Goal: Task Accomplishment & Management: Manage account settings

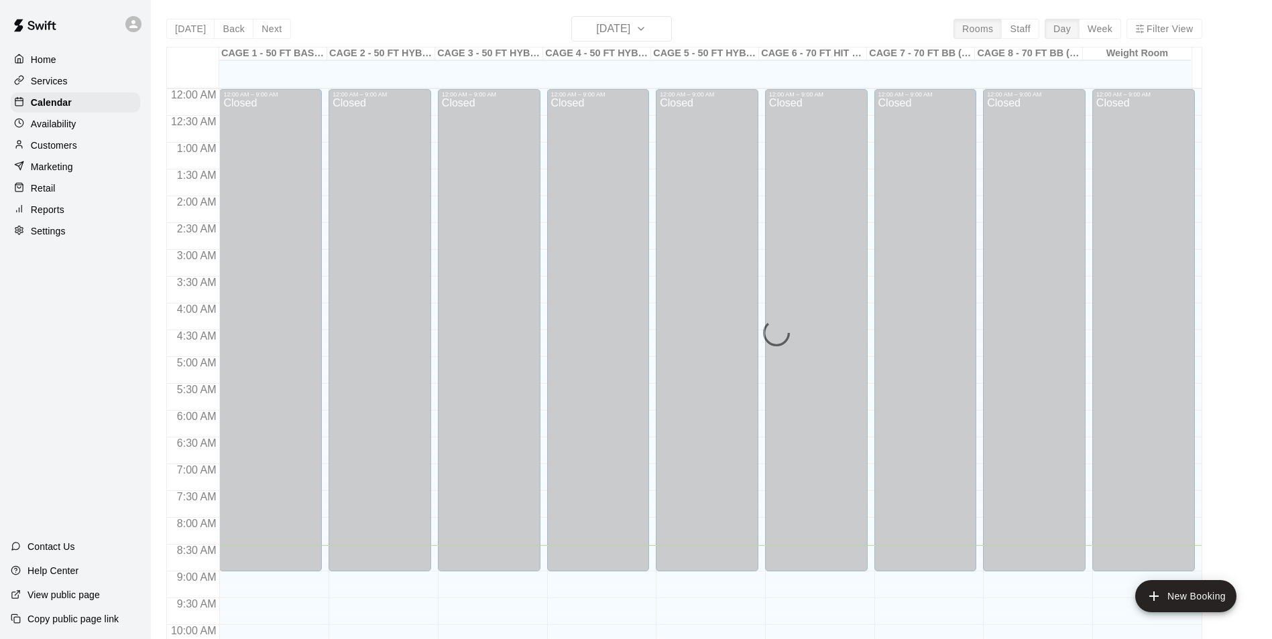
scroll to position [457, 0]
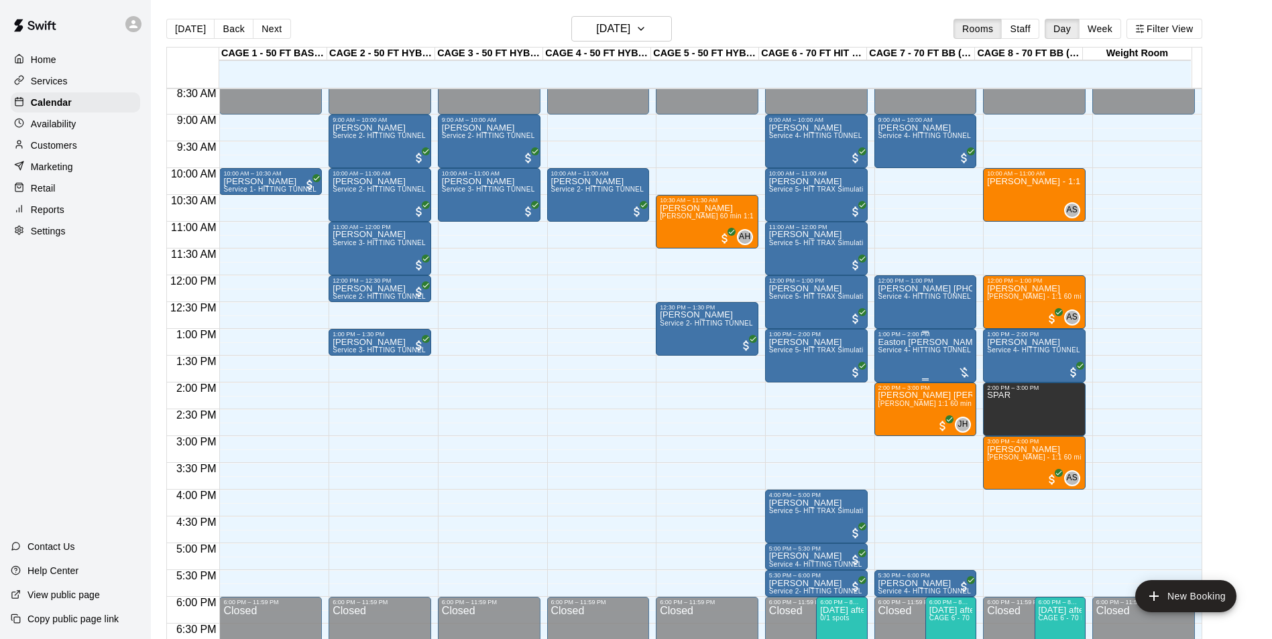
drag, startPoint x: 927, startPoint y: 339, endPoint x: 921, endPoint y: 358, distance: 19.7
click at [921, 358] on div "1:00 PM – 2:00 PM Easton Crowe Service 4- HITTING TUNNEL RENTAL - 70ft Baseball" at bounding box center [925, 356] width 95 height 50
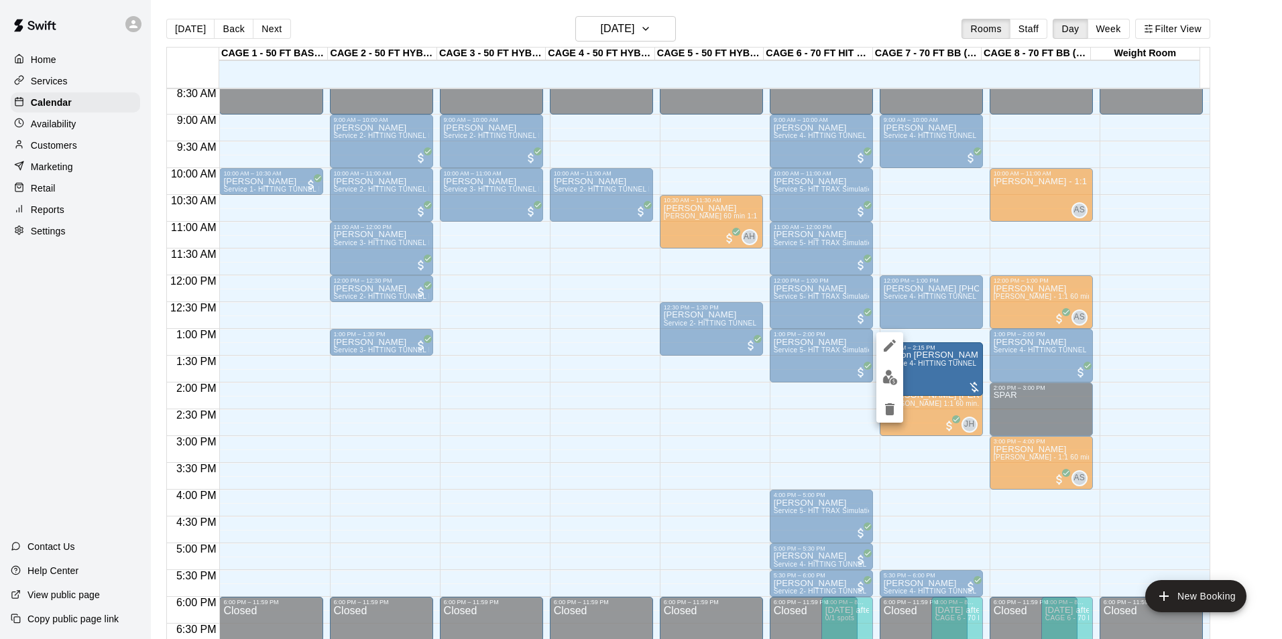
drag, startPoint x: 941, startPoint y: 361, endPoint x: 934, endPoint y: 367, distance: 9.0
click at [940, 361] on div at bounding box center [641, 319] width 1282 height 639
click at [713, 422] on div "12:00 AM – 9:00 AM Closed 10:30 AM – 11:30 AM Mason Minton Andrew Haley 60 min …" at bounding box center [707, 275] width 103 height 1287
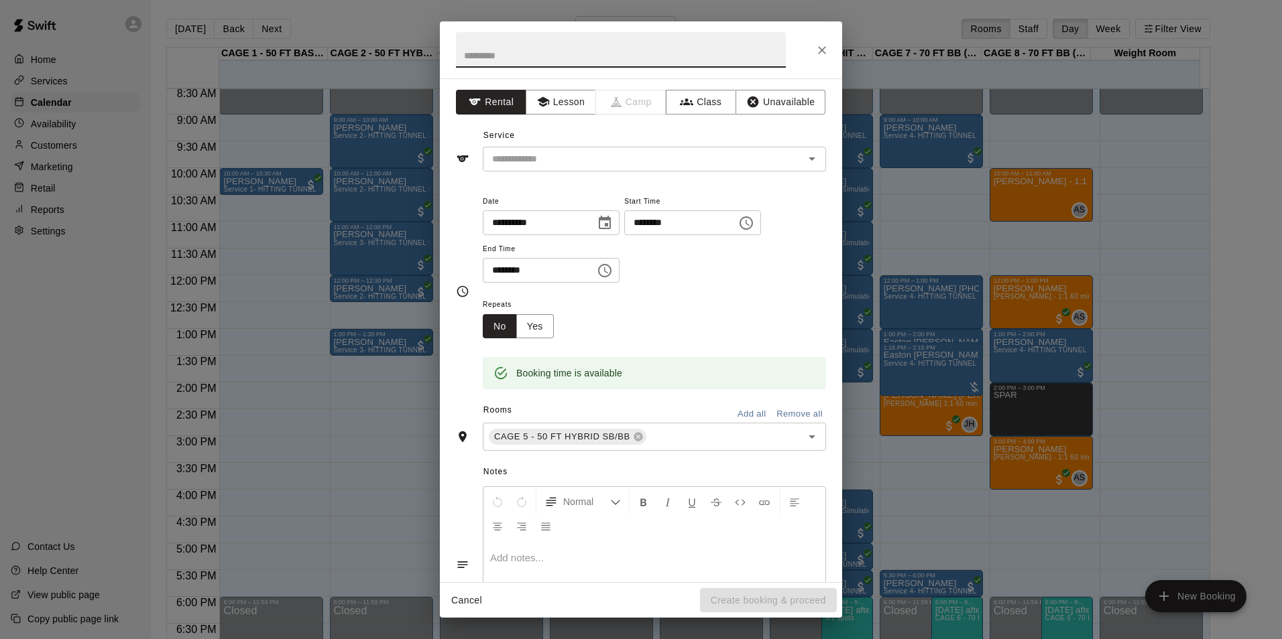
click at [833, 50] on button "Close" at bounding box center [822, 50] width 24 height 24
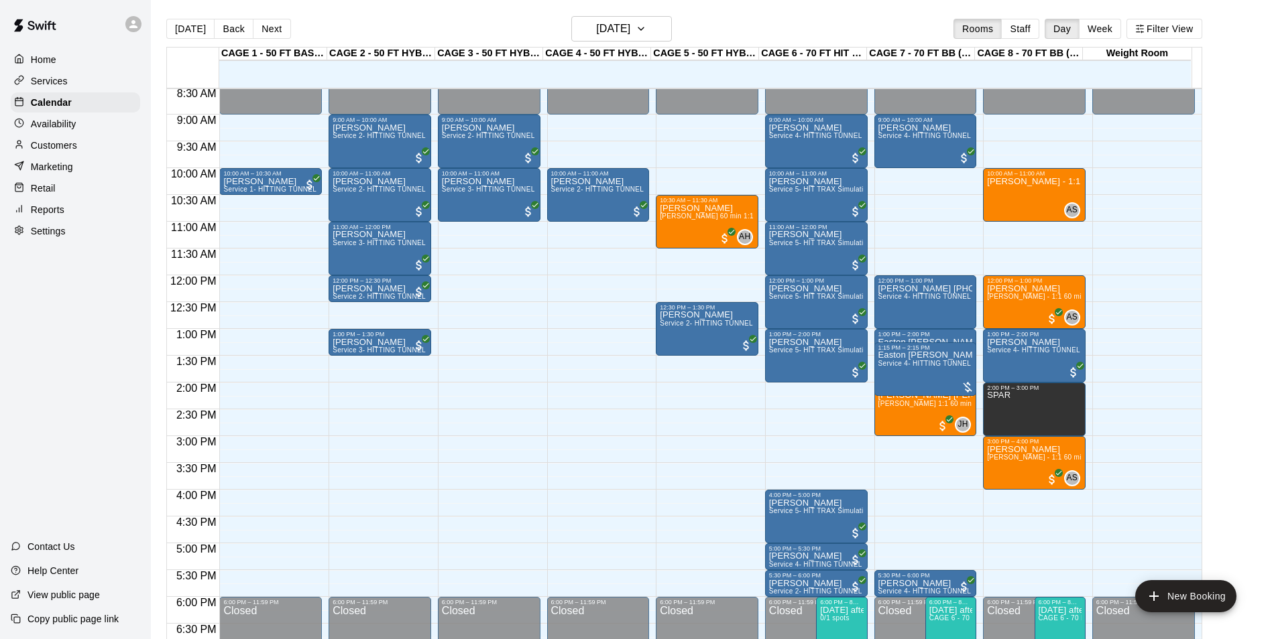
click at [950, 367] on span "Service 4- HITTING TUNNEL RENTAL - 70ft Baseball" at bounding box center [963, 363] width 170 height 7
click at [915, 349] on span "Service 4- HITTING TUNNEL RENTAL - 70ft Baseball" at bounding box center [963, 350] width 170 height 7
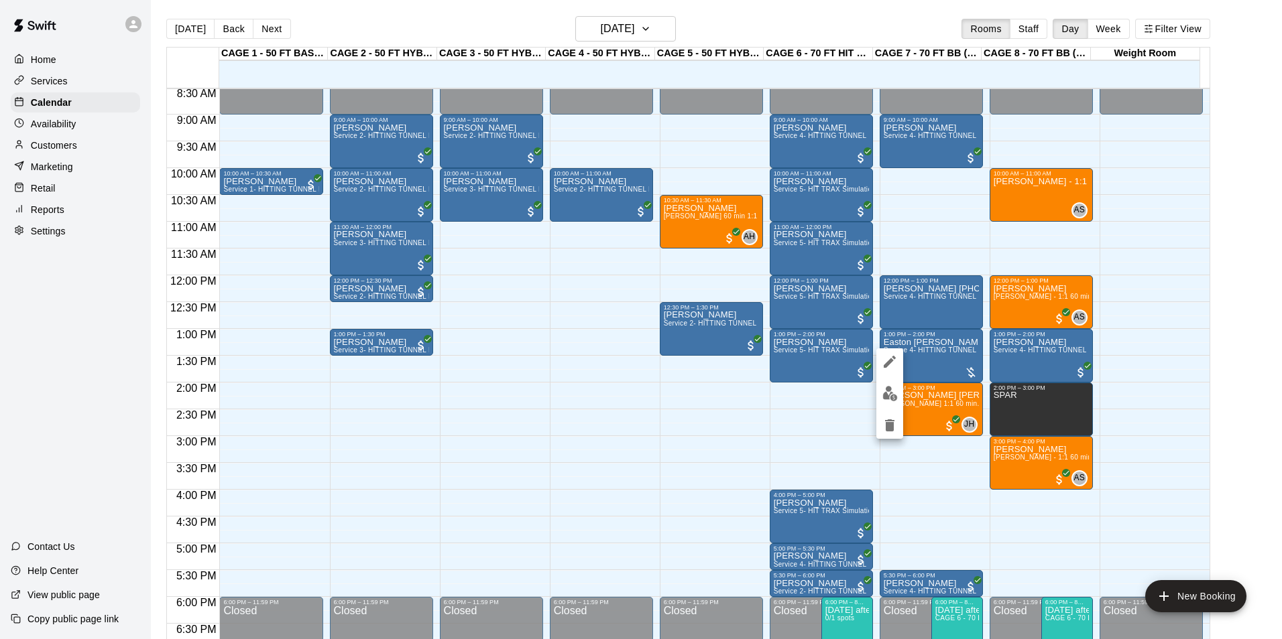
click at [889, 393] on img "edit" at bounding box center [889, 393] width 15 height 15
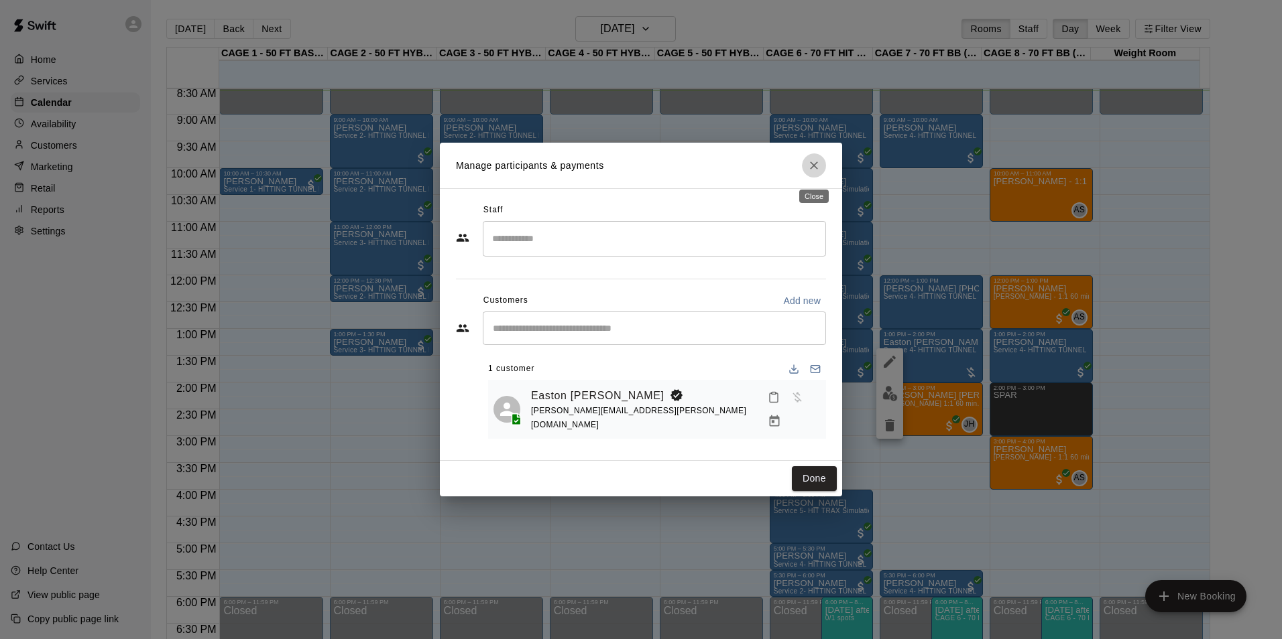
click at [819, 170] on icon "Close" at bounding box center [813, 165] width 13 height 13
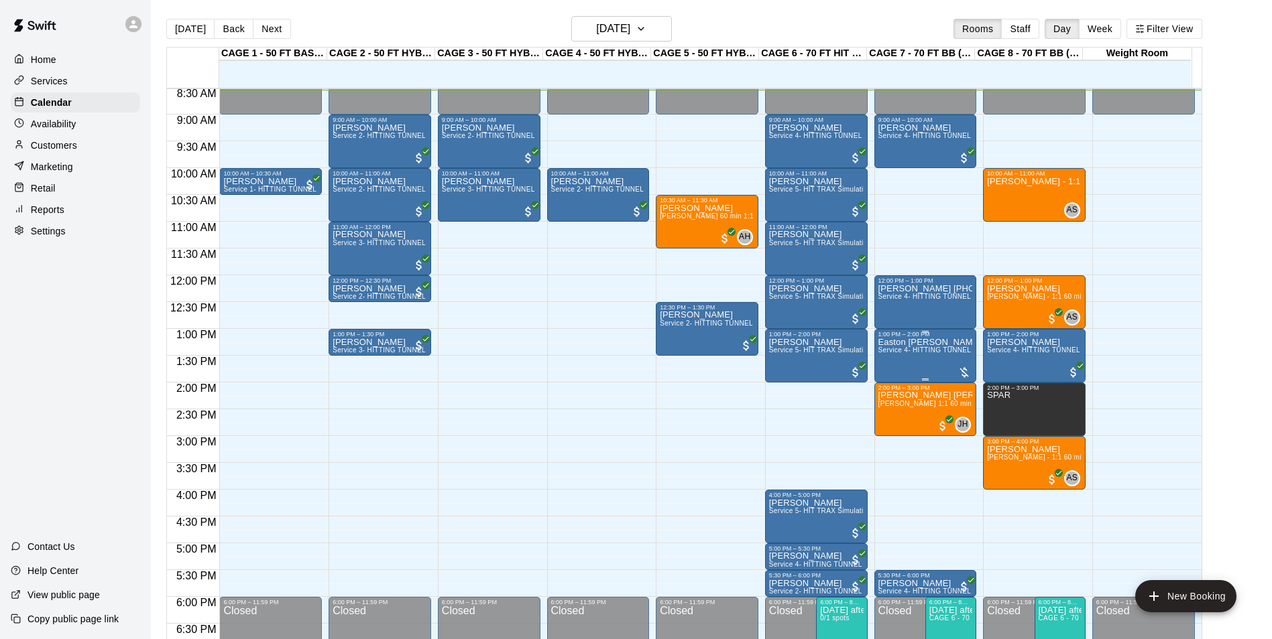
click at [916, 343] on p "Easton [PERSON_NAME]" at bounding box center [925, 343] width 95 height 0
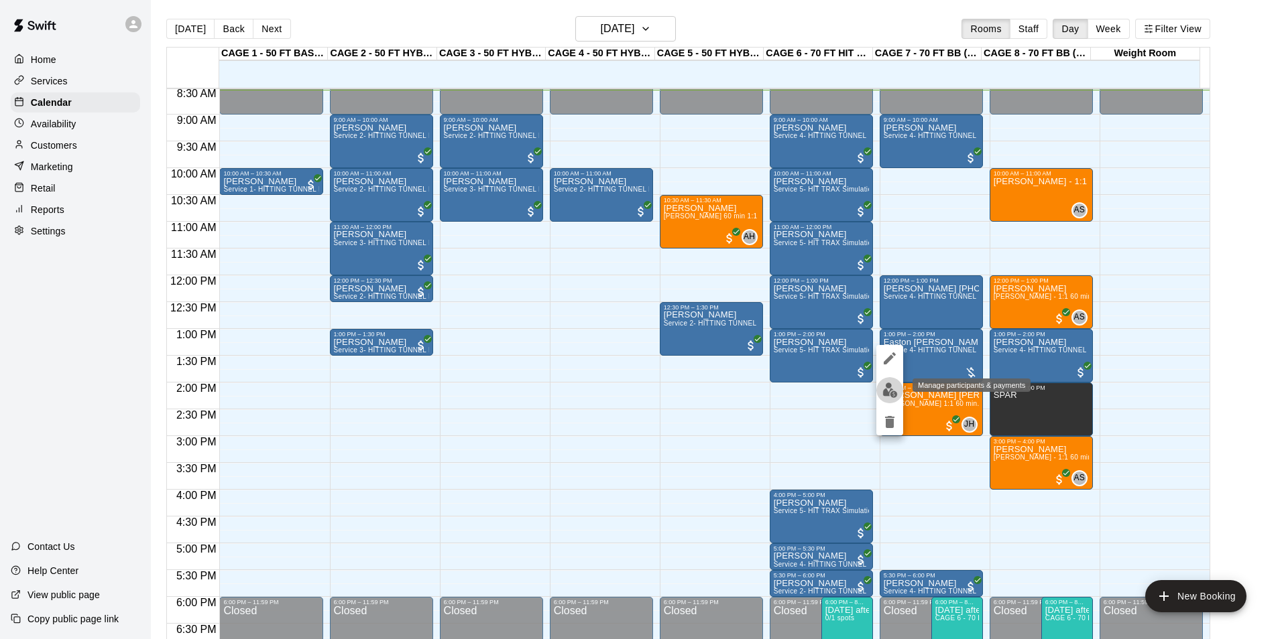
click at [896, 394] on img "edit" at bounding box center [889, 390] width 15 height 15
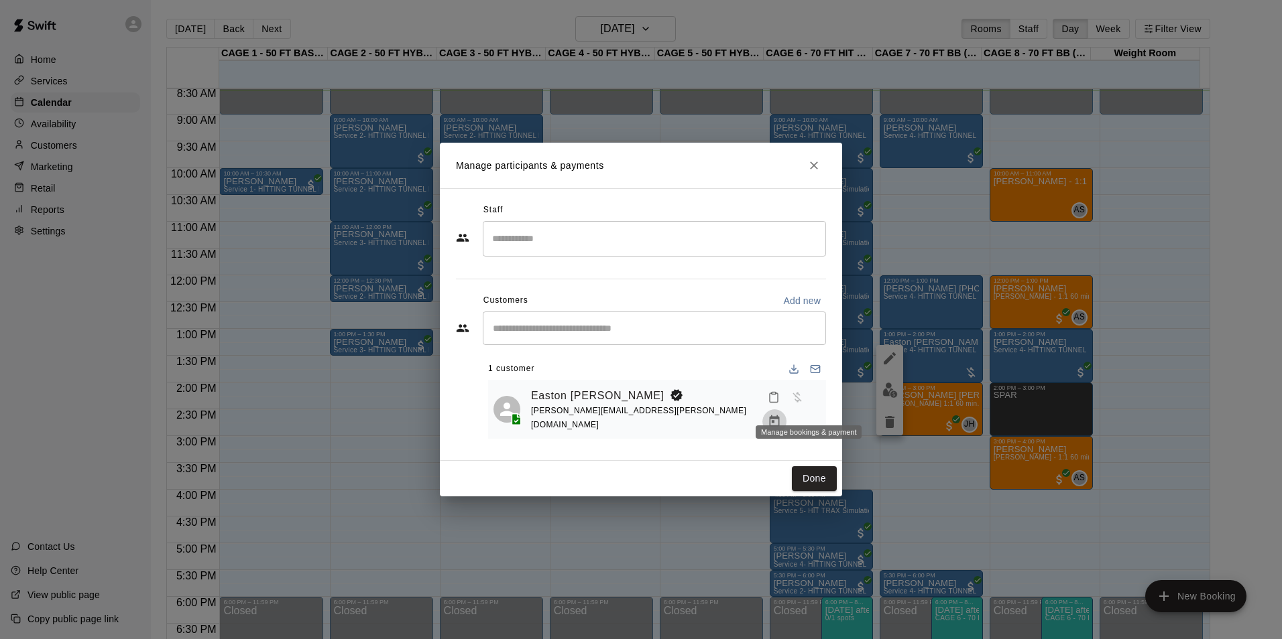
click at [781, 415] on icon "Manage bookings & payment" at bounding box center [773, 421] width 13 height 13
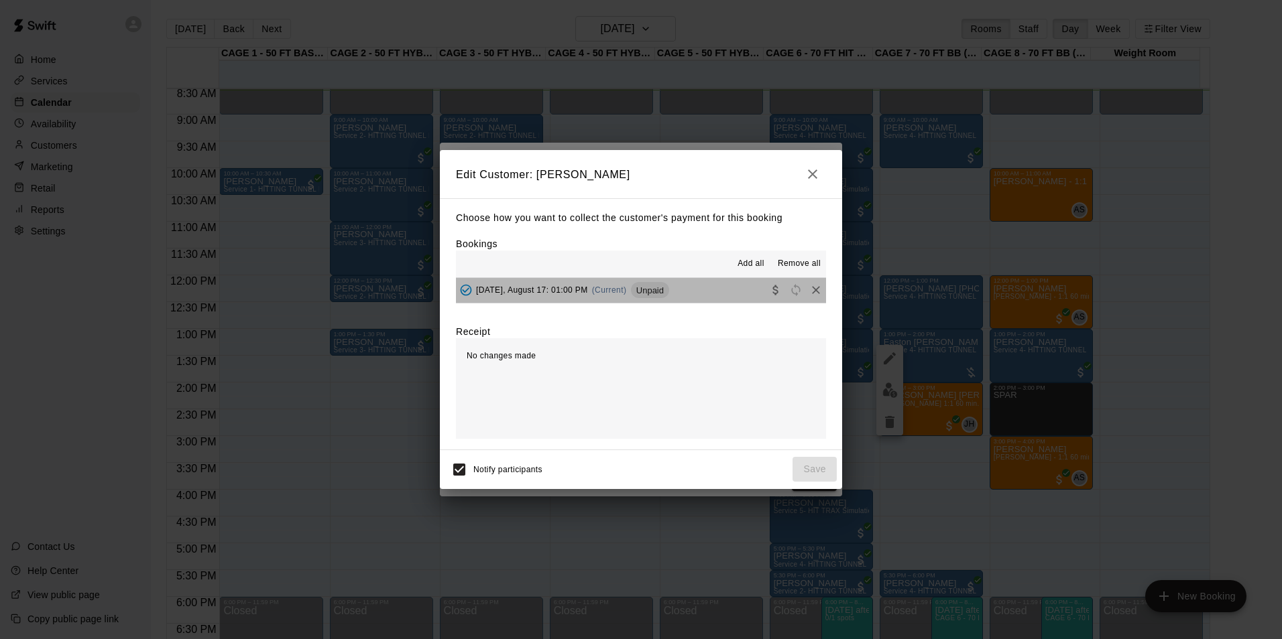
click at [688, 281] on button "Sunday, August 17: 01:00 PM (Current) Unpaid" at bounding box center [641, 290] width 370 height 25
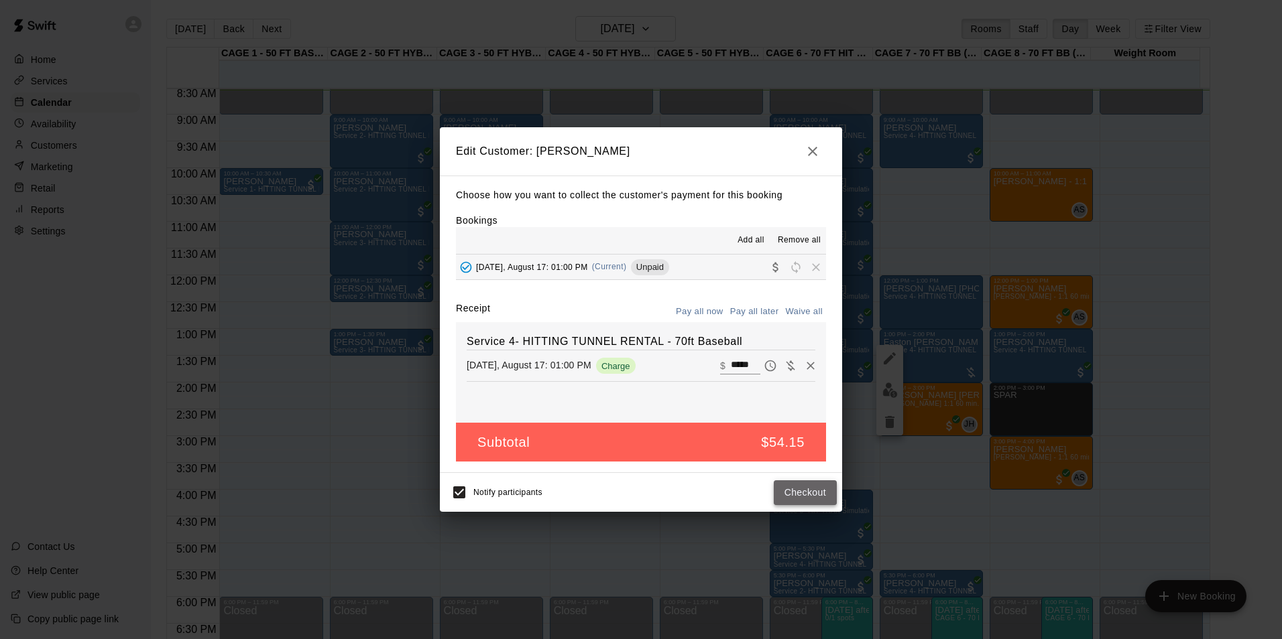
click at [805, 487] on button "Checkout" at bounding box center [805, 493] width 63 height 25
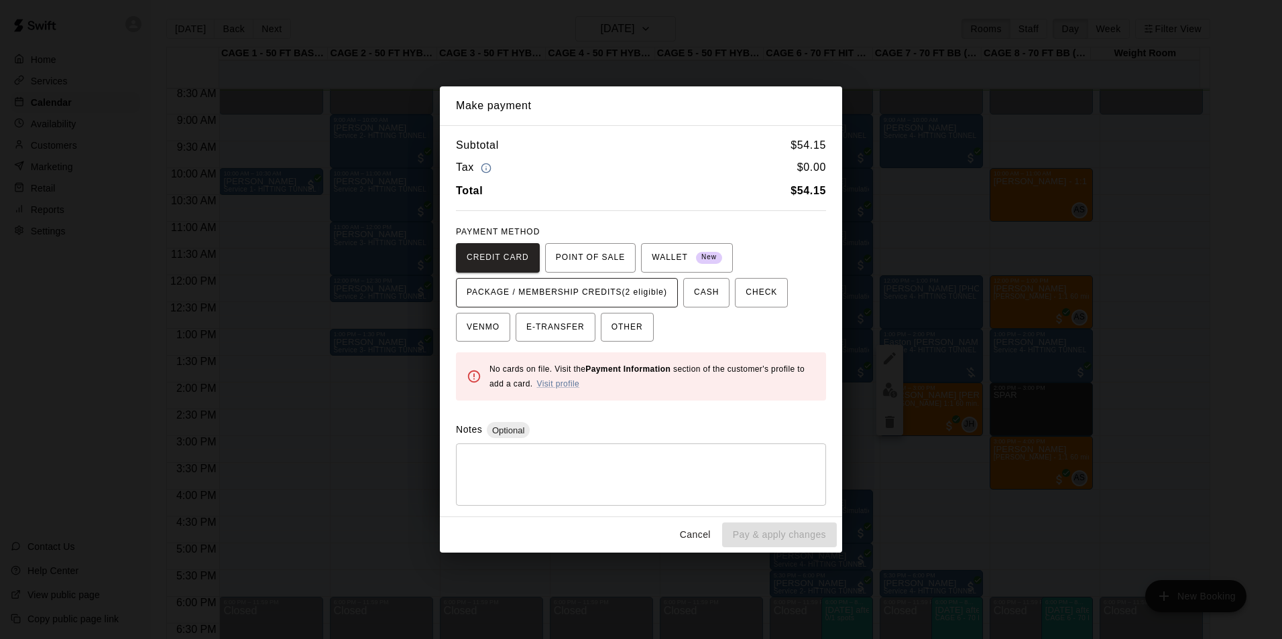
click at [642, 295] on span "PACKAGE / MEMBERSHIP CREDITS (2 eligible)" at bounding box center [567, 292] width 200 height 21
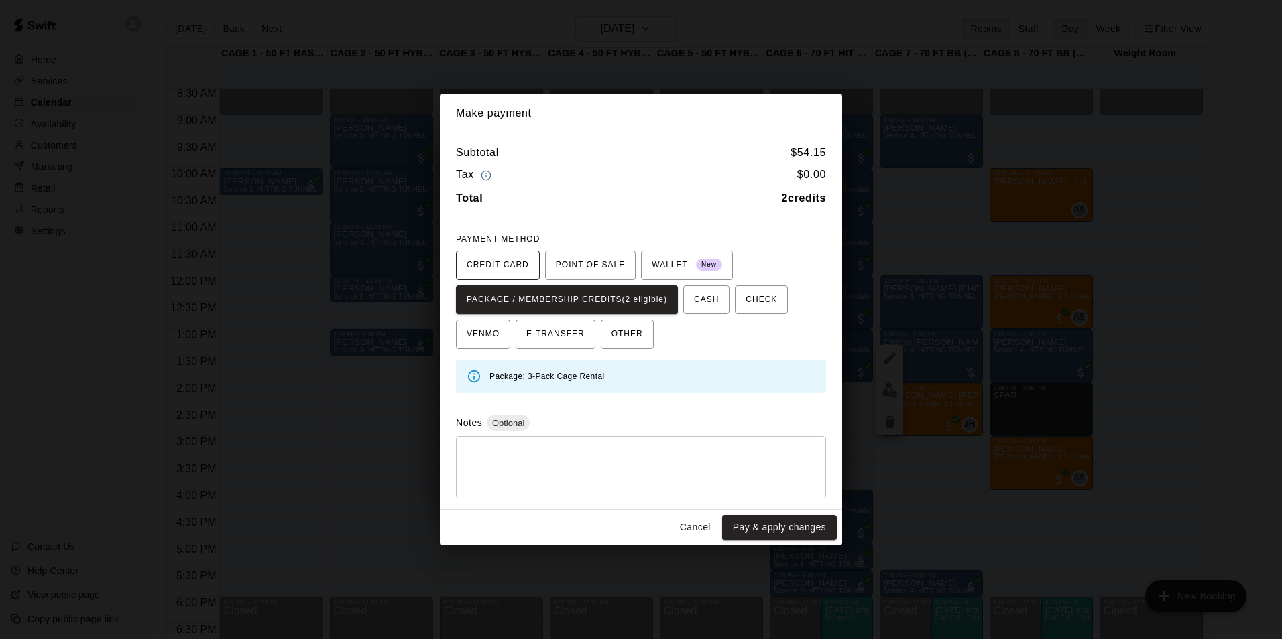
click at [467, 270] on span "CREDIT CARD" at bounding box center [498, 265] width 62 height 21
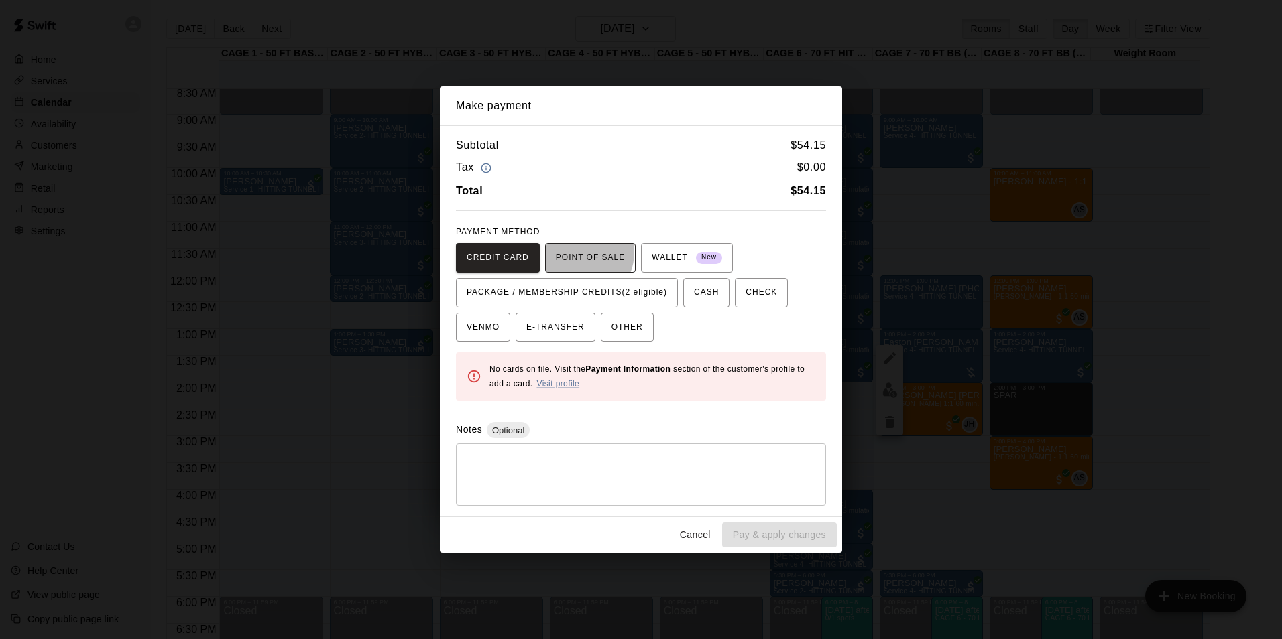
click at [572, 253] on span "POINT OF SALE" at bounding box center [590, 257] width 69 height 21
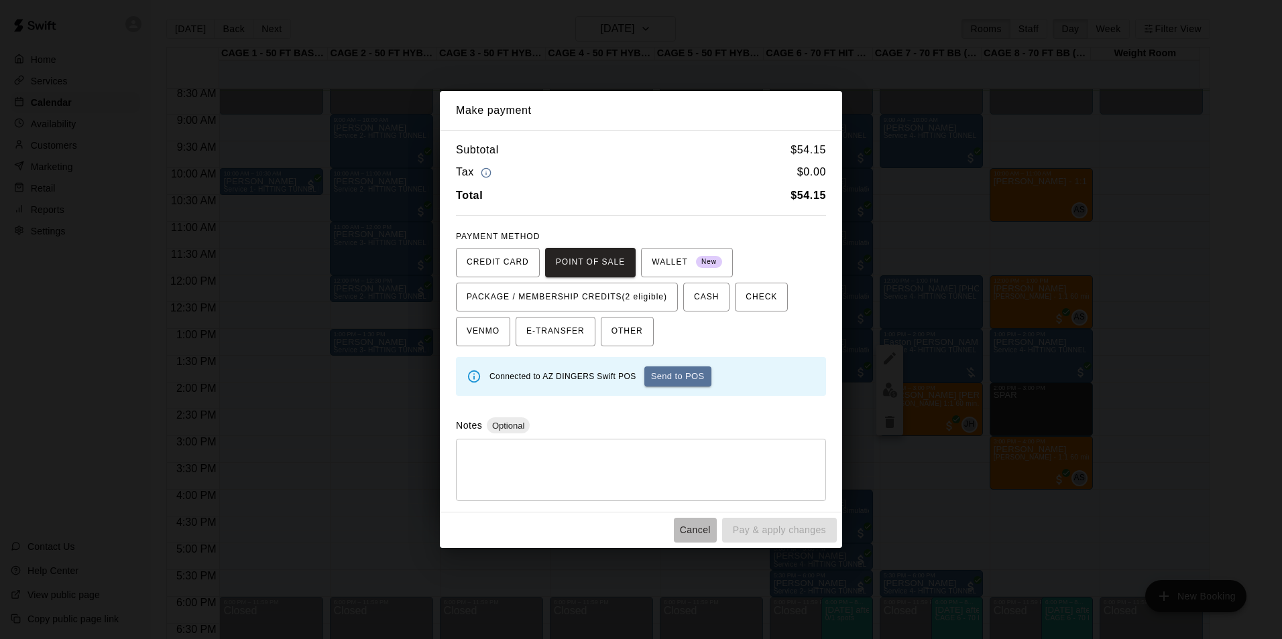
click at [678, 527] on button "Cancel" at bounding box center [695, 530] width 43 height 25
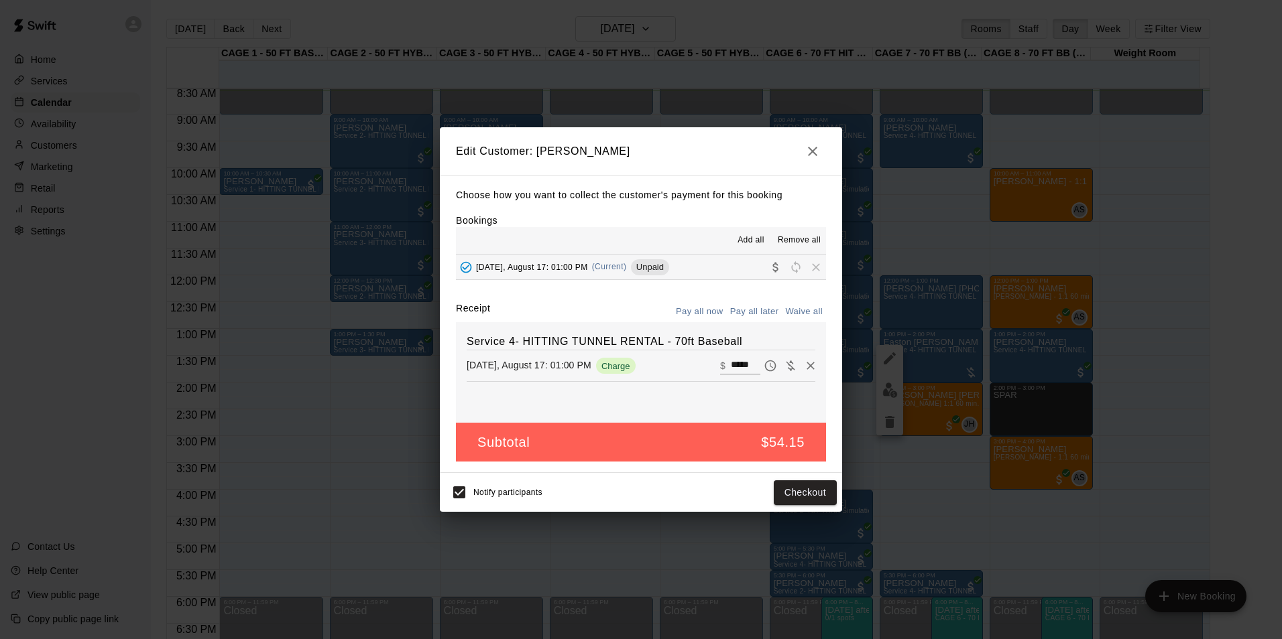
click at [802, 148] on button "button" at bounding box center [812, 151] width 27 height 27
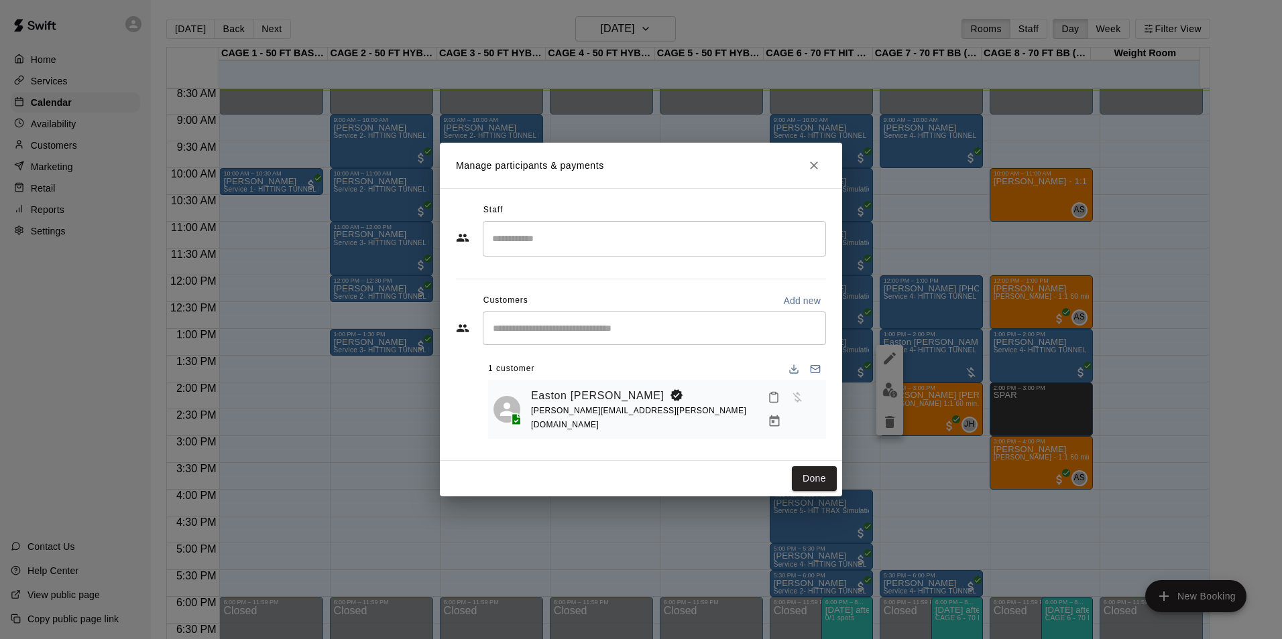
click at [828, 172] on h2 "Manage participants & payments" at bounding box center [641, 166] width 402 height 46
click at [818, 172] on icon "Close" at bounding box center [813, 165] width 13 height 13
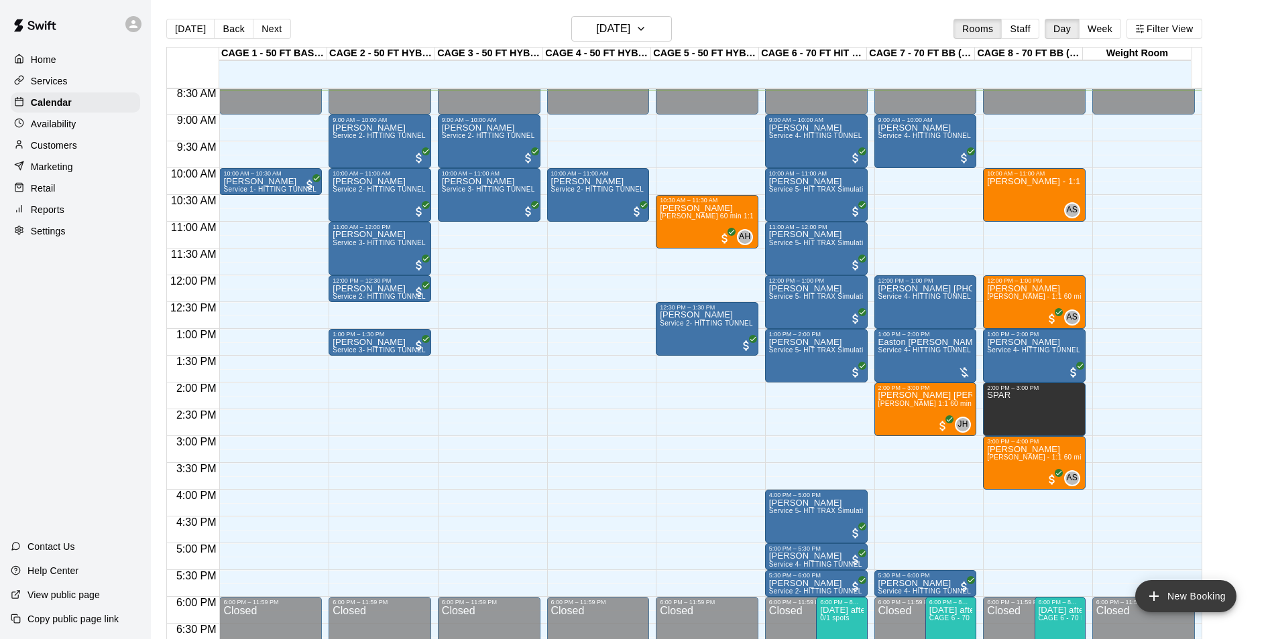
click at [1217, 597] on button "New Booking" at bounding box center [1185, 596] width 101 height 32
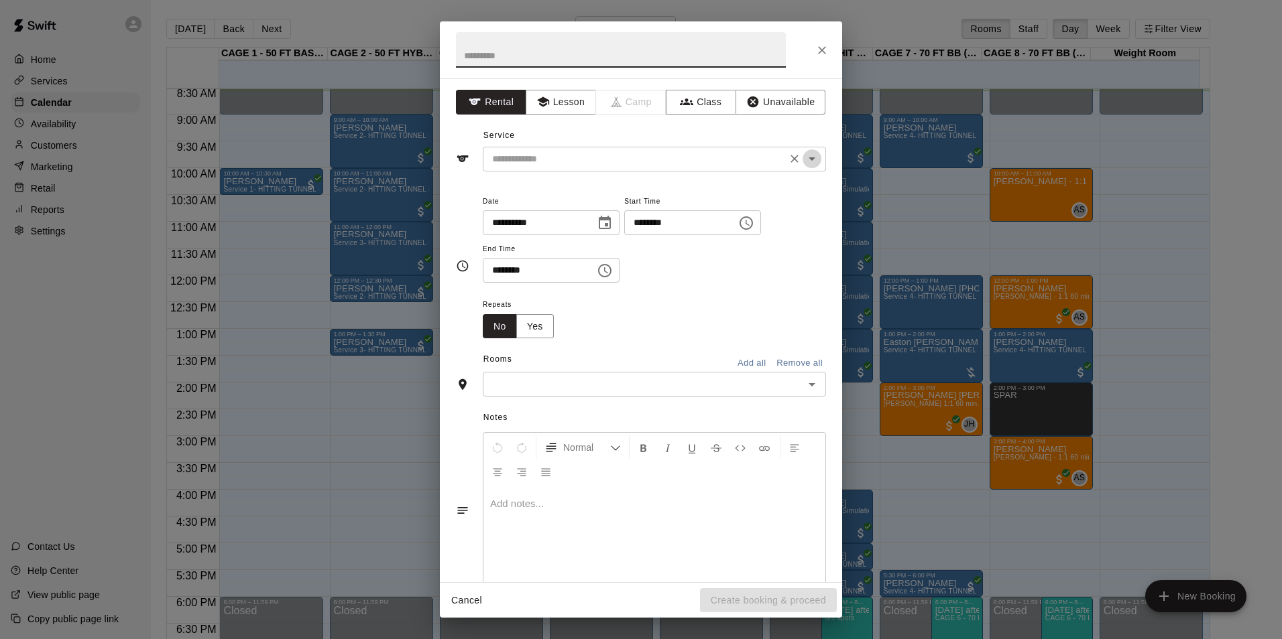
click at [804, 154] on icon "Open" at bounding box center [812, 159] width 16 height 16
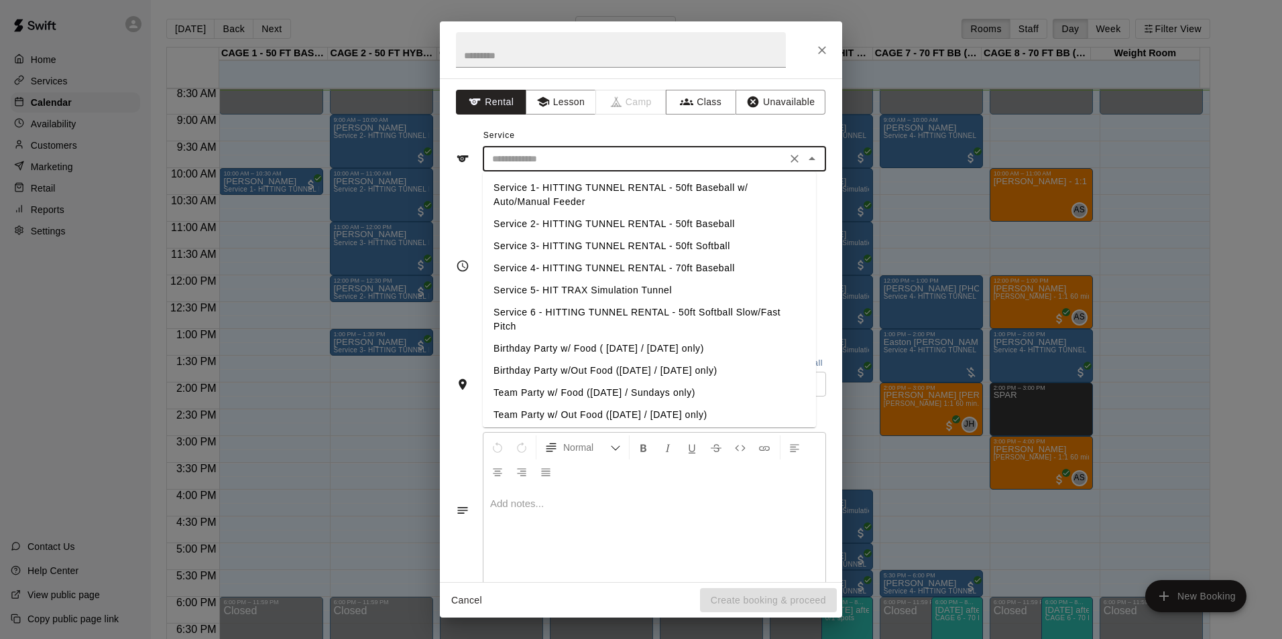
click at [818, 133] on div "**********" at bounding box center [641, 330] width 402 height 504
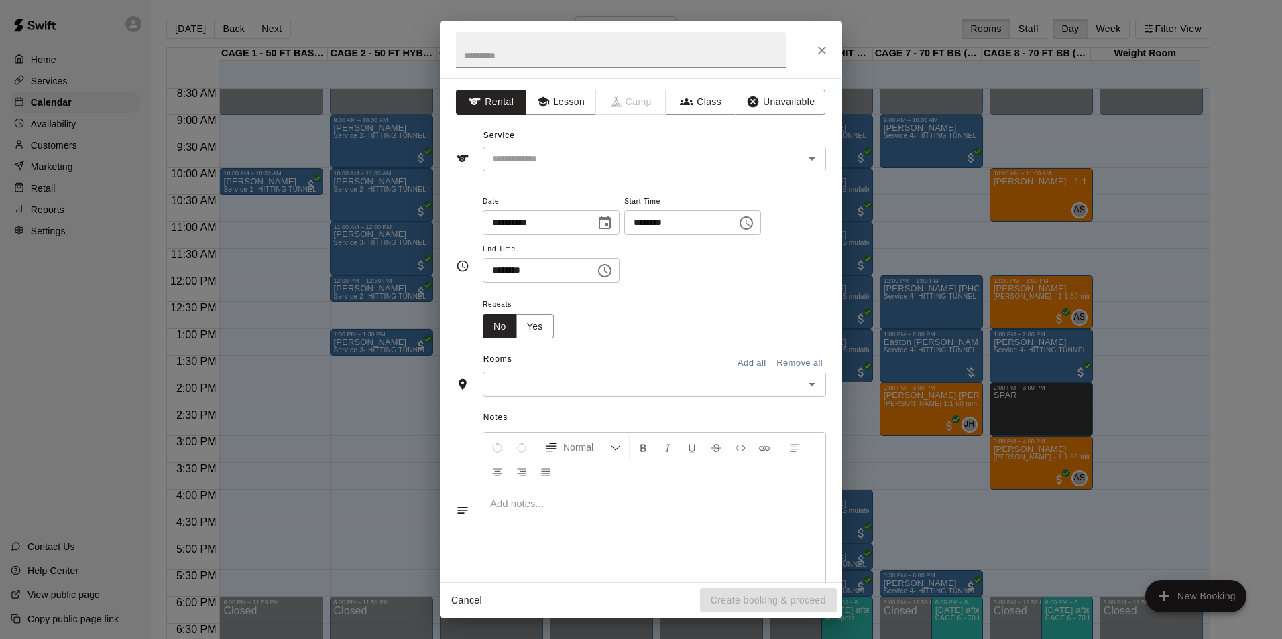
click at [607, 384] on input "text" at bounding box center [643, 384] width 313 height 17
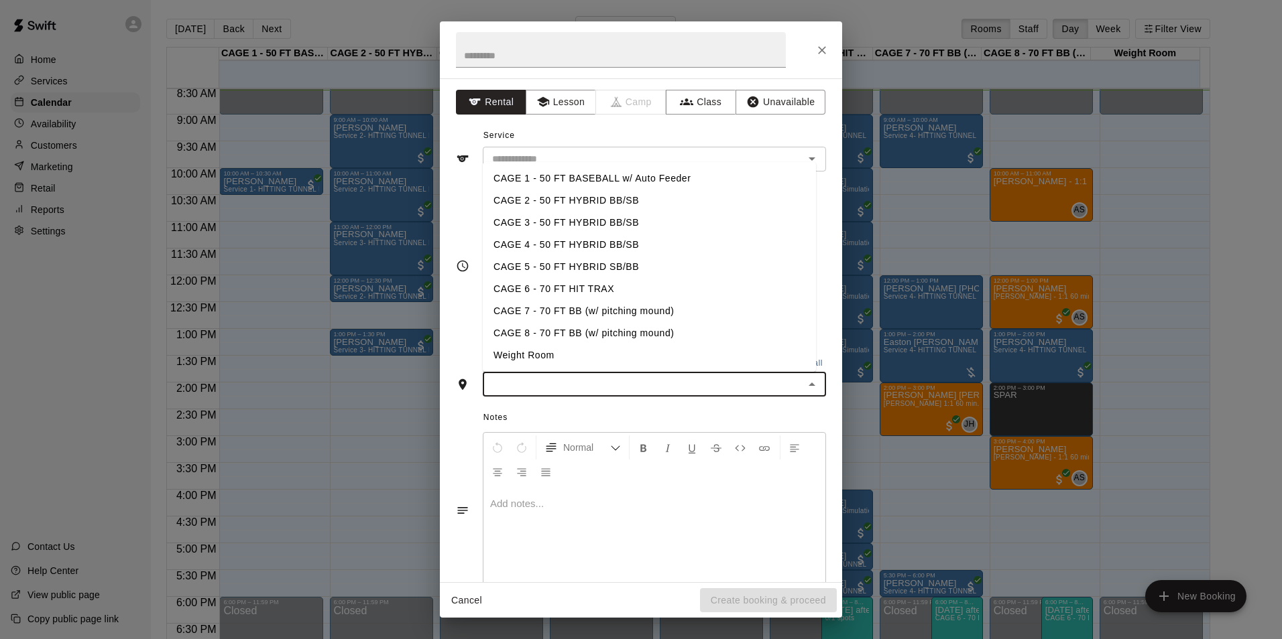
click at [689, 125] on div "Service ​" at bounding box center [641, 148] width 370 height 46
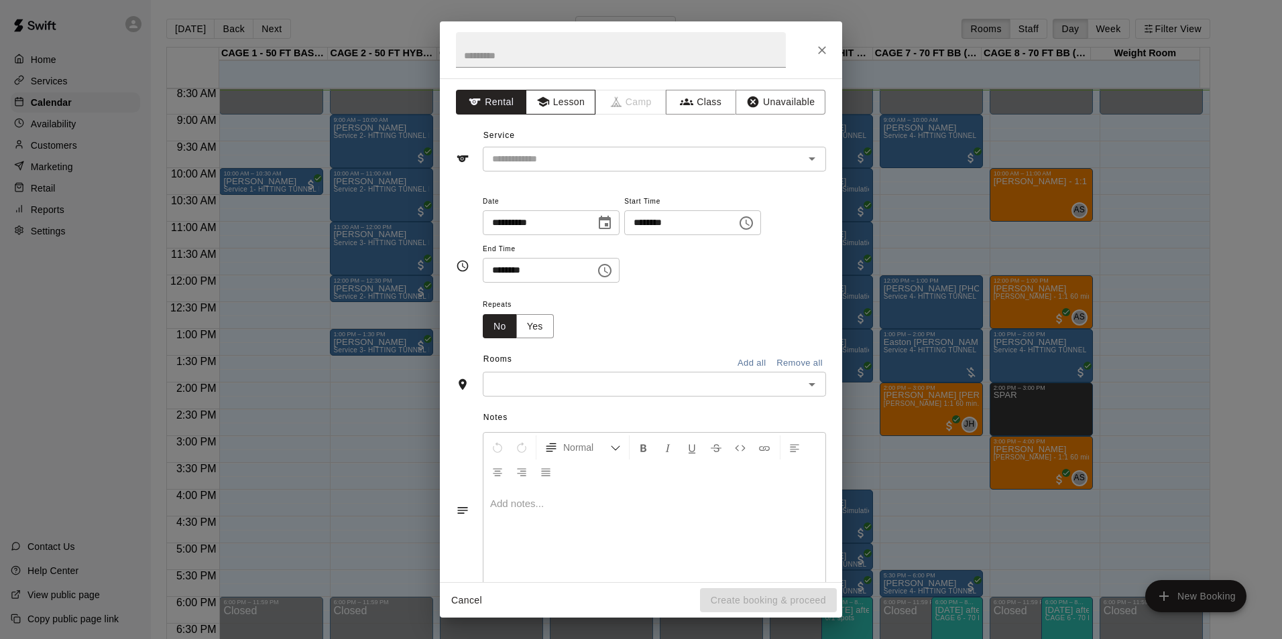
click at [554, 104] on button "Lesson" at bounding box center [561, 102] width 70 height 25
click at [745, 166] on input "text" at bounding box center [635, 159] width 296 height 17
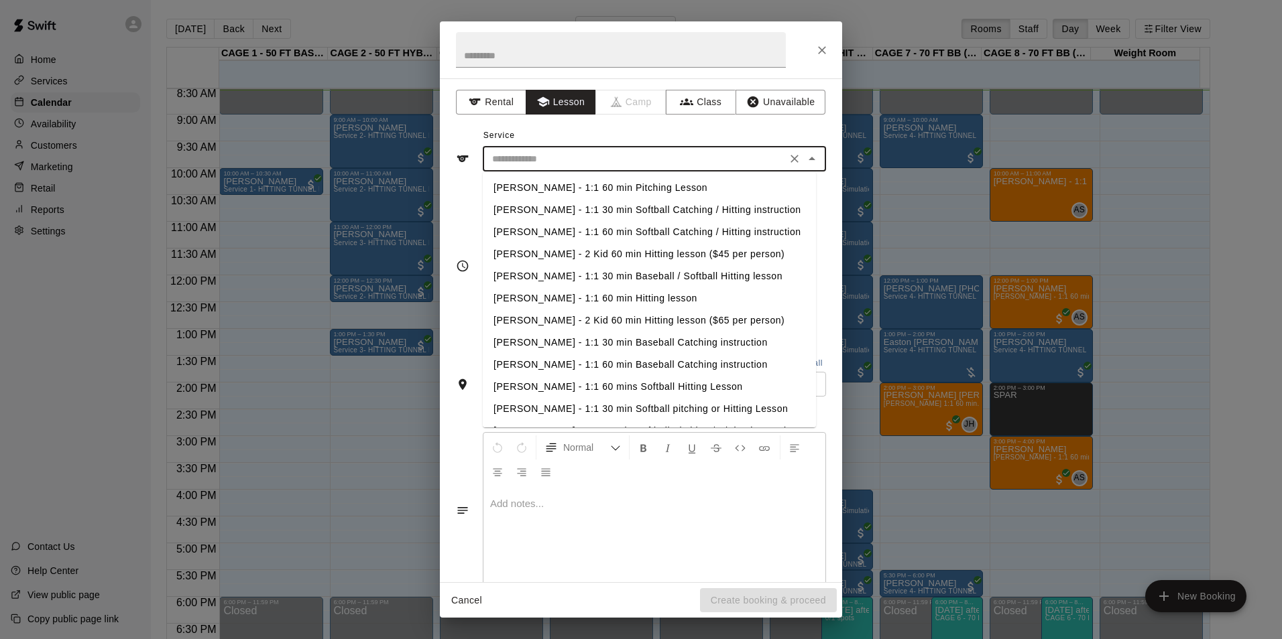
click at [478, 205] on div "**********" at bounding box center [641, 266] width 370 height 146
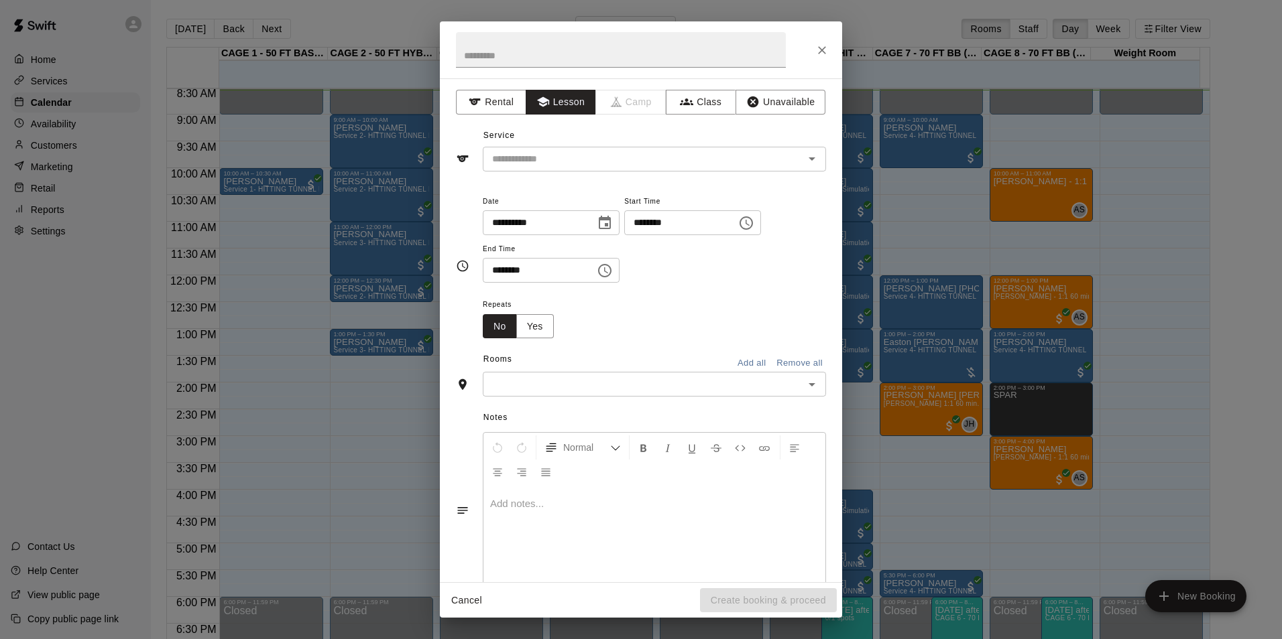
click at [825, 46] on icon "Close" at bounding box center [821, 50] width 13 height 13
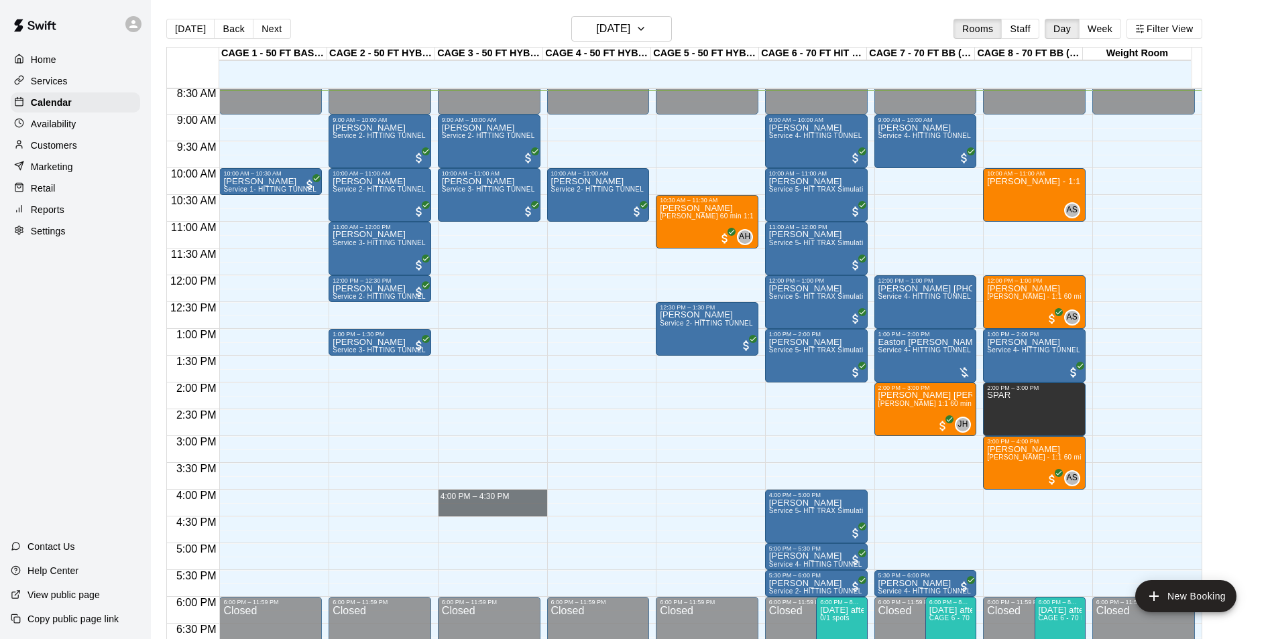
drag, startPoint x: 499, startPoint y: 493, endPoint x: 502, endPoint y: 513, distance: 20.4
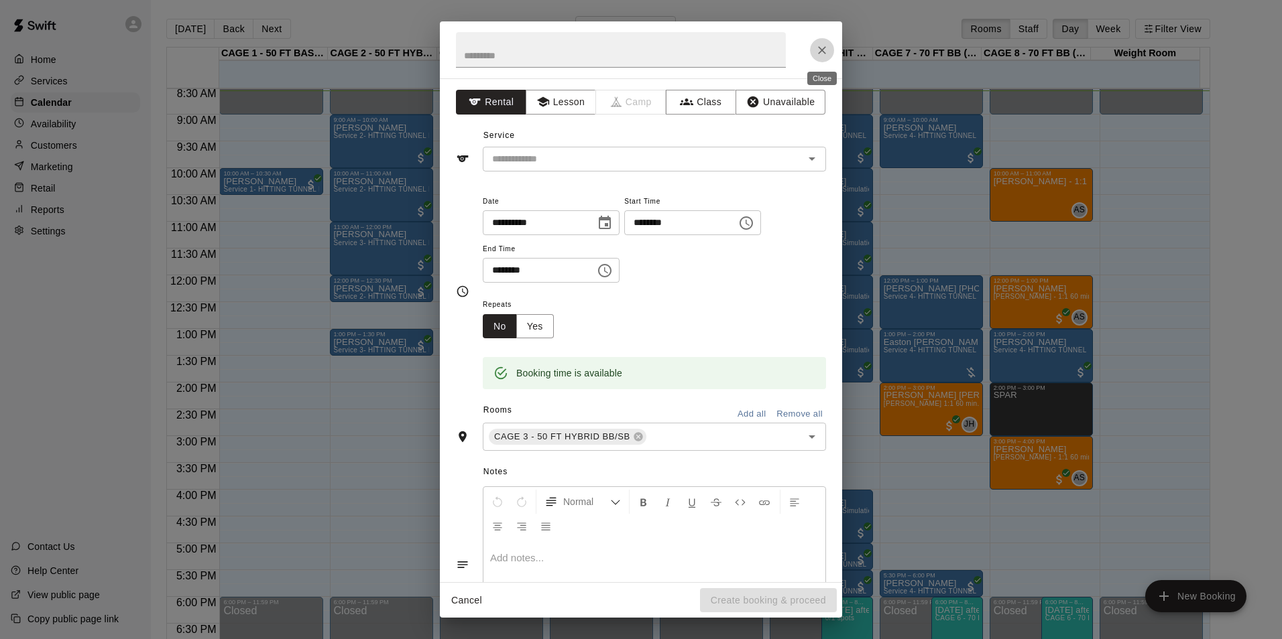
click at [826, 48] on icon "Close" at bounding box center [821, 50] width 13 height 13
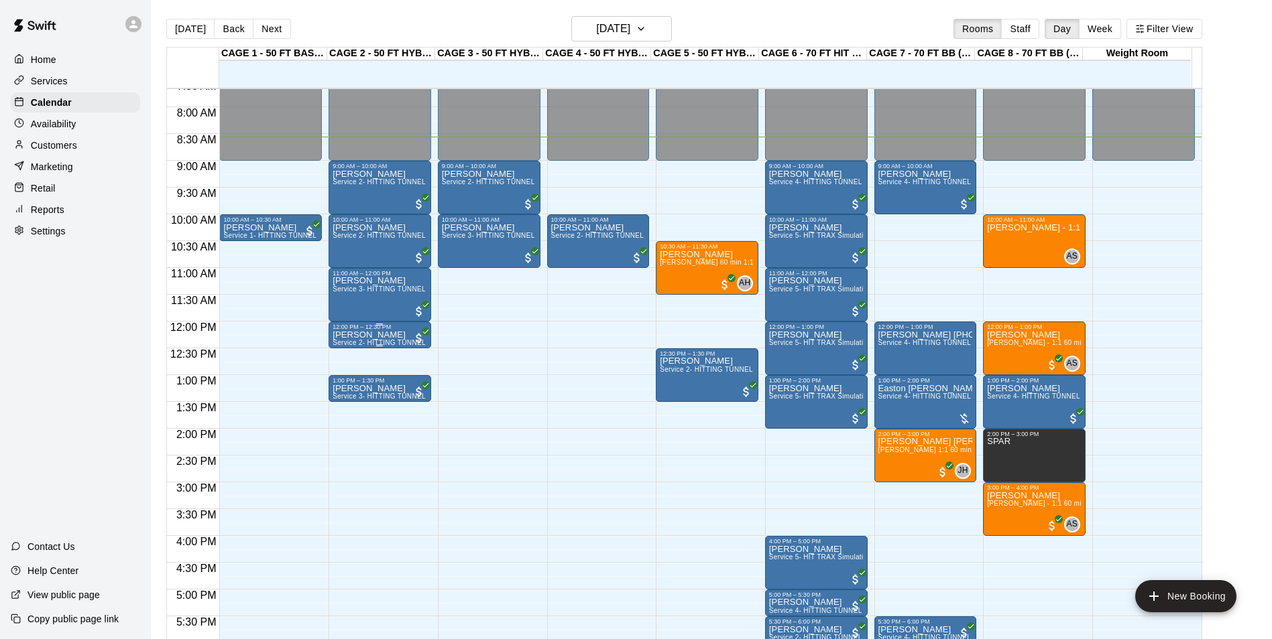
scroll to position [390, 0]
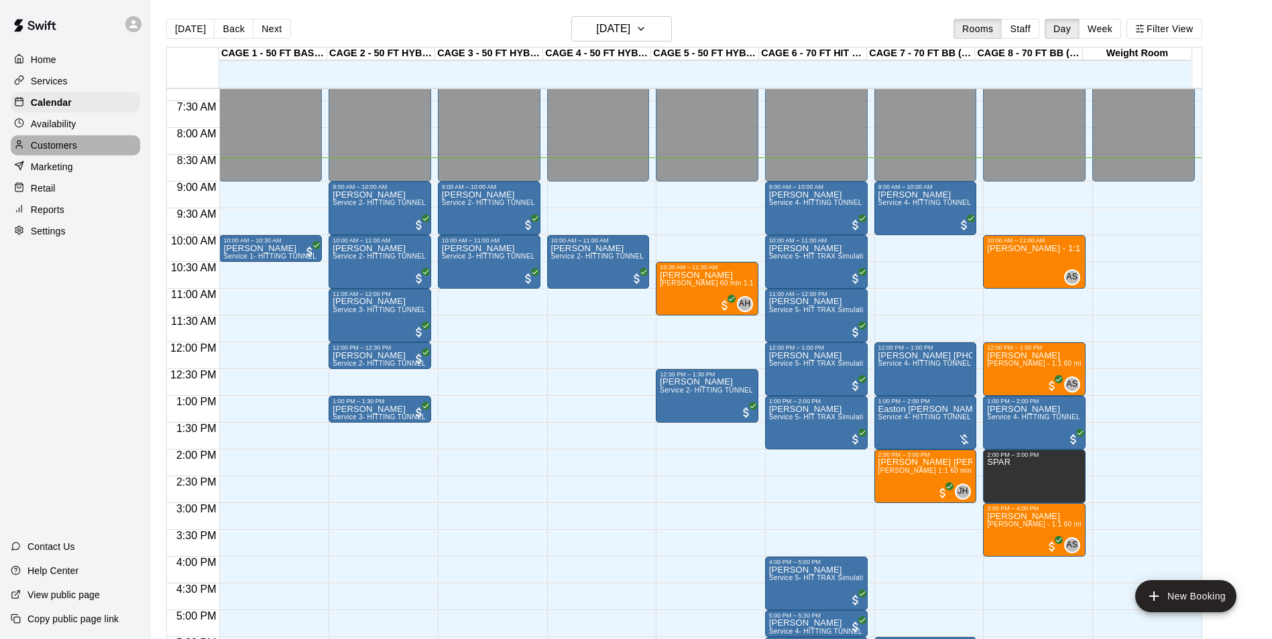
click at [68, 151] on p "Customers" at bounding box center [54, 145] width 46 height 13
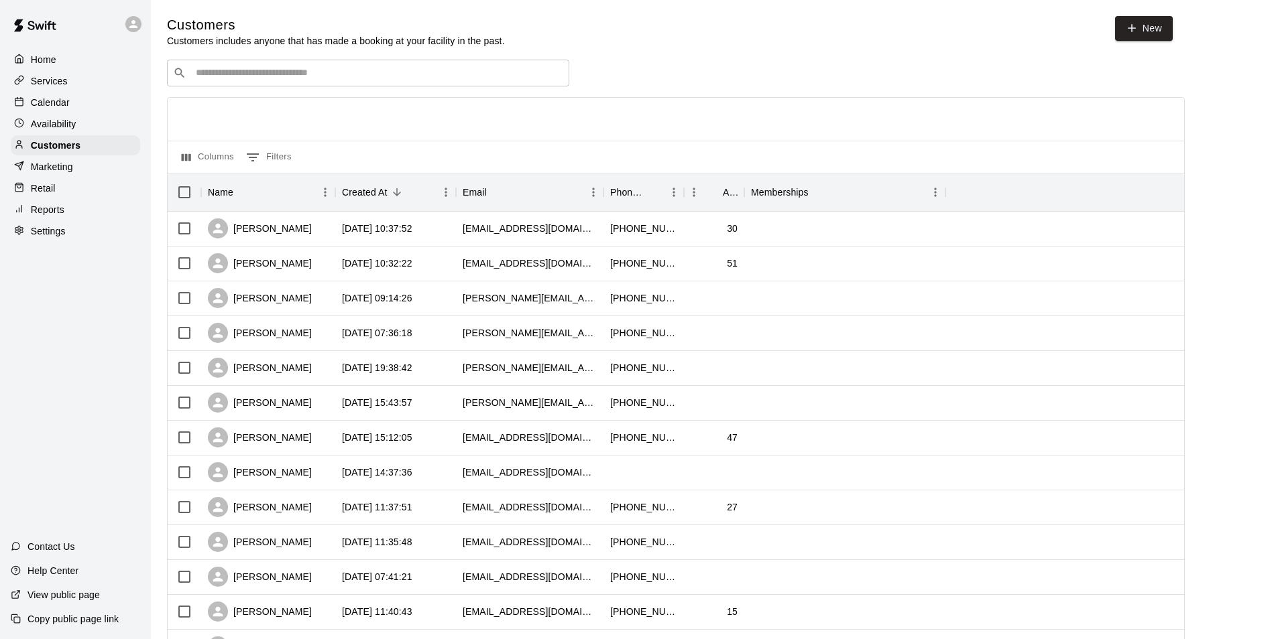
click at [451, 83] on div "​ ​" at bounding box center [368, 73] width 402 height 27
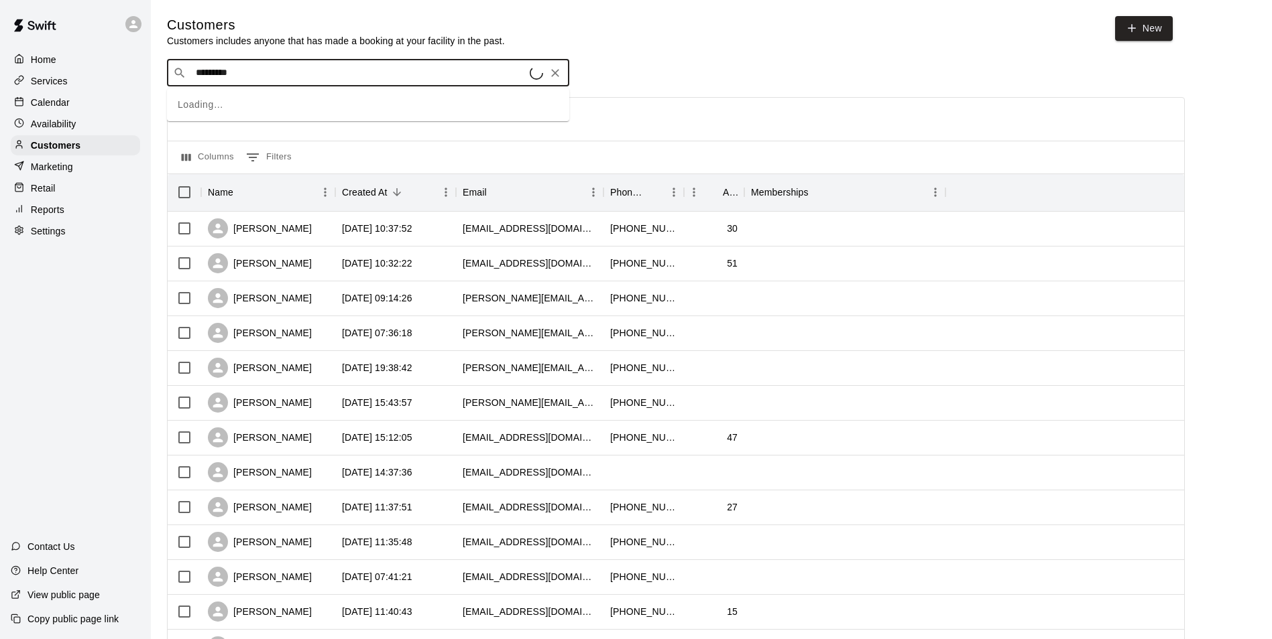
type input "**********"
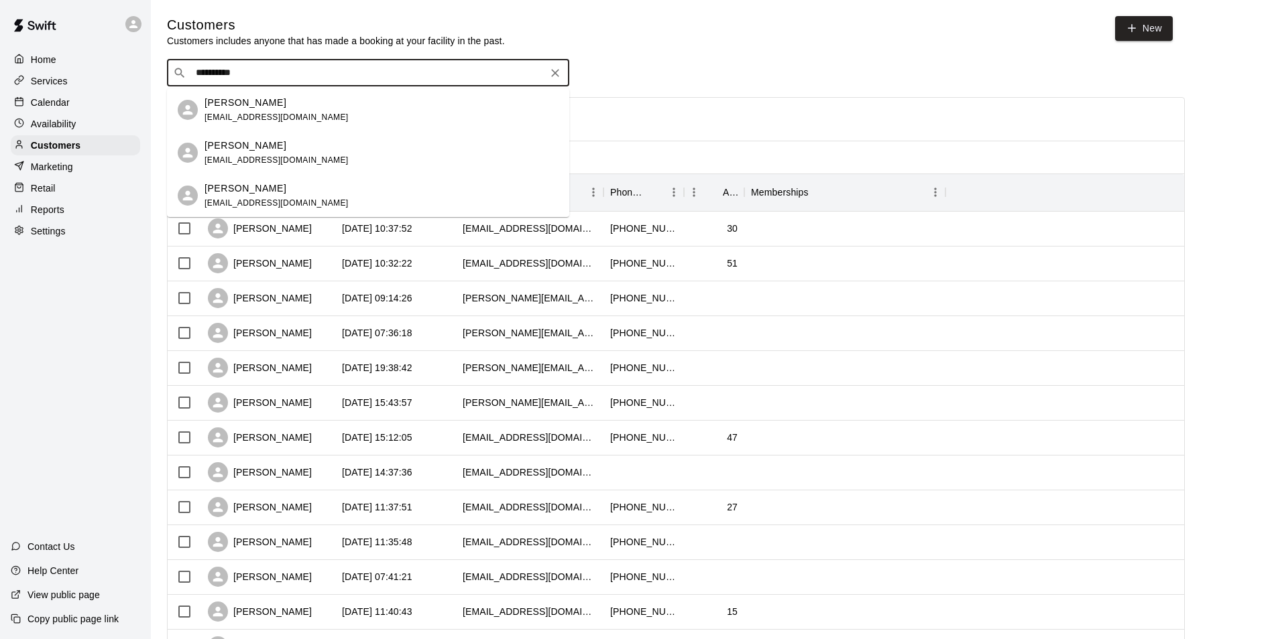
click at [265, 99] on div "Mason Dean" at bounding box center [276, 103] width 144 height 14
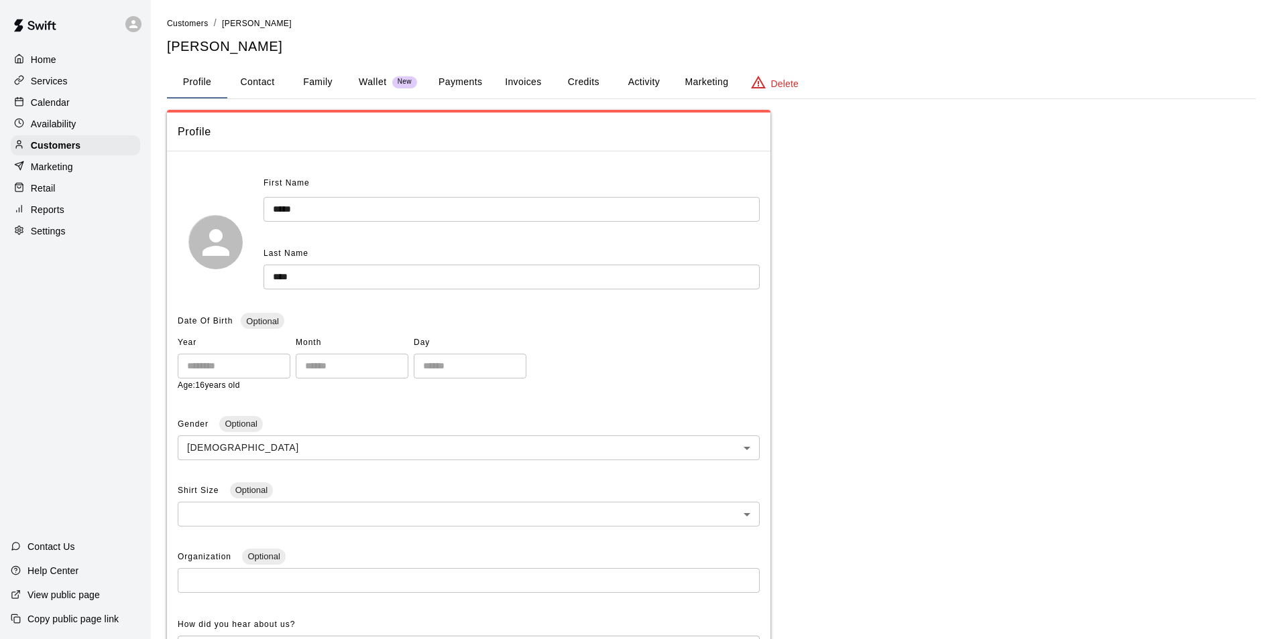
click at [257, 85] on button "Contact" at bounding box center [257, 82] width 60 height 32
select select "**"
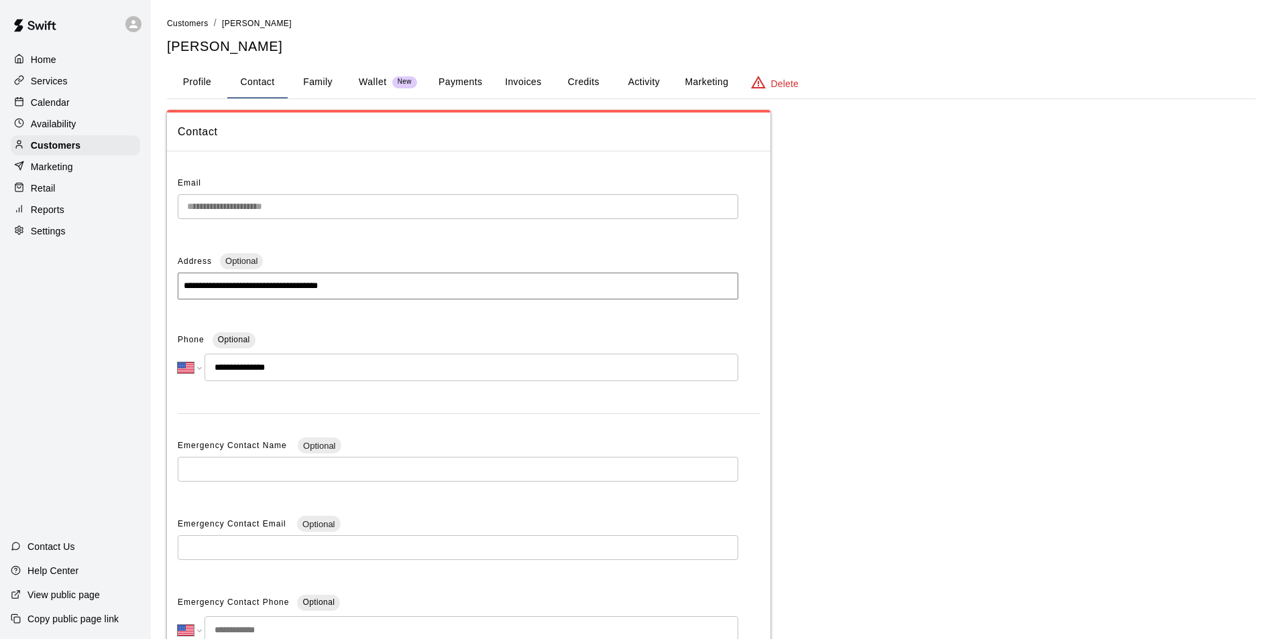
click at [304, 82] on button "Family" at bounding box center [318, 82] width 60 height 32
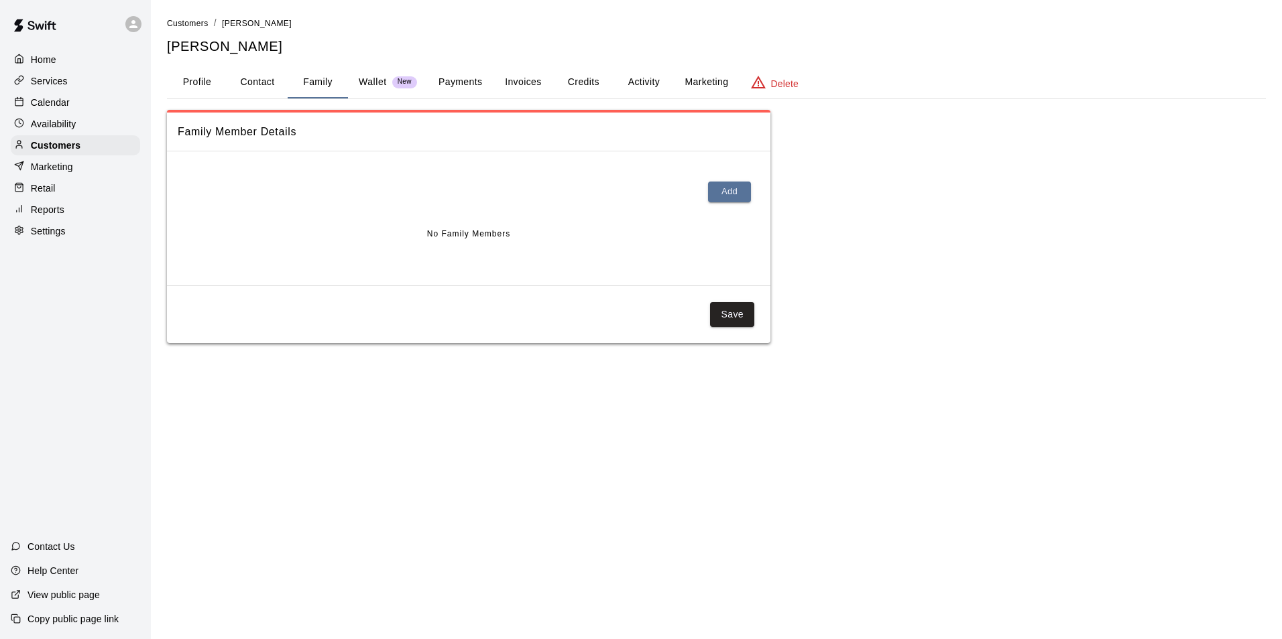
drag, startPoint x: 463, startPoint y: 74, endPoint x: 462, endPoint y: 82, distance: 8.2
click at [463, 75] on button "Payments" at bounding box center [460, 82] width 65 height 32
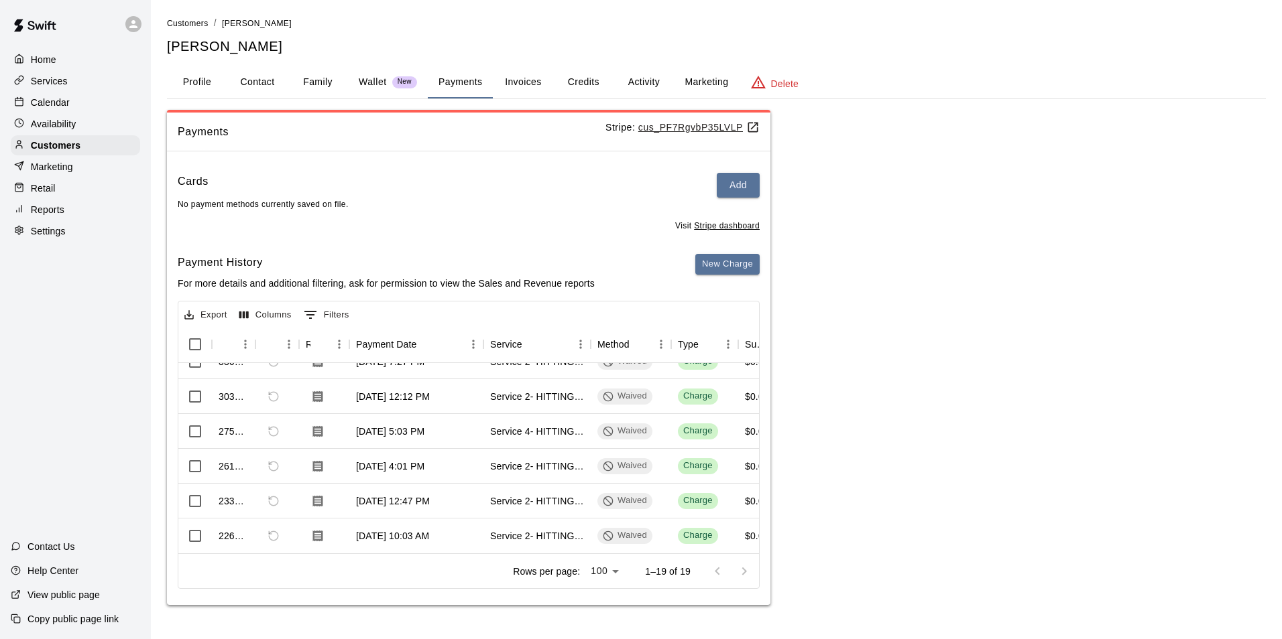
click at [597, 75] on button "Credits" at bounding box center [583, 82] width 60 height 32
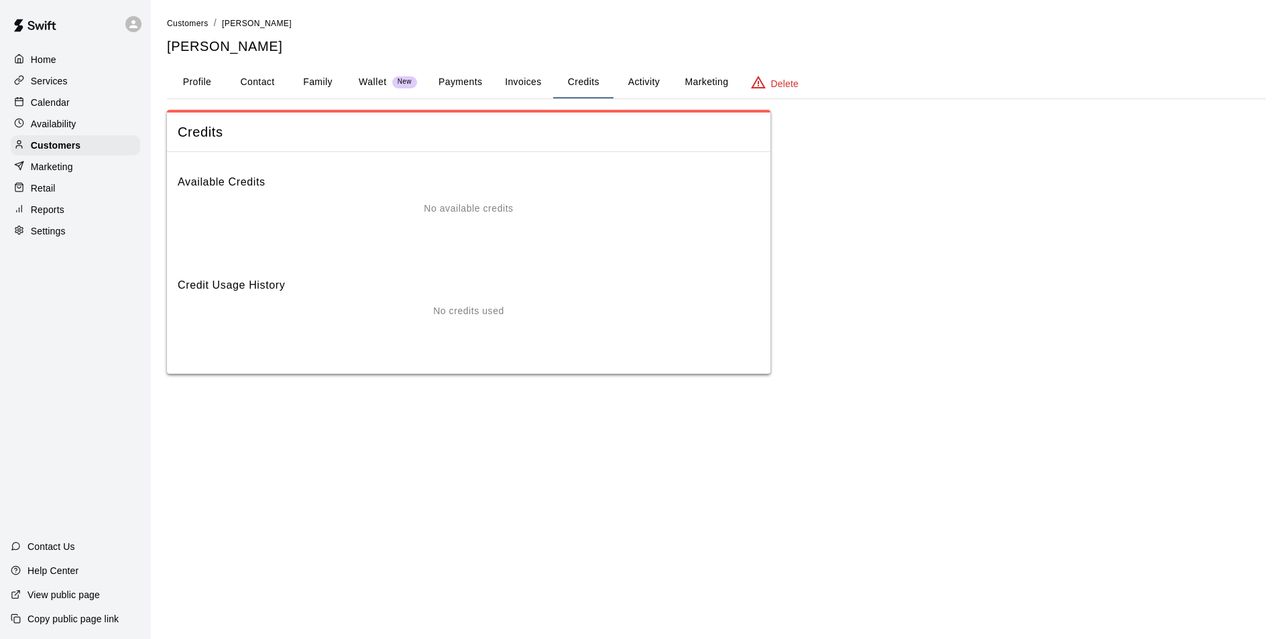
click at [544, 92] on button "Invoices" at bounding box center [523, 82] width 60 height 32
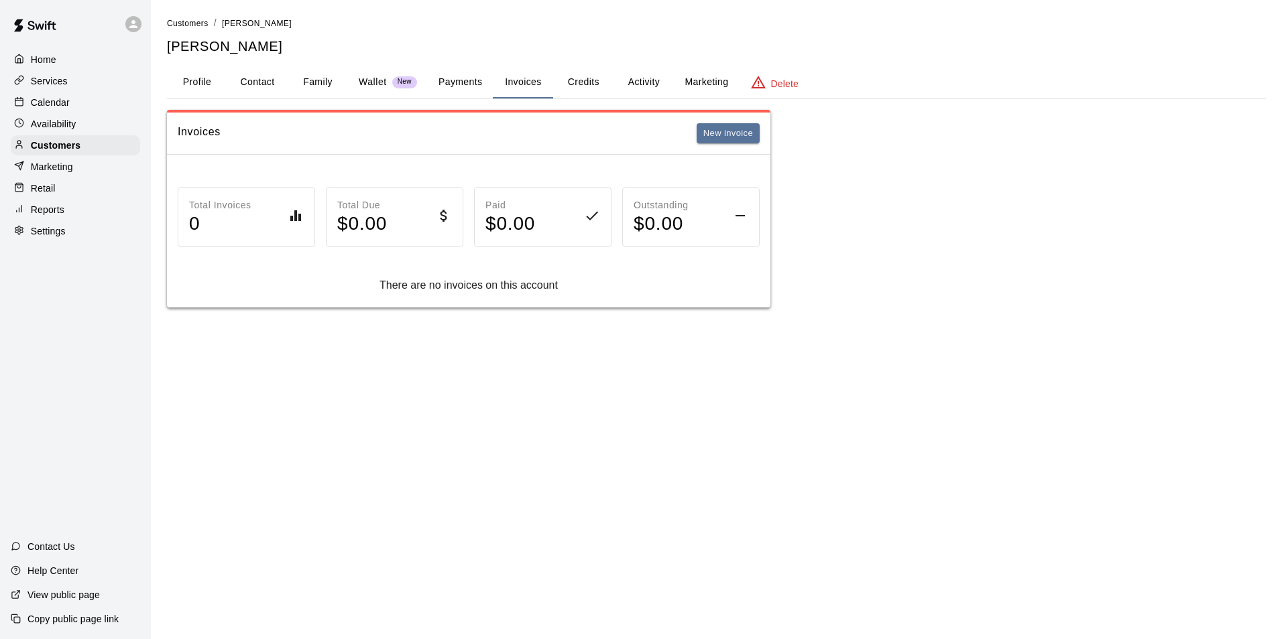
click at [582, 84] on button "Credits" at bounding box center [583, 82] width 60 height 32
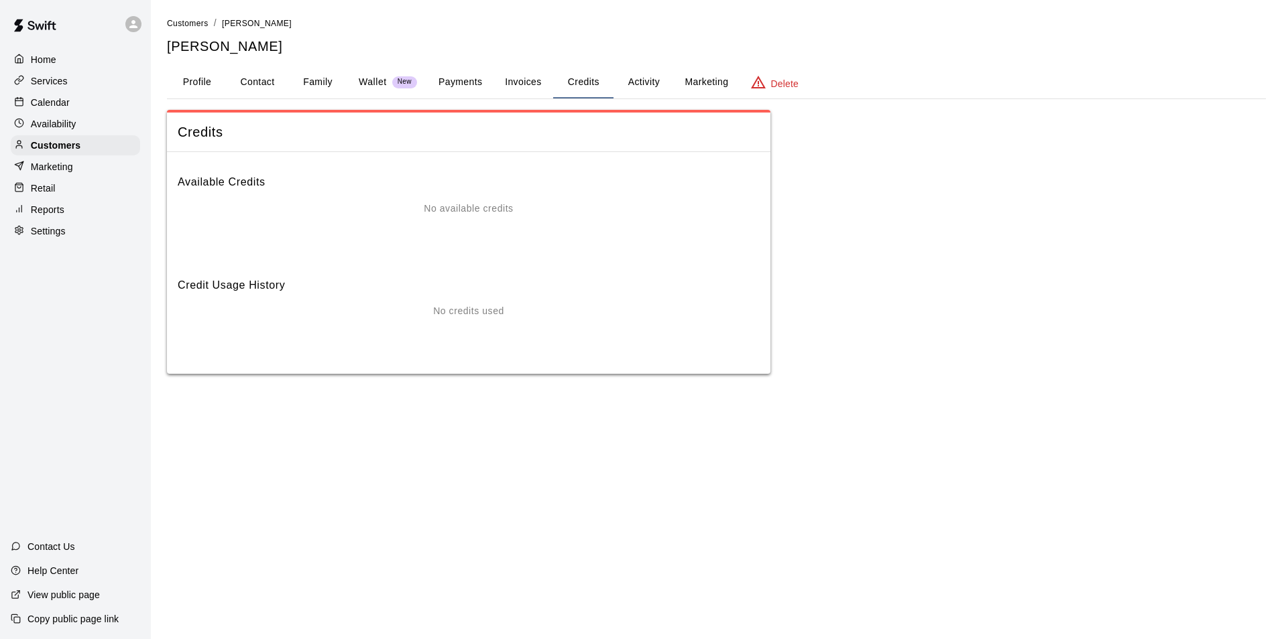
click at [654, 87] on button "Activity" at bounding box center [643, 82] width 60 height 32
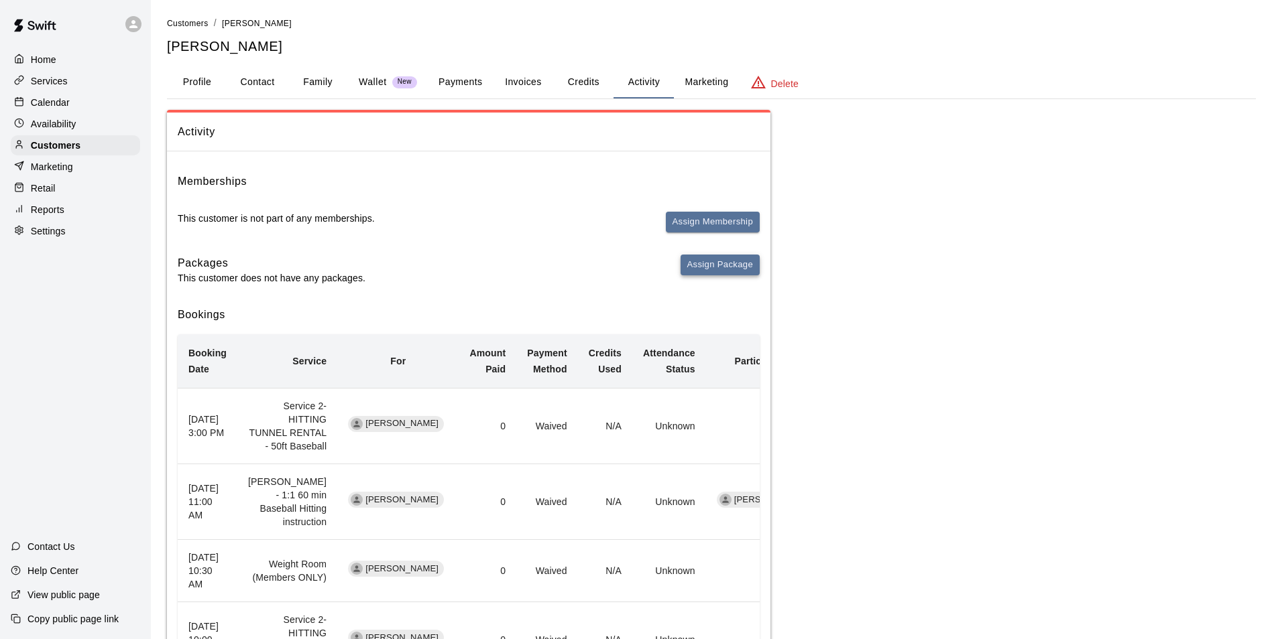
click at [735, 260] on button "Assign Package" at bounding box center [719, 265] width 79 height 21
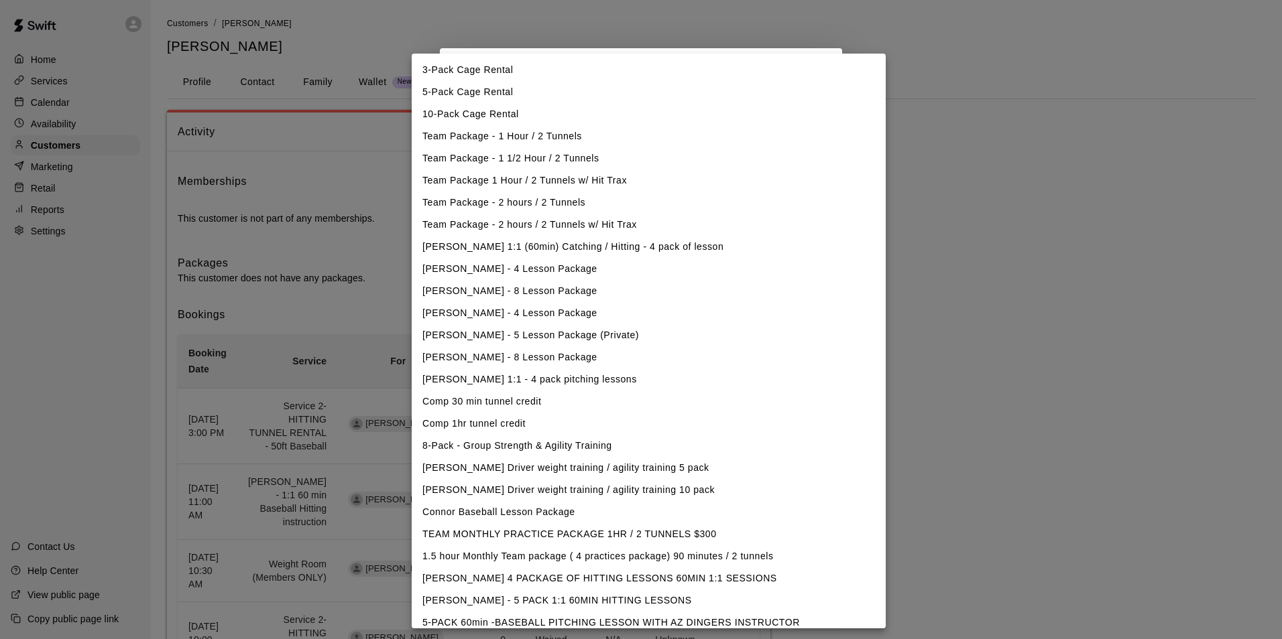
click at [563, 137] on body "Home Services Calendar Availability Customers Marketing Retail Reports Settings…" at bounding box center [641, 632] width 1282 height 1264
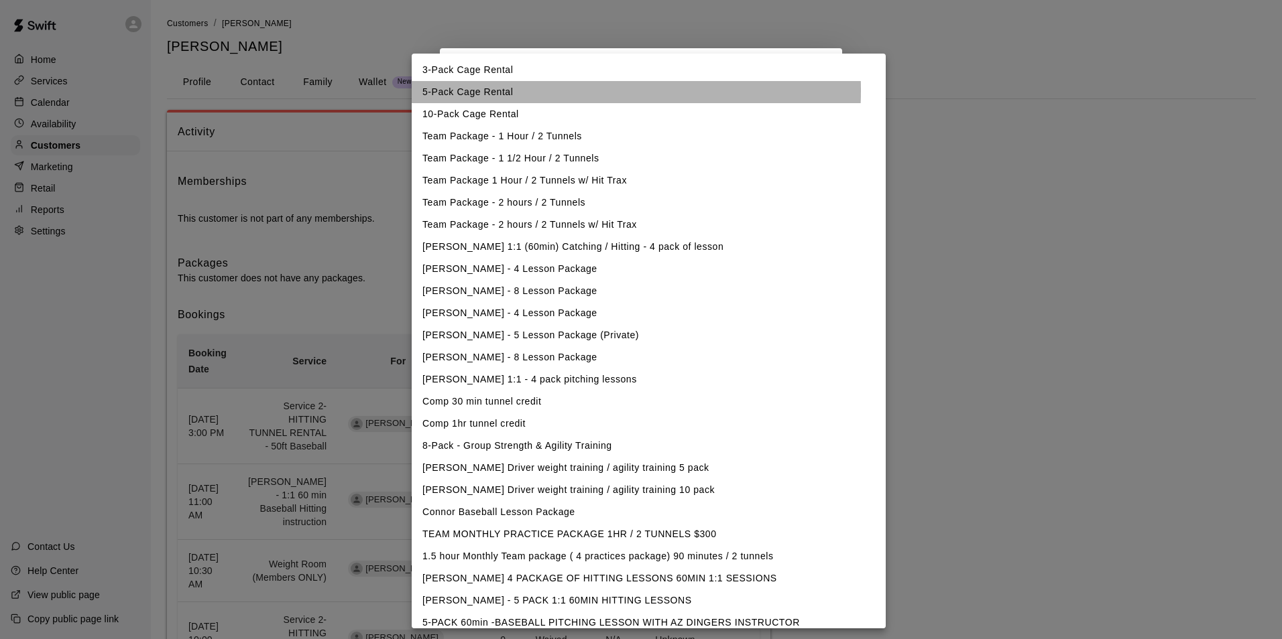
click at [513, 90] on li "5-Pack Cage Rental" at bounding box center [649, 92] width 474 height 22
type input "**********"
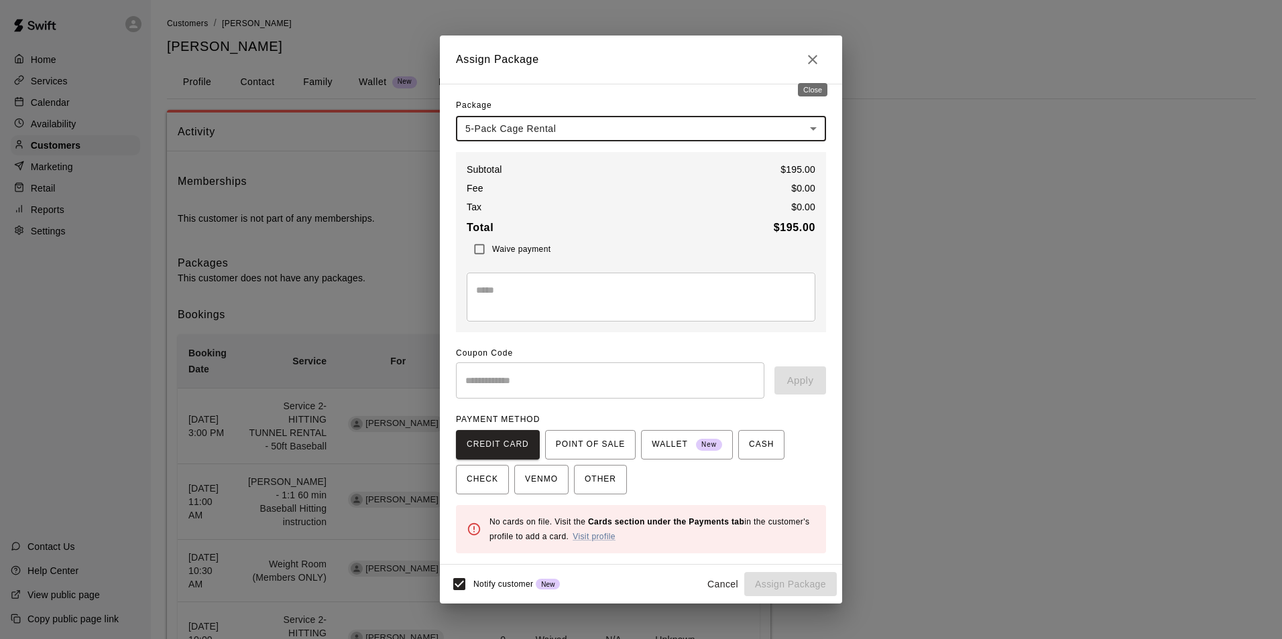
click at [805, 55] on icon "Close" at bounding box center [812, 60] width 16 height 16
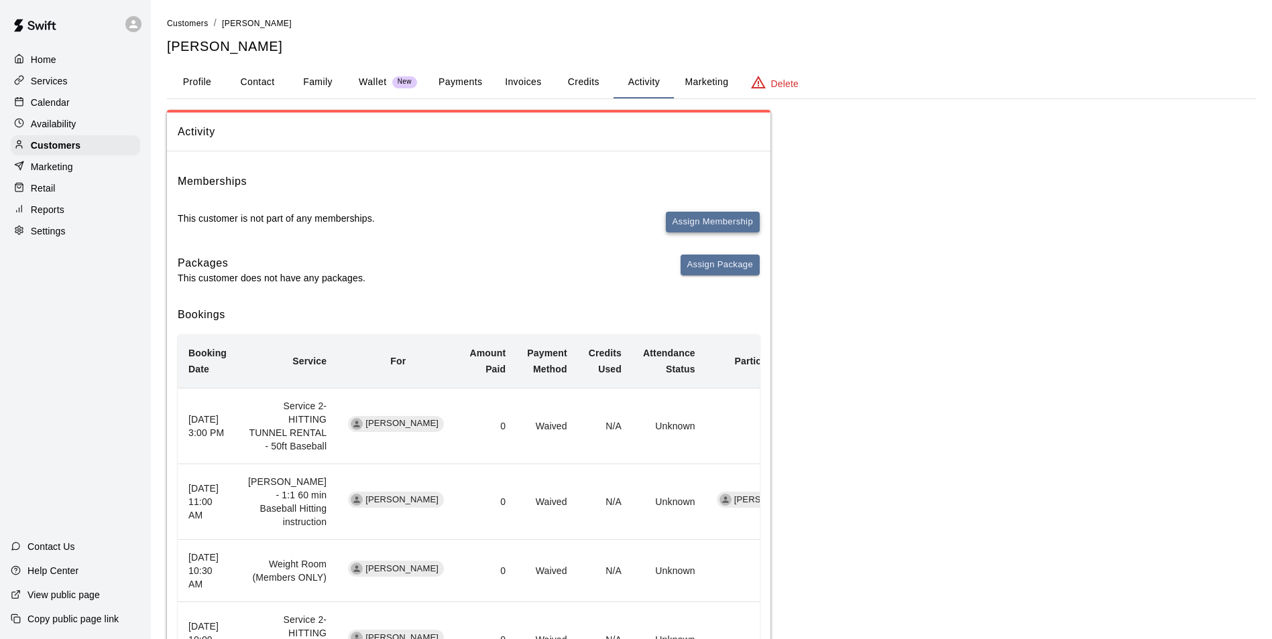
click at [700, 223] on button "Assign Membership" at bounding box center [713, 222] width 94 height 21
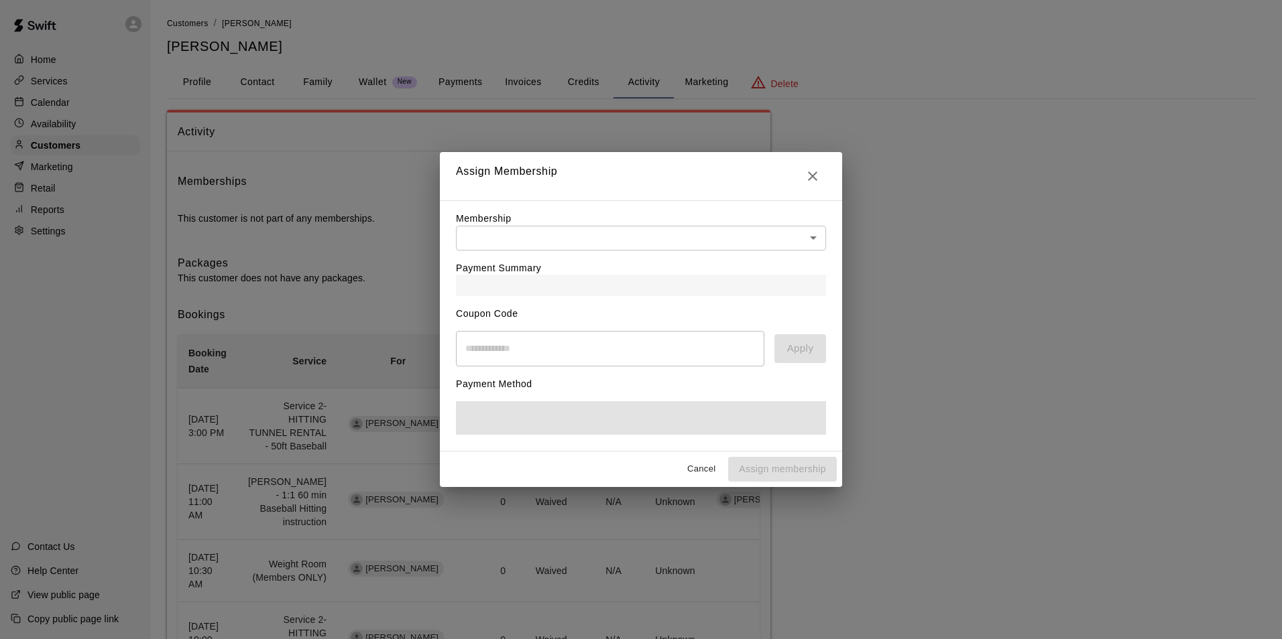
click at [785, 247] on body "Home Services Calendar Availability Customers Marketing Retail Reports Settings…" at bounding box center [641, 632] width 1282 height 1264
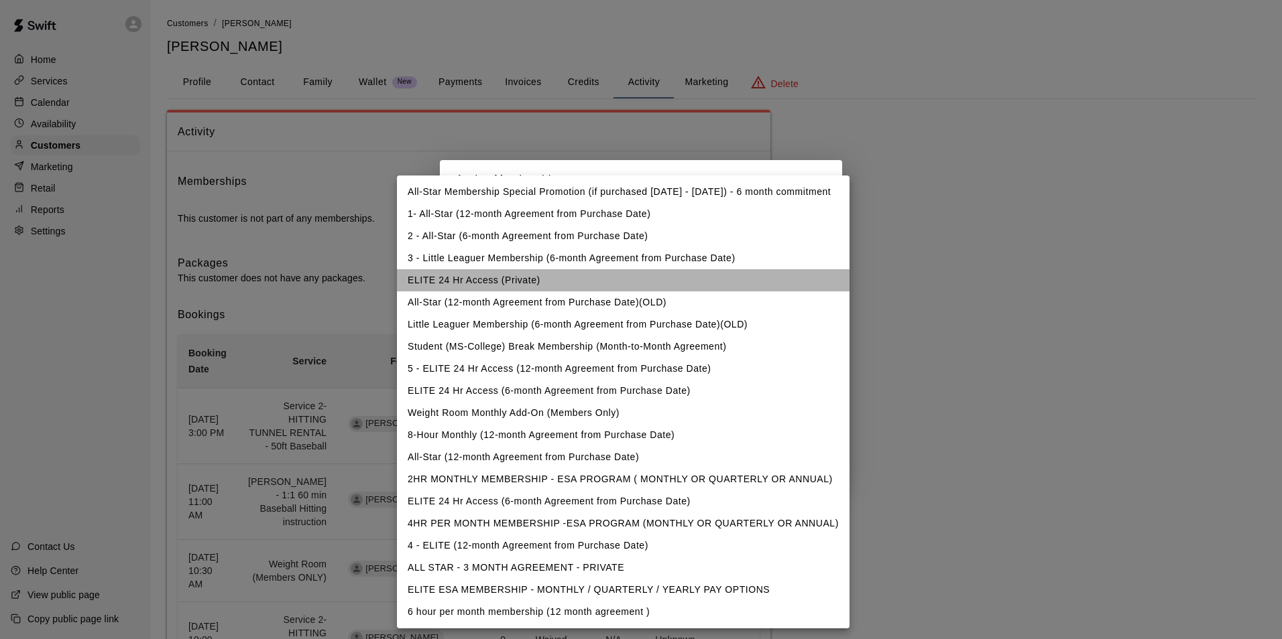
click at [688, 282] on li "ELITE 24 Hr Access (Private)" at bounding box center [623, 280] width 452 height 22
type input "**********"
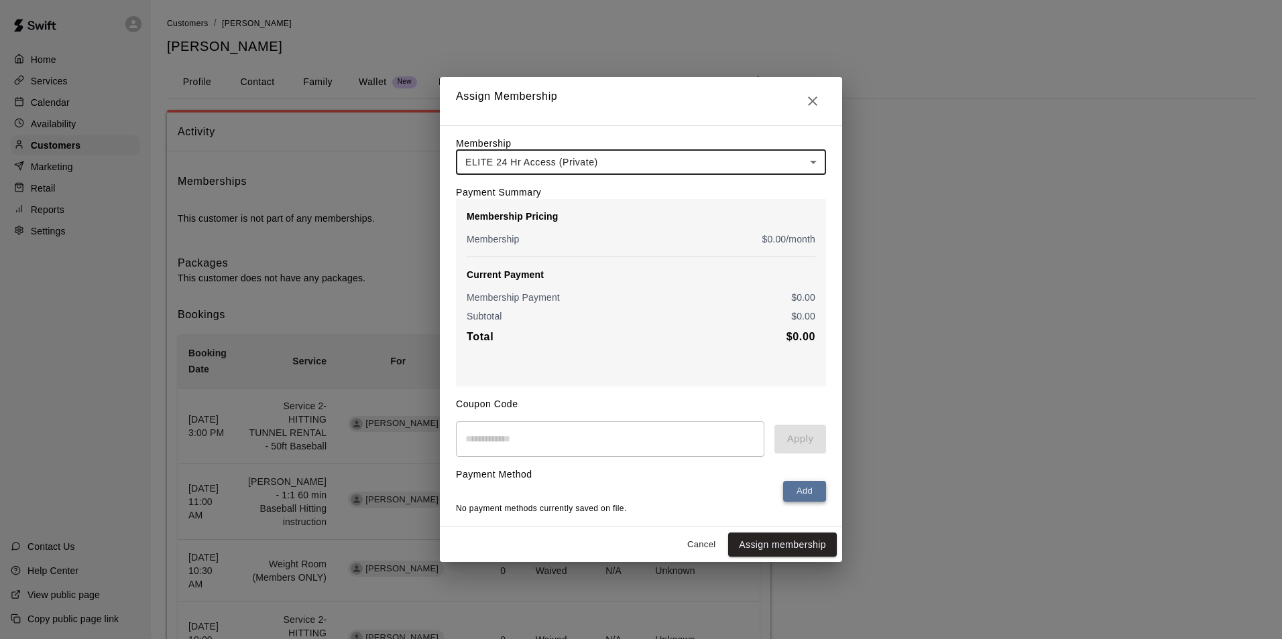
click at [800, 492] on button "Add" at bounding box center [804, 491] width 43 height 21
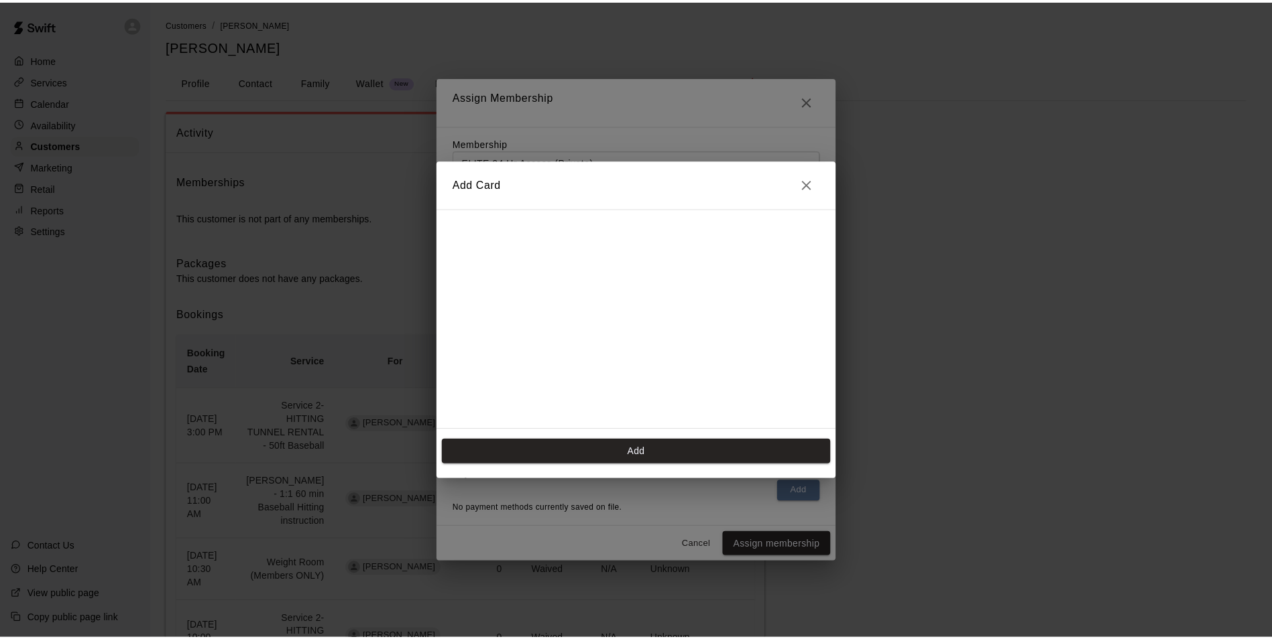
scroll to position [19, 0]
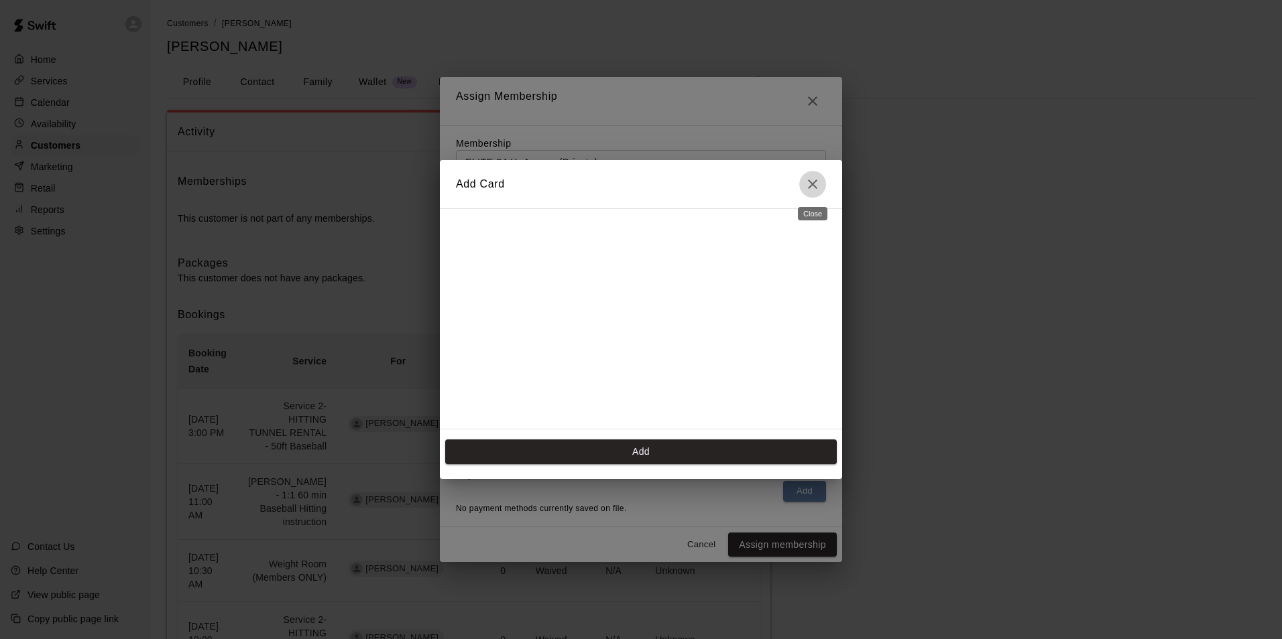
click at [820, 189] on button "Close" at bounding box center [812, 184] width 27 height 27
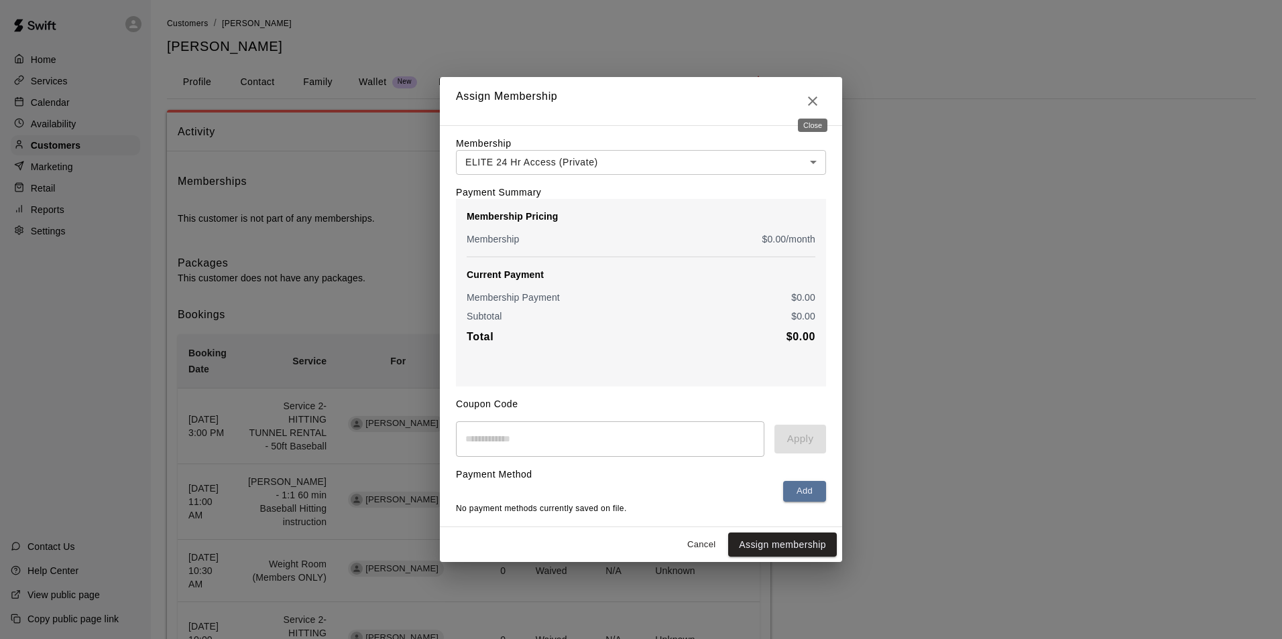
click at [822, 91] on button "Close" at bounding box center [812, 101] width 27 height 27
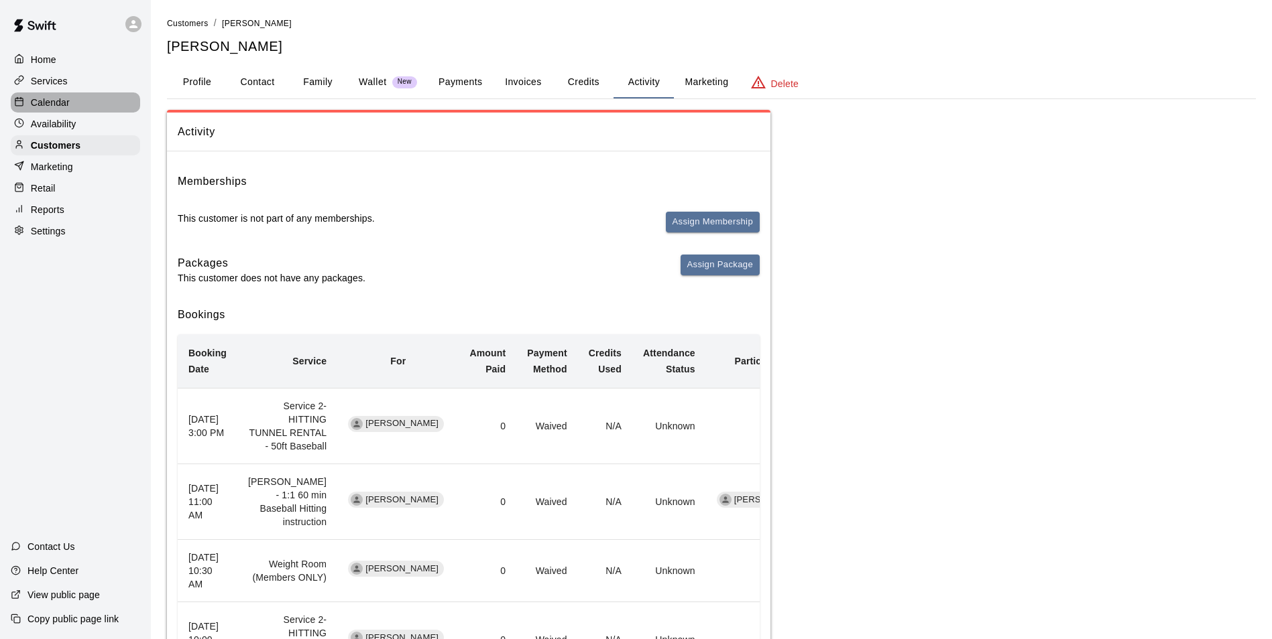
click at [48, 99] on p "Calendar" at bounding box center [50, 102] width 39 height 13
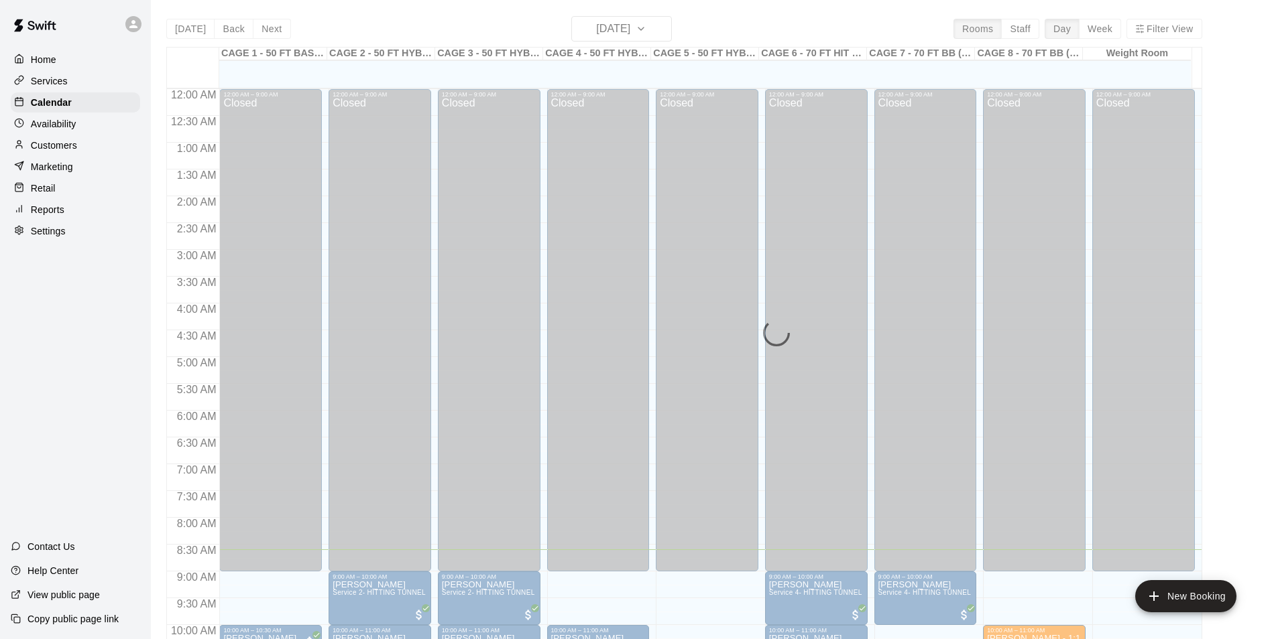
scroll to position [460, 0]
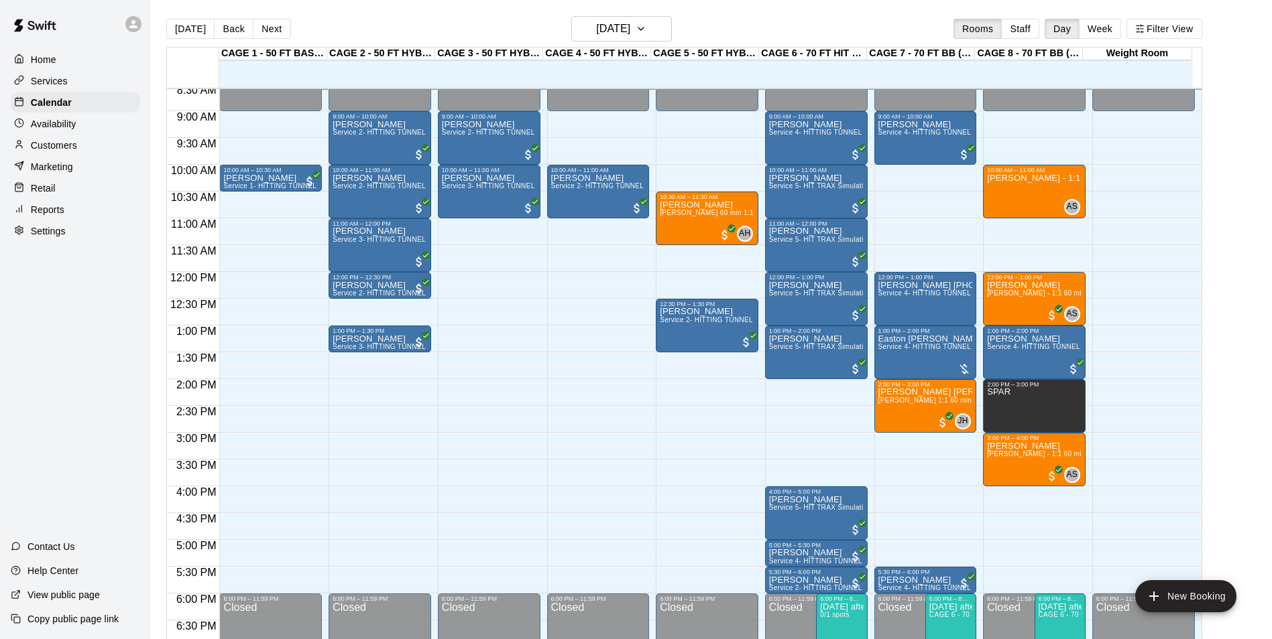
click at [5, 537] on div "Contact Us" at bounding box center [43, 547] width 86 height 24
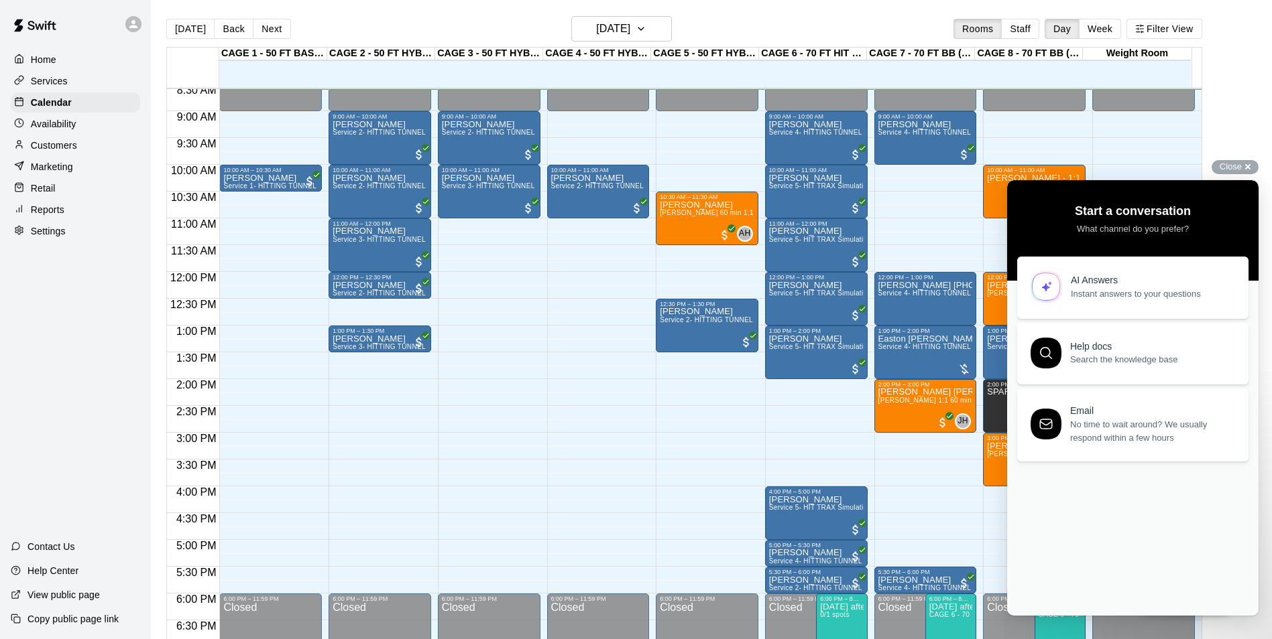
scroll to position [0, 0]
click at [1239, 165] on span "Close" at bounding box center [1230, 167] width 22 height 10
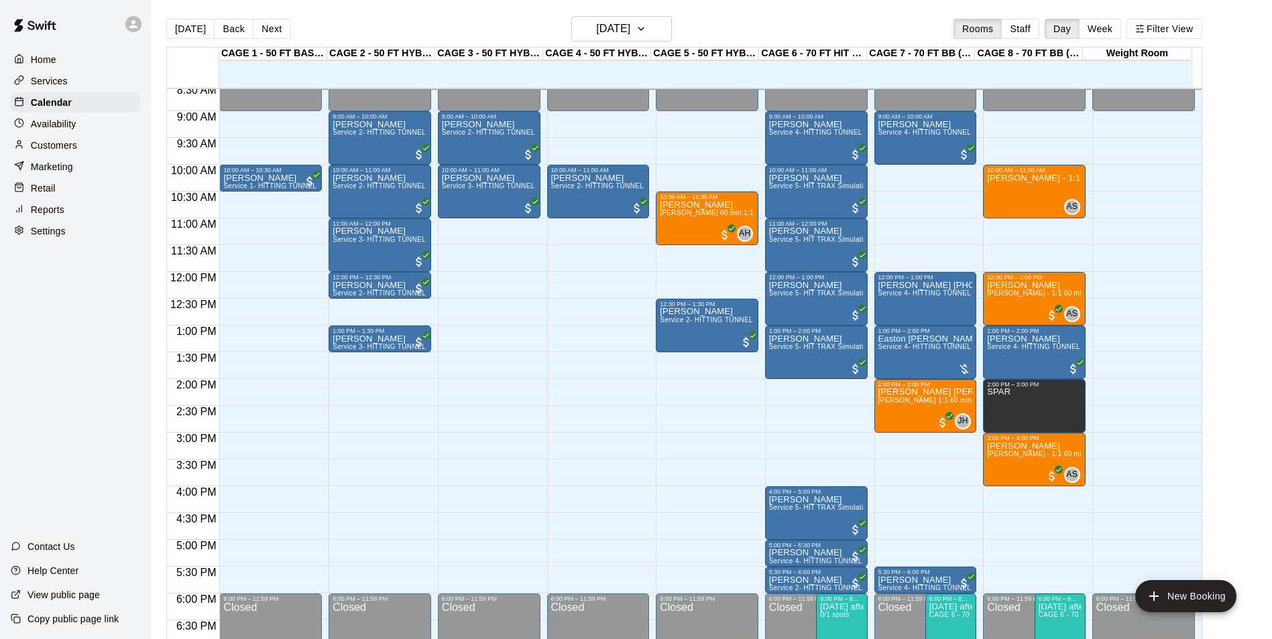
drag, startPoint x: 597, startPoint y: 117, endPoint x: 602, endPoint y: 156, distance: 39.2
click at [602, 156] on div "12:00 AM – 9:00 AM Closed 10:00 AM – 11:00 AM Lucas Hart Service 2- HITTING TUN…" at bounding box center [598, 272] width 103 height 1287
click at [617, 23] on h6 "[DATE]" at bounding box center [613, 28] width 34 height 19
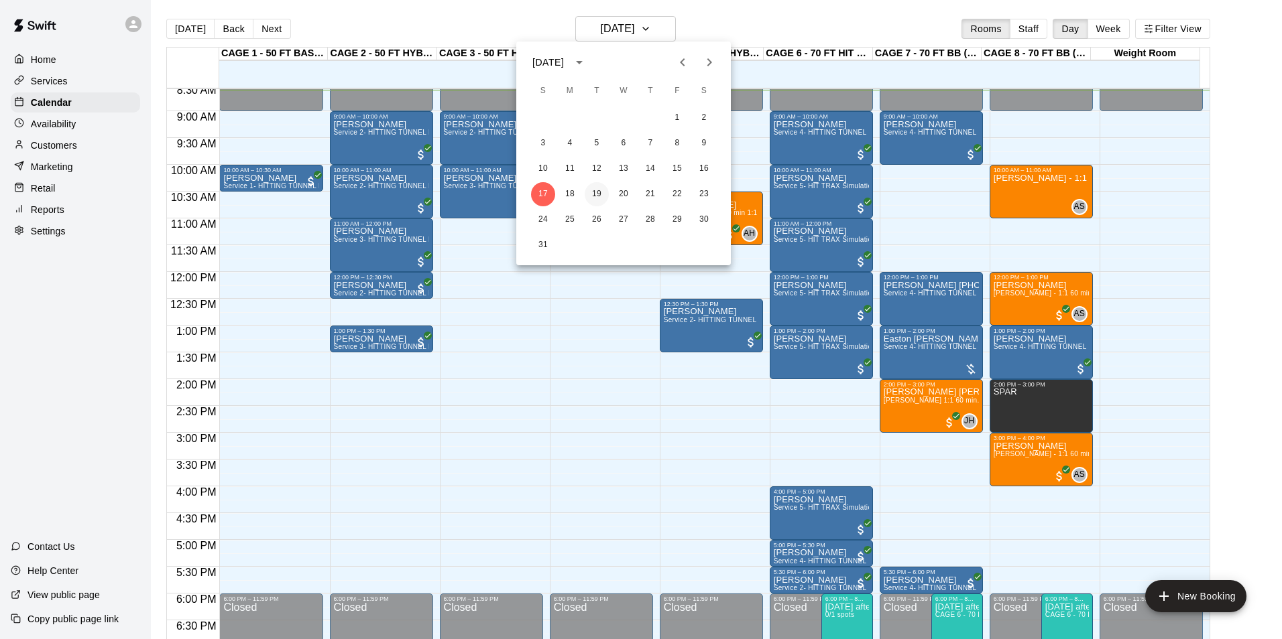
click at [585, 190] on button "19" at bounding box center [596, 194] width 24 height 24
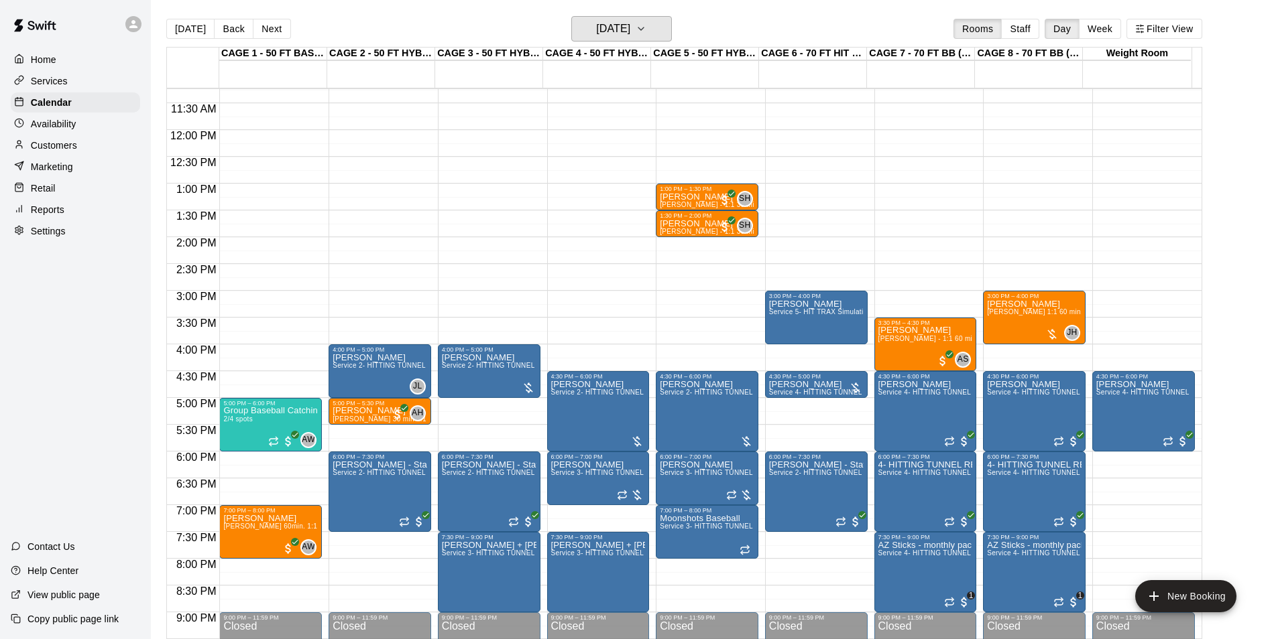
scroll to position [528, 0]
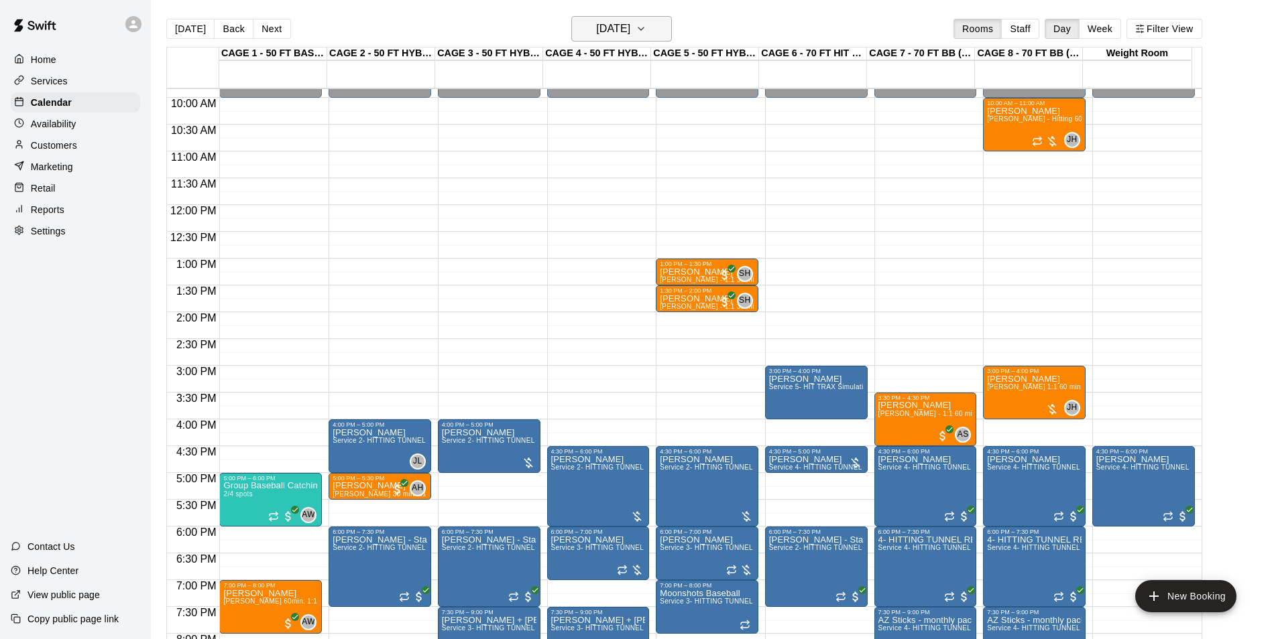
click at [630, 36] on h6 "Tuesday Aug 19" at bounding box center [613, 28] width 34 height 19
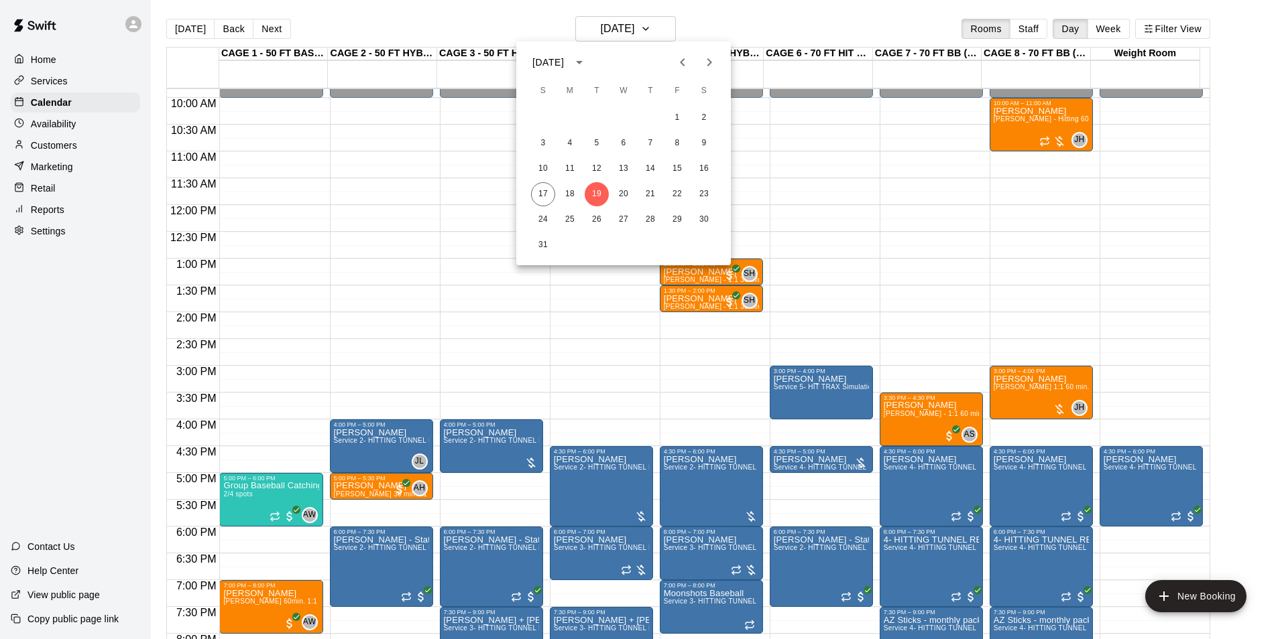
click at [414, 38] on div at bounding box center [641, 319] width 1282 height 639
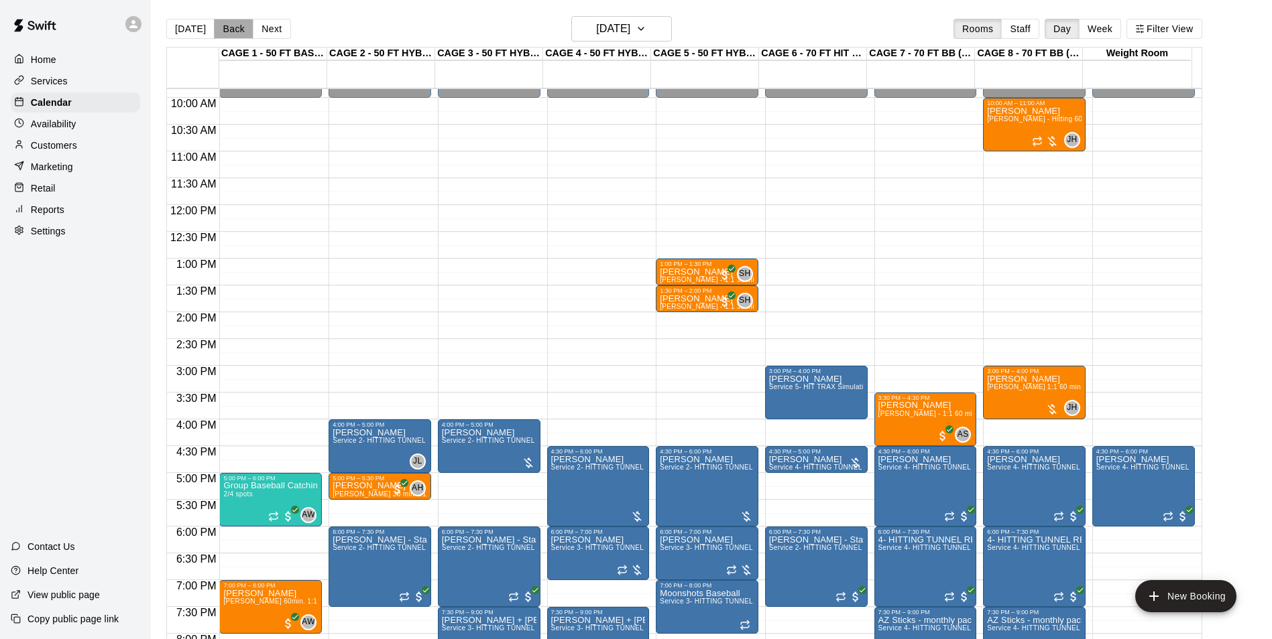
click at [227, 32] on button "Back" at bounding box center [234, 29] width 40 height 20
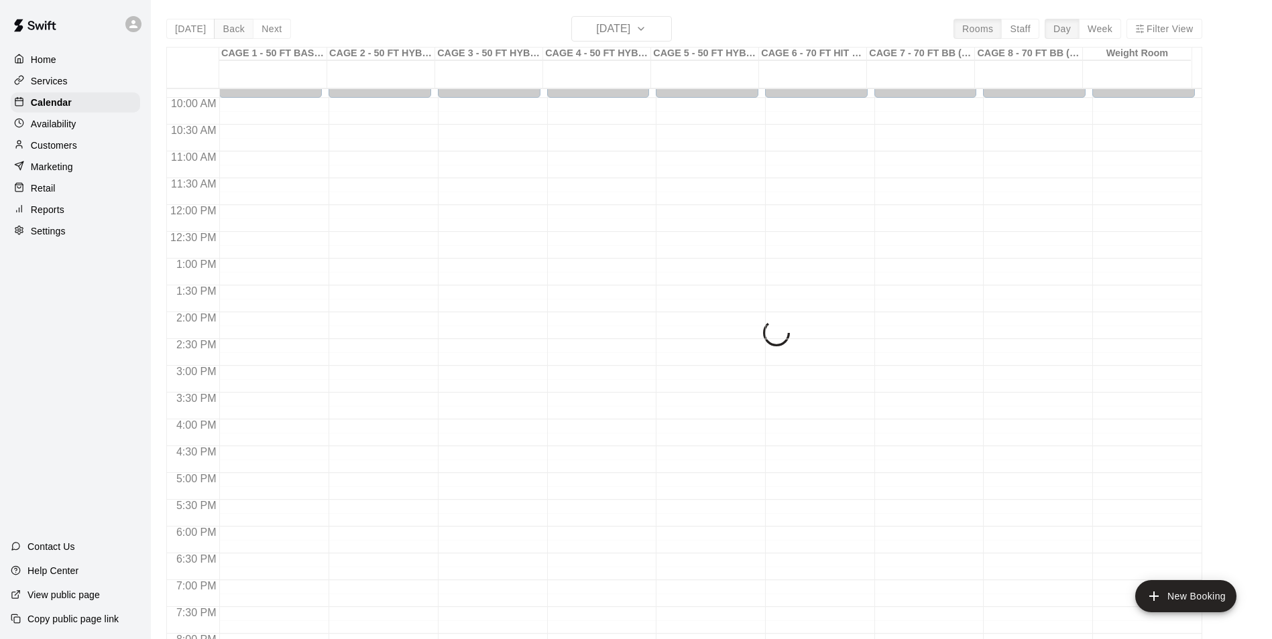
click at [227, 32] on div "Today Back Next Monday Aug 18 Rooms Staff Day Week Filter View CAGE 1 - 50 FT B…" at bounding box center [684, 335] width 1036 height 639
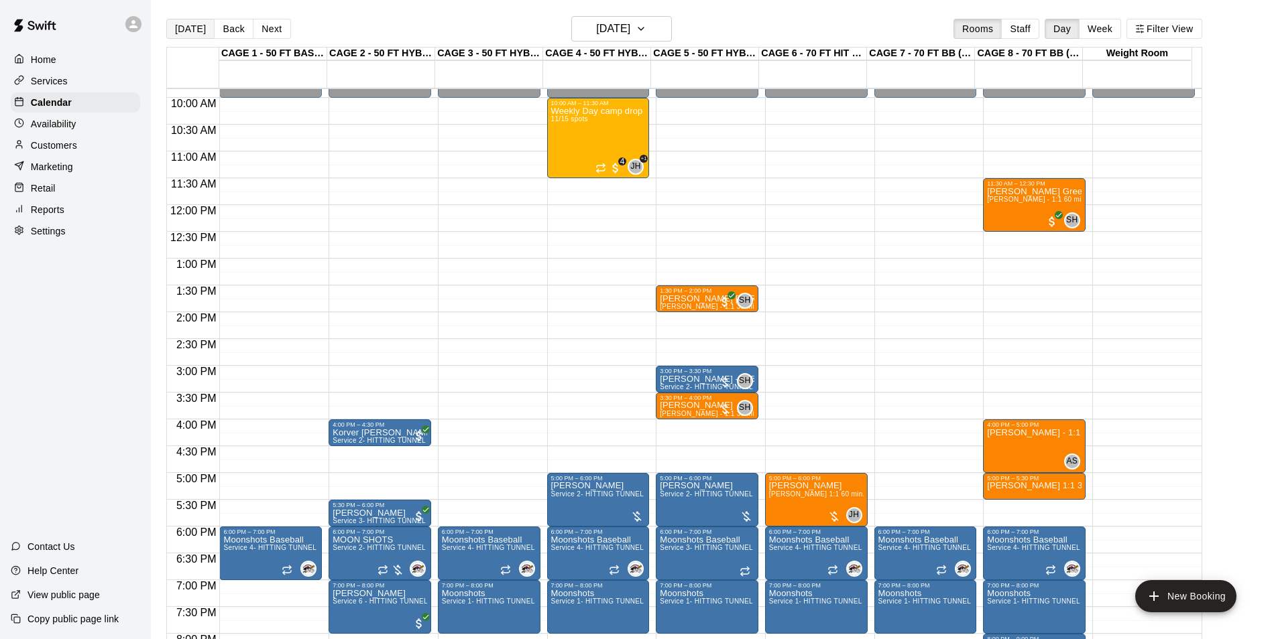
click at [182, 27] on button "[DATE]" at bounding box center [190, 29] width 48 height 20
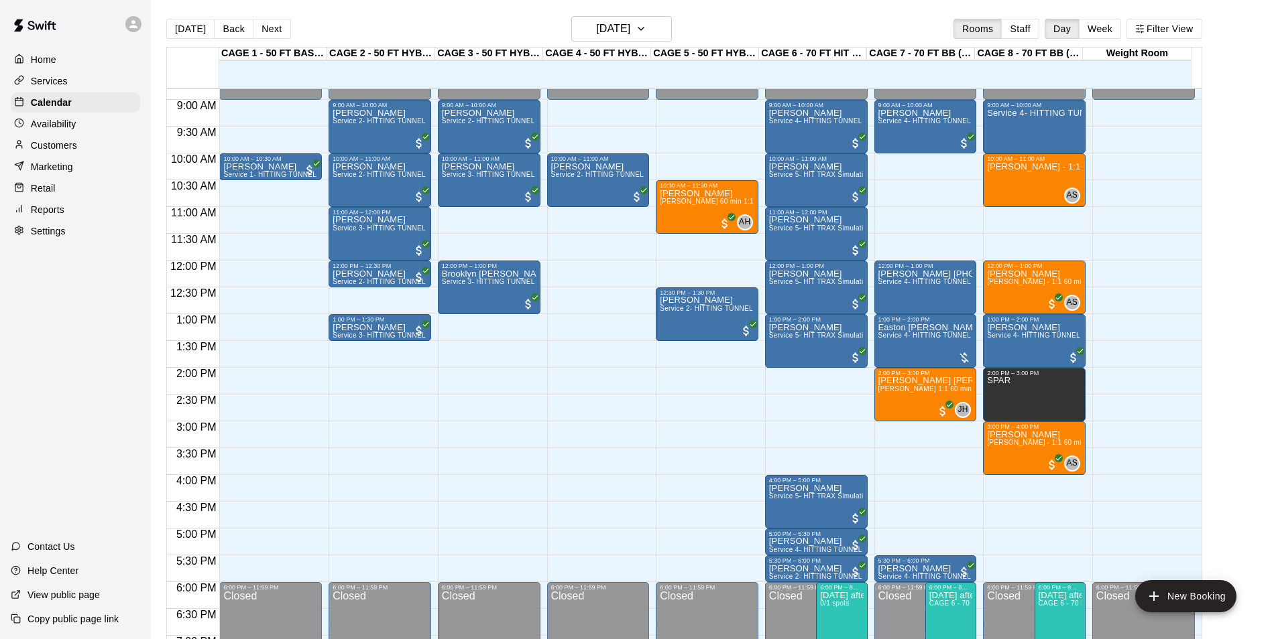
scroll to position [460, 0]
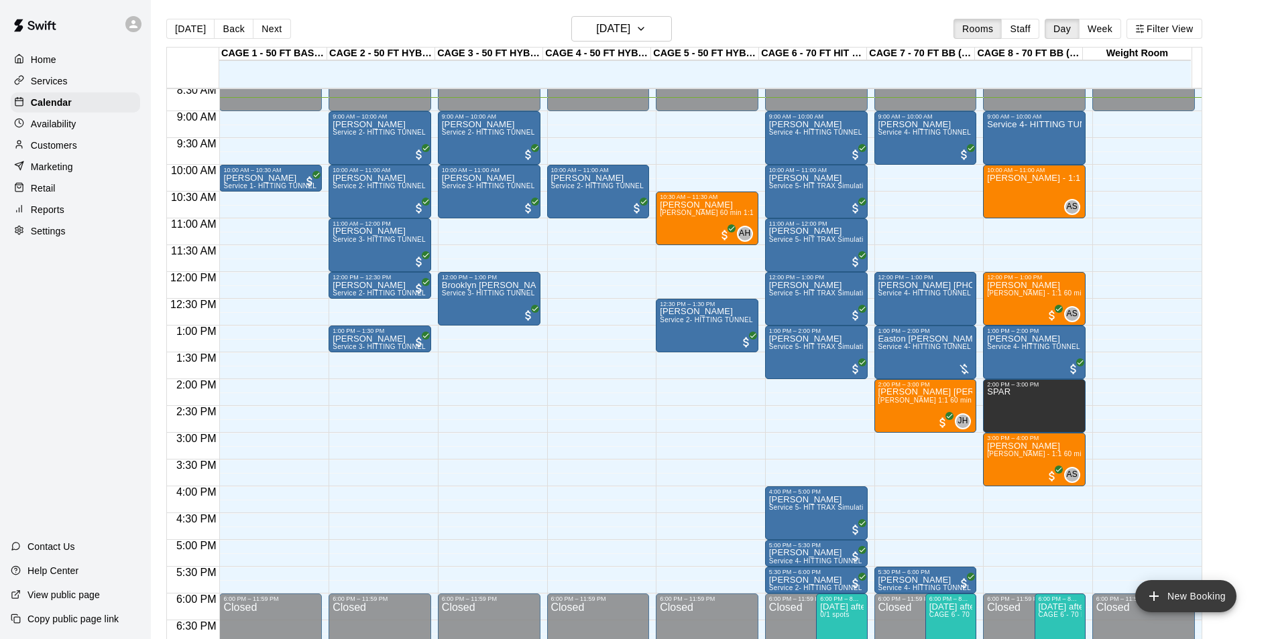
drag, startPoint x: 1210, startPoint y: 598, endPoint x: 1203, endPoint y: 589, distance: 11.4
click at [1210, 597] on button "New Booking" at bounding box center [1185, 596] width 101 height 32
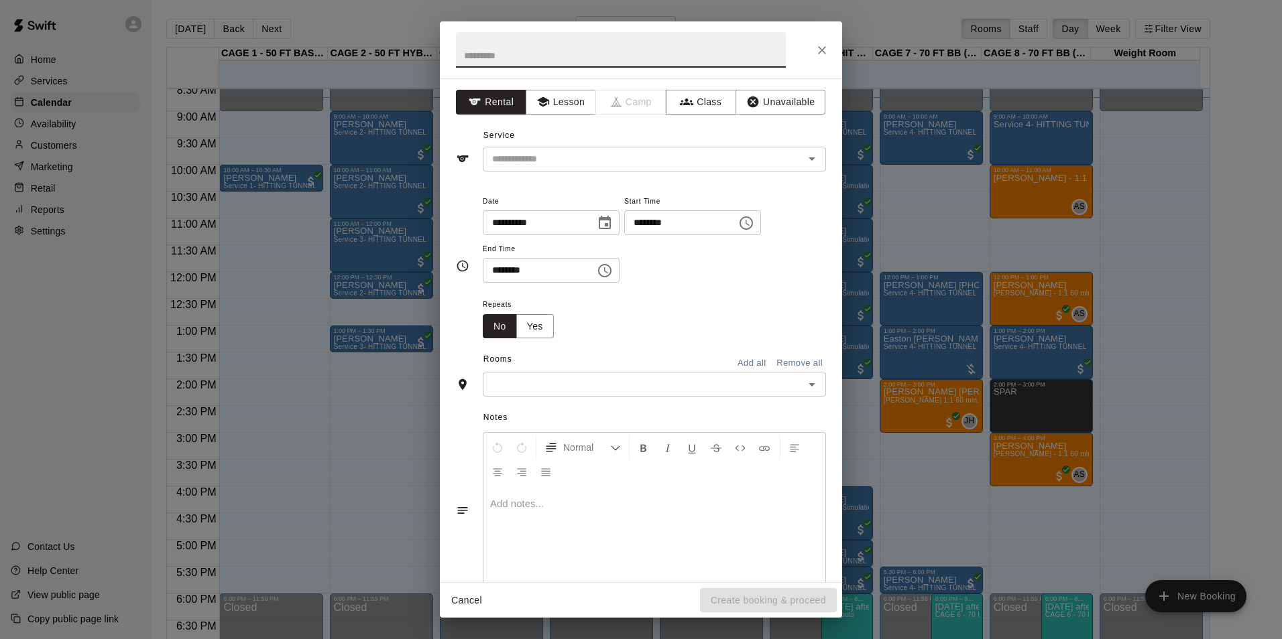
click at [814, 39] on div at bounding box center [641, 49] width 402 height 57
click at [828, 54] on button "Close" at bounding box center [822, 50] width 24 height 24
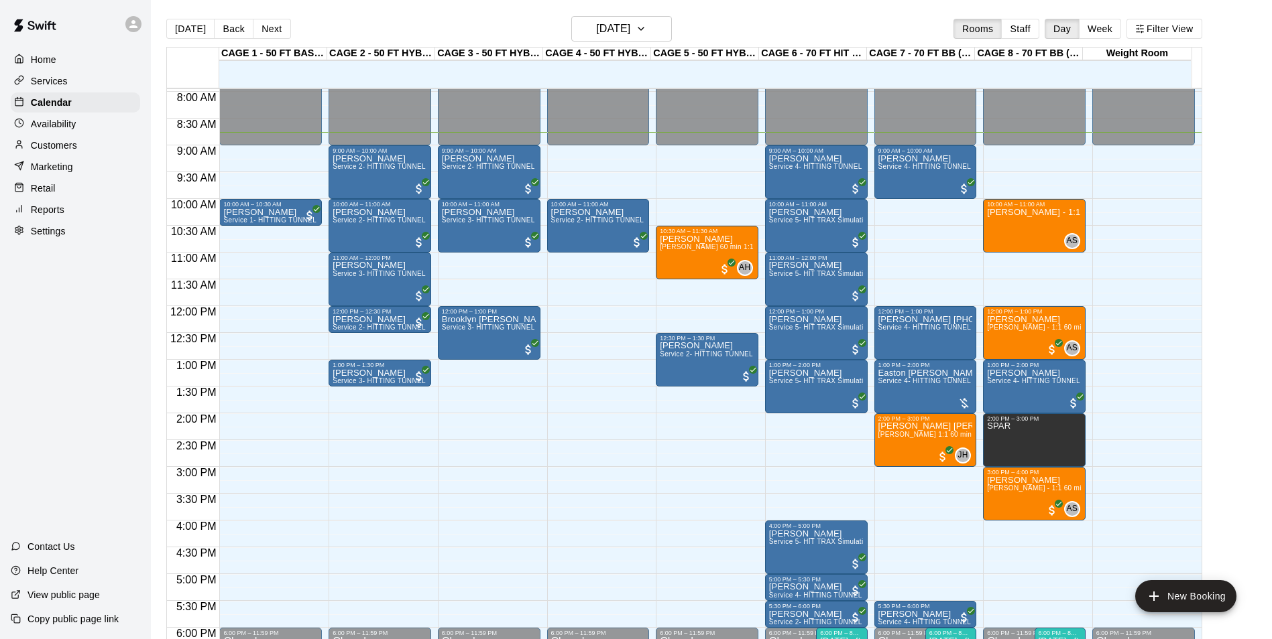
scroll to position [403, 0]
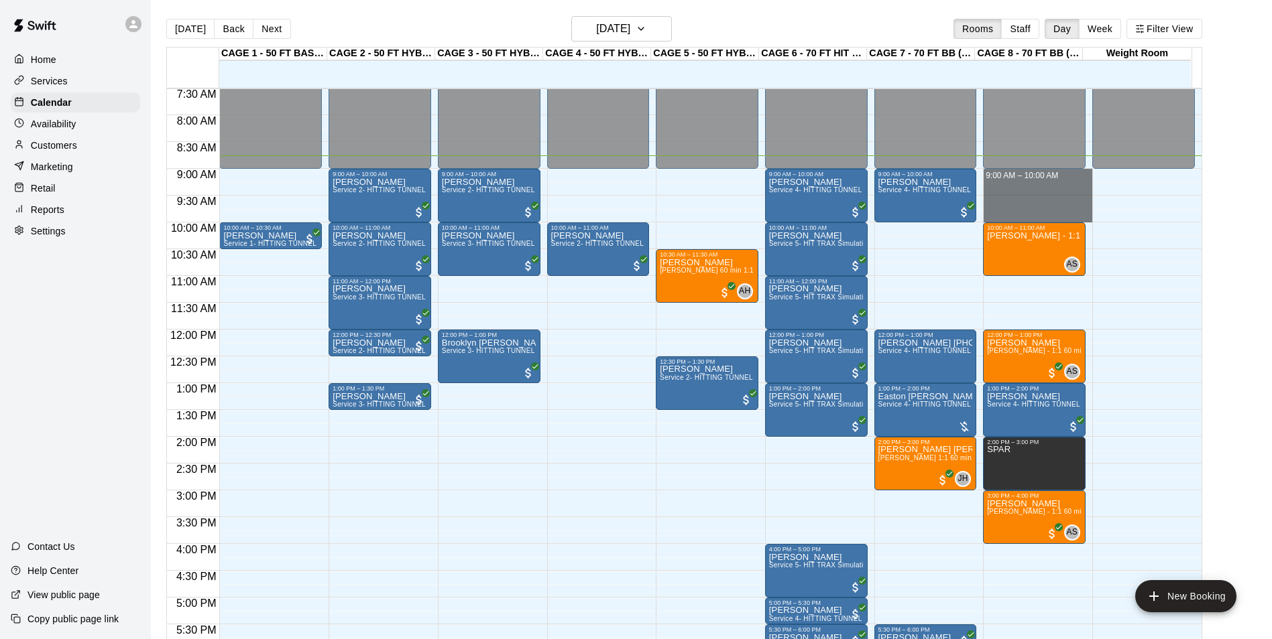
drag, startPoint x: 1015, startPoint y: 172, endPoint x: 1015, endPoint y: 213, distance: 41.6
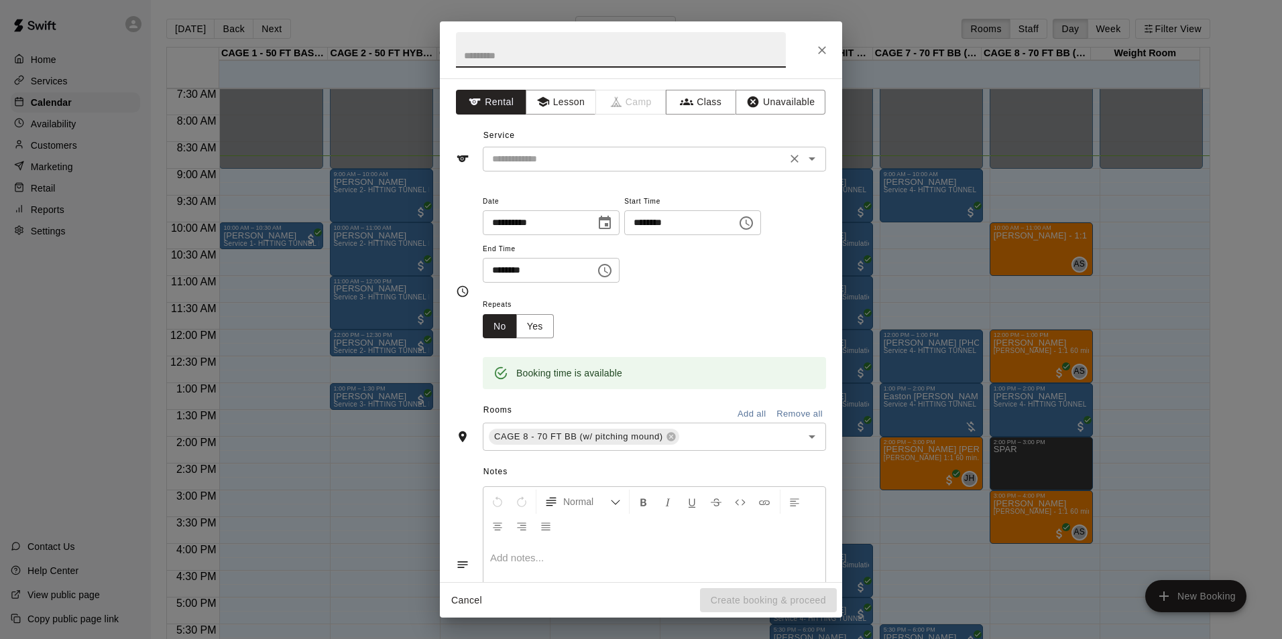
click at [699, 159] on input "text" at bounding box center [635, 159] width 296 height 17
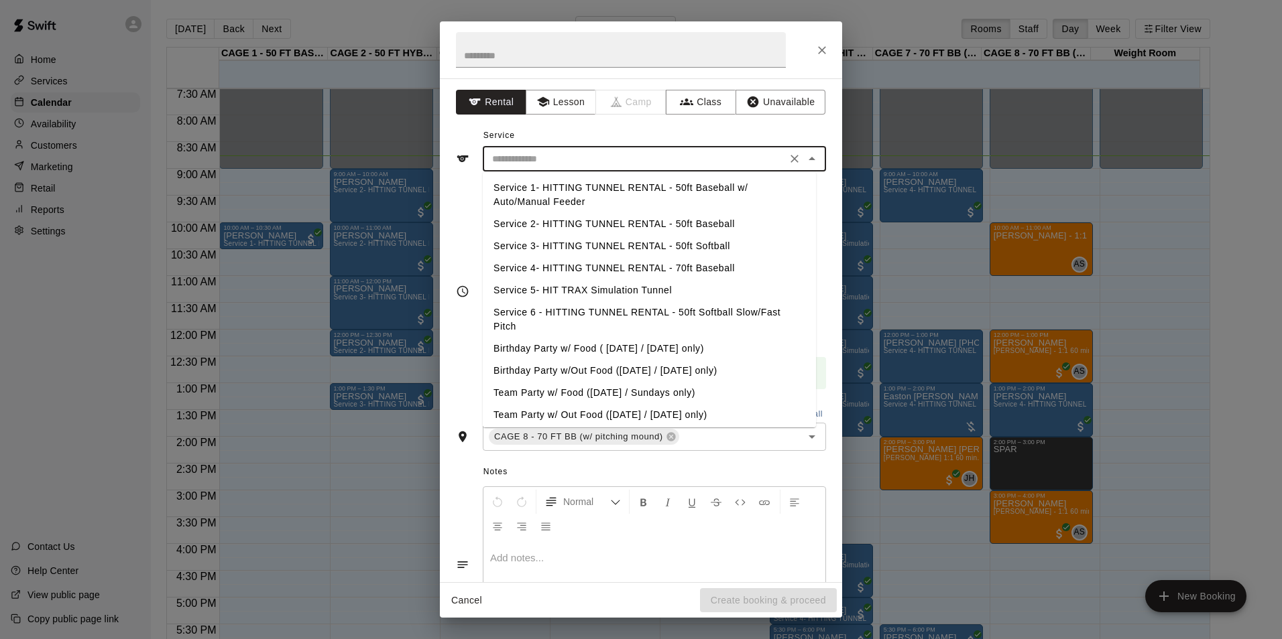
drag, startPoint x: 648, startPoint y: 258, endPoint x: 662, endPoint y: 279, distance: 25.5
click at [648, 259] on li "Service 4- HITTING TUNNEL RENTAL - 70ft Baseball" at bounding box center [649, 268] width 333 height 22
type input "**********"
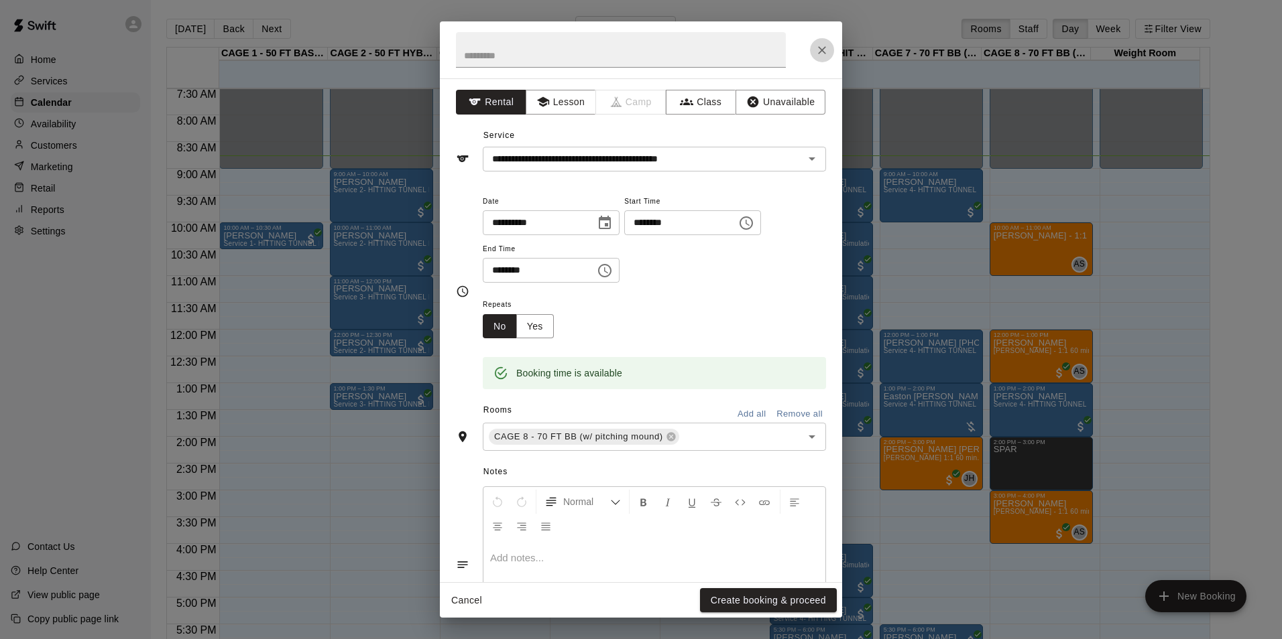
drag, startPoint x: 826, startPoint y: 56, endPoint x: 819, endPoint y: 62, distance: 9.1
click at [823, 56] on icon "Close" at bounding box center [821, 50] width 13 height 13
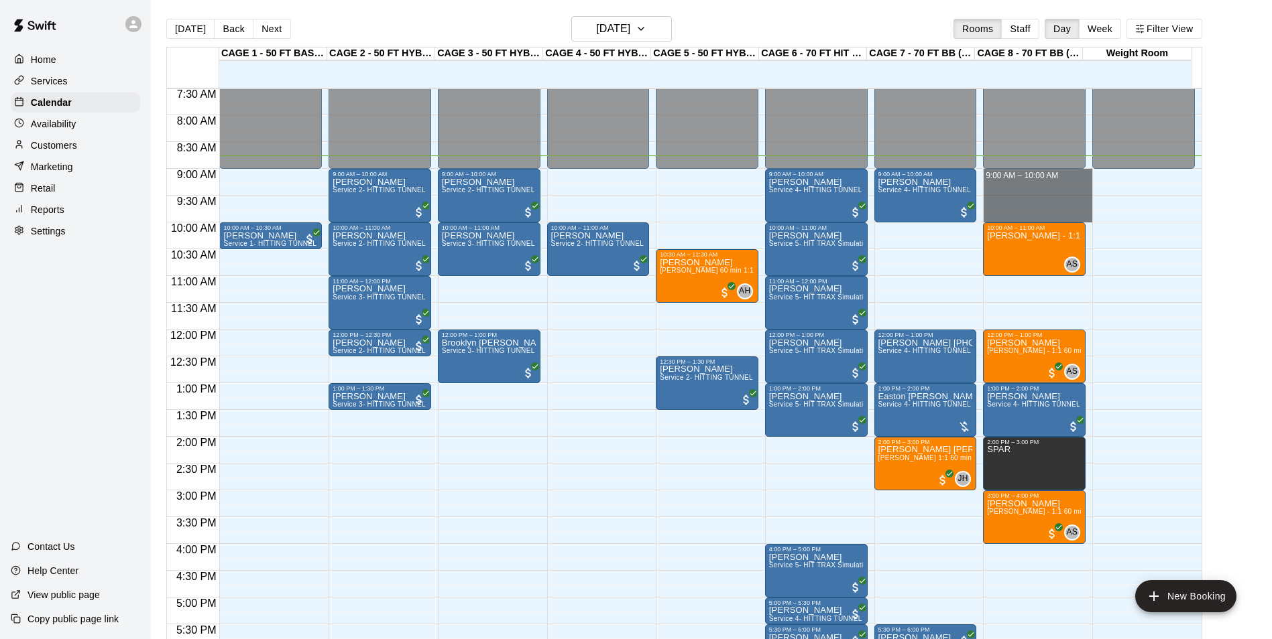
drag, startPoint x: 996, startPoint y: 172, endPoint x: 996, endPoint y: 213, distance: 41.6
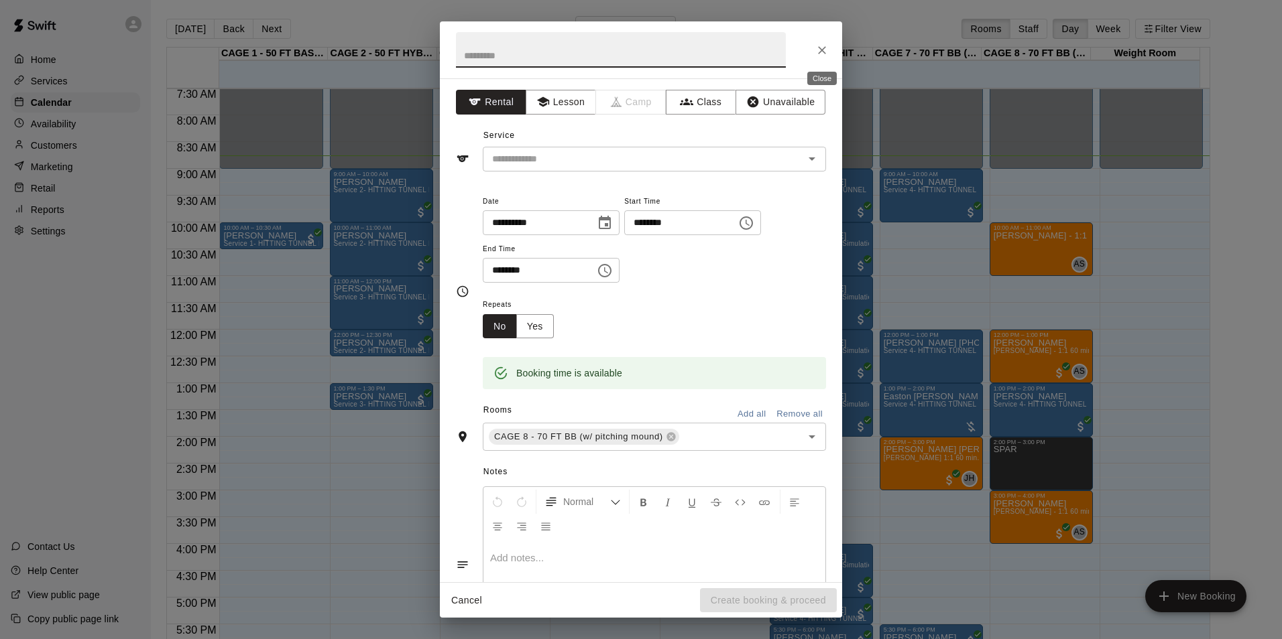
click at [824, 60] on button "Close" at bounding box center [822, 50] width 24 height 24
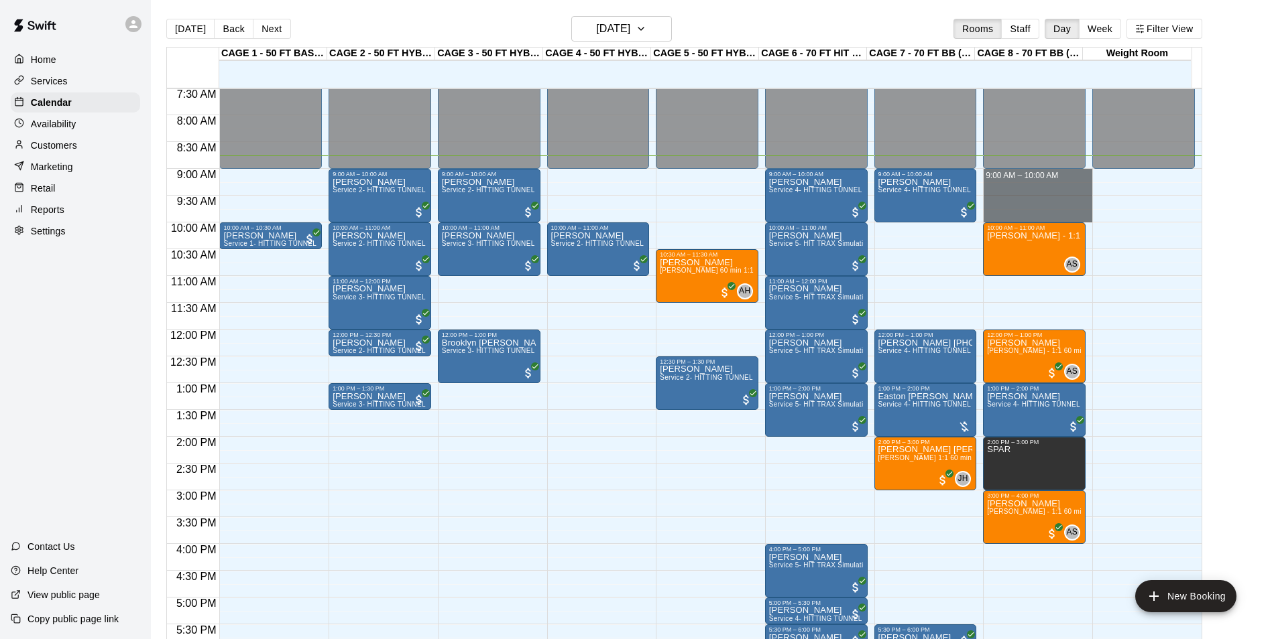
drag, startPoint x: 990, startPoint y: 174, endPoint x: 991, endPoint y: 216, distance: 41.6
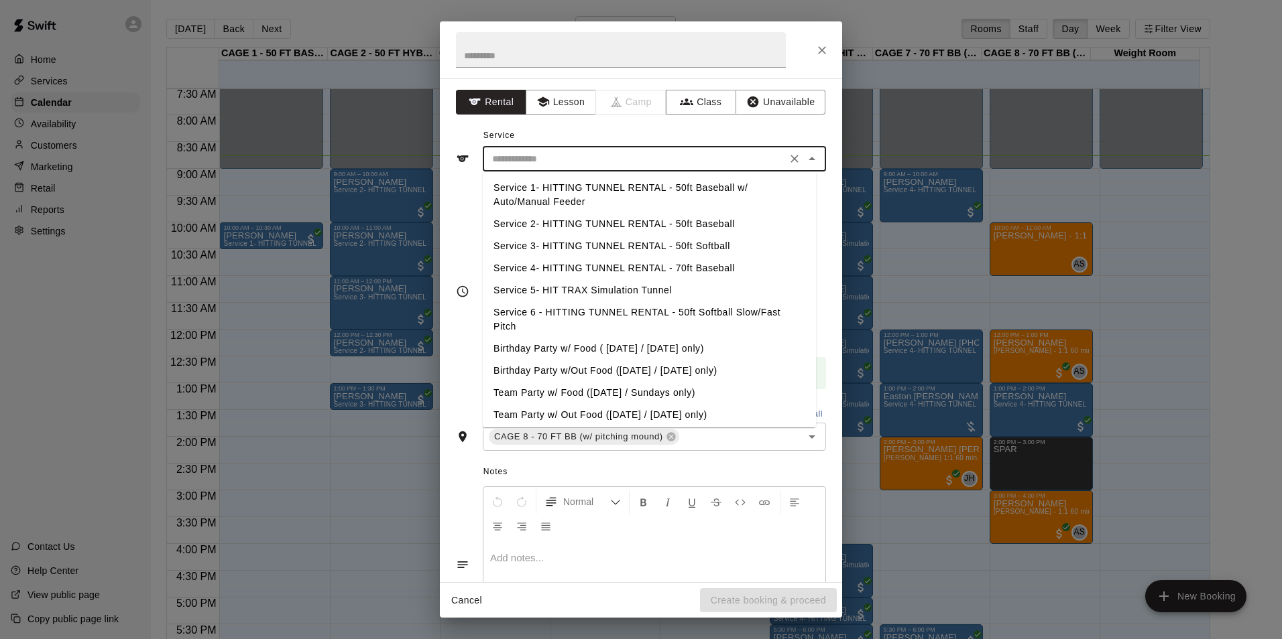
click at [708, 164] on input "text" at bounding box center [635, 159] width 296 height 17
click at [715, 263] on li "Service 4- HITTING TUNNEL RENTAL - 70ft Baseball" at bounding box center [649, 268] width 333 height 22
type input "**********"
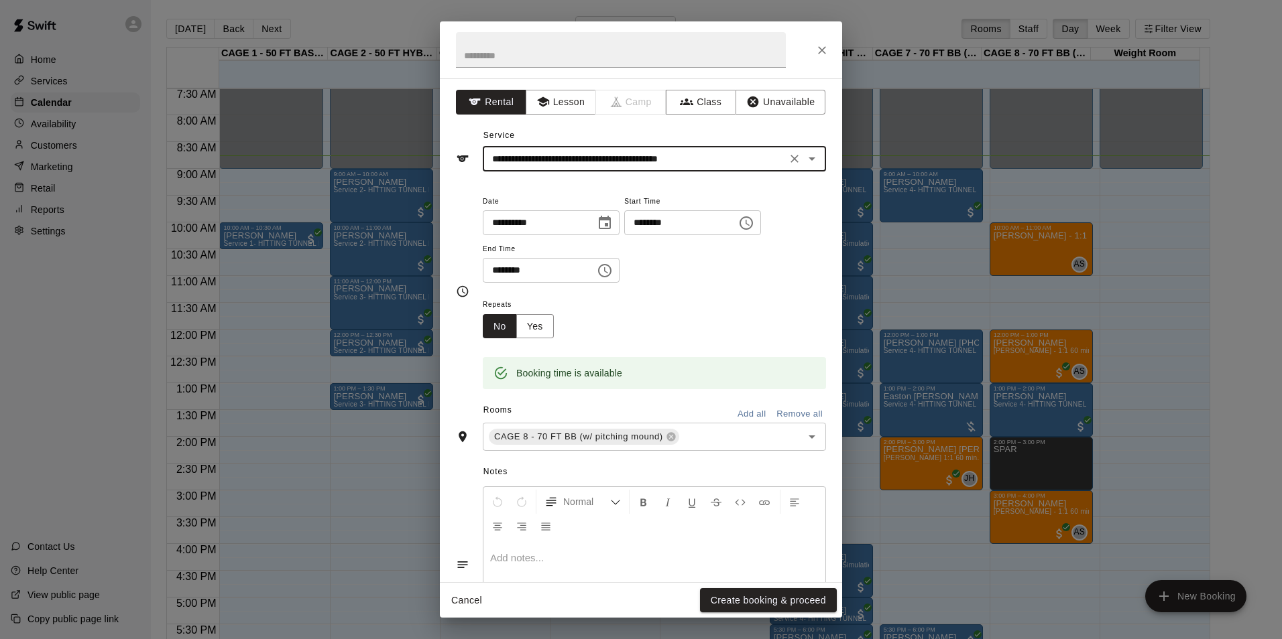
click at [760, 609] on button "Create booking & proceed" at bounding box center [768, 601] width 137 height 25
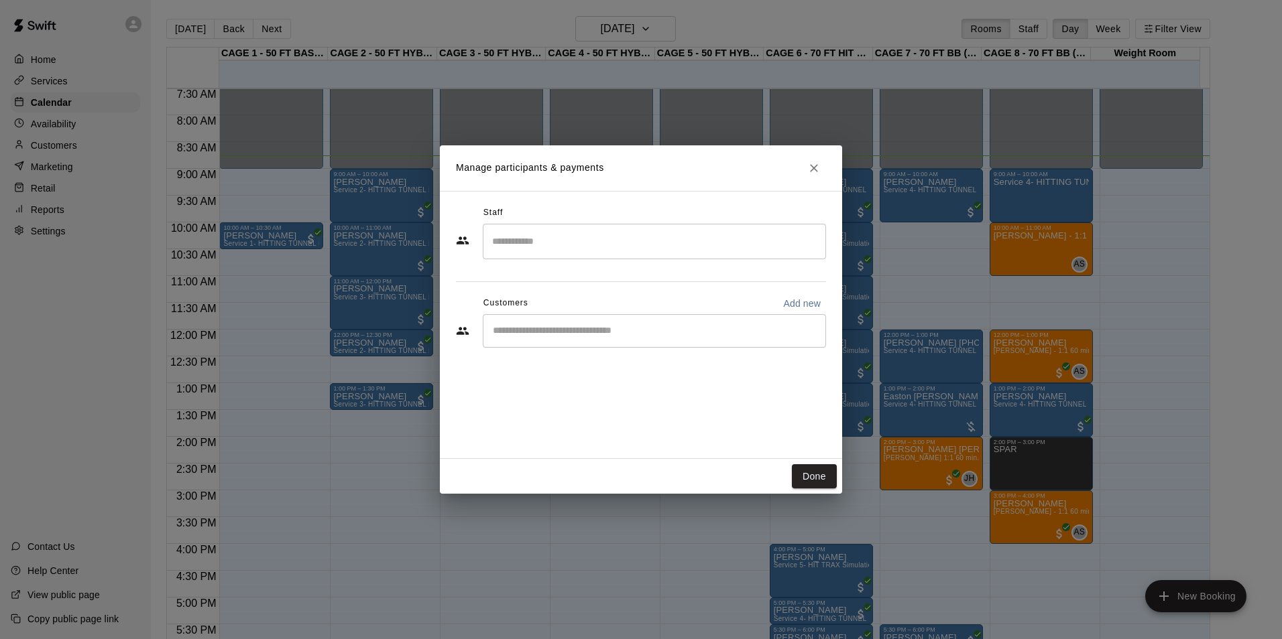
click at [632, 344] on div "​" at bounding box center [654, 331] width 343 height 34
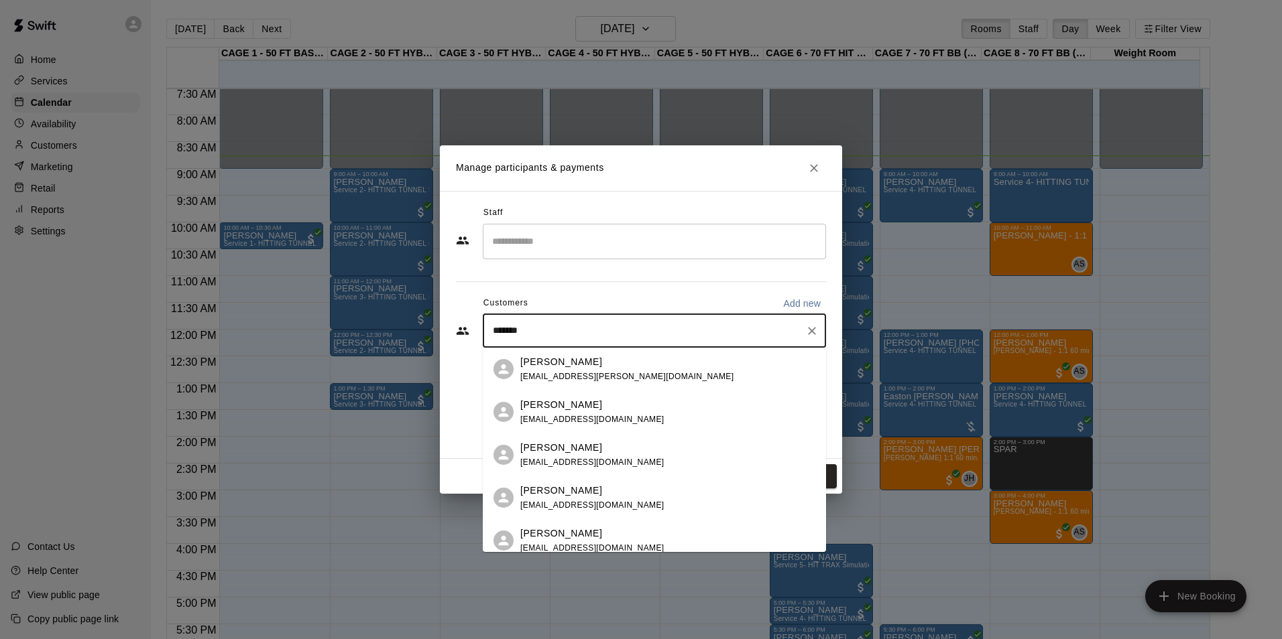
type input "********"
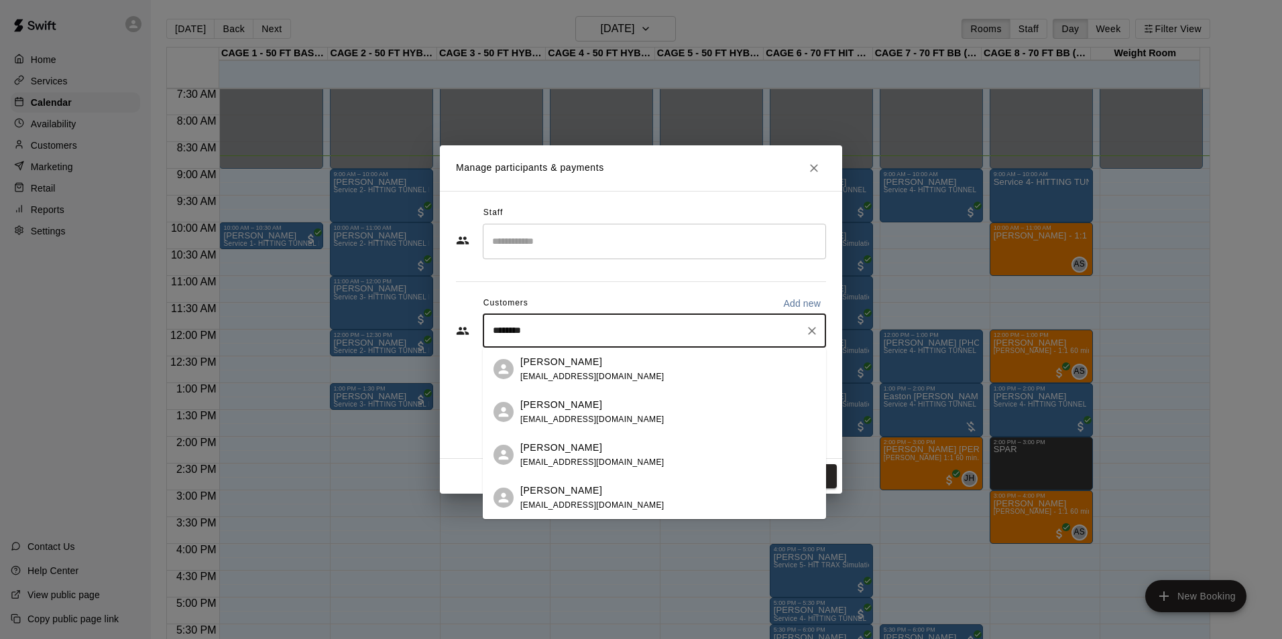
click at [616, 359] on div "Mason Dean" at bounding box center [592, 362] width 144 height 14
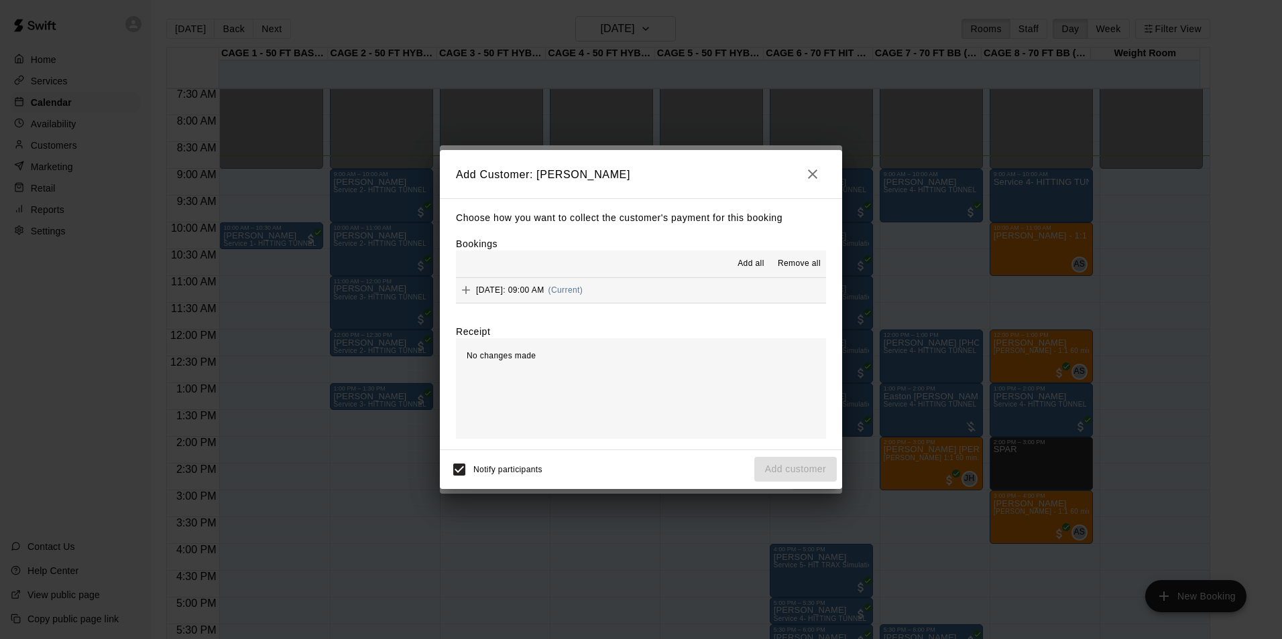
drag, startPoint x: 631, startPoint y: 296, endPoint x: 623, endPoint y: 304, distance: 12.3
click at [623, 304] on div "Sunday, August 17: 09:00 AM (Current)" at bounding box center [641, 290] width 370 height 25
click at [627, 296] on button "Sunday, August 17: 09:00 AM (Current)" at bounding box center [641, 290] width 370 height 25
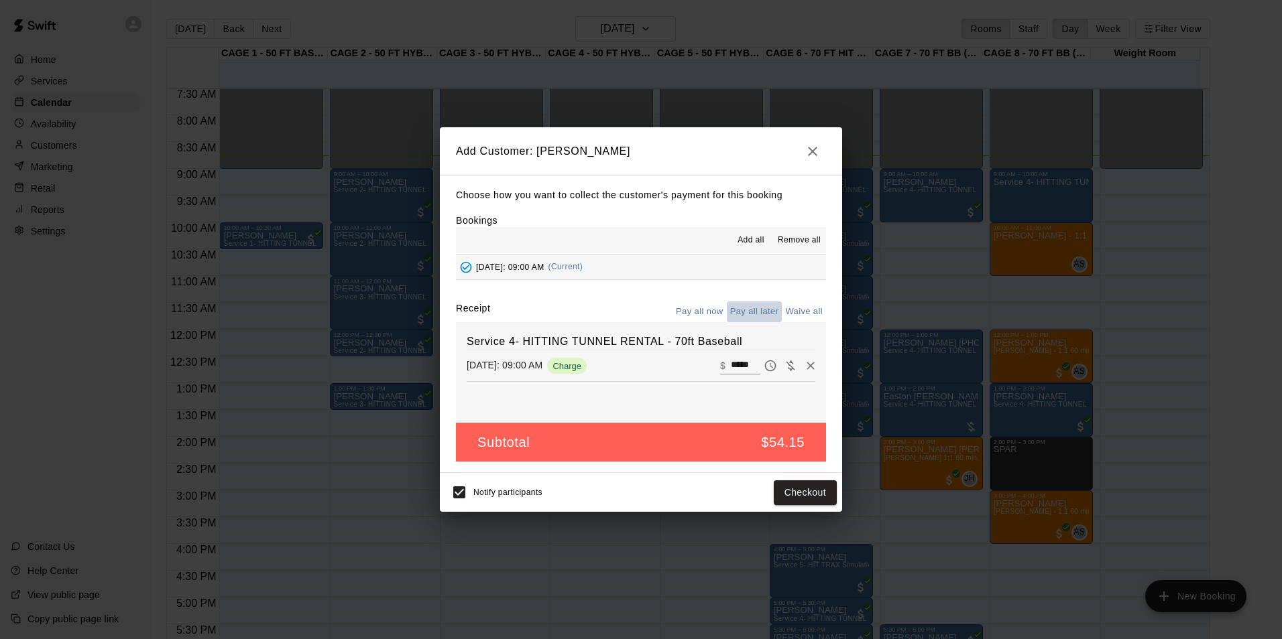
click at [760, 311] on button "Pay all later" at bounding box center [755, 312] width 56 height 21
click at [826, 495] on button "Add customer" at bounding box center [795, 493] width 82 height 25
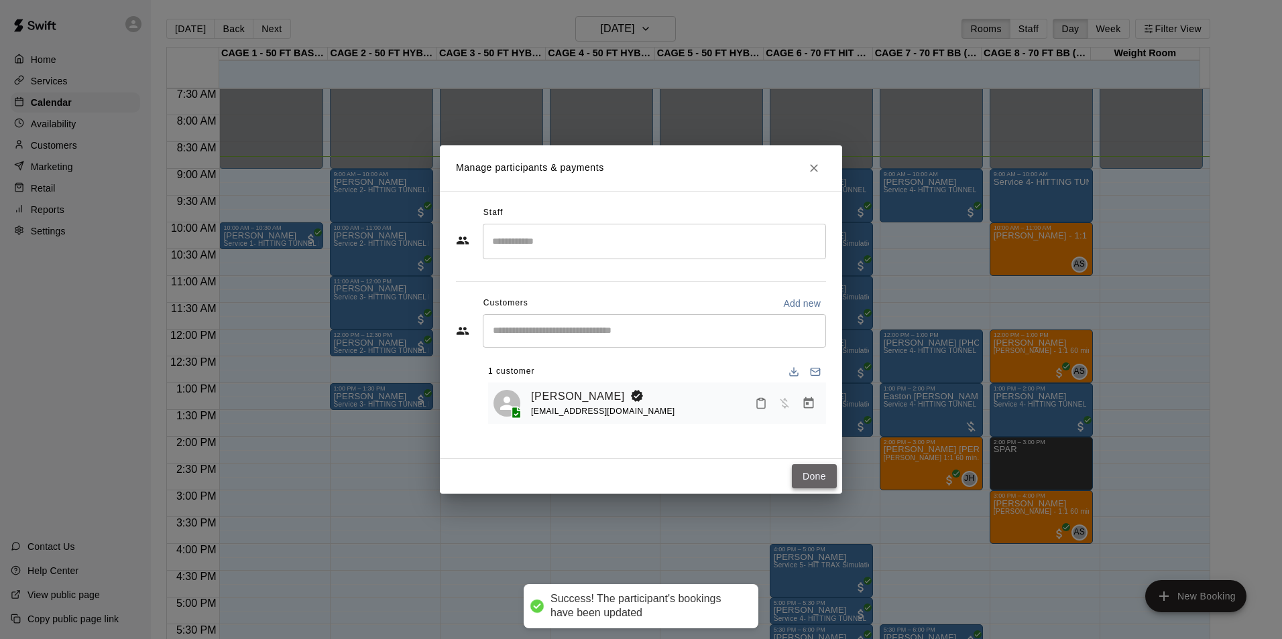
click at [801, 470] on button "Done" at bounding box center [814, 477] width 45 height 25
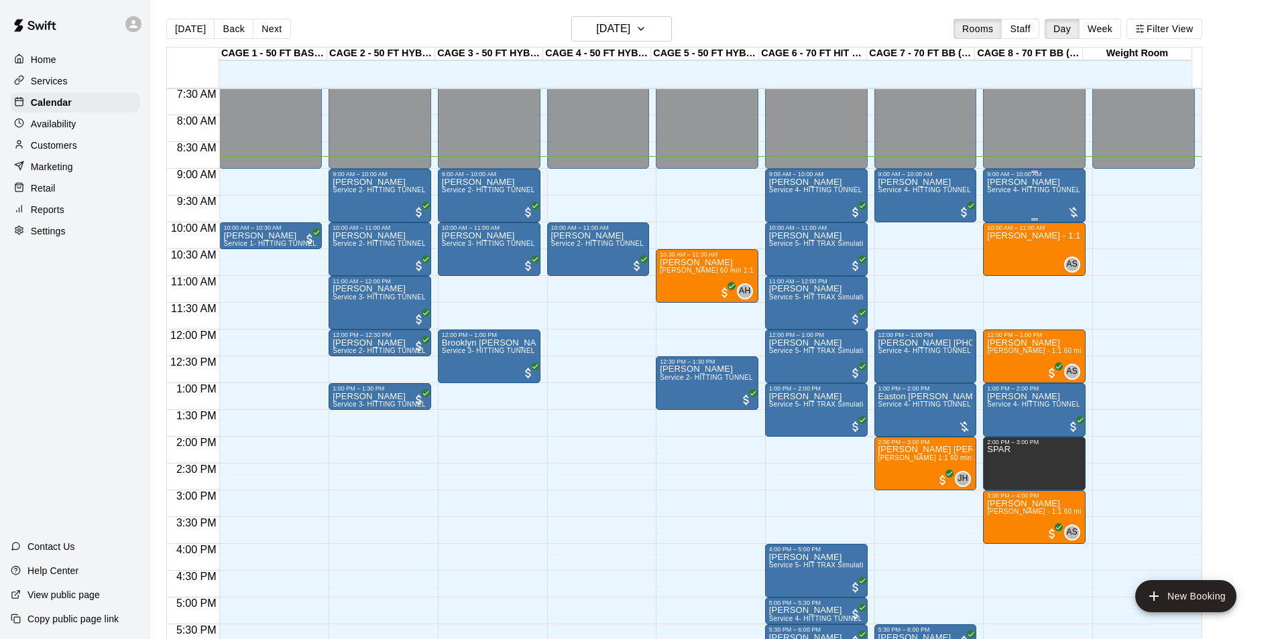
click at [1045, 204] on div "Mason Dean Service 4- HITTING TUNNEL RENTAL - 70ft Baseball" at bounding box center [1034, 497] width 95 height 639
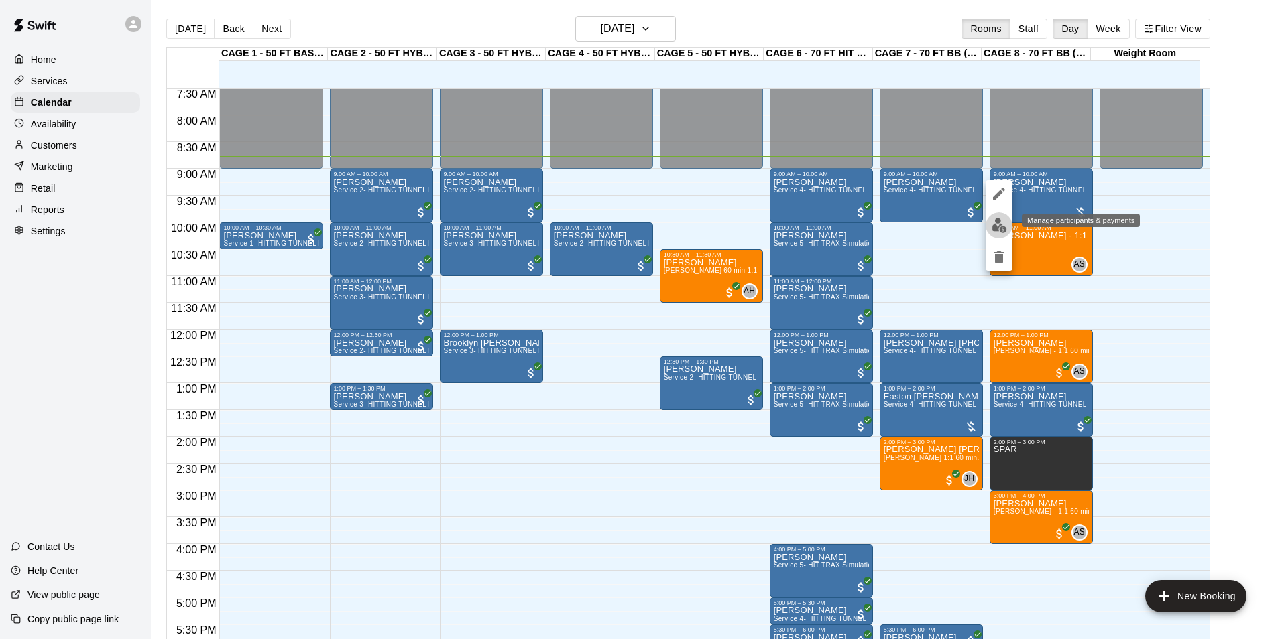
click at [1007, 229] on button "edit" at bounding box center [998, 225] width 27 height 26
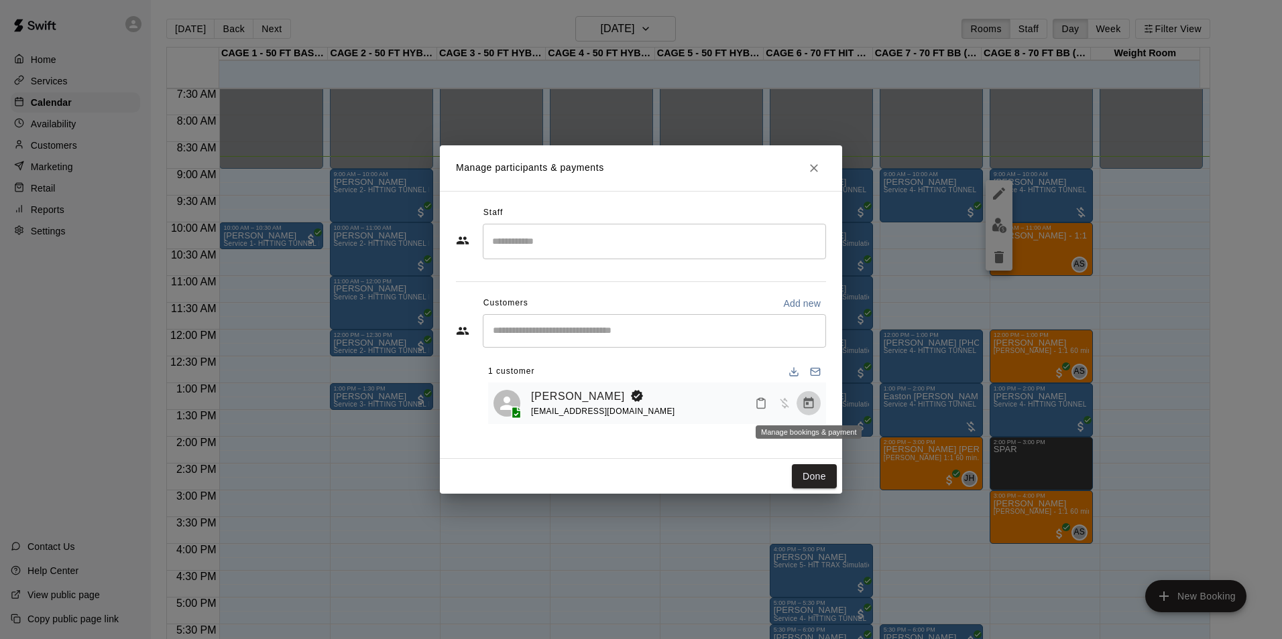
click at [802, 406] on icon "Manage bookings & payment" at bounding box center [808, 403] width 13 height 13
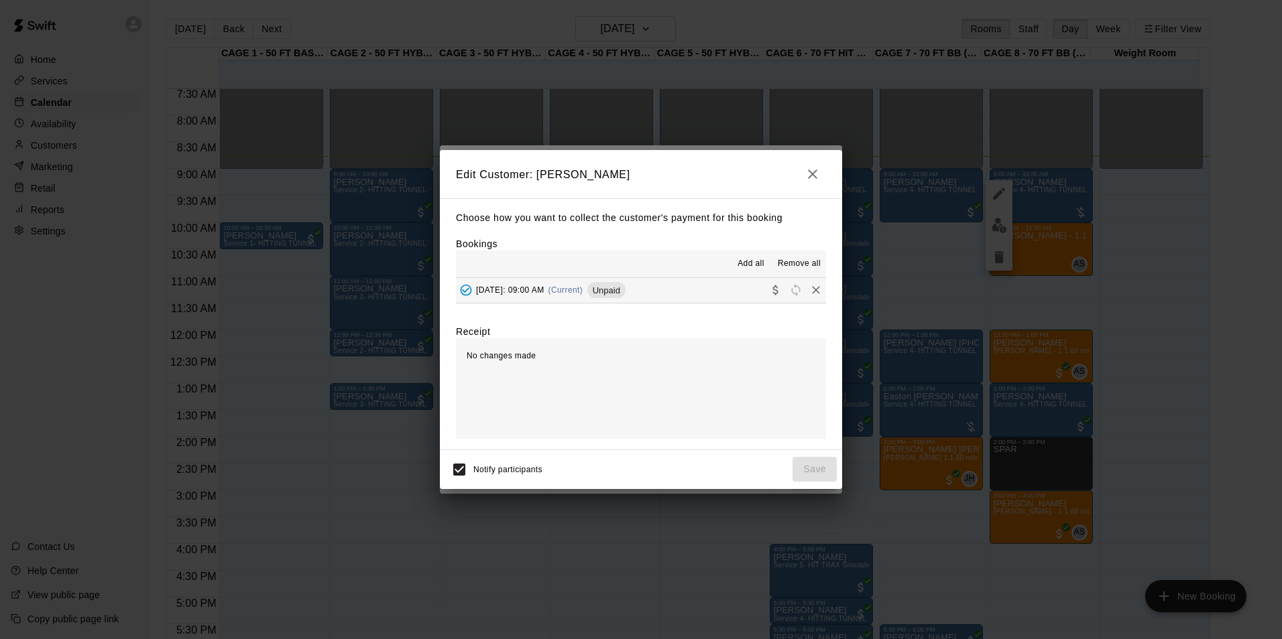
click at [811, 101] on div "Edit Customer: Mason Dean Choose how you want to collect the customer's payment…" at bounding box center [641, 319] width 1282 height 639
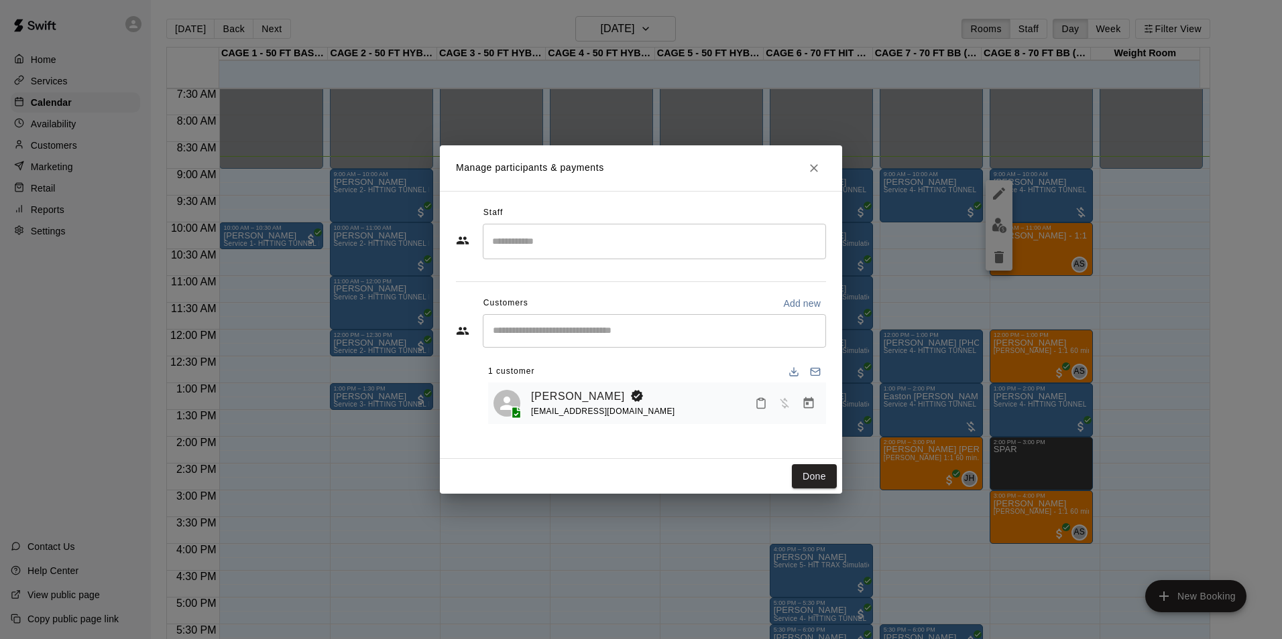
click at [809, 166] on icon "Close" at bounding box center [813, 168] width 13 height 13
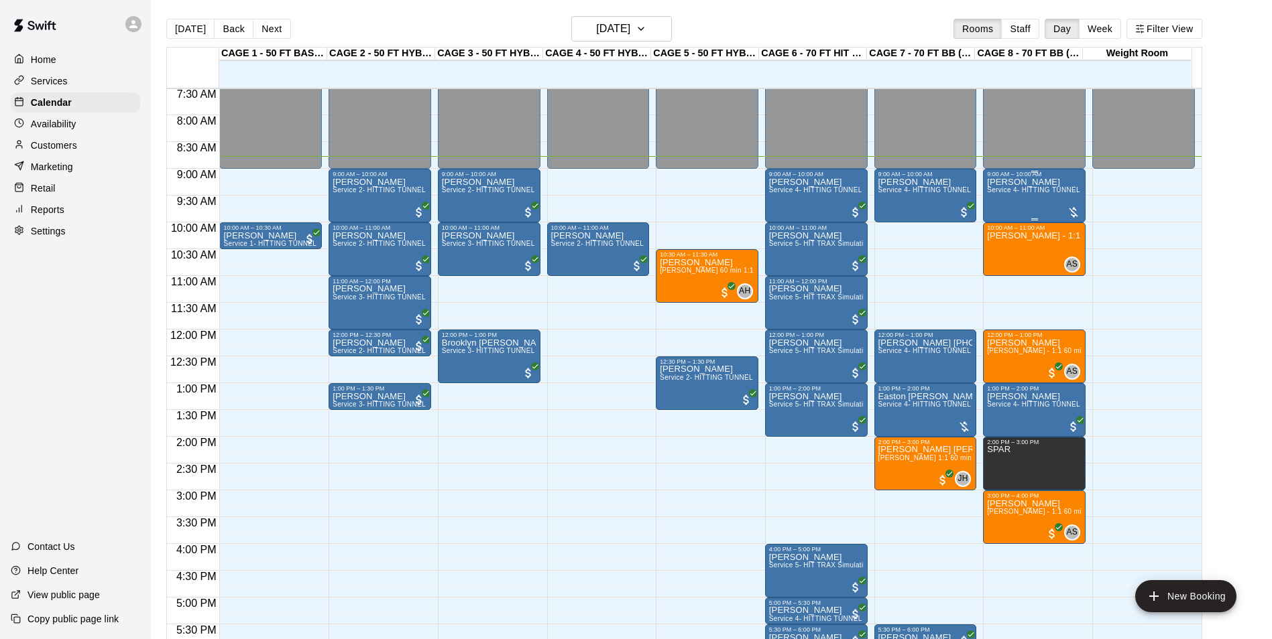
click at [1013, 197] on div "Mason Dean Service 4- HITTING TUNNEL RENTAL - 70ft Baseball" at bounding box center [1034, 497] width 95 height 639
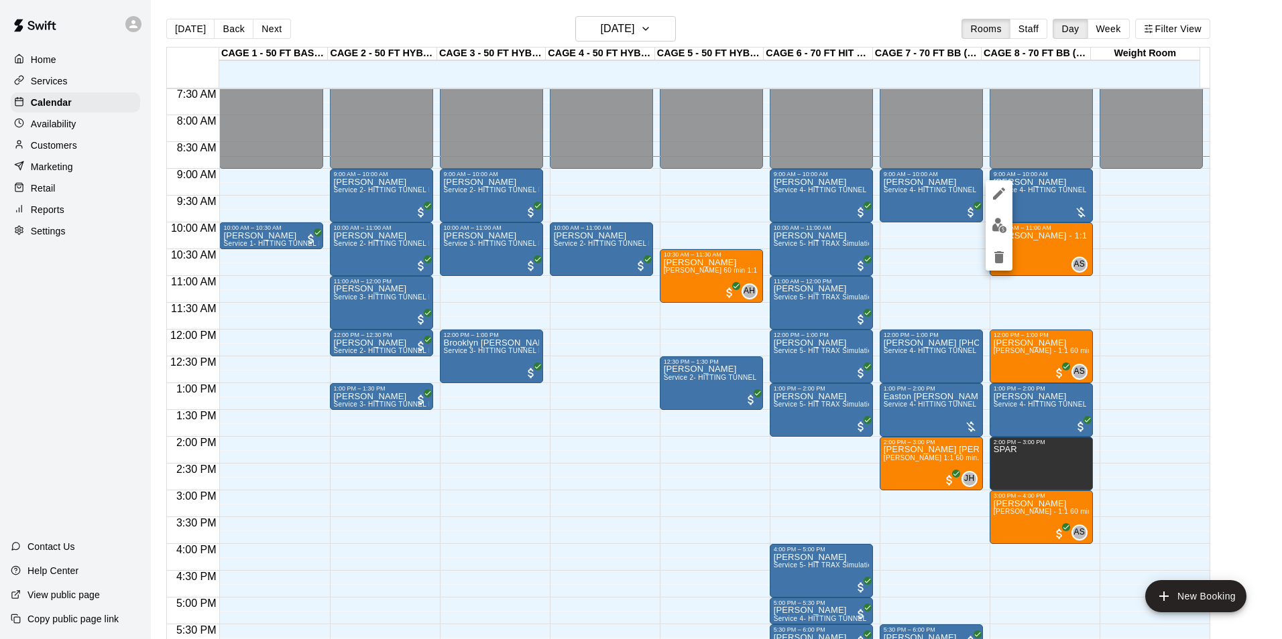
click at [1000, 257] on icon "delete" at bounding box center [998, 257] width 9 height 12
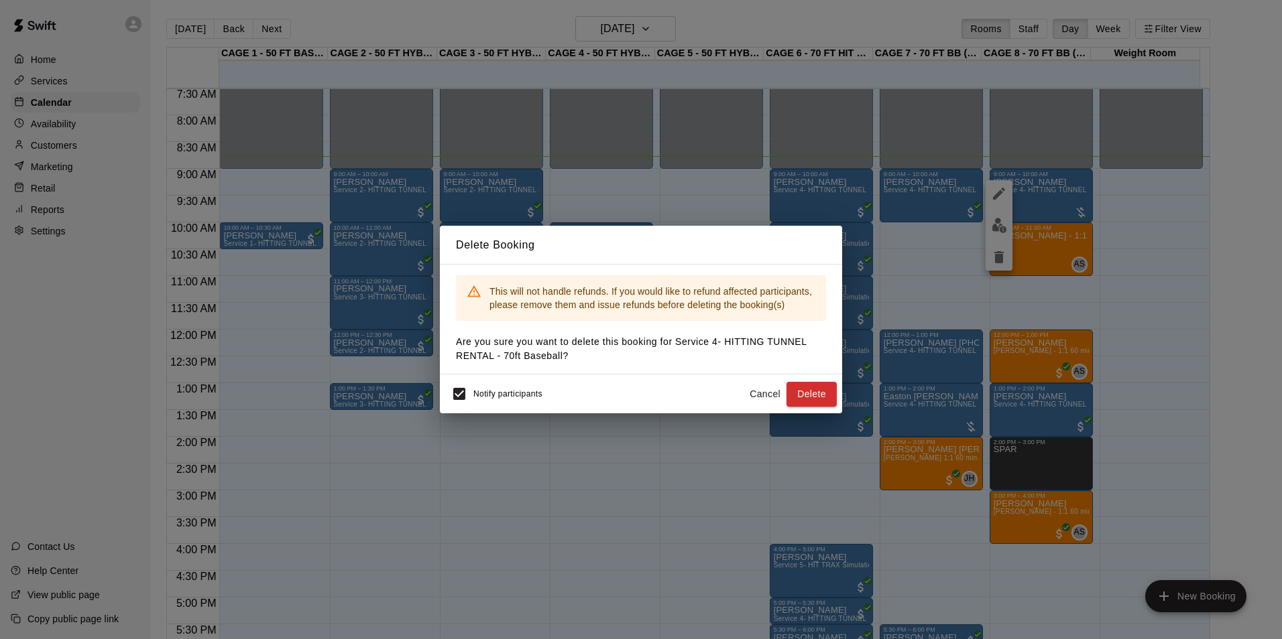
click at [443, 394] on div "Notify participants Cancel Delete" at bounding box center [641, 394] width 402 height 39
click at [825, 395] on button "Delete" at bounding box center [811, 394] width 50 height 25
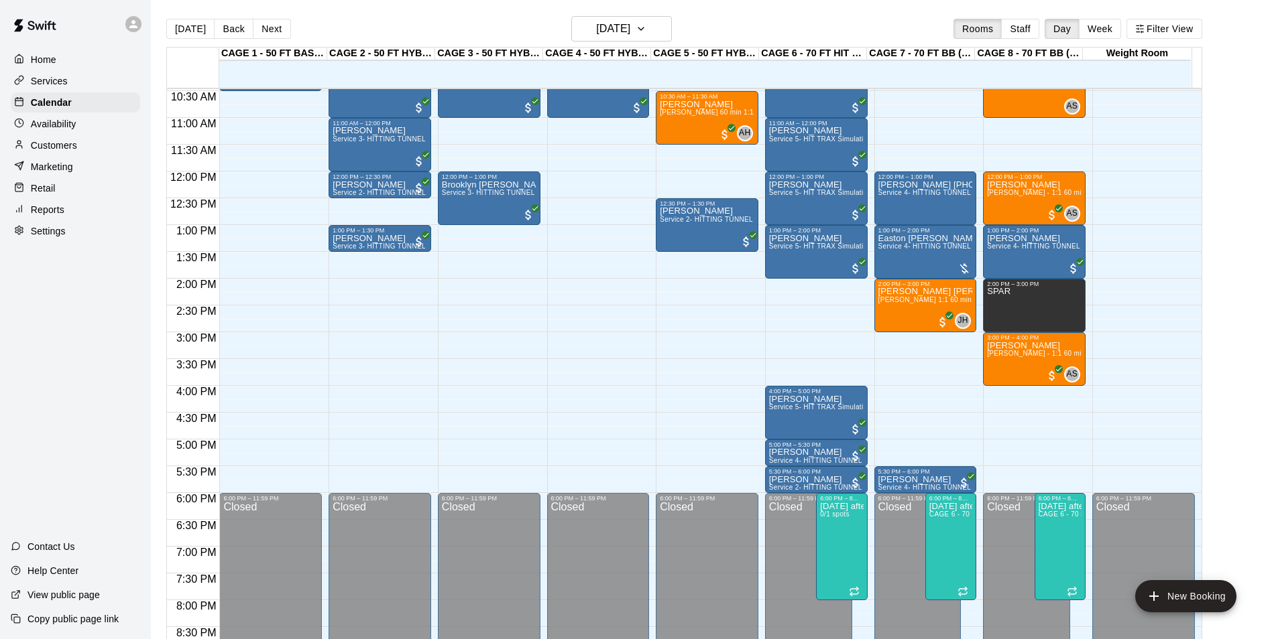
scroll to position [604, 0]
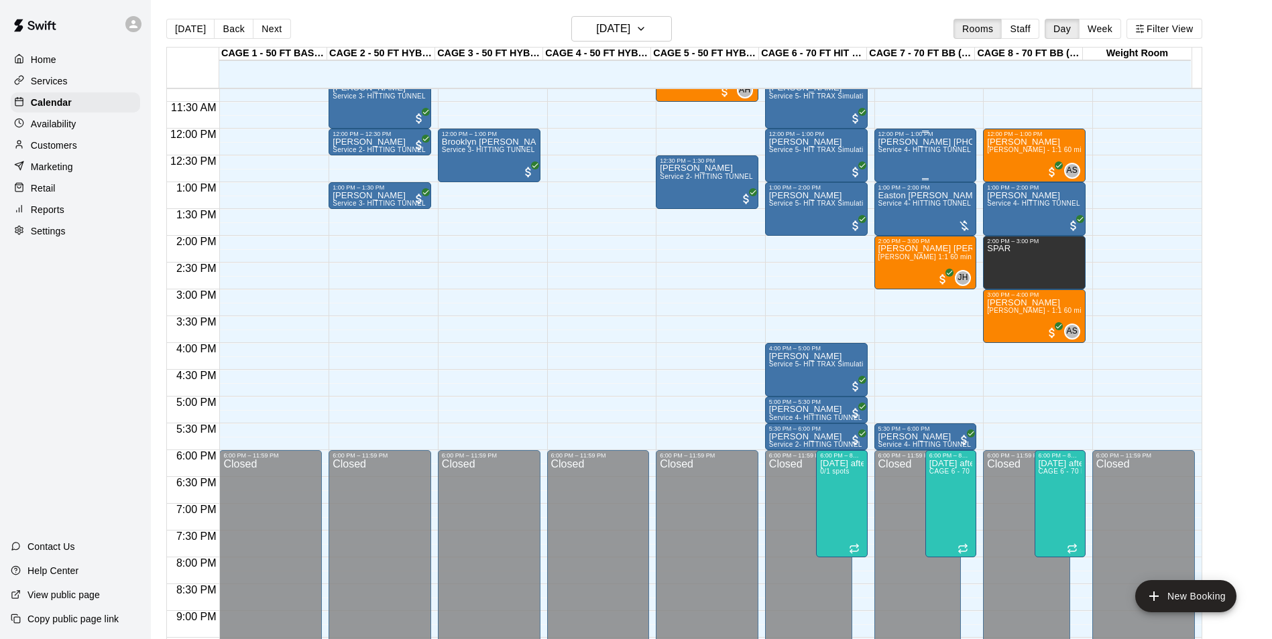
click at [892, 137] on div "12:00 PM – 1:00 PM" at bounding box center [925, 134] width 95 height 7
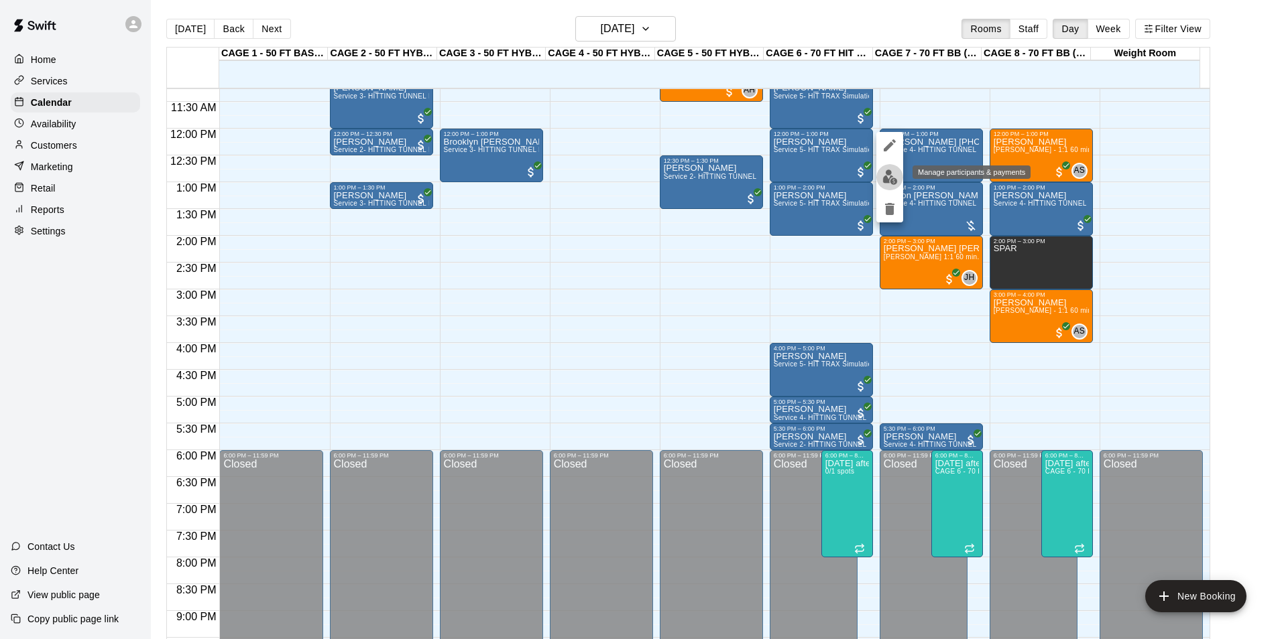
click at [896, 179] on img "edit" at bounding box center [889, 177] width 15 height 15
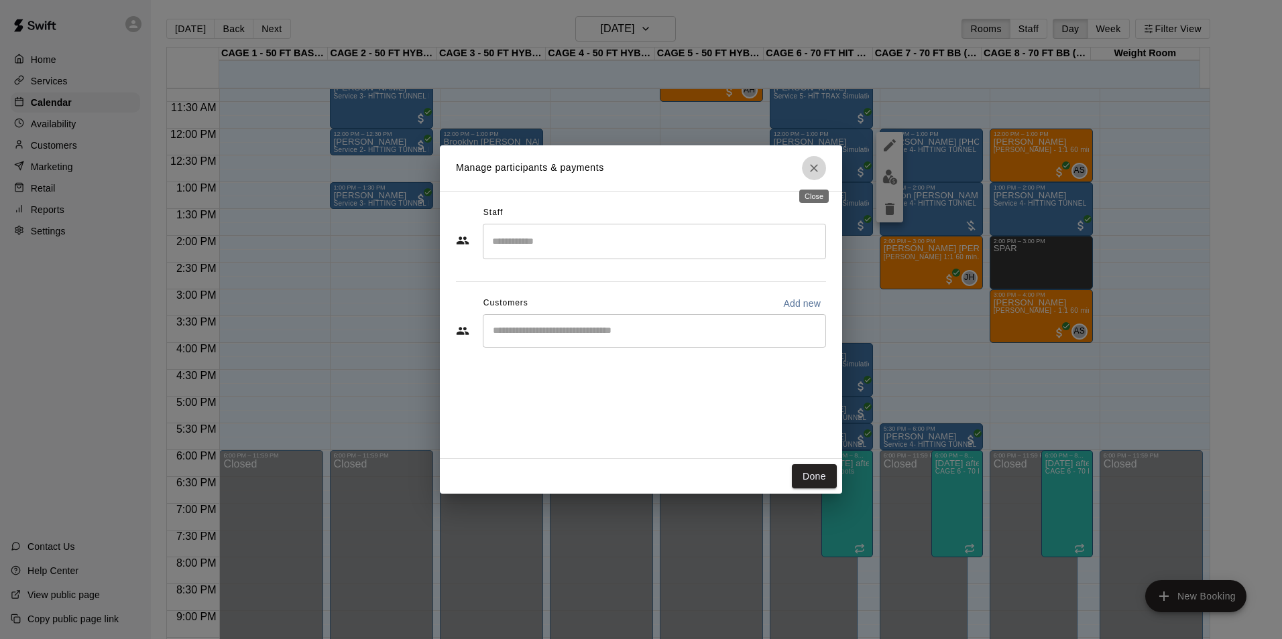
click at [808, 164] on icon "Close" at bounding box center [813, 168] width 13 height 13
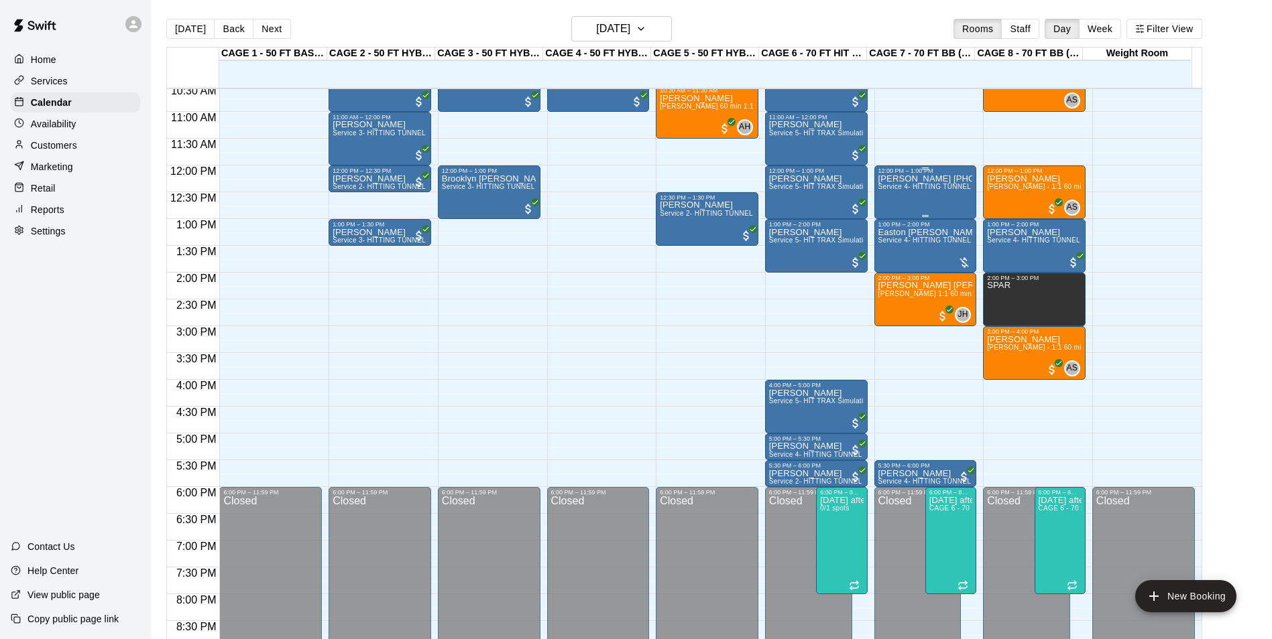
scroll to position [537, 0]
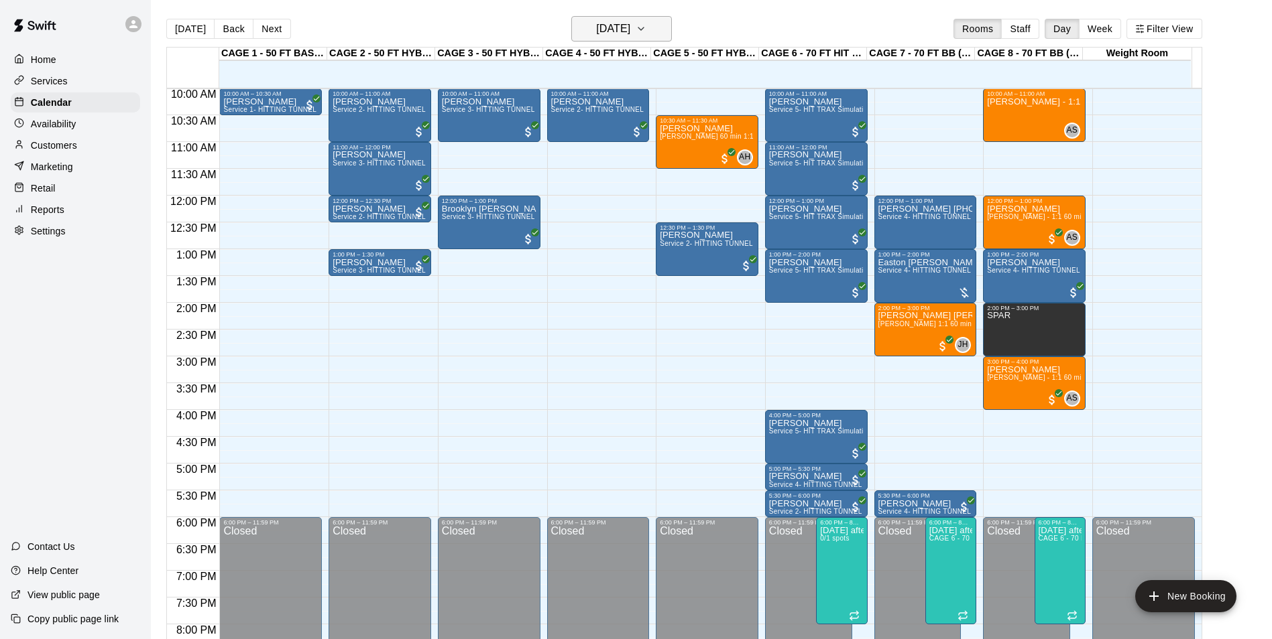
click at [596, 32] on h6 "[DATE]" at bounding box center [613, 28] width 34 height 19
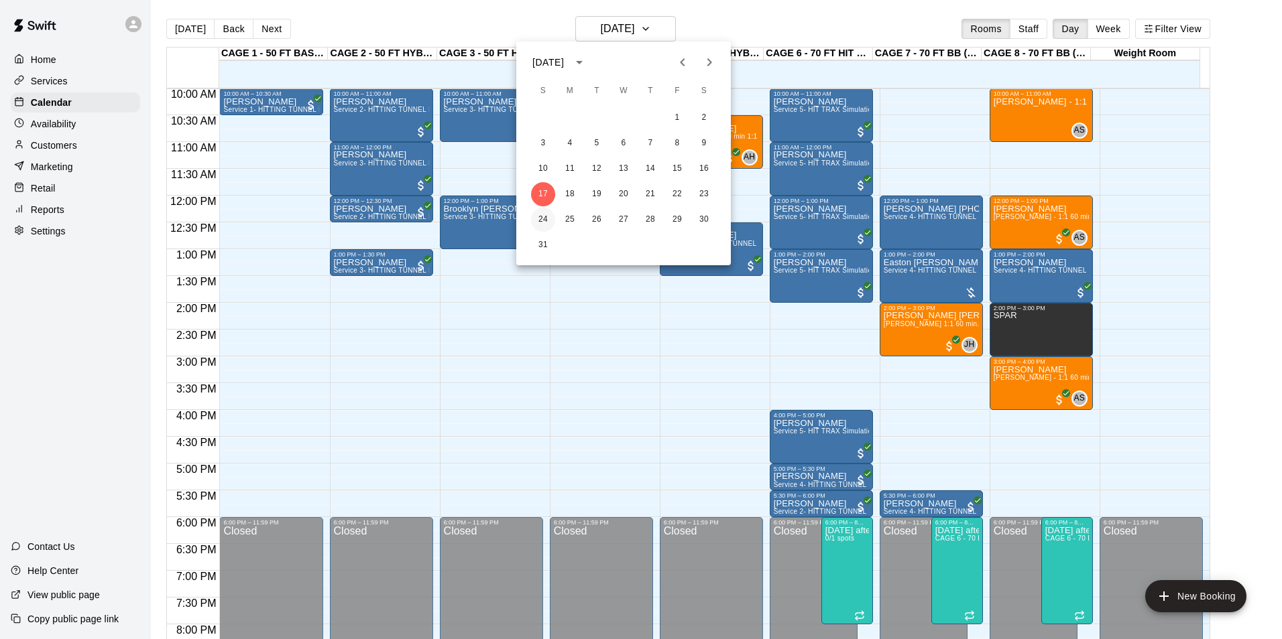
click at [534, 218] on button "24" at bounding box center [543, 220] width 24 height 24
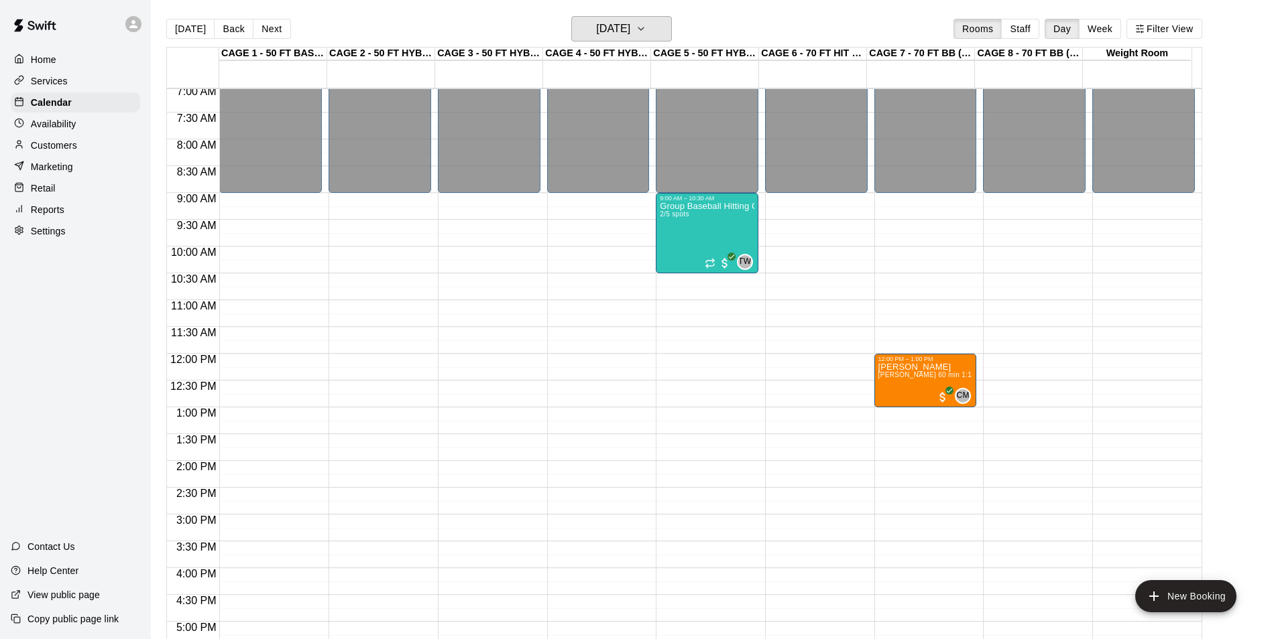
scroll to position [403, 0]
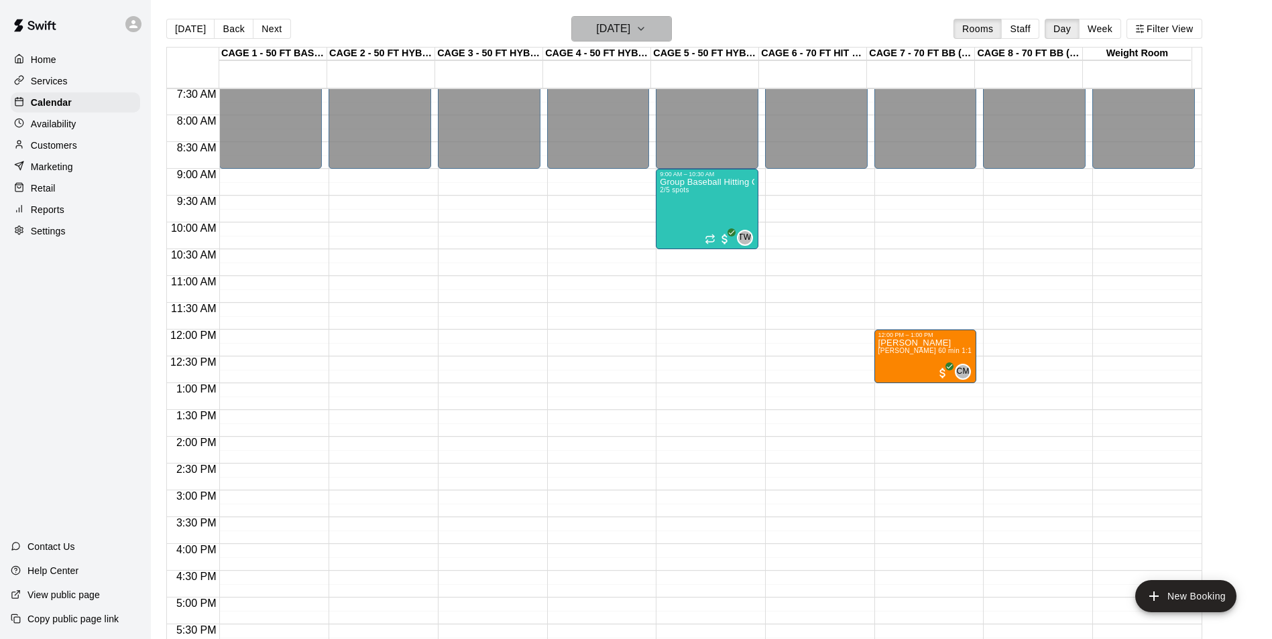
click at [630, 25] on h6 "Sunday Aug 24" at bounding box center [613, 28] width 34 height 19
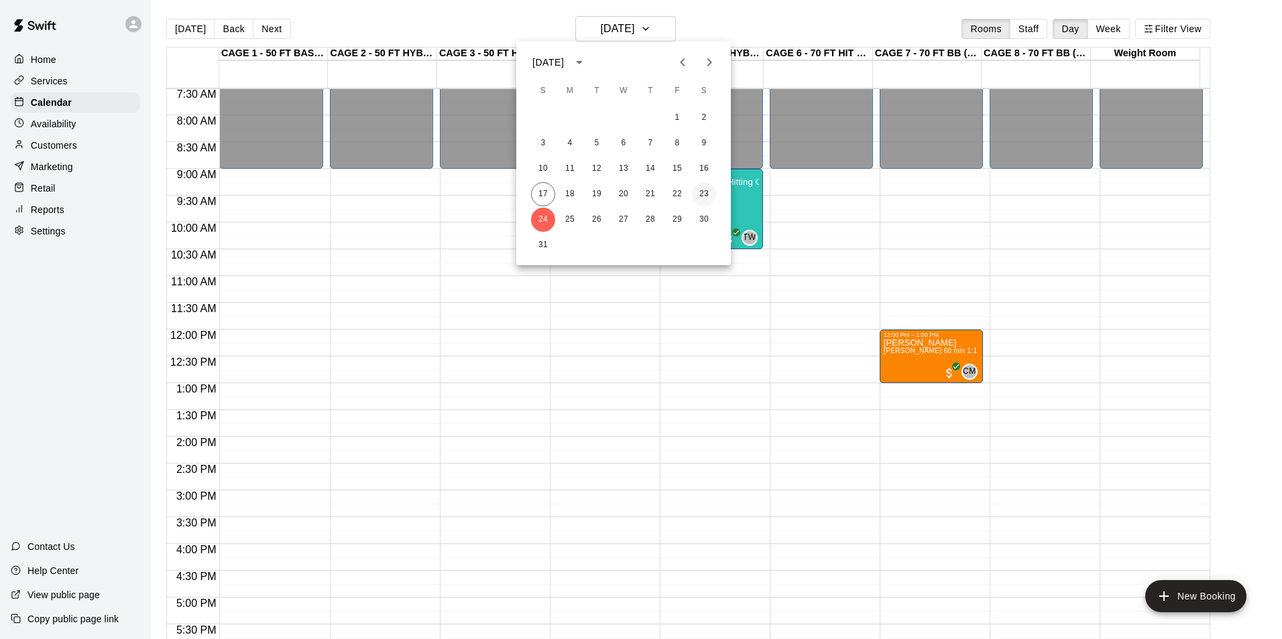
click at [709, 190] on button "23" at bounding box center [704, 194] width 24 height 24
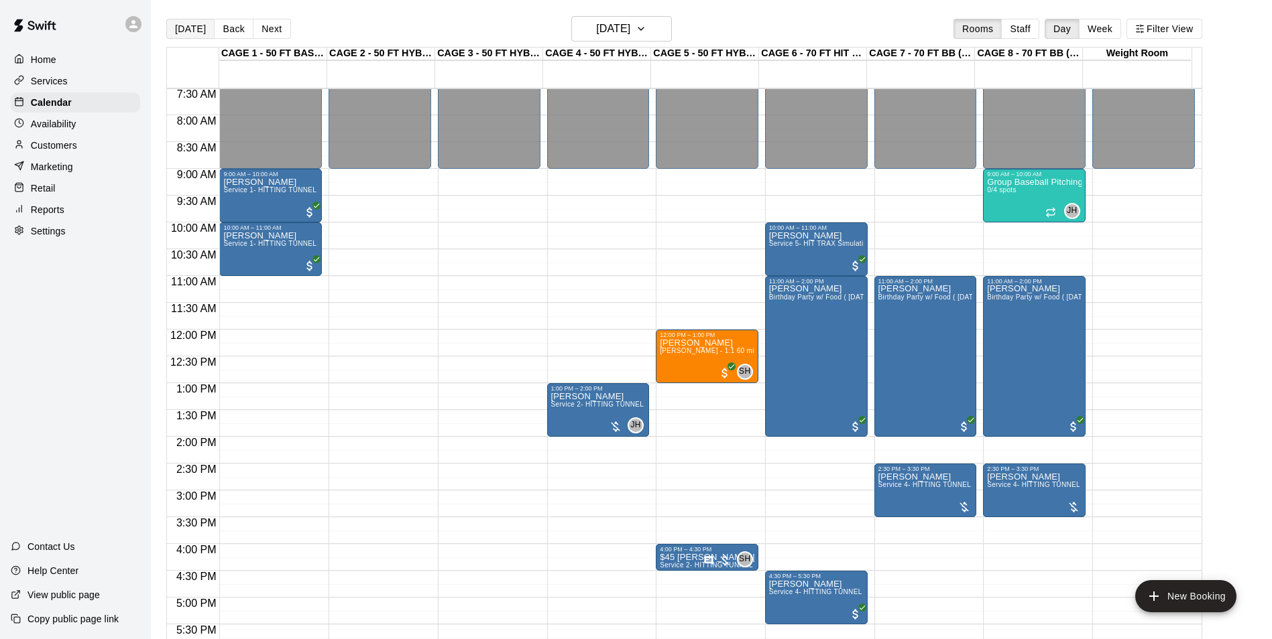
click at [179, 30] on button "[DATE]" at bounding box center [190, 29] width 48 height 20
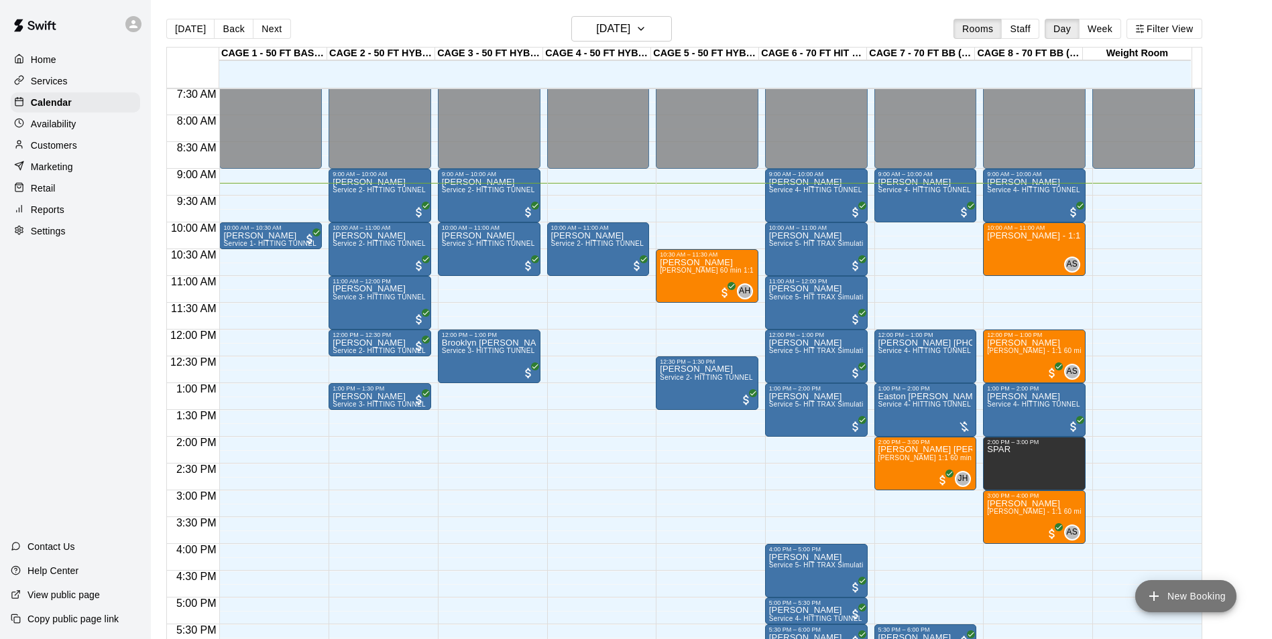
click at [1223, 604] on button "New Booking" at bounding box center [1185, 596] width 101 height 32
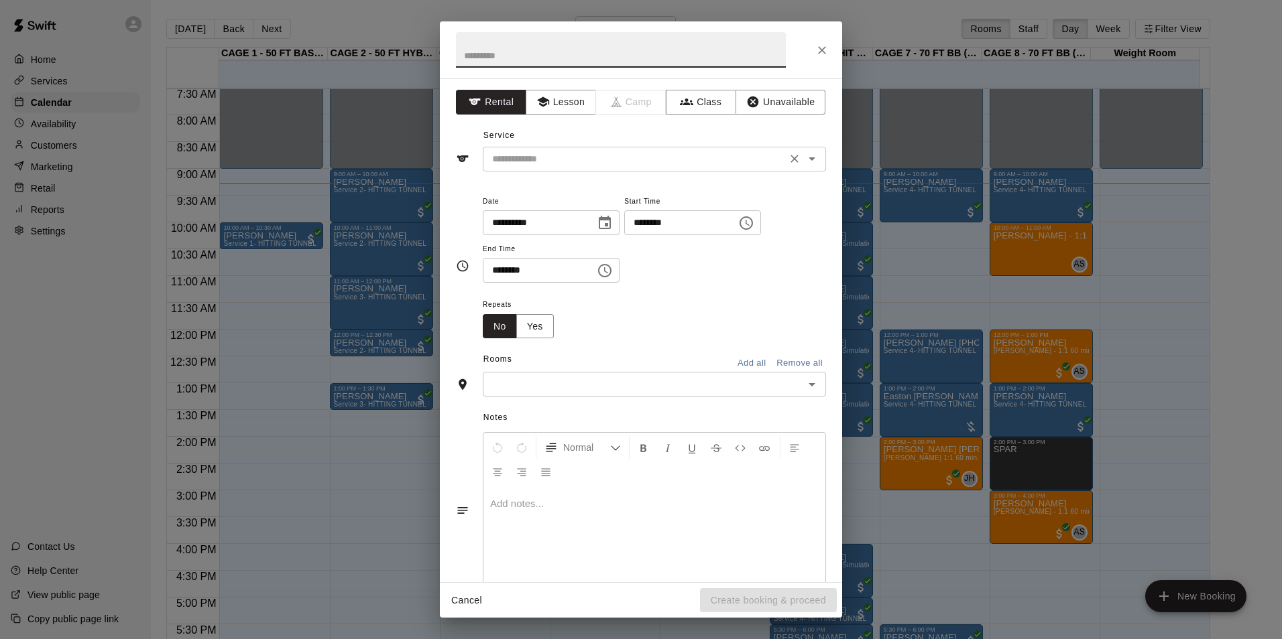
click at [693, 147] on div "​" at bounding box center [654, 159] width 343 height 25
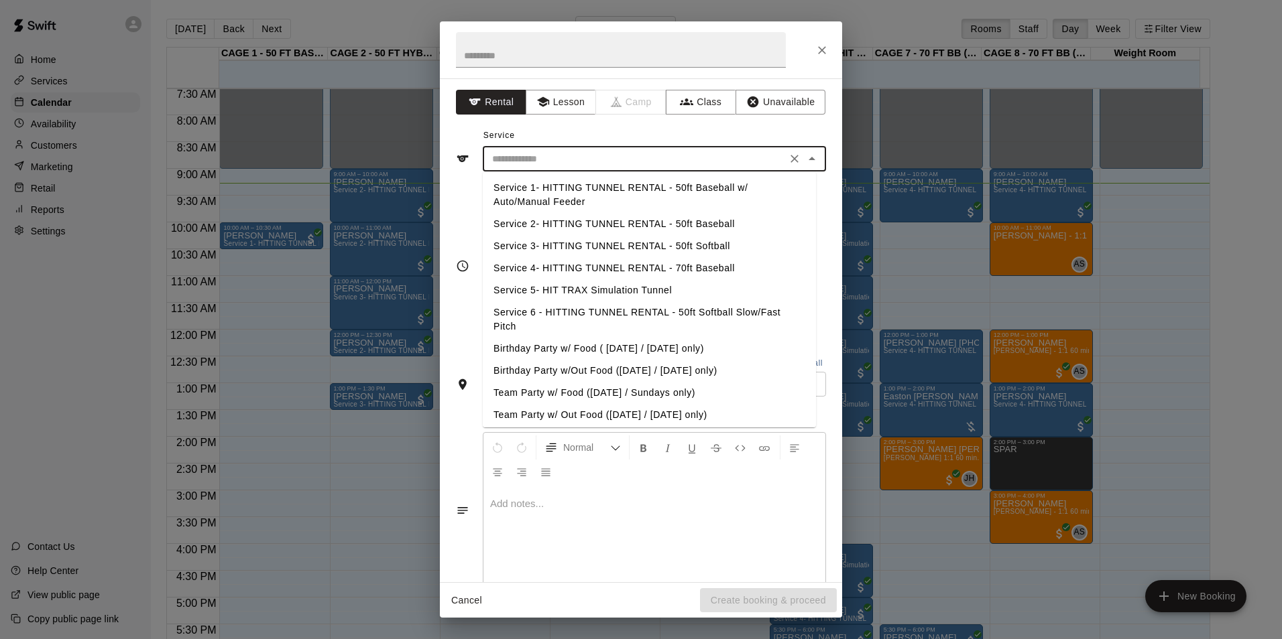
click at [555, 292] on li "Service 5- HIT TRAX Simulation Tunnel" at bounding box center [649, 291] width 333 height 22
type input "**********"
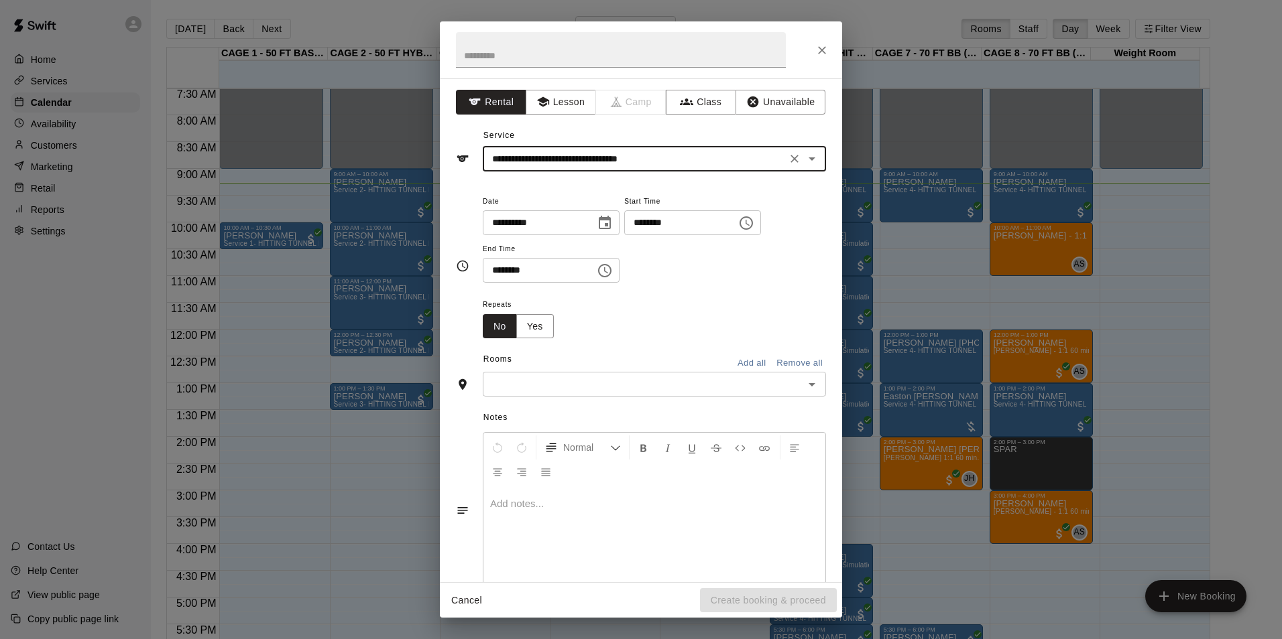
click at [788, 164] on icon "Clear" at bounding box center [794, 158] width 13 height 13
click at [804, 162] on icon "Open" at bounding box center [812, 159] width 16 height 16
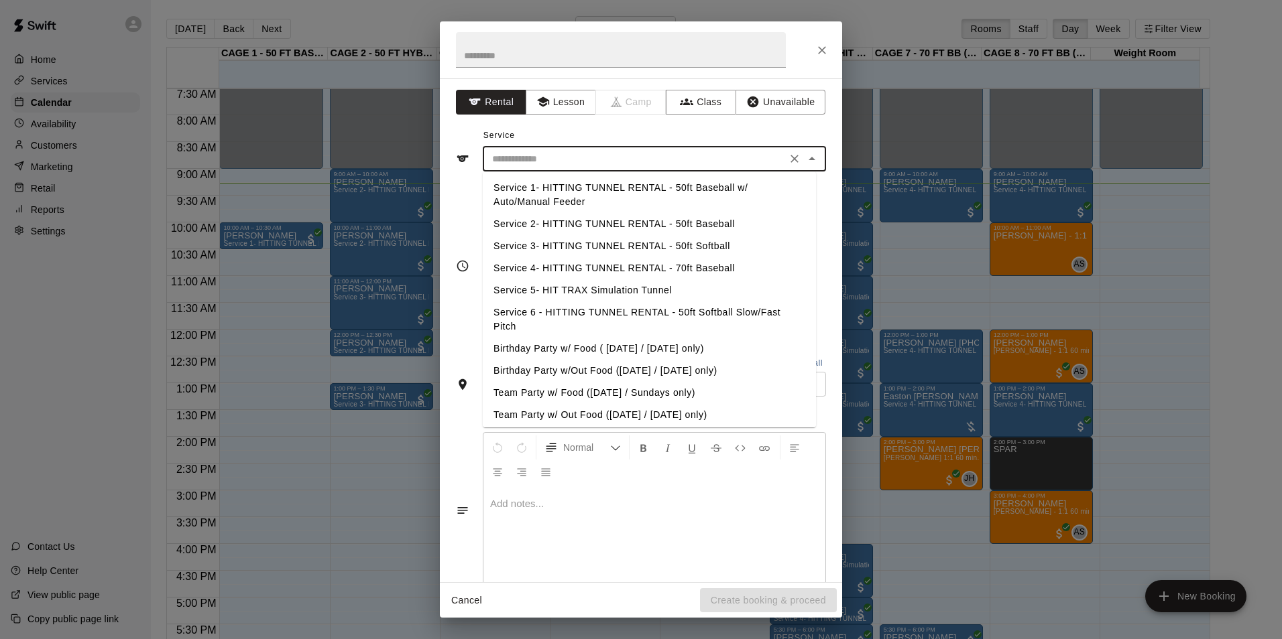
click at [587, 193] on li "Service 1- HITTING TUNNEL RENTAL - 50ft Baseball w/ Auto/Manual Feeder" at bounding box center [649, 195] width 333 height 36
type input "**********"
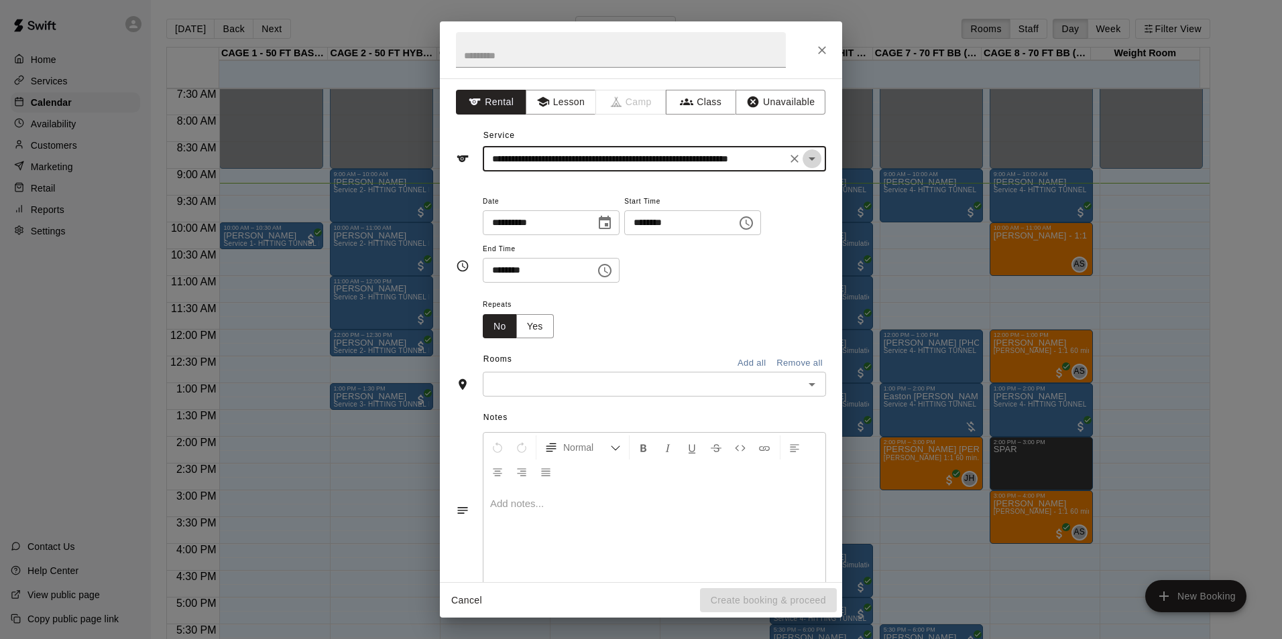
click at [804, 157] on icon "Open" at bounding box center [812, 159] width 16 height 16
click at [793, 132] on div "**********" at bounding box center [641, 148] width 370 height 46
click at [556, 107] on button "Lesson" at bounding box center [561, 102] width 70 height 25
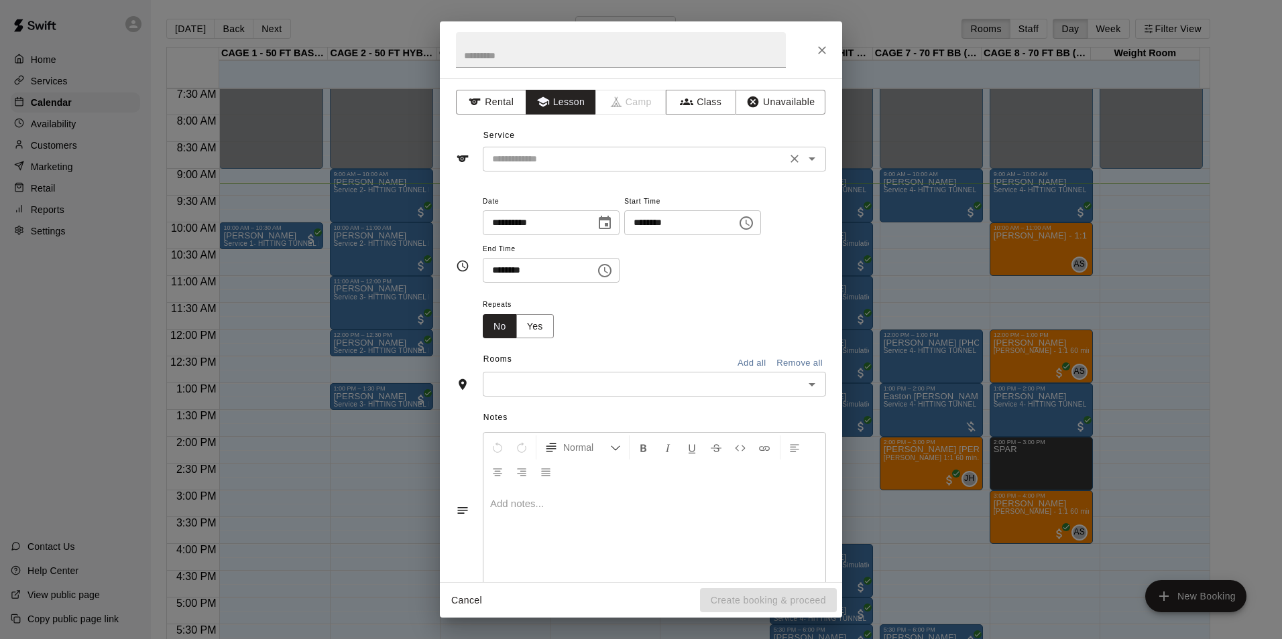
click at [556, 149] on div "​" at bounding box center [654, 159] width 343 height 25
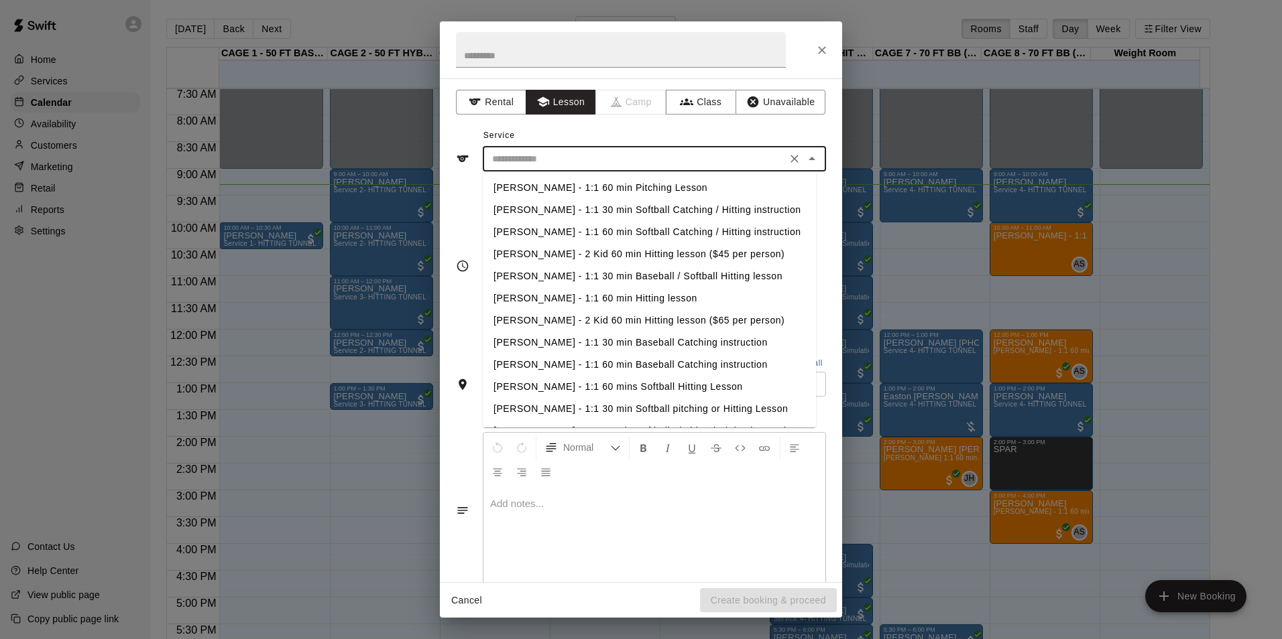
drag, startPoint x: 599, startPoint y: 192, endPoint x: 595, endPoint y: 212, distance: 20.5
click at [599, 195] on li "[PERSON_NAME] - 1:1 60 min Pitching Lesson" at bounding box center [649, 188] width 333 height 22
type input "**********"
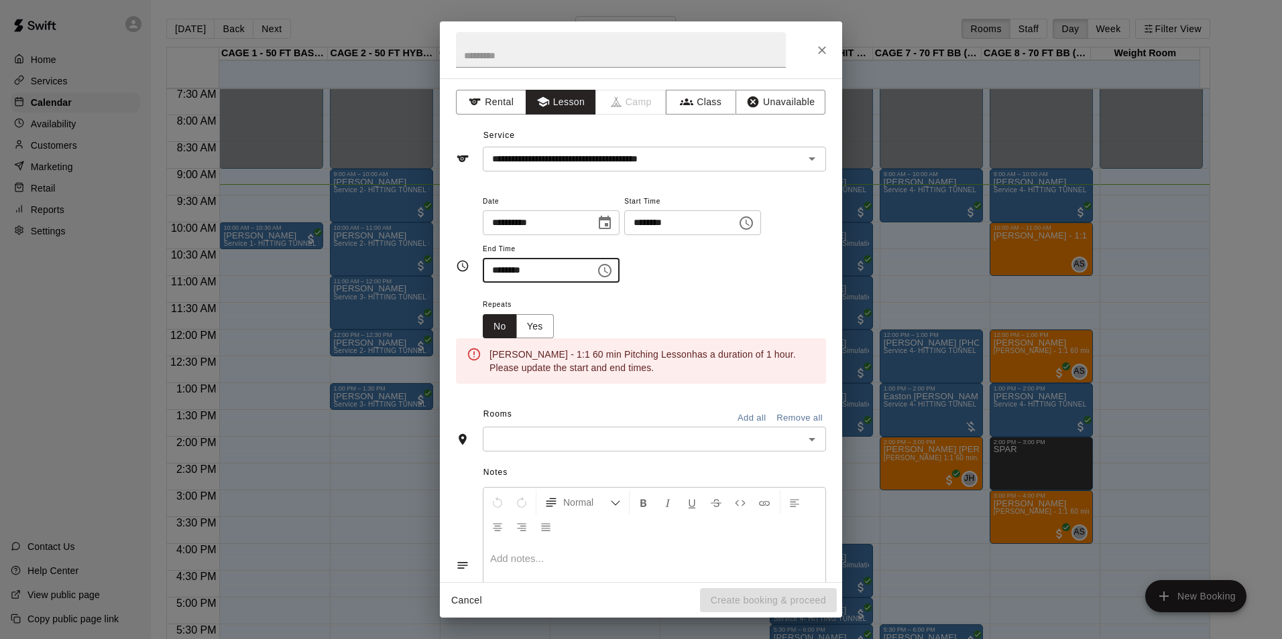
click at [496, 270] on input "********" at bounding box center [534, 270] width 103 height 25
click at [510, 267] on input "********" at bounding box center [534, 270] width 103 height 25
click at [501, 269] on input "********" at bounding box center [534, 270] width 103 height 25
type input "********"
click at [574, 305] on div "Repeats No Yes" at bounding box center [654, 317] width 343 height 42
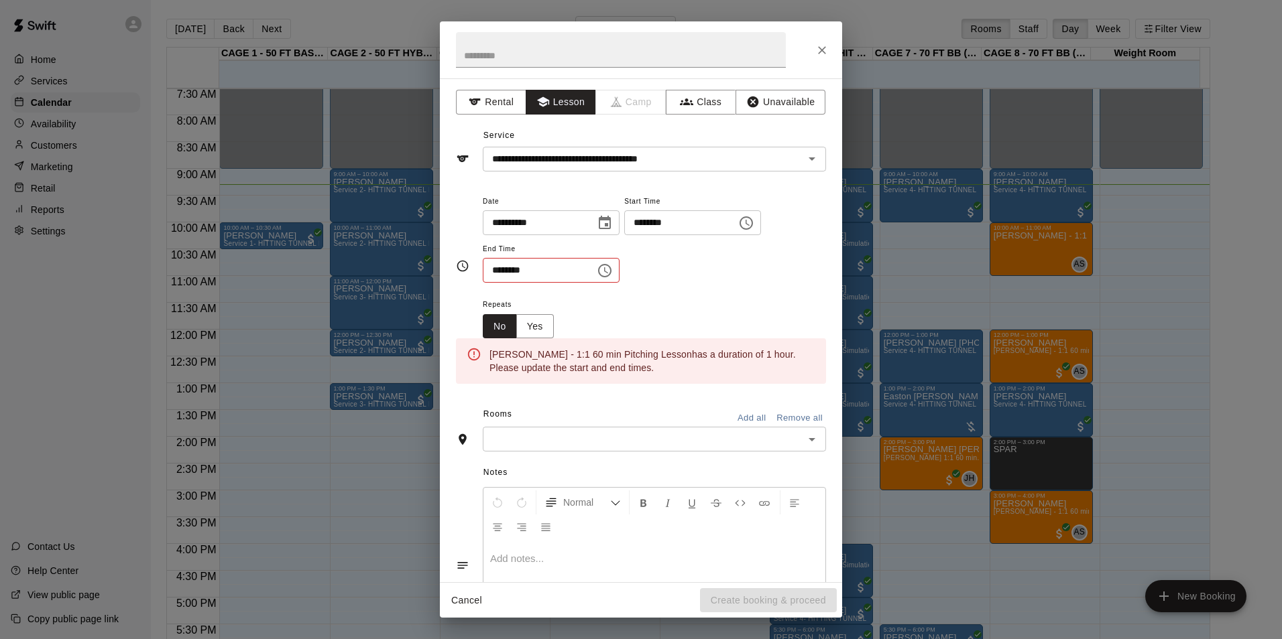
click at [675, 441] on input "text" at bounding box center [643, 439] width 313 height 17
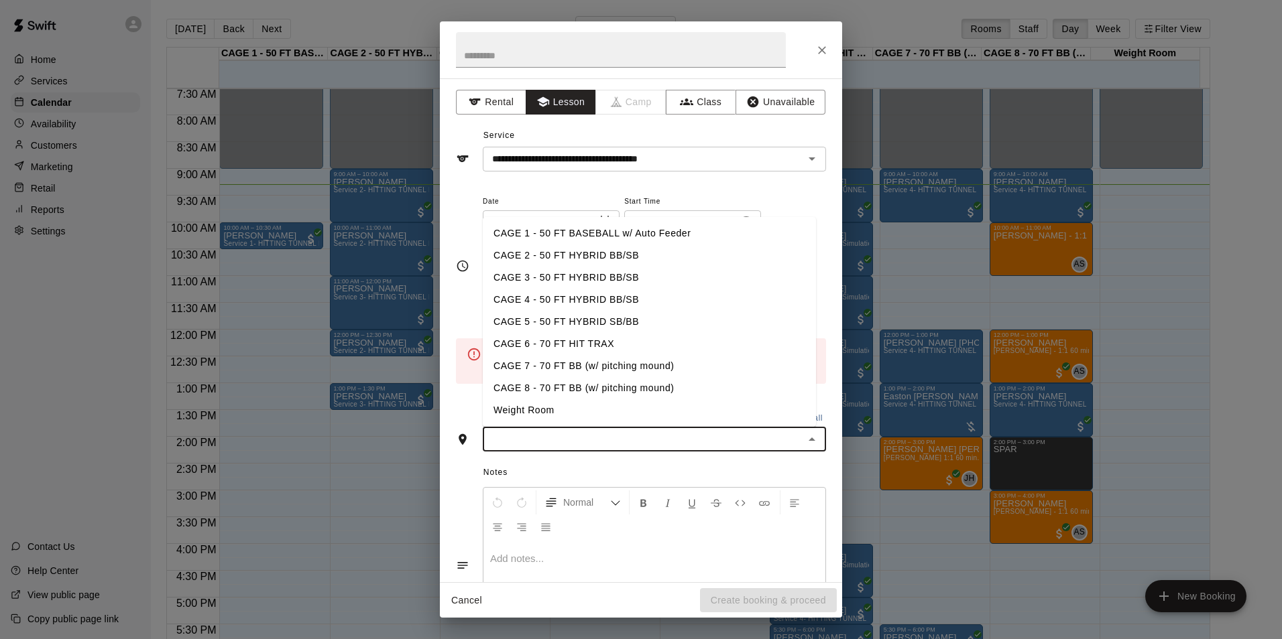
click at [750, 121] on div "**********" at bounding box center [641, 330] width 402 height 504
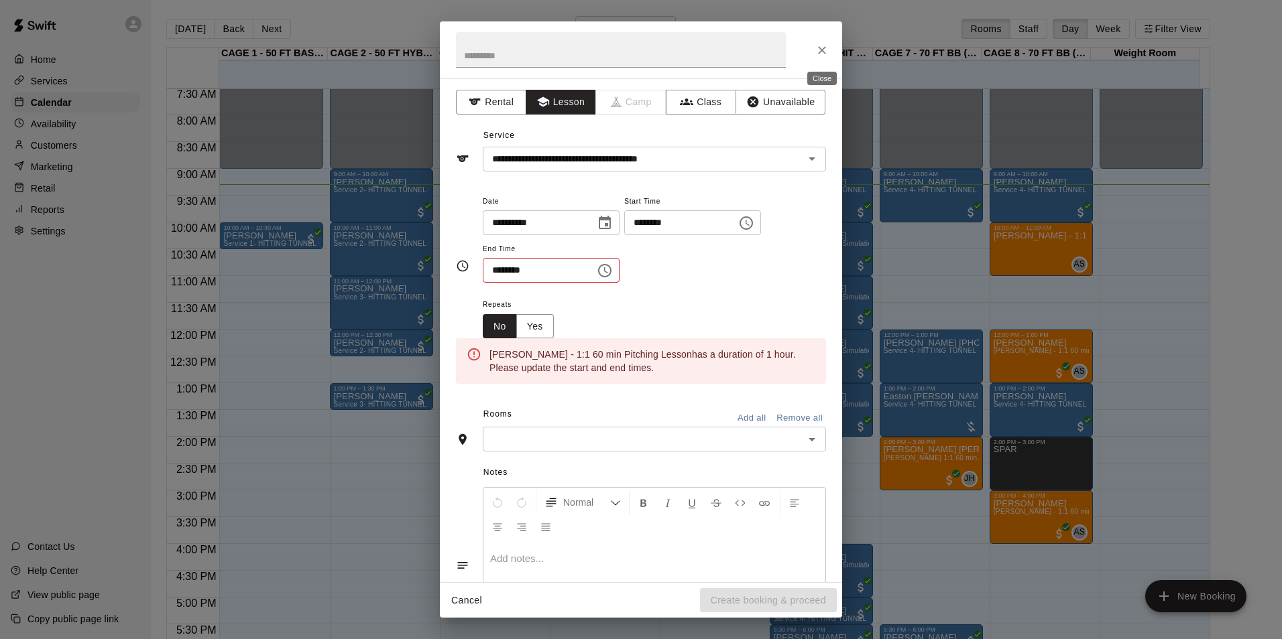
click at [821, 42] on button "Close" at bounding box center [822, 50] width 24 height 24
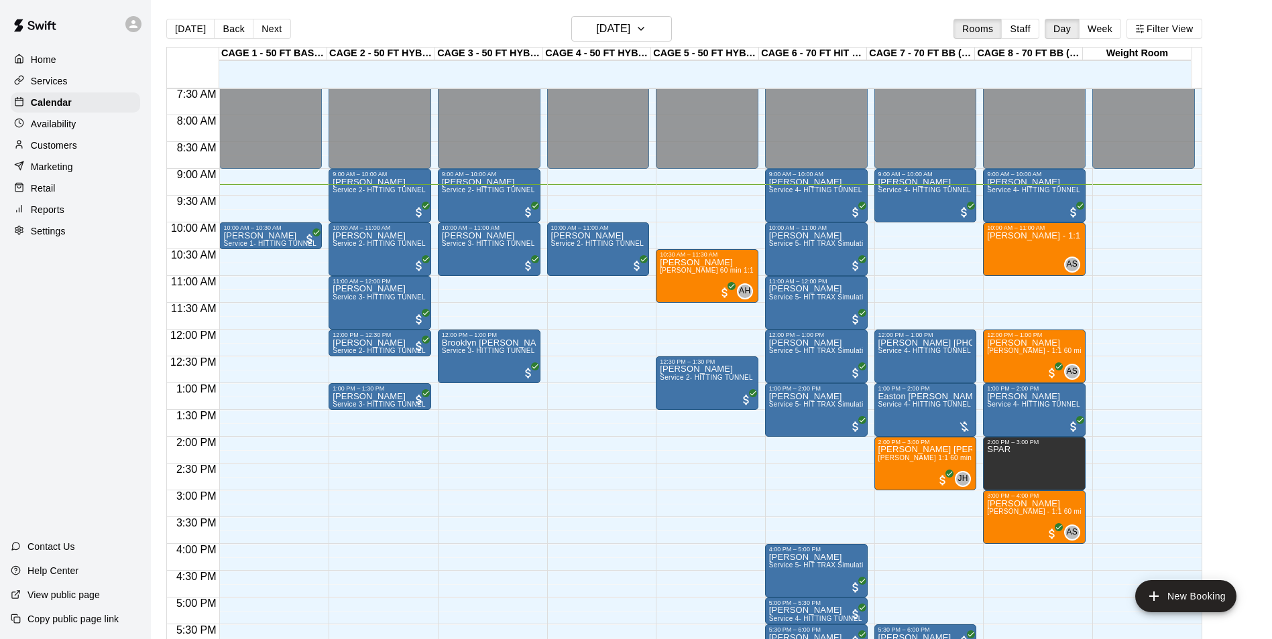
click at [55, 131] on p "Availability" at bounding box center [54, 123] width 46 height 13
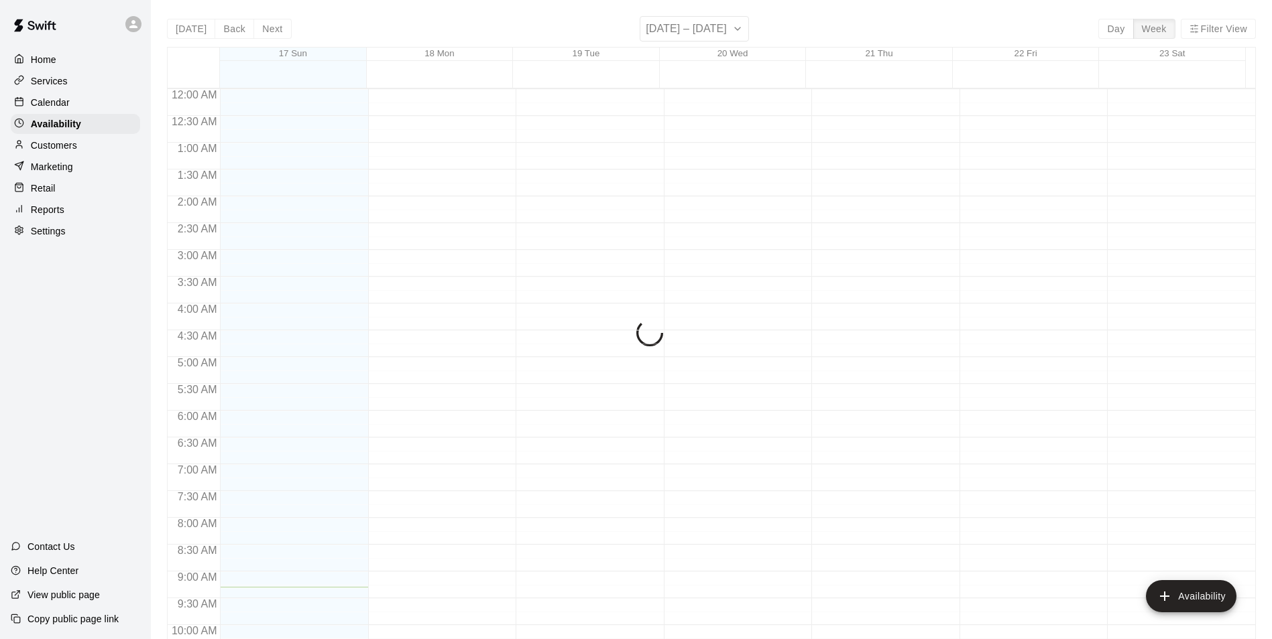
scroll to position [499, 0]
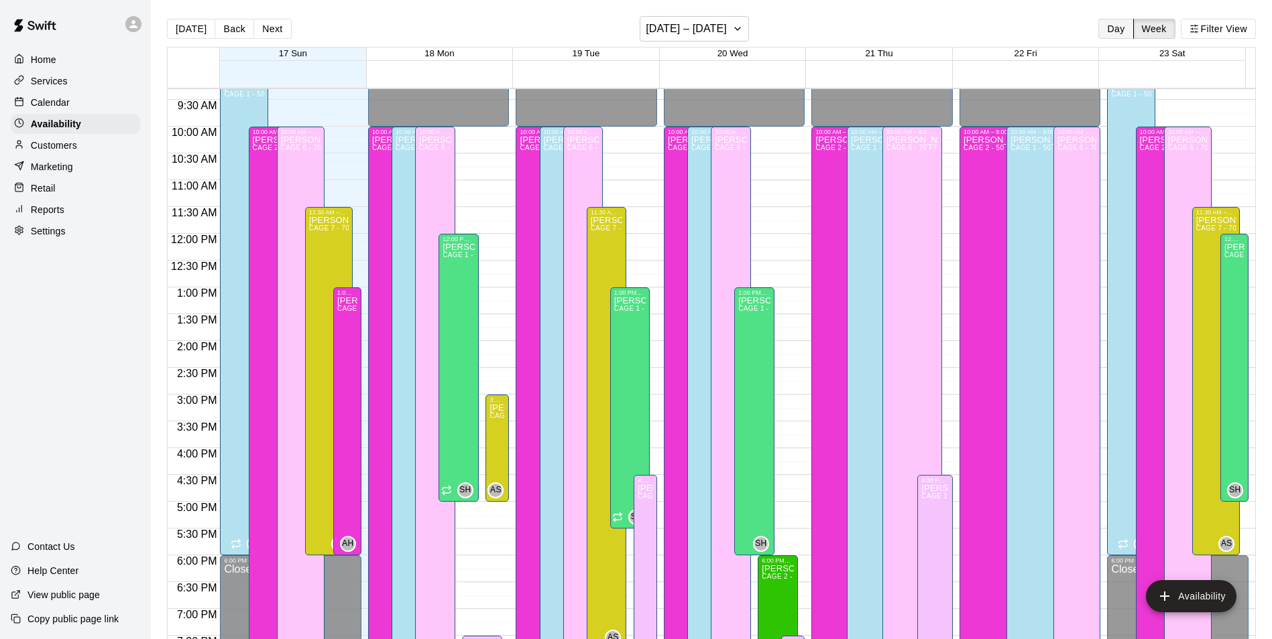
click at [1131, 27] on button "Day" at bounding box center [1115, 29] width 35 height 20
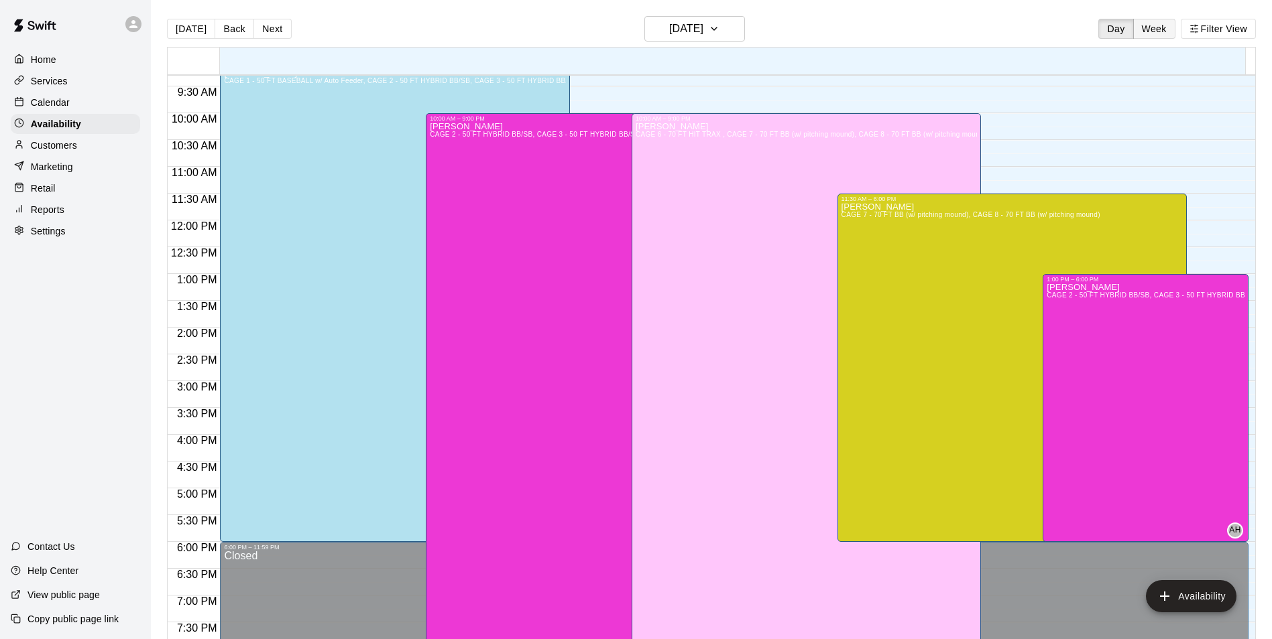
click at [1151, 28] on button "Week" at bounding box center [1154, 29] width 42 height 20
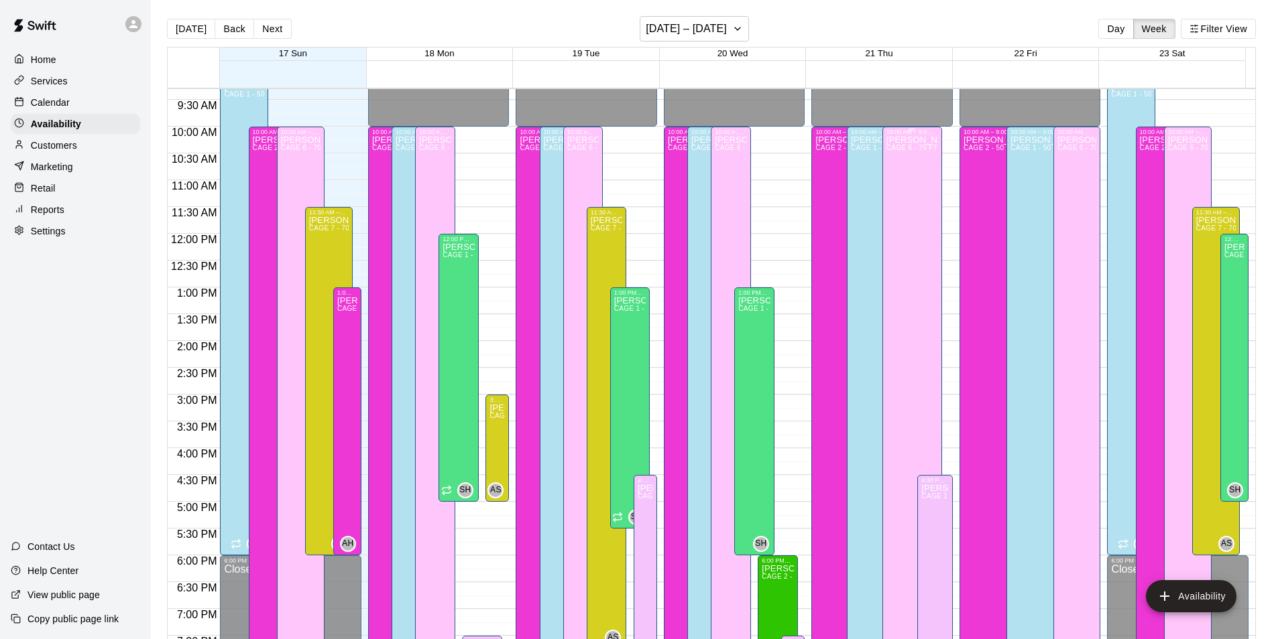
click at [921, 245] on div "John Havird CAGE 6 - 70 FT HIT TRAX , CAGE 7 - 70 FT BB (w/ pitching mound), CA…" at bounding box center [912, 454] width 52 height 639
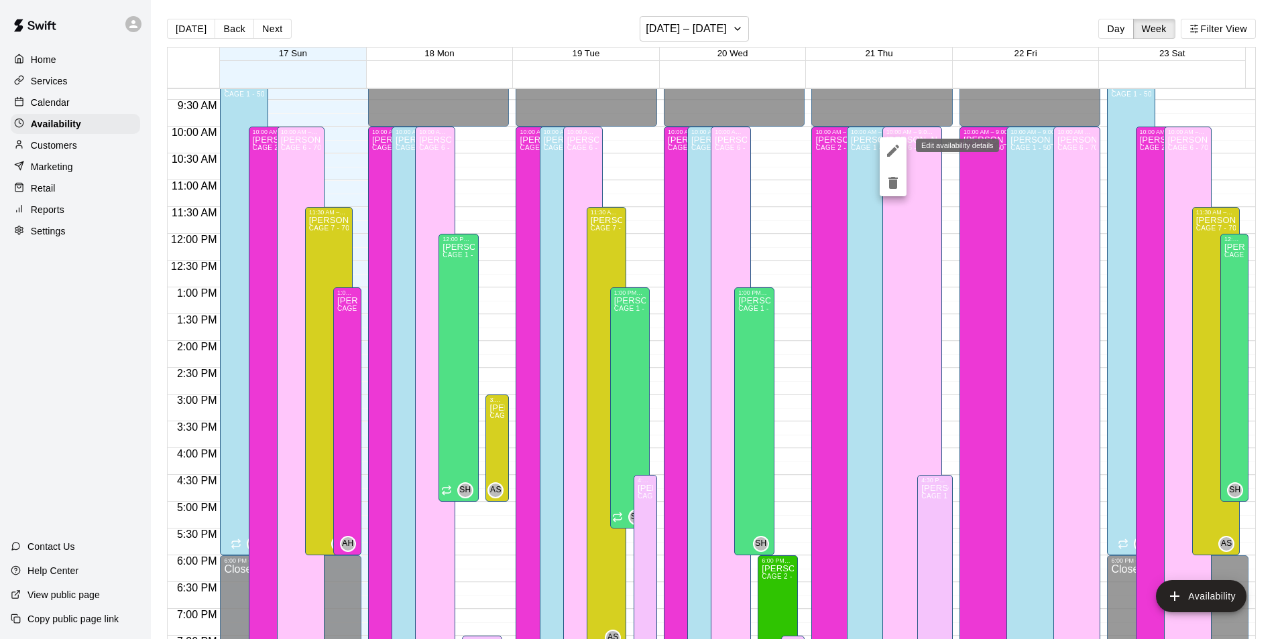
click at [892, 156] on icon "edit" at bounding box center [893, 151] width 16 height 16
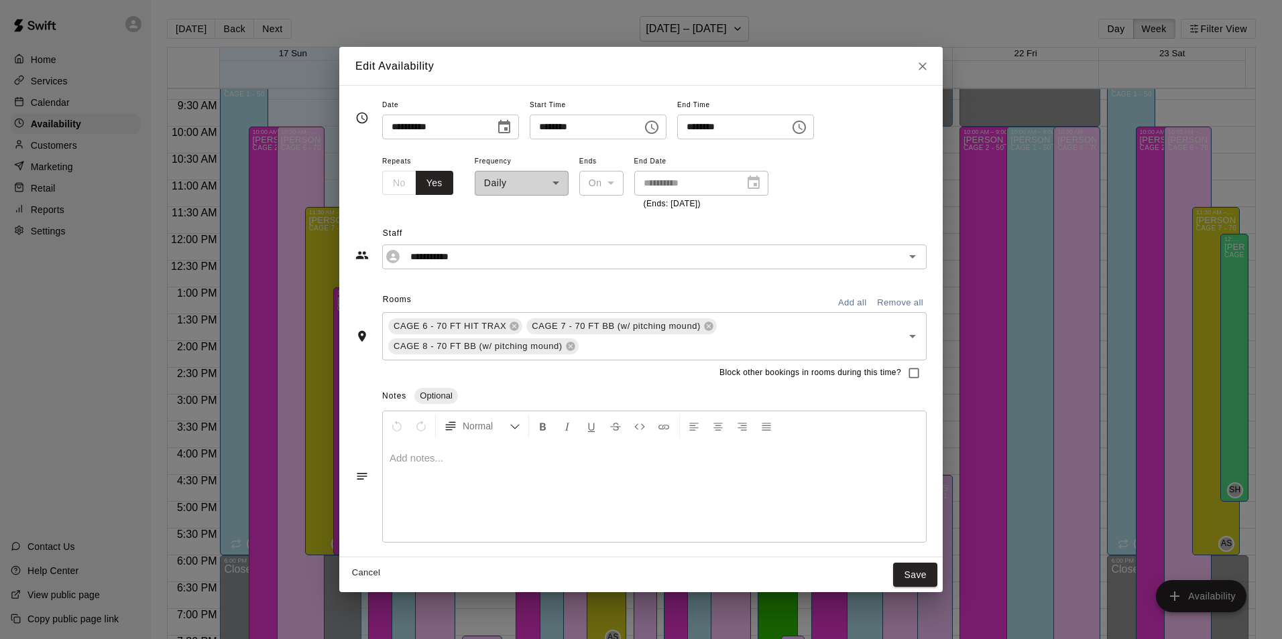
click at [916, 66] on icon "Close" at bounding box center [922, 66] width 13 height 13
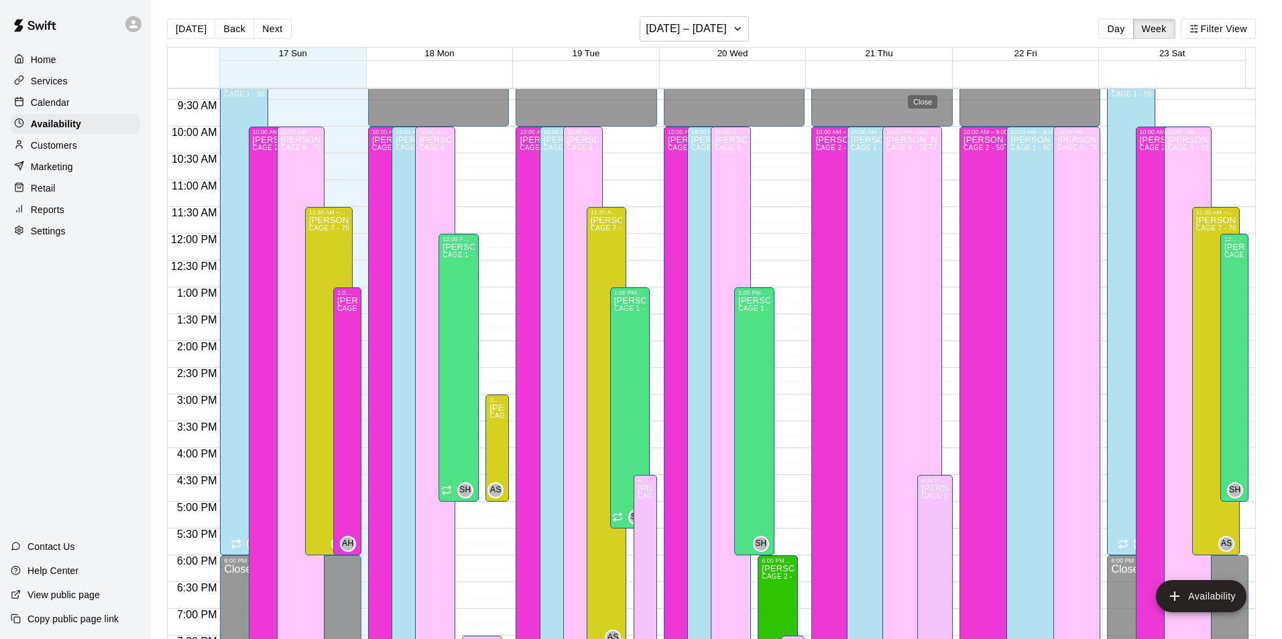
type input "**********"
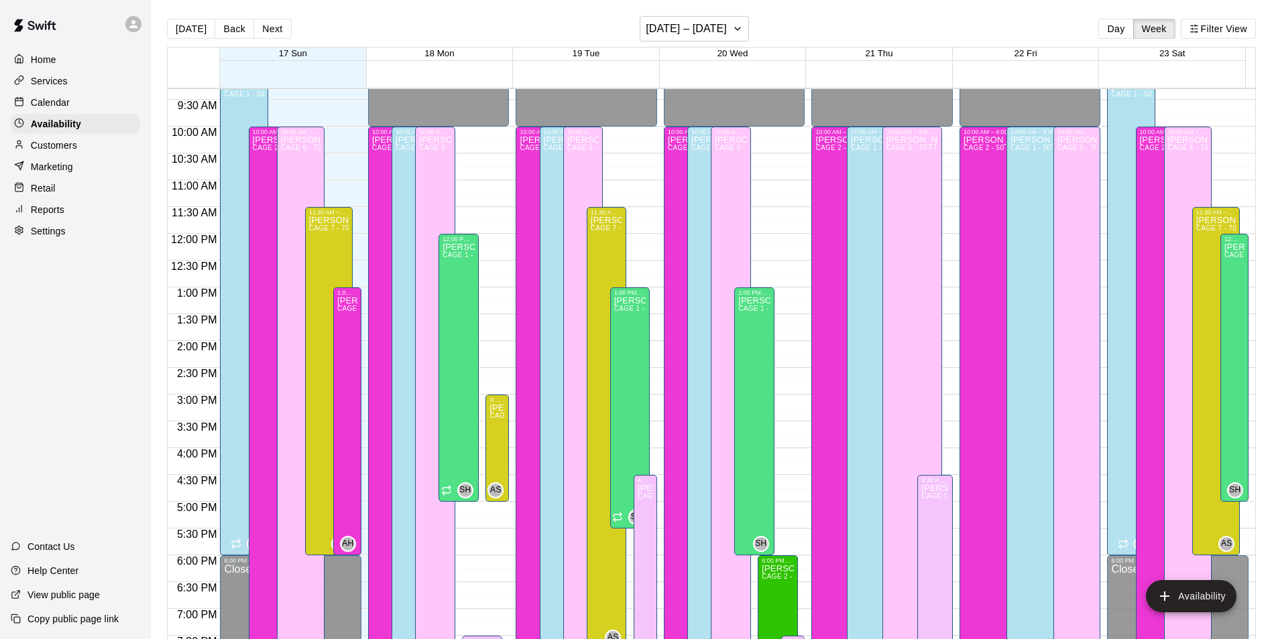
click at [70, 108] on div "Calendar" at bounding box center [75, 103] width 129 height 20
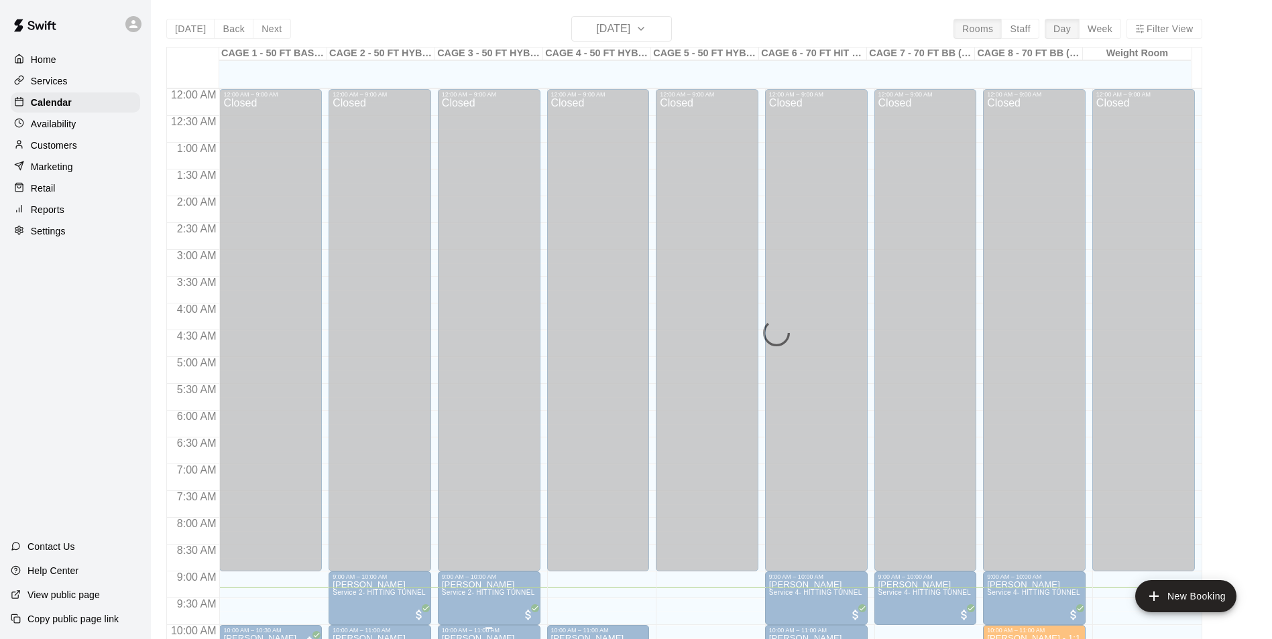
scroll to position [499, 0]
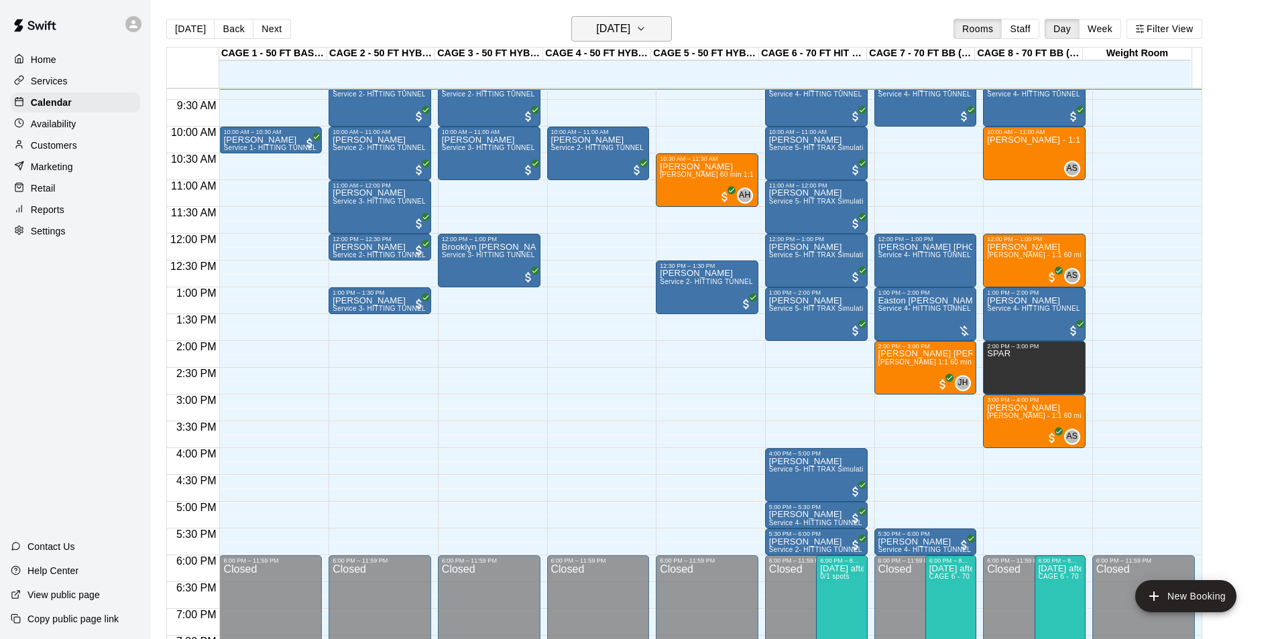
click at [646, 32] on icon "button" at bounding box center [640, 29] width 11 height 16
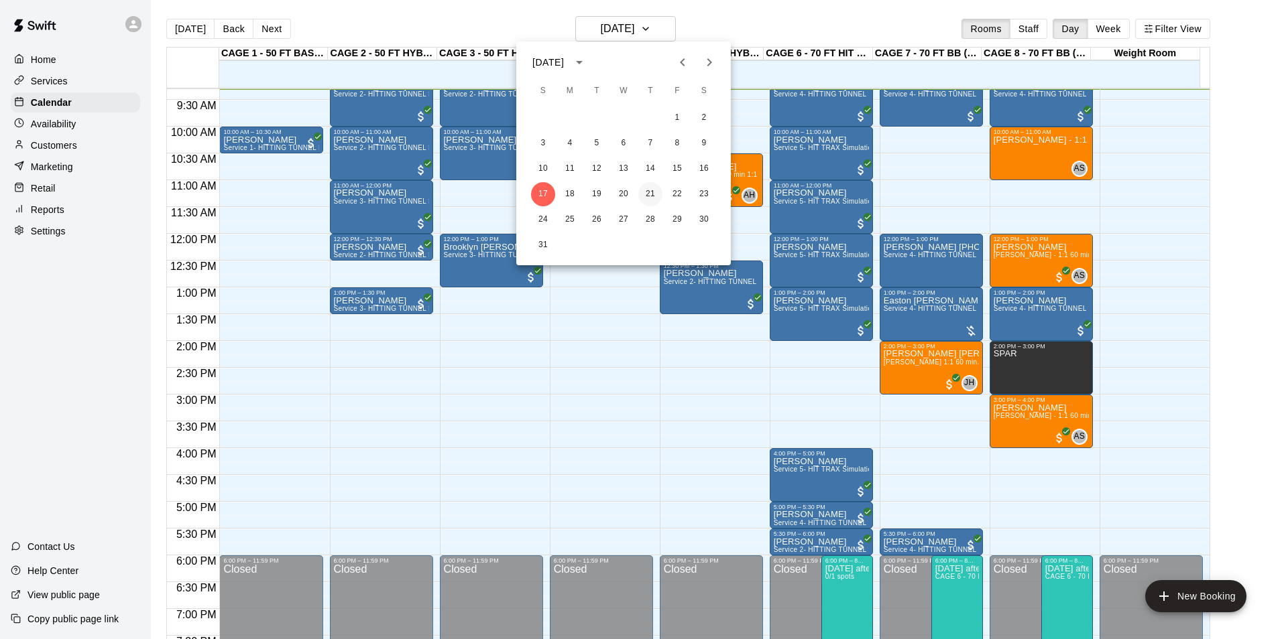
click at [654, 195] on button "21" at bounding box center [650, 194] width 24 height 24
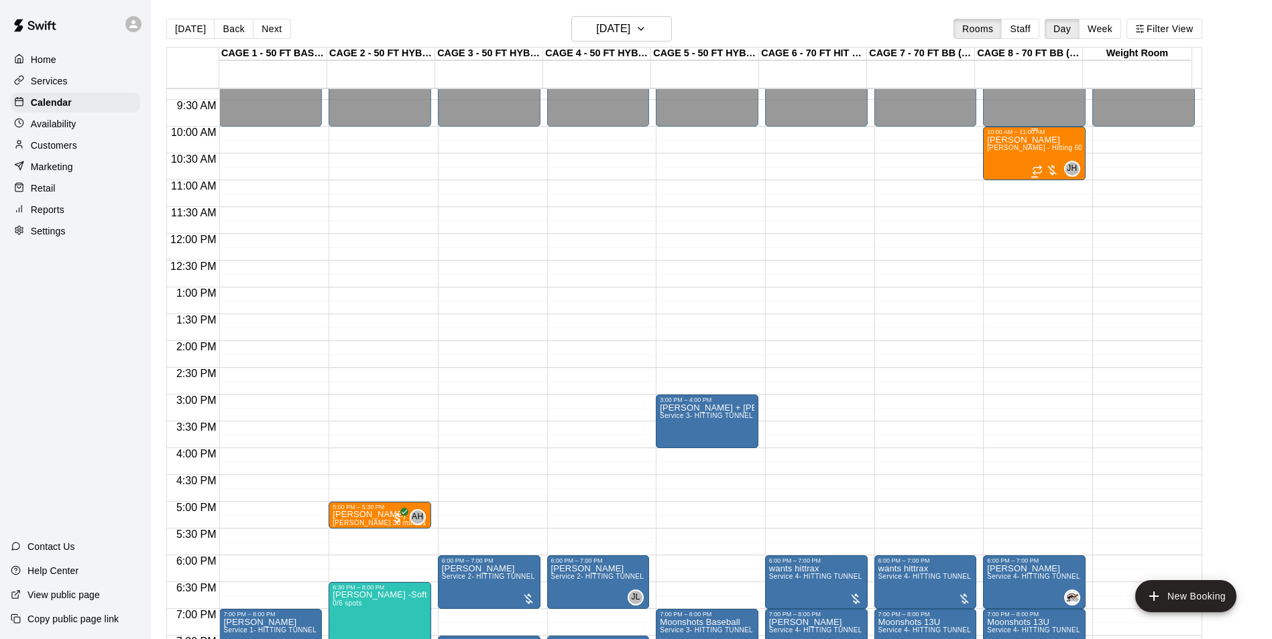
click at [1054, 151] on span "[PERSON_NAME] - Hitting 60min 1:1 instruction" at bounding box center [1064, 147] width 154 height 7
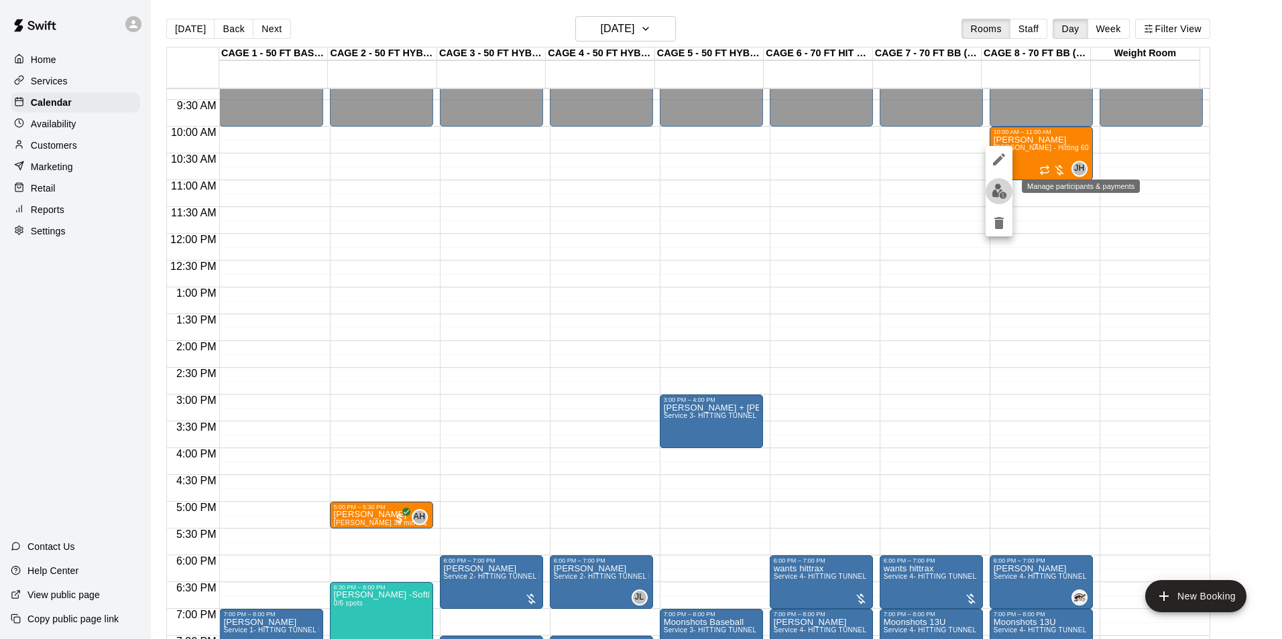
click at [1005, 192] on img "edit" at bounding box center [998, 191] width 15 height 15
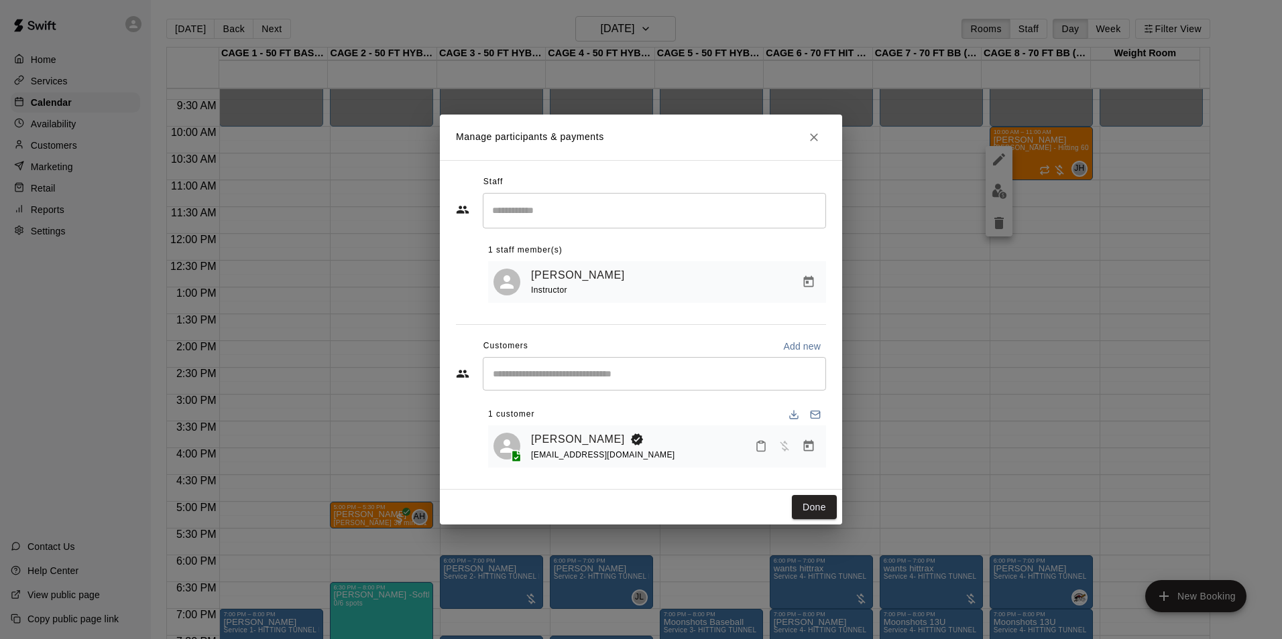
click at [542, 199] on input "Search staff" at bounding box center [654, 210] width 331 height 23
click at [631, 166] on div "Staff ​ 1 staff member(s) John Havird Instructor Customers Add new ​ 1 customer…" at bounding box center [641, 325] width 402 height 330
click at [808, 133] on icon "Close" at bounding box center [813, 137] width 13 height 13
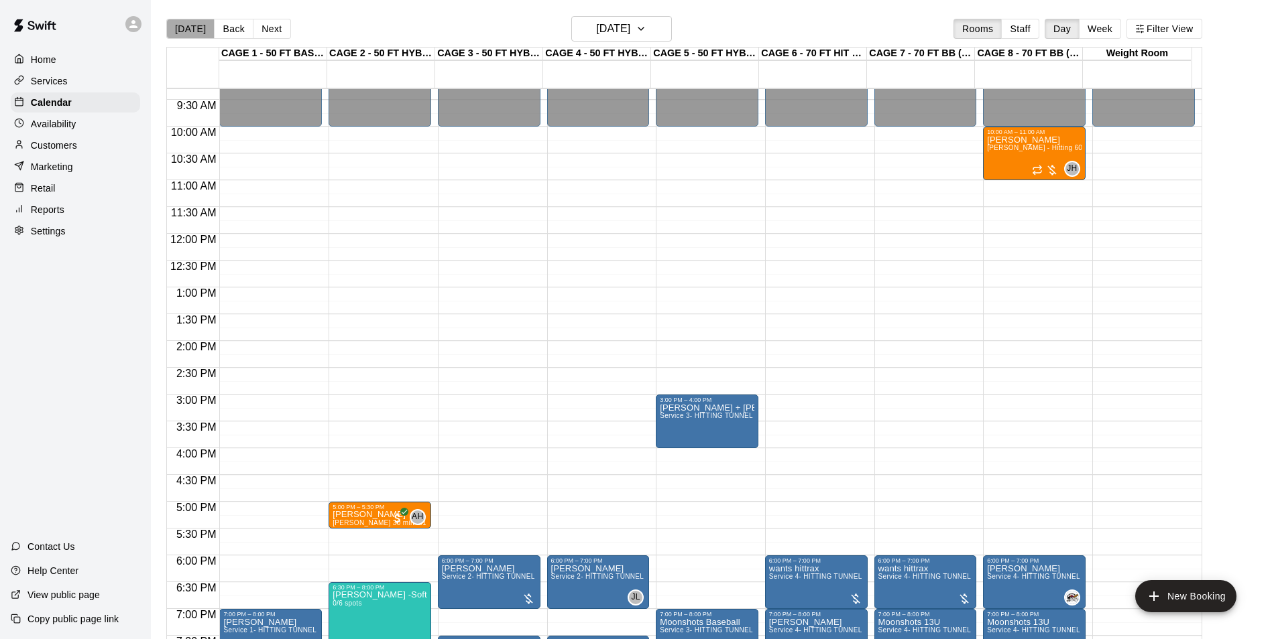
click at [208, 23] on button "[DATE]" at bounding box center [190, 29] width 48 height 20
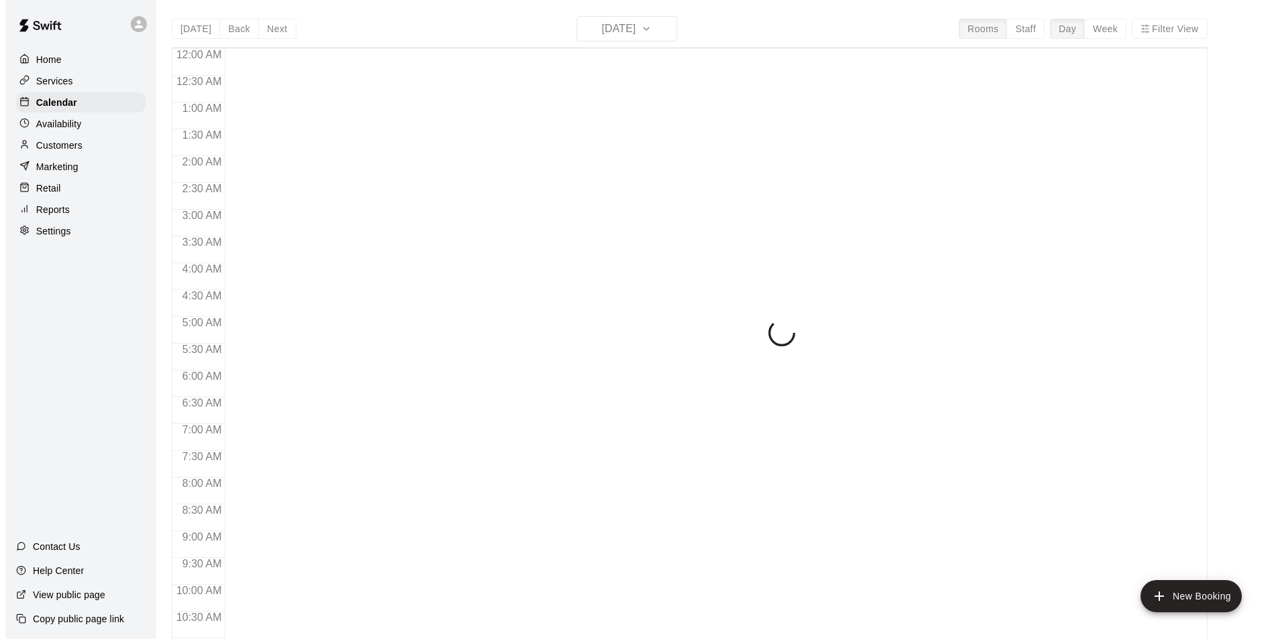
scroll to position [506, 0]
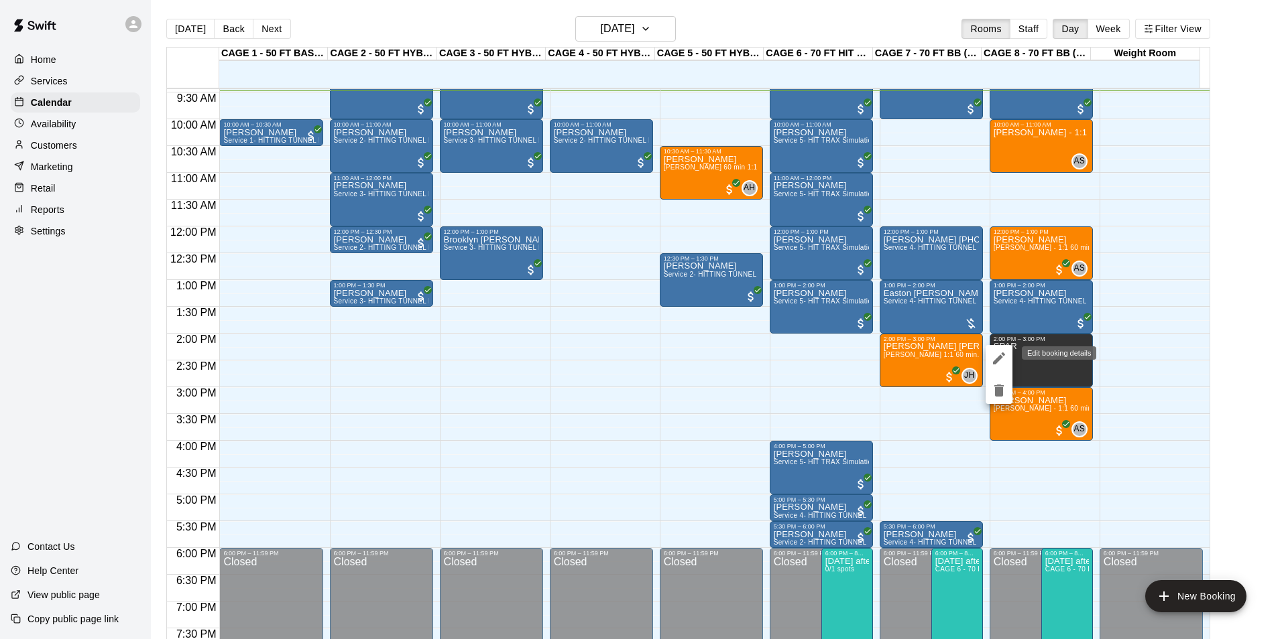
click at [996, 348] on button "edit" at bounding box center [998, 358] width 27 height 27
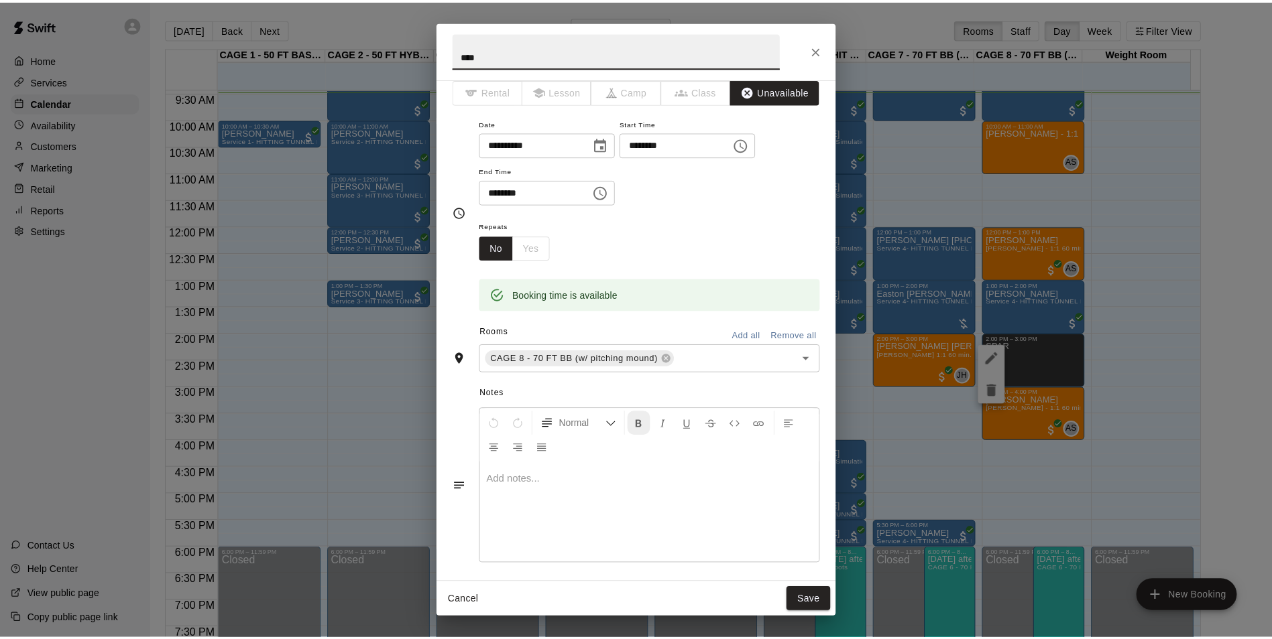
scroll to position [0, 0]
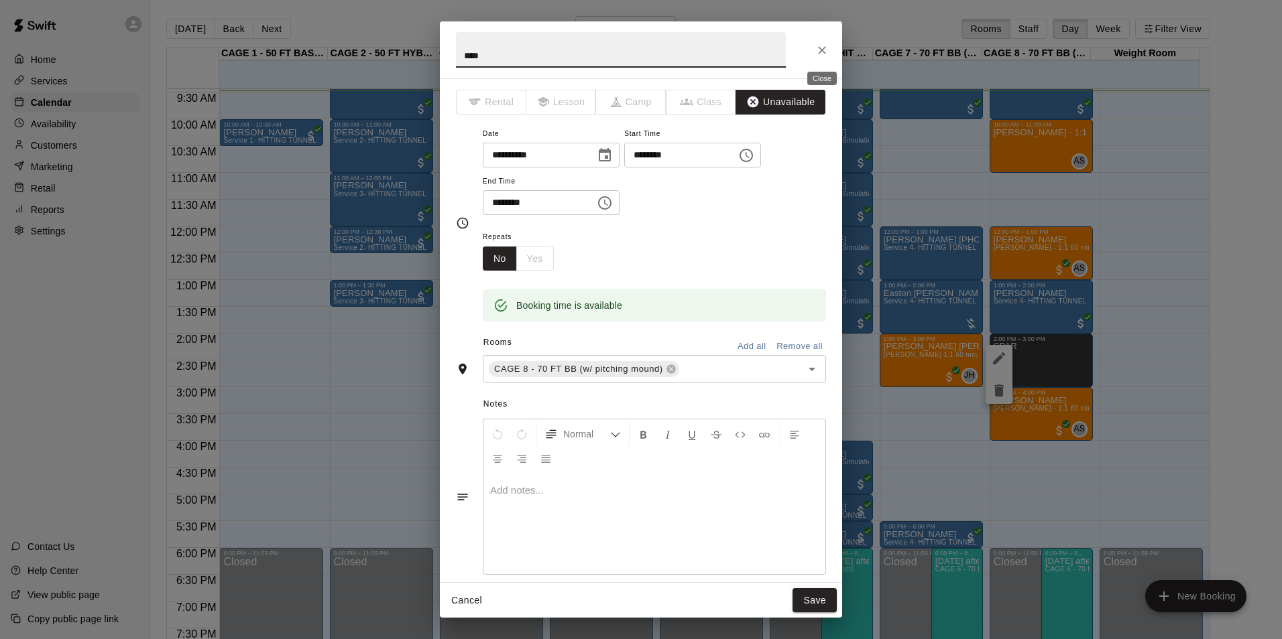
click at [826, 50] on icon "Close" at bounding box center [821, 50] width 13 height 13
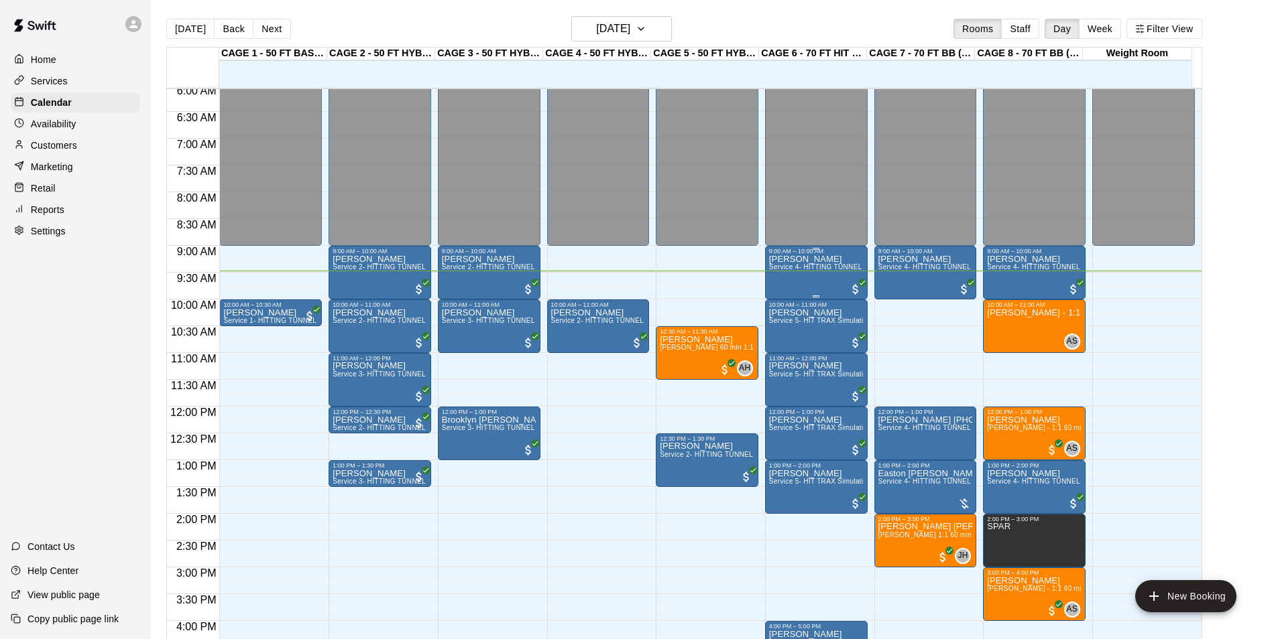
scroll to position [305, 0]
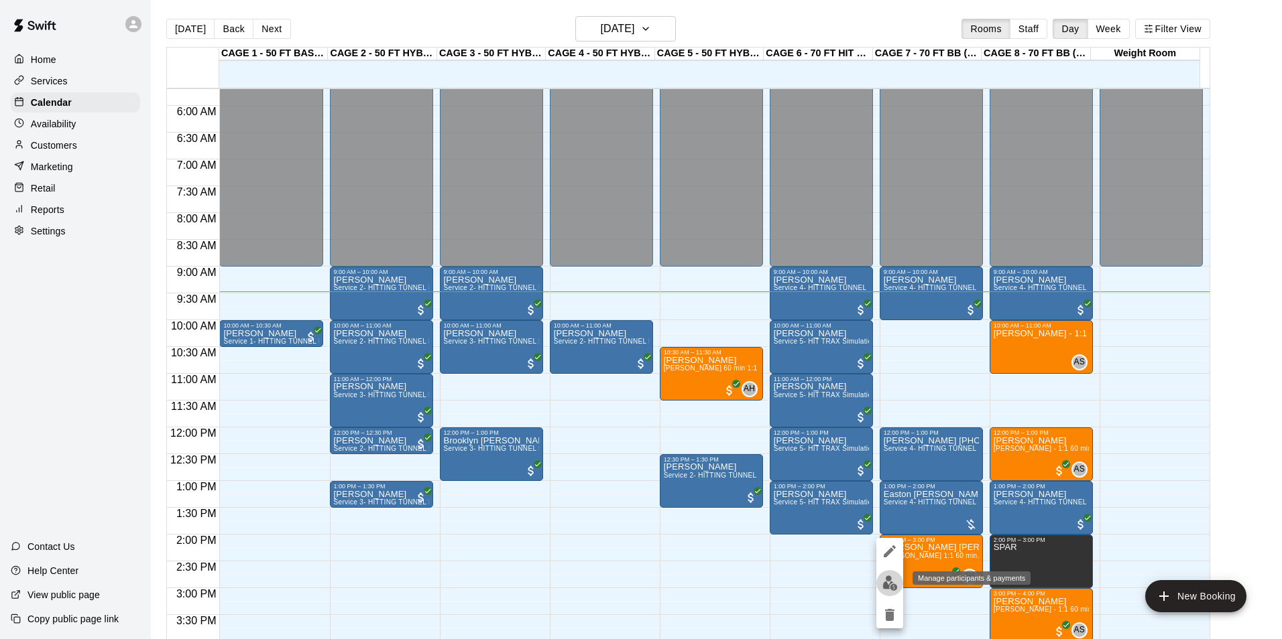
click at [883, 587] on img "edit" at bounding box center [889, 583] width 15 height 15
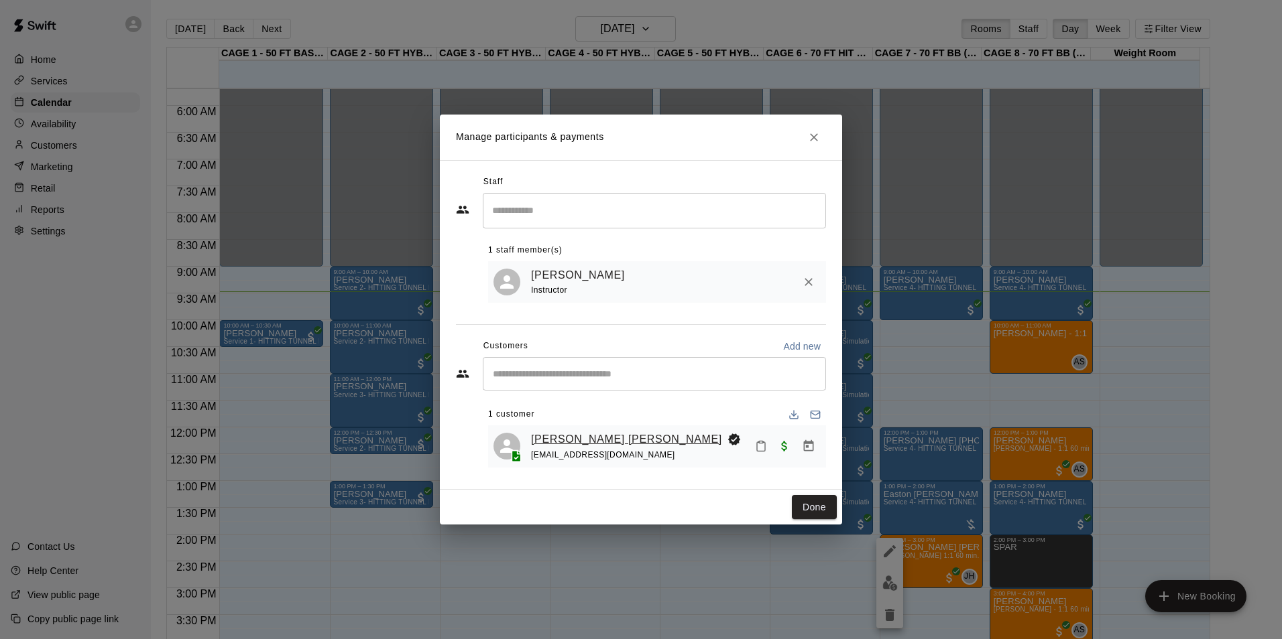
click at [577, 438] on link "[PERSON_NAME] [PERSON_NAME]" at bounding box center [626, 439] width 191 height 17
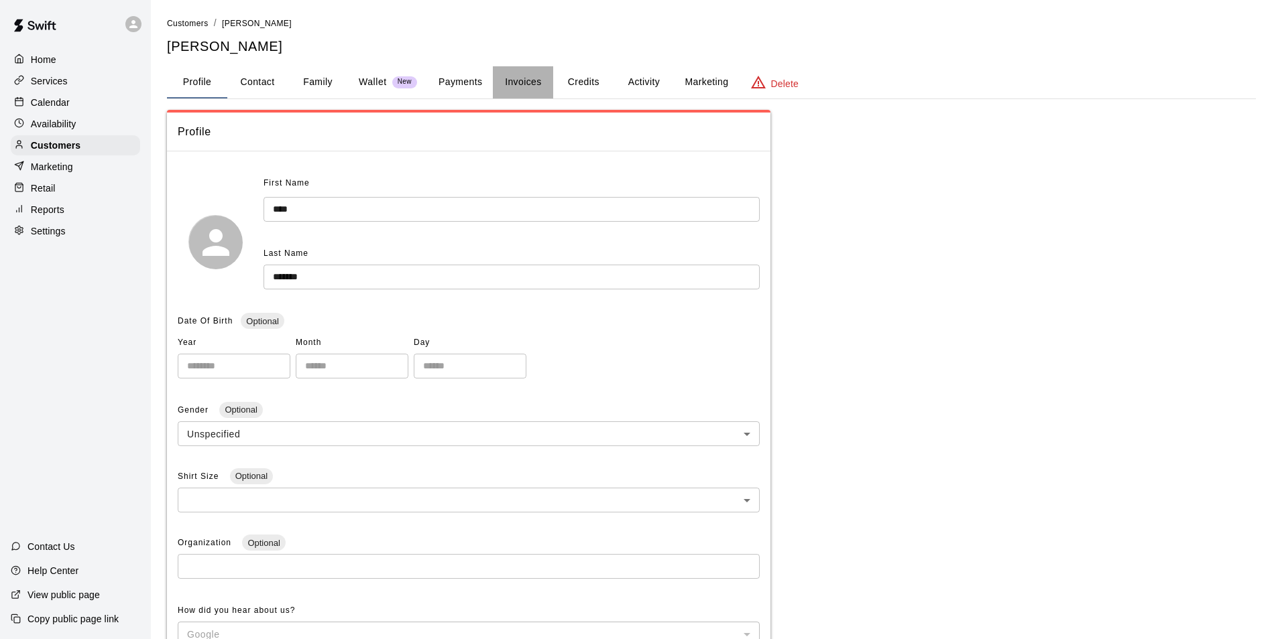
click at [528, 85] on button "Invoices" at bounding box center [523, 82] width 60 height 32
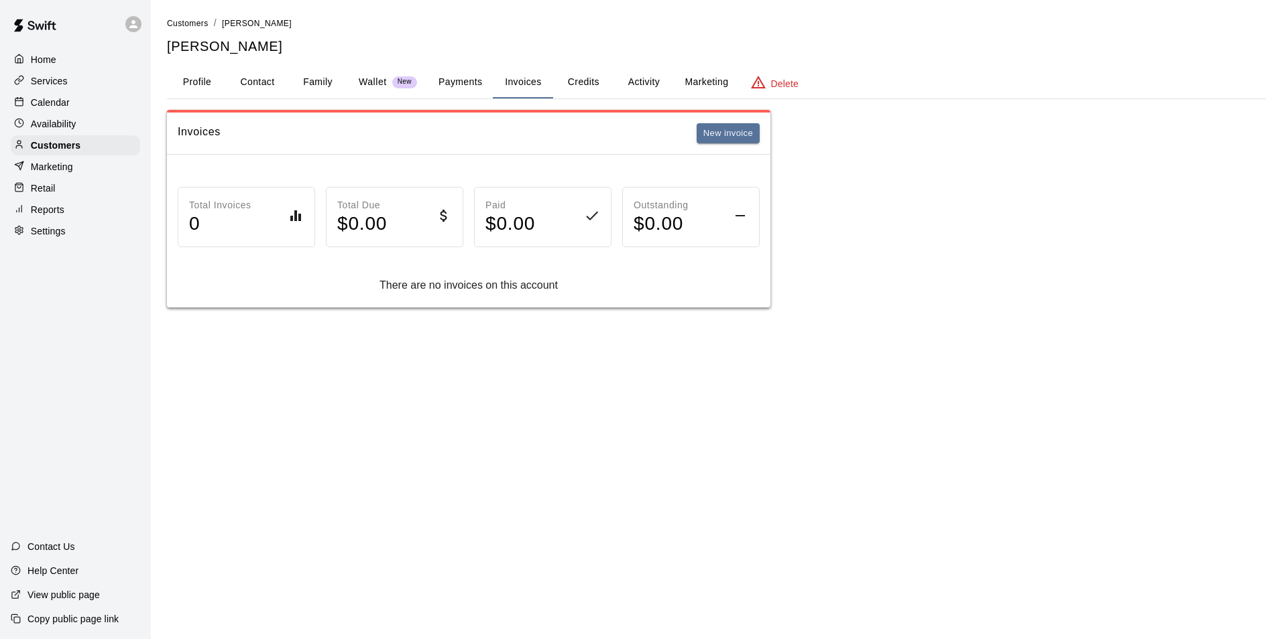
click at [83, 102] on div "Calendar" at bounding box center [75, 103] width 129 height 20
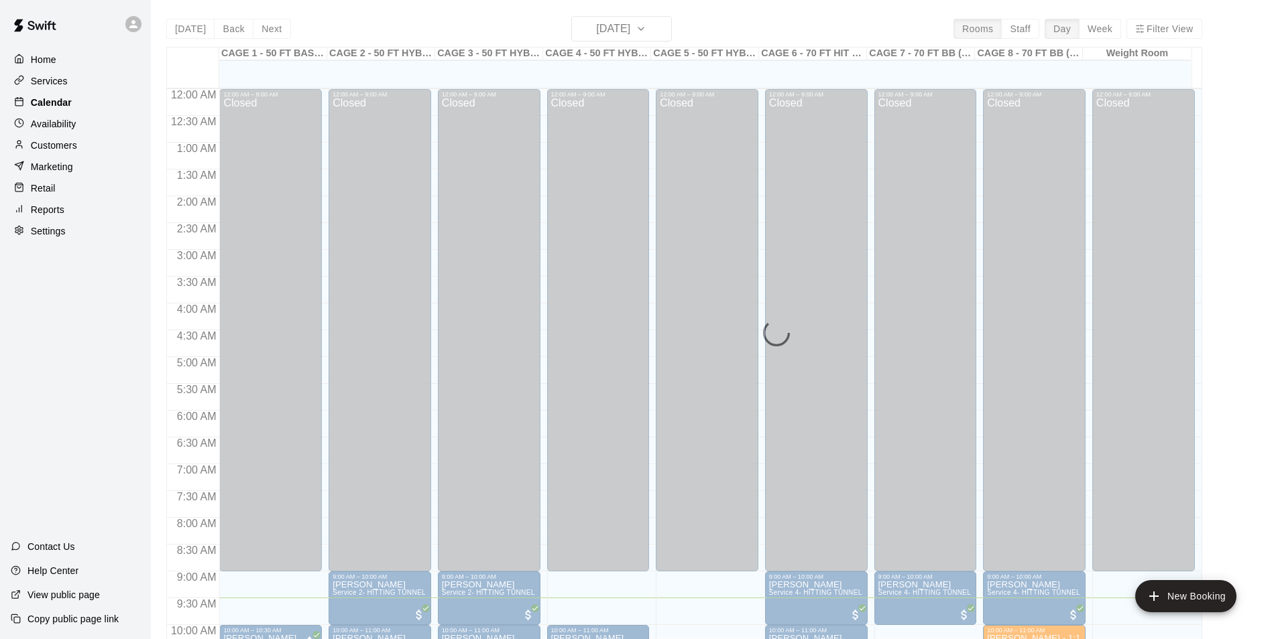
scroll to position [509, 0]
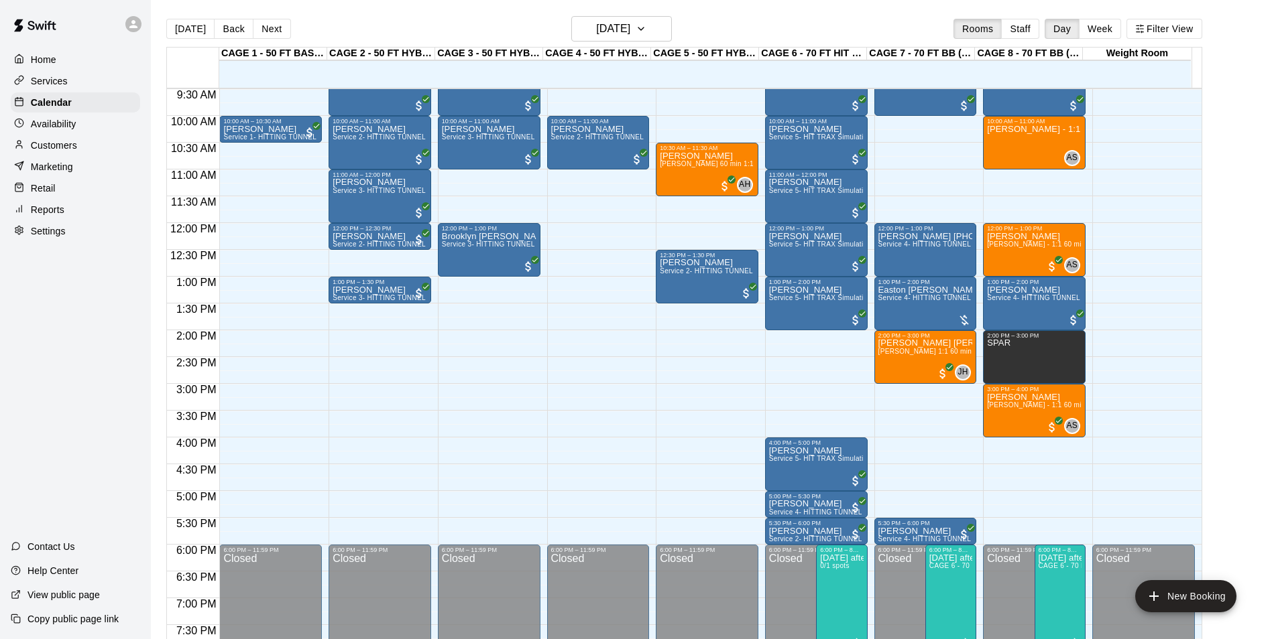
click at [53, 144] on p "Customers" at bounding box center [54, 145] width 46 height 13
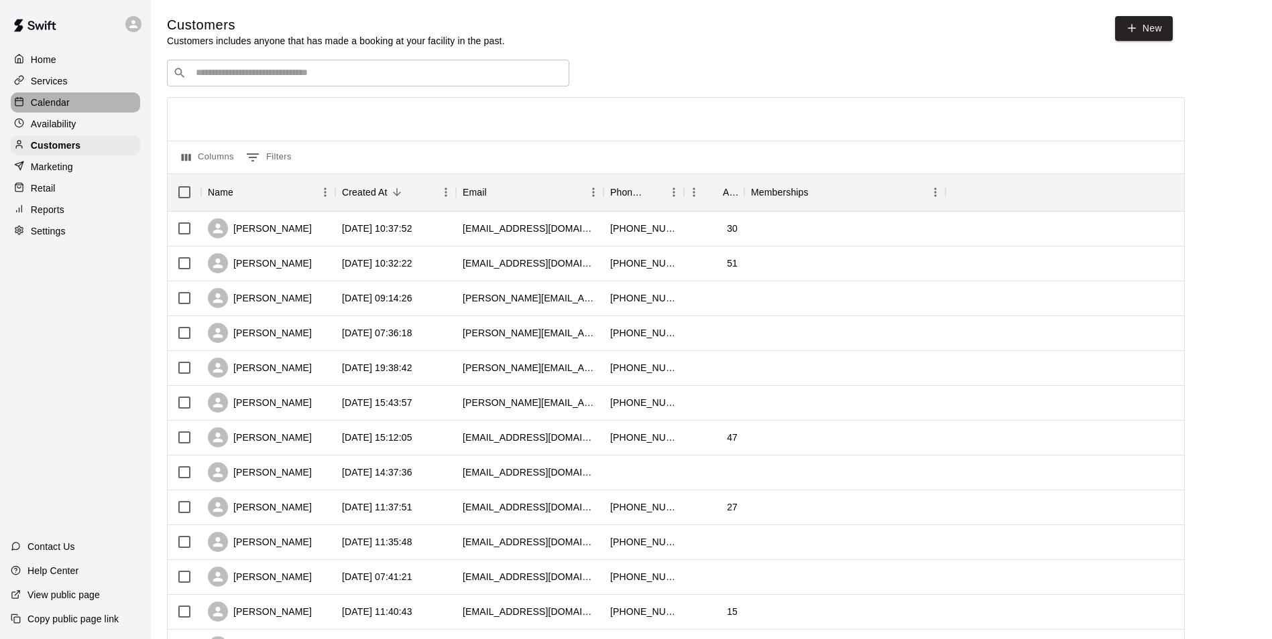
click at [44, 113] on div "Calendar" at bounding box center [75, 103] width 129 height 20
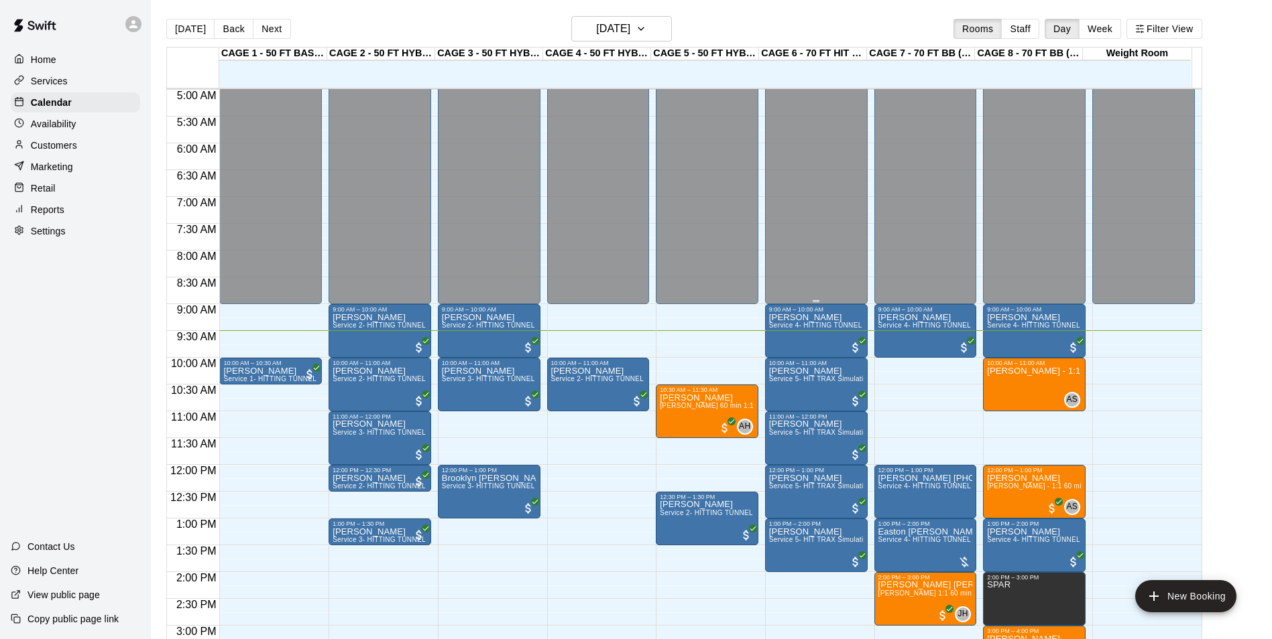
scroll to position [241, 0]
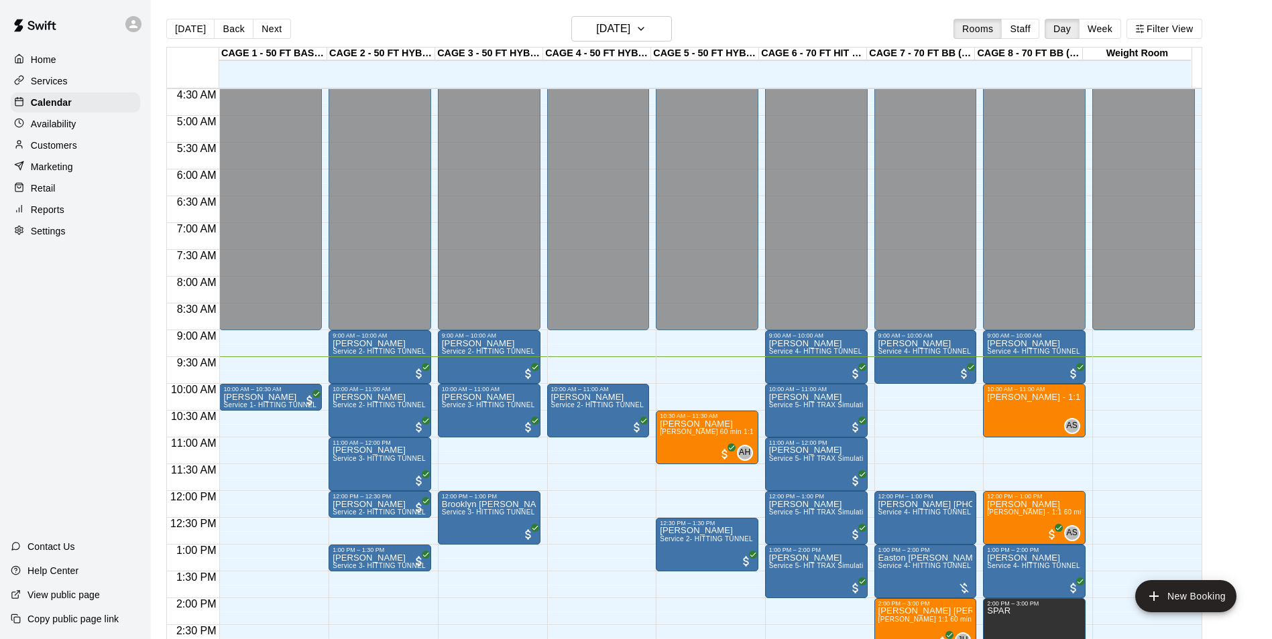
click at [225, 34] on button "Back" at bounding box center [234, 29] width 40 height 20
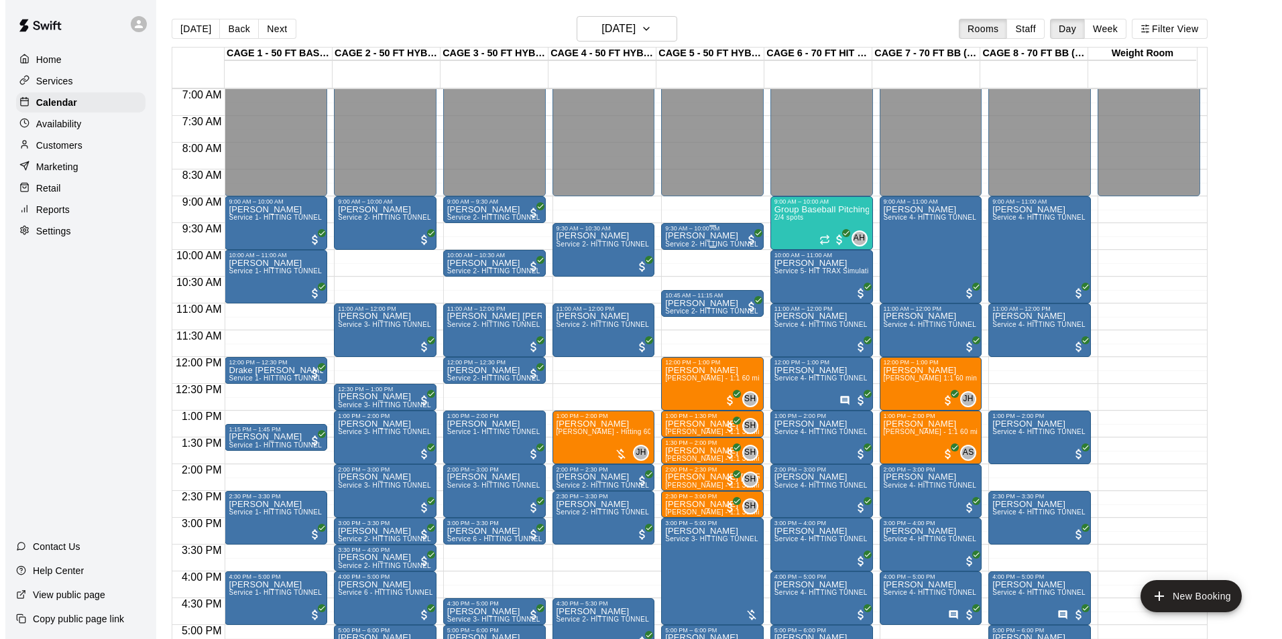
scroll to position [442, 0]
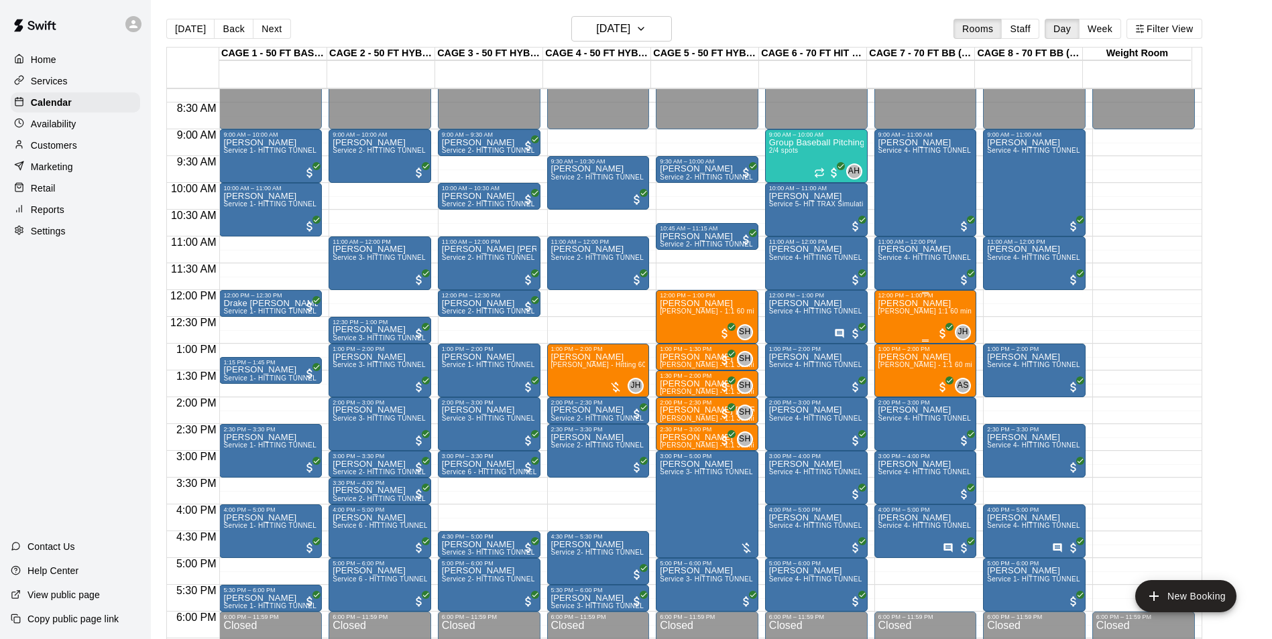
click at [918, 326] on div "[PERSON_NAME] [PERSON_NAME] 1:1 60 min. pitching Lesson" at bounding box center [925, 618] width 95 height 639
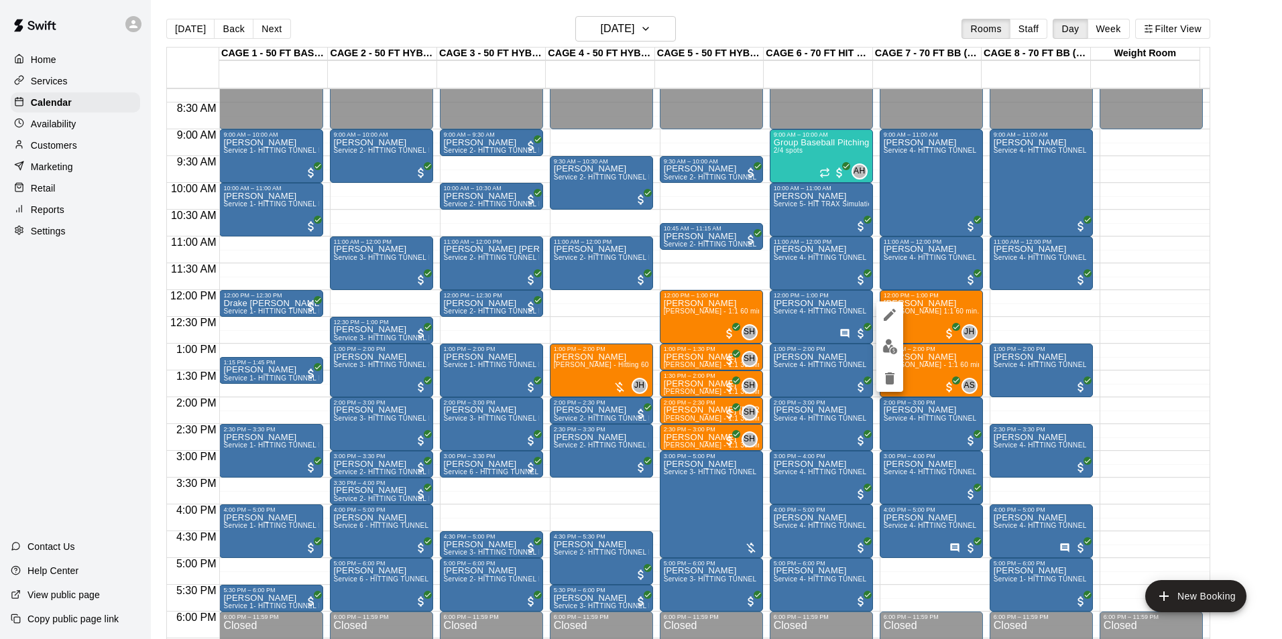
click at [890, 351] on img "edit" at bounding box center [889, 346] width 15 height 15
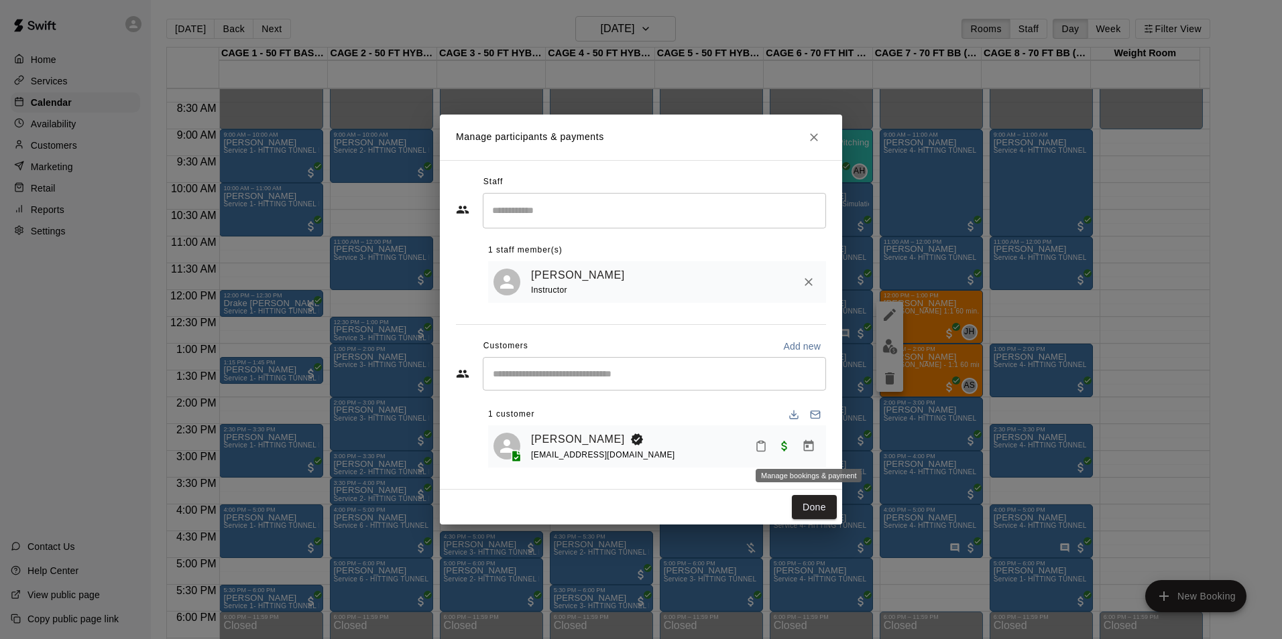
click at [812, 442] on icon "Manage bookings & payment" at bounding box center [808, 446] width 13 height 13
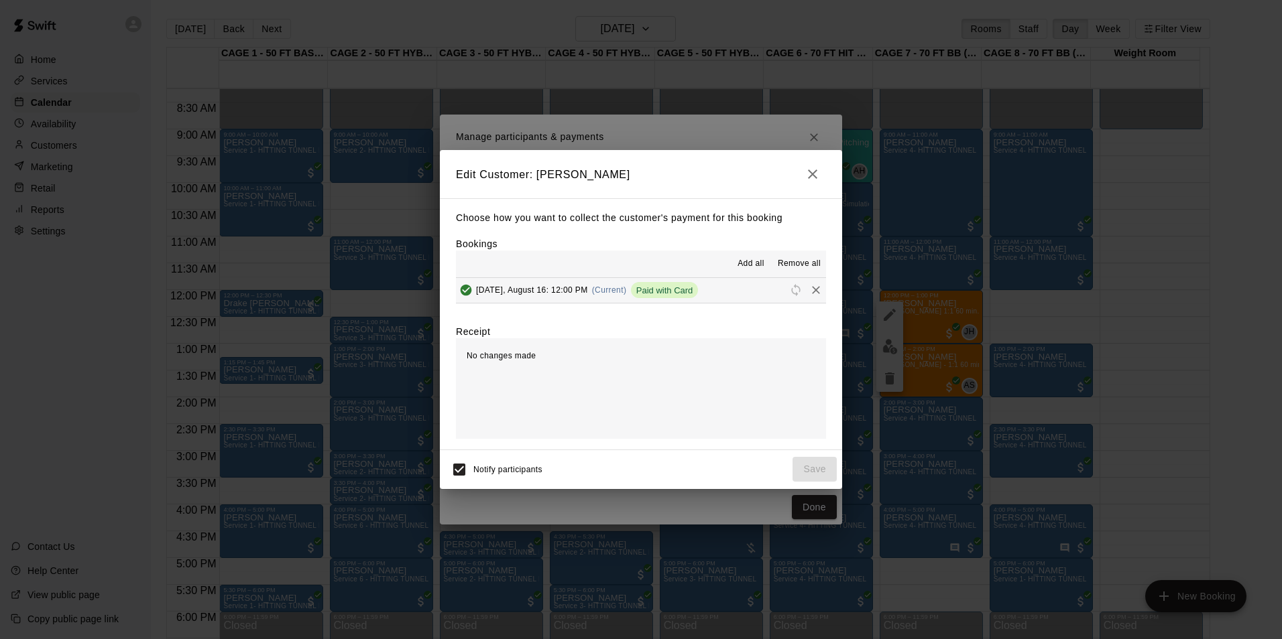
click at [818, 116] on div "Edit Customer: [PERSON_NAME] Choose how you want to collect the customer's paym…" at bounding box center [641, 319] width 1282 height 639
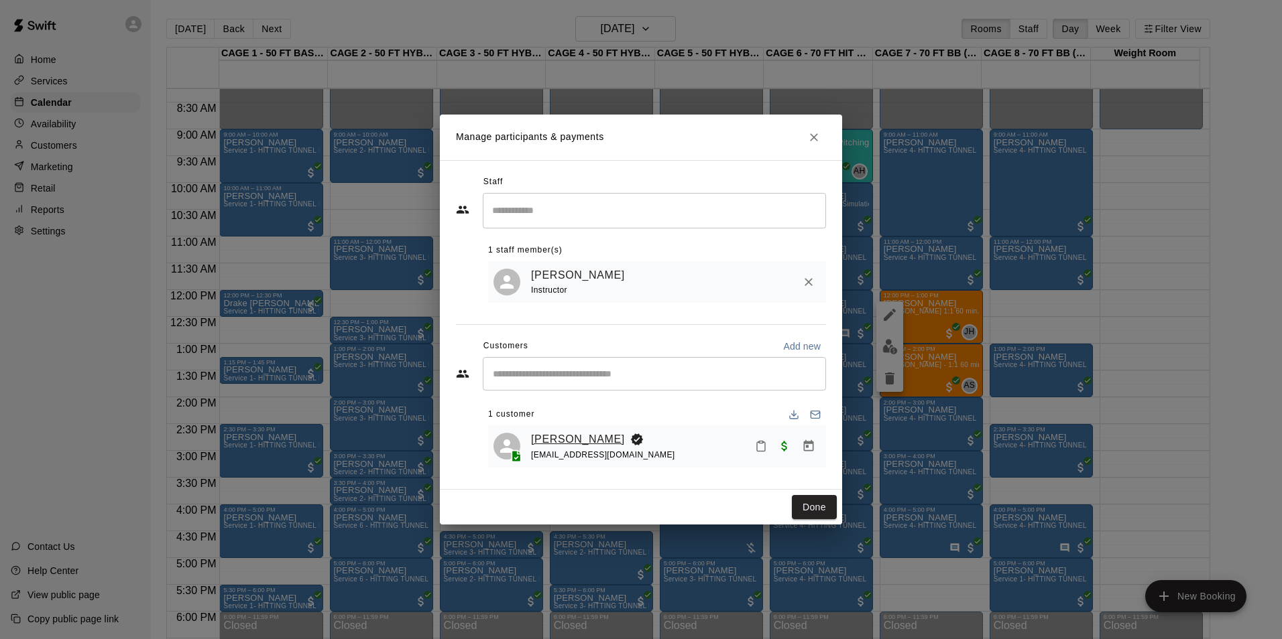
click at [578, 440] on link "[PERSON_NAME]" at bounding box center [578, 439] width 94 height 17
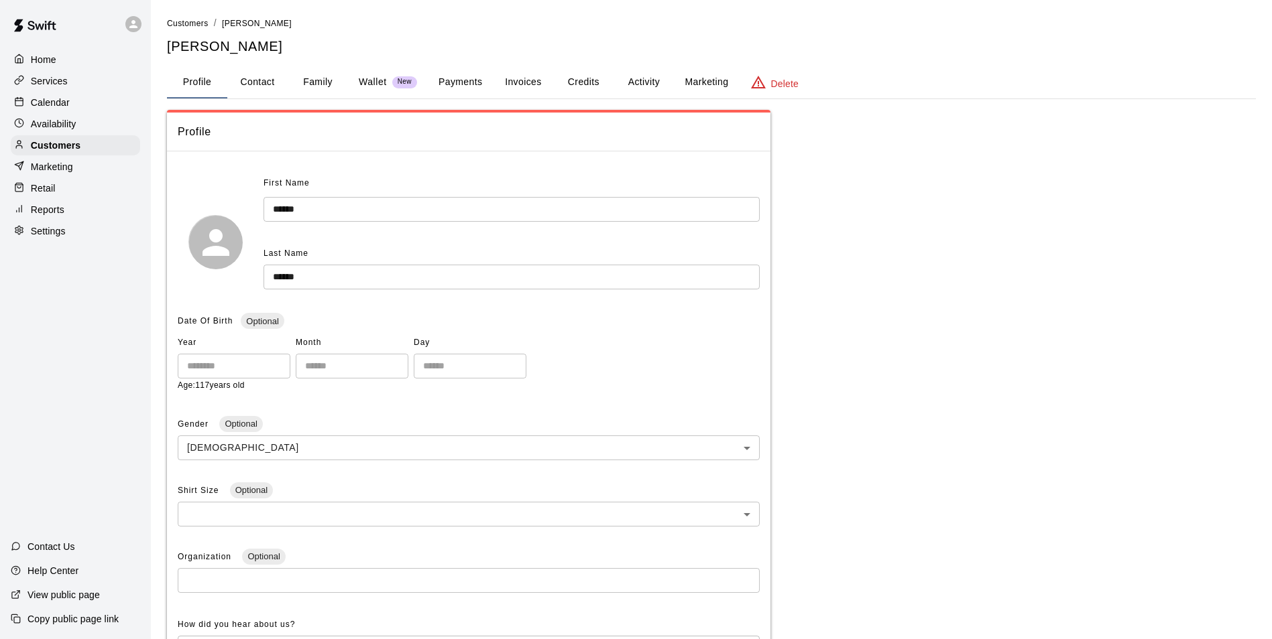
click at [572, 82] on button "Credits" at bounding box center [583, 82] width 60 height 32
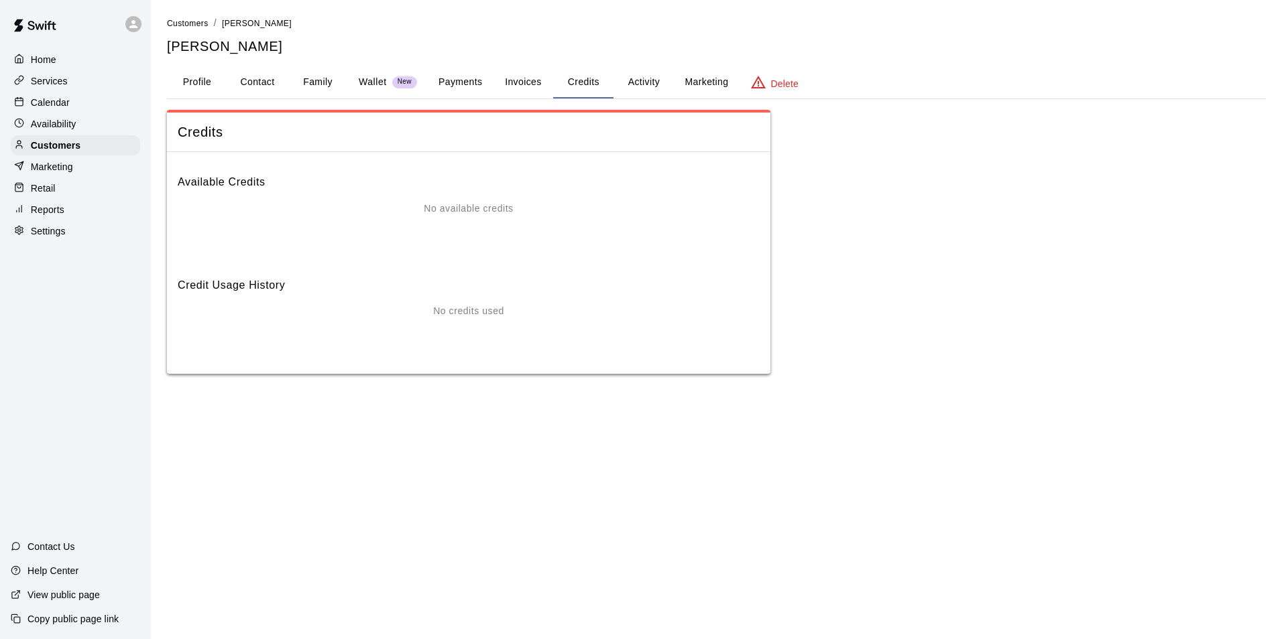
click at [534, 78] on button "Invoices" at bounding box center [523, 82] width 60 height 32
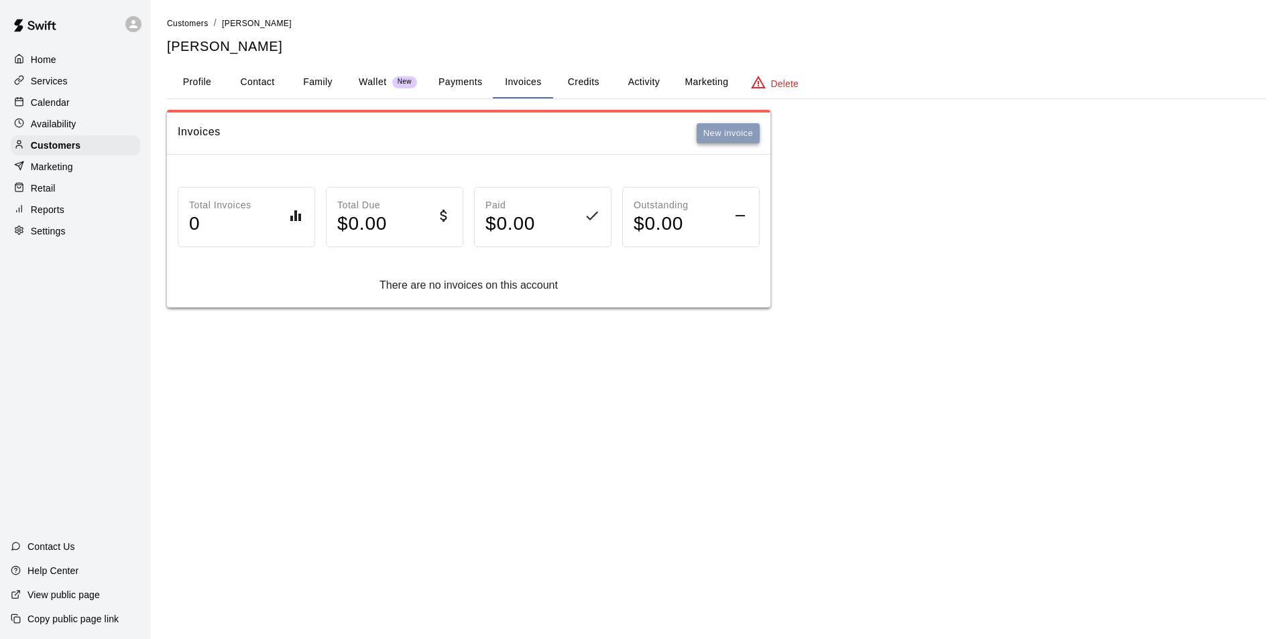
click at [737, 133] on button "New invoice" at bounding box center [727, 133] width 63 height 21
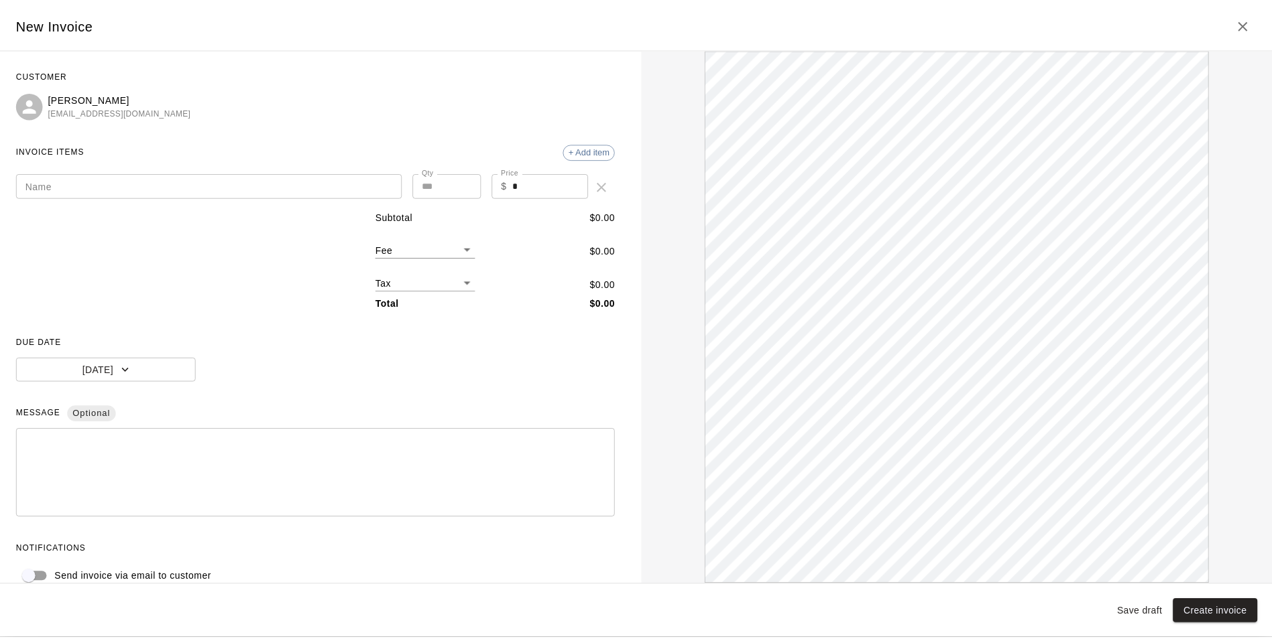
scroll to position [21, 0]
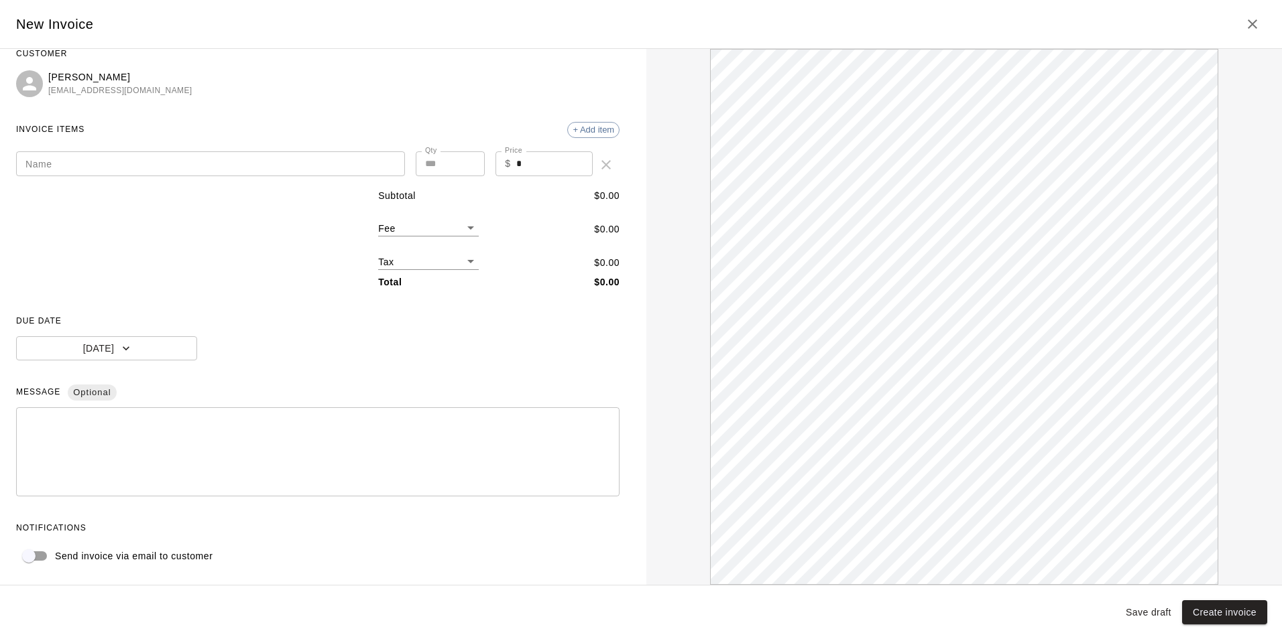
drag, startPoint x: 1244, startPoint y: 25, endPoint x: 1210, endPoint y: 46, distance: 40.4
click at [1243, 27] on button "Close" at bounding box center [1252, 24] width 27 height 27
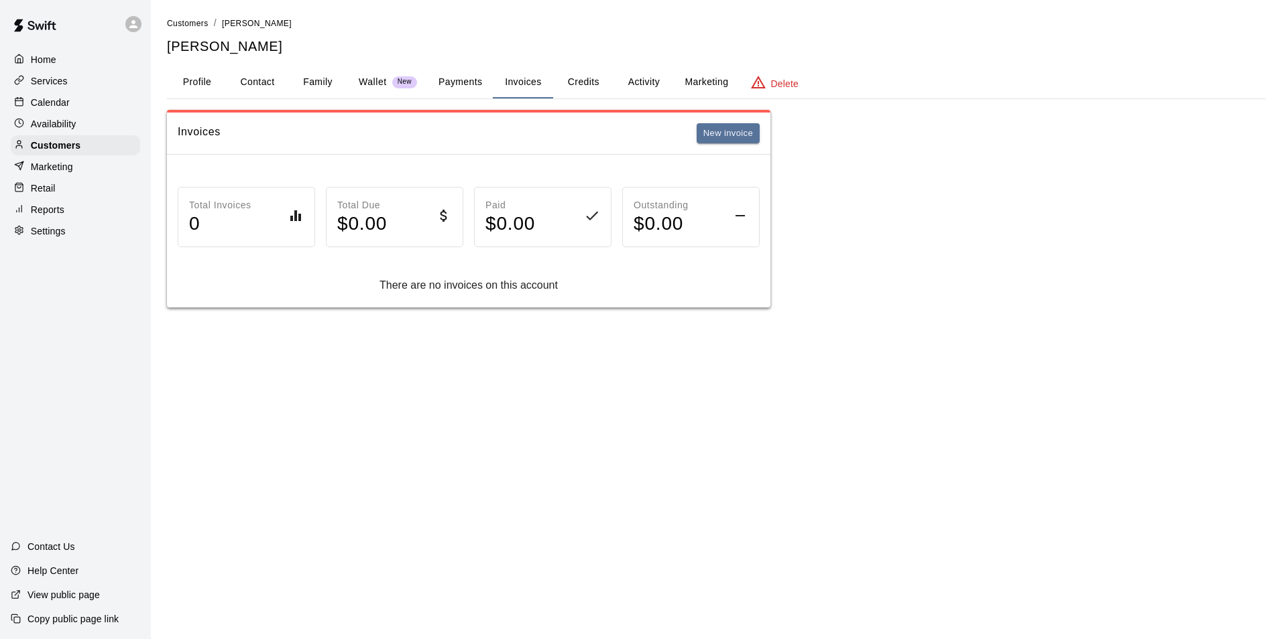
click at [117, 111] on div "Calendar" at bounding box center [75, 103] width 129 height 20
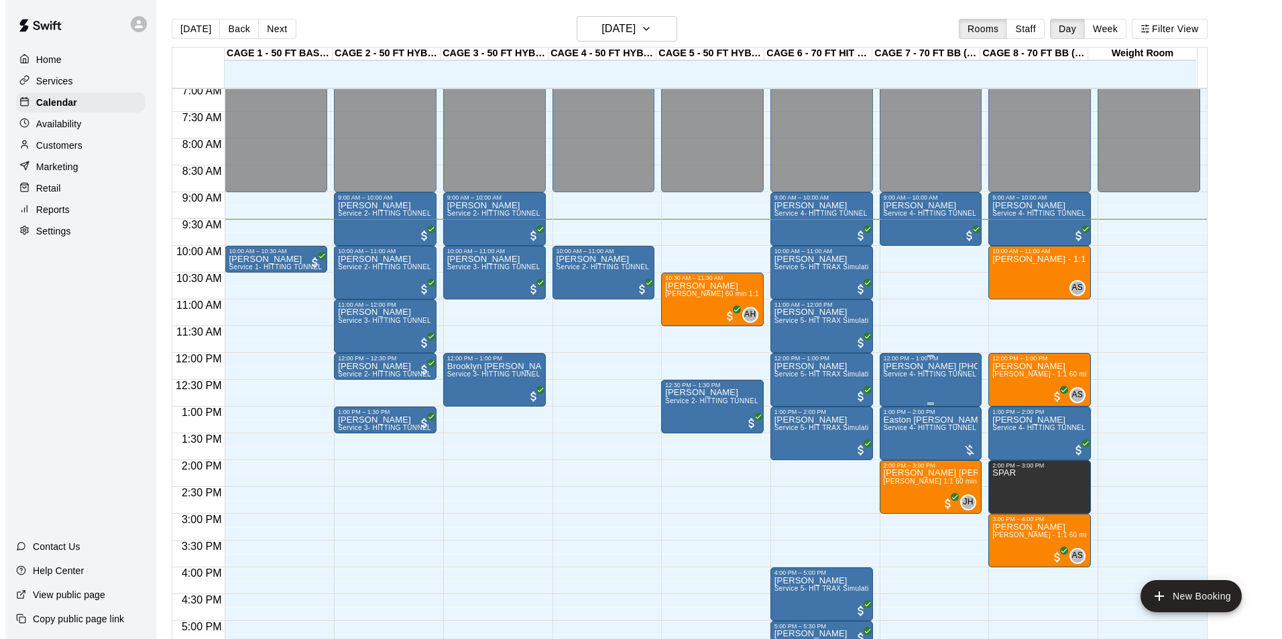
scroll to position [375, 0]
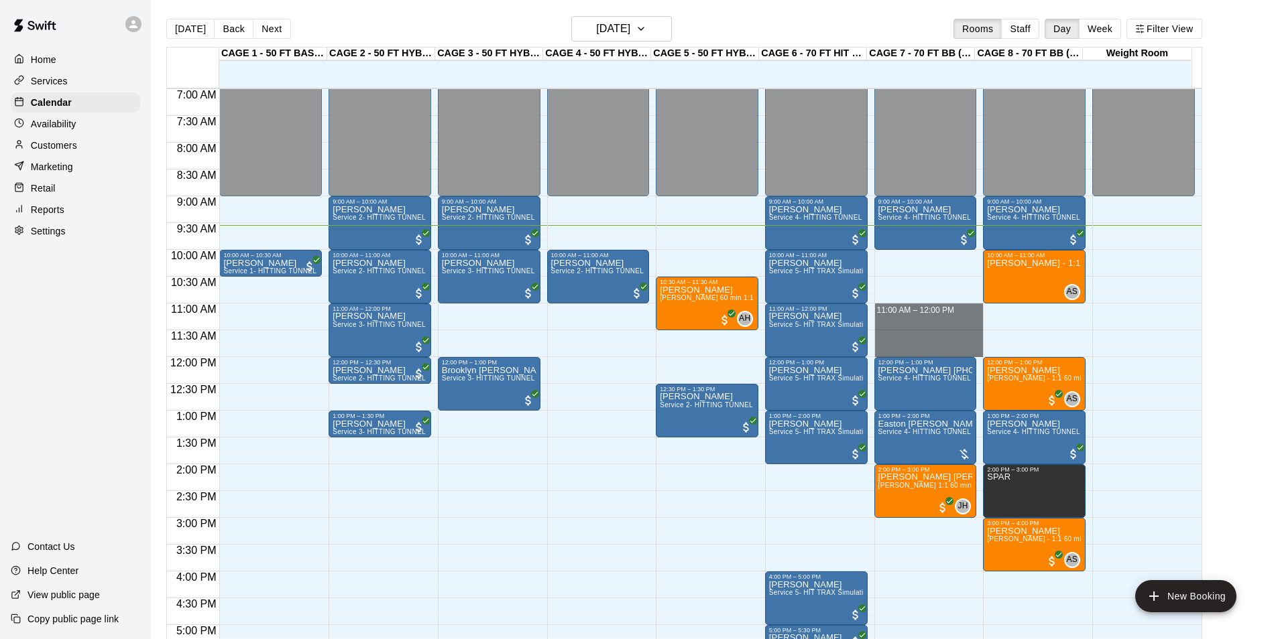
drag, startPoint x: 902, startPoint y: 308, endPoint x: 908, endPoint y: 345, distance: 37.4
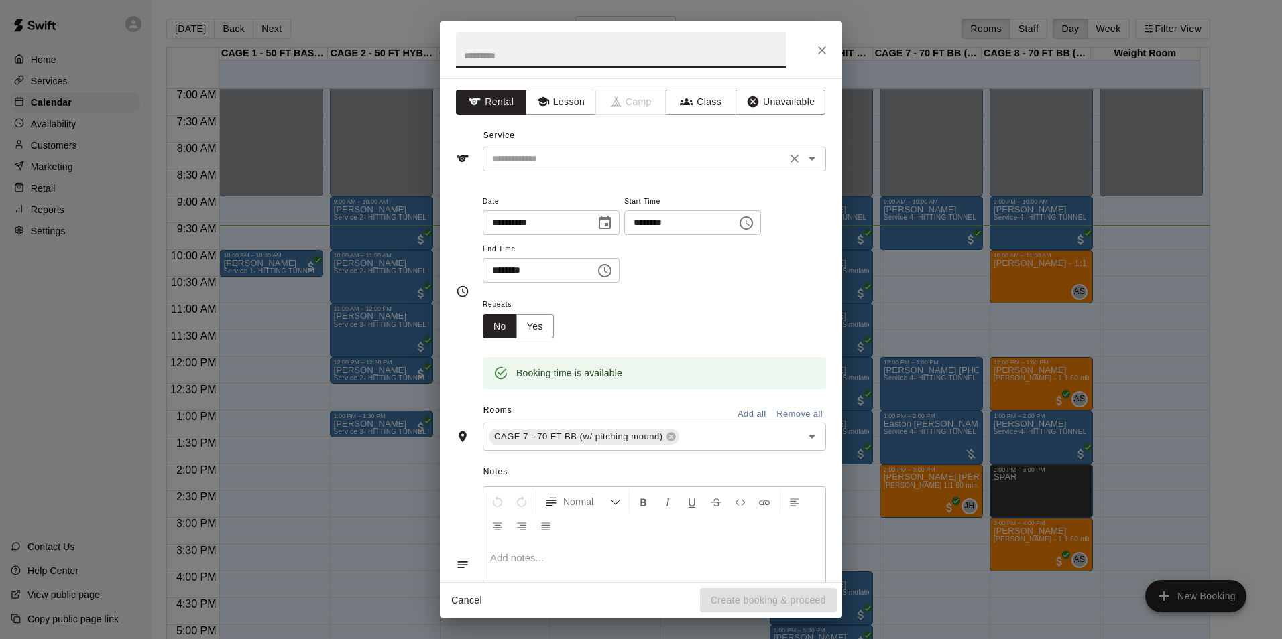
click at [668, 158] on input "text" at bounding box center [635, 159] width 296 height 17
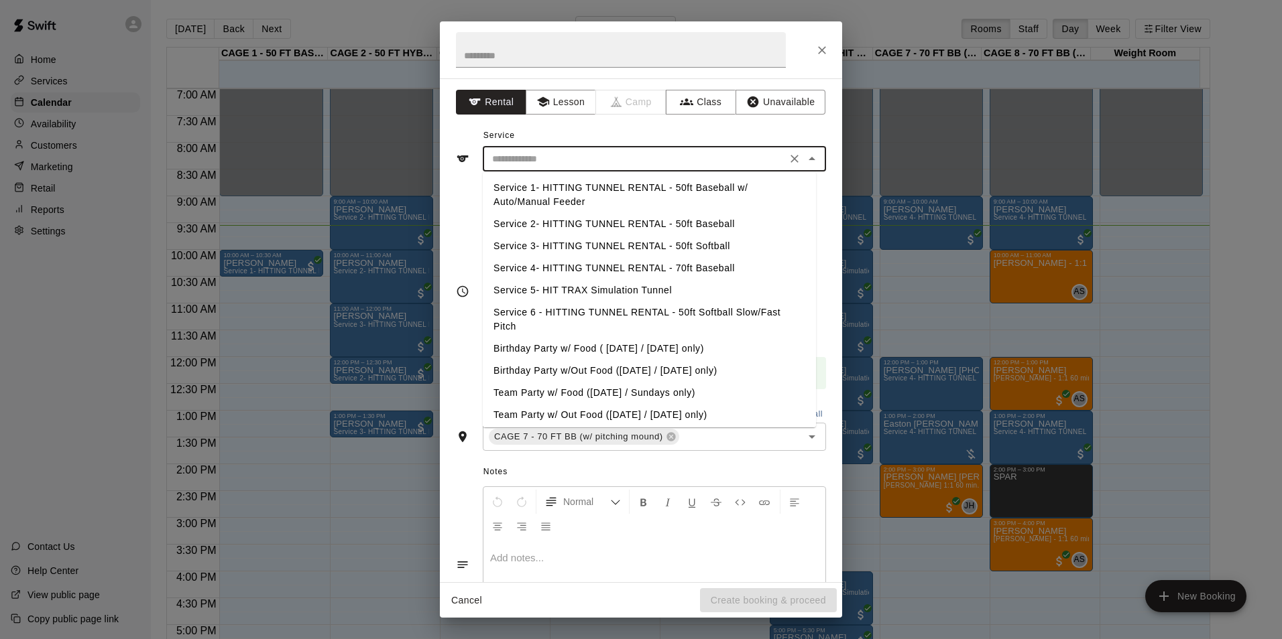
click at [706, 270] on li "Service 4- HITTING TUNNEL RENTAL - 70ft Baseball" at bounding box center [649, 268] width 333 height 22
type input "**********"
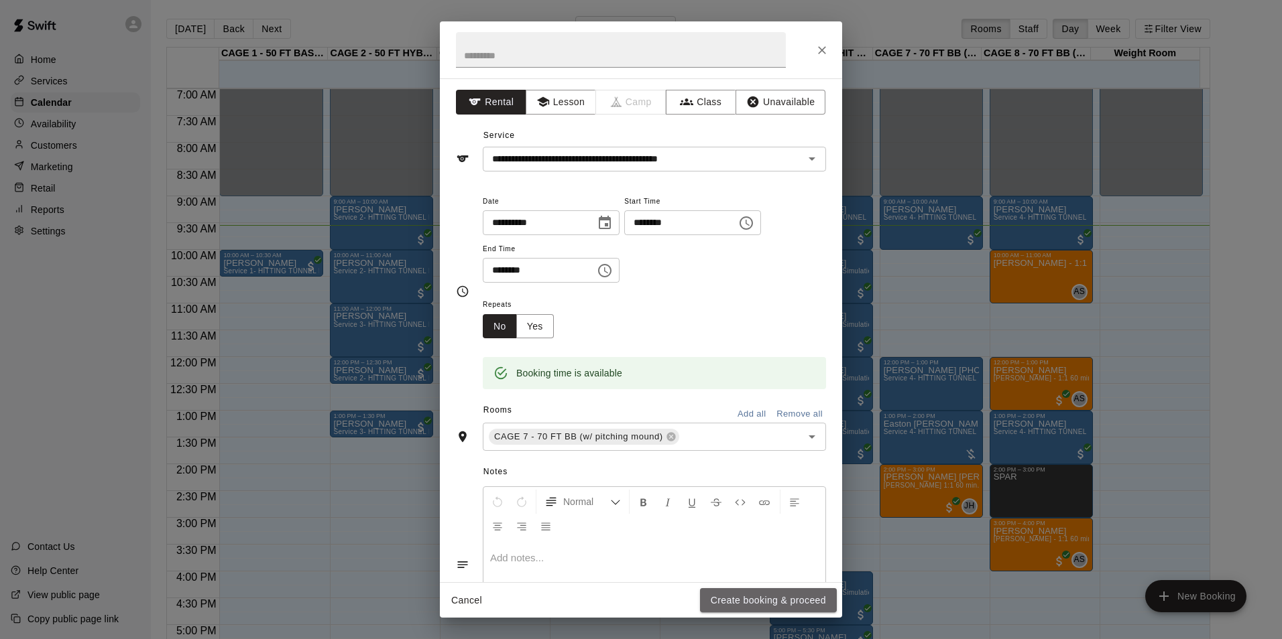
click at [790, 591] on button "Create booking & proceed" at bounding box center [768, 601] width 137 height 25
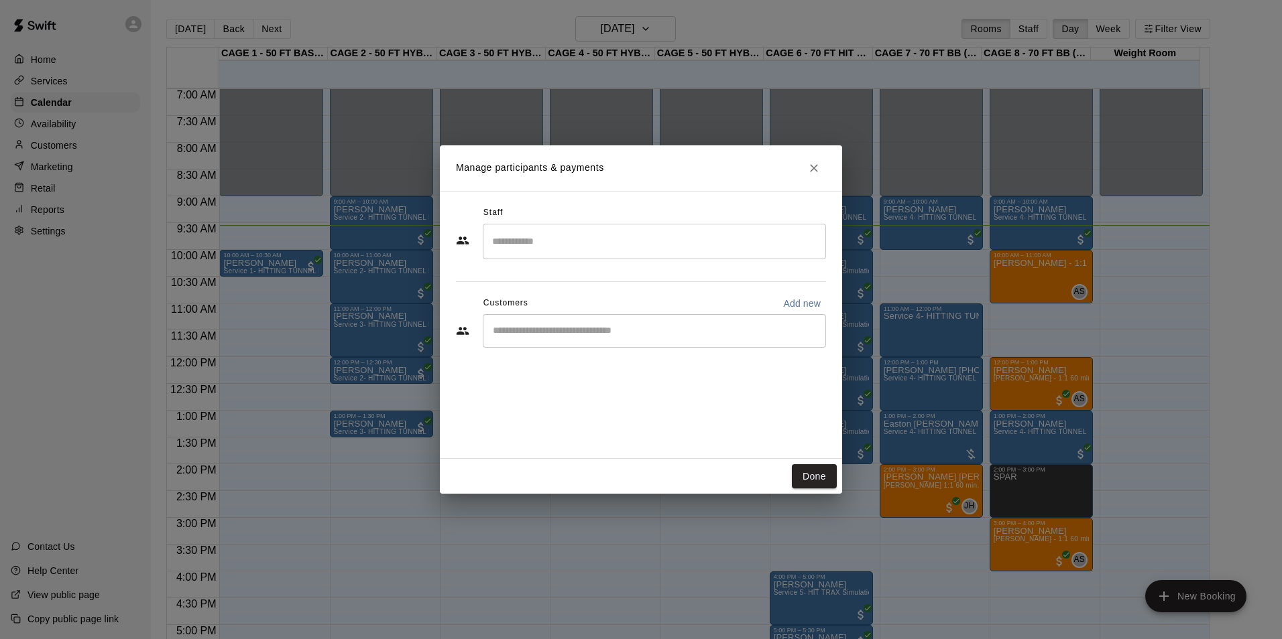
click at [594, 336] on input "Start typing to search customers..." at bounding box center [654, 330] width 331 height 13
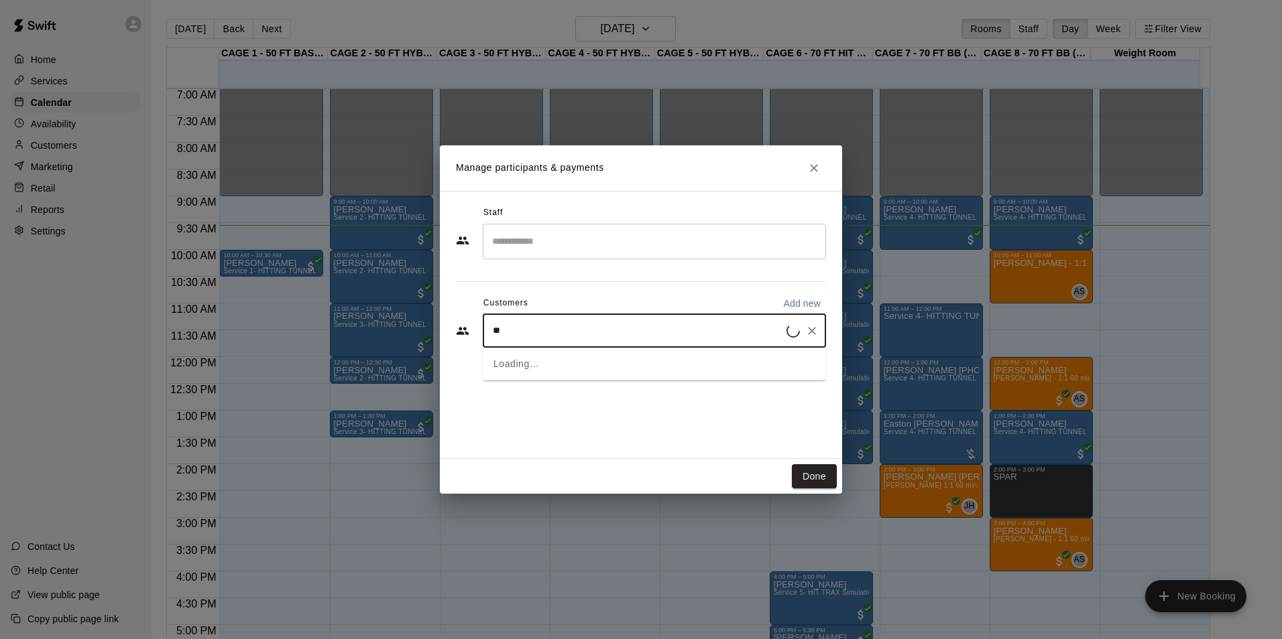
type input "*"
type input "********"
click at [627, 377] on div "[PERSON_NAME] 3 - Little Leaguer Membership (6-month Agreement from Purchase Da…" at bounding box center [697, 369] width 355 height 29
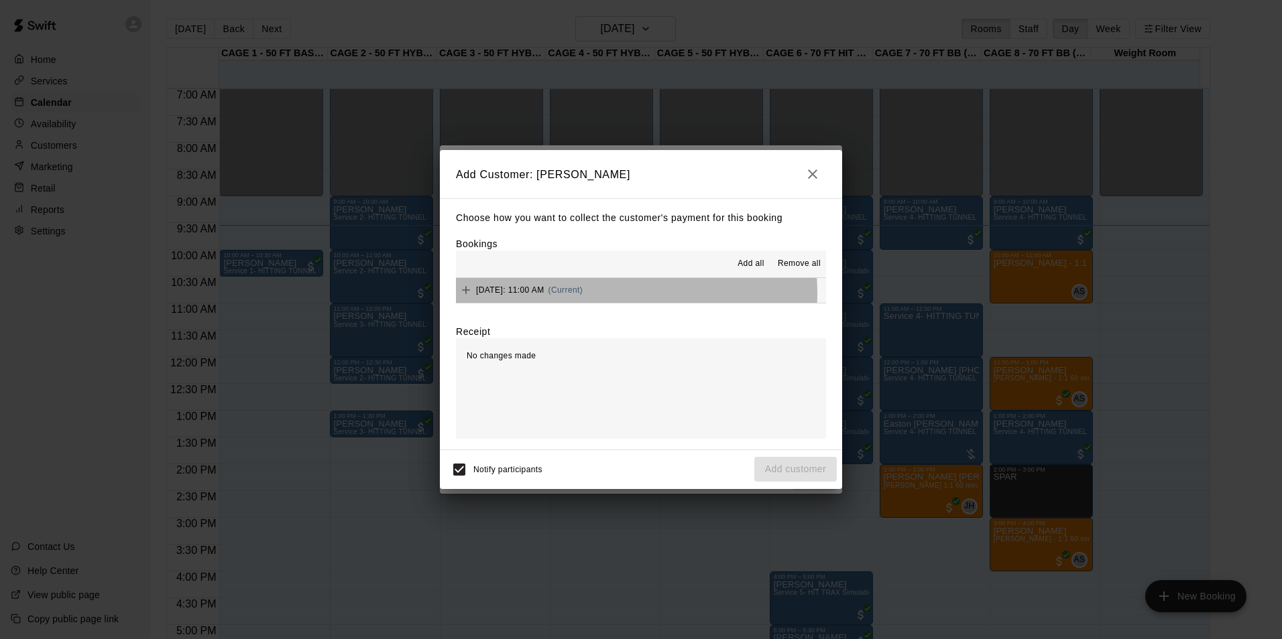
click at [544, 294] on span "[DATE]: 11:00 AM" at bounding box center [510, 290] width 68 height 9
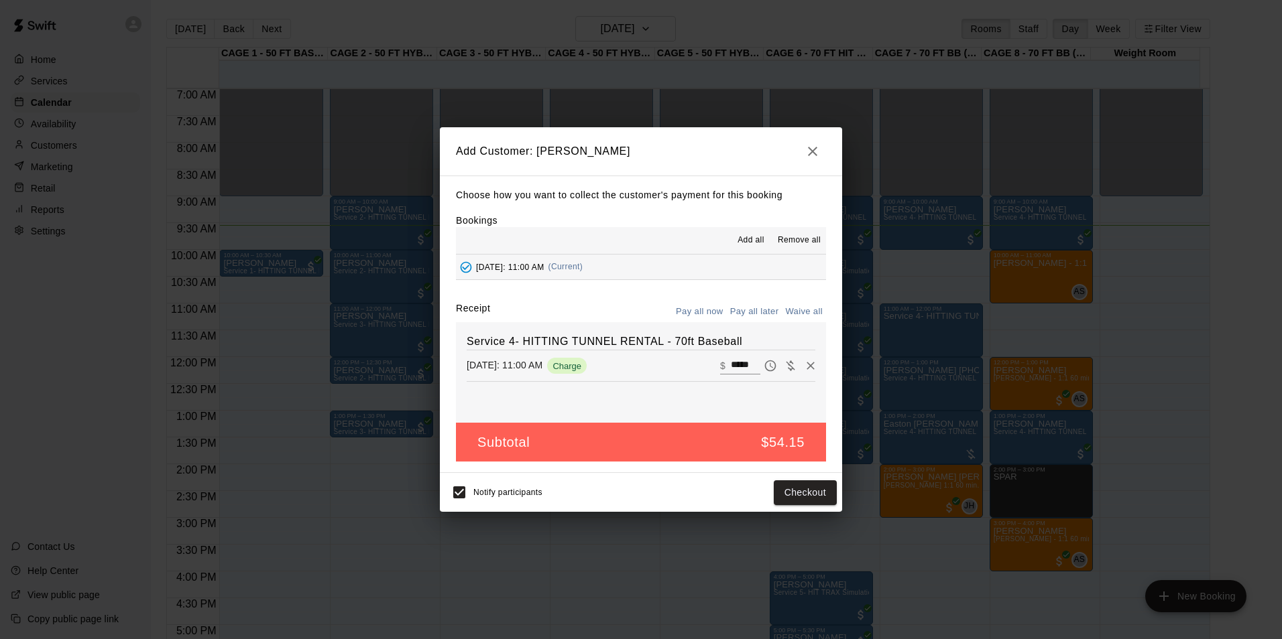
click at [747, 311] on button "Pay all later" at bounding box center [755, 312] width 56 height 21
click at [812, 497] on button "Add customer" at bounding box center [795, 493] width 82 height 25
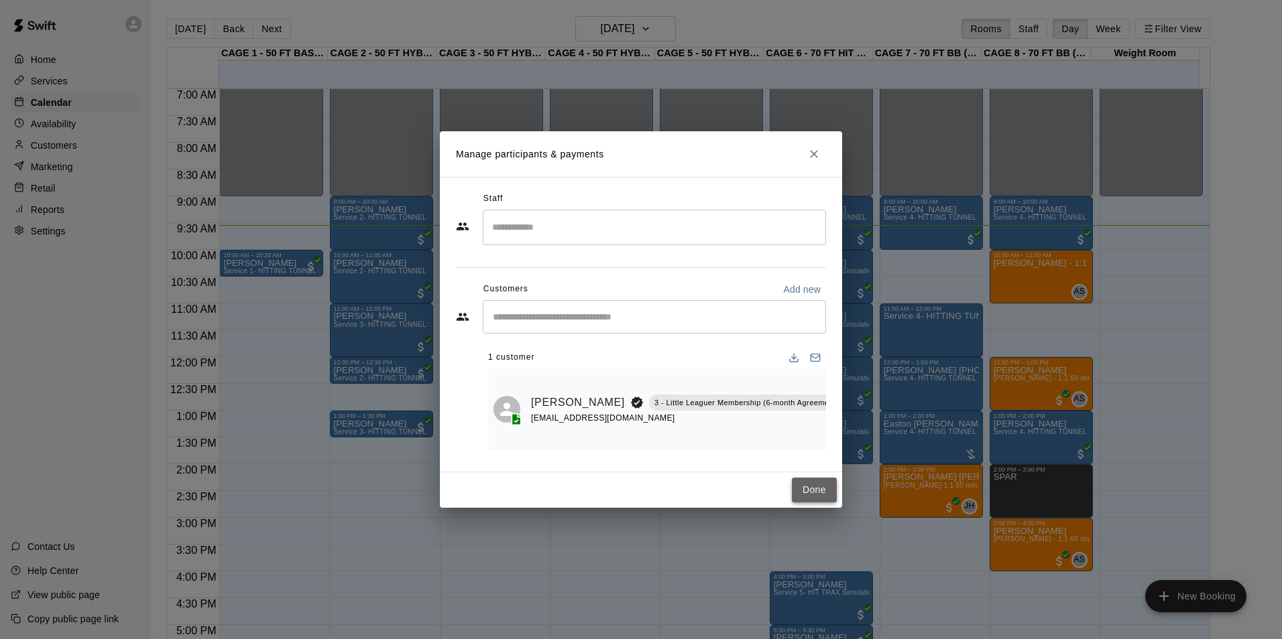
drag, startPoint x: 817, startPoint y: 489, endPoint x: 825, endPoint y: 487, distance: 8.3
click at [821, 489] on button "Done" at bounding box center [814, 490] width 45 height 25
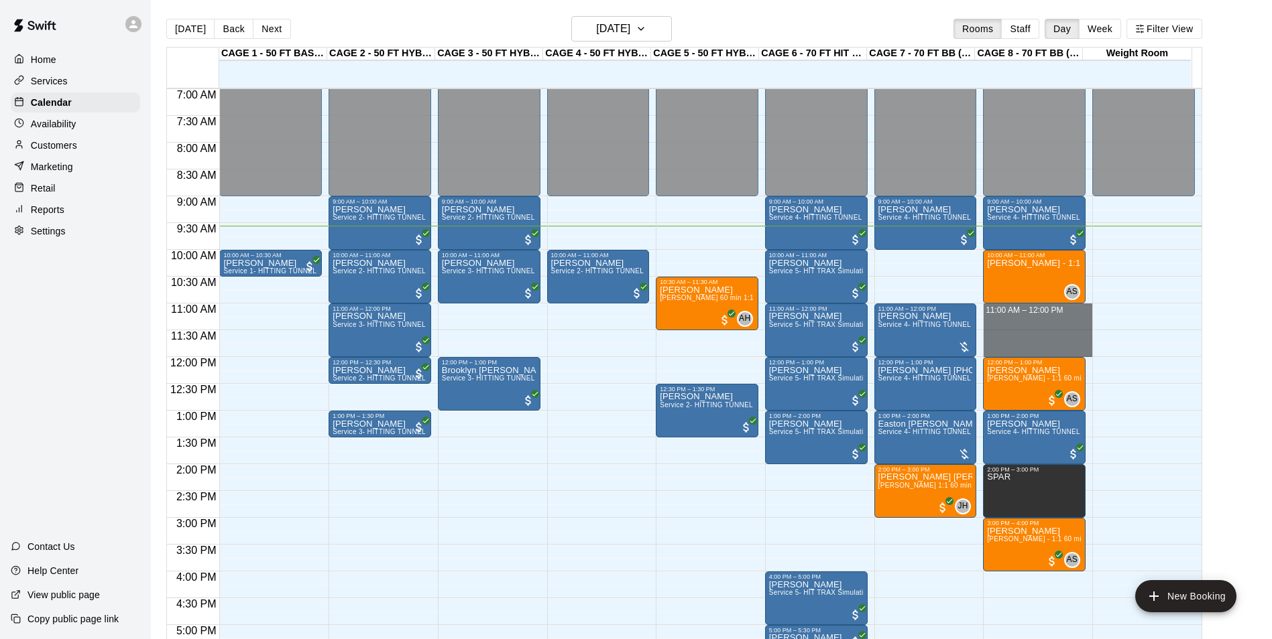
drag, startPoint x: 1027, startPoint y: 310, endPoint x: 1030, endPoint y: 348, distance: 37.7
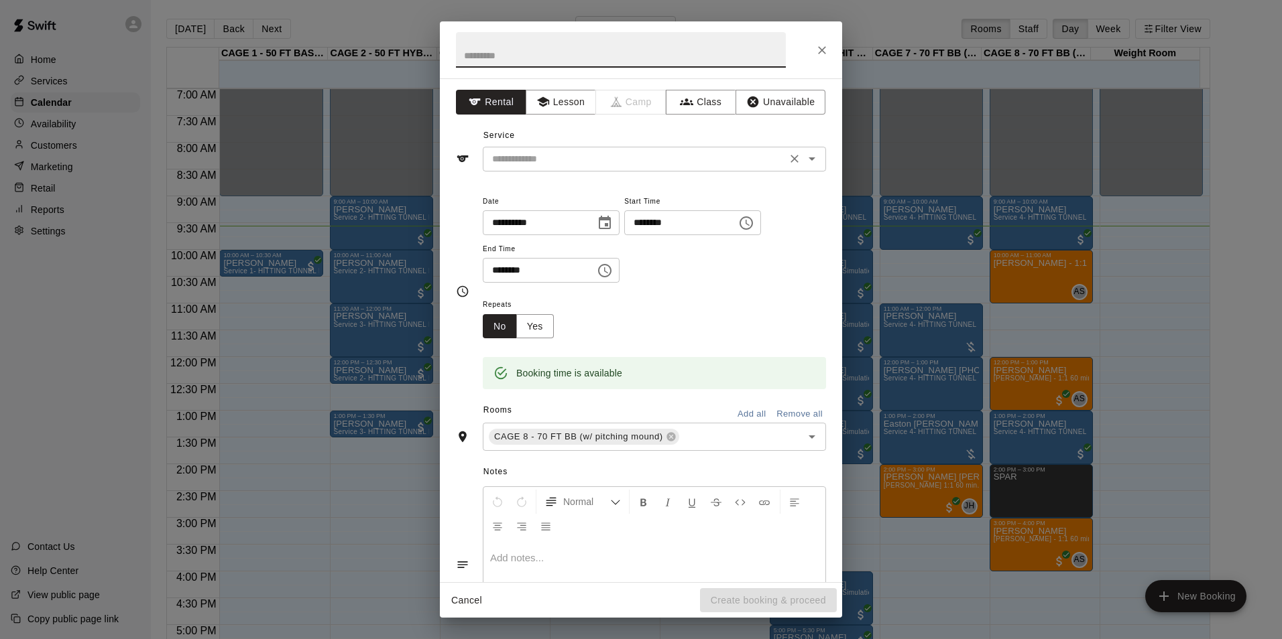
click at [708, 162] on input "text" at bounding box center [635, 159] width 296 height 17
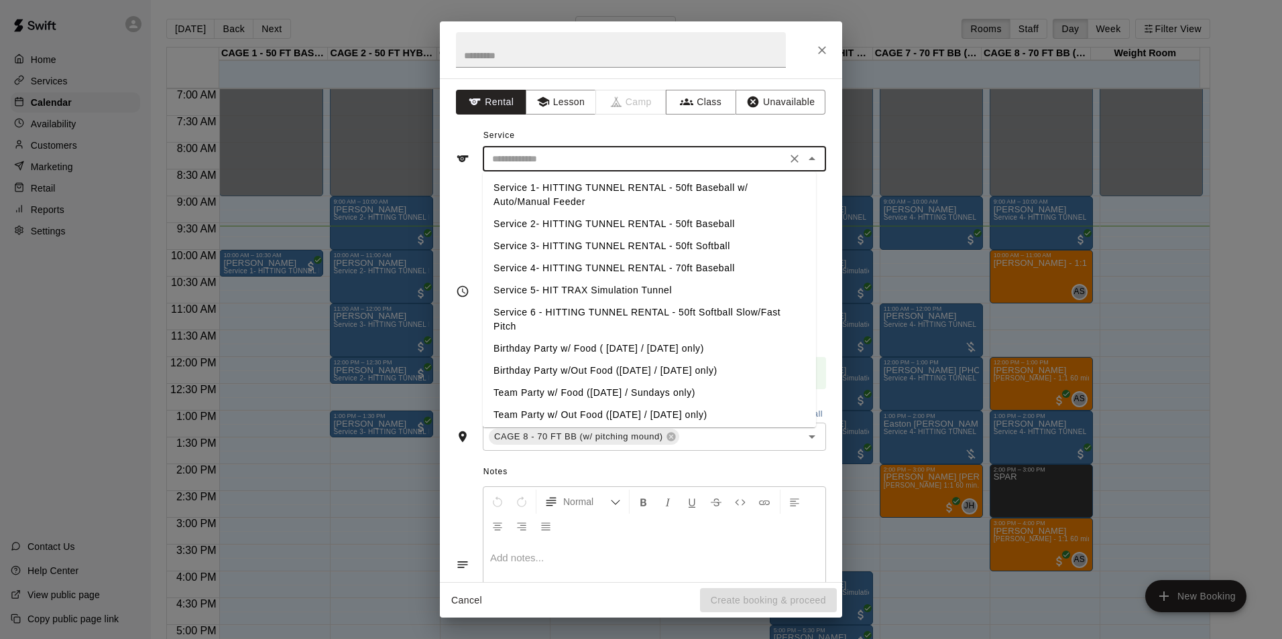
click at [718, 268] on li "Service 4- HITTING TUNNEL RENTAL - 70ft Baseball" at bounding box center [649, 268] width 333 height 22
type input "**********"
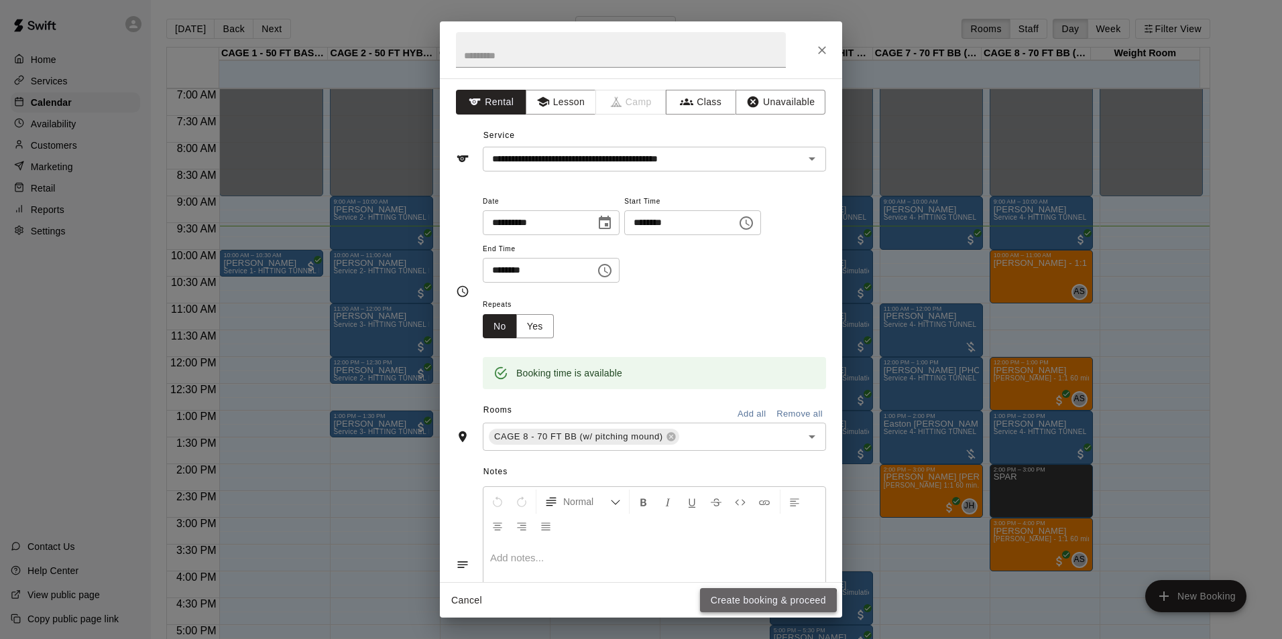
click at [747, 611] on button "Create booking & proceed" at bounding box center [768, 601] width 137 height 25
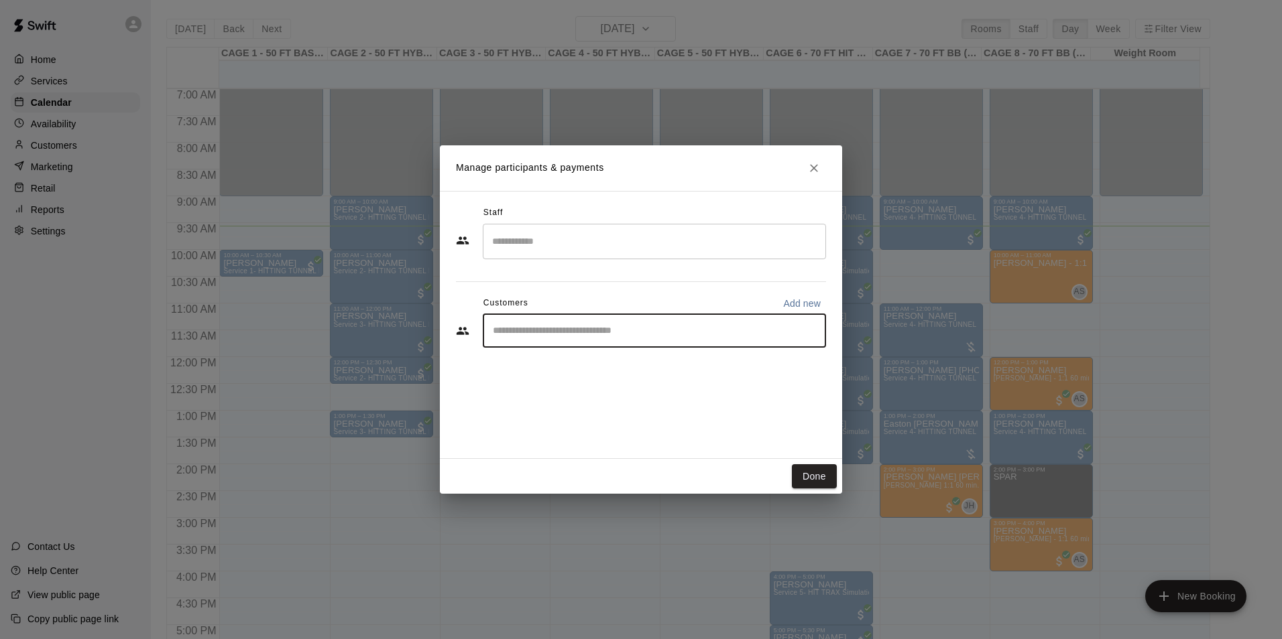
click at [596, 326] on input "Start typing to search customers..." at bounding box center [654, 330] width 331 height 13
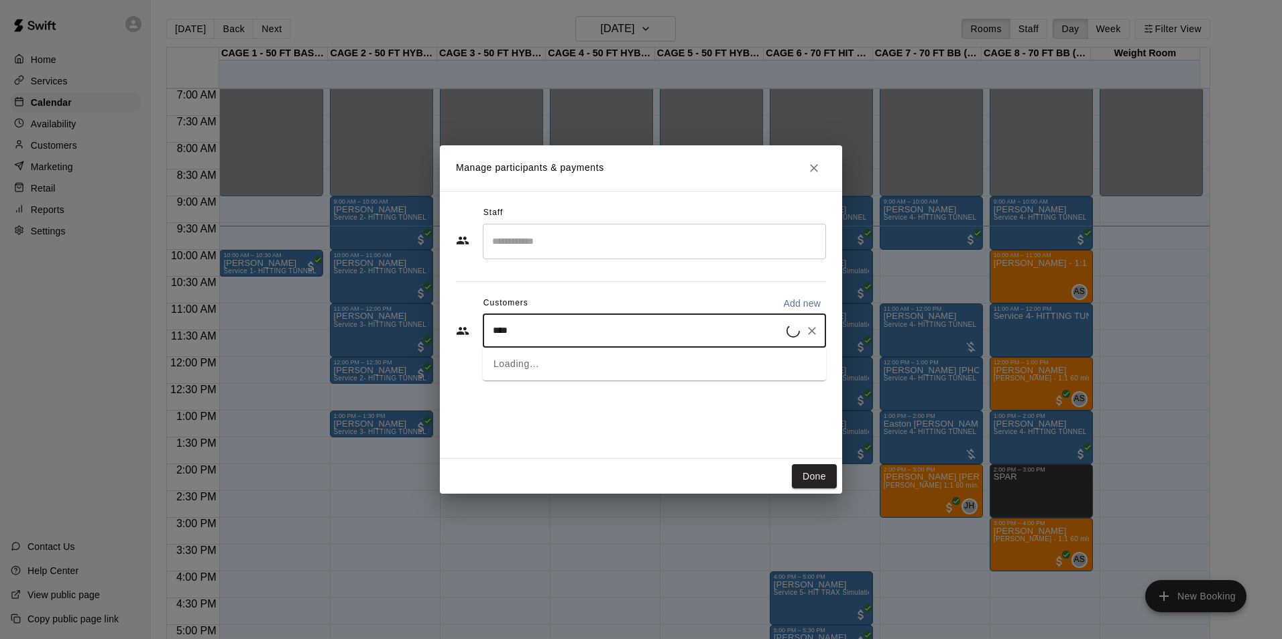
type input "*****"
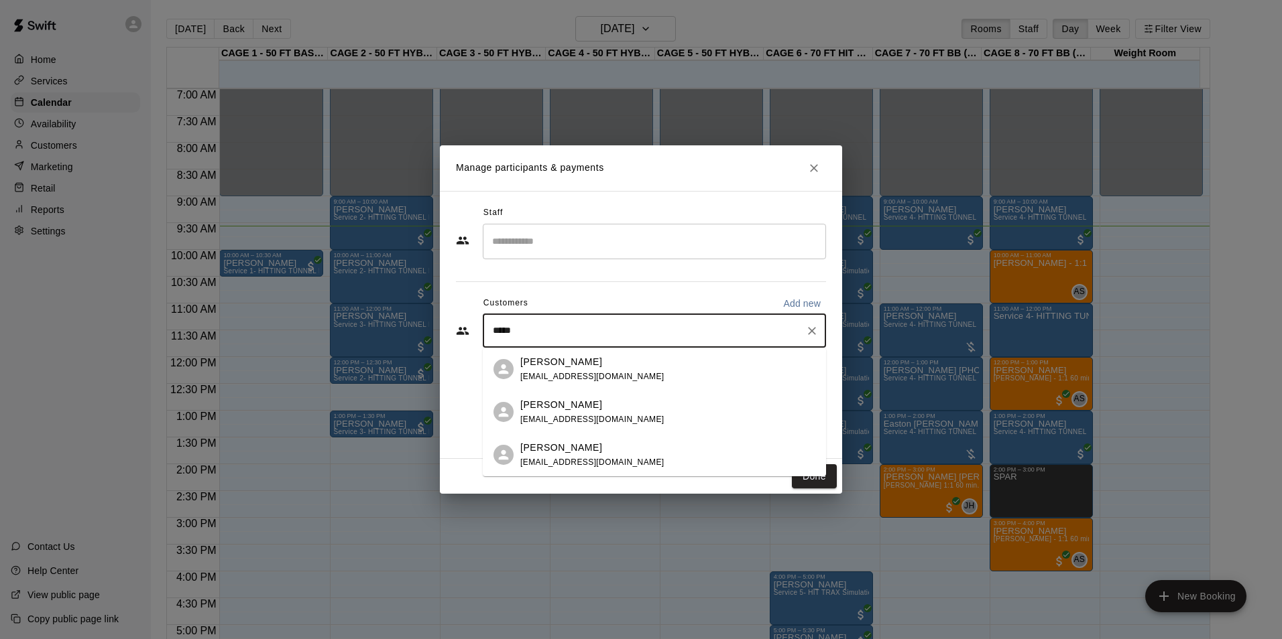
click at [588, 408] on div "[PERSON_NAME]" at bounding box center [592, 405] width 144 height 14
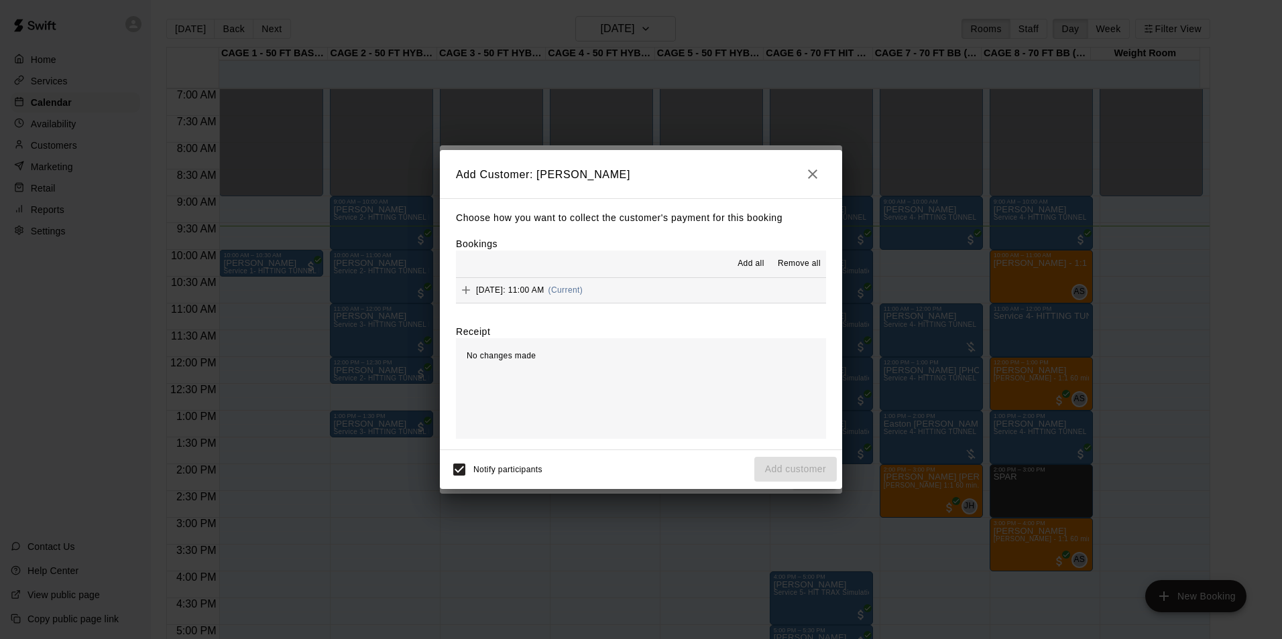
click at [582, 281] on div "Sunday, August 17: 11:00 AM (Current)" at bounding box center [519, 290] width 127 height 20
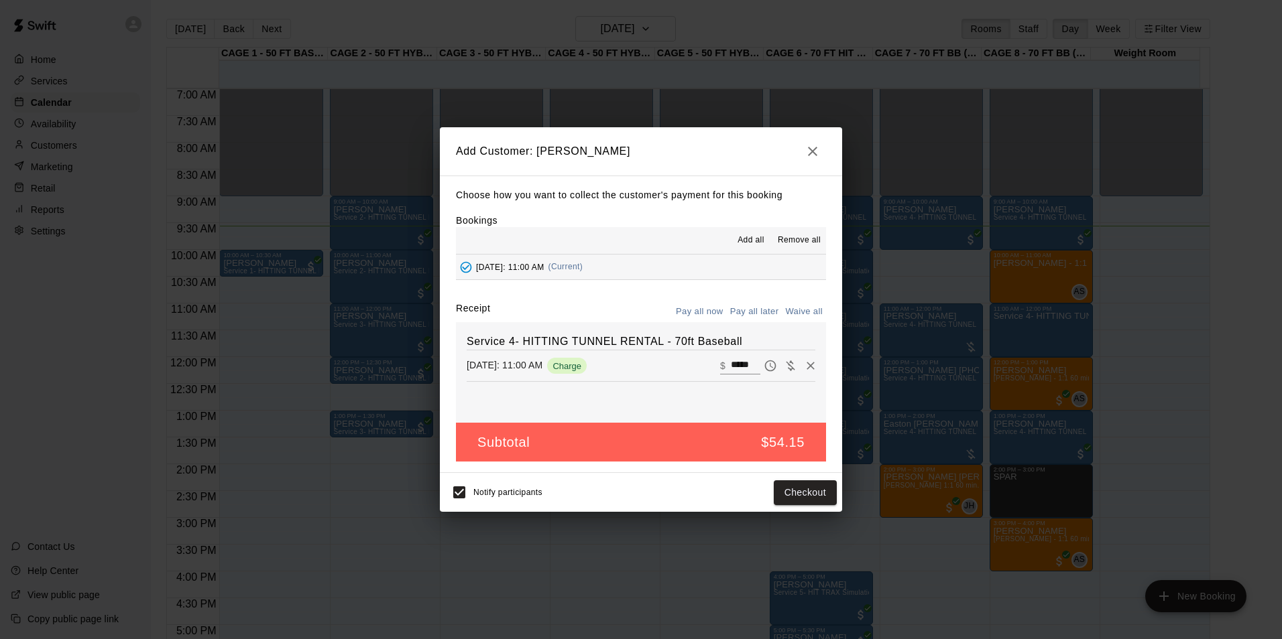
click at [745, 305] on button "Pay all later" at bounding box center [755, 312] width 56 height 21
click at [783, 492] on button "Add customer" at bounding box center [795, 493] width 82 height 25
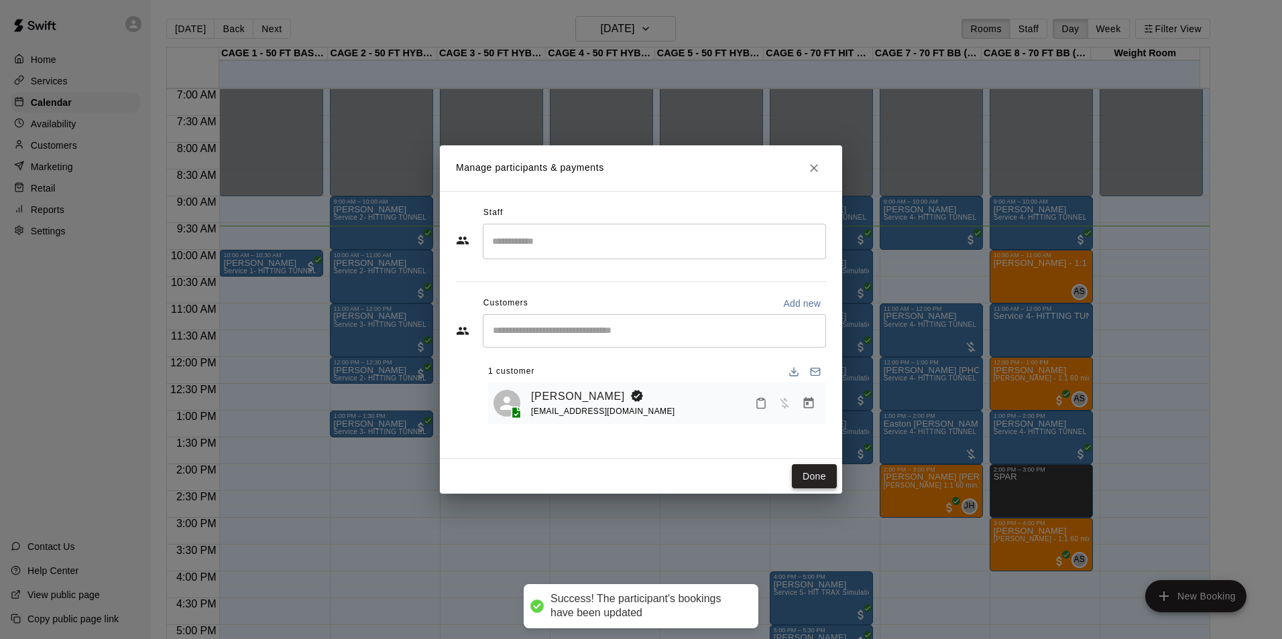
click at [799, 469] on button "Done" at bounding box center [814, 477] width 45 height 25
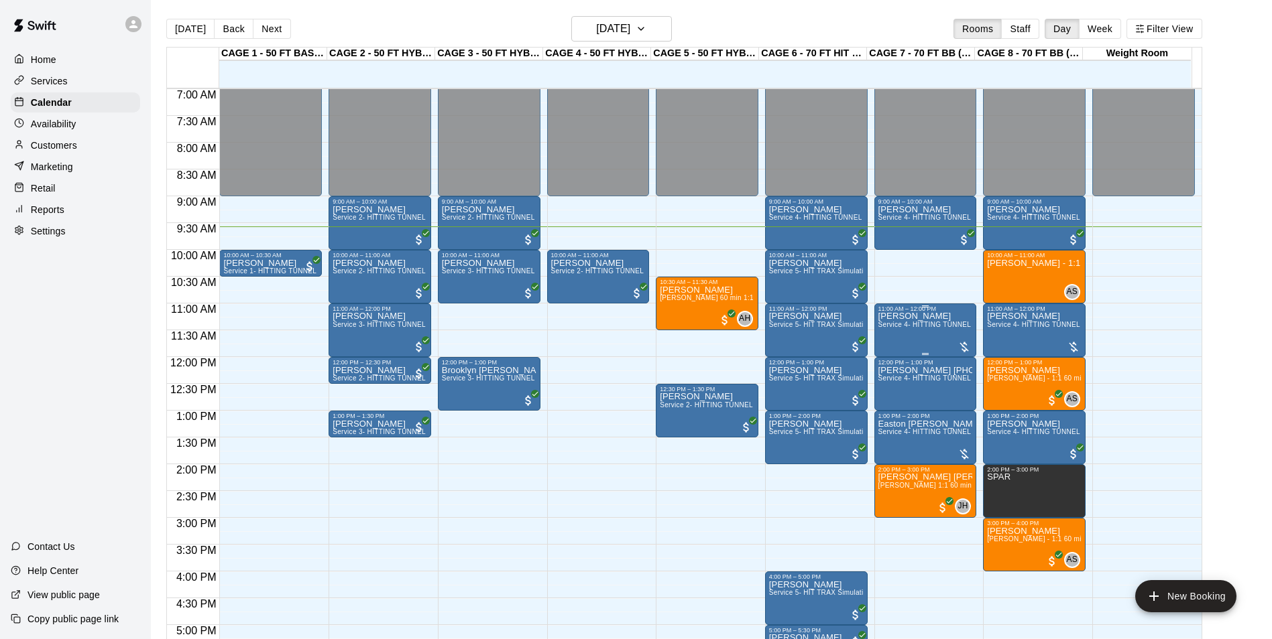
click at [923, 328] on span "Service 4- HITTING TUNNEL RENTAL - 70ft Baseball" at bounding box center [963, 324] width 170 height 7
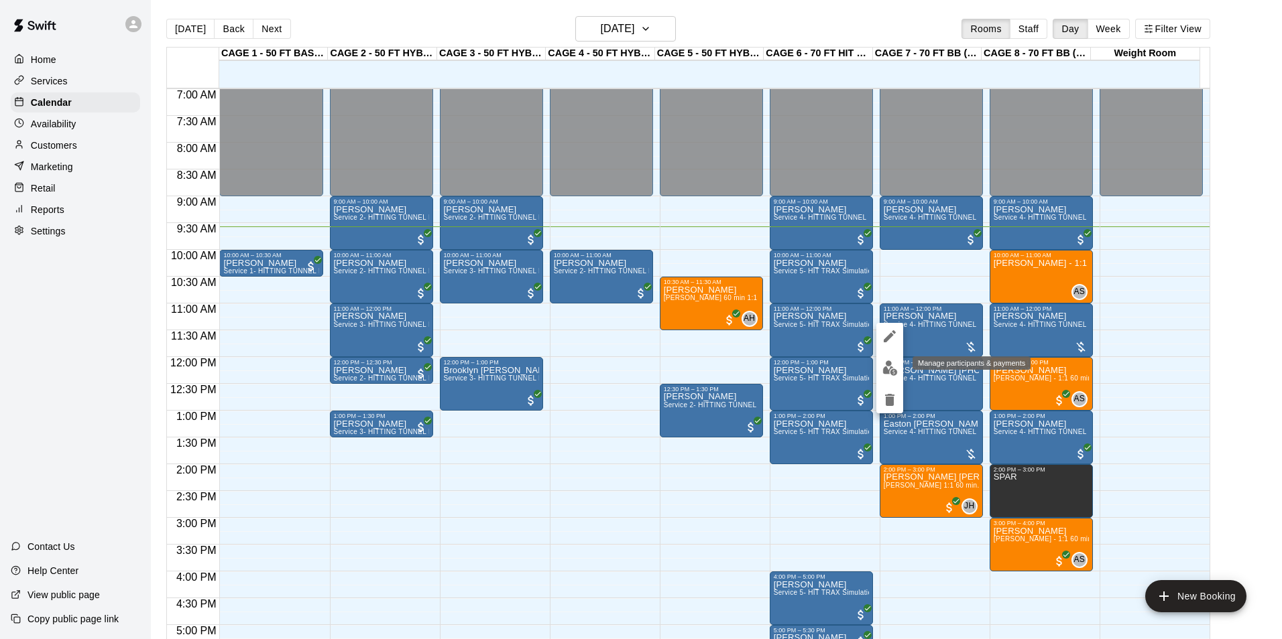
click at [900, 368] on button "edit" at bounding box center [889, 368] width 27 height 26
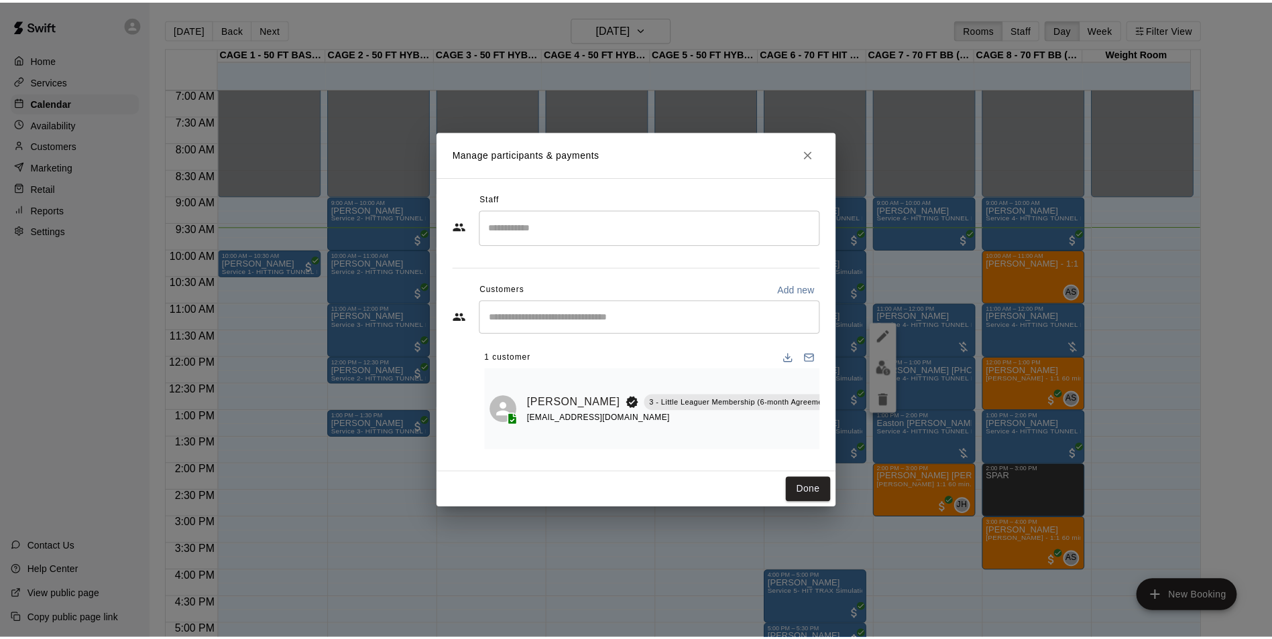
scroll to position [0, 58]
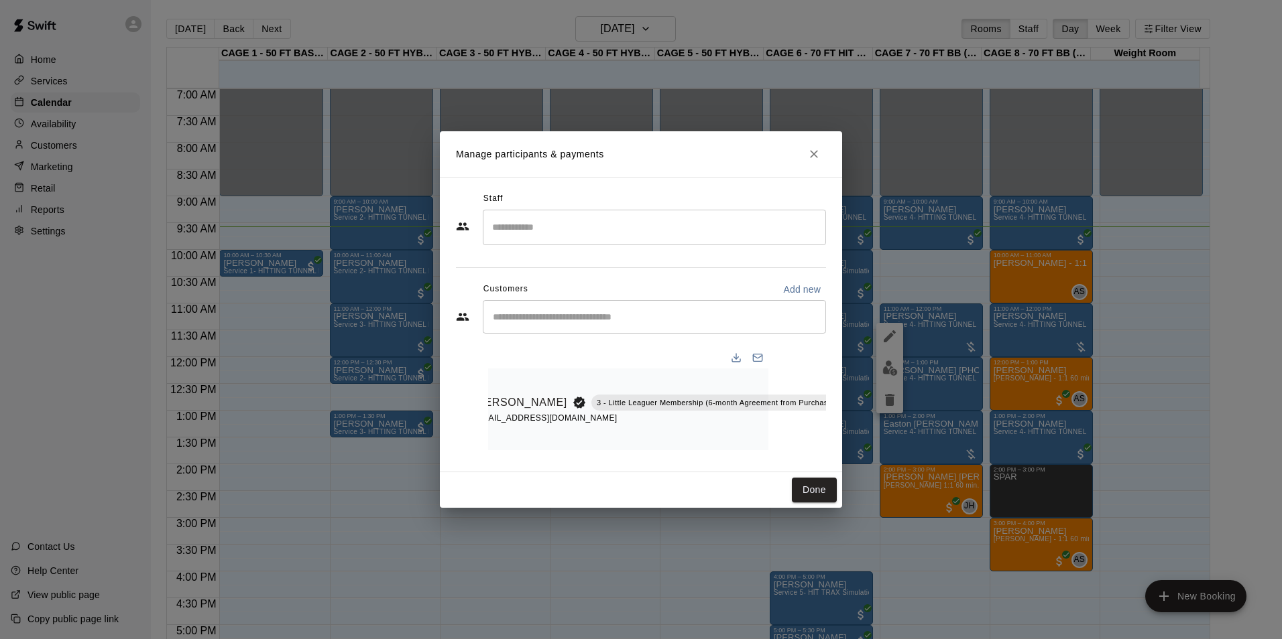
click at [859, 432] on button "Manage bookings & payment" at bounding box center [871, 433] width 24 height 24
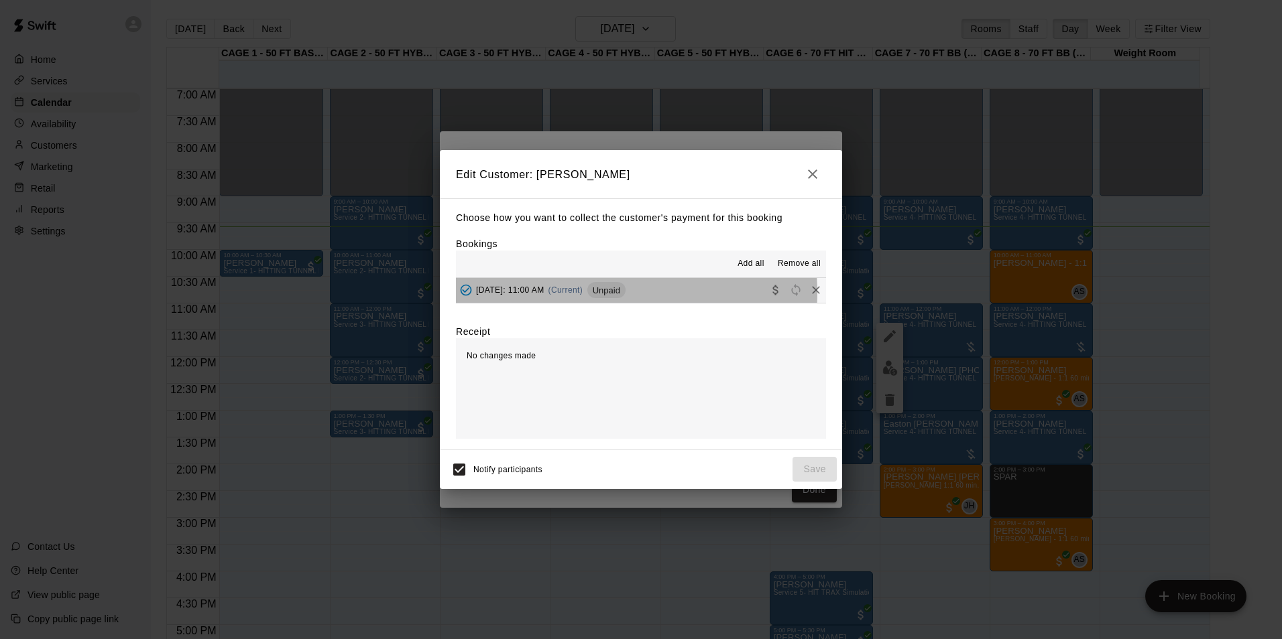
click at [583, 294] on span "(Current)" at bounding box center [565, 290] width 35 height 9
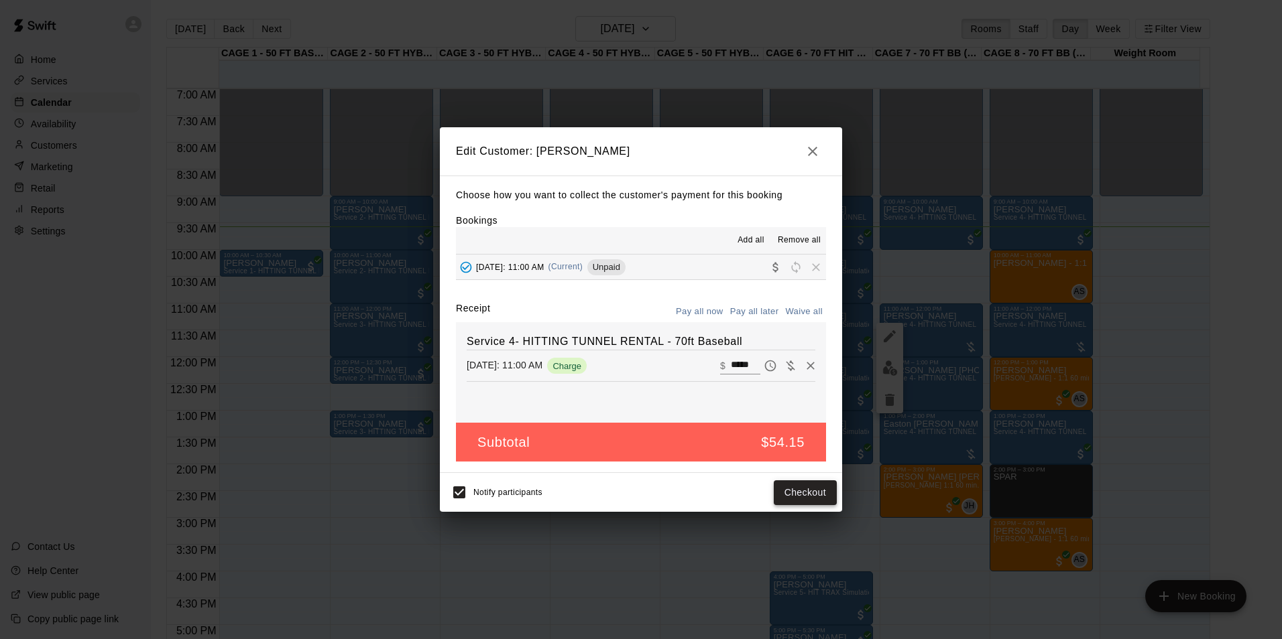
click at [790, 497] on button "Checkout" at bounding box center [805, 493] width 63 height 25
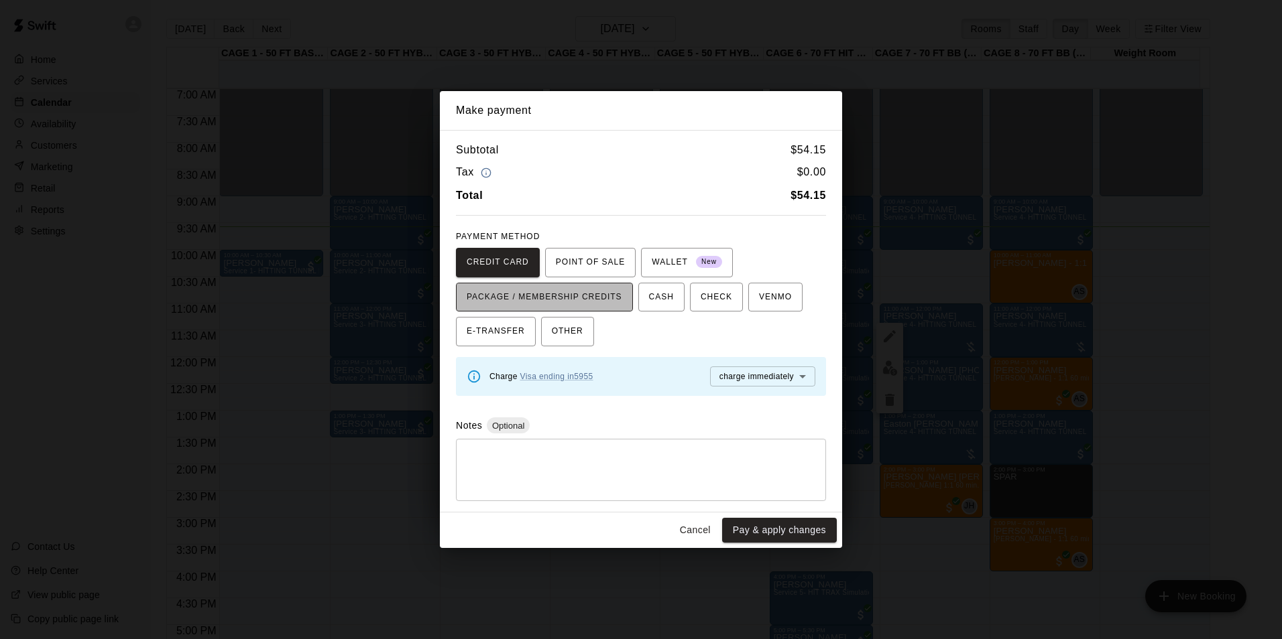
click at [587, 292] on span "PACKAGE / MEMBERSHIP CREDITS" at bounding box center [545, 297] width 156 height 21
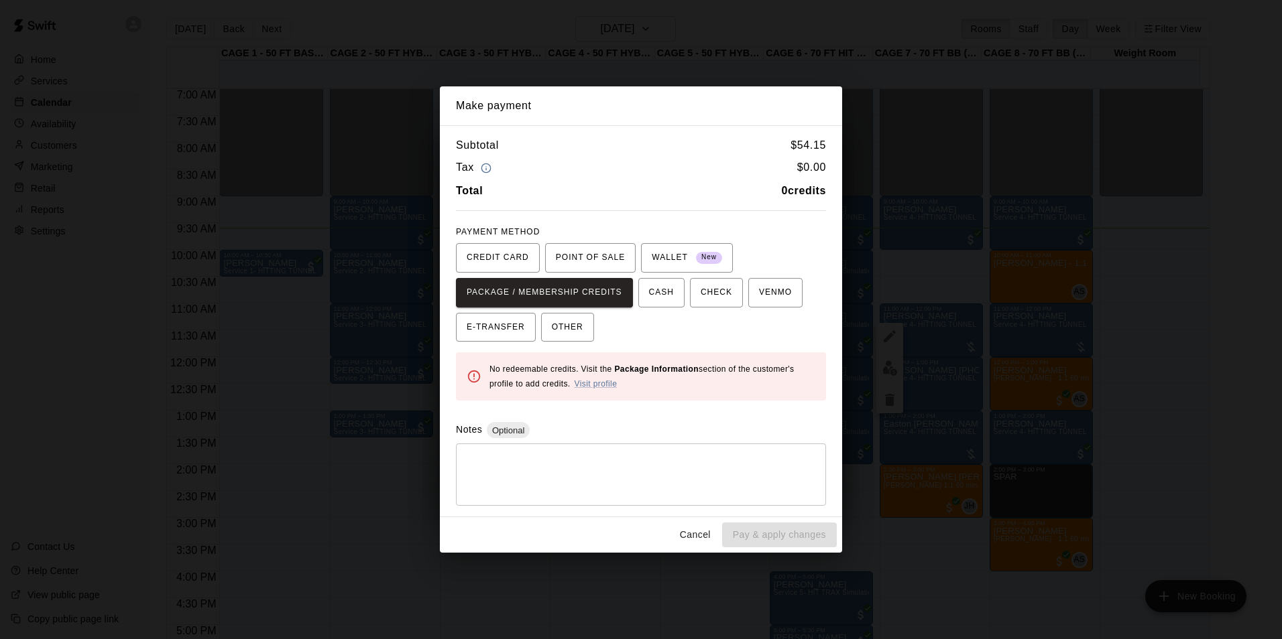
click at [700, 532] on button "Cancel" at bounding box center [695, 535] width 43 height 25
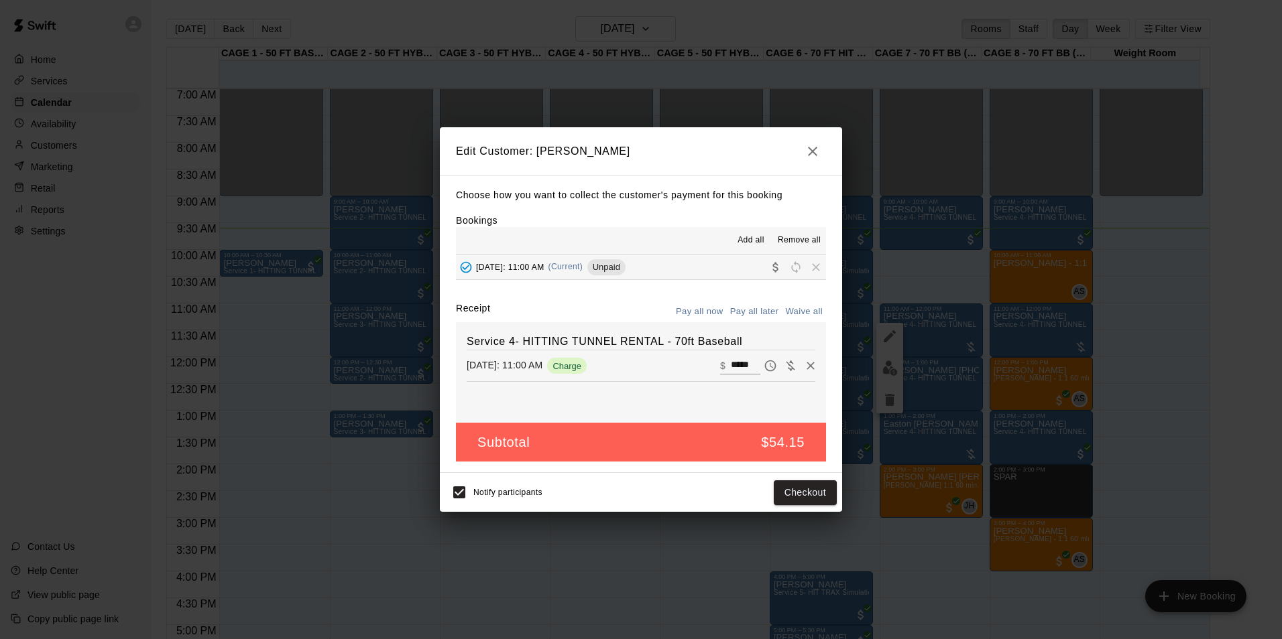
click at [822, 156] on button "button" at bounding box center [812, 151] width 27 height 27
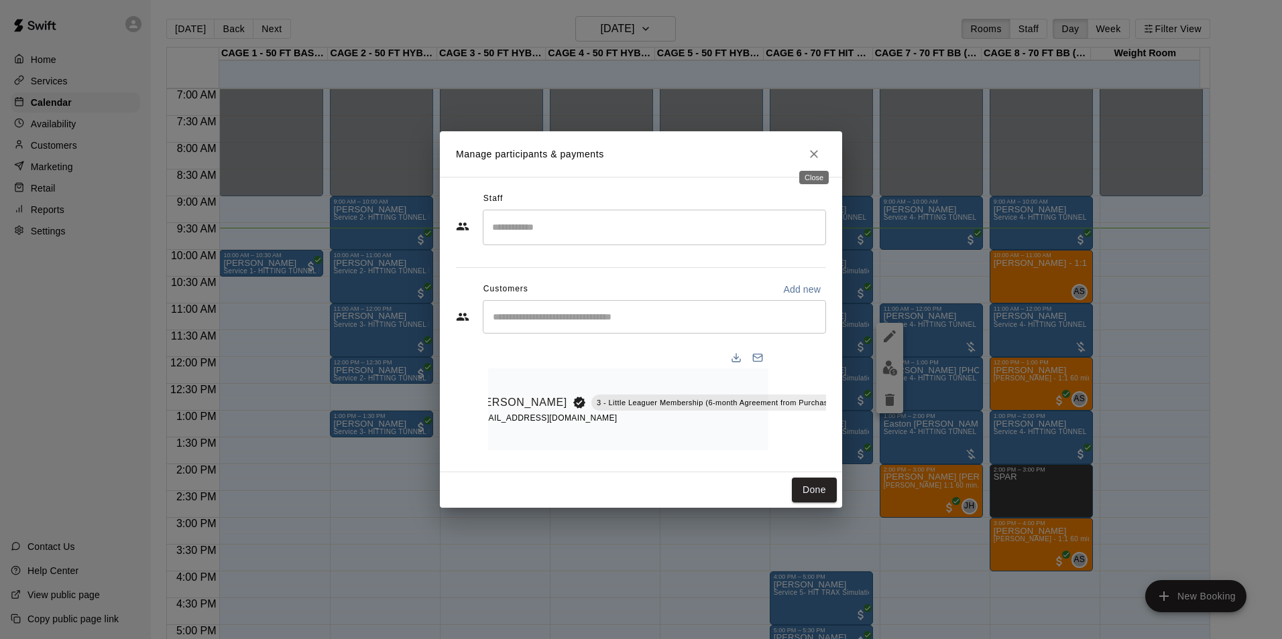
click at [816, 149] on icon "Close" at bounding box center [813, 153] width 13 height 13
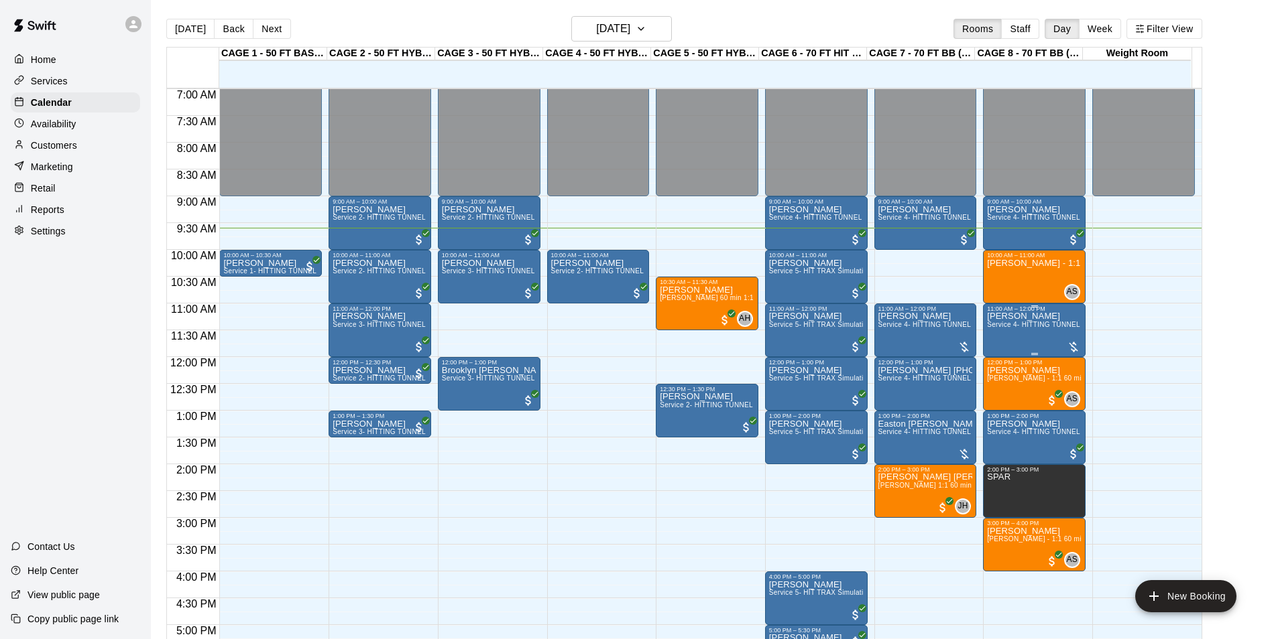
click at [1049, 320] on div "Kevin Foote Service 4- HITTING TUNNEL RENTAL - 70ft Baseball" at bounding box center [1034, 631] width 95 height 639
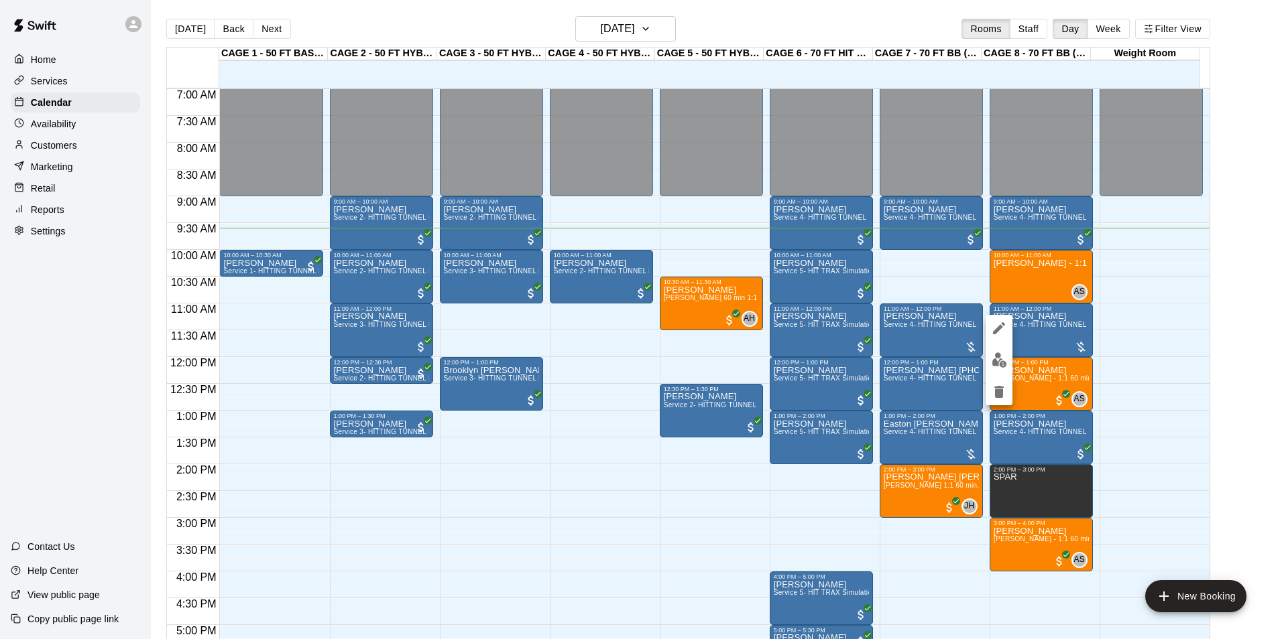
click at [1007, 359] on button "edit" at bounding box center [998, 360] width 27 height 26
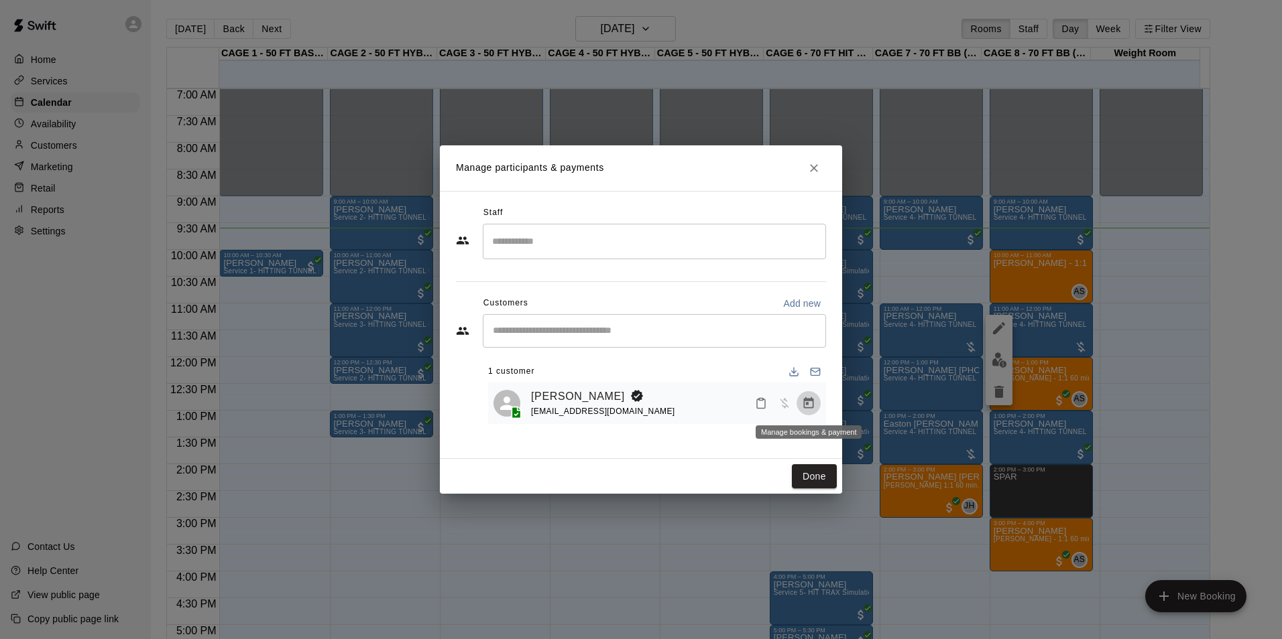
click at [815, 400] on button "Manage bookings & payment" at bounding box center [808, 403] width 24 height 24
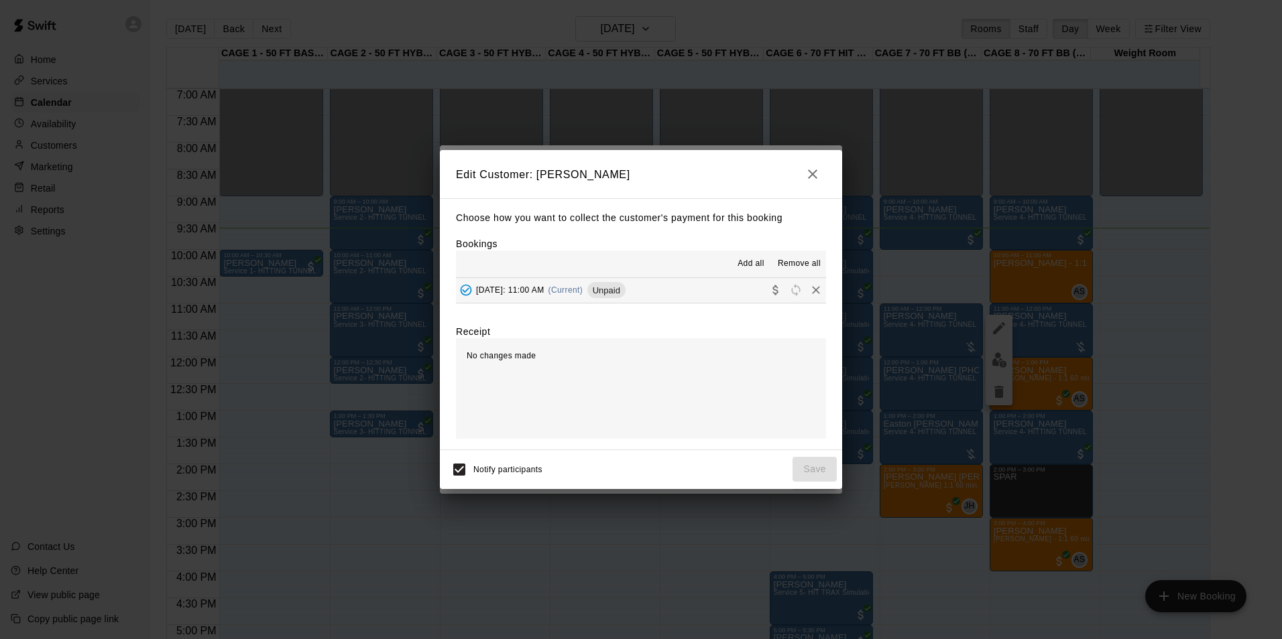
click at [735, 284] on button "Sunday, August 17: 11:00 AM (Current) Unpaid" at bounding box center [641, 290] width 370 height 25
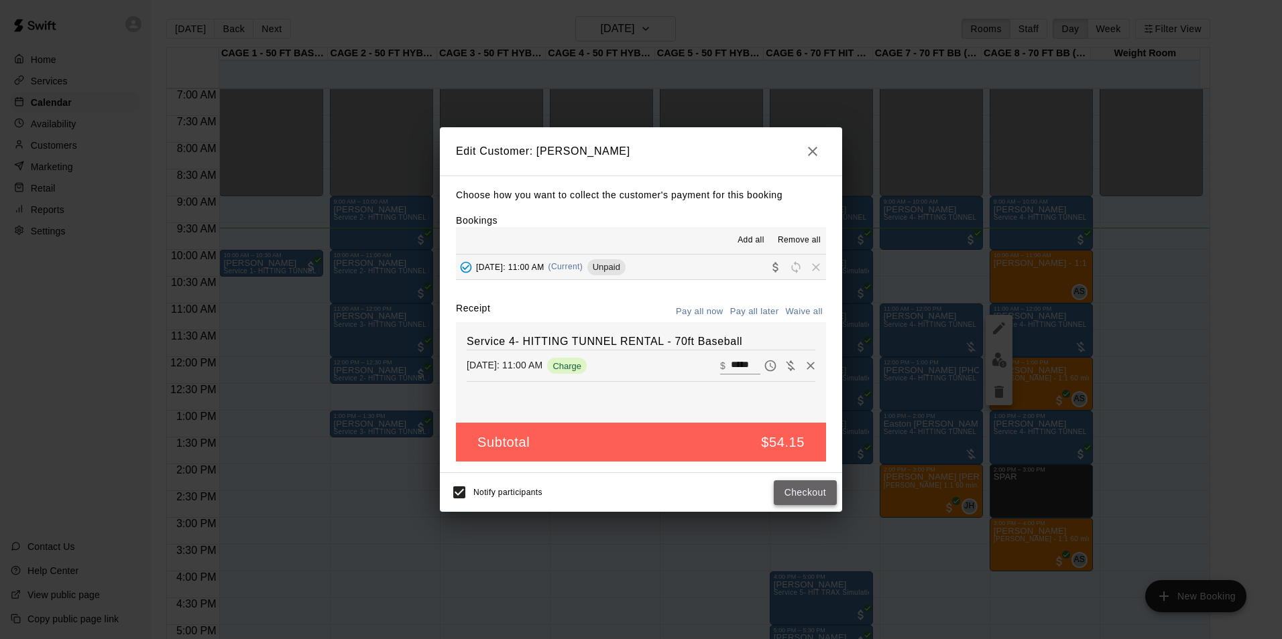
click at [825, 494] on button "Checkout" at bounding box center [805, 493] width 63 height 25
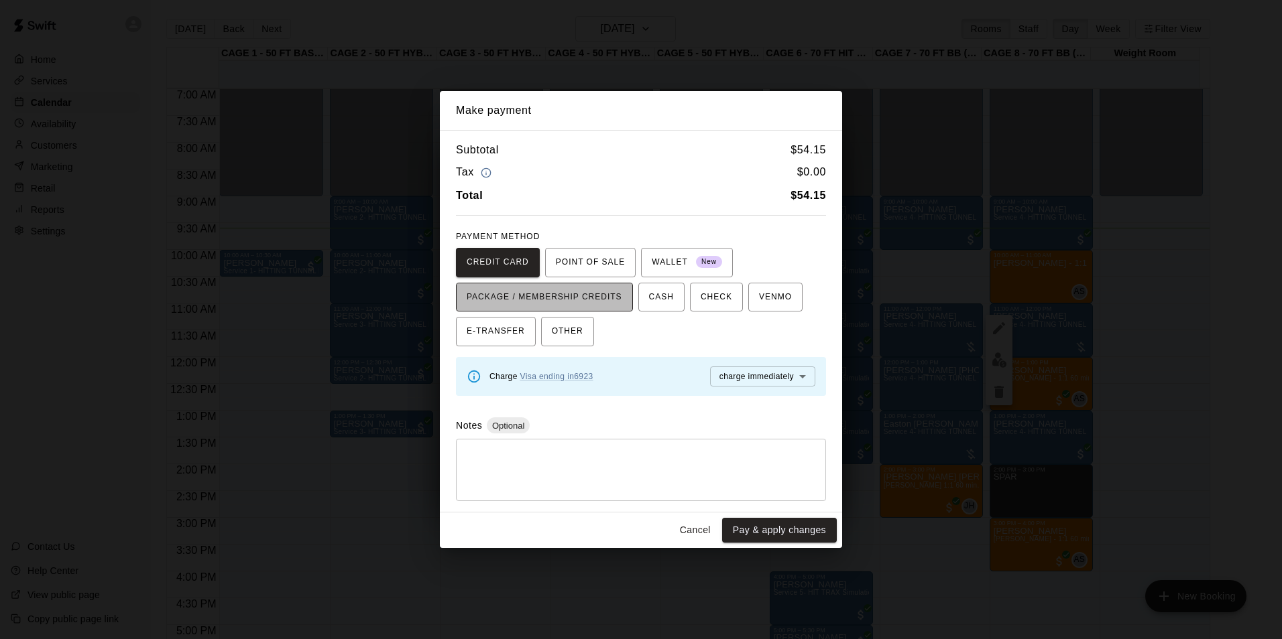
click at [585, 298] on span "PACKAGE / MEMBERSHIP CREDITS" at bounding box center [545, 297] width 156 height 21
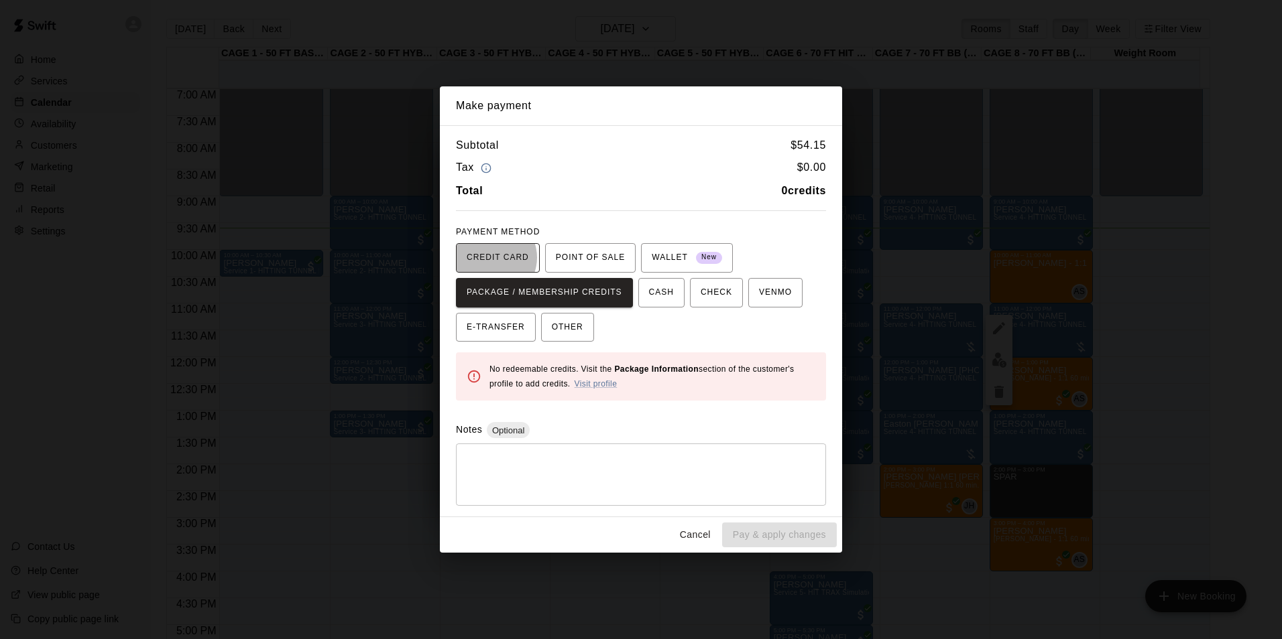
click at [491, 258] on span "CREDIT CARD" at bounding box center [498, 257] width 62 height 21
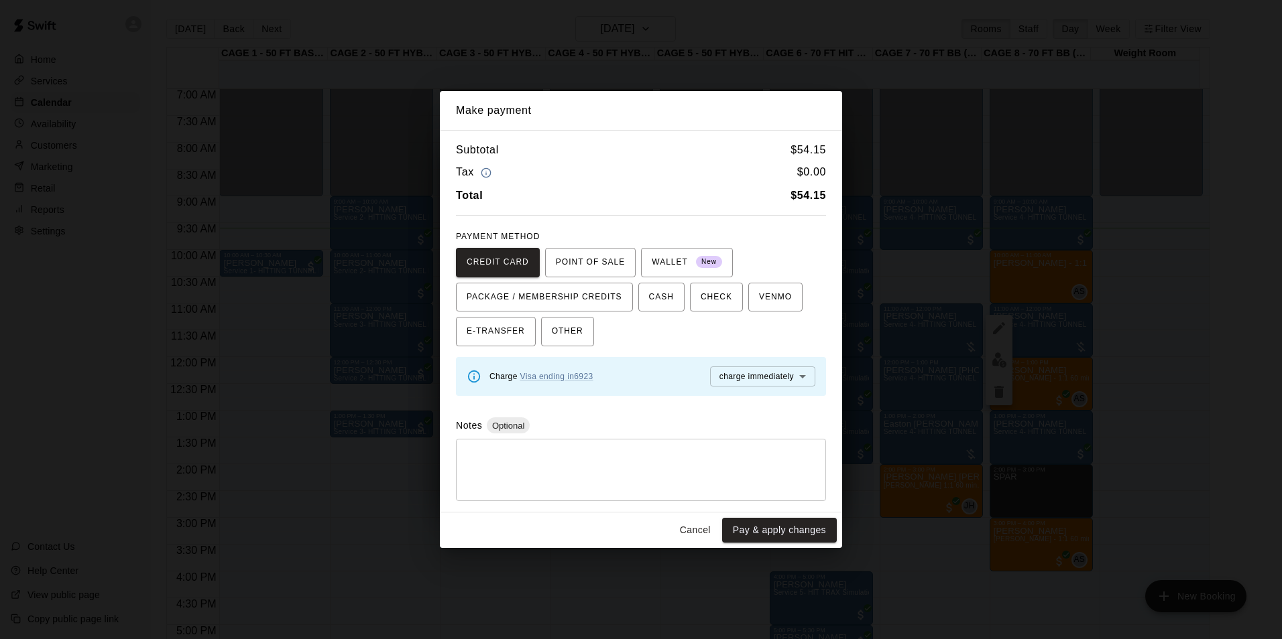
click at [704, 520] on button "Cancel" at bounding box center [695, 530] width 43 height 25
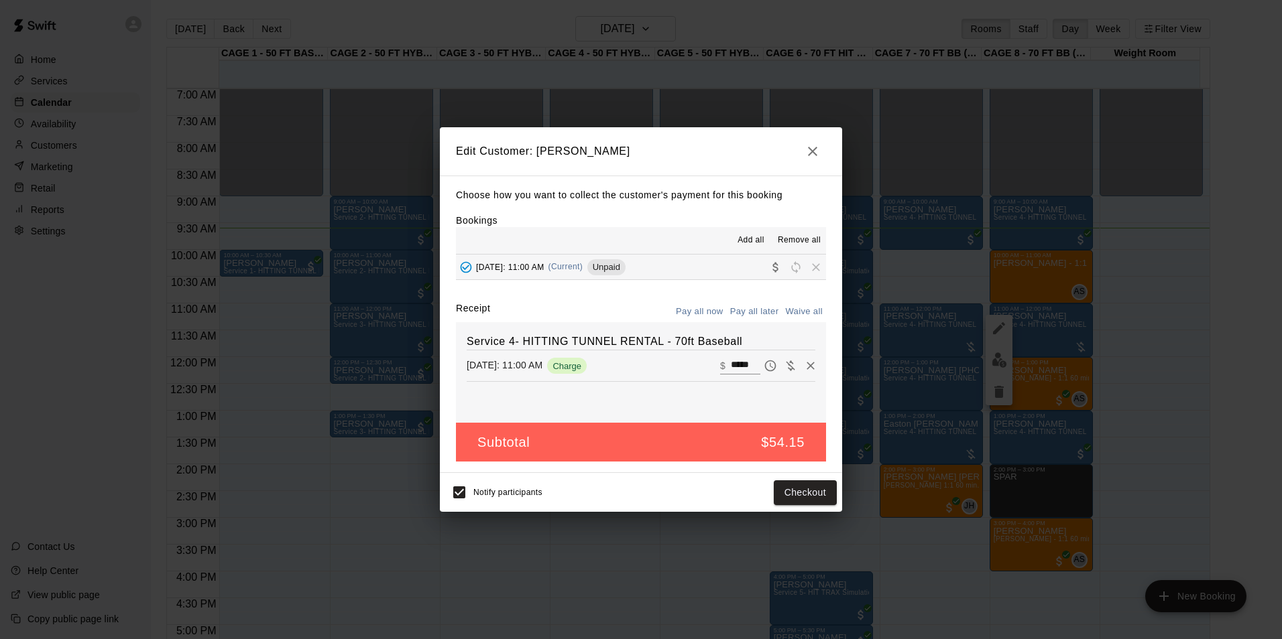
click at [806, 153] on icon "button" at bounding box center [812, 151] width 16 height 16
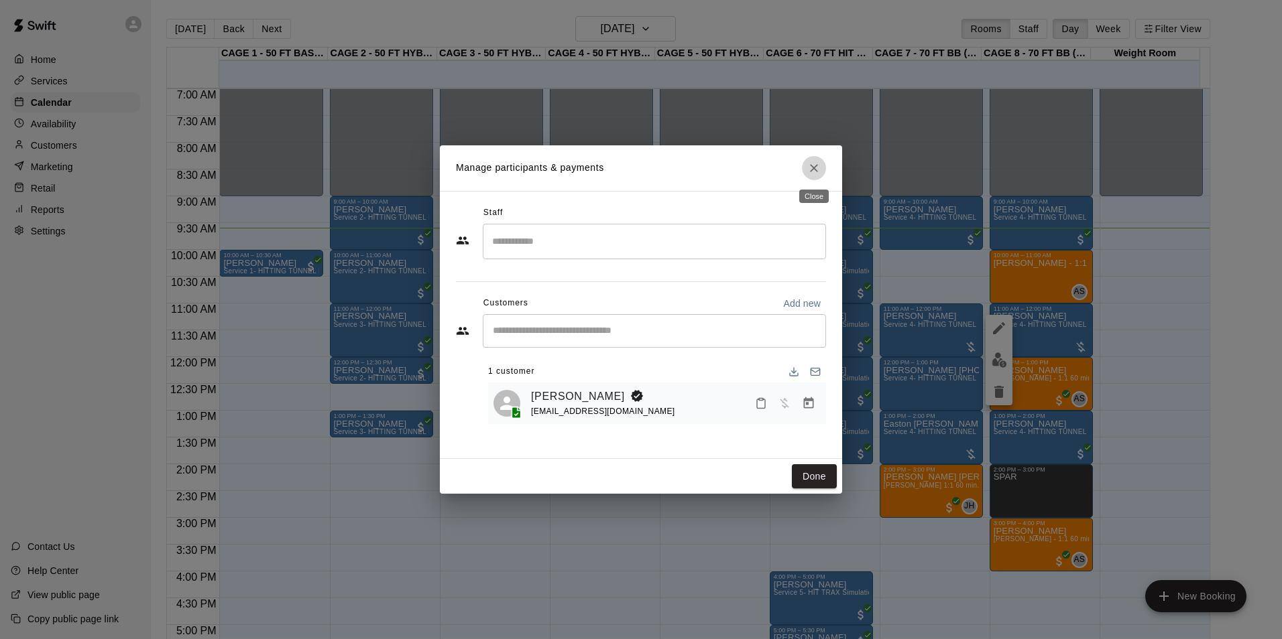
click at [817, 172] on icon "Close" at bounding box center [814, 168] width 8 height 8
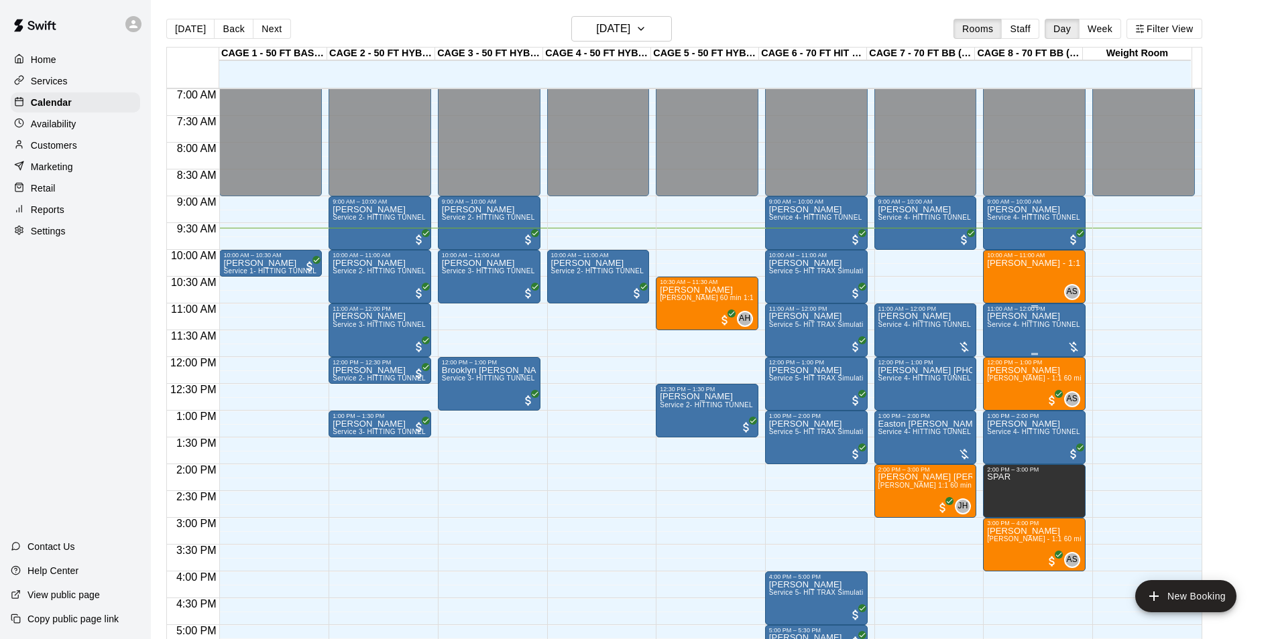
click at [1016, 328] on span "Service 4- HITTING TUNNEL RENTAL - 70ft Baseball" at bounding box center [1072, 324] width 170 height 7
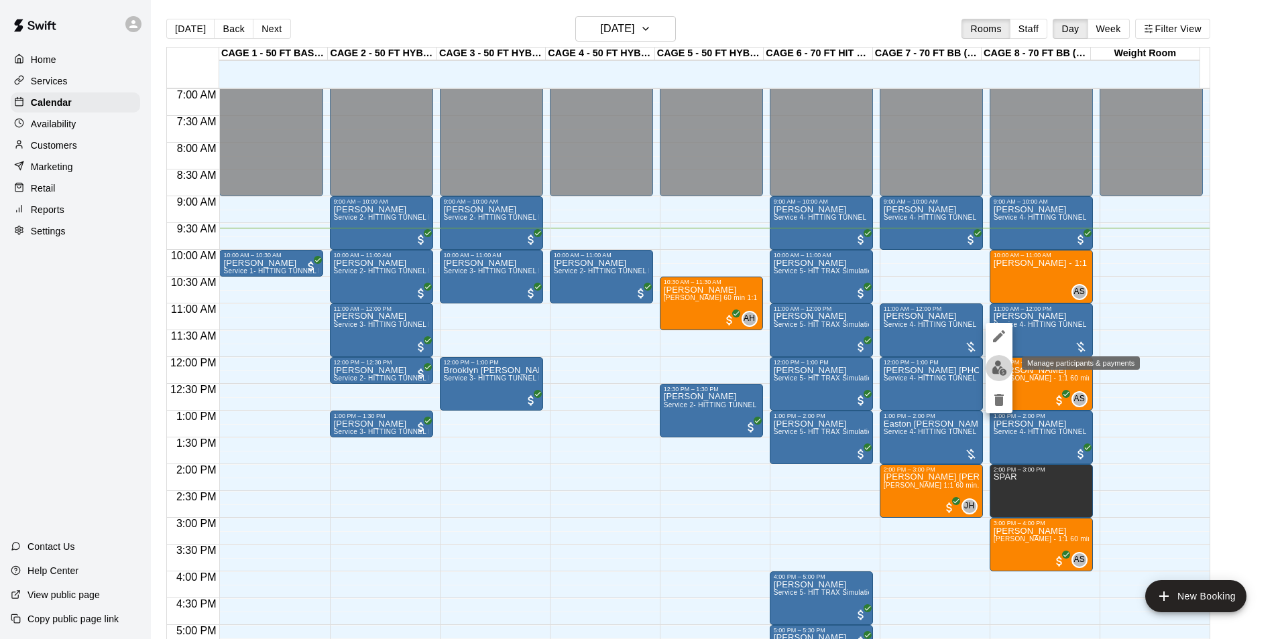
click at [999, 359] on button "edit" at bounding box center [998, 368] width 27 height 26
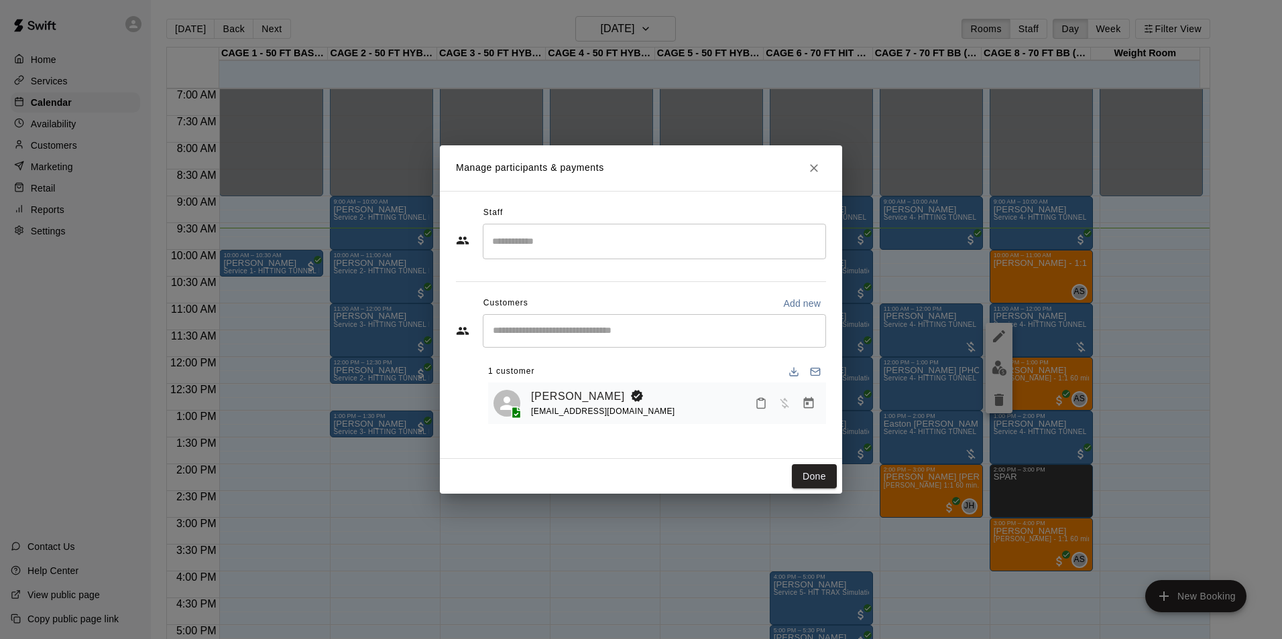
click at [799, 397] on button "Manage bookings & payment" at bounding box center [808, 403] width 24 height 24
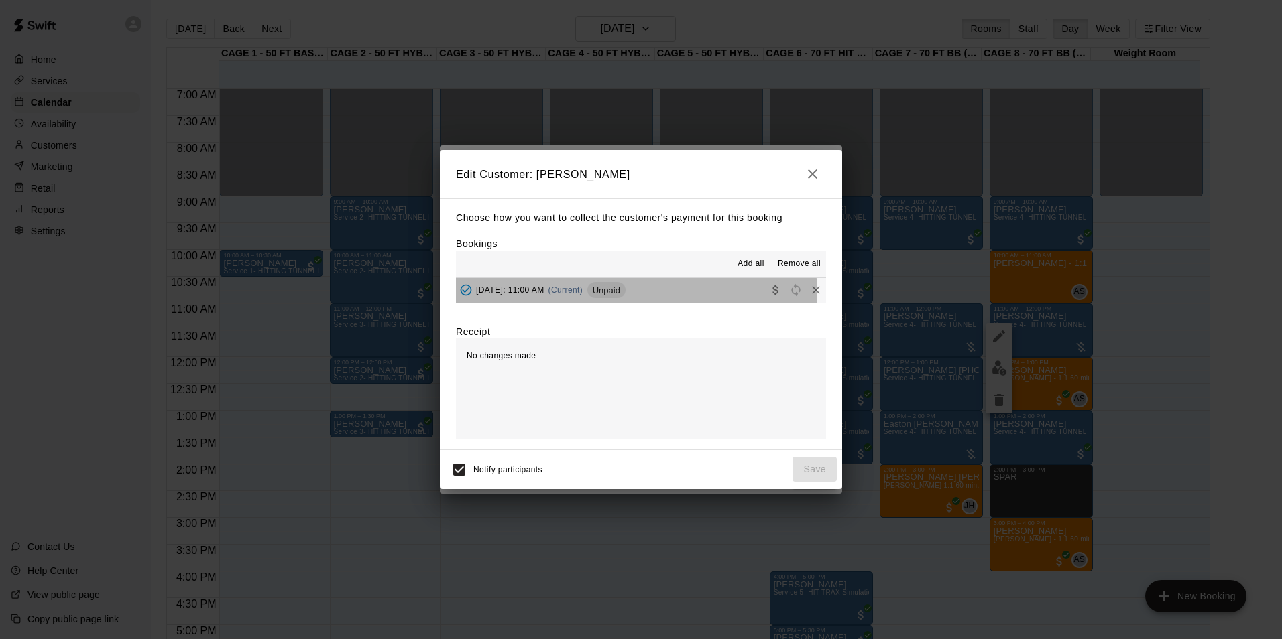
click at [565, 298] on div "Sunday, August 17: 11:00 AM (Current) Unpaid" at bounding box center [541, 290] width 170 height 20
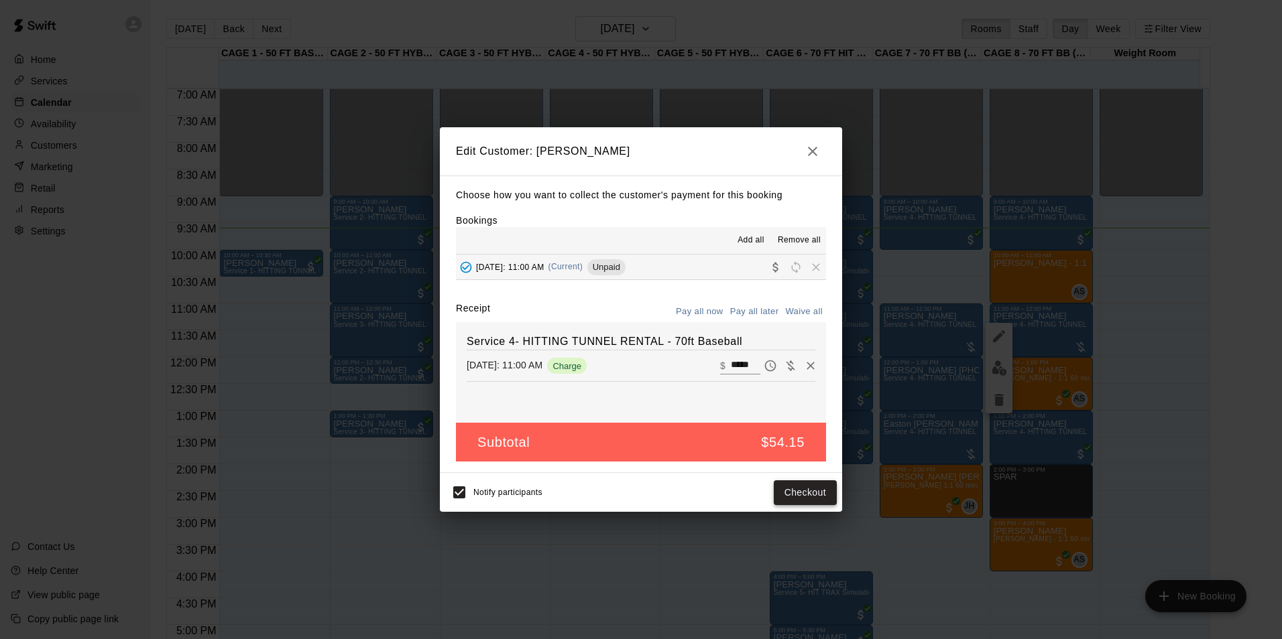
click at [821, 499] on button "Checkout" at bounding box center [805, 493] width 63 height 25
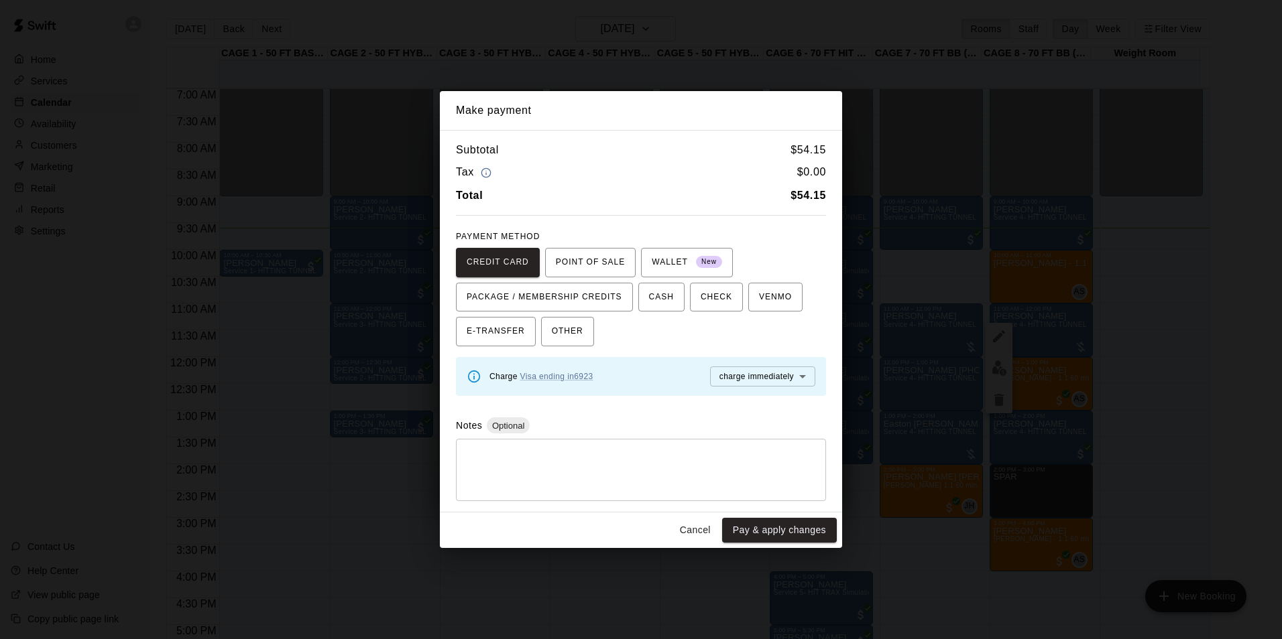
click at [684, 530] on button "Cancel" at bounding box center [695, 530] width 43 height 25
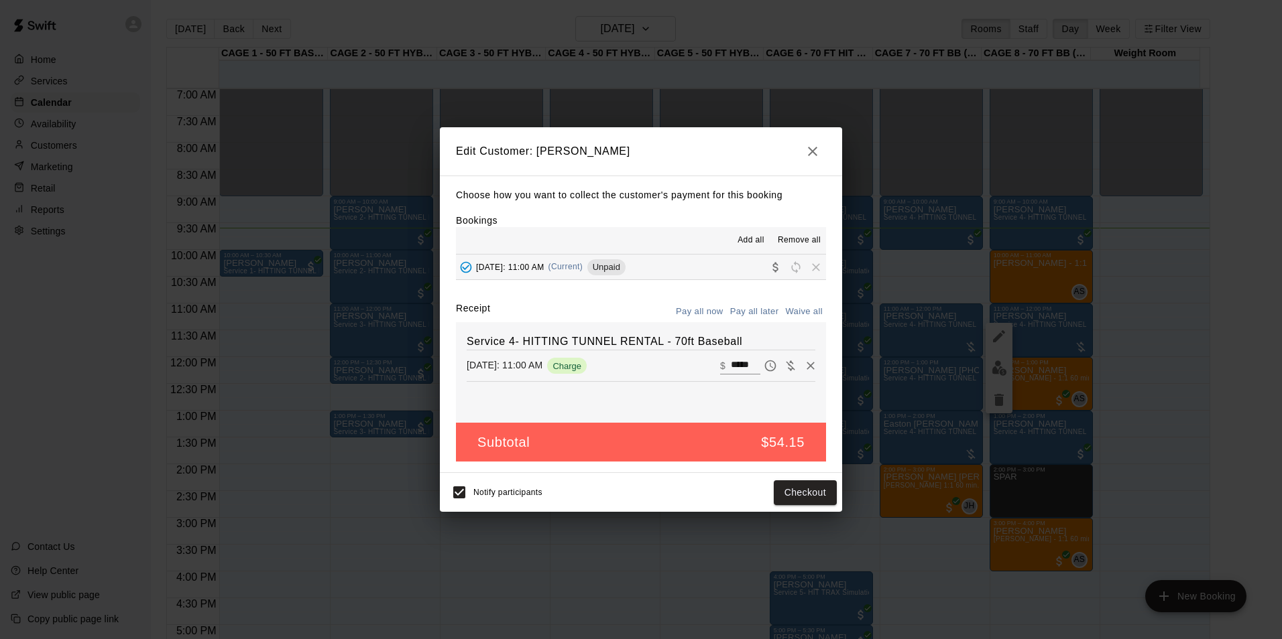
drag, startPoint x: 818, startPoint y: 153, endPoint x: 816, endPoint y: 164, distance: 10.3
click at [817, 155] on icon "button" at bounding box center [812, 151] width 16 height 16
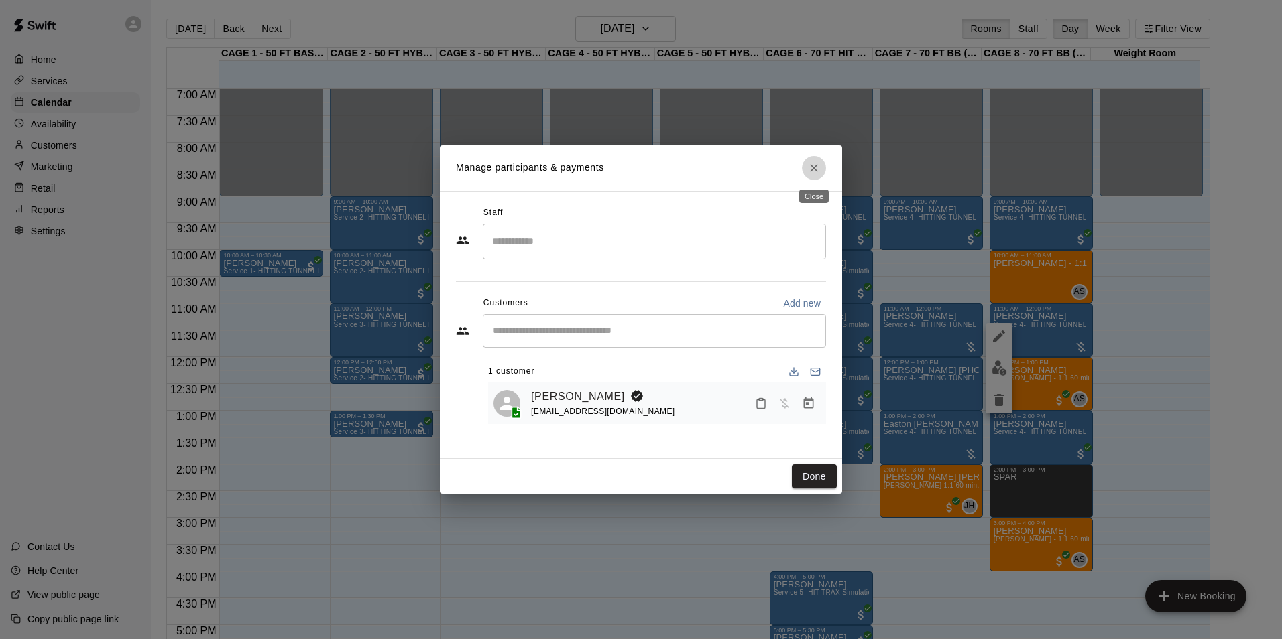
click at [816, 176] on button "Close" at bounding box center [814, 168] width 24 height 24
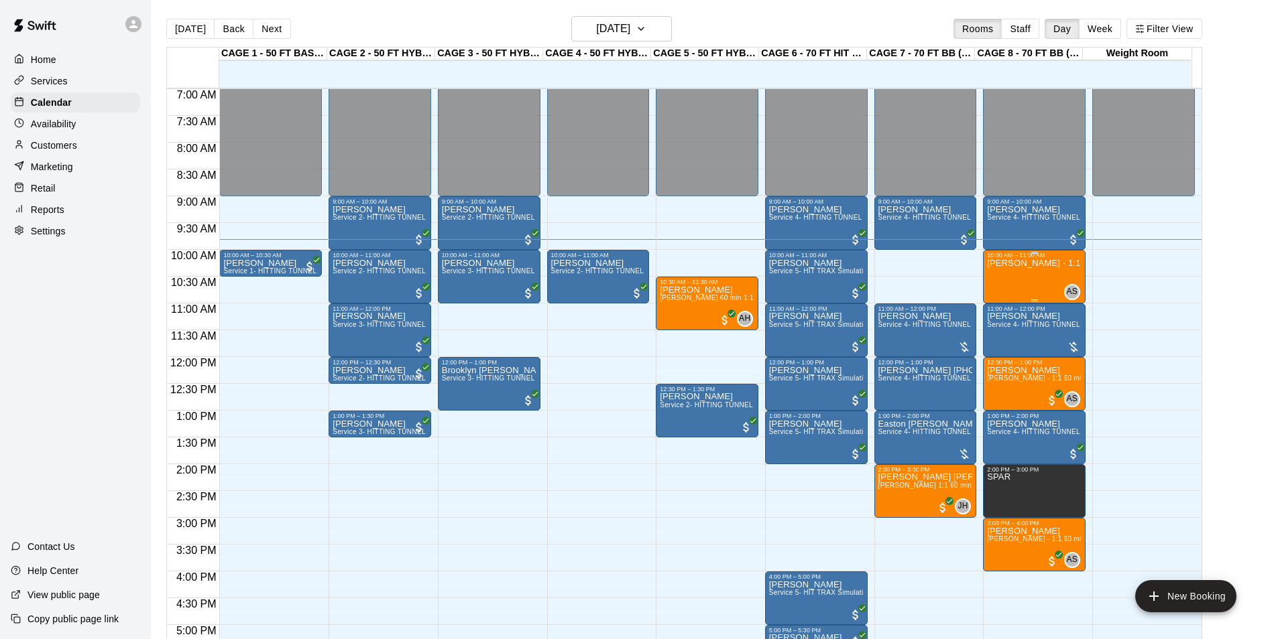
click at [991, 263] on p "[PERSON_NAME] - 1:1 60 min Pitching Lesson" at bounding box center [1034, 263] width 95 height 0
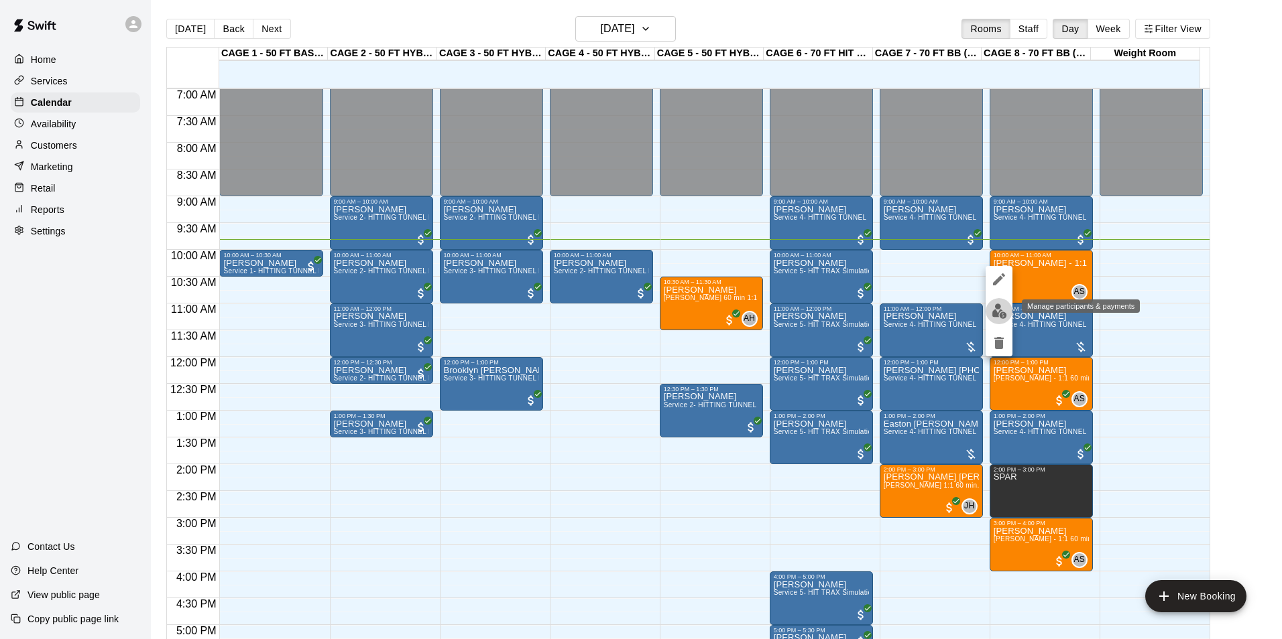
click at [1001, 306] on img "edit" at bounding box center [998, 311] width 15 height 15
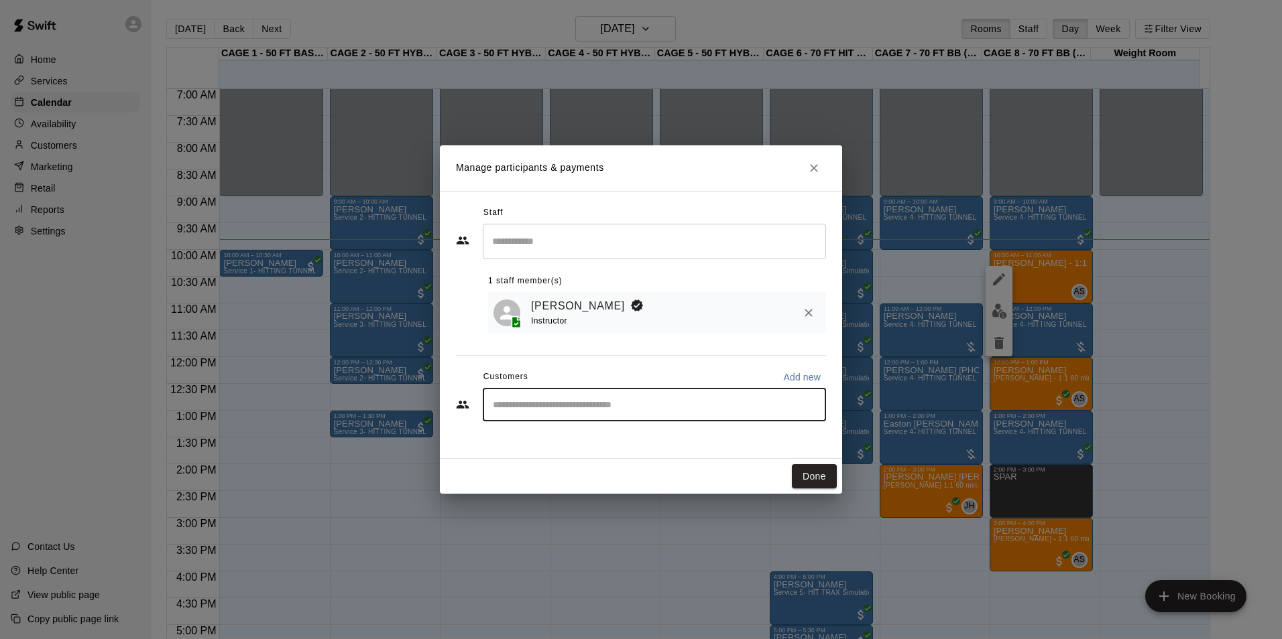
click at [684, 400] on input "Start typing to search customers..." at bounding box center [654, 404] width 331 height 13
type input "*"
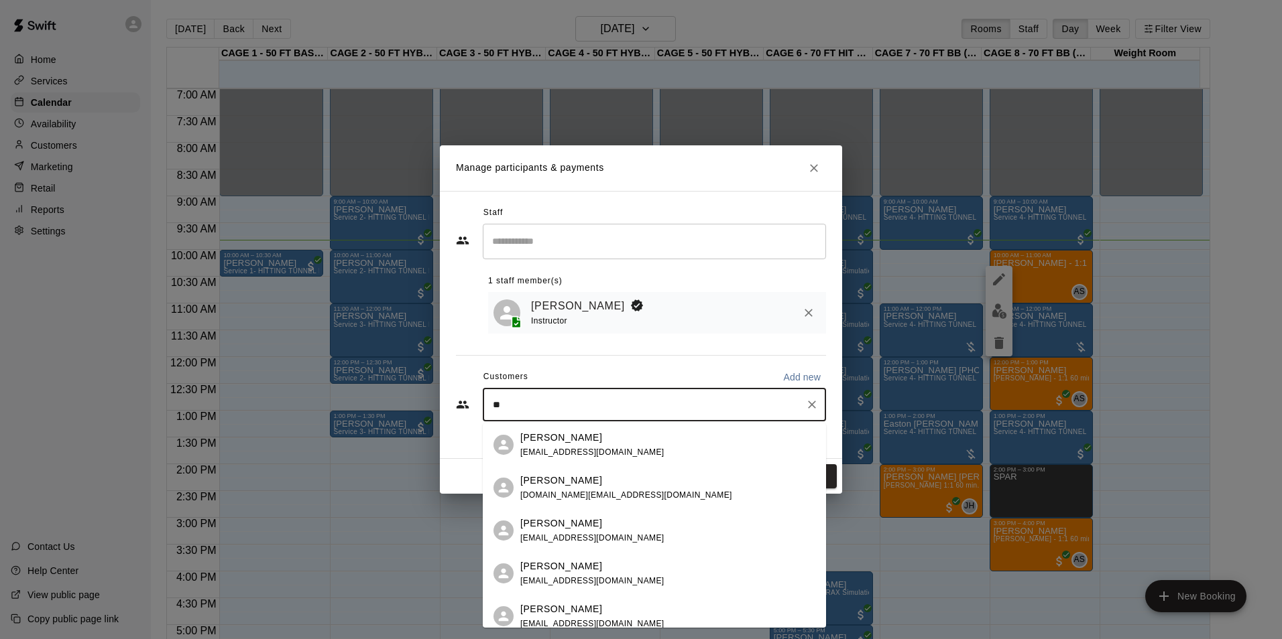
type input "*"
type input "*****"
click at [601, 446] on div "Bryson Berger bryson.berger93@gmail.com" at bounding box center [626, 445] width 213 height 29
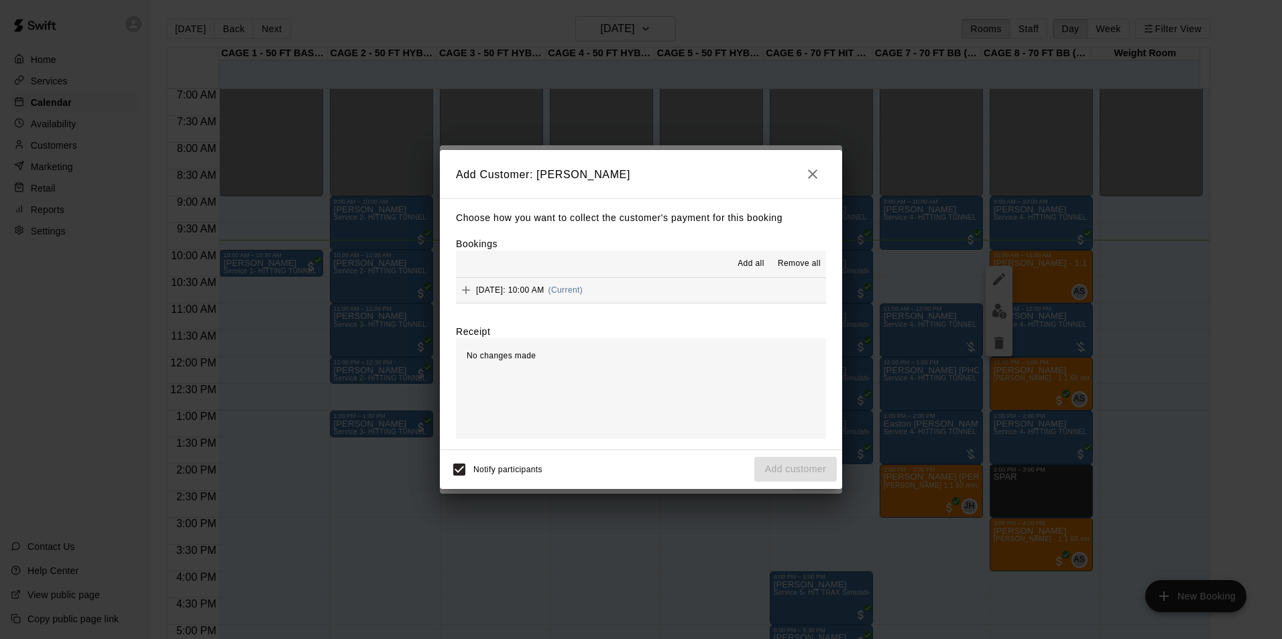
click at [629, 287] on button "Sunday, August 17: 10:00 AM (Current)" at bounding box center [641, 290] width 370 height 25
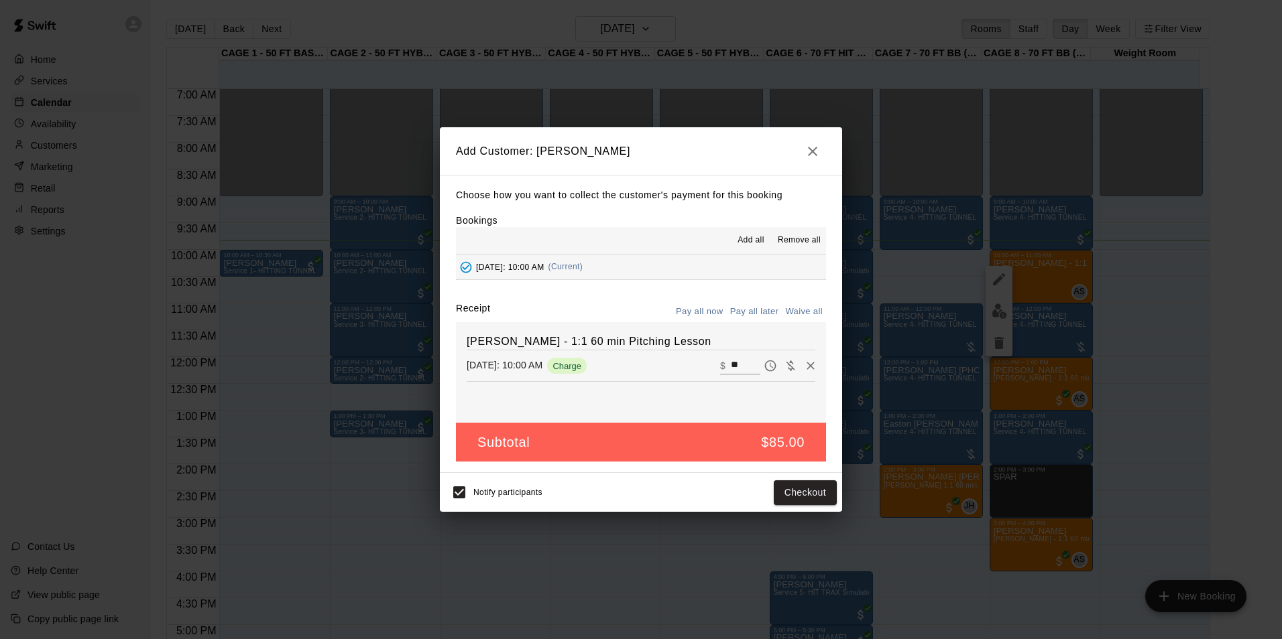
click at [753, 308] on button "Pay all later" at bounding box center [755, 312] width 56 height 21
click at [813, 485] on button "Add customer" at bounding box center [795, 493] width 82 height 25
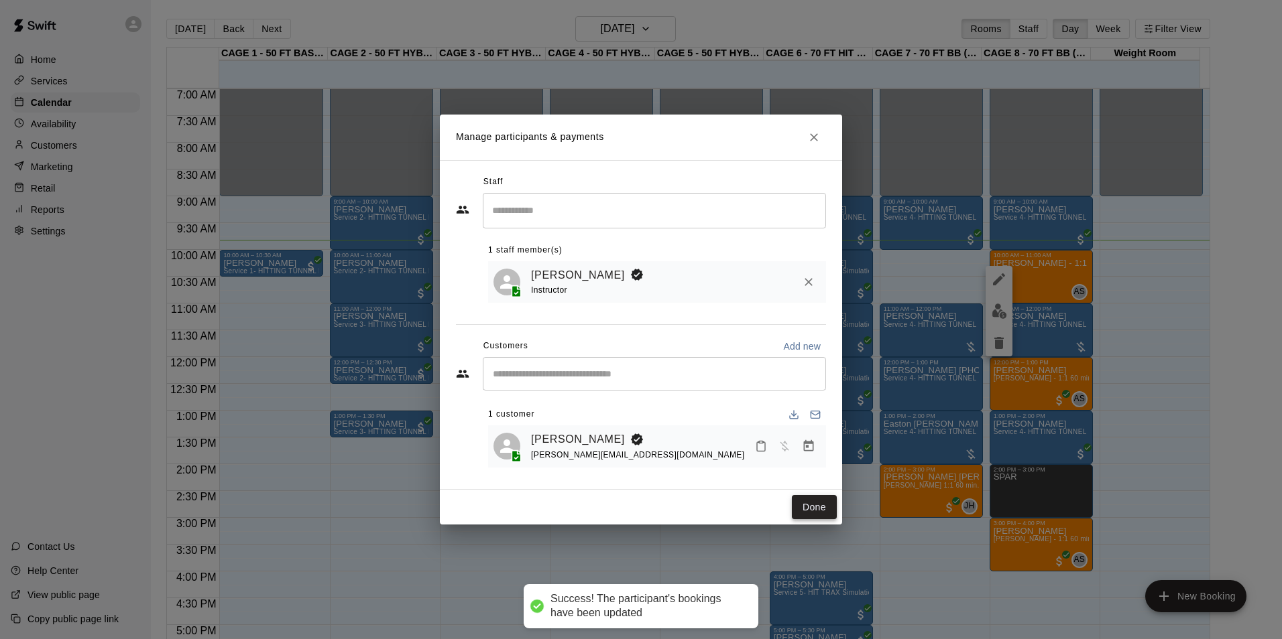
click at [812, 497] on button "Done" at bounding box center [814, 507] width 45 height 25
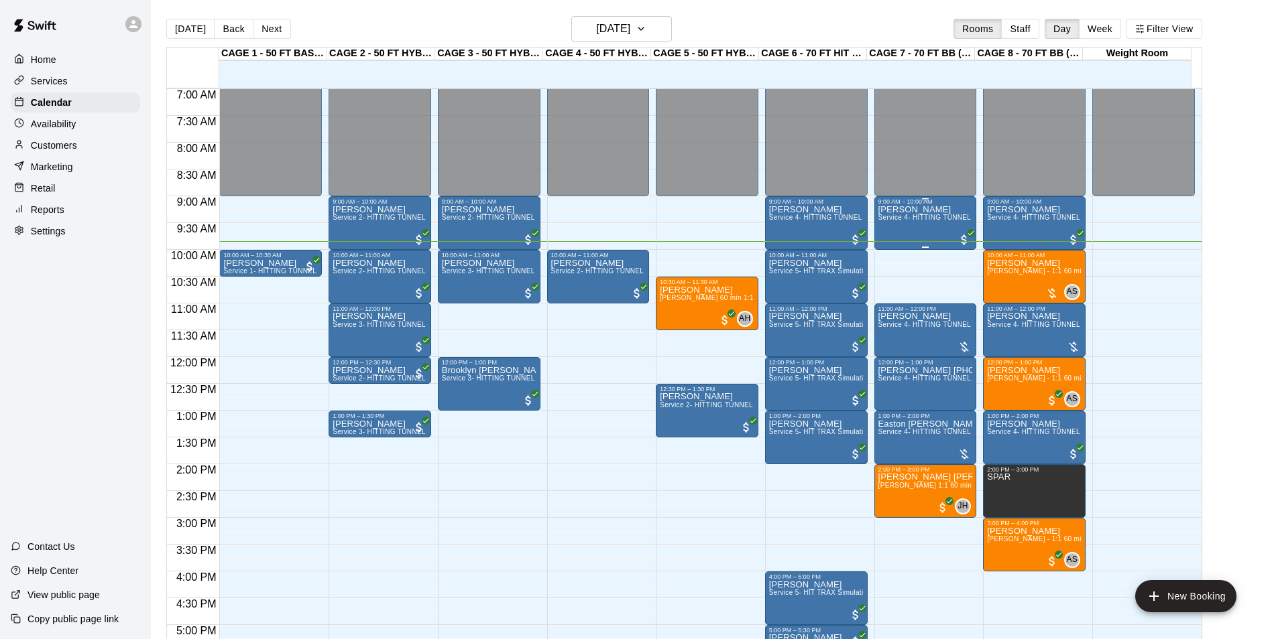
click at [897, 225] on div "Jason Menin Service 4- HITTING TUNNEL RENTAL - 70ft Baseball" at bounding box center [925, 524] width 95 height 639
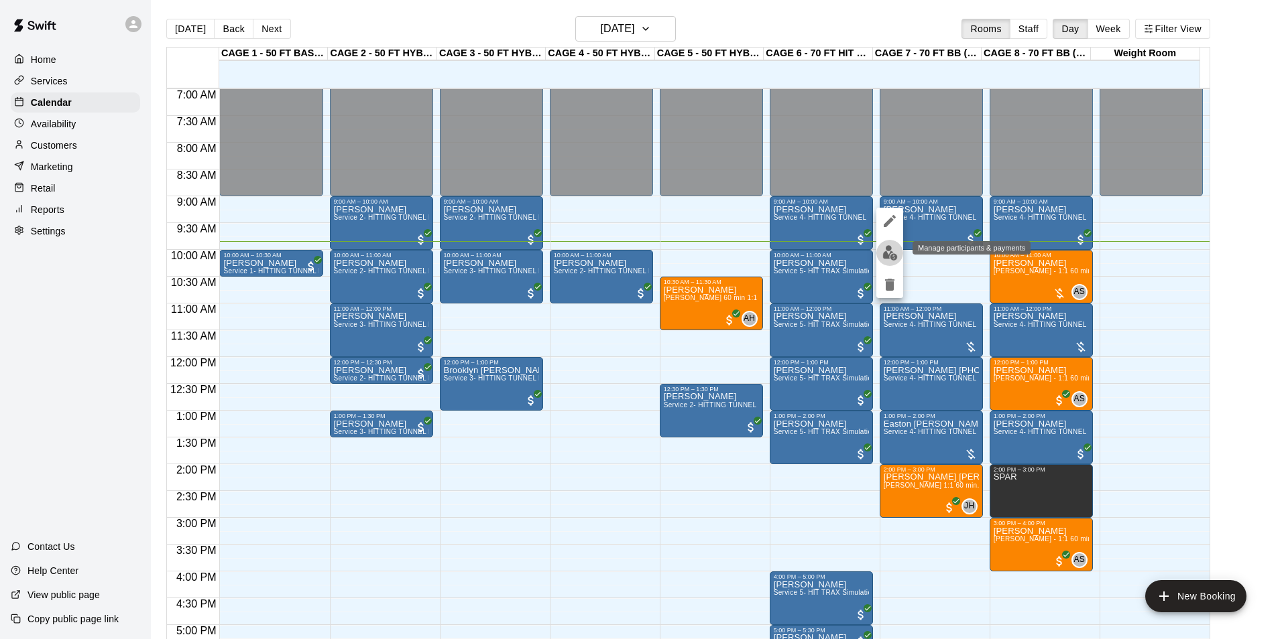
click at [895, 255] on img "edit" at bounding box center [889, 252] width 15 height 15
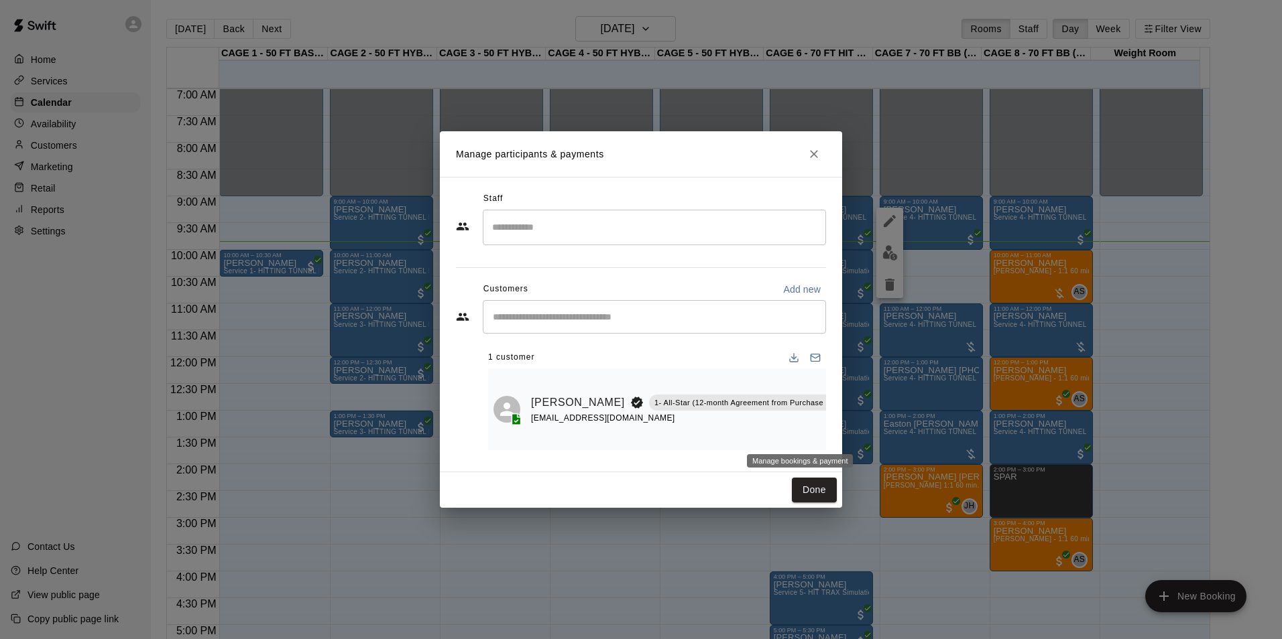
click at [856, 432] on icon "Manage bookings & payment" at bounding box center [862, 432] width 13 height 13
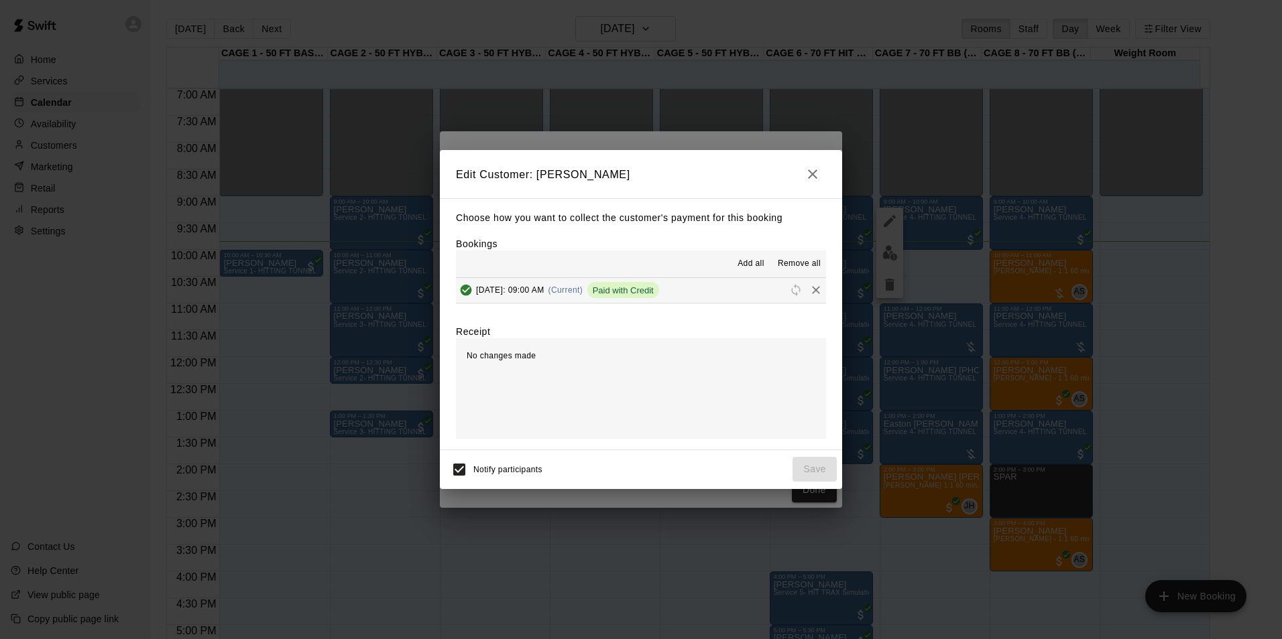
click at [583, 287] on span "(Current)" at bounding box center [565, 290] width 35 height 9
click at [753, 290] on button "Sunday, August 17: 09:00 AM (Current) Paid with Credit" at bounding box center [641, 290] width 370 height 25
click at [808, 179] on icon "button" at bounding box center [812, 174] width 16 height 16
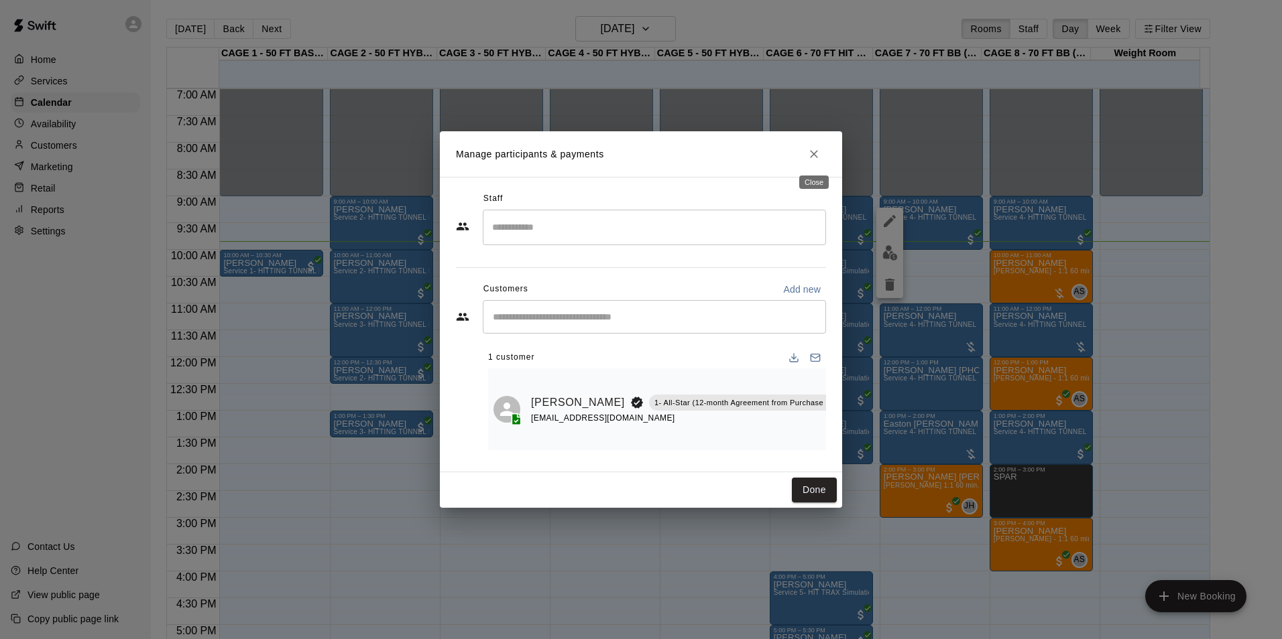
click at [812, 166] on button "Close" at bounding box center [814, 154] width 24 height 24
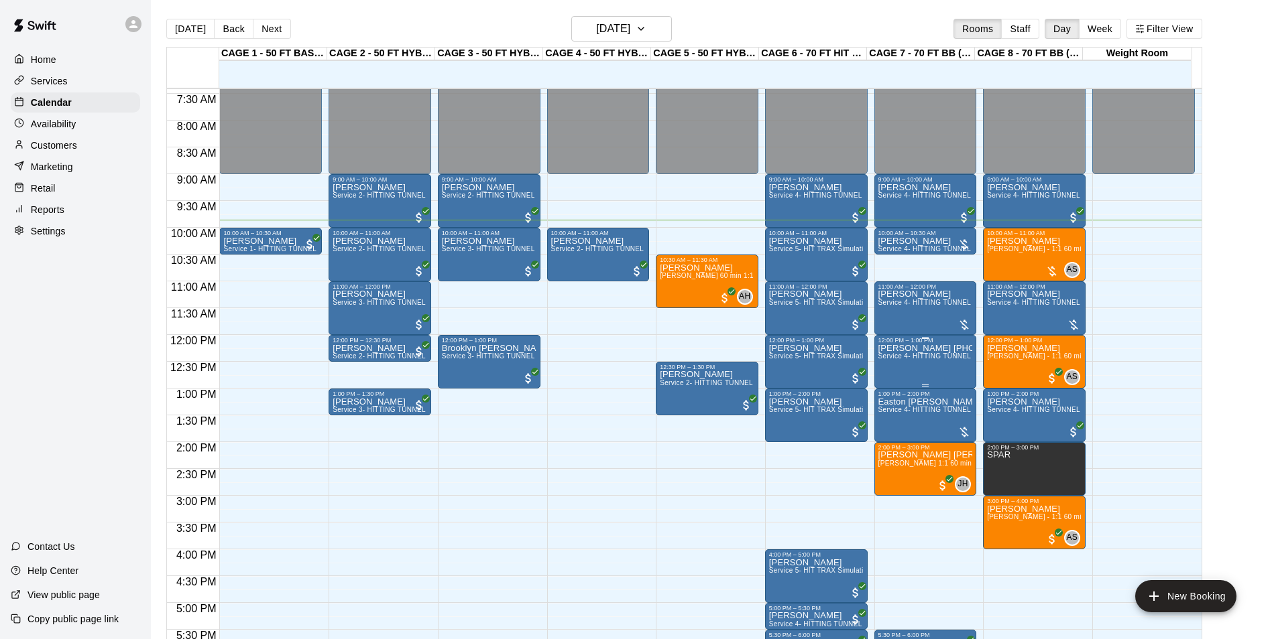
scroll to position [395, 0]
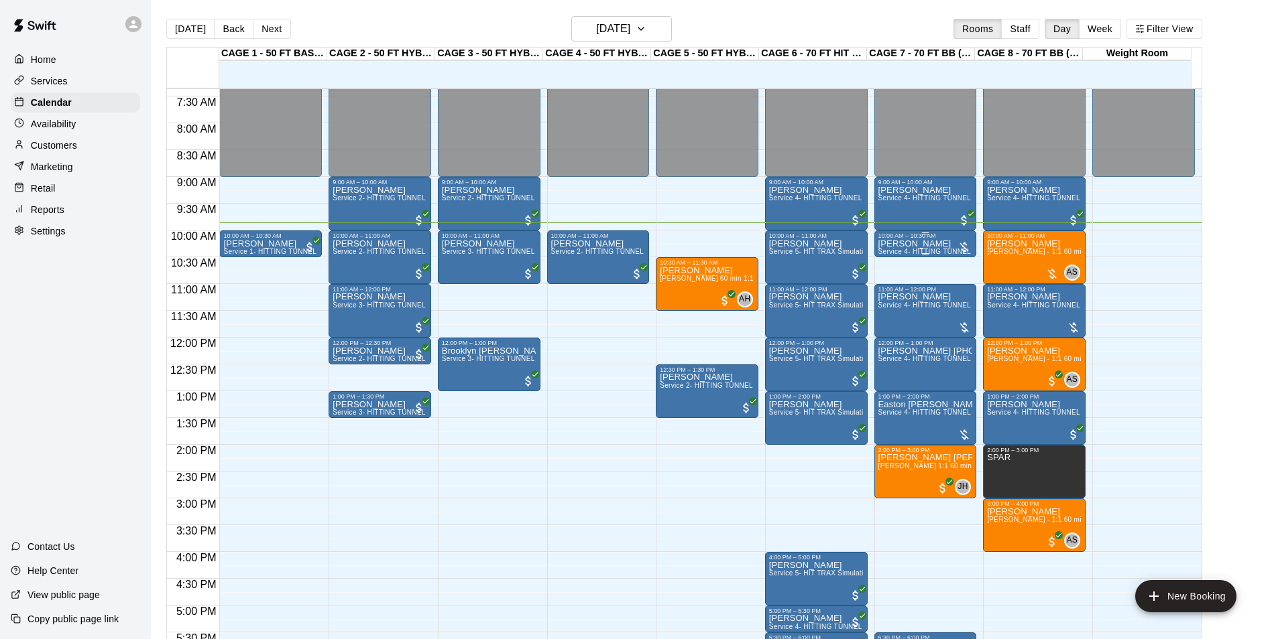
click at [924, 250] on span "Service 4- HITTING TUNNEL RENTAL - 70ft Baseball" at bounding box center [963, 251] width 170 height 7
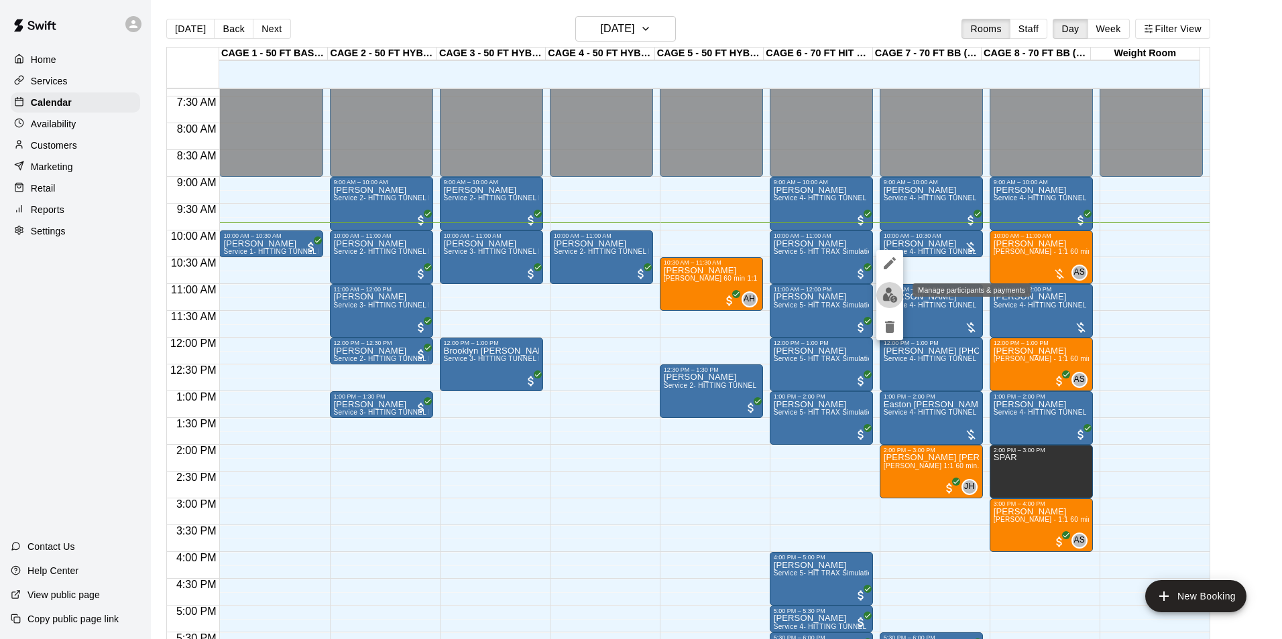
click at [891, 298] on img "edit" at bounding box center [889, 295] width 15 height 15
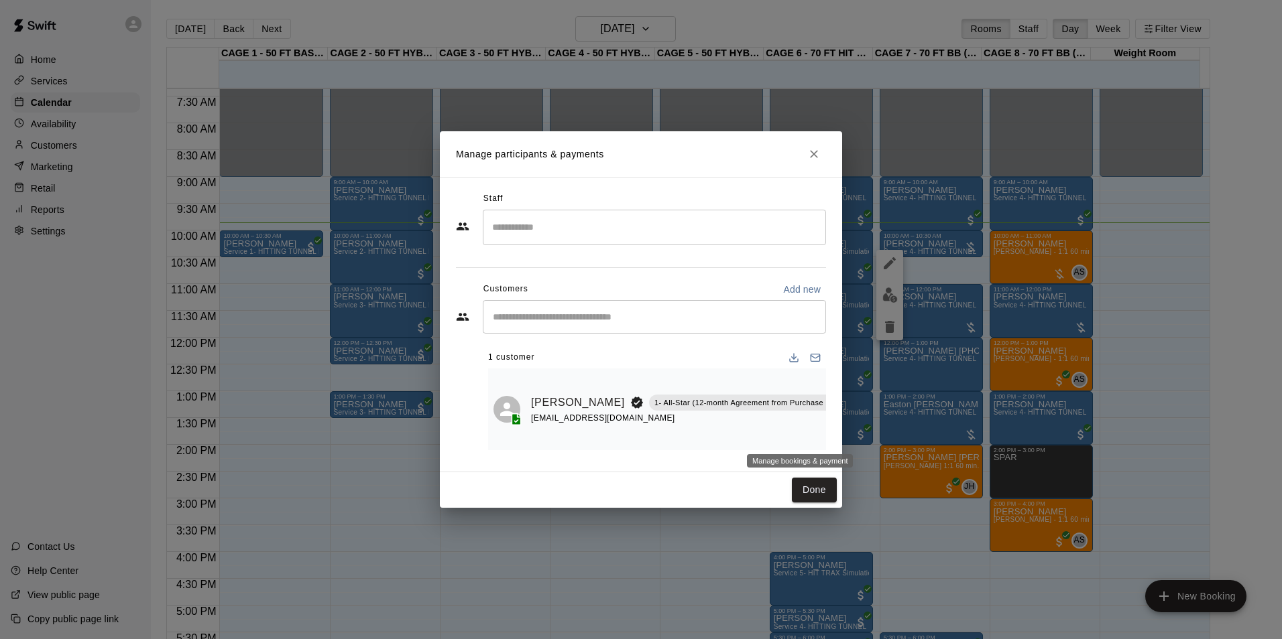
click at [856, 430] on icon "Manage bookings & payment" at bounding box center [862, 432] width 13 height 13
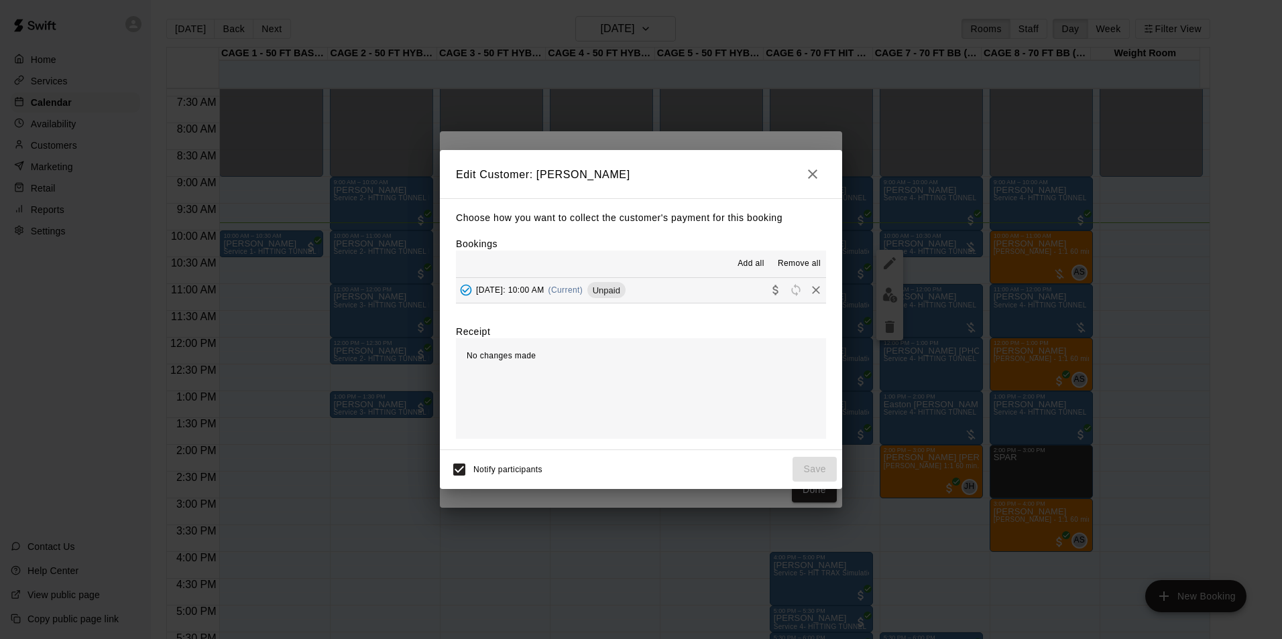
click at [719, 292] on button "Sunday, August 17: 10:00 AM (Current) Unpaid" at bounding box center [641, 290] width 370 height 25
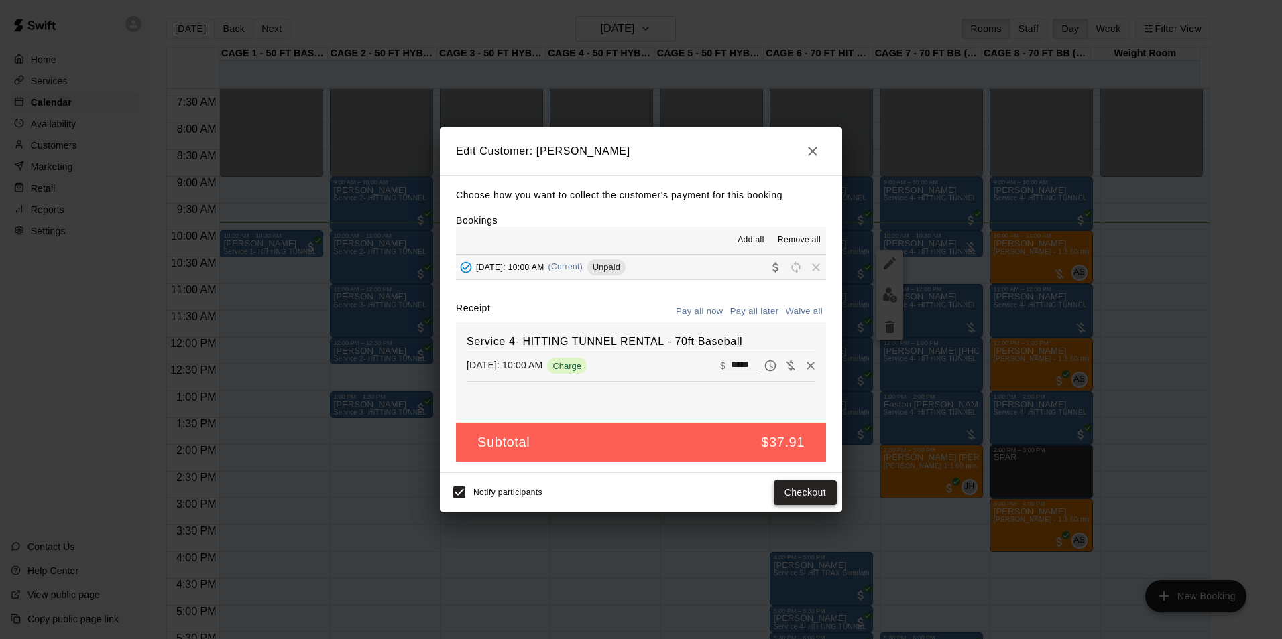
click at [814, 491] on button "Checkout" at bounding box center [805, 493] width 63 height 25
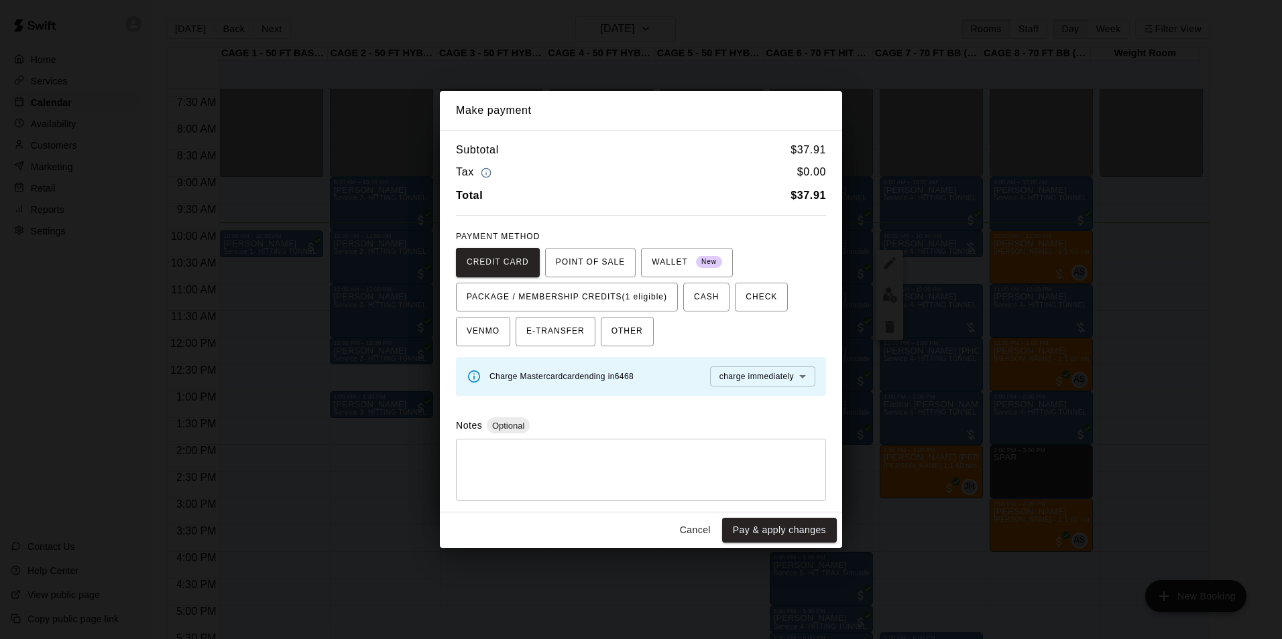
click at [700, 524] on button "Cancel" at bounding box center [695, 530] width 43 height 25
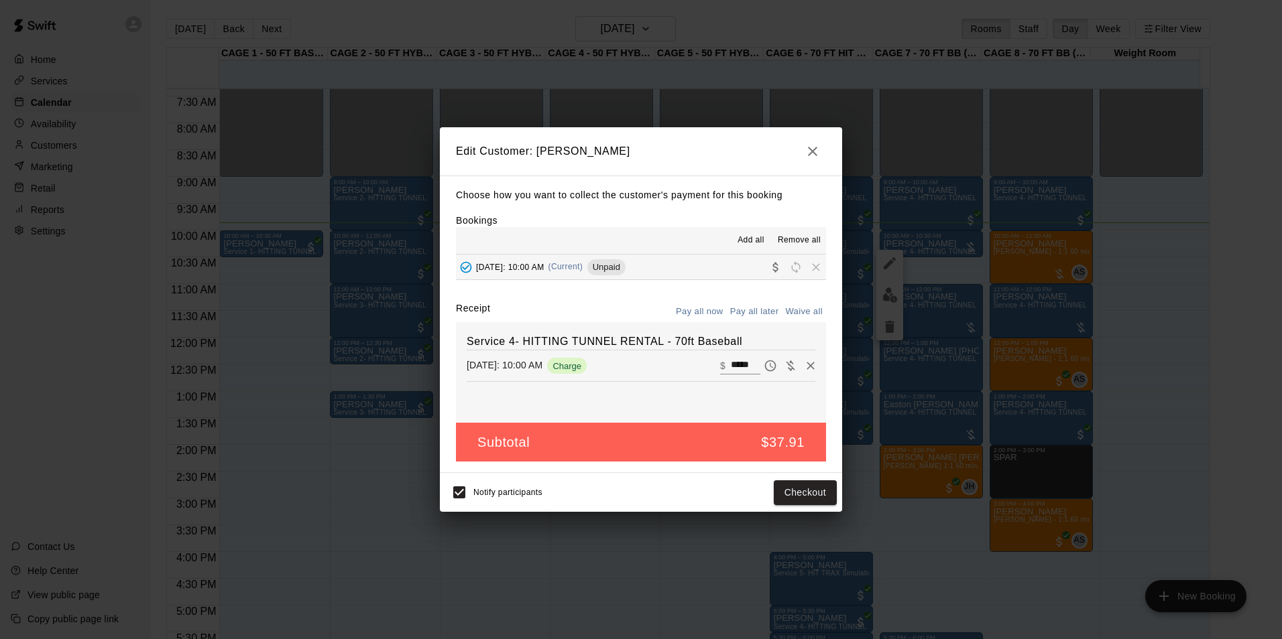
click at [822, 163] on h2 "Edit Customer: [PERSON_NAME]" at bounding box center [641, 151] width 402 height 48
click at [815, 147] on icon "button" at bounding box center [812, 151] width 9 height 9
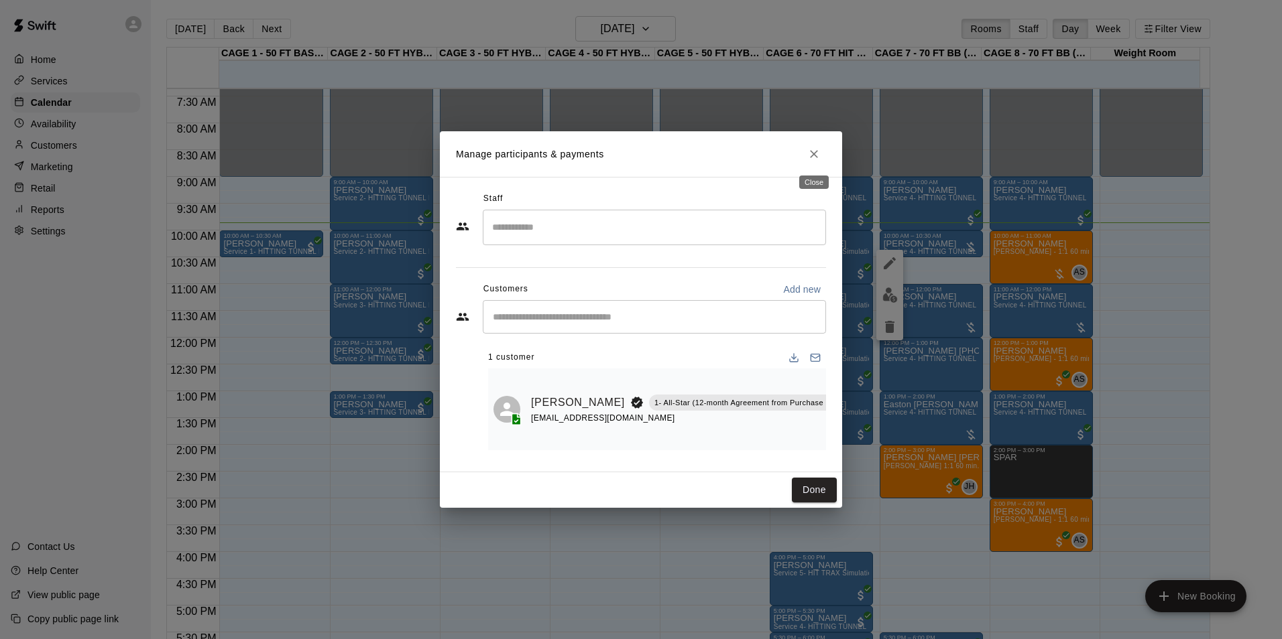
click at [817, 166] on button "Close" at bounding box center [814, 154] width 24 height 24
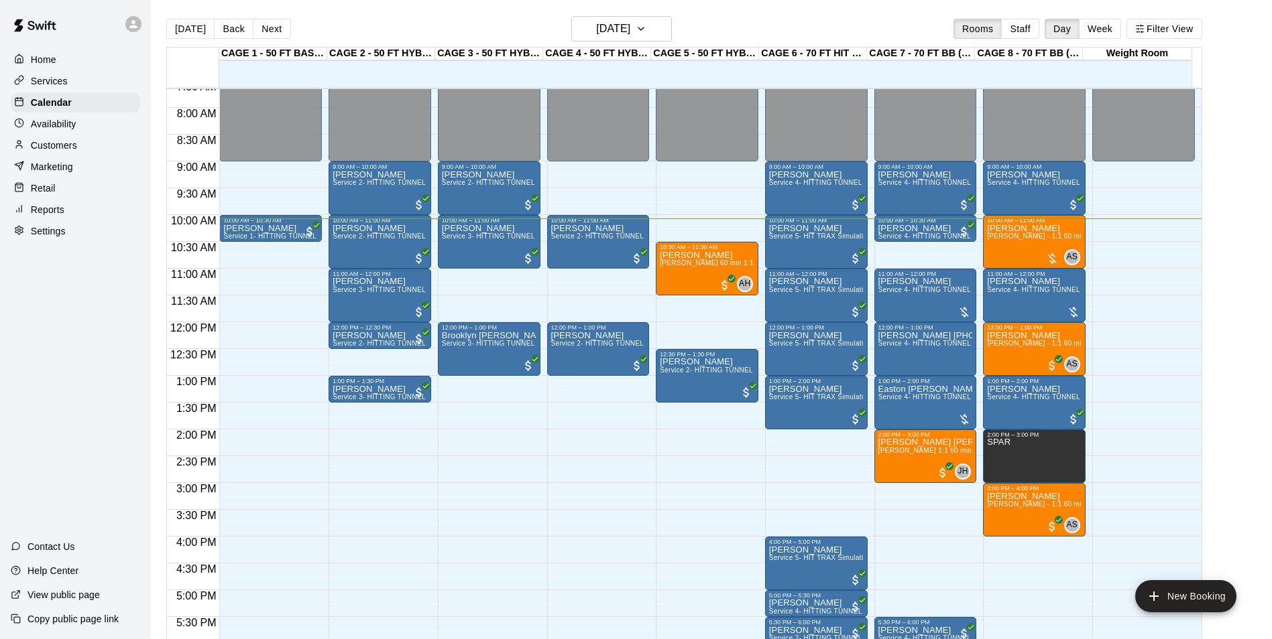
scroll to position [406, 0]
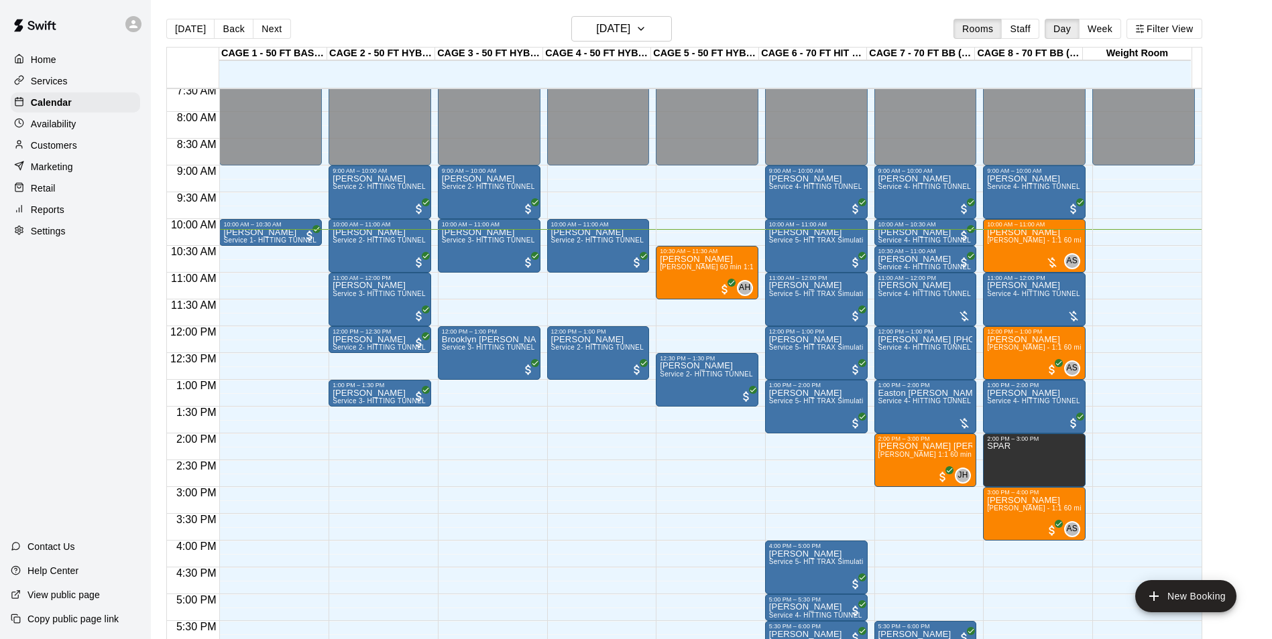
click at [32, 146] on p "Customers" at bounding box center [54, 145] width 46 height 13
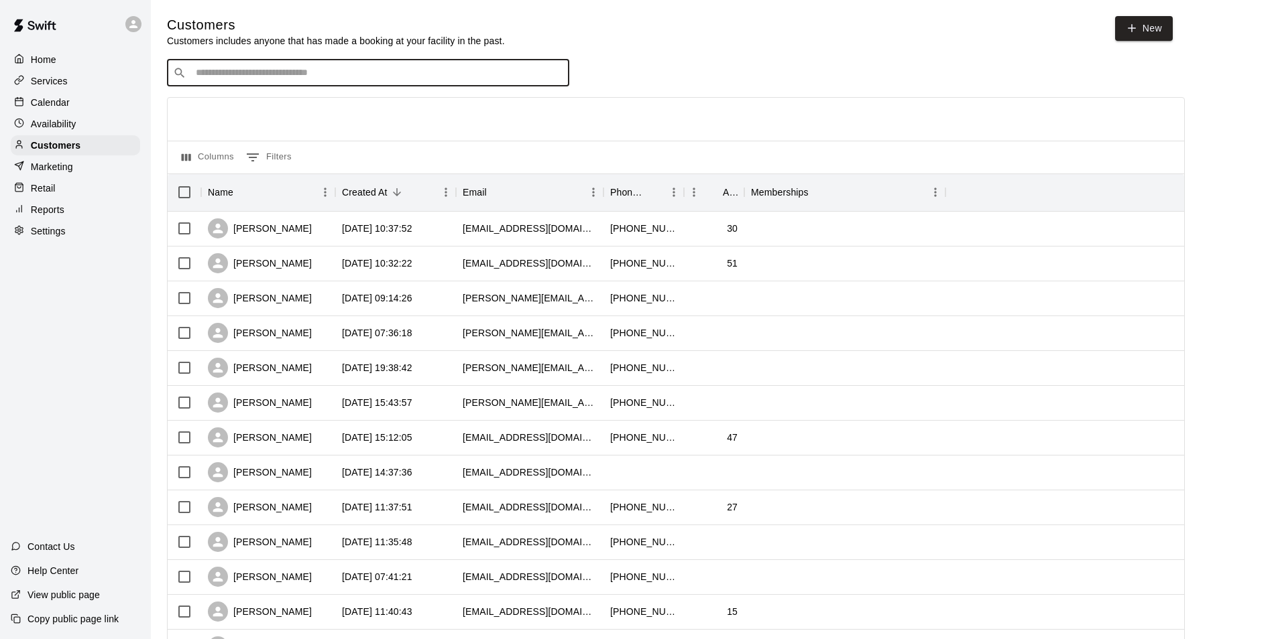
click at [350, 69] on input "Search customers by name or email" at bounding box center [377, 72] width 371 height 13
type input "*****"
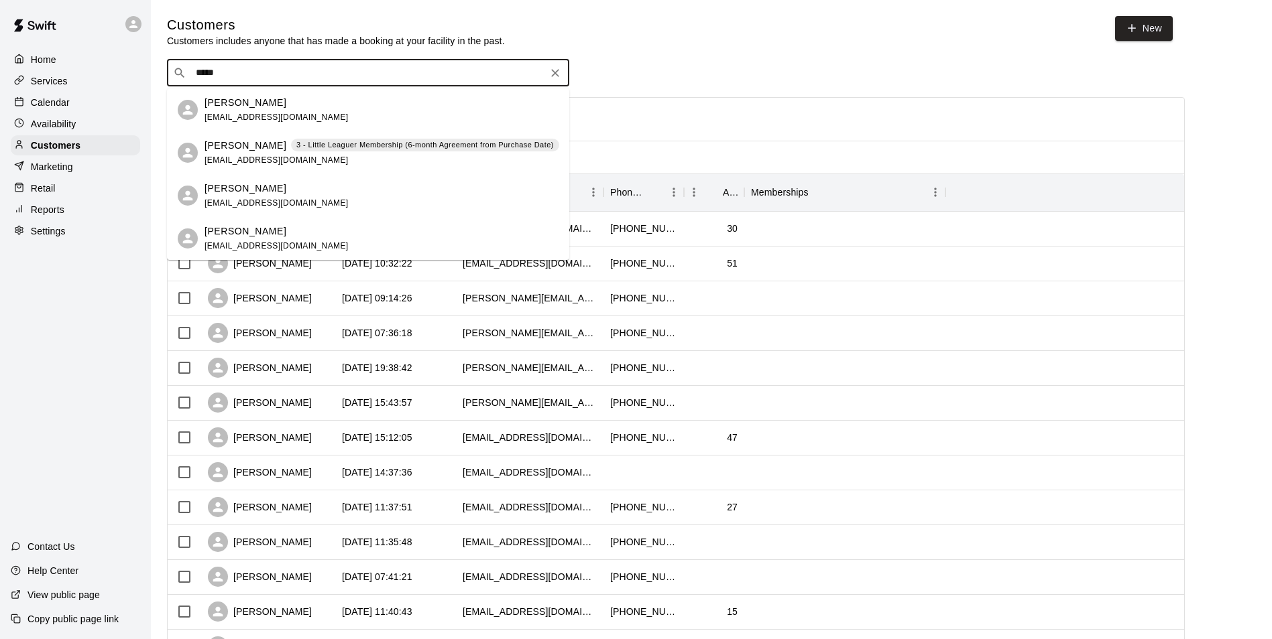
click at [263, 145] on p "Sydney Farmer" at bounding box center [245, 146] width 82 height 14
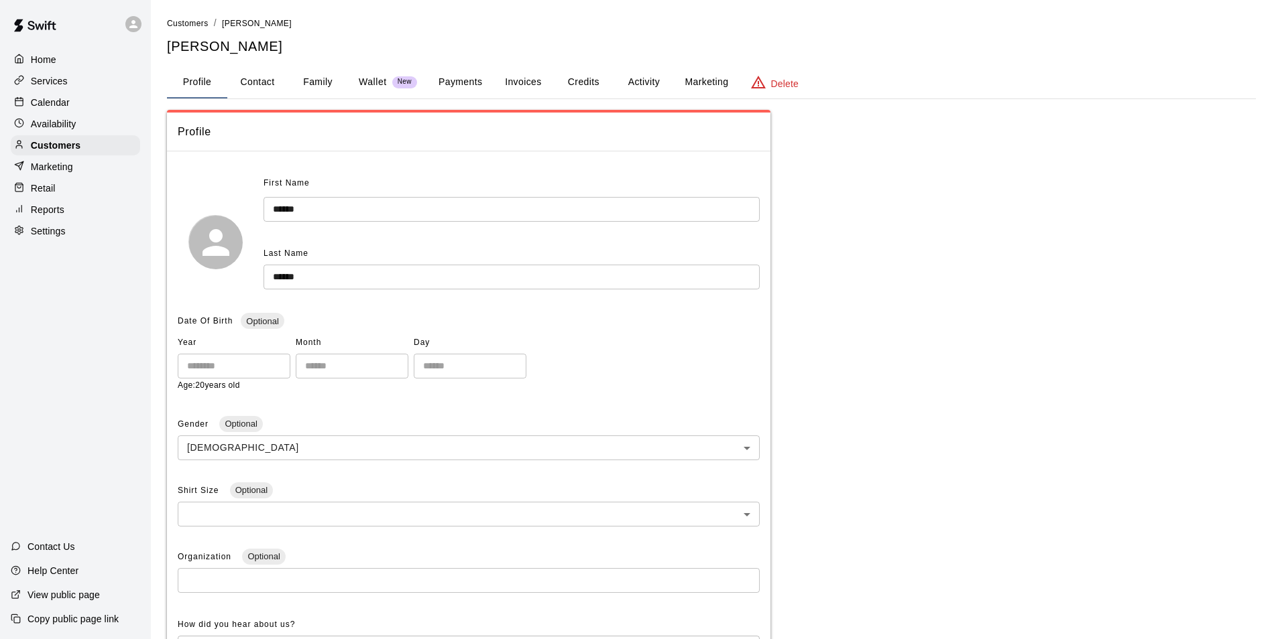
click at [578, 86] on button "Credits" at bounding box center [583, 82] width 60 height 32
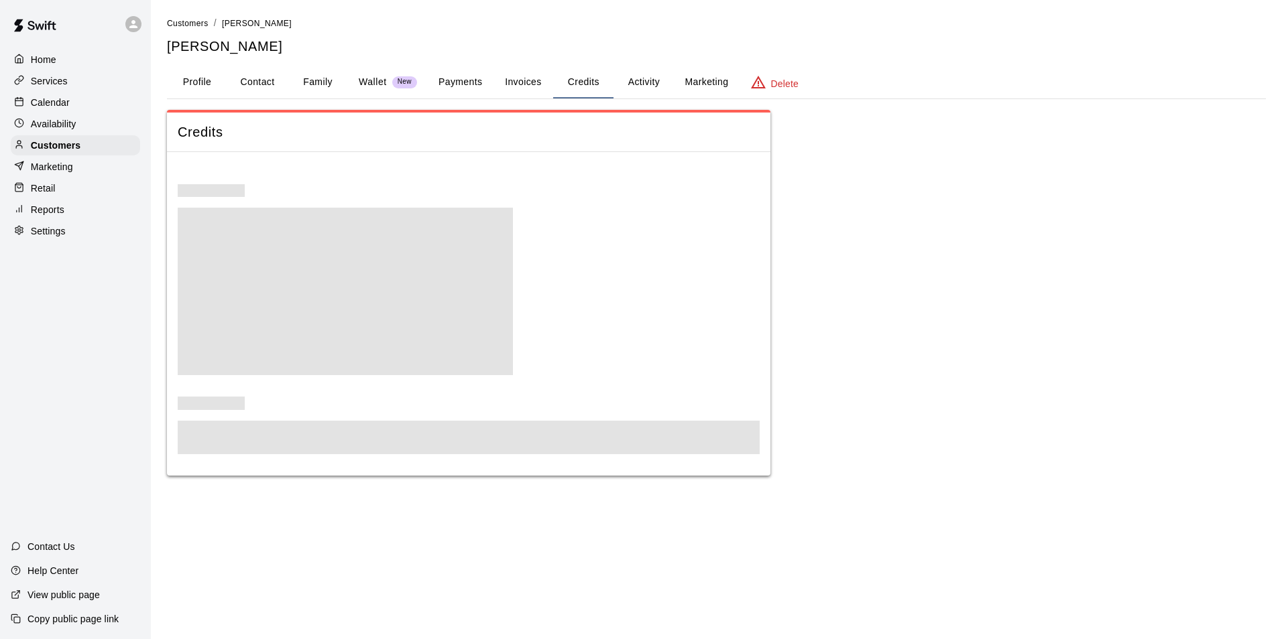
click at [640, 81] on button "Activity" at bounding box center [643, 82] width 60 height 32
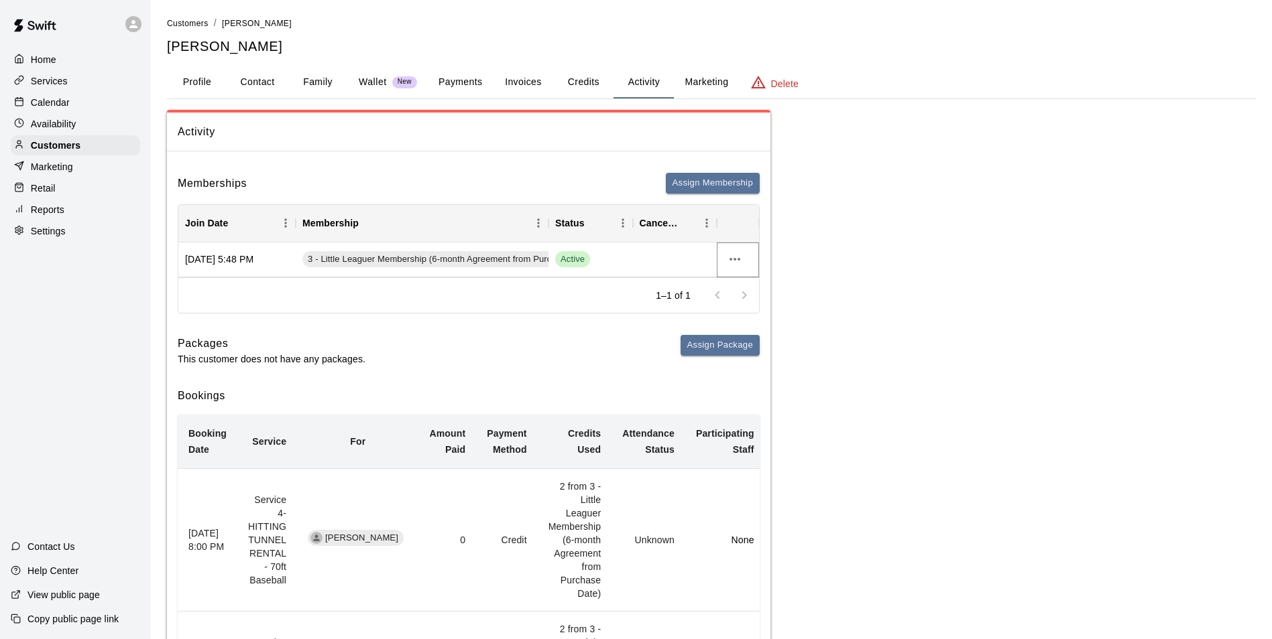
click at [732, 259] on icon "more actions" at bounding box center [735, 259] width 16 height 16
click at [944, 268] on div at bounding box center [641, 319] width 1282 height 639
click at [731, 257] on icon "more actions" at bounding box center [735, 259] width 16 height 16
click at [924, 253] on div at bounding box center [641, 319] width 1282 height 639
click at [66, 107] on p "Calendar" at bounding box center [50, 102] width 39 height 13
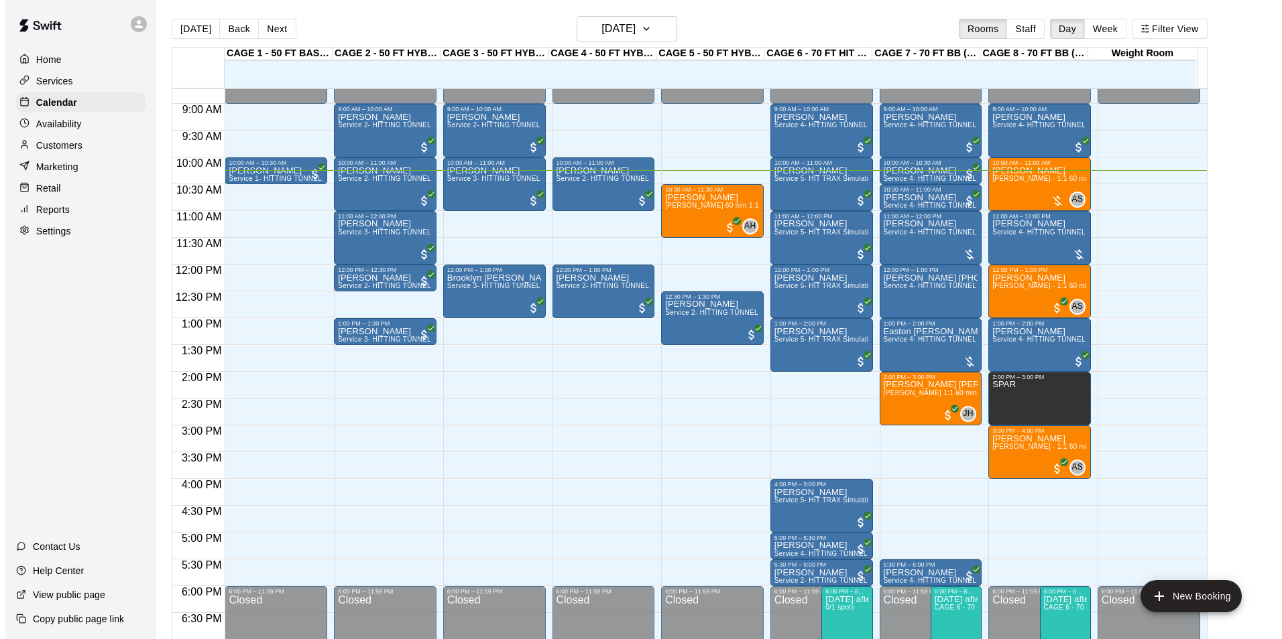
scroll to position [415, 0]
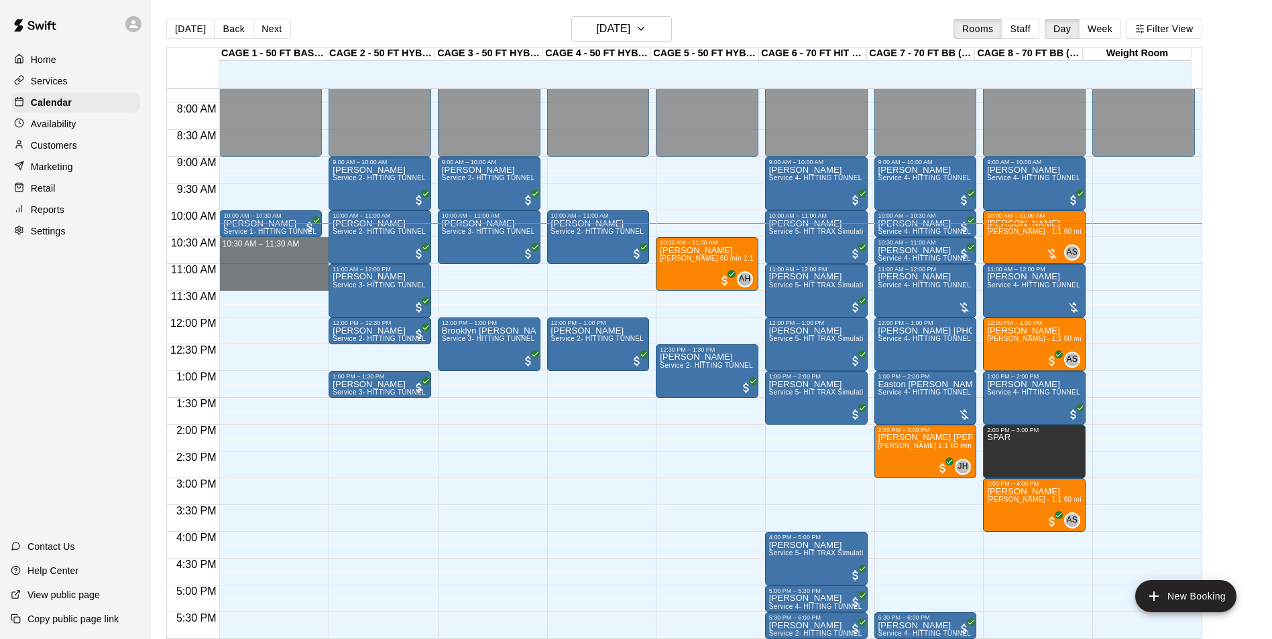
drag, startPoint x: 305, startPoint y: 241, endPoint x: 306, endPoint y: 281, distance: 40.2
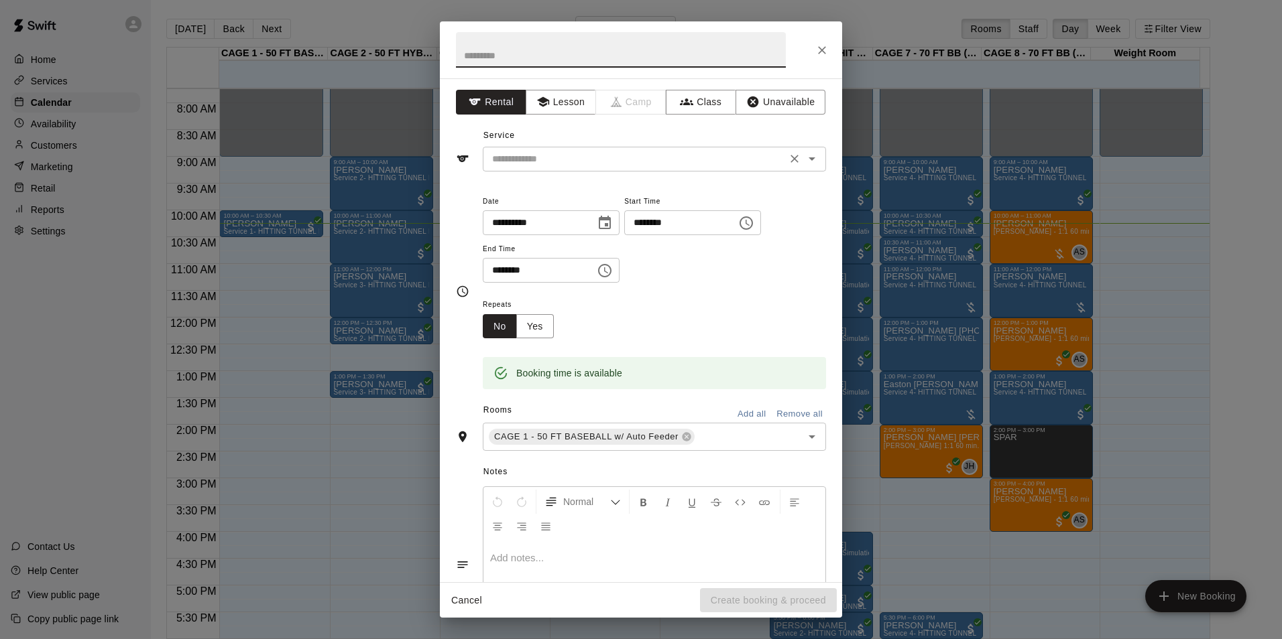
click at [619, 162] on input "text" at bounding box center [635, 159] width 296 height 17
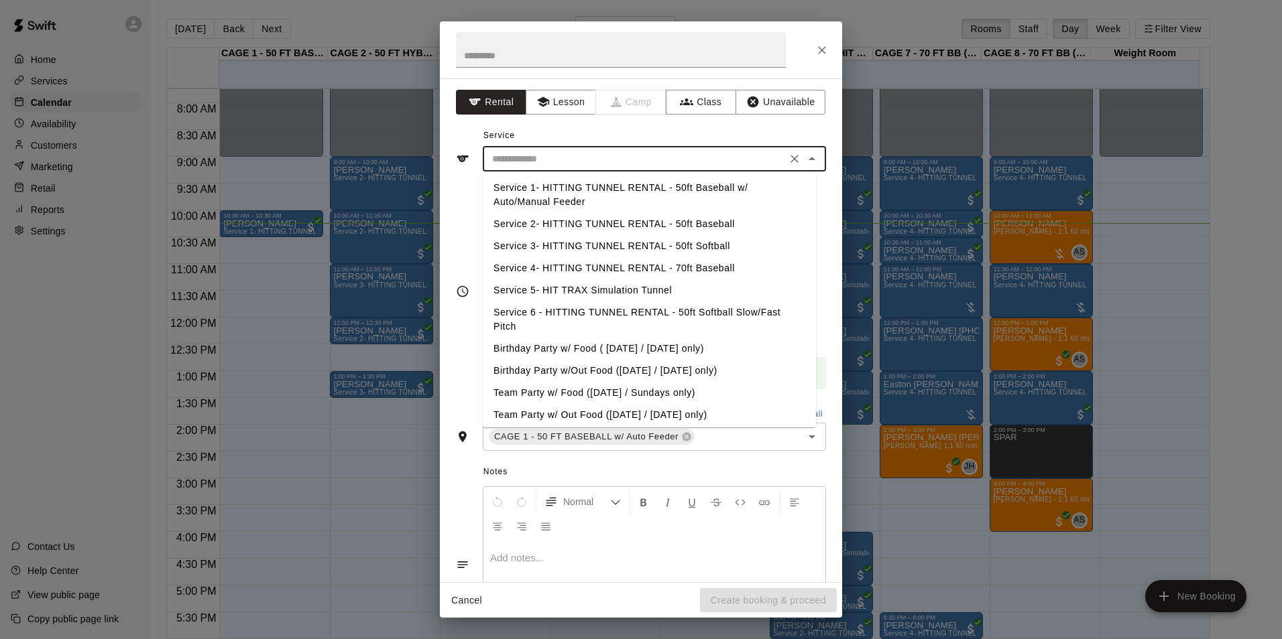
click at [649, 218] on li "Service 2- HITTING TUNNEL RENTAL - 50ft Baseball" at bounding box center [649, 224] width 333 height 22
type input "**********"
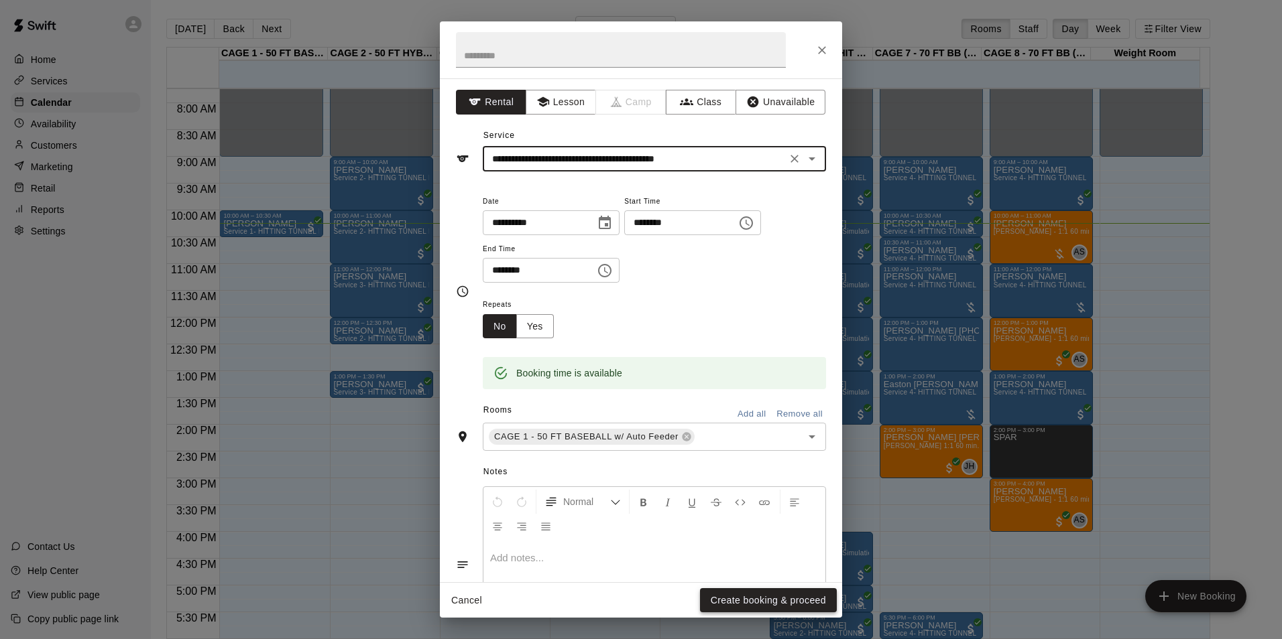
click at [778, 604] on button "Create booking & proceed" at bounding box center [768, 601] width 137 height 25
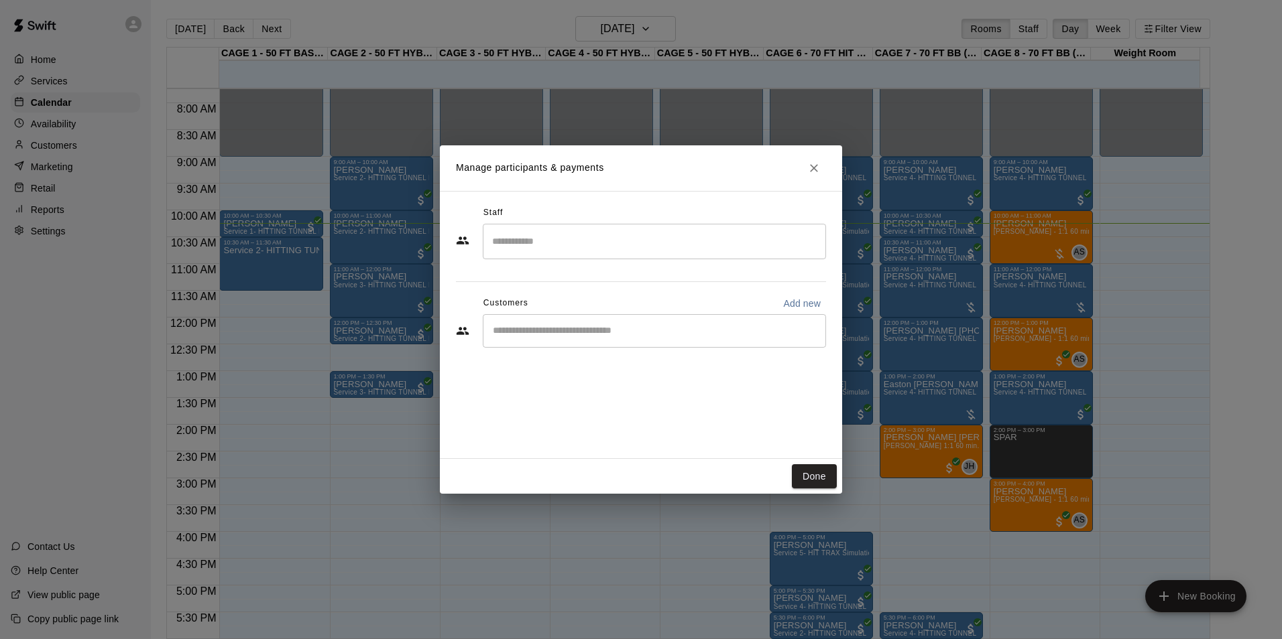
click at [627, 344] on div "​" at bounding box center [654, 331] width 343 height 34
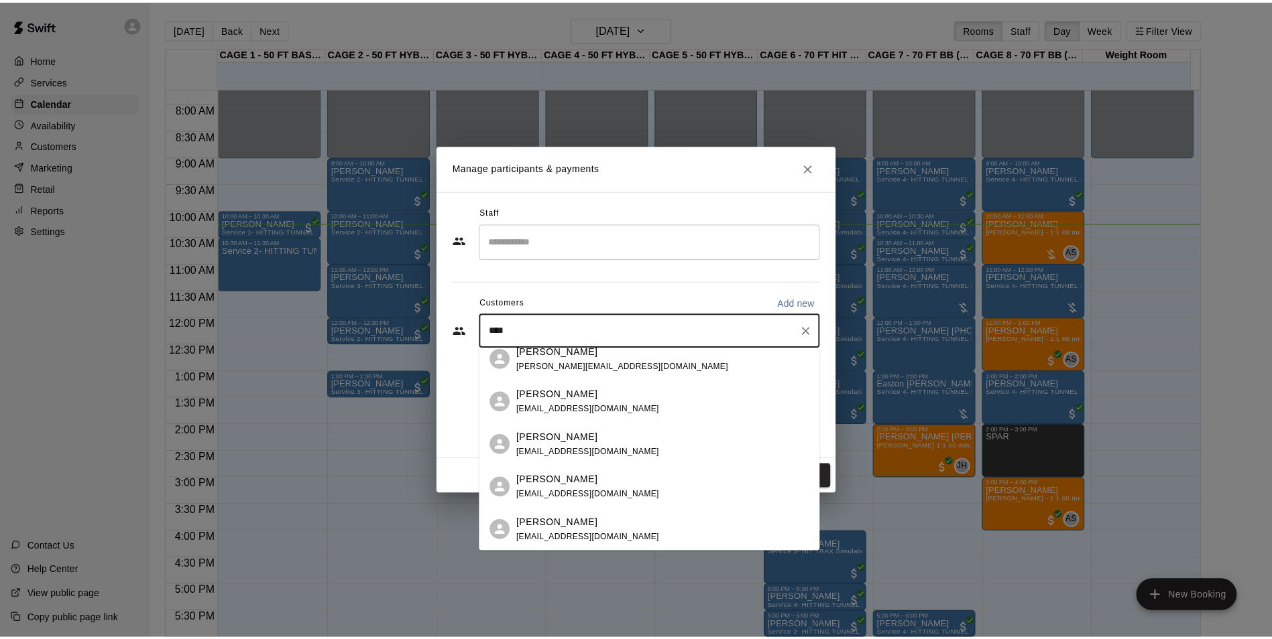
scroll to position [0, 0]
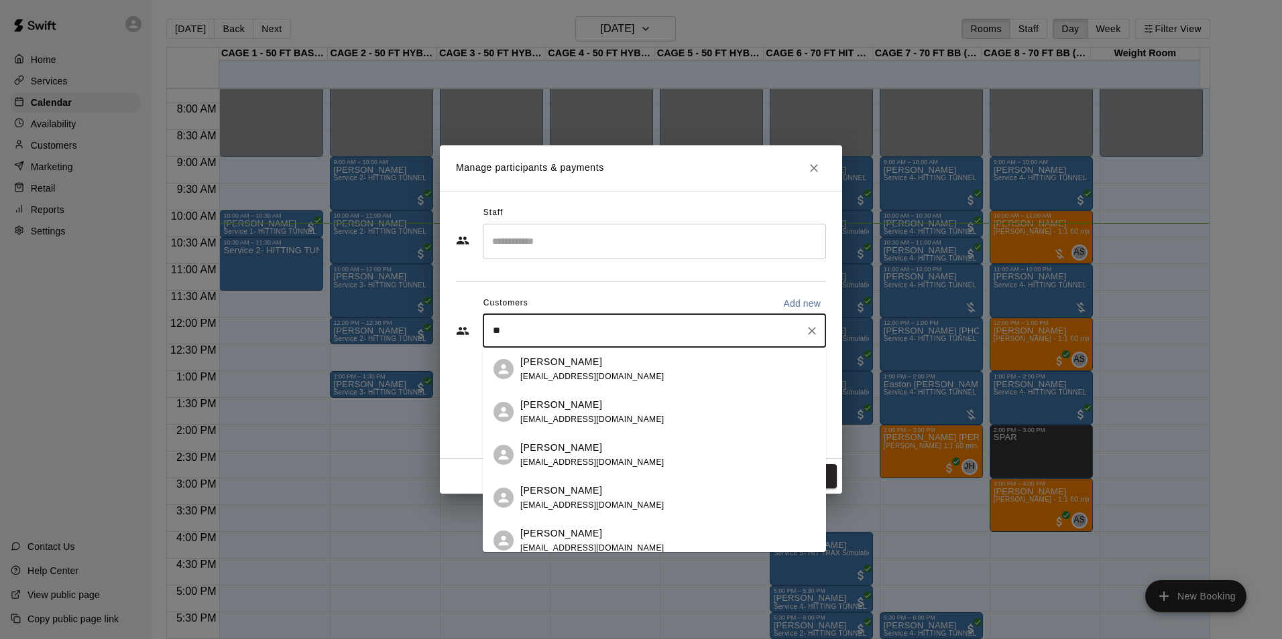
click at [544, 336] on input "**" at bounding box center [644, 330] width 311 height 13
type input "*"
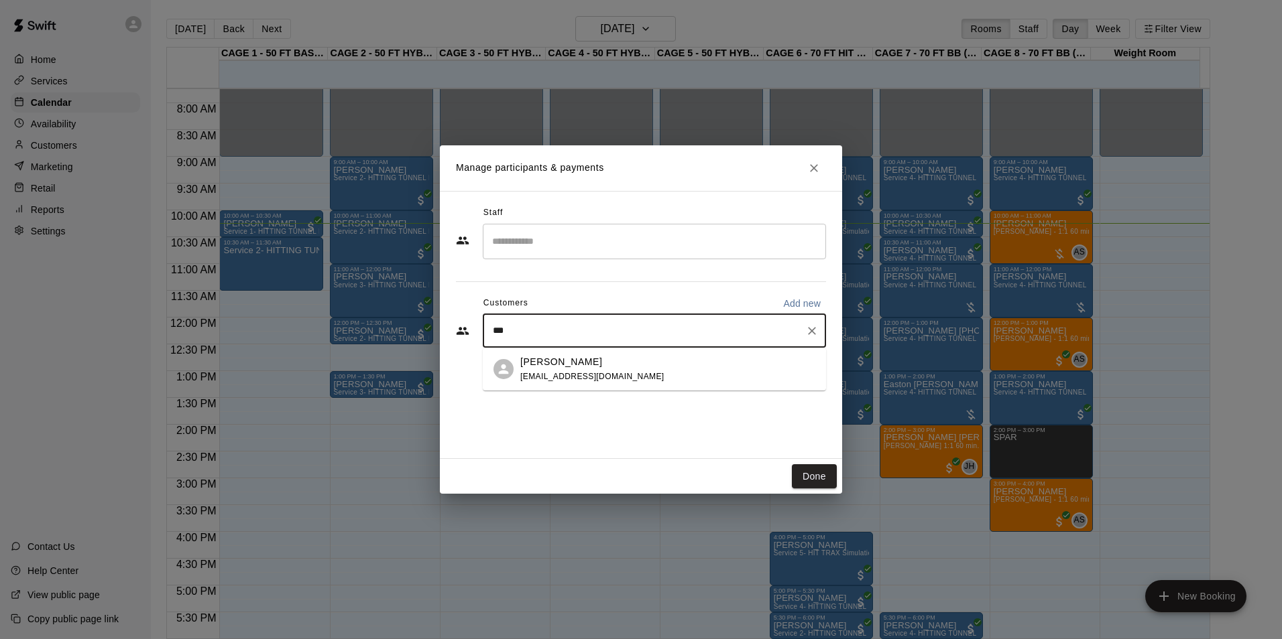
type input "****"
click at [570, 373] on span "orionsmommy26@gmail.com" at bounding box center [592, 376] width 144 height 9
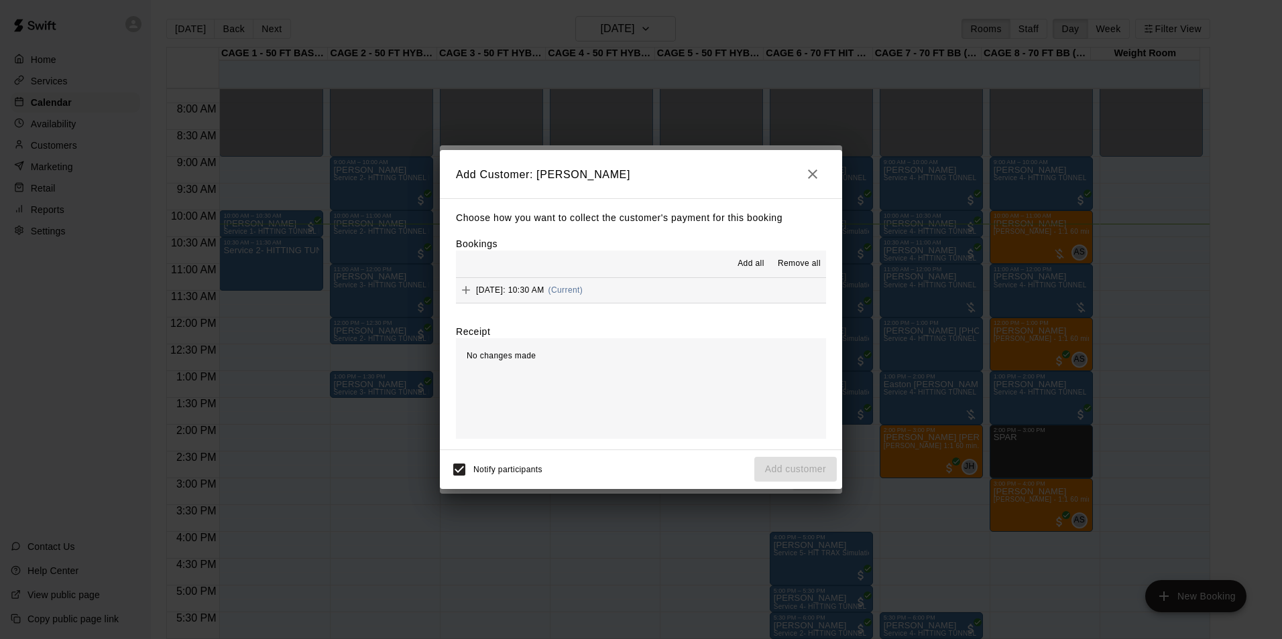
click at [583, 294] on span "(Current)" at bounding box center [565, 290] width 35 height 9
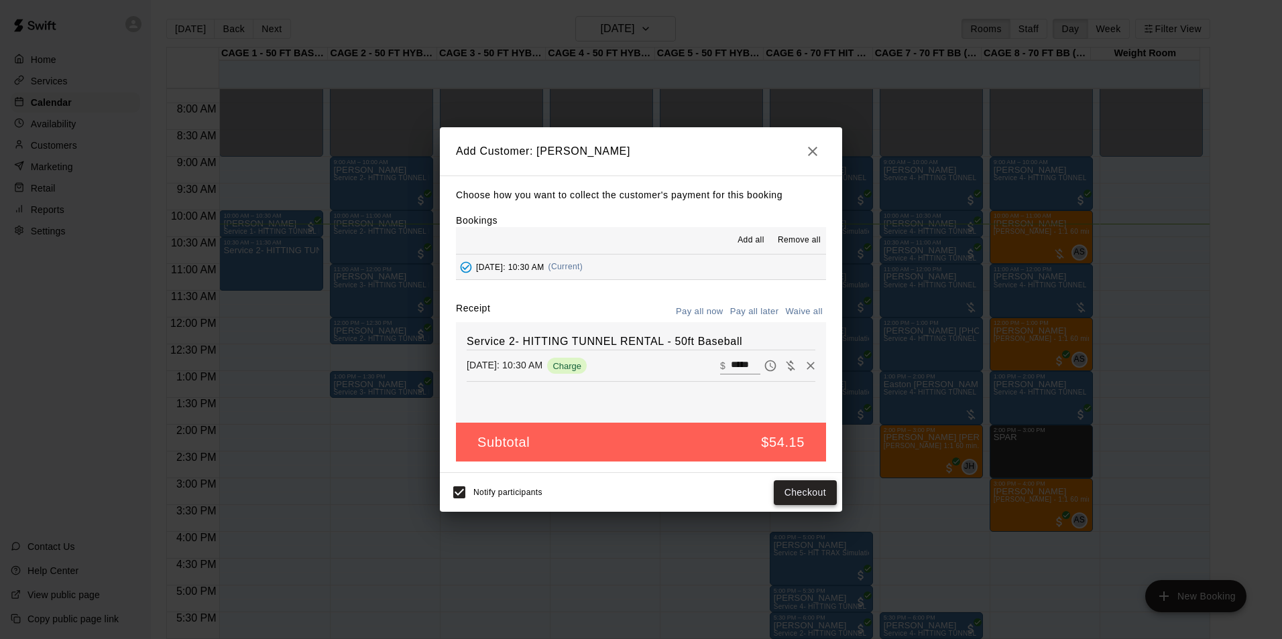
click at [794, 492] on button "Checkout" at bounding box center [805, 493] width 63 height 25
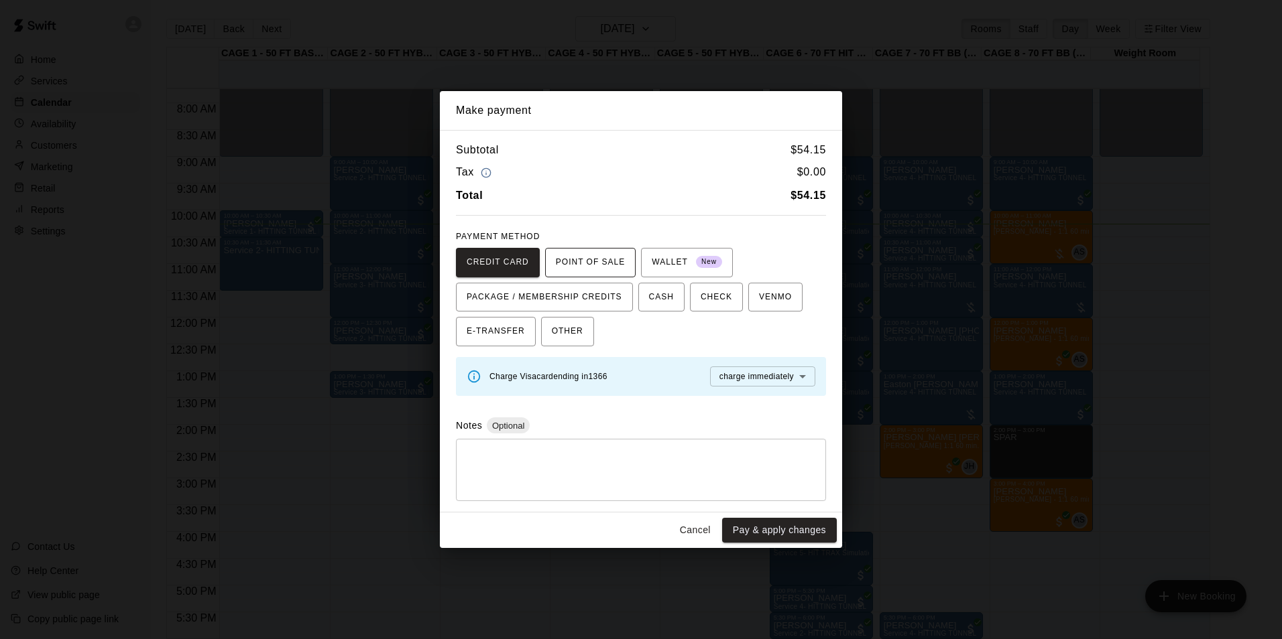
click at [605, 271] on span "POINT OF SALE" at bounding box center [590, 262] width 69 height 21
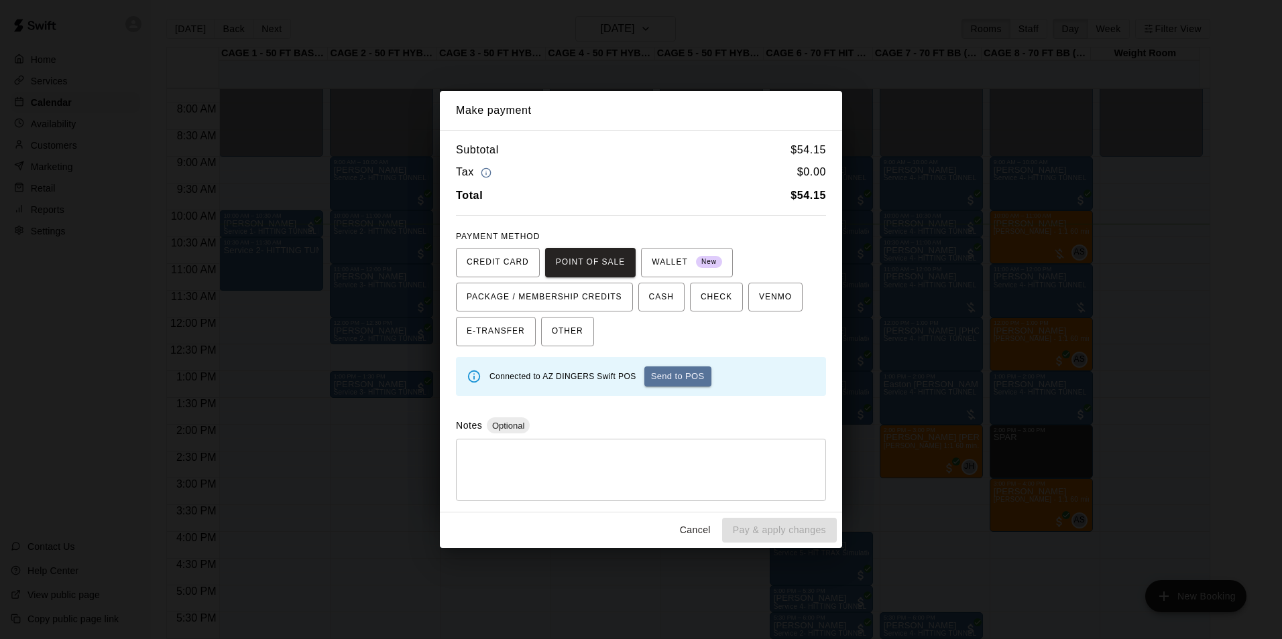
click at [682, 389] on div "Connected to AZ DINGERS Swift POS Send to POS" at bounding box center [652, 376] width 326 height 31
drag, startPoint x: 682, startPoint y: 389, endPoint x: 681, endPoint y: 373, distance: 16.1
click at [681, 373] on button "Send to POS" at bounding box center [677, 377] width 67 height 20
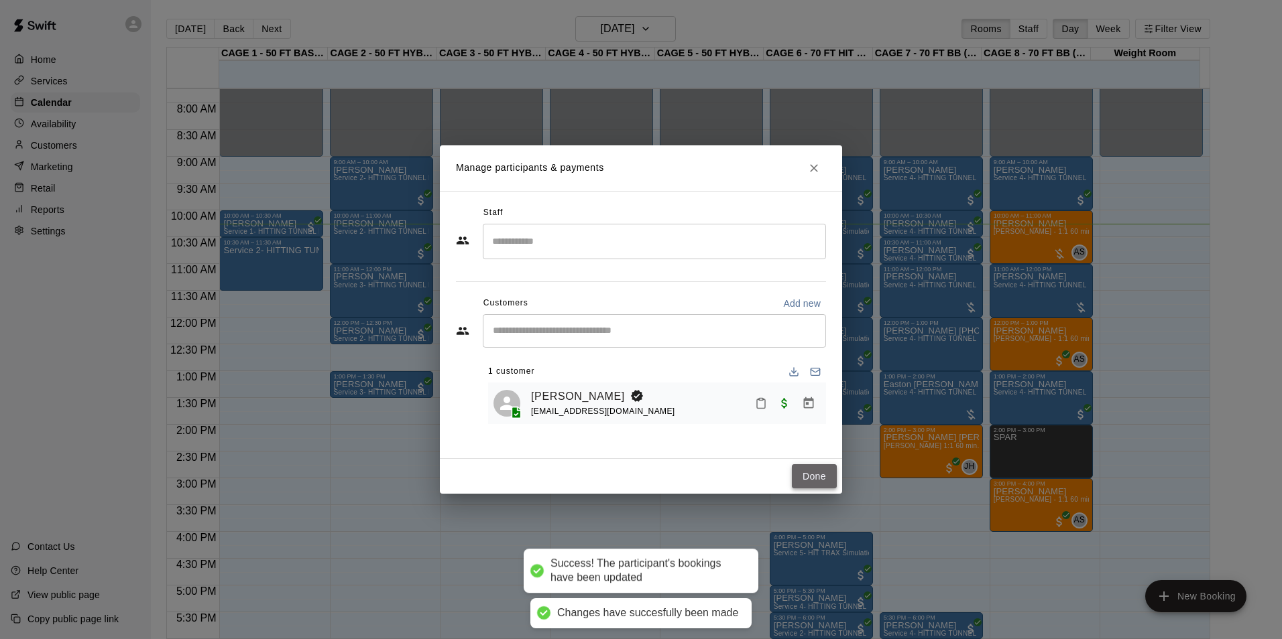
click at [819, 472] on button "Done" at bounding box center [814, 477] width 45 height 25
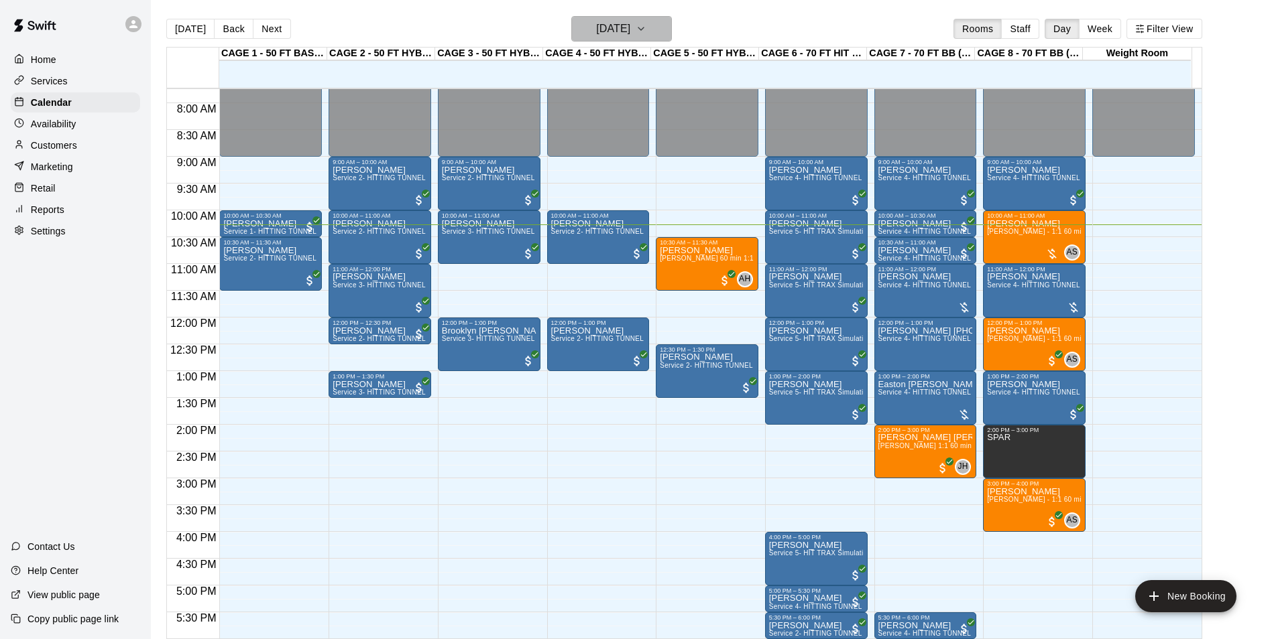
click at [608, 30] on h6 "[DATE]" at bounding box center [613, 28] width 34 height 19
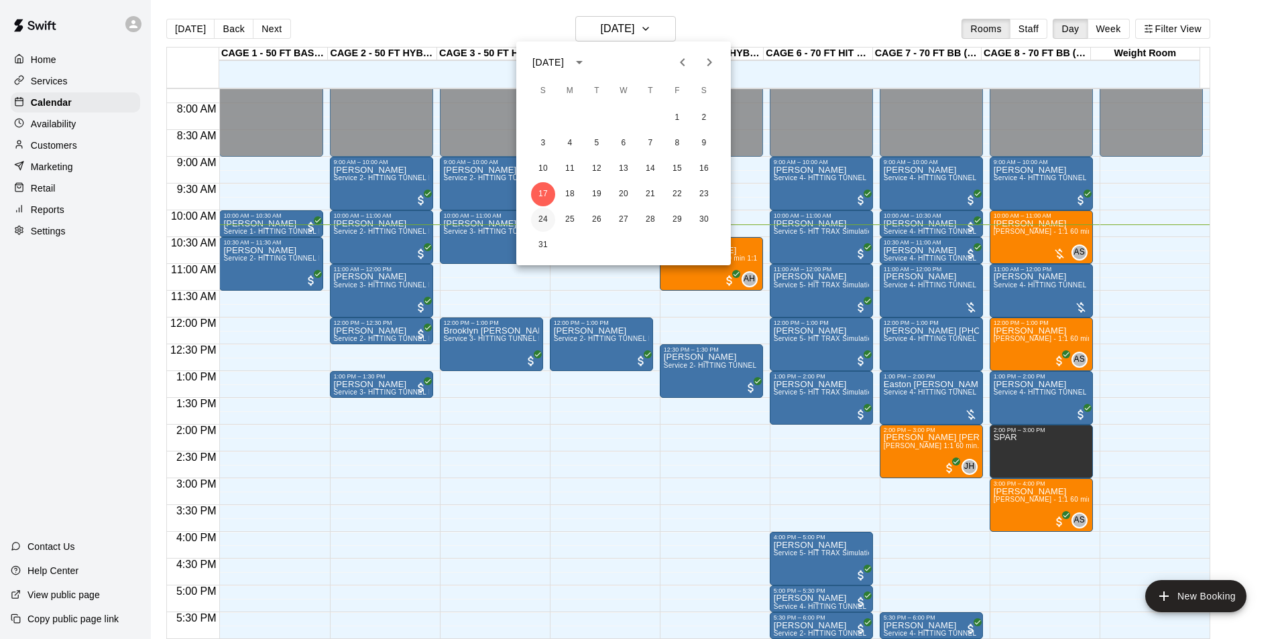
click at [546, 219] on button "24" at bounding box center [543, 220] width 24 height 24
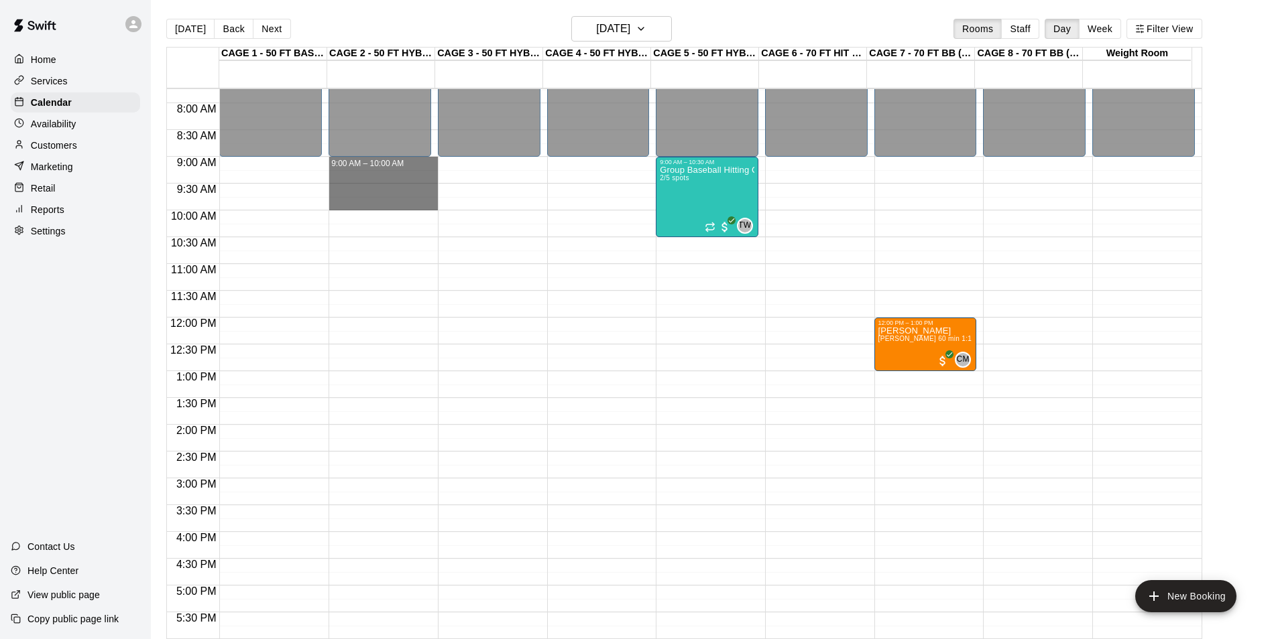
drag, startPoint x: 404, startPoint y: 160, endPoint x: 402, endPoint y: 205, distance: 45.0
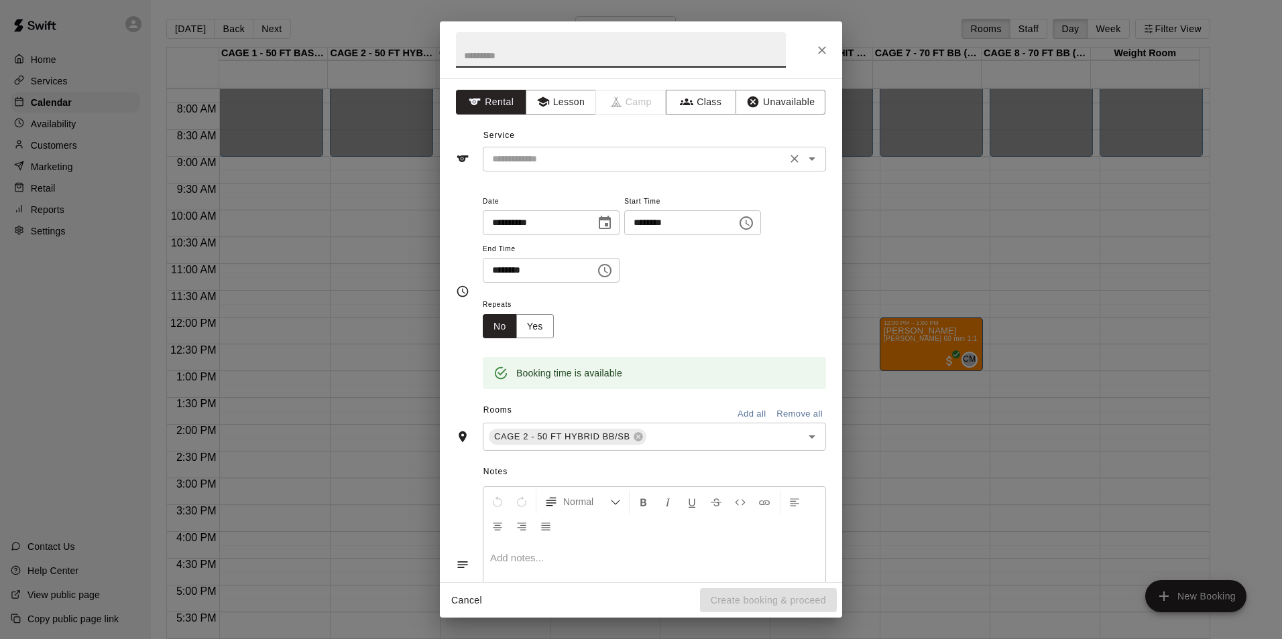
click at [606, 149] on div "​" at bounding box center [654, 159] width 343 height 25
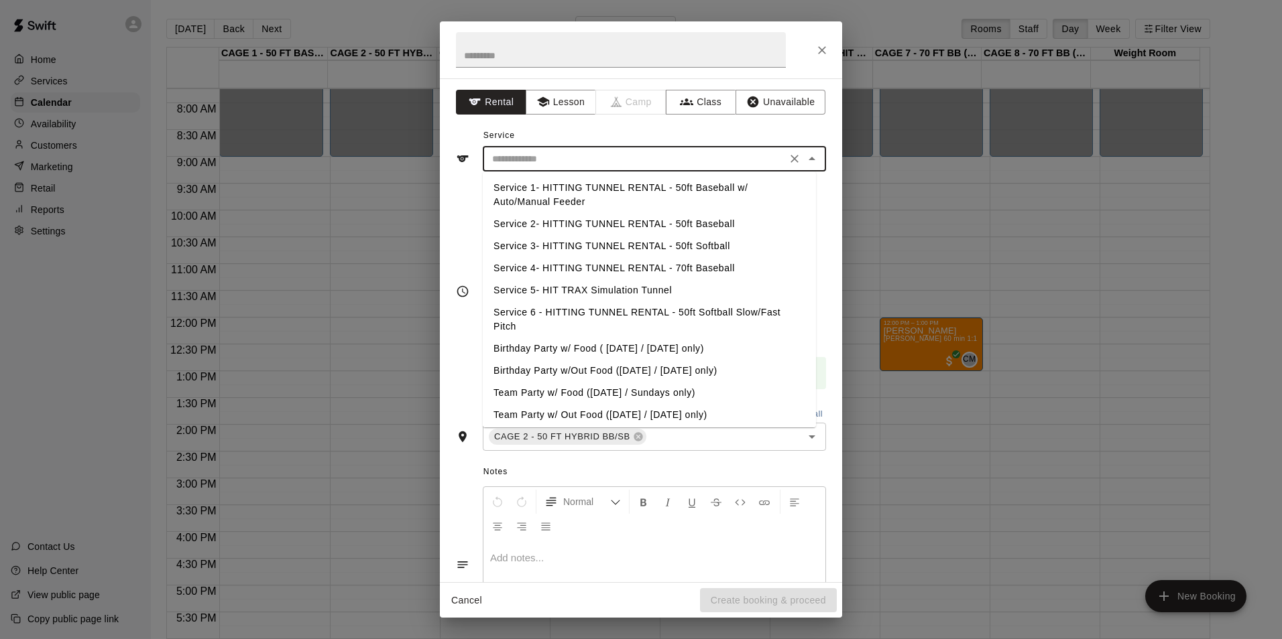
click at [698, 223] on li "Service 2- HITTING TUNNEL RENTAL - 50ft Baseball" at bounding box center [649, 224] width 333 height 22
type input "**********"
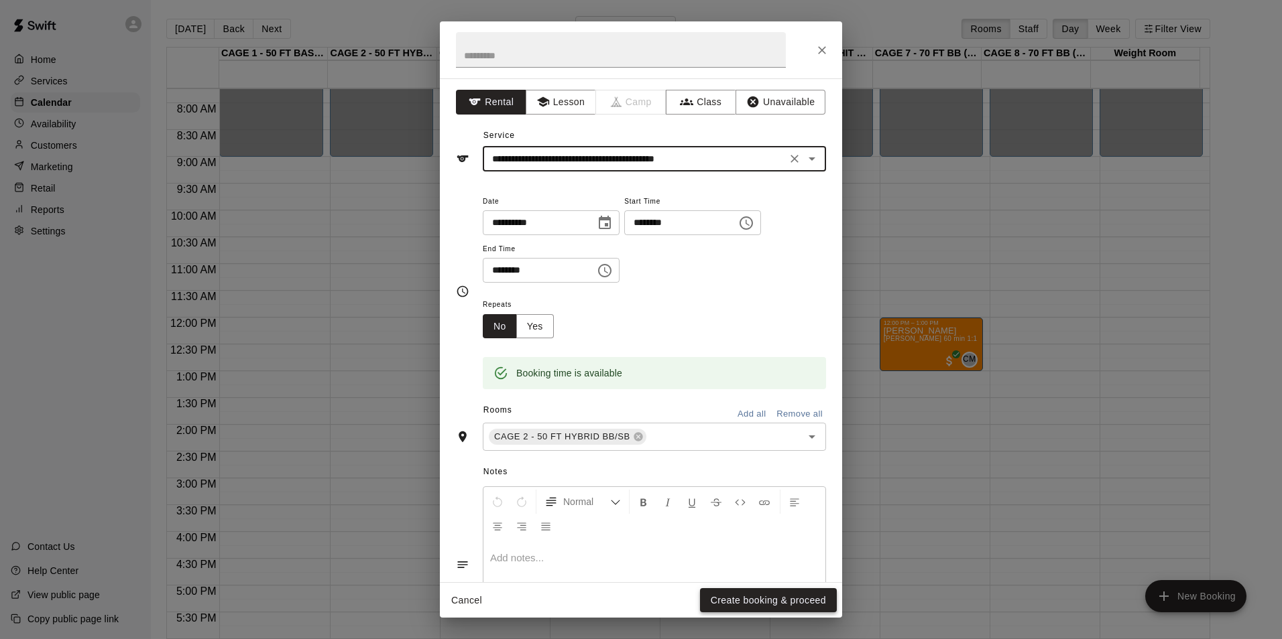
click at [772, 601] on button "Create booking & proceed" at bounding box center [768, 601] width 137 height 25
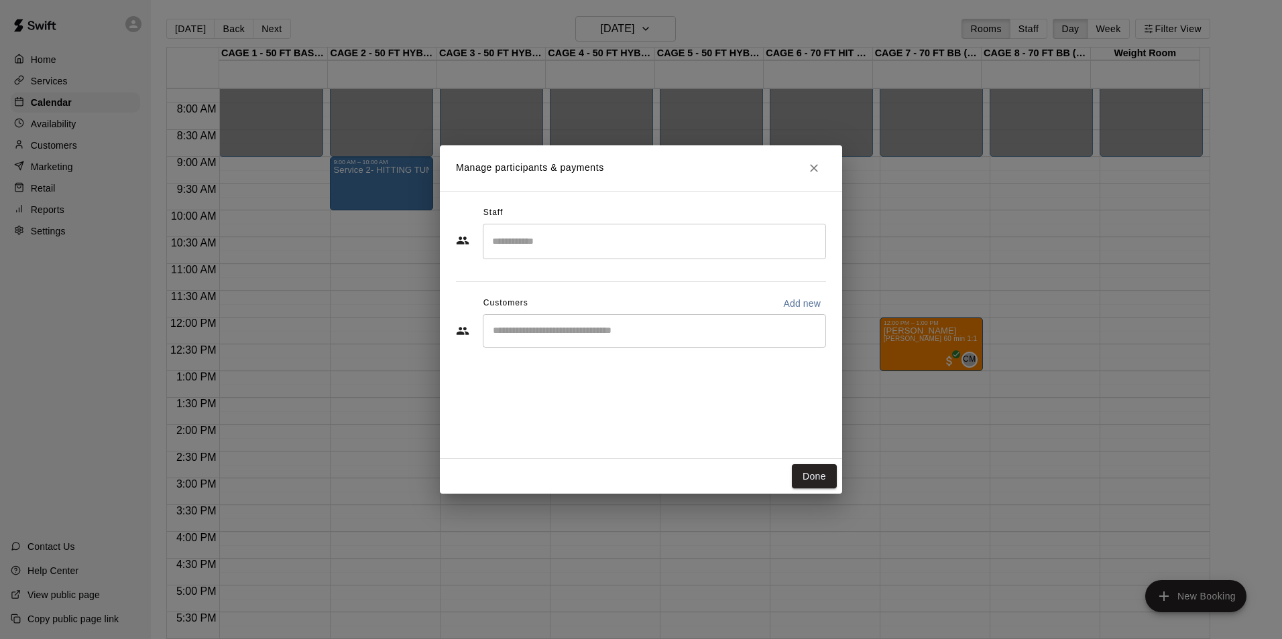
click at [704, 328] on input "Start typing to search customers..." at bounding box center [654, 330] width 331 height 13
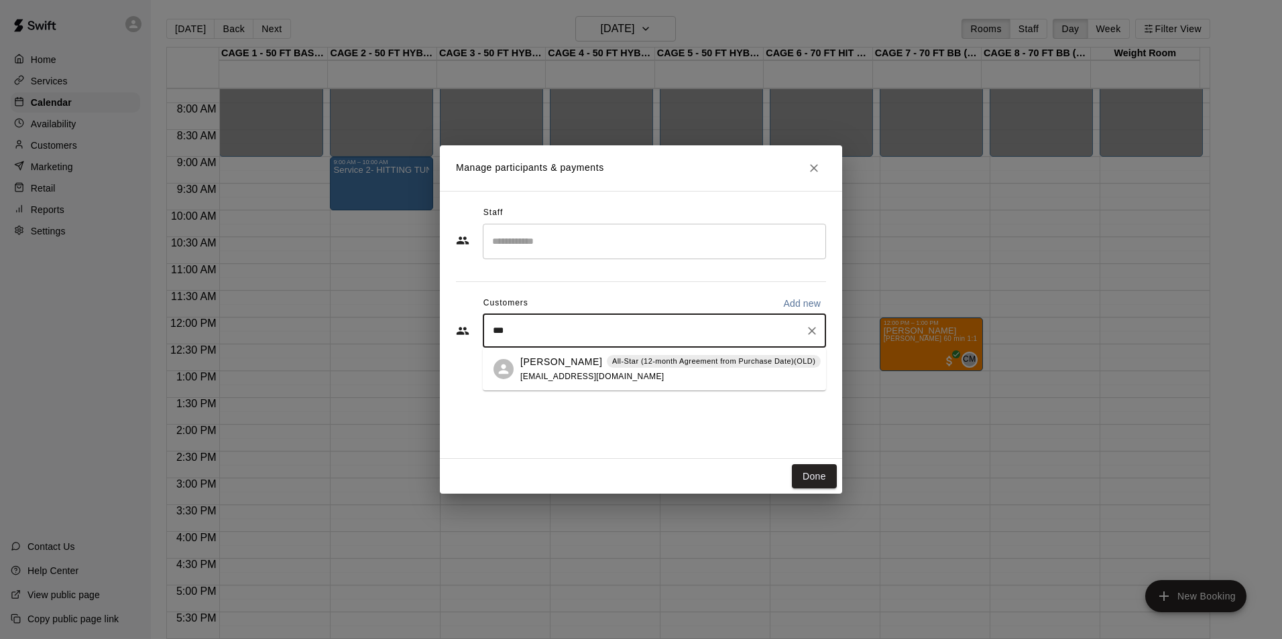
type input "****"
click at [621, 378] on div "TG BLES All-Star (12-month Agreement from Purchase Date)(OLD) tgbles@tgbles.com" at bounding box center [670, 369] width 300 height 29
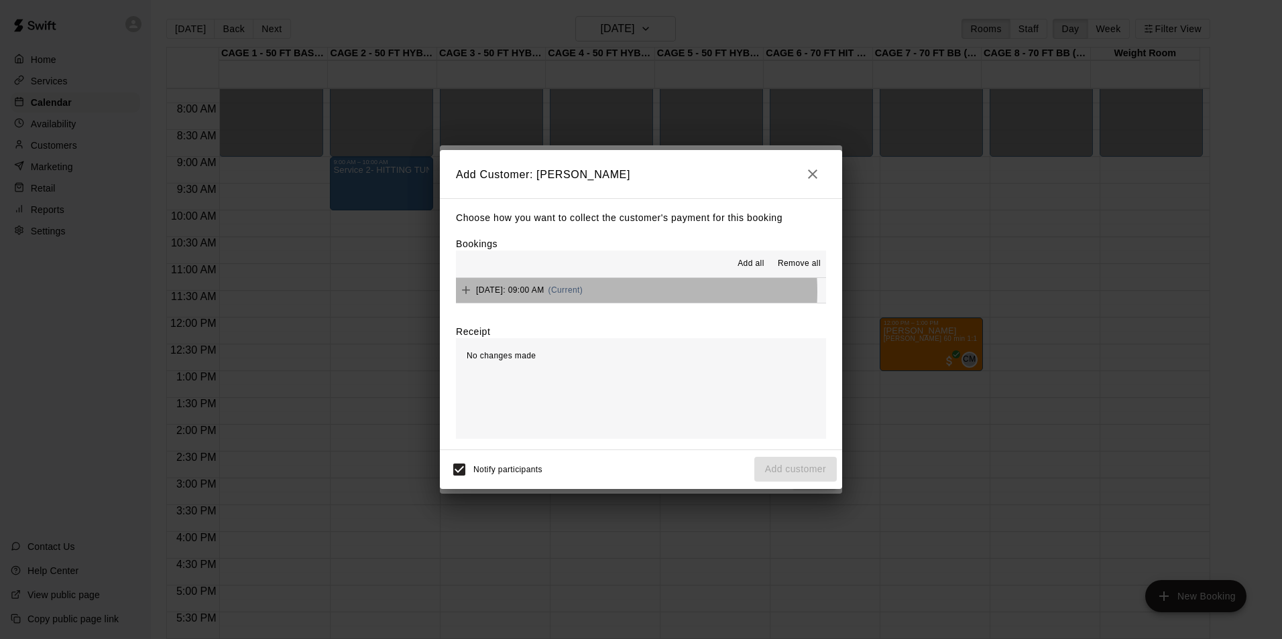
drag, startPoint x: 605, startPoint y: 292, endPoint x: 672, endPoint y: 328, distance: 75.6
click at [583, 291] on span "(Current)" at bounding box center [565, 290] width 35 height 9
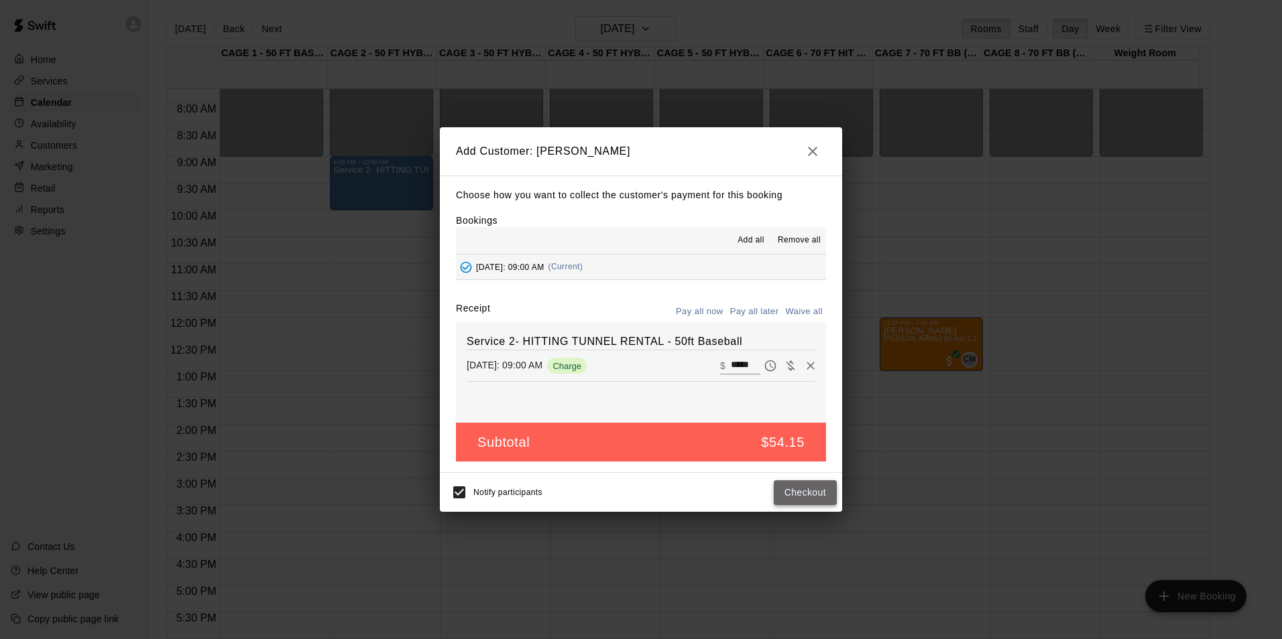
click at [791, 497] on button "Checkout" at bounding box center [805, 493] width 63 height 25
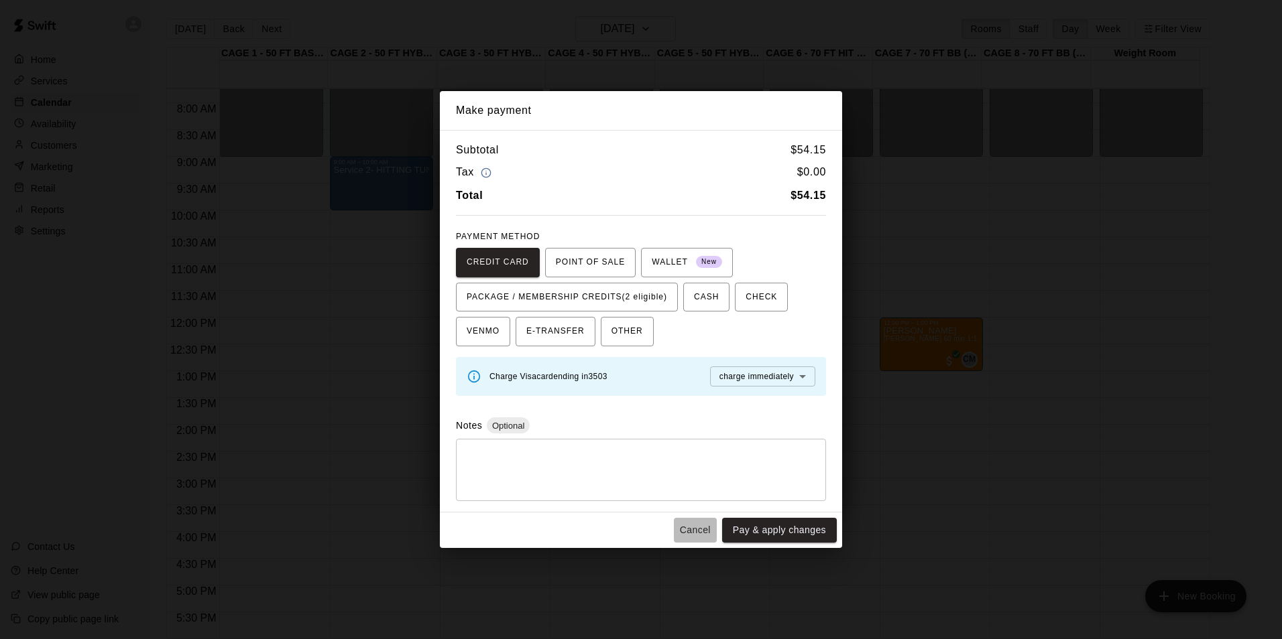
click at [690, 528] on button "Cancel" at bounding box center [695, 530] width 43 height 25
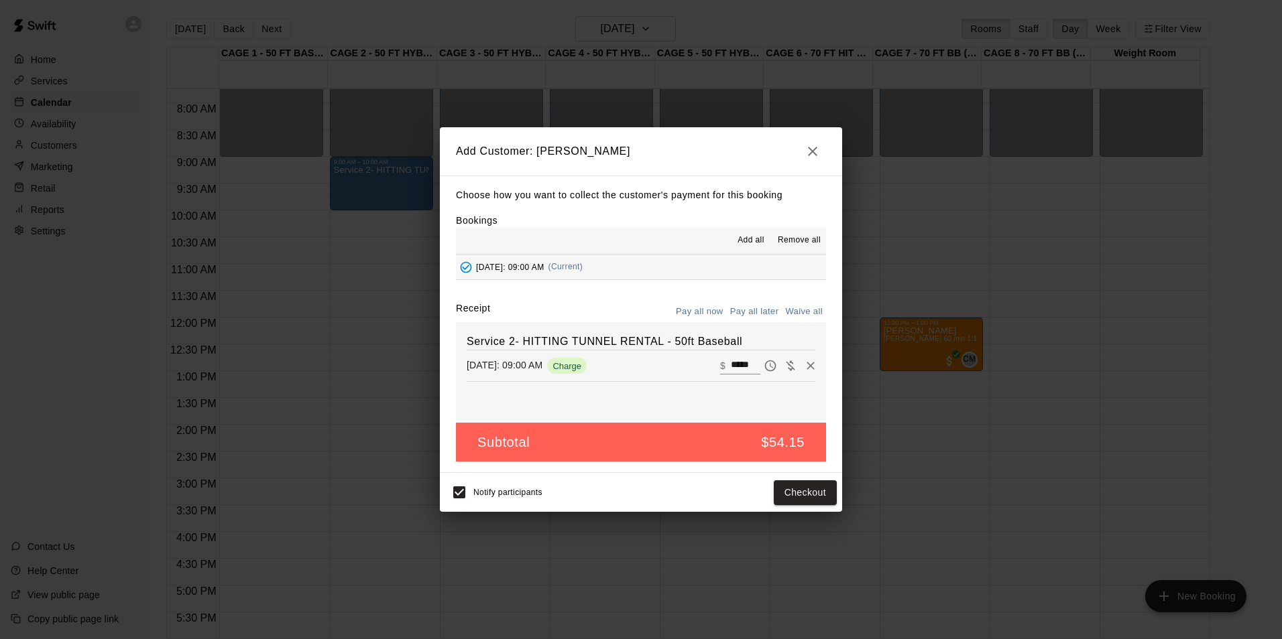
click at [751, 306] on button "Pay all later" at bounding box center [755, 312] width 56 height 21
click at [781, 491] on button "Add customer" at bounding box center [795, 493] width 82 height 25
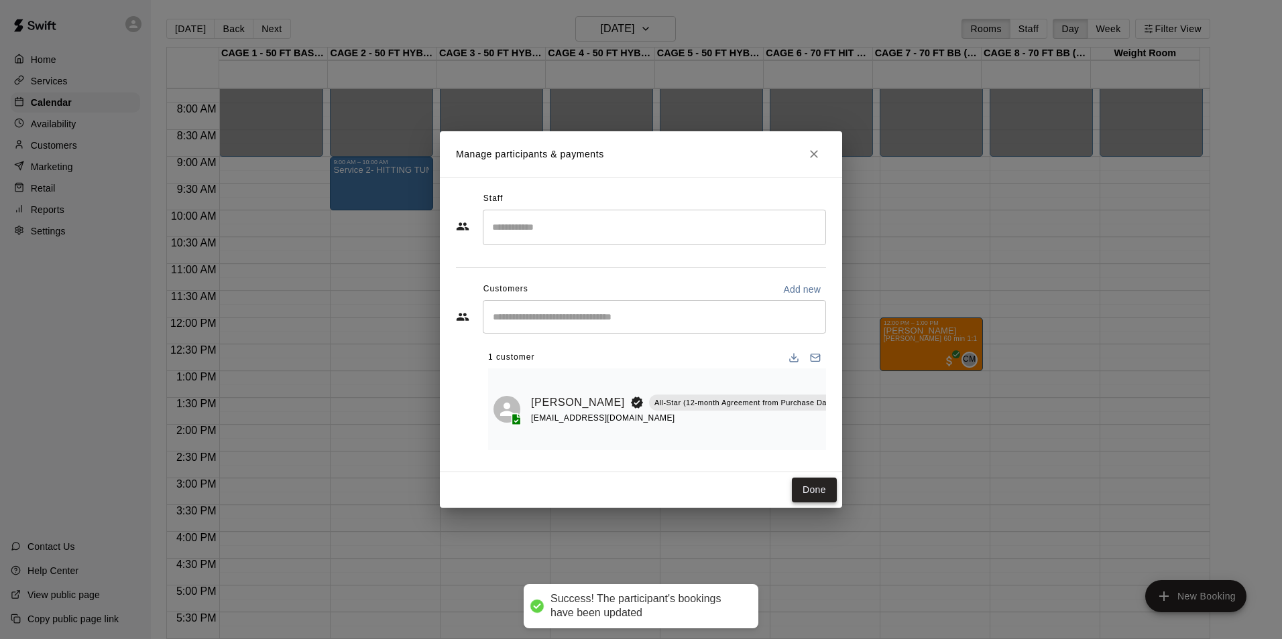
click at [804, 485] on button "Done" at bounding box center [814, 490] width 45 height 25
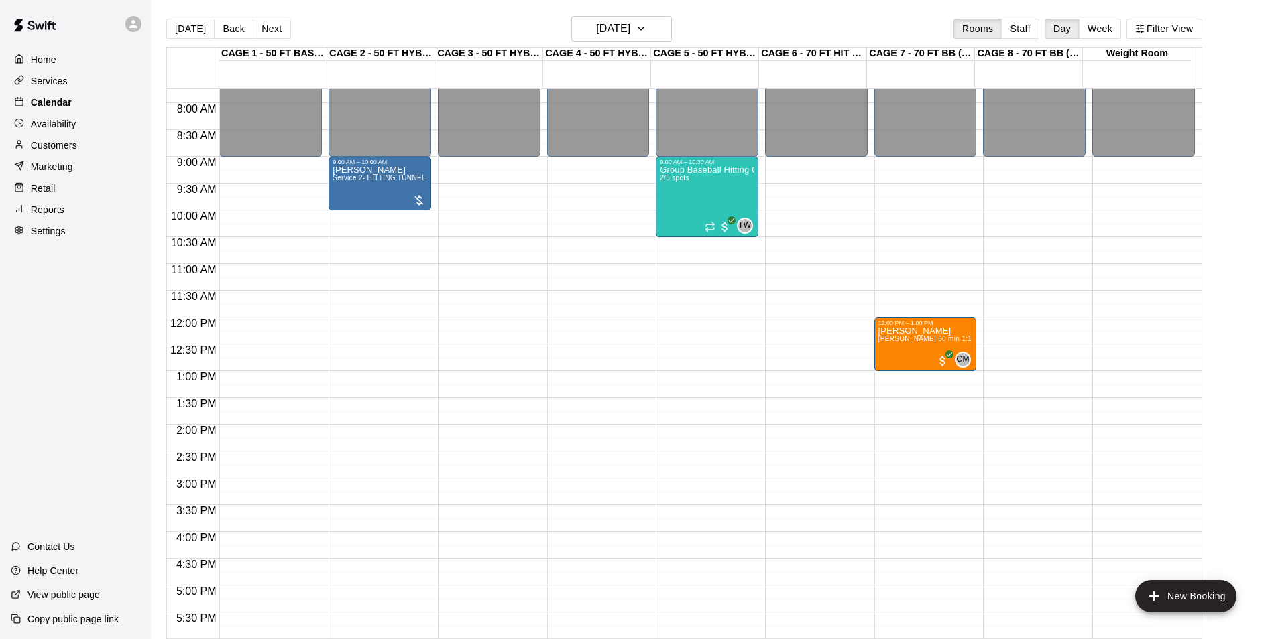
click at [50, 107] on p "Calendar" at bounding box center [51, 102] width 41 height 13
click at [190, 24] on button "[DATE]" at bounding box center [190, 29] width 48 height 20
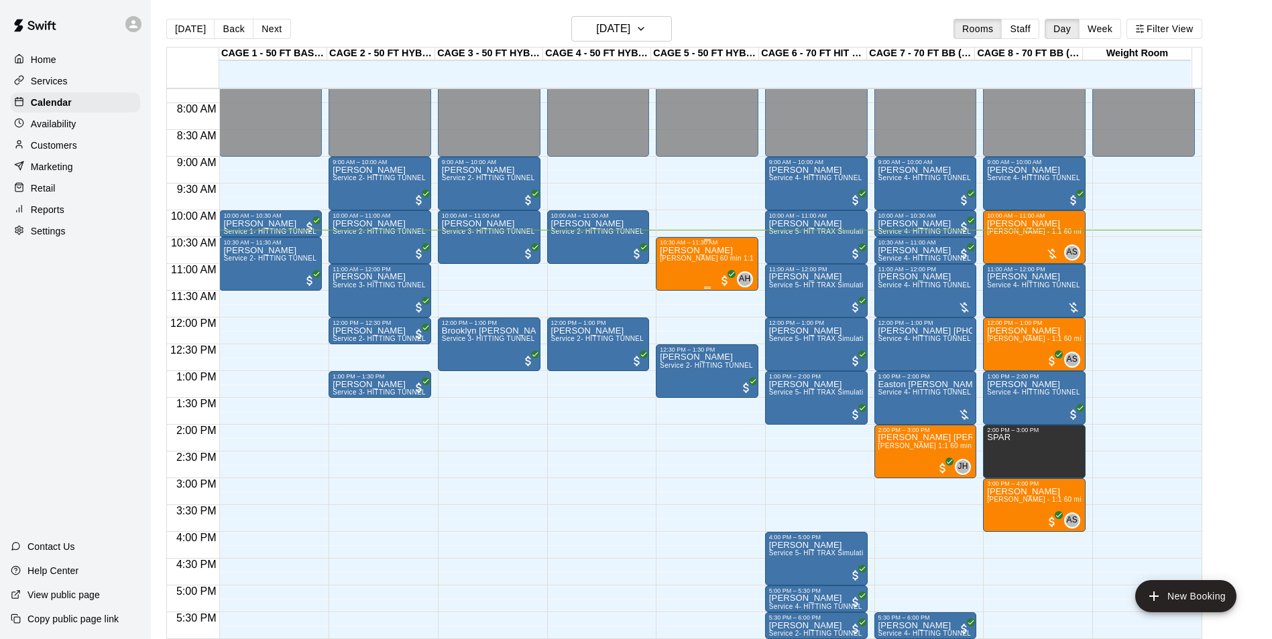
click at [698, 271] on div "Mason Minton Andrew Haley 60 min 1:1 lessons - baseball hitting / fielding / pi…" at bounding box center [707, 565] width 95 height 639
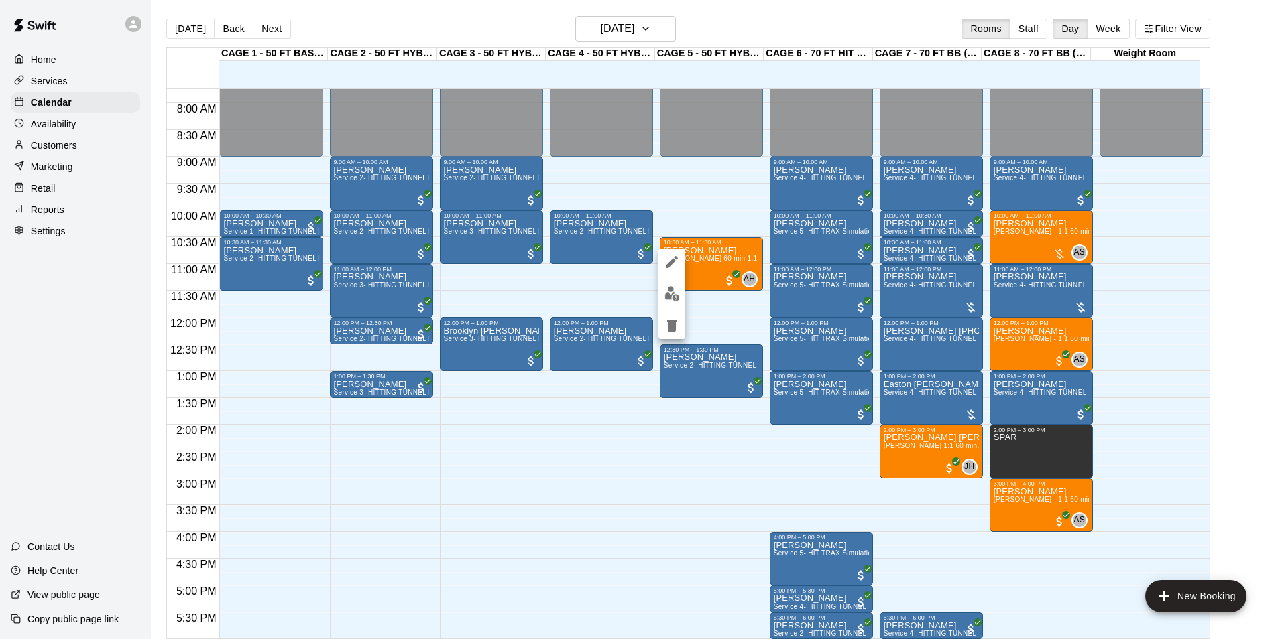
click at [660, 294] on button "edit" at bounding box center [671, 294] width 27 height 26
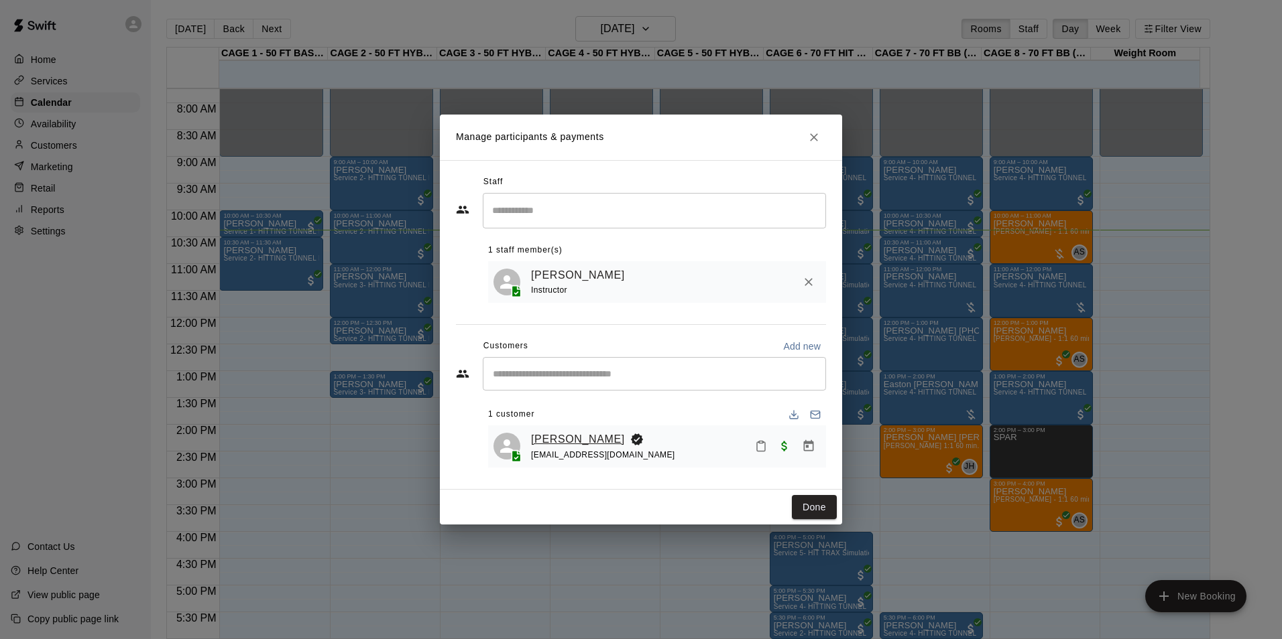
click at [545, 439] on link "[PERSON_NAME]" at bounding box center [578, 439] width 94 height 17
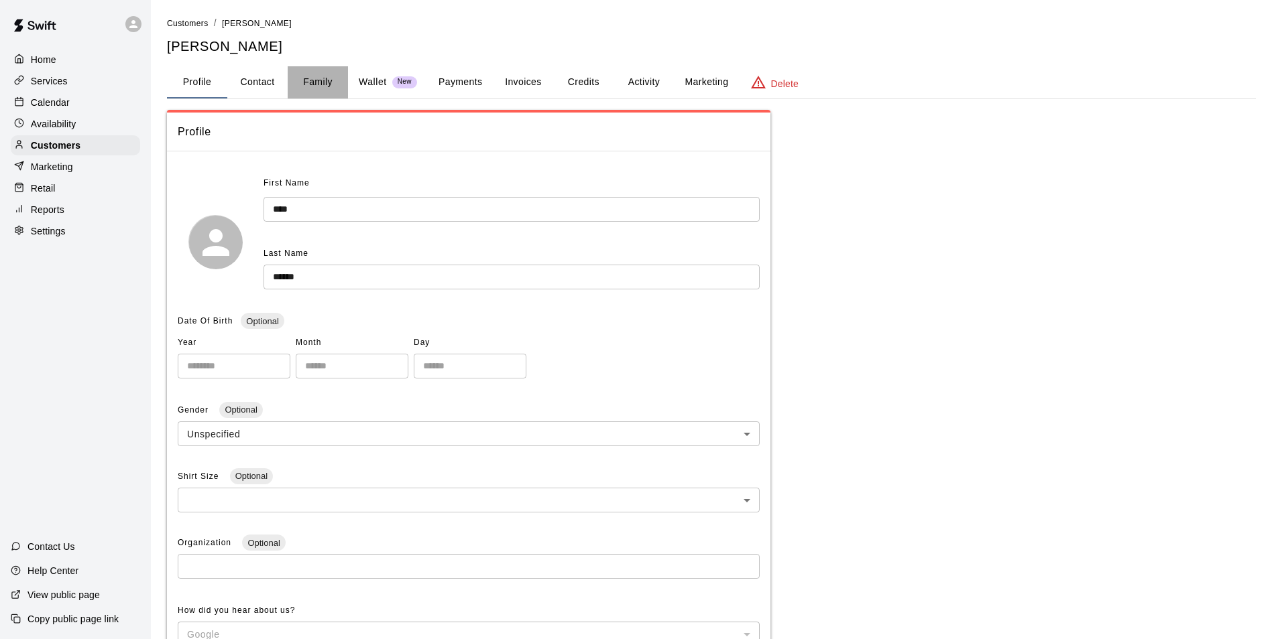
click at [319, 86] on button "Family" at bounding box center [318, 82] width 60 height 32
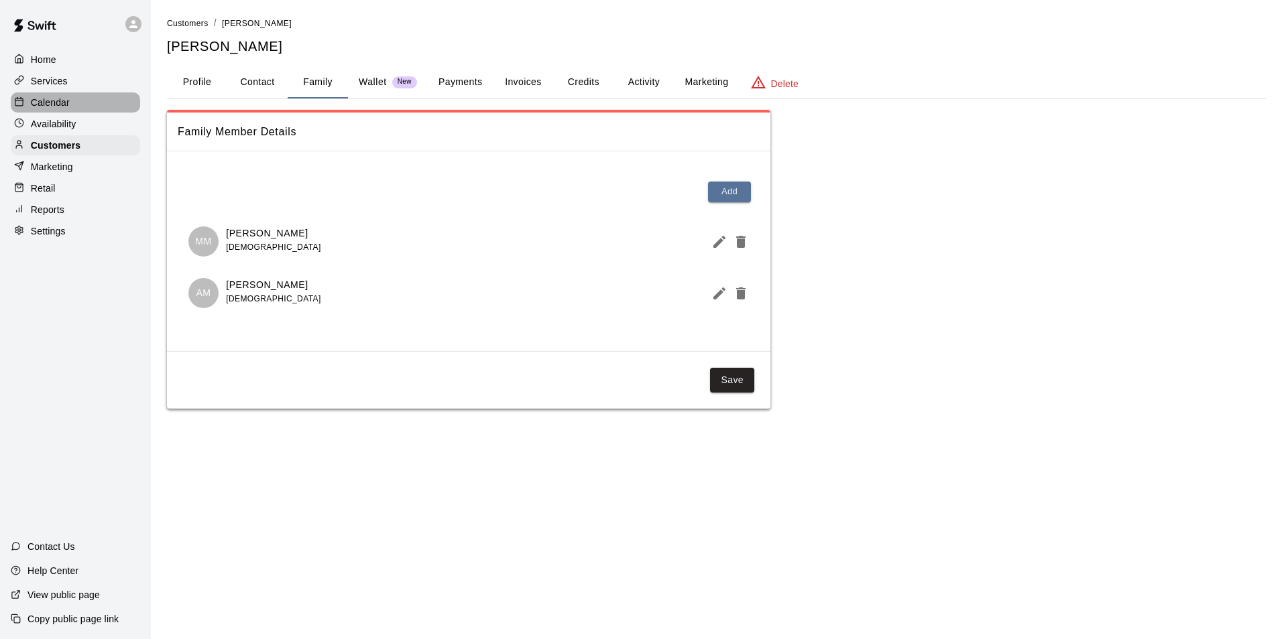
drag, startPoint x: 77, startPoint y: 106, endPoint x: 87, endPoint y: 107, distance: 10.1
click at [77, 106] on div "Calendar" at bounding box center [75, 103] width 129 height 20
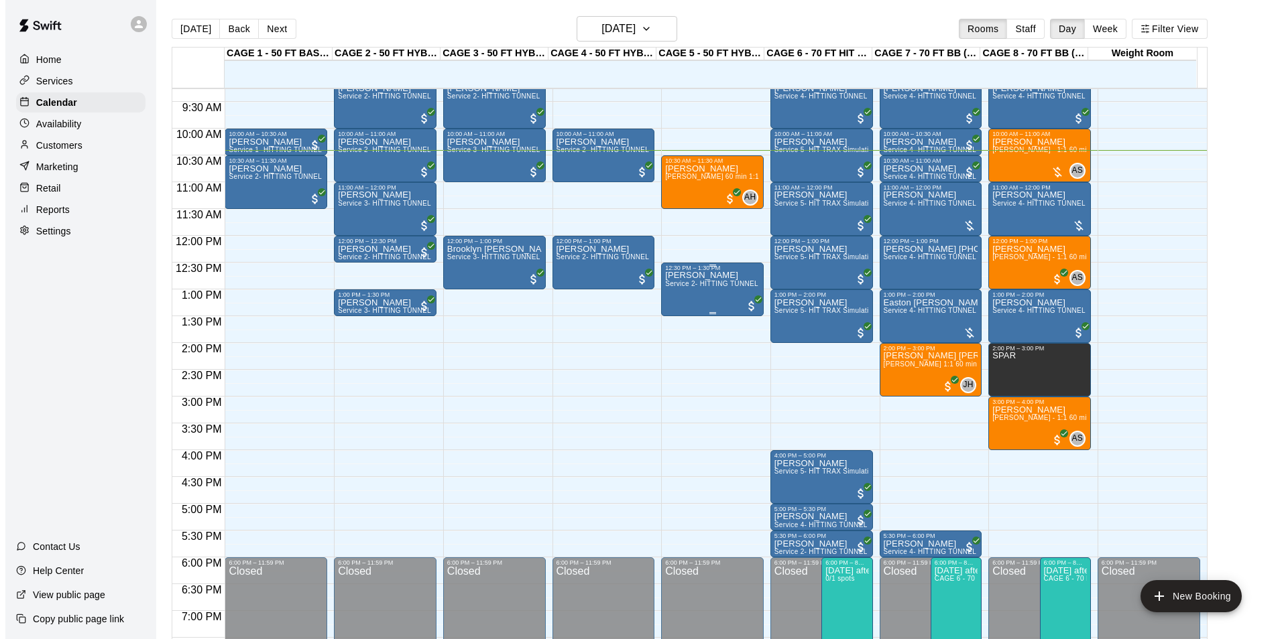
scroll to position [356, 0]
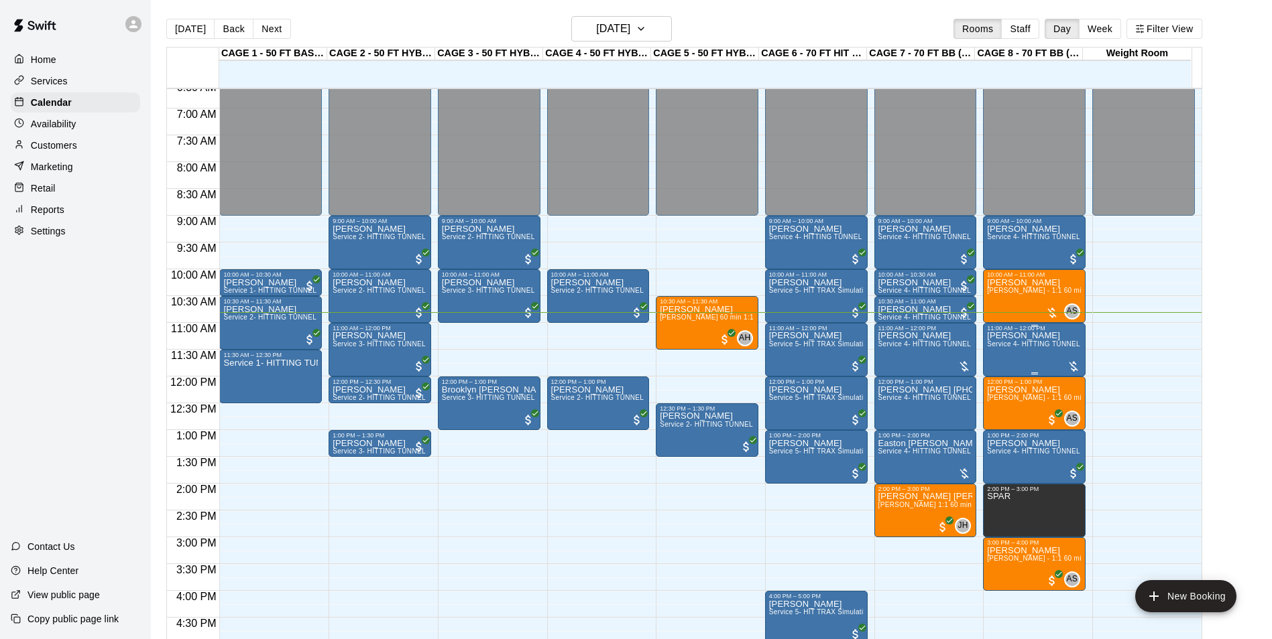
click at [1031, 344] on span "Service 4- HITTING TUNNEL RENTAL - 70ft Baseball" at bounding box center [1072, 344] width 170 height 7
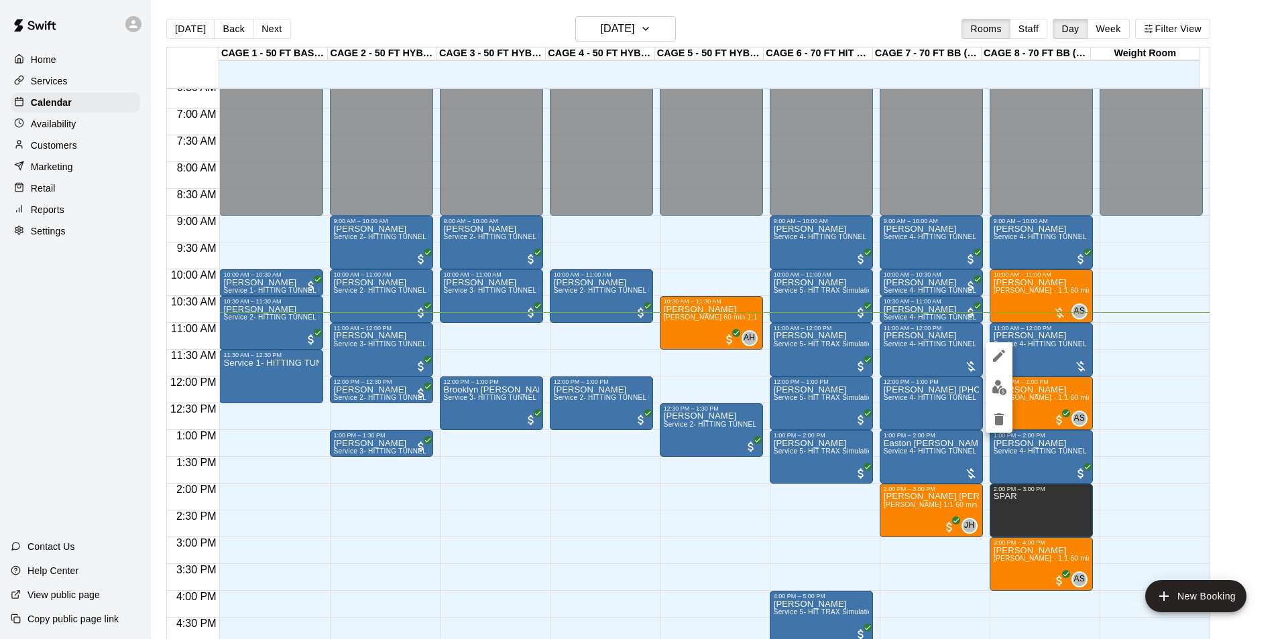
click at [1002, 384] on img "edit" at bounding box center [998, 387] width 15 height 15
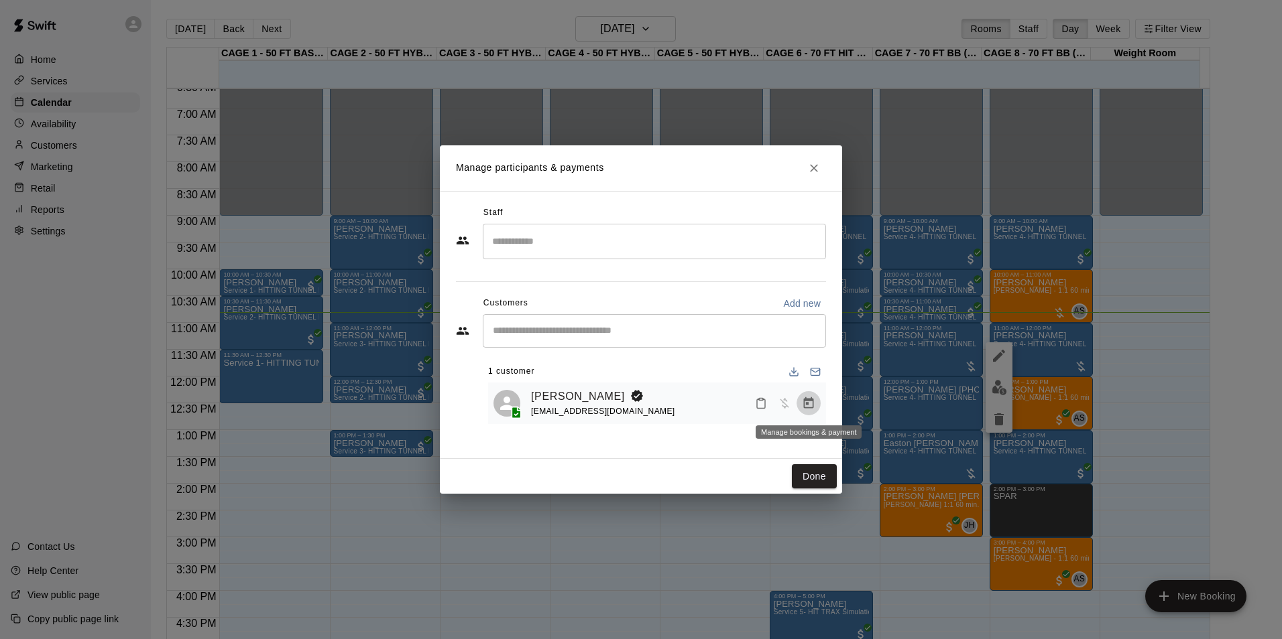
click at [809, 412] on button "Manage bookings & payment" at bounding box center [808, 403] width 24 height 24
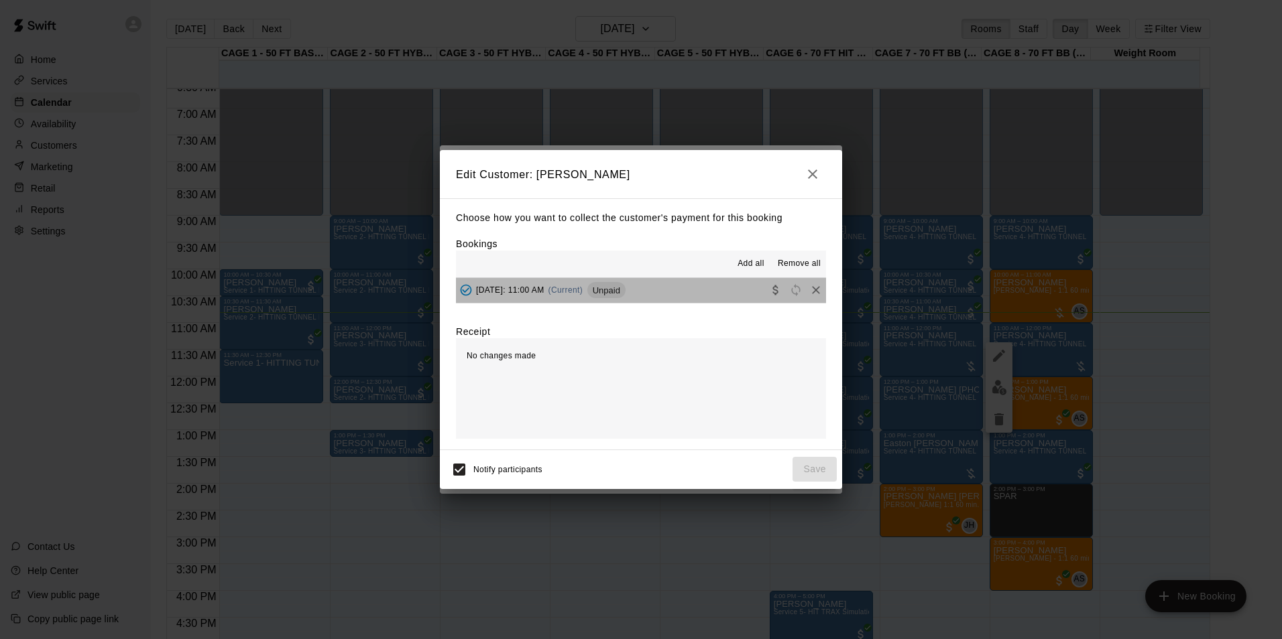
click at [711, 286] on button "Sunday, August 17: 11:00 AM (Current) Unpaid" at bounding box center [641, 290] width 370 height 25
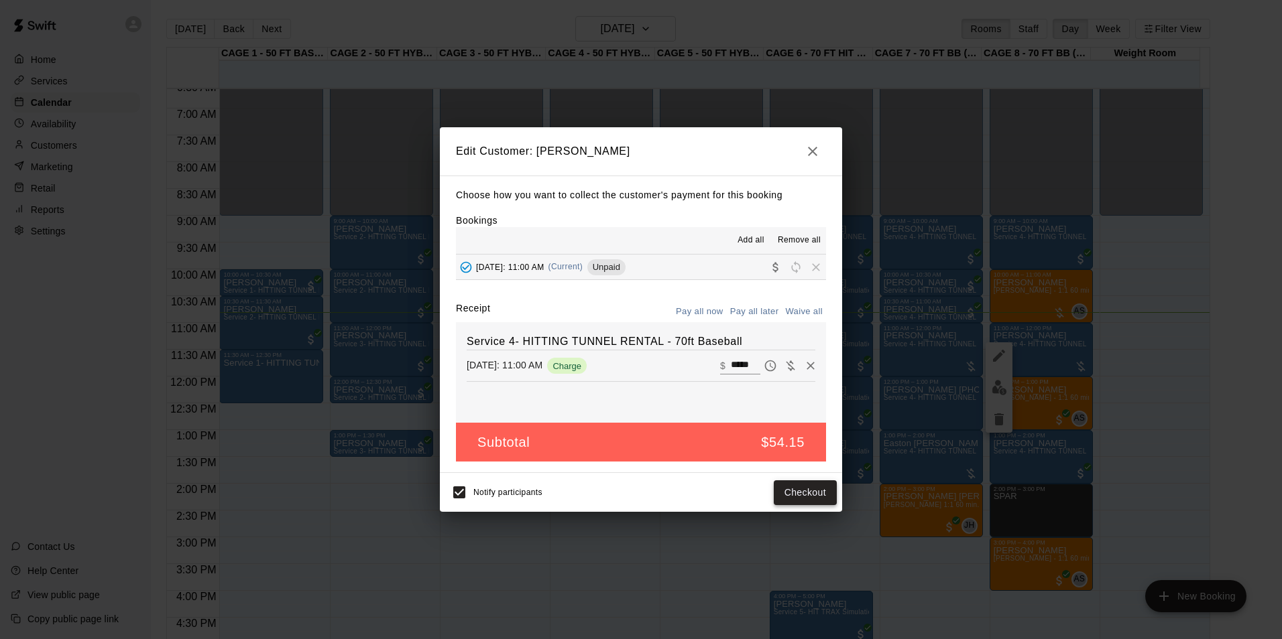
click at [806, 485] on button "Checkout" at bounding box center [805, 493] width 63 height 25
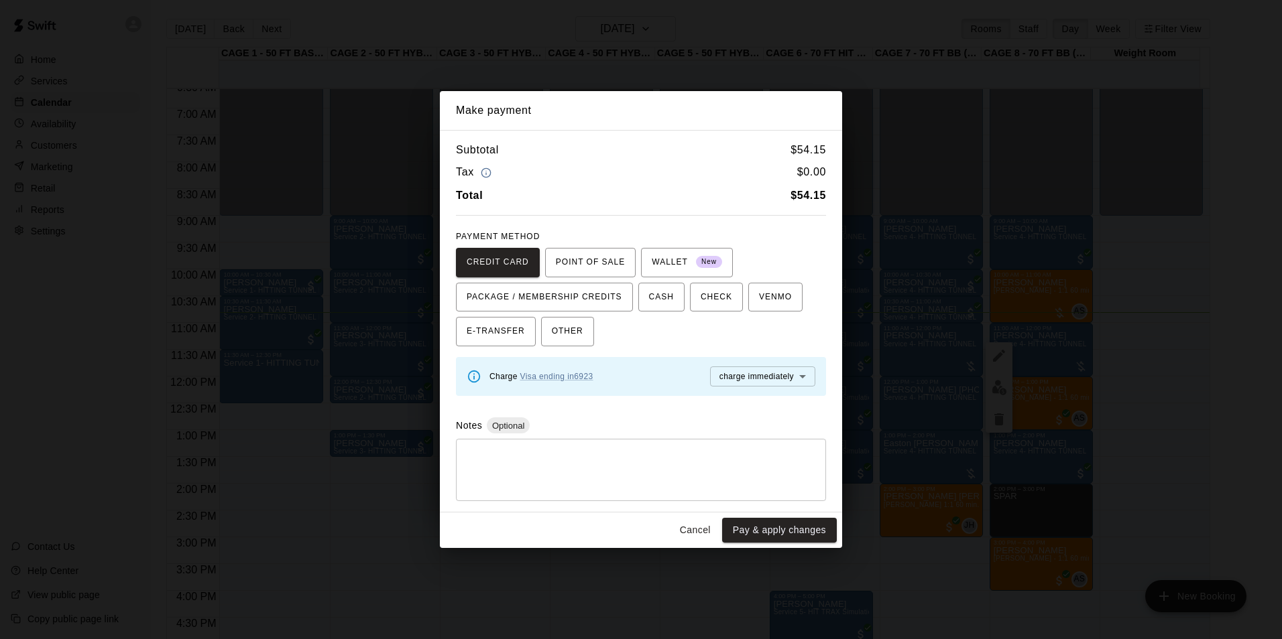
click at [688, 532] on button "Cancel" at bounding box center [695, 530] width 43 height 25
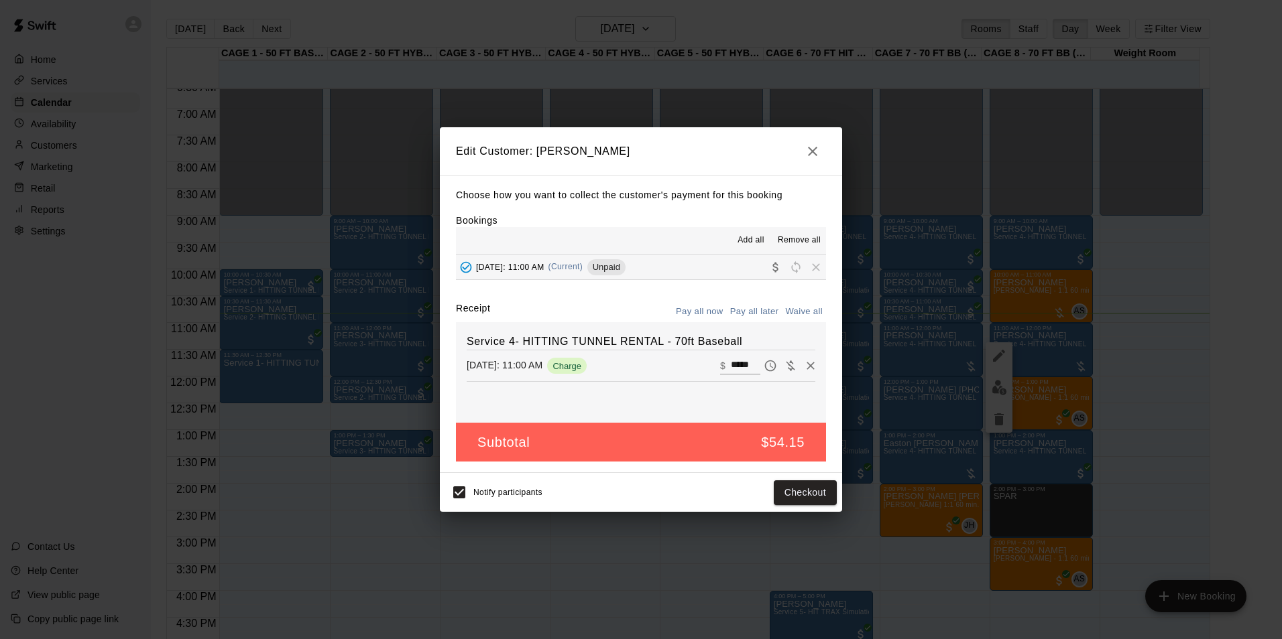
click at [747, 367] on input "*****" at bounding box center [745, 365] width 29 height 17
type input "*"
type input "**"
click at [820, 488] on button "Checkout" at bounding box center [805, 493] width 63 height 25
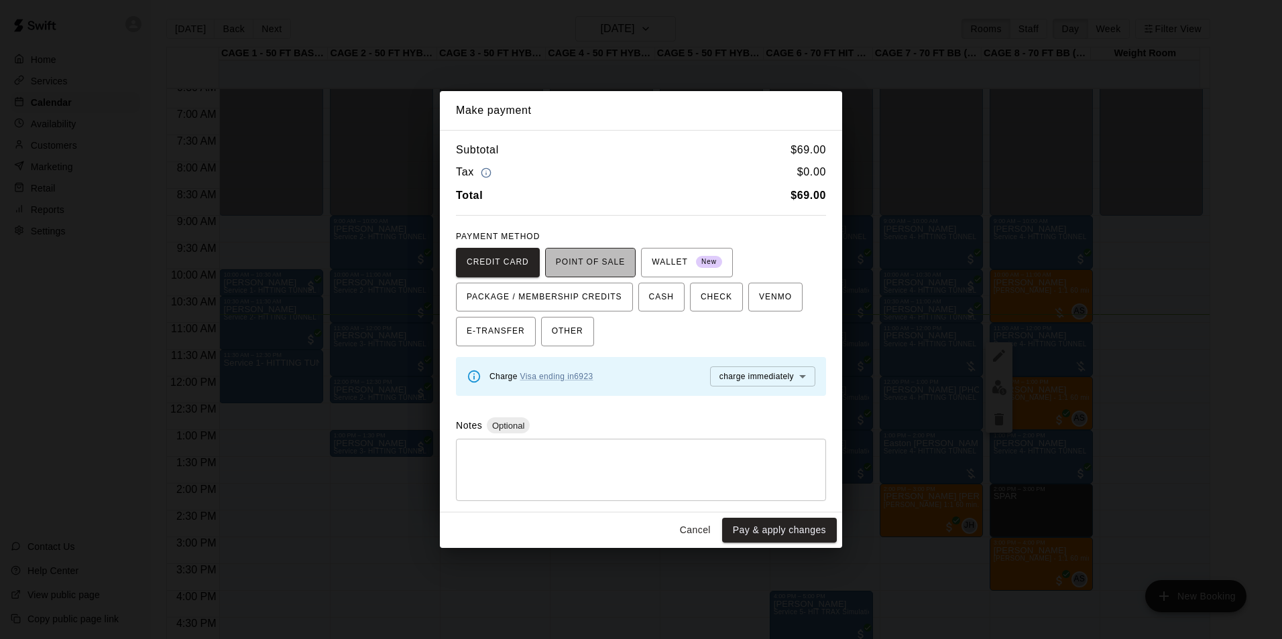
click at [590, 255] on span "POINT OF SALE" at bounding box center [590, 262] width 69 height 21
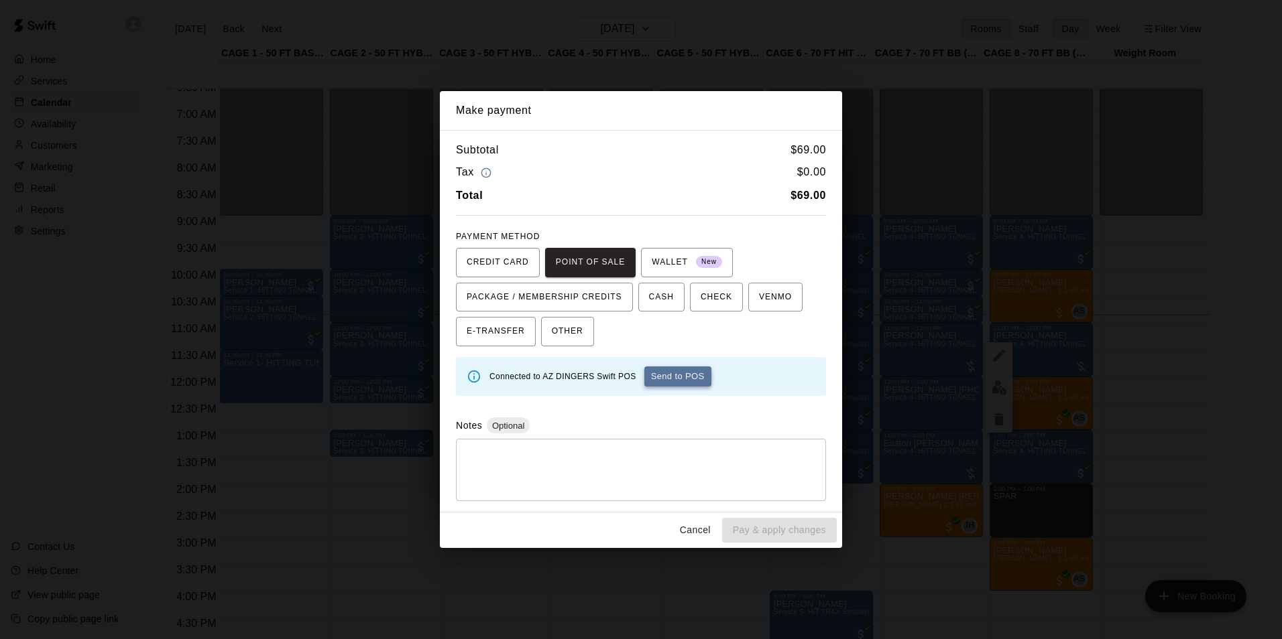
click at [680, 376] on button "Send to POS" at bounding box center [677, 377] width 67 height 20
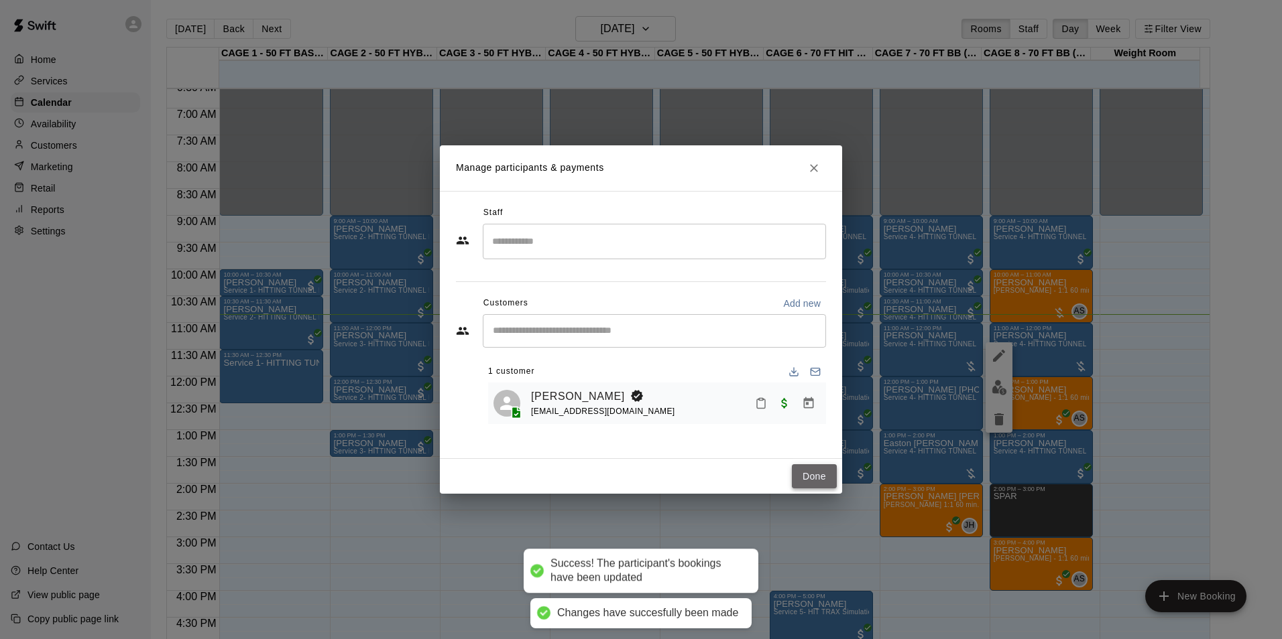
click at [828, 471] on button "Done" at bounding box center [814, 477] width 45 height 25
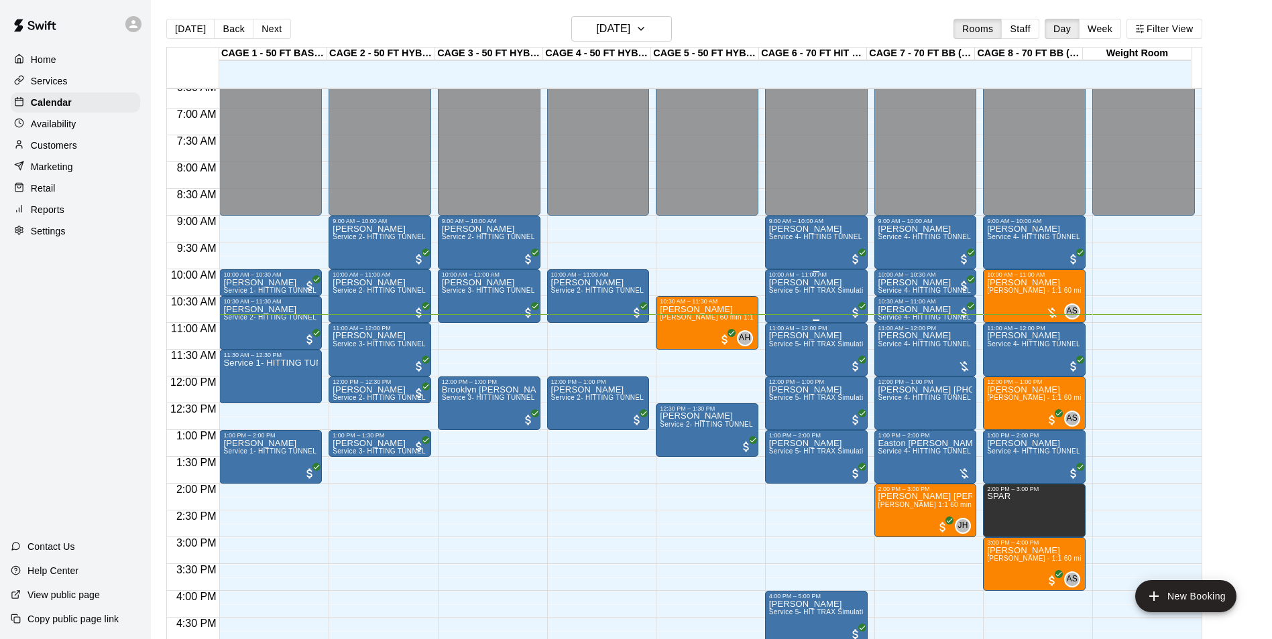
click at [819, 300] on div "Warren Hoyt Service 5- HIT TRAX Simulation Tunnel" at bounding box center [816, 597] width 95 height 639
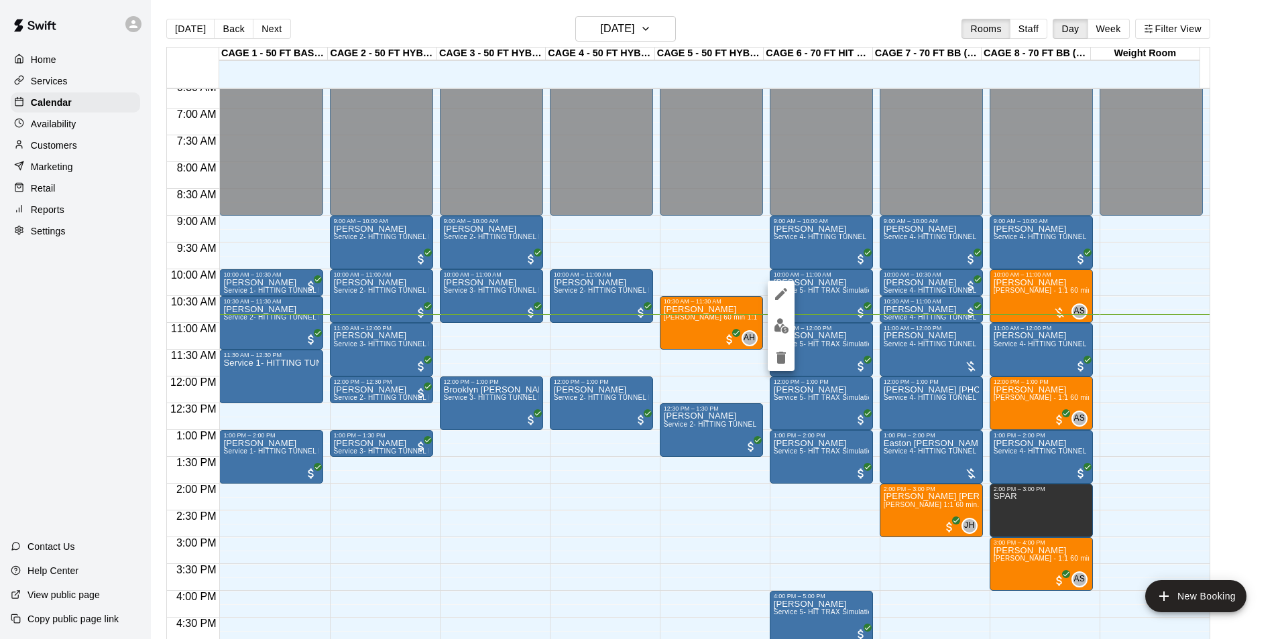
click at [822, 328] on div at bounding box center [641, 319] width 1282 height 639
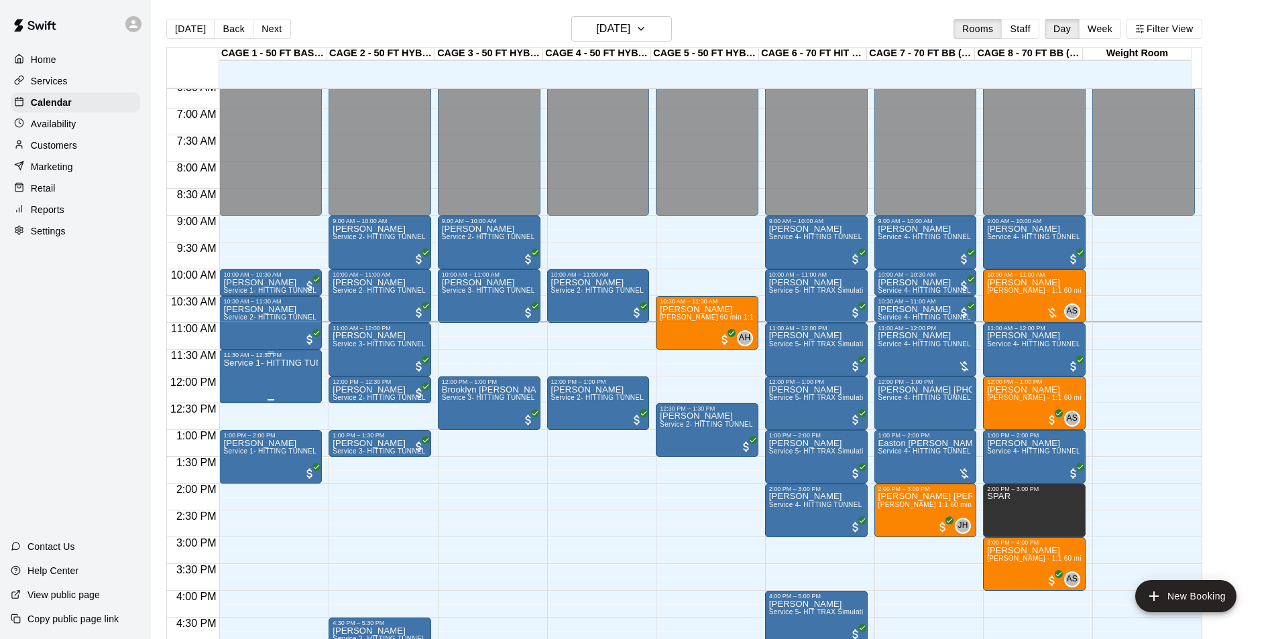
click at [232, 363] on p "Service 1- HITTING TUNNEL RENTAL - 50ft Baseball w/ Auto/Manual Feeder" at bounding box center [270, 363] width 95 height 0
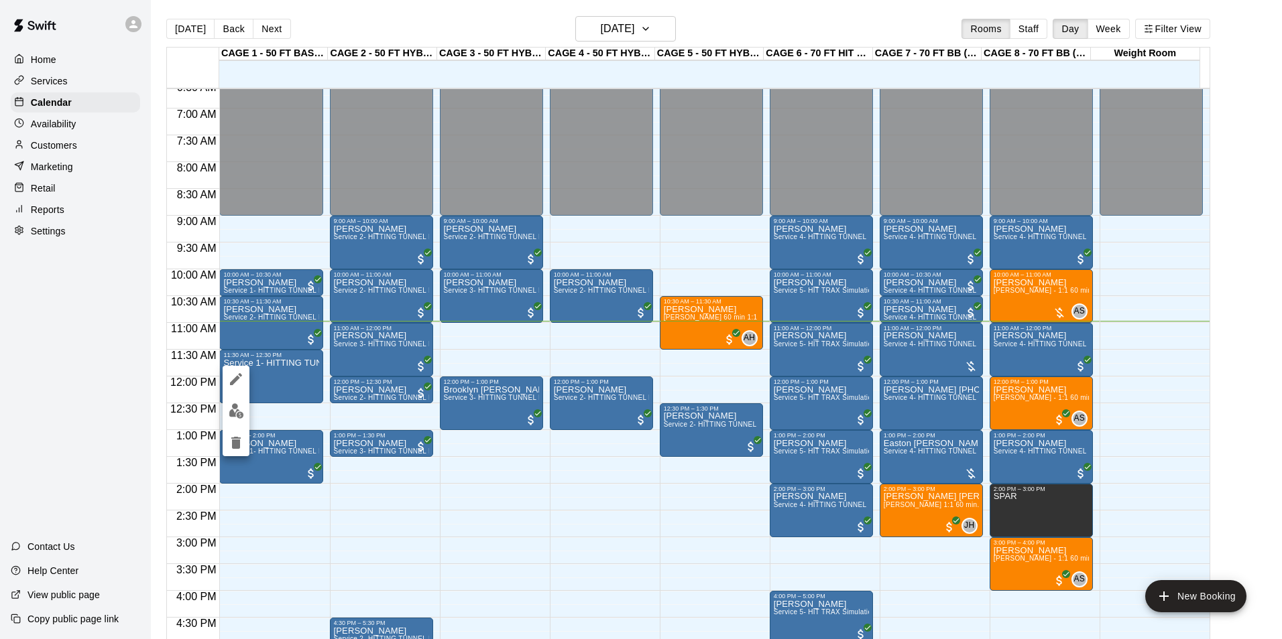
click at [243, 376] on icon "edit" at bounding box center [236, 379] width 16 height 16
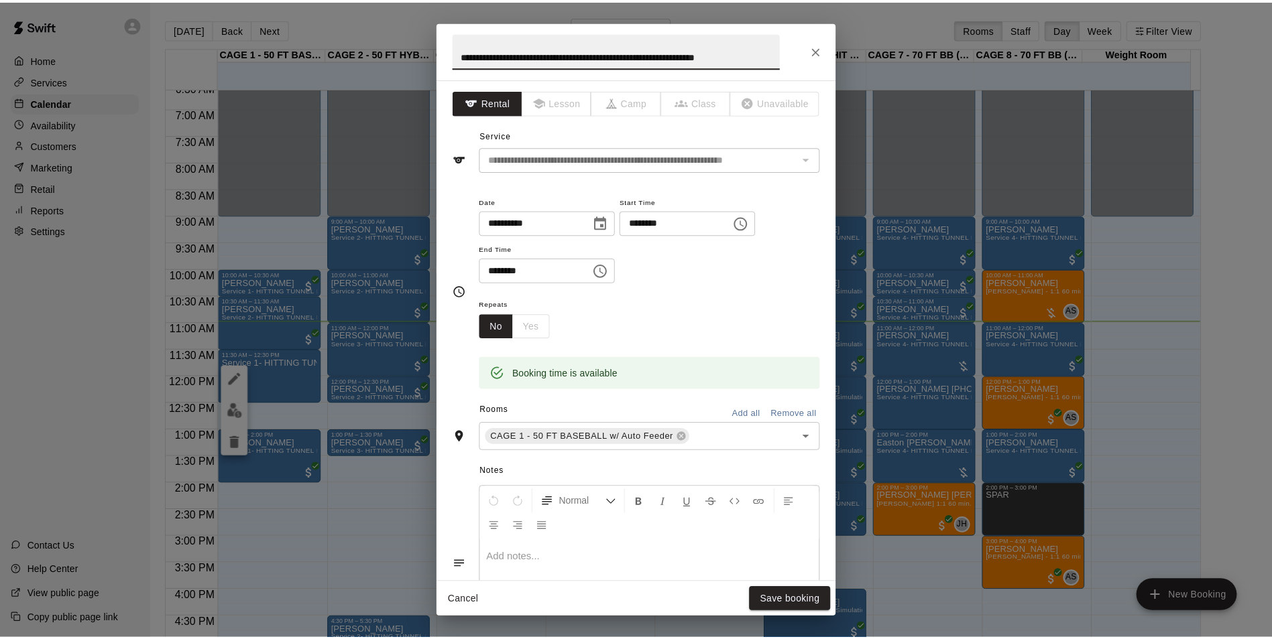
scroll to position [0, 0]
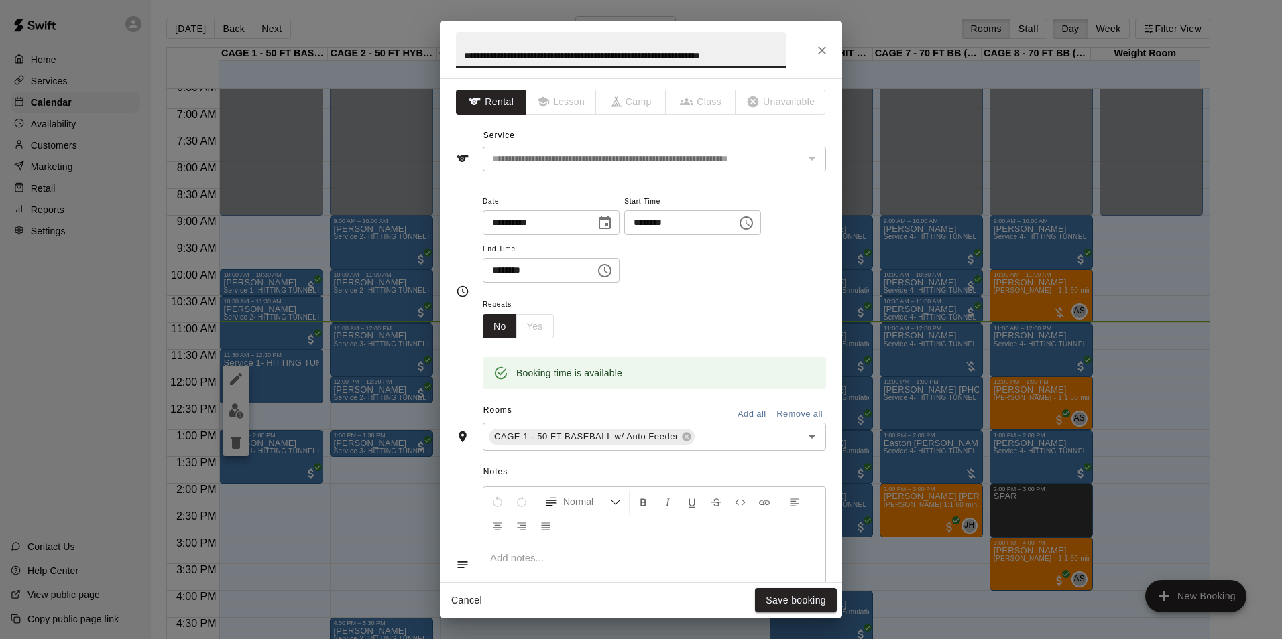
drag, startPoint x: 779, startPoint y: 53, endPoint x: 359, endPoint y: 49, distance: 420.3
click at [357, 52] on div "**********" at bounding box center [641, 319] width 1282 height 639
type input "*****"
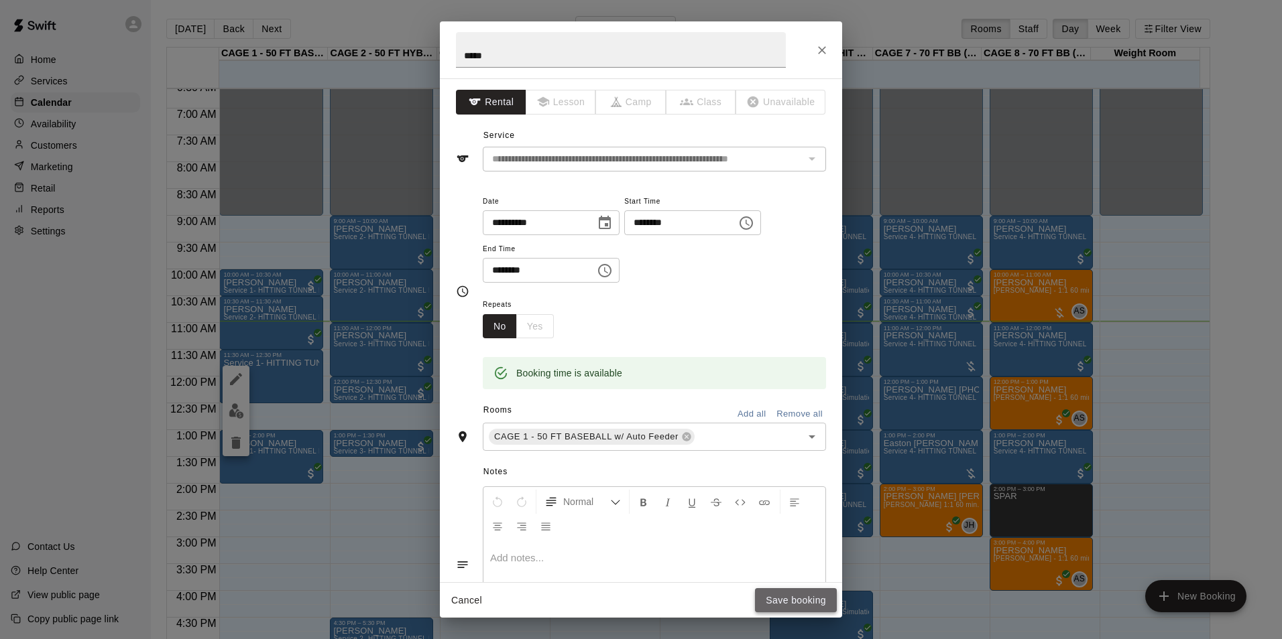
click at [778, 603] on button "Save booking" at bounding box center [796, 601] width 82 height 25
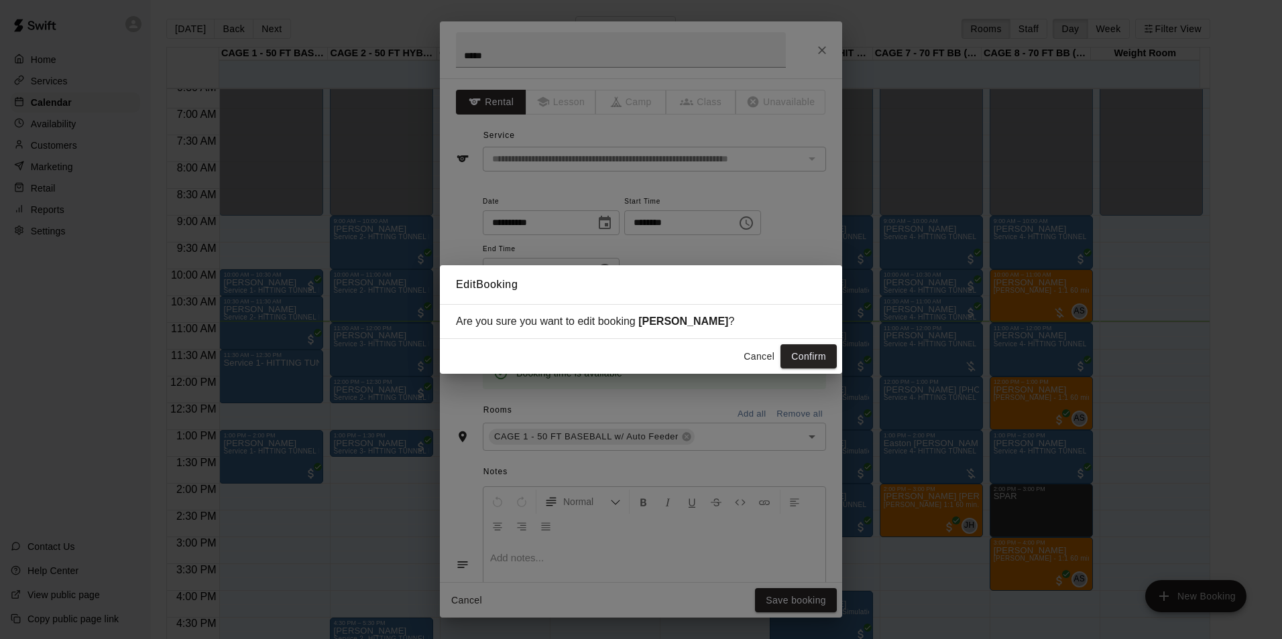
click at [830, 363] on button "Confirm" at bounding box center [808, 357] width 56 height 25
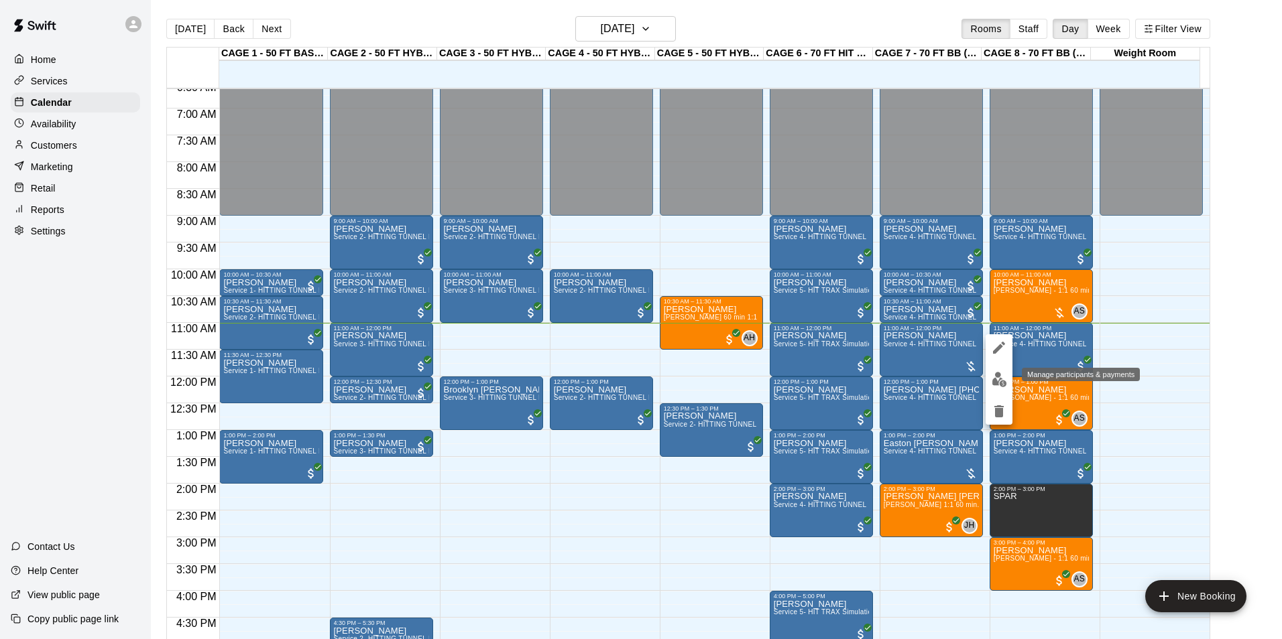
click at [1000, 389] on button "edit" at bounding box center [998, 380] width 27 height 26
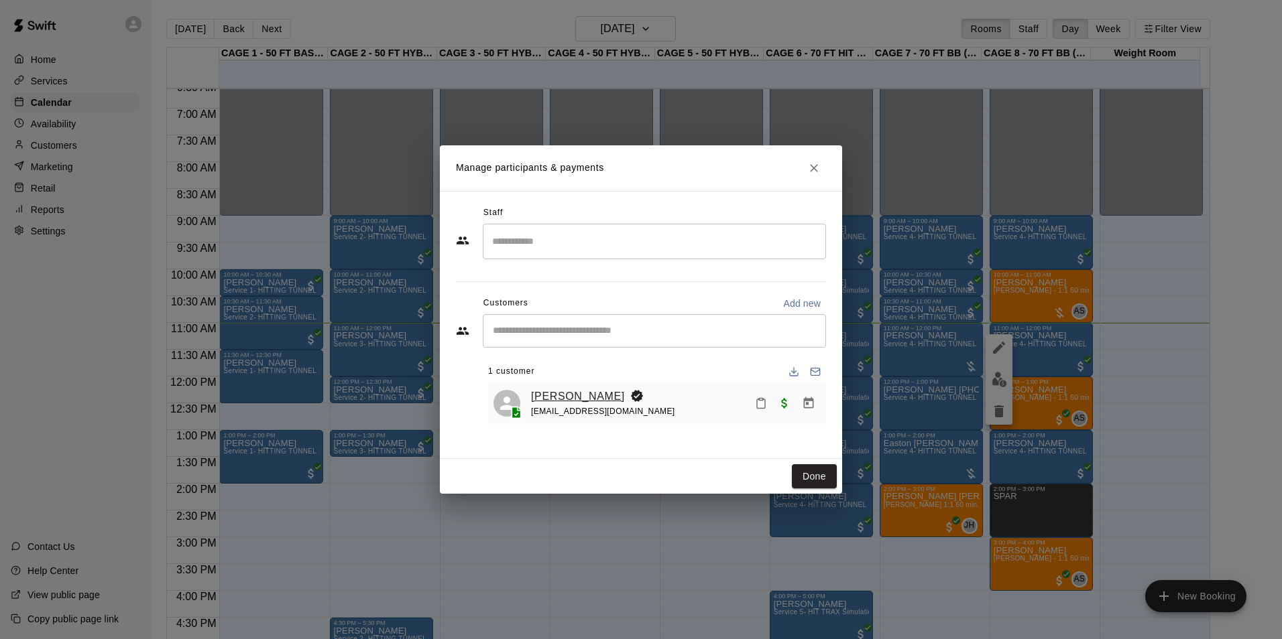
click at [546, 402] on link "[PERSON_NAME]" at bounding box center [578, 396] width 94 height 17
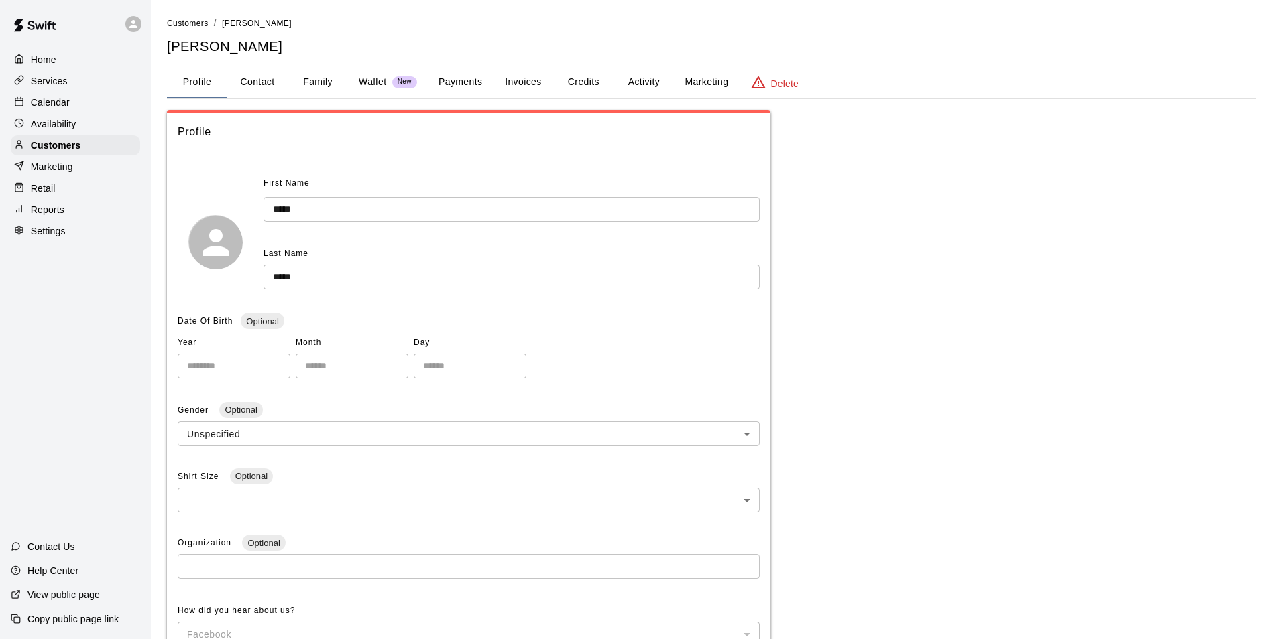
click at [636, 86] on button "Activity" at bounding box center [643, 82] width 60 height 32
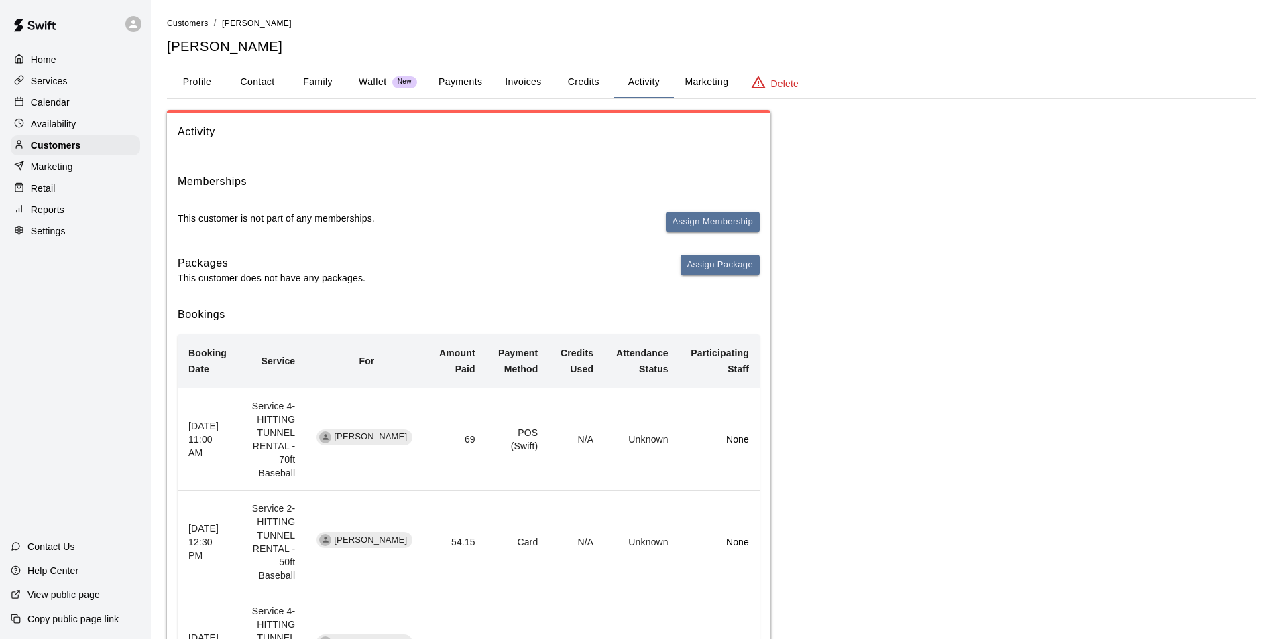
click at [62, 107] on p "Calendar" at bounding box center [50, 102] width 39 height 13
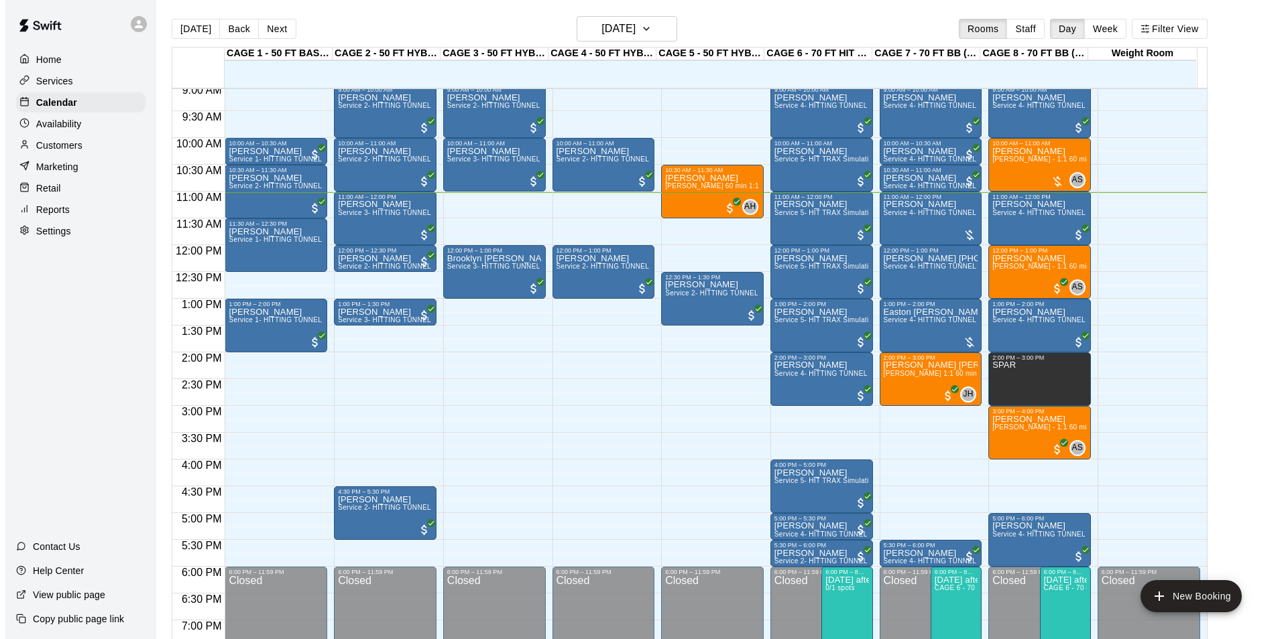
scroll to position [457, 0]
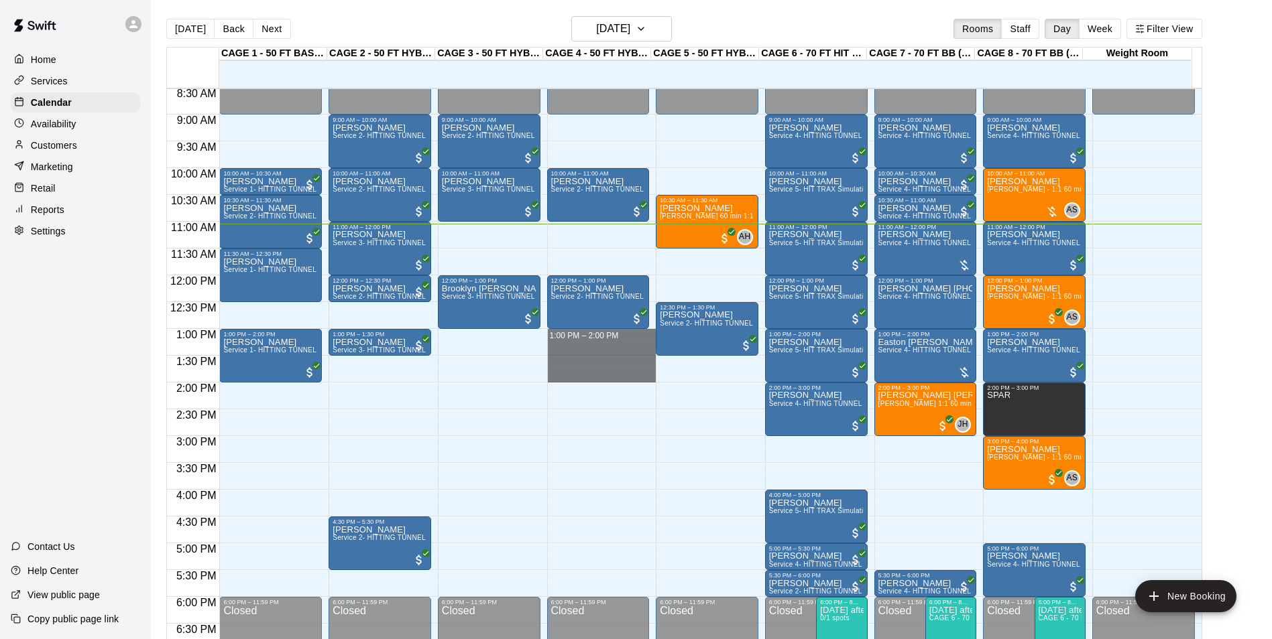
drag, startPoint x: 625, startPoint y: 333, endPoint x: 623, endPoint y: 376, distance: 42.9
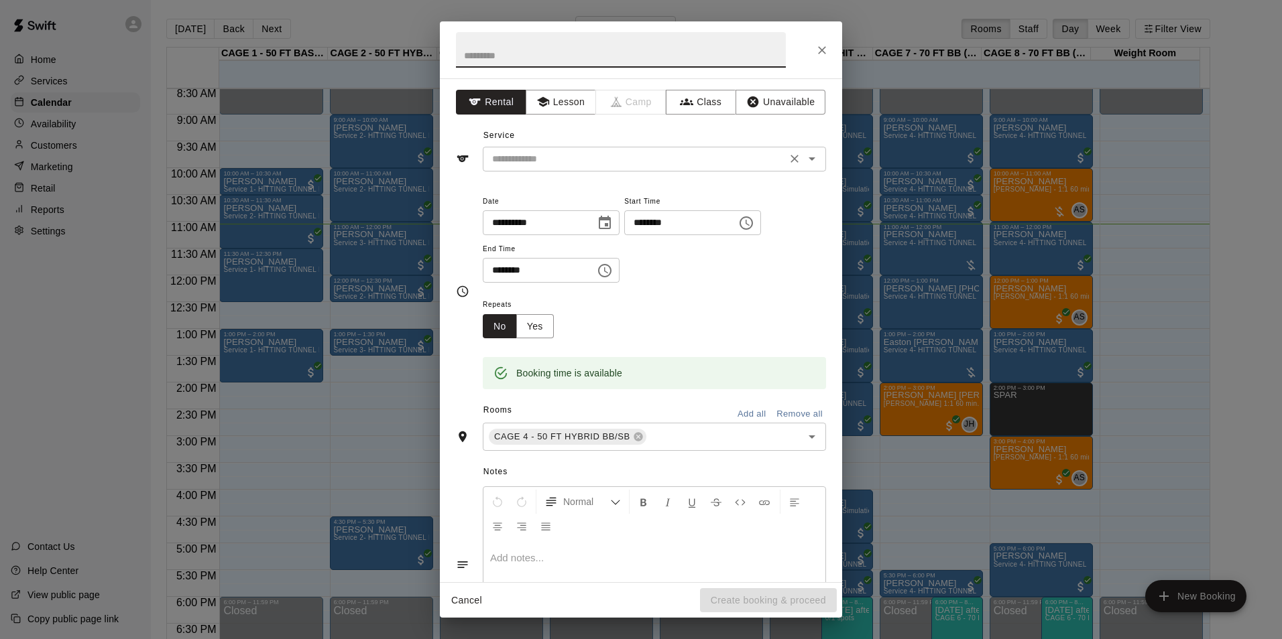
click at [697, 167] on input "text" at bounding box center [635, 159] width 296 height 17
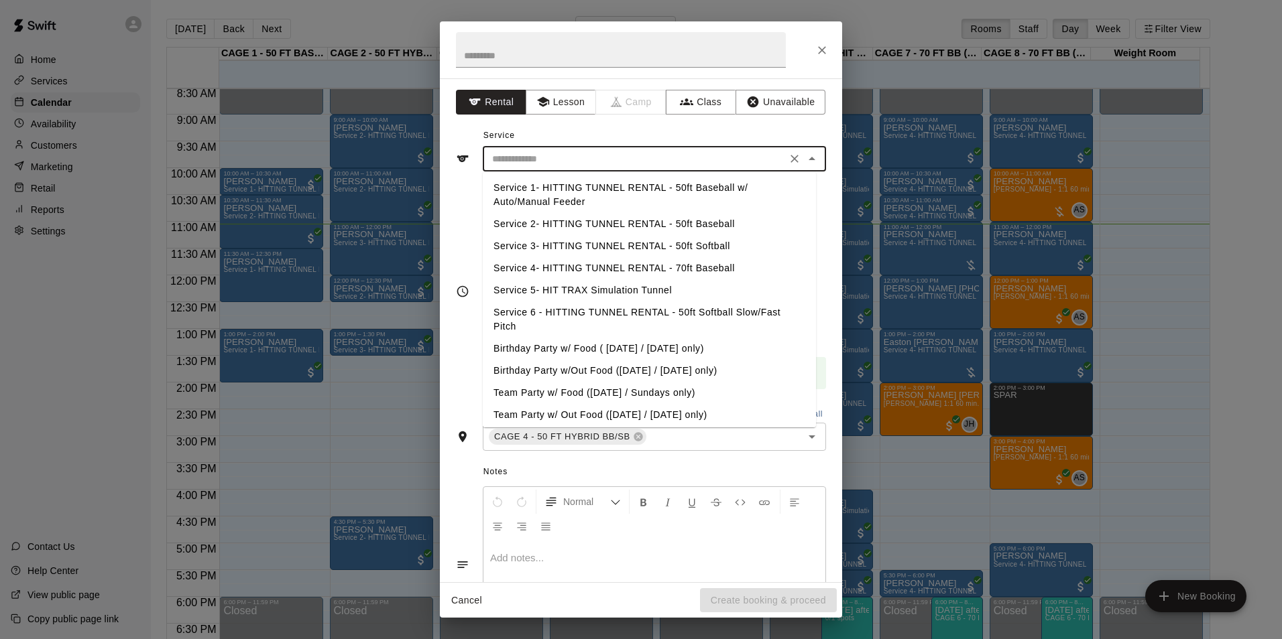
click at [731, 225] on li "Service 2- HITTING TUNNEL RENTAL - 50ft Baseball" at bounding box center [649, 224] width 333 height 22
type input "**********"
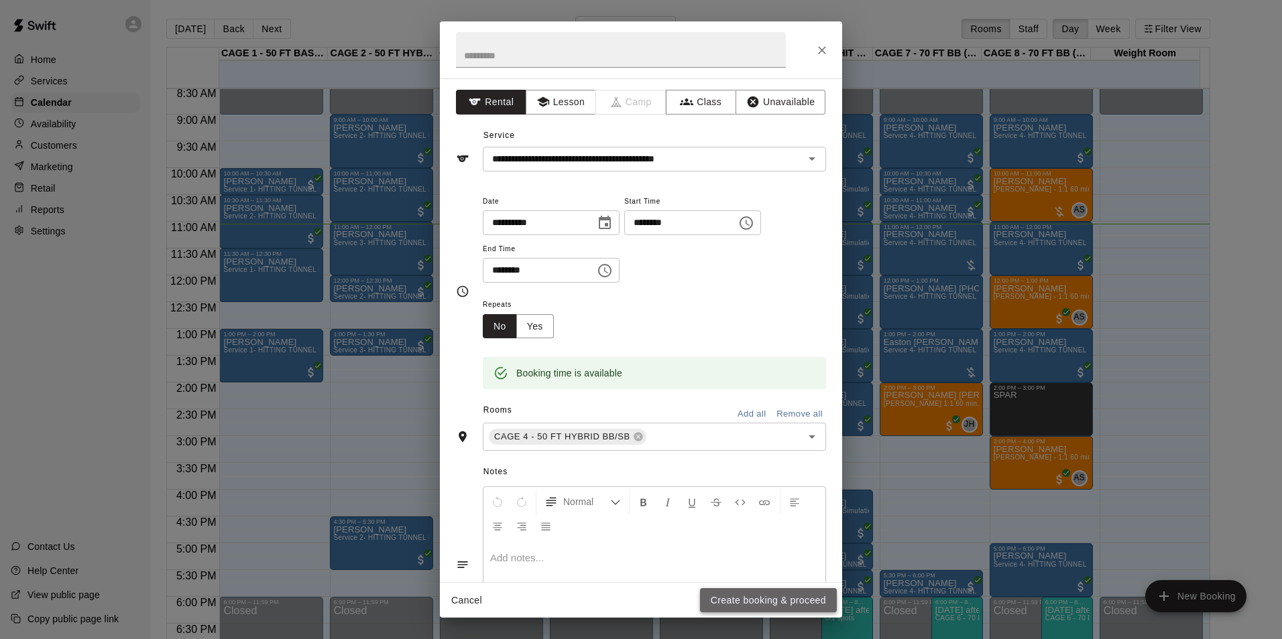
click at [804, 606] on button "Create booking & proceed" at bounding box center [768, 601] width 137 height 25
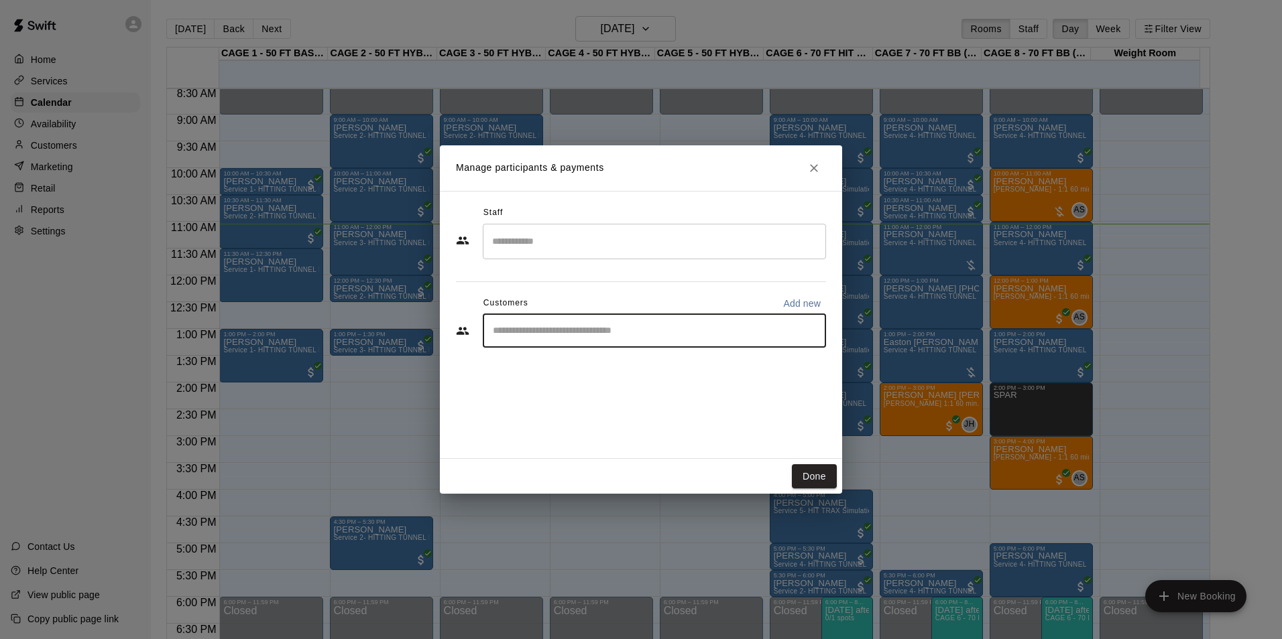
click at [627, 329] on input "Start typing to search customers..." at bounding box center [654, 330] width 331 height 13
type input "*"
type input "*****"
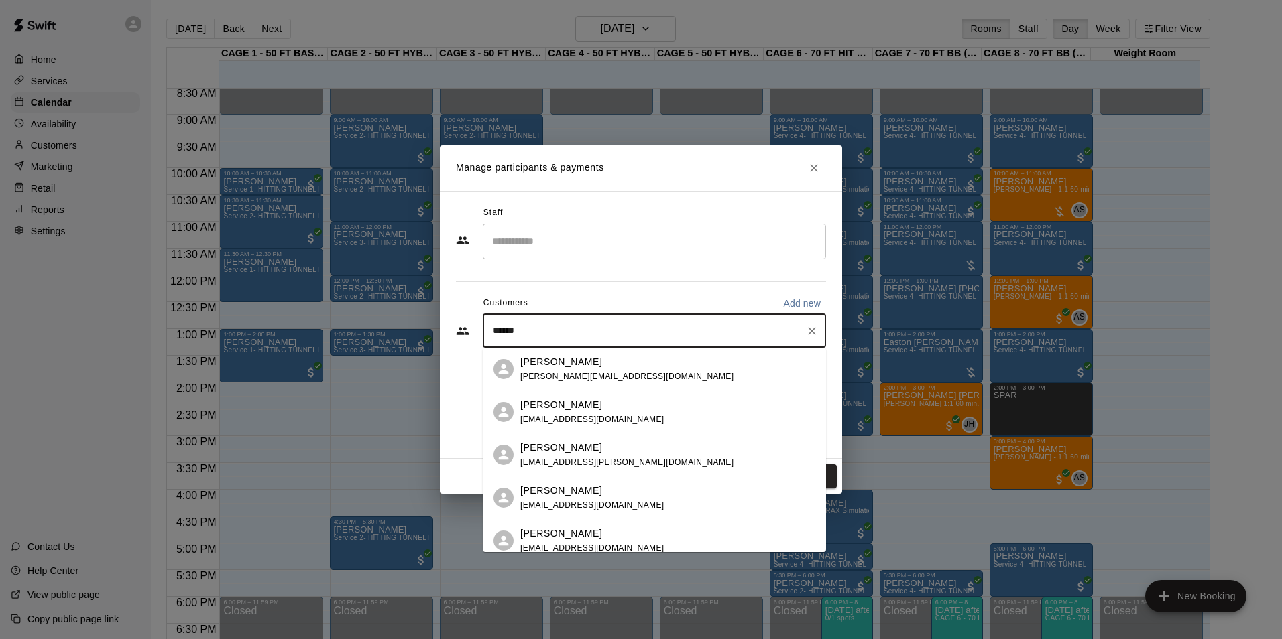
click at [643, 527] on div "Mason Dean masondean424@gmail.com" at bounding box center [667, 541] width 295 height 29
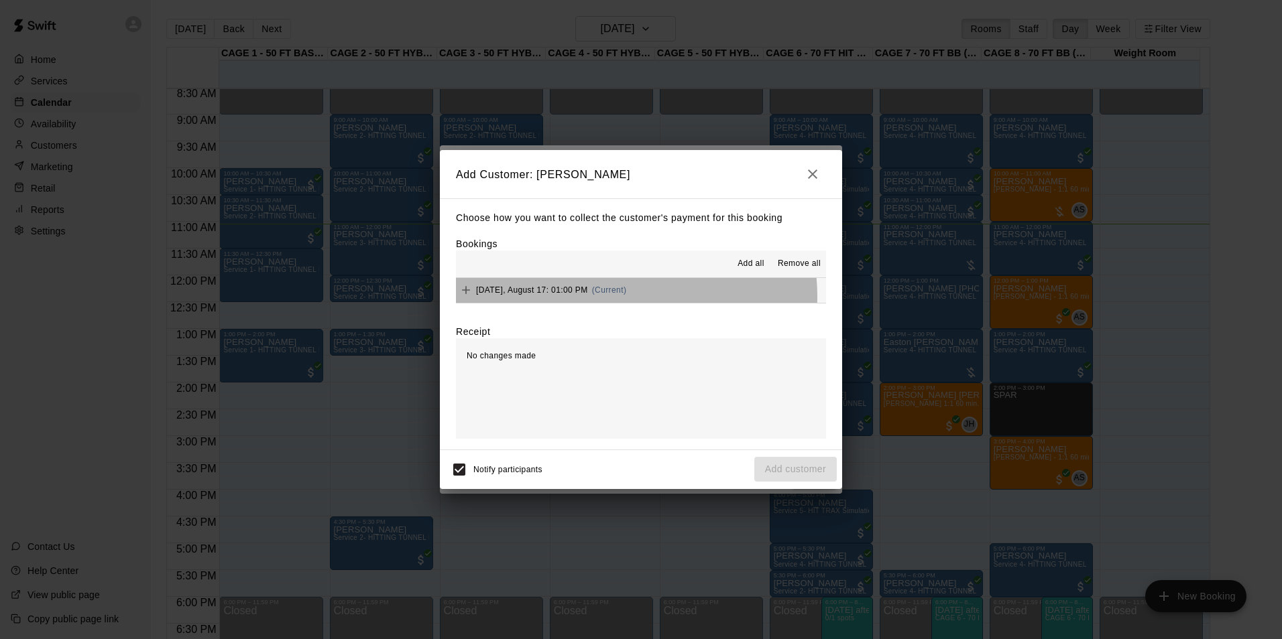
click at [622, 297] on div "Sunday, August 17: 01:00 PM (Current)" at bounding box center [541, 290] width 170 height 20
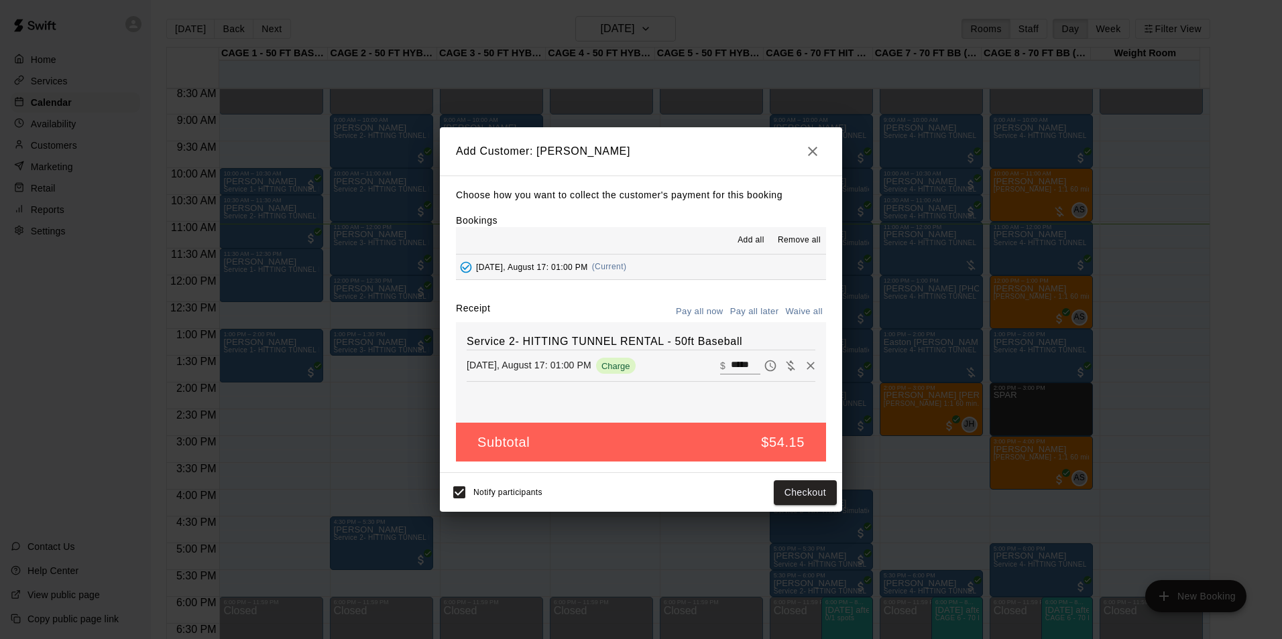
click at [762, 310] on button "Pay all later" at bounding box center [755, 312] width 56 height 21
click at [789, 493] on button "Add customer" at bounding box center [795, 493] width 82 height 25
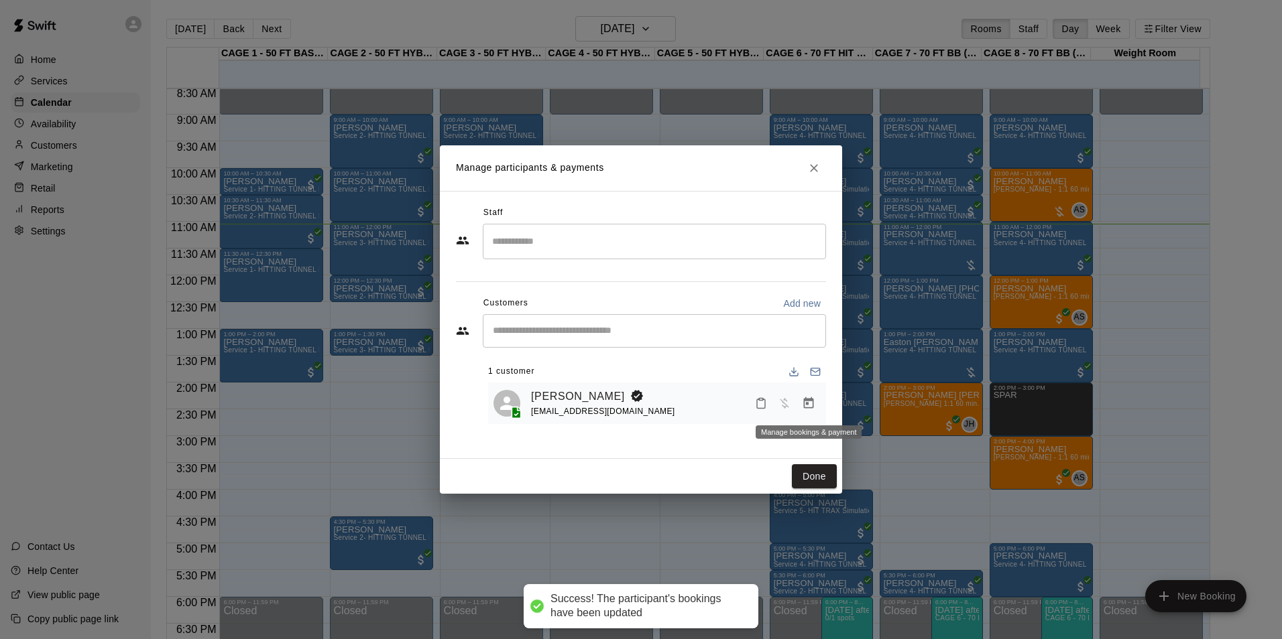
click at [814, 403] on icon "Manage bookings & payment" at bounding box center [808, 403] width 13 height 13
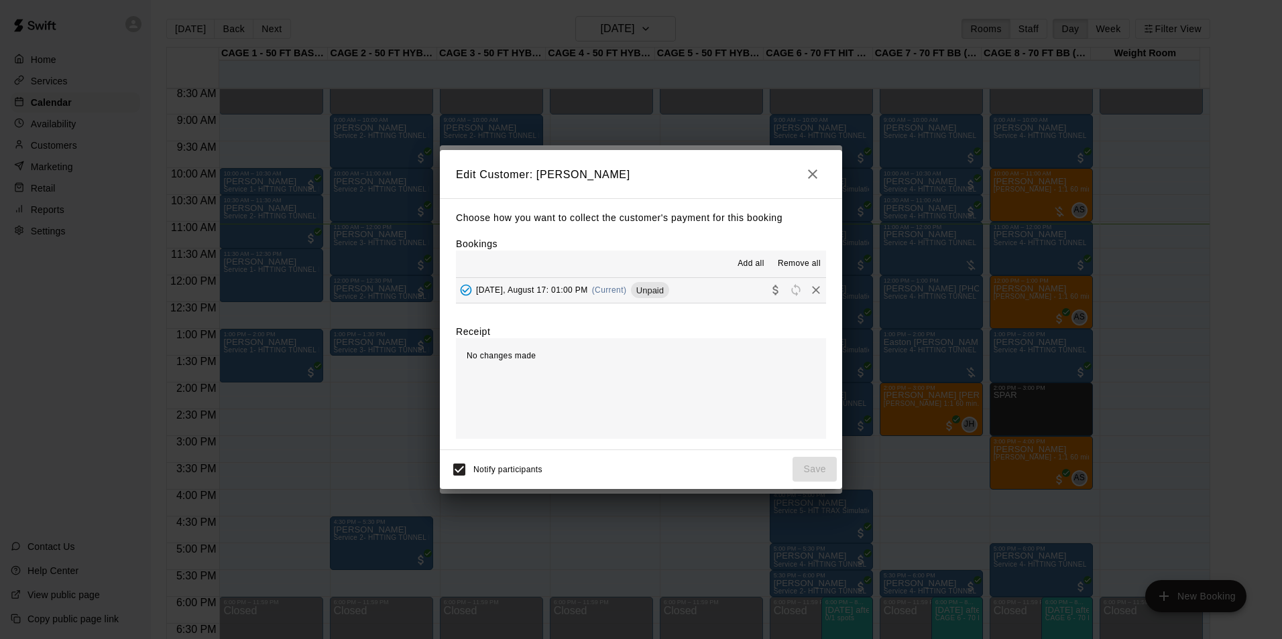
click at [722, 290] on button "Sunday, August 17: 01:00 PM (Current) Unpaid" at bounding box center [641, 290] width 370 height 25
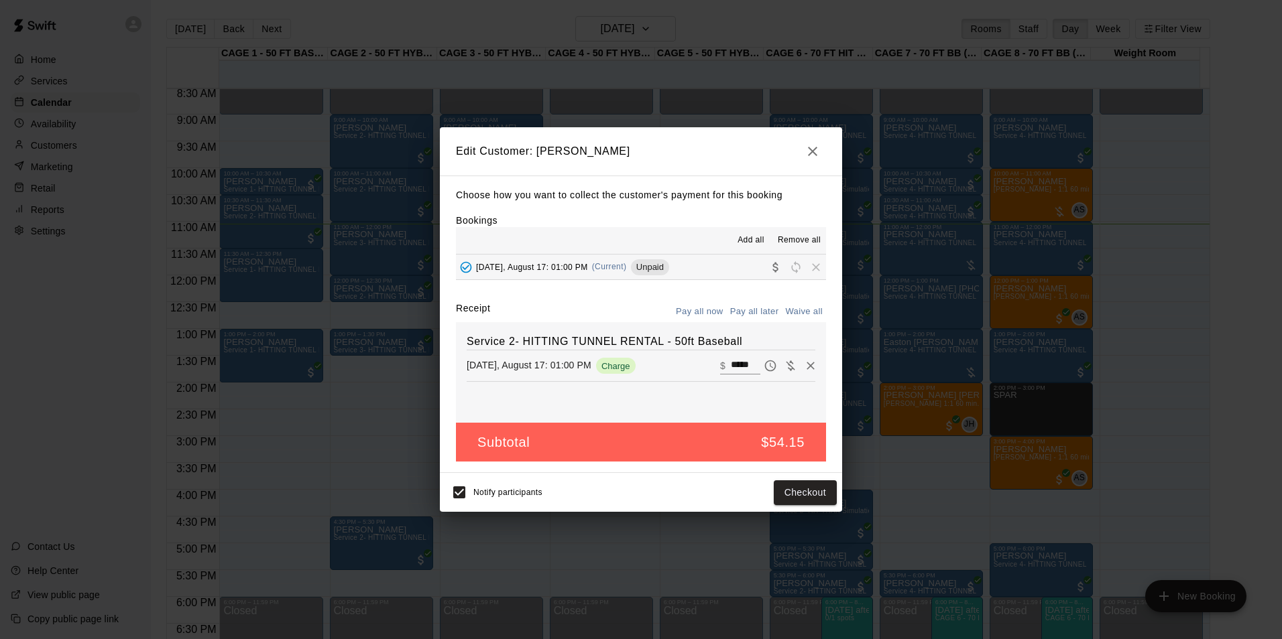
click at [794, 300] on div "Choose how you want to collect the customer's payment for this booking Bookings…" at bounding box center [641, 325] width 402 height 298
click at [801, 312] on button "Waive all" at bounding box center [804, 312] width 44 height 21
type input "*"
click at [823, 495] on button "Save" at bounding box center [814, 493] width 44 height 25
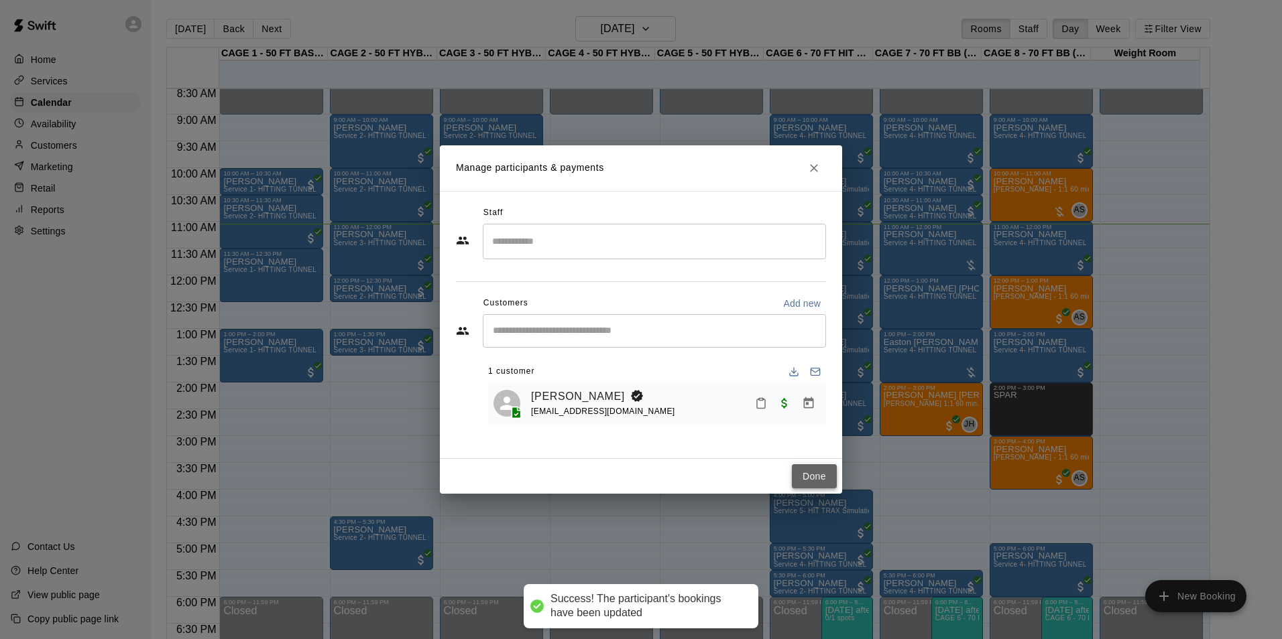
click at [806, 481] on button "Done" at bounding box center [814, 477] width 45 height 25
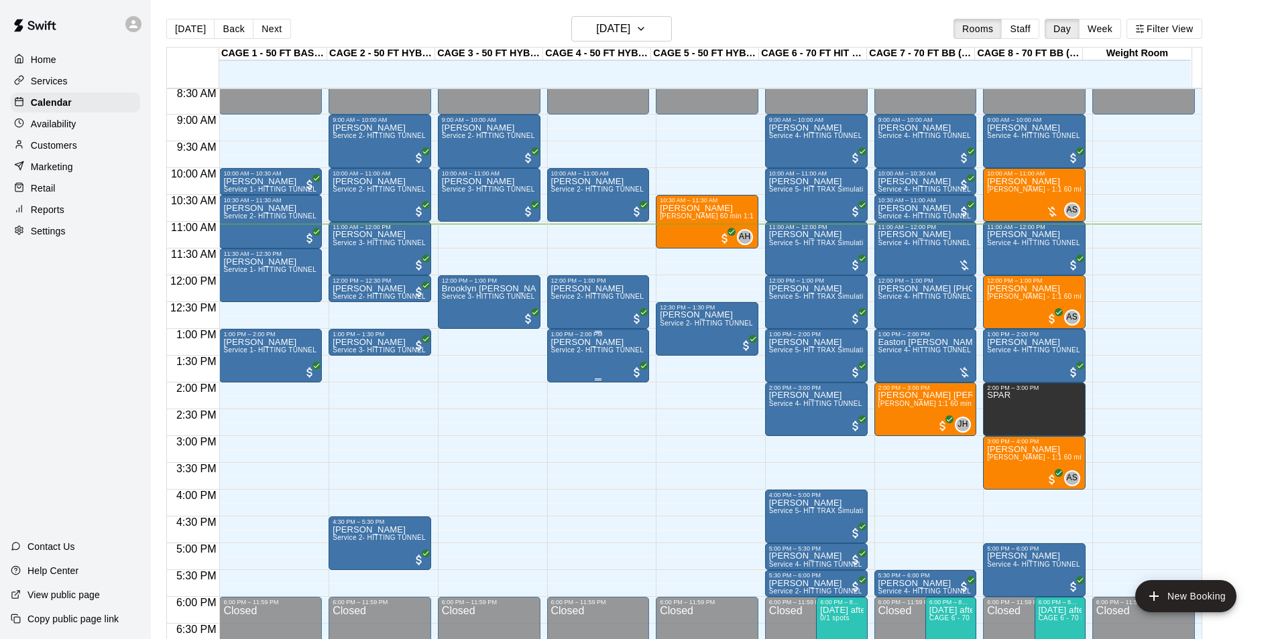
click at [591, 354] on span "Service 2- HITTING TUNNEL RENTAL - 50ft Baseball" at bounding box center [636, 350] width 170 height 7
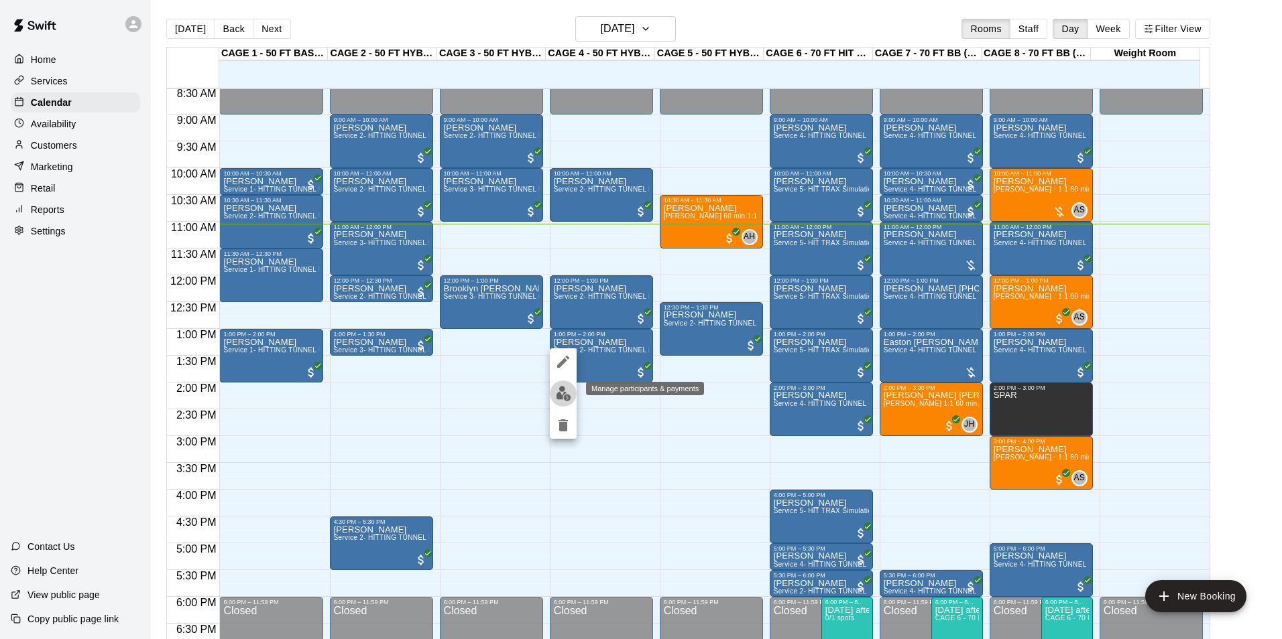
click at [559, 385] on button "edit" at bounding box center [563, 394] width 27 height 26
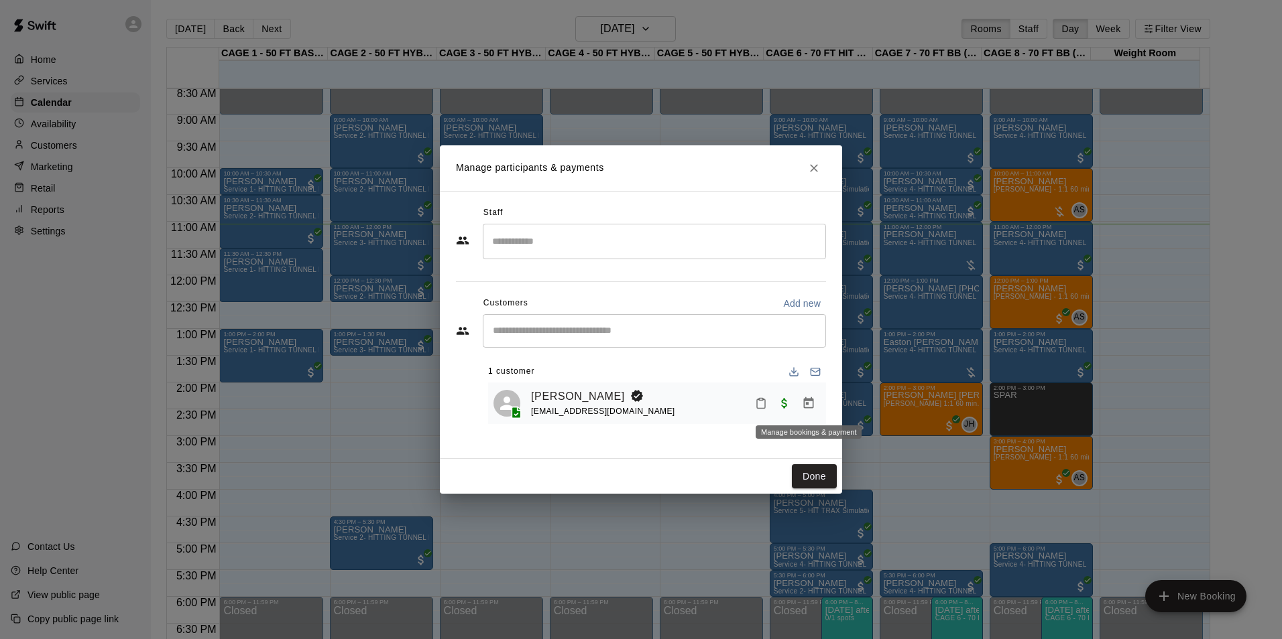
click at [798, 402] on button "Manage bookings & payment" at bounding box center [808, 403] width 24 height 24
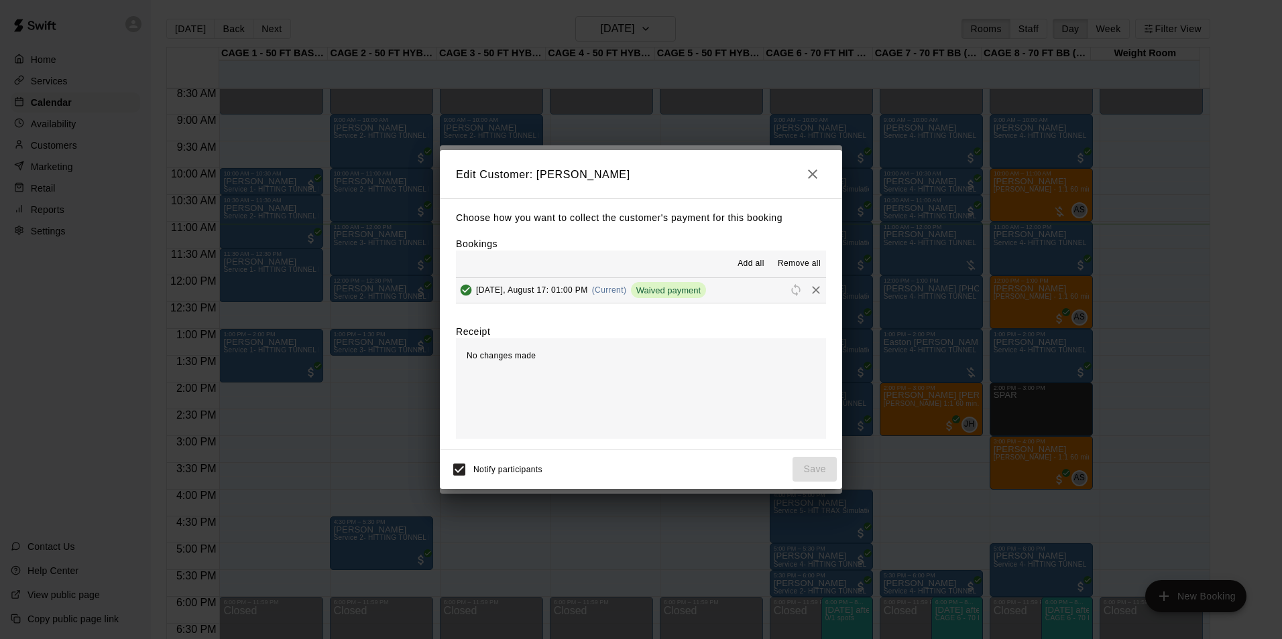
click at [722, 285] on button "Sunday, August 17: 01:00 PM (Current) Waived payment" at bounding box center [641, 290] width 370 height 25
click at [819, 166] on icon "button" at bounding box center [812, 174] width 16 height 16
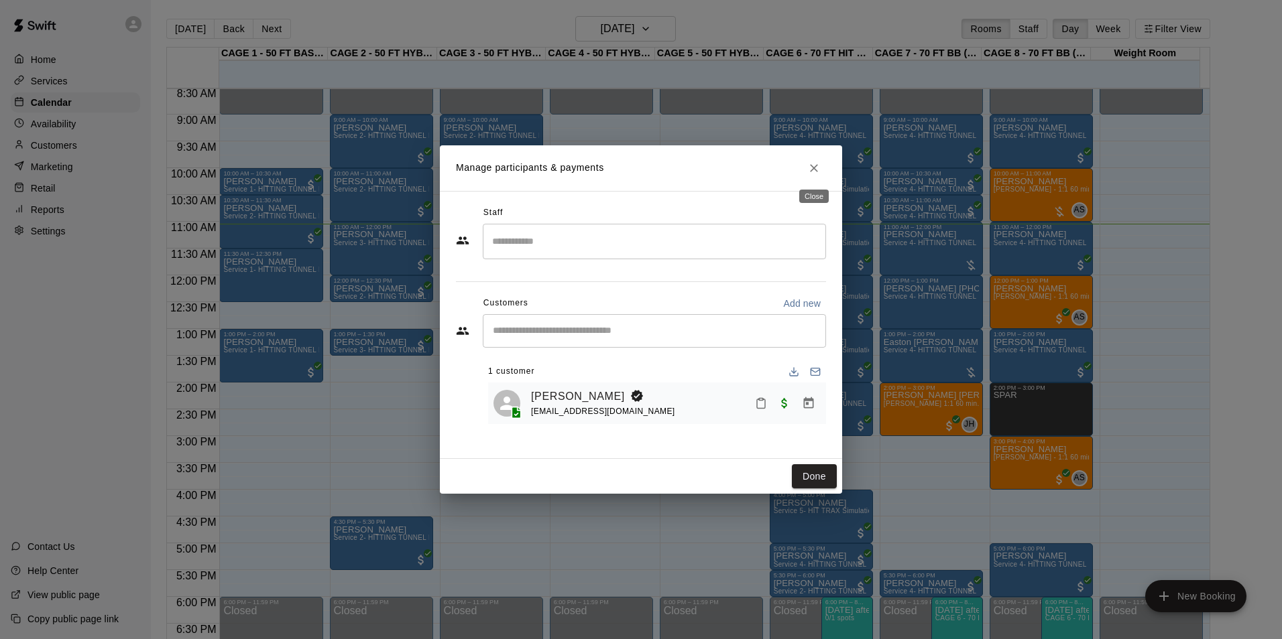
click at [818, 168] on icon "Close" at bounding box center [813, 168] width 13 height 13
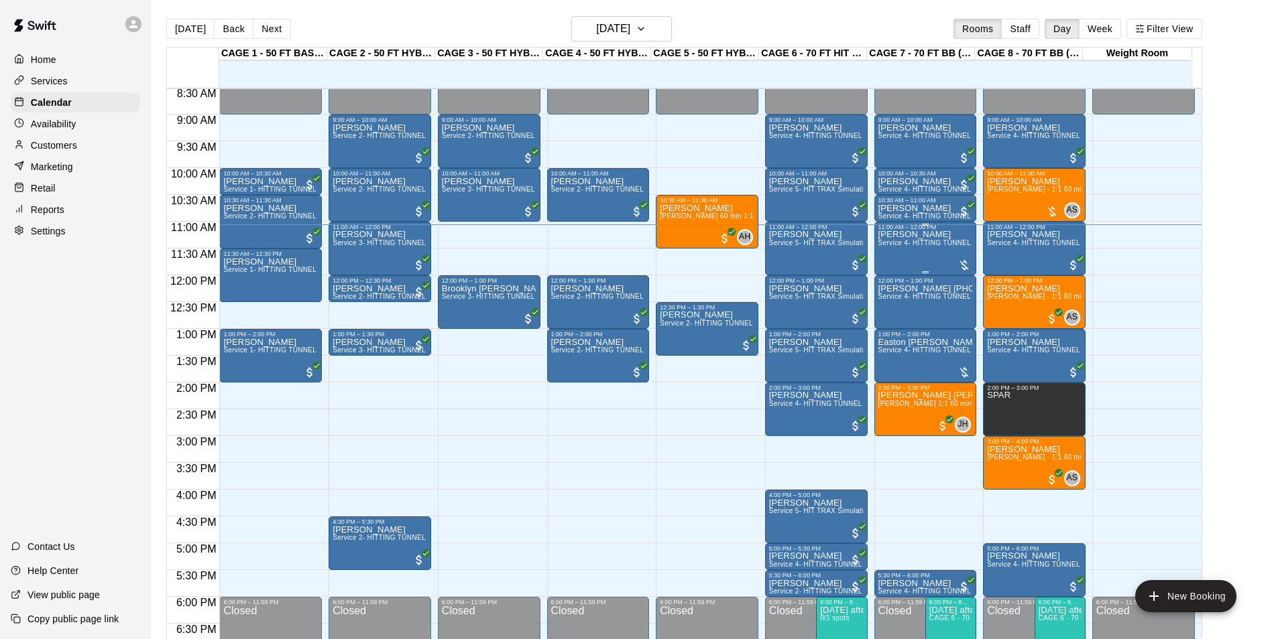
click at [910, 247] on span "Service 4- HITTING TUNNEL RENTAL - 70ft Baseball" at bounding box center [963, 242] width 170 height 7
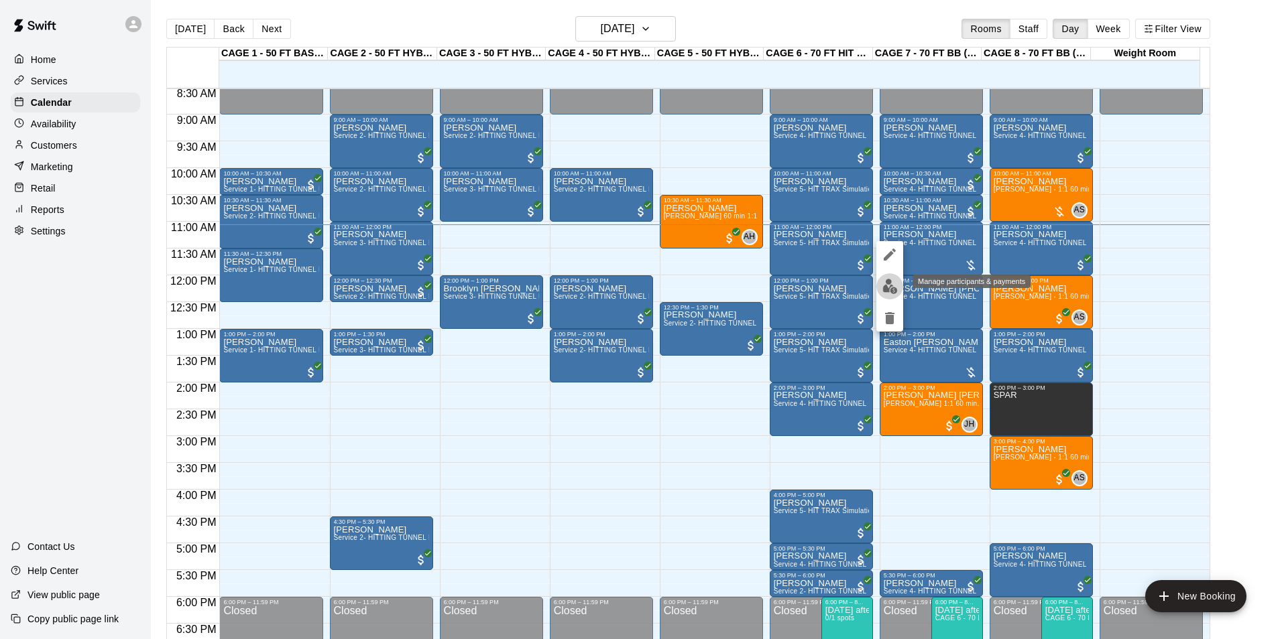
click at [882, 294] on button "edit" at bounding box center [889, 286] width 27 height 26
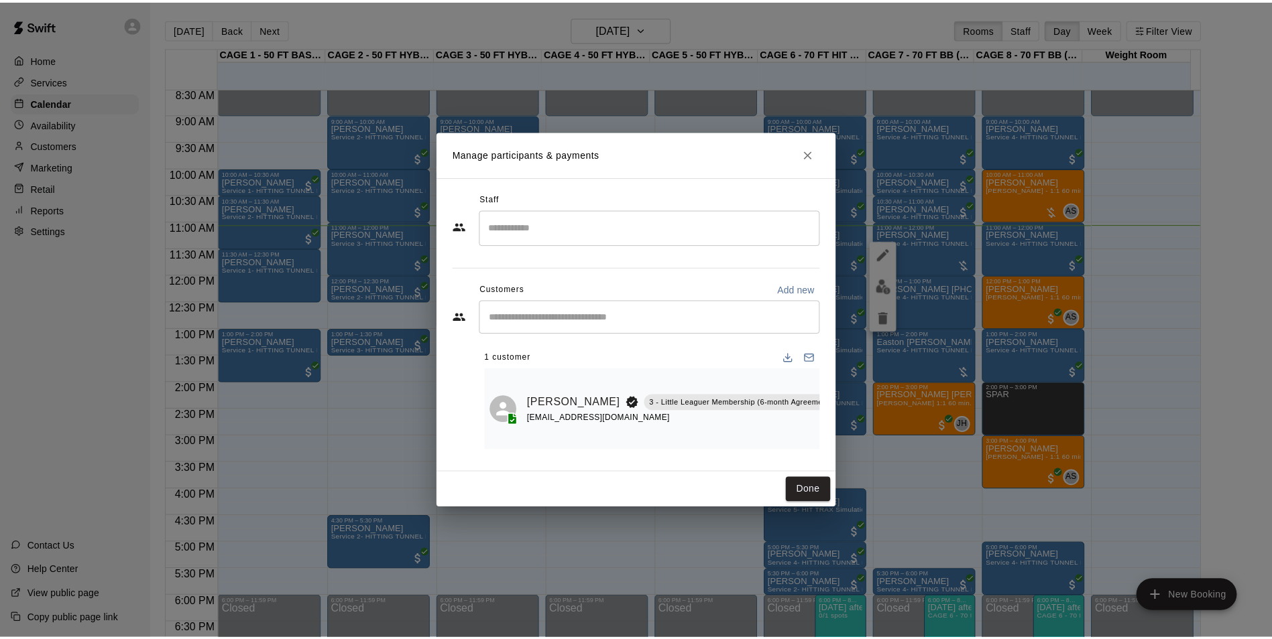
scroll to position [0, 58]
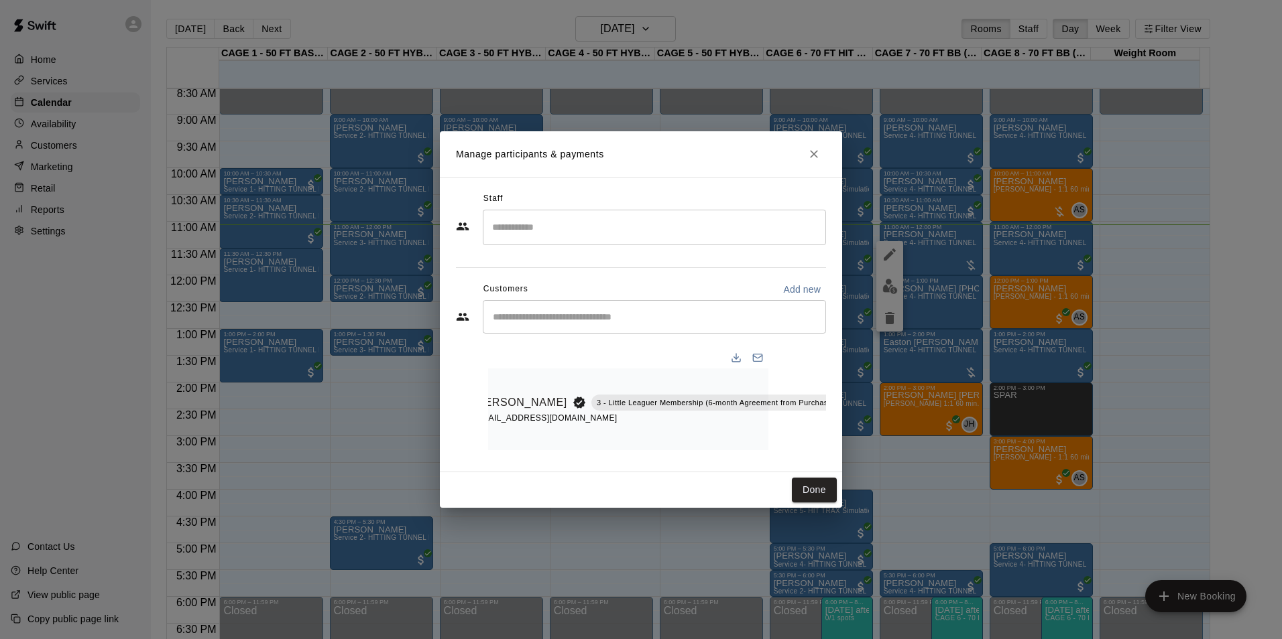
click at [866, 427] on icon "Manage bookings & payment" at bounding box center [871, 432] width 10 height 11
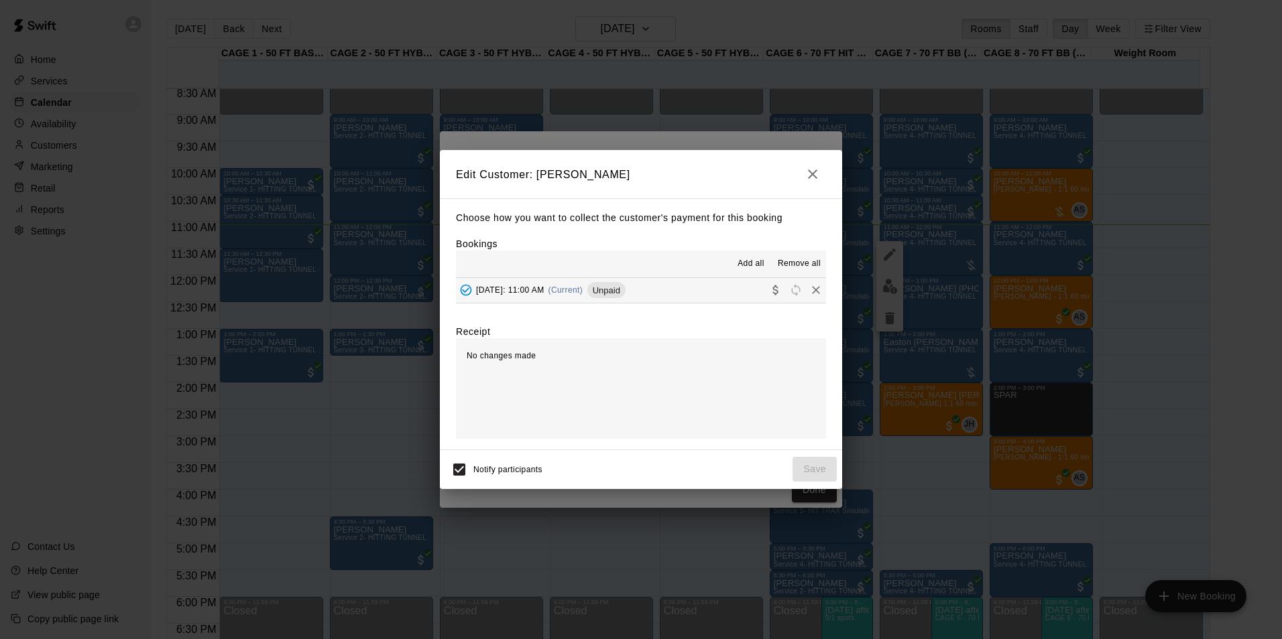
click at [599, 297] on div "Sunday, August 17: 11:00 AM (Current) Unpaid" at bounding box center [541, 290] width 170 height 20
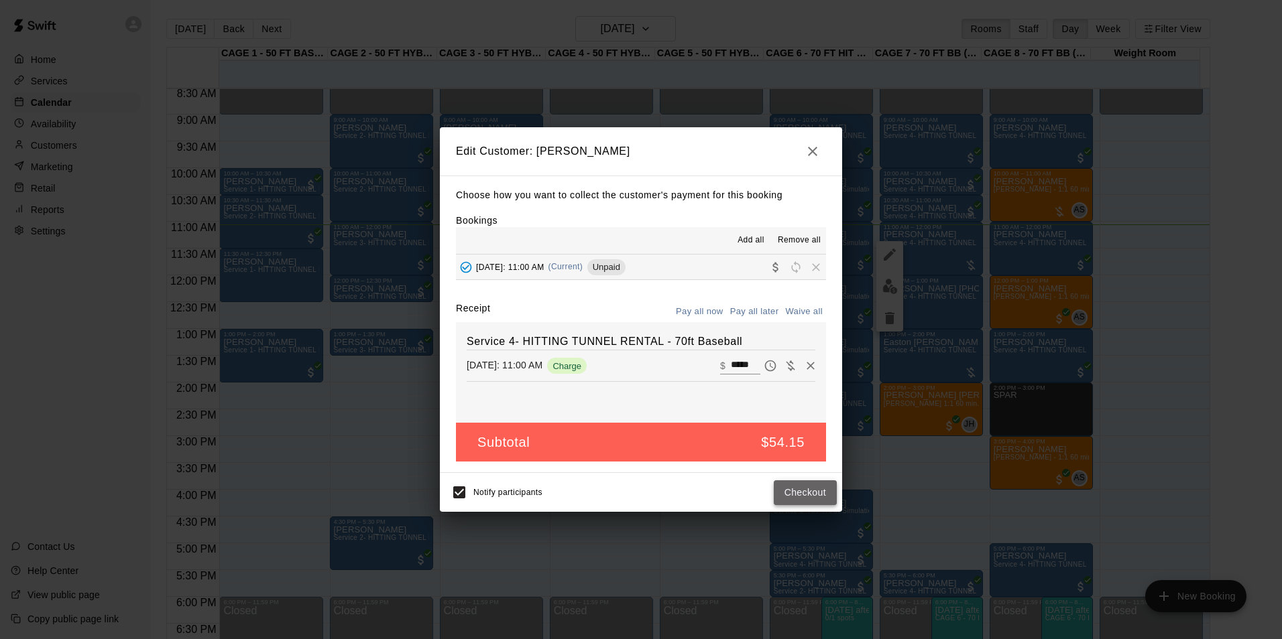
click at [806, 489] on button "Checkout" at bounding box center [805, 493] width 63 height 25
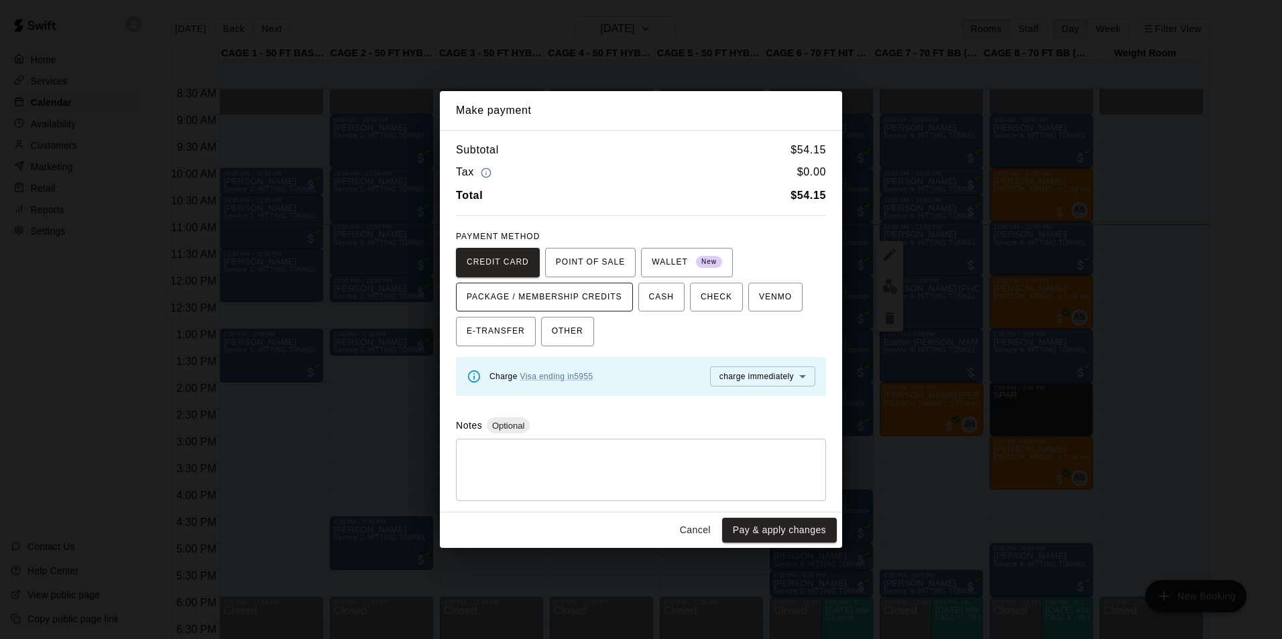
click at [575, 289] on span "PACKAGE / MEMBERSHIP CREDITS" at bounding box center [545, 297] width 156 height 21
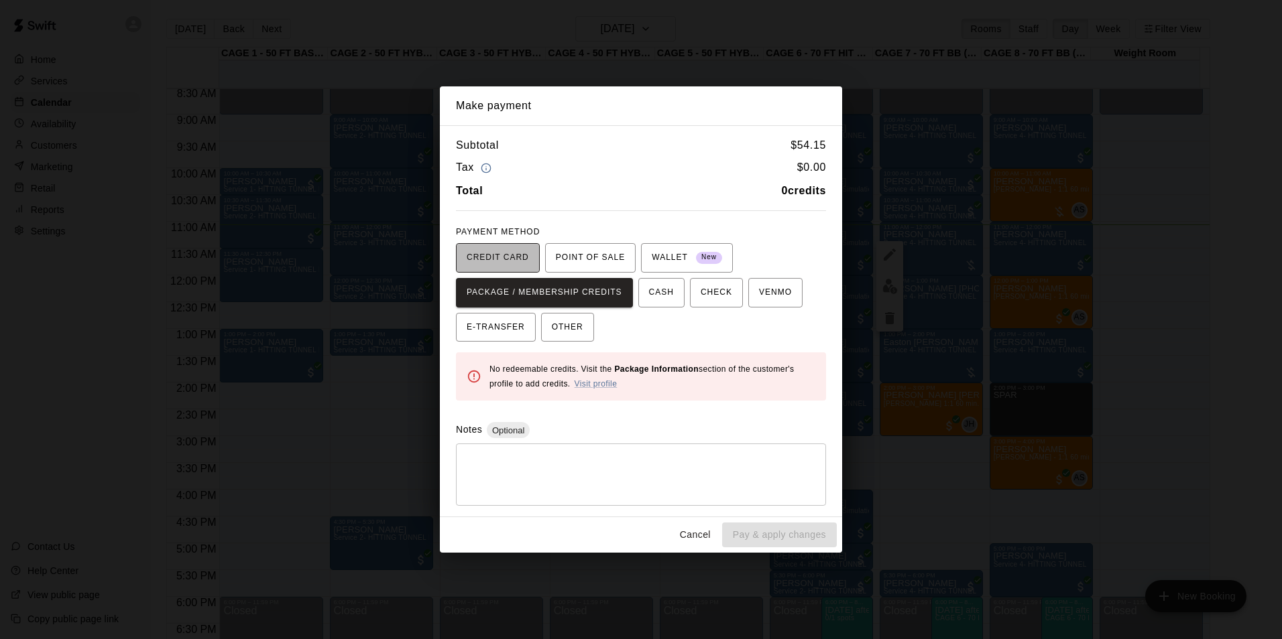
click at [519, 258] on span "CREDIT CARD" at bounding box center [498, 257] width 62 height 21
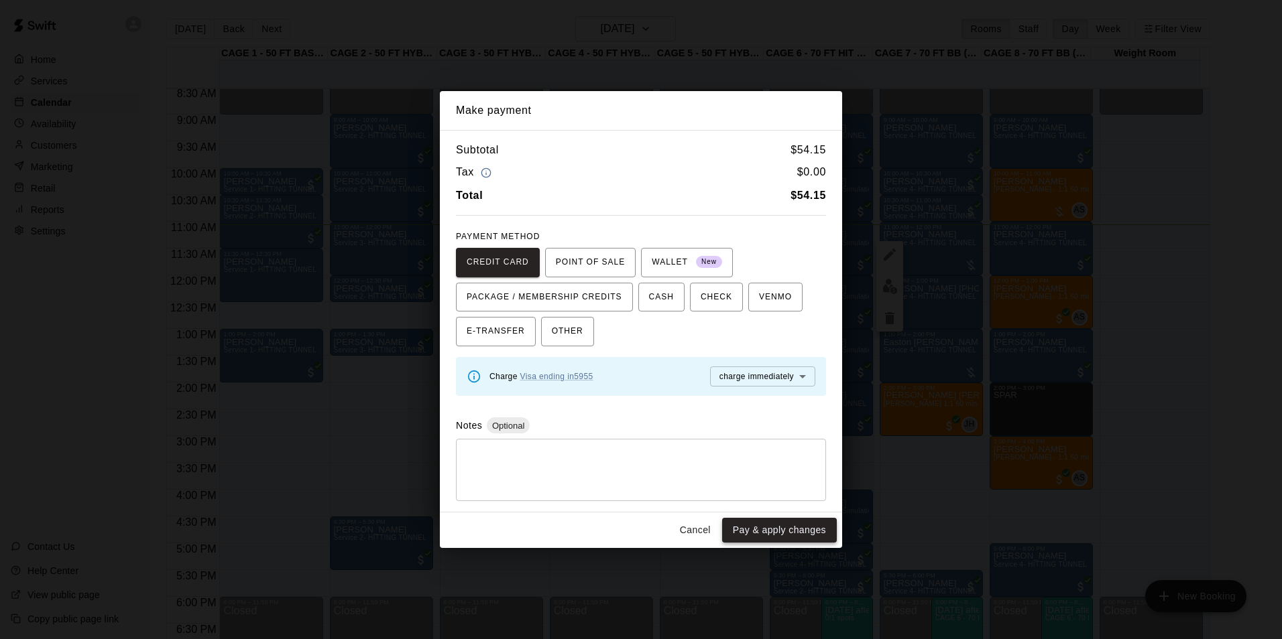
click at [774, 538] on button "Pay & apply changes" at bounding box center [779, 530] width 115 height 25
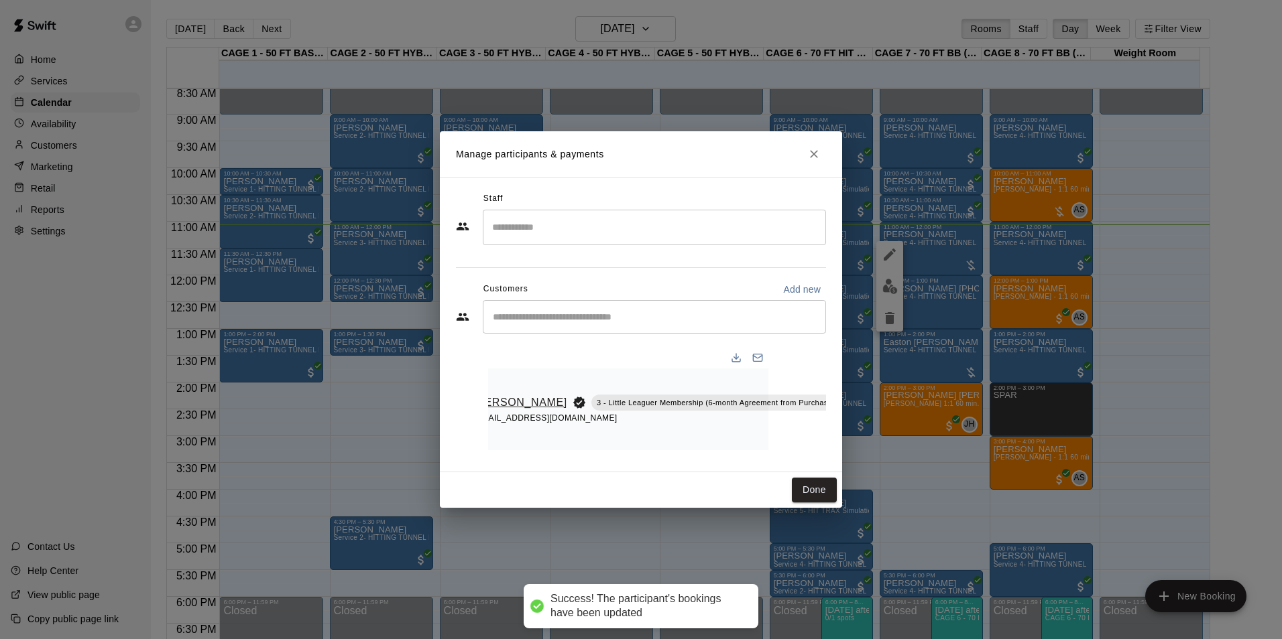
click at [498, 402] on link "[PERSON_NAME]" at bounding box center [520, 402] width 94 height 17
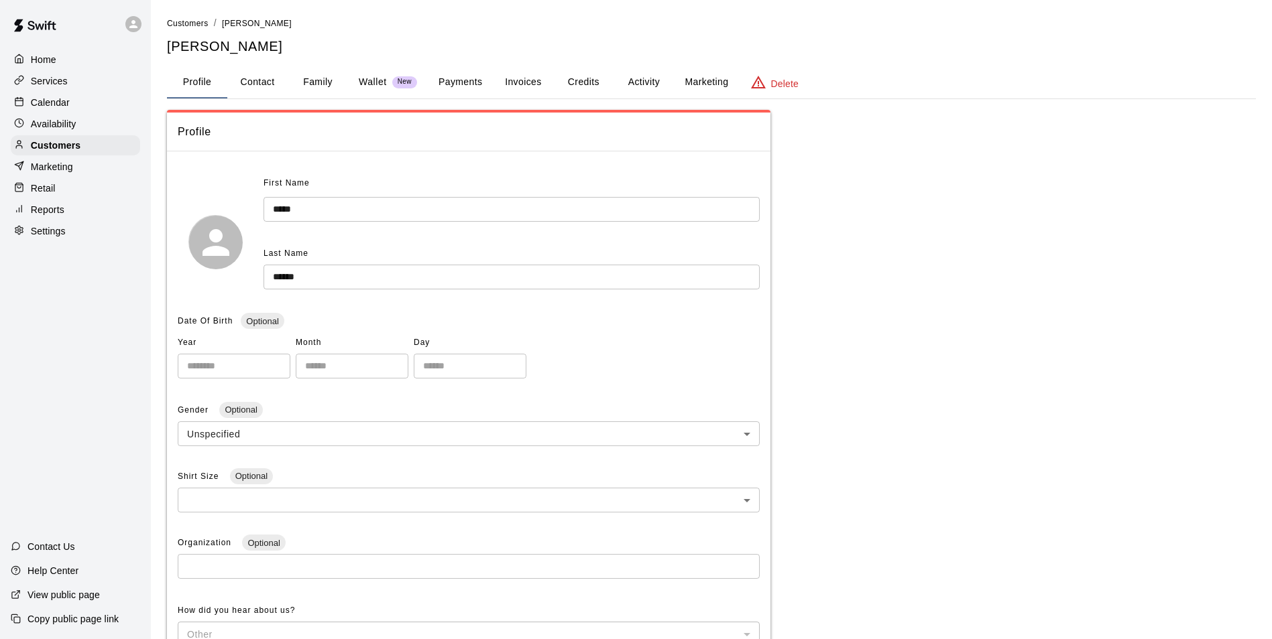
click at [599, 80] on button "Credits" at bounding box center [583, 82] width 60 height 32
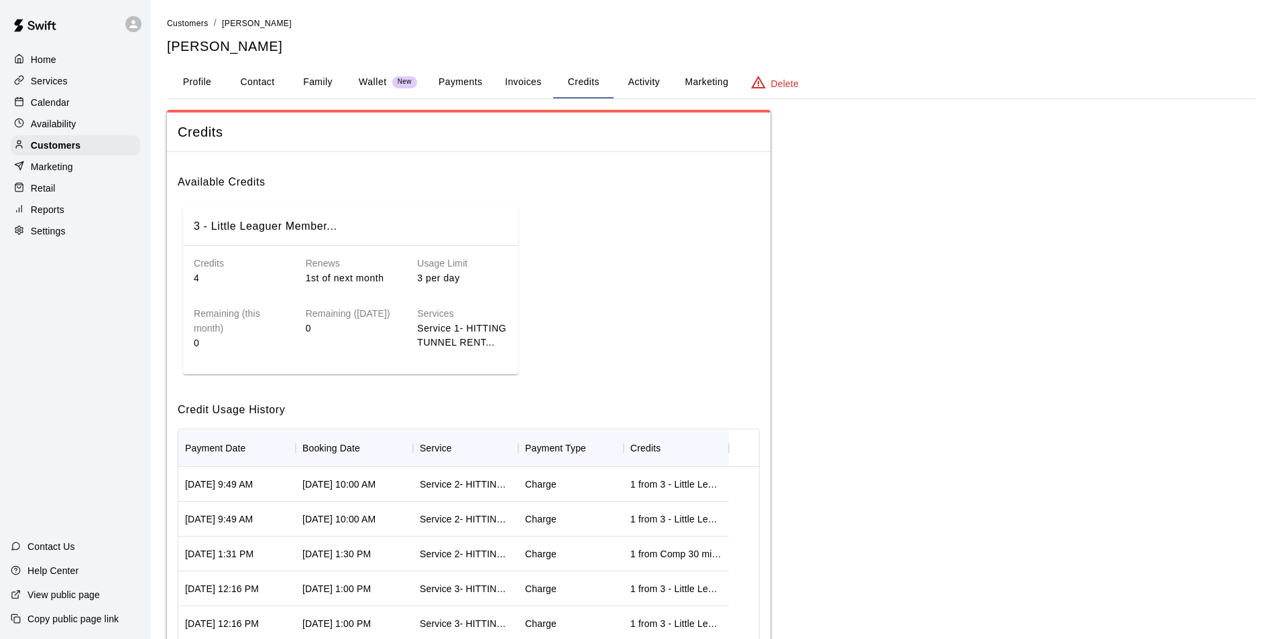
click at [43, 107] on p "Calendar" at bounding box center [50, 102] width 39 height 13
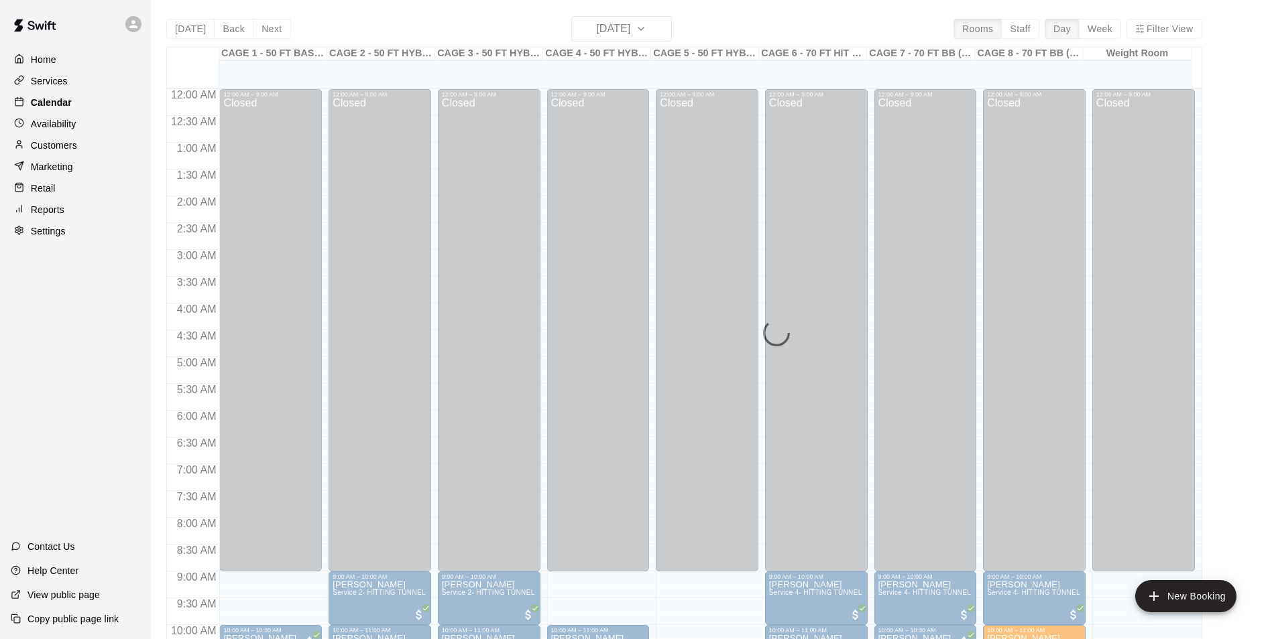
scroll to position [593, 0]
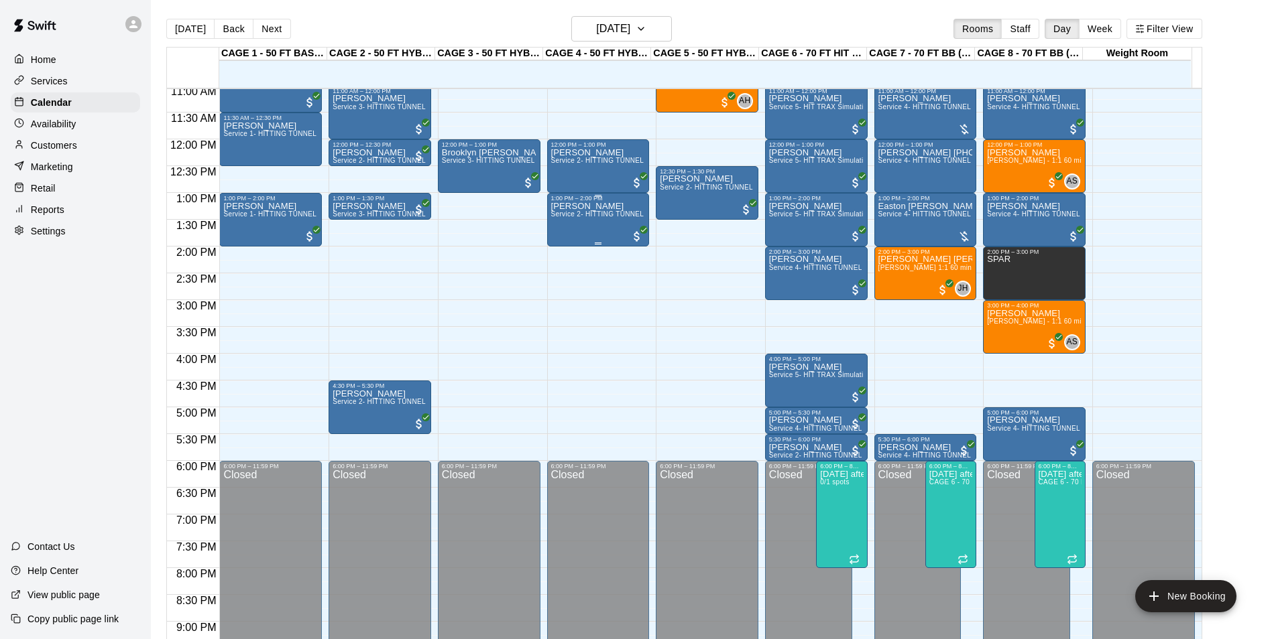
click at [589, 206] on p "[PERSON_NAME]" at bounding box center [598, 206] width 95 height 0
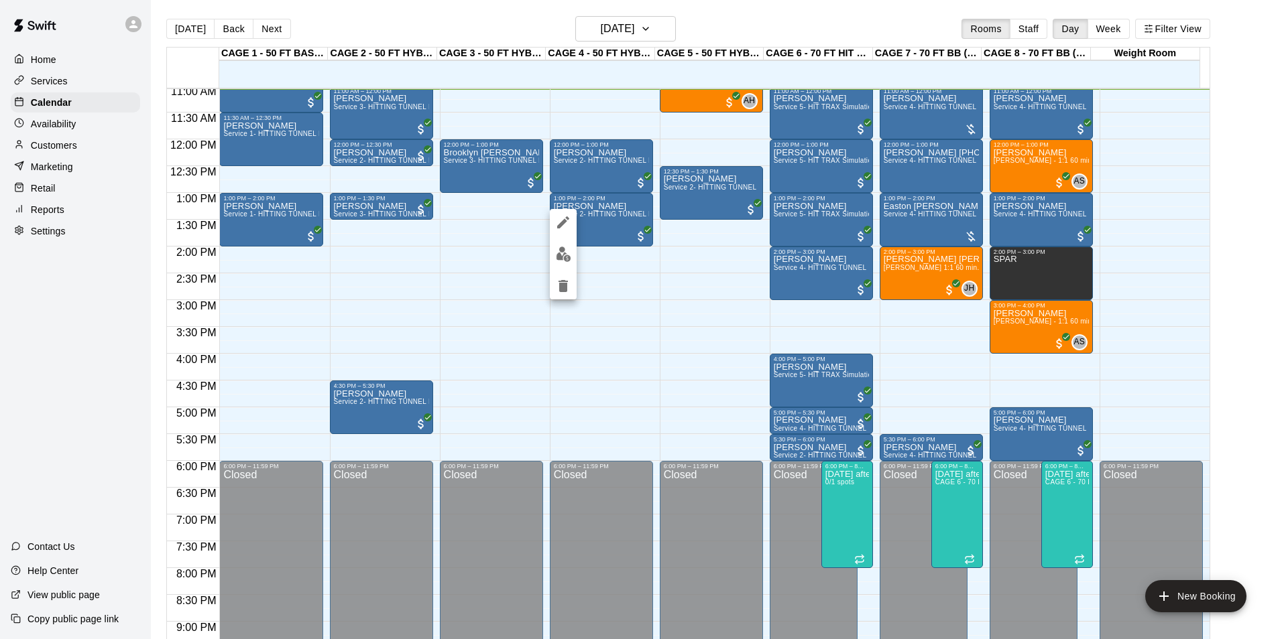
drag, startPoint x: 1268, startPoint y: 274, endPoint x: 1239, endPoint y: 294, distance: 34.6
click at [1259, 282] on div at bounding box center [641, 319] width 1282 height 639
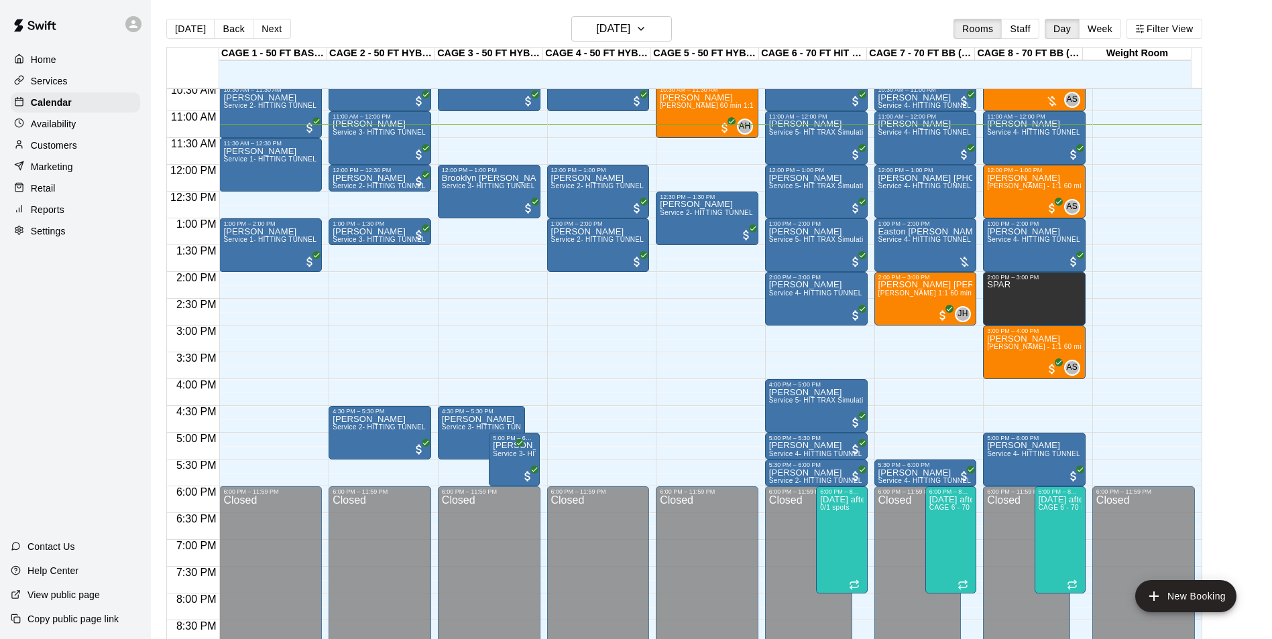
scroll to position [536, 0]
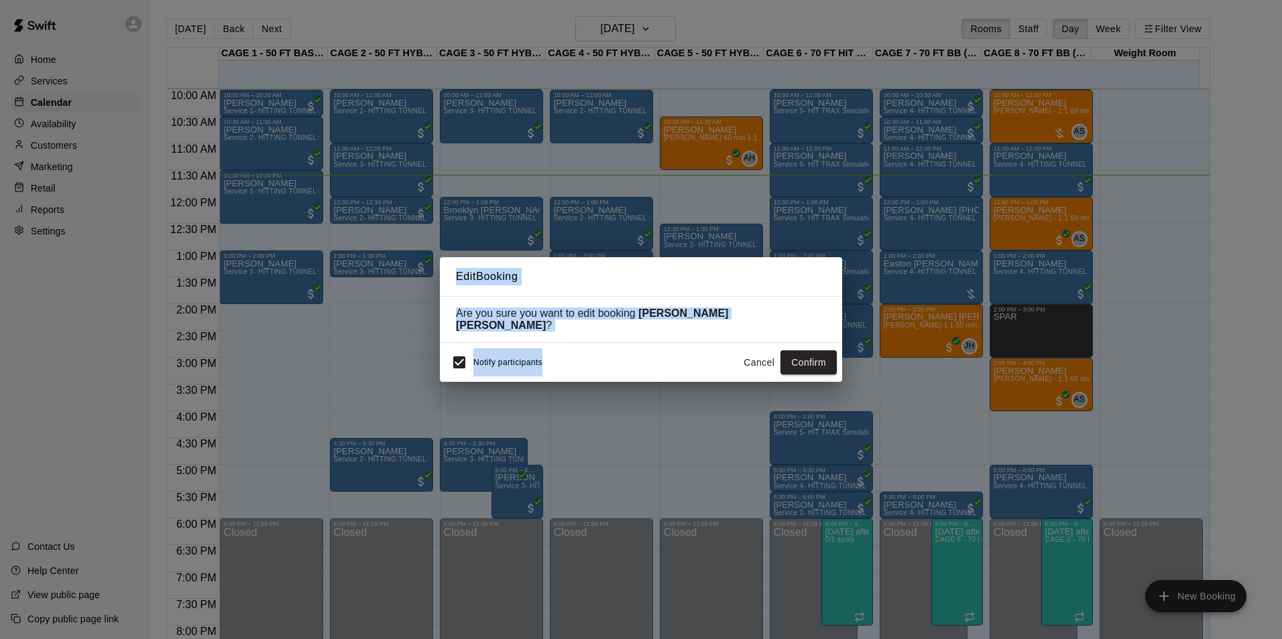
drag, startPoint x: 1281, startPoint y: 444, endPoint x: 1274, endPoint y: 444, distance: 7.4
click at [1279, 444] on div "Edit Booking Are you sure you want to edit booking [PERSON_NAME] [PERSON_NAME] …" at bounding box center [641, 319] width 1282 height 639
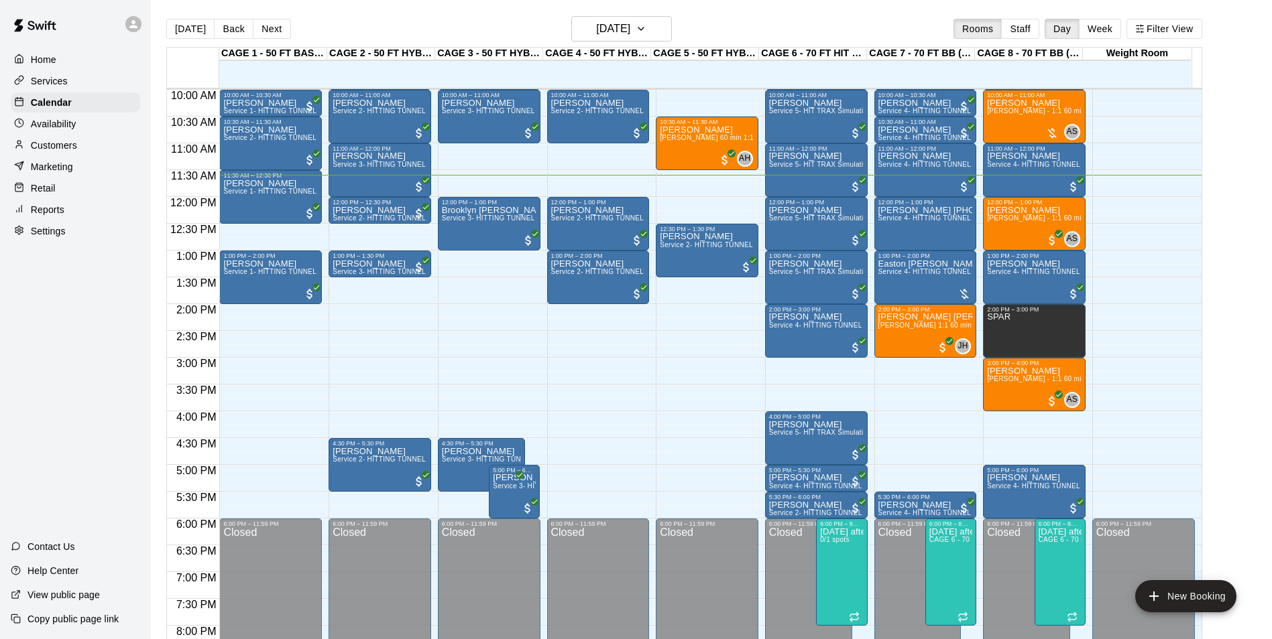
click at [65, 143] on p "Customers" at bounding box center [54, 145] width 46 height 13
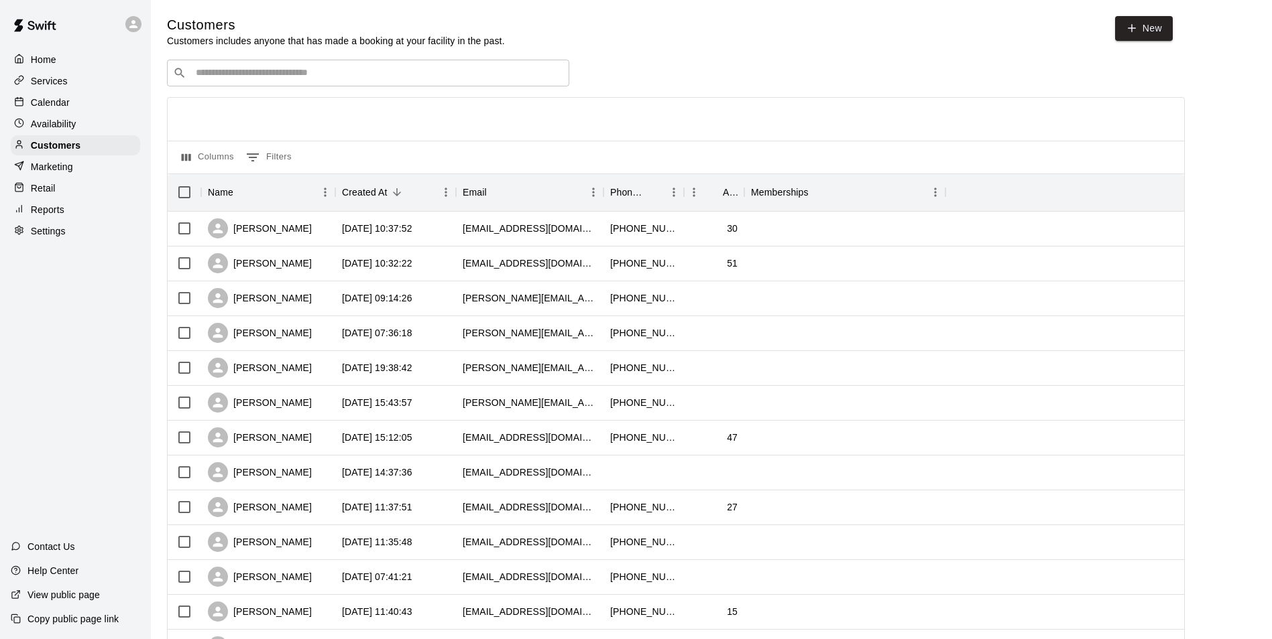
click at [271, 72] on input "Search customers by name or email" at bounding box center [377, 72] width 371 height 13
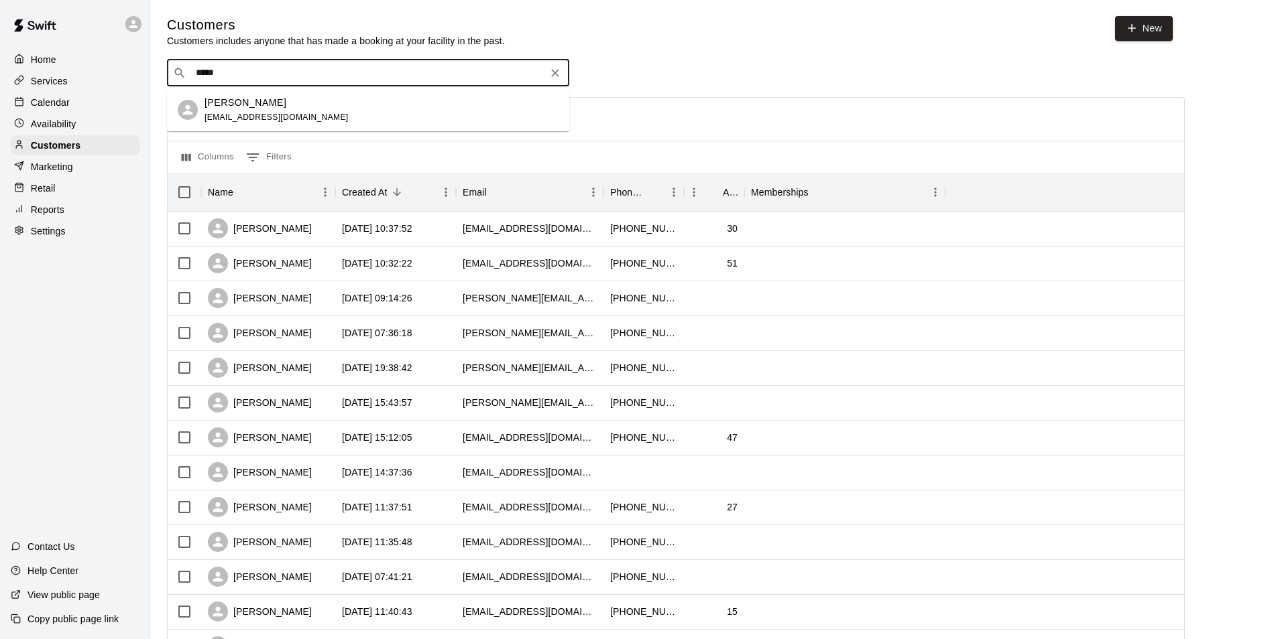
type input "*****"
click at [94, 109] on div "Calendar" at bounding box center [75, 103] width 129 height 20
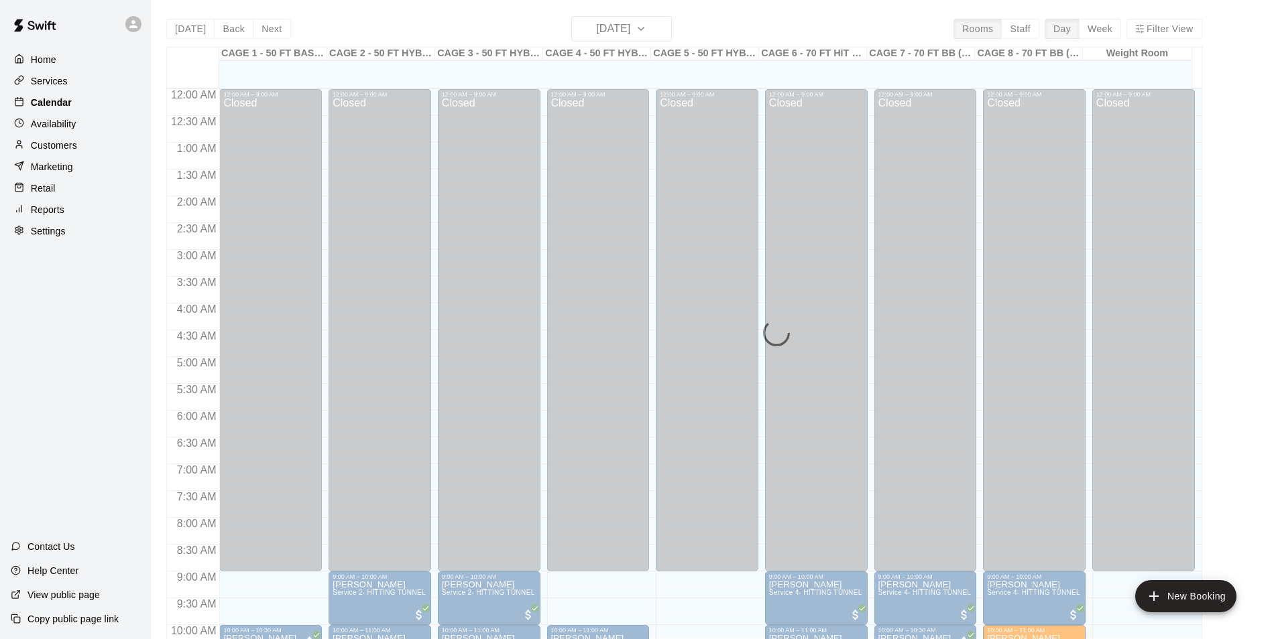
scroll to position [621, 0]
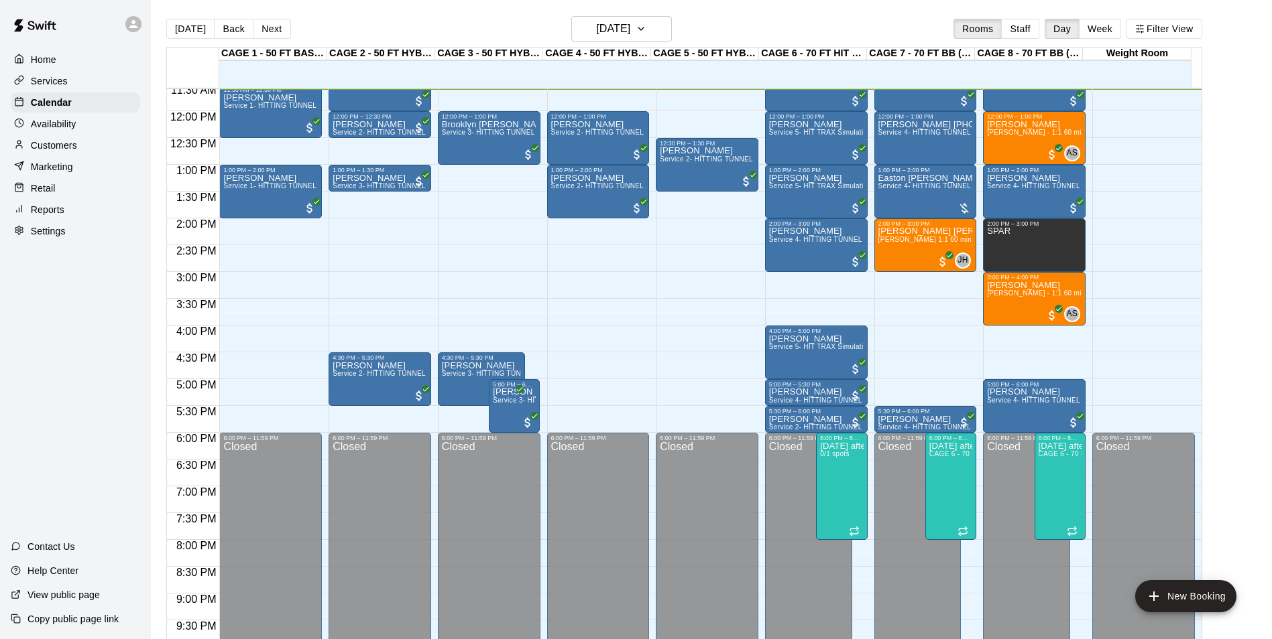
click at [89, 121] on div "Availability" at bounding box center [75, 124] width 129 height 20
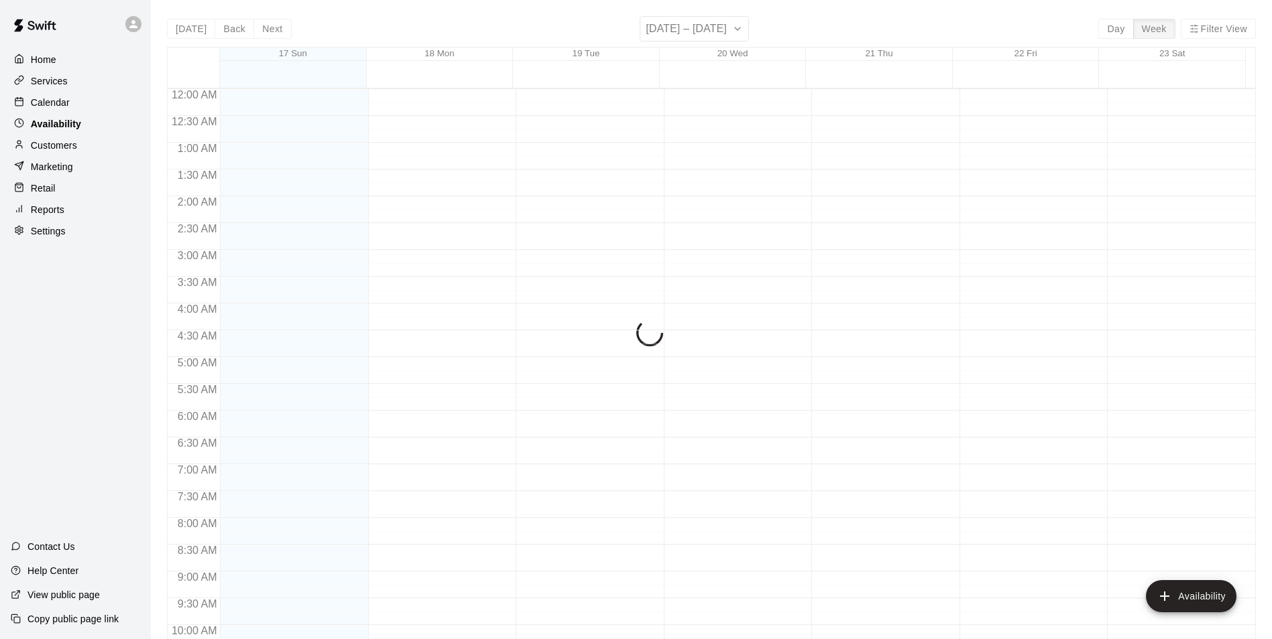
scroll to position [621, 0]
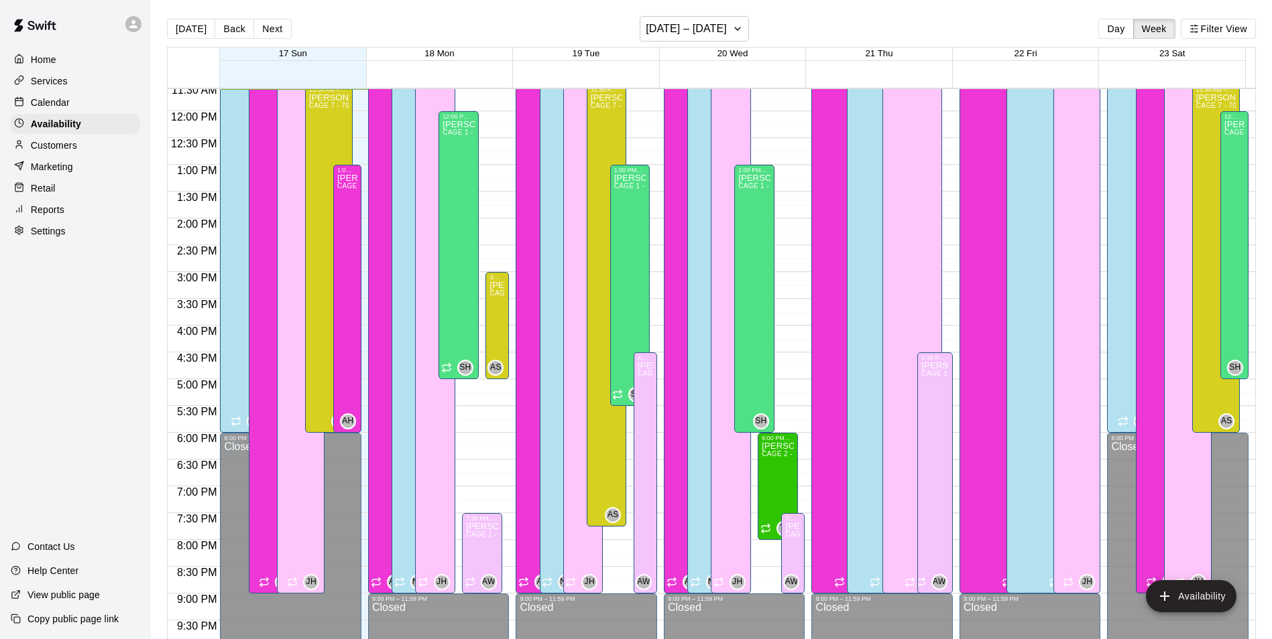
click at [93, 103] on div "Calendar" at bounding box center [75, 103] width 129 height 20
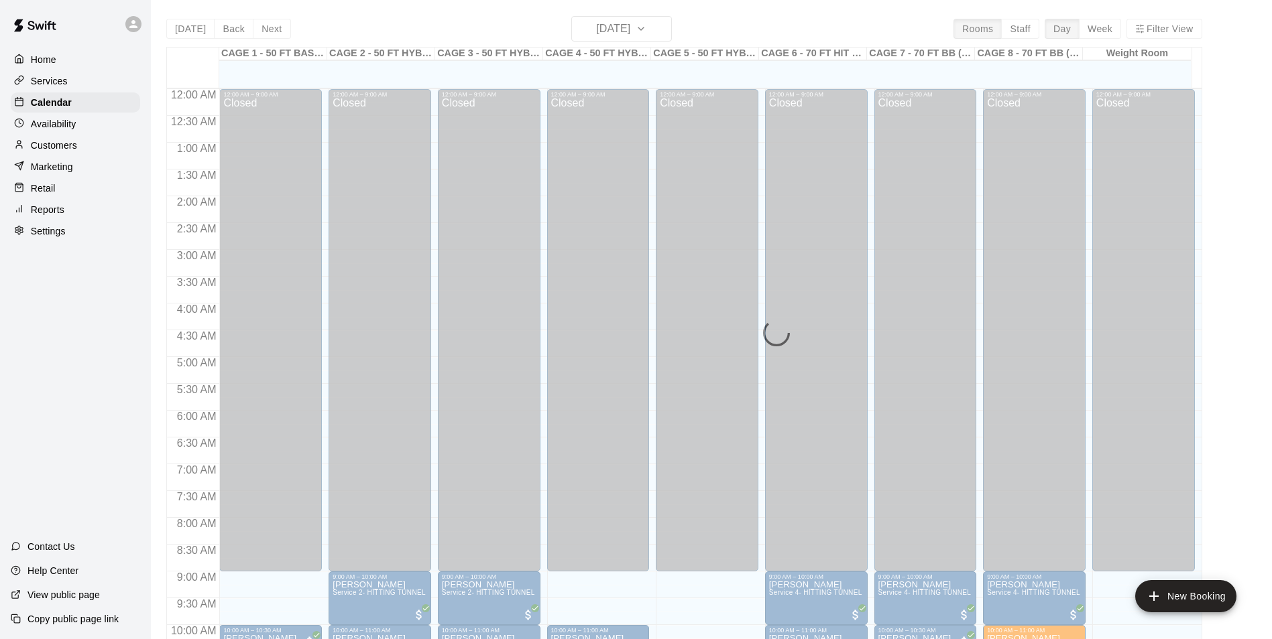
scroll to position [621, 0]
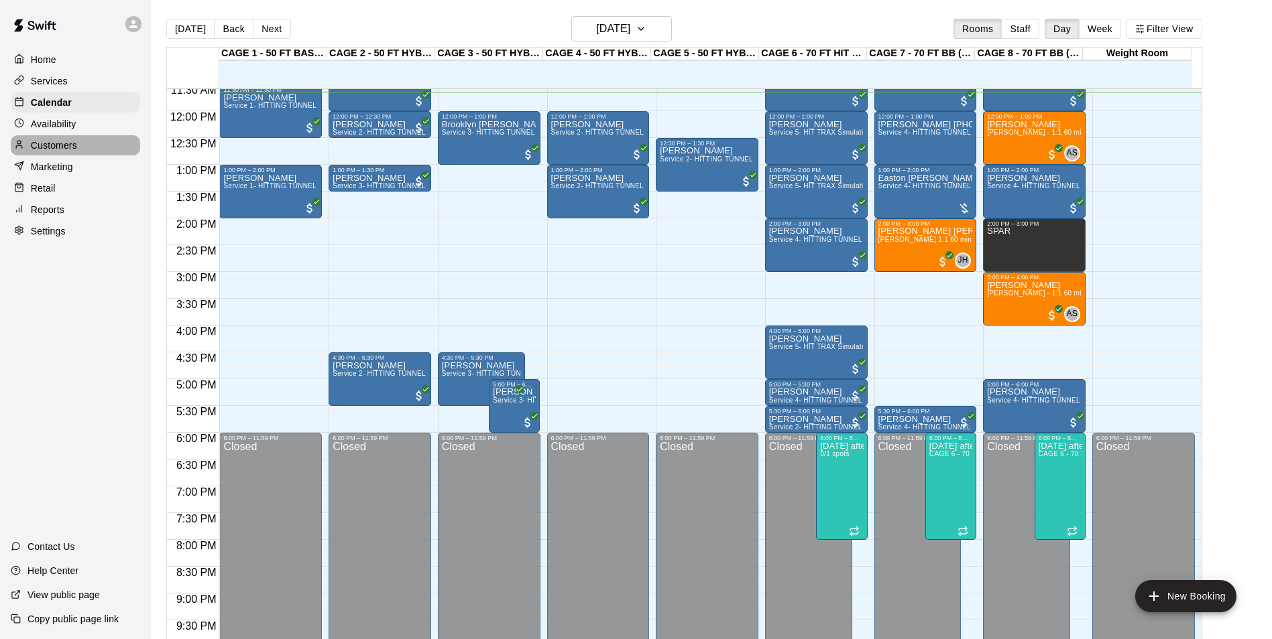
click at [103, 149] on div "Customers" at bounding box center [75, 145] width 129 height 20
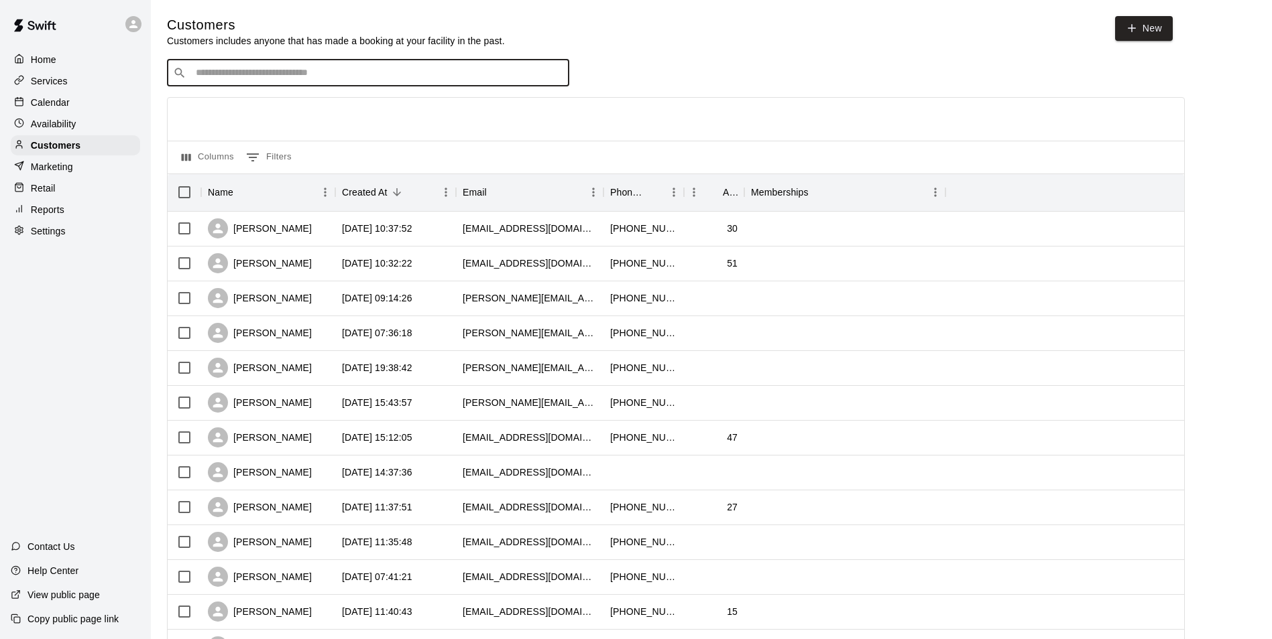
click at [206, 70] on input "Search customers by name or email" at bounding box center [377, 72] width 371 height 13
type input "********"
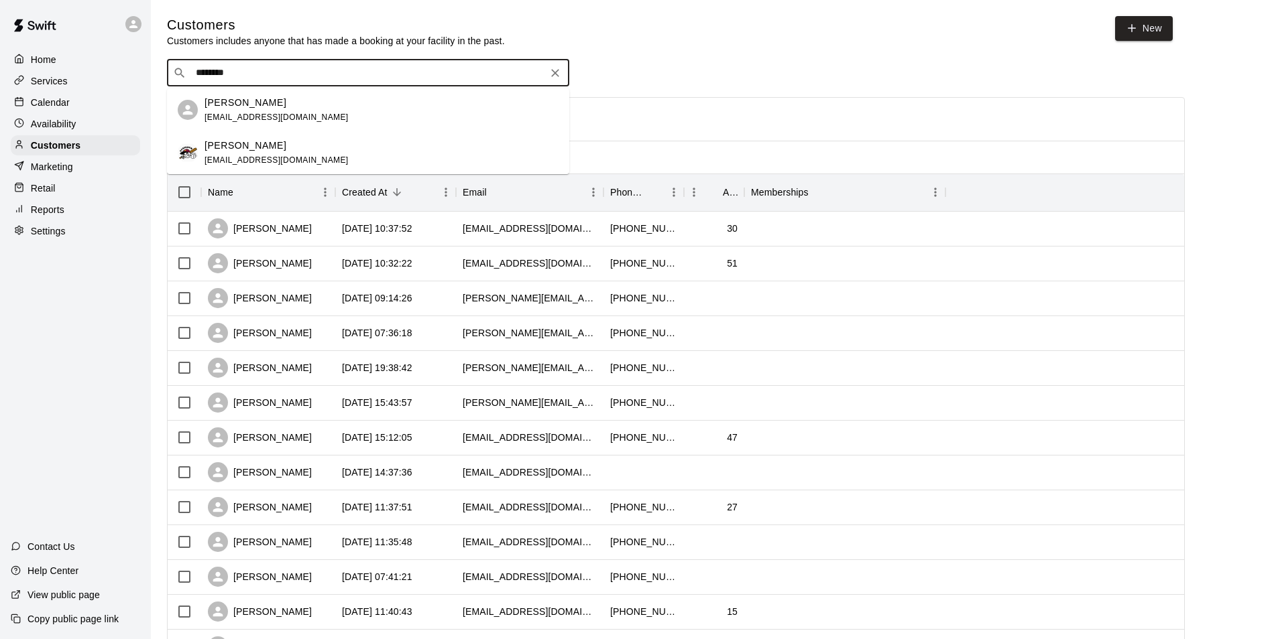
click at [268, 146] on div "[PERSON_NAME]" at bounding box center [276, 146] width 144 height 14
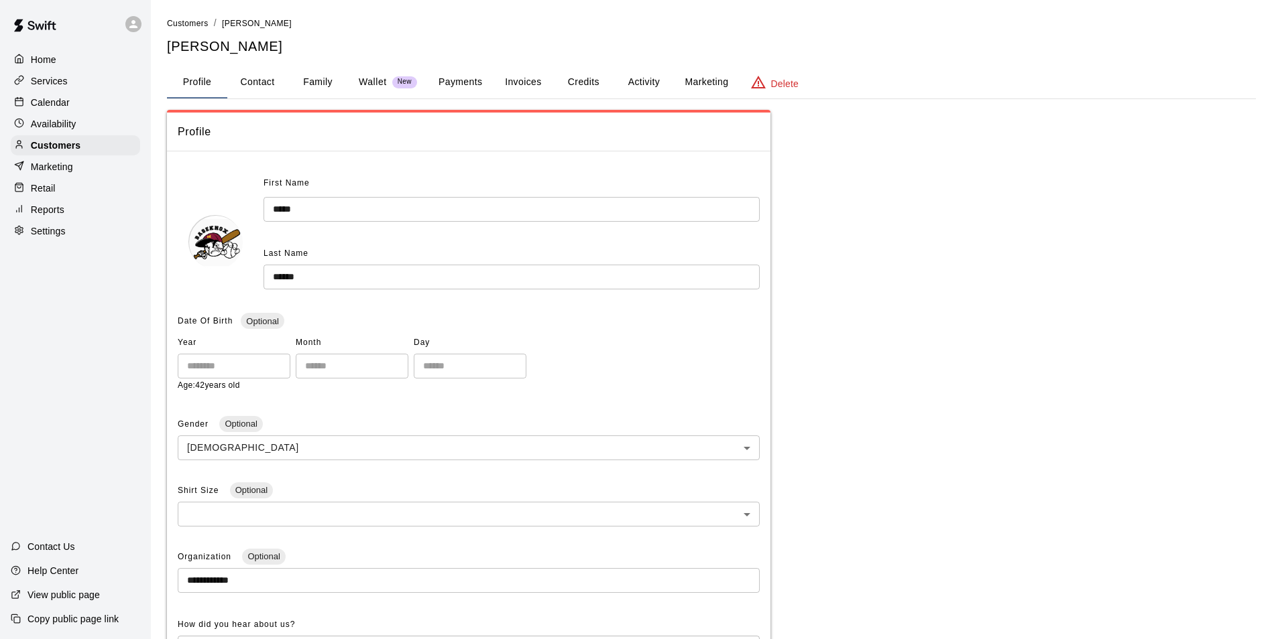
click at [475, 83] on button "Payments" at bounding box center [460, 82] width 65 height 32
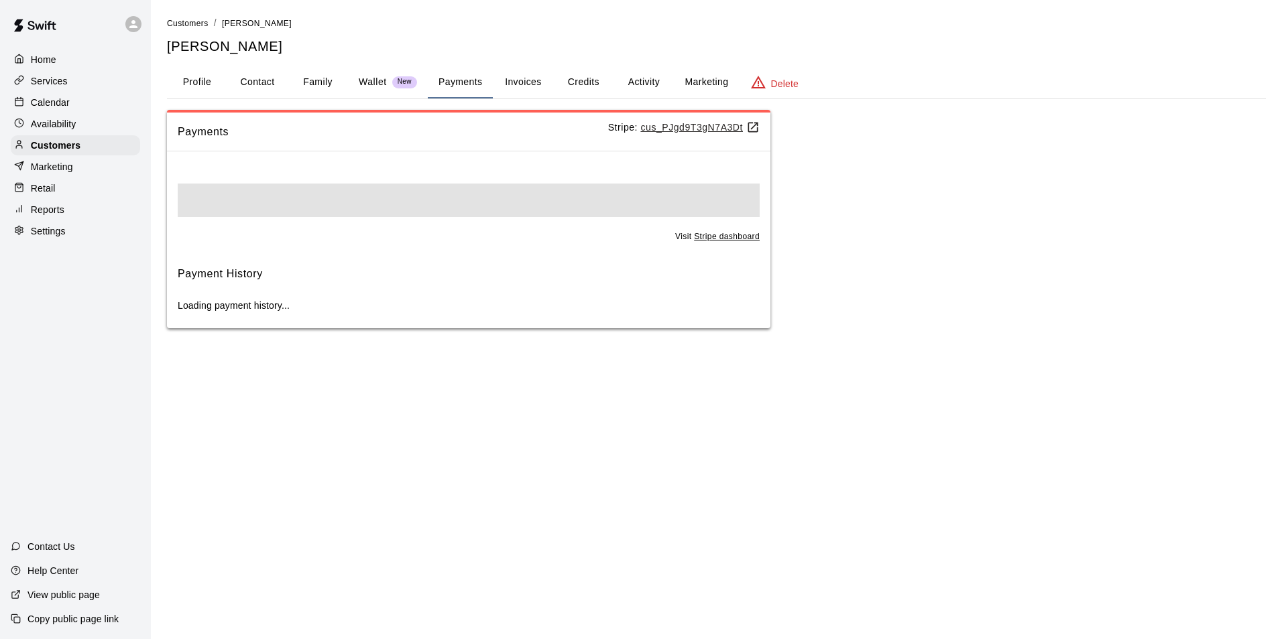
click at [525, 83] on button "Invoices" at bounding box center [523, 82] width 60 height 32
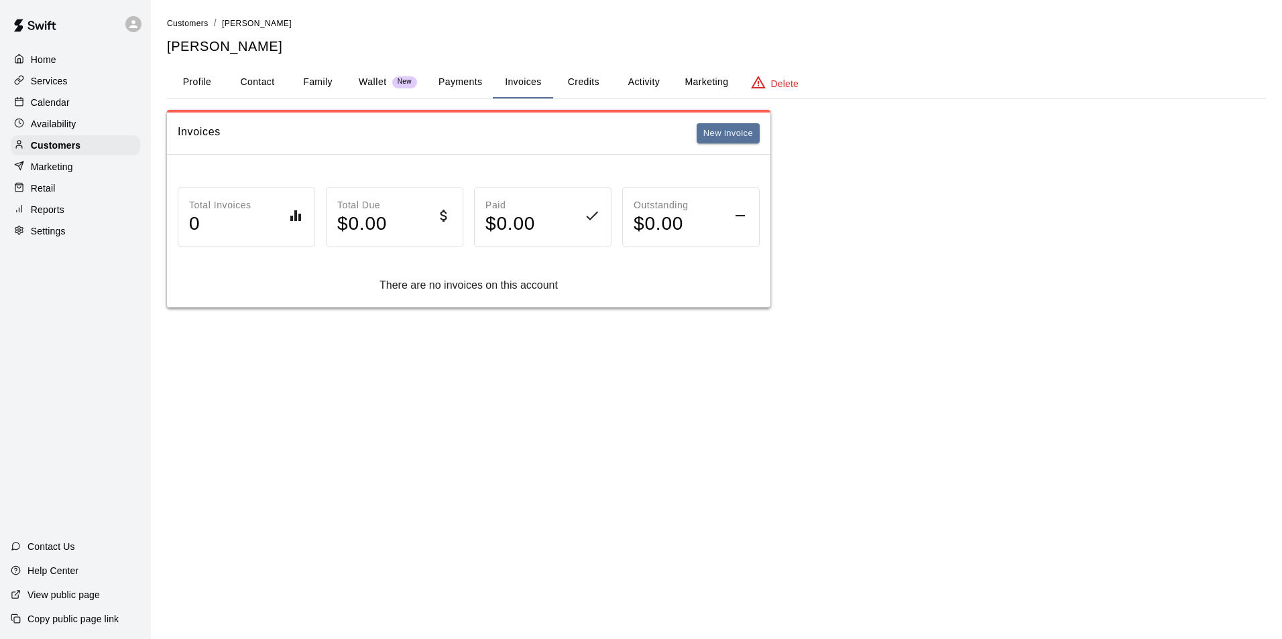
click at [265, 81] on button "Contact" at bounding box center [257, 82] width 60 height 32
select select "**"
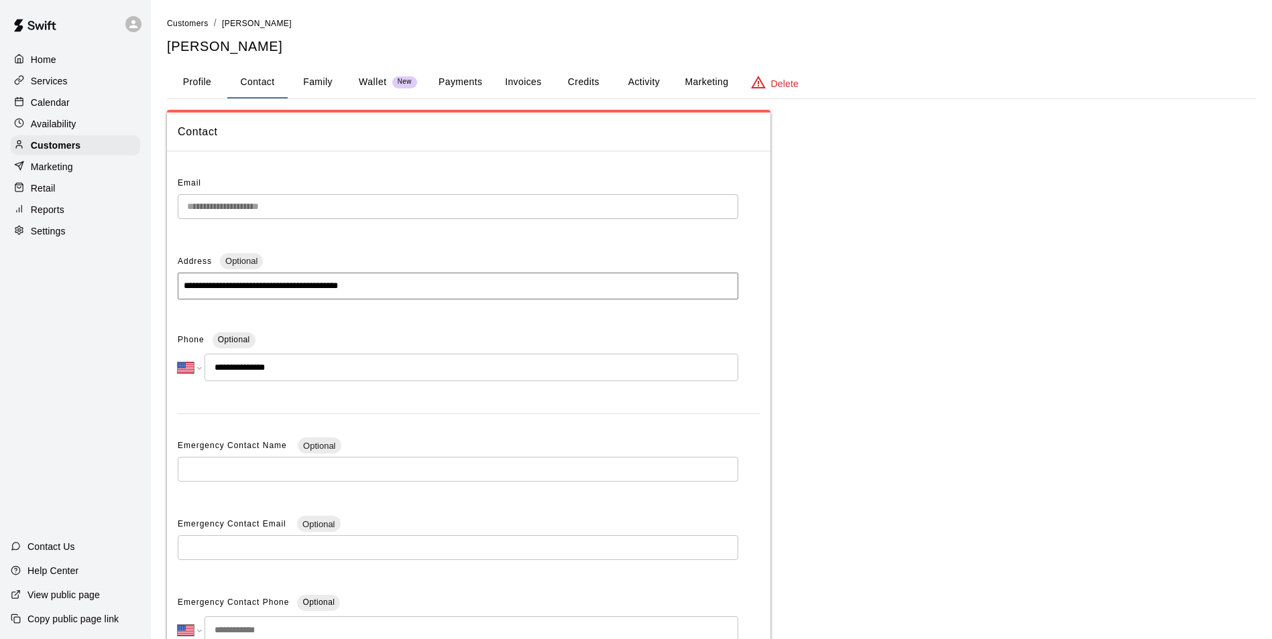
click at [84, 103] on div "Calendar" at bounding box center [75, 103] width 129 height 20
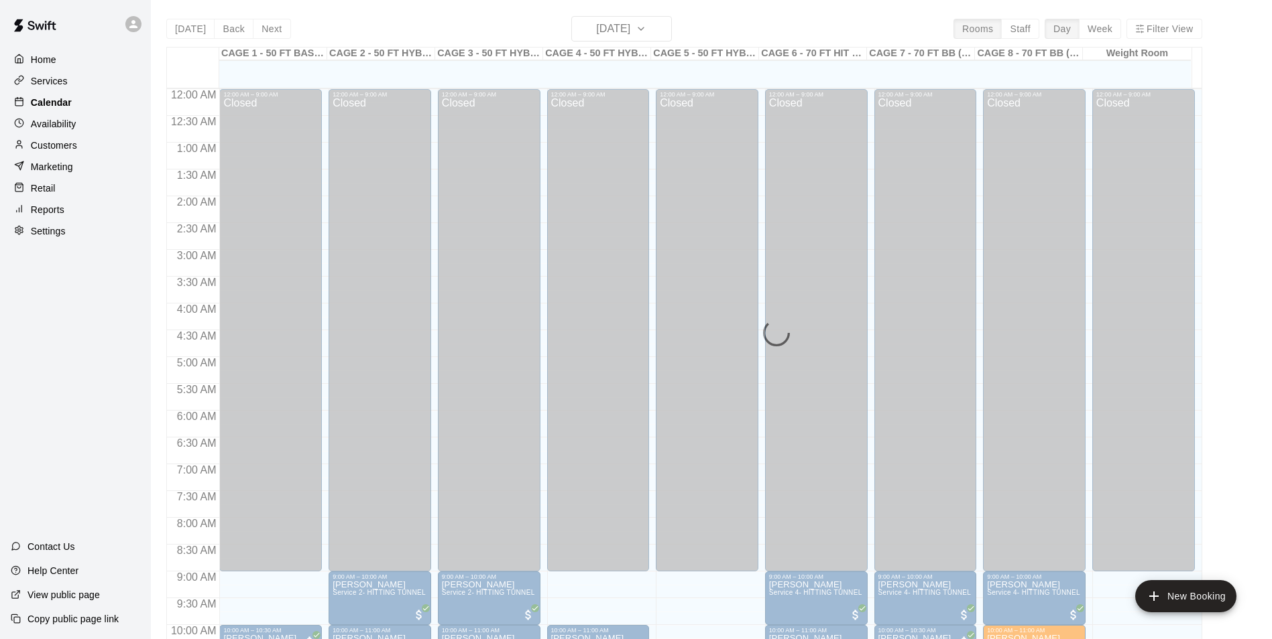
scroll to position [626, 0]
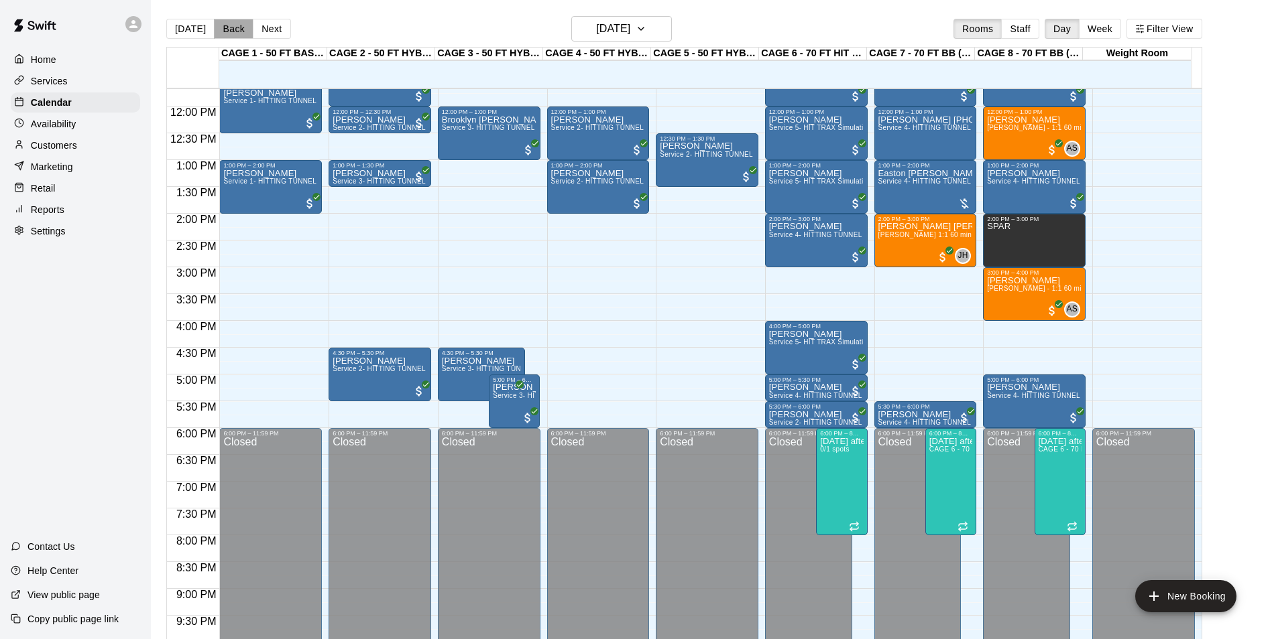
click at [224, 27] on button "Back" at bounding box center [234, 29] width 40 height 20
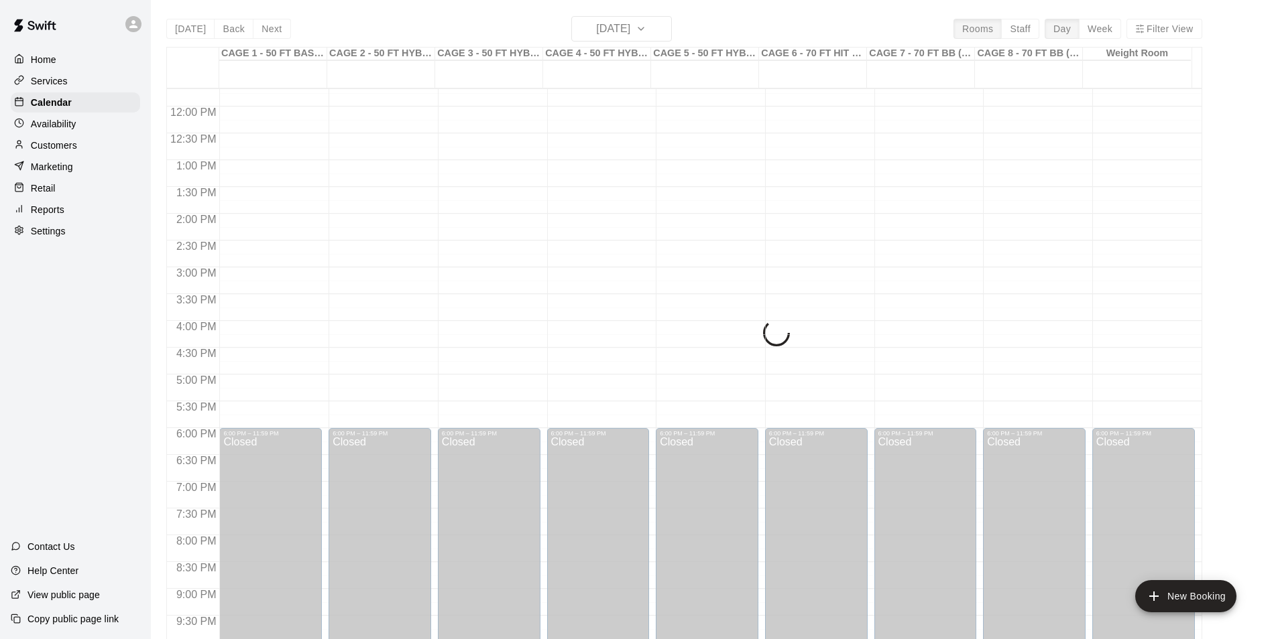
click at [275, 30] on div "Today Back Next Saturday Aug 16 Rooms Staff Day Week Filter View CAGE 1 - 50 FT…" at bounding box center [684, 335] width 1036 height 639
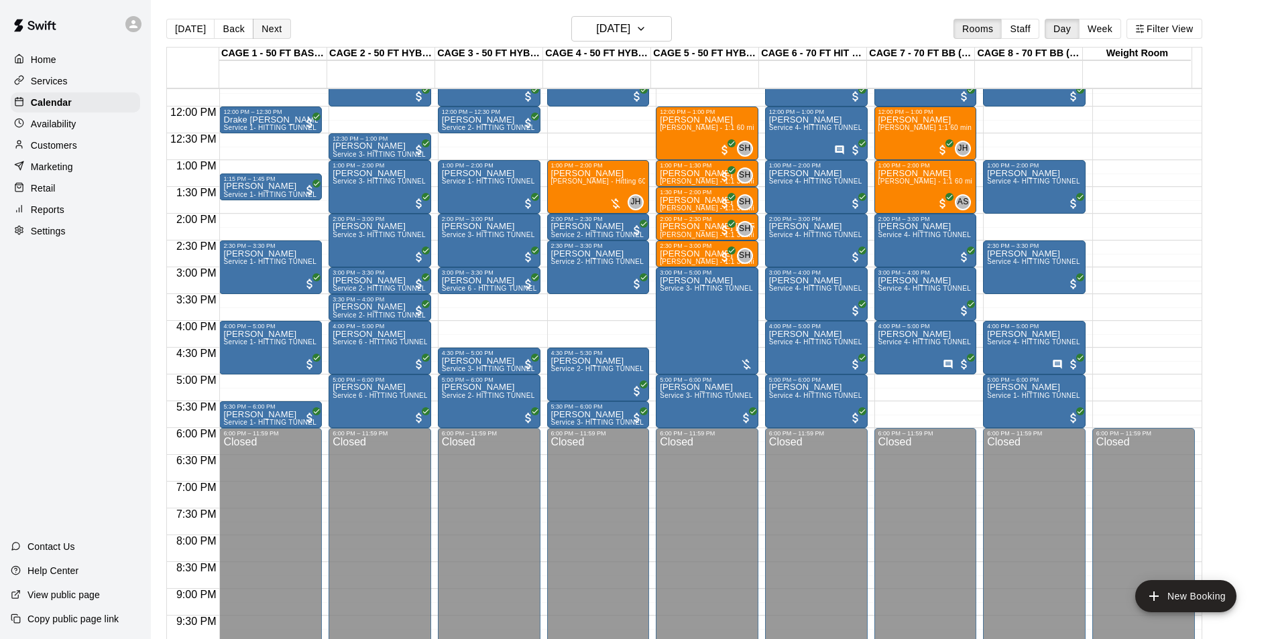
click at [265, 34] on button "Next" at bounding box center [272, 29] width 38 height 20
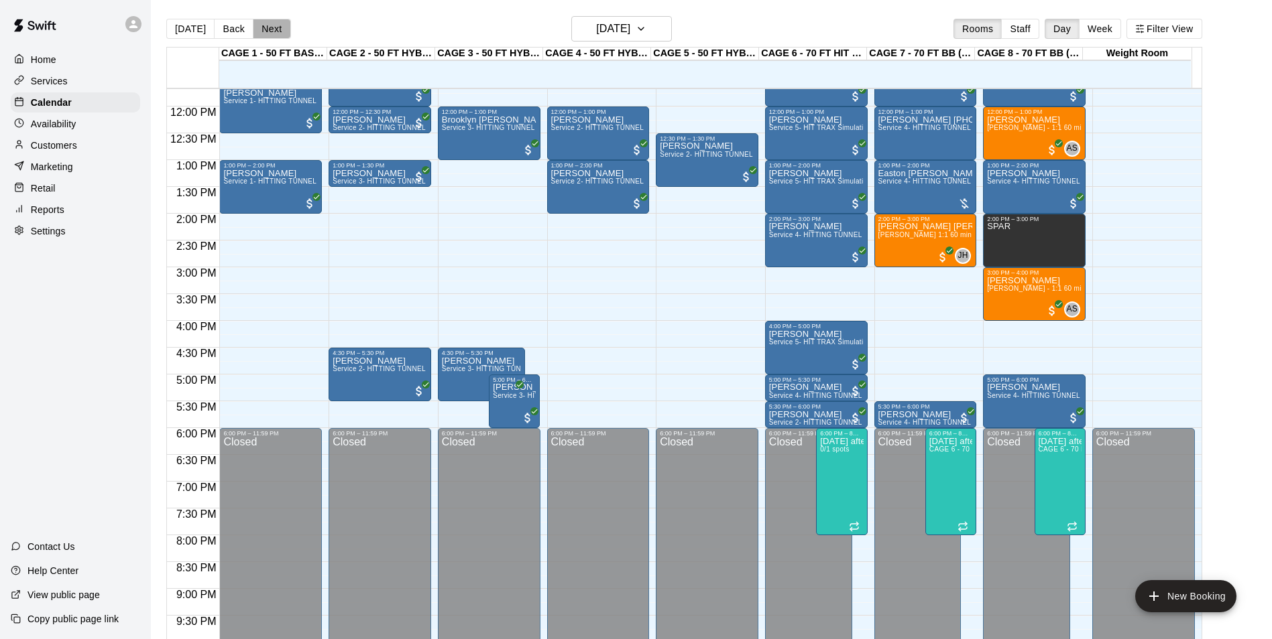
click at [265, 34] on button "Next" at bounding box center [272, 29] width 38 height 20
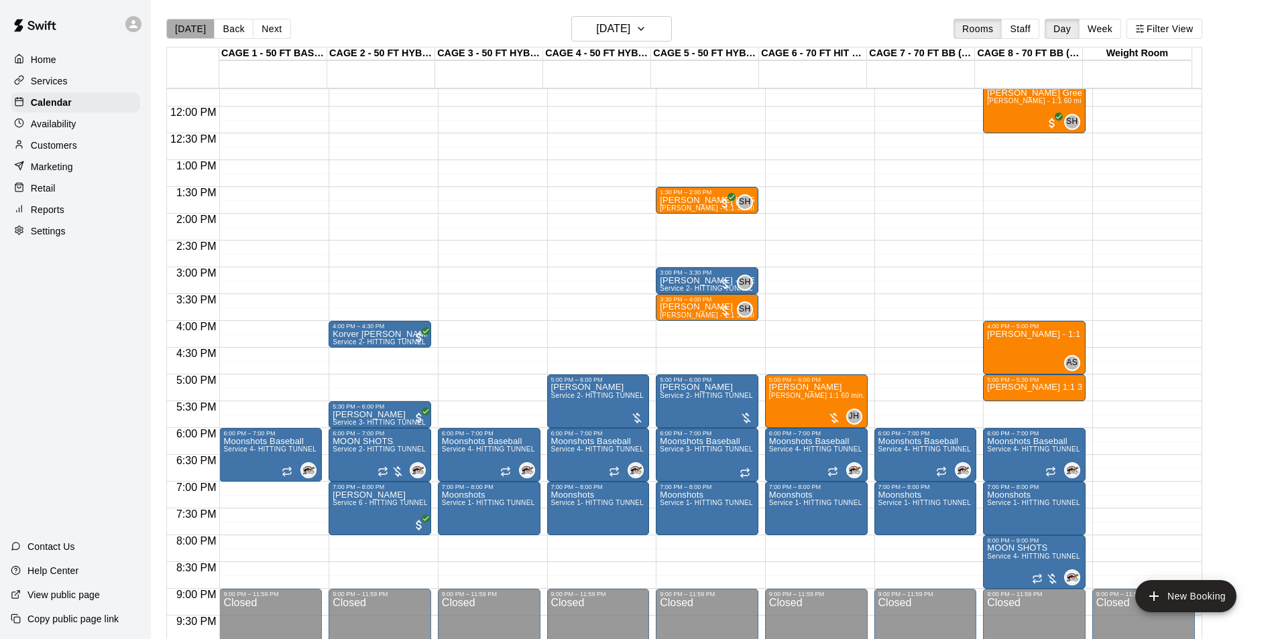
click at [196, 36] on button "[DATE]" at bounding box center [190, 29] width 48 height 20
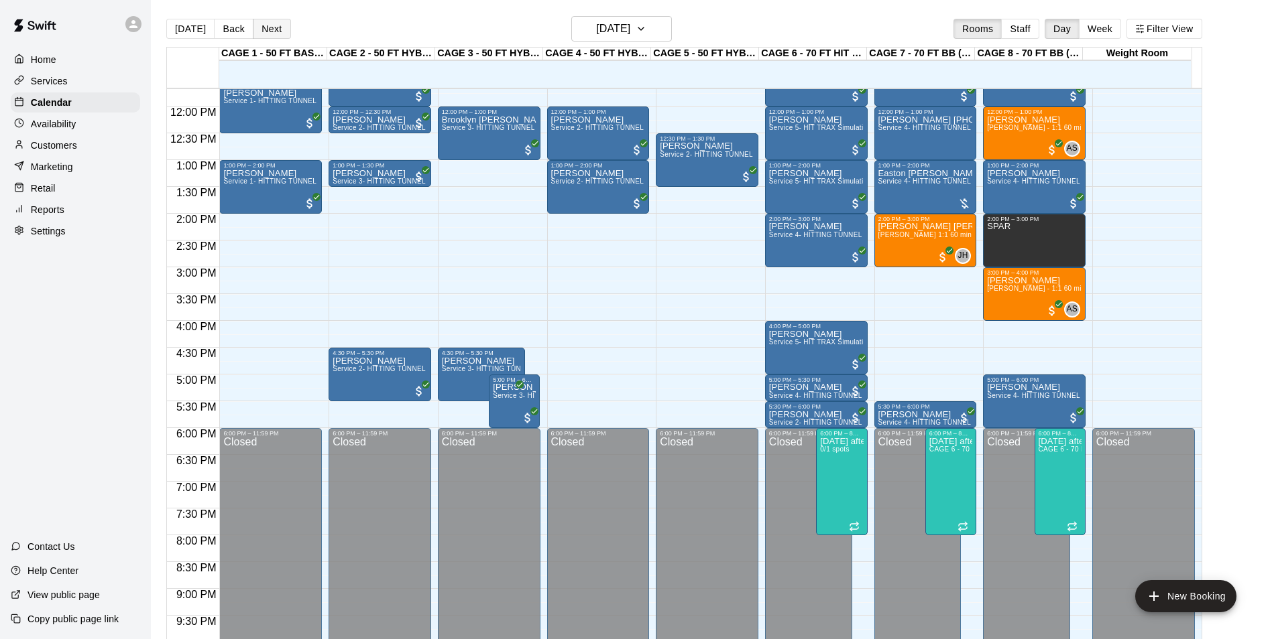
click at [283, 27] on button "Next" at bounding box center [272, 29] width 38 height 20
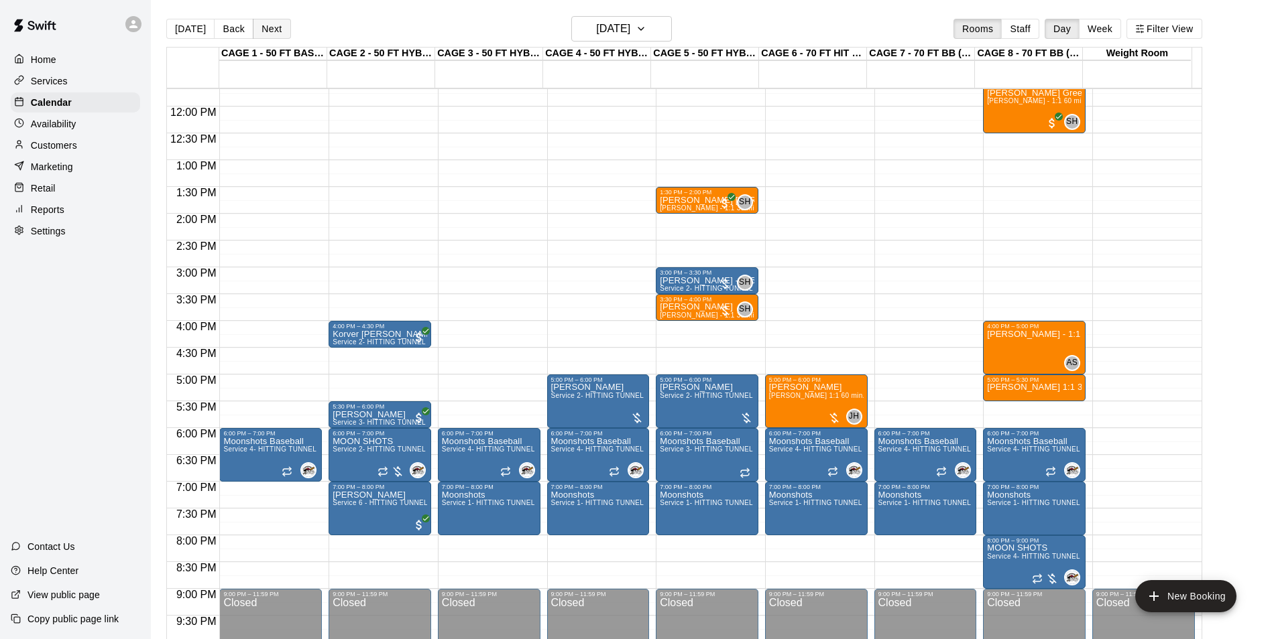
click at [283, 27] on button "Next" at bounding box center [272, 29] width 38 height 20
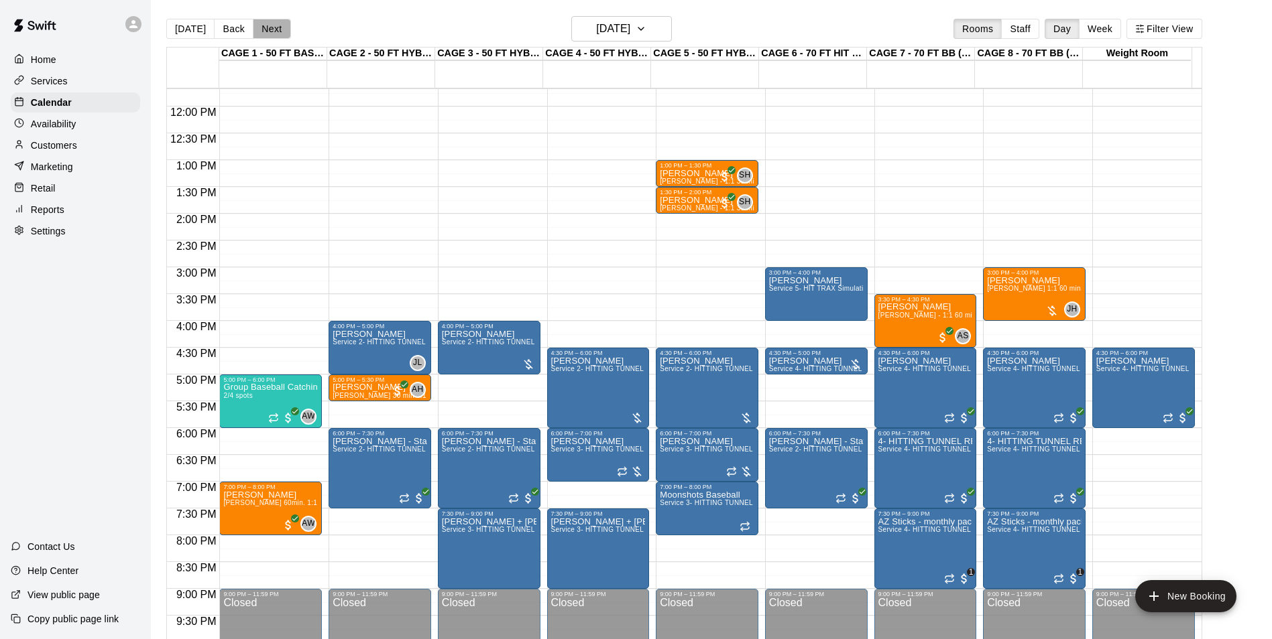
click at [280, 27] on button "Next" at bounding box center [272, 29] width 38 height 20
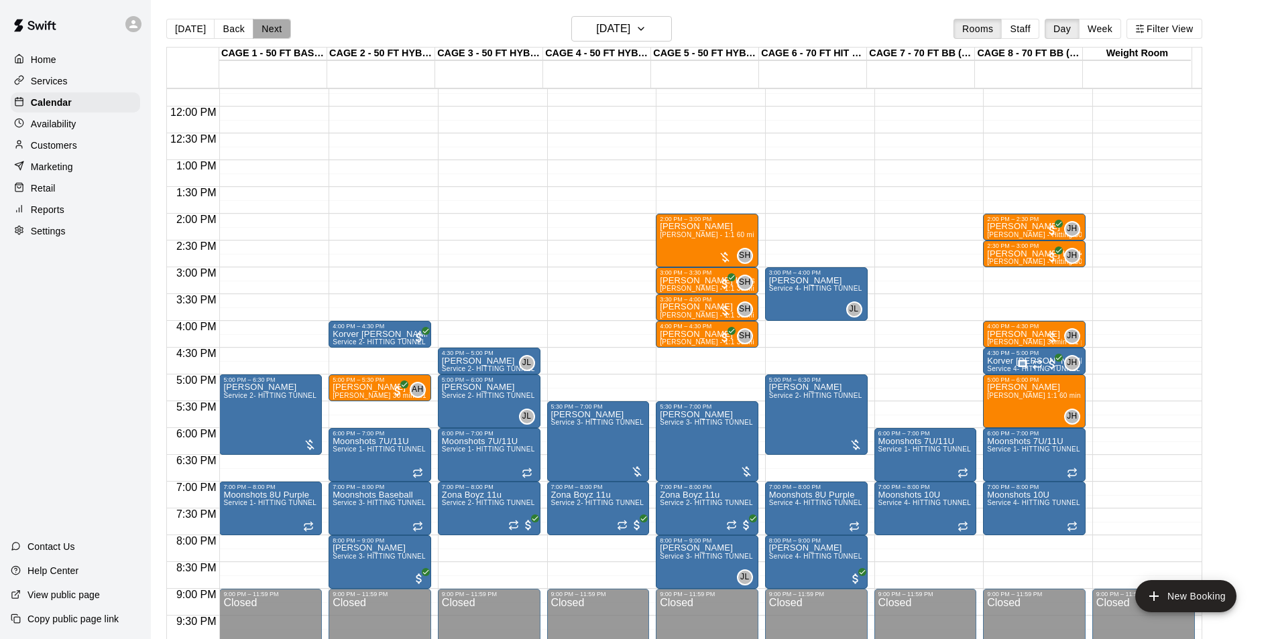
click at [263, 33] on button "Next" at bounding box center [272, 29] width 38 height 20
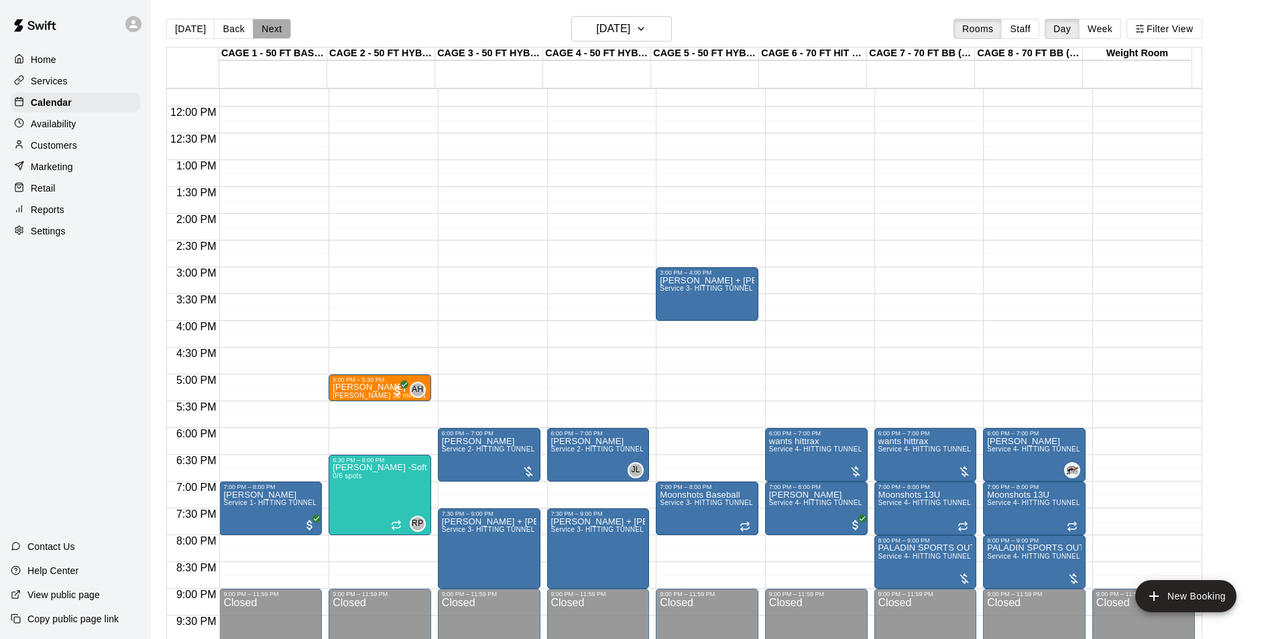
click at [266, 33] on button "Next" at bounding box center [272, 29] width 38 height 20
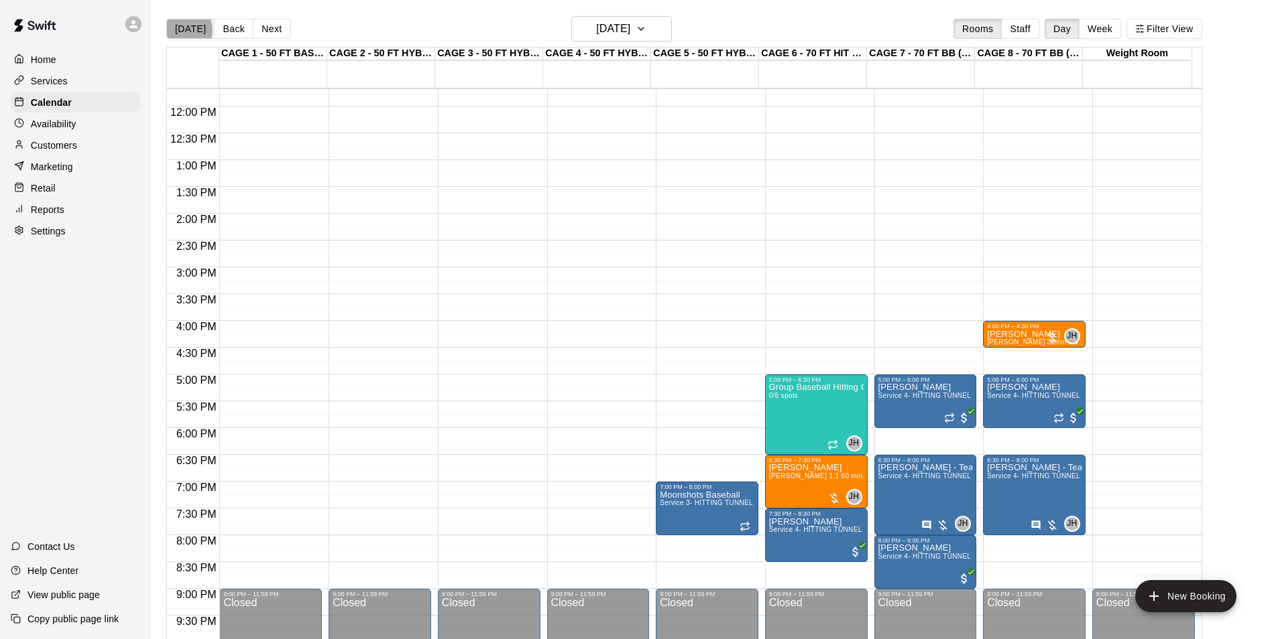
click at [180, 29] on button "[DATE]" at bounding box center [190, 29] width 48 height 20
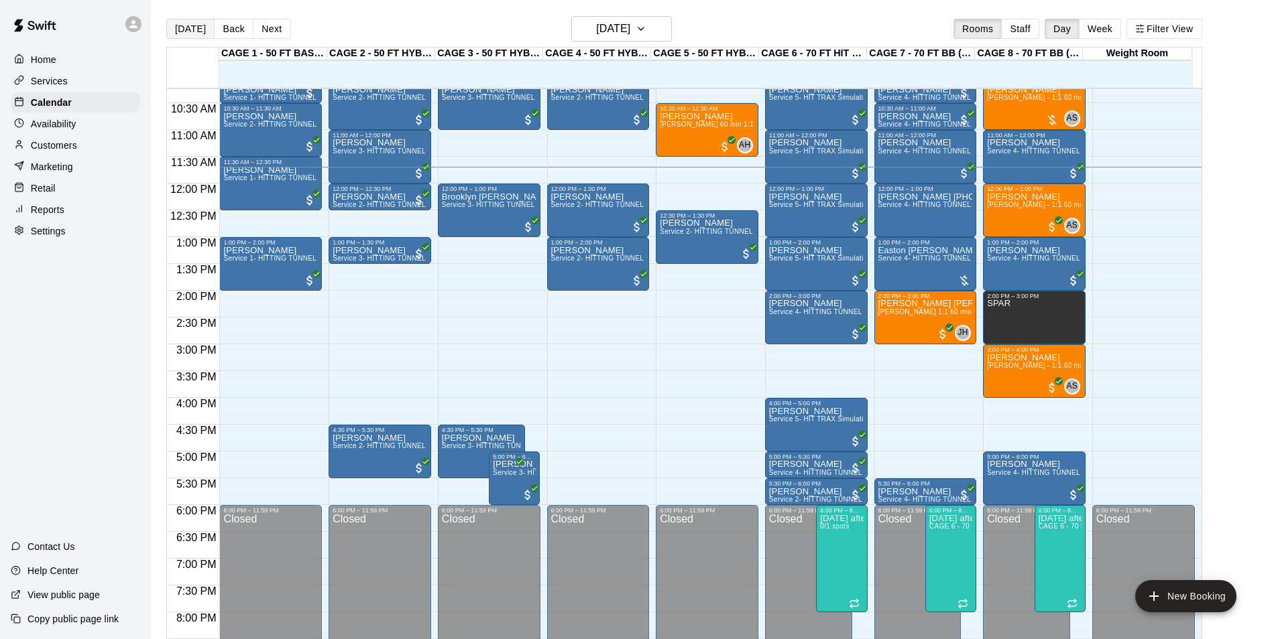
scroll to position [547, 0]
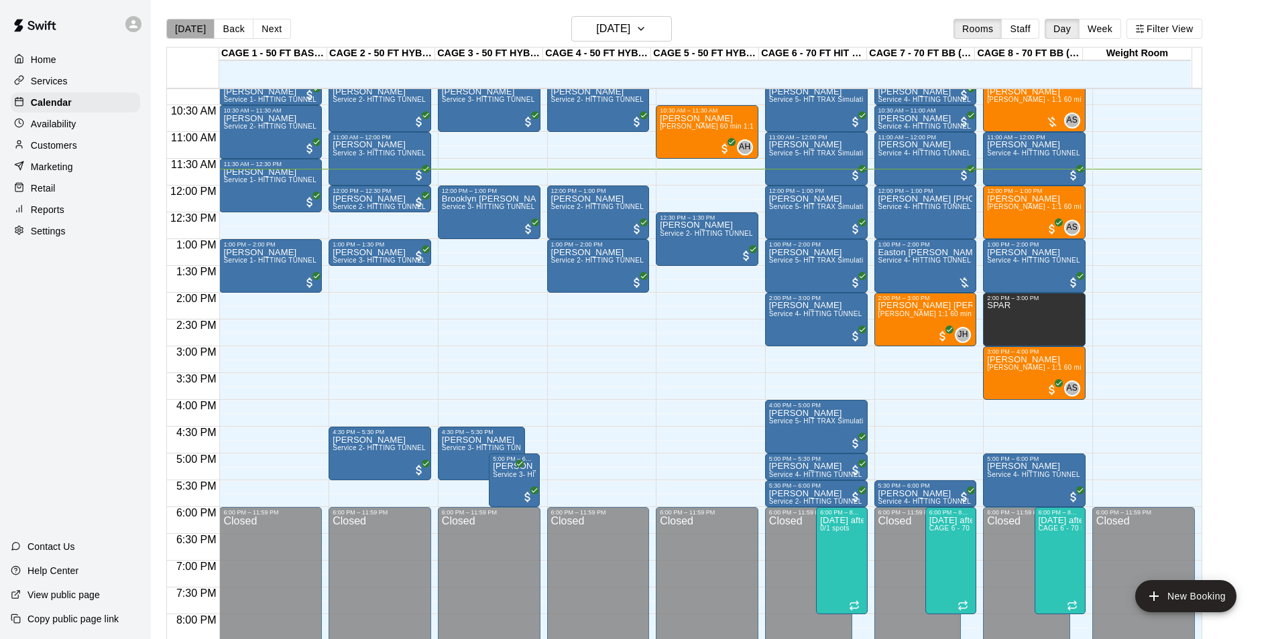
click at [202, 35] on button "[DATE]" at bounding box center [190, 29] width 48 height 20
drag, startPoint x: 88, startPoint y: 148, endPoint x: 95, endPoint y: 145, distance: 8.1
click at [88, 148] on div "Customers" at bounding box center [75, 145] width 129 height 20
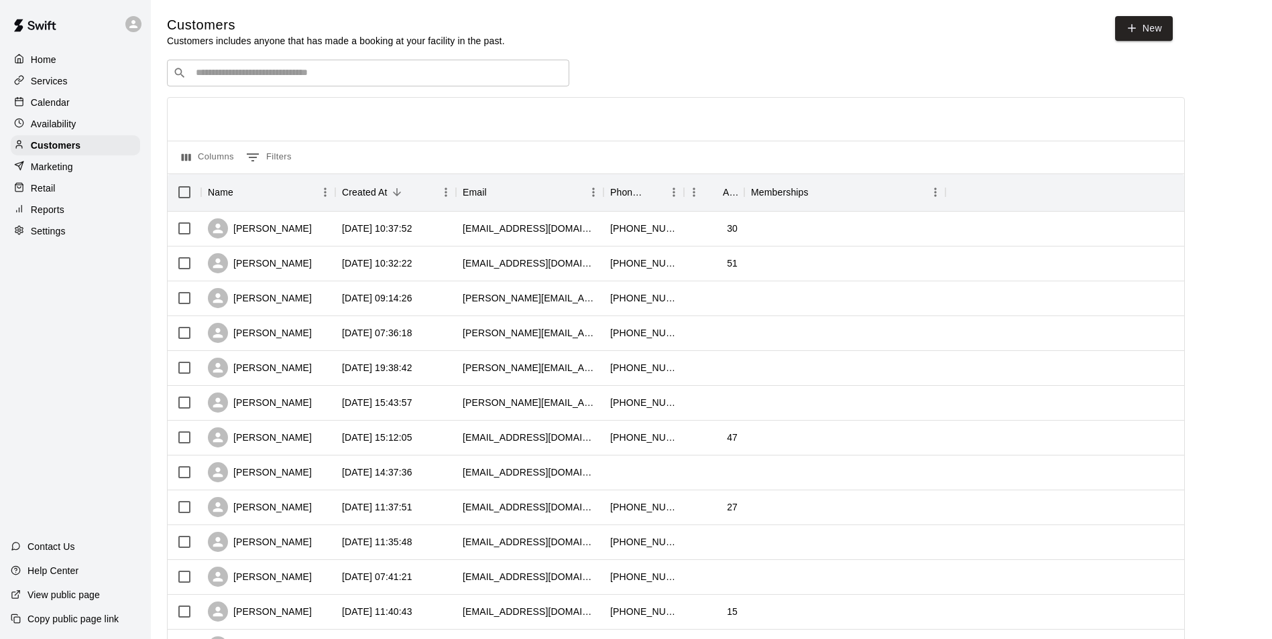
click at [300, 82] on div "​ ​" at bounding box center [368, 73] width 402 height 27
click at [73, 97] on div "Calendar" at bounding box center [75, 103] width 129 height 20
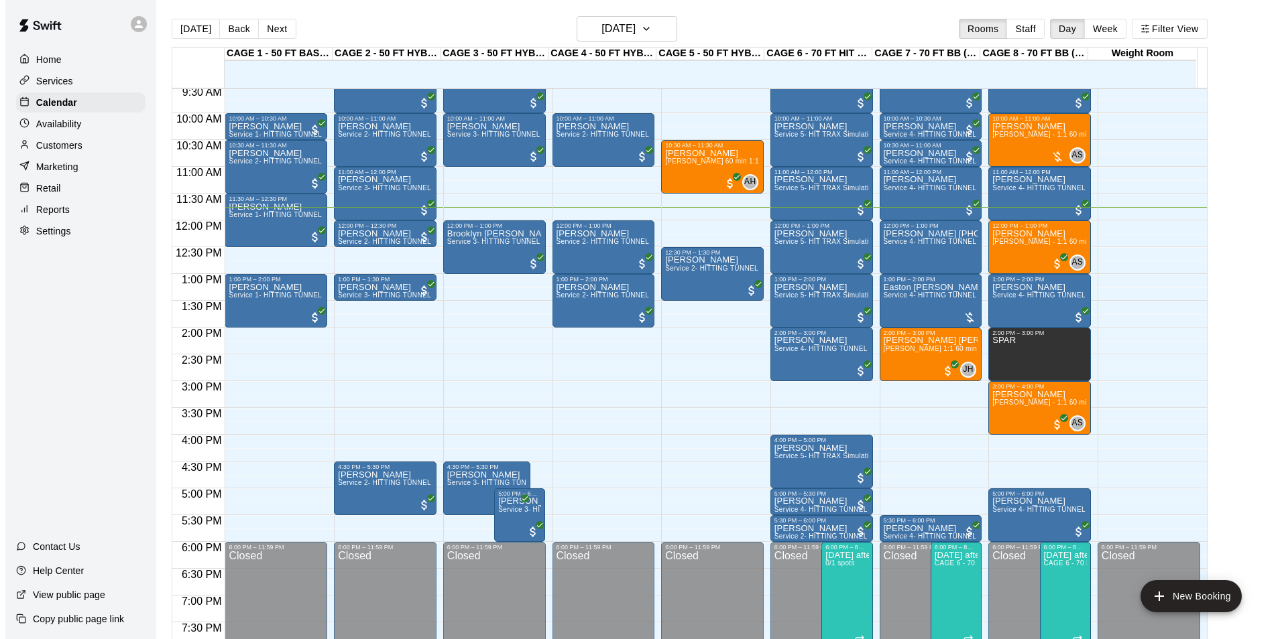
scroll to position [493, 0]
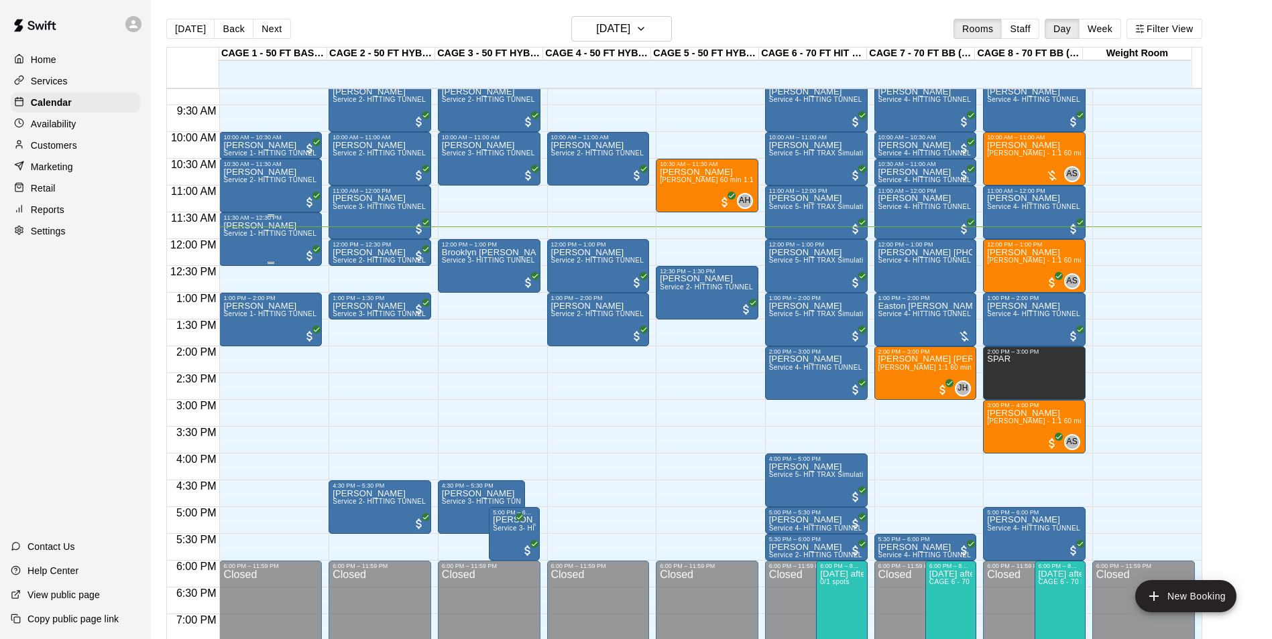
click at [231, 237] on span "Service 1- HITTING TUNNEL RENTAL - 50ft Baseball w/ Auto/Manual Feeder" at bounding box center [346, 233] width 246 height 7
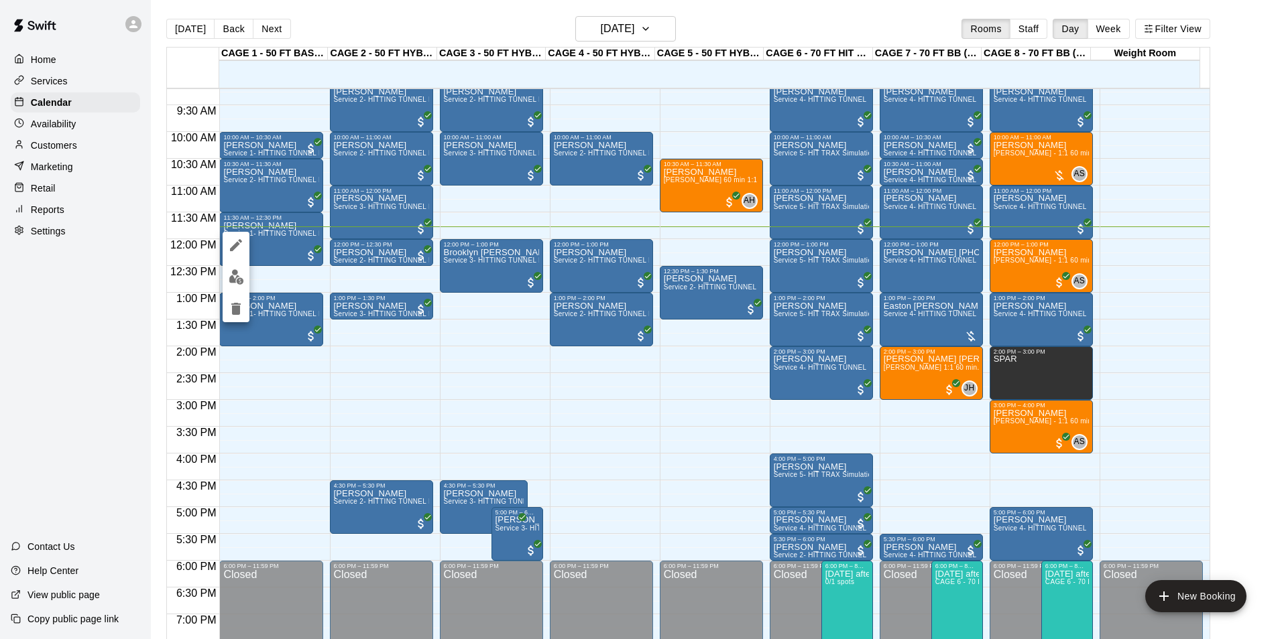
click at [233, 264] on button "edit" at bounding box center [236, 277] width 27 height 26
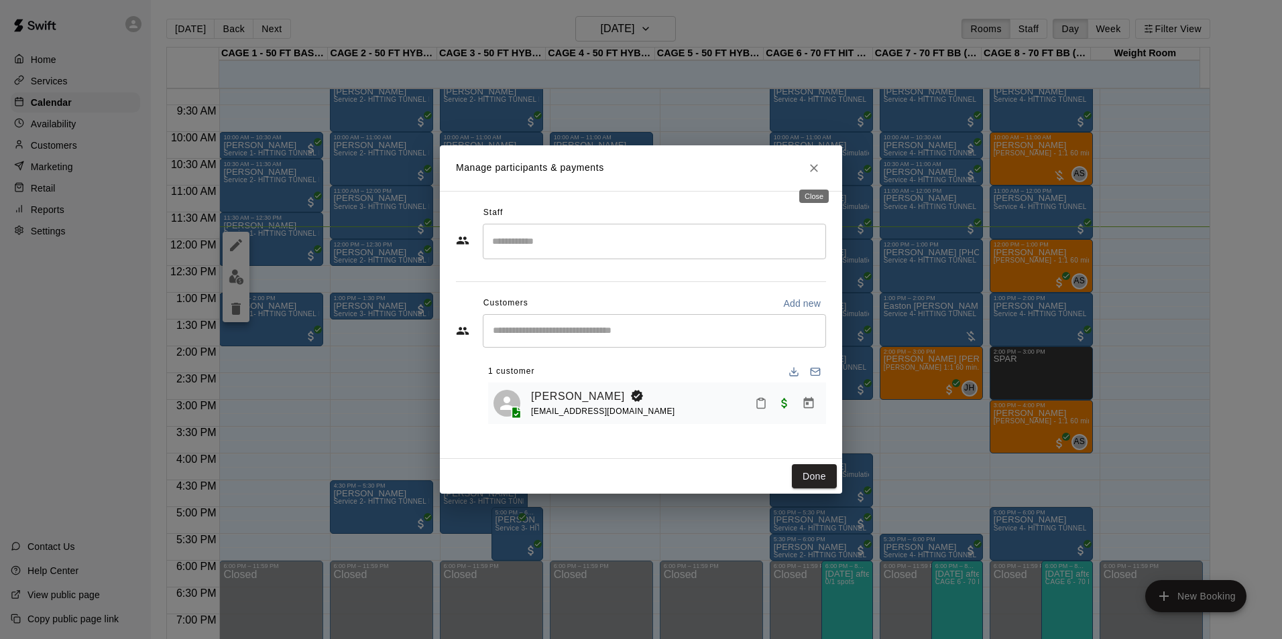
click at [812, 170] on icon "Close" at bounding box center [814, 168] width 8 height 8
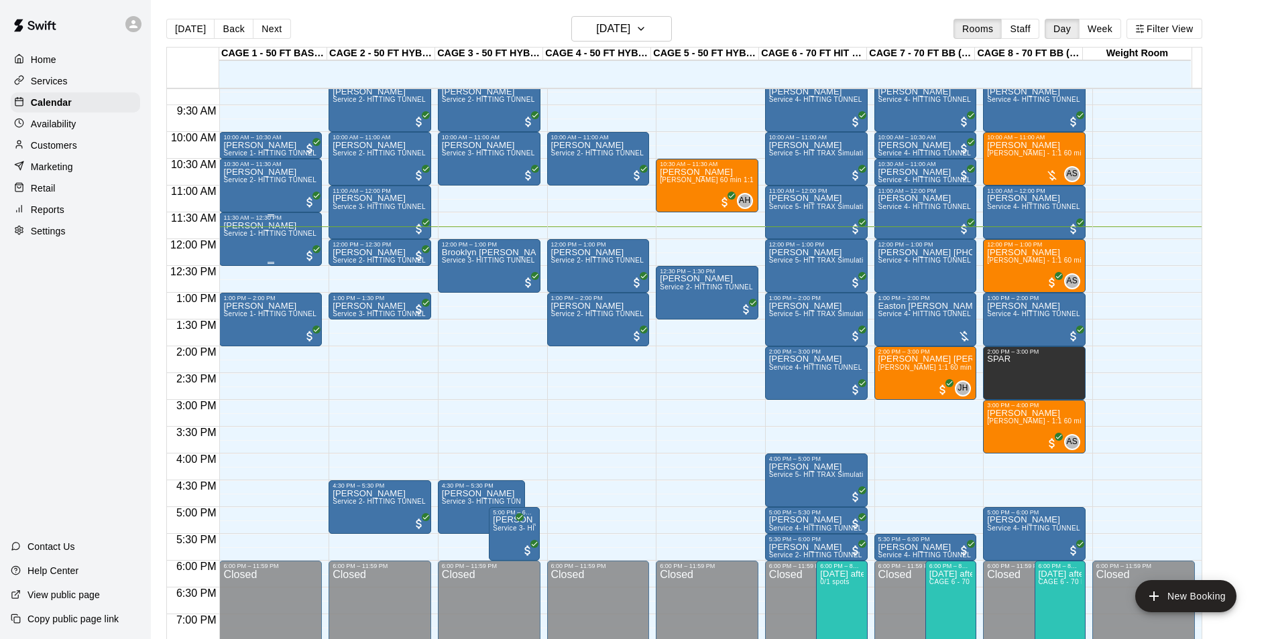
click at [272, 231] on div "bobby Service 1- HITTING TUNNEL RENTAL - 50ft Baseball w/ Auto/Manual Feeder" at bounding box center [270, 540] width 95 height 639
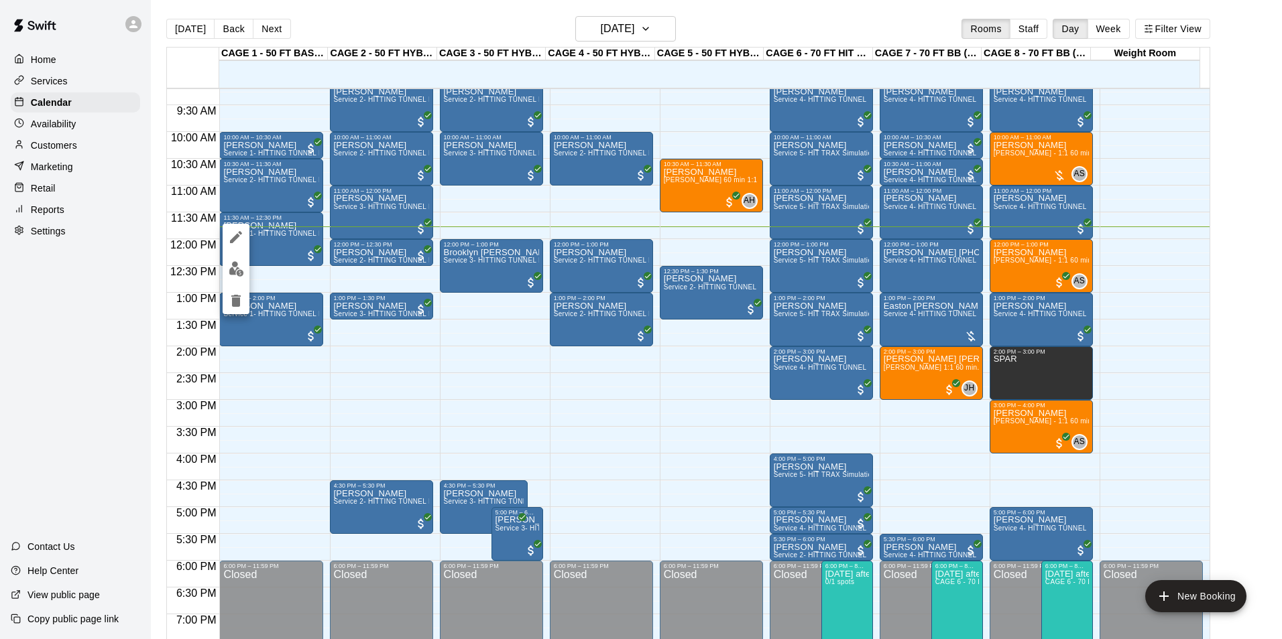
click at [286, 280] on div at bounding box center [641, 319] width 1282 height 639
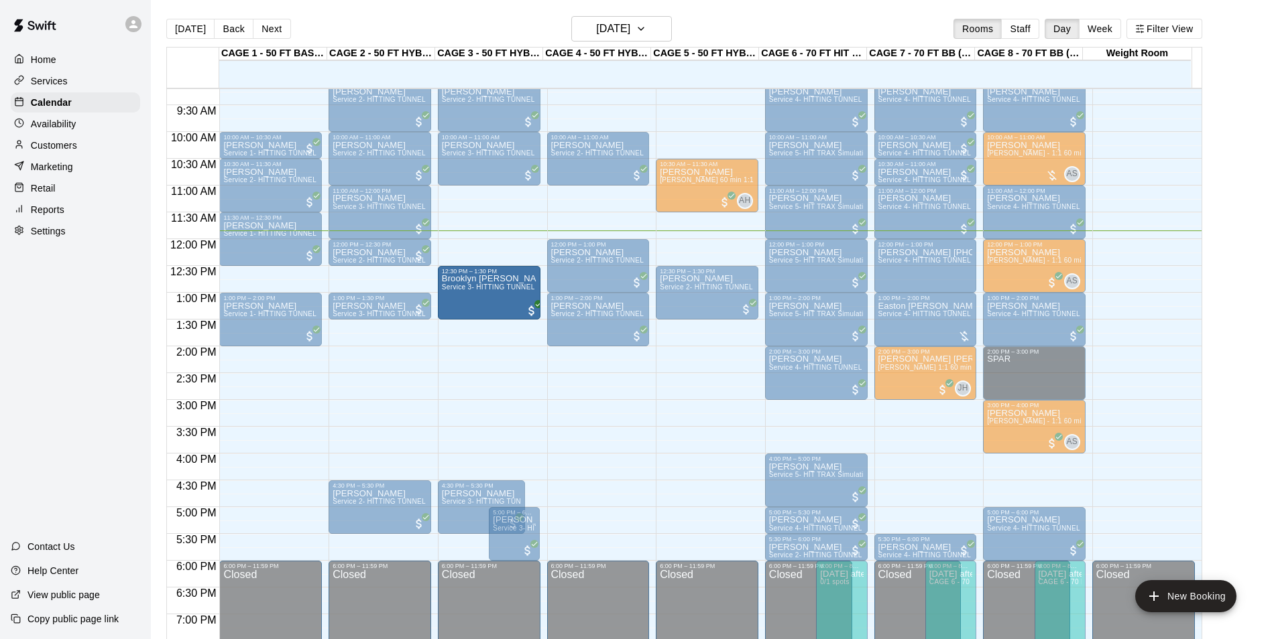
drag, startPoint x: 474, startPoint y: 263, endPoint x: 475, endPoint y: 291, distance: 28.2
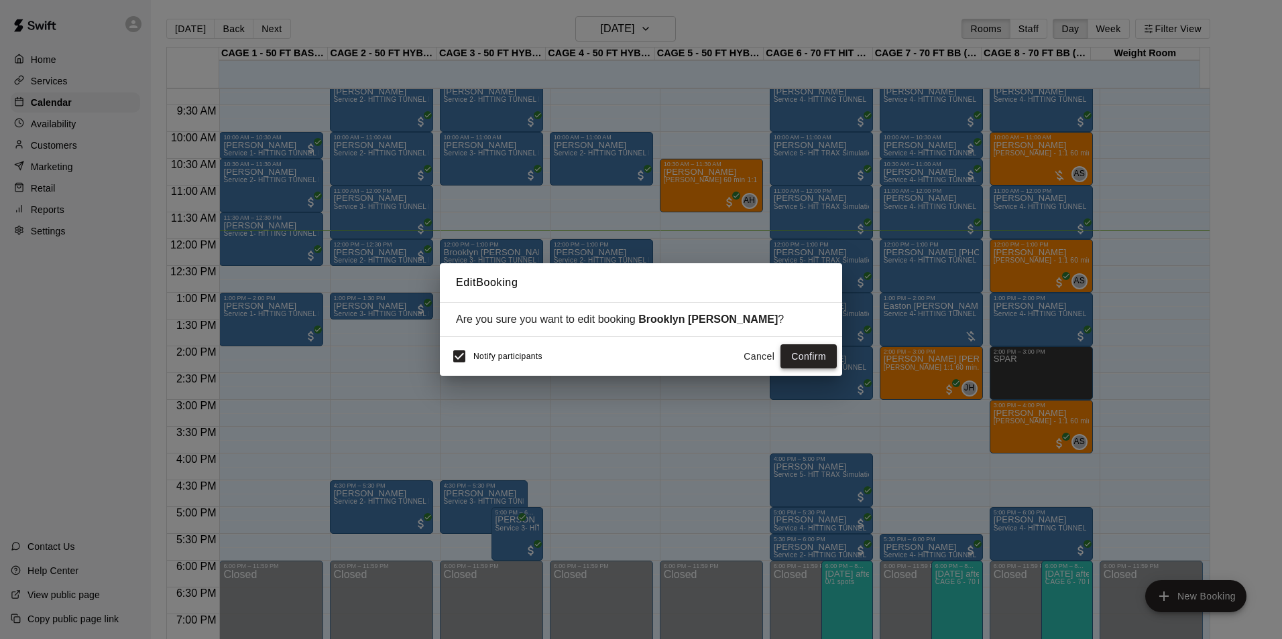
click at [830, 362] on button "Confirm" at bounding box center [808, 357] width 56 height 25
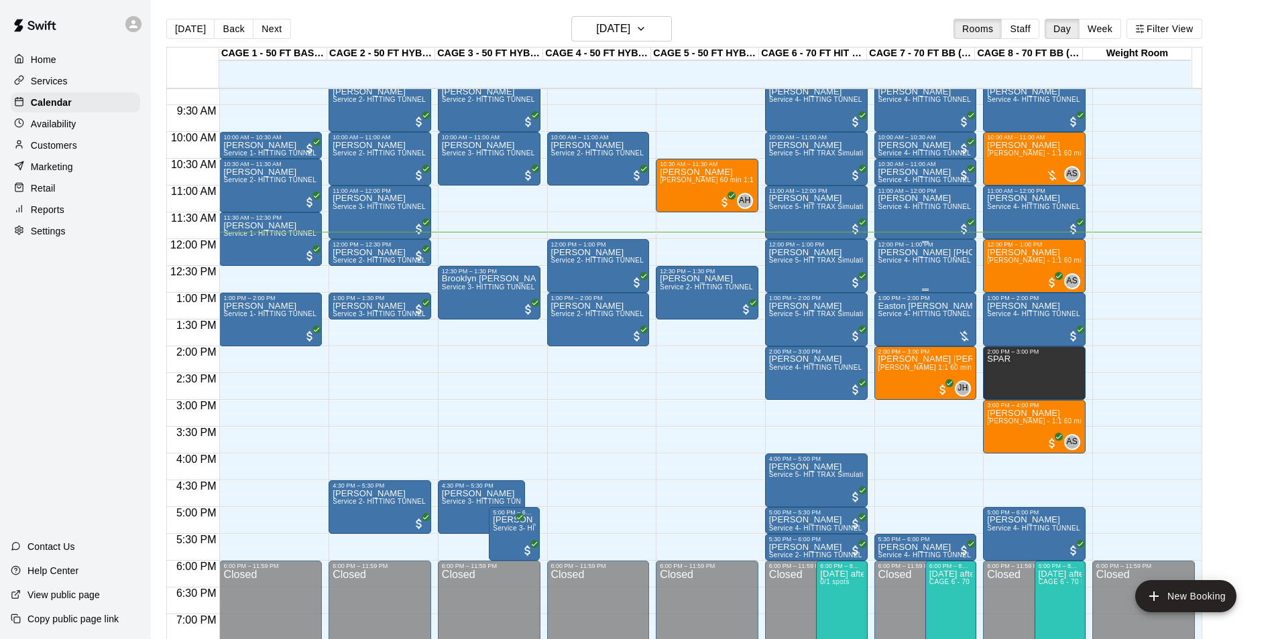
click at [930, 261] on span "Service 4- HITTING TUNNEL RENTAL - 70ft Baseball" at bounding box center [963, 260] width 170 height 7
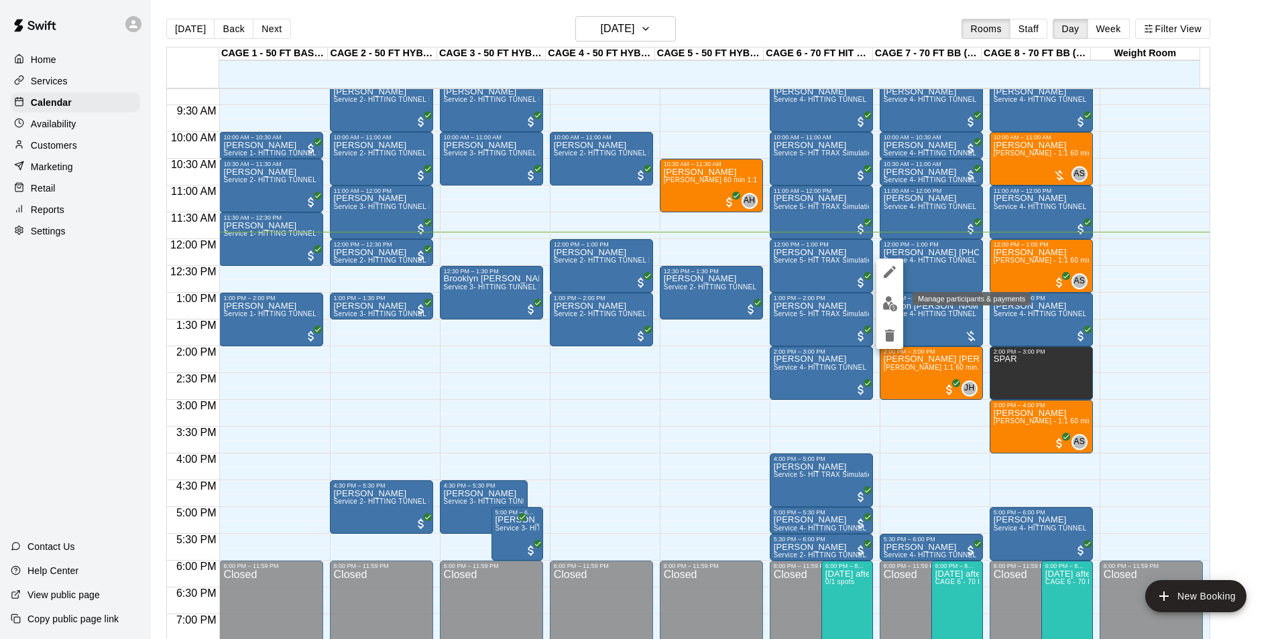
click at [899, 304] on button "edit" at bounding box center [889, 304] width 27 height 26
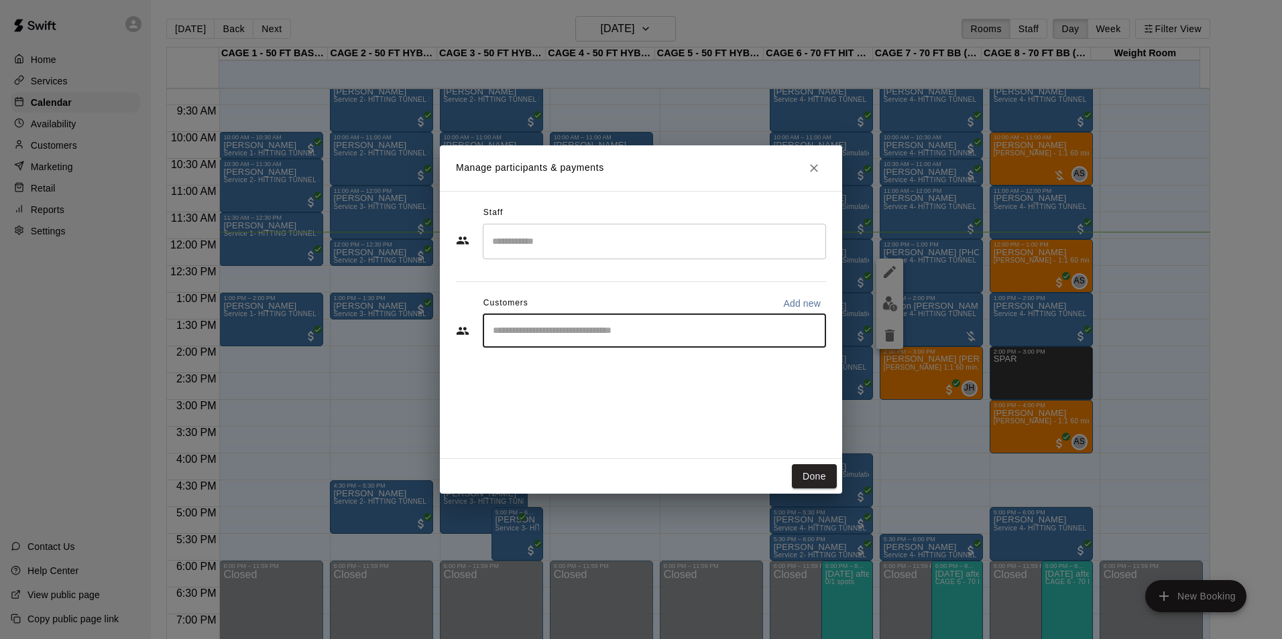
click at [684, 336] on input "Start typing to search customers..." at bounding box center [654, 330] width 331 height 13
type input "*"
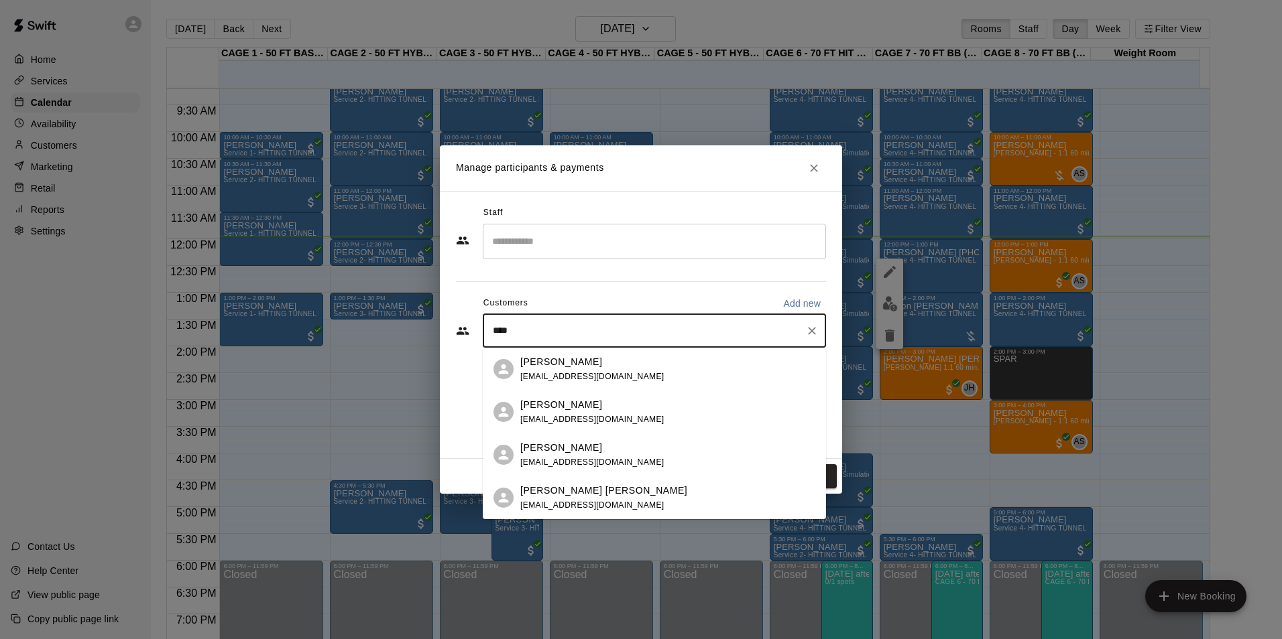
type input "*****"
drag, startPoint x: 542, startPoint y: 326, endPoint x: 623, endPoint y: 373, distance: 92.8
click at [623, 373] on div "Rikki Alfonso rikkijaeger@gmail.com" at bounding box center [667, 369] width 295 height 29
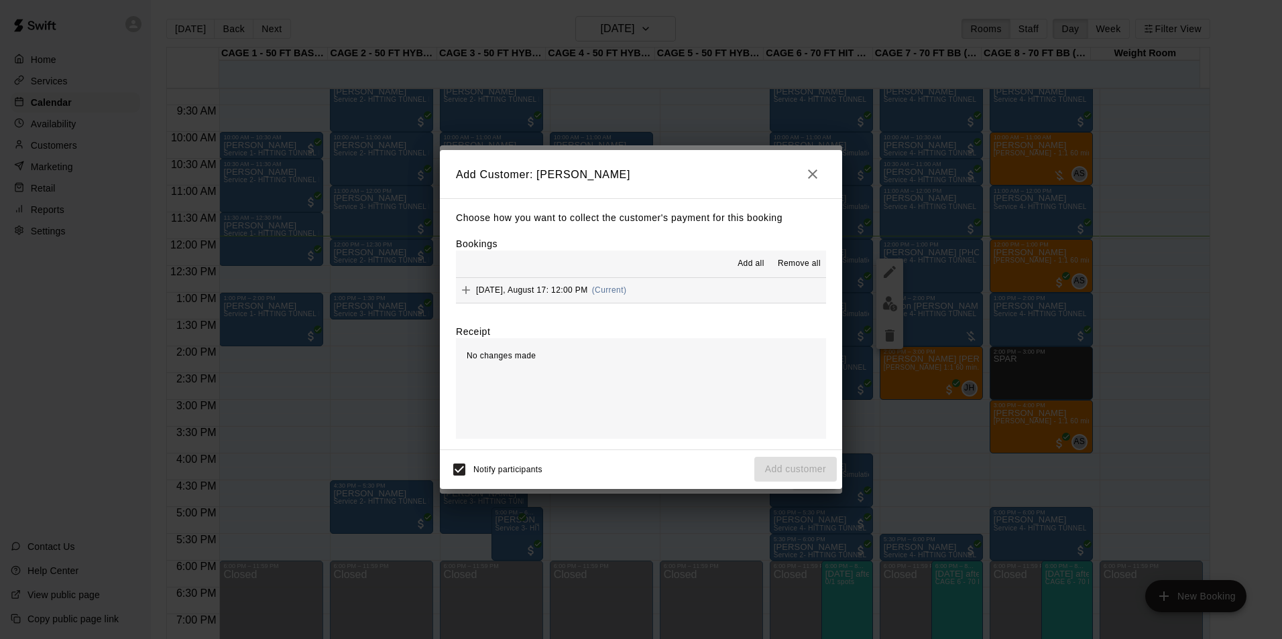
click at [624, 286] on div "Sunday, August 17: 12:00 PM (Current)" at bounding box center [541, 290] width 170 height 20
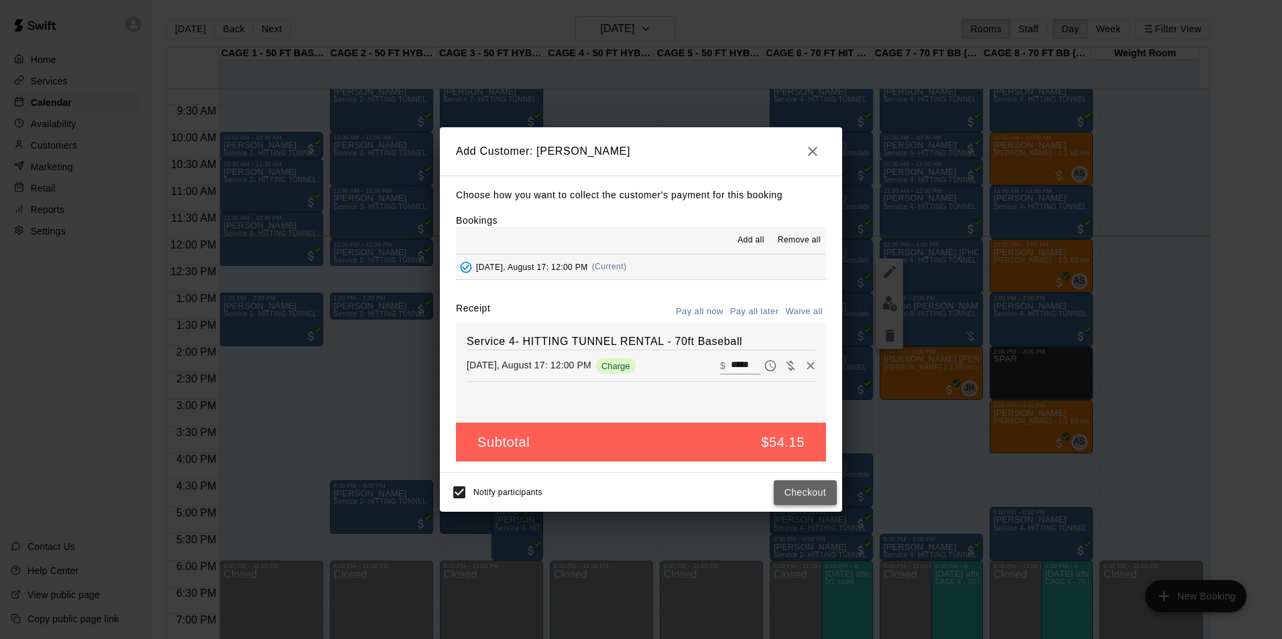
click at [804, 496] on button "Checkout" at bounding box center [805, 493] width 63 height 25
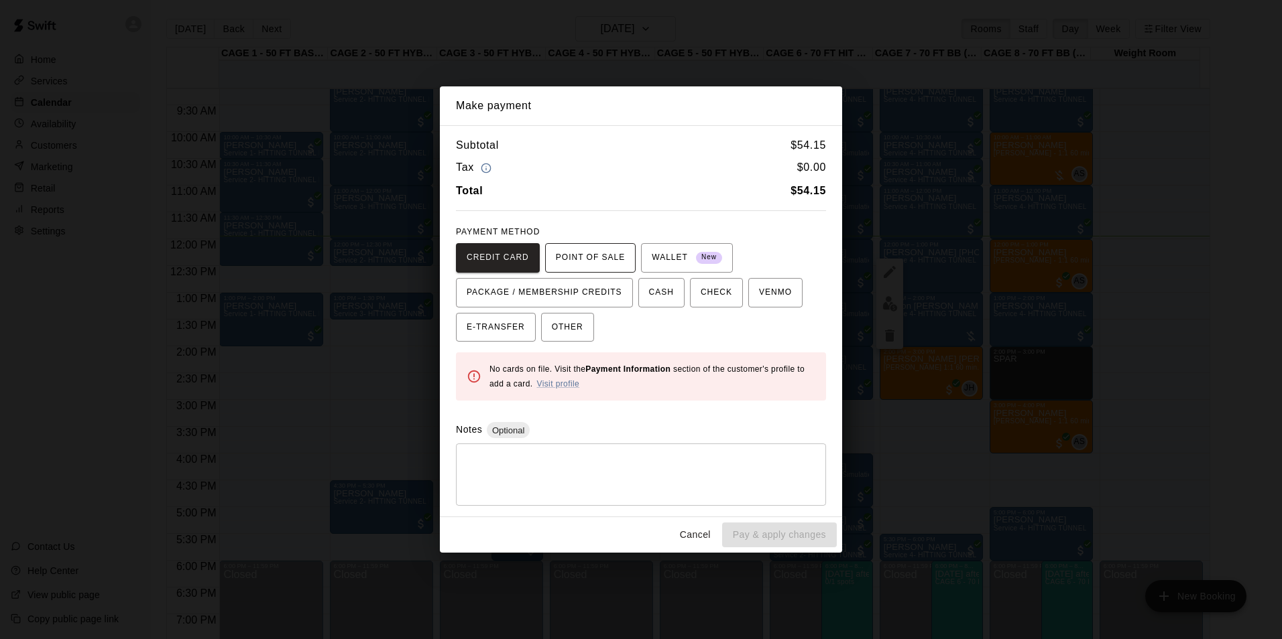
click at [578, 252] on span "POINT OF SALE" at bounding box center [590, 257] width 69 height 21
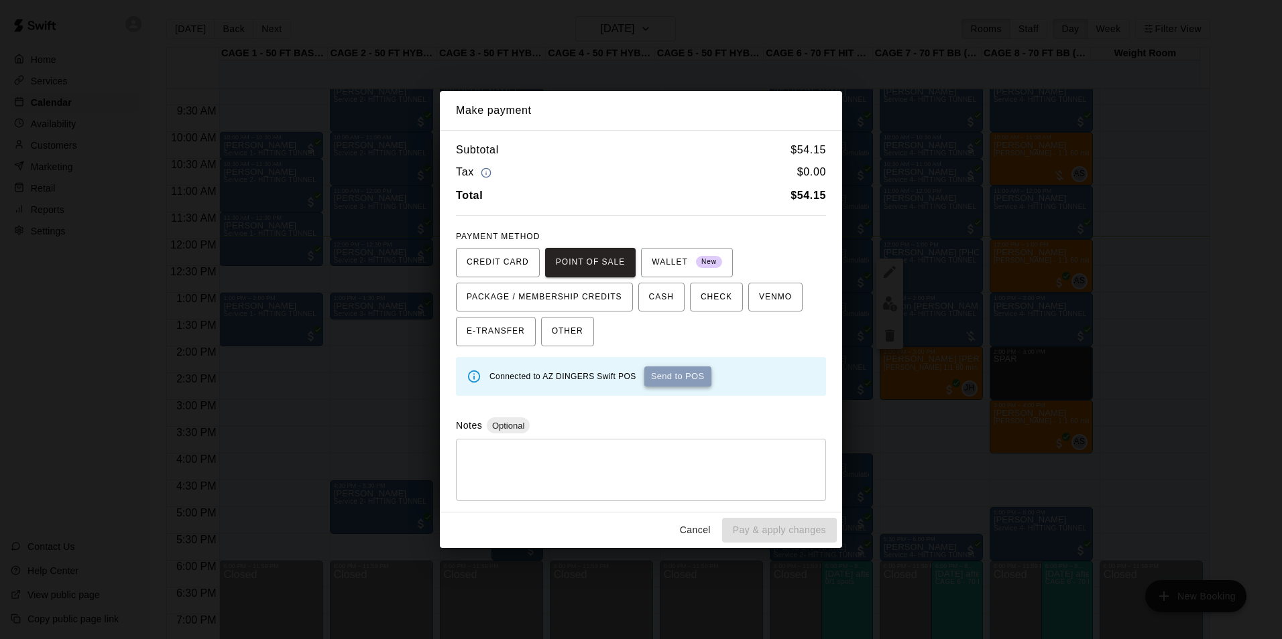
click at [674, 377] on button "Send to POS" at bounding box center [677, 377] width 67 height 20
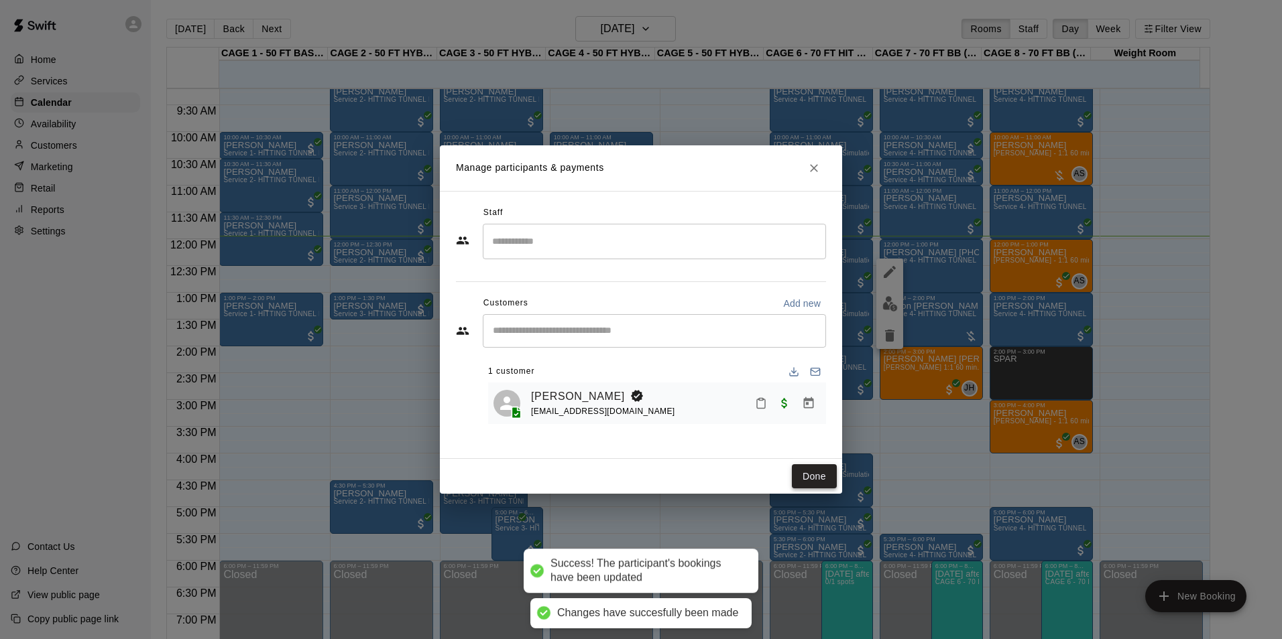
click at [829, 477] on button "Done" at bounding box center [814, 477] width 45 height 25
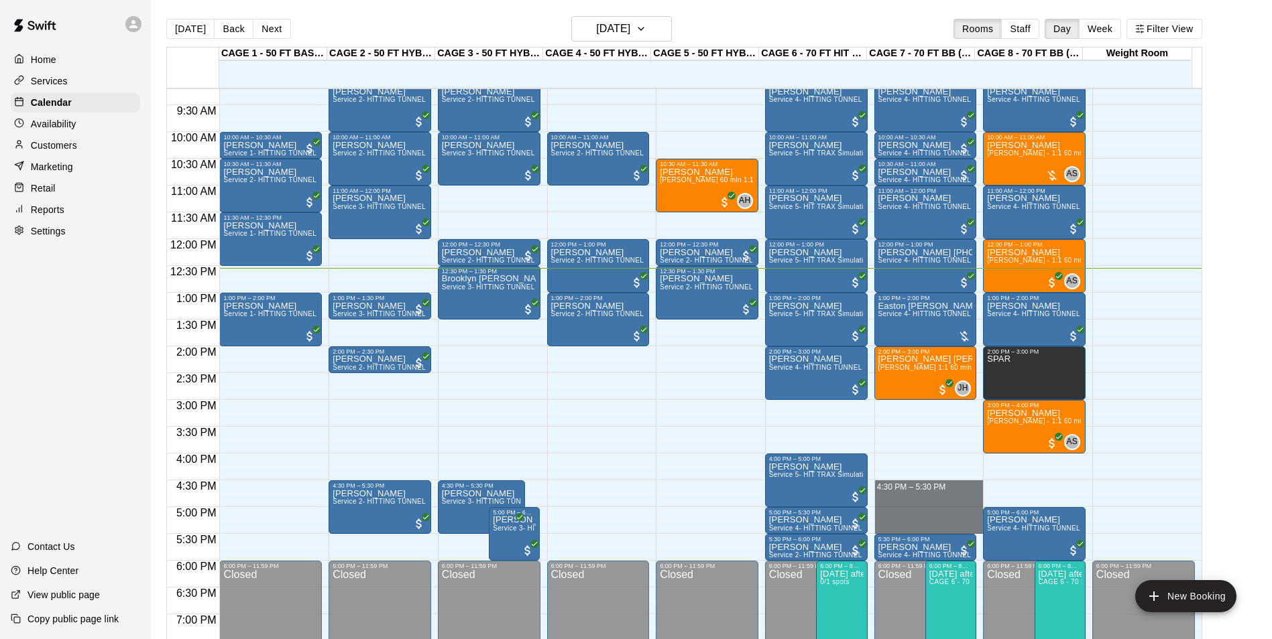
drag, startPoint x: 910, startPoint y: 483, endPoint x: 912, endPoint y: 526, distance: 43.6
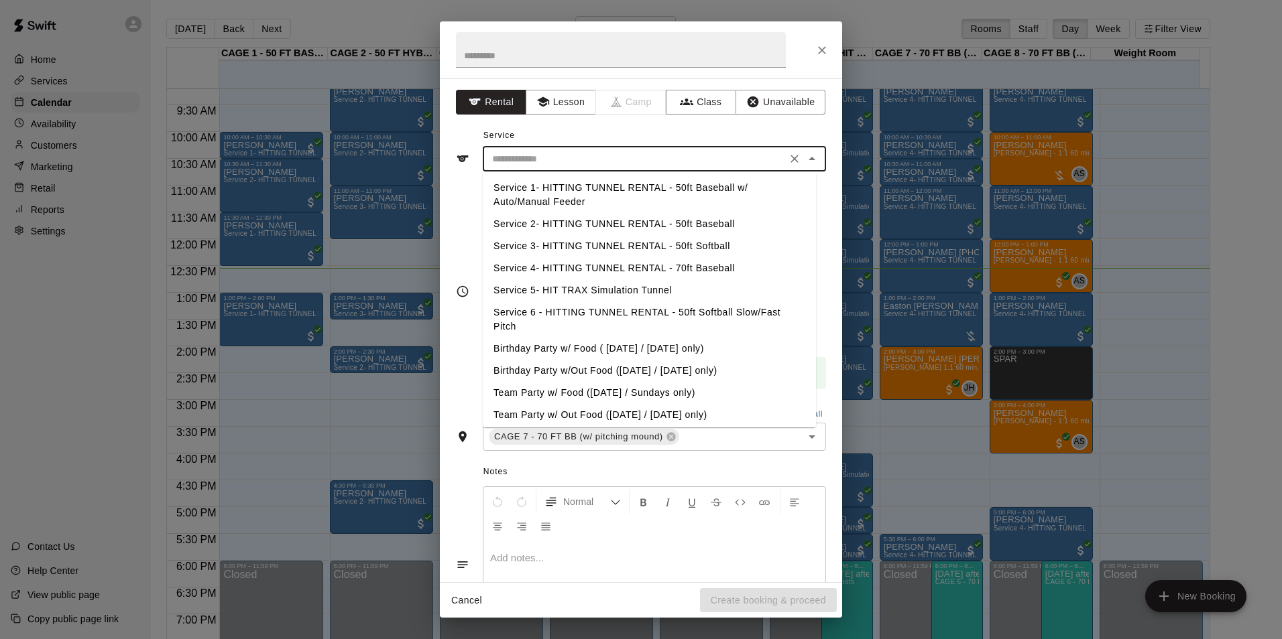
click at [655, 151] on input "text" at bounding box center [635, 159] width 296 height 17
click at [694, 269] on li "Service 4- HITTING TUNNEL RENTAL - 70ft Baseball" at bounding box center [649, 268] width 333 height 22
type input "**********"
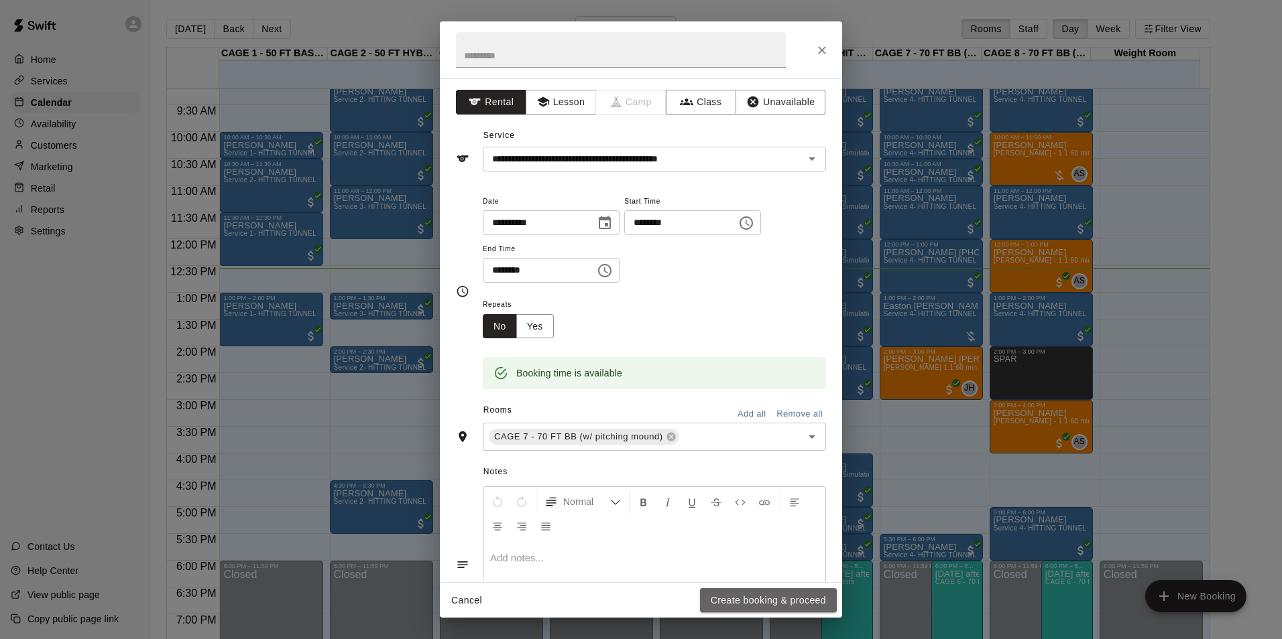
click at [725, 597] on button "Create booking & proceed" at bounding box center [768, 601] width 137 height 25
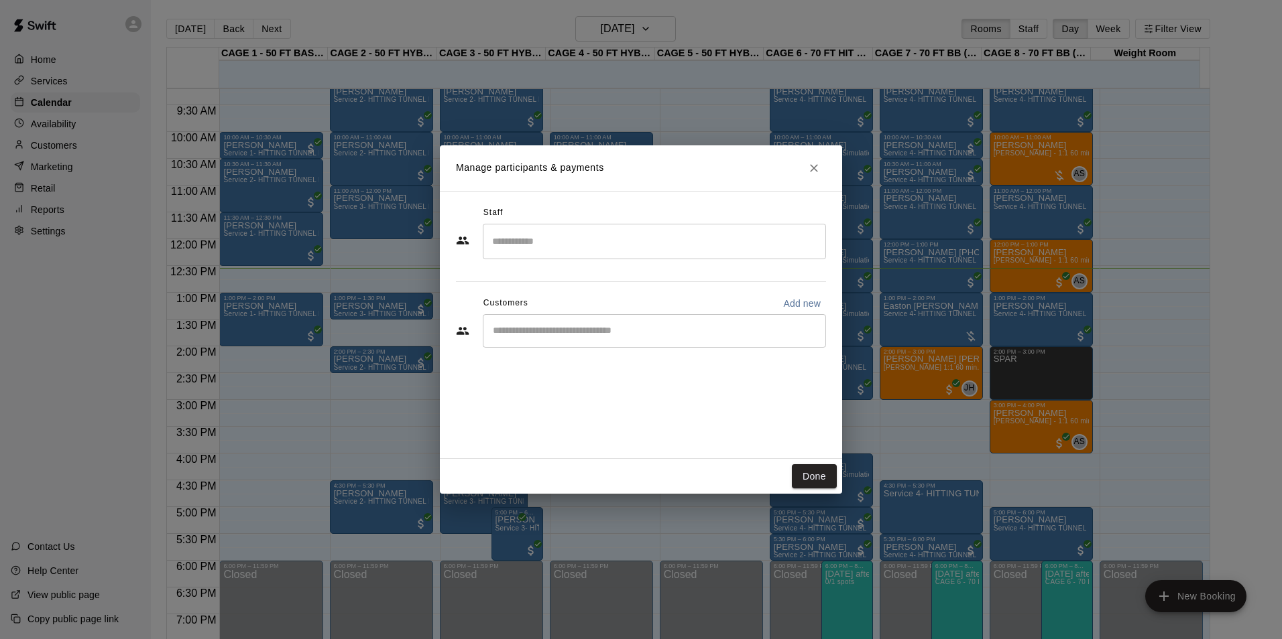
click at [594, 341] on div "​" at bounding box center [654, 331] width 343 height 34
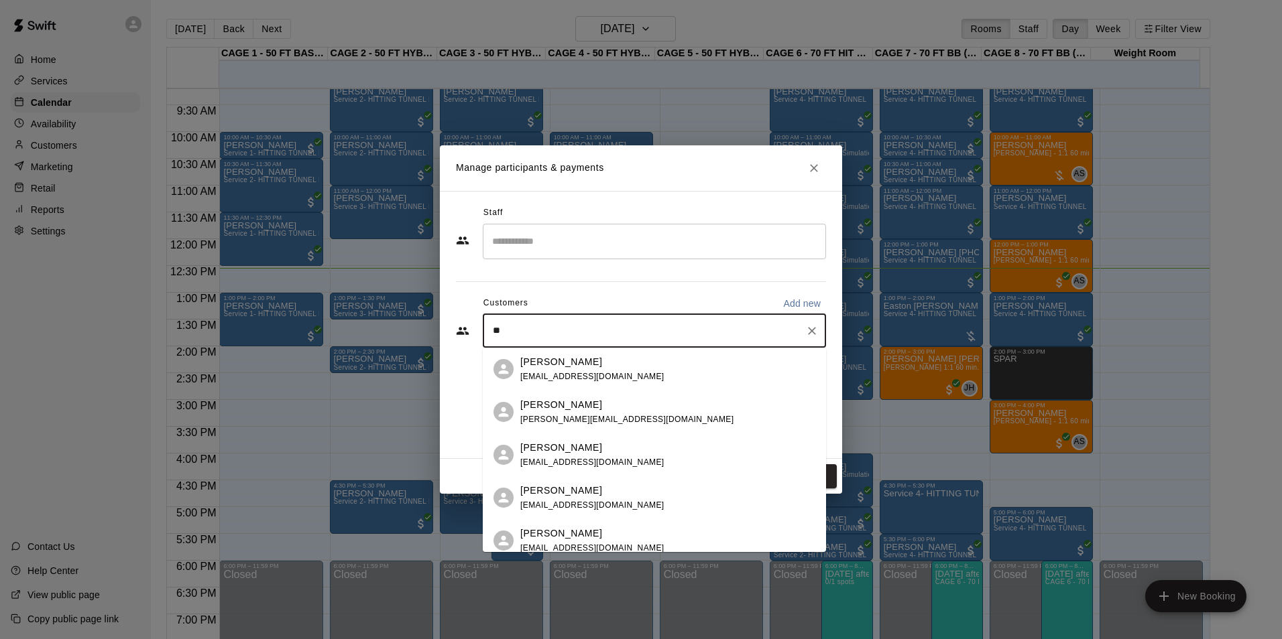
type input "*"
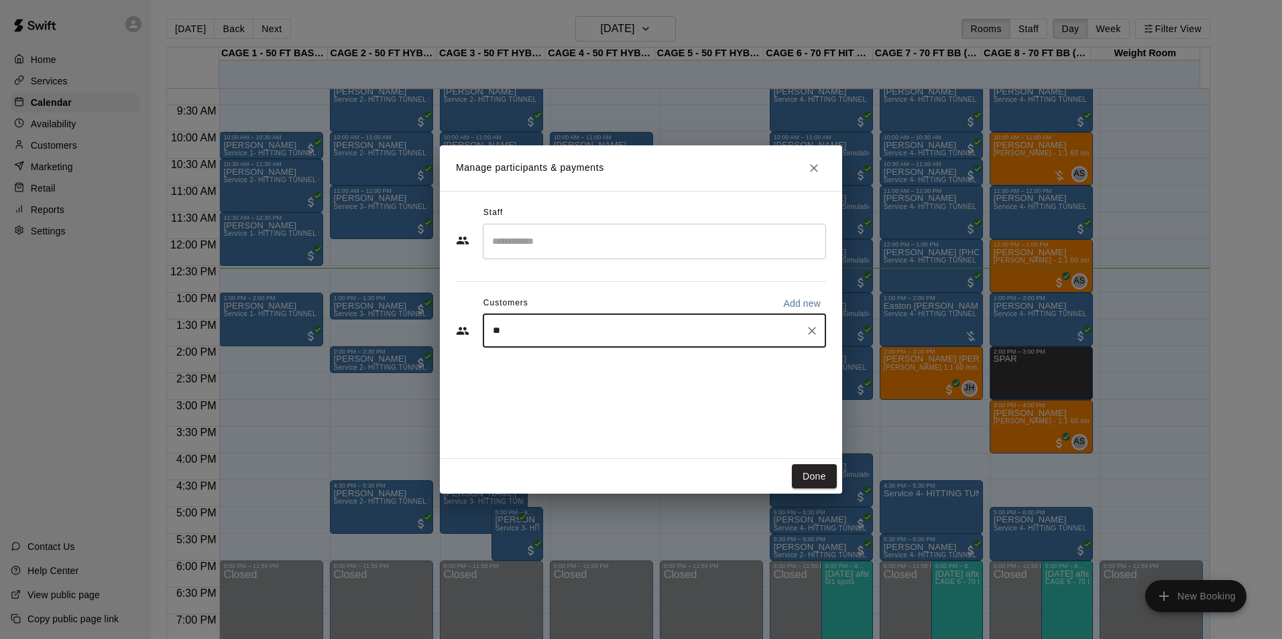
type input "*"
type input "****"
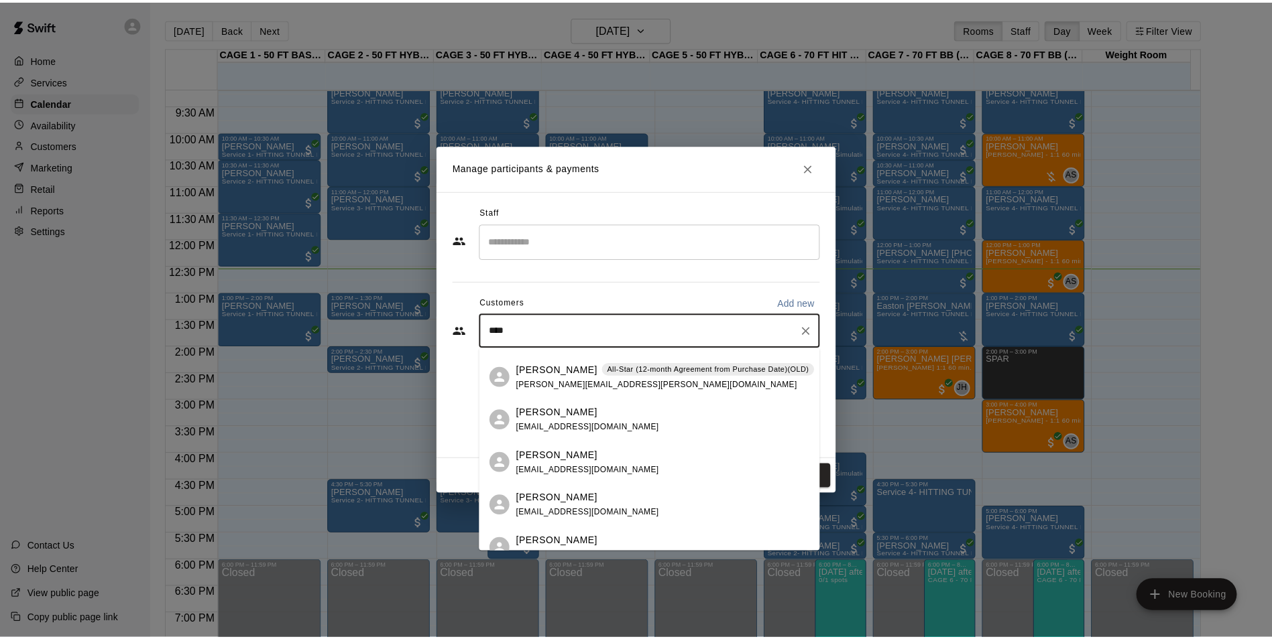
scroll to position [201, 0]
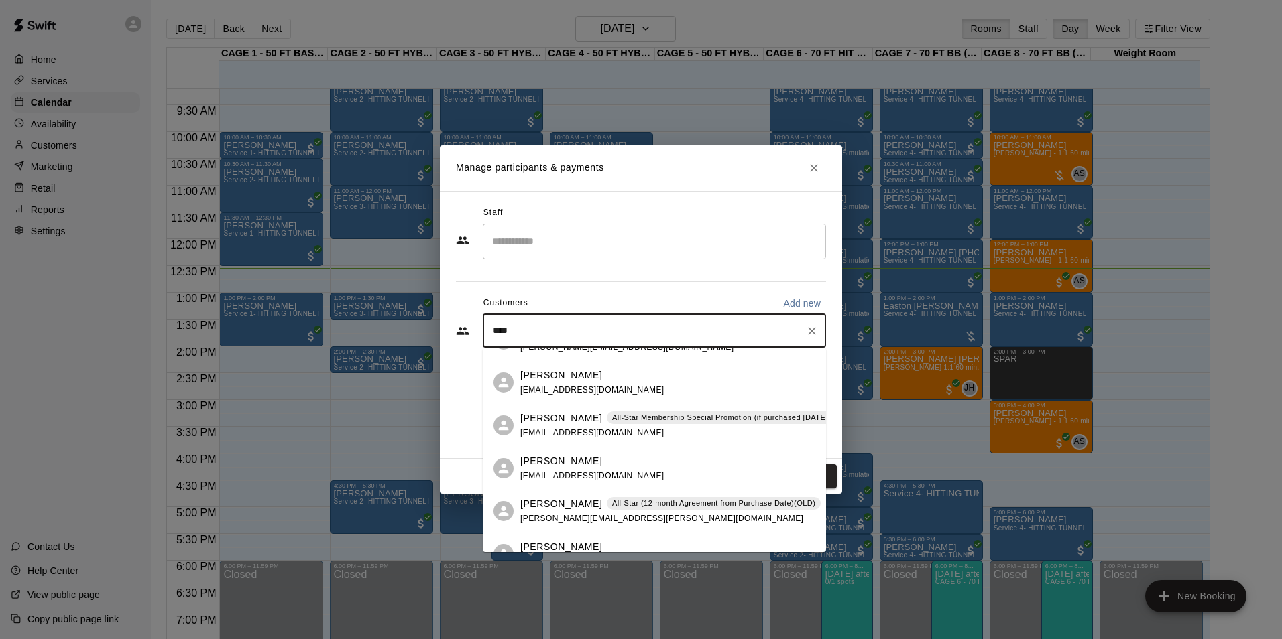
click at [572, 513] on div "Bret Cook All-Star (12-month Agreement from Purchase Date)(OLD) bret.timothy.co…" at bounding box center [670, 511] width 300 height 29
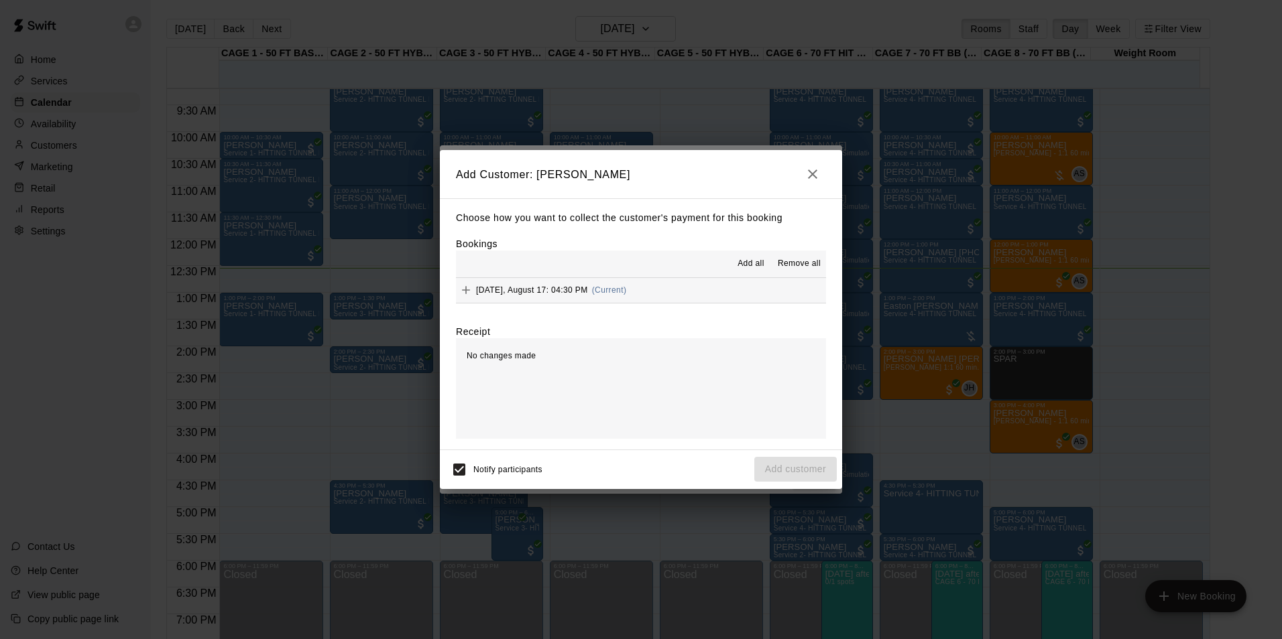
click at [576, 289] on span "Sunday, August 17: 04:30 PM" at bounding box center [532, 290] width 112 height 9
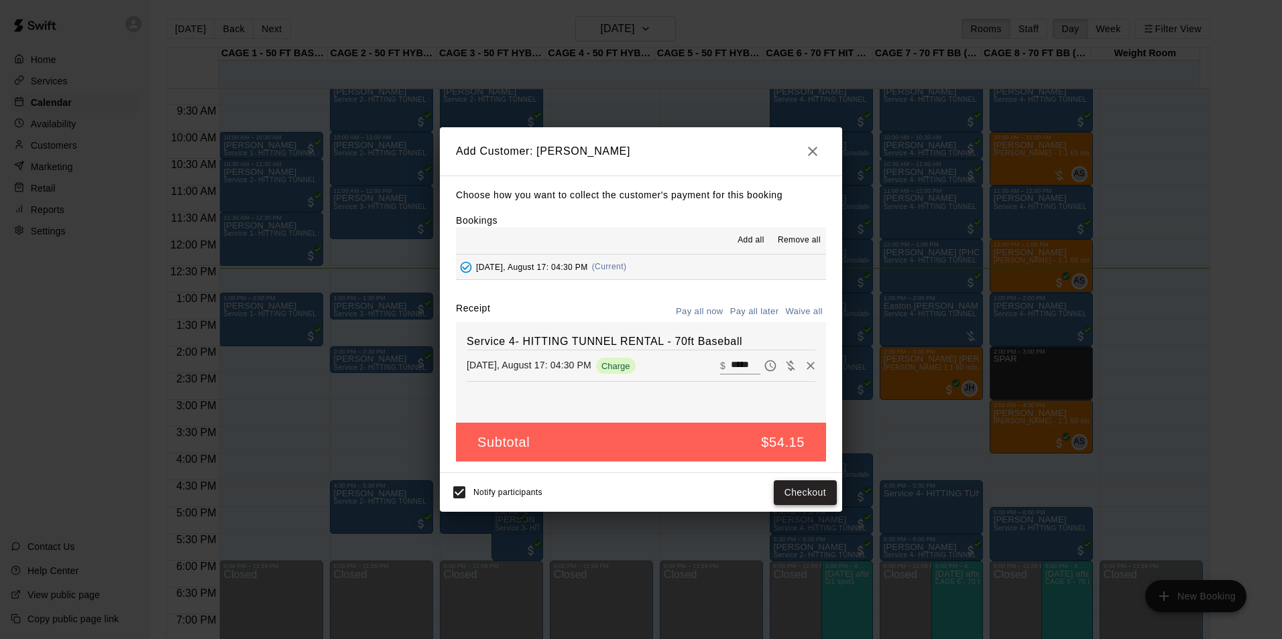
click at [797, 487] on button "Checkout" at bounding box center [805, 493] width 63 height 25
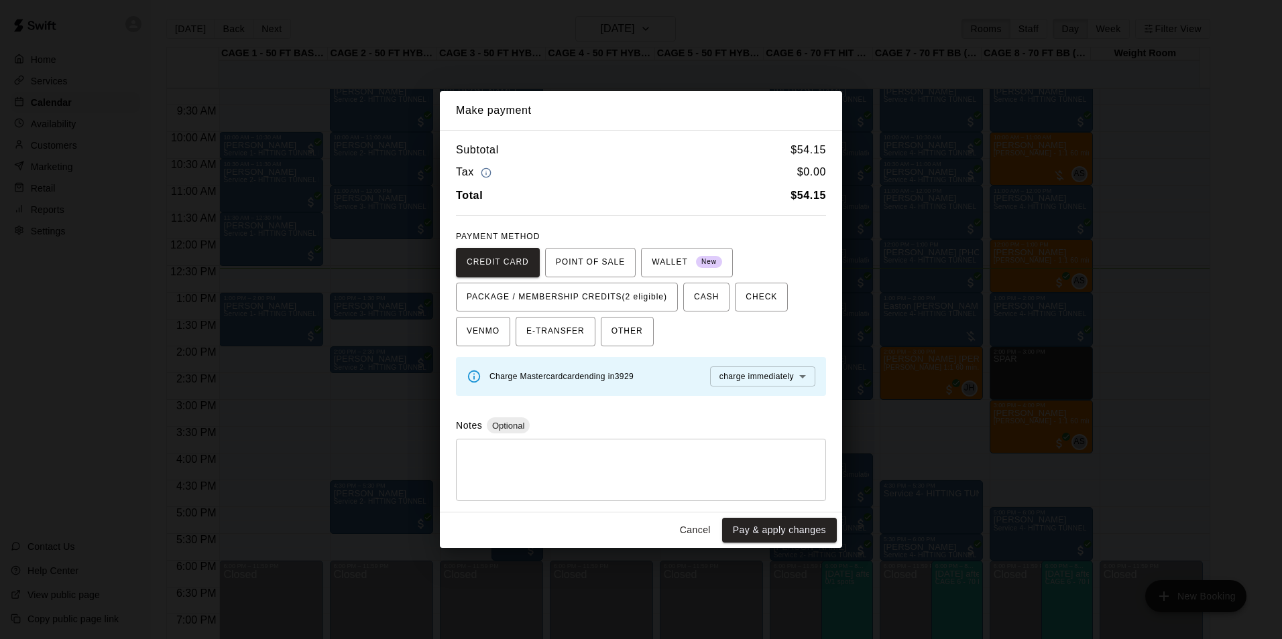
click at [692, 522] on button "Cancel" at bounding box center [695, 530] width 43 height 25
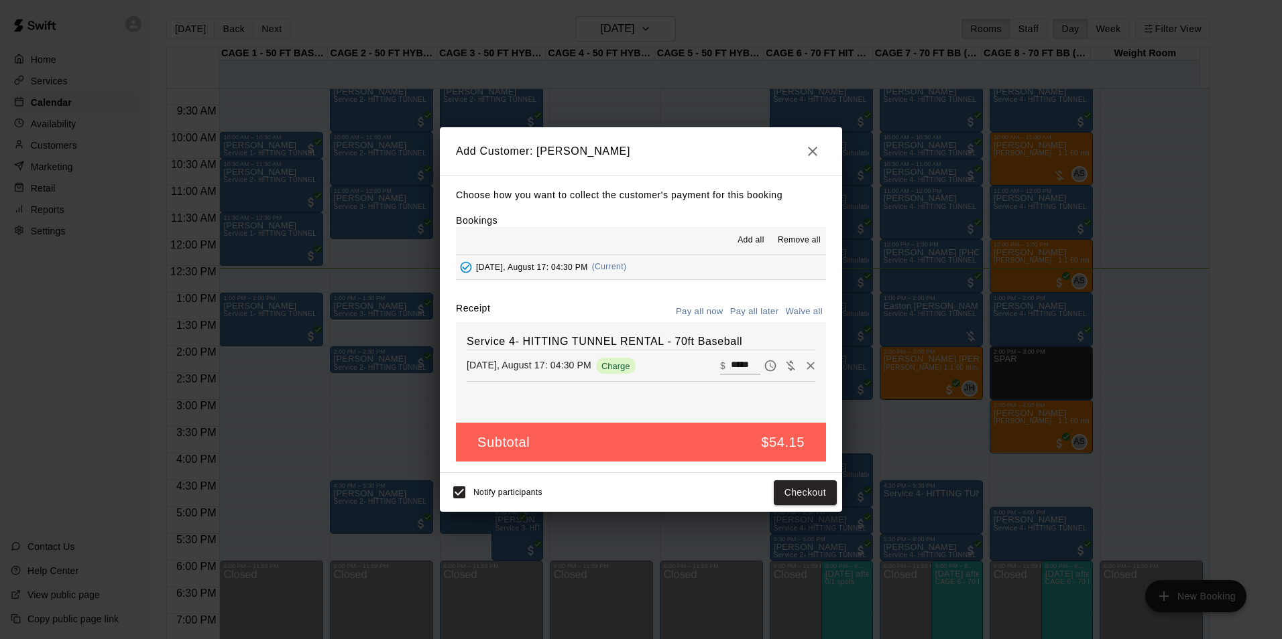
click at [754, 303] on button "Pay all later" at bounding box center [755, 312] width 56 height 21
click at [805, 494] on button "Add customer" at bounding box center [795, 493] width 82 height 25
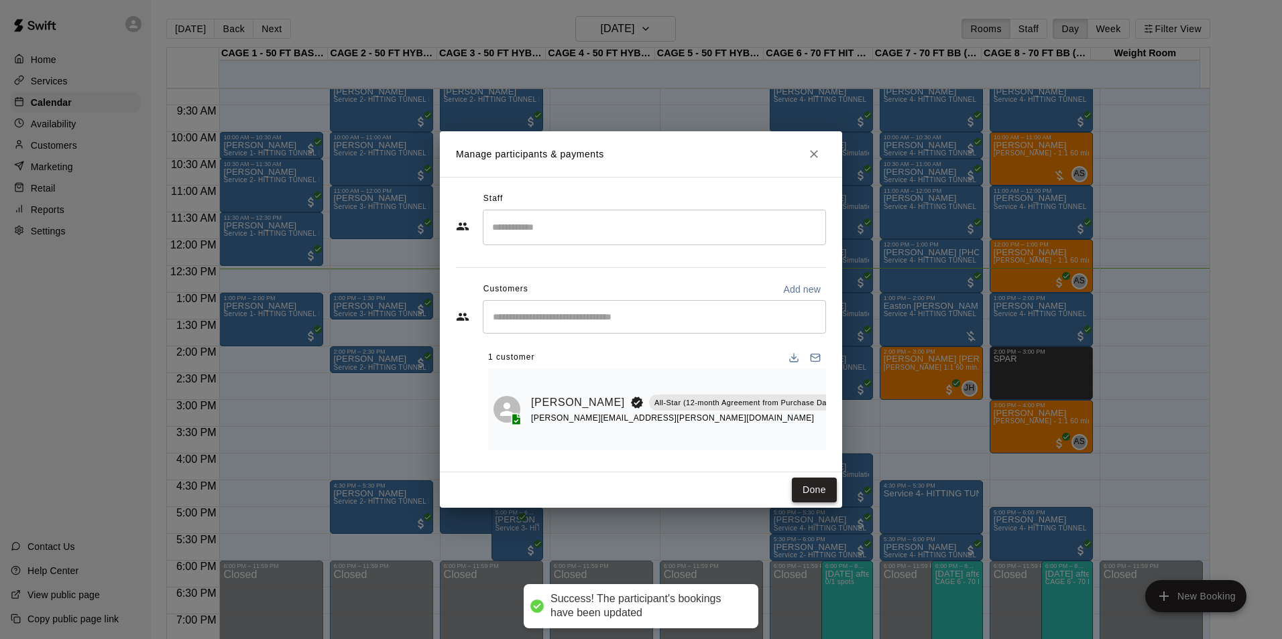
click at [814, 485] on button "Done" at bounding box center [814, 490] width 45 height 25
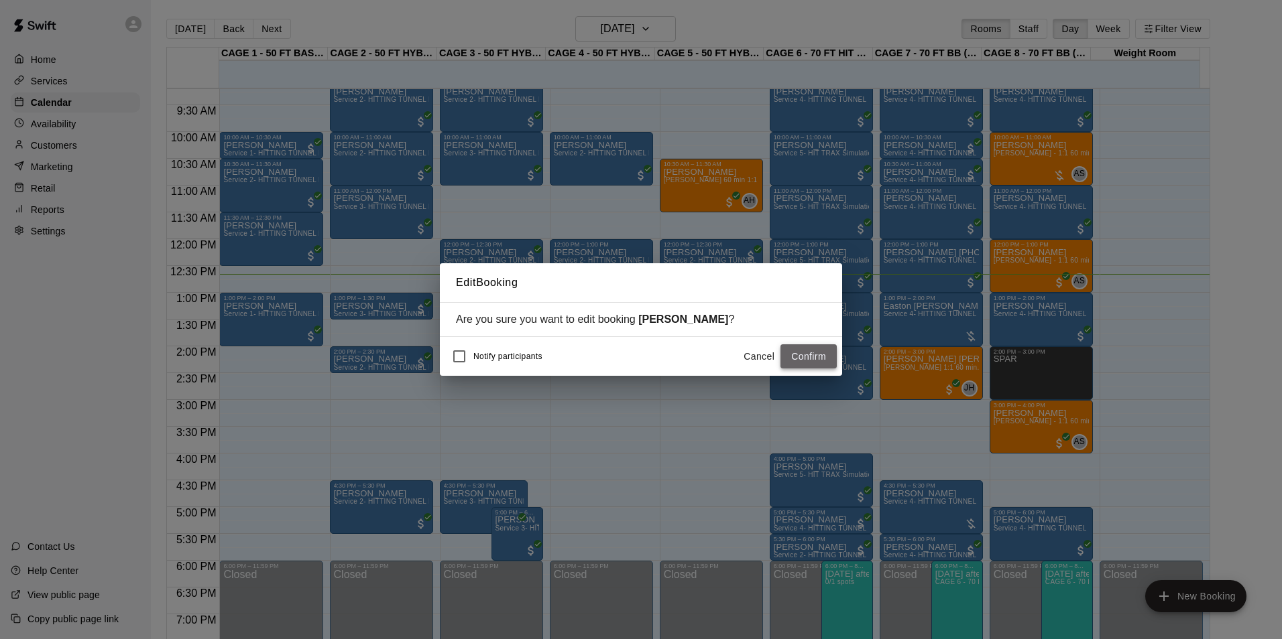
click at [799, 345] on button "Confirm" at bounding box center [808, 357] width 56 height 25
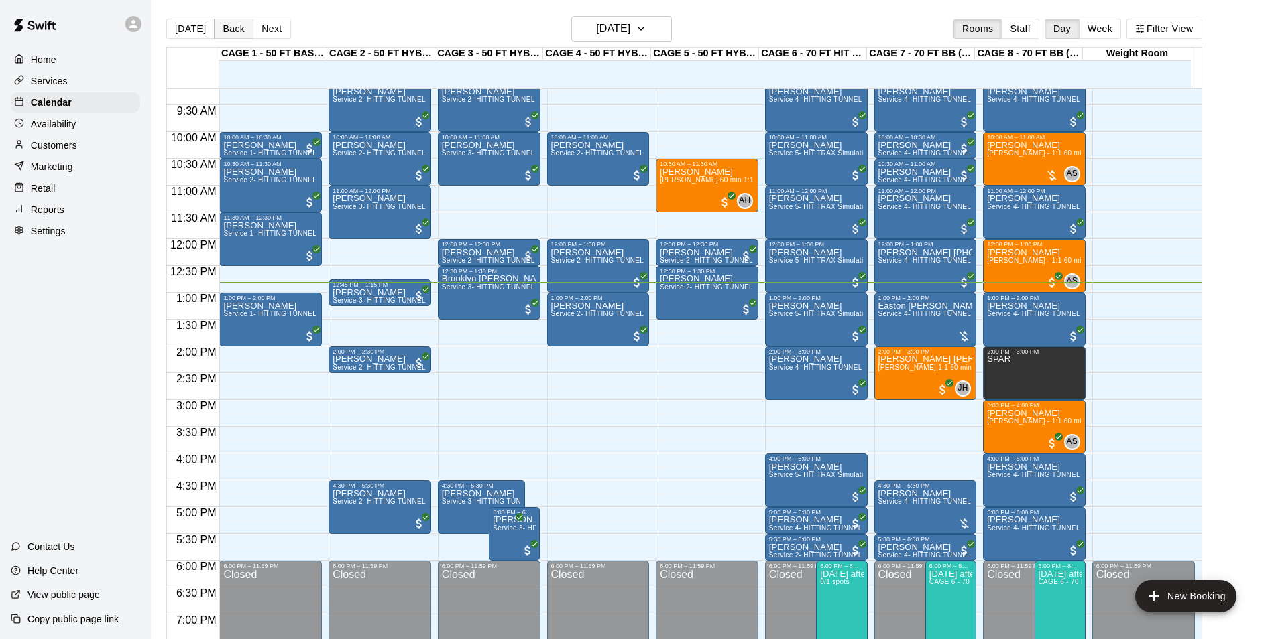
click at [217, 32] on button "Back" at bounding box center [234, 29] width 40 height 20
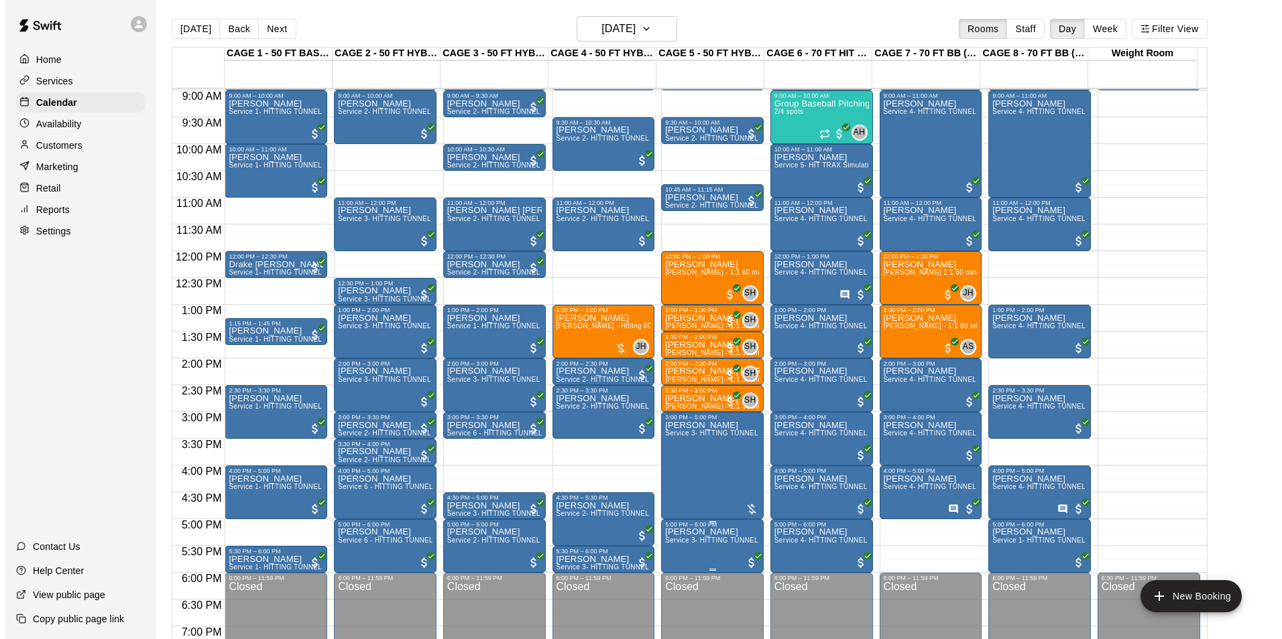
scroll to position [560, 0]
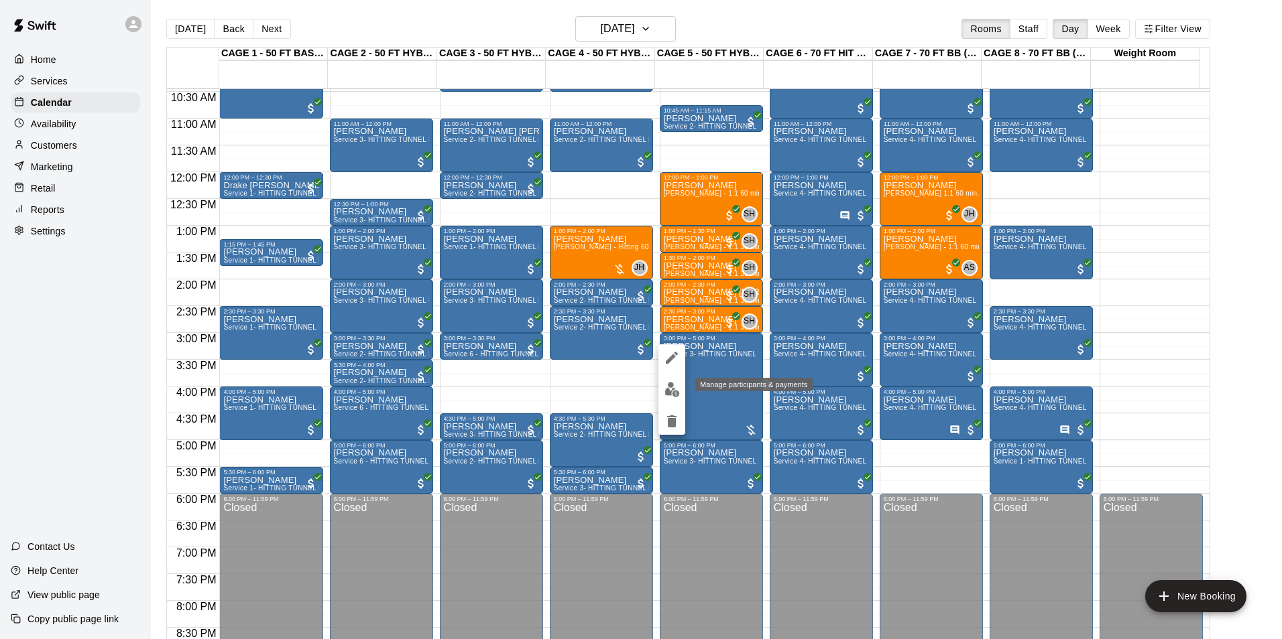
click at [674, 384] on img "edit" at bounding box center [671, 389] width 15 height 15
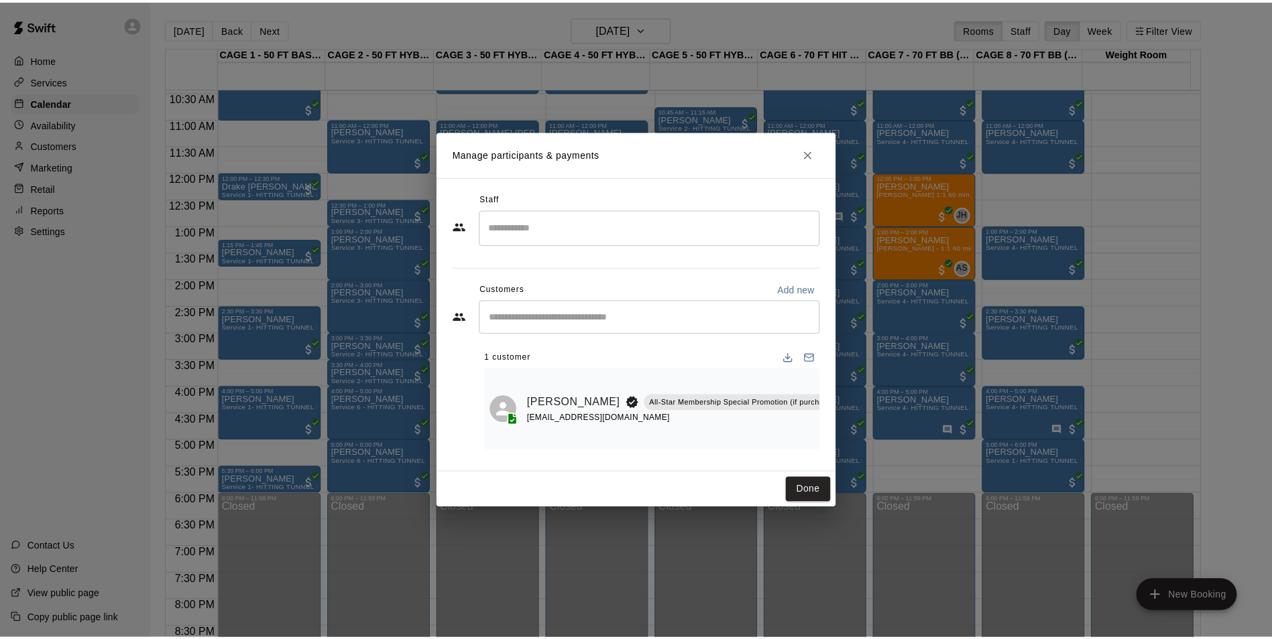
scroll to position [0, 135]
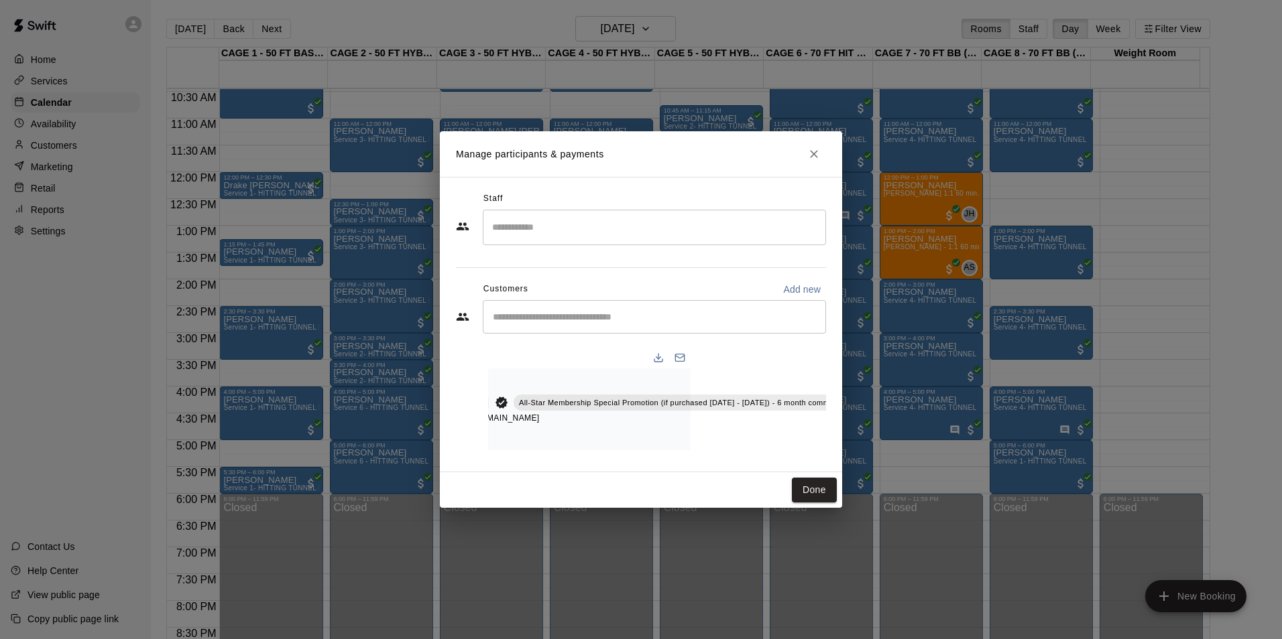
click at [812, 142] on button "Close" at bounding box center [814, 154] width 24 height 24
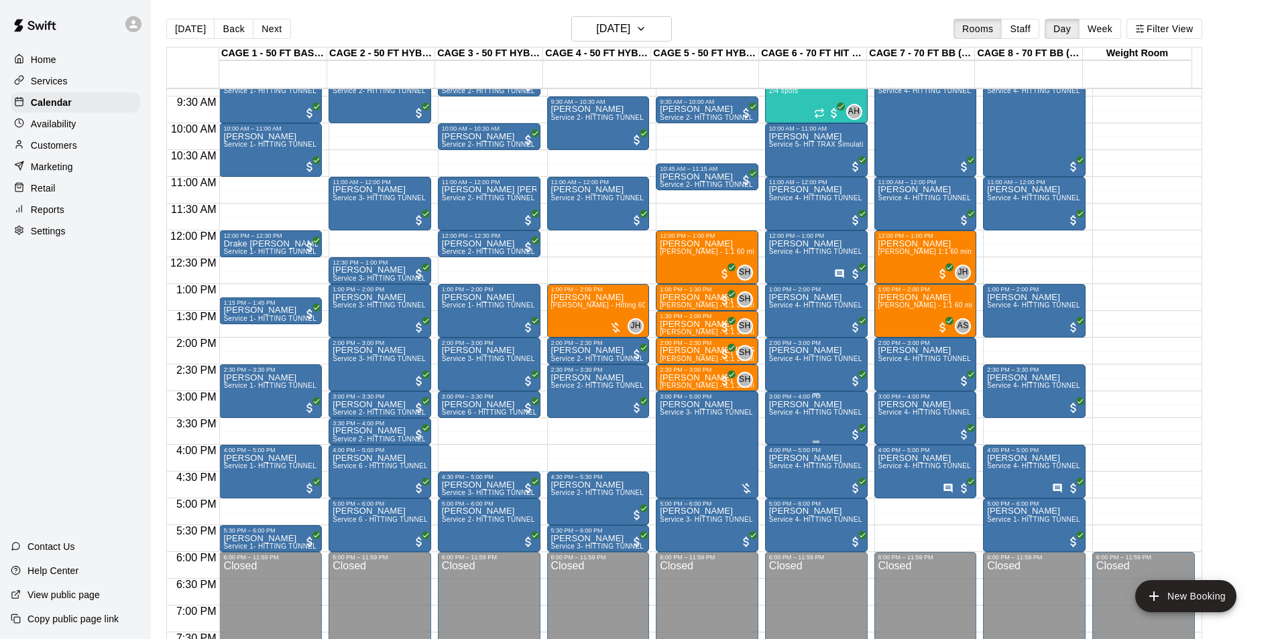
scroll to position [426, 0]
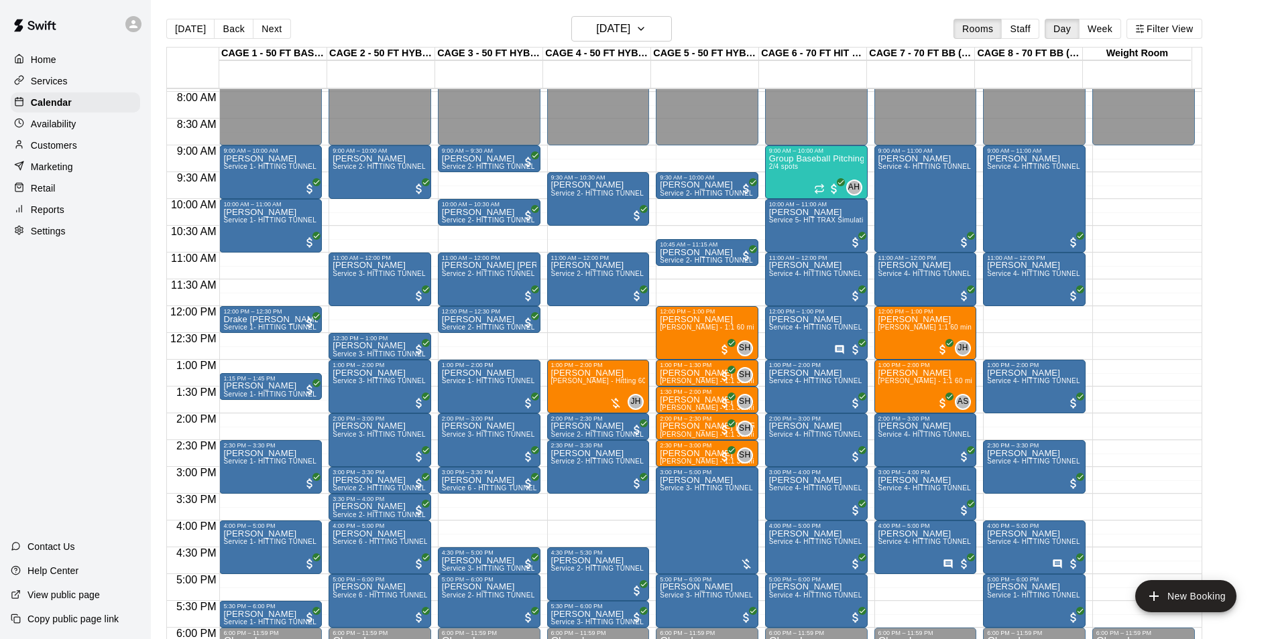
click at [186, 17] on div "Today Back Next Saturday Aug 16 Rooms Staff Day Week Filter View" at bounding box center [684, 31] width 1036 height 31
click at [182, 25] on button "[DATE]" at bounding box center [190, 29] width 48 height 20
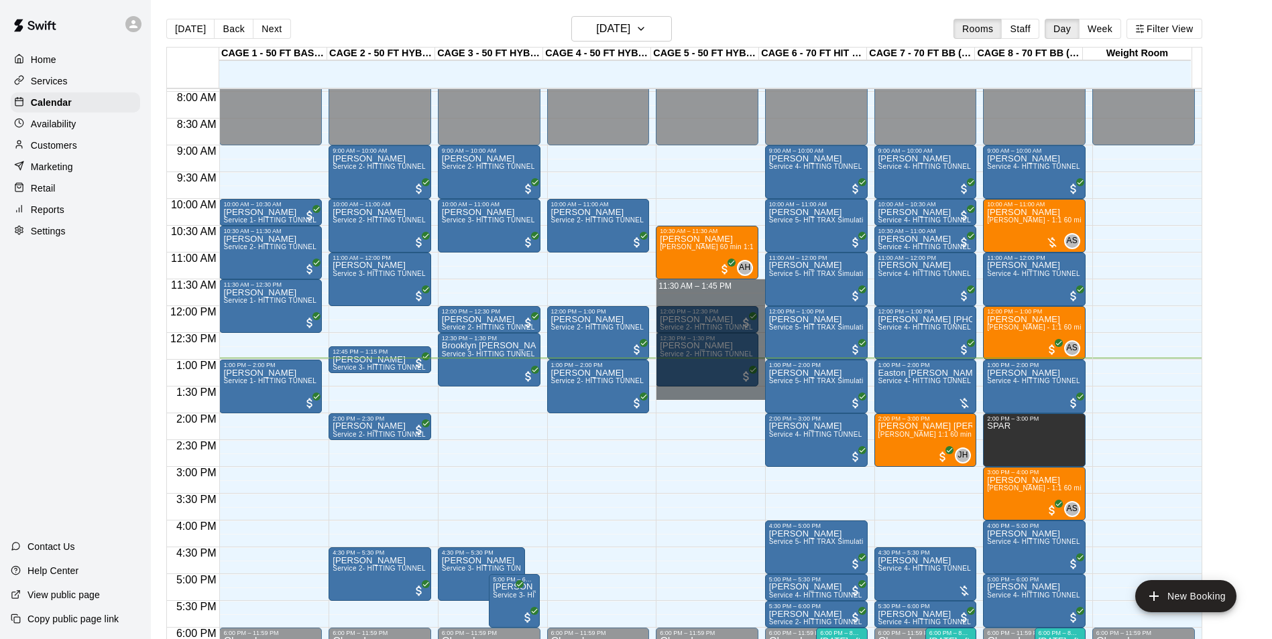
drag, startPoint x: 711, startPoint y: 287, endPoint x: 737, endPoint y: 396, distance: 112.3
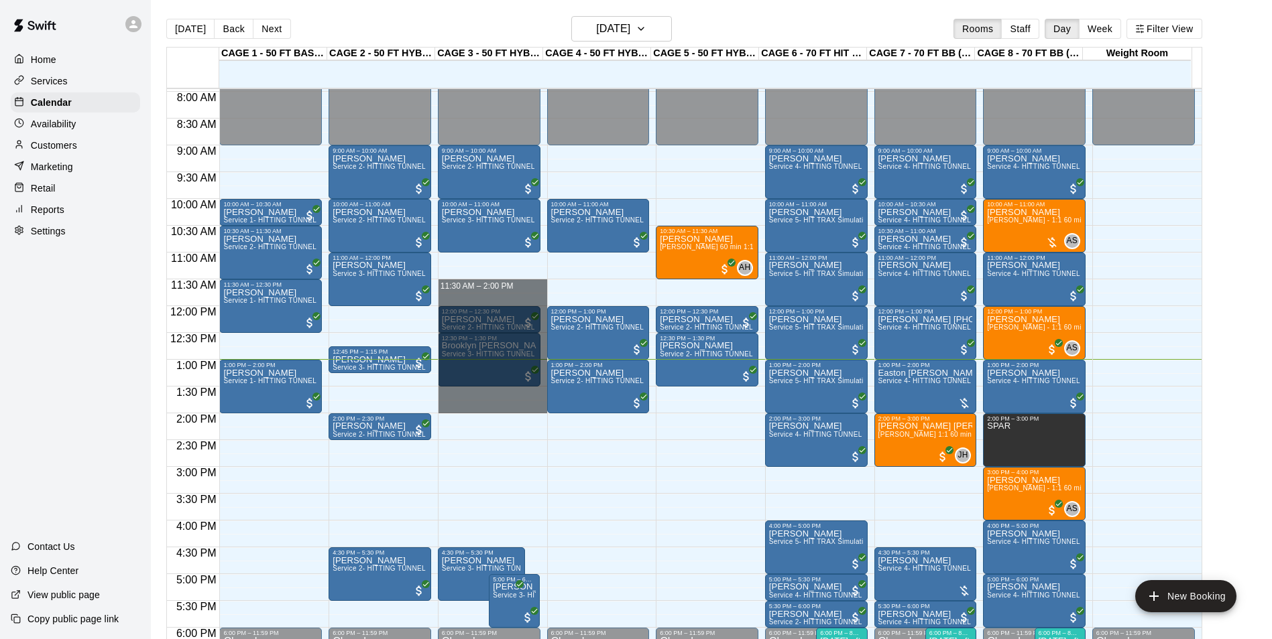
drag, startPoint x: 471, startPoint y: 281, endPoint x: 480, endPoint y: 407, distance: 126.3
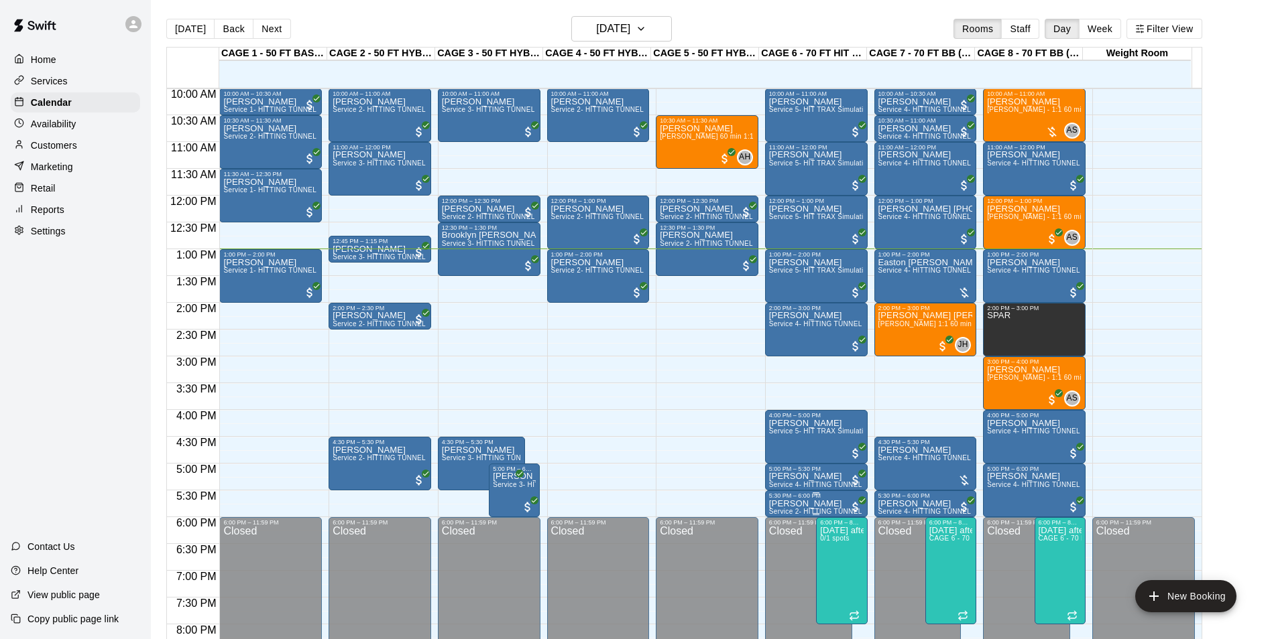
scroll to position [560, 0]
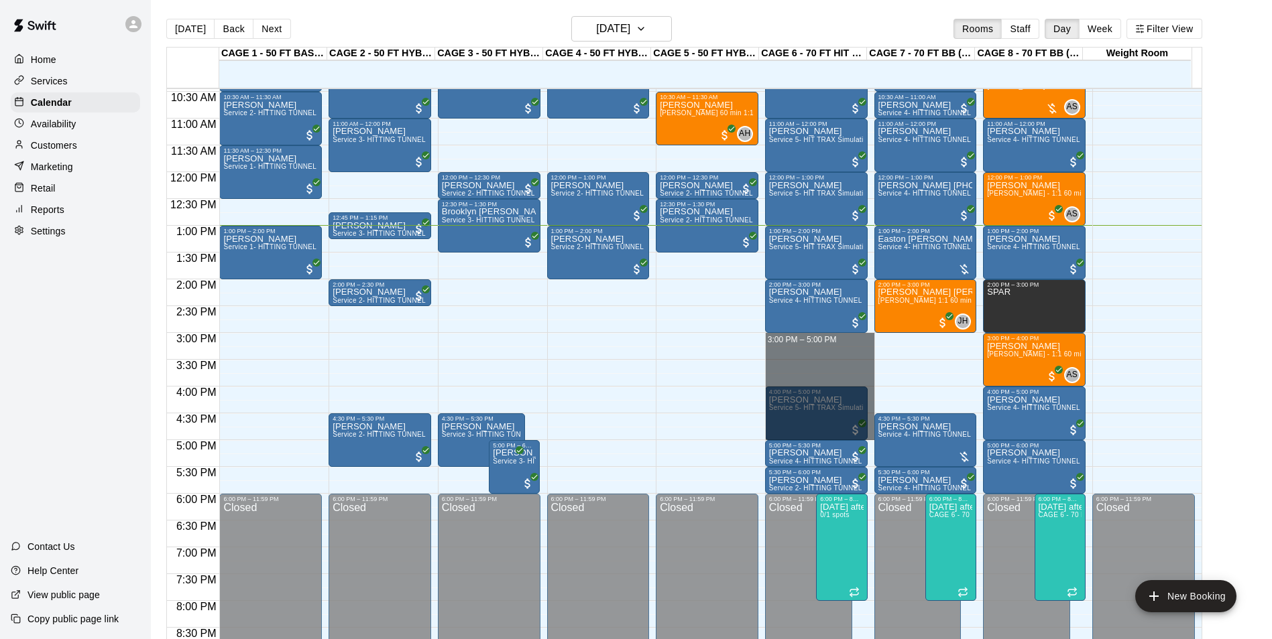
drag, startPoint x: 845, startPoint y: 341, endPoint x: 848, endPoint y: 436, distance: 95.9
drag, startPoint x: 814, startPoint y: 338, endPoint x: 815, endPoint y: 382, distance: 43.6
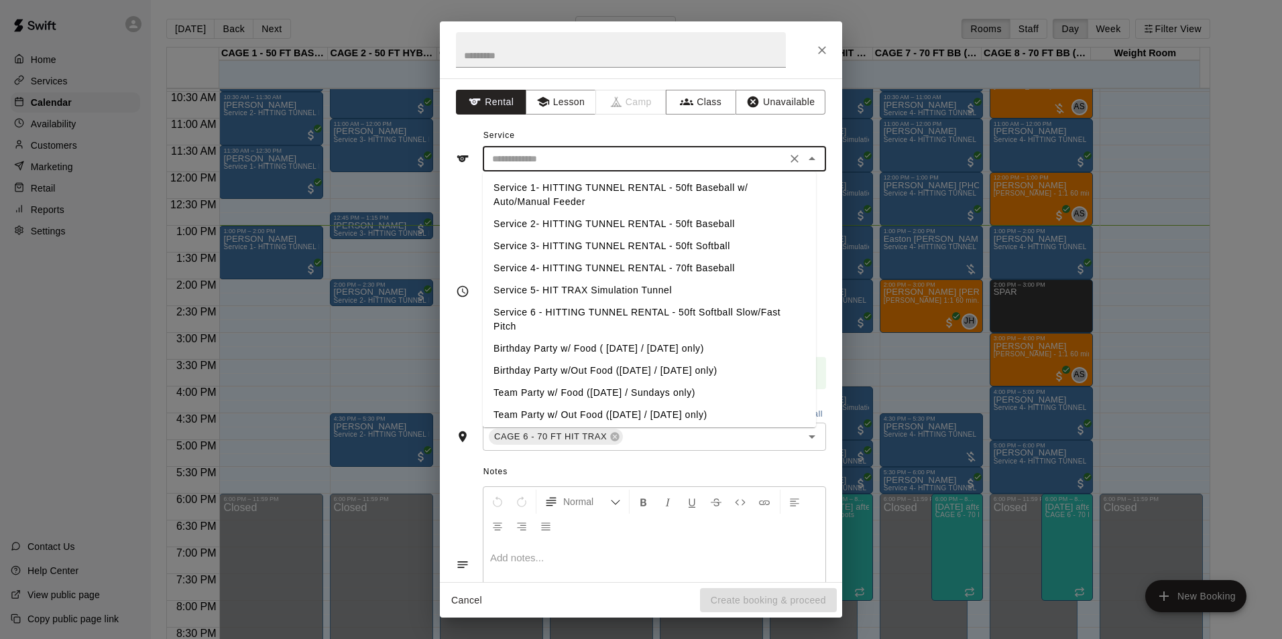
click at [639, 153] on input "text" at bounding box center [635, 159] width 296 height 17
click at [647, 290] on li "Service 5- HIT TRAX Simulation Tunnel" at bounding box center [649, 291] width 333 height 22
type input "**********"
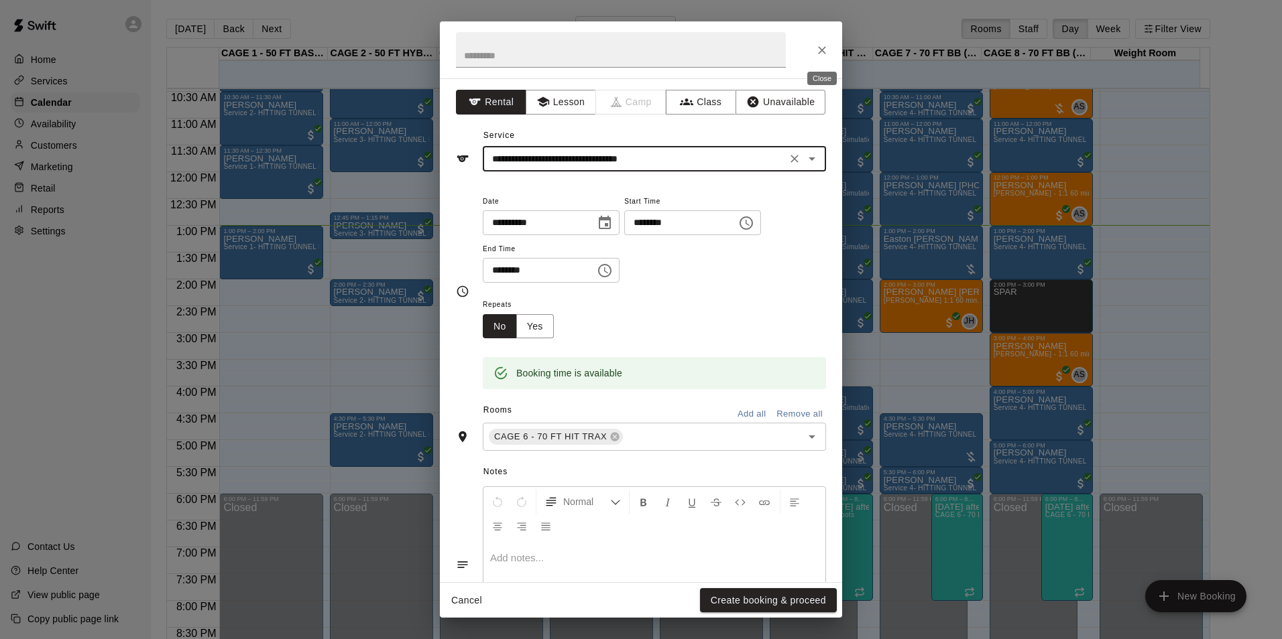
click at [822, 50] on icon "Close" at bounding box center [822, 50] width 8 height 8
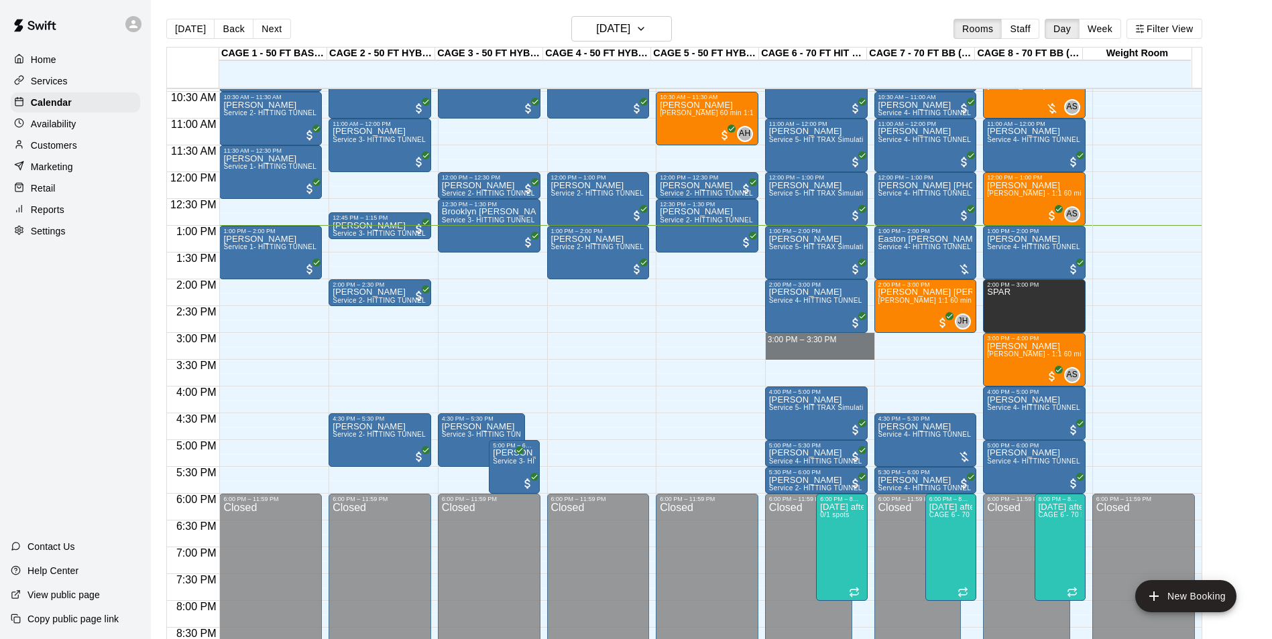
drag, startPoint x: 855, startPoint y: 342, endPoint x: 857, endPoint y: 355, distance: 13.7
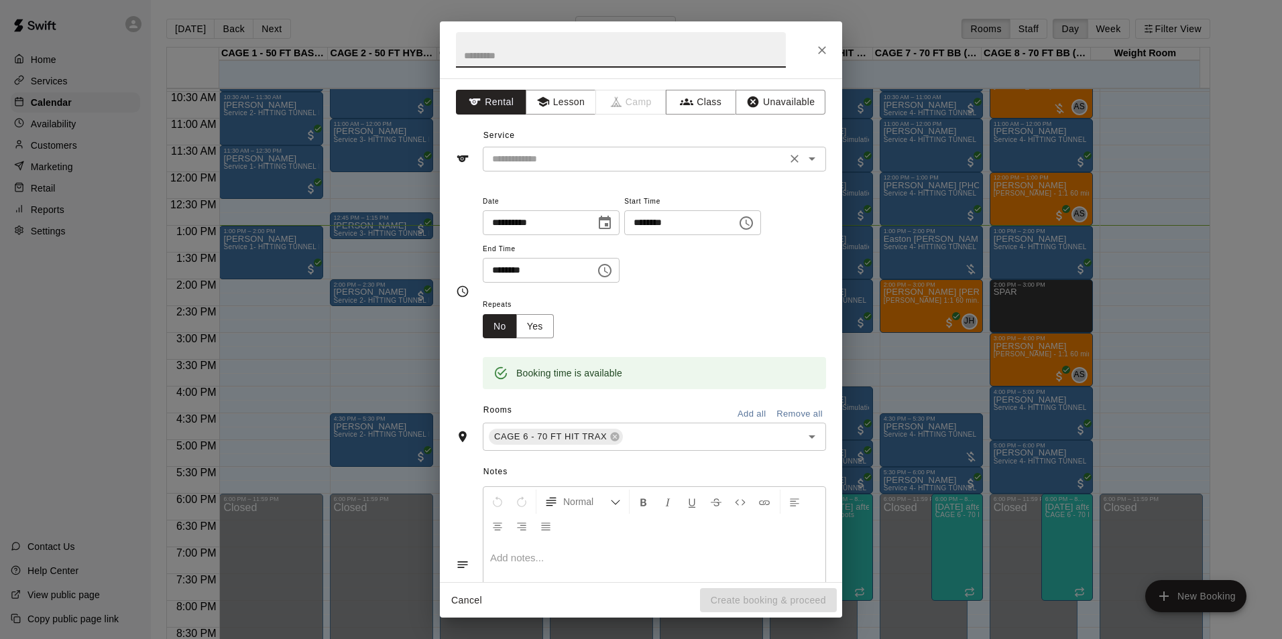
click at [614, 163] on input "text" at bounding box center [635, 159] width 296 height 17
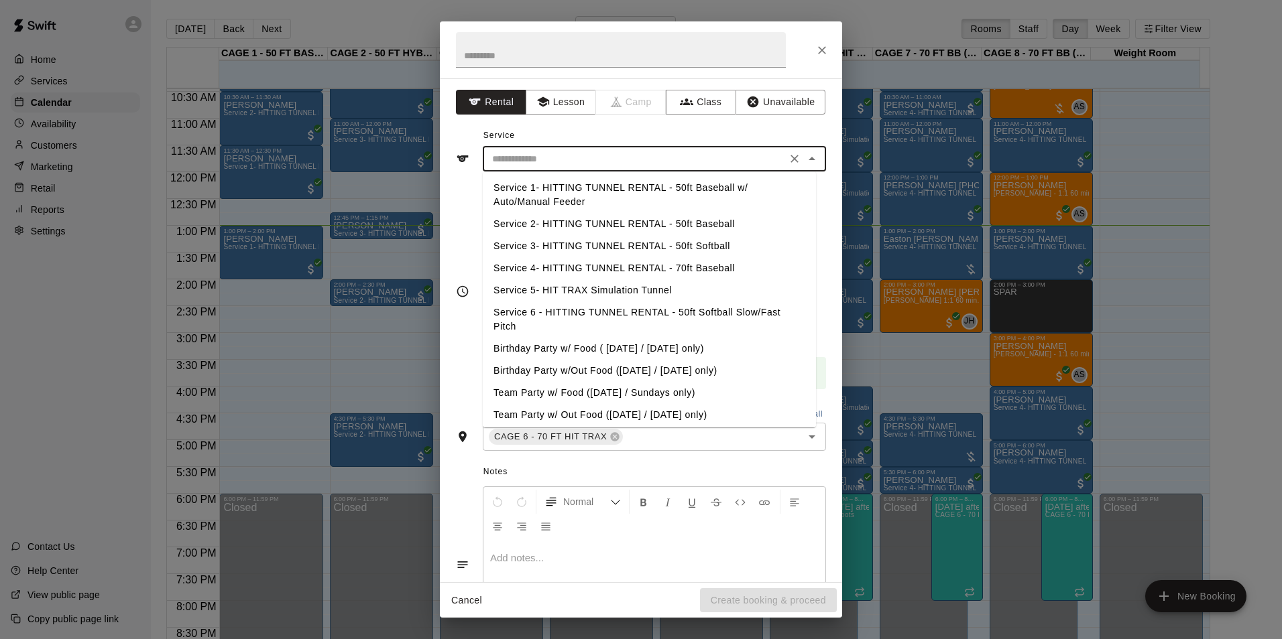
click at [682, 265] on li "Service 4- HITTING TUNNEL RENTAL - 70ft Baseball" at bounding box center [649, 268] width 333 height 22
type input "**********"
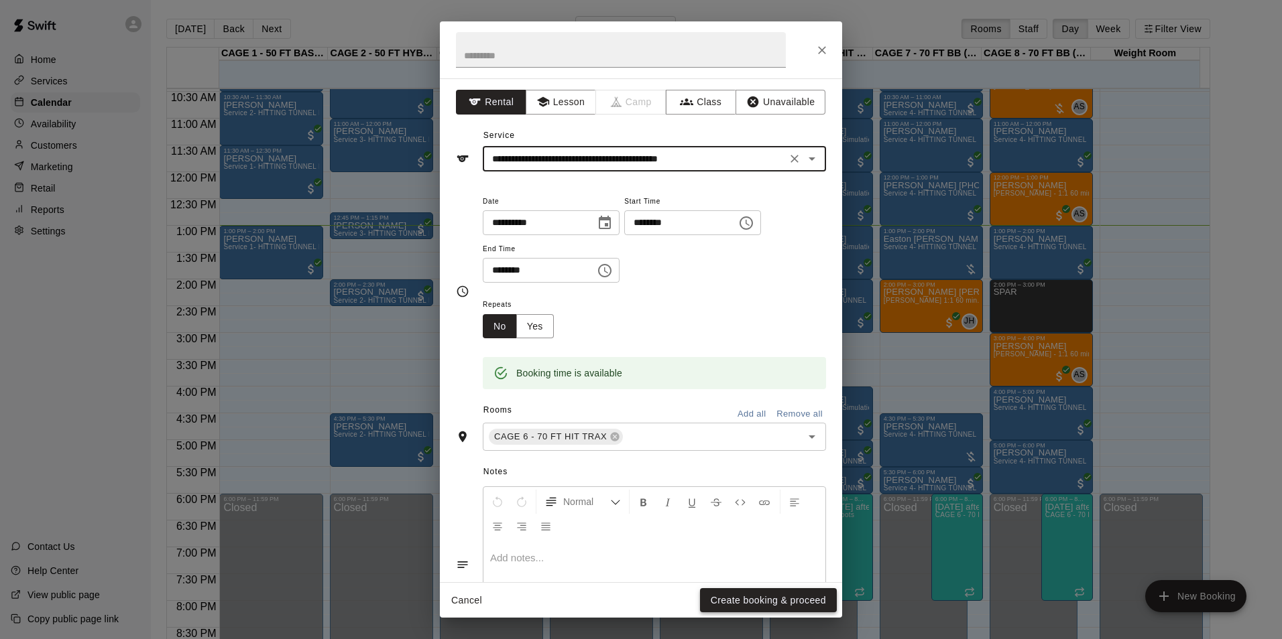
click at [754, 598] on button "Create booking & proceed" at bounding box center [768, 601] width 137 height 25
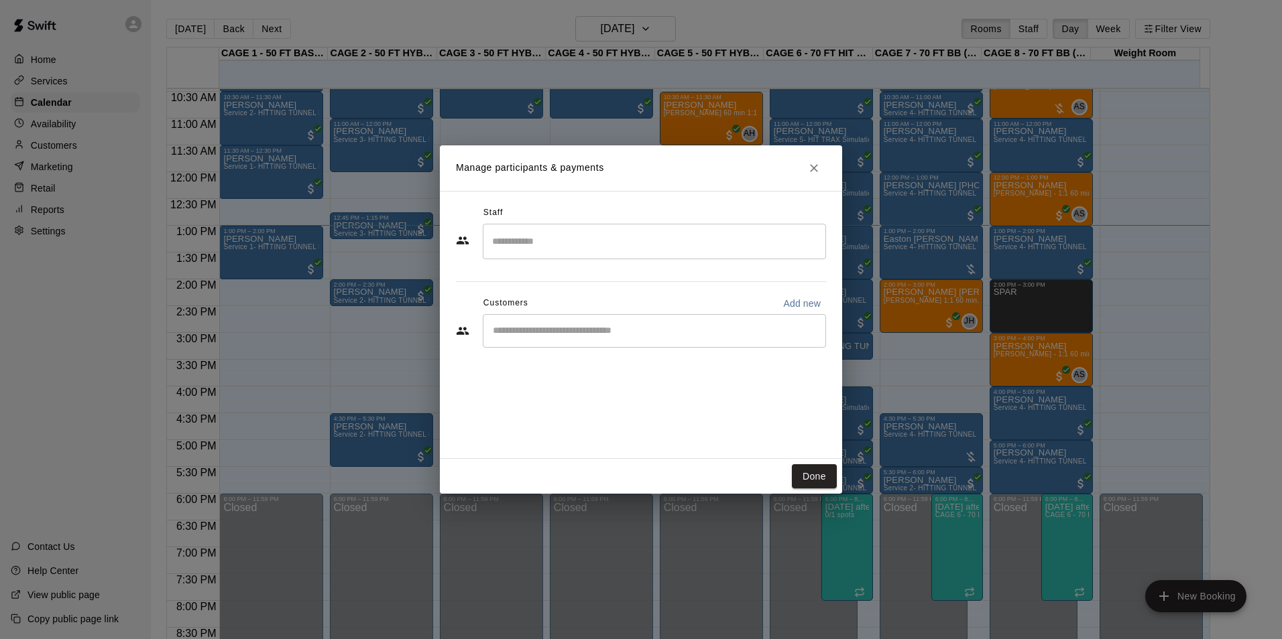
click at [698, 344] on div "​" at bounding box center [654, 331] width 343 height 34
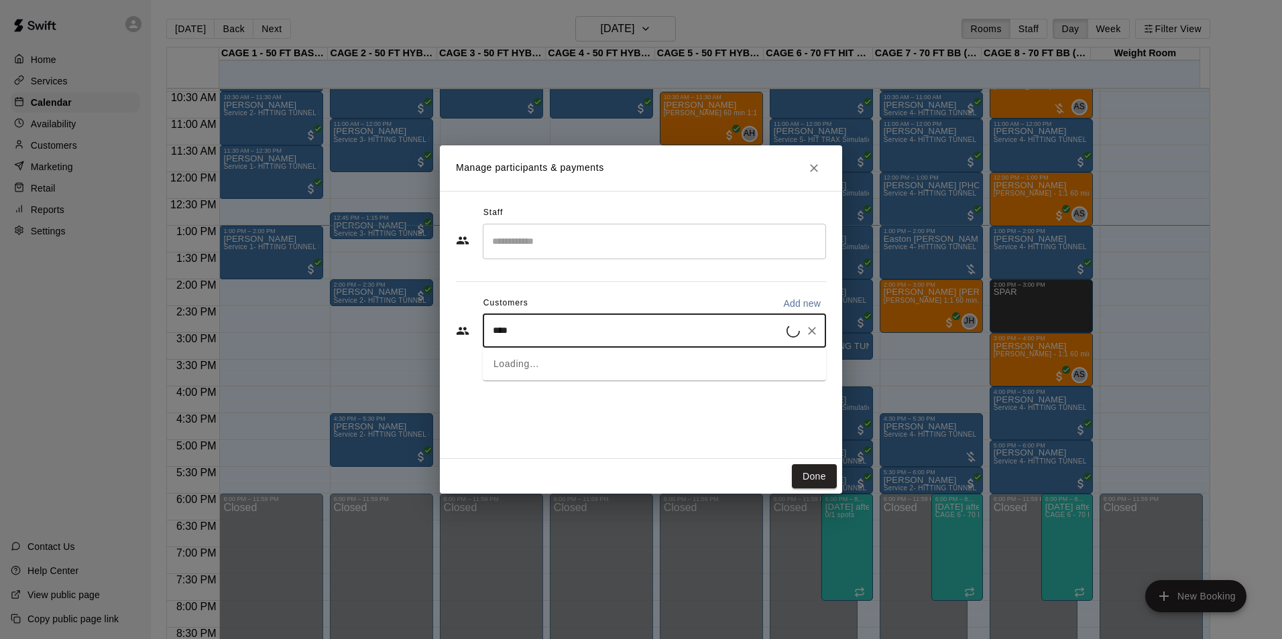
type input "*****"
click at [555, 364] on p "[PERSON_NAME]" at bounding box center [561, 362] width 82 height 14
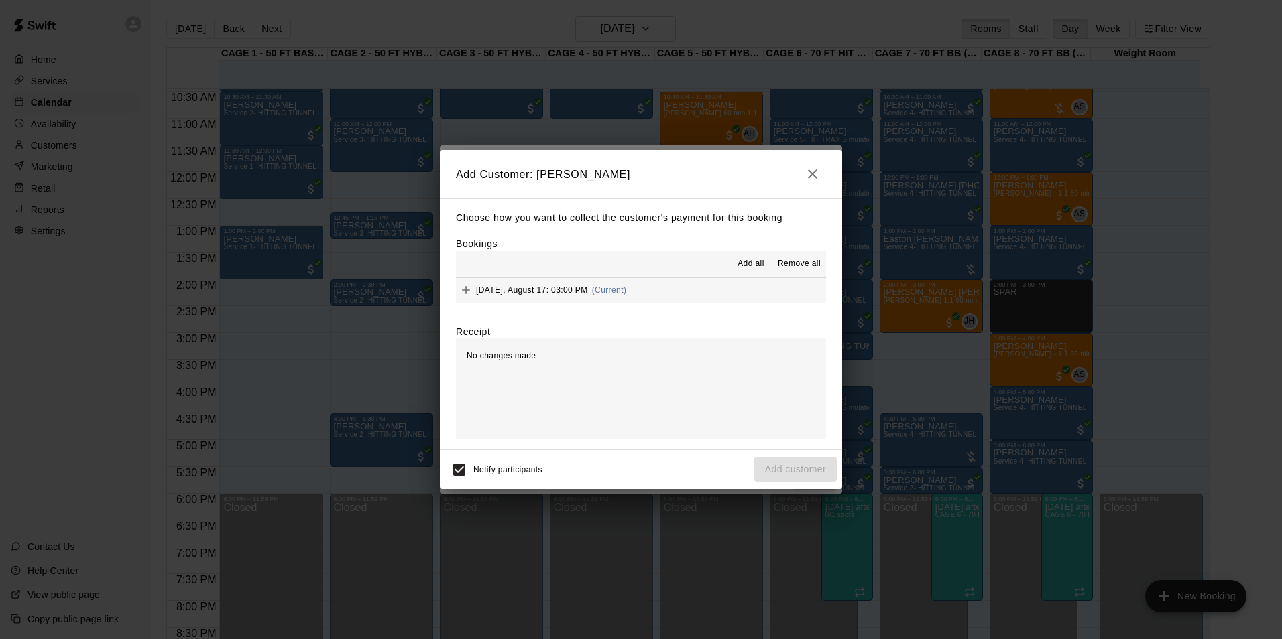
click at [668, 287] on button "Sunday, August 17: 03:00 PM (Current)" at bounding box center [641, 290] width 370 height 25
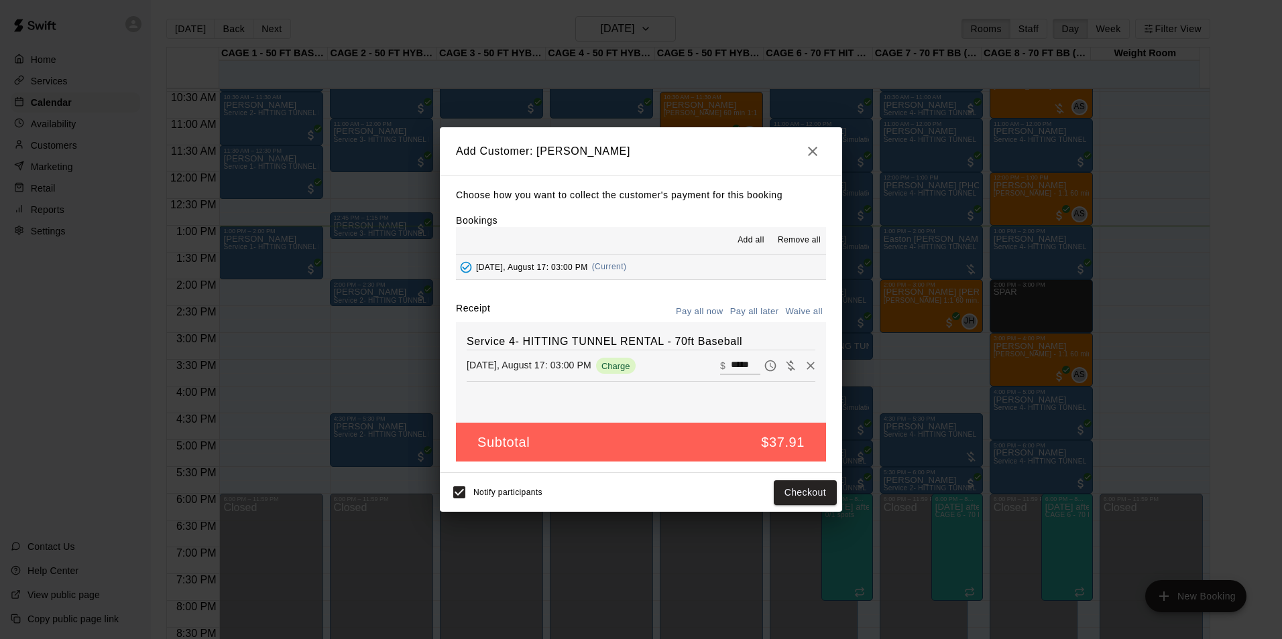
click at [757, 317] on button "Pay all later" at bounding box center [755, 312] width 56 height 21
click at [827, 503] on button "Add customer" at bounding box center [795, 493] width 82 height 25
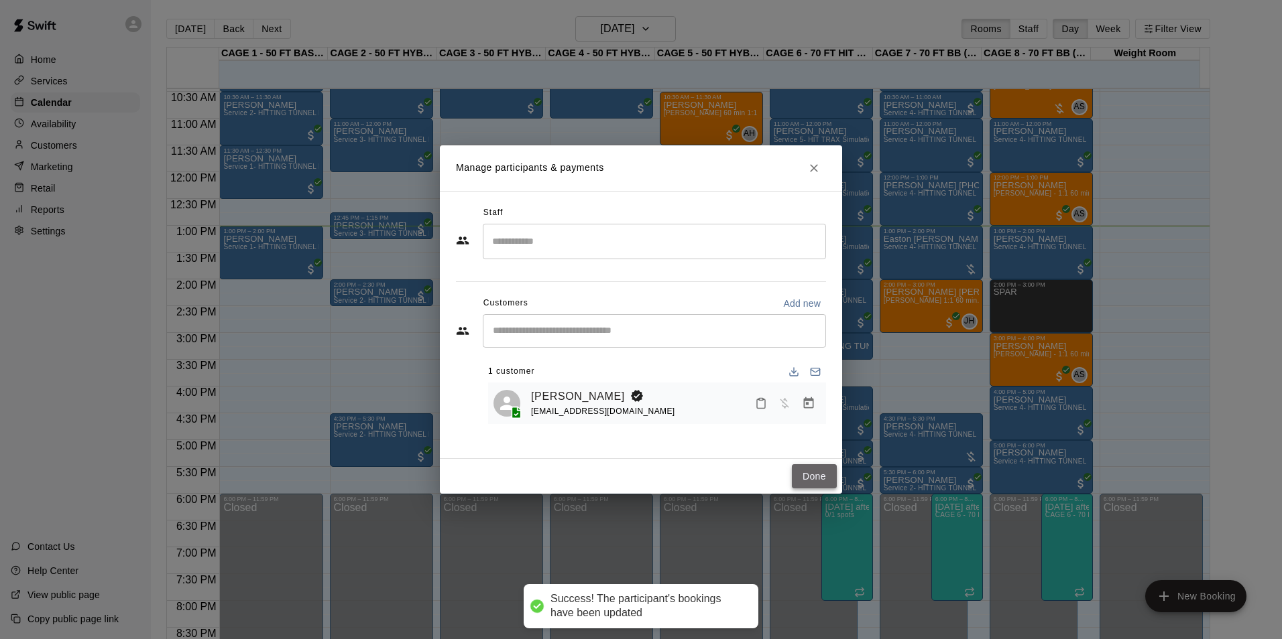
click at [816, 476] on button "Done" at bounding box center [814, 477] width 45 height 25
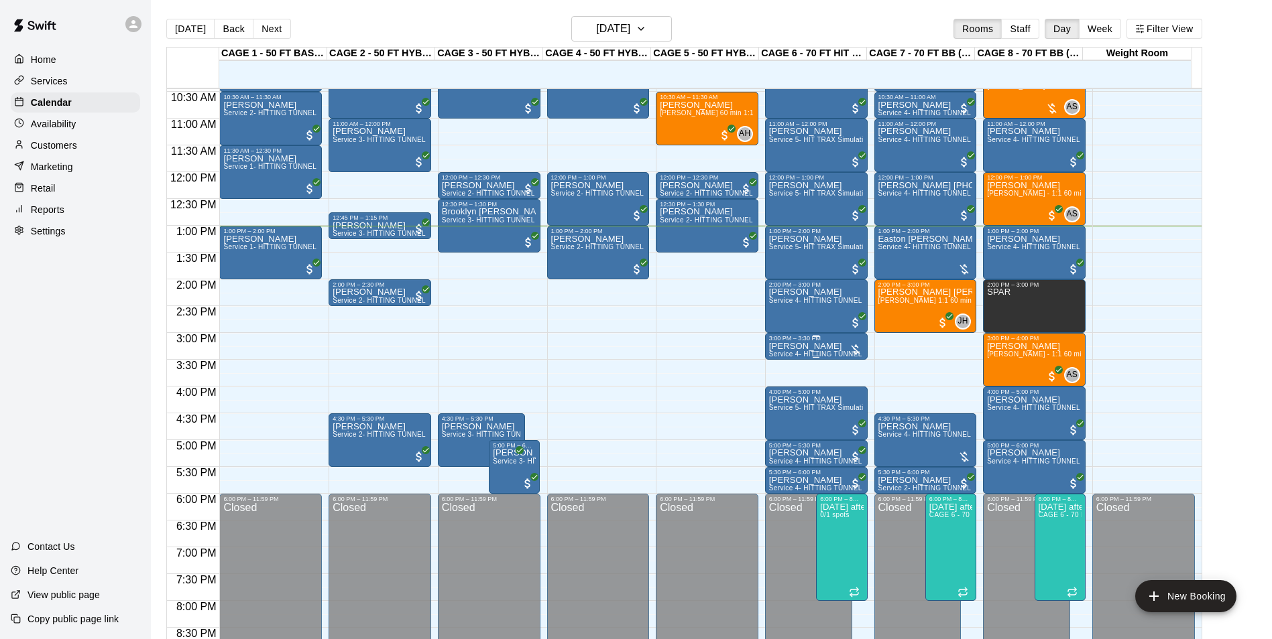
click at [782, 347] on p "[PERSON_NAME]" at bounding box center [816, 347] width 95 height 0
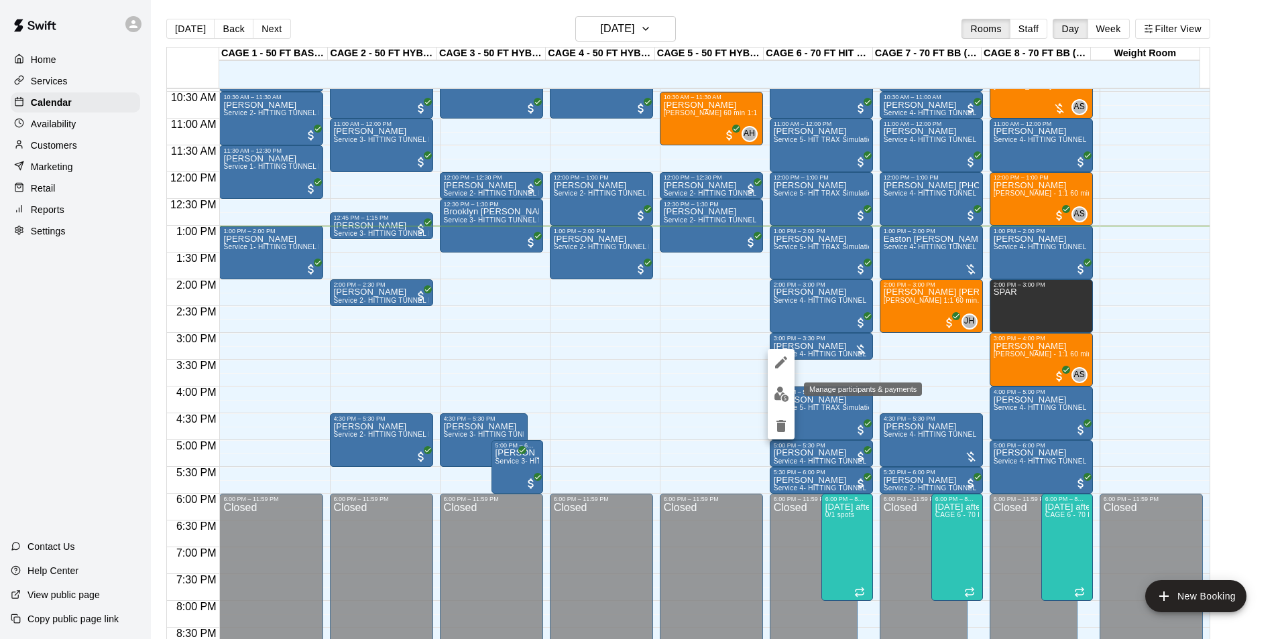
click at [786, 389] on img "edit" at bounding box center [781, 394] width 15 height 15
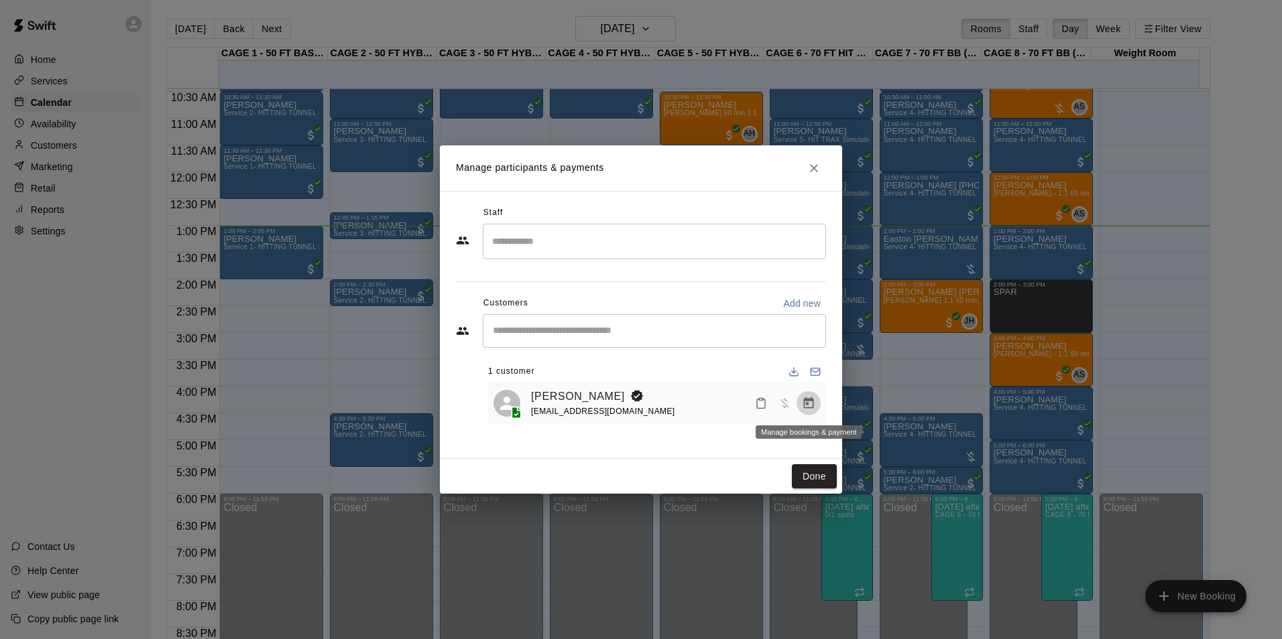
click at [816, 405] on button "Manage bookings & payment" at bounding box center [808, 403] width 24 height 24
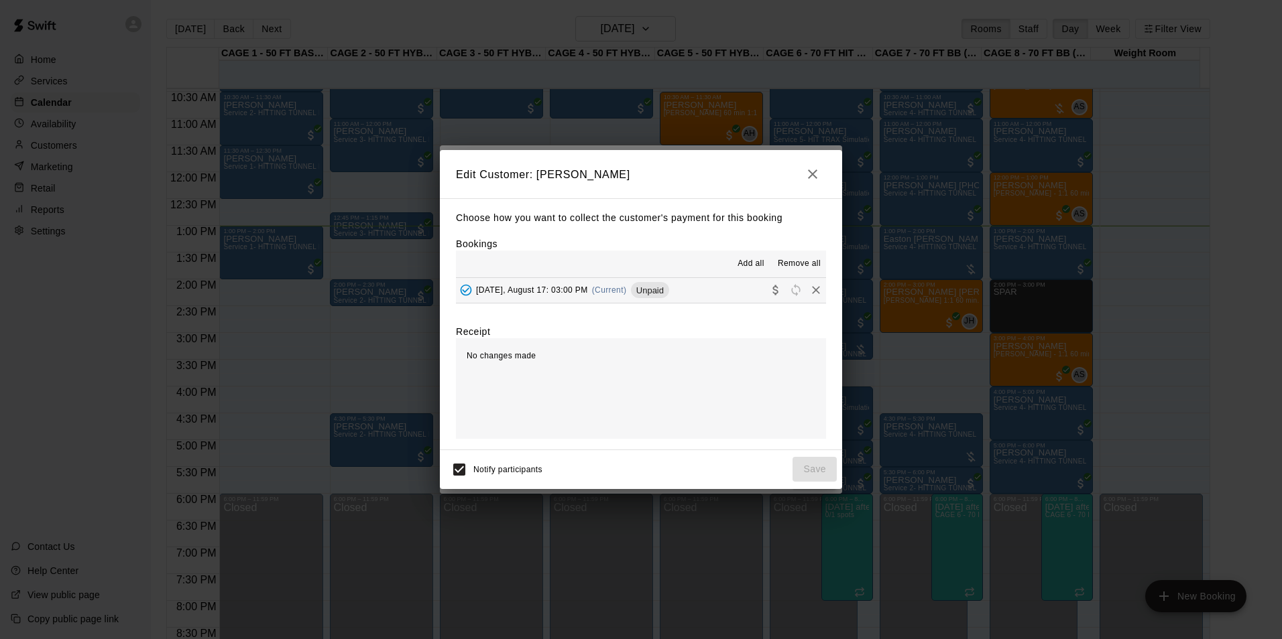
click at [721, 296] on button "Sunday, August 17: 03:00 PM (Current) Unpaid" at bounding box center [641, 290] width 370 height 25
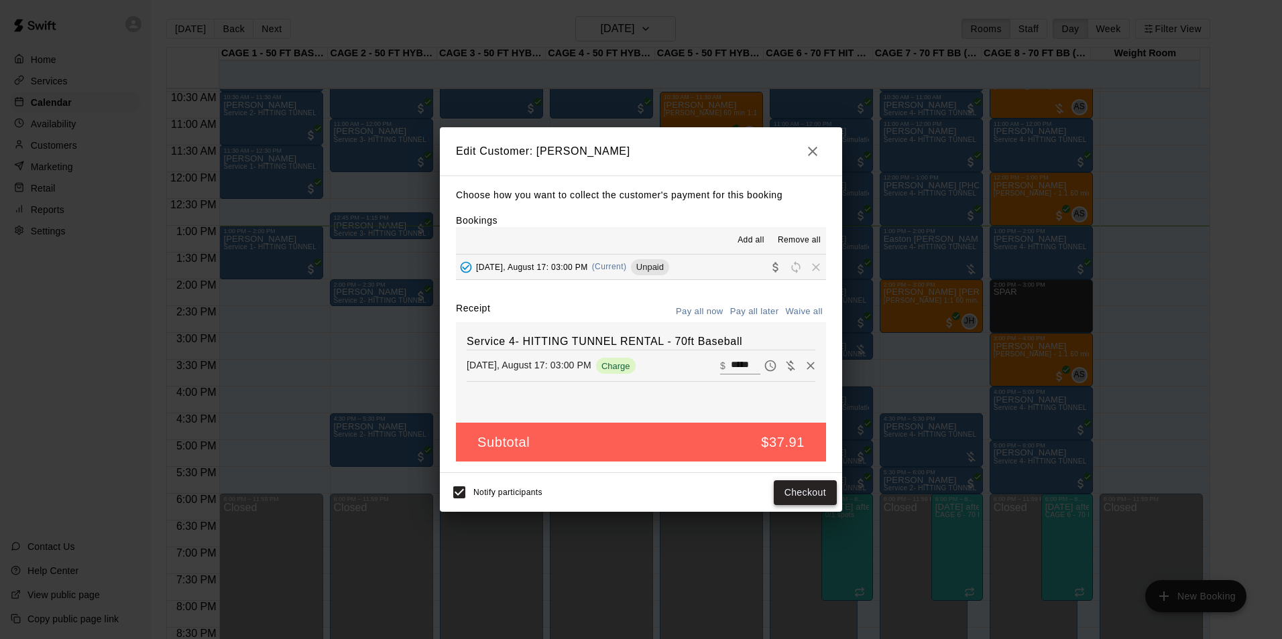
click at [802, 483] on button "Checkout" at bounding box center [805, 493] width 63 height 25
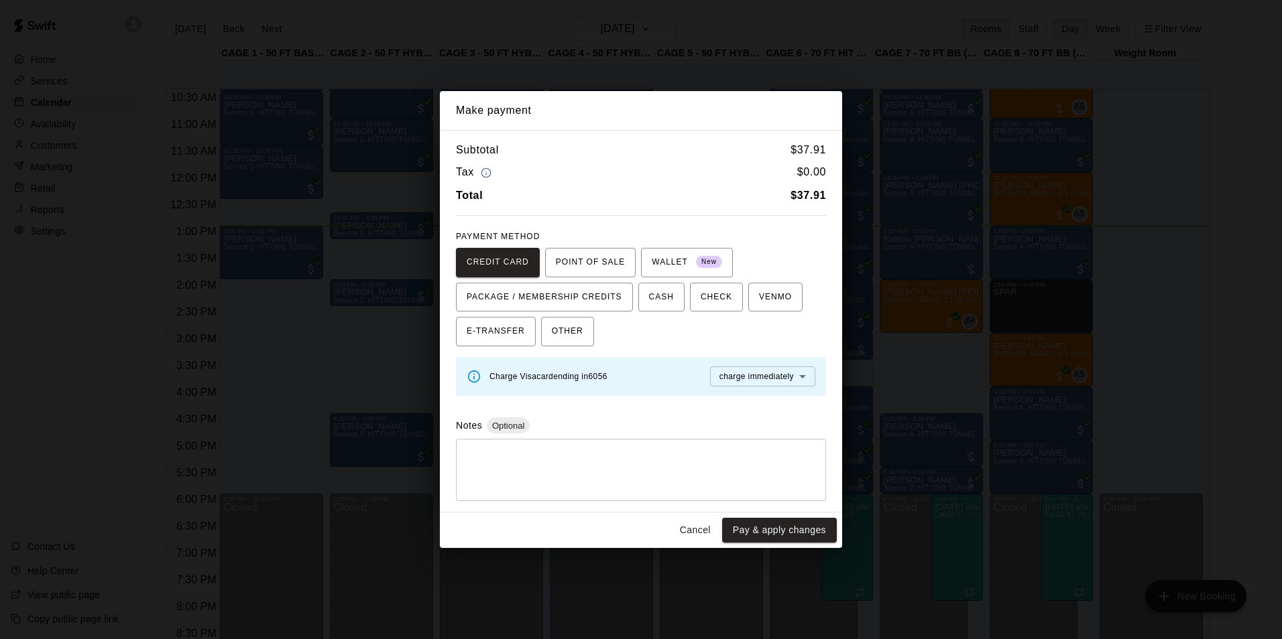
click at [709, 542] on button "Cancel" at bounding box center [695, 530] width 43 height 25
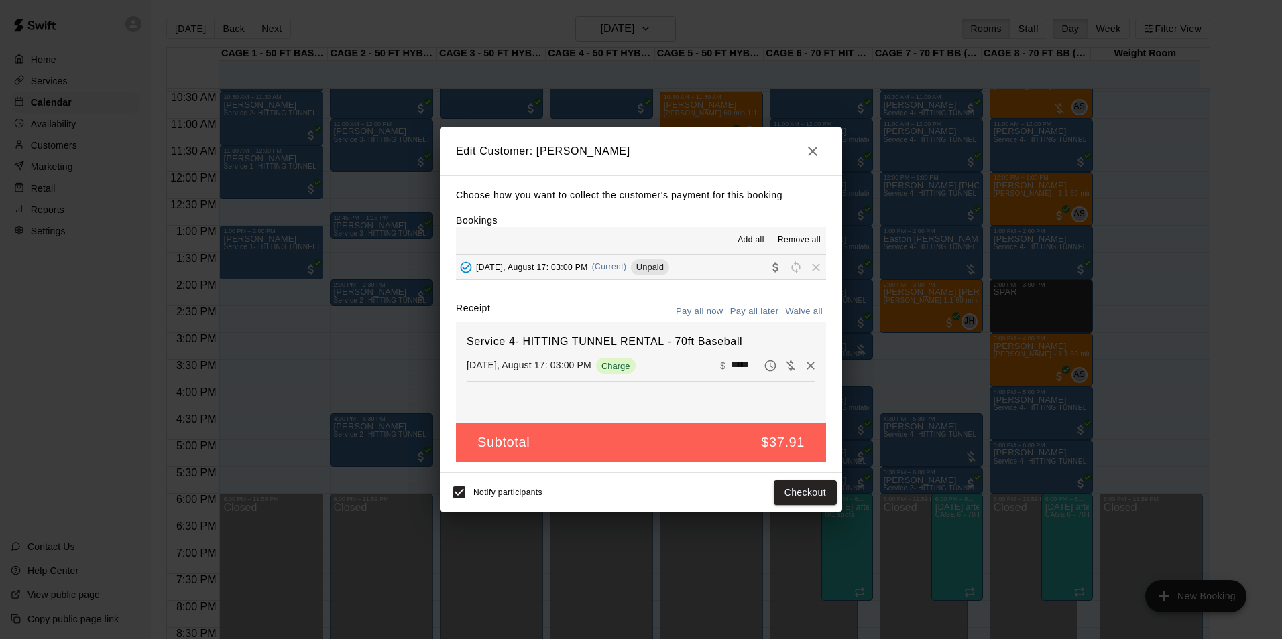
click at [794, 149] on h2 "Edit Customer: John Knott" at bounding box center [641, 151] width 402 height 48
click at [815, 154] on icon "button" at bounding box center [812, 151] width 16 height 16
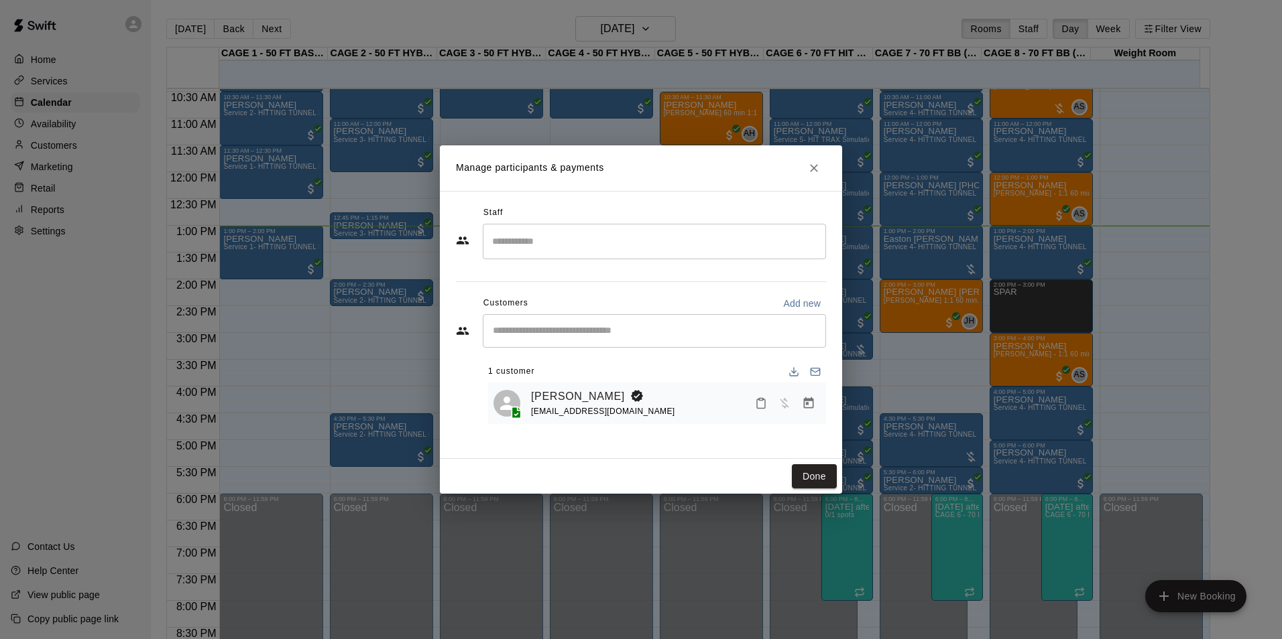
click at [812, 165] on button "Close" at bounding box center [814, 168] width 24 height 24
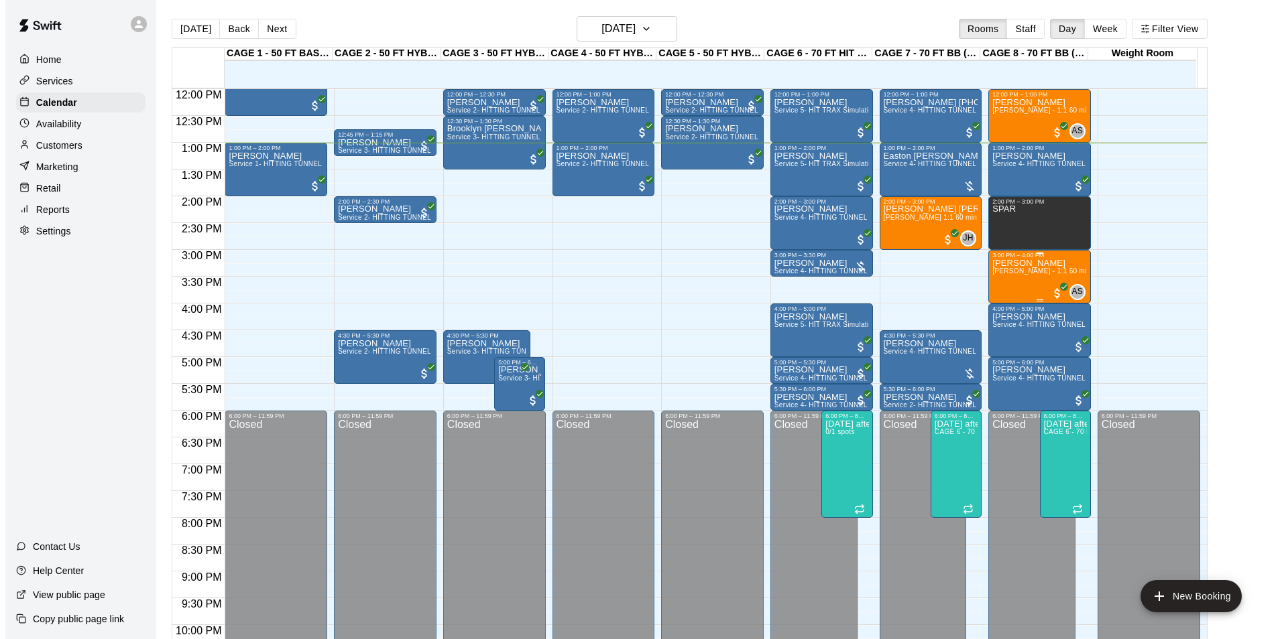
scroll to position [576, 0]
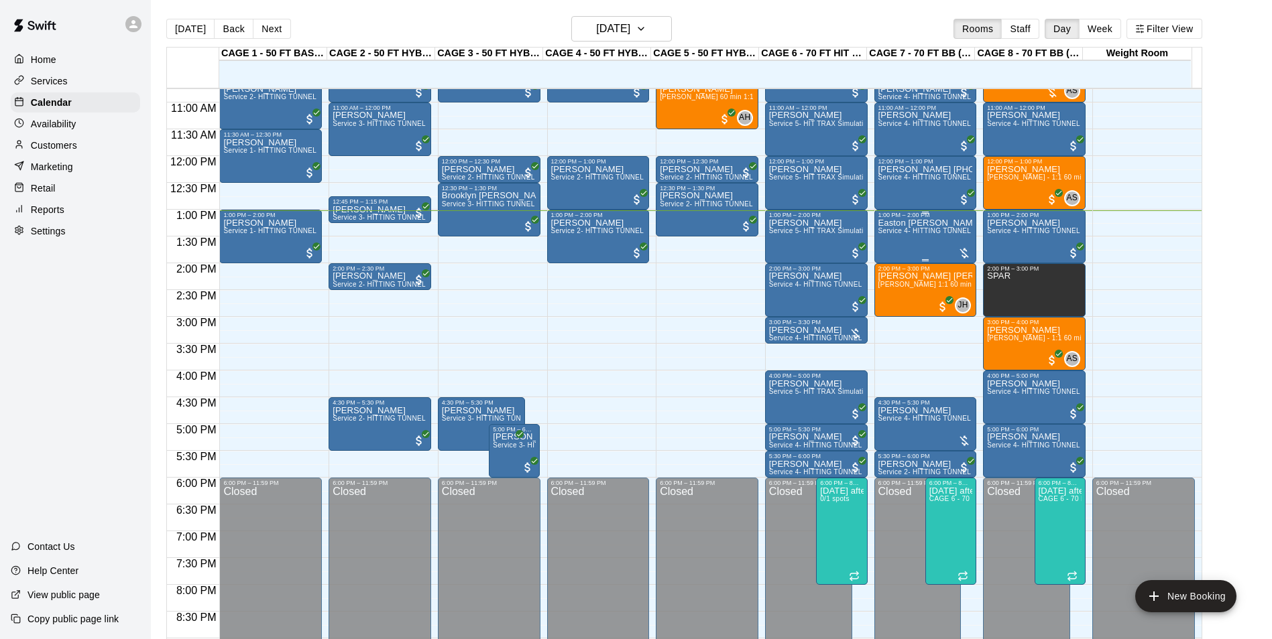
click at [905, 249] on div "Easton Crowe Service 4- HITTING TUNNEL RENTAL - 70ft Baseball" at bounding box center [925, 538] width 95 height 639
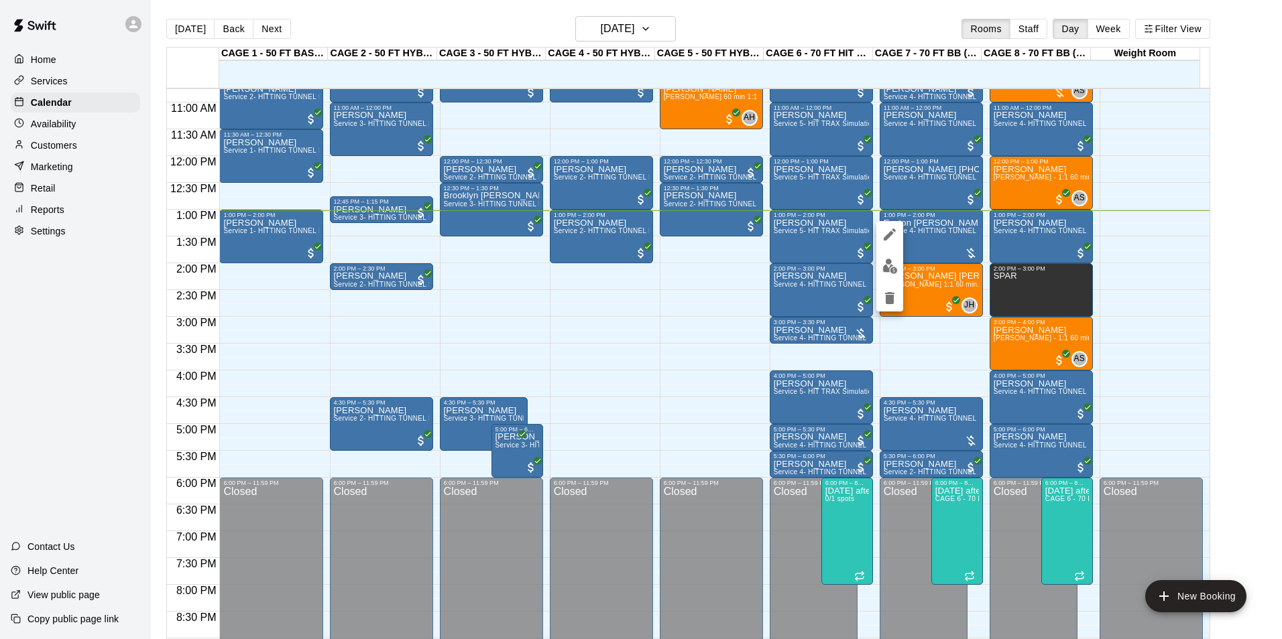
click at [896, 265] on img "edit" at bounding box center [889, 266] width 15 height 15
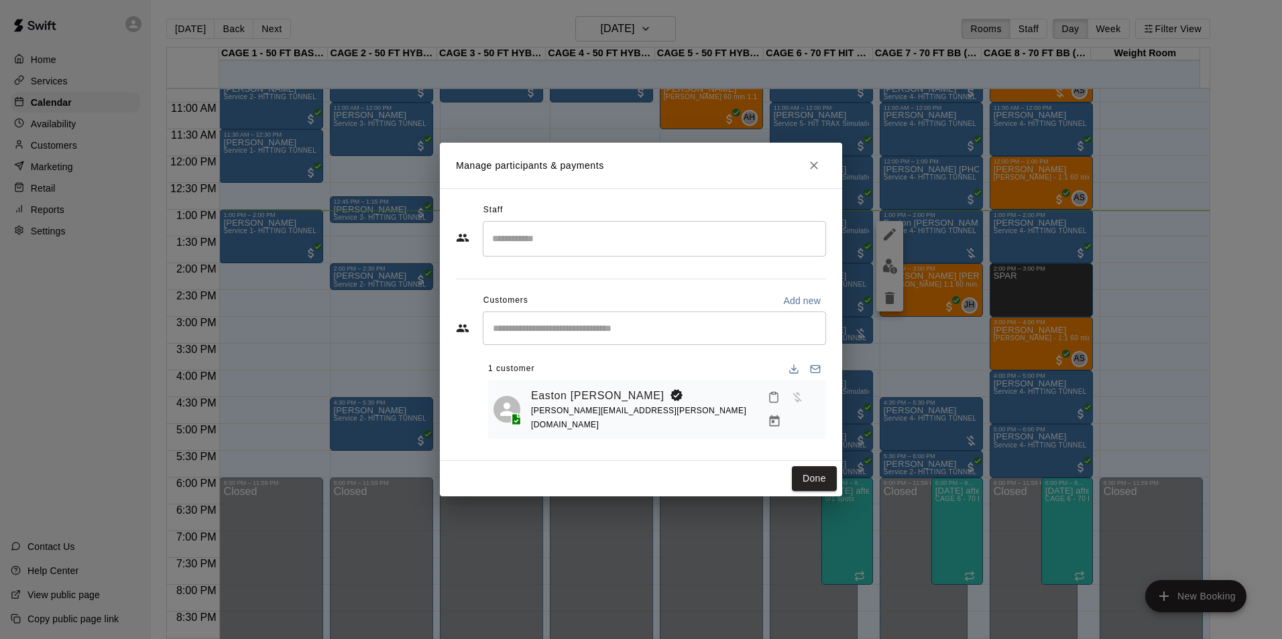
click at [825, 175] on h2 "Manage participants & payments" at bounding box center [641, 166] width 402 height 46
click at [821, 175] on button "Close" at bounding box center [814, 165] width 24 height 24
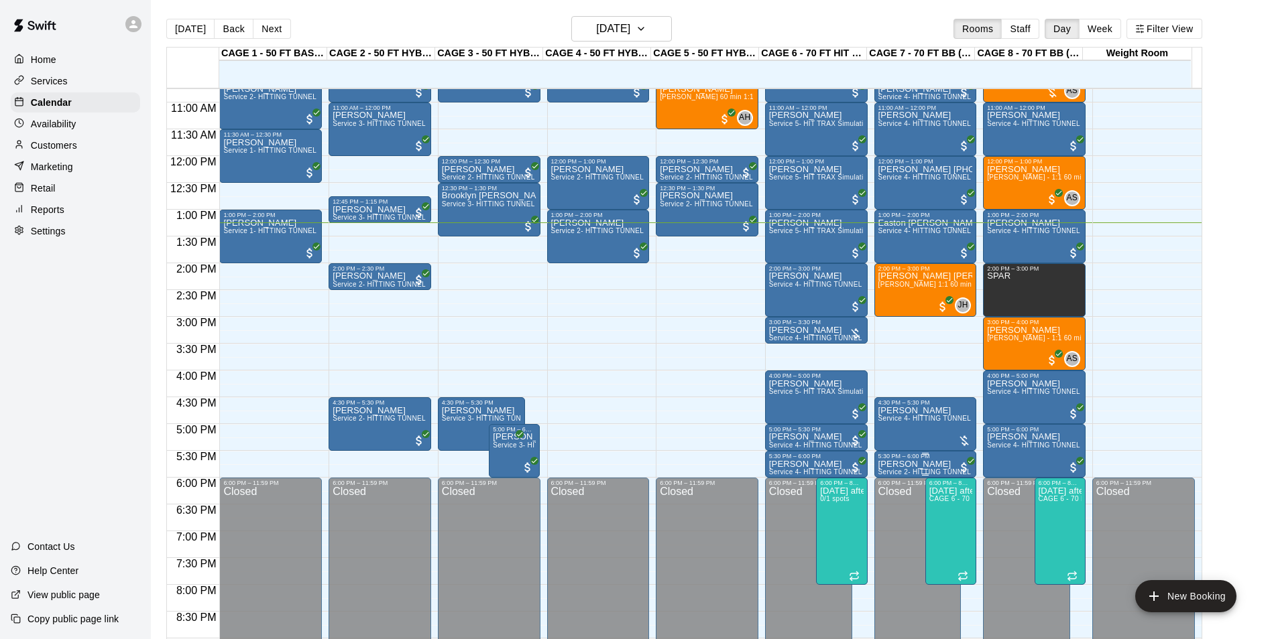
click at [895, 465] on p "[PERSON_NAME]" at bounding box center [925, 465] width 95 height 0
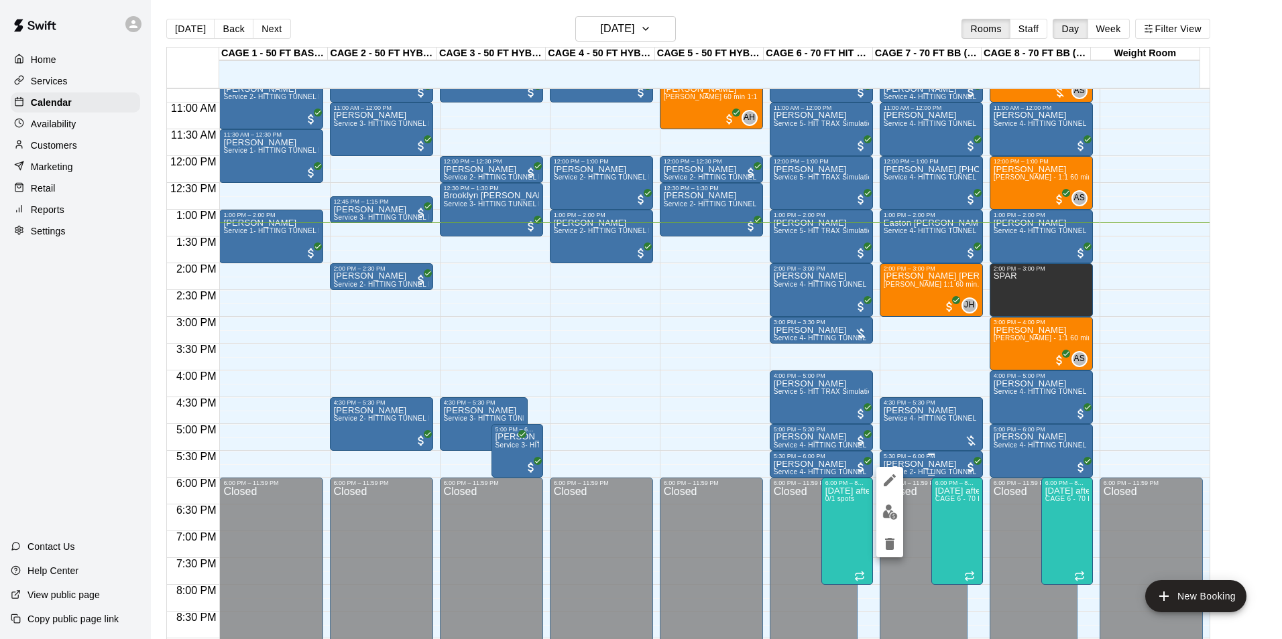
click at [896, 466] on div at bounding box center [641, 319] width 1282 height 639
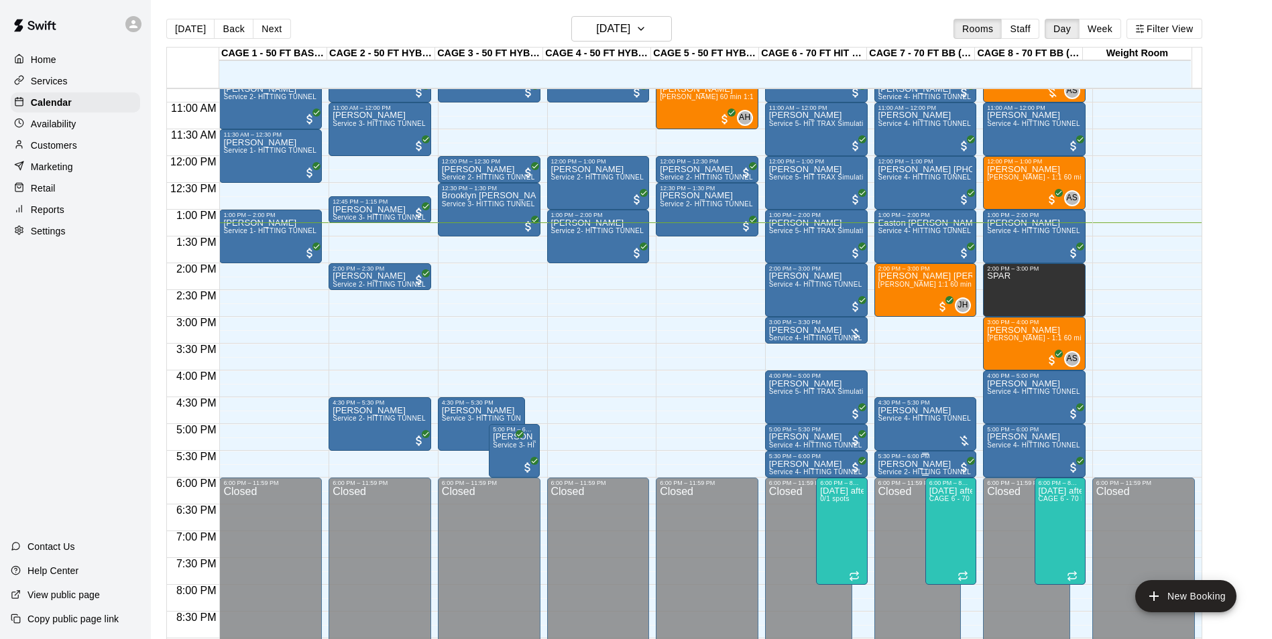
click at [896, 465] on p "[PERSON_NAME]" at bounding box center [925, 465] width 95 height 0
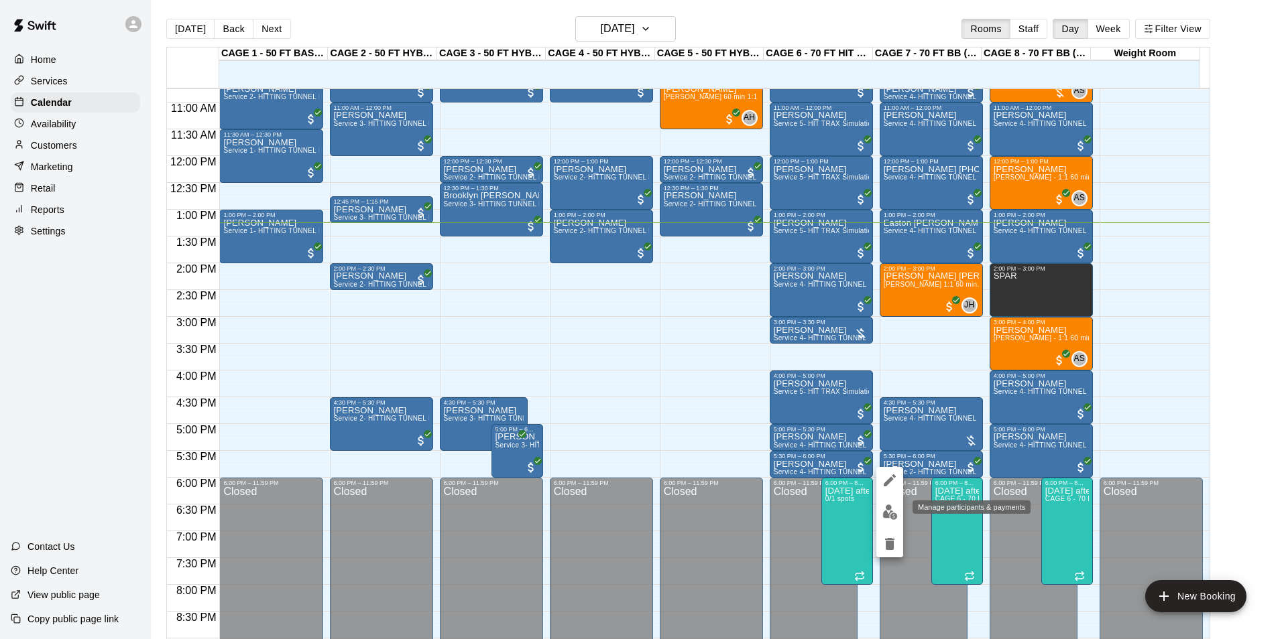
click at [895, 510] on img "edit" at bounding box center [889, 512] width 15 height 15
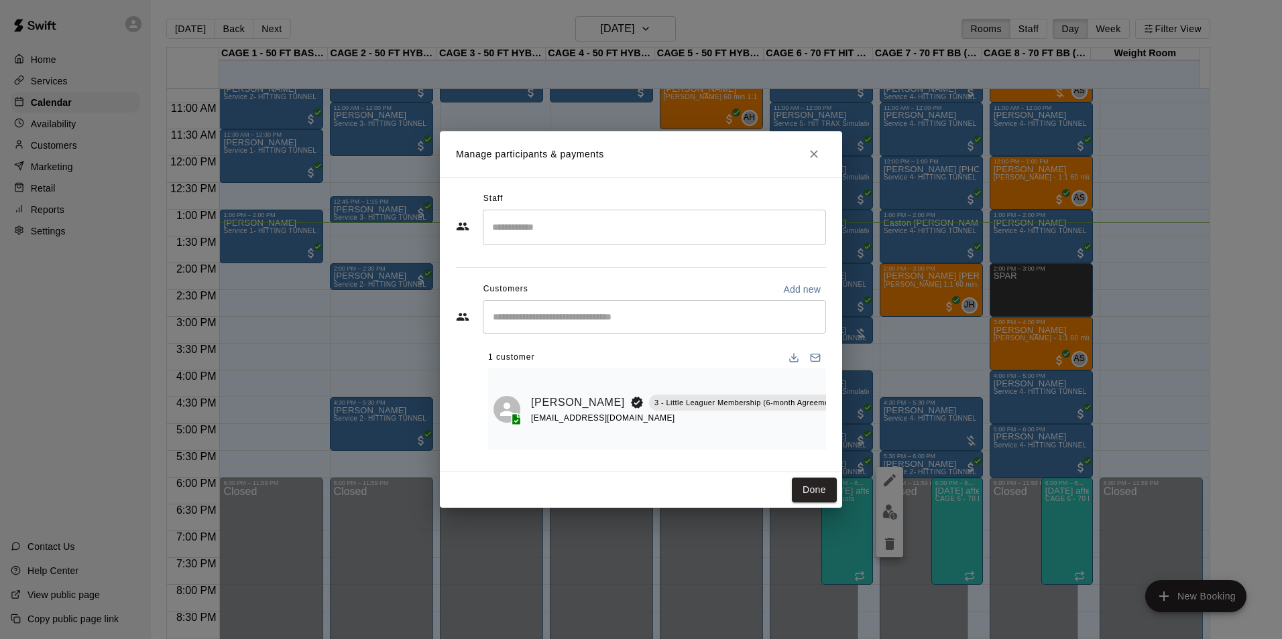
click at [899, 465] on div "Manage participants & payments Staff ​ Customers Add new ​ 1 customer Tony Smit…" at bounding box center [641, 319] width 1282 height 639
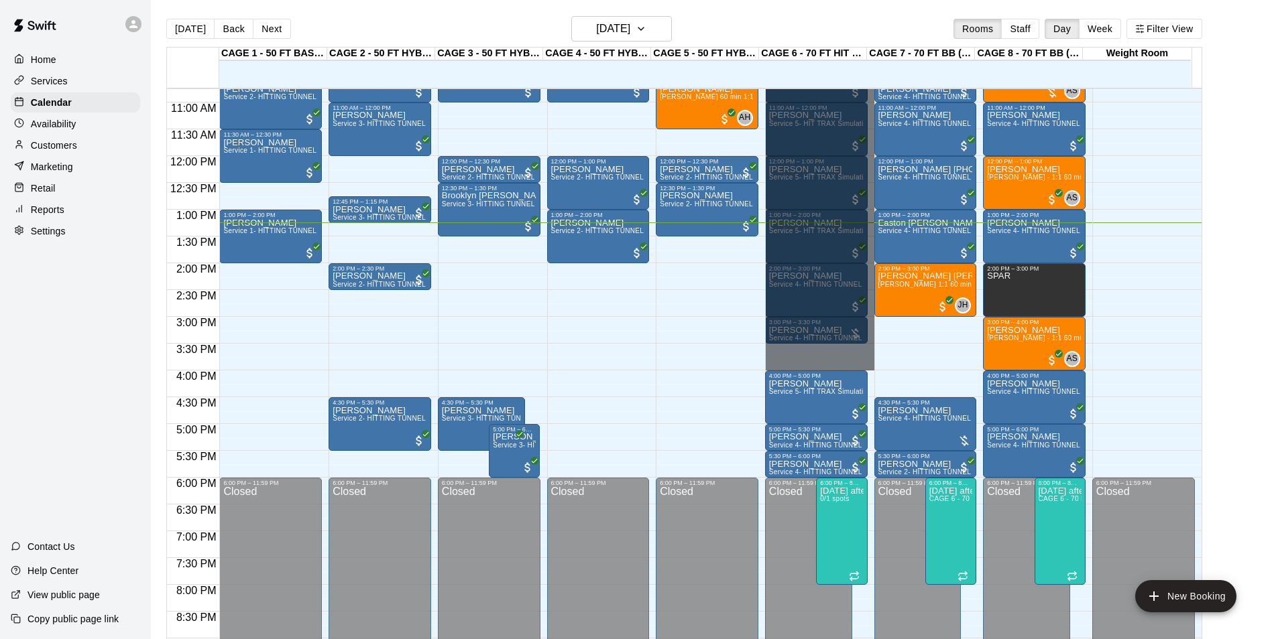
drag, startPoint x: 788, startPoint y: 369, endPoint x: 777, endPoint y: 87, distance: 282.4
click at [777, 87] on div "CAGE 1 - 50 FT BASEBALL w/ Auto Feeder 17 Sun CAGE 2 - 50 FT HYBRID BB/SB 17 Su…" at bounding box center [684, 351] width 1036 height 609
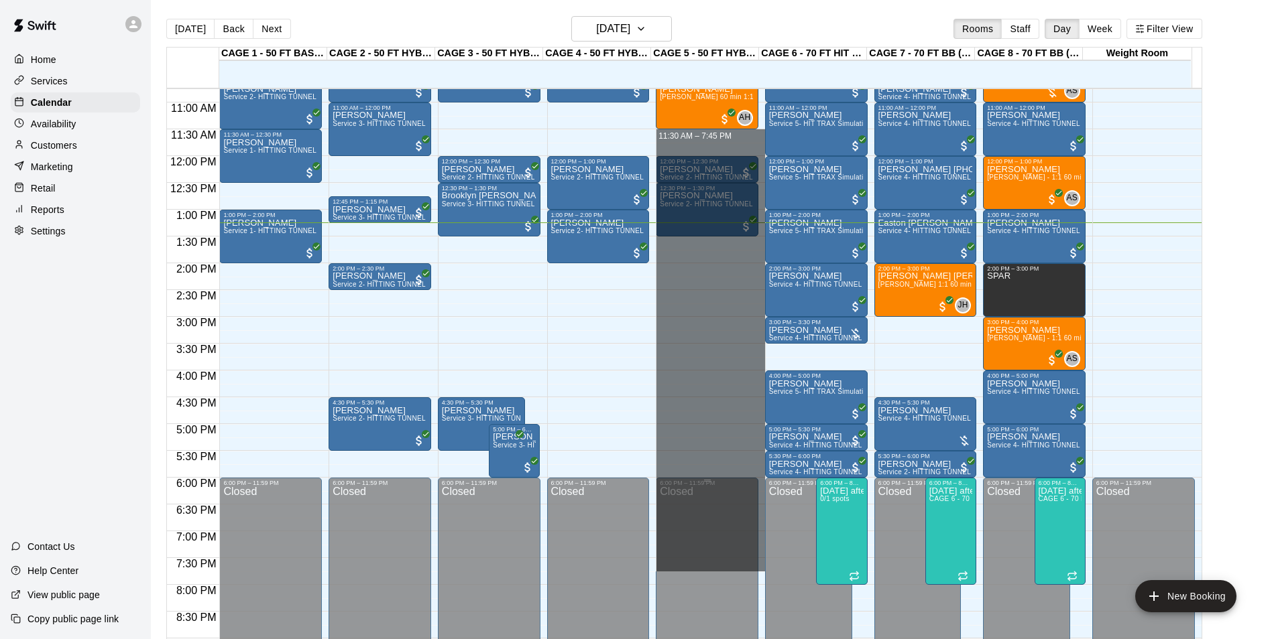
drag, startPoint x: 727, startPoint y: 136, endPoint x: 749, endPoint y: 575, distance: 439.6
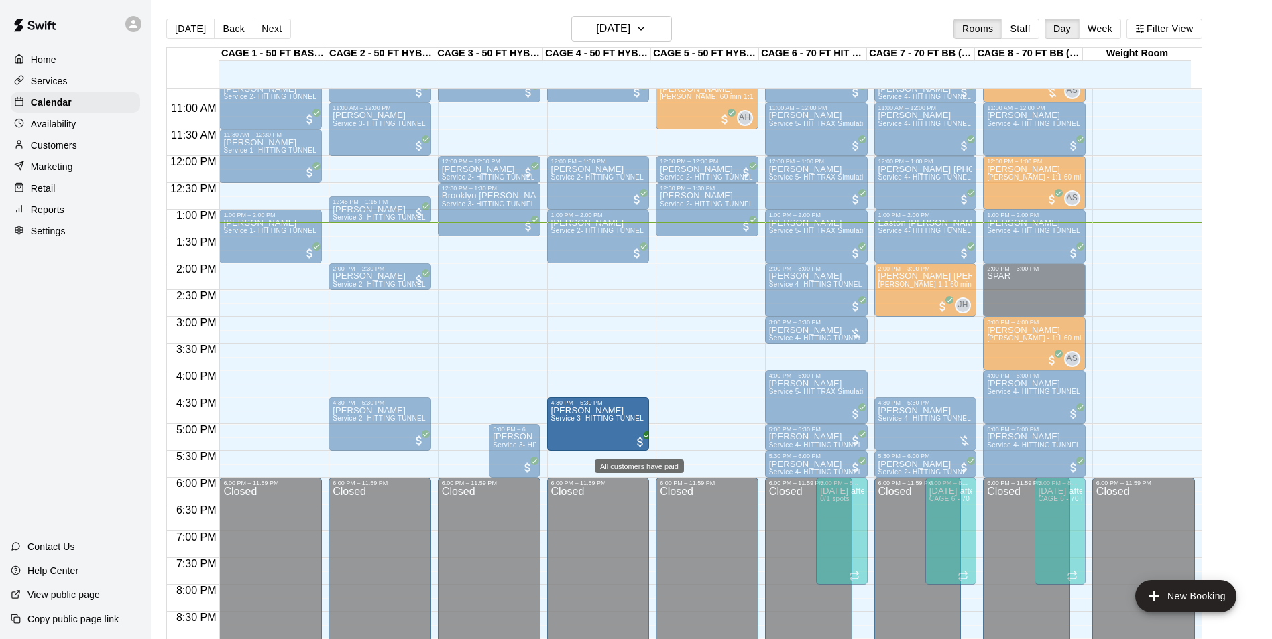
drag, startPoint x: 470, startPoint y: 438, endPoint x: 635, endPoint y: 444, distance: 165.0
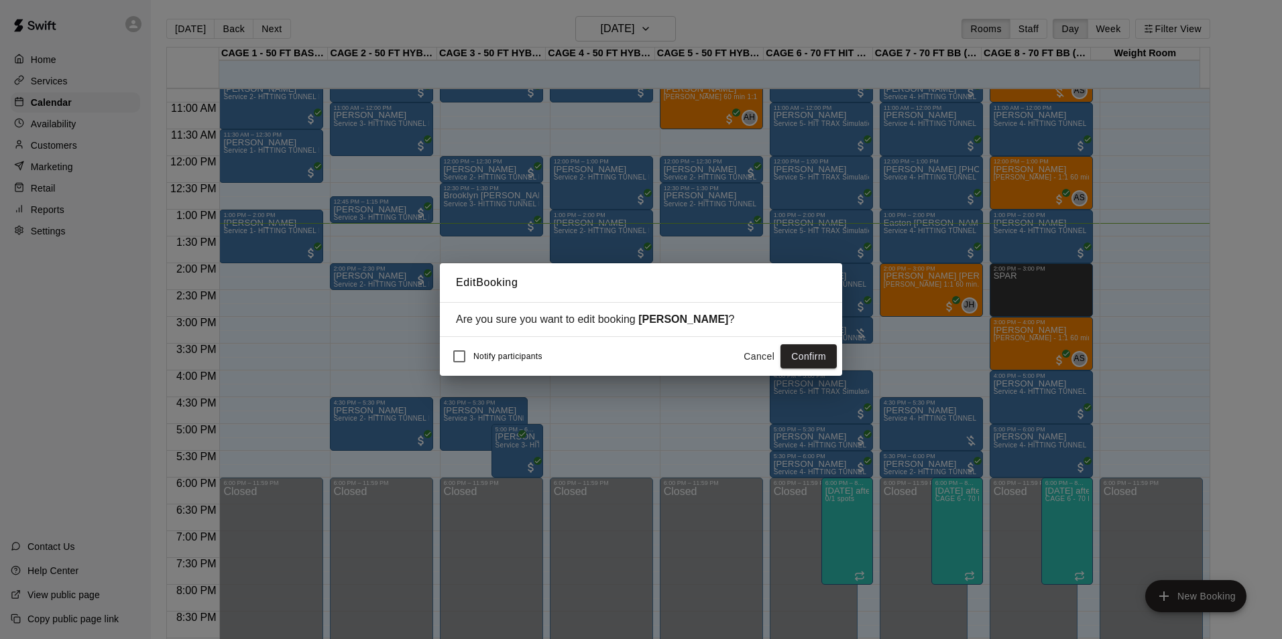
click at [800, 372] on div "Notify participants Cancel Confirm" at bounding box center [641, 356] width 402 height 39
click at [799, 369] on button "Confirm" at bounding box center [808, 357] width 56 height 25
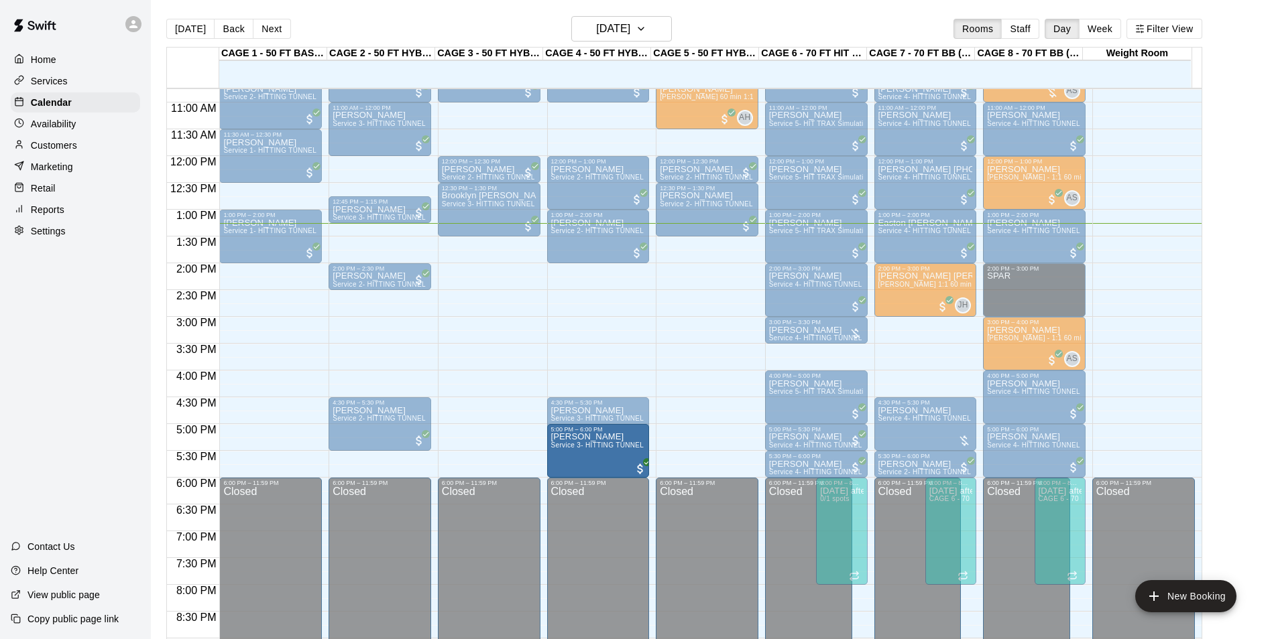
drag, startPoint x: 487, startPoint y: 465, endPoint x: 587, endPoint y: 466, distance: 99.2
drag, startPoint x: 479, startPoint y: 465, endPoint x: 653, endPoint y: 469, distance: 173.7
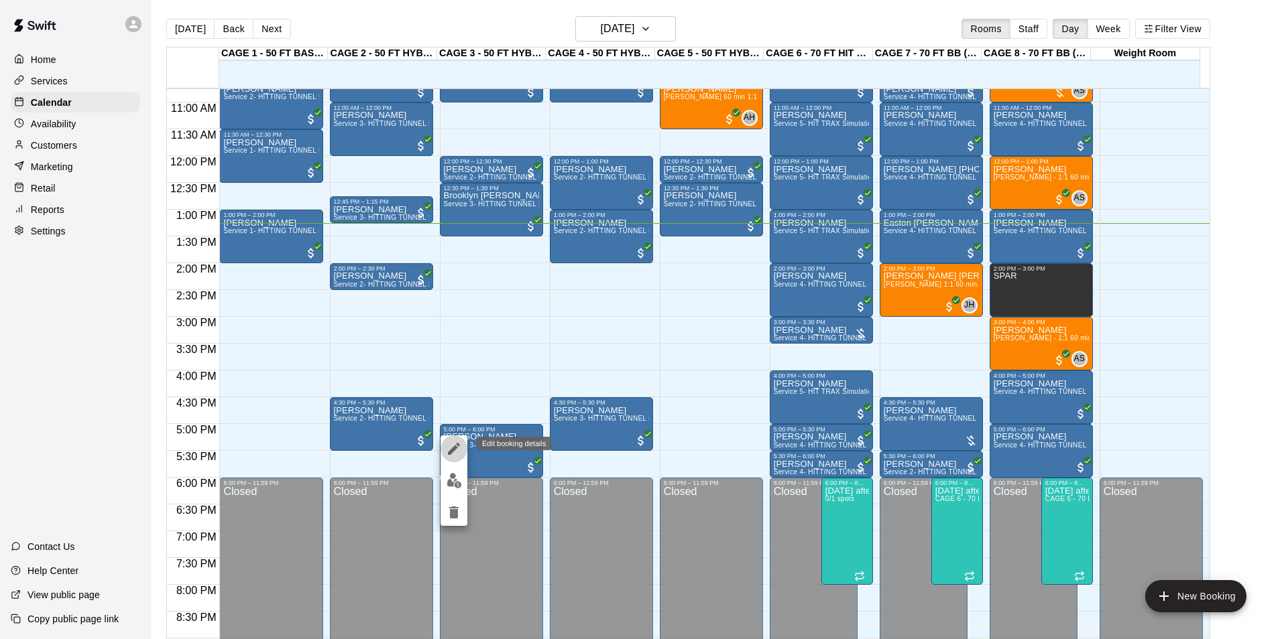
click at [457, 454] on icon "edit" at bounding box center [454, 449] width 16 height 16
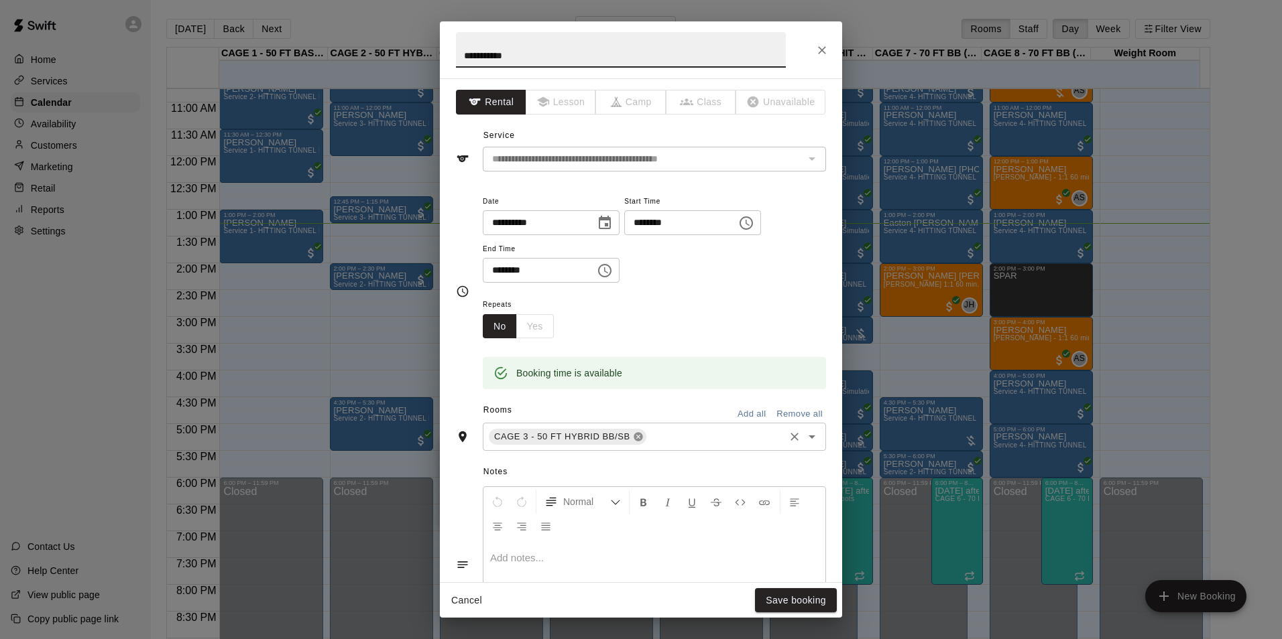
click at [633, 436] on icon at bounding box center [638, 437] width 11 height 11
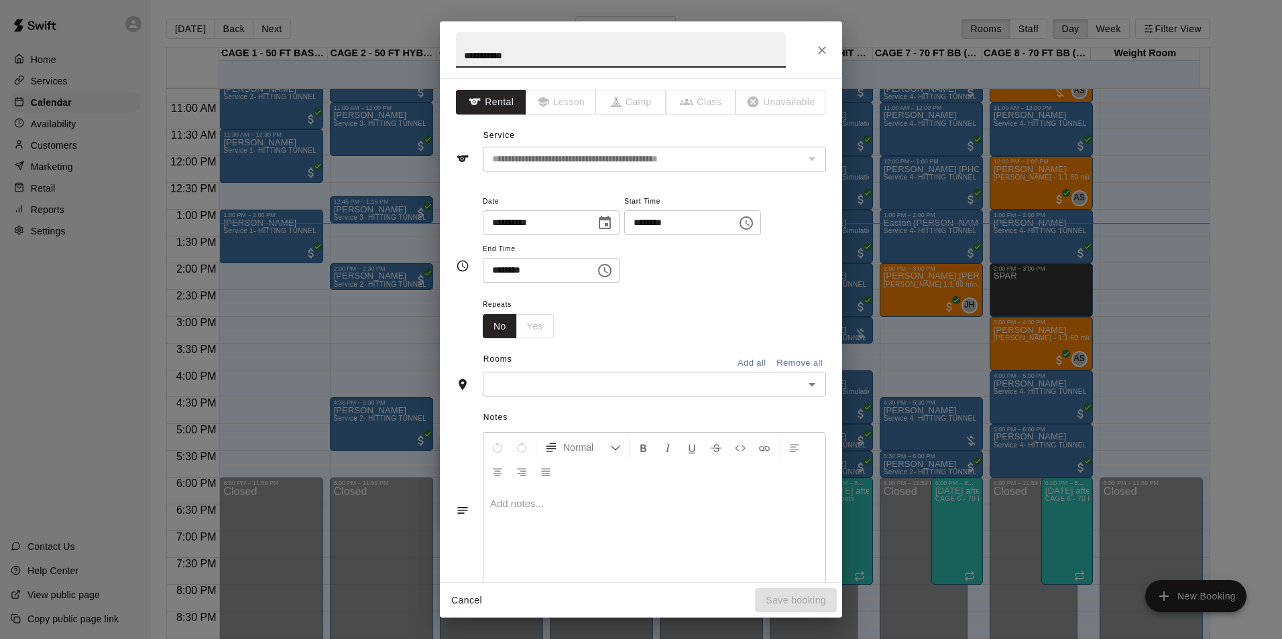
click at [621, 391] on input "text" at bounding box center [643, 384] width 313 height 17
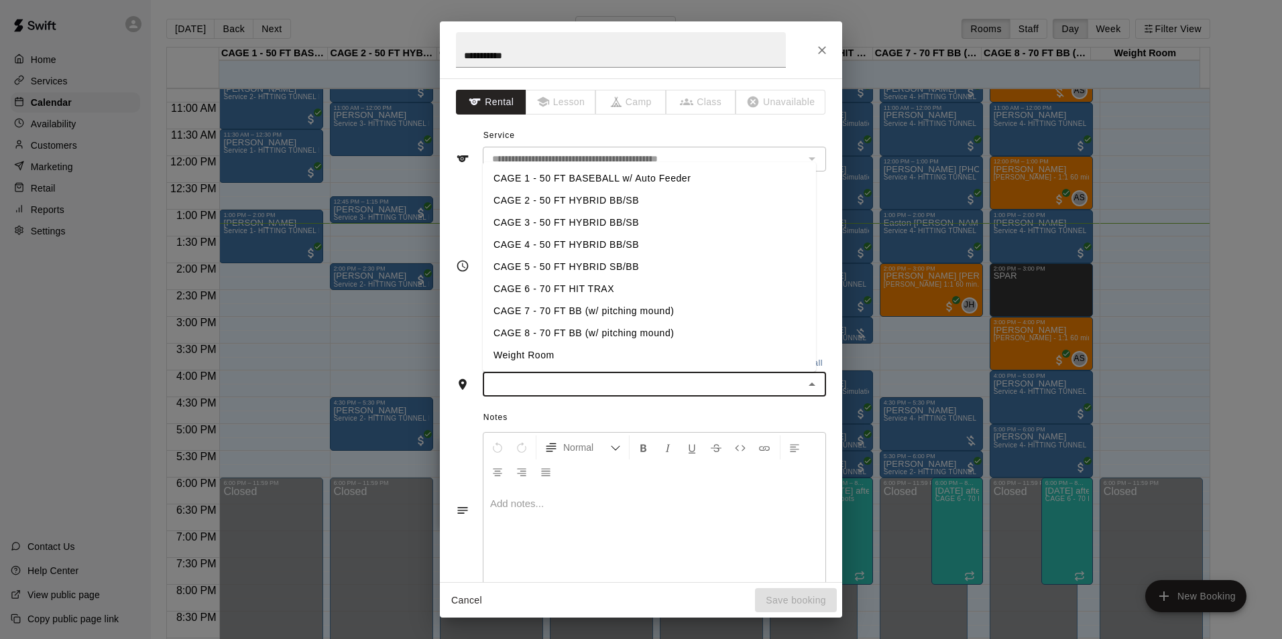
click at [574, 245] on li "CAGE 4 - 50 FT HYBRID BB/SB" at bounding box center [649, 245] width 333 height 22
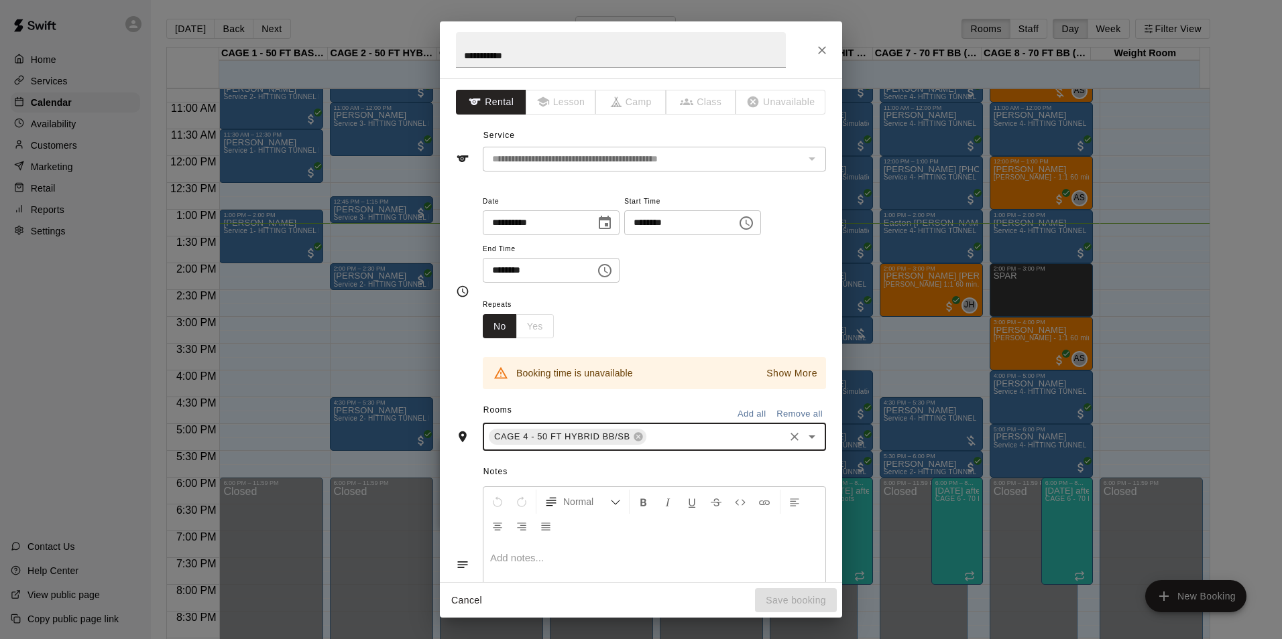
click at [782, 365] on button "Show More" at bounding box center [792, 373] width 58 height 19
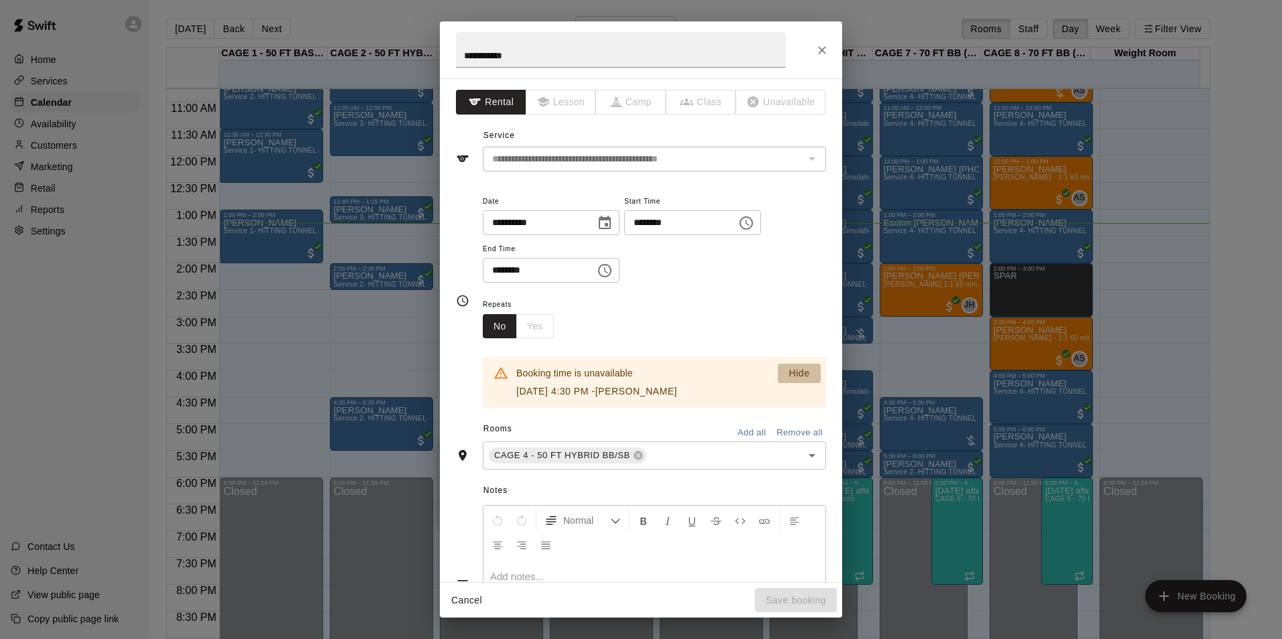
click at [788, 374] on p "Hide" at bounding box center [798, 374] width 21 height 14
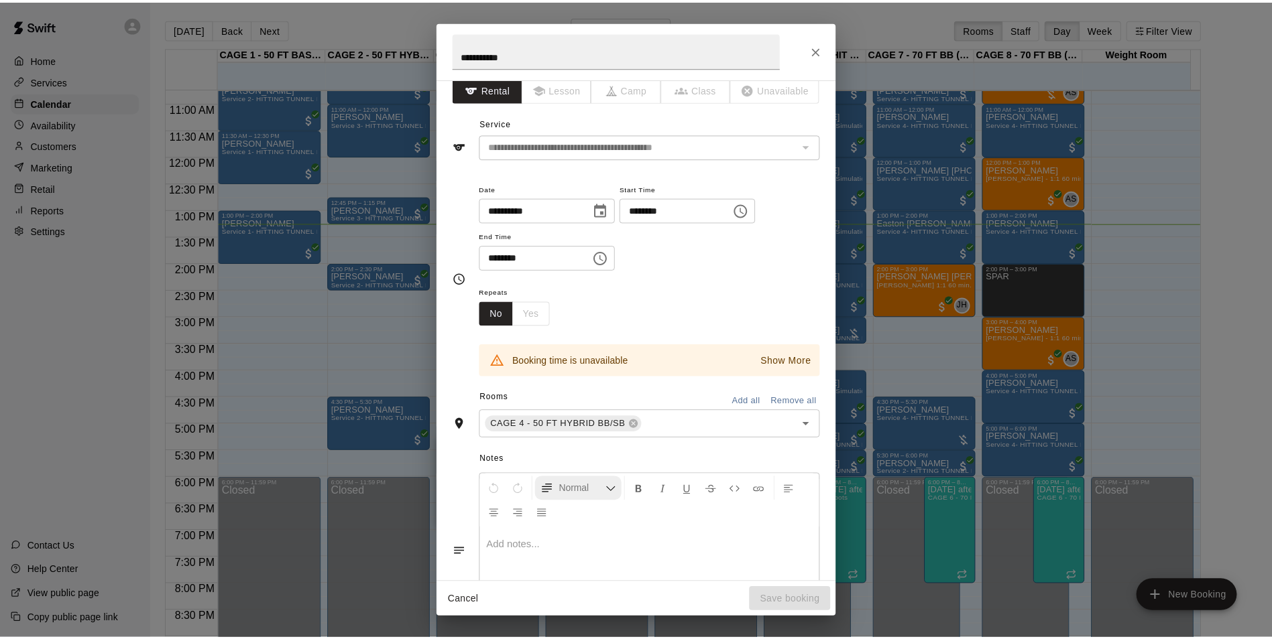
scroll to position [0, 0]
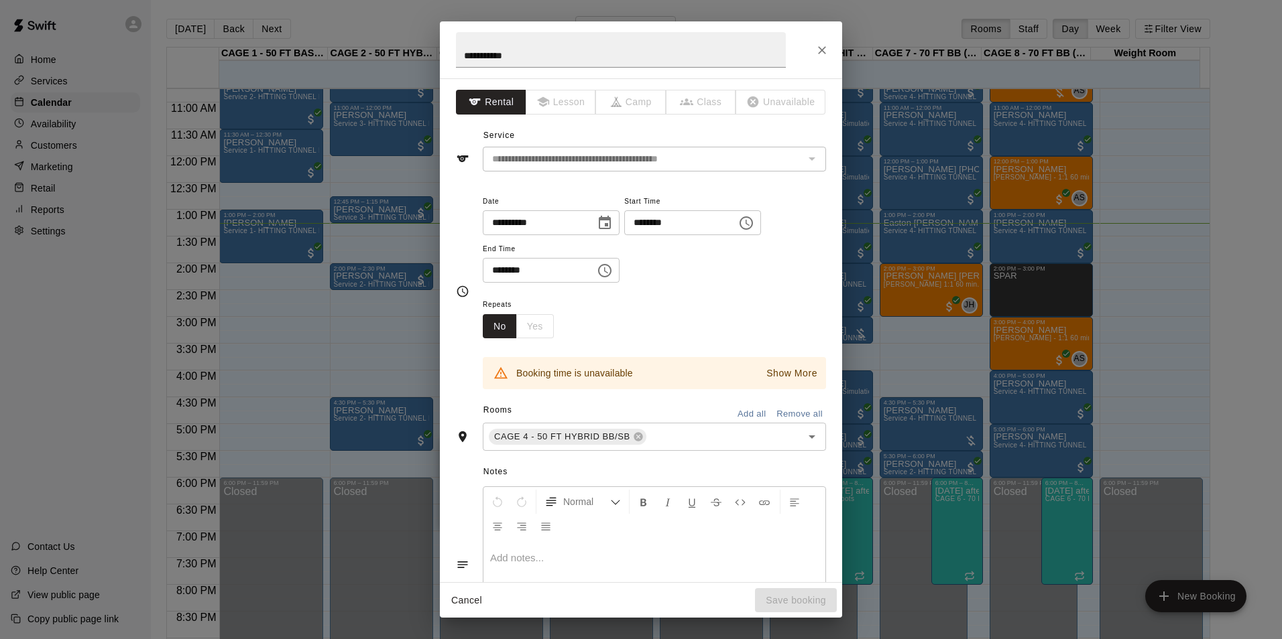
click at [816, 47] on icon "Close" at bounding box center [821, 50] width 13 height 13
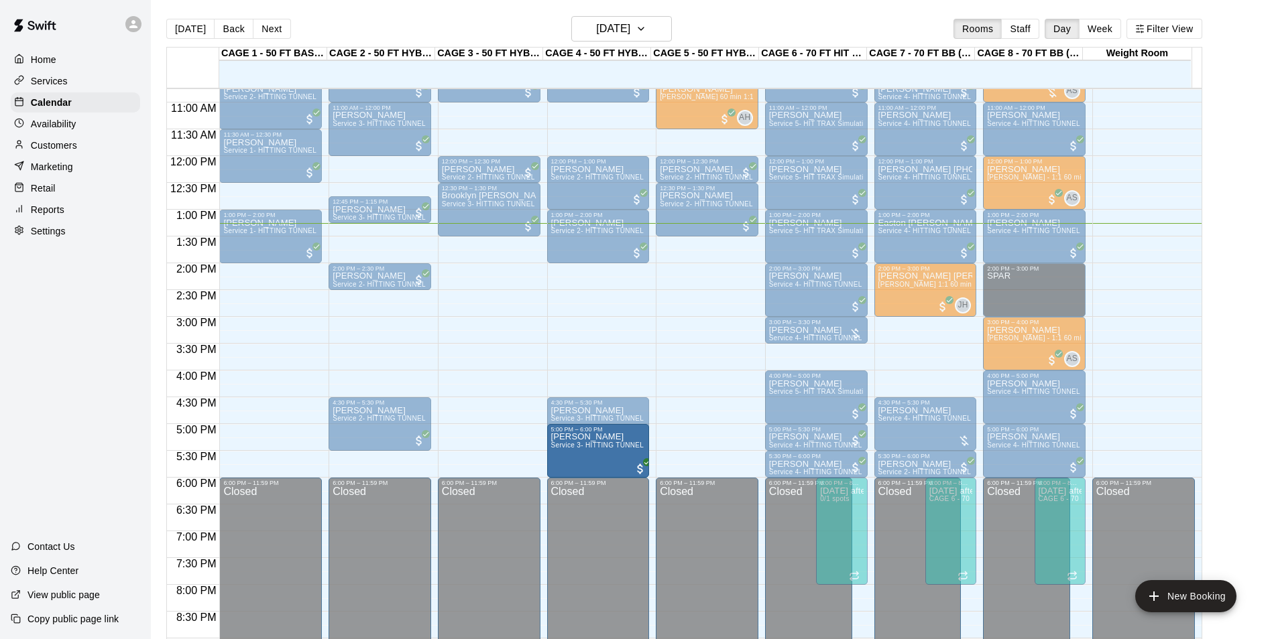
drag, startPoint x: 503, startPoint y: 470, endPoint x: 648, endPoint y: 475, distance: 144.9
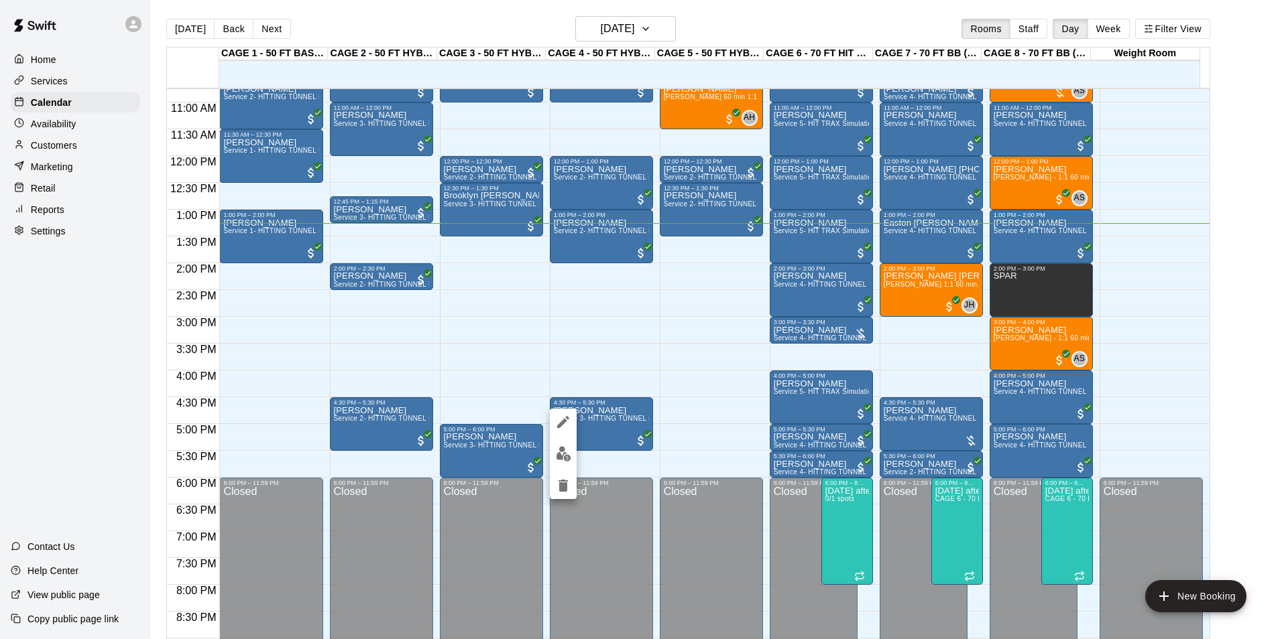
click at [601, 430] on div at bounding box center [641, 319] width 1282 height 639
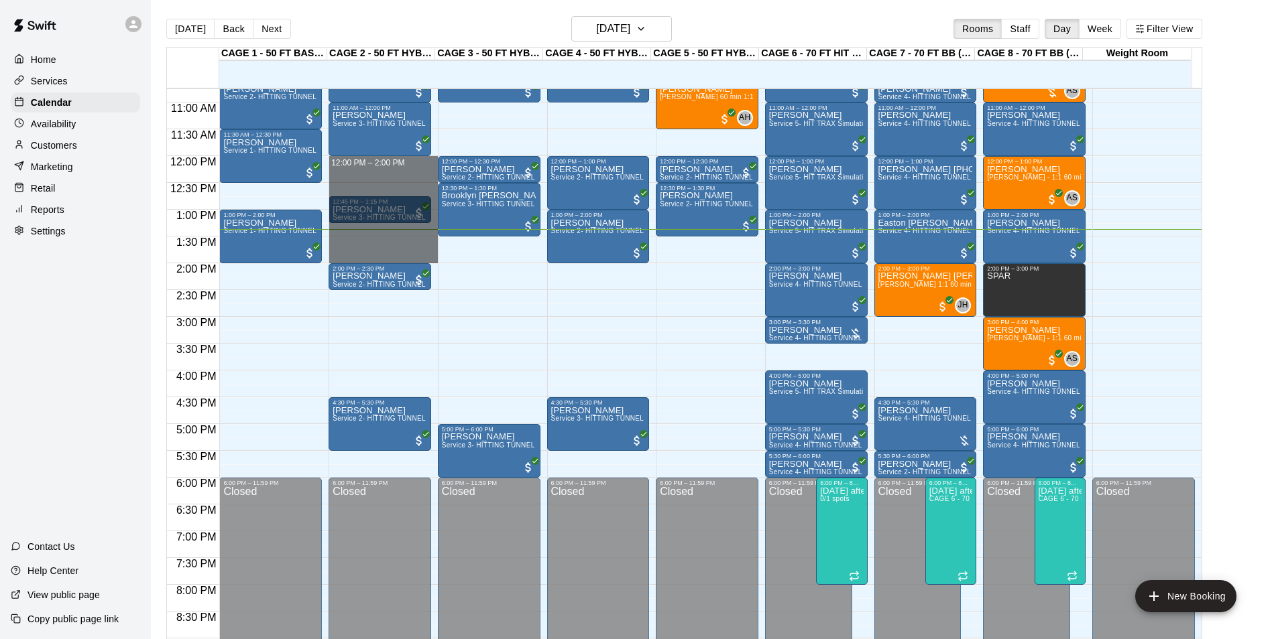
drag, startPoint x: 413, startPoint y: 165, endPoint x: 438, endPoint y: 257, distance: 95.8
click at [438, 257] on div "12:00 AM 12:30 AM 1:00 AM 1:30 AM 2:00 AM 2:30 AM 3:00 AM 3:30 AM 4:00 AM 4:30 …" at bounding box center [684, 371] width 1034 height 567
drag, startPoint x: 414, startPoint y: 188, endPoint x: 420, endPoint y: 232, distance: 44.6
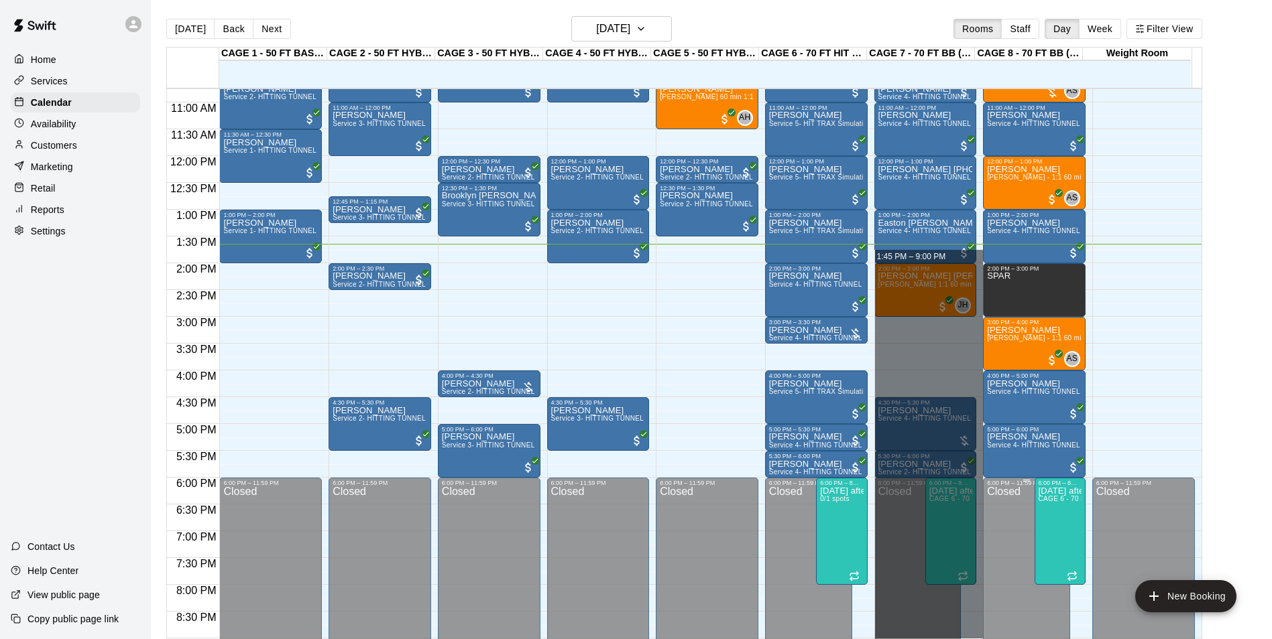
drag, startPoint x: 978, startPoint y: 258, endPoint x: 1030, endPoint y: 636, distance: 381.6
click at [1030, 636] on div "12:00 AM 12:30 AM 1:00 AM 1:30 AM 2:00 AM 2:30 AM 3:00 AM 3:30 AM 4:00 AM 4:30 …" at bounding box center [684, 371] width 1034 height 567
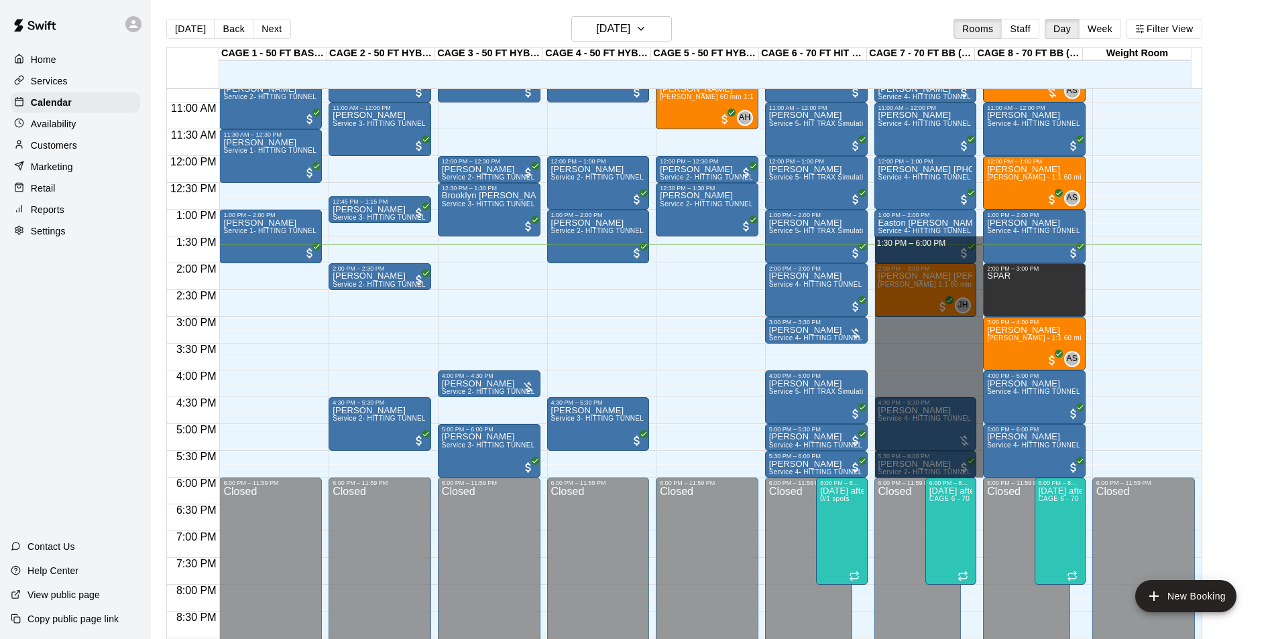
drag, startPoint x: 977, startPoint y: 243, endPoint x: 980, endPoint y: 473, distance: 230.6
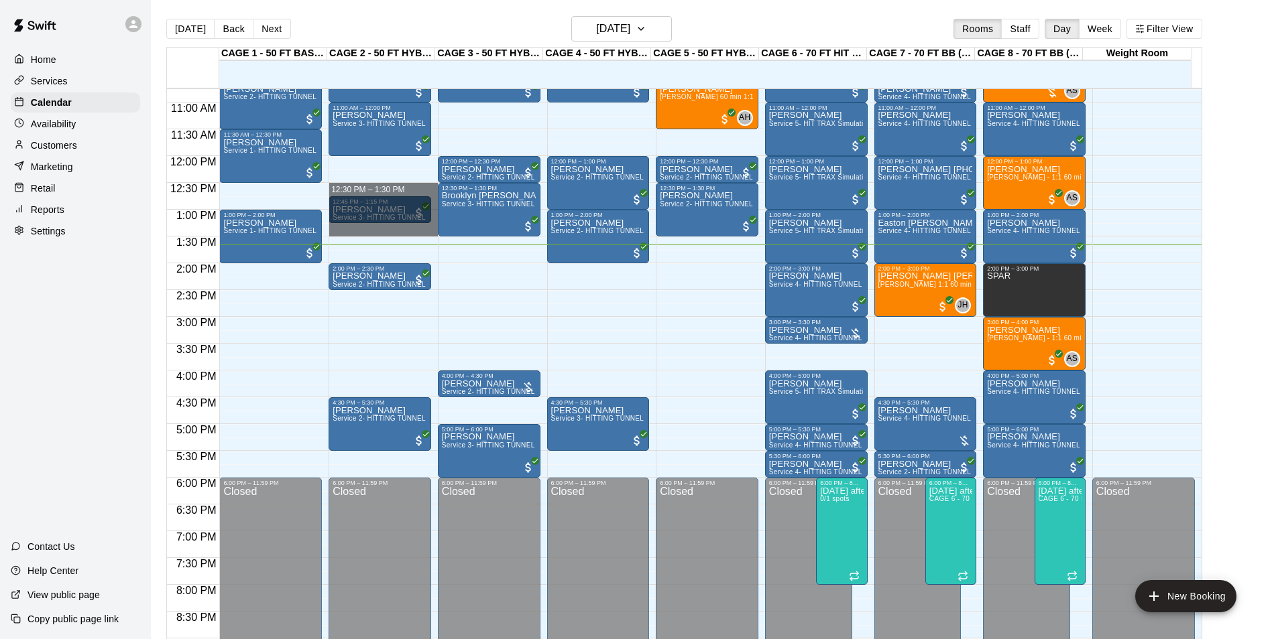
drag, startPoint x: 381, startPoint y: 188, endPoint x: 388, endPoint y: 234, distance: 46.1
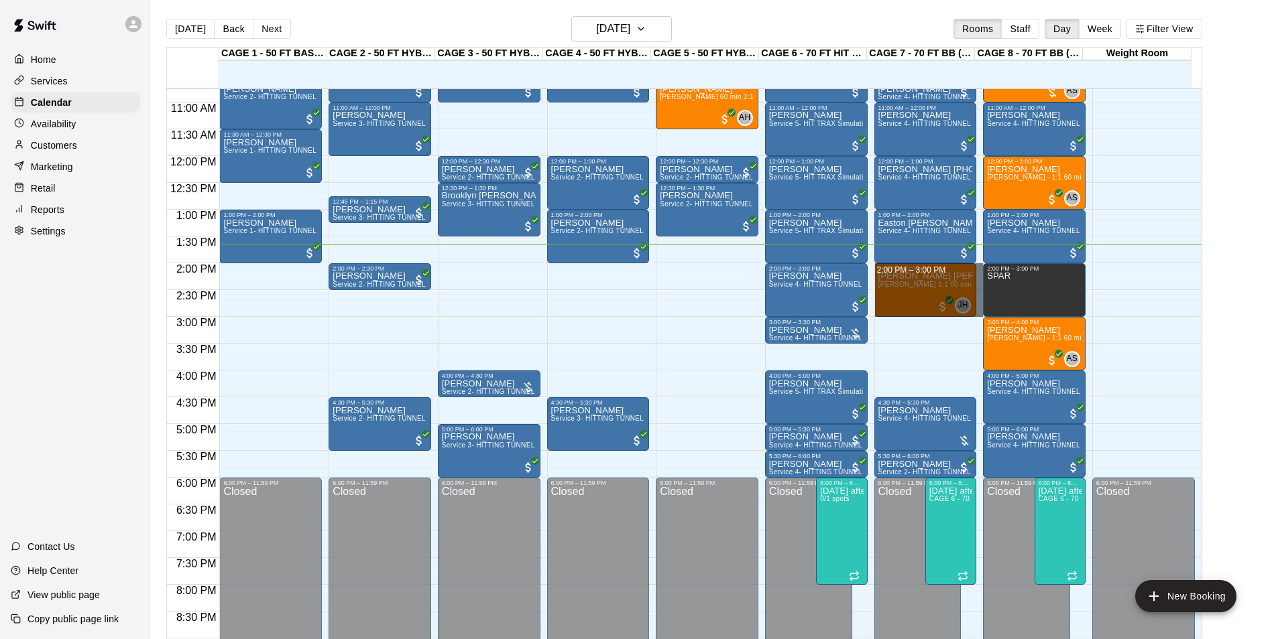
drag, startPoint x: 977, startPoint y: 269, endPoint x: 977, endPoint y: 312, distance: 43.6
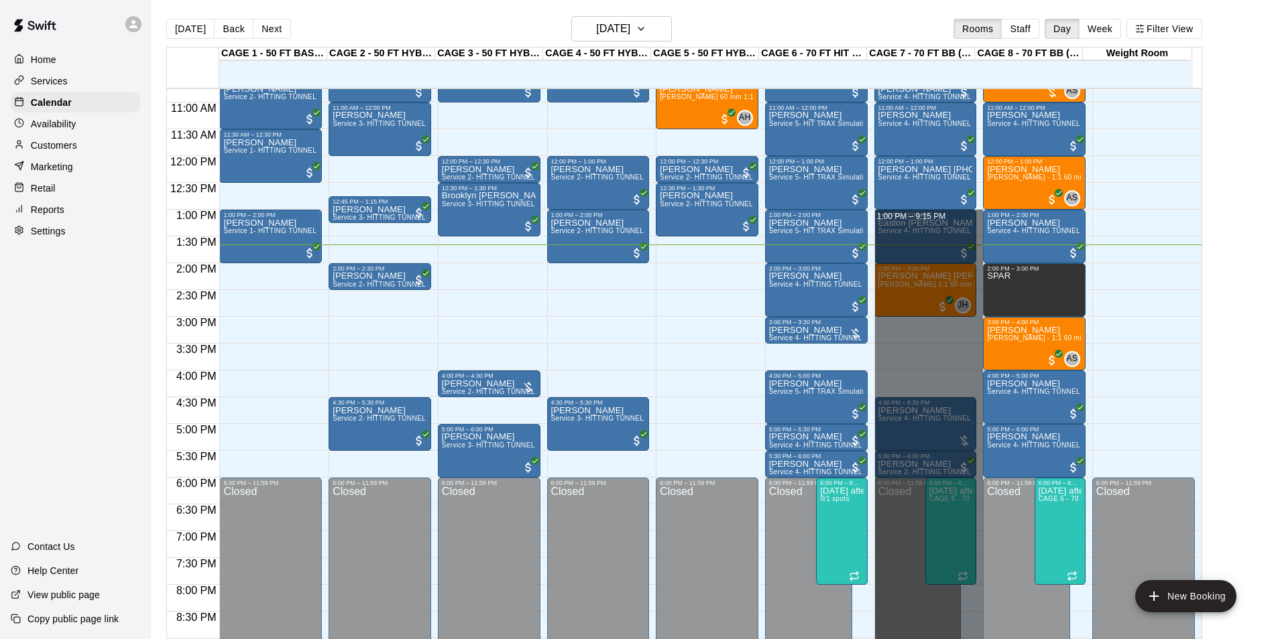
drag, startPoint x: 977, startPoint y: 215, endPoint x: 962, endPoint y: 657, distance: 442.0
click at [962, 639] on html "Home Services Calendar Availability Customers Marketing Retail Reports Settings…" at bounding box center [636, 330] width 1272 height 661
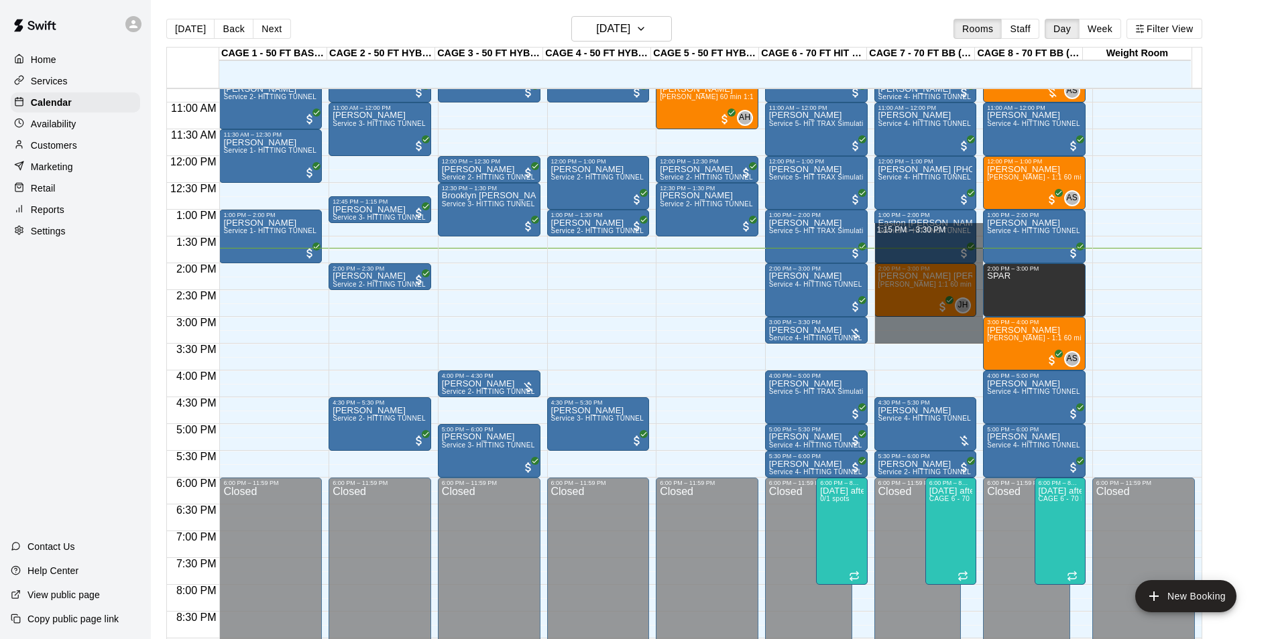
drag, startPoint x: 977, startPoint y: 233, endPoint x: 963, endPoint y: 338, distance: 105.5
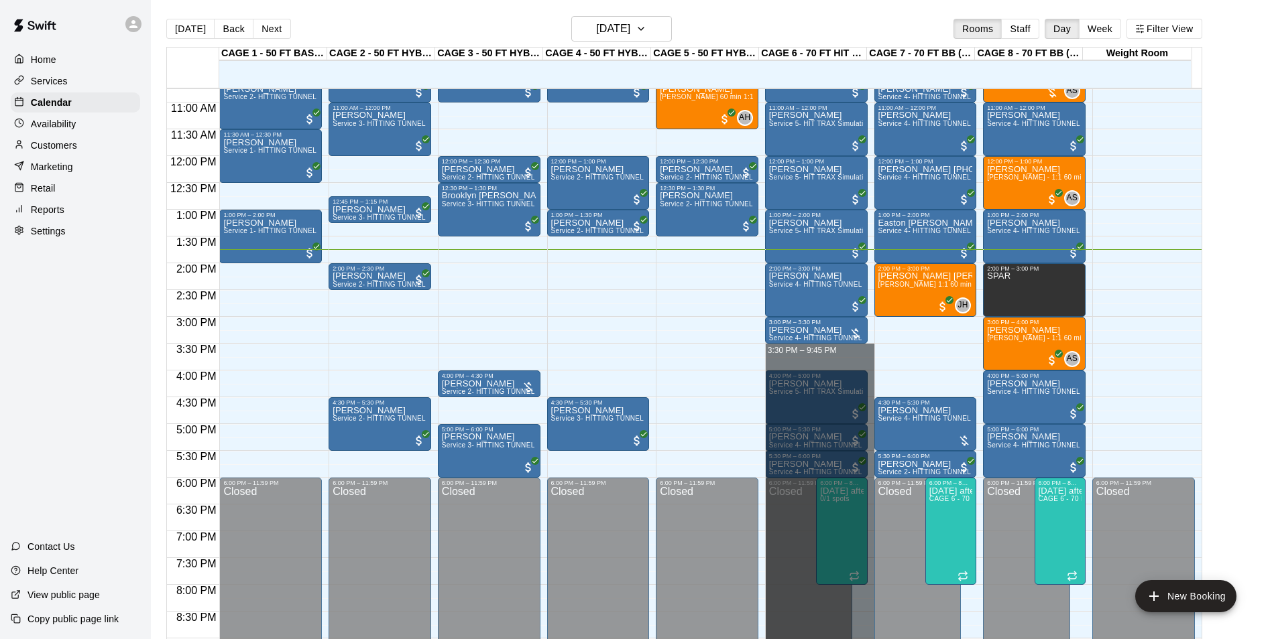
drag, startPoint x: 820, startPoint y: 353, endPoint x: 808, endPoint y: 674, distance: 320.6
click at [808, 639] on html "Home Services Calendar Availability Customers Marketing Retail Reports Settings…" at bounding box center [636, 330] width 1272 height 661
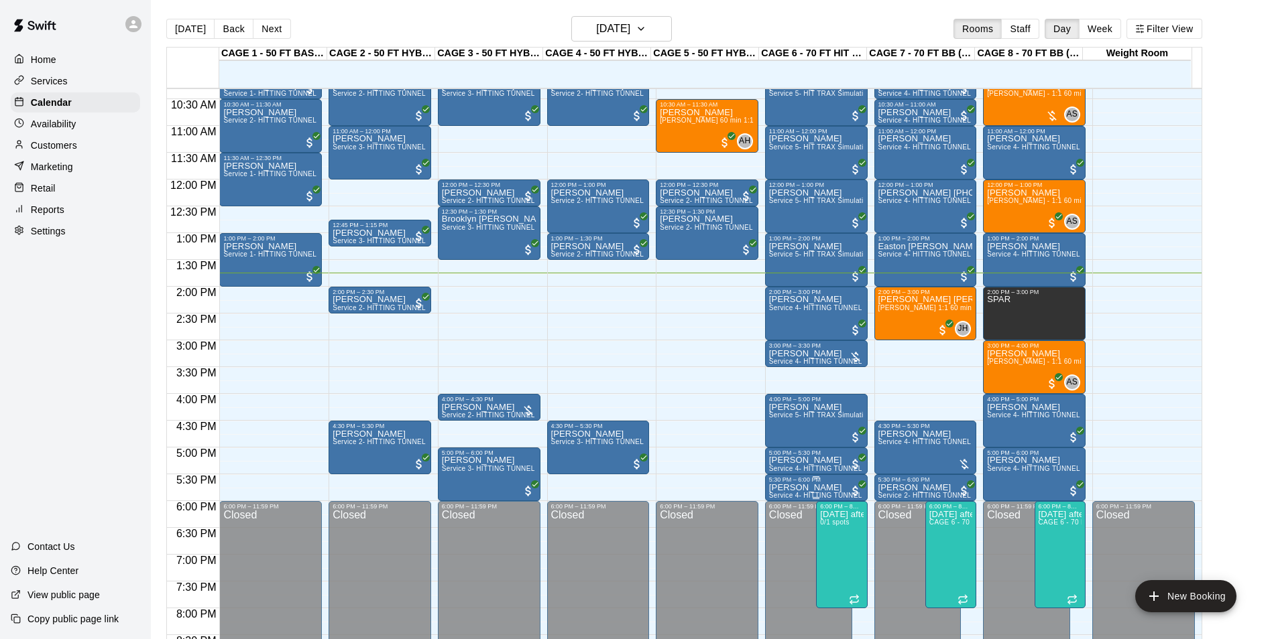
scroll to position [576, 0]
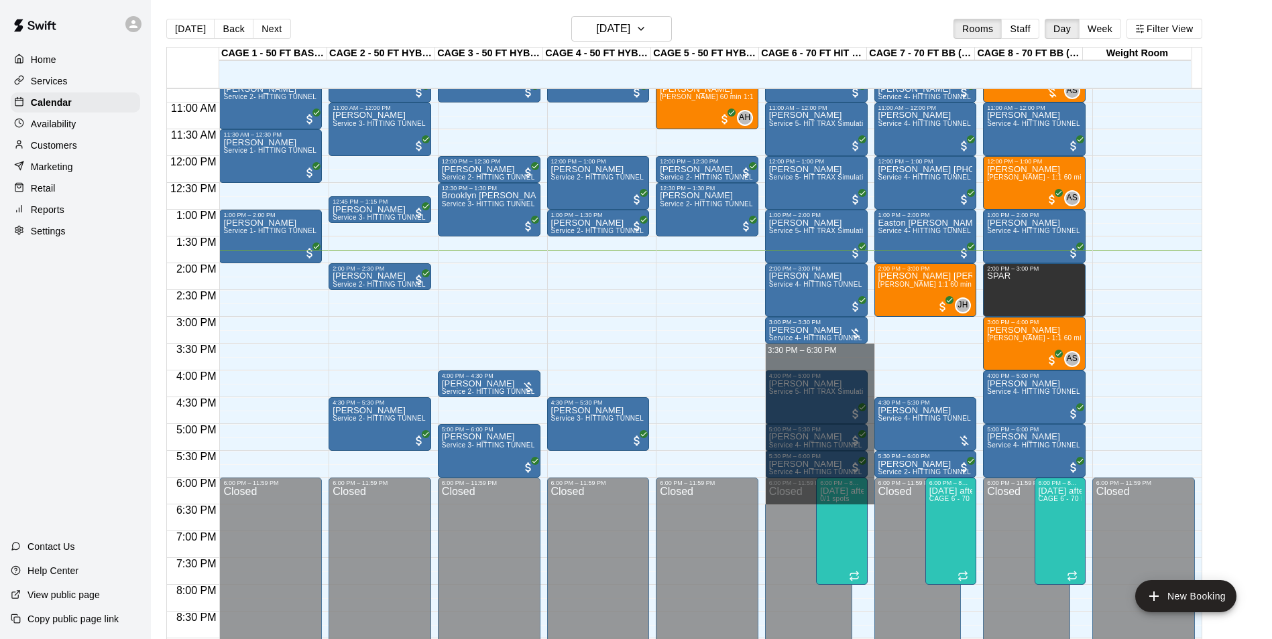
drag, startPoint x: 842, startPoint y: 351, endPoint x: 835, endPoint y: 494, distance: 143.6
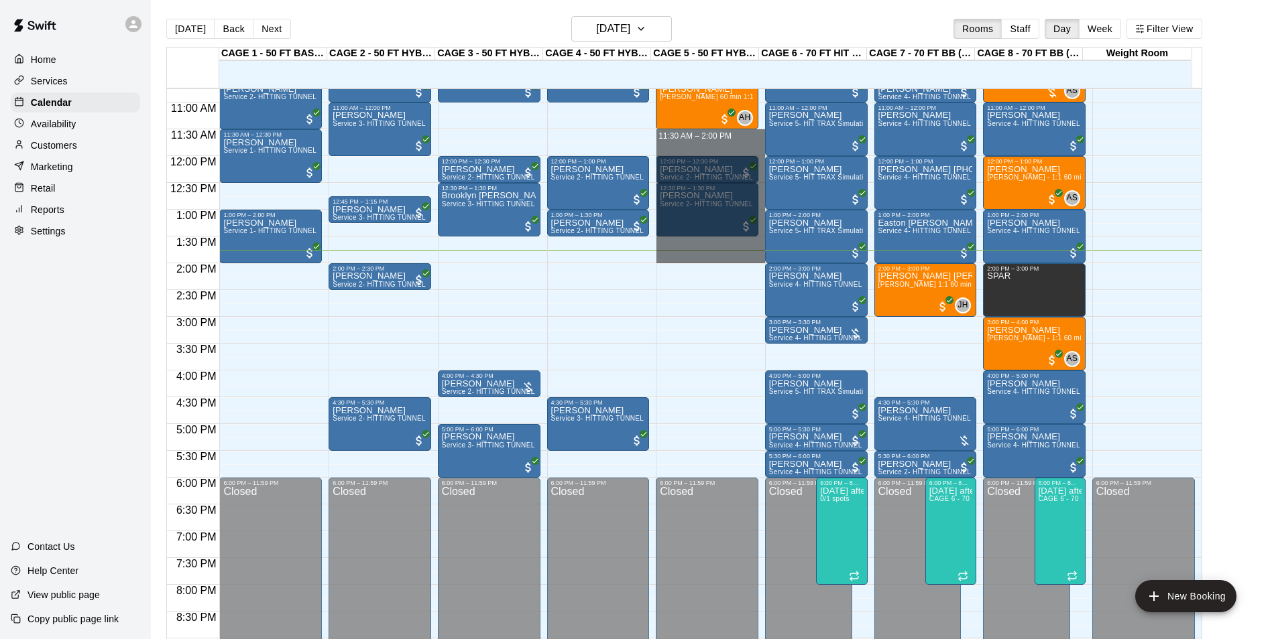
drag, startPoint x: 692, startPoint y: 138, endPoint x: 710, endPoint y: 261, distance: 124.7
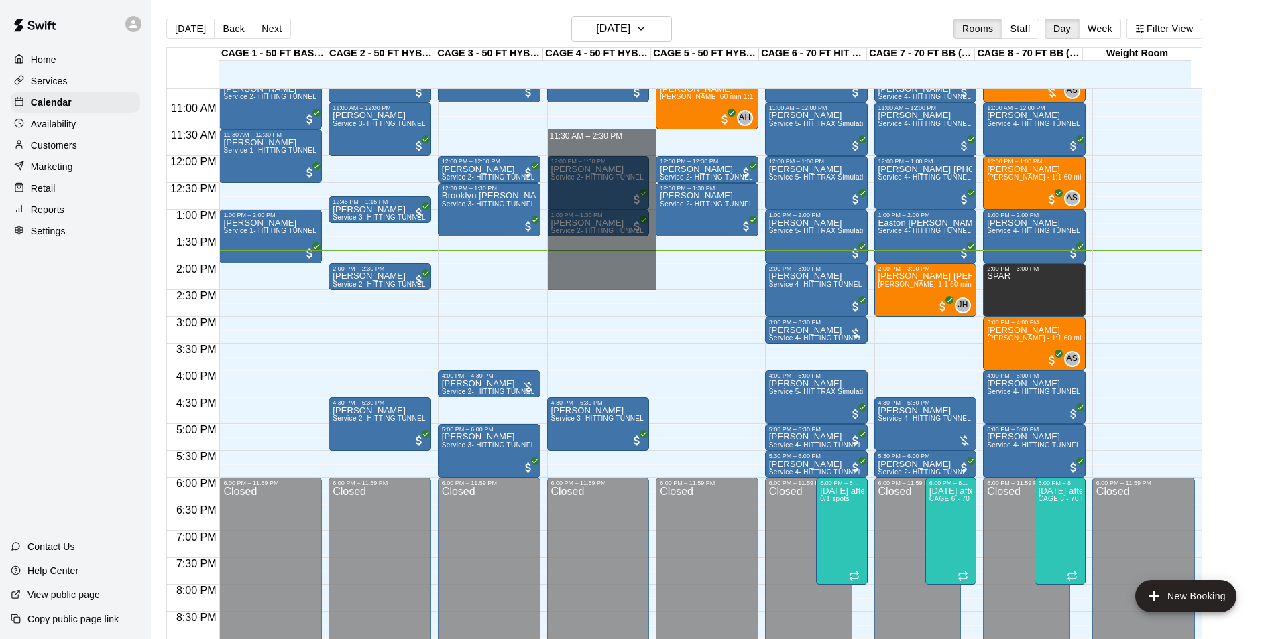
drag, startPoint x: 590, startPoint y: 145, endPoint x: 669, endPoint y: 343, distance: 213.6
click at [665, 332] on div "12:00 AM 12:30 AM 1:00 AM 1:30 AM 2:00 AM 2:30 AM 3:00 AM 3:30 AM 4:00 AM 4:30 …" at bounding box center [684, 371] width 1034 height 567
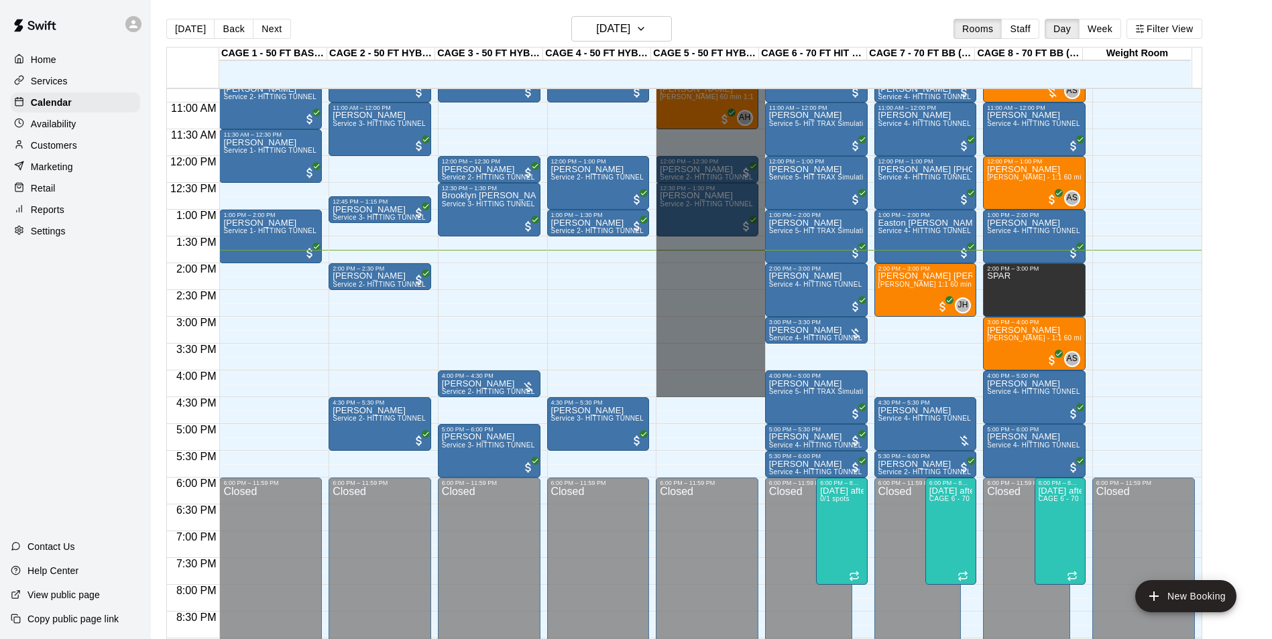
drag, startPoint x: 695, startPoint y: 363, endPoint x: 660, endPoint y: 48, distance: 317.7
click at [660, 48] on div "CAGE 1 - 50 FT BASEBALL w/ Auto Feeder 17 Sun CAGE 2 - 50 FT HYBRID BB/SB 17 Su…" at bounding box center [684, 351] width 1036 height 609
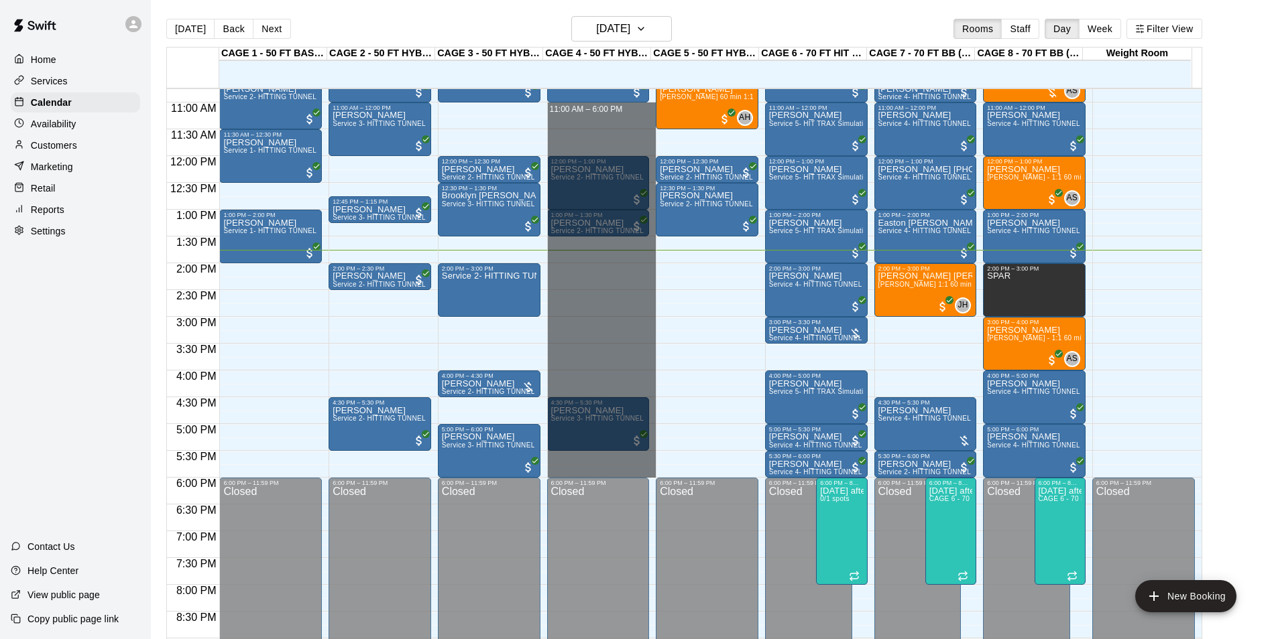
drag, startPoint x: 562, startPoint y: 106, endPoint x: 554, endPoint y: 473, distance: 366.7
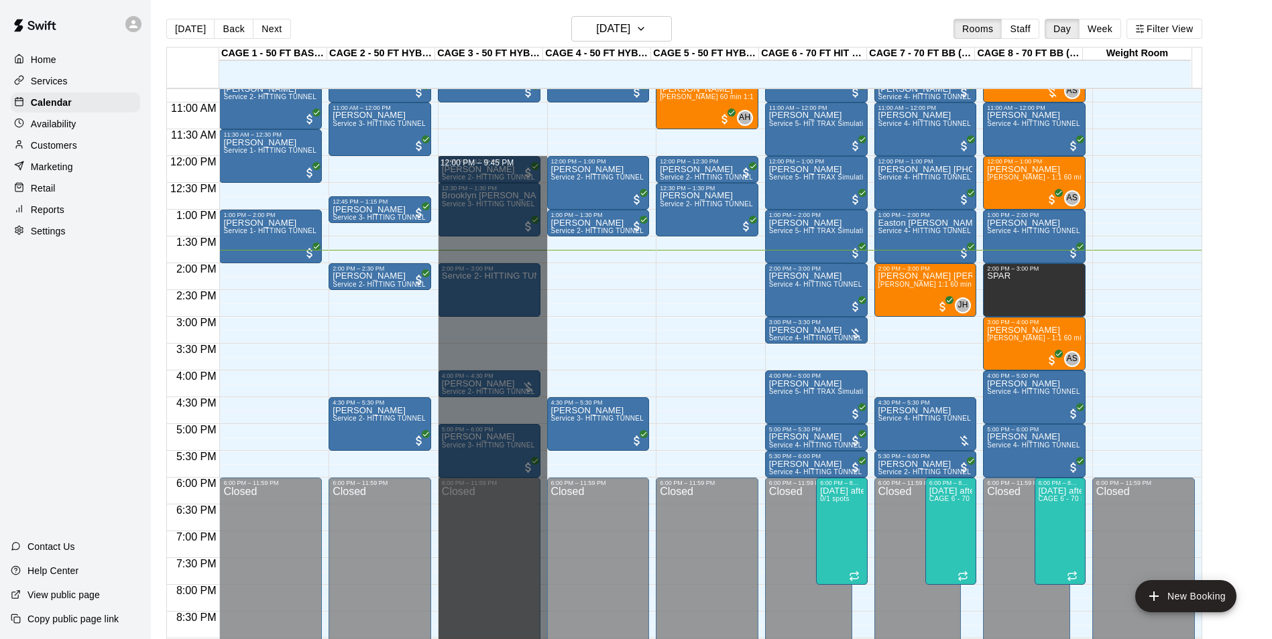
drag, startPoint x: 482, startPoint y: 135, endPoint x: 711, endPoint y: 674, distance: 585.6
click at [711, 639] on html "Home Services Calendar Availability Customers Marketing Retail Reports Settings…" at bounding box center [636, 330] width 1272 height 661
drag, startPoint x: 534, startPoint y: 147, endPoint x: 614, endPoint y: 674, distance: 532.2
click at [614, 639] on html "Home Services Calendar Availability Customers Marketing Retail Reports Settings…" at bounding box center [636, 330] width 1272 height 661
drag, startPoint x: 540, startPoint y: 151, endPoint x: 639, endPoint y: 656, distance: 513.7
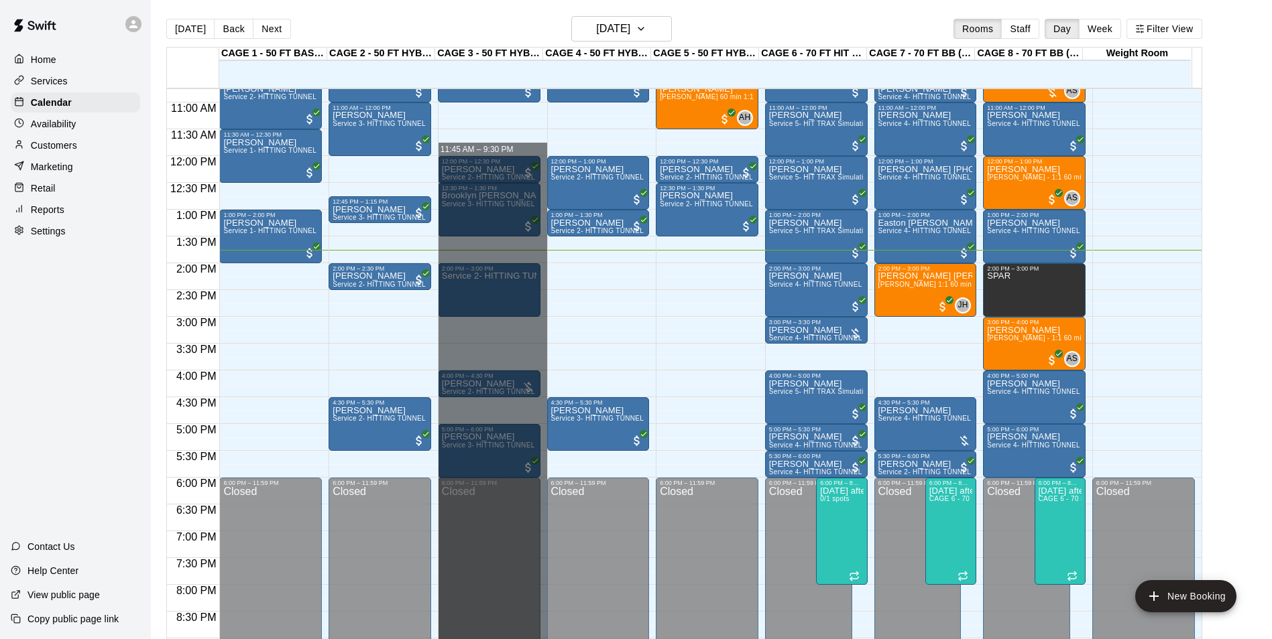
click at [639, 639] on html "Home Services Calendar Availability Customers Marketing Retail Reports Settings…" at bounding box center [636, 330] width 1272 height 661
drag, startPoint x: 576, startPoint y: 349, endPoint x: 658, endPoint y: 674, distance: 335.2
click at [658, 639] on html "Home Services Calendar Availability Customers Marketing Retail Reports Settings…" at bounding box center [636, 330] width 1272 height 661
drag, startPoint x: 539, startPoint y: 159, endPoint x: 646, endPoint y: 674, distance: 525.8
click at [646, 639] on html "Home Services Calendar Availability Customers Marketing Retail Reports Settings…" at bounding box center [636, 330] width 1272 height 661
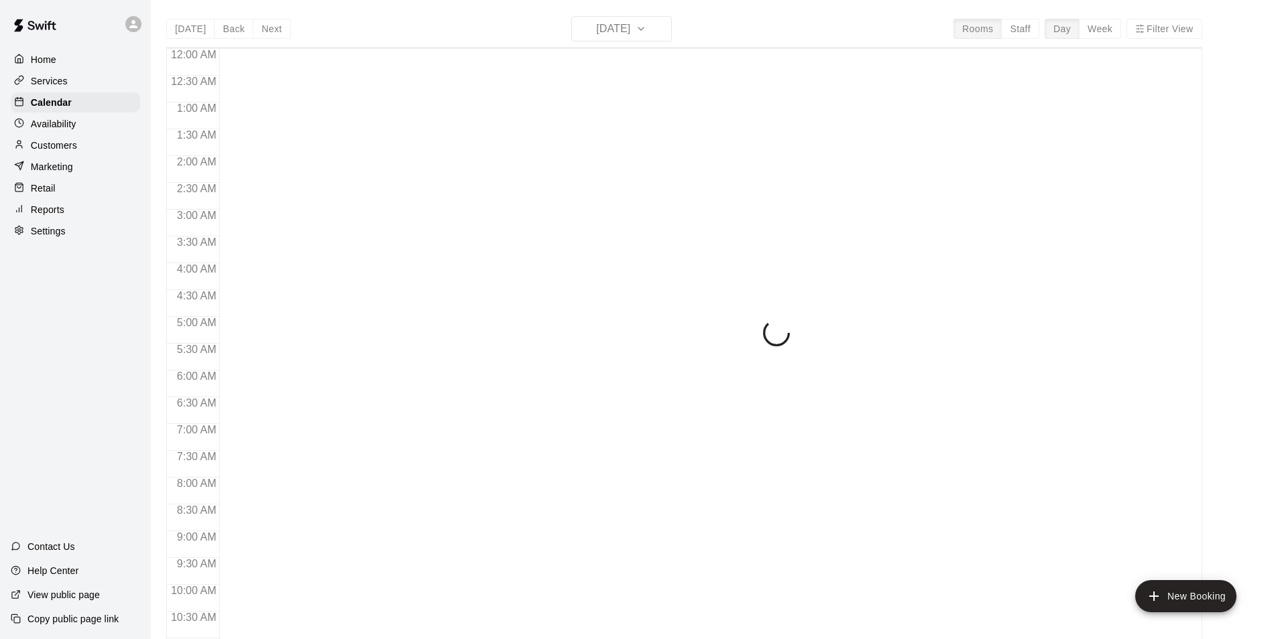
scroll to position [681, 0]
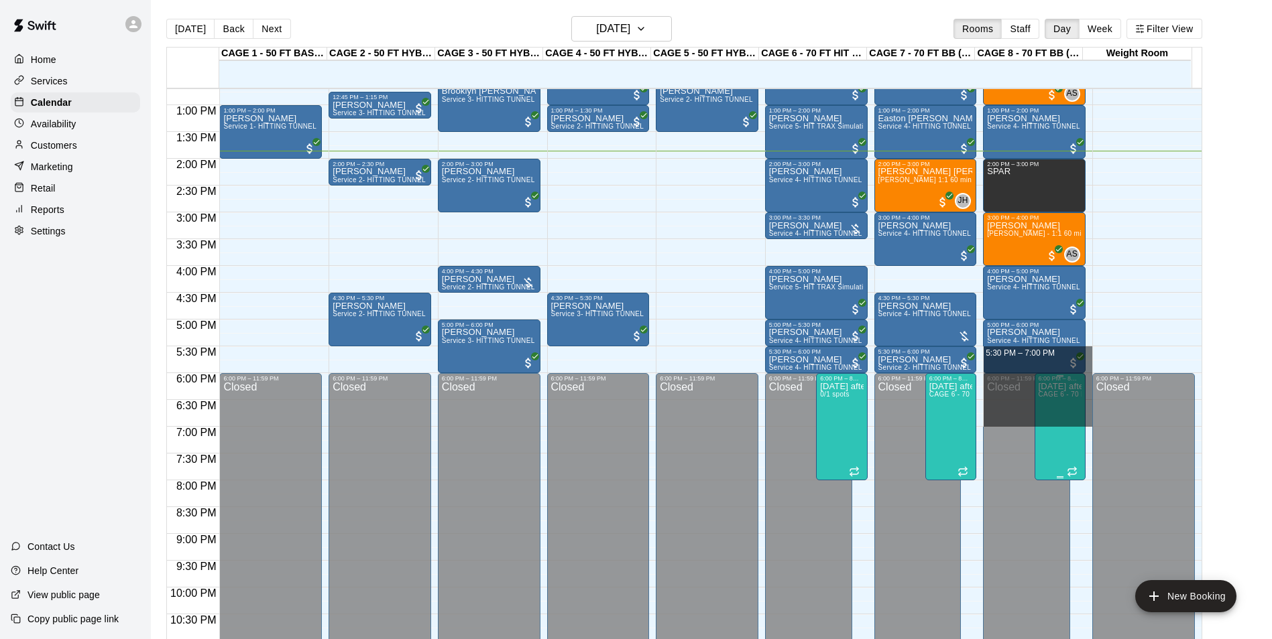
drag, startPoint x: 1086, startPoint y: 357, endPoint x: 1083, endPoint y: 422, distance: 65.1
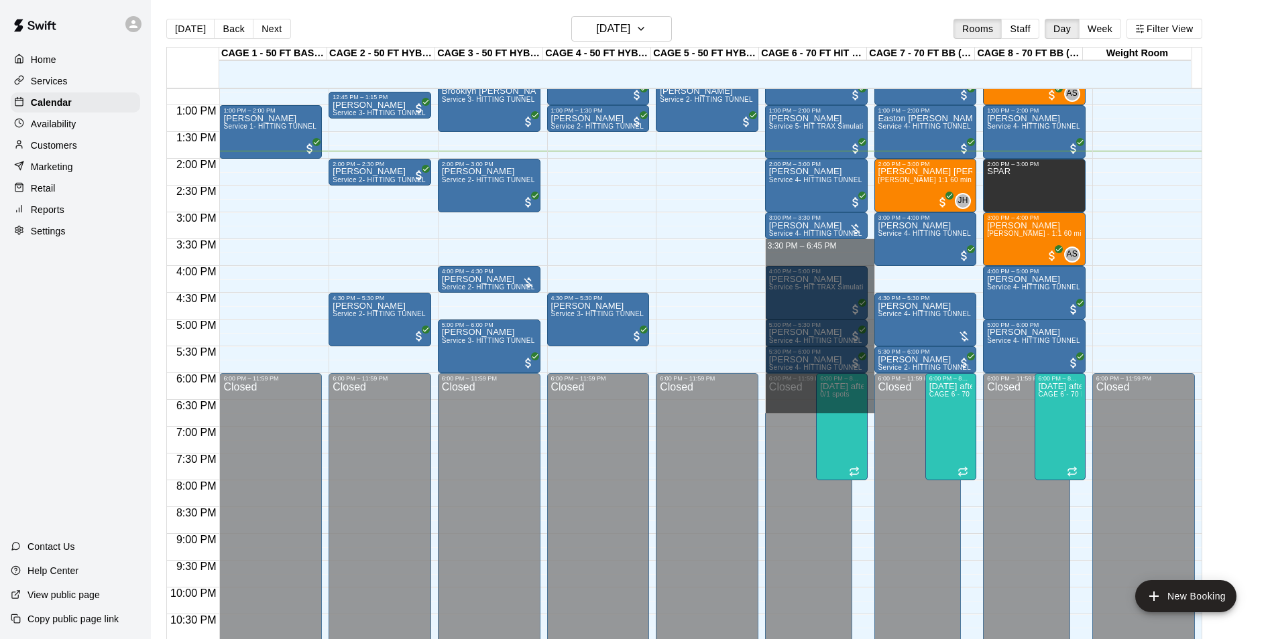
drag, startPoint x: 802, startPoint y: 250, endPoint x: 828, endPoint y: 402, distance: 154.4
drag, startPoint x: 810, startPoint y: 249, endPoint x: 867, endPoint y: 475, distance: 232.2
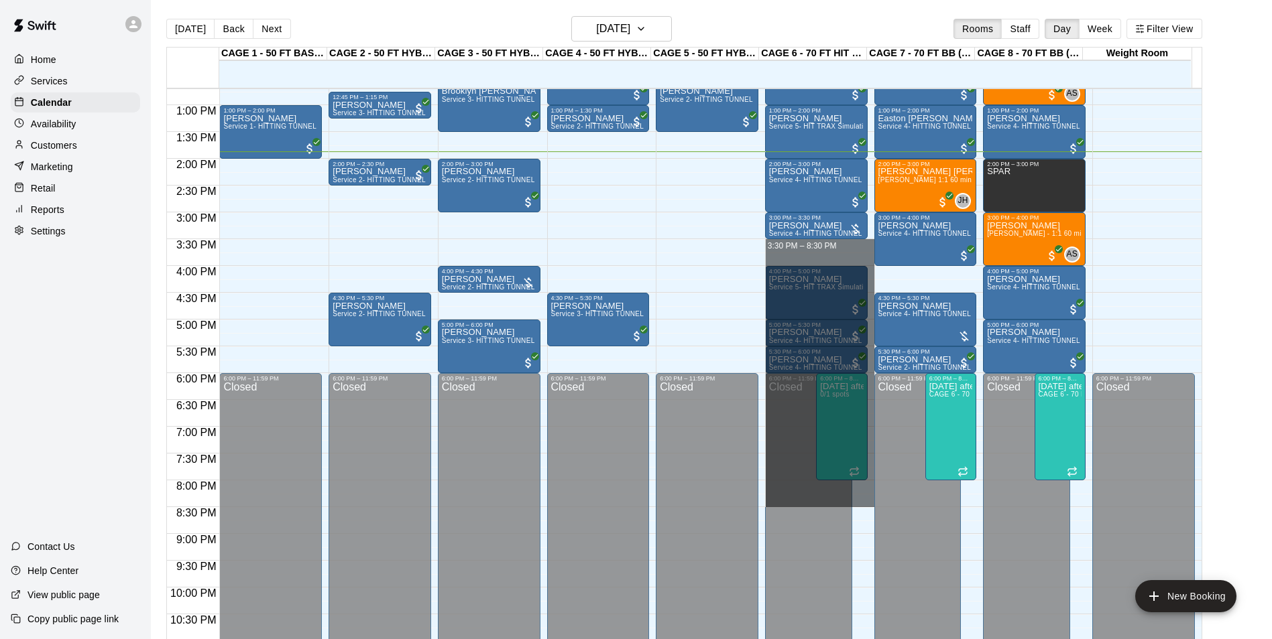
drag, startPoint x: 784, startPoint y: 249, endPoint x: 830, endPoint y: 501, distance: 256.1
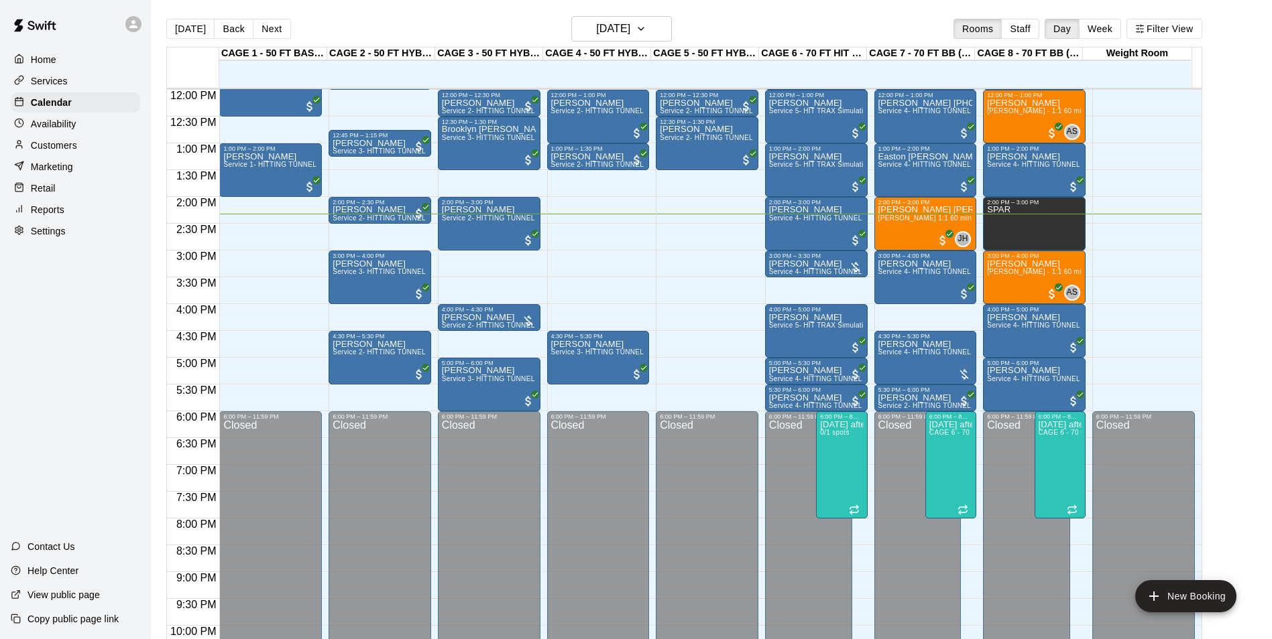
scroll to position [614, 0]
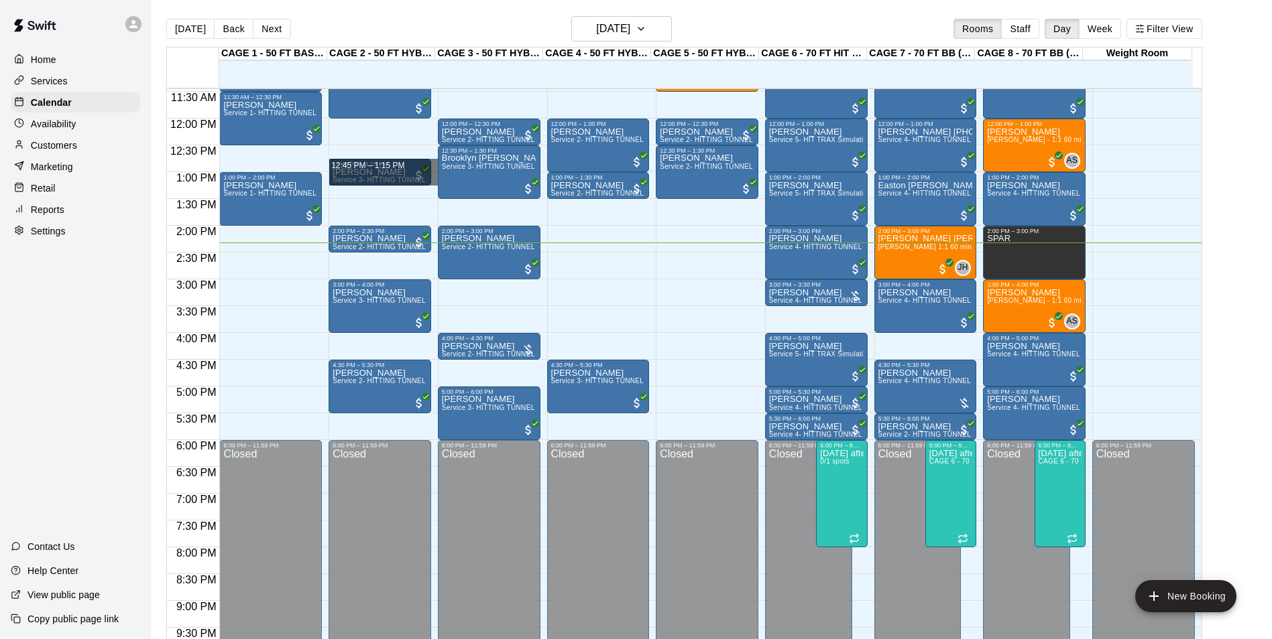
drag, startPoint x: 411, startPoint y: 151, endPoint x: 413, endPoint y: 184, distance: 32.9
drag, startPoint x: 434, startPoint y: 169, endPoint x: 380, endPoint y: 178, distance: 55.1
drag, startPoint x: 408, startPoint y: 159, endPoint x: 410, endPoint y: 196, distance: 36.9
click at [1165, 354] on div "12:00 AM – 9:00 AM Closed 6:00 PM – 11:59 PM Closed" at bounding box center [1143, 118] width 103 height 1287
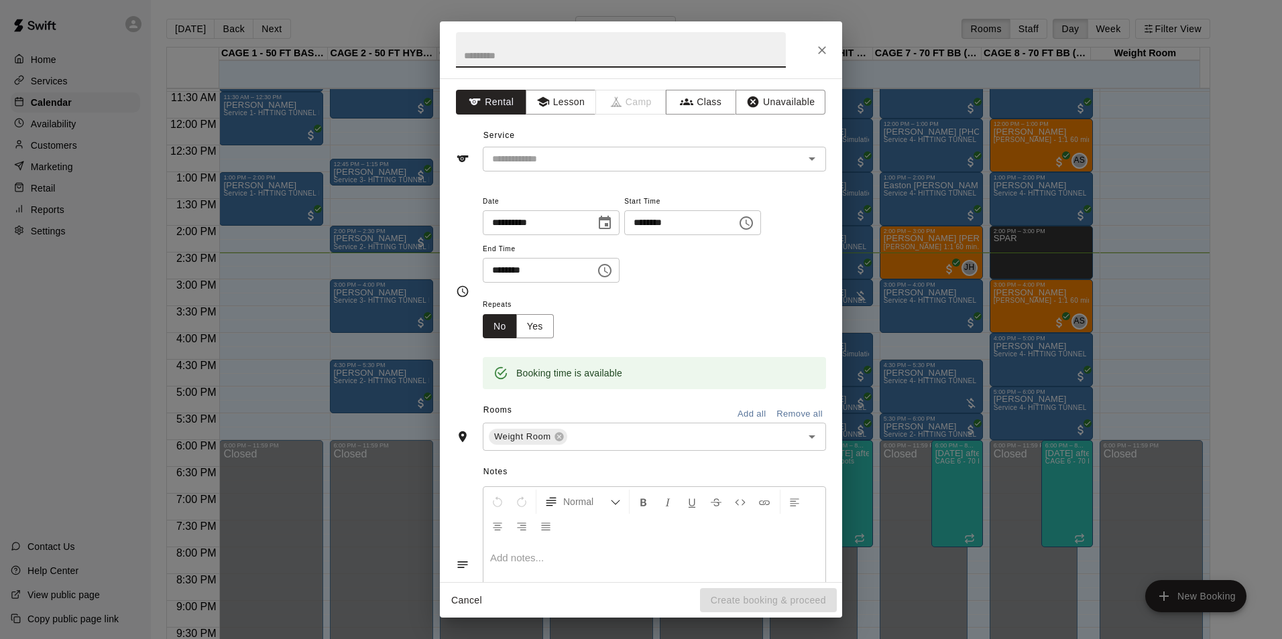
click at [1251, 403] on div "**********" at bounding box center [641, 319] width 1282 height 639
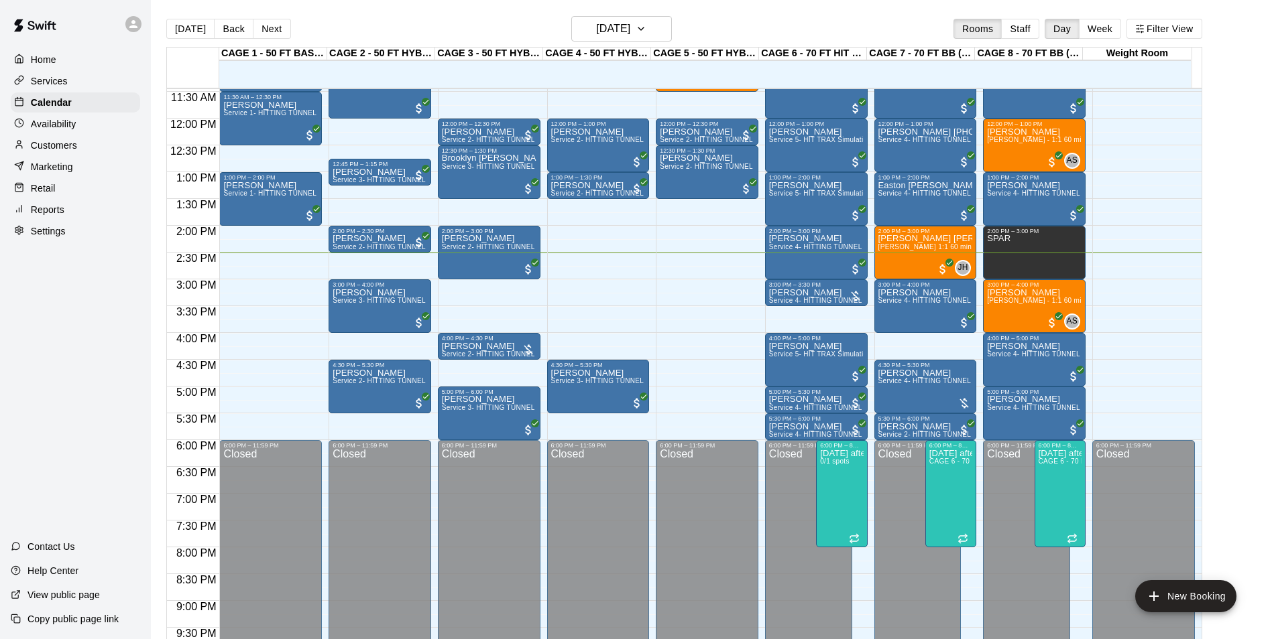
click at [53, 123] on p "Availability" at bounding box center [54, 123] width 46 height 13
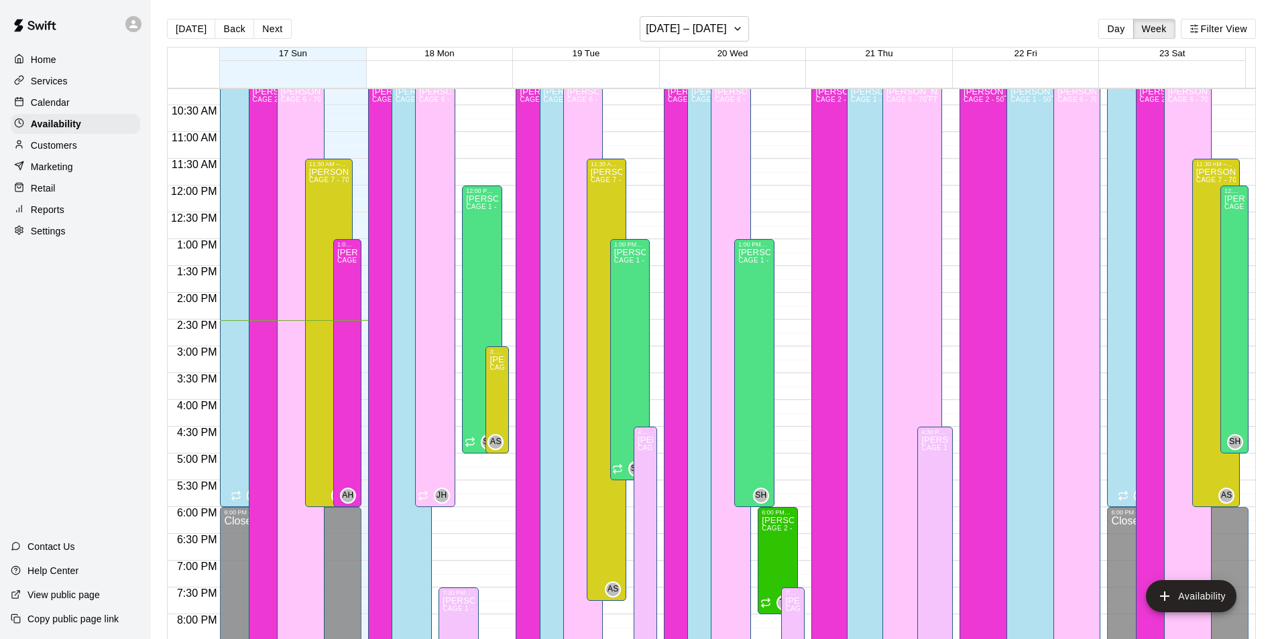
scroll to position [588, 0]
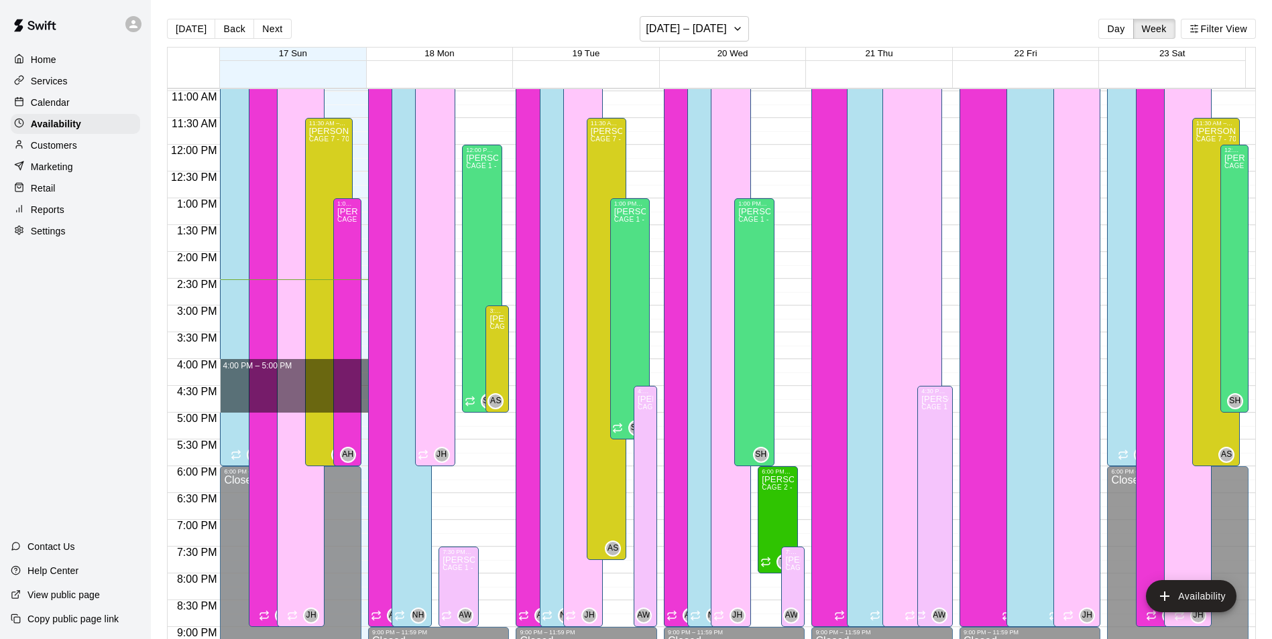
drag, startPoint x: 363, startPoint y: 362, endPoint x: 348, endPoint y: 408, distance: 48.5
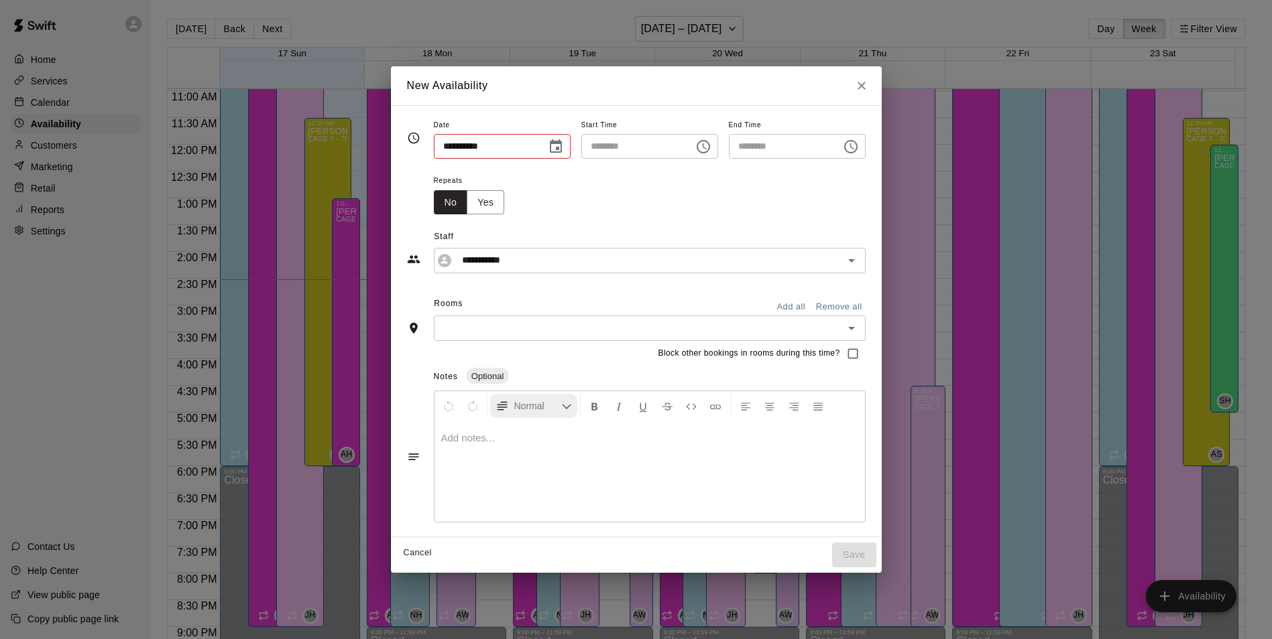
type input "**********"
type input "********"
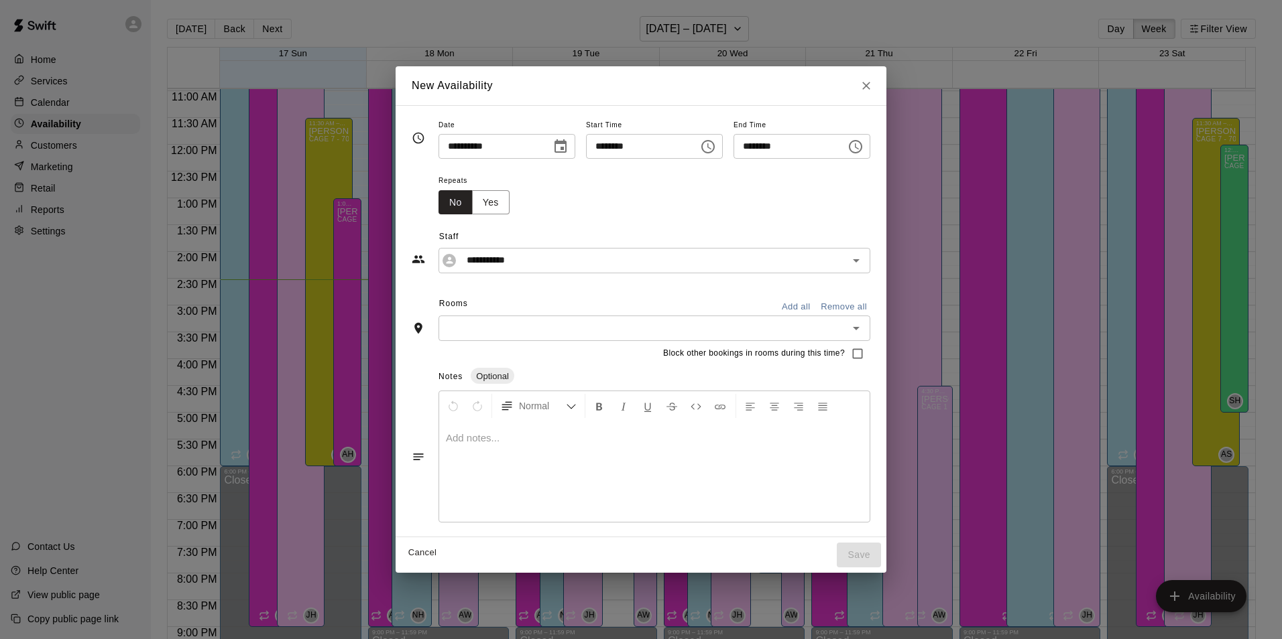
click at [1062, 367] on div "**********" at bounding box center [641, 319] width 1282 height 639
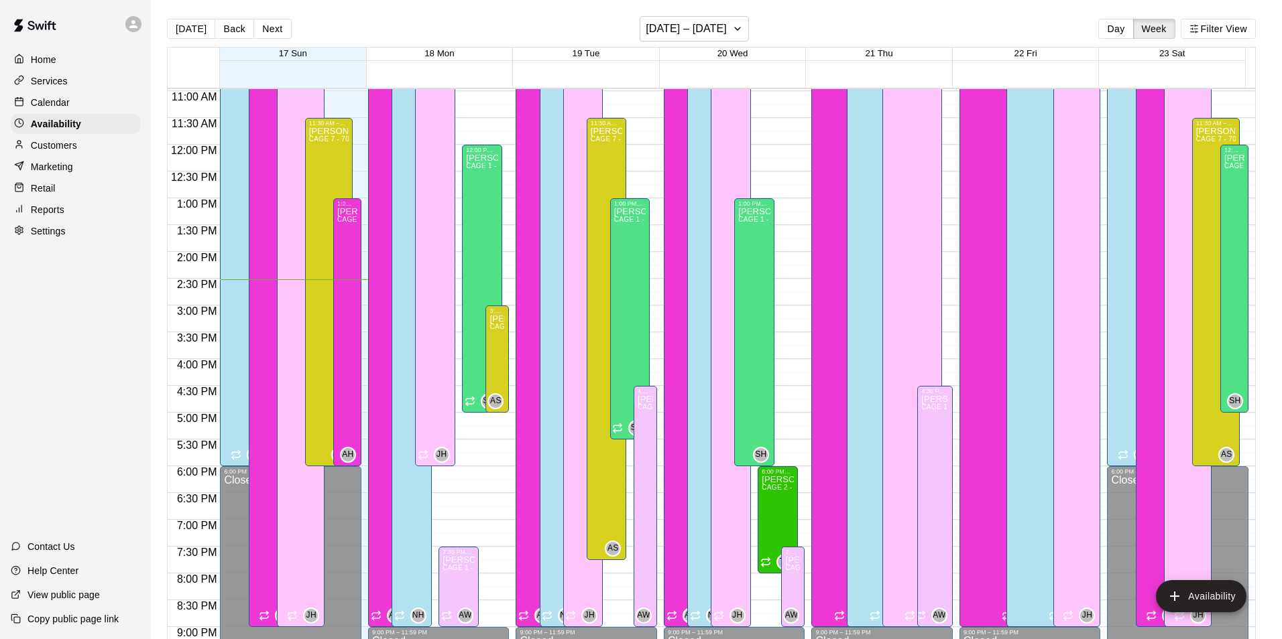
type input "**********"
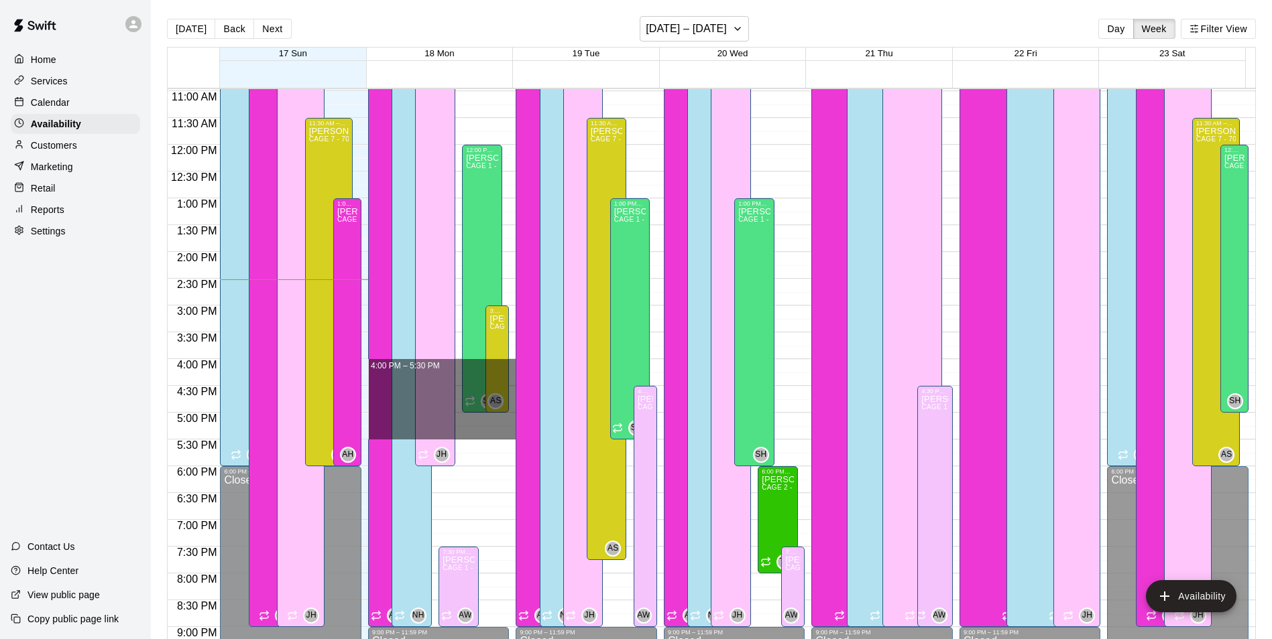
drag, startPoint x: 508, startPoint y: 363, endPoint x: 497, endPoint y: 427, distance: 64.7
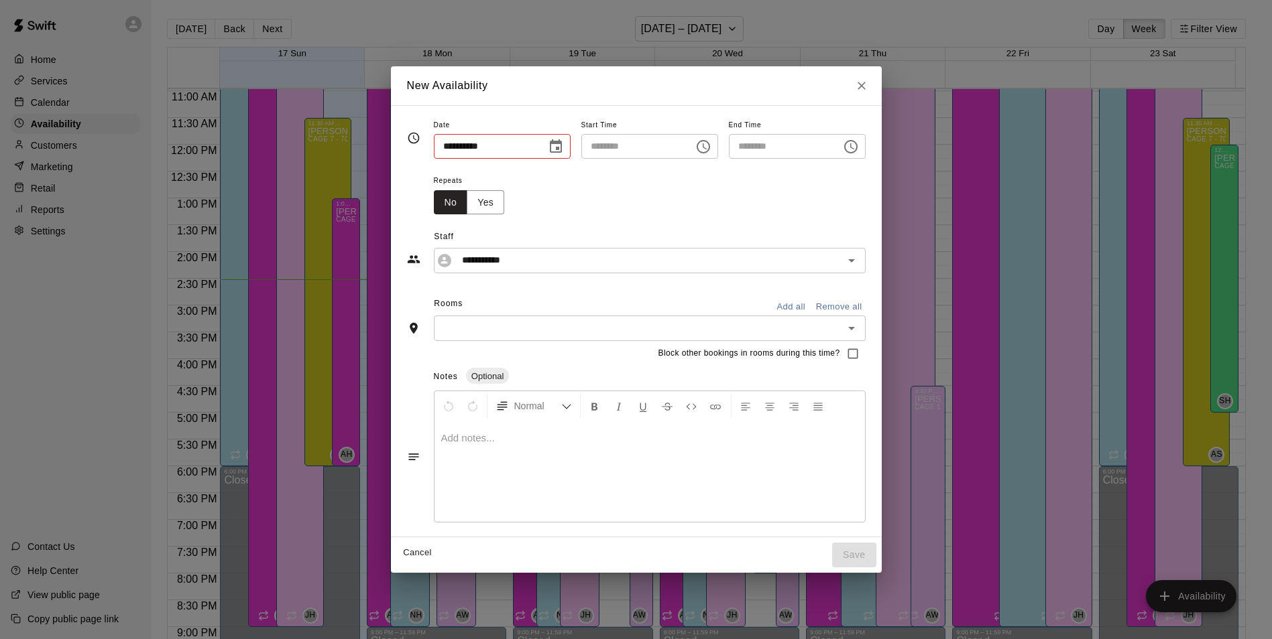
type input "**********"
type input "********"
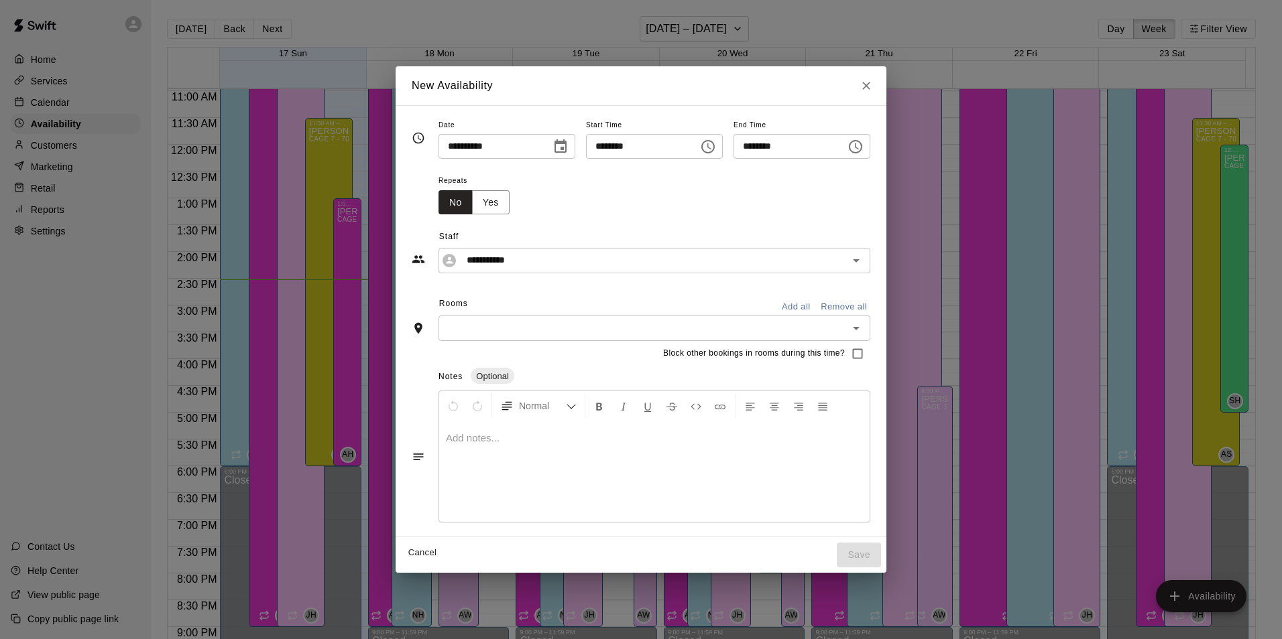
click at [1004, 403] on div "**********" at bounding box center [641, 319] width 1282 height 639
type input "**********"
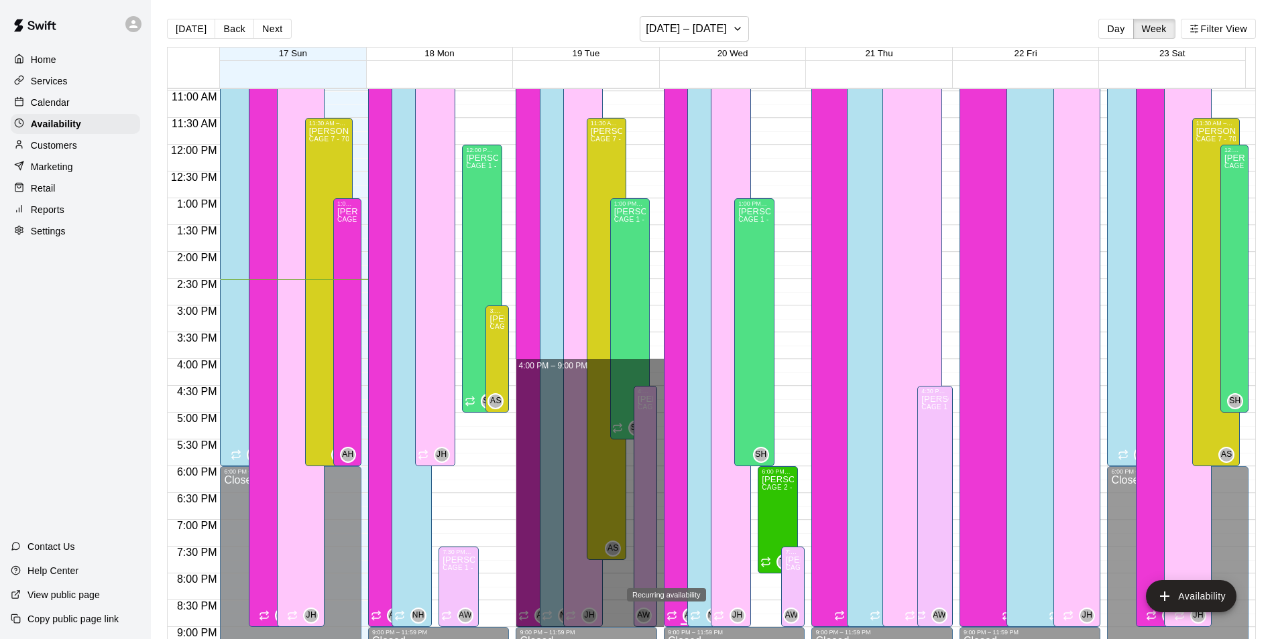
drag, startPoint x: 655, startPoint y: 365, endPoint x: 667, endPoint y: 620, distance: 255.7
click at [667, 620] on div "12:00 AM 12:30 AM 1:00 AM 1:30 AM 2:00 AM 2:30 AM 3:00 AM 3:30 AM 4:00 AM 4:30 …" at bounding box center [711, 371] width 1087 height 567
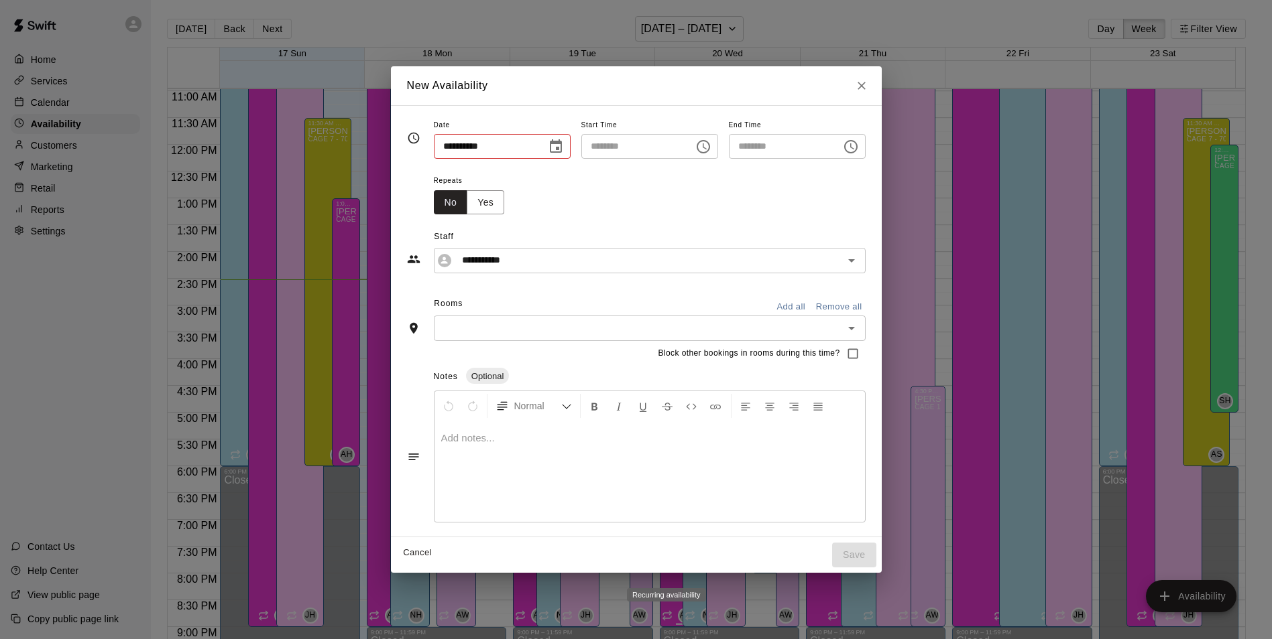
type input "**********"
type input "********"
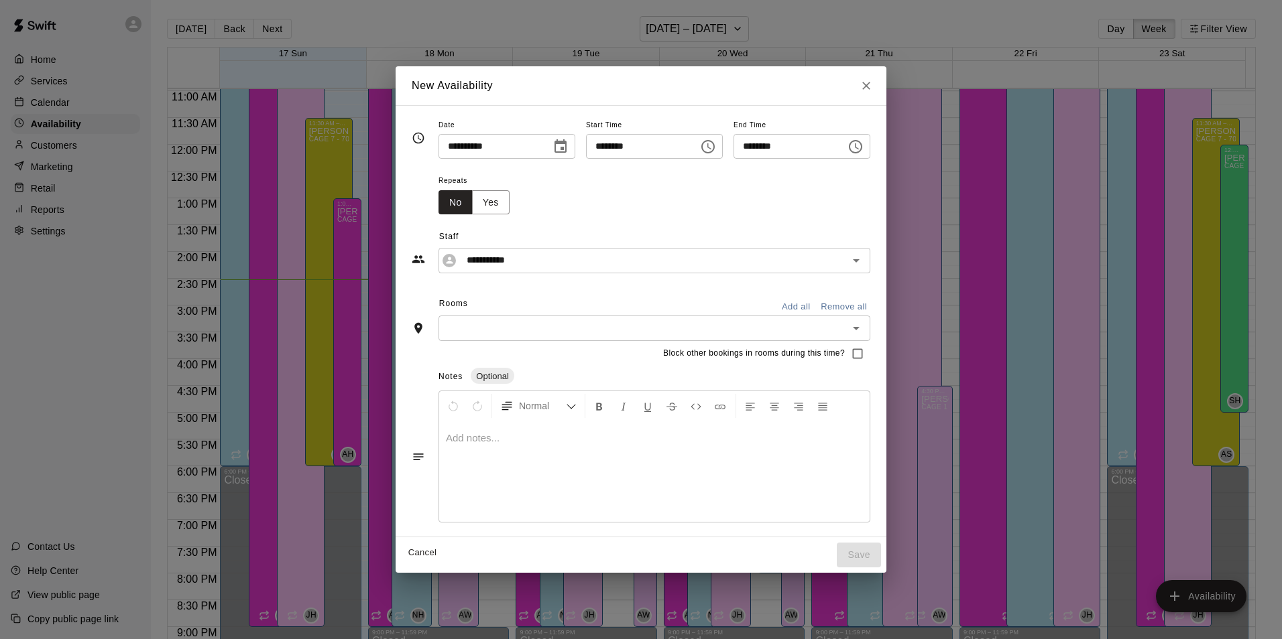
click at [584, 330] on input "text" at bounding box center [643, 328] width 402 height 17
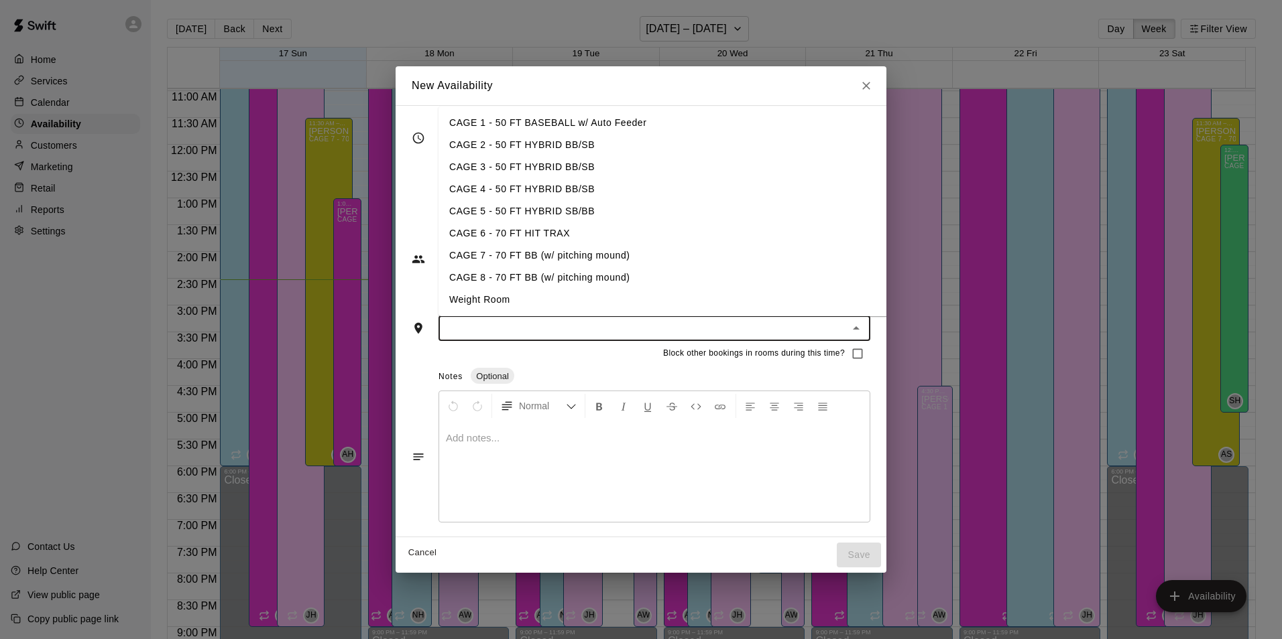
click at [531, 139] on li "CAGE 2 - 50 FT HYBRID BB/SB" at bounding box center [673, 145] width 470 height 22
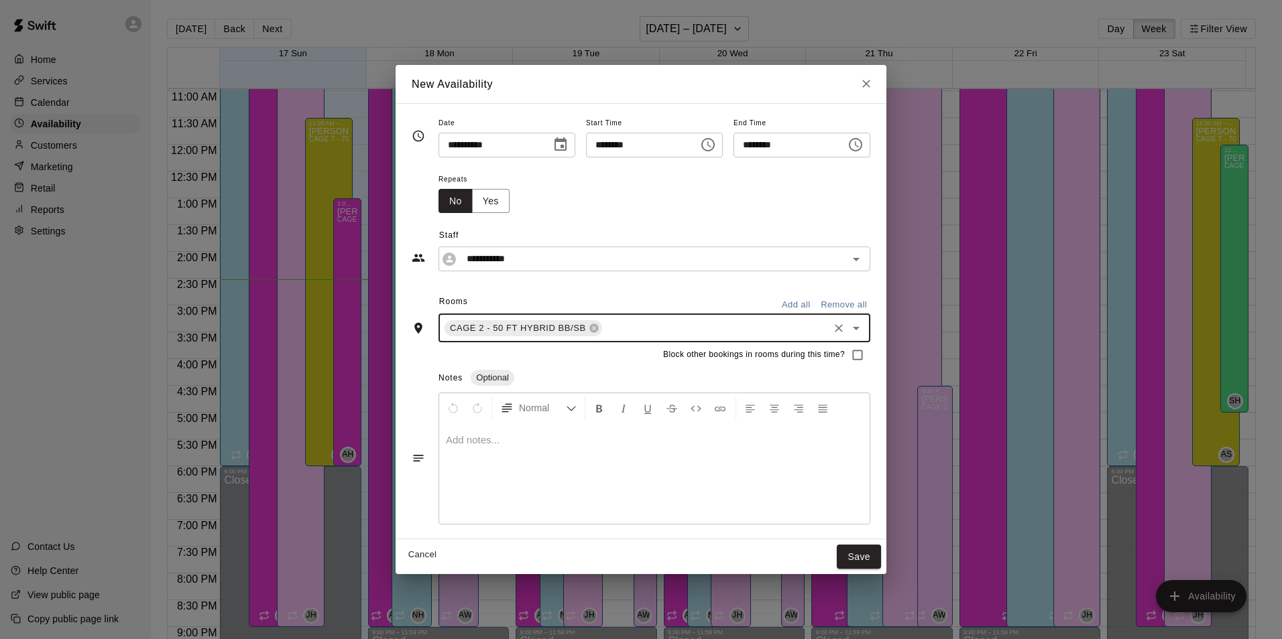
click at [607, 332] on input "text" at bounding box center [715, 328] width 223 height 17
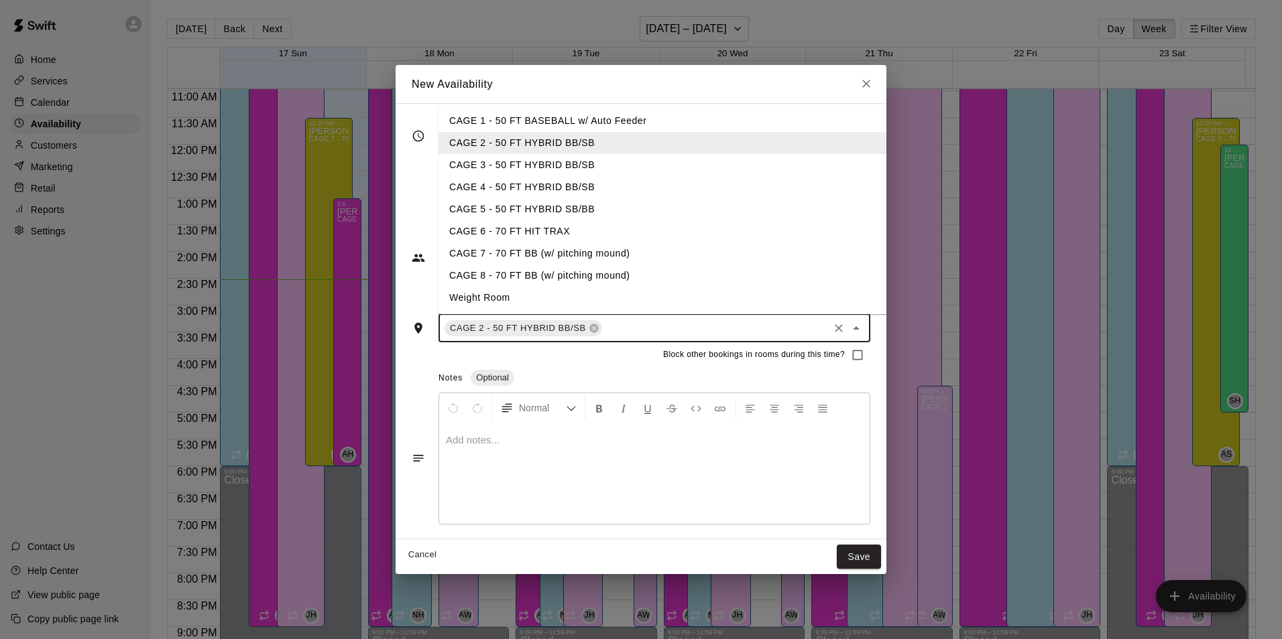
click at [517, 162] on li "CAGE 3 - 50 FT HYBRID BB/SB" at bounding box center [673, 165] width 470 height 22
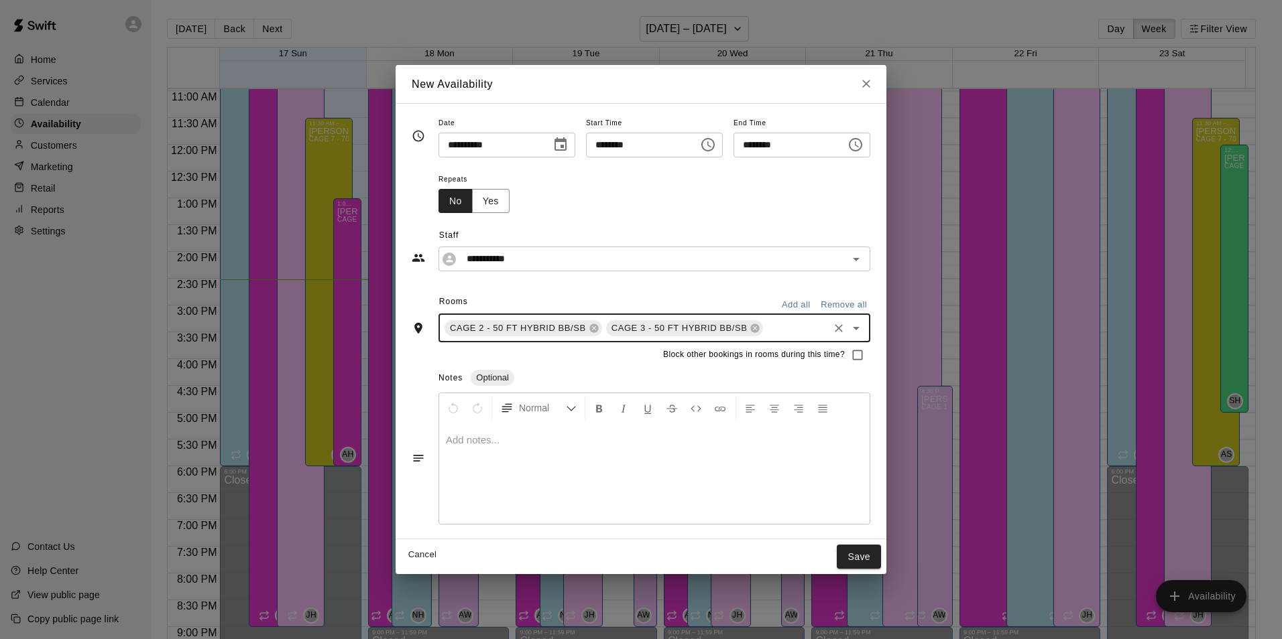
click at [765, 329] on input "text" at bounding box center [796, 328] width 62 height 17
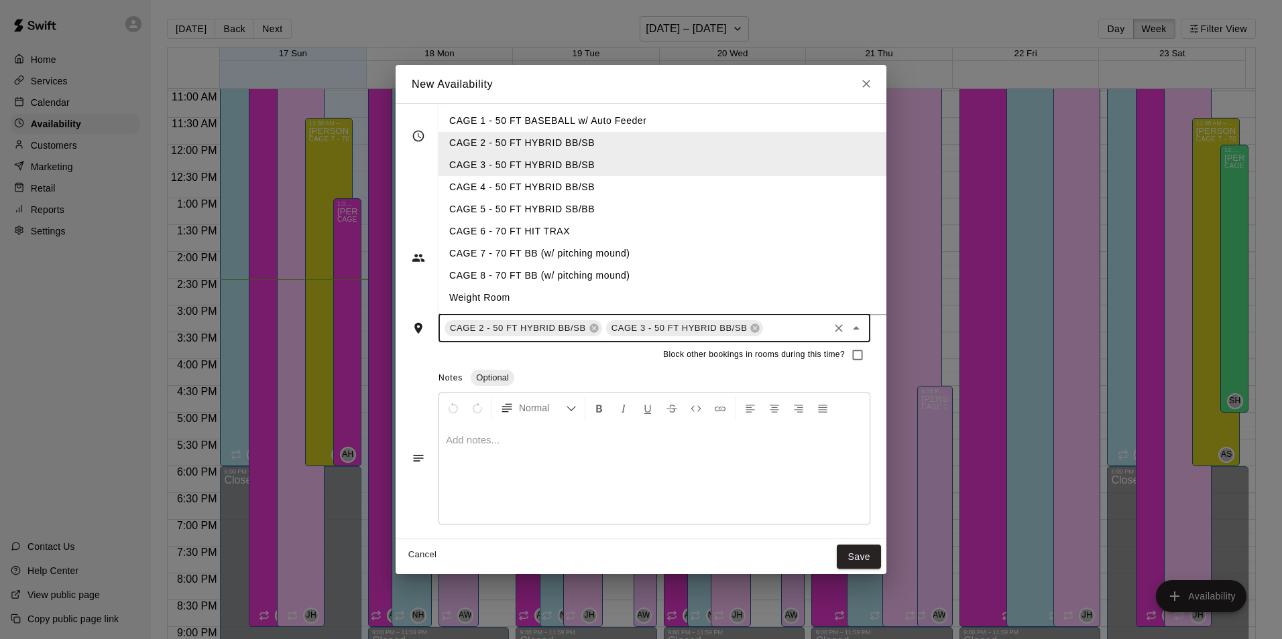
click at [572, 192] on li "CAGE 4 - 50 FT HYBRID BB/SB" at bounding box center [673, 187] width 470 height 22
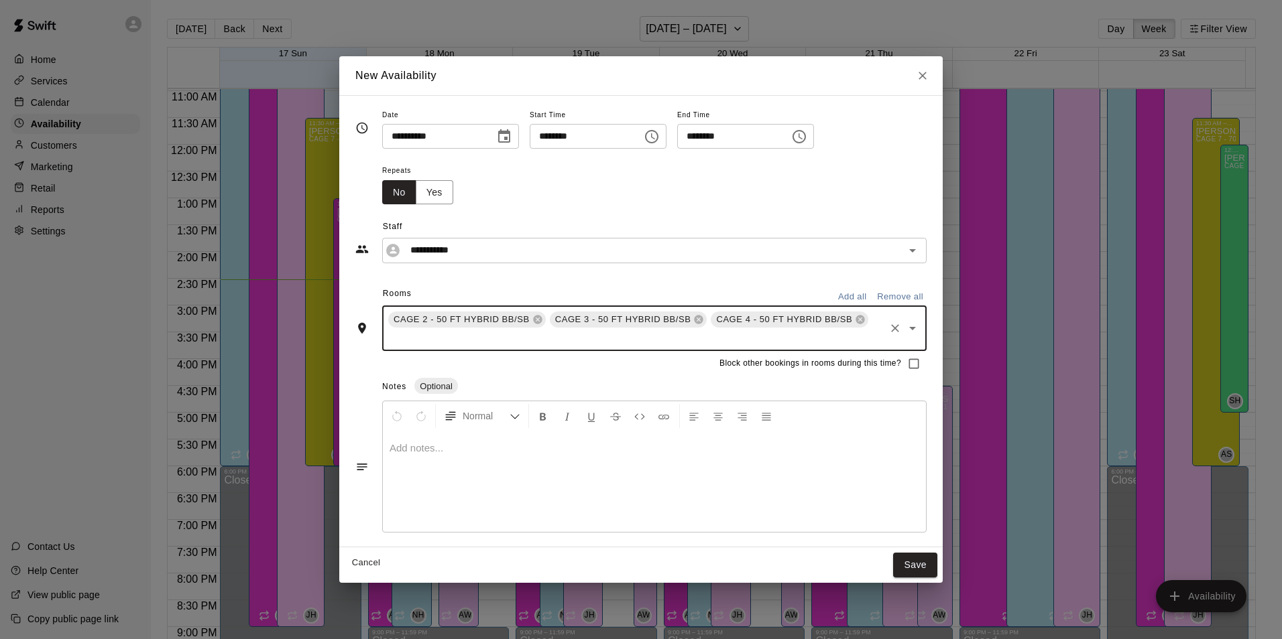
click at [848, 335] on div "CAGE 2 - 50 FT HYBRID BB/[PERSON_NAME] 3 - 50 FT HYBRID BB/[PERSON_NAME] 4 - 50…" at bounding box center [654, 328] width 544 height 45
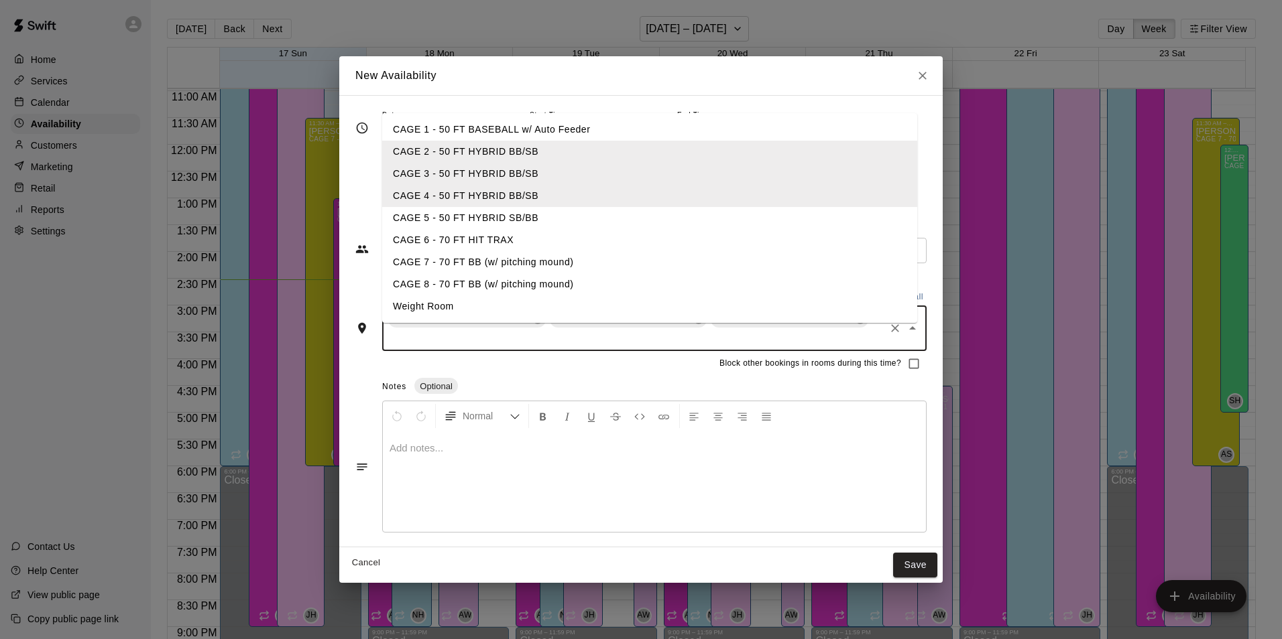
click at [489, 217] on li "CAGE 5 - 50 FT HYBRID SB/BB" at bounding box center [649, 218] width 535 height 22
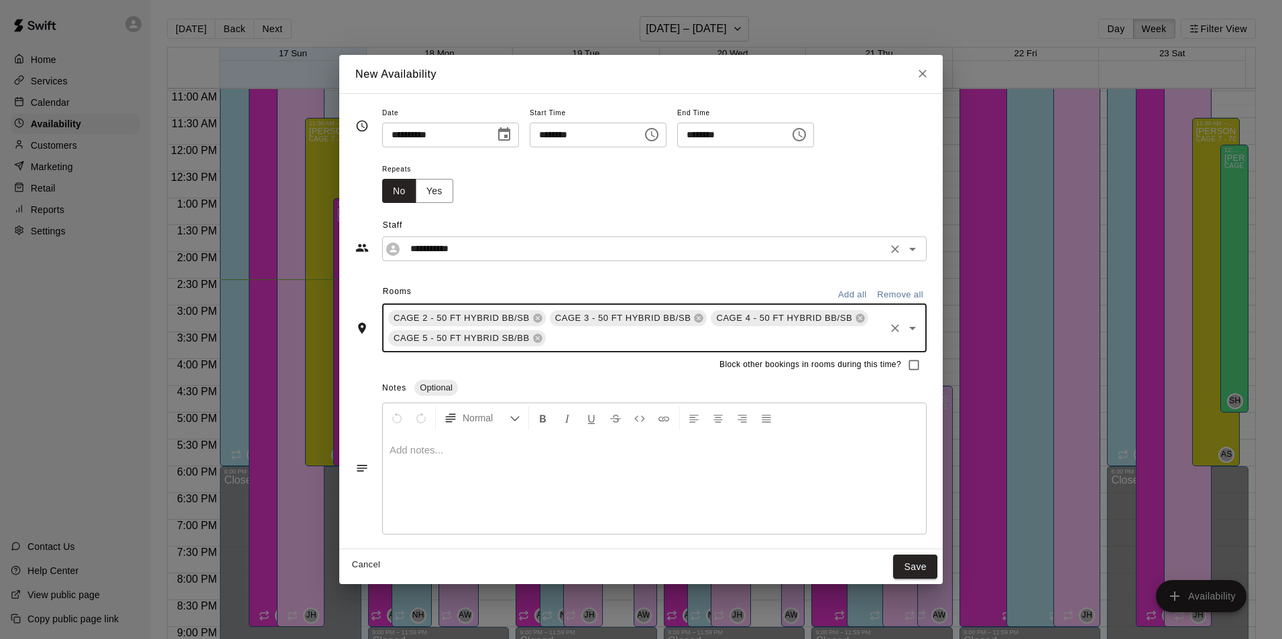
click at [704, 250] on input "**********" at bounding box center [644, 249] width 478 height 17
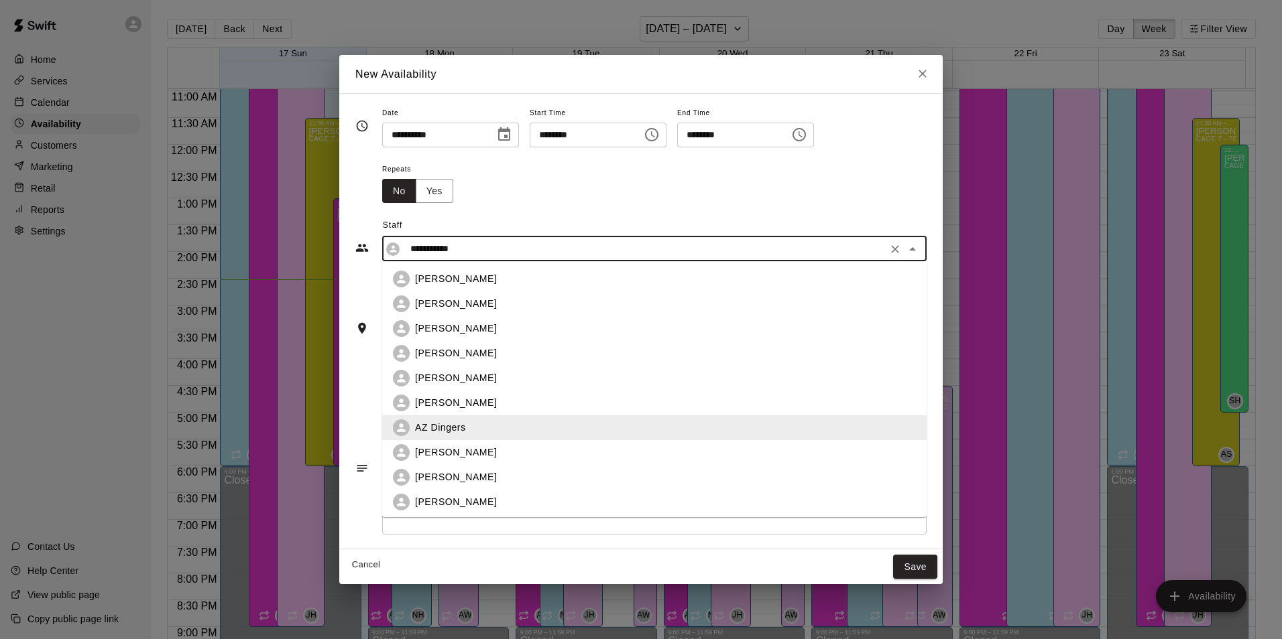
click at [555, 399] on div "[PERSON_NAME]" at bounding box center [665, 403] width 501 height 14
type input "**********"
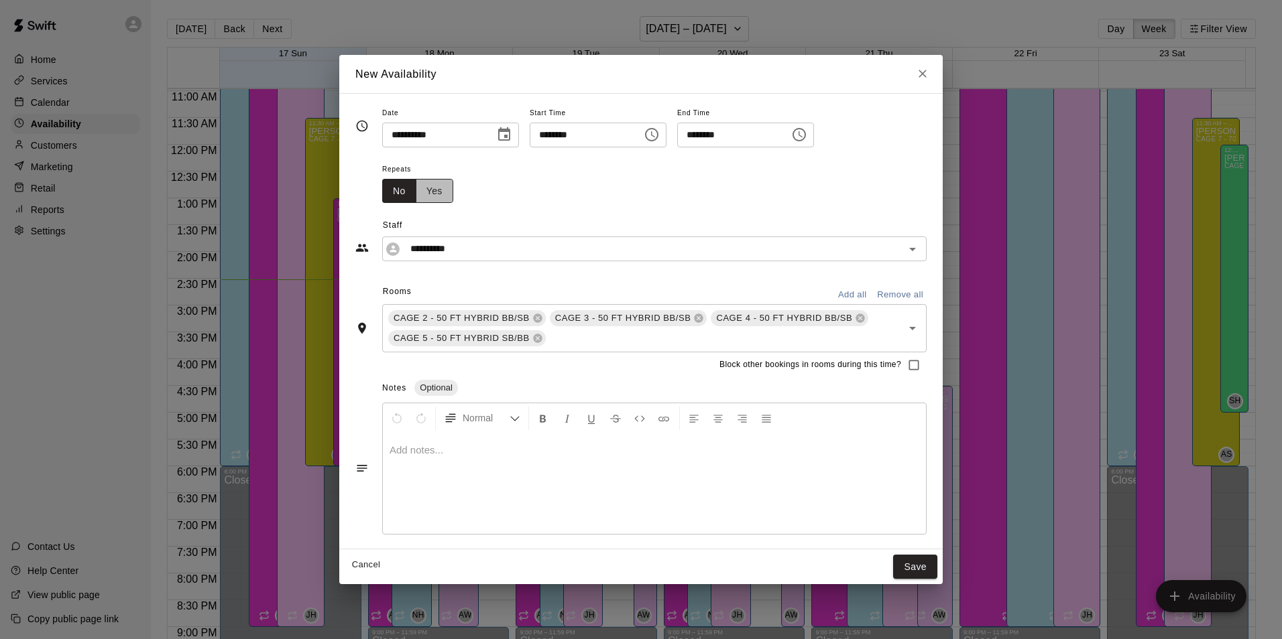
click at [444, 190] on button "Yes" at bounding box center [435, 191] width 38 height 25
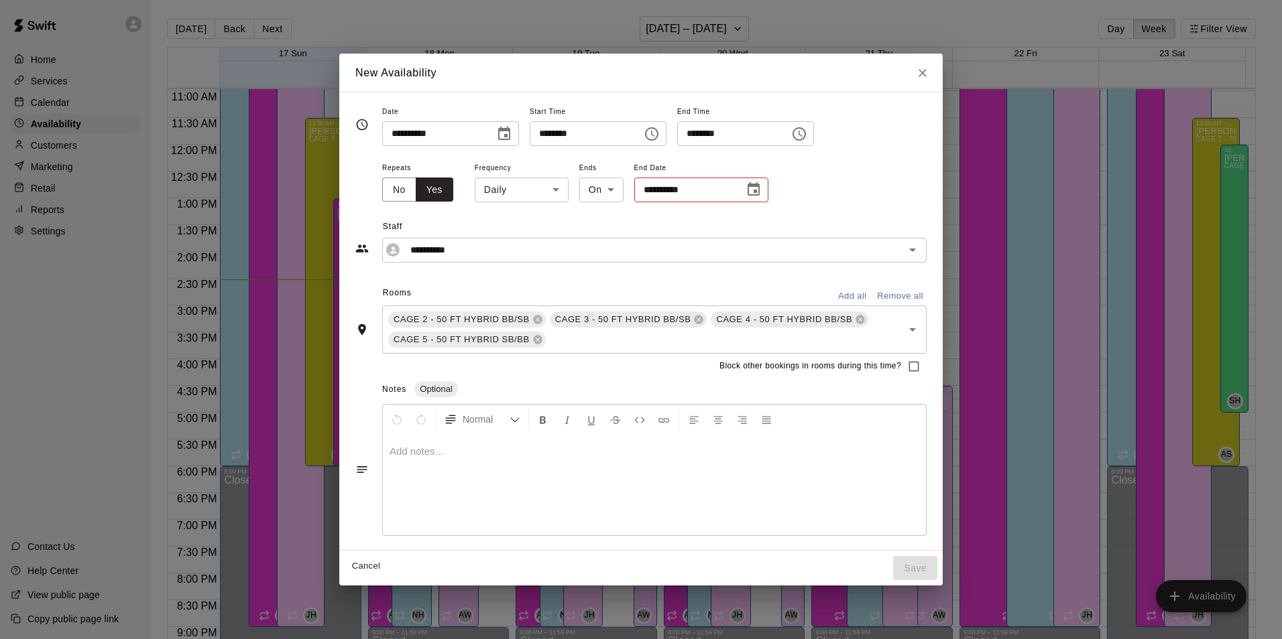
click at [560, 191] on body "Home Services Calendar Availability Customers Marketing Retail Reports Settings…" at bounding box center [641, 330] width 1282 height 661
click at [548, 259] on li "Custom" at bounding box center [522, 263] width 168 height 22
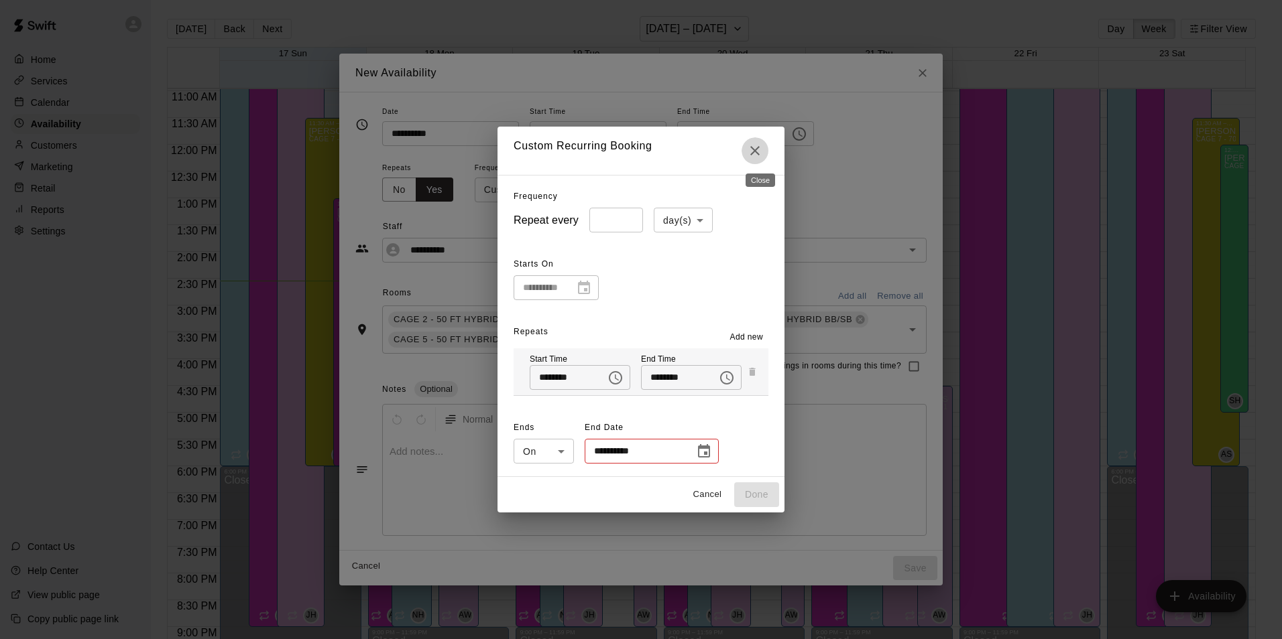
click at [760, 159] on icon "Close" at bounding box center [755, 151] width 16 height 16
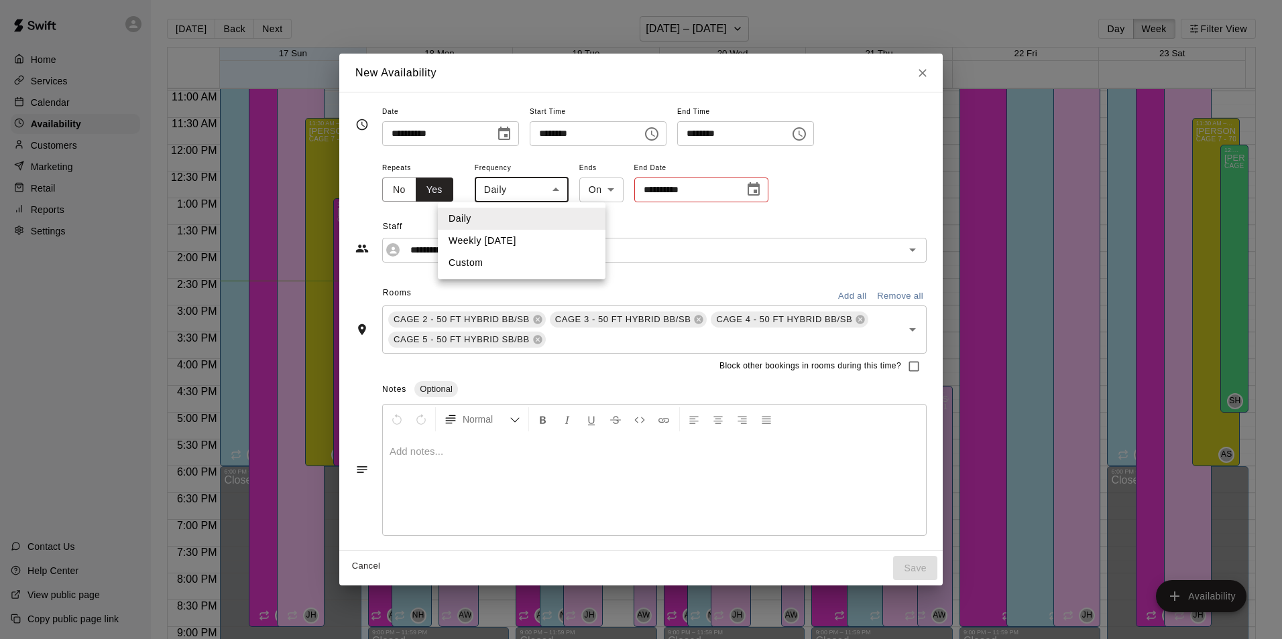
click at [537, 188] on body "Home Services Calendar Availability Customers Marketing Retail Reports Settings…" at bounding box center [641, 330] width 1282 height 661
click at [538, 241] on li "Weekly [DATE]" at bounding box center [522, 241] width 168 height 22
type input "******"
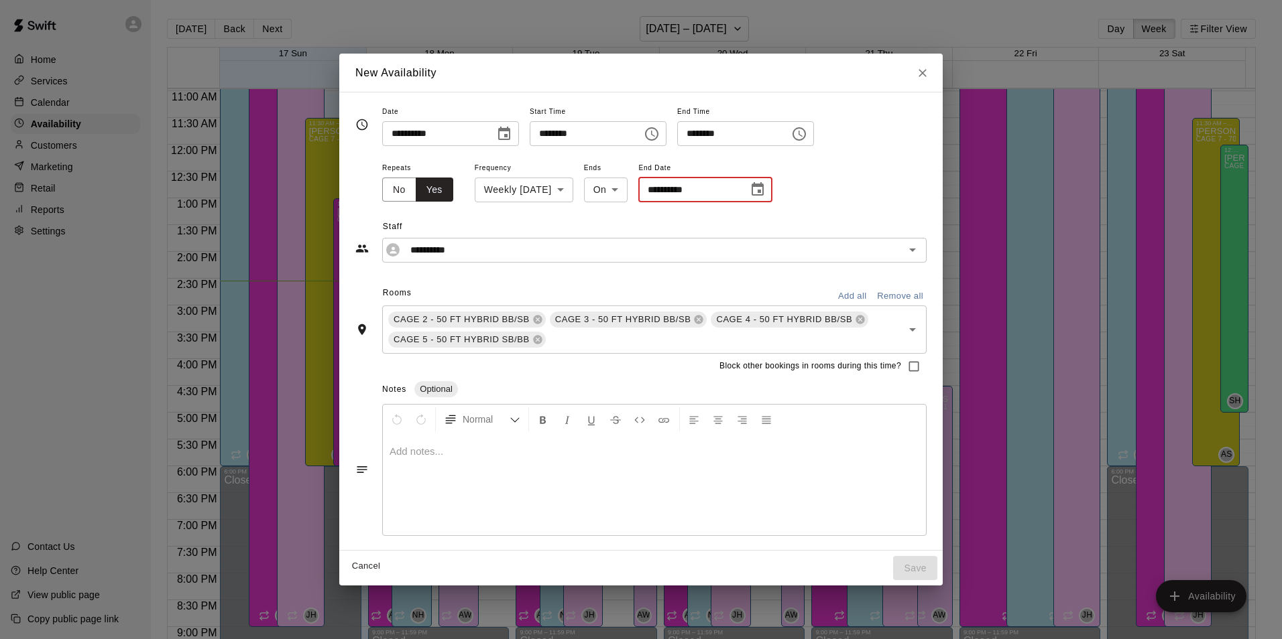
click at [671, 194] on input "**********" at bounding box center [688, 190] width 101 height 25
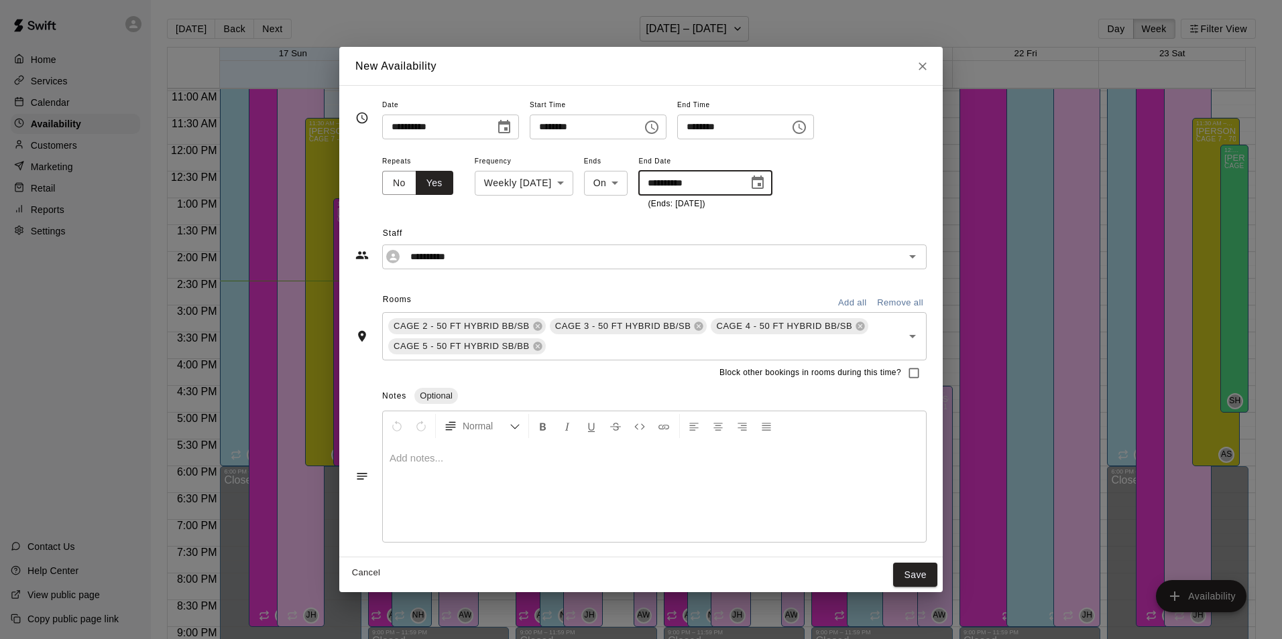
click at [672, 186] on input "**********" at bounding box center [688, 183] width 101 height 25
click at [664, 181] on input "**********" at bounding box center [688, 183] width 101 height 25
click at [670, 182] on input "**********" at bounding box center [688, 183] width 101 height 25
type input "**********"
click at [641, 231] on span "Staff" at bounding box center [655, 233] width 544 height 21
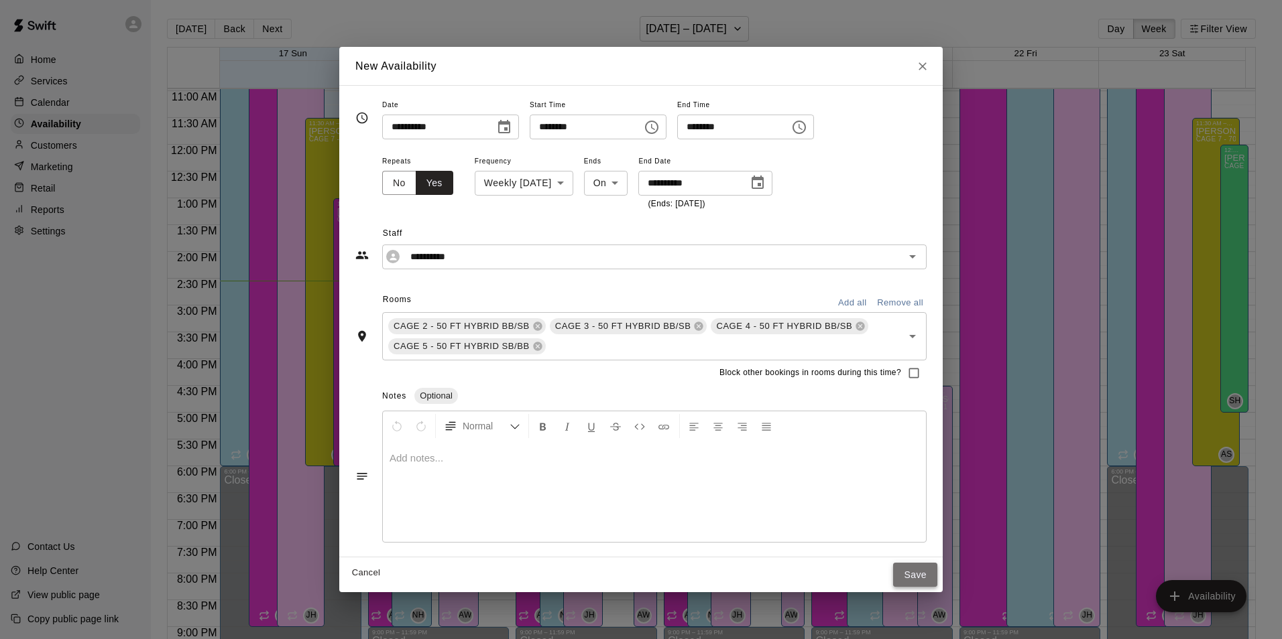
click at [930, 582] on button "Save" at bounding box center [915, 575] width 44 height 25
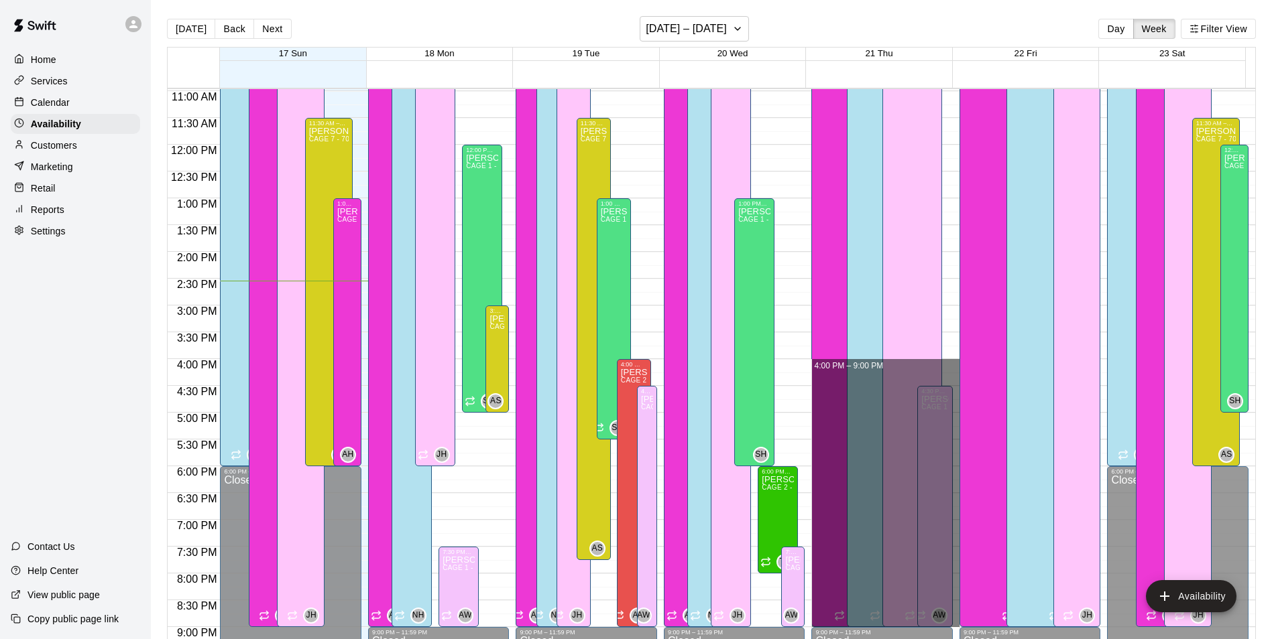
drag, startPoint x: 946, startPoint y: 366, endPoint x: 949, endPoint y: 615, distance: 248.7
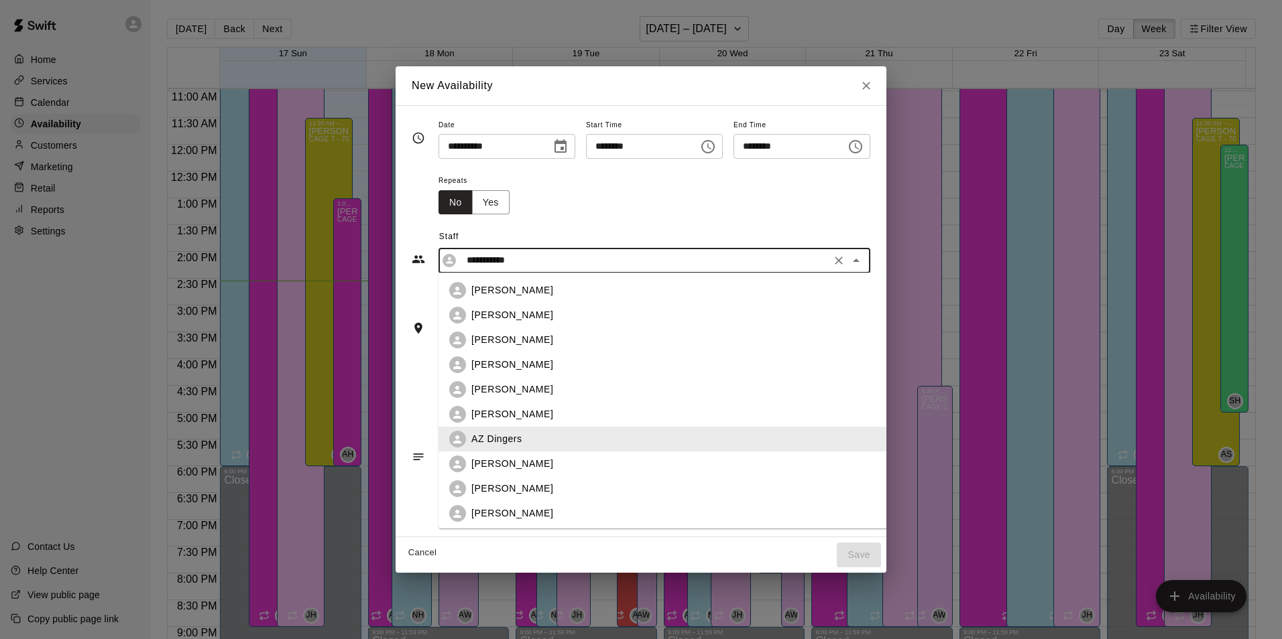
click at [571, 256] on input "**********" at bounding box center [643, 260] width 365 height 17
click at [543, 416] on div "[PERSON_NAME]" at bounding box center [684, 415] width 426 height 14
type input "**********"
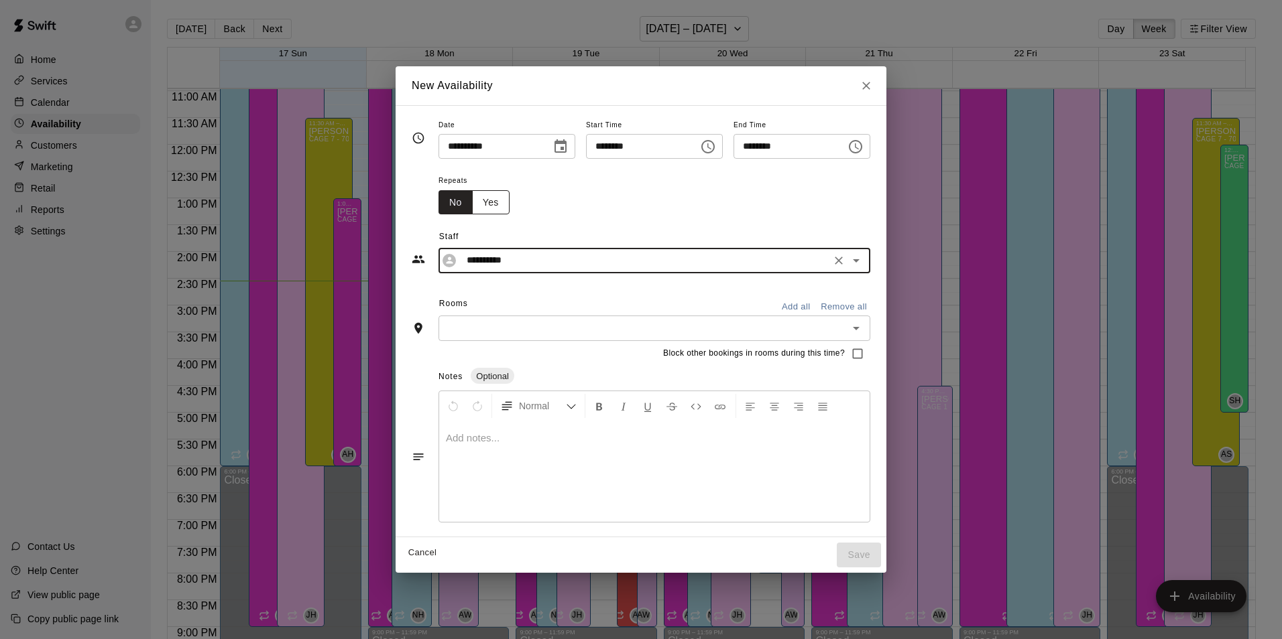
click at [472, 208] on button "Yes" at bounding box center [491, 202] width 38 height 25
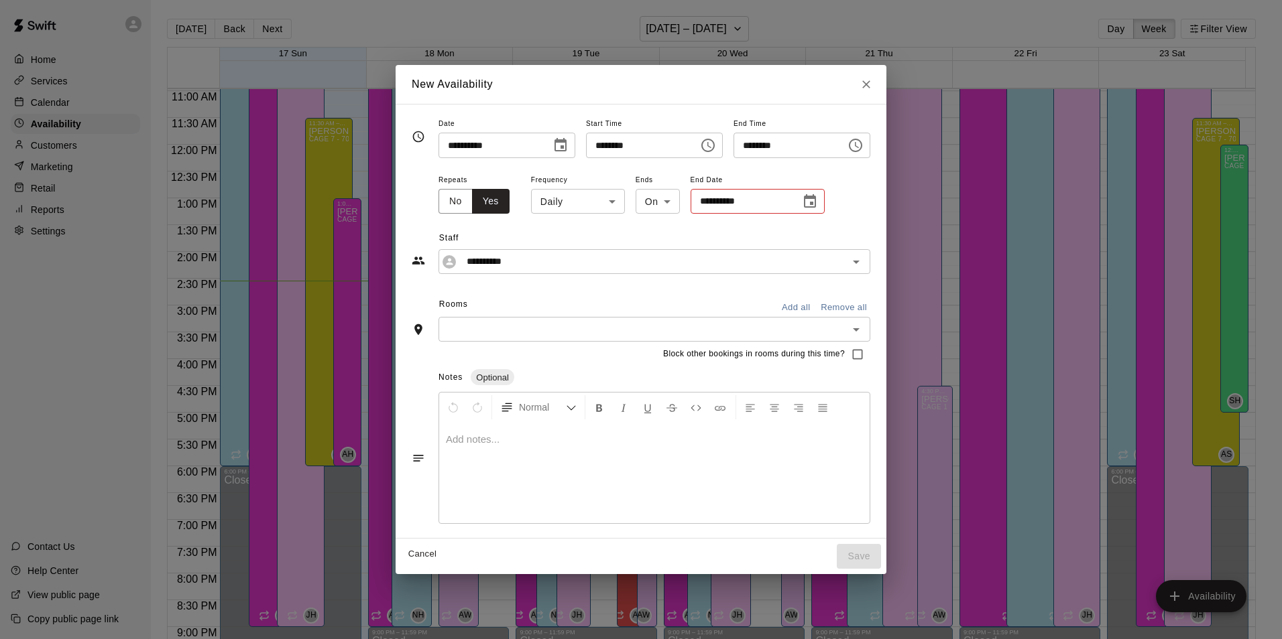
click at [590, 208] on body "Home Services Calendar Availability Customers Marketing Retail Reports Settings…" at bounding box center [641, 330] width 1282 height 661
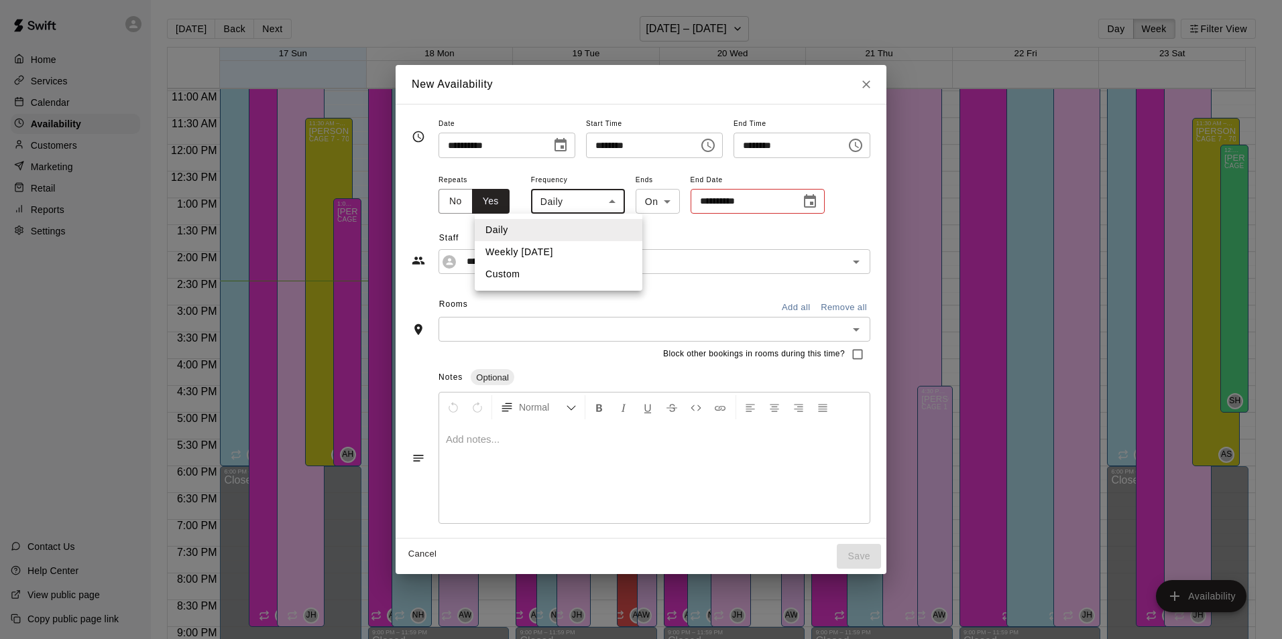
click at [570, 250] on li "Weekly [DATE]" at bounding box center [559, 252] width 168 height 22
type input "******"
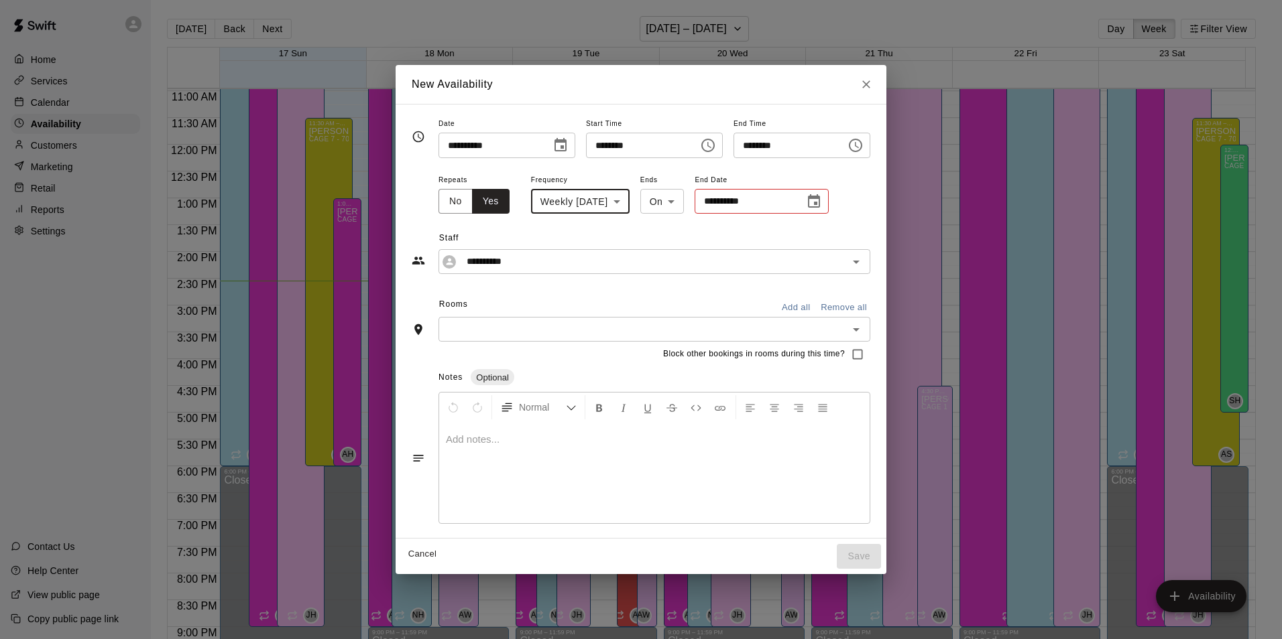
click at [715, 198] on input "**********" at bounding box center [744, 201] width 101 height 25
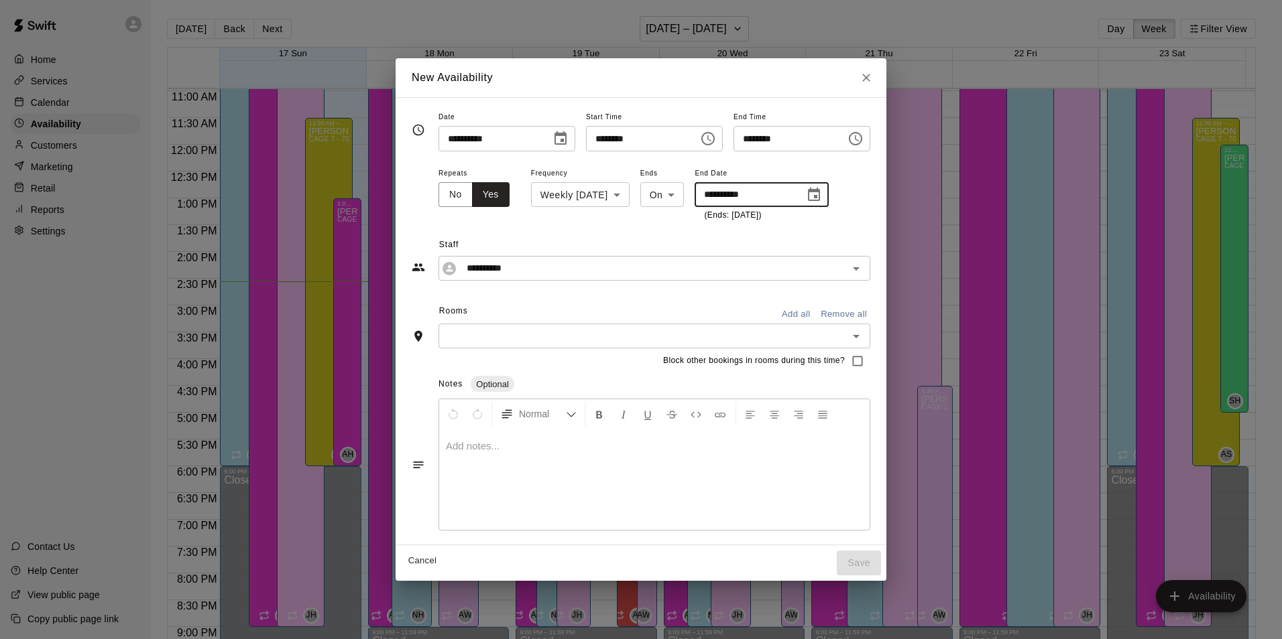
click at [581, 349] on div "​" at bounding box center [654, 336] width 432 height 25
type input "**********"
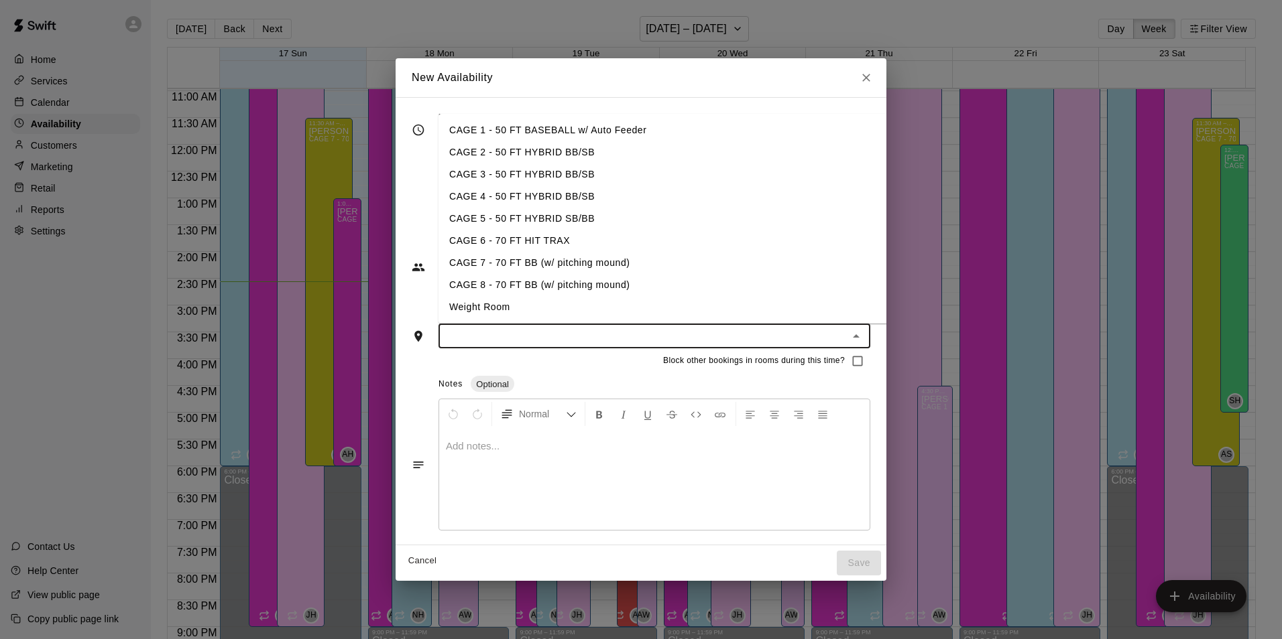
click at [520, 164] on li "CAGE 3 - 50 FT HYBRID BB/SB" at bounding box center [673, 175] width 470 height 22
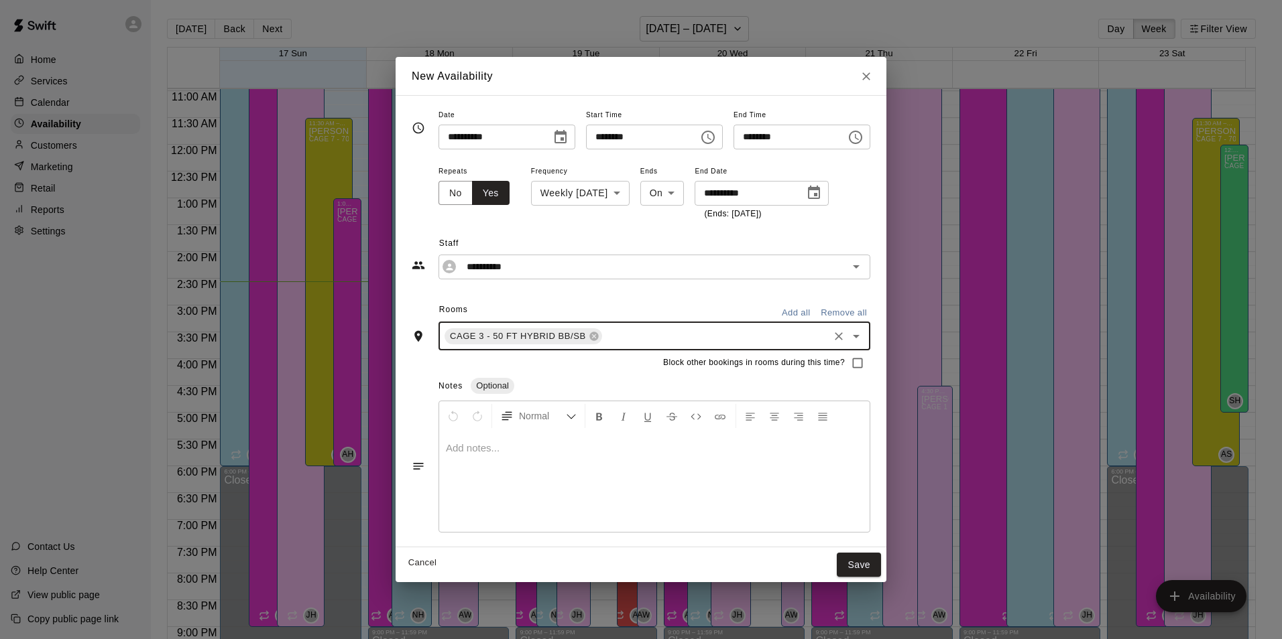
click at [438, 342] on div "CAGE 3 - 50 FT HYBRID BB/SB ​" at bounding box center [654, 336] width 432 height 28
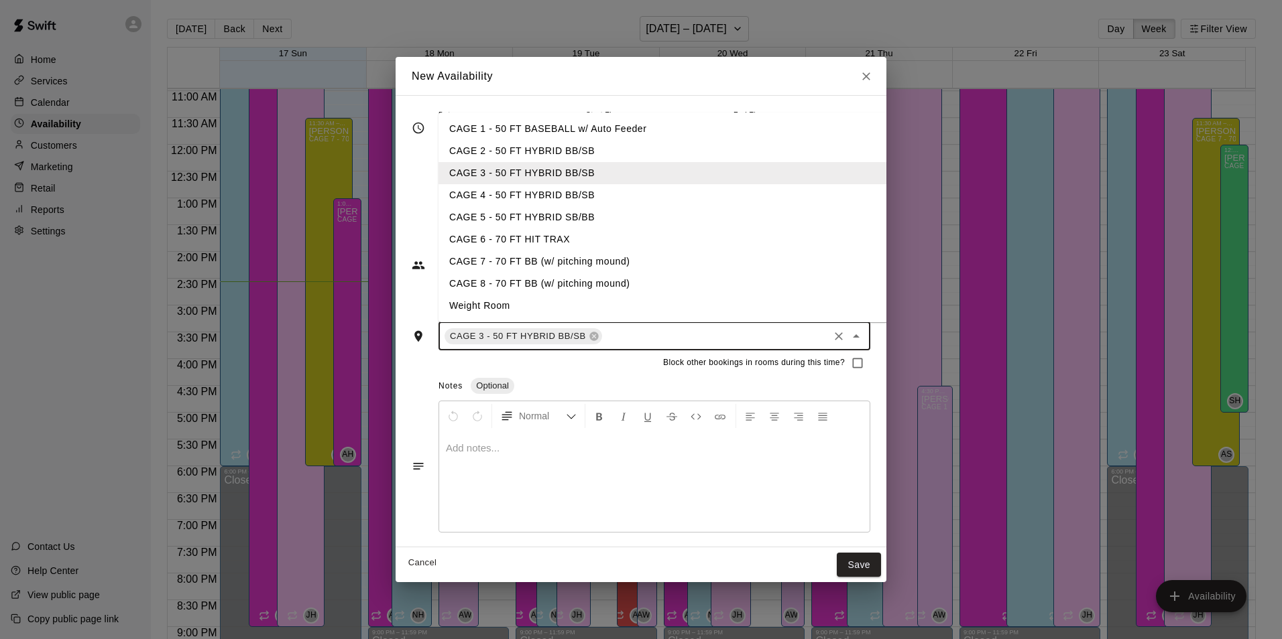
click at [488, 148] on li "CAGE 2 - 50 FT HYBRID BB/SB" at bounding box center [673, 151] width 470 height 22
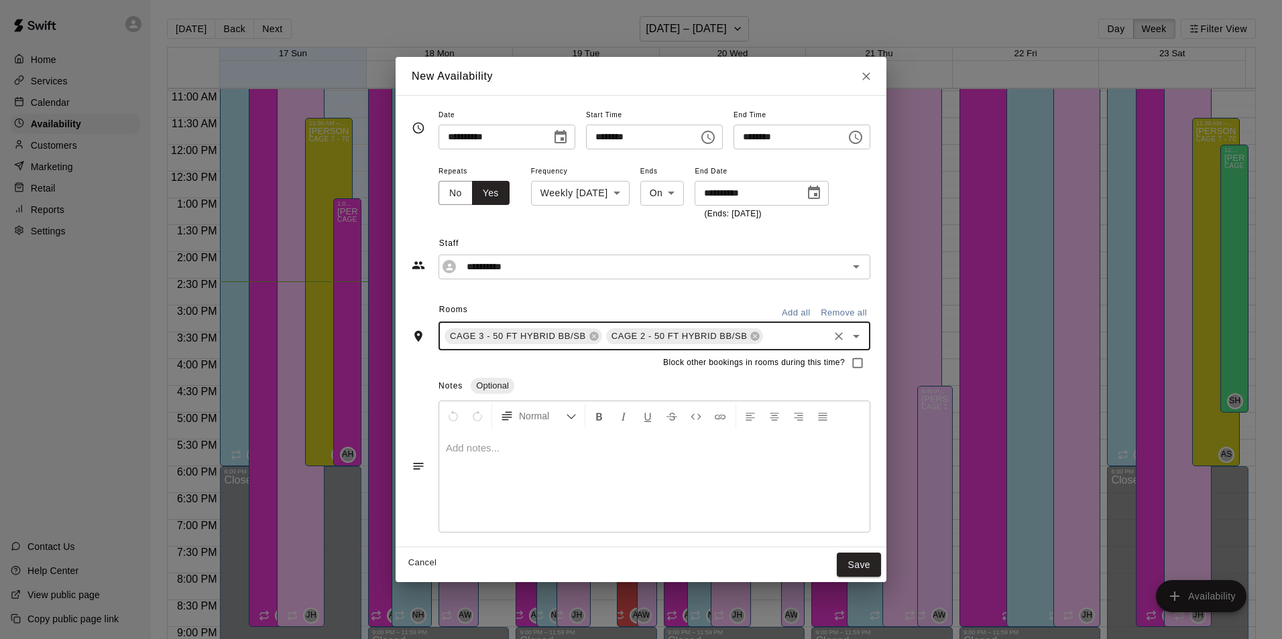
click at [576, 345] on div "CAGE 3 - 50 FT HYBRID BB/[PERSON_NAME] 2 - 50 FT HYBRID BB/SB ​" at bounding box center [654, 336] width 432 height 28
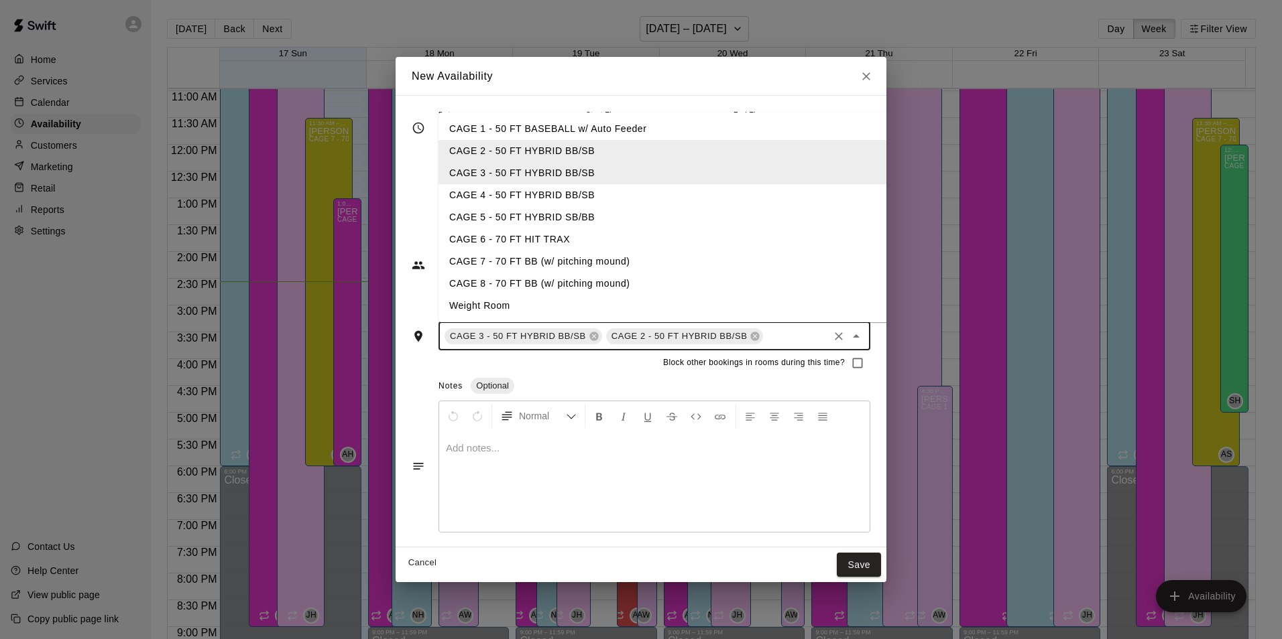
click at [536, 199] on li "CAGE 4 - 50 FT HYBRID BB/SB" at bounding box center [673, 195] width 470 height 22
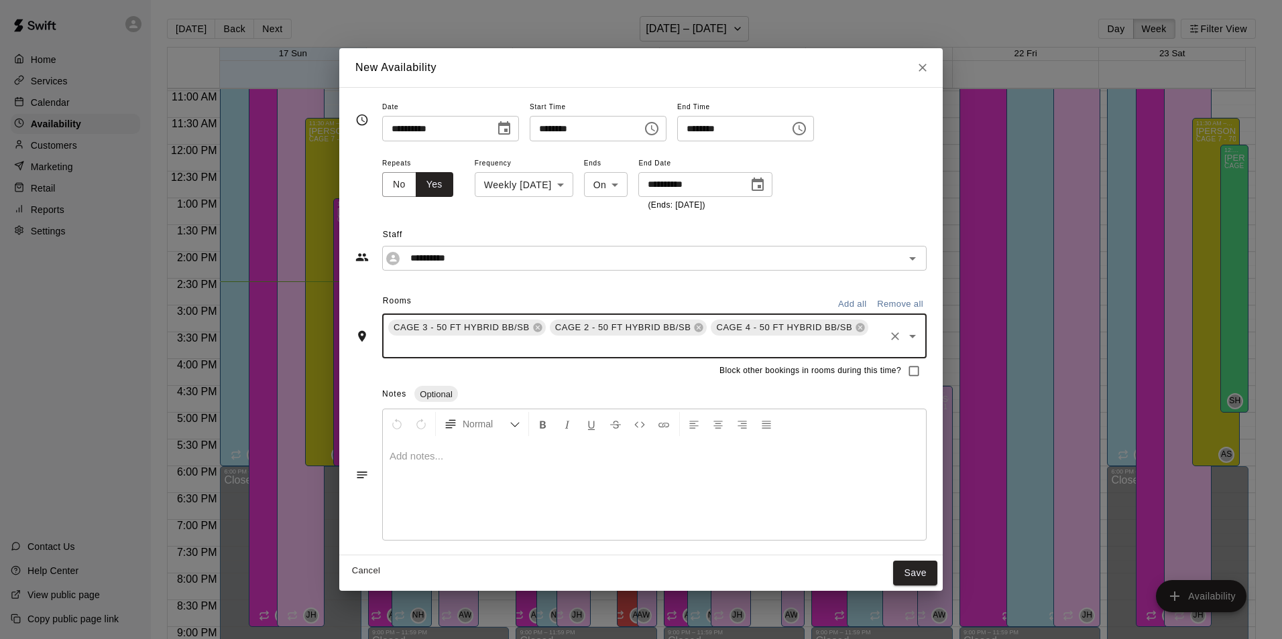
click at [543, 345] on div "CAGE 3 - 50 FT HYBRID BB/[PERSON_NAME] 2 - 50 FT HYBRID BB/[PERSON_NAME] 4 - 50…" at bounding box center [654, 336] width 544 height 45
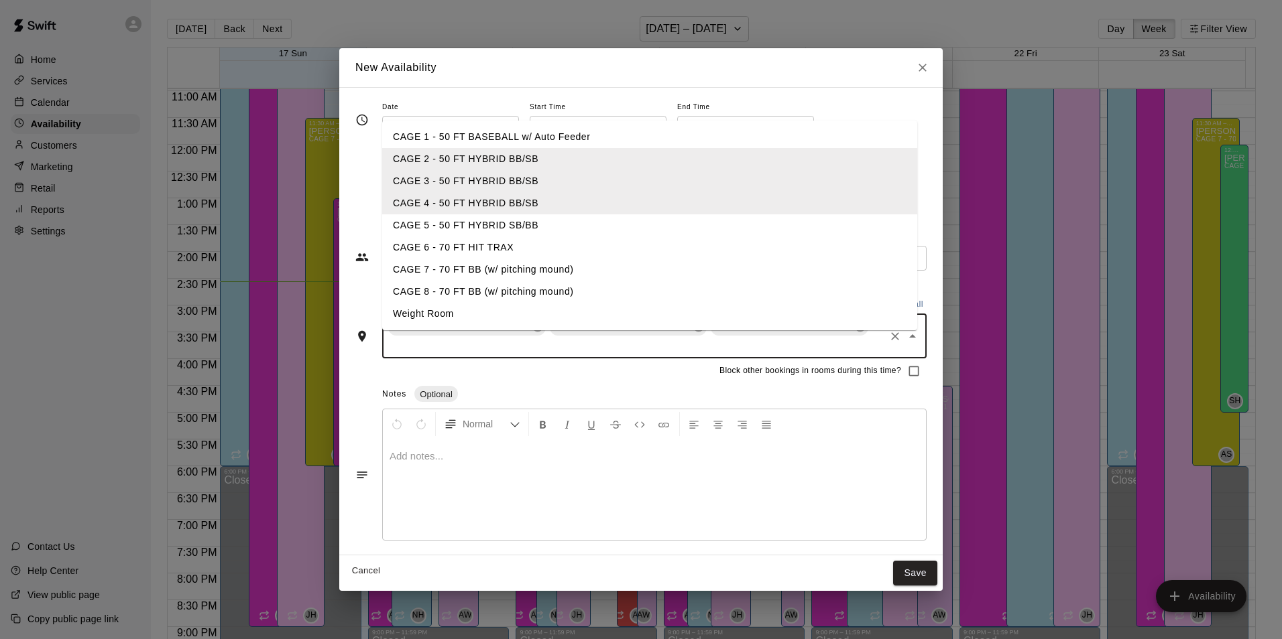
click at [509, 219] on li "CAGE 5 - 50 FT HYBRID SB/BB" at bounding box center [649, 225] width 535 height 22
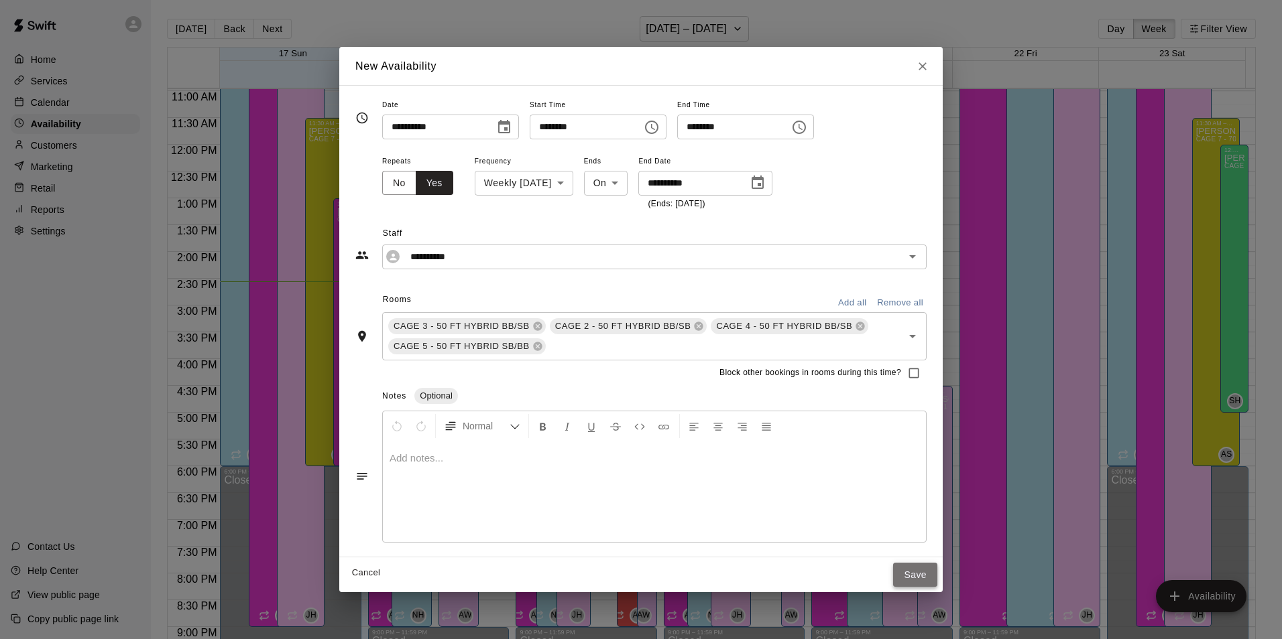
click at [906, 570] on button "Save" at bounding box center [915, 575] width 44 height 25
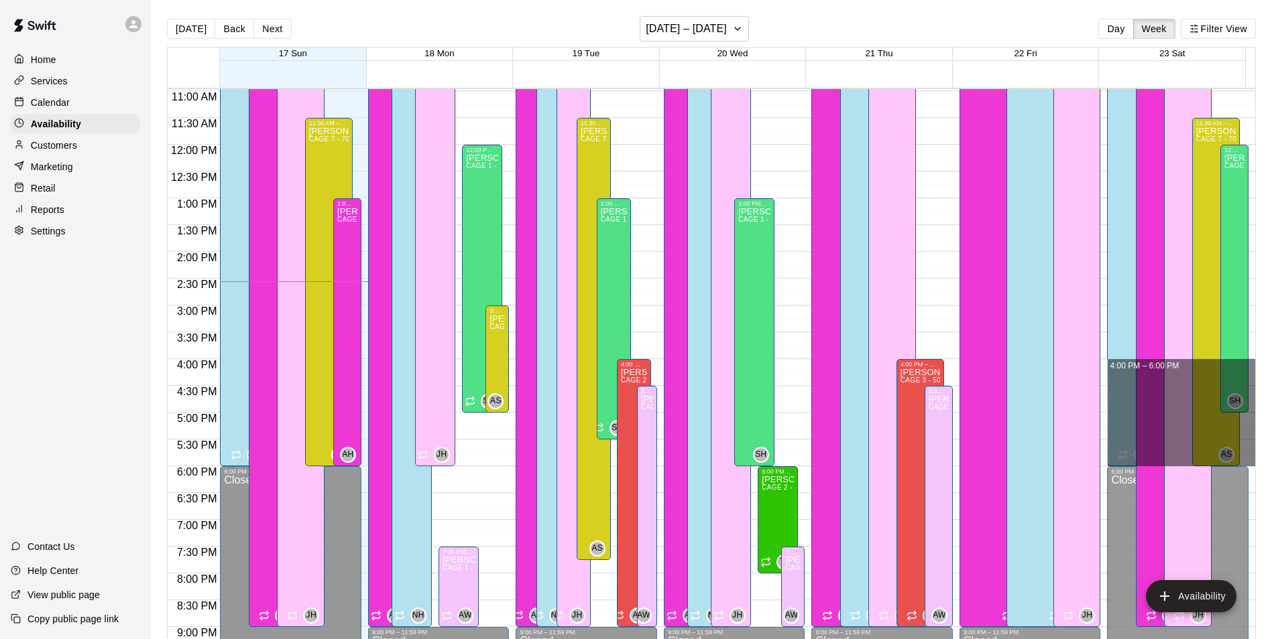
drag, startPoint x: 1241, startPoint y: 367, endPoint x: 1238, endPoint y: 458, distance: 90.6
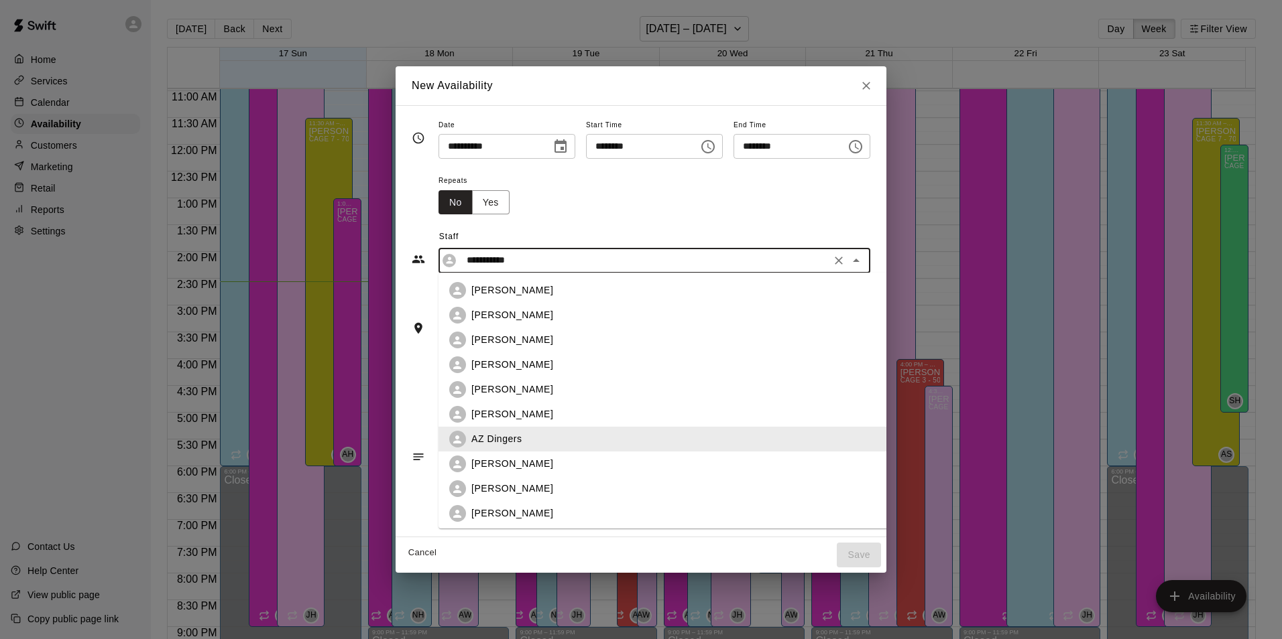
click at [647, 252] on input "**********" at bounding box center [643, 260] width 365 height 17
click at [539, 415] on div "[PERSON_NAME]" at bounding box center [684, 415] width 426 height 14
type input "**********"
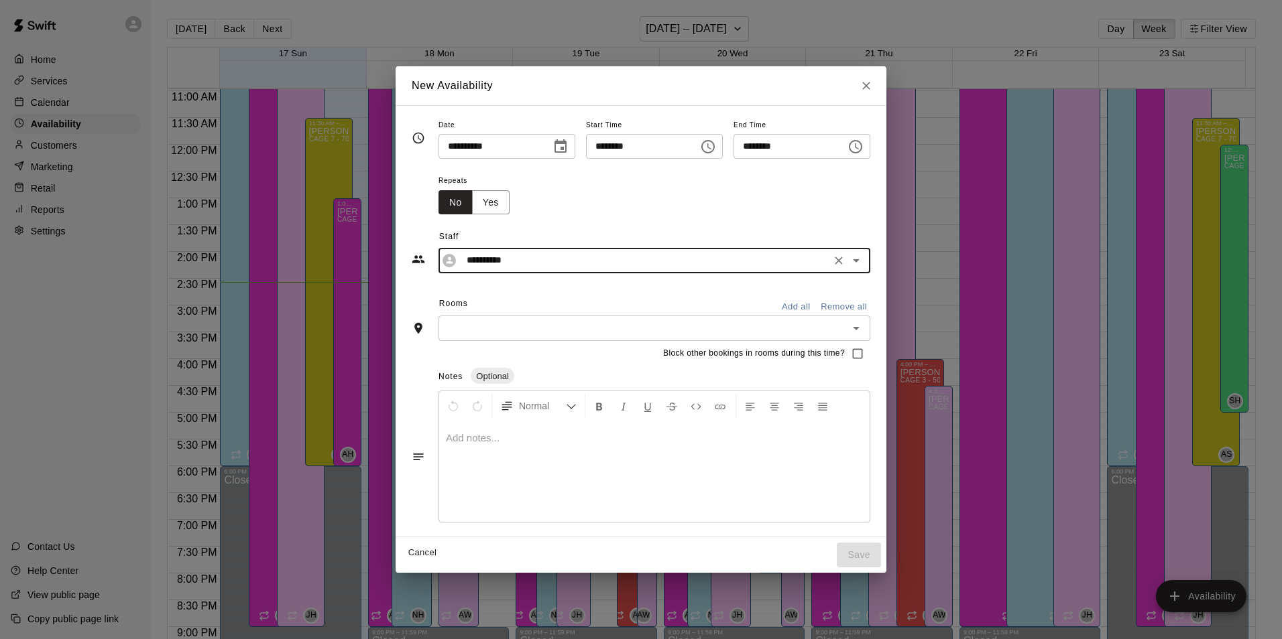
click at [722, 338] on div "​" at bounding box center [654, 328] width 432 height 25
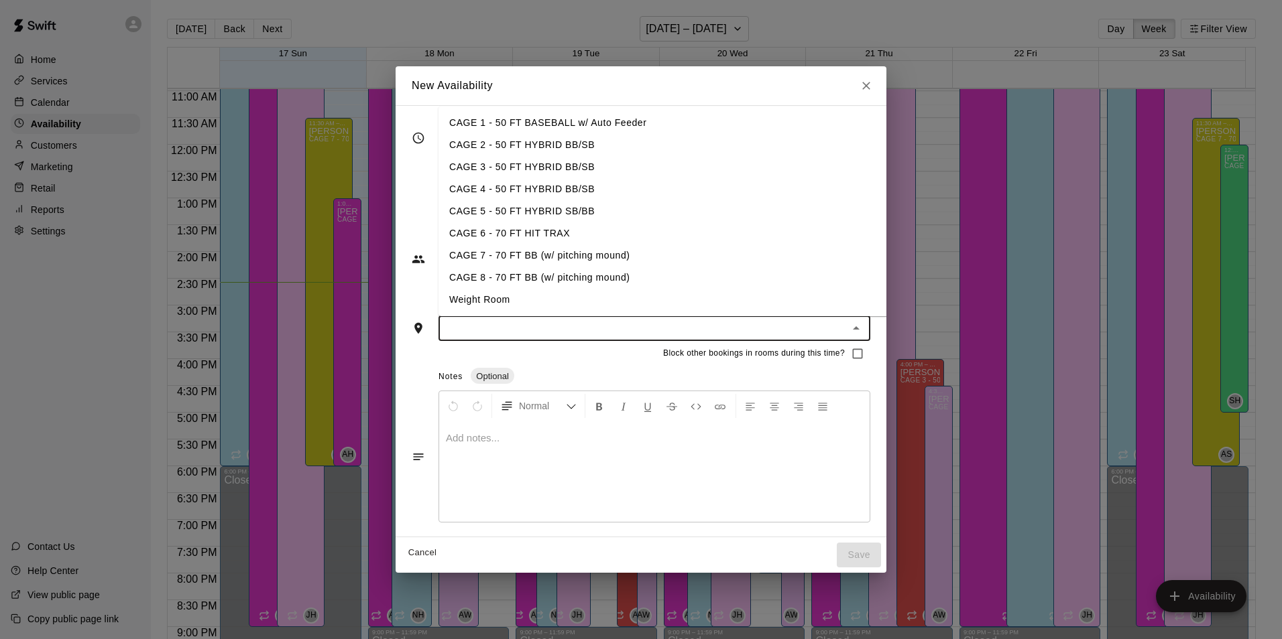
click at [510, 151] on li "CAGE 2 - 50 FT HYBRID BB/SB" at bounding box center [673, 145] width 470 height 22
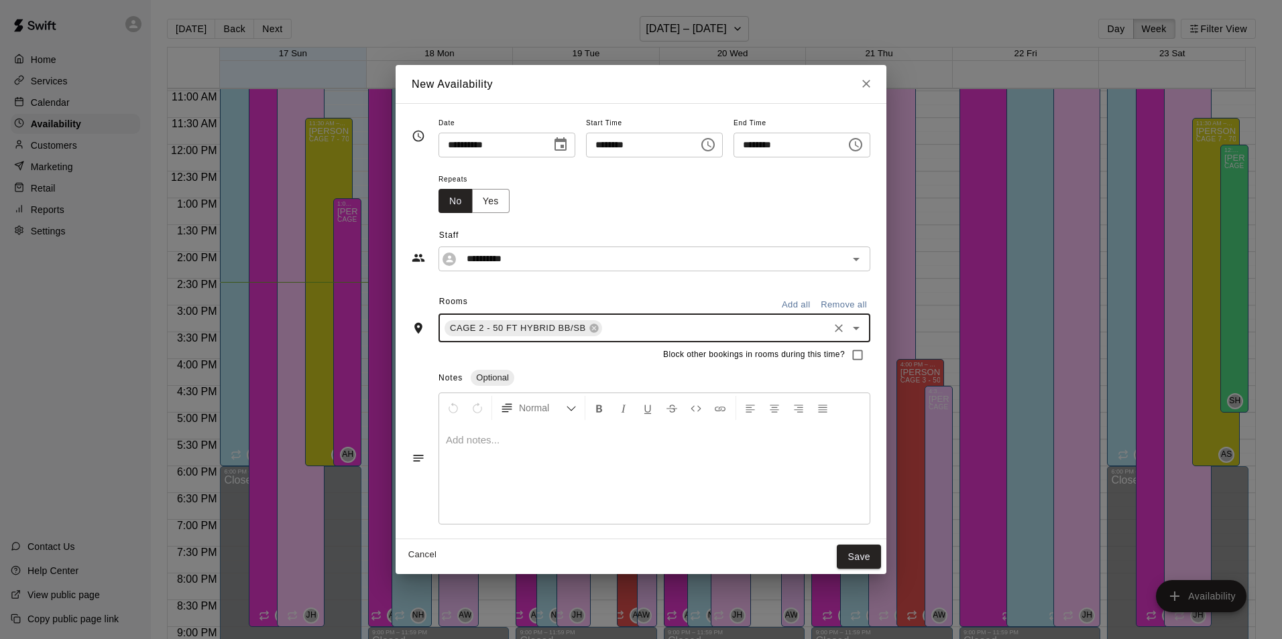
click at [611, 336] on input "text" at bounding box center [715, 328] width 223 height 17
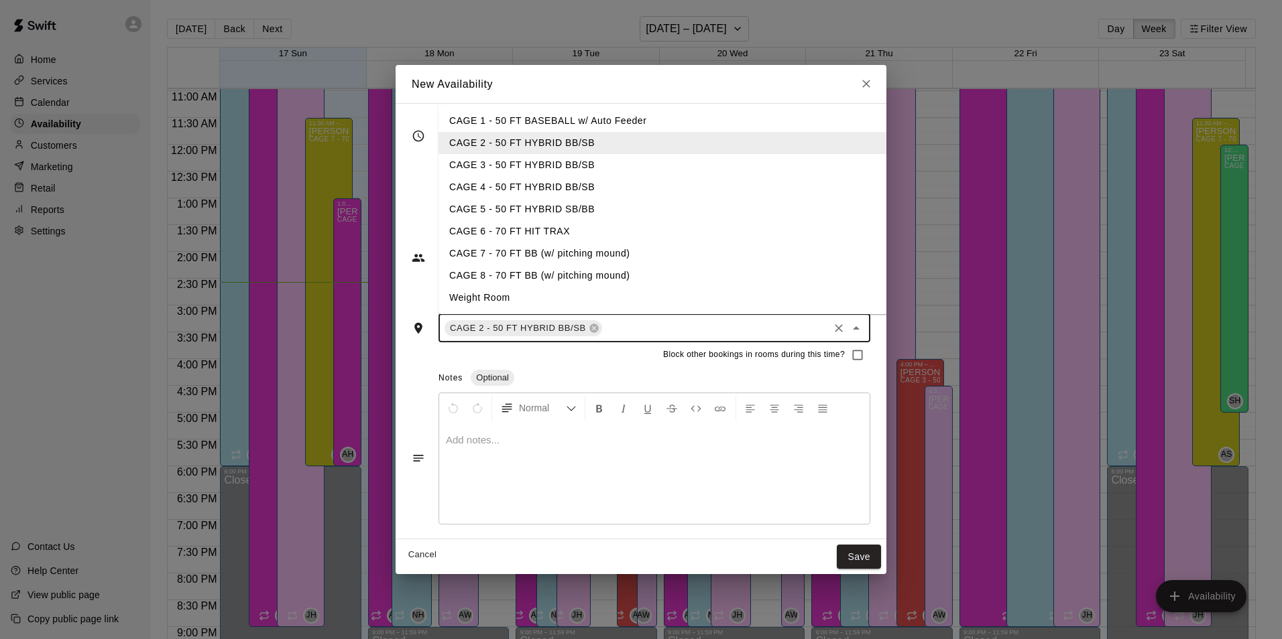
click at [524, 174] on li "CAGE 3 - 50 FT HYBRID BB/SB" at bounding box center [673, 165] width 470 height 22
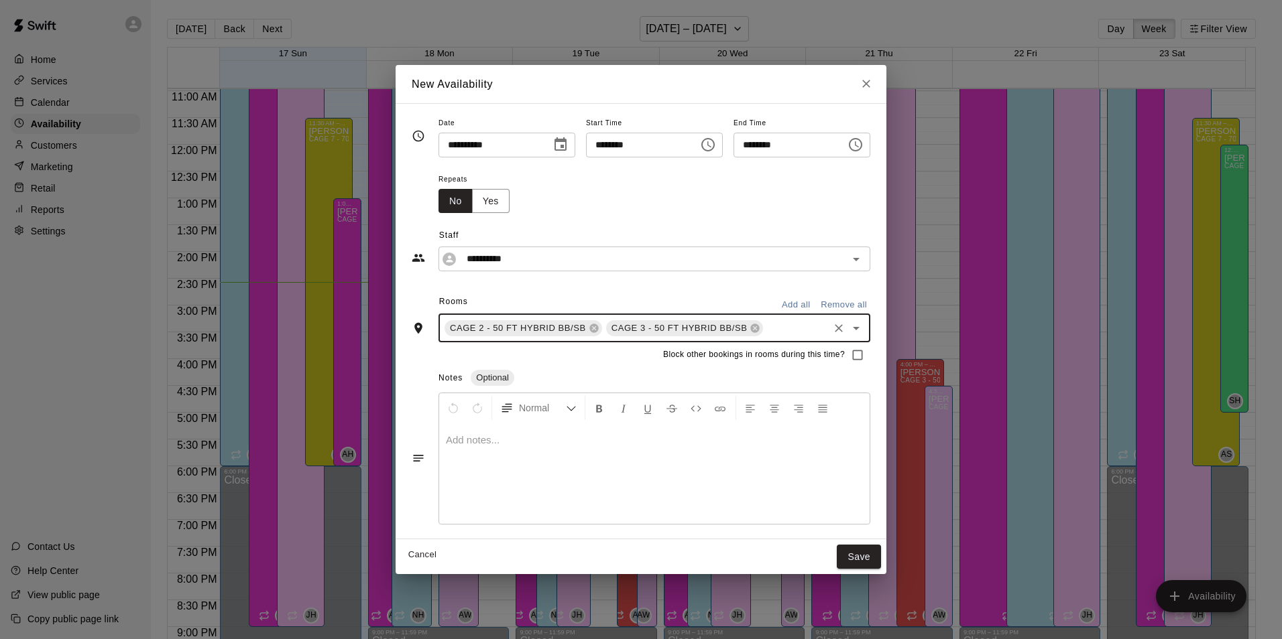
click at [598, 342] on div "CAGE 2 - 50 FT HYBRID BB/[PERSON_NAME] 3 - 50 FT HYBRID BB/SB ​" at bounding box center [654, 328] width 432 height 28
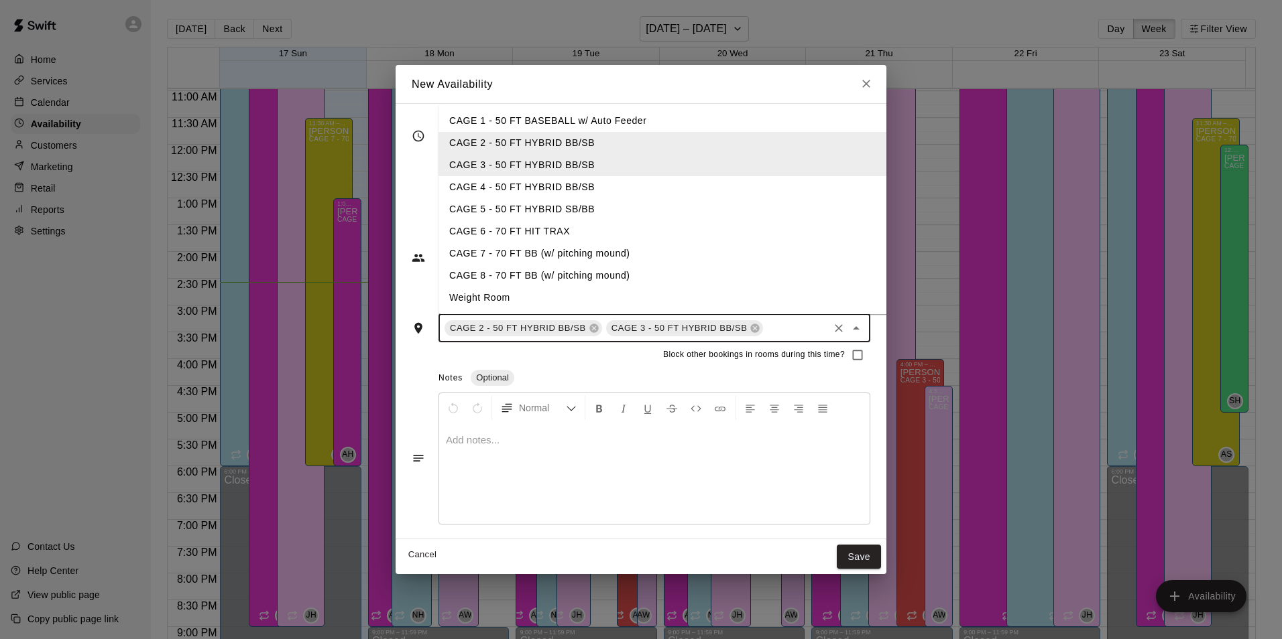
click at [525, 196] on li "CAGE 4 - 50 FT HYBRID BB/SB" at bounding box center [673, 187] width 470 height 22
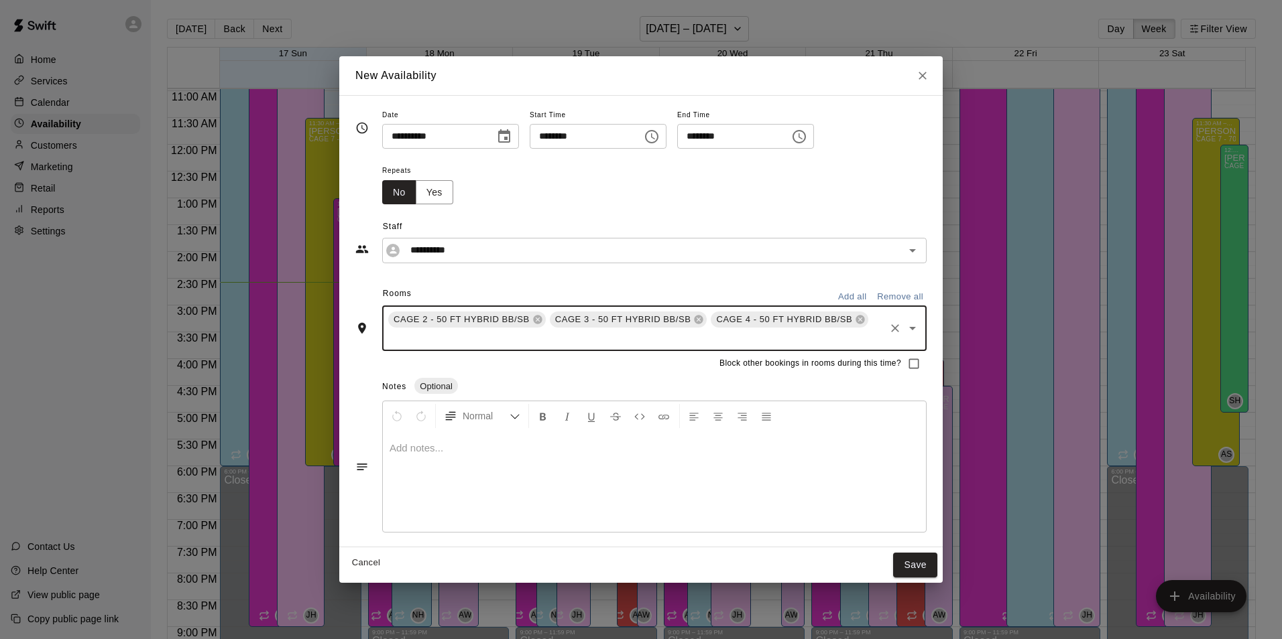
click at [540, 338] on div "CAGE 2 - 50 FT HYBRID BB/[PERSON_NAME] 3 - 50 FT HYBRID BB/[PERSON_NAME] 4 - 50…" at bounding box center [654, 328] width 544 height 45
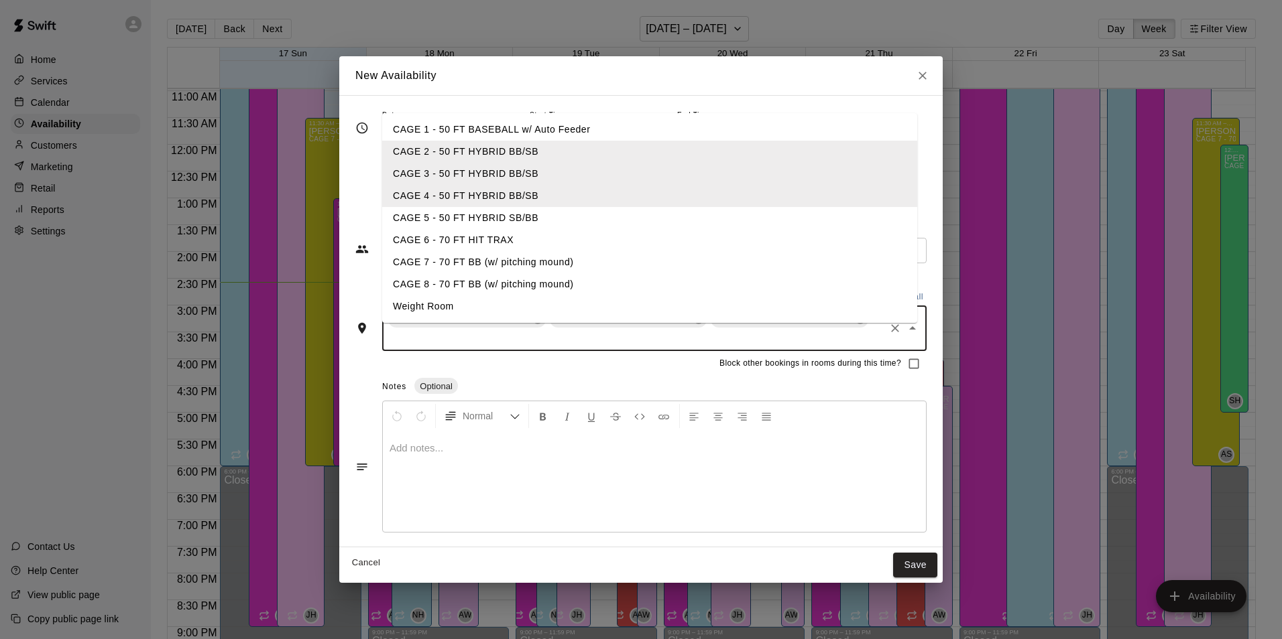
click at [511, 212] on li "CAGE 5 - 50 FT HYBRID SB/BB" at bounding box center [649, 218] width 535 height 22
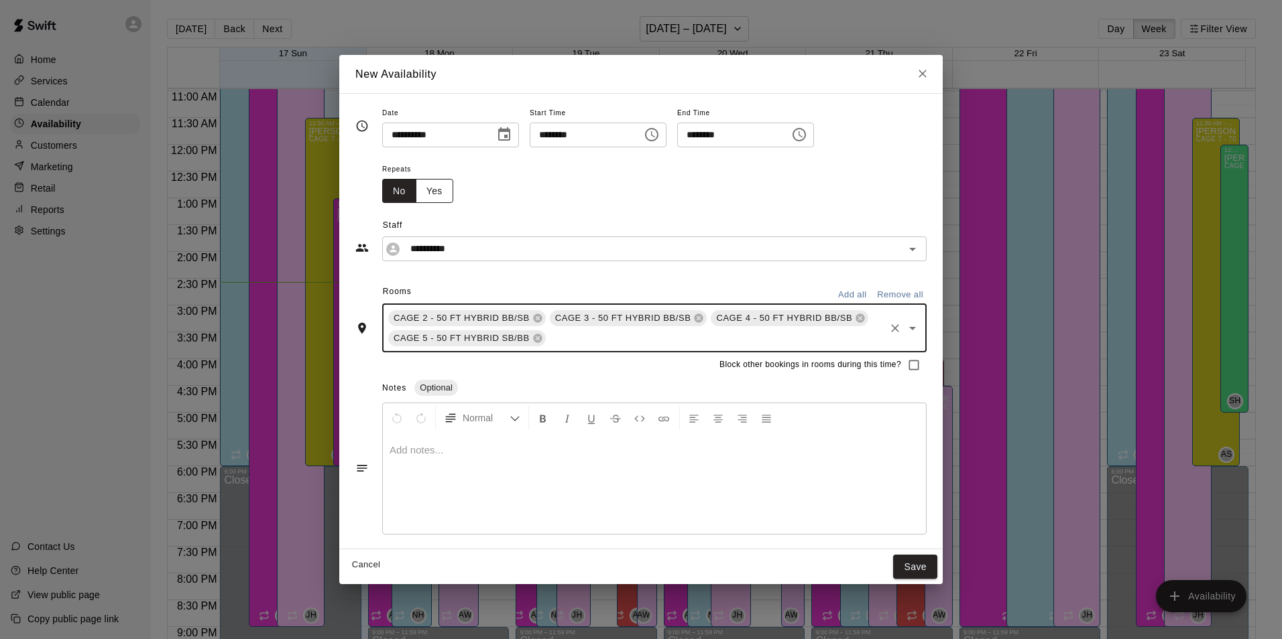
click at [442, 194] on button "Yes" at bounding box center [435, 191] width 38 height 25
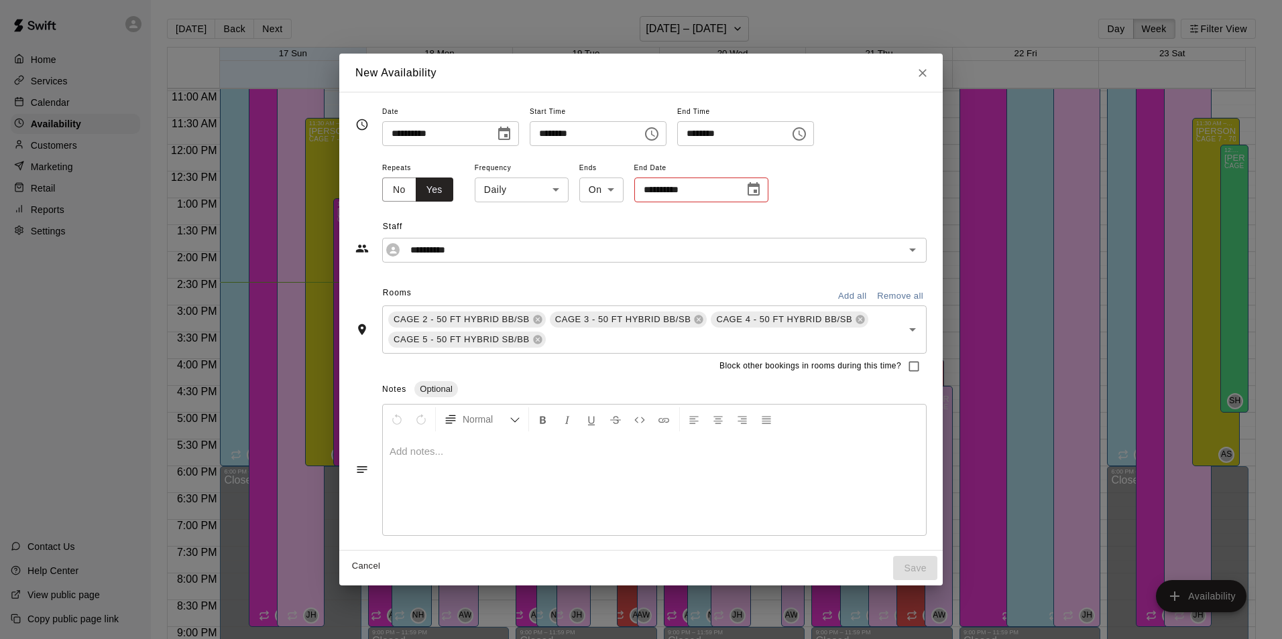
click at [553, 193] on body "Home Services Calendar Availability Customers Marketing Retail Reports Settings…" at bounding box center [641, 330] width 1282 height 661
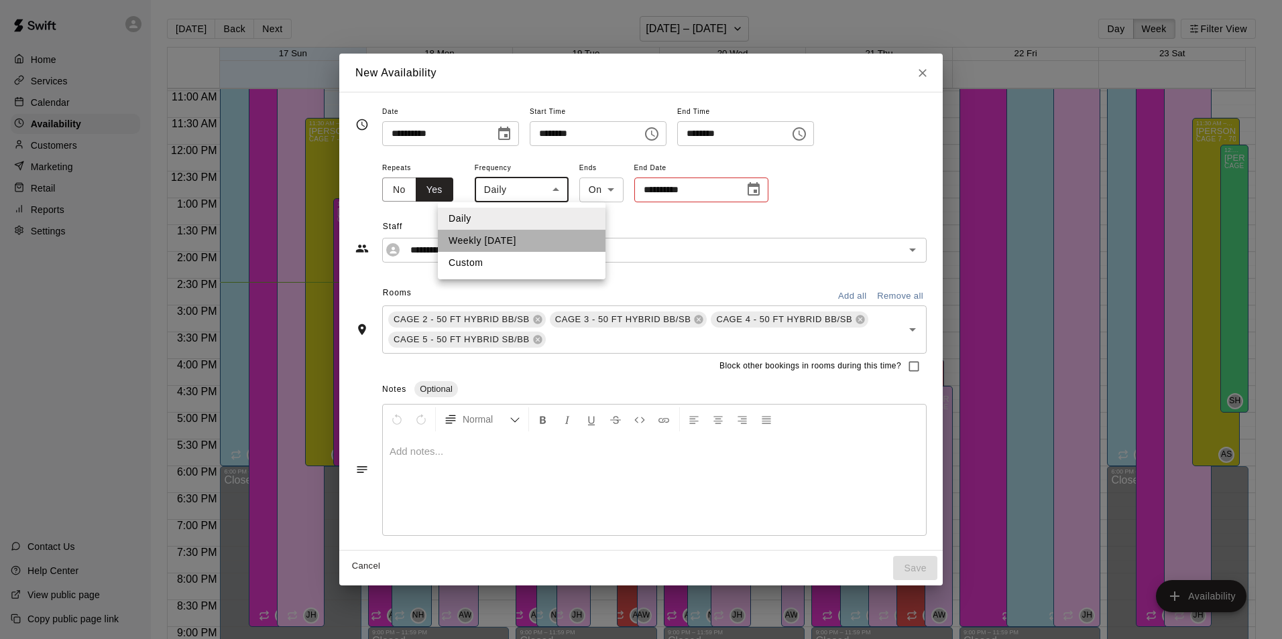
click at [539, 247] on li "Weekly [DATE]" at bounding box center [522, 241] width 168 height 22
type input "******"
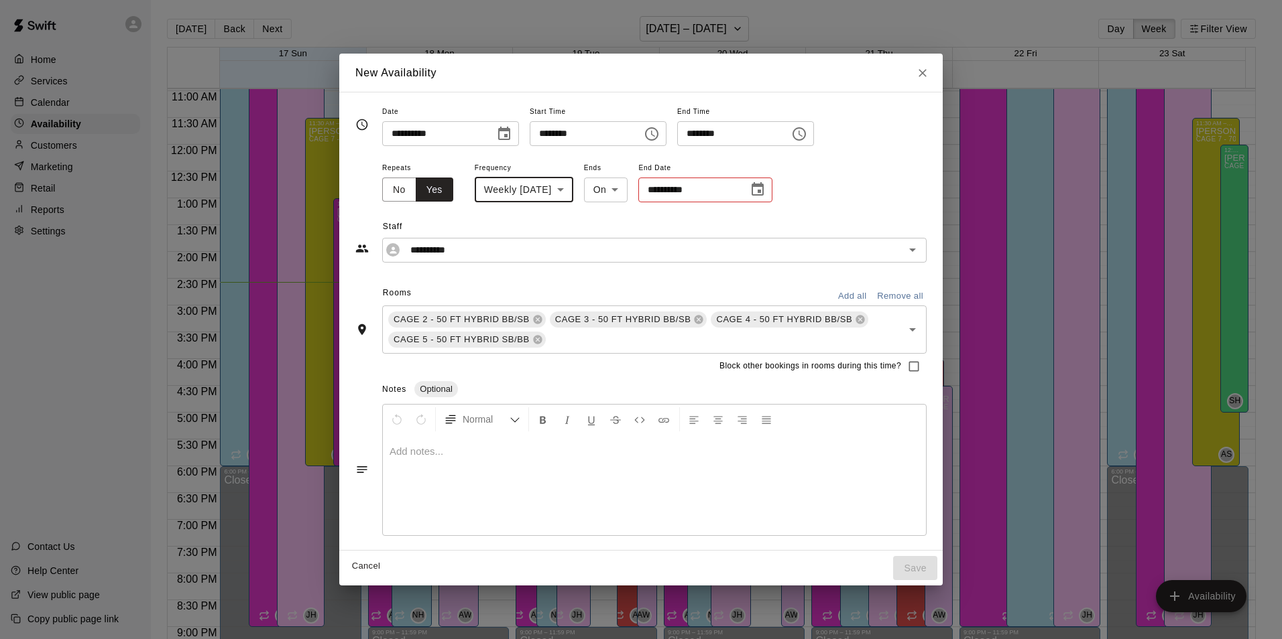
click at [681, 195] on input "**********" at bounding box center [688, 190] width 101 height 25
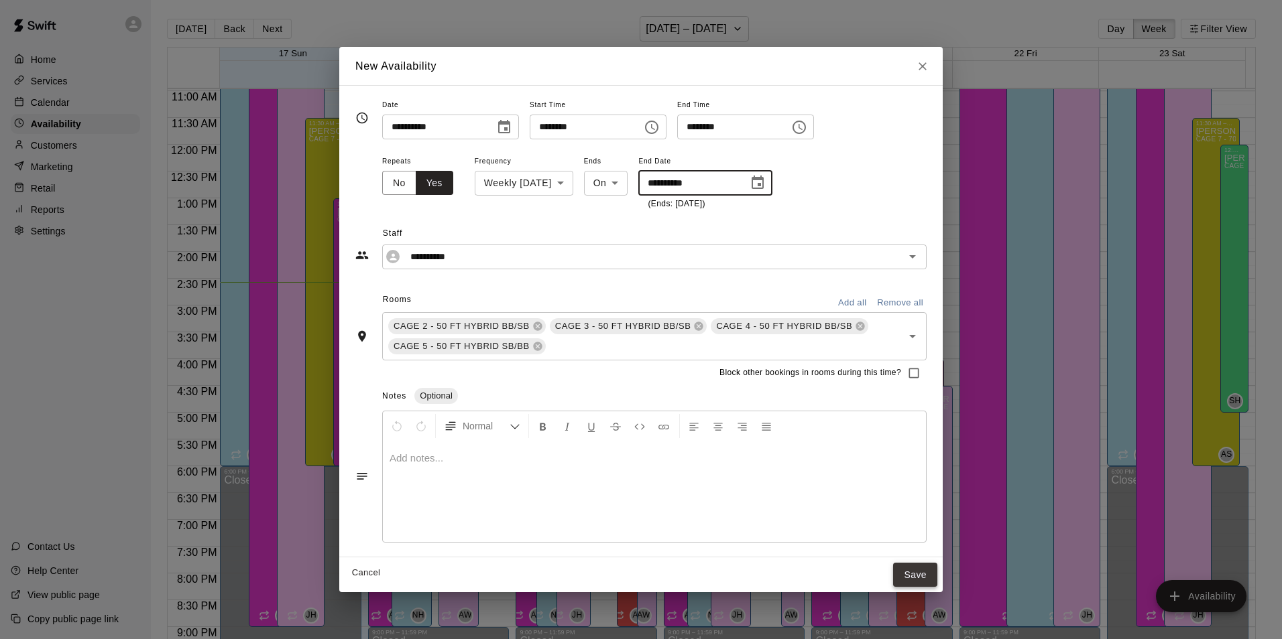
type input "**********"
click at [914, 570] on button "Save" at bounding box center [915, 575] width 44 height 25
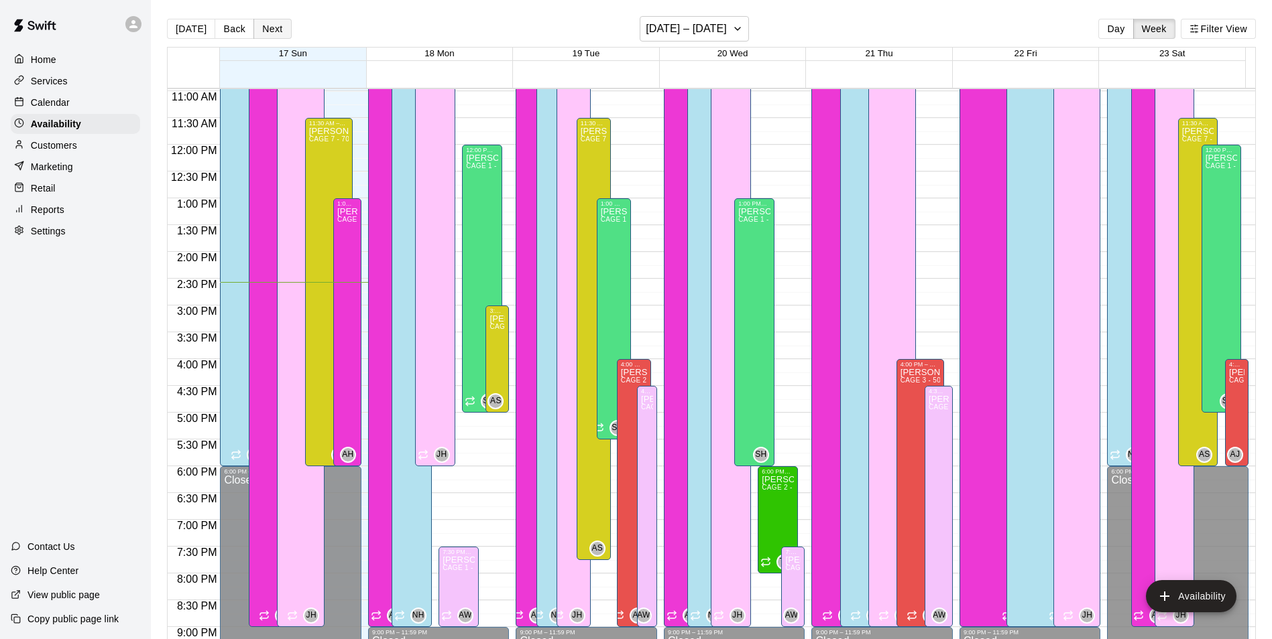
click at [271, 30] on button "Next" at bounding box center [272, 29] width 38 height 20
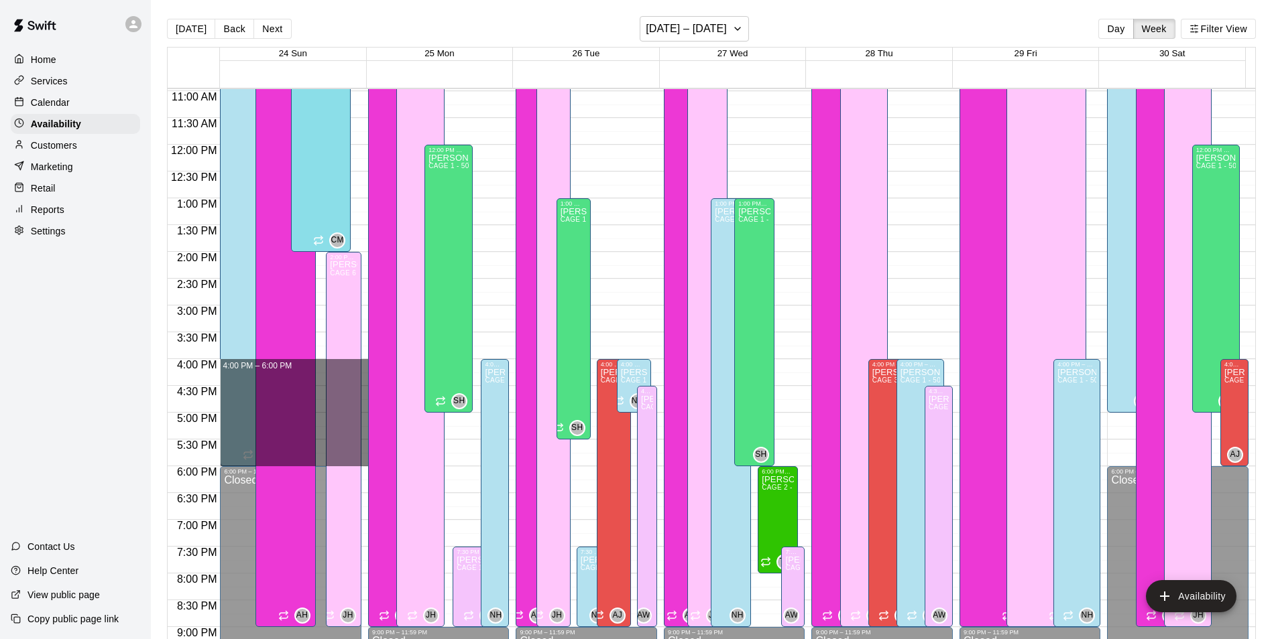
drag, startPoint x: 318, startPoint y: 363, endPoint x: 318, endPoint y: 455, distance: 92.5
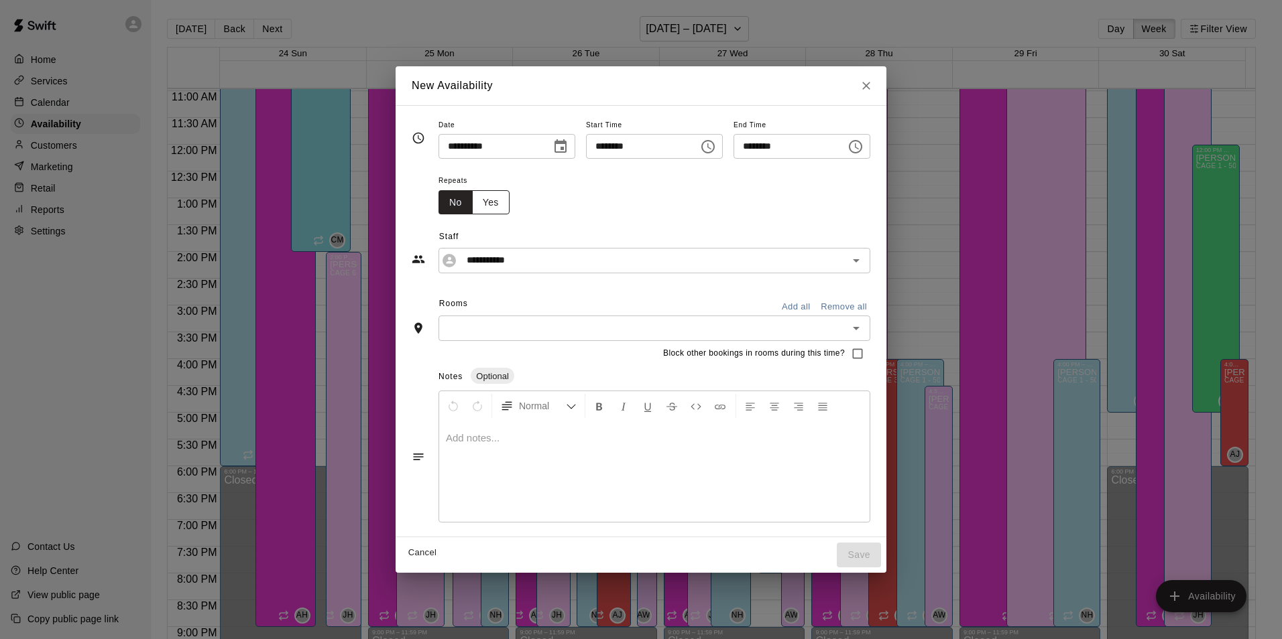
click at [475, 208] on button "Yes" at bounding box center [491, 202] width 38 height 25
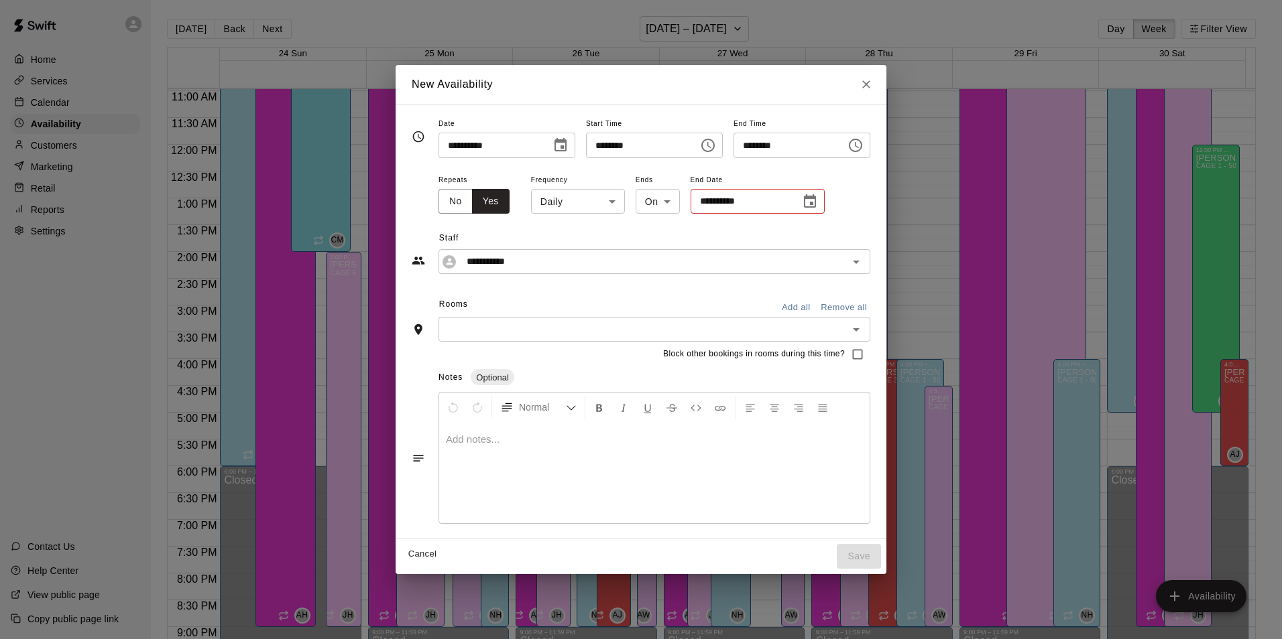
click at [578, 204] on body "Home Services Calendar Availability Customers Marketing Retail Reports Settings…" at bounding box center [641, 330] width 1282 height 661
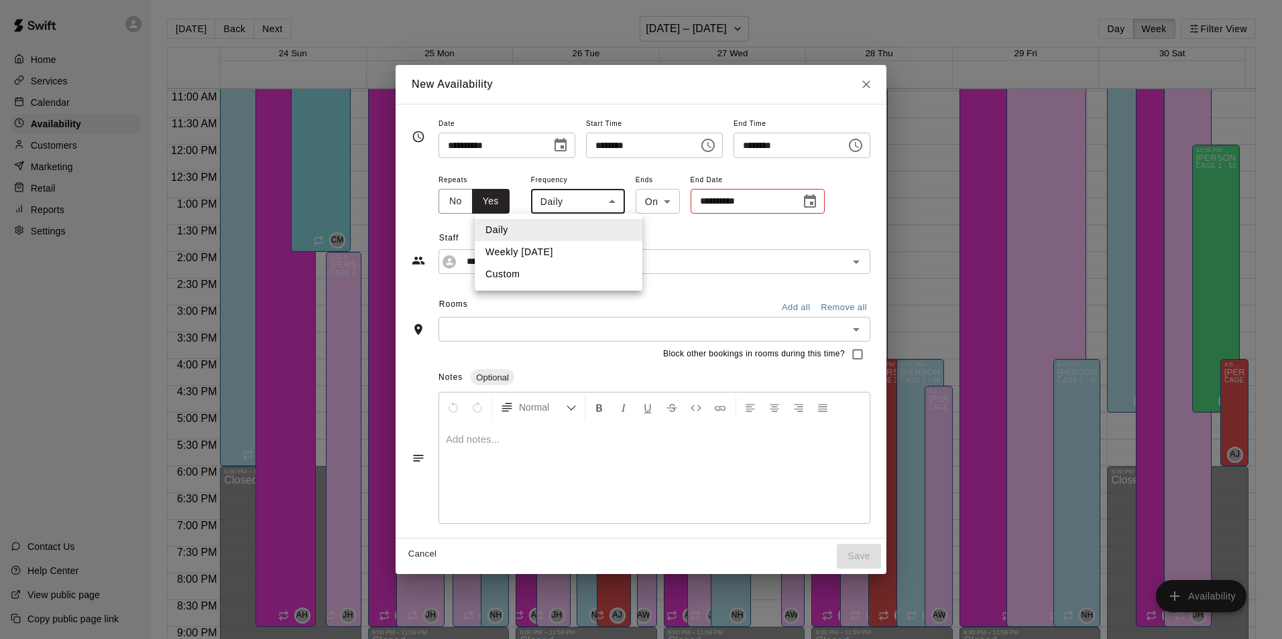
click at [576, 250] on li "Weekly [DATE]" at bounding box center [559, 252] width 168 height 22
type input "******"
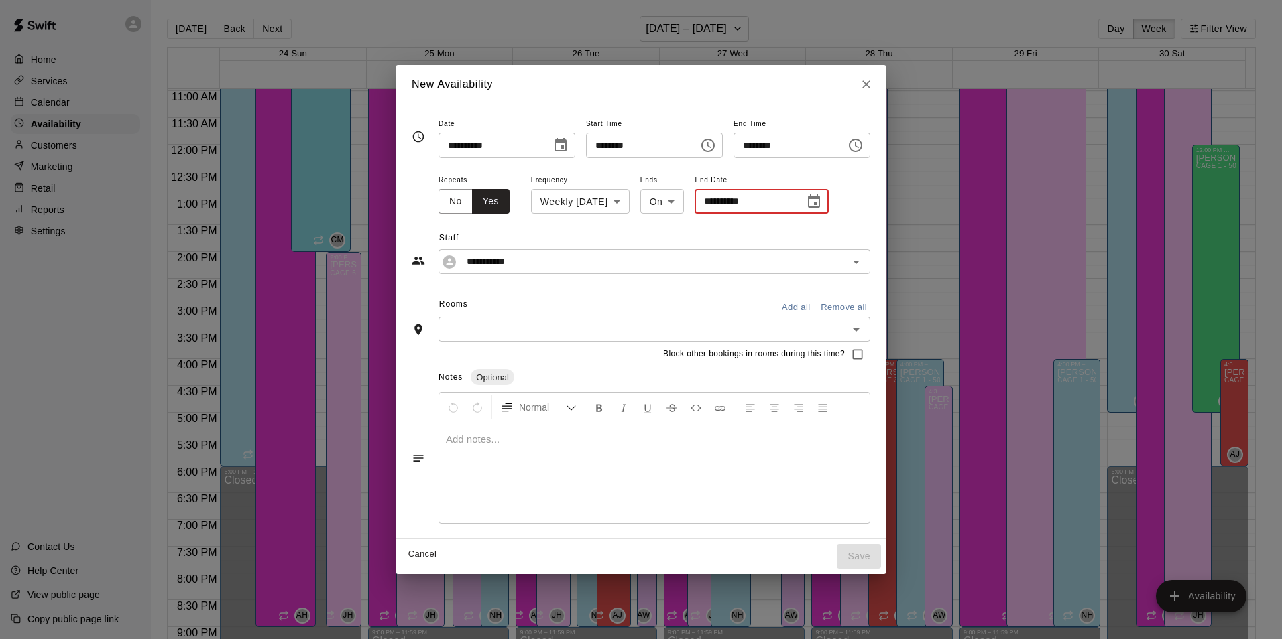
click at [708, 206] on input "**********" at bounding box center [744, 201] width 101 height 25
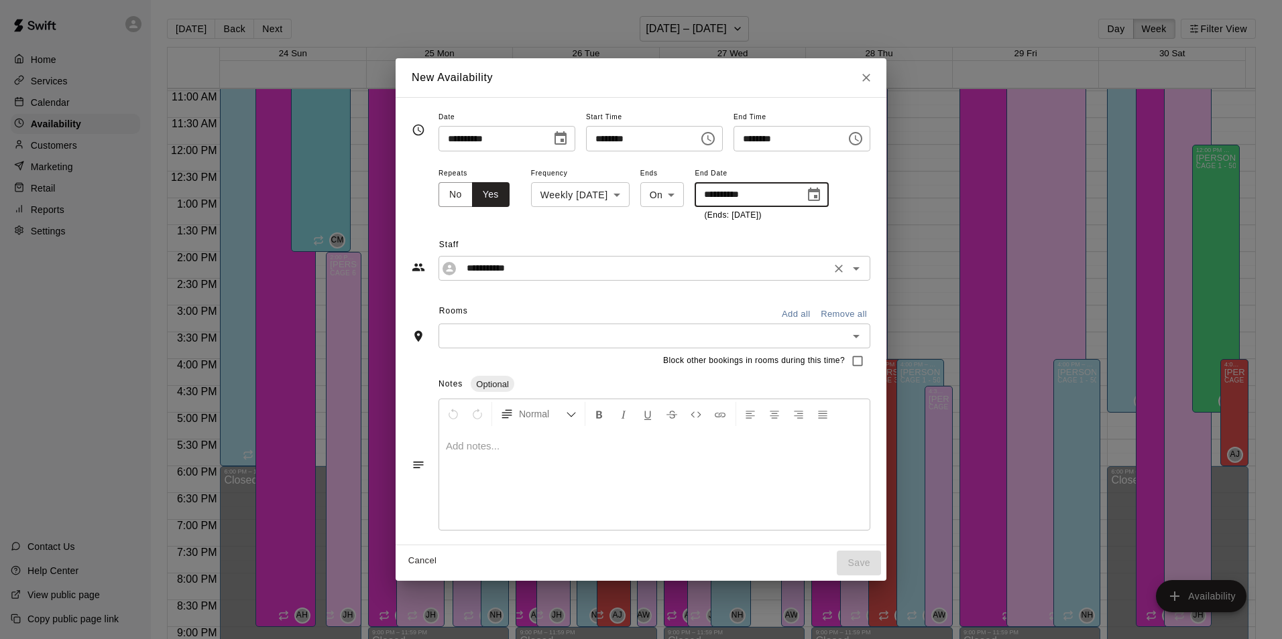
type input "**********"
click at [576, 267] on input "**********" at bounding box center [643, 268] width 365 height 17
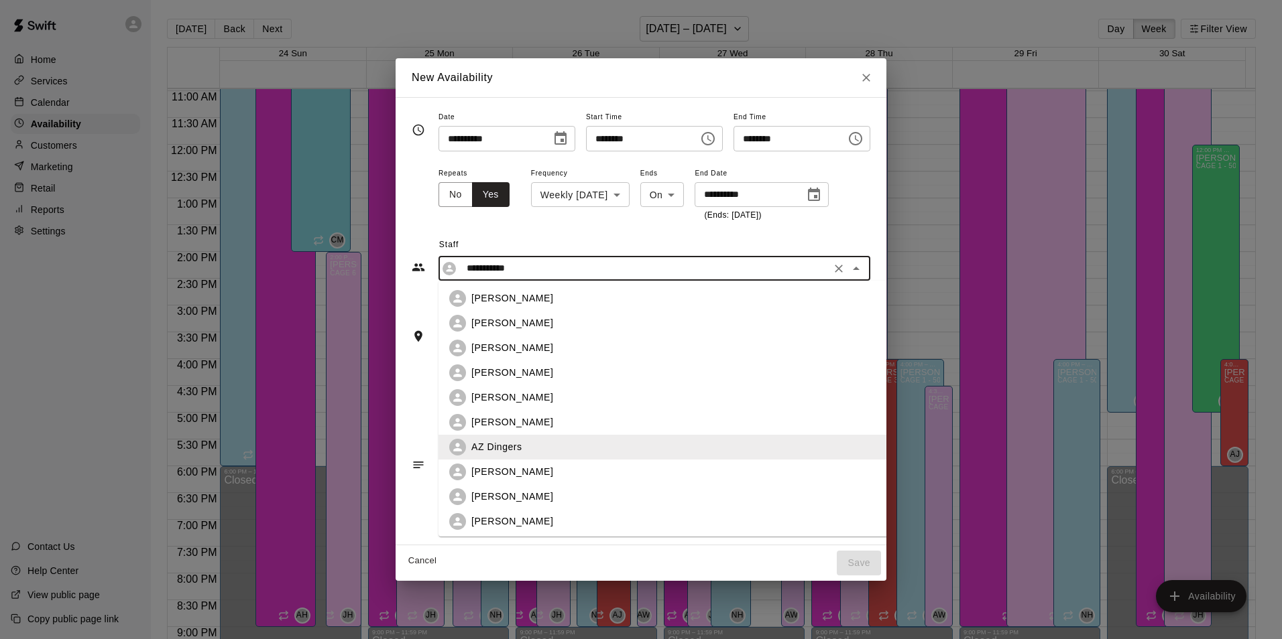
click at [544, 424] on div "[PERSON_NAME]" at bounding box center [684, 423] width 426 height 14
type input "**********"
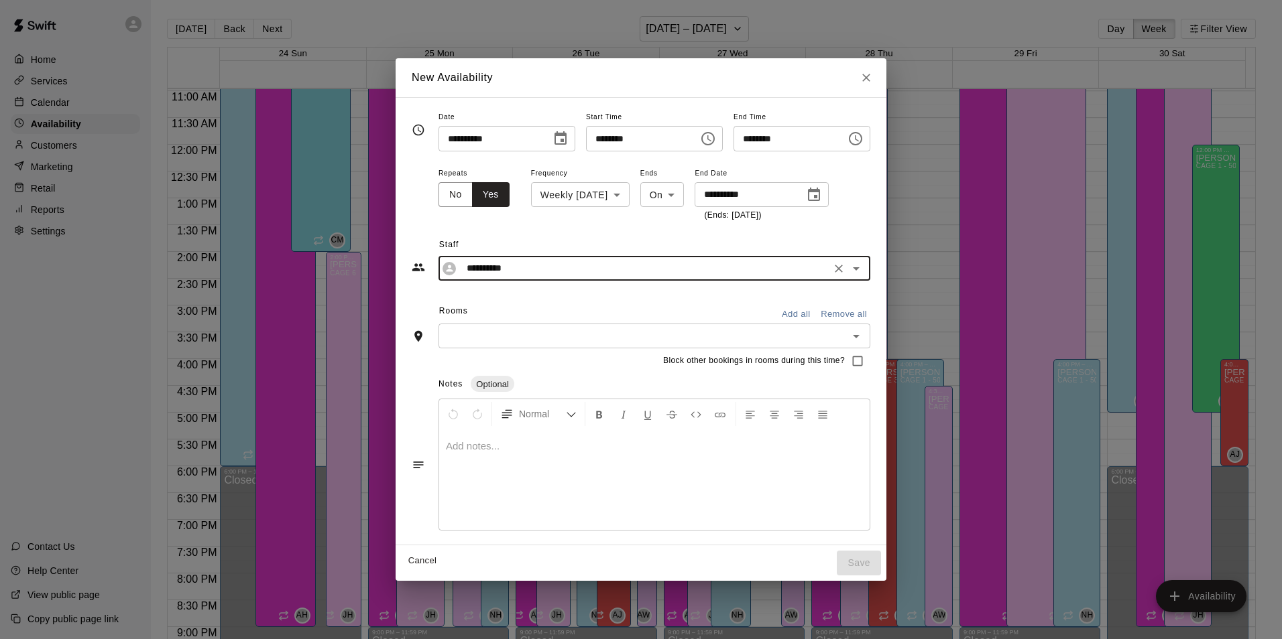
click at [576, 343] on input "text" at bounding box center [643, 336] width 402 height 17
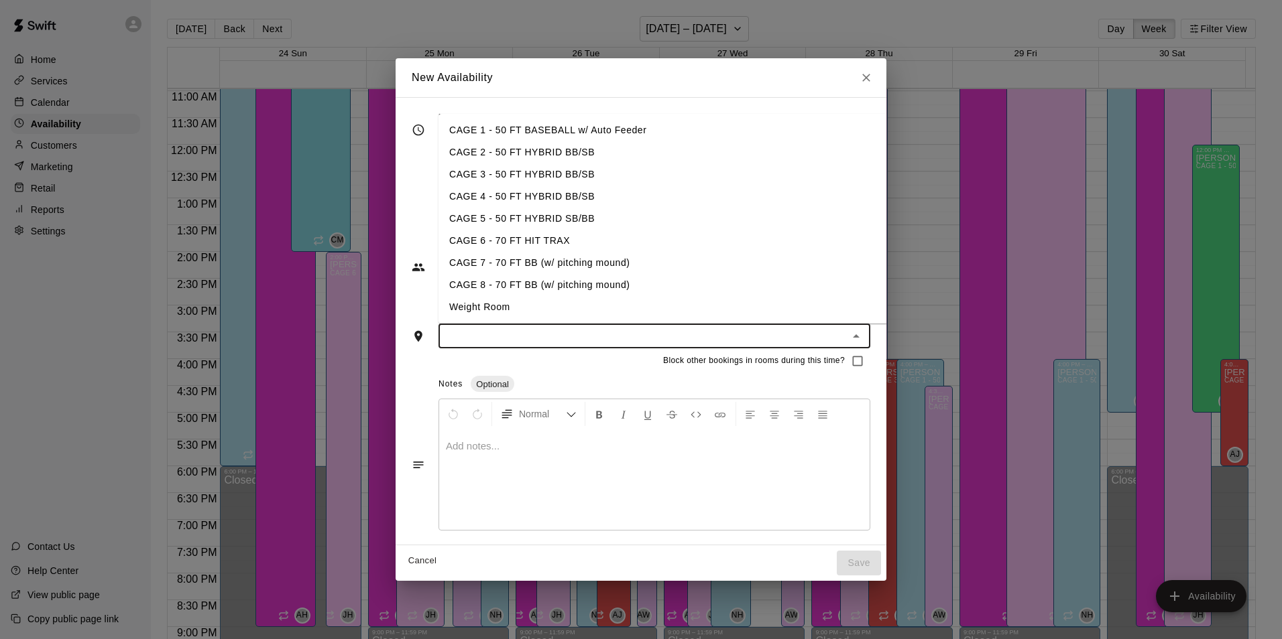
click at [506, 159] on li "CAGE 2 - 50 FT HYBRID BB/SB" at bounding box center [673, 152] width 470 height 22
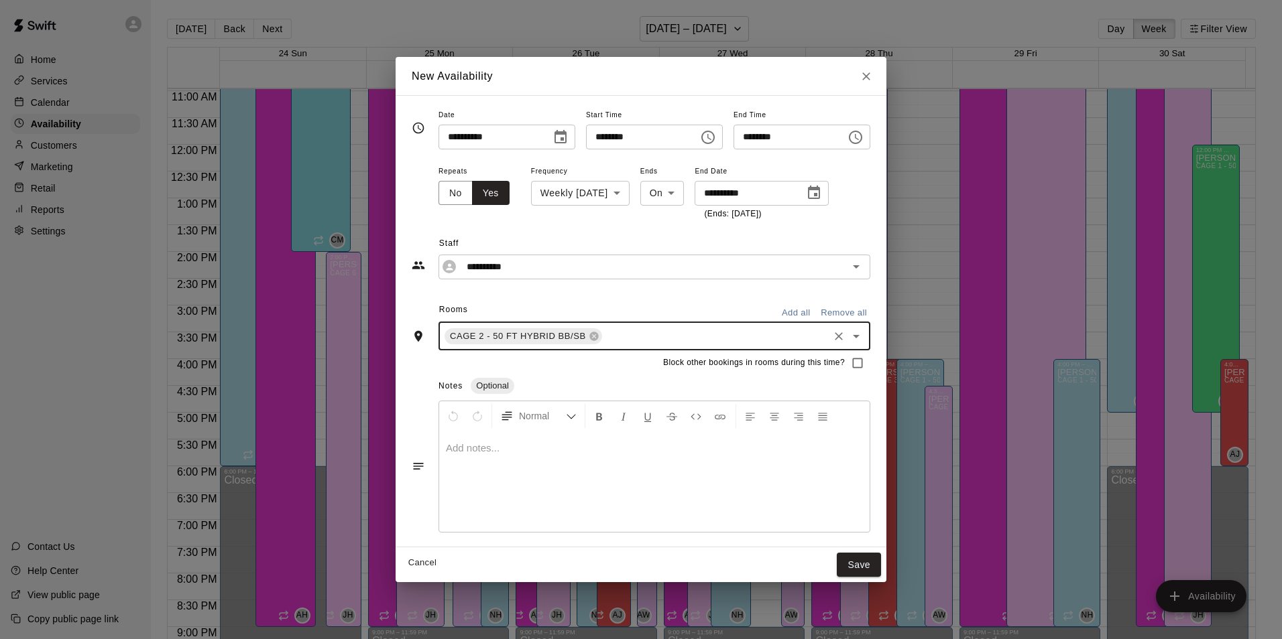
click at [575, 347] on div "CAGE 2 - 50 FT HYBRID BB/SB ​" at bounding box center [654, 336] width 432 height 28
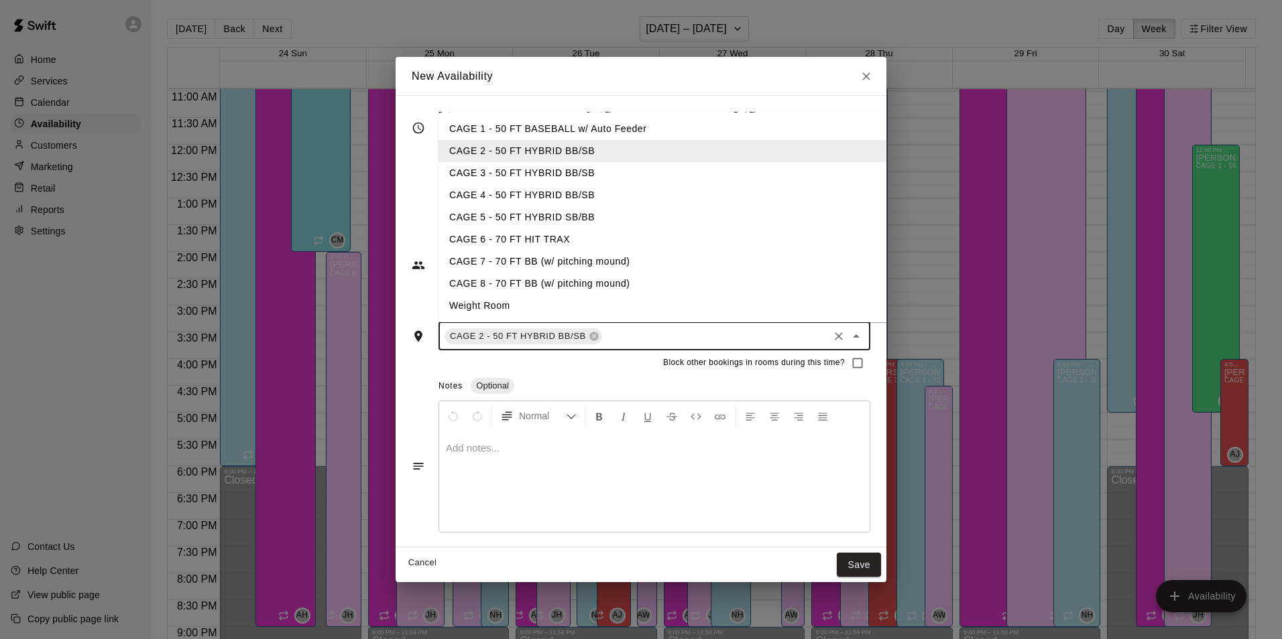
click at [543, 181] on li "CAGE 3 - 50 FT HYBRID BB/SB" at bounding box center [673, 173] width 470 height 22
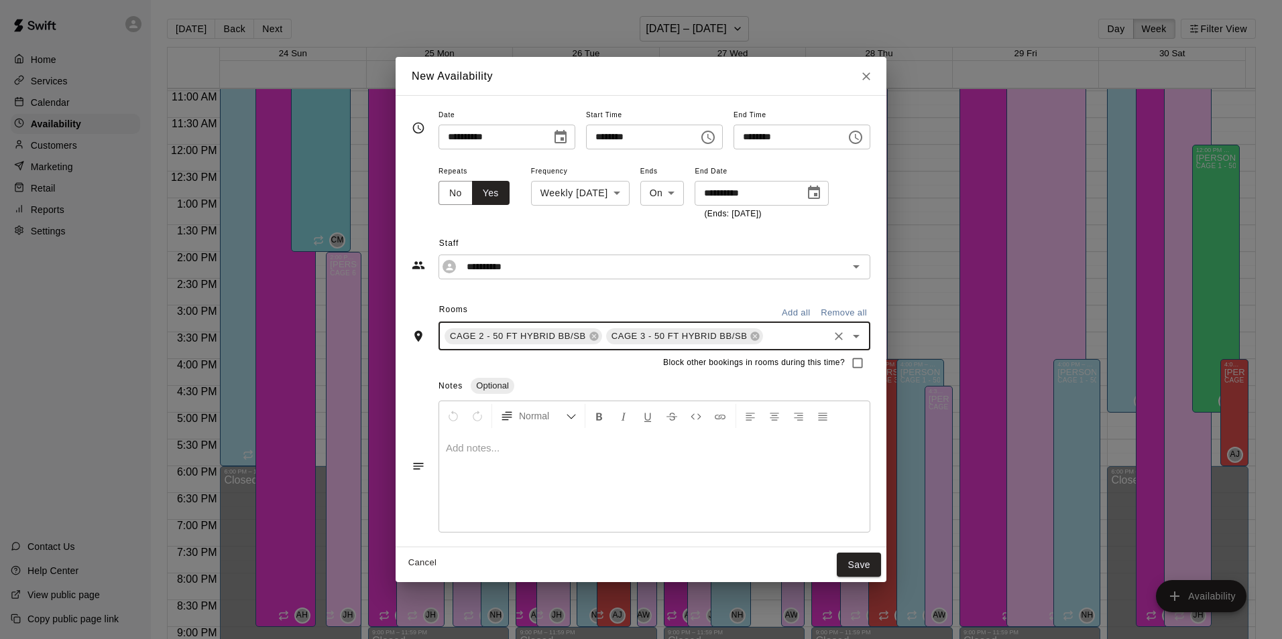
click at [576, 348] on div "CAGE 2 - 50 FT HYBRID BB/[PERSON_NAME] 3 - 50 FT HYBRID BB/SB ​" at bounding box center [654, 336] width 432 height 28
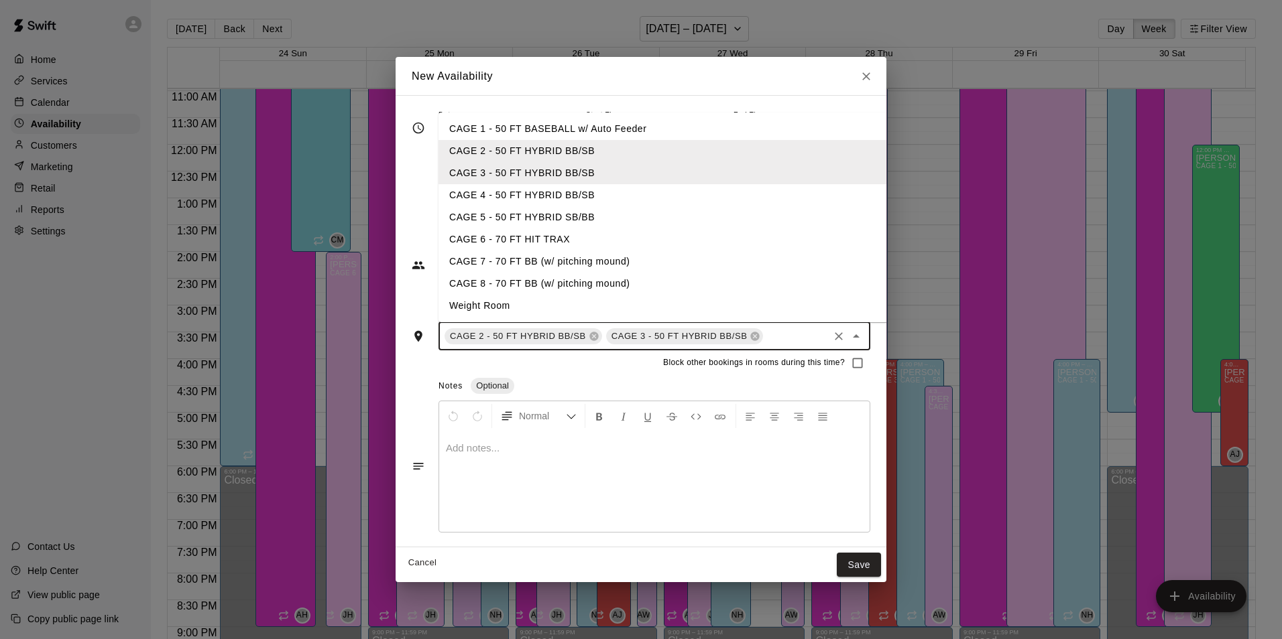
click at [511, 191] on li "CAGE 4 - 50 FT HYBRID BB/SB" at bounding box center [673, 195] width 470 height 22
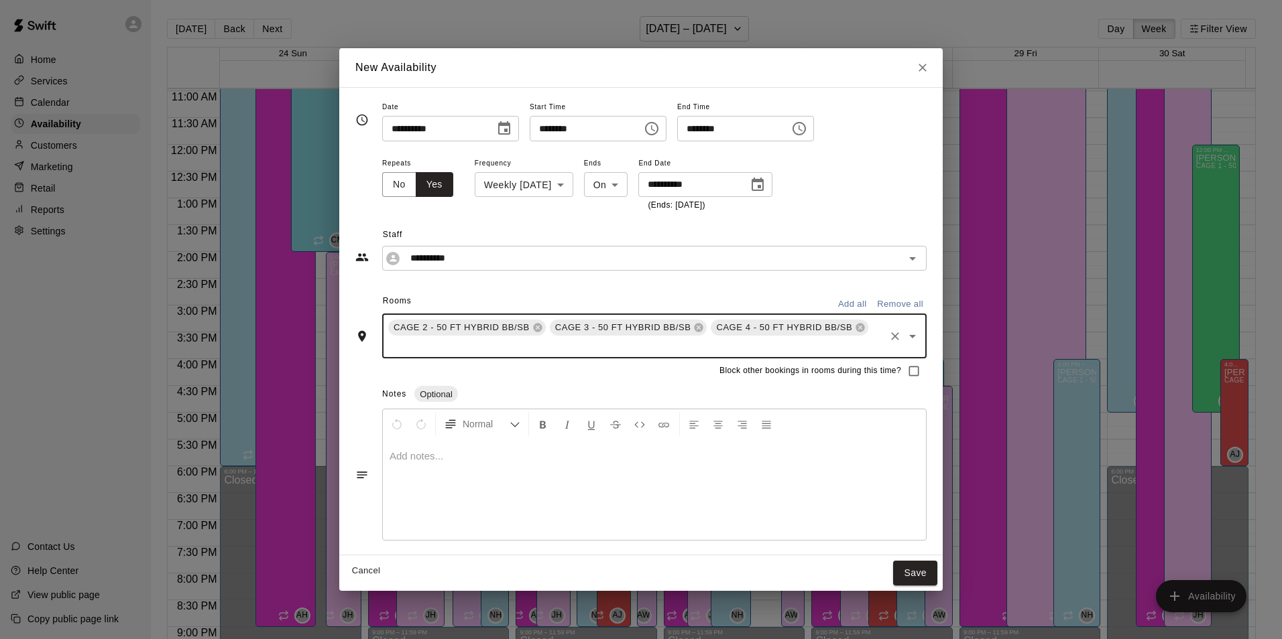
click at [543, 348] on div "CAGE 2 - 50 FT HYBRID BB/[PERSON_NAME] 3 - 50 FT HYBRID BB/[PERSON_NAME] 4 - 50…" at bounding box center [654, 336] width 544 height 45
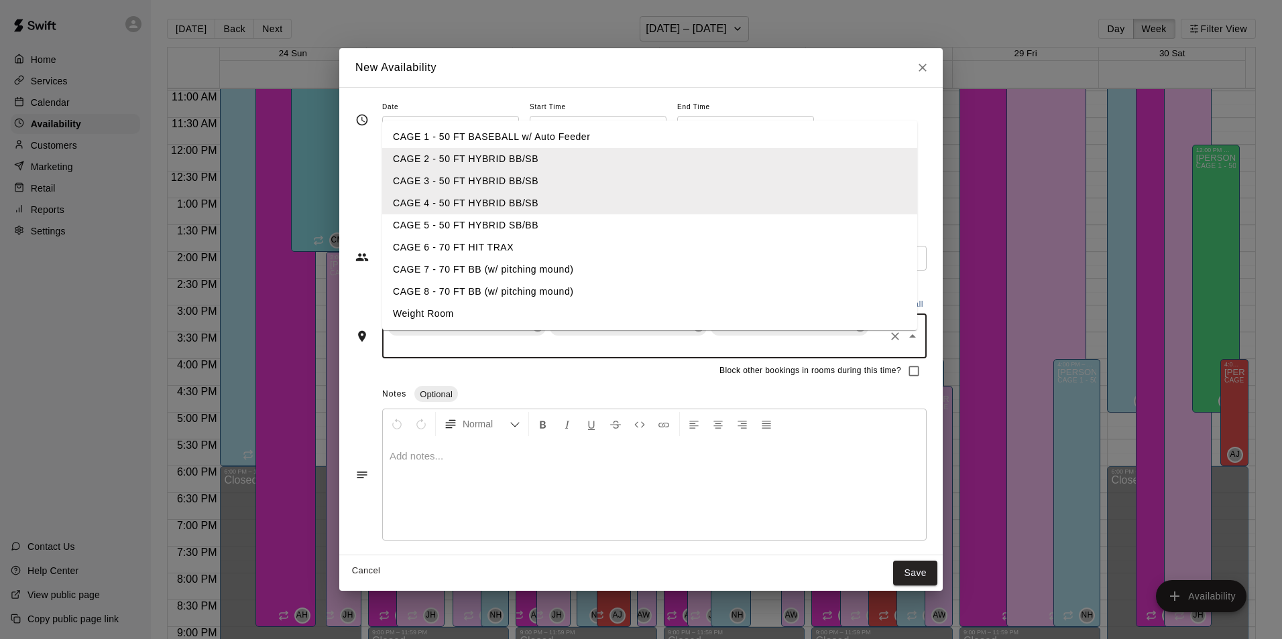
click at [519, 219] on li "CAGE 5 - 50 FT HYBRID SB/BB" at bounding box center [649, 225] width 535 height 22
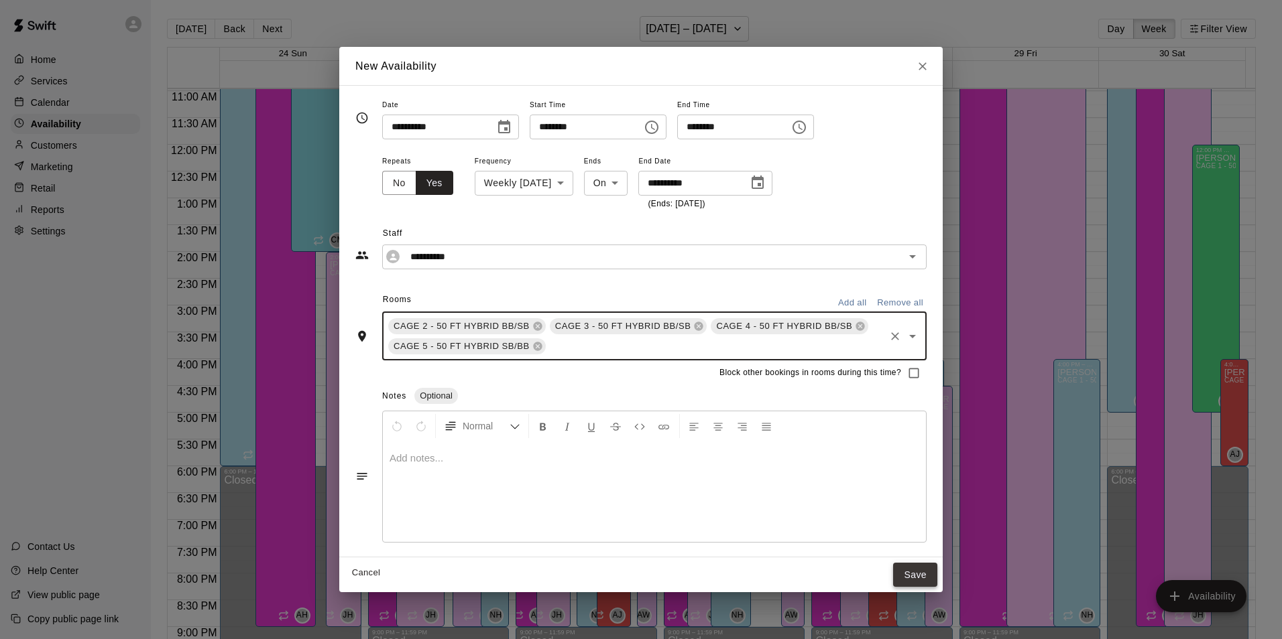
click at [918, 569] on button "Save" at bounding box center [915, 575] width 44 height 25
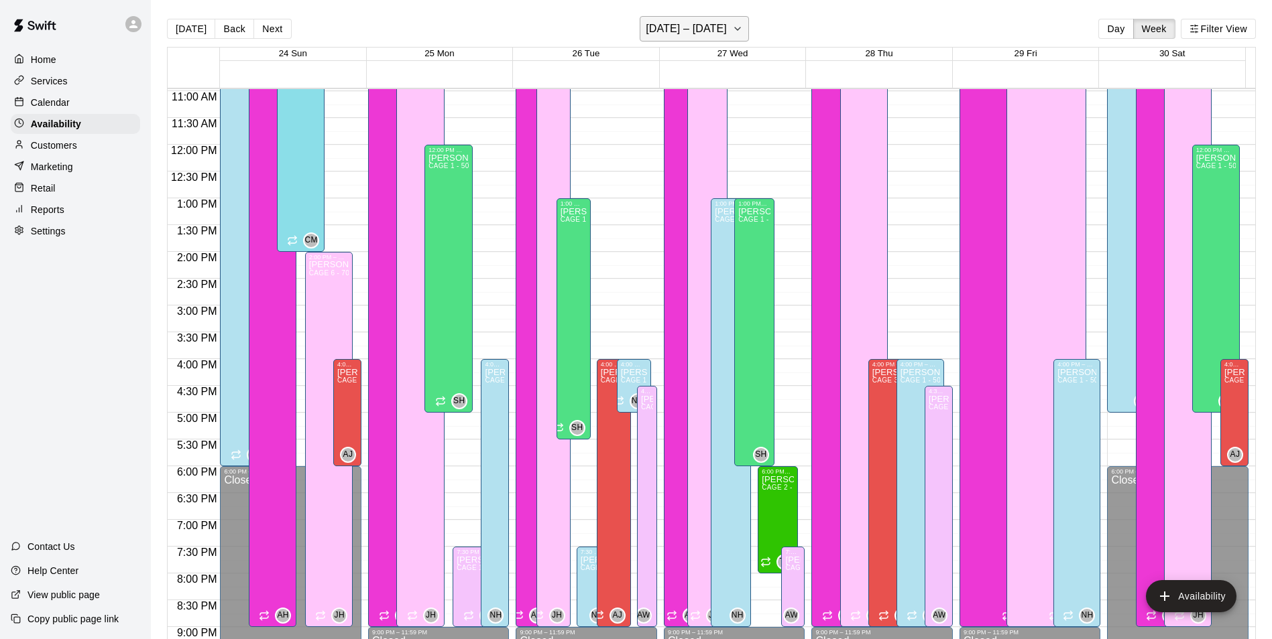
click at [661, 37] on h6 "[DATE] – [DATE]" at bounding box center [685, 28] width 81 height 19
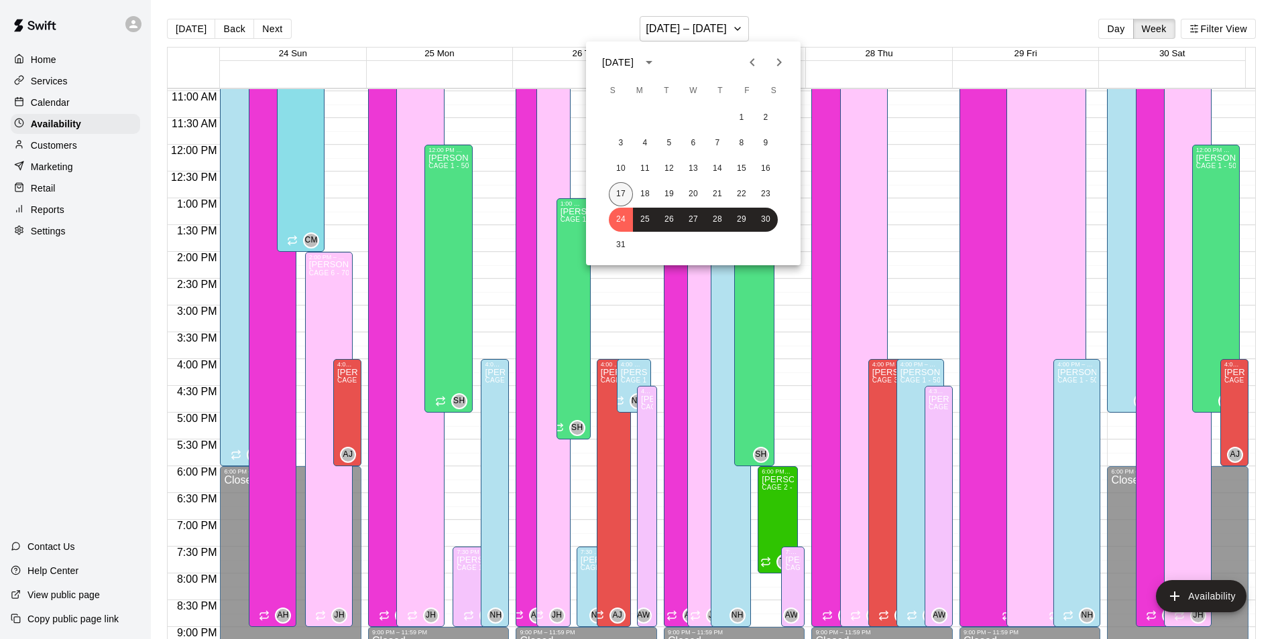
click at [623, 196] on button "17" at bounding box center [621, 194] width 24 height 24
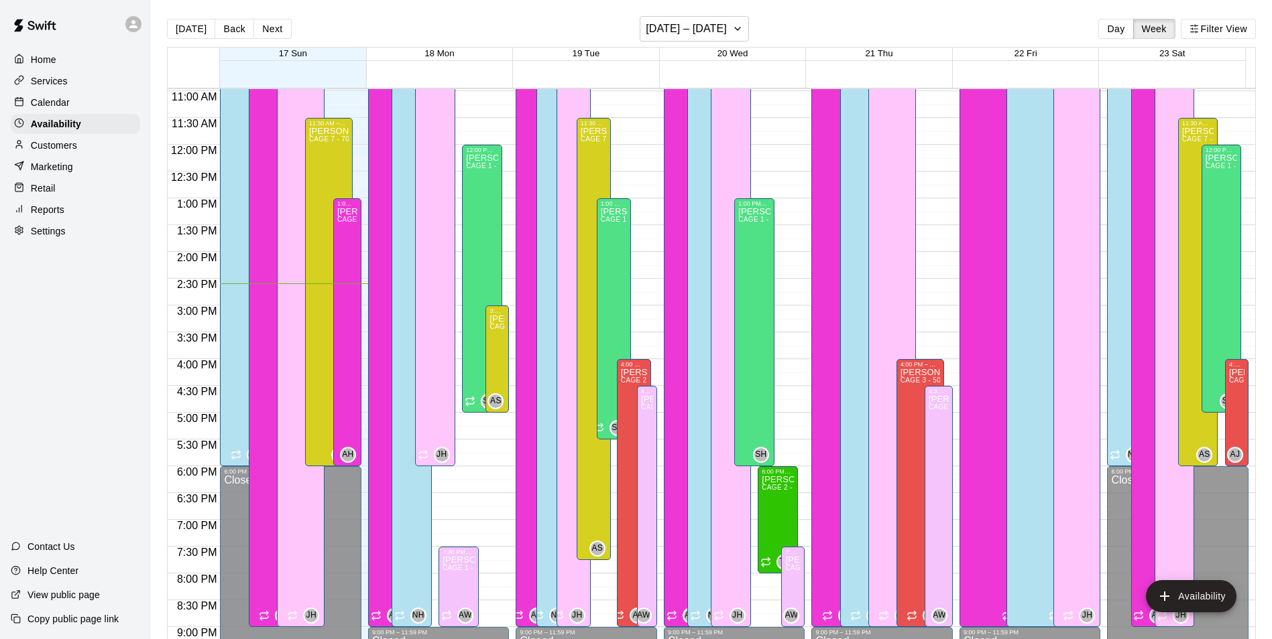
click at [101, 103] on div "Calendar" at bounding box center [75, 103] width 129 height 20
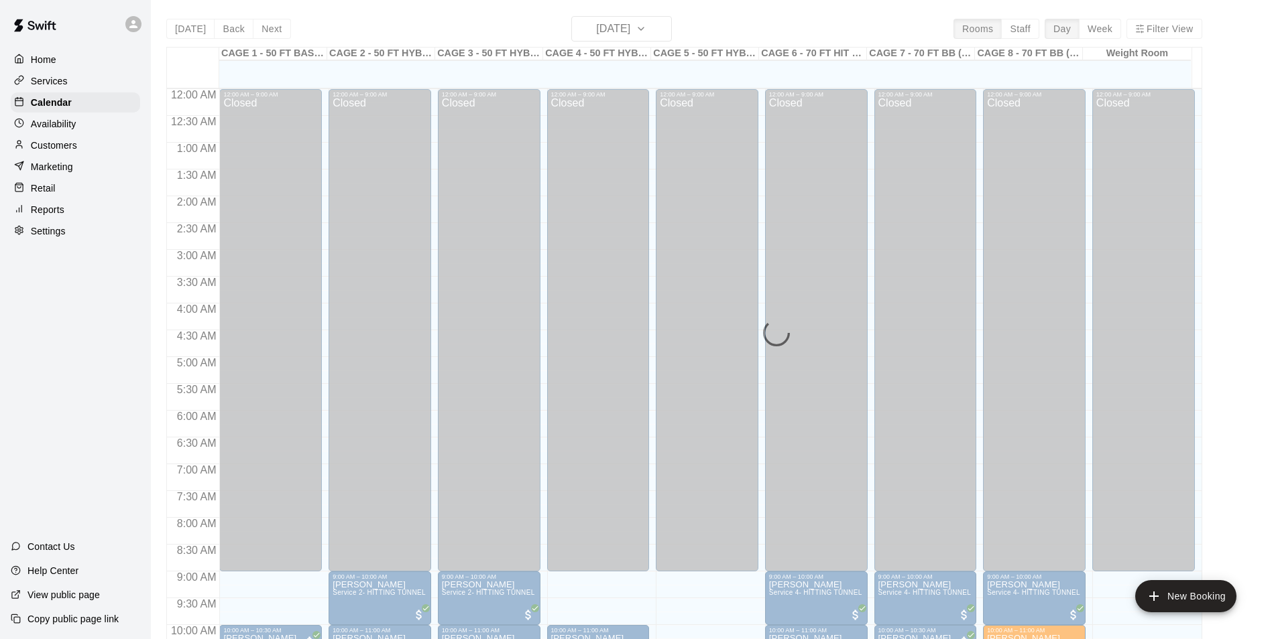
scroll to position [681, 0]
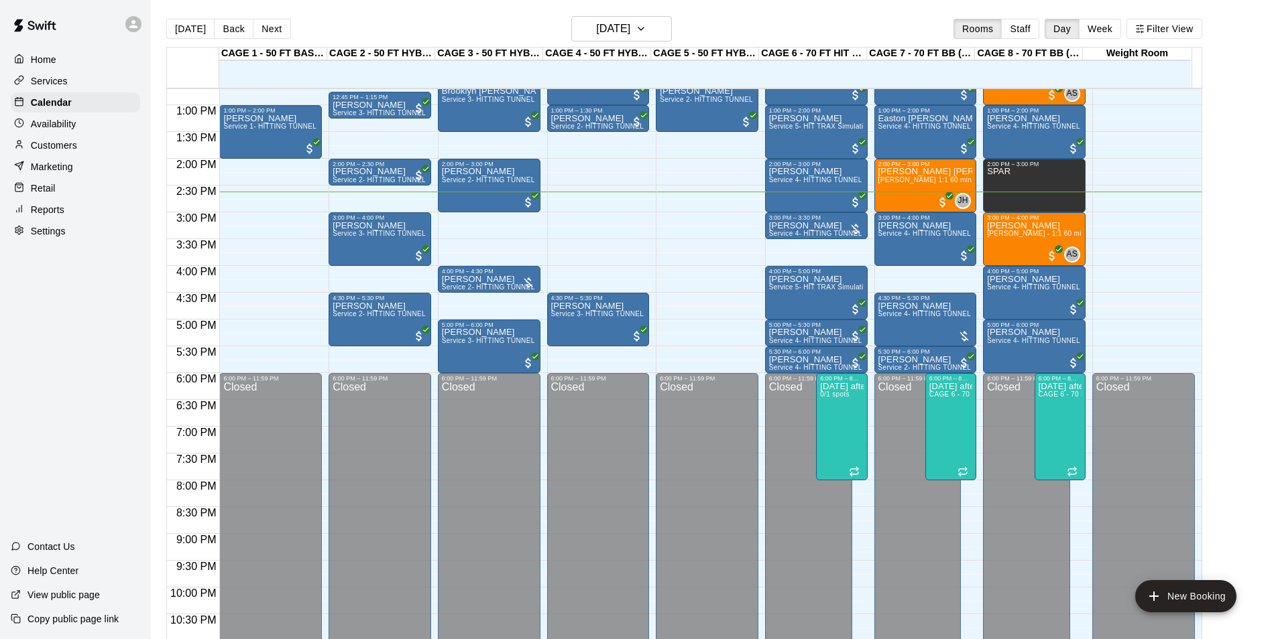
click at [73, 127] on p "Availability" at bounding box center [54, 123] width 46 height 13
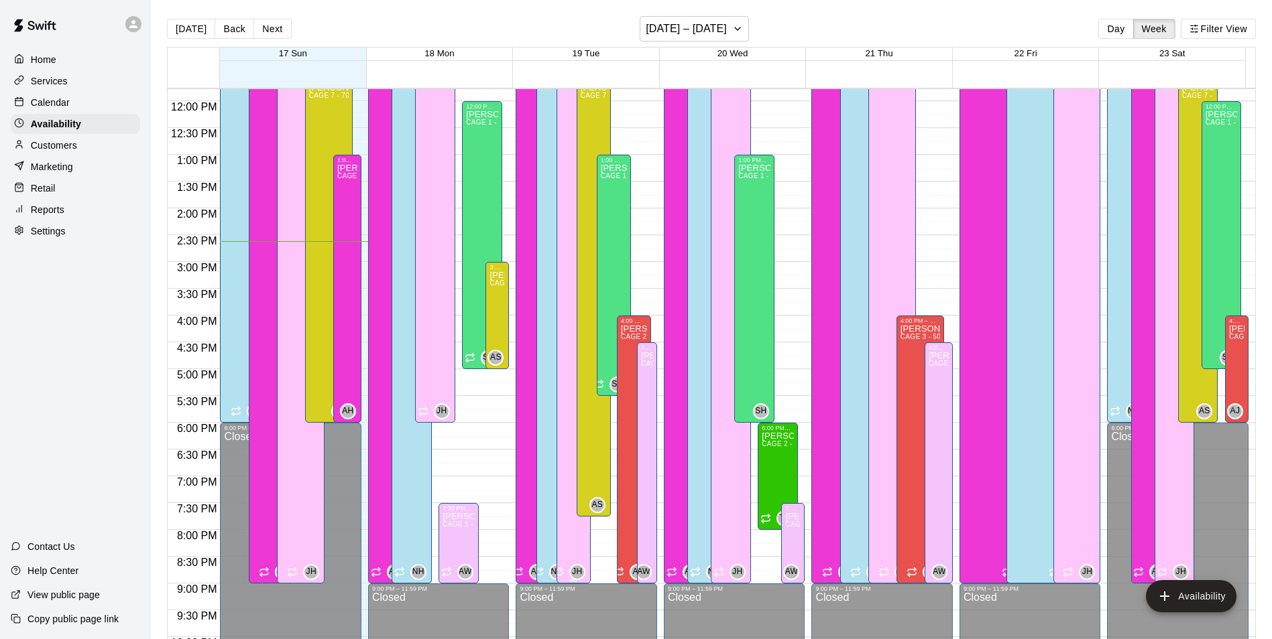
scroll to position [655, 0]
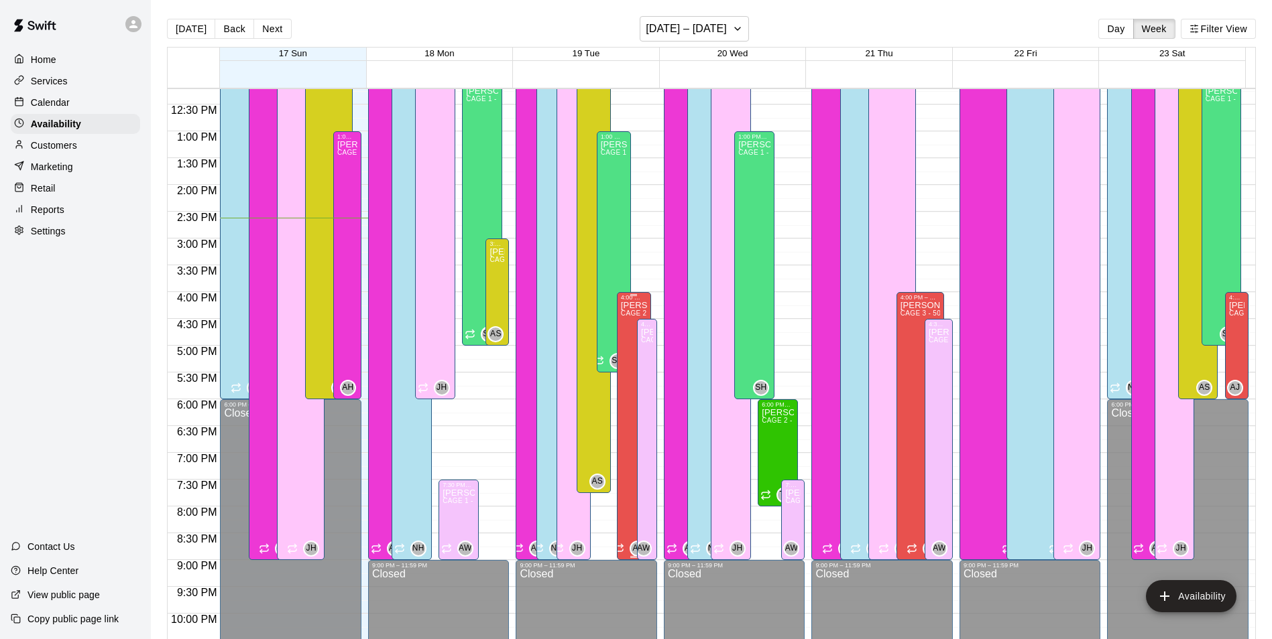
click at [623, 352] on div "Asia [PERSON_NAME] CAGE 2 - 50 FT HYBRID BB/SB, CAGE 3 - 50 FT HYBRID BB/SB, CA…" at bounding box center [634, 620] width 26 height 639
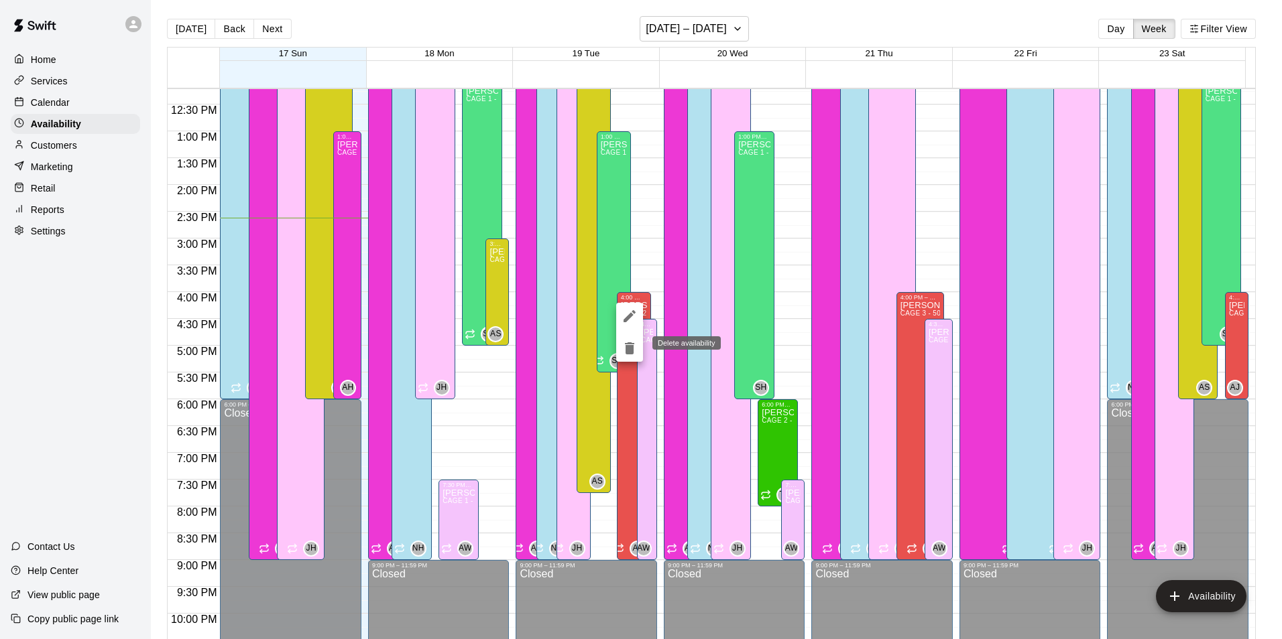
click at [627, 349] on icon "delete" at bounding box center [629, 349] width 9 height 12
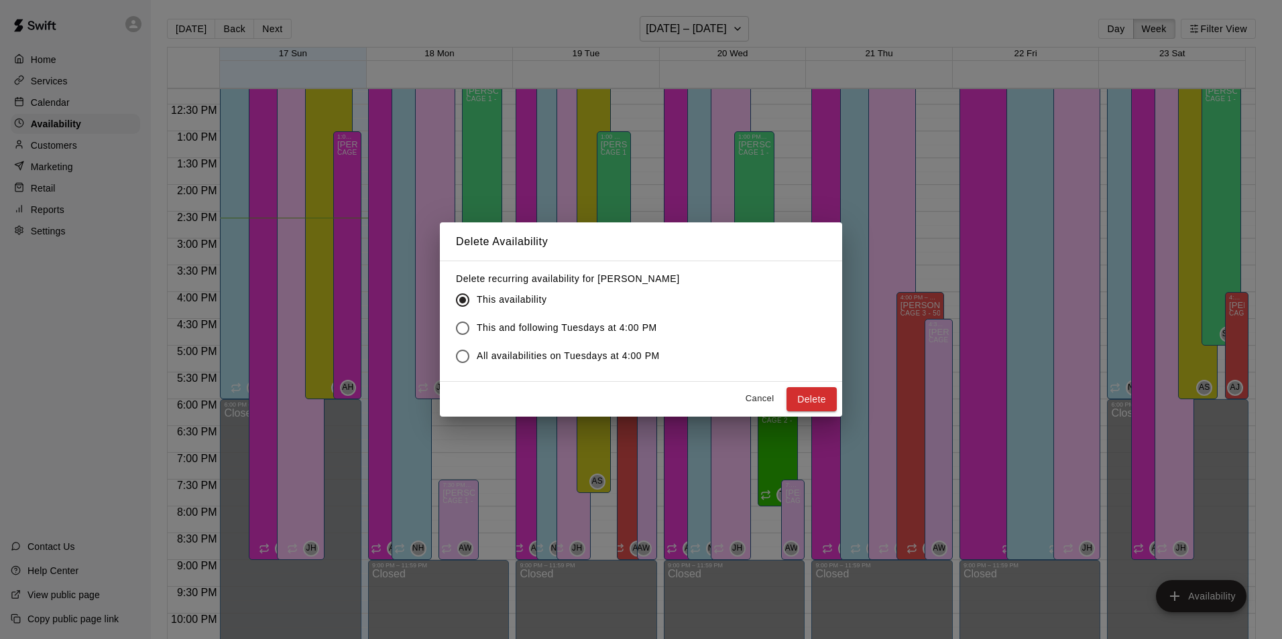
click at [518, 357] on span "All availabilities on Tuesdays at 4:00 PM" at bounding box center [568, 356] width 183 height 14
click at [805, 401] on button "Delete" at bounding box center [811, 399] width 50 height 25
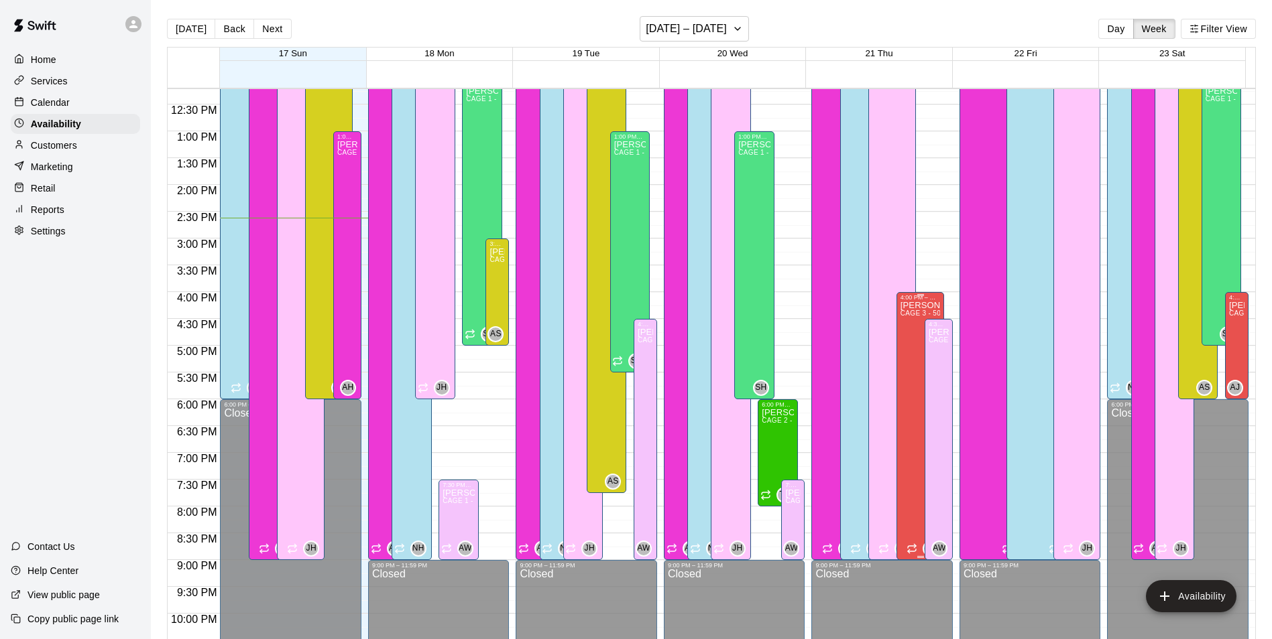
click at [904, 365] on div "Asia [PERSON_NAME] CAGE 3 - 50 FT HYBRID BB/SB, CAGE 2 - 50 FT HYBRID BB/SB, CA…" at bounding box center [920, 620] width 40 height 639
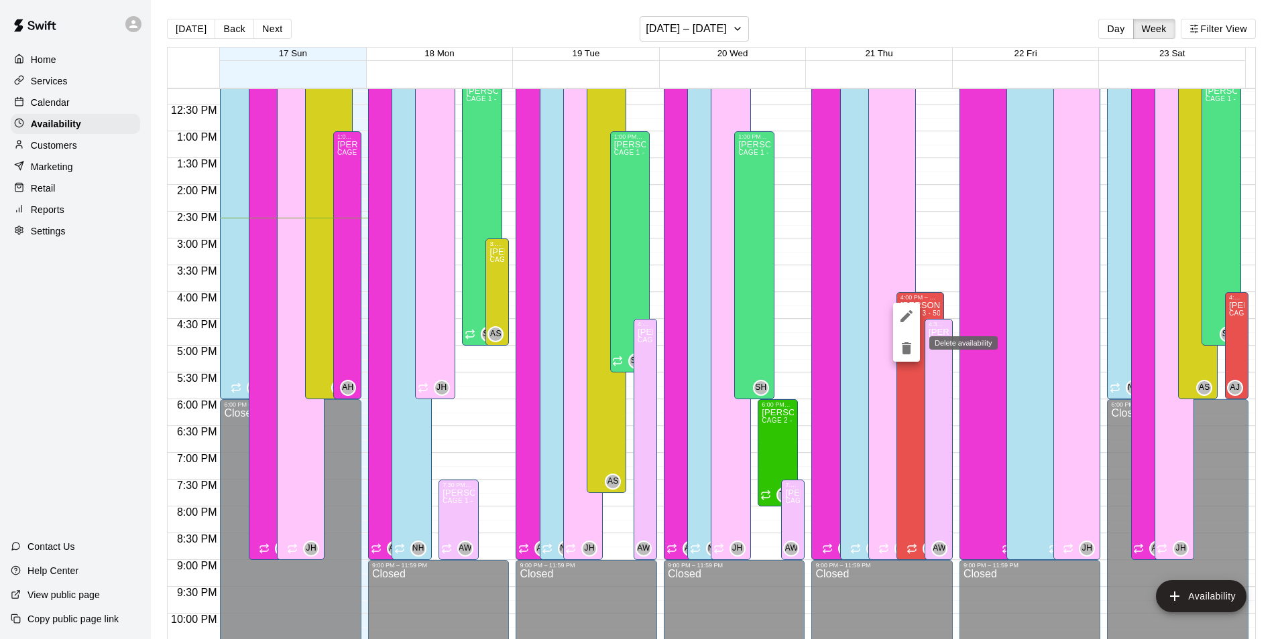
click at [900, 356] on icon "delete" at bounding box center [906, 349] width 16 height 16
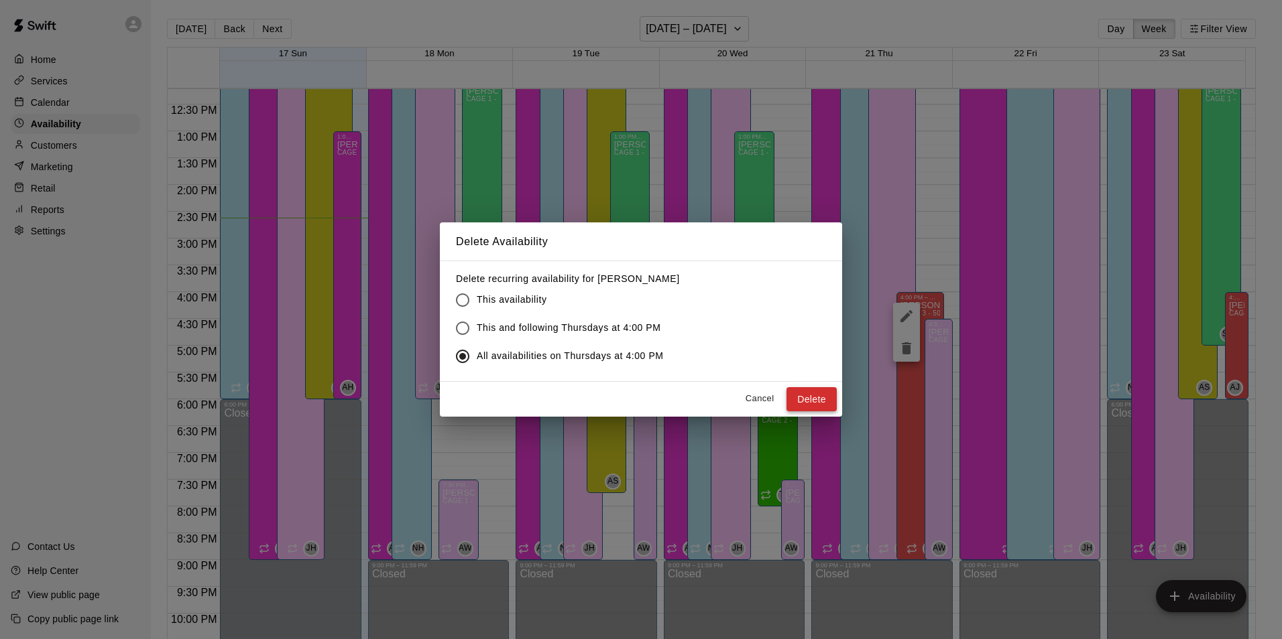
click at [809, 397] on button "Delete" at bounding box center [811, 399] width 50 height 25
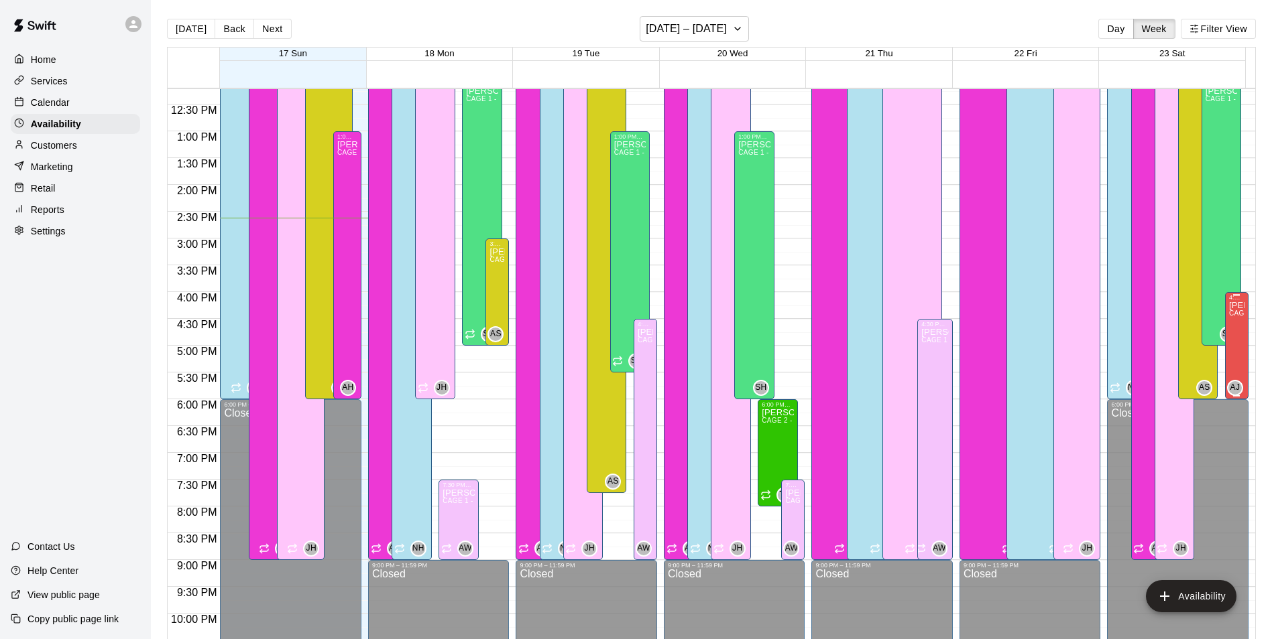
click at [1229, 349] on div "Asia [PERSON_NAME] CAGE 2 - 50 FT HYBRID BB/SB, CAGE 3 - 50 FT HYBRID BB/SB, CA…" at bounding box center [1236, 620] width 15 height 639
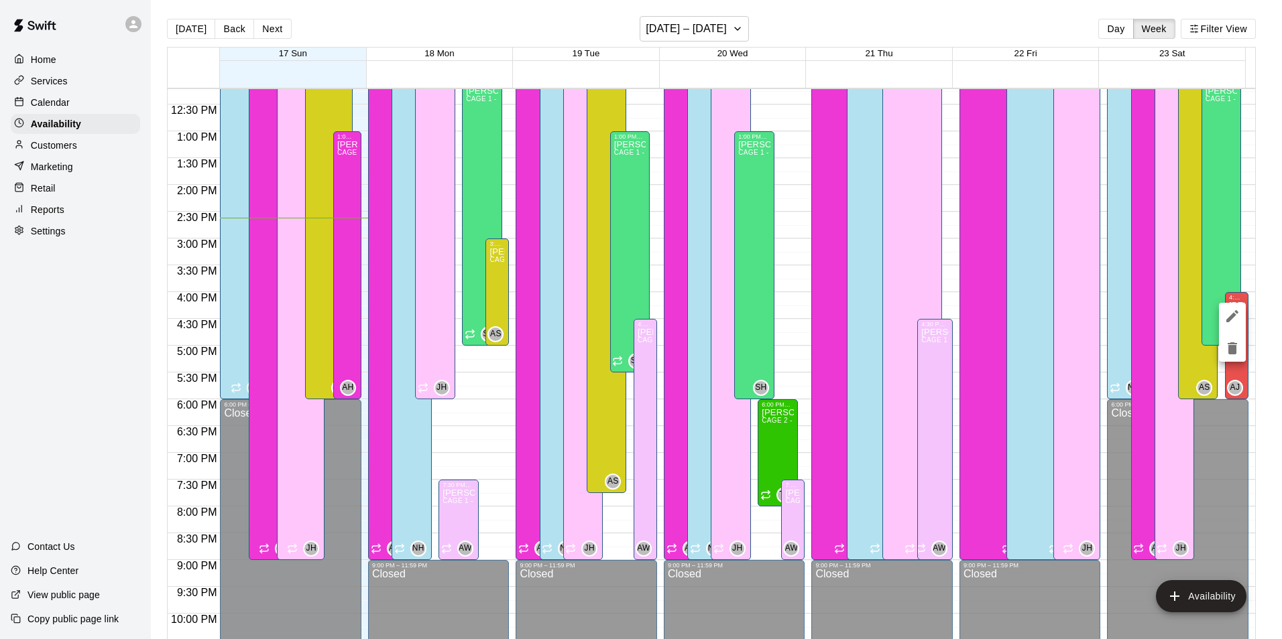
click at [1225, 351] on icon "delete" at bounding box center [1232, 349] width 16 height 16
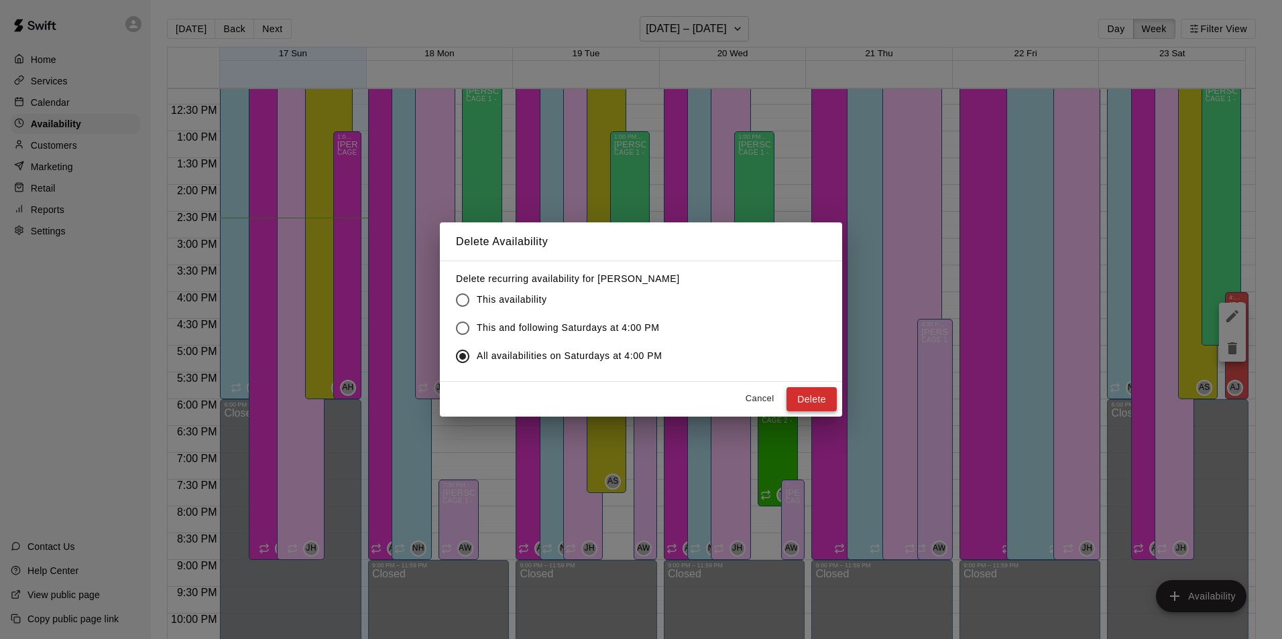
click at [820, 400] on button "Delete" at bounding box center [811, 399] width 50 height 25
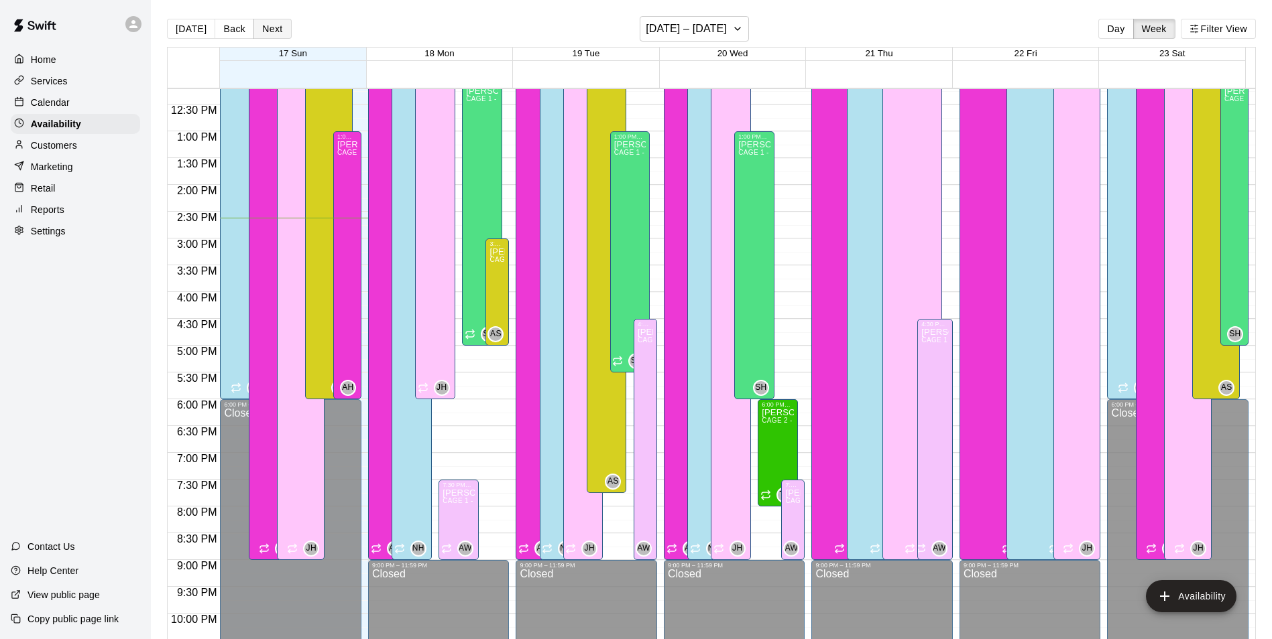
click at [261, 22] on button "Next" at bounding box center [272, 29] width 38 height 20
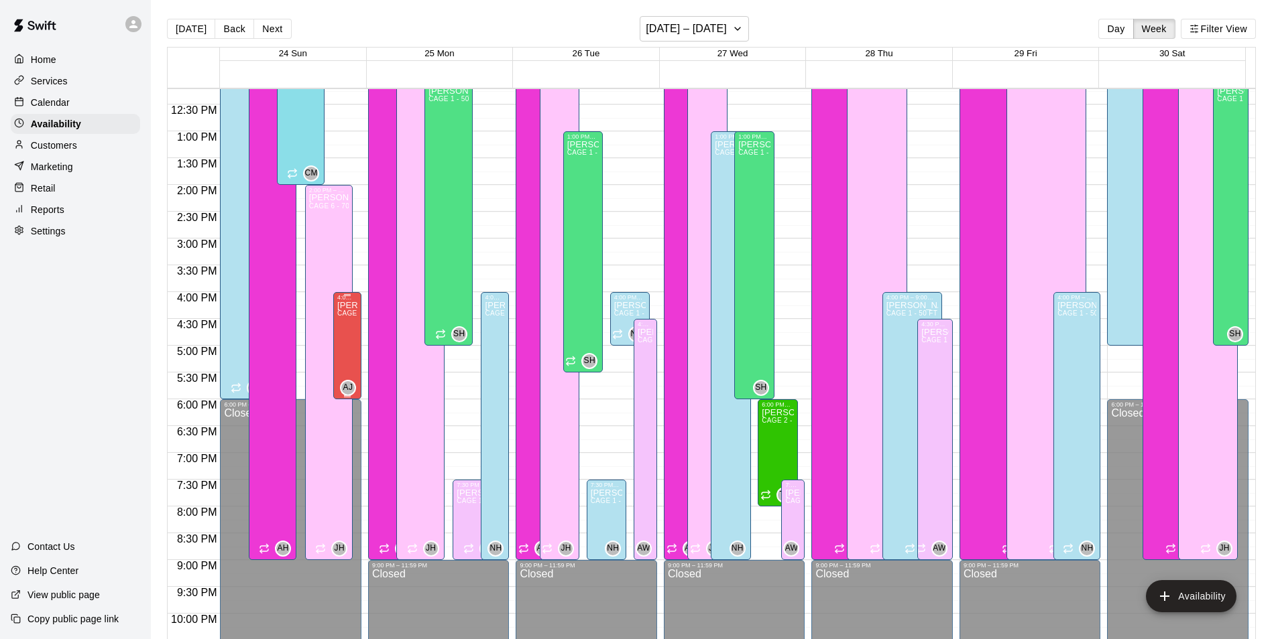
click at [347, 338] on div "Asia [PERSON_NAME] CAGE 2 - 50 FT HYBRID BB/SB, CAGE 3 - 50 FT HYBRID BB/SB, CA…" at bounding box center [347, 620] width 20 height 639
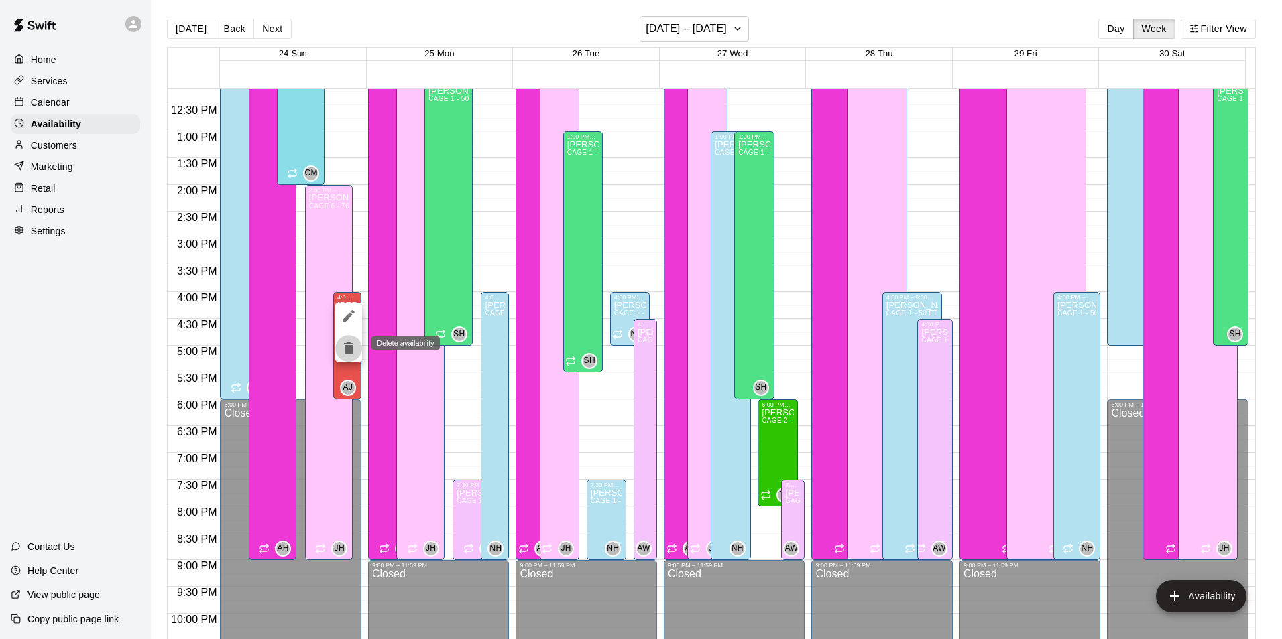
click at [345, 353] on icon "delete" at bounding box center [348, 349] width 9 height 12
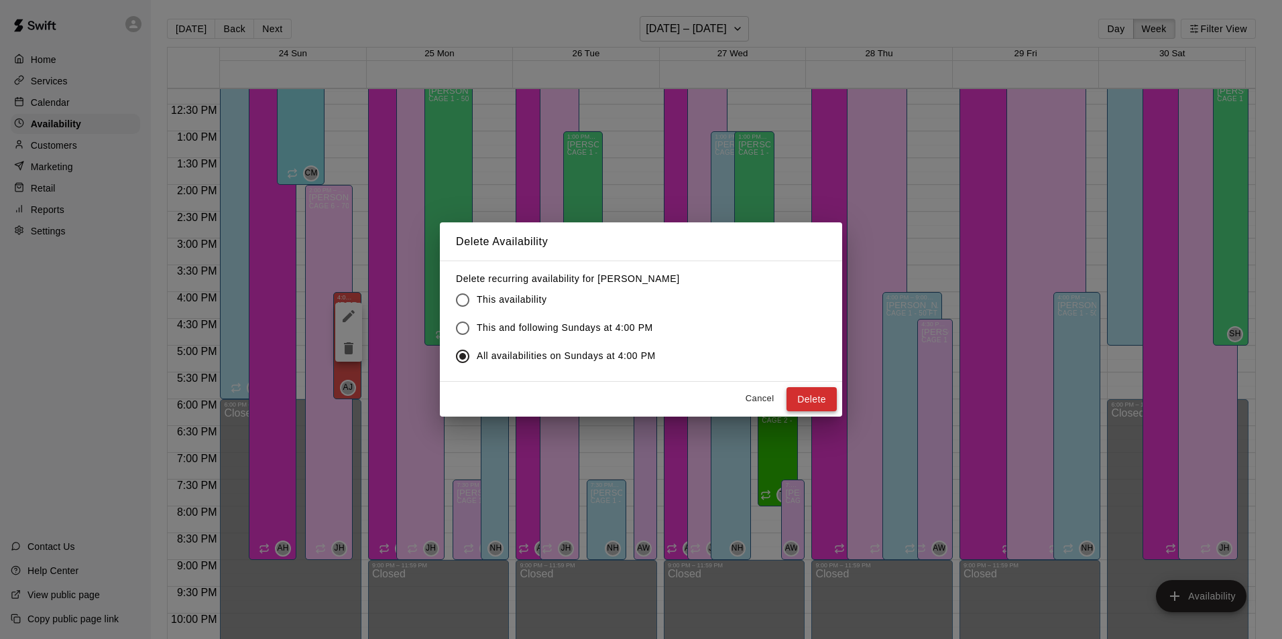
click at [811, 399] on button "Delete" at bounding box center [811, 399] width 50 height 25
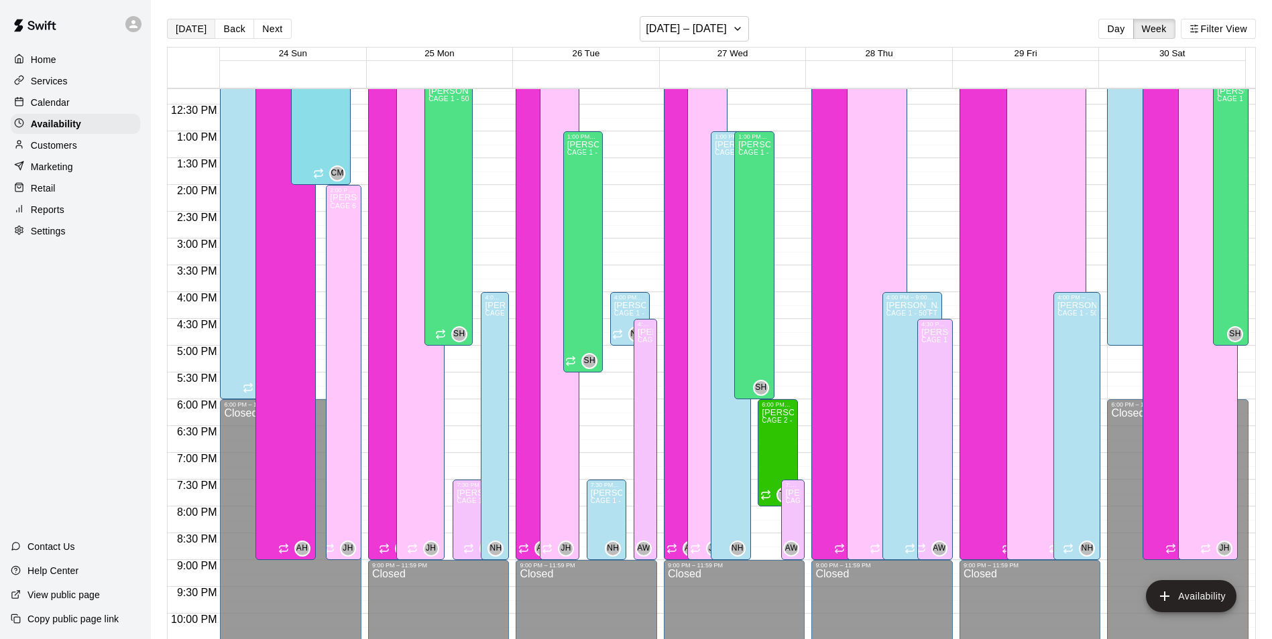
click at [192, 36] on button "[DATE]" at bounding box center [191, 29] width 48 height 20
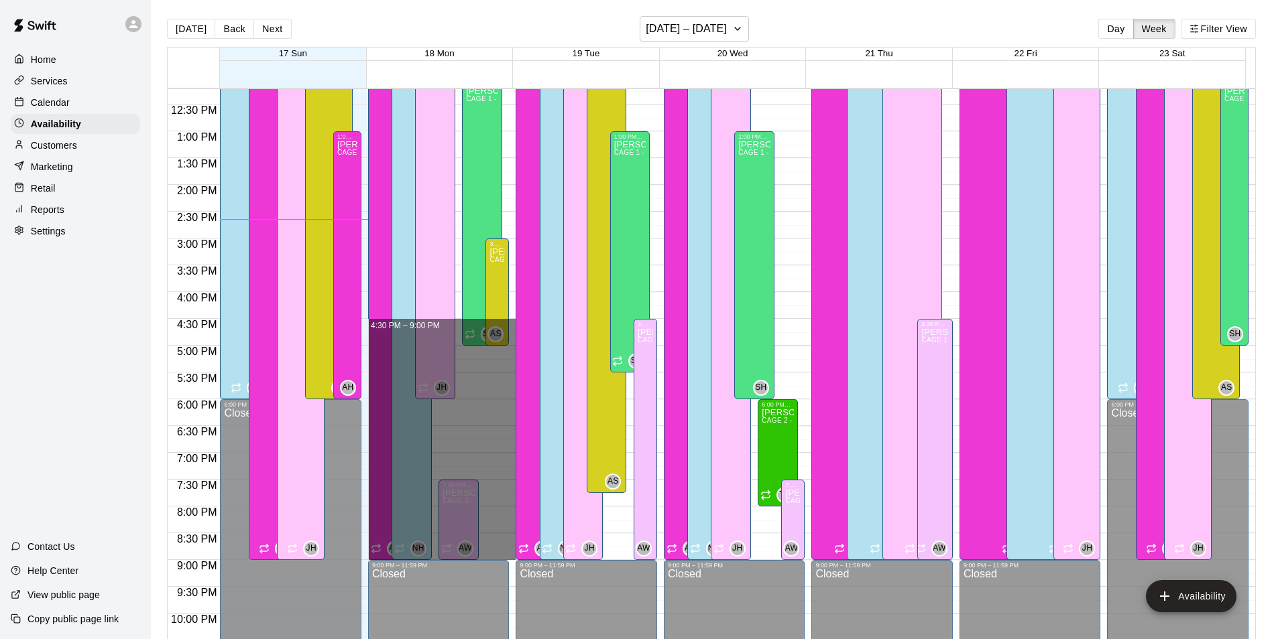
drag, startPoint x: 509, startPoint y: 326, endPoint x: 503, endPoint y: 555, distance: 228.6
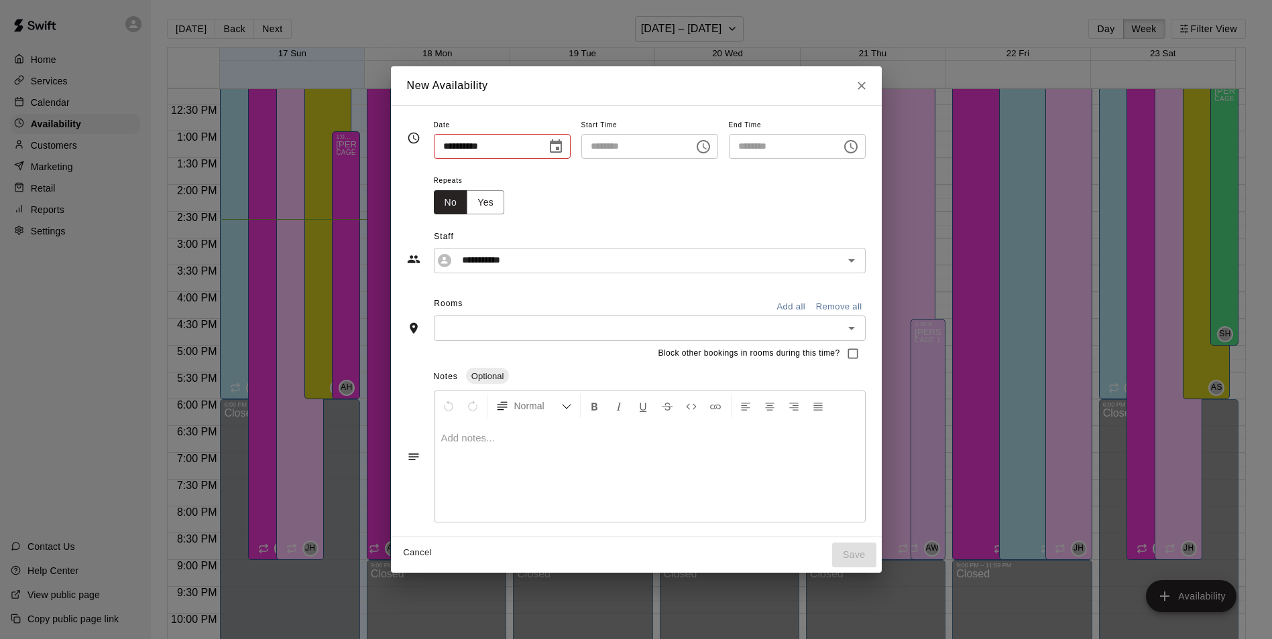
type input "**********"
type input "********"
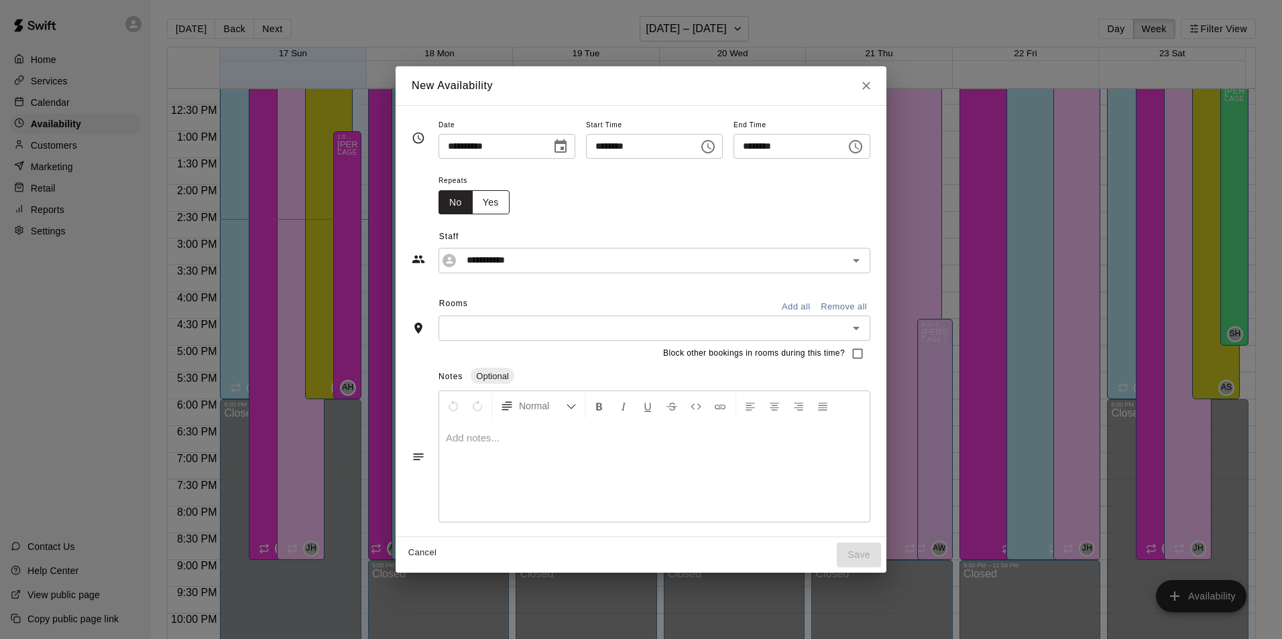
click at [480, 202] on button "Yes" at bounding box center [491, 202] width 38 height 25
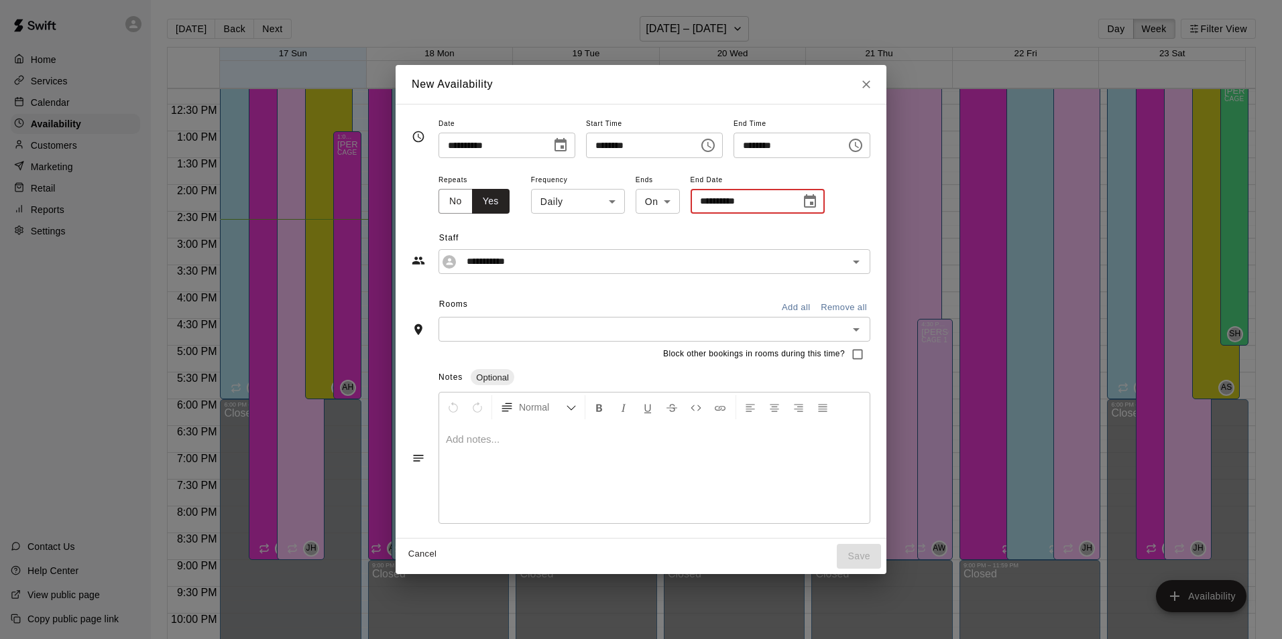
click at [690, 202] on input "**********" at bounding box center [740, 201] width 101 height 25
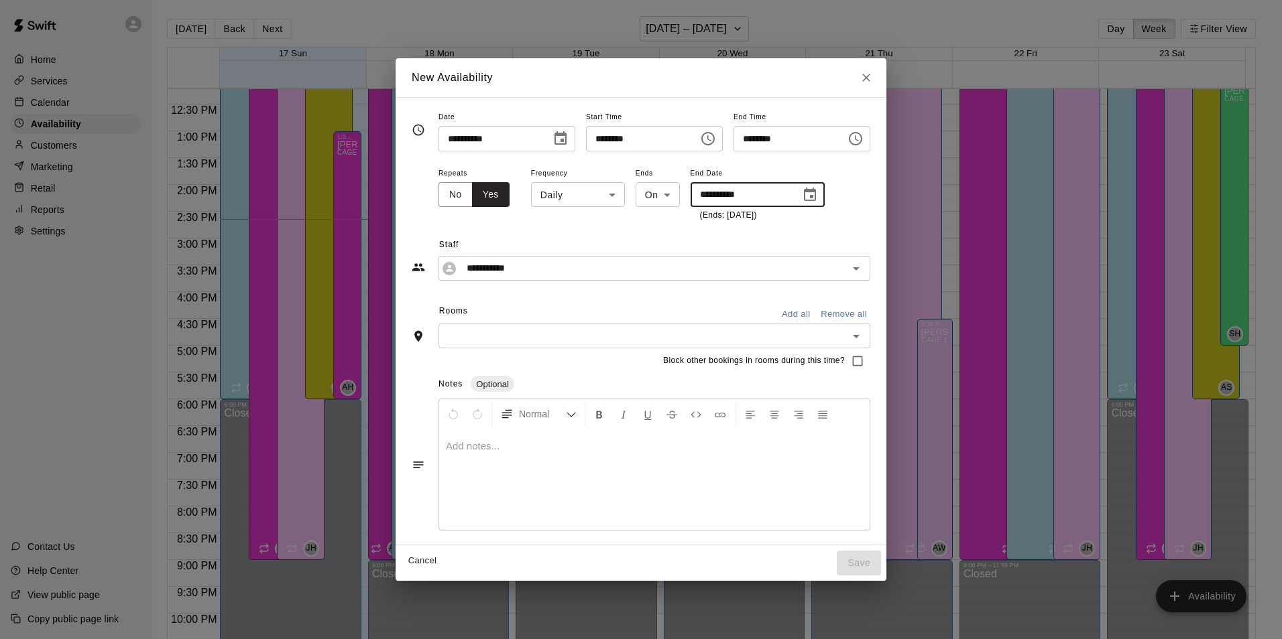
type input "**********"
click at [665, 255] on span "Staff" at bounding box center [654, 245] width 431 height 21
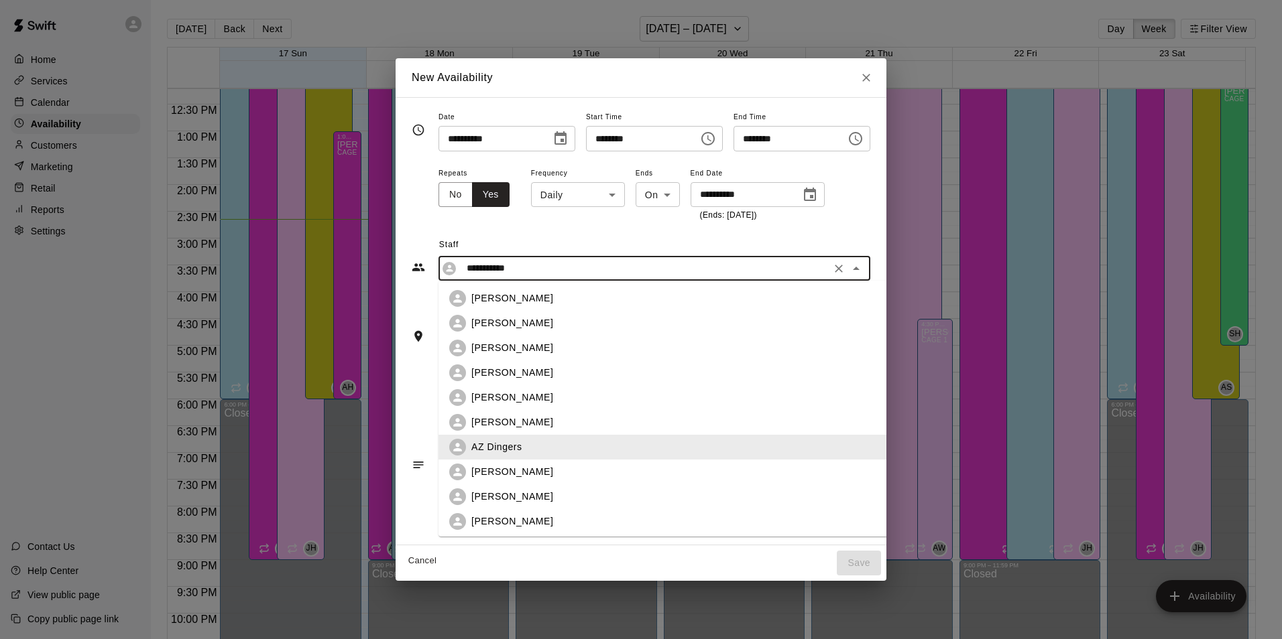
click at [660, 265] on input "**********" at bounding box center [643, 268] width 365 height 17
click at [534, 416] on div "[PERSON_NAME]" at bounding box center [684, 423] width 426 height 14
type input "**********"
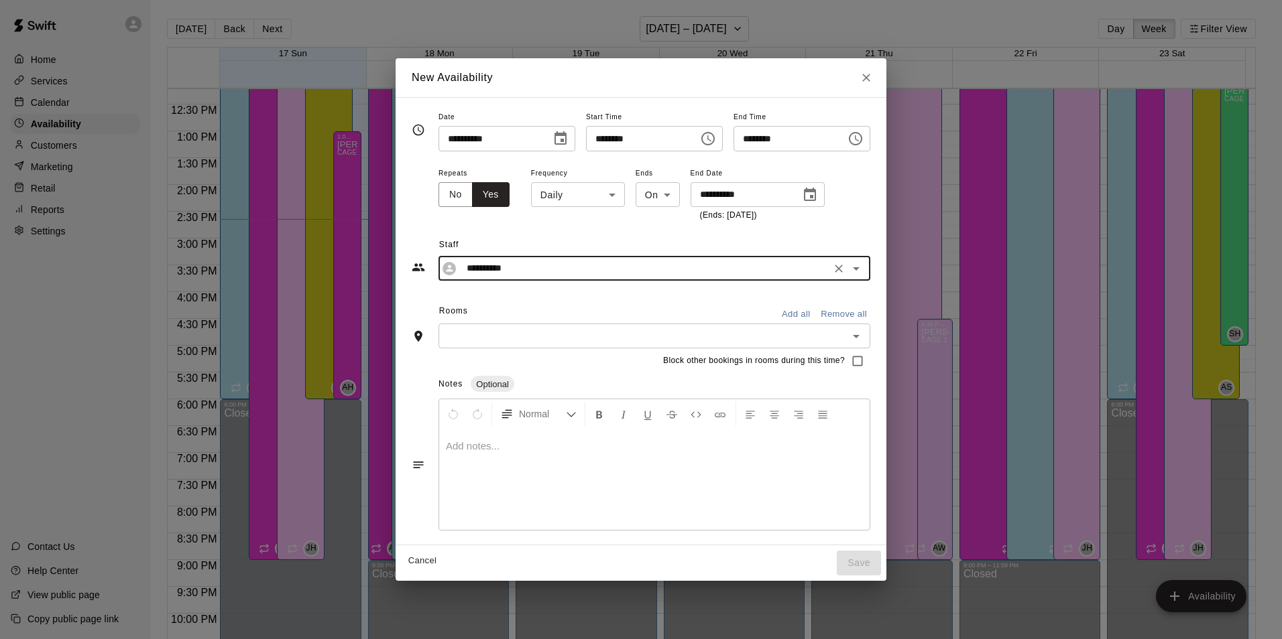
click at [544, 337] on input "text" at bounding box center [643, 336] width 402 height 17
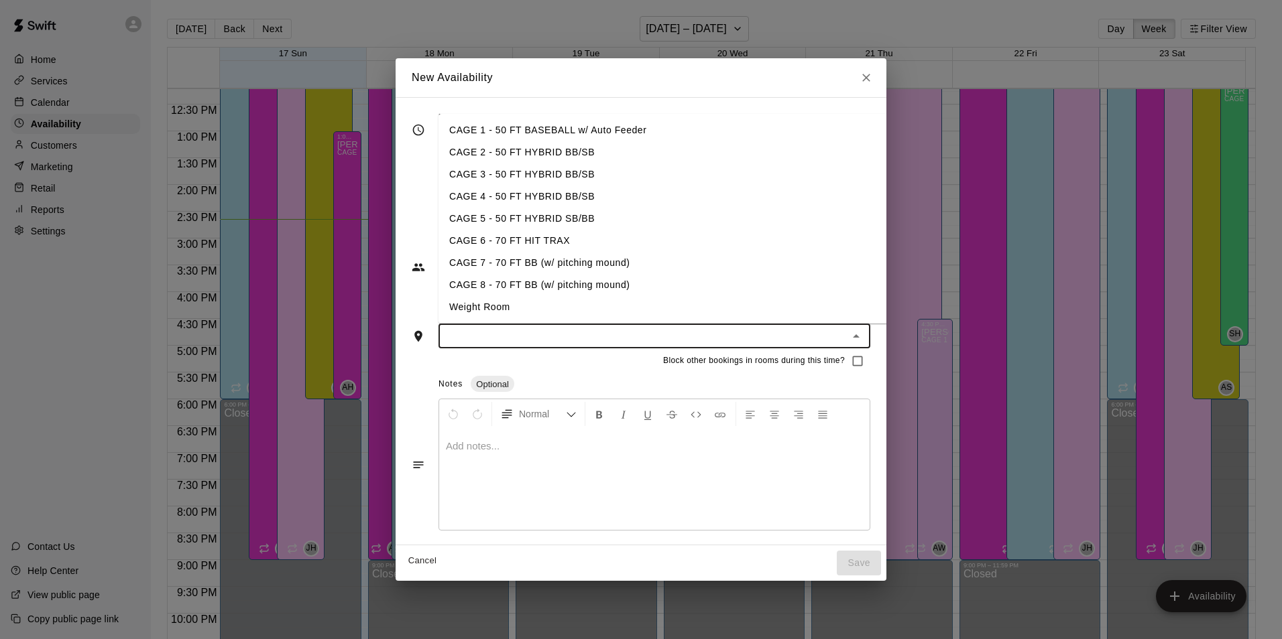
click at [494, 153] on li "CAGE 2 - 50 FT HYBRID BB/SB" at bounding box center [673, 152] width 470 height 22
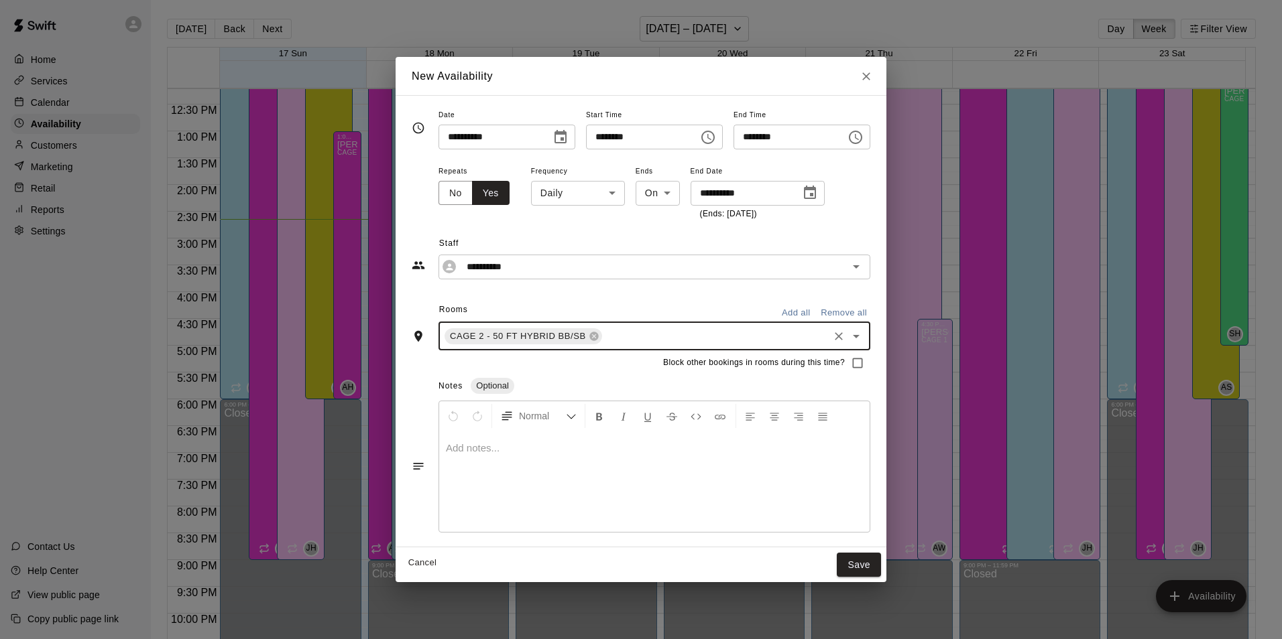
click at [604, 343] on input "text" at bounding box center [715, 336] width 223 height 17
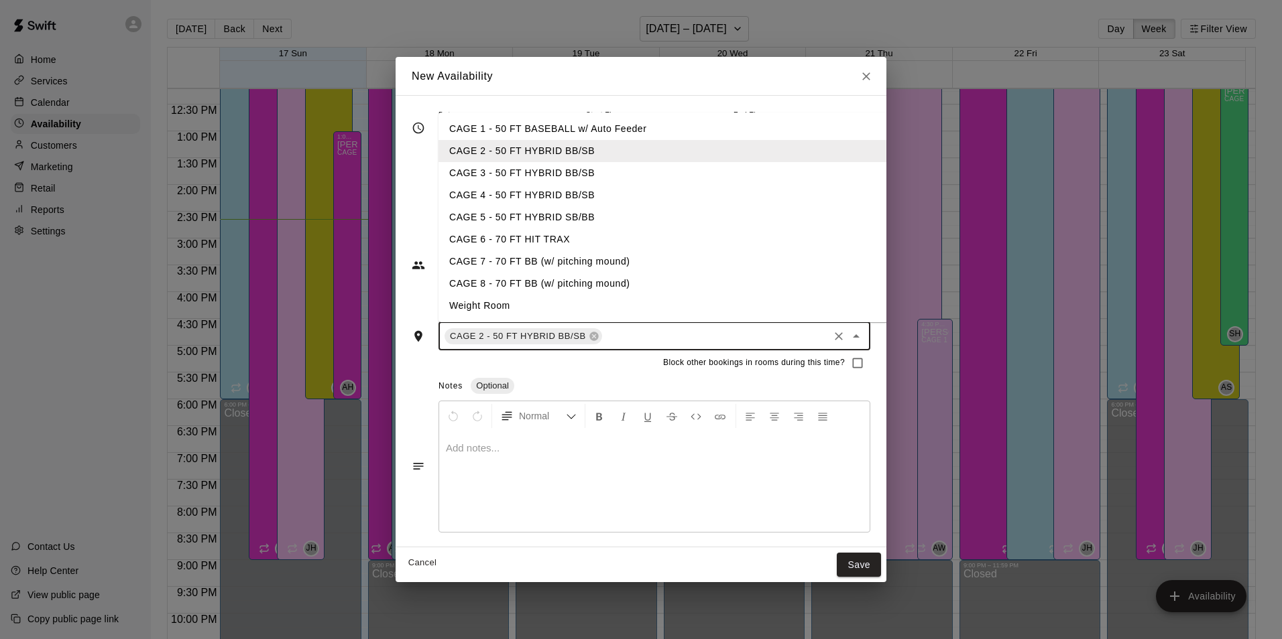
click at [523, 170] on li "CAGE 3 - 50 FT HYBRID BB/SB" at bounding box center [673, 173] width 470 height 22
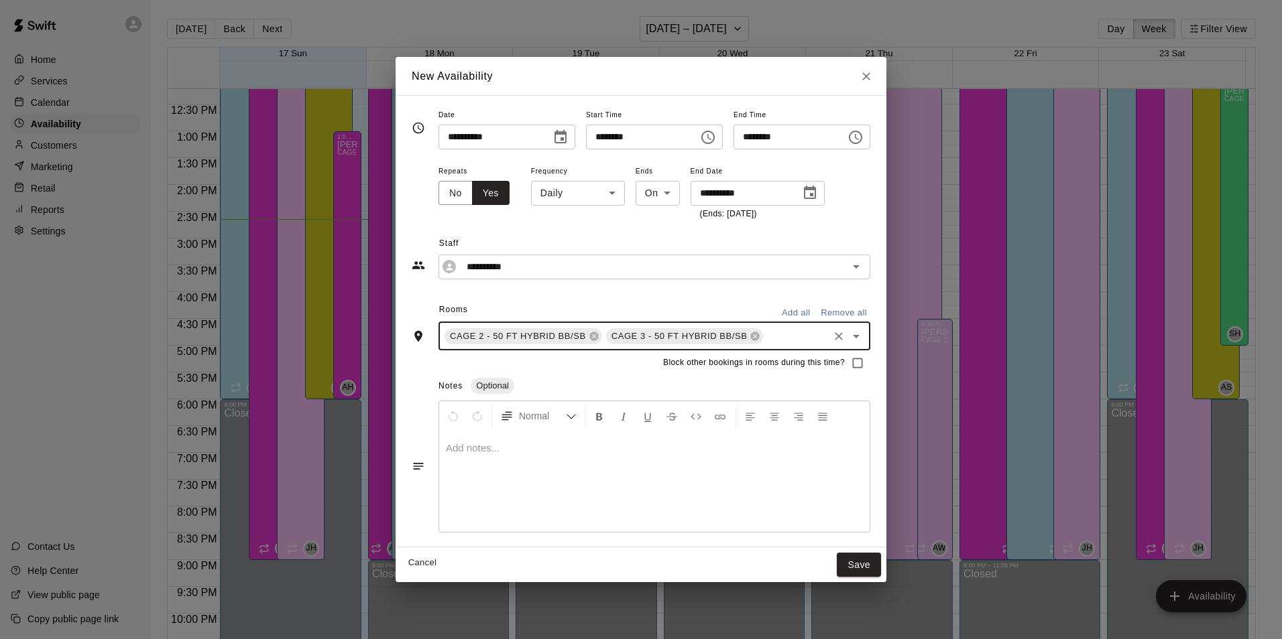
click at [578, 348] on div "CAGE 2 - 50 FT HYBRID BB/[PERSON_NAME] 3 - 50 FT HYBRID BB/SB ​" at bounding box center [654, 336] width 432 height 28
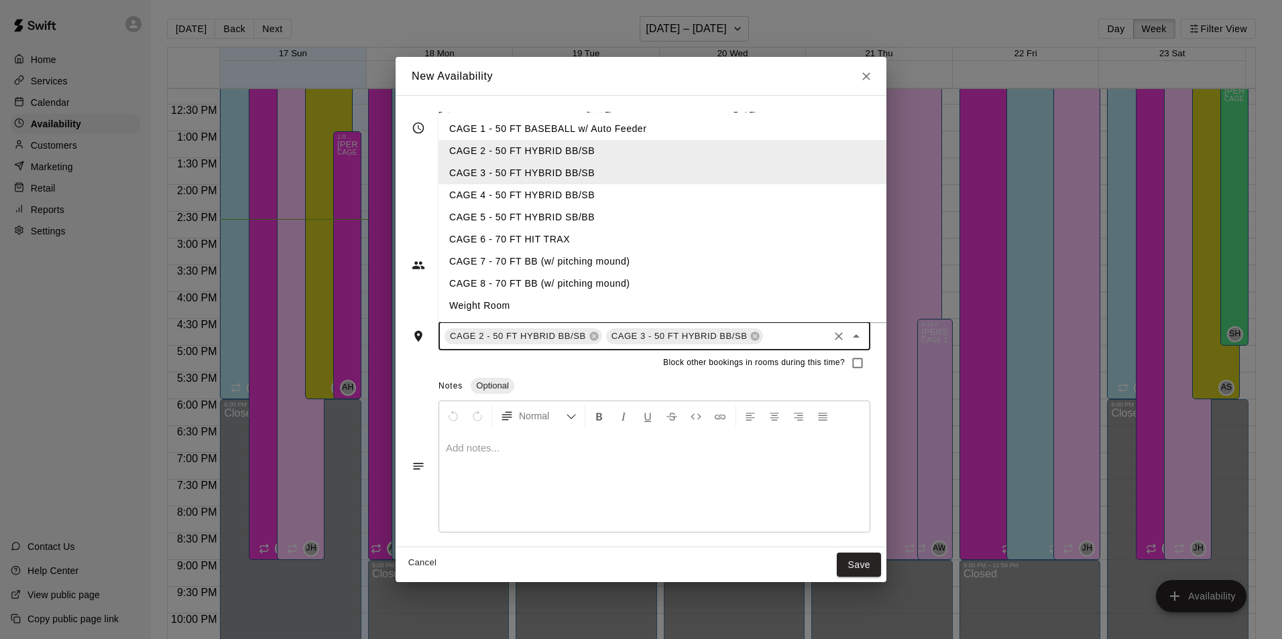
click at [507, 196] on li "CAGE 4 - 50 FT HYBRID BB/SB" at bounding box center [673, 195] width 470 height 22
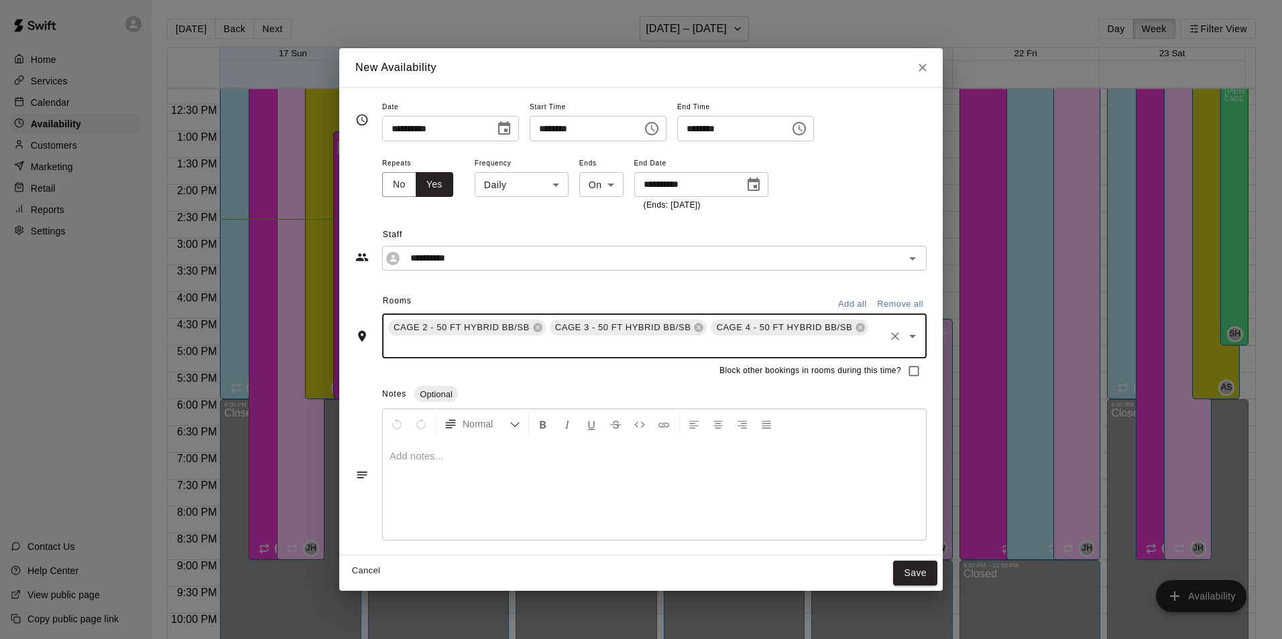
click at [550, 347] on div "CAGE 2 - 50 FT HYBRID BB/[PERSON_NAME] 3 - 50 FT HYBRID BB/[PERSON_NAME] 4 - 50…" at bounding box center [654, 336] width 544 height 45
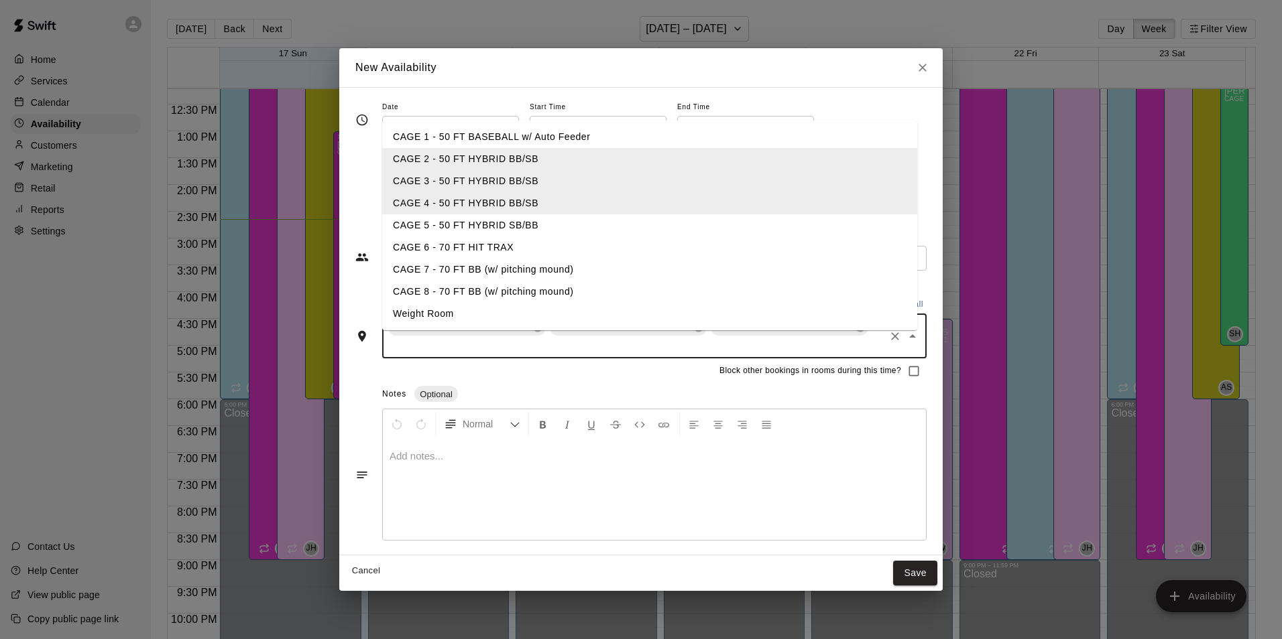
click at [511, 217] on li "CAGE 5 - 50 FT HYBRID SB/BB" at bounding box center [649, 225] width 535 height 22
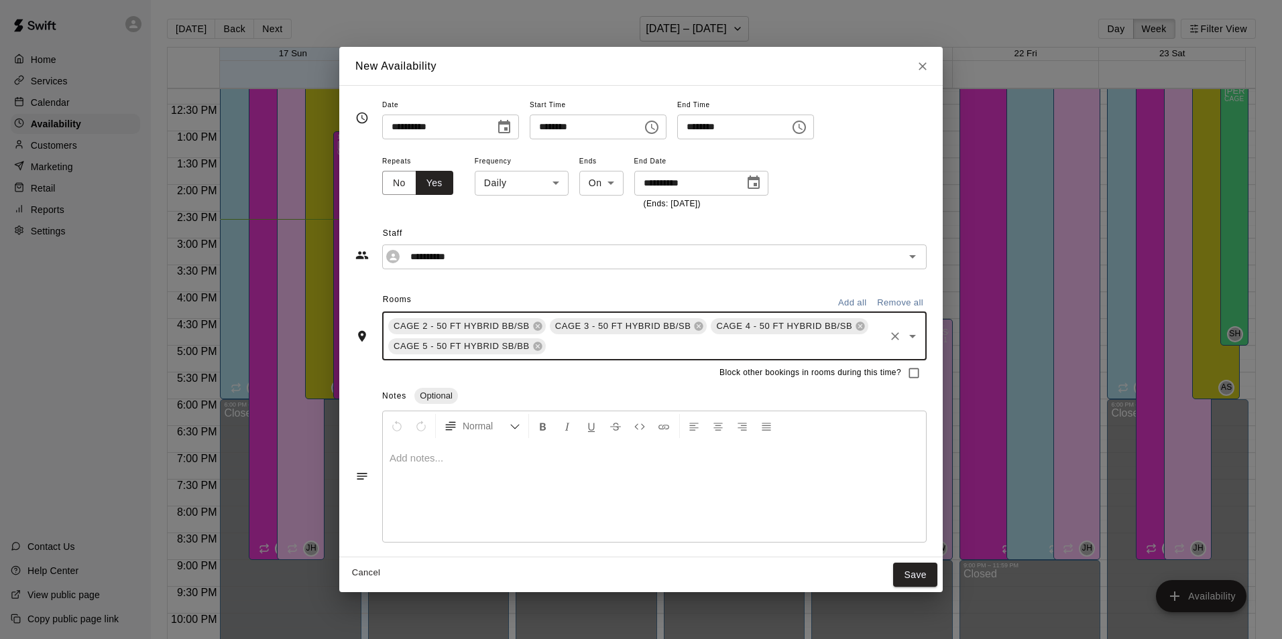
click at [563, 351] on input "text" at bounding box center [715, 346] width 335 height 17
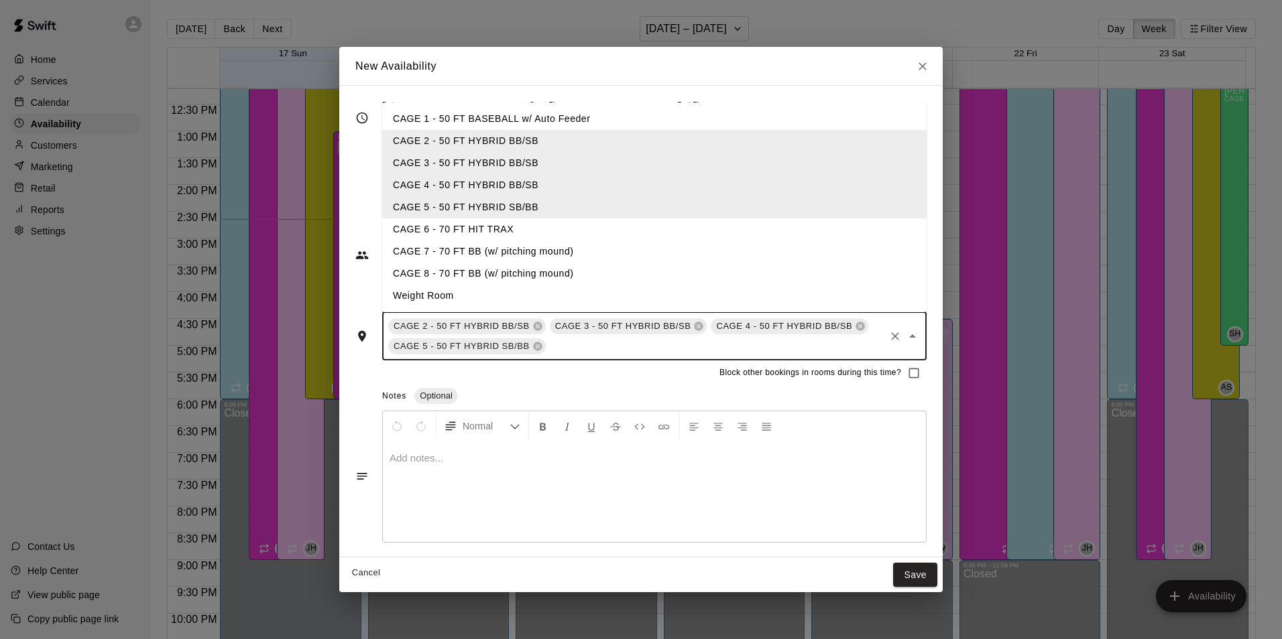
click at [603, 392] on div "Notes Optional" at bounding box center [654, 396] width 544 height 21
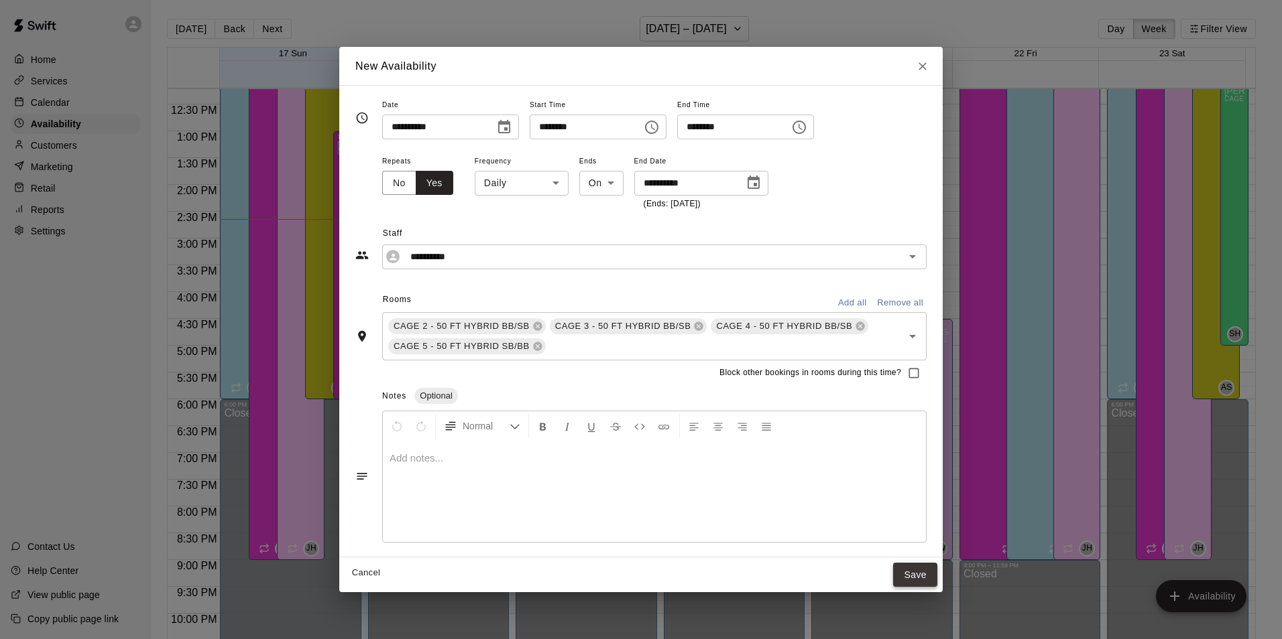
click at [912, 573] on button "Save" at bounding box center [915, 575] width 44 height 25
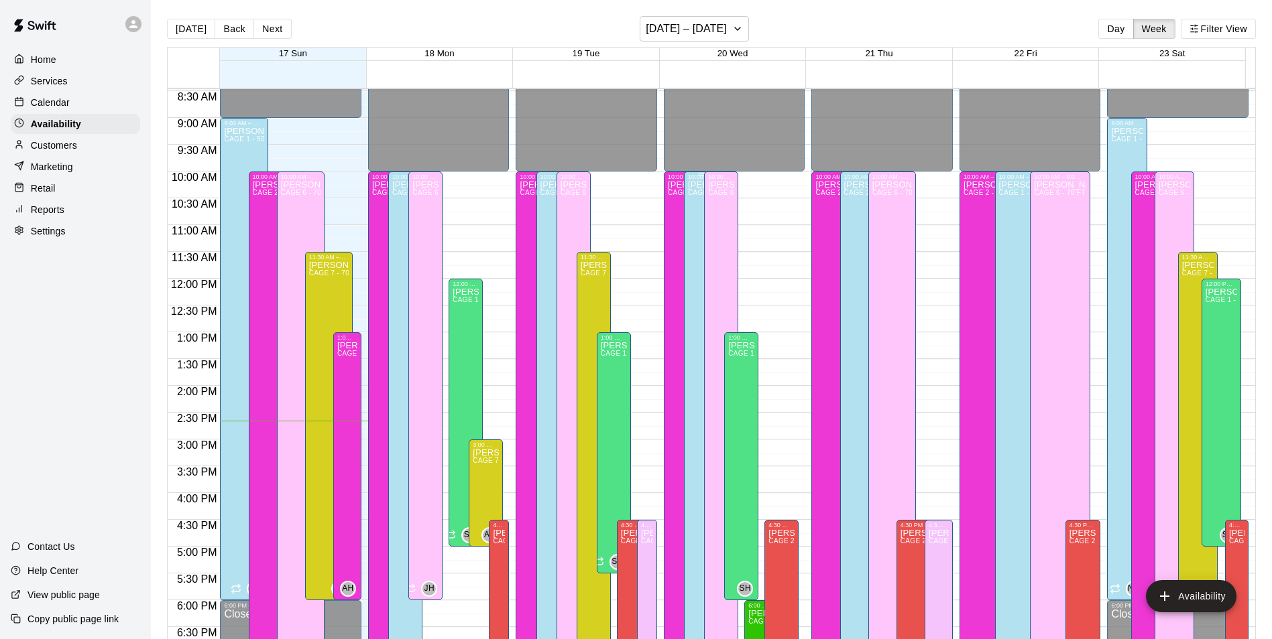
scroll to position [521, 0]
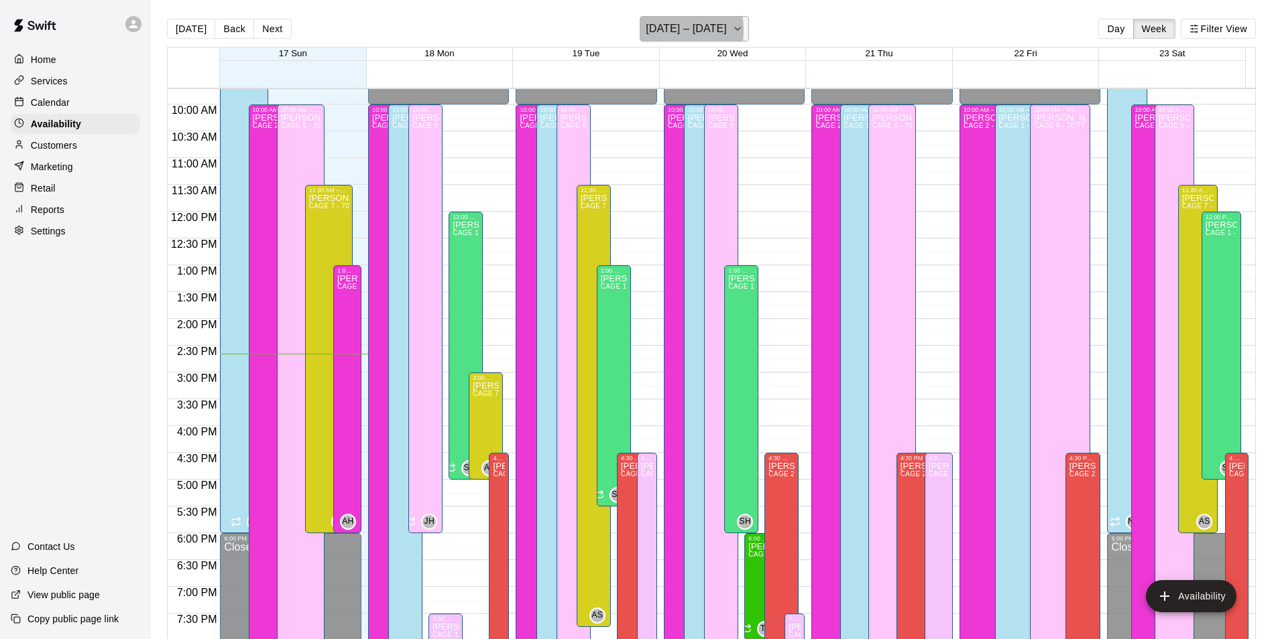
click at [658, 30] on h6 "[DATE] – [DATE]" at bounding box center [685, 28] width 81 height 19
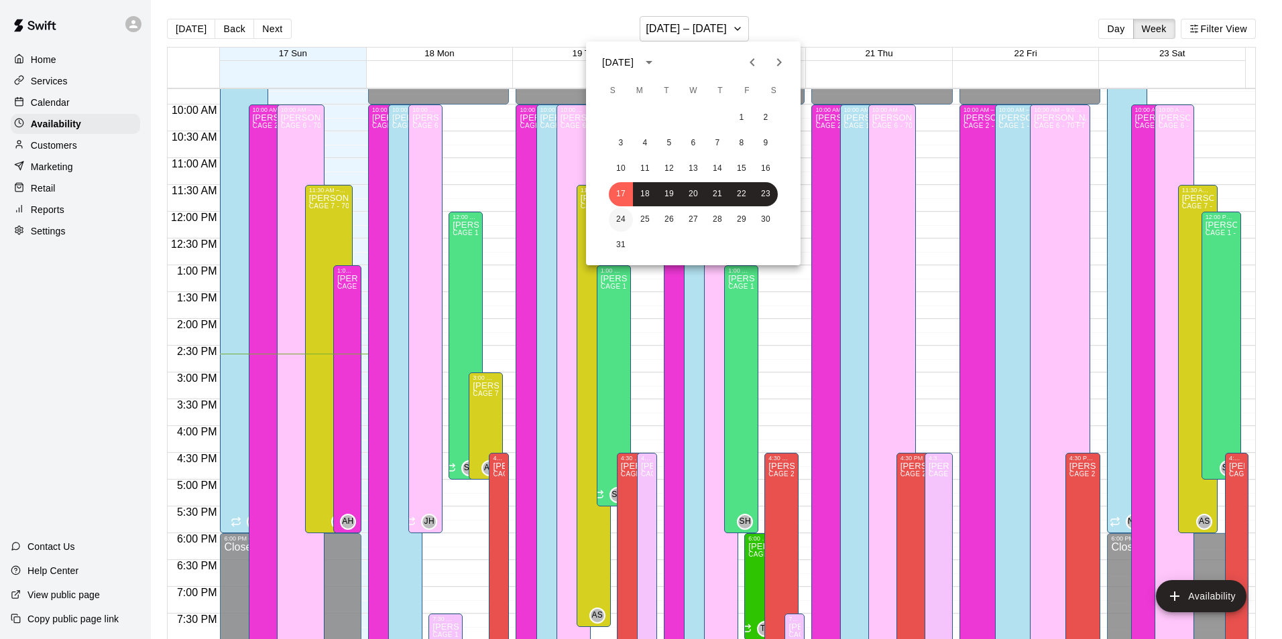
click at [622, 219] on button "24" at bounding box center [621, 220] width 24 height 24
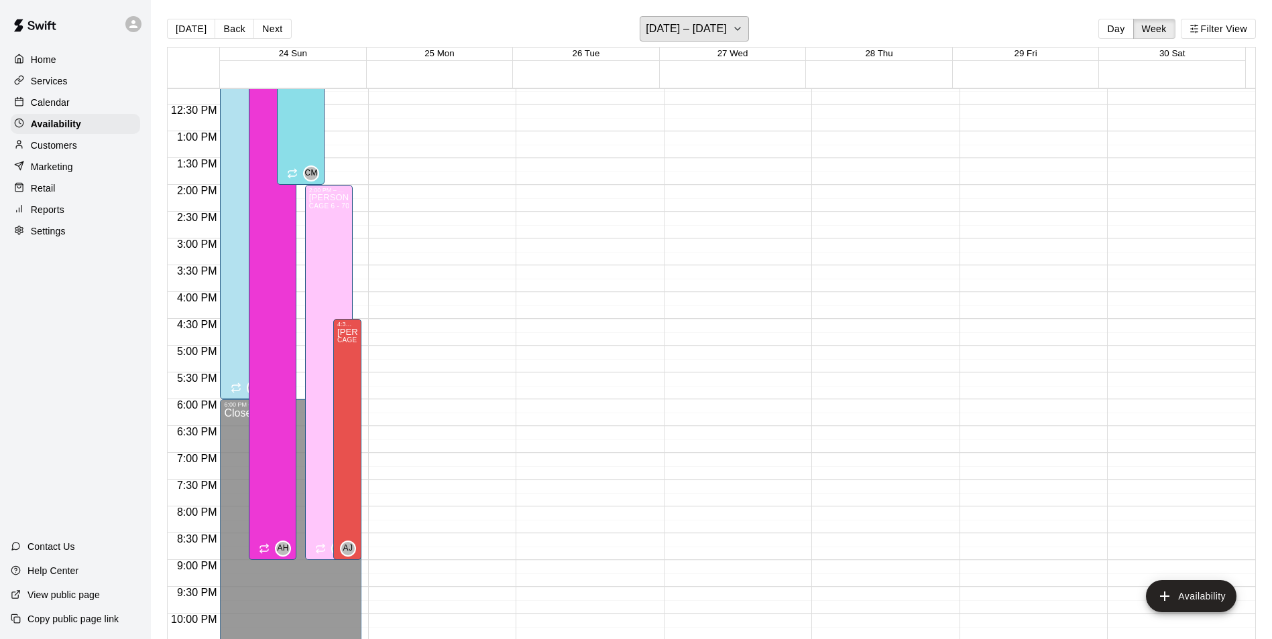
scroll to position [722, 0]
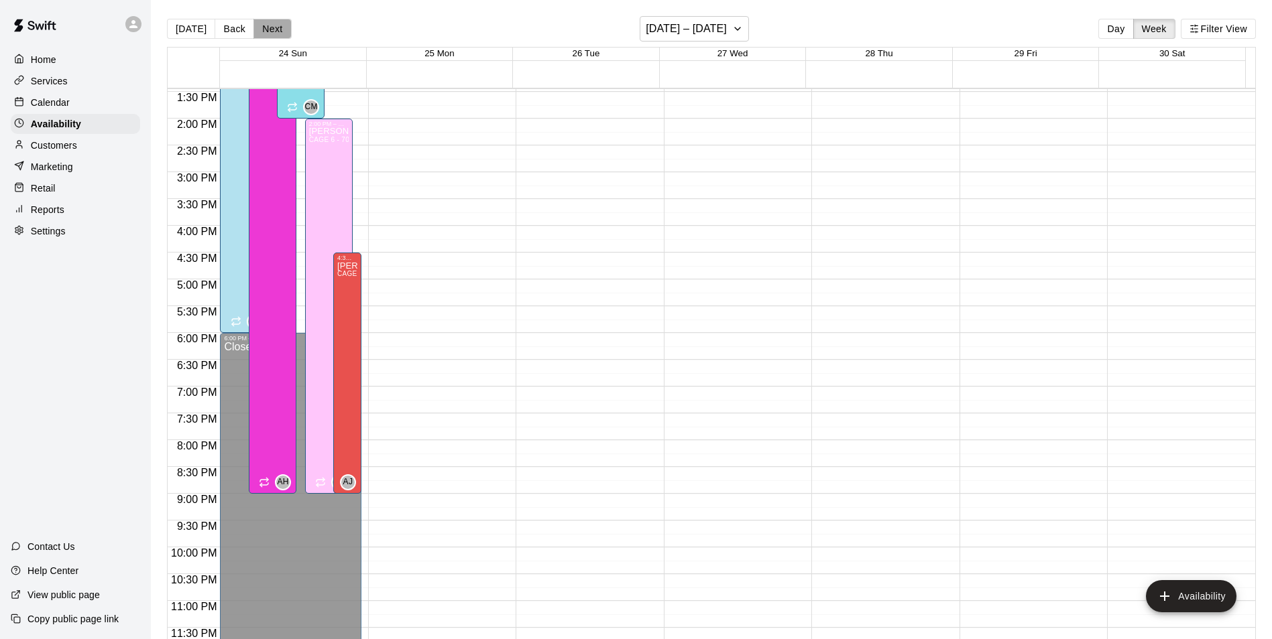
click at [280, 28] on button "Next" at bounding box center [272, 29] width 38 height 20
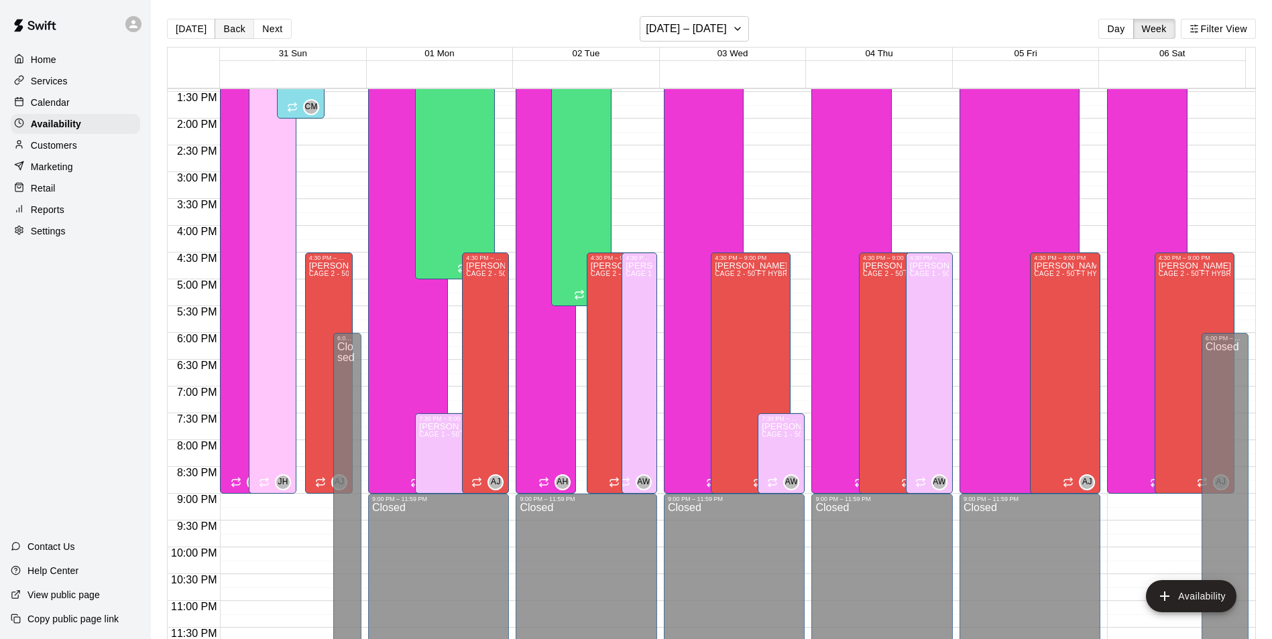
click at [243, 28] on button "Back" at bounding box center [234, 29] width 40 height 20
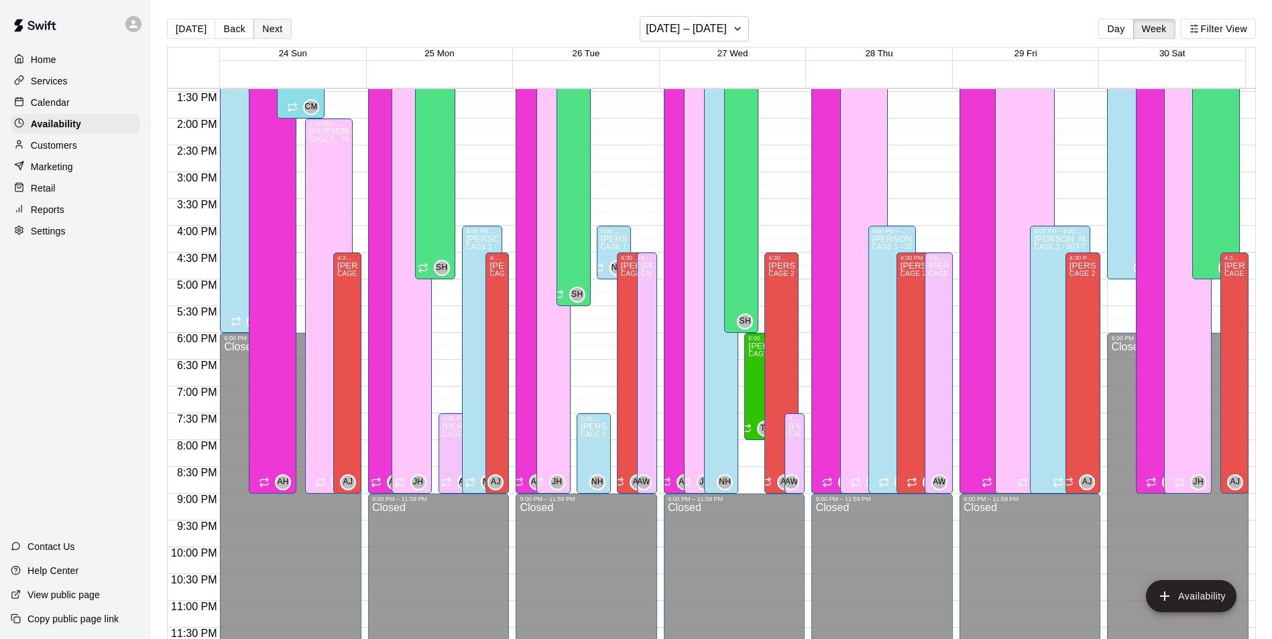
click at [263, 39] on button "Next" at bounding box center [272, 29] width 38 height 20
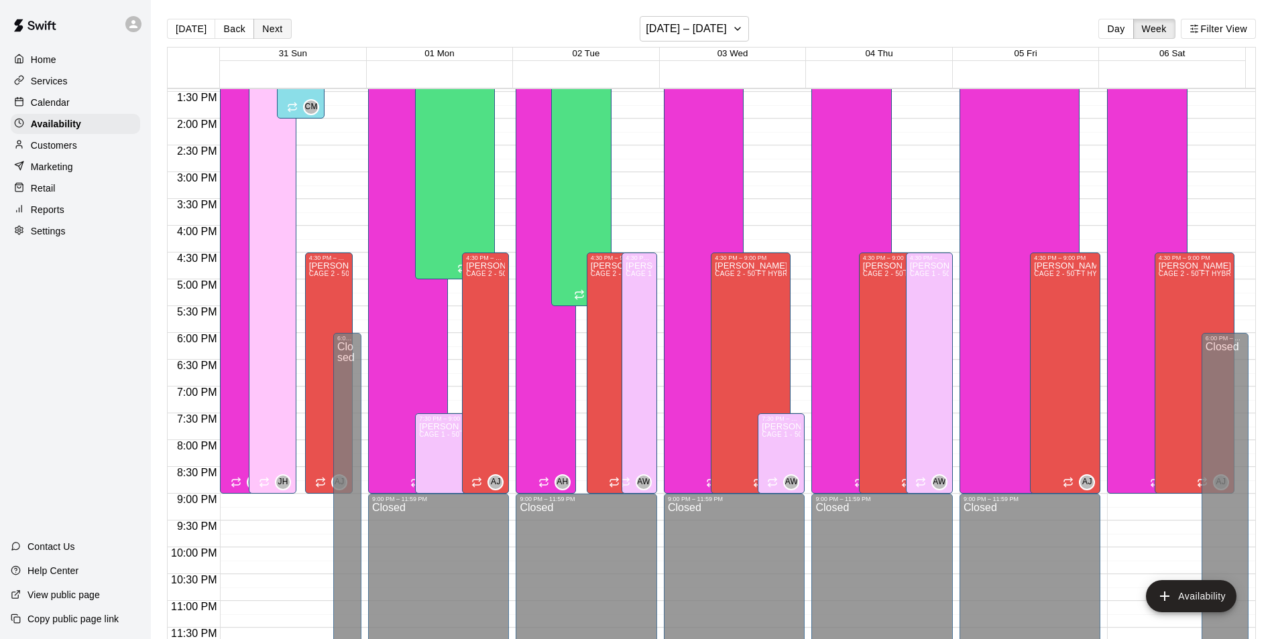
click at [267, 34] on button "Next" at bounding box center [272, 29] width 38 height 20
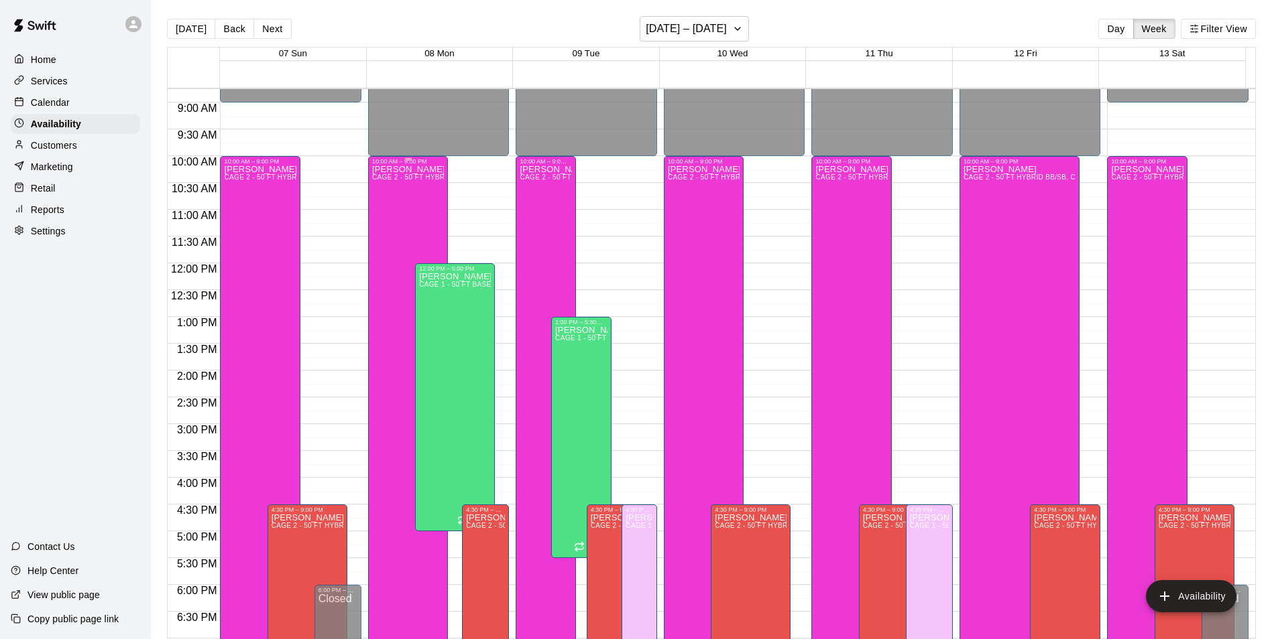
scroll to position [454, 0]
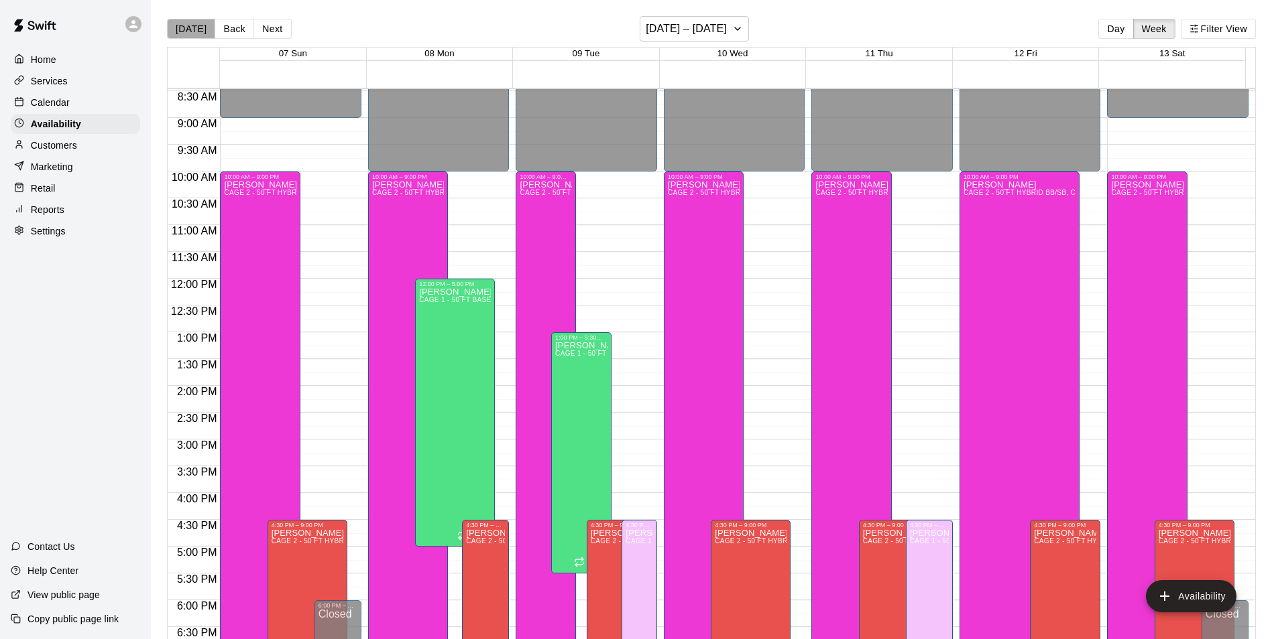
click at [194, 32] on button "[DATE]" at bounding box center [191, 29] width 48 height 20
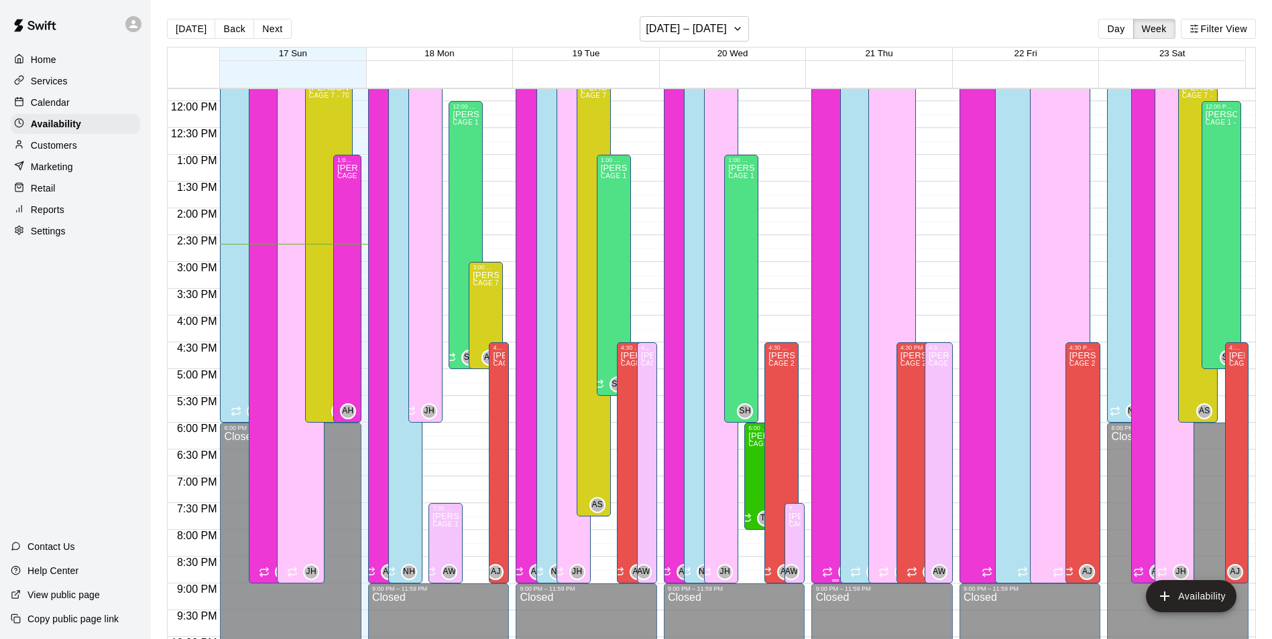
scroll to position [655, 0]
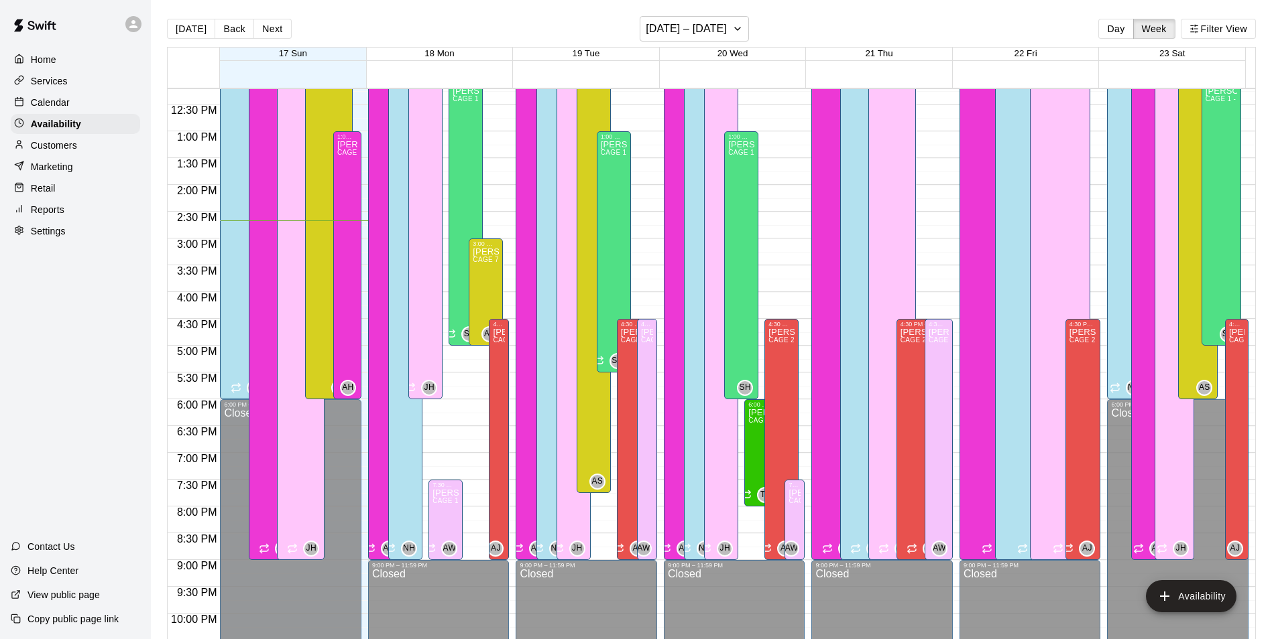
click at [64, 103] on p "Calendar" at bounding box center [50, 102] width 39 height 13
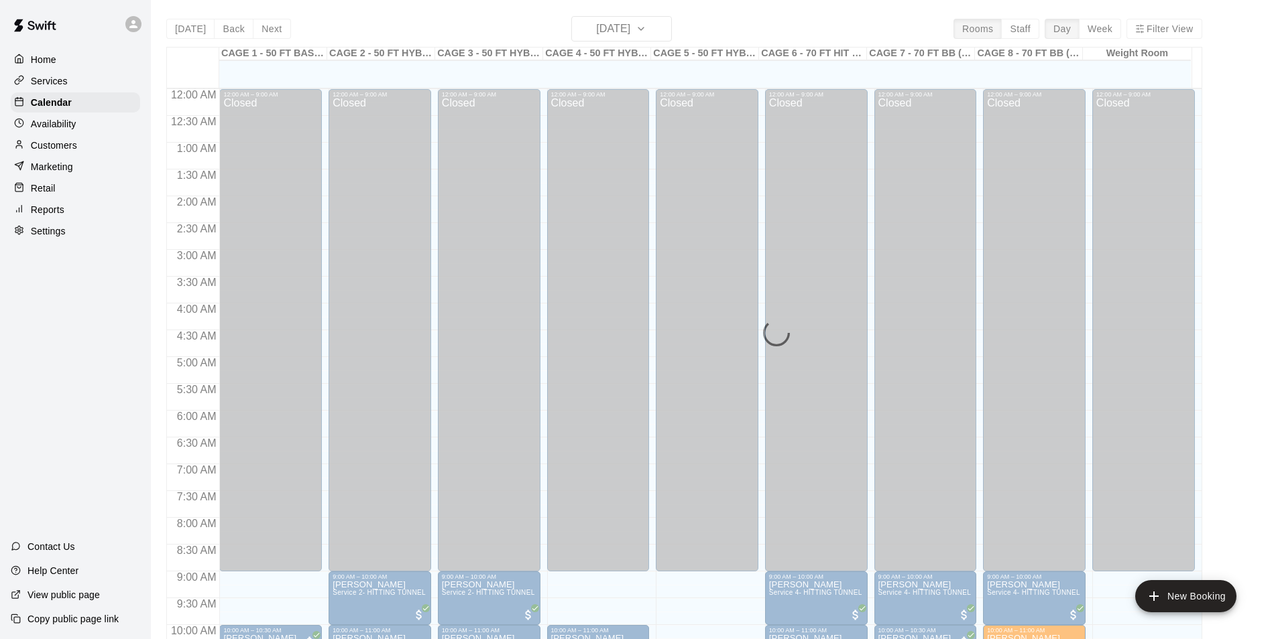
scroll to position [681, 0]
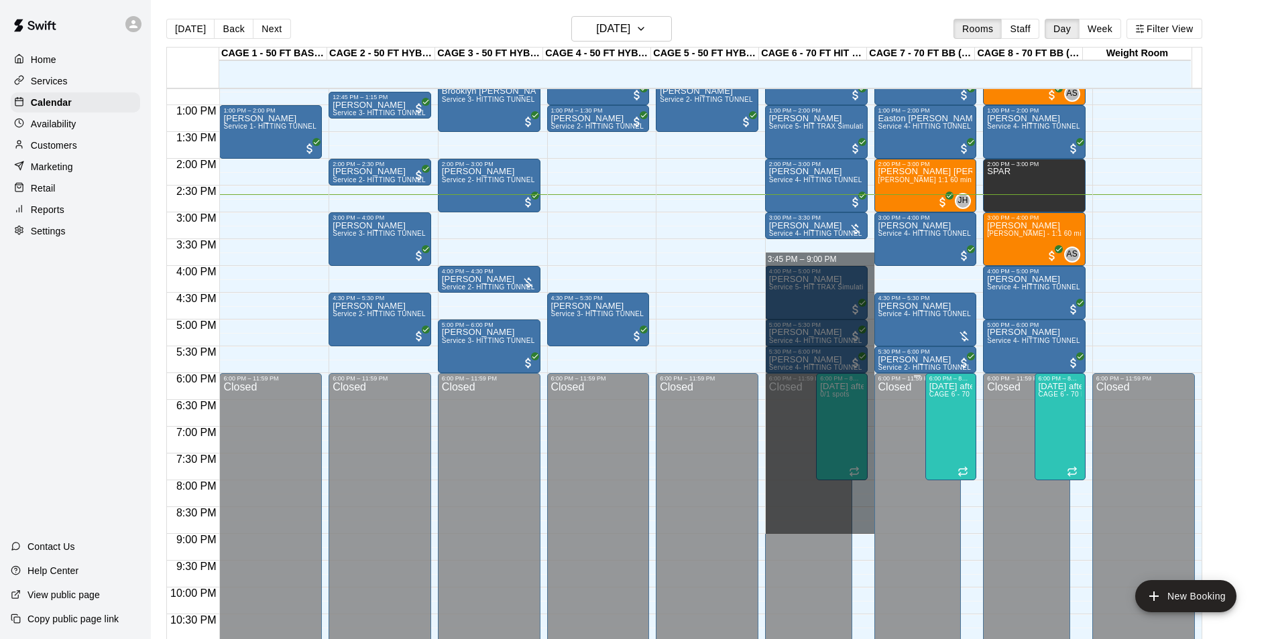
drag, startPoint x: 841, startPoint y: 247, endPoint x: 877, endPoint y: 533, distance: 287.8
click at [877, 533] on div "12:00 AM 12:30 AM 1:00 AM 1:30 AM 2:00 AM 2:30 AM 3:00 AM 3:30 AM 4:00 AM 4:30 …" at bounding box center [684, 371] width 1034 height 567
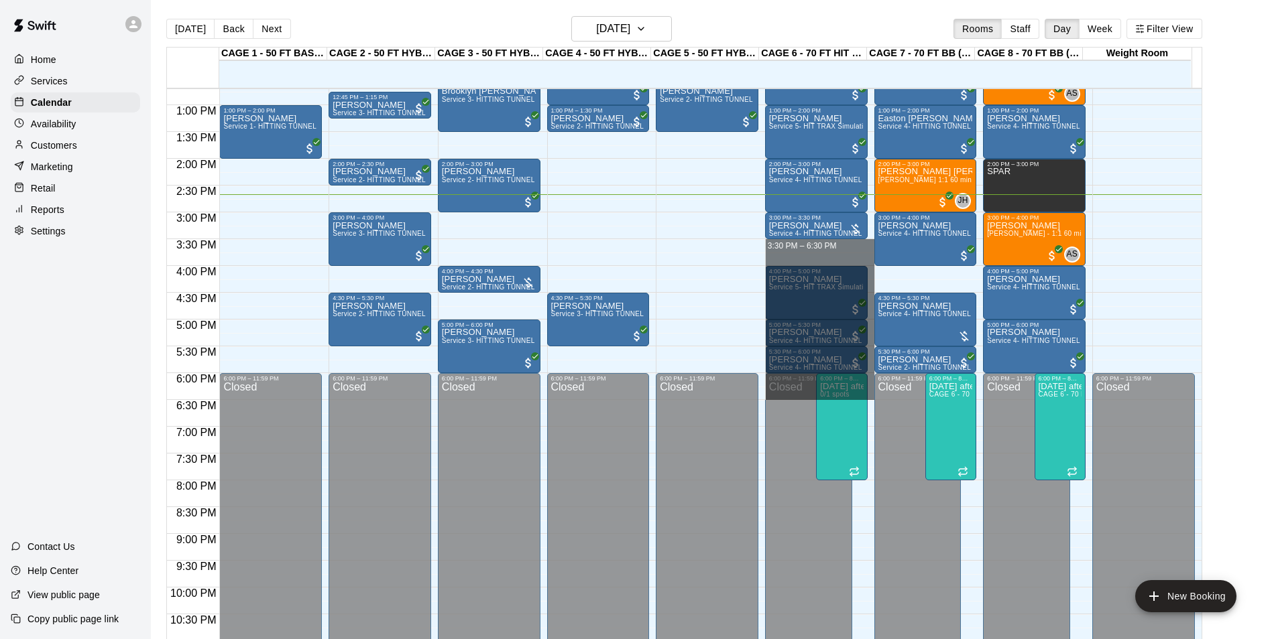
drag, startPoint x: 808, startPoint y: 244, endPoint x: 837, endPoint y: 391, distance: 149.6
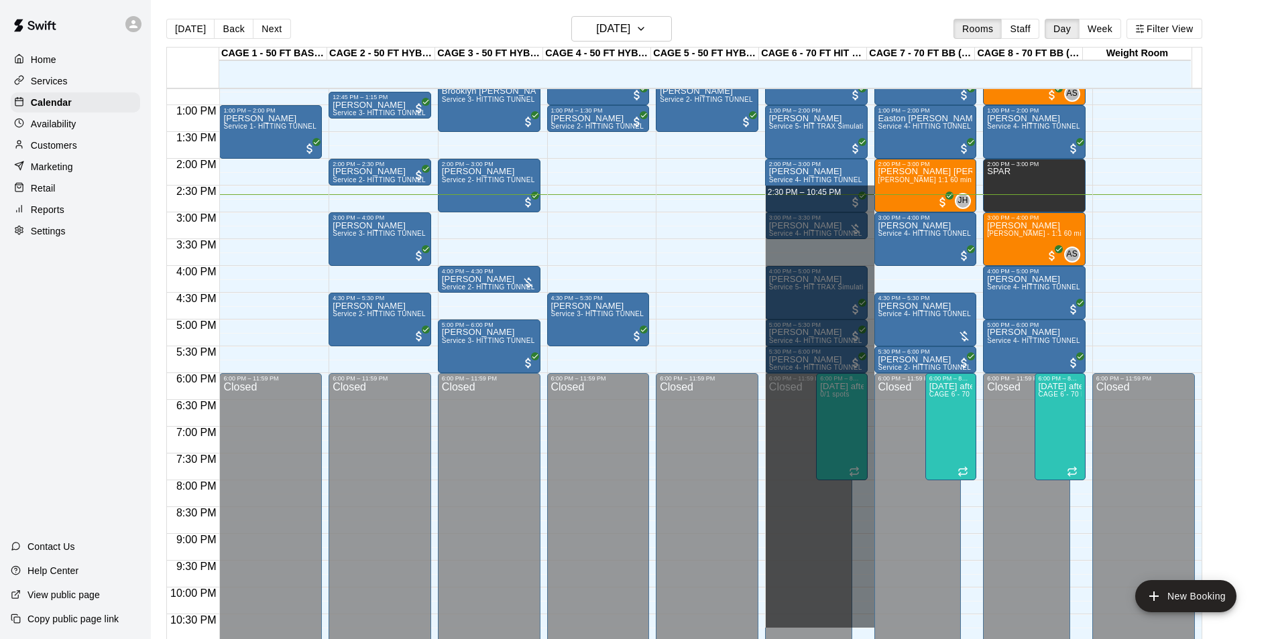
drag, startPoint x: 867, startPoint y: 189, endPoint x: 796, endPoint y: 630, distance: 446.8
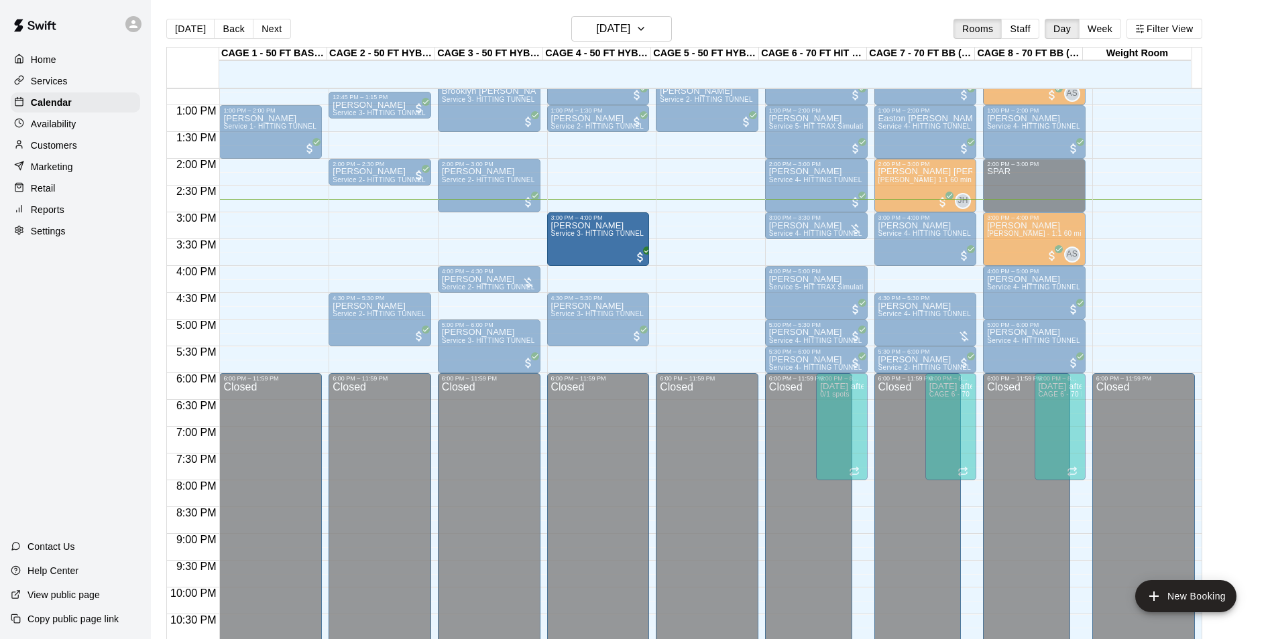
drag, startPoint x: 402, startPoint y: 247, endPoint x: 552, endPoint y: 247, distance: 149.5
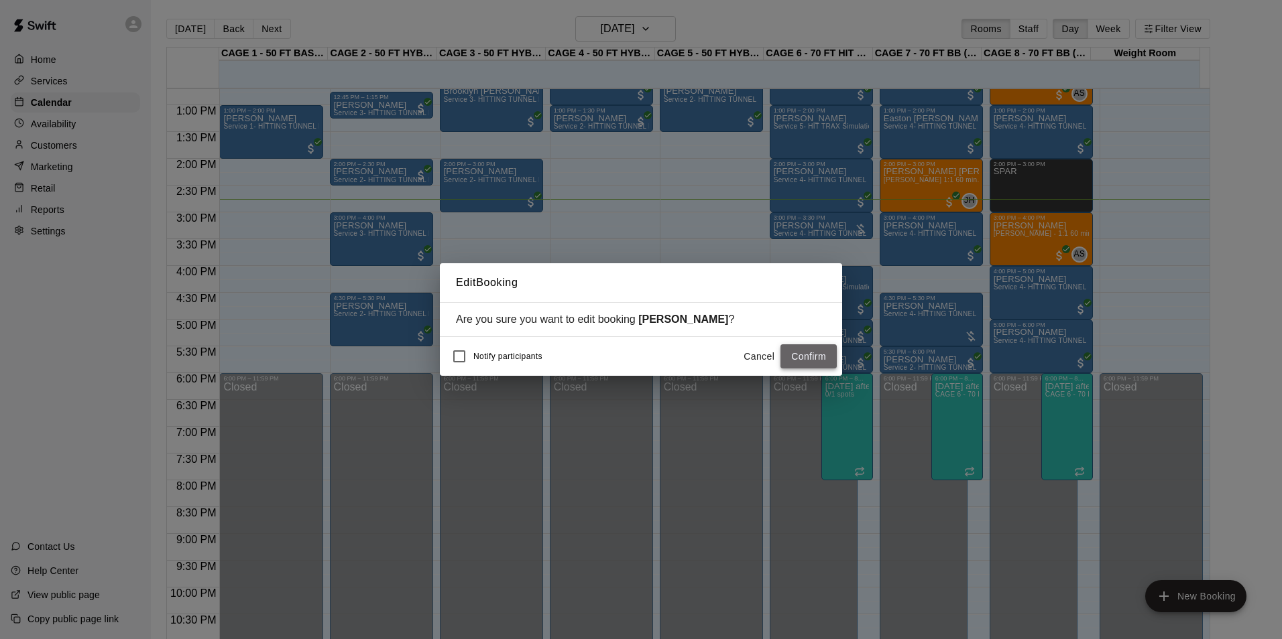
click at [823, 353] on button "Confirm" at bounding box center [808, 357] width 56 height 25
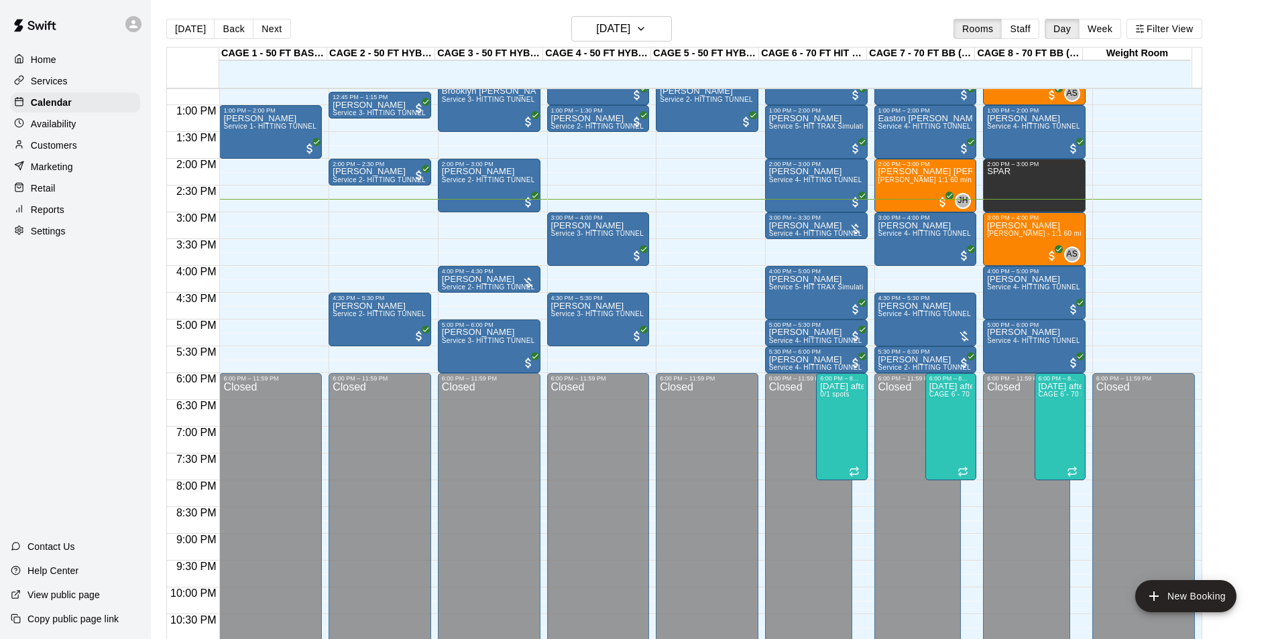
click at [53, 142] on p "Customers" at bounding box center [54, 145] width 46 height 13
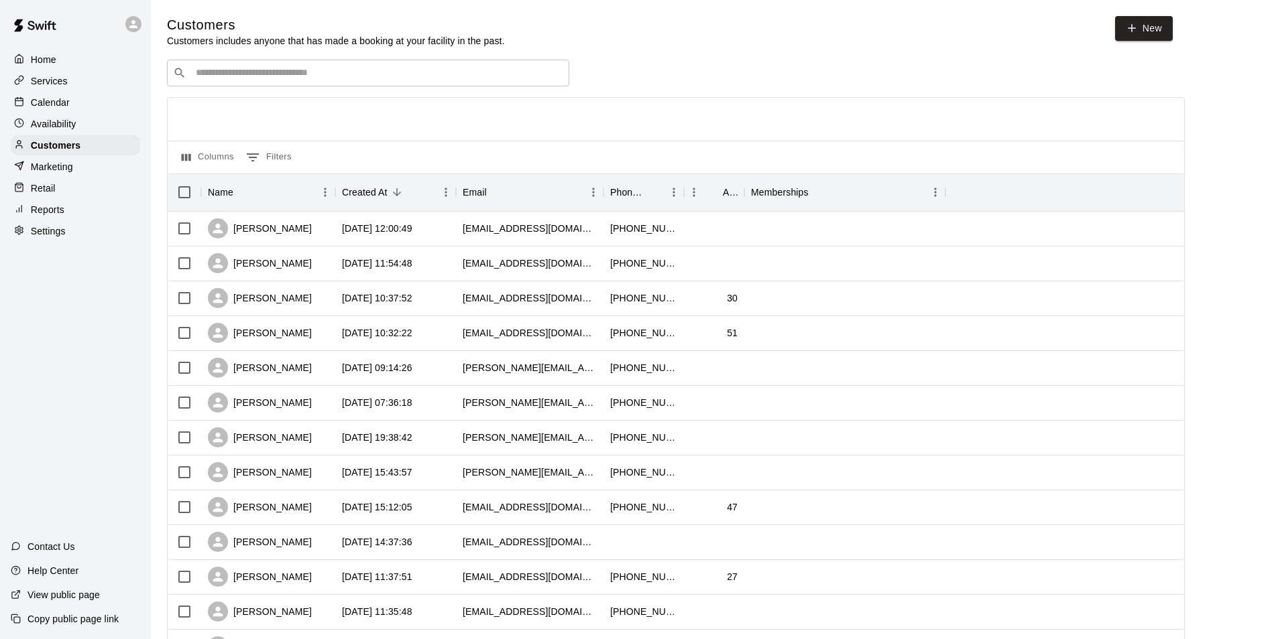
drag, startPoint x: 236, startPoint y: 90, endPoint x: 353, endPoint y: 69, distance: 118.5
click at [353, 69] on input "Search customers by name or email" at bounding box center [377, 72] width 371 height 13
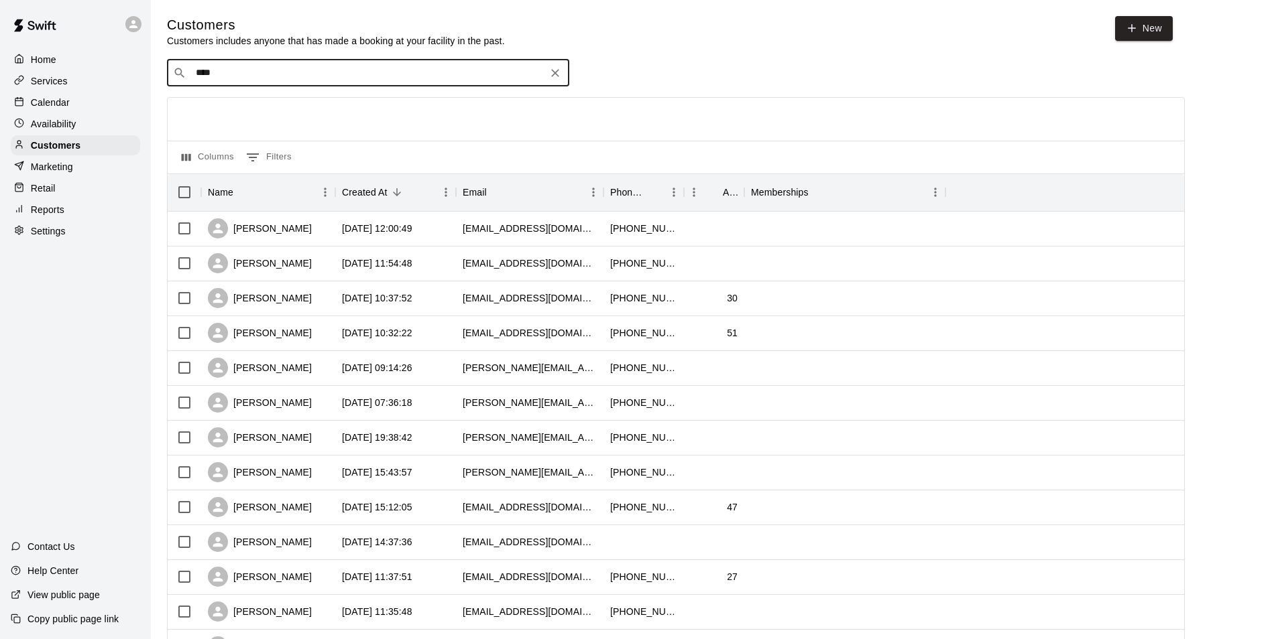
type input "*****"
click at [335, 101] on div "[PERSON_NAME] [EMAIL_ADDRESS][DOMAIN_NAME]" at bounding box center [381, 110] width 354 height 29
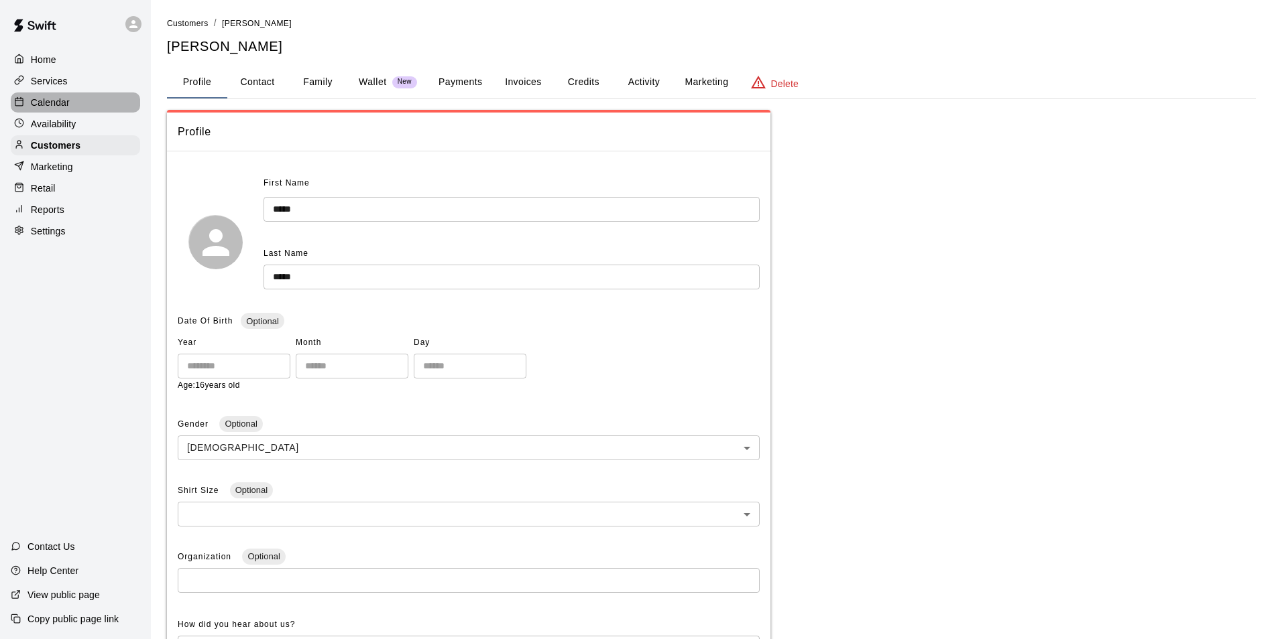
click at [68, 103] on p "Calendar" at bounding box center [50, 102] width 39 height 13
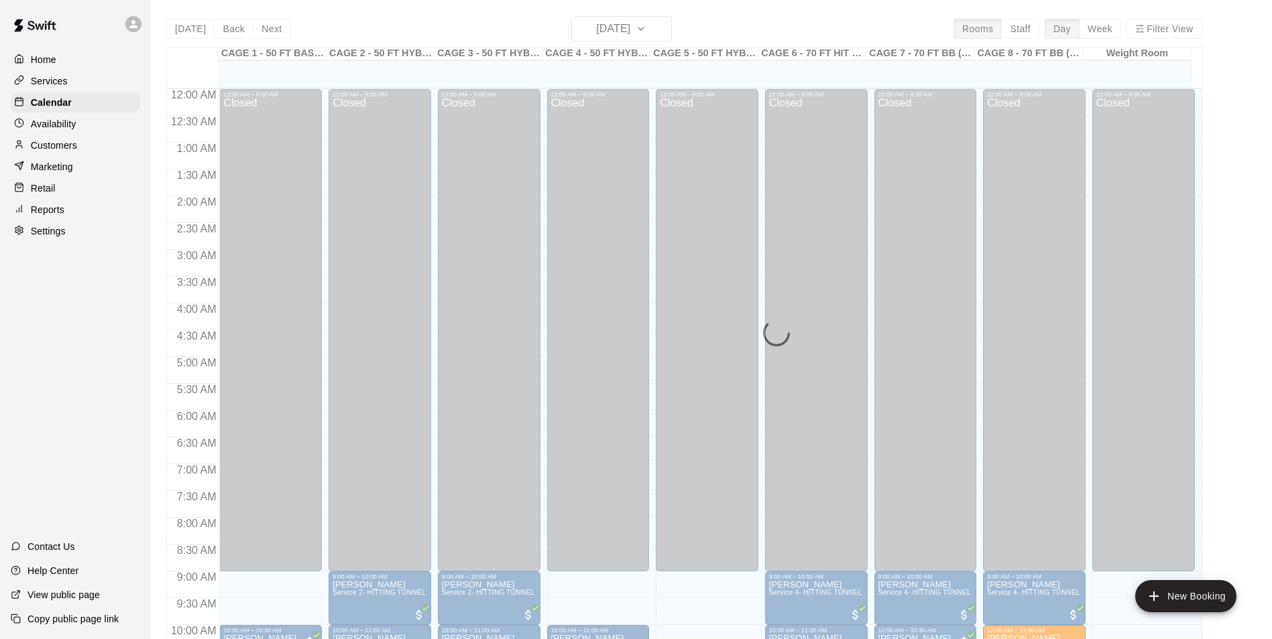
scroll to position [681, 0]
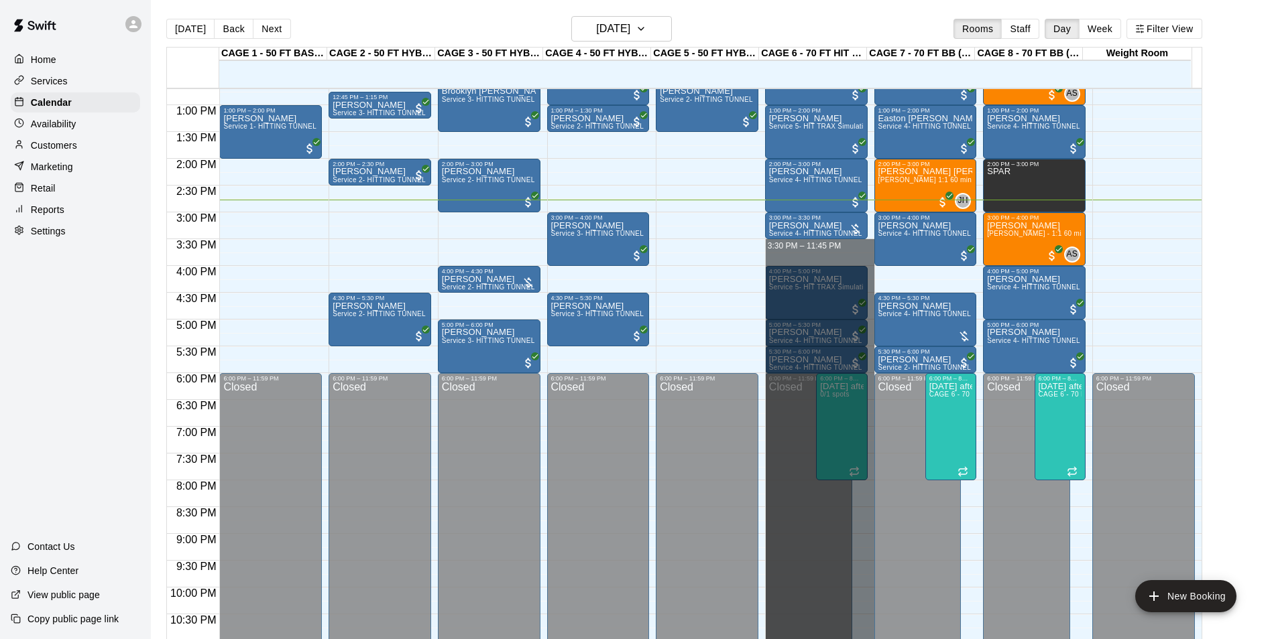
drag, startPoint x: 844, startPoint y: 242, endPoint x: 887, endPoint y: 674, distance: 433.8
click at [887, 639] on html "Home Services Calendar Availability Customers Marketing Retail Reports Settings…" at bounding box center [636, 330] width 1272 height 661
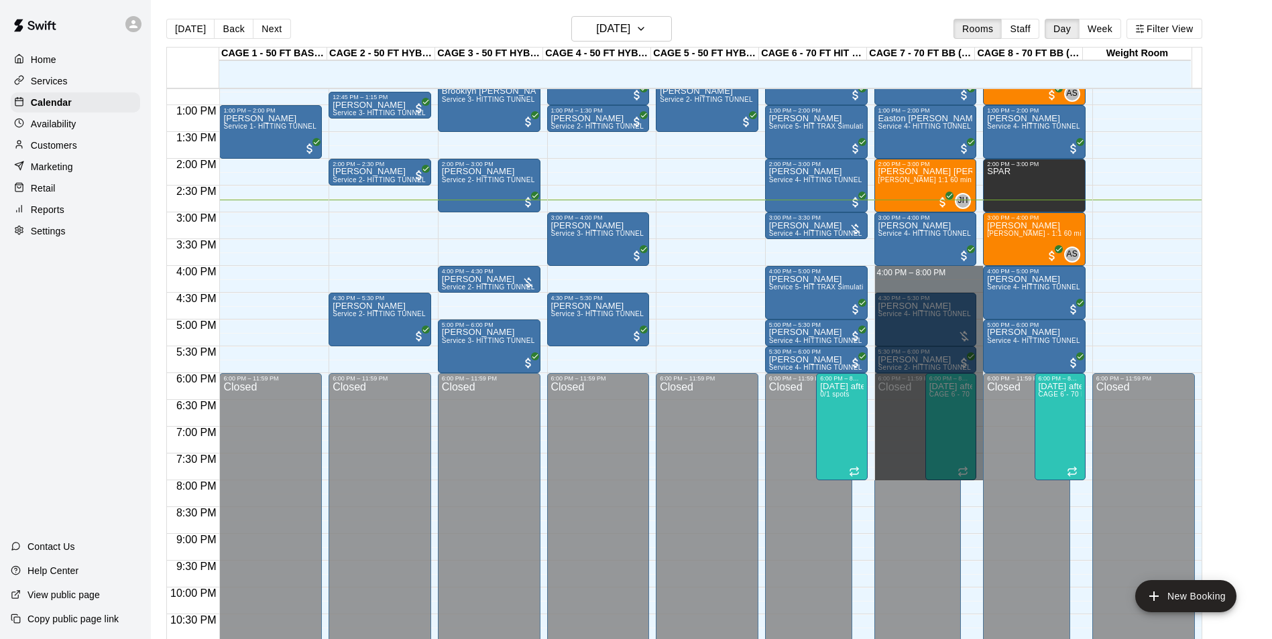
drag, startPoint x: 908, startPoint y: 272, endPoint x: 964, endPoint y: 477, distance: 211.9
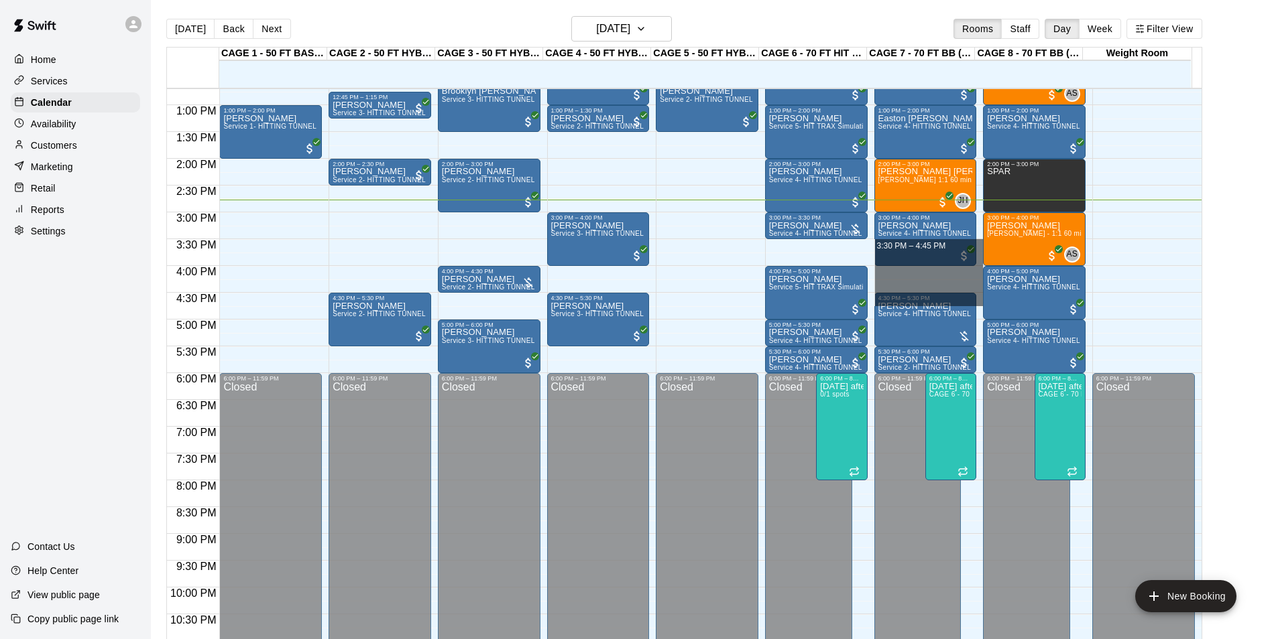
drag, startPoint x: 975, startPoint y: 296, endPoint x: 735, endPoint y: 241, distance: 246.7
click at [735, 241] on div "12:00 AM 12:30 AM 1:00 AM 1:30 AM 2:00 AM 2:30 AM 3:00 AM 3:30 AM 4:00 AM 4:30 …" at bounding box center [684, 371] width 1034 height 567
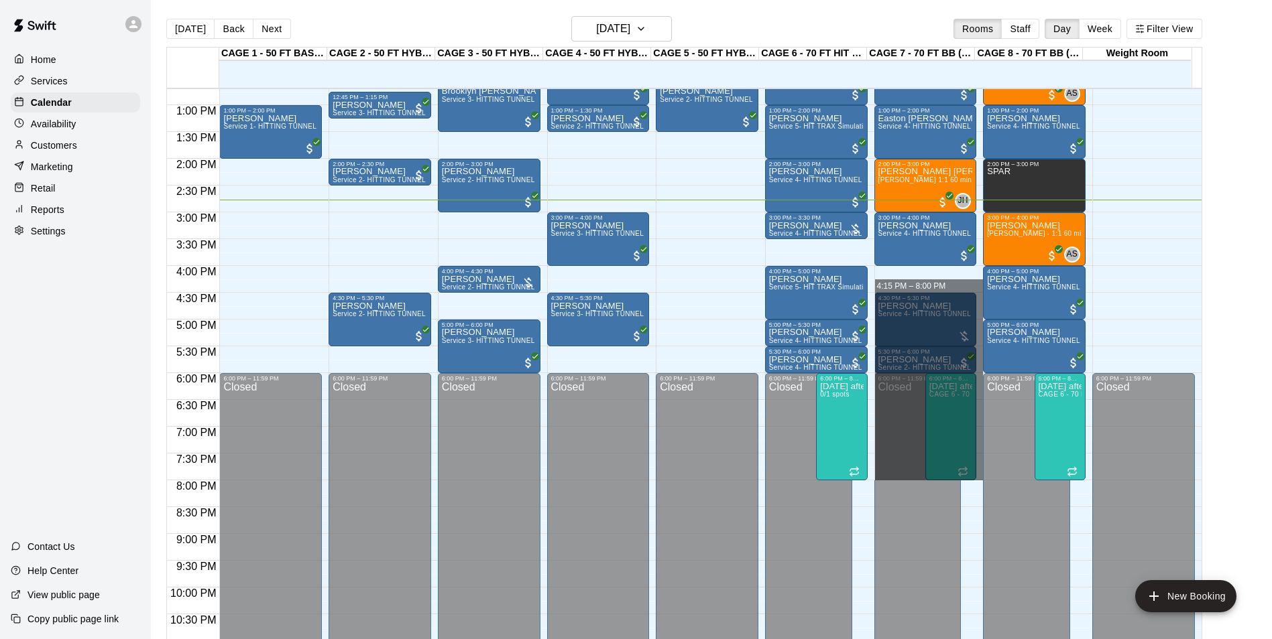
drag, startPoint x: 928, startPoint y: 312, endPoint x: 967, endPoint y: 485, distance: 176.5
drag, startPoint x: 911, startPoint y: 271, endPoint x: 925, endPoint y: 464, distance: 193.6
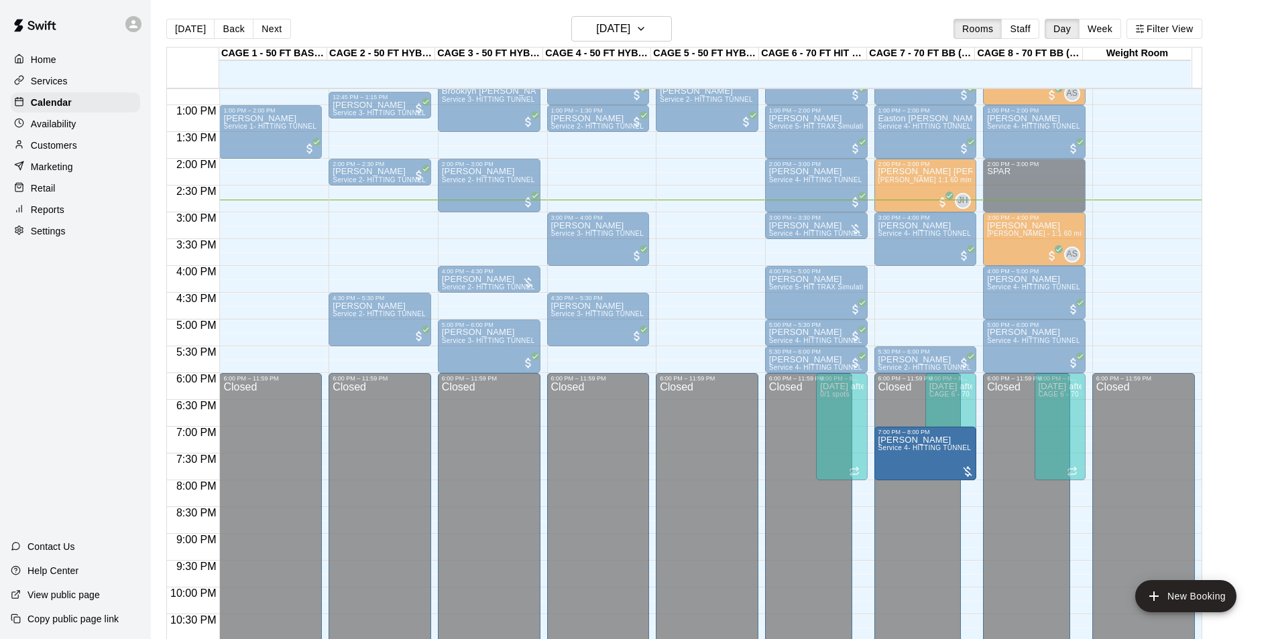
drag, startPoint x: 915, startPoint y: 338, endPoint x: 928, endPoint y: 448, distance: 110.7
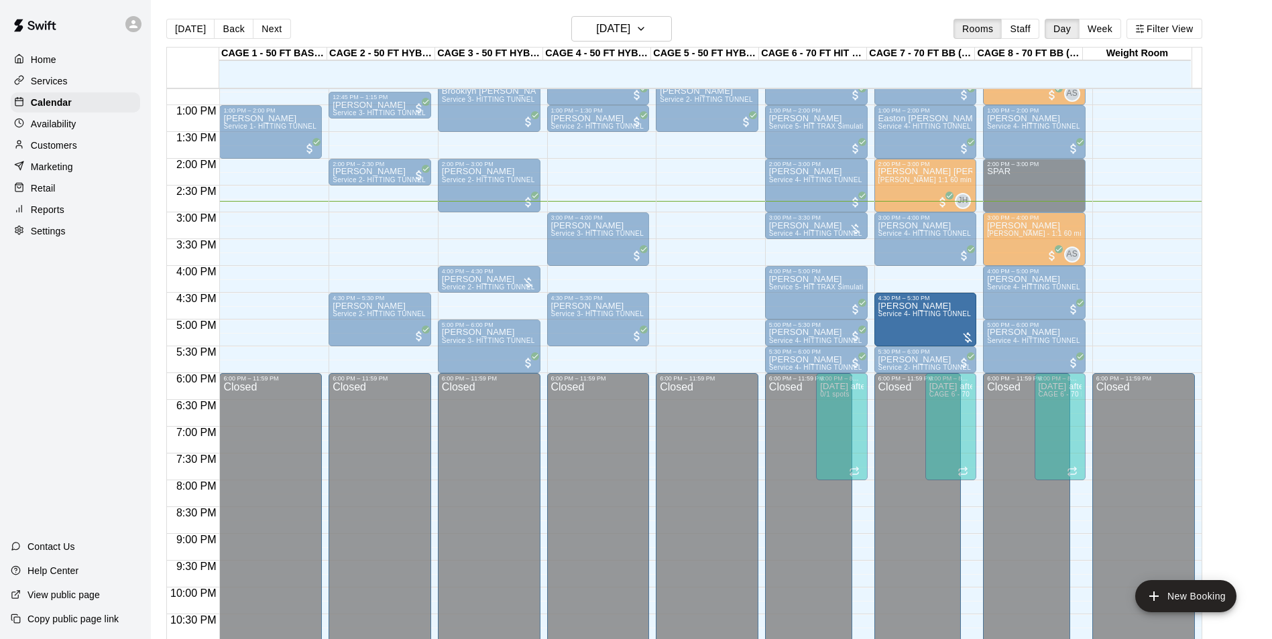
drag, startPoint x: 919, startPoint y: 307, endPoint x: 909, endPoint y: 302, distance: 11.1
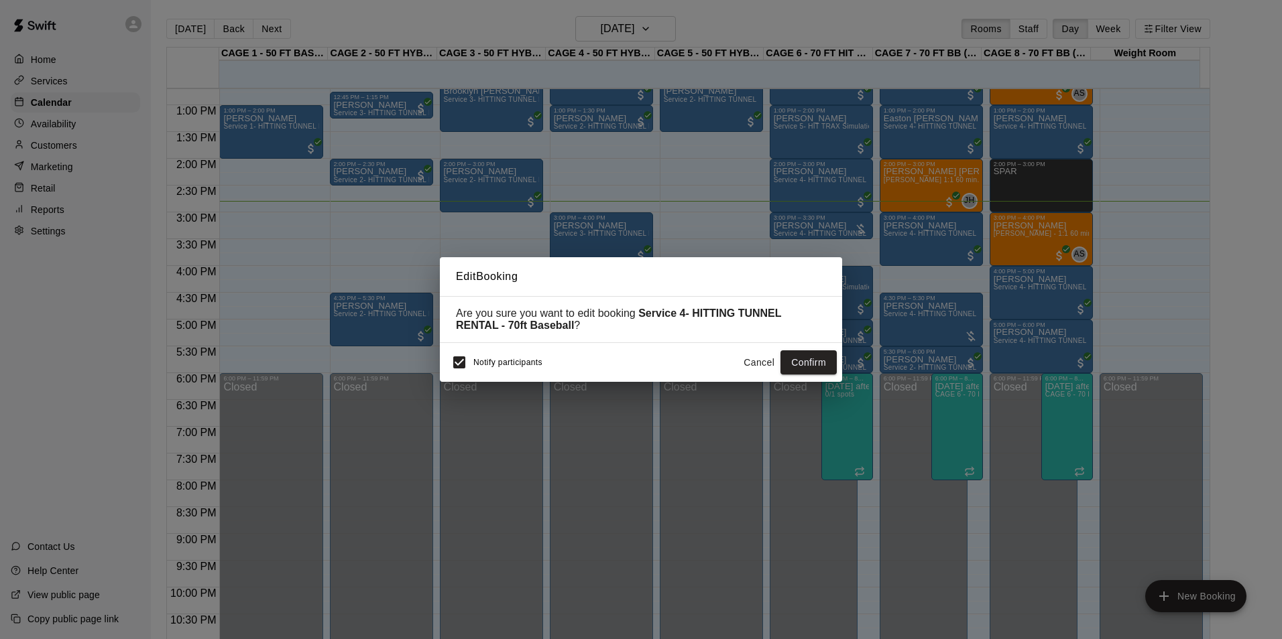
click at [875, 294] on div "Edit Booking Are you sure you want to edit booking Service 4- HITTING TUNNEL RE…" at bounding box center [641, 319] width 1282 height 639
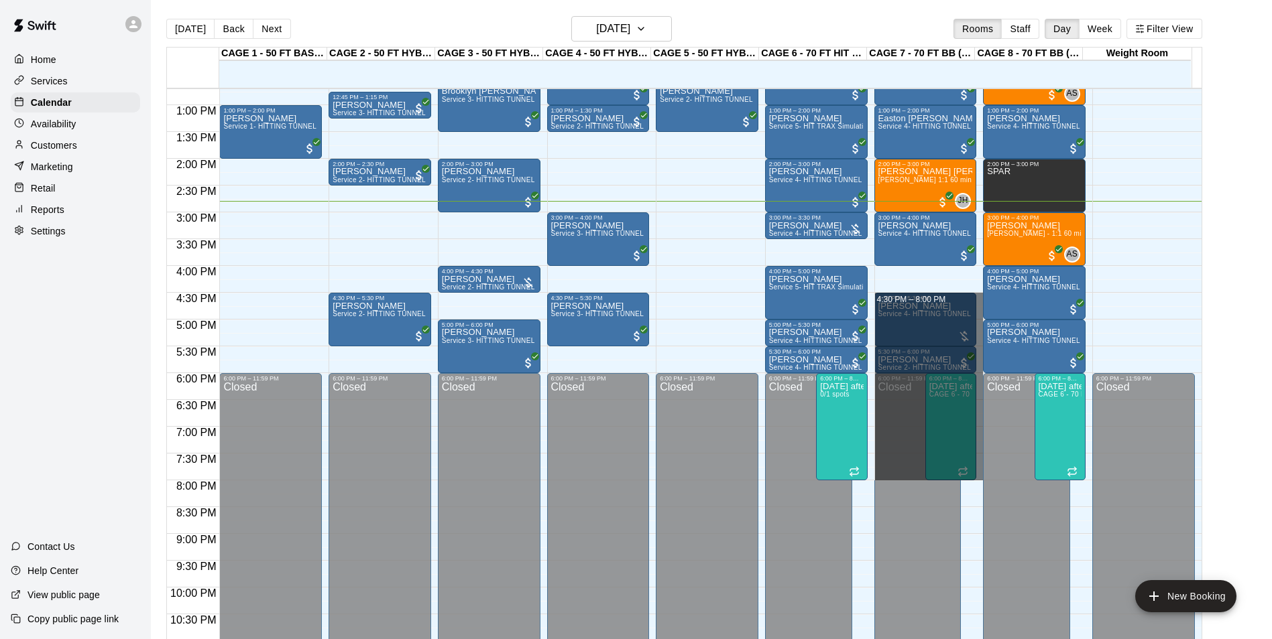
drag, startPoint x: 889, startPoint y: 295, endPoint x: 952, endPoint y: 477, distance: 192.3
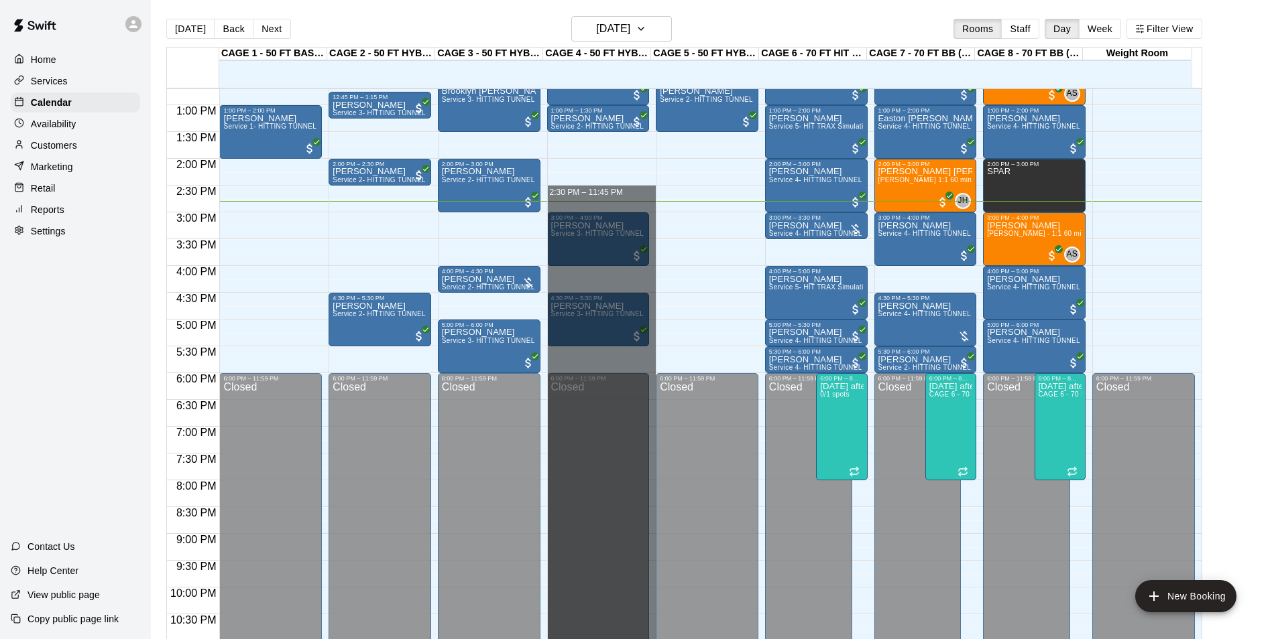
drag, startPoint x: 581, startPoint y: 197, endPoint x: 628, endPoint y: 674, distance: 478.9
click at [628, 639] on html "Home Services Calendar Availability Customers Marketing Retail Reports Settings…" at bounding box center [636, 330] width 1272 height 661
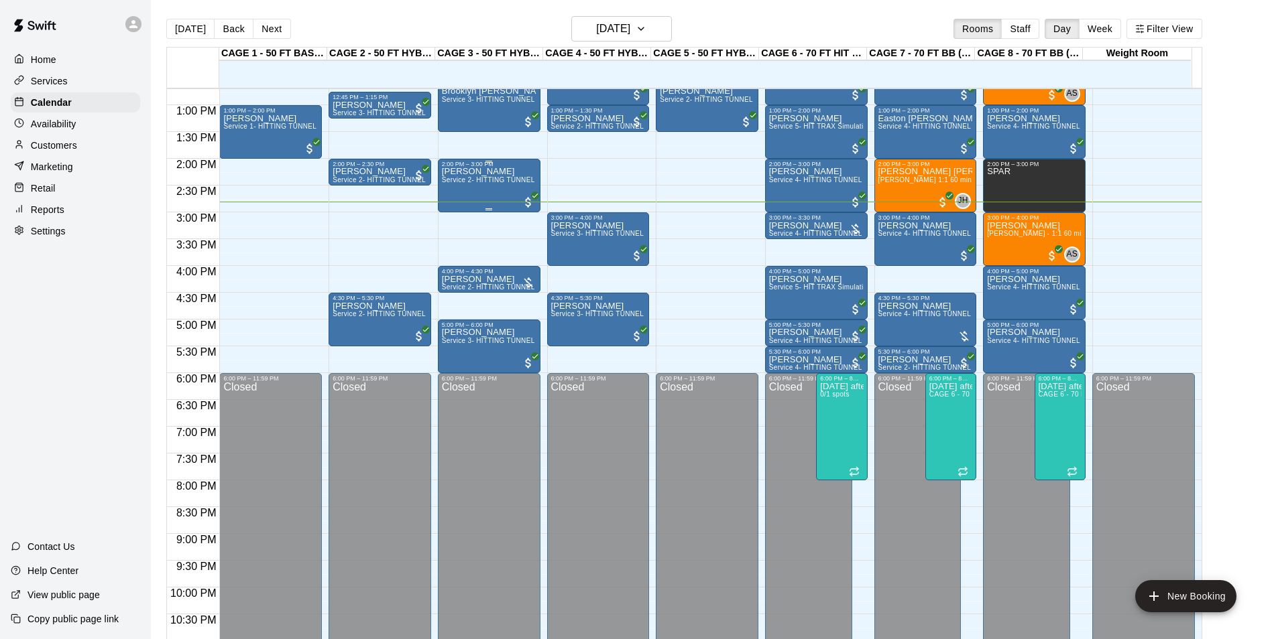
scroll to position [614, 0]
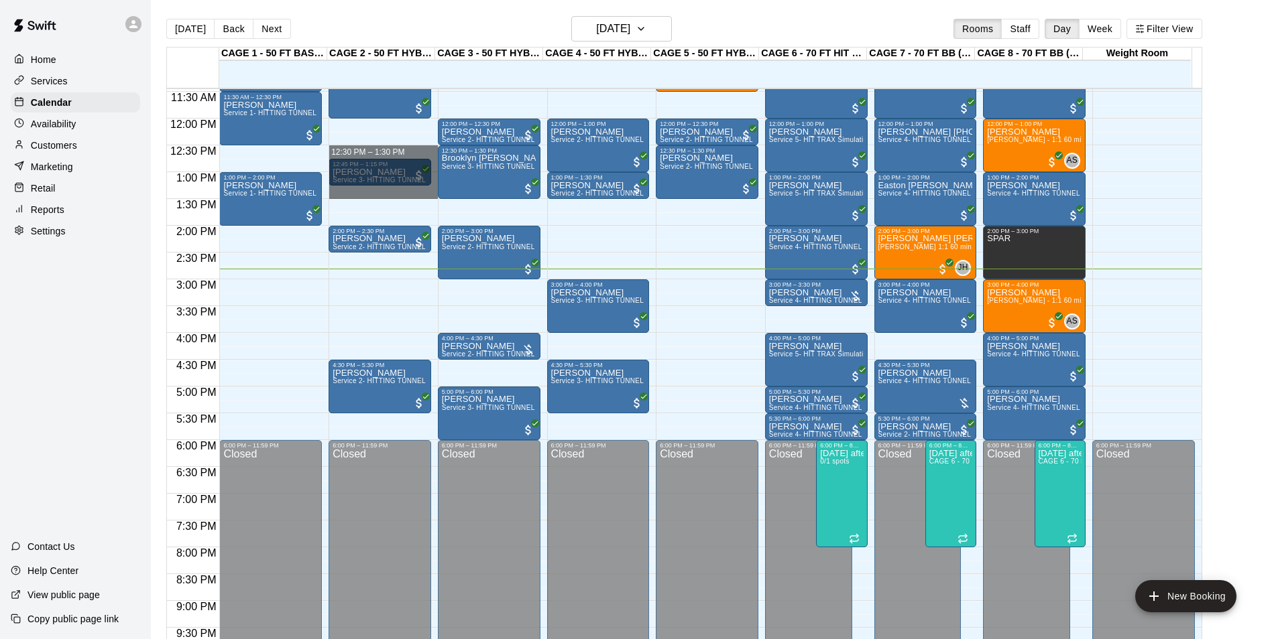
drag, startPoint x: 421, startPoint y: 153, endPoint x: 433, endPoint y: 199, distance: 47.8
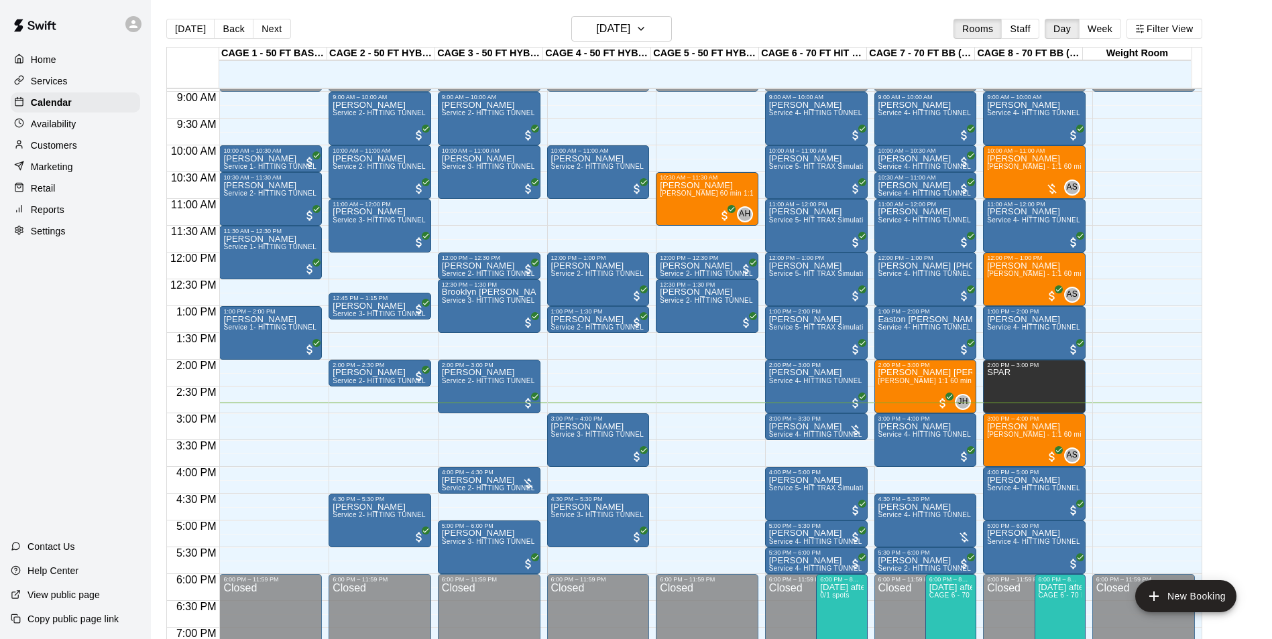
scroll to position [547, 0]
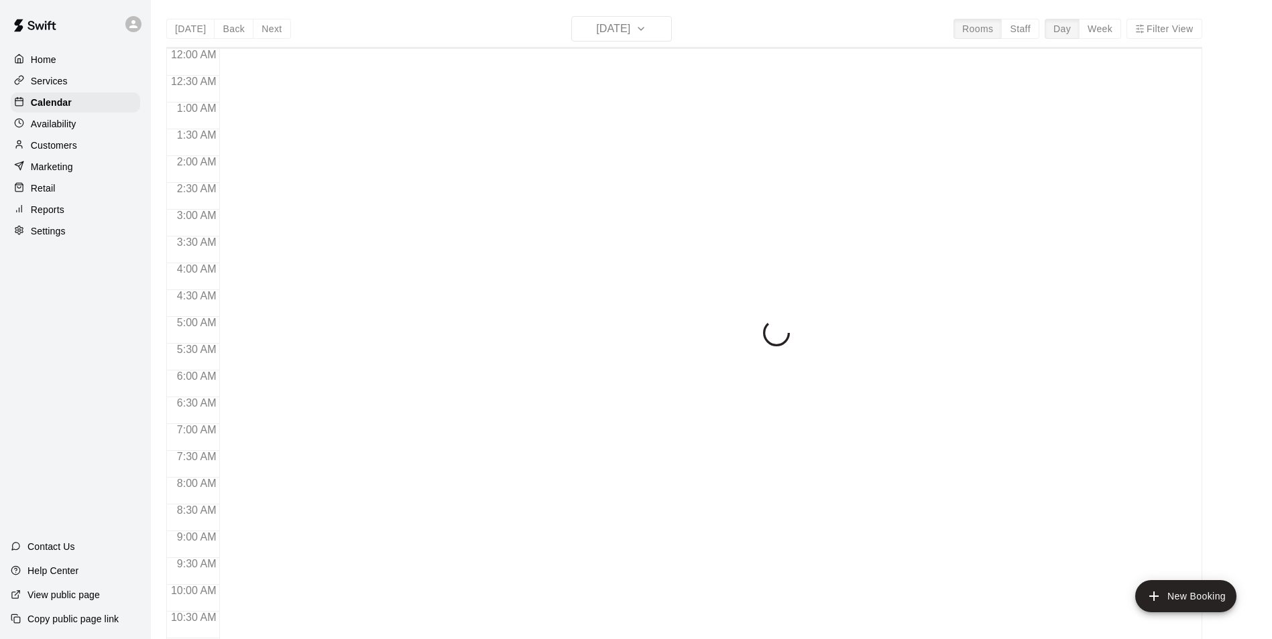
scroll to position [681, 0]
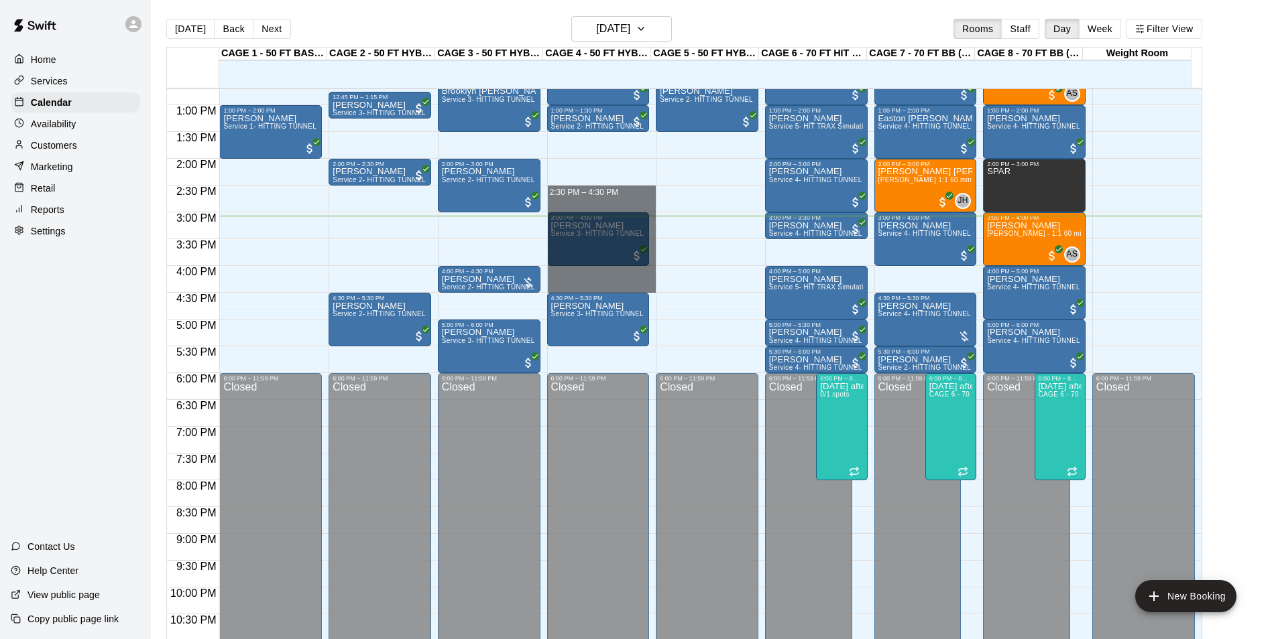
drag, startPoint x: 587, startPoint y: 189, endPoint x: 592, endPoint y: 290, distance: 101.4
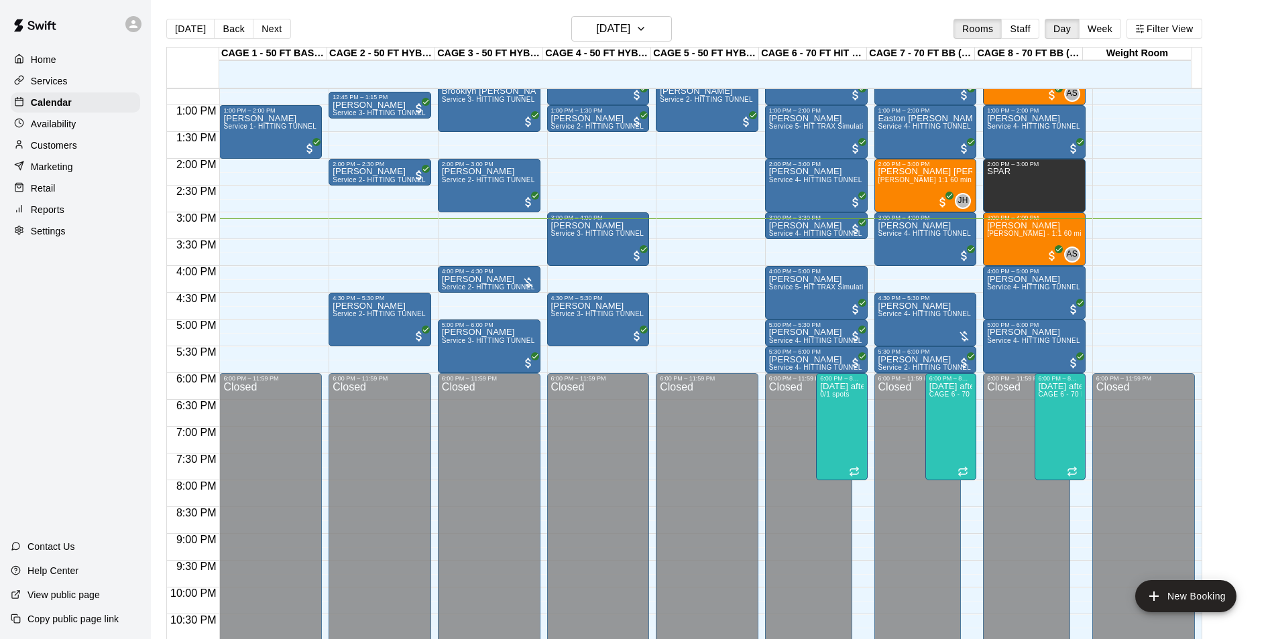
click at [57, 131] on p "Availability" at bounding box center [54, 123] width 46 height 13
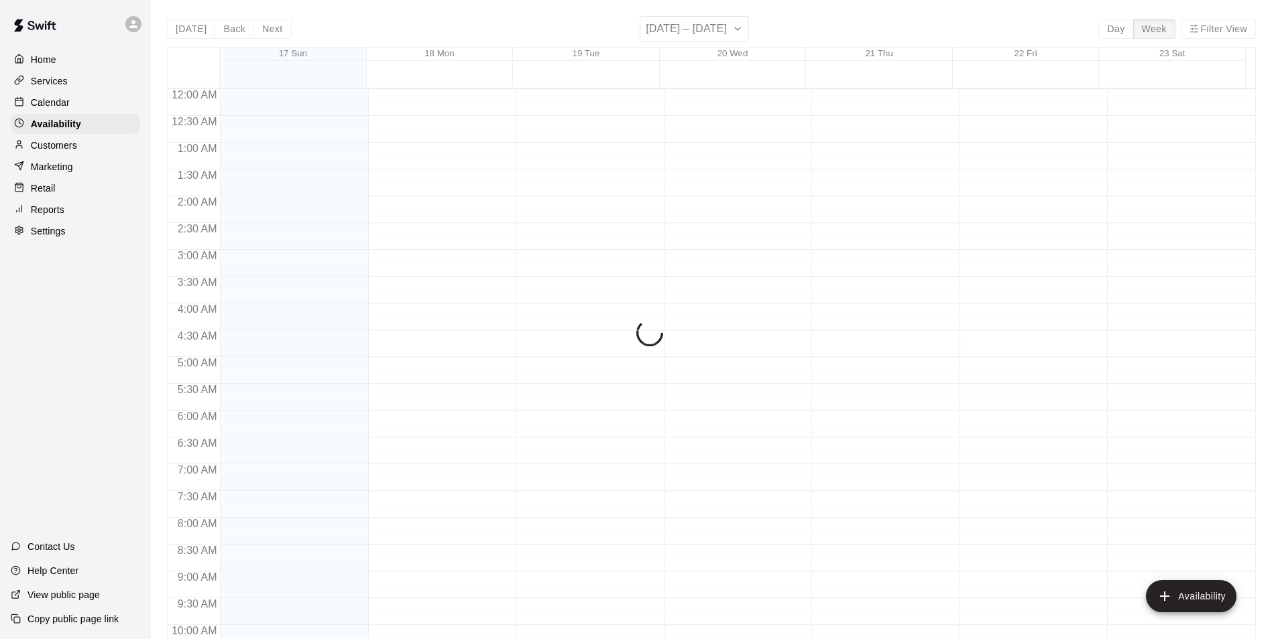
scroll to position [722, 0]
click at [56, 151] on p "Customers" at bounding box center [54, 145] width 46 height 13
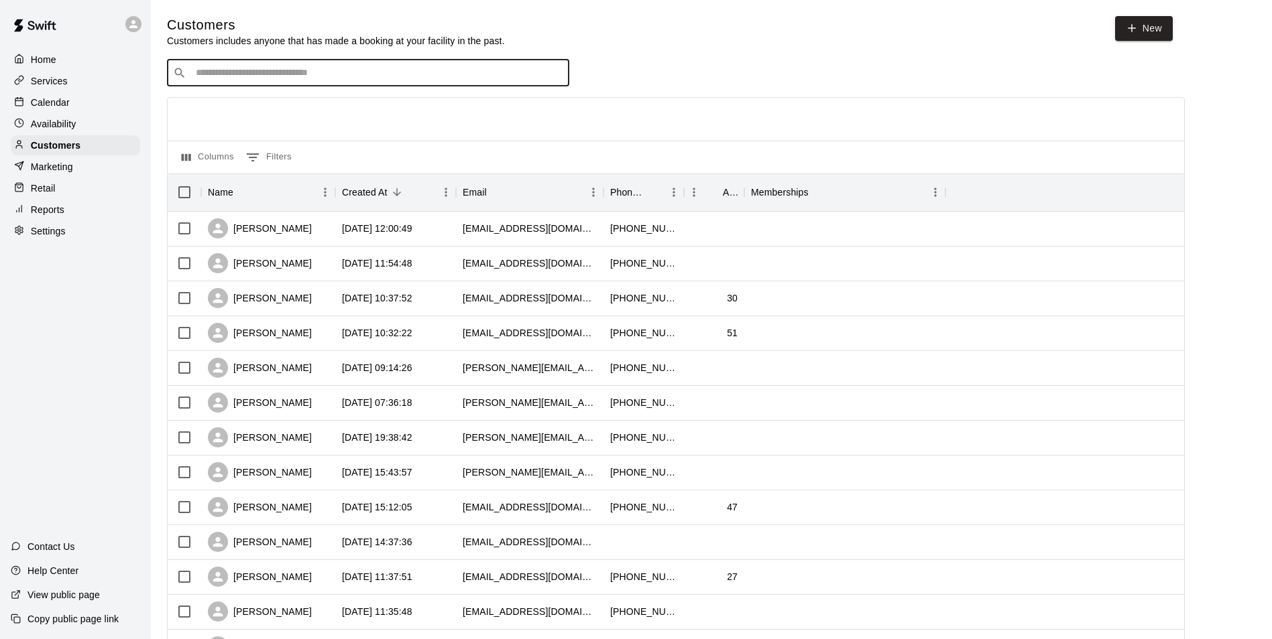
click at [228, 71] on input "Search customers by name or email" at bounding box center [377, 72] width 371 height 13
type input "*****"
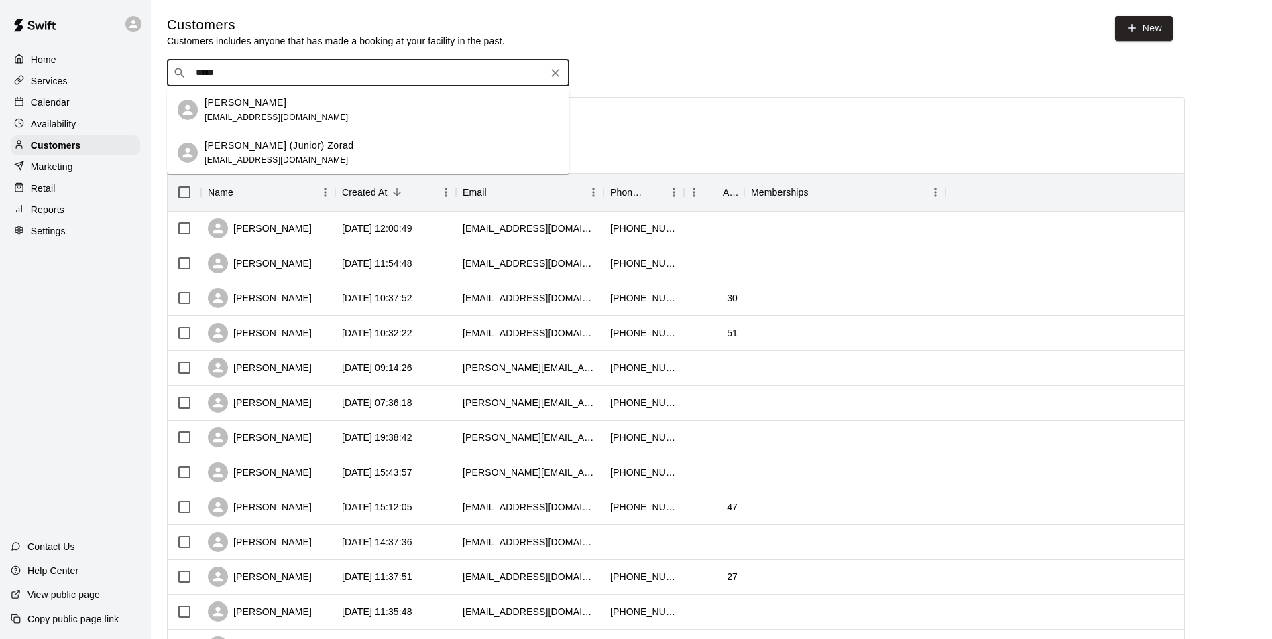
click at [320, 108] on div "[PERSON_NAME] [EMAIL_ADDRESS][DOMAIN_NAME]" at bounding box center [381, 110] width 354 height 29
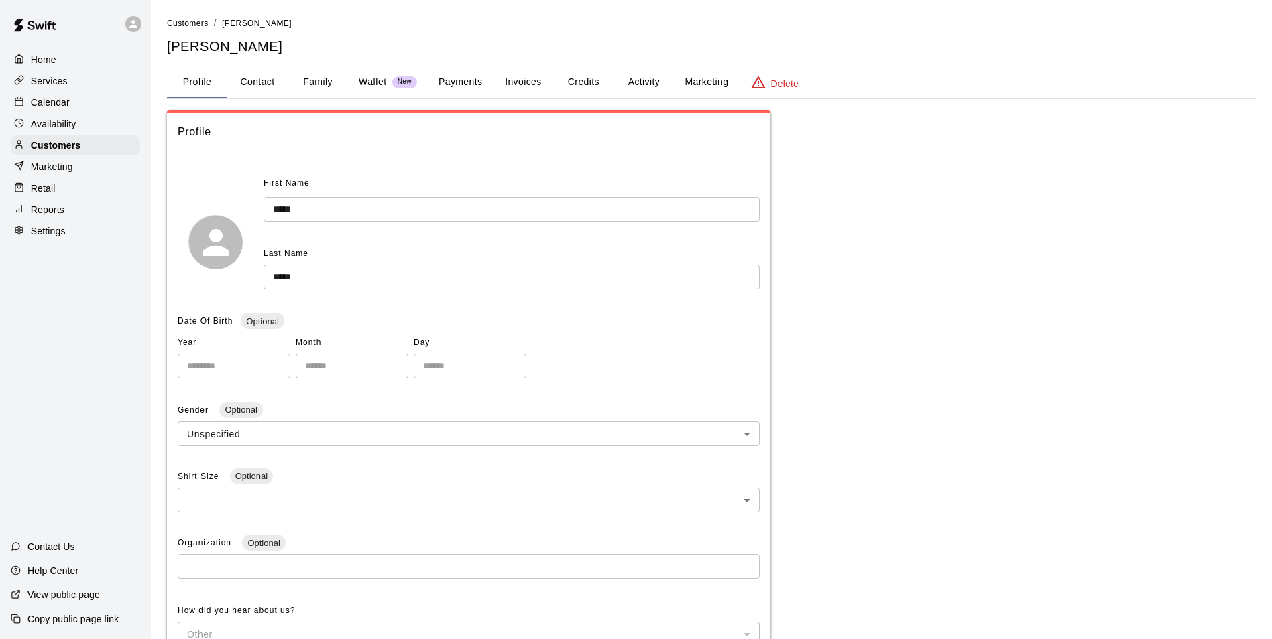
click at [243, 71] on button "Contact" at bounding box center [257, 82] width 60 height 32
select select "**"
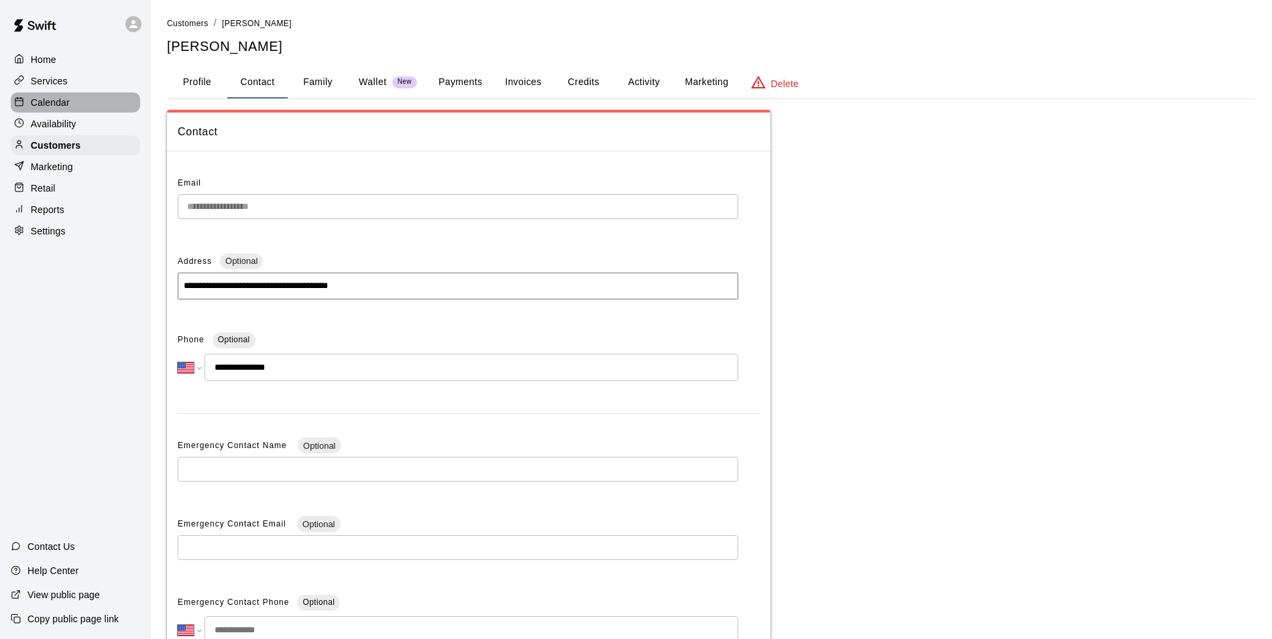
click at [52, 106] on p "Calendar" at bounding box center [50, 102] width 39 height 13
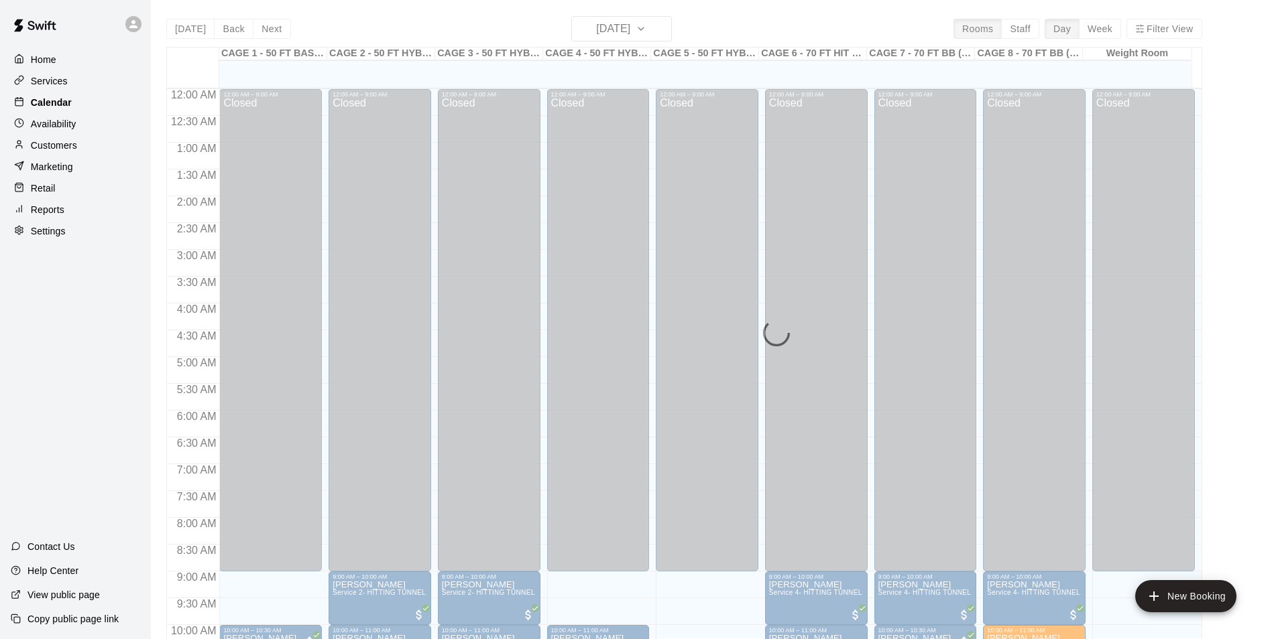
scroll to position [681, 0]
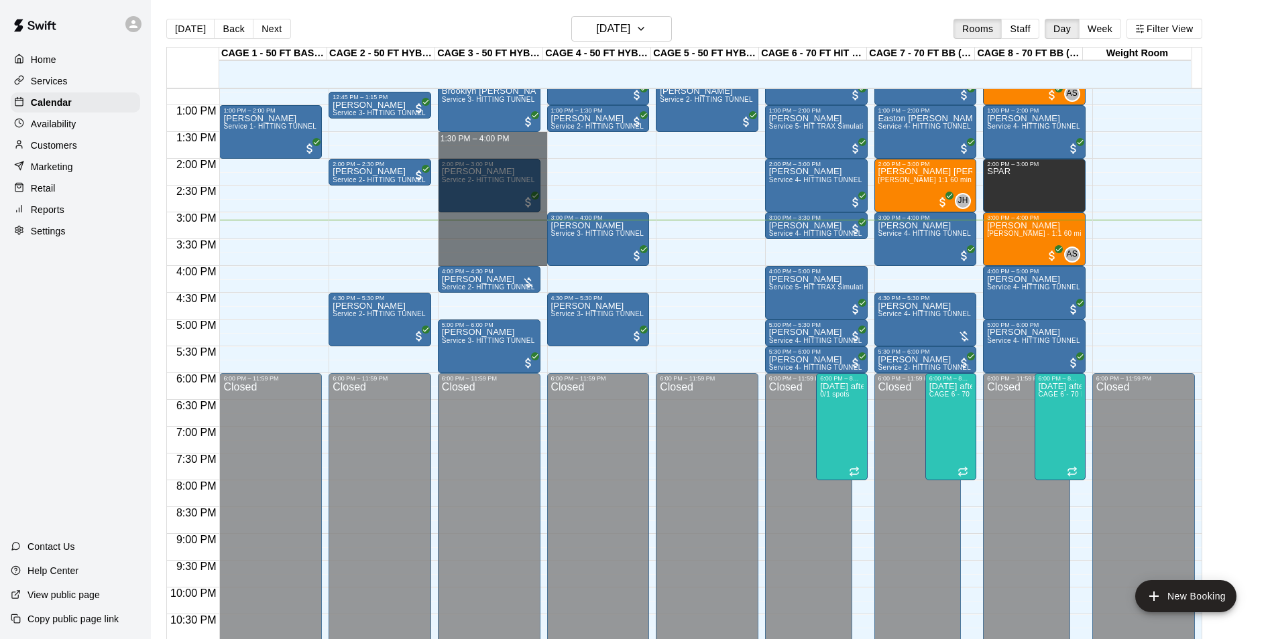
drag, startPoint x: 522, startPoint y: 139, endPoint x: 524, endPoint y: 262, distance: 123.3
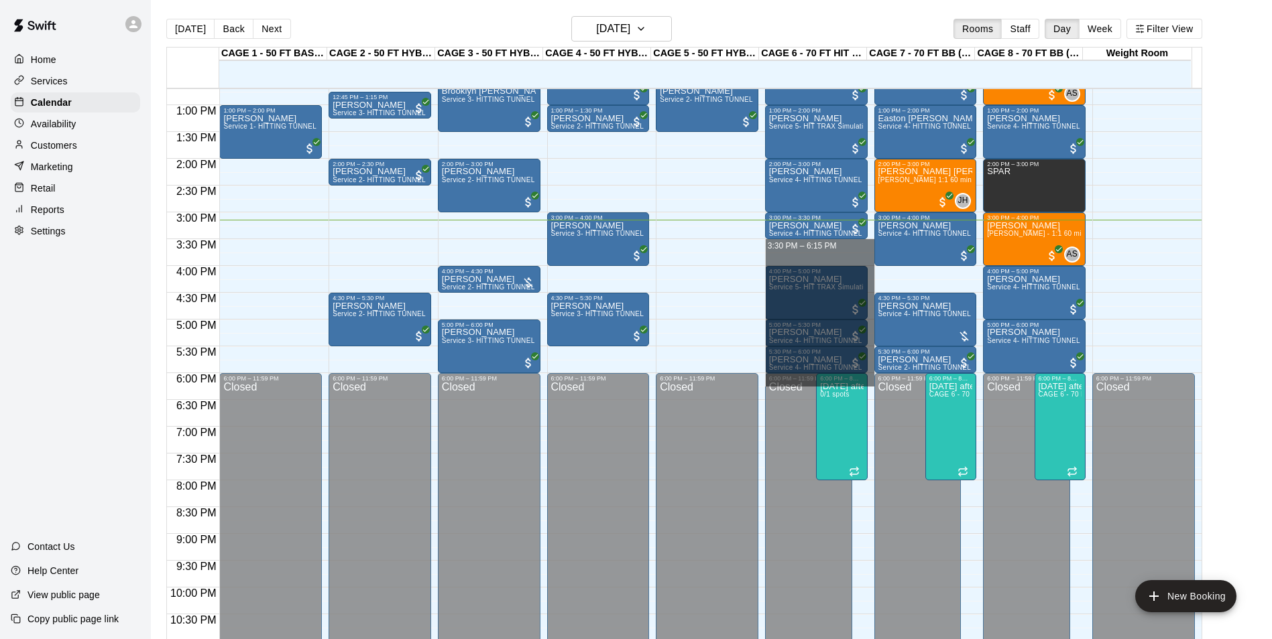
drag, startPoint x: 806, startPoint y: 245, endPoint x: 846, endPoint y: 383, distance: 143.8
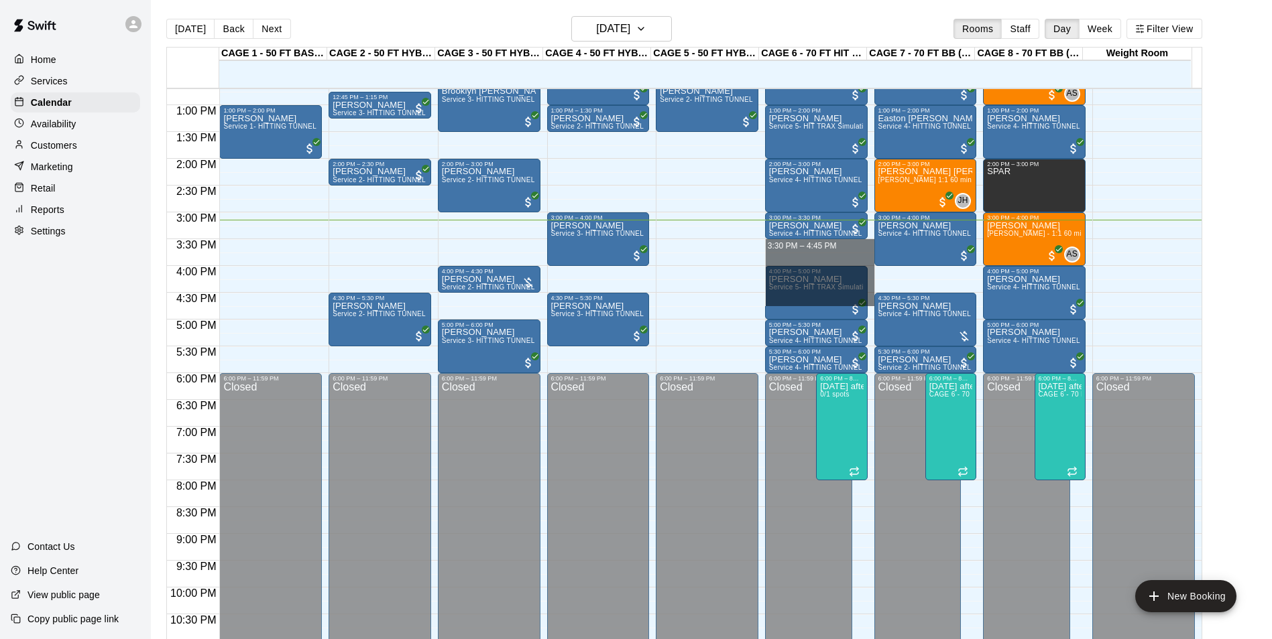
drag, startPoint x: 826, startPoint y: 245, endPoint x: 831, endPoint y: 298, distance: 52.5
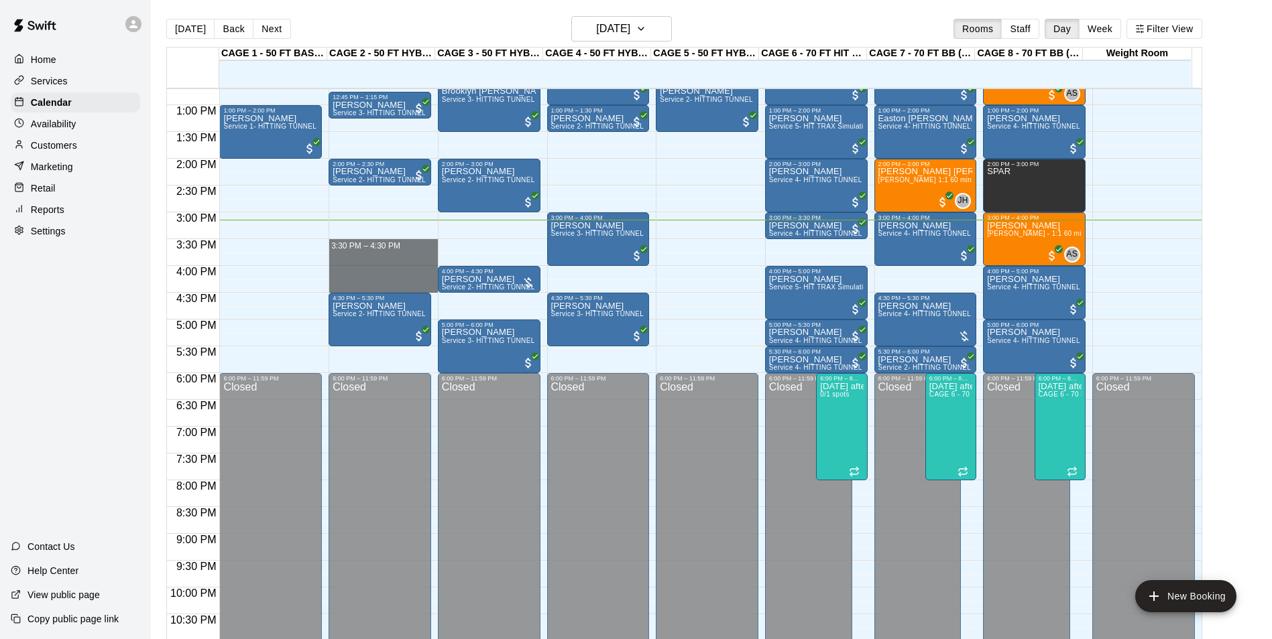
drag, startPoint x: 357, startPoint y: 246, endPoint x: 361, endPoint y: 292, distance: 45.8
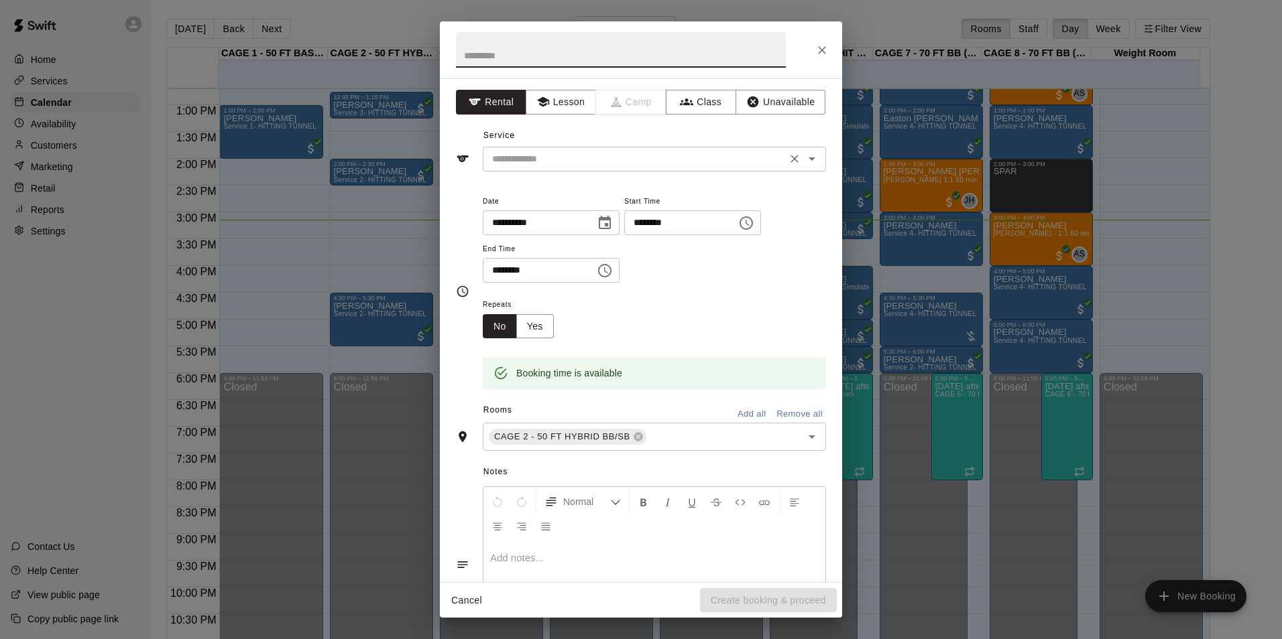
click at [635, 160] on input "text" at bounding box center [635, 159] width 296 height 17
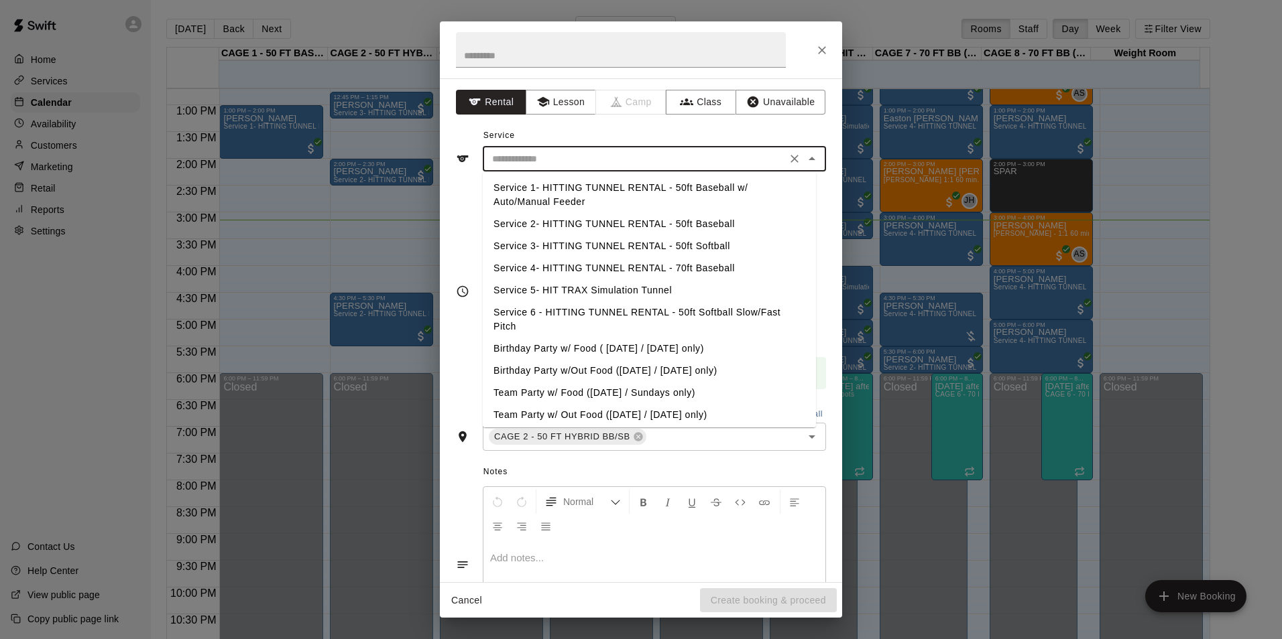
click at [656, 225] on li "Service 2- HITTING TUNNEL RENTAL - 50ft Baseball" at bounding box center [649, 224] width 333 height 22
type input "**********"
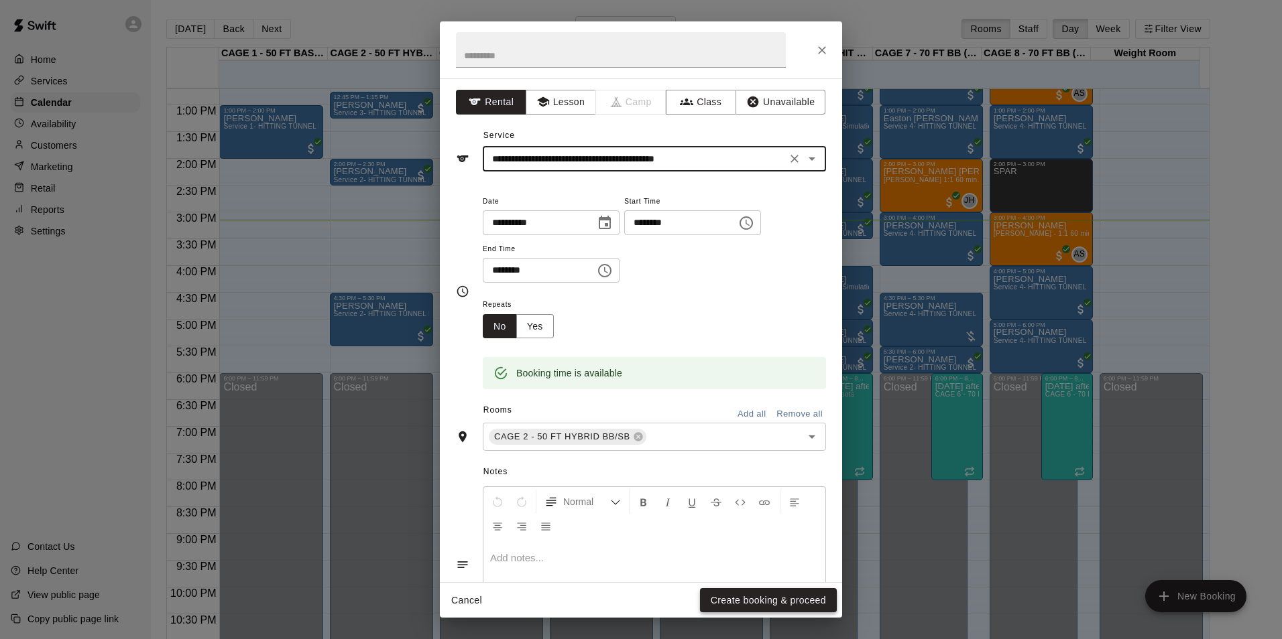
click at [768, 607] on button "Create booking & proceed" at bounding box center [768, 601] width 137 height 25
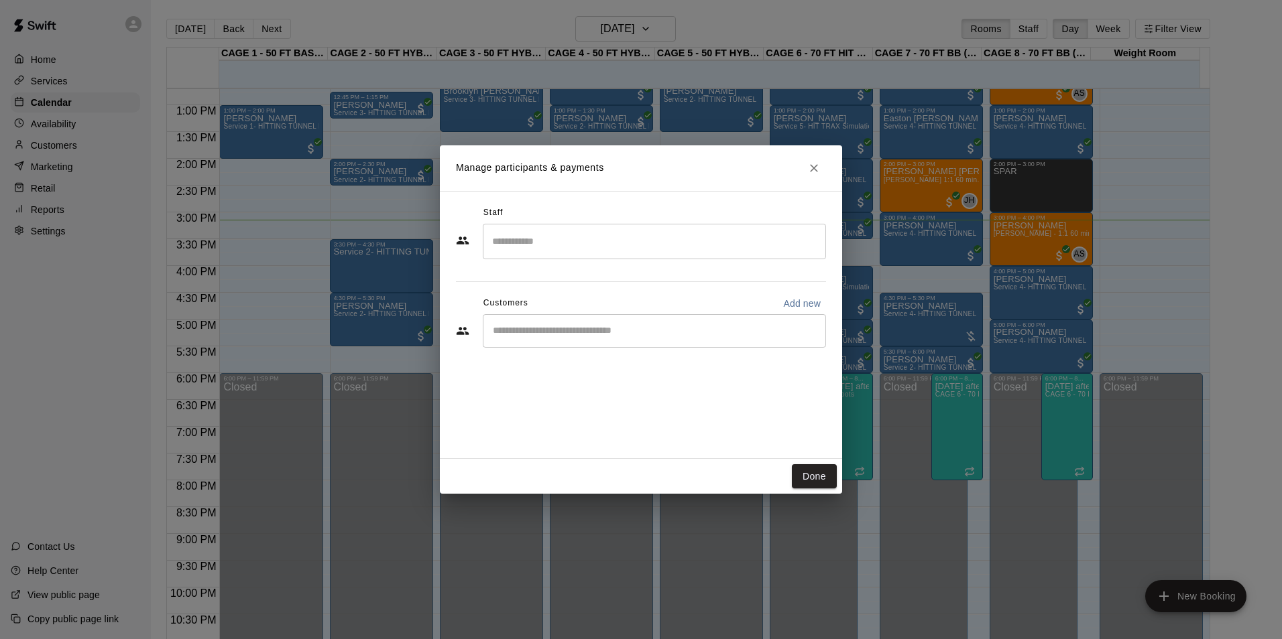
click at [677, 340] on div "​" at bounding box center [654, 331] width 343 height 34
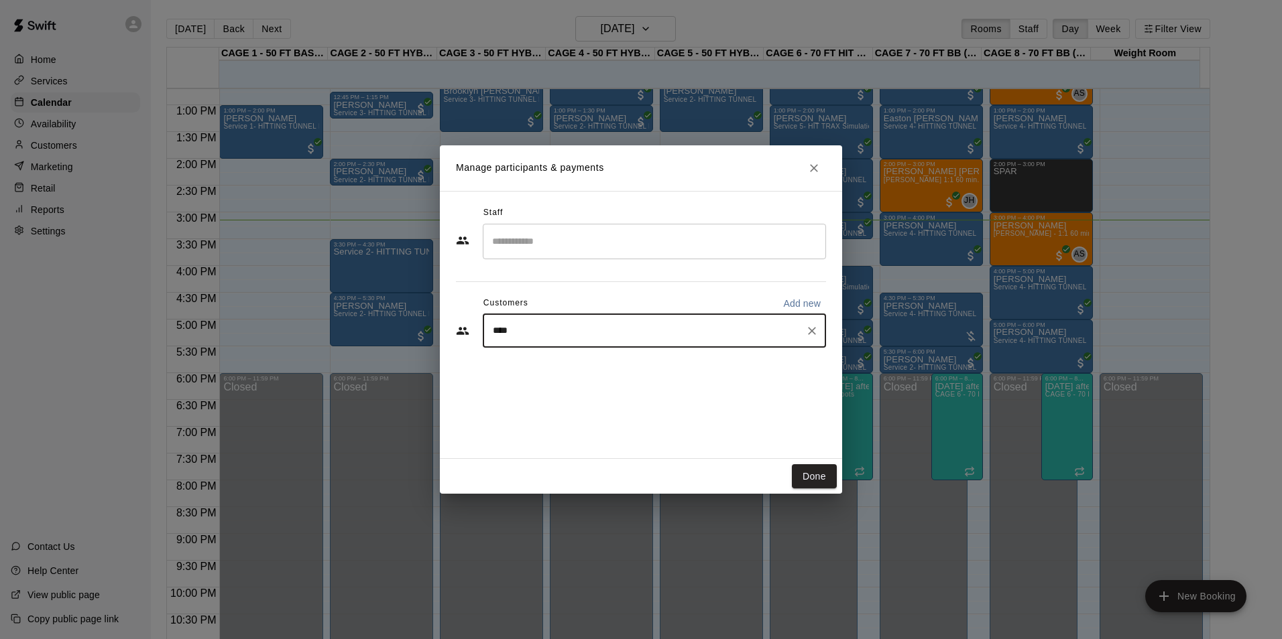
type input "*****"
click at [603, 374] on div "Jason Zorad zoradz06@gmail.com" at bounding box center [667, 369] width 295 height 29
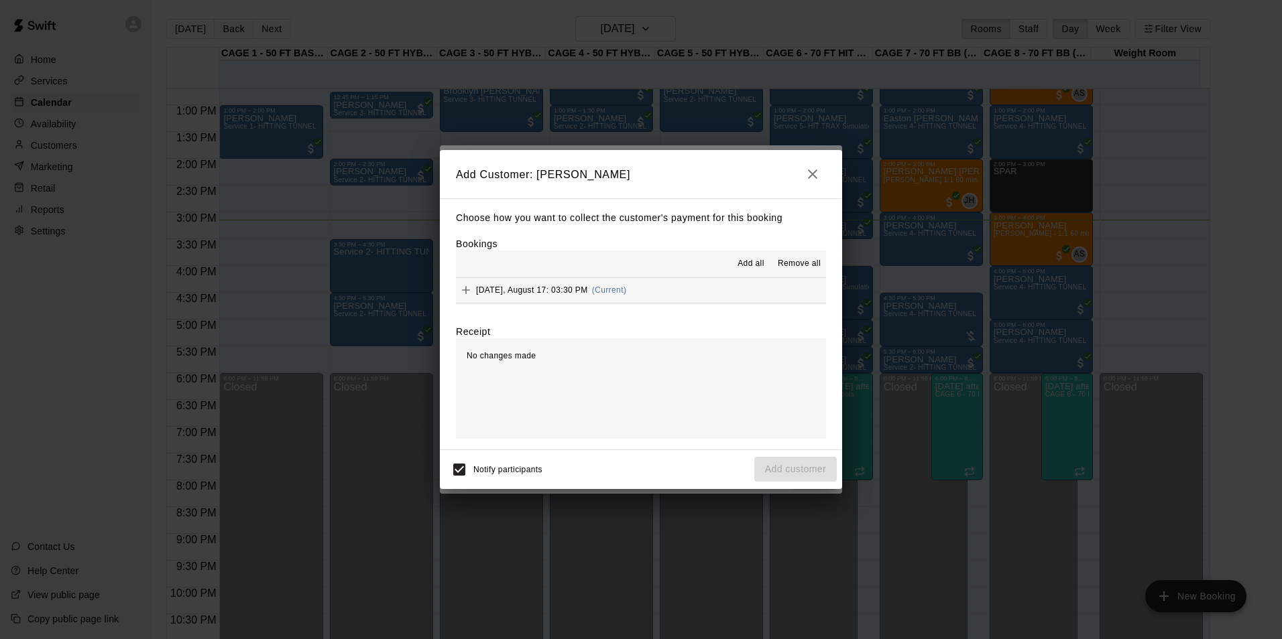
click at [712, 286] on button "Sunday, August 17: 03:30 PM (Current)" at bounding box center [641, 290] width 370 height 25
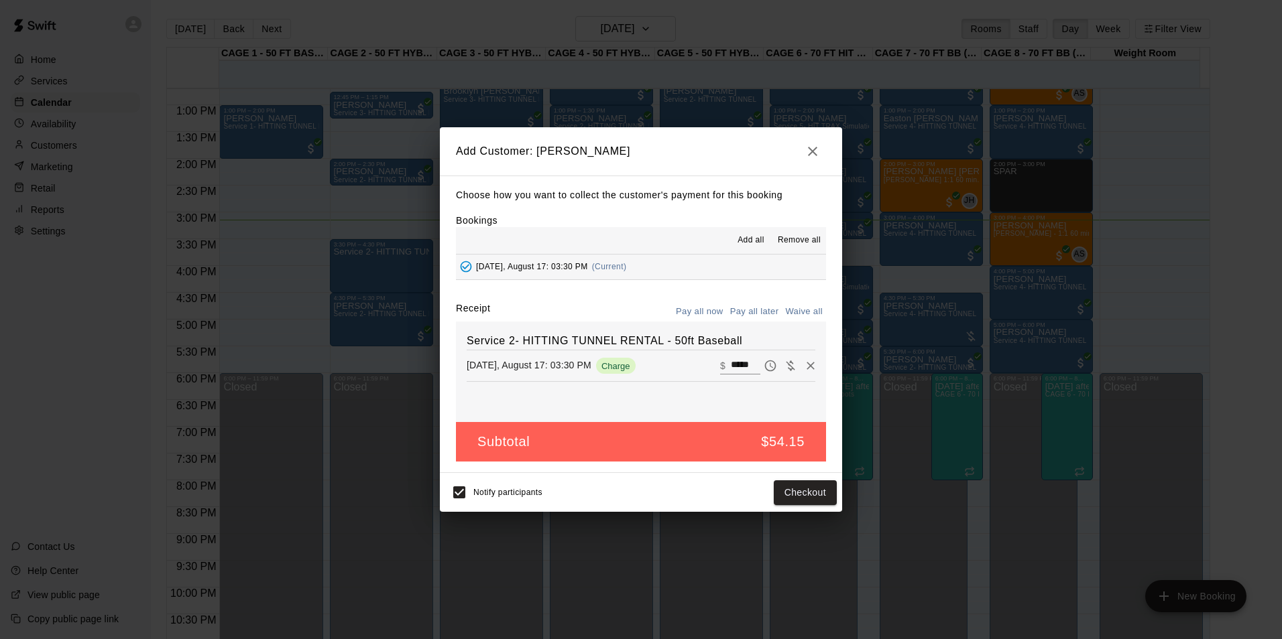
click at [745, 313] on button "Pay all later" at bounding box center [755, 312] width 56 height 21
click at [793, 501] on button "Add customer" at bounding box center [795, 493] width 82 height 25
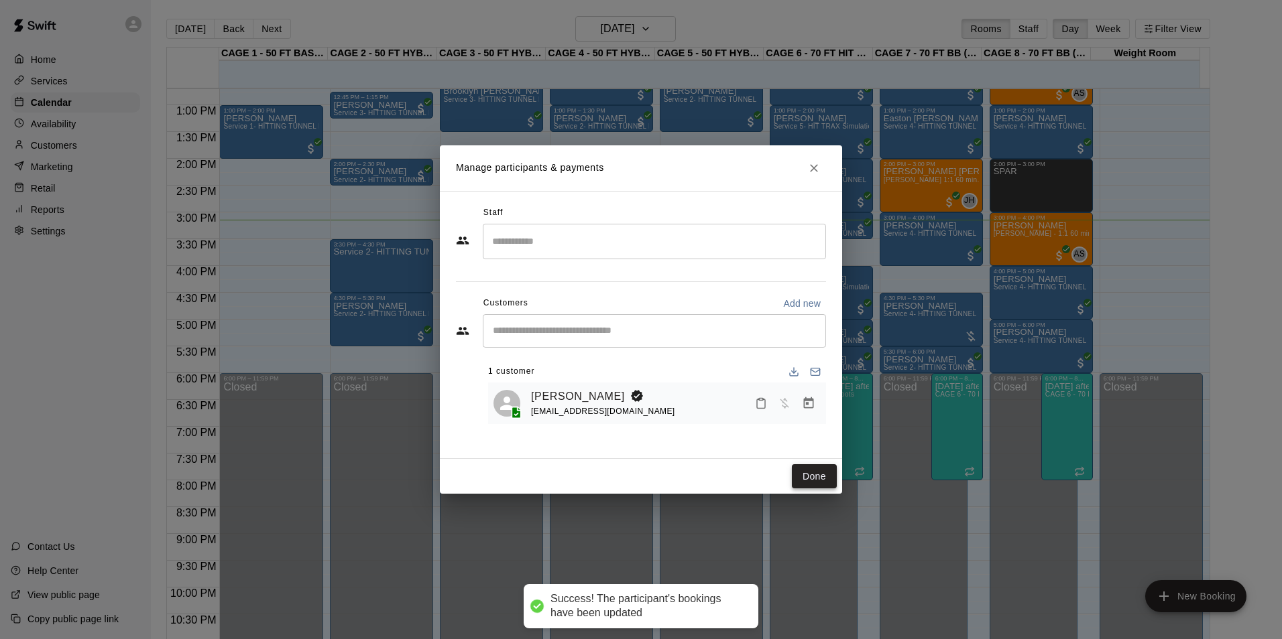
click at [812, 483] on button "Done" at bounding box center [814, 477] width 45 height 25
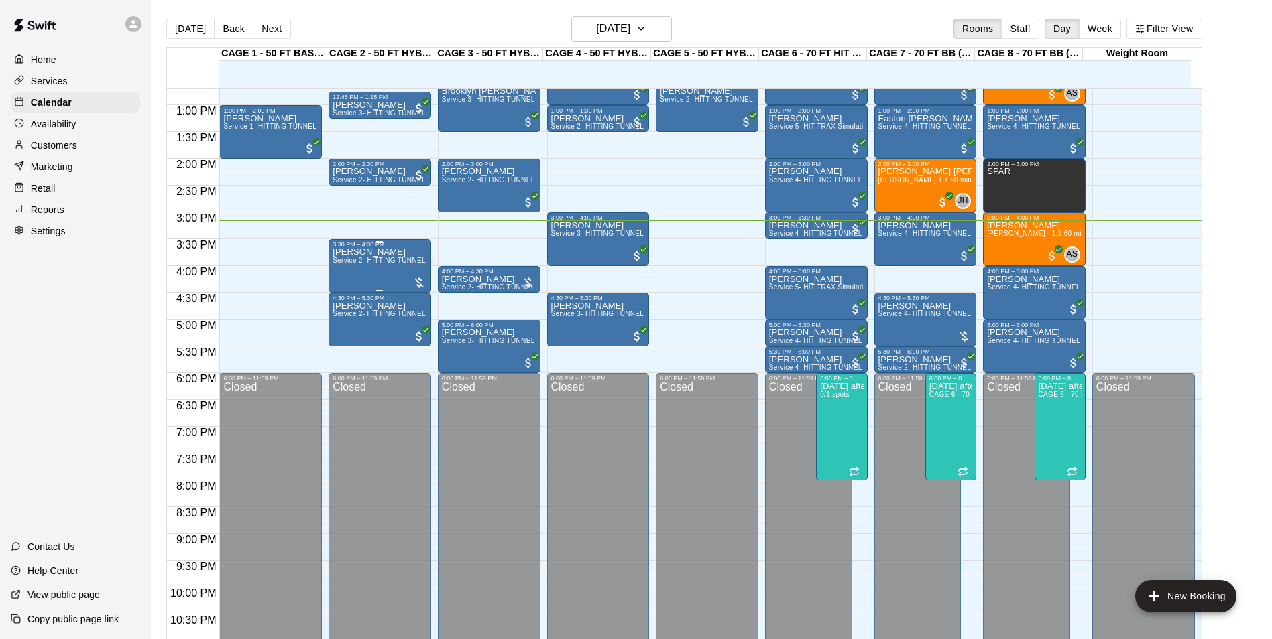
click at [362, 280] on div "Jason Zorad Service 2- HITTING TUNNEL RENTAL - 50ft Baseball" at bounding box center [379, 567] width 95 height 639
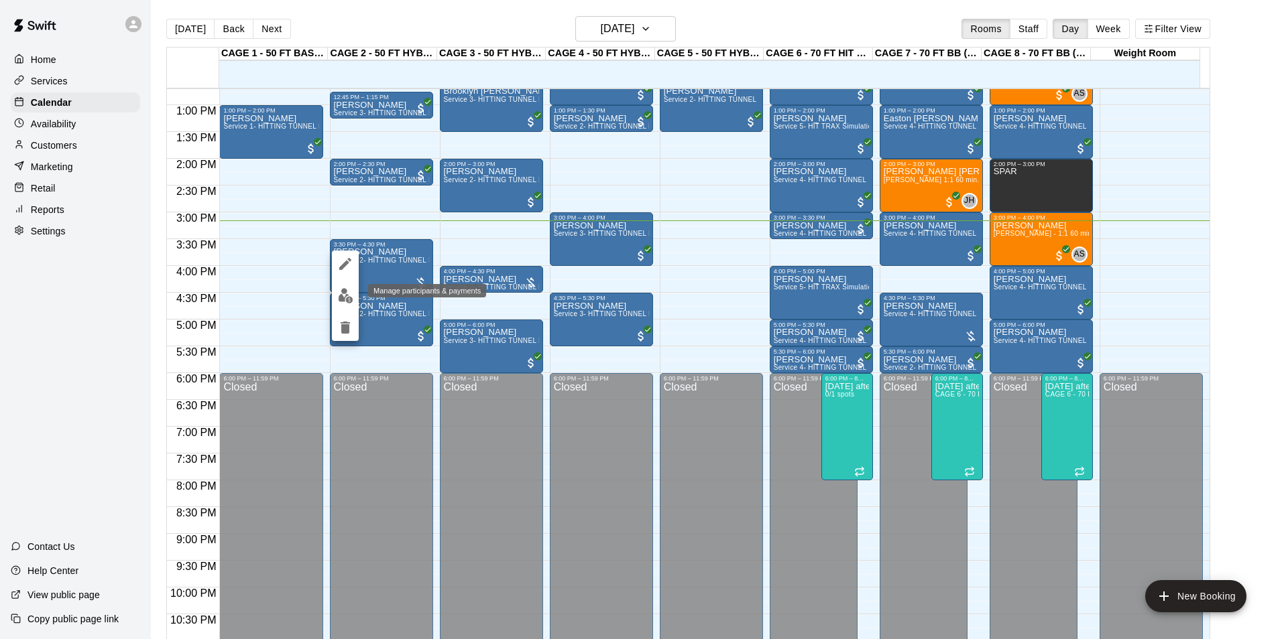
click at [351, 298] on img "edit" at bounding box center [345, 295] width 15 height 15
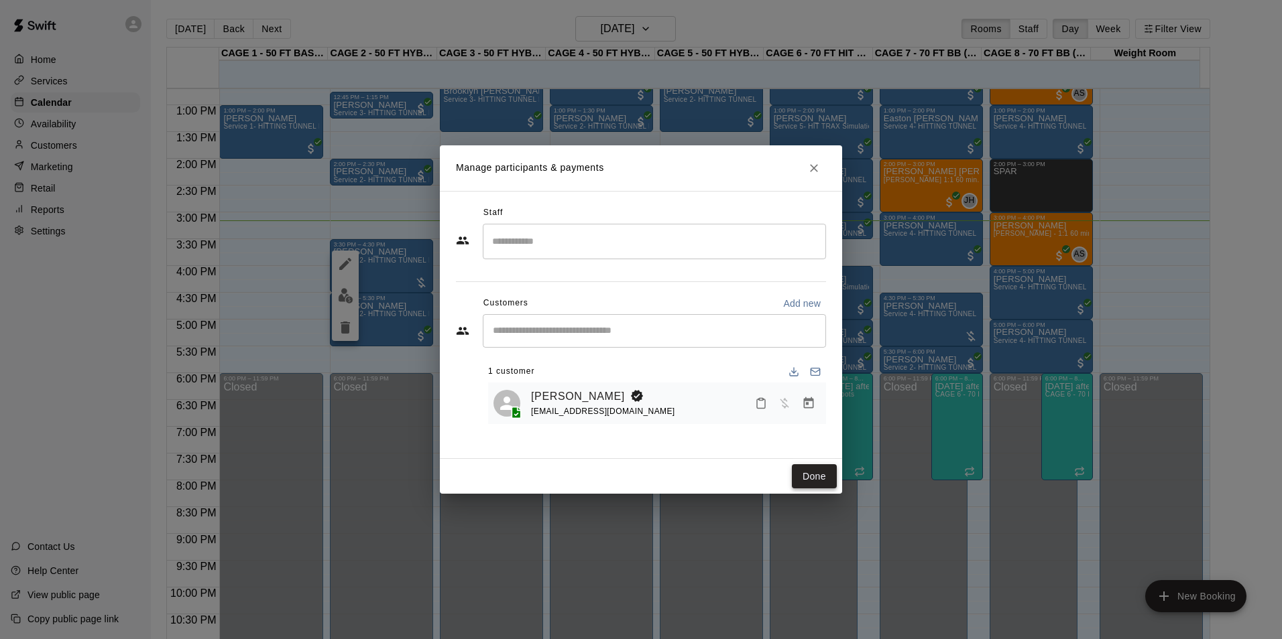
click at [807, 481] on button "Done" at bounding box center [814, 477] width 45 height 25
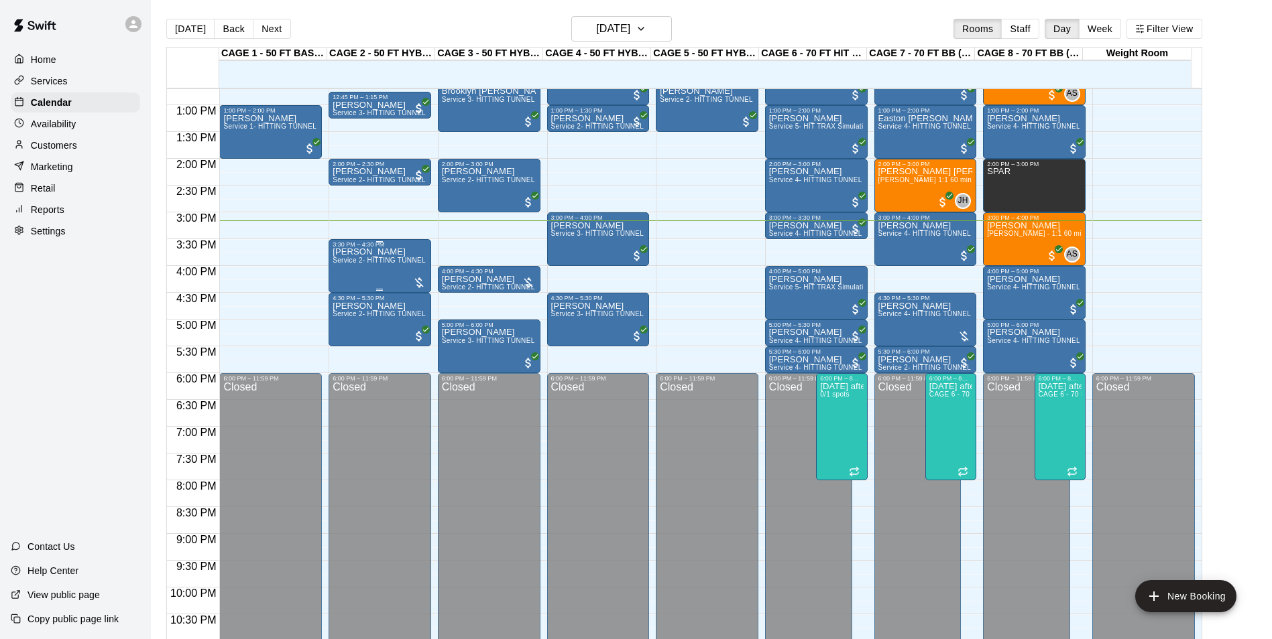
click at [359, 281] on div "Jason Zorad Service 2- HITTING TUNNEL RENTAL - 50ft Baseball" at bounding box center [379, 567] width 95 height 639
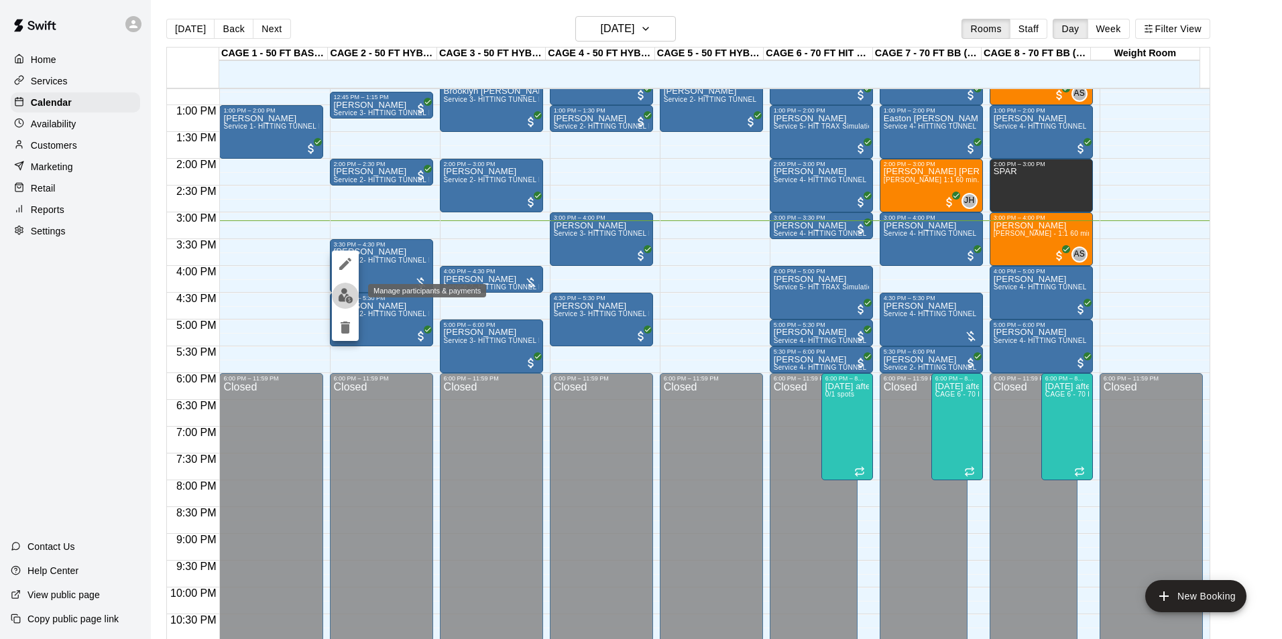
click at [341, 298] on img "edit" at bounding box center [345, 295] width 15 height 15
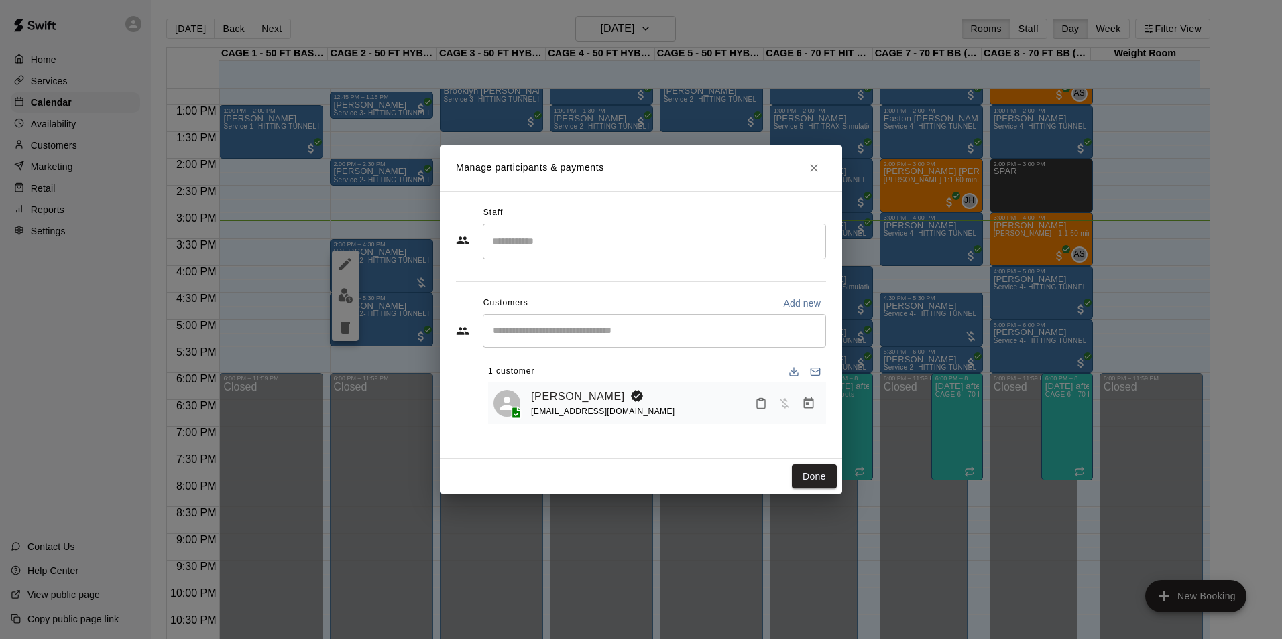
click at [805, 408] on icon "Manage bookings & payment" at bounding box center [808, 403] width 13 height 13
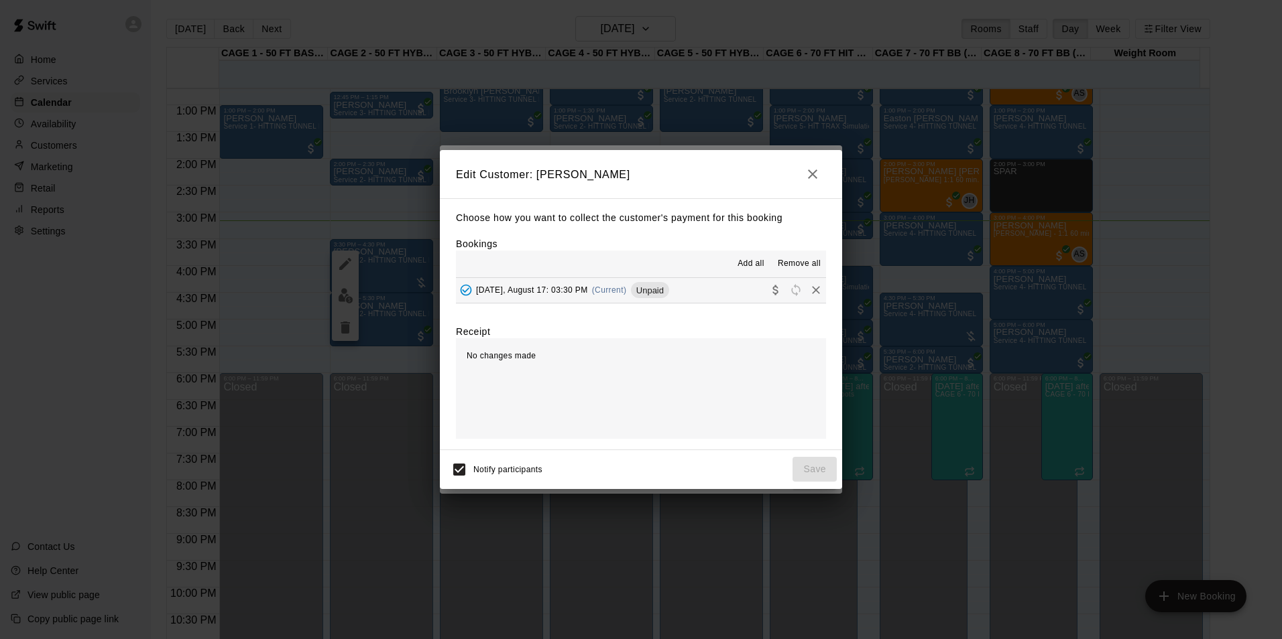
click at [715, 293] on button "Sunday, August 17: 03:30 PM (Current) Unpaid" at bounding box center [641, 290] width 370 height 25
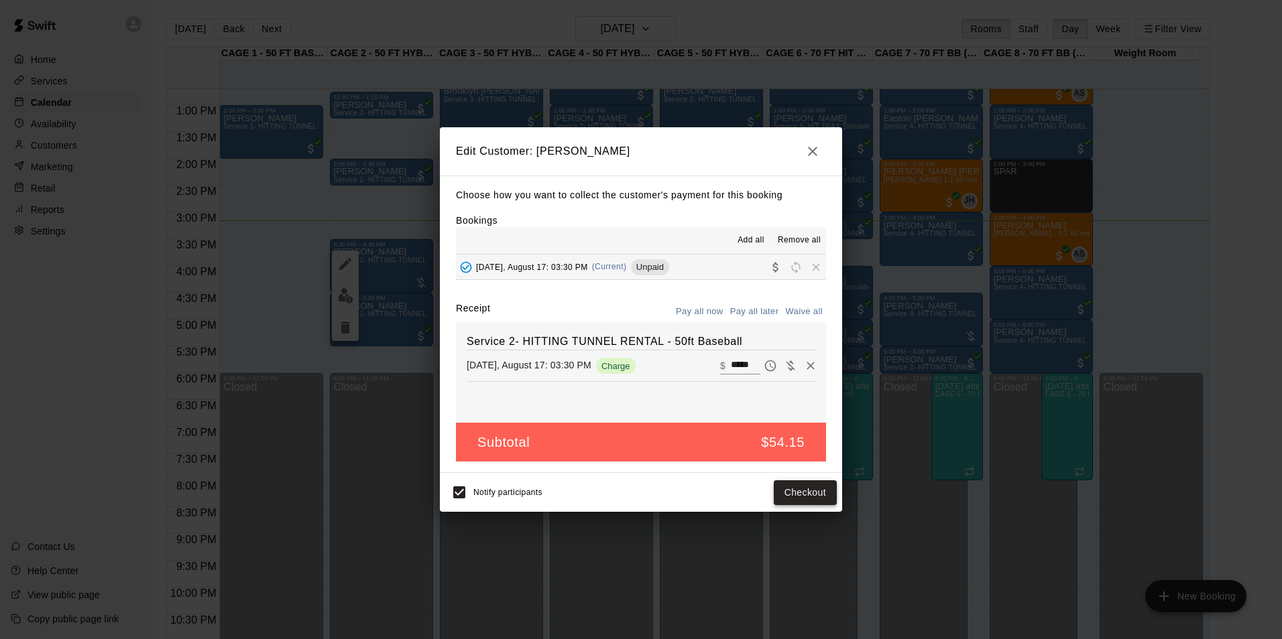
click at [802, 491] on button "Checkout" at bounding box center [805, 493] width 63 height 25
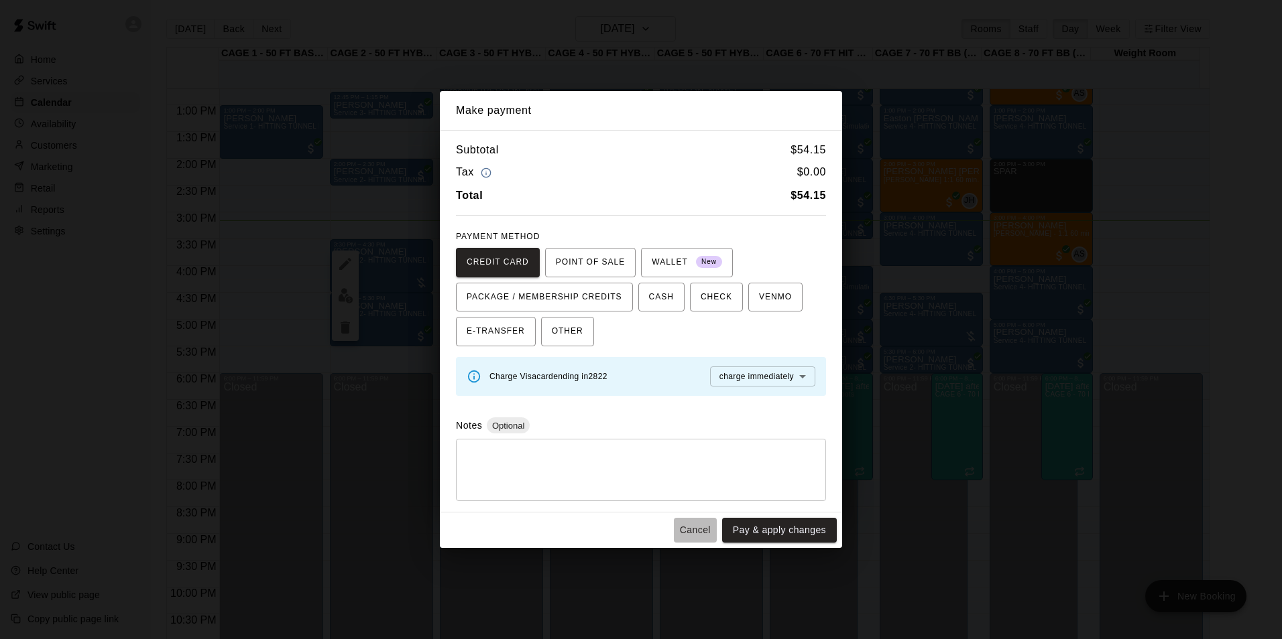
click at [700, 534] on button "Cancel" at bounding box center [695, 530] width 43 height 25
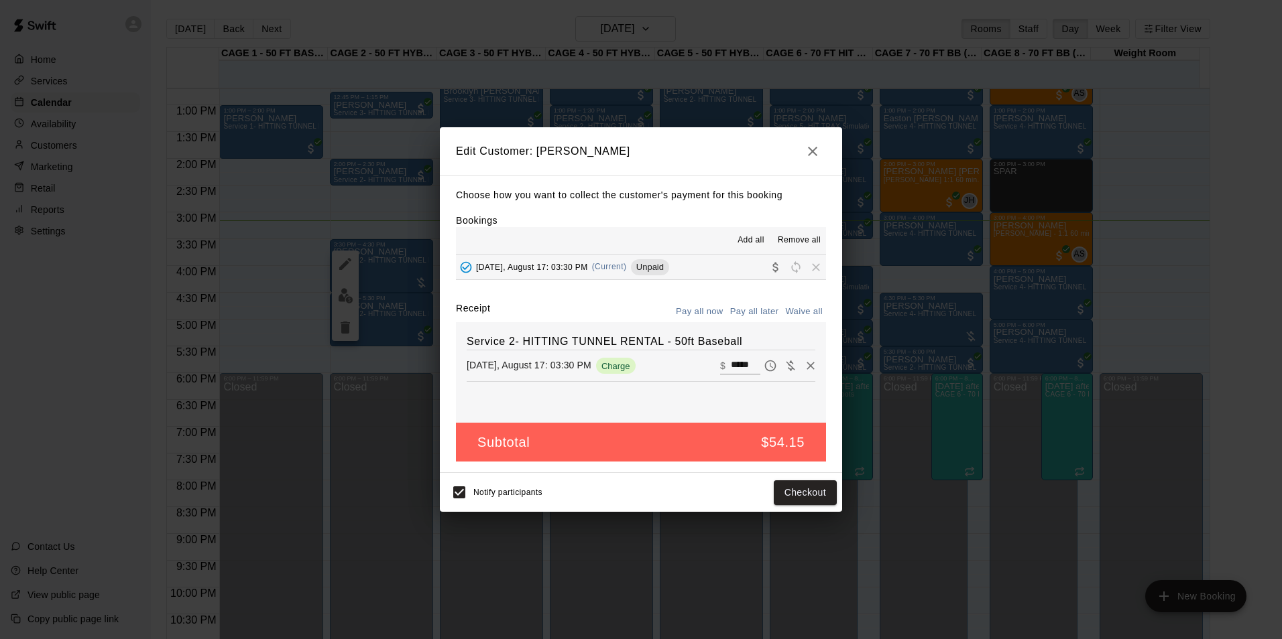
click at [808, 157] on icon "button" at bounding box center [812, 151] width 16 height 16
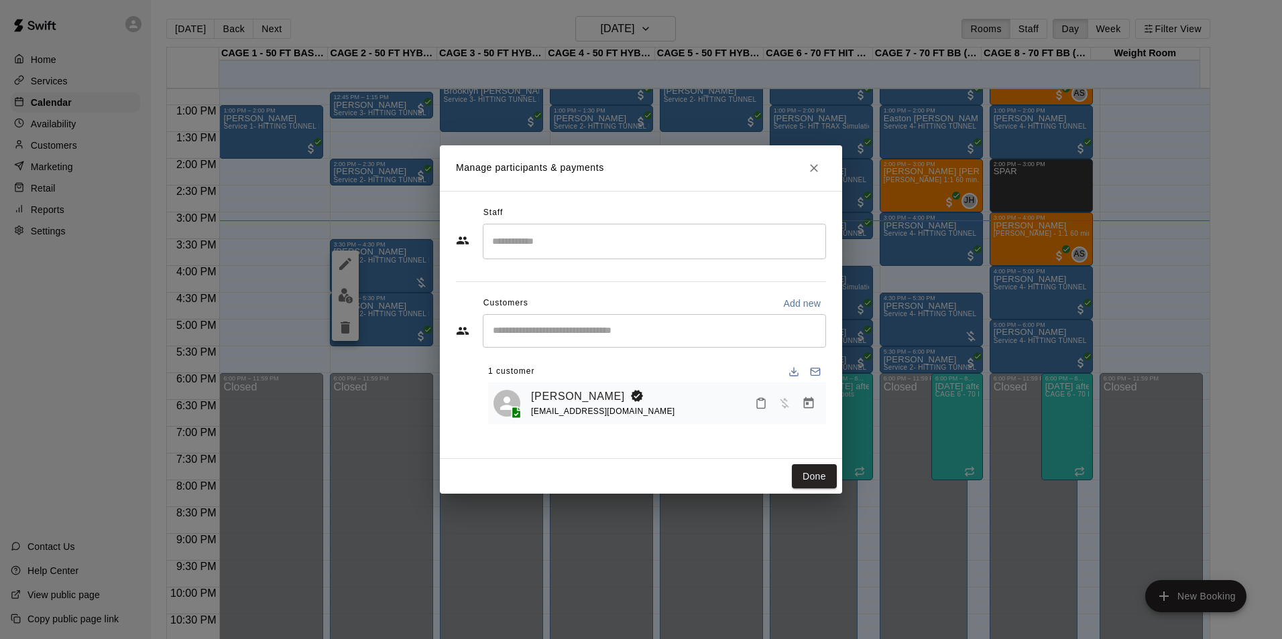
click at [816, 170] on icon "Close" at bounding box center [813, 168] width 13 height 13
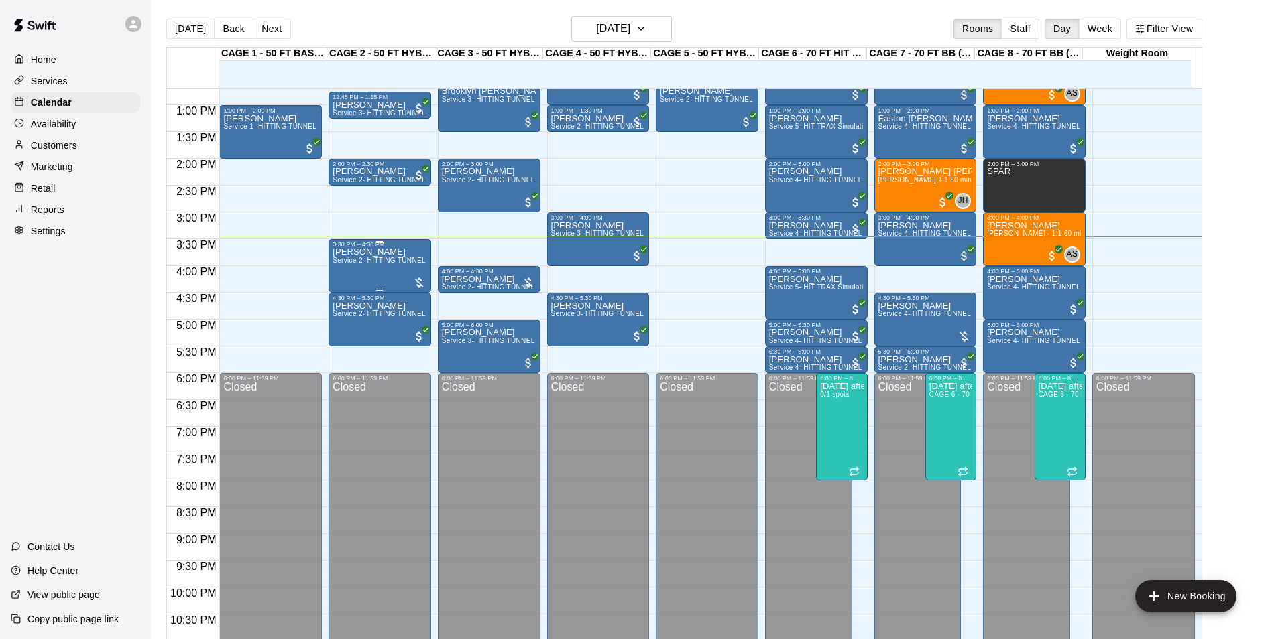
click at [350, 278] on div "Jason Zorad Service 2- HITTING TUNNEL RENTAL - 50ft Baseball" at bounding box center [379, 567] width 95 height 639
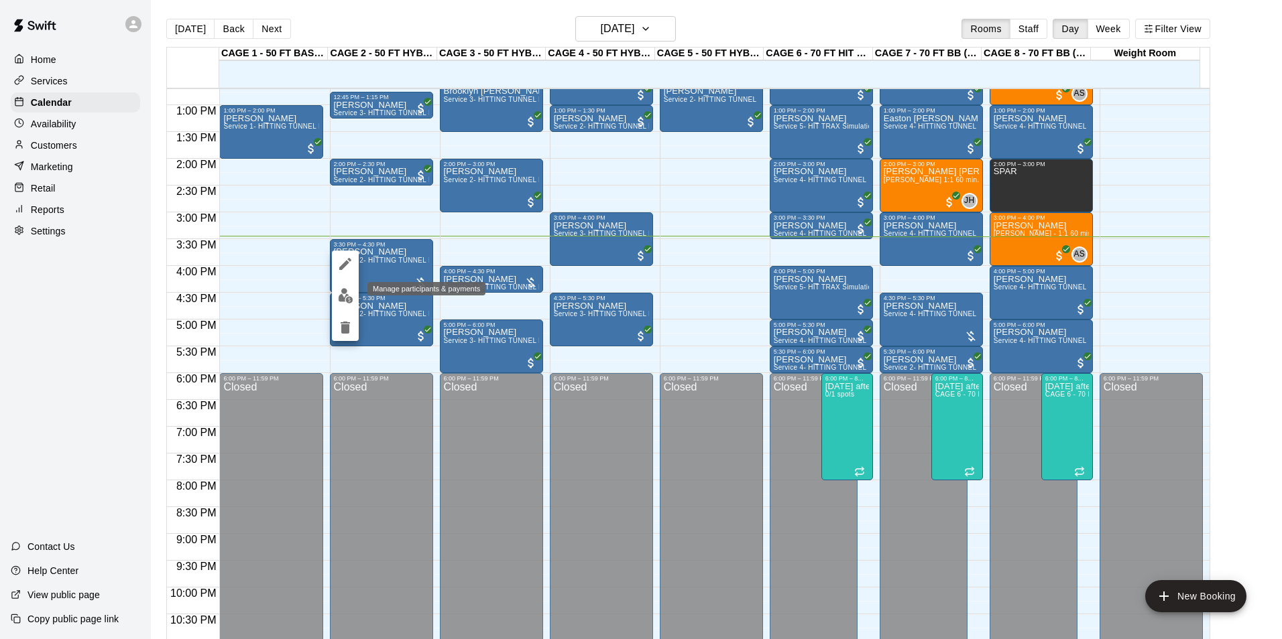
click at [347, 295] on img "edit" at bounding box center [345, 295] width 15 height 15
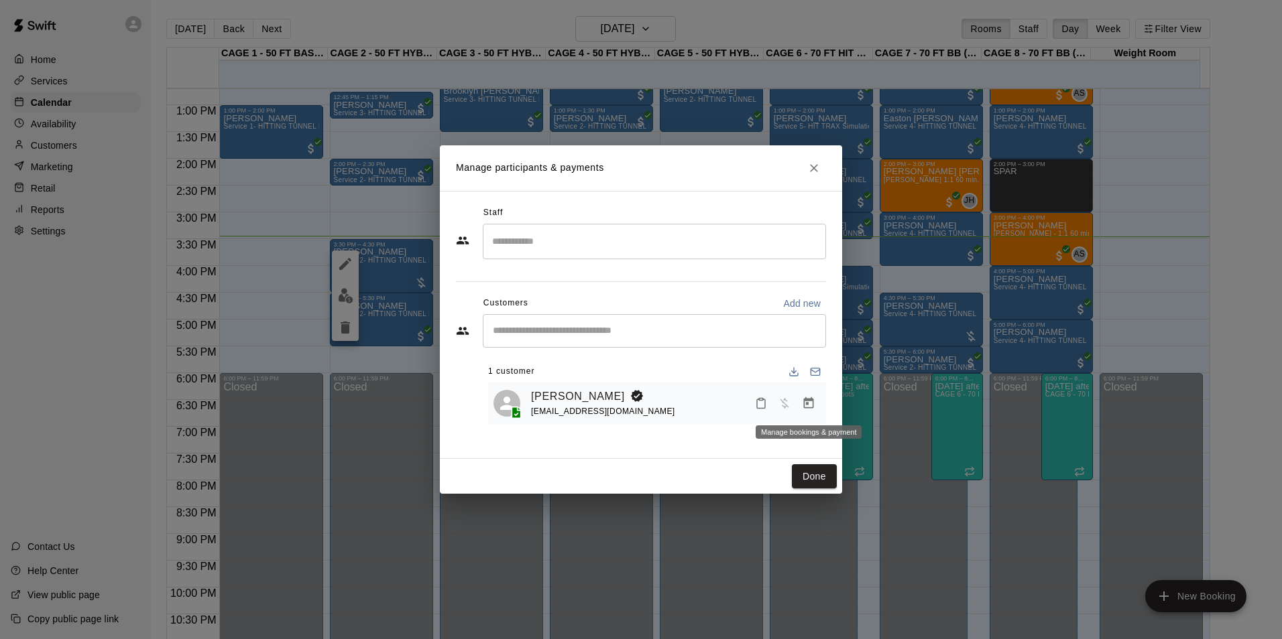
click at [807, 409] on icon "Manage bookings & payment" at bounding box center [809, 402] width 10 height 11
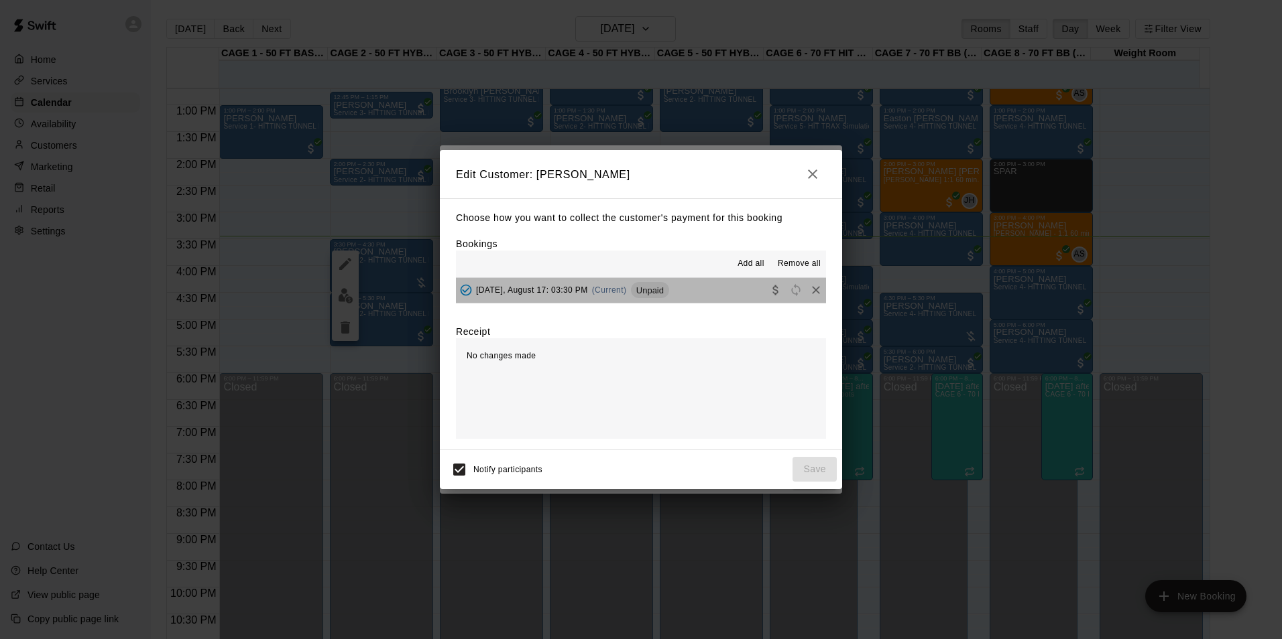
click at [706, 283] on button "Sunday, August 17: 03:30 PM (Current) Unpaid" at bounding box center [641, 290] width 370 height 25
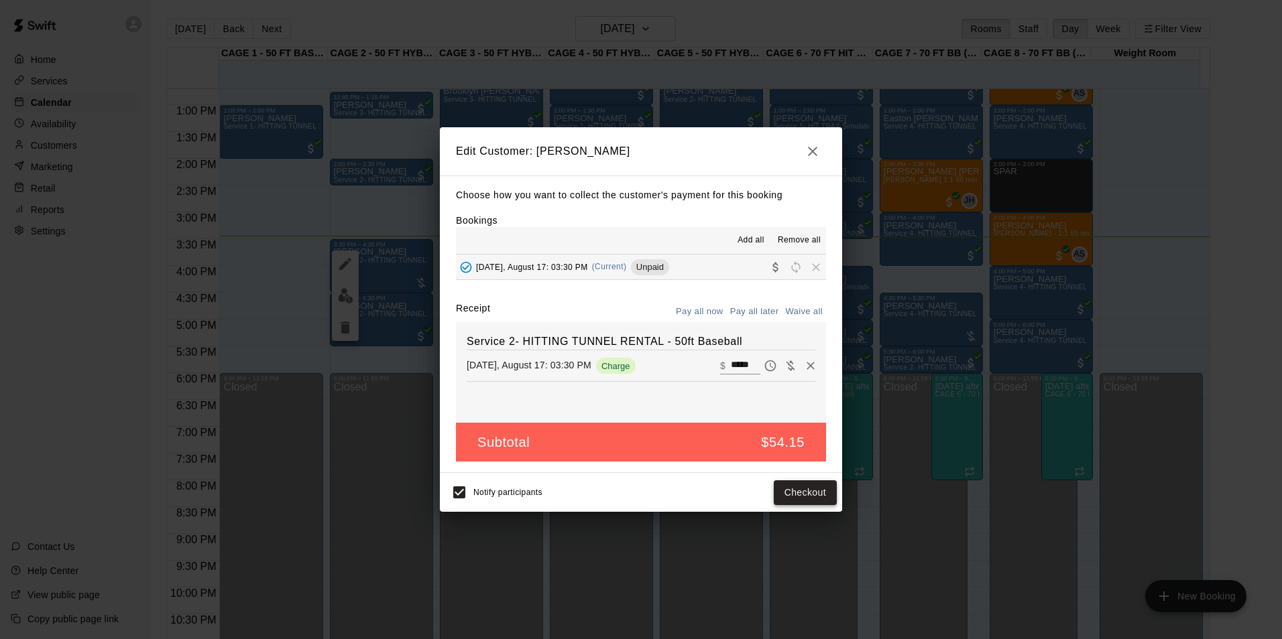
click at [814, 493] on button "Checkout" at bounding box center [805, 493] width 63 height 25
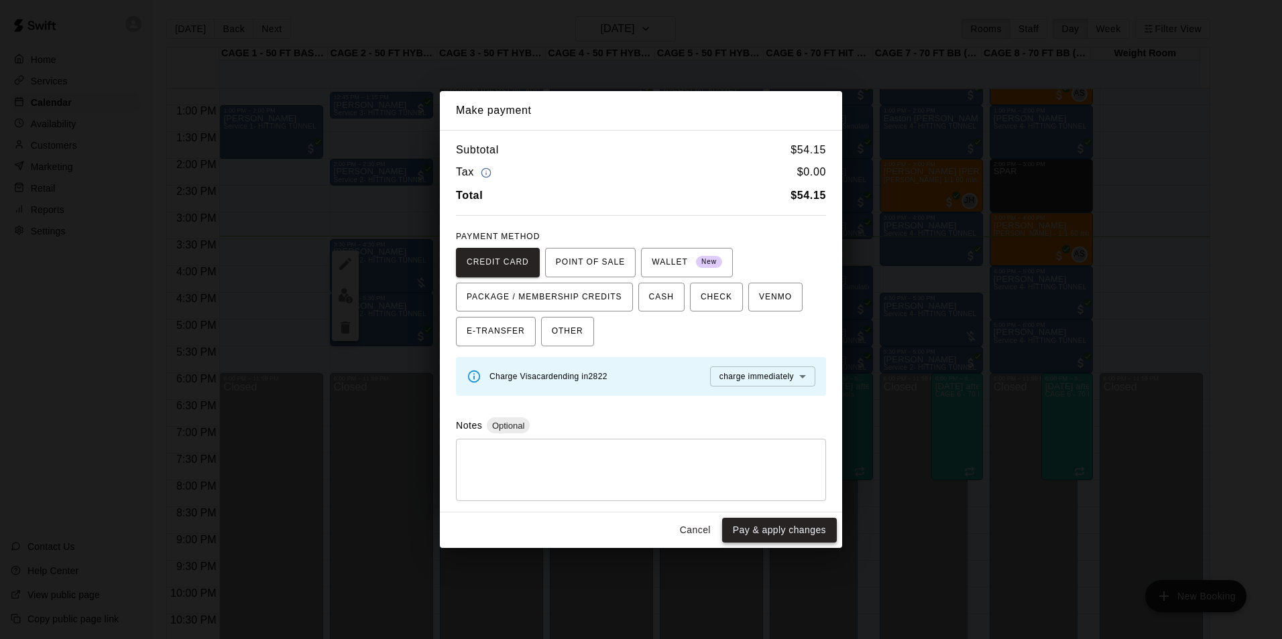
click at [783, 534] on button "Pay & apply changes" at bounding box center [779, 530] width 115 height 25
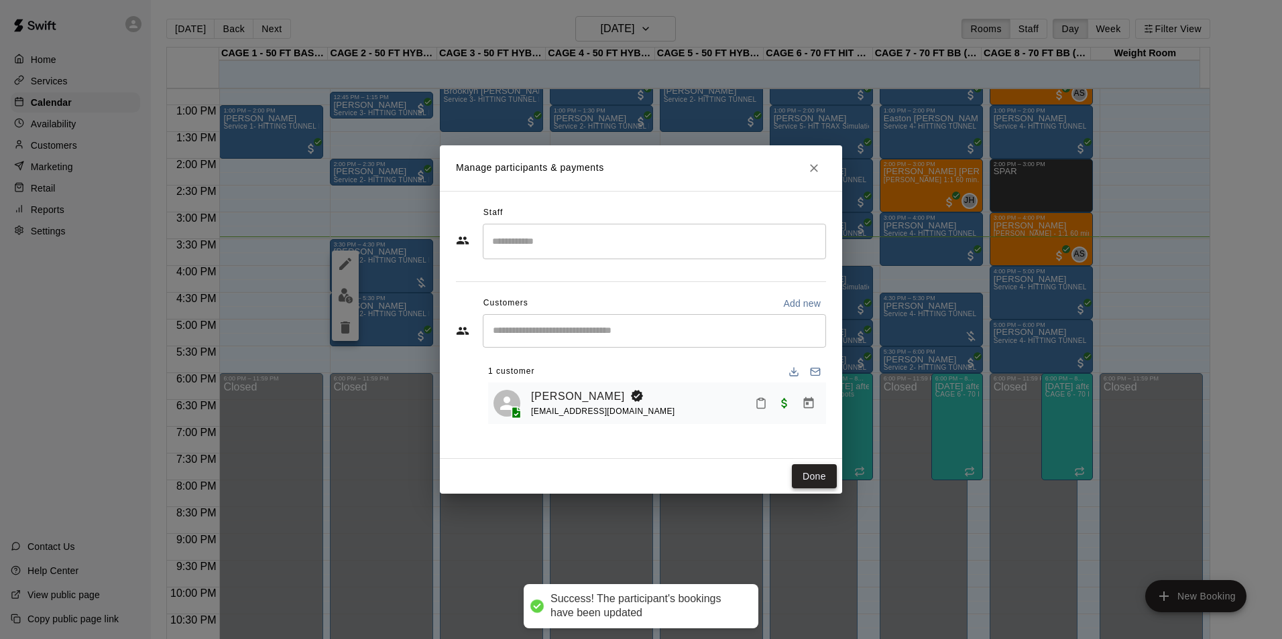
click at [809, 480] on button "Done" at bounding box center [814, 477] width 45 height 25
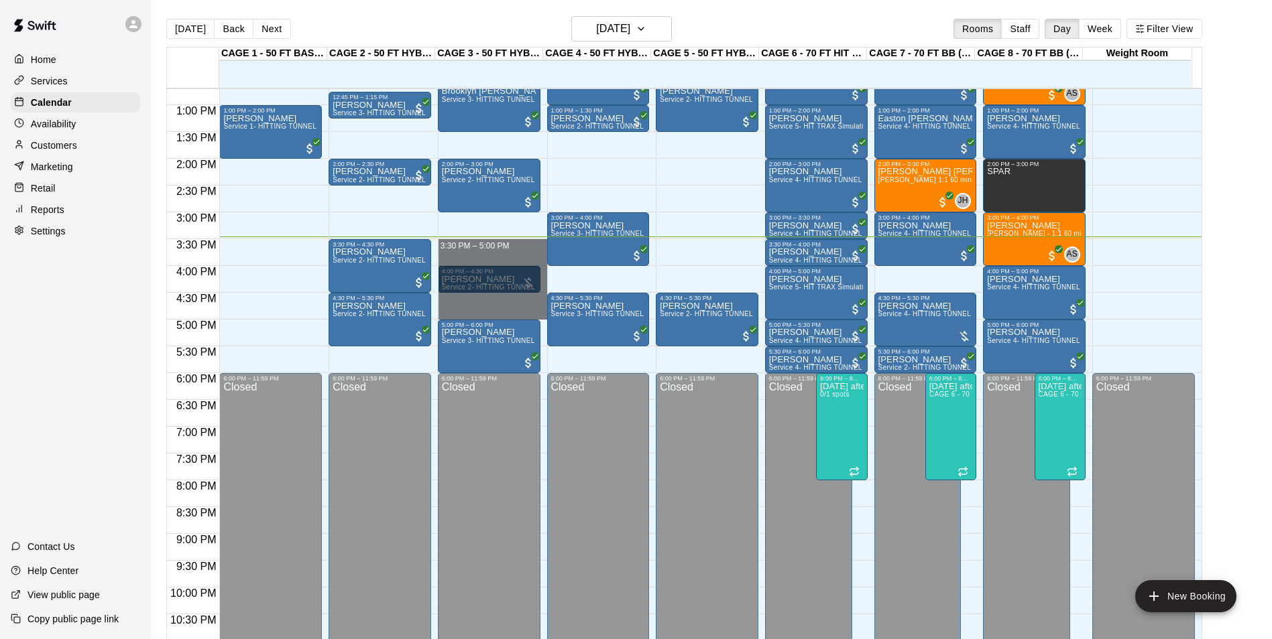
drag, startPoint x: 496, startPoint y: 247, endPoint x: 511, endPoint y: 317, distance: 71.9
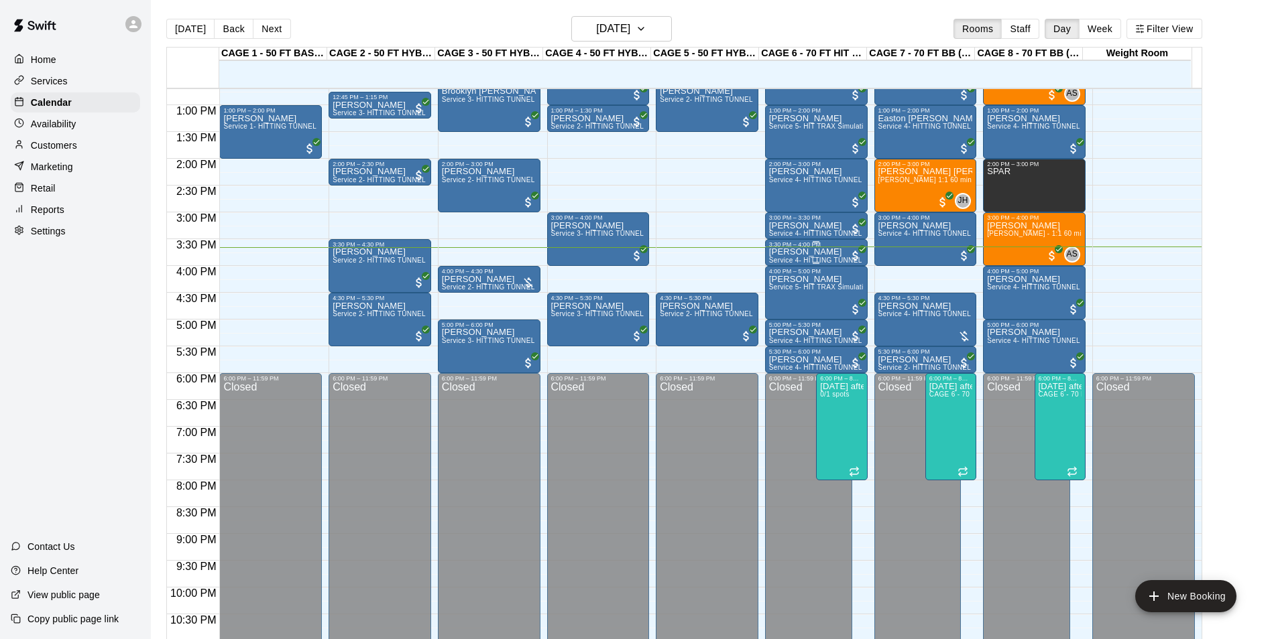
click at [804, 252] on p "Colin Tracey" at bounding box center [816, 252] width 95 height 0
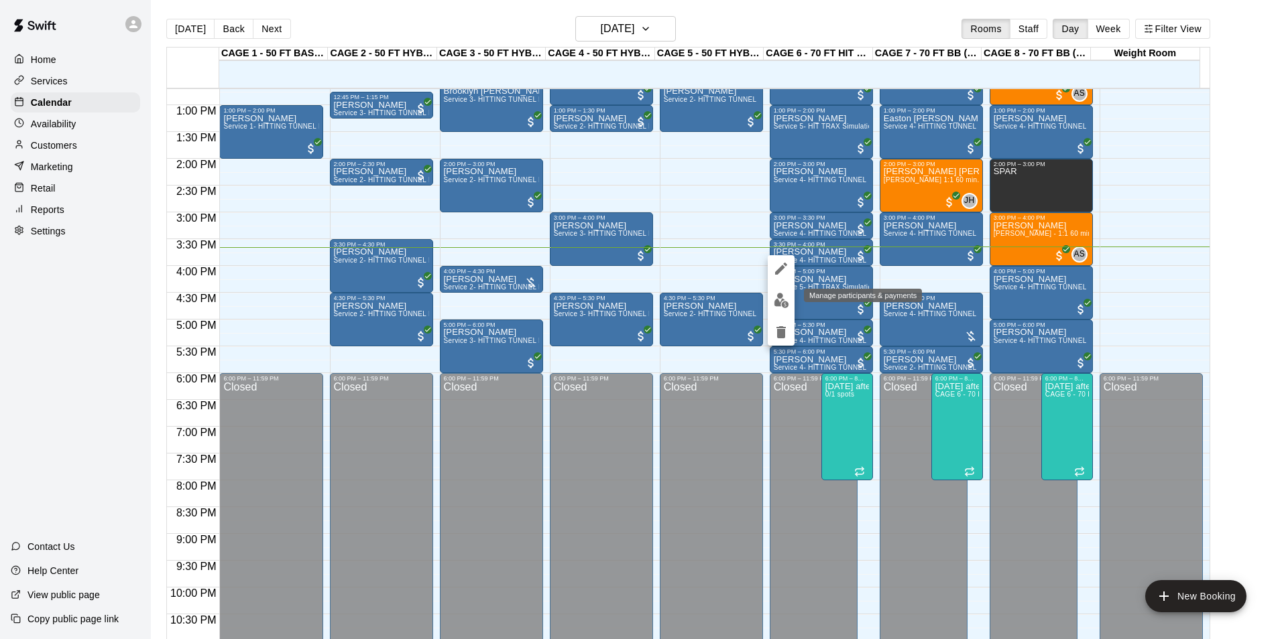
click at [779, 302] on img "edit" at bounding box center [781, 300] width 15 height 15
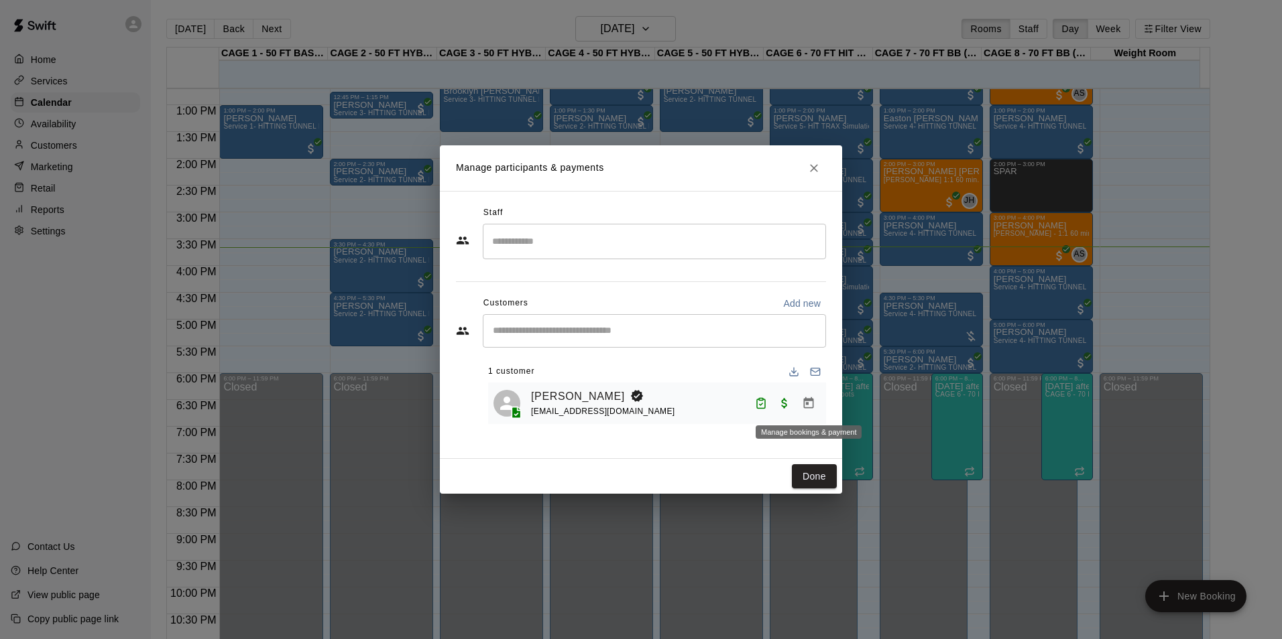
click at [806, 404] on icon "Manage bookings & payment" at bounding box center [809, 402] width 10 height 11
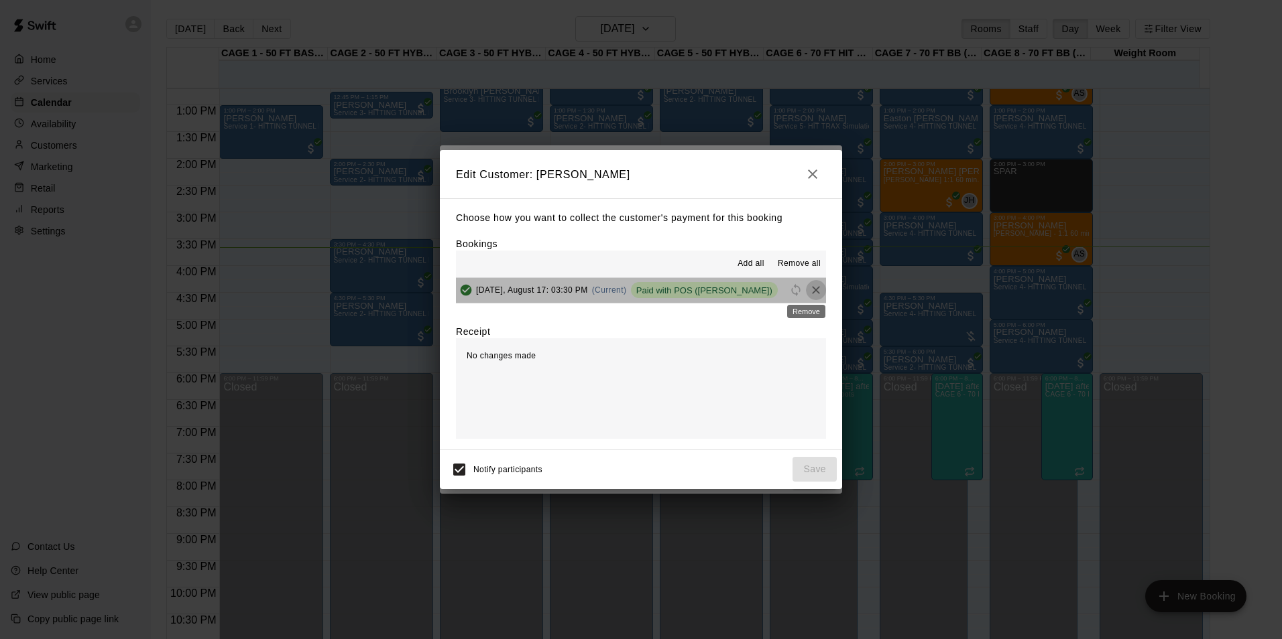
click at [812, 293] on icon "Remove" at bounding box center [816, 290] width 8 height 8
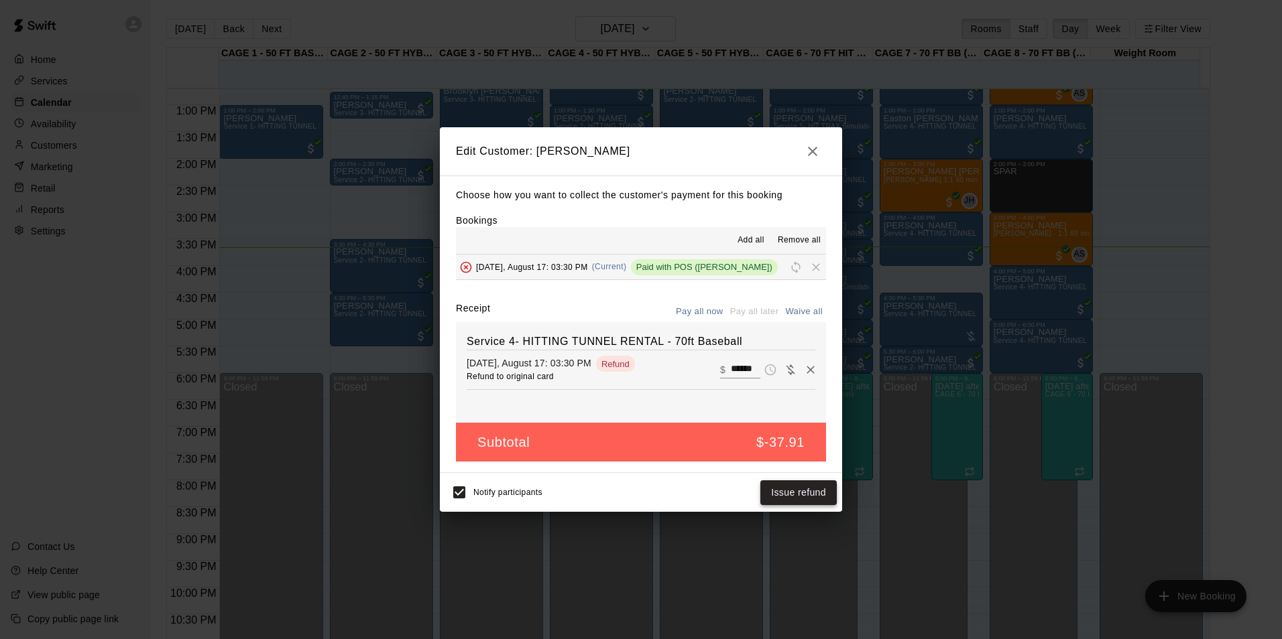
click at [799, 497] on button "Issue refund" at bounding box center [798, 493] width 76 height 25
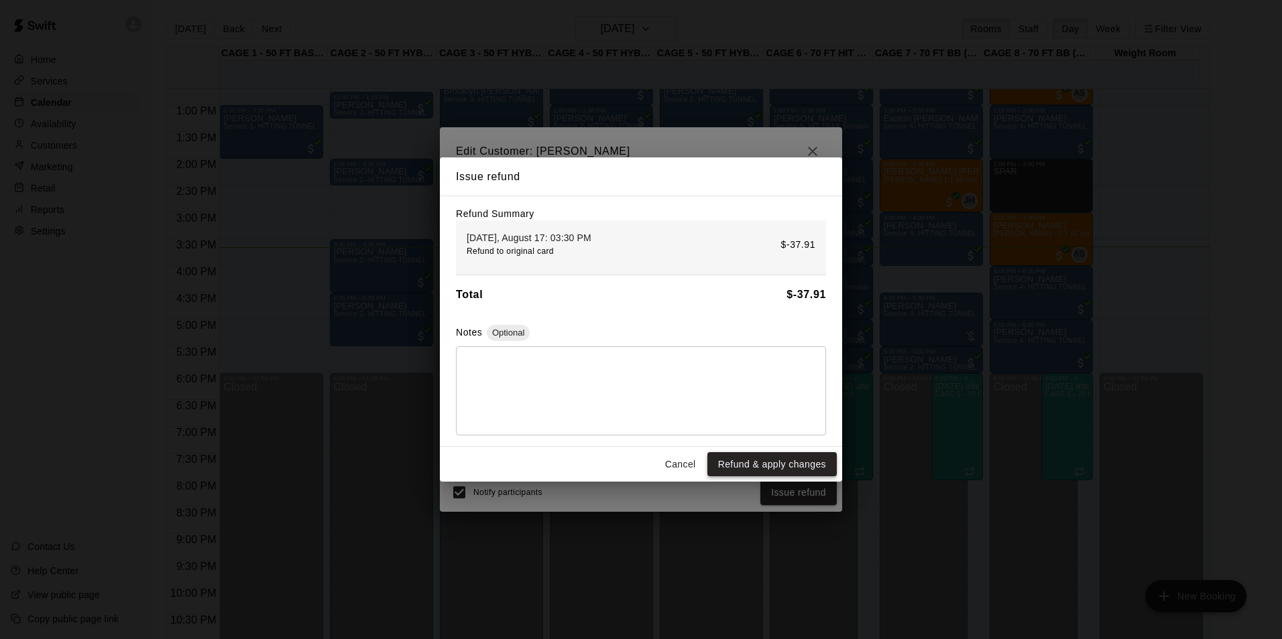
click at [765, 467] on button "Refund & apply changes" at bounding box center [771, 464] width 129 height 25
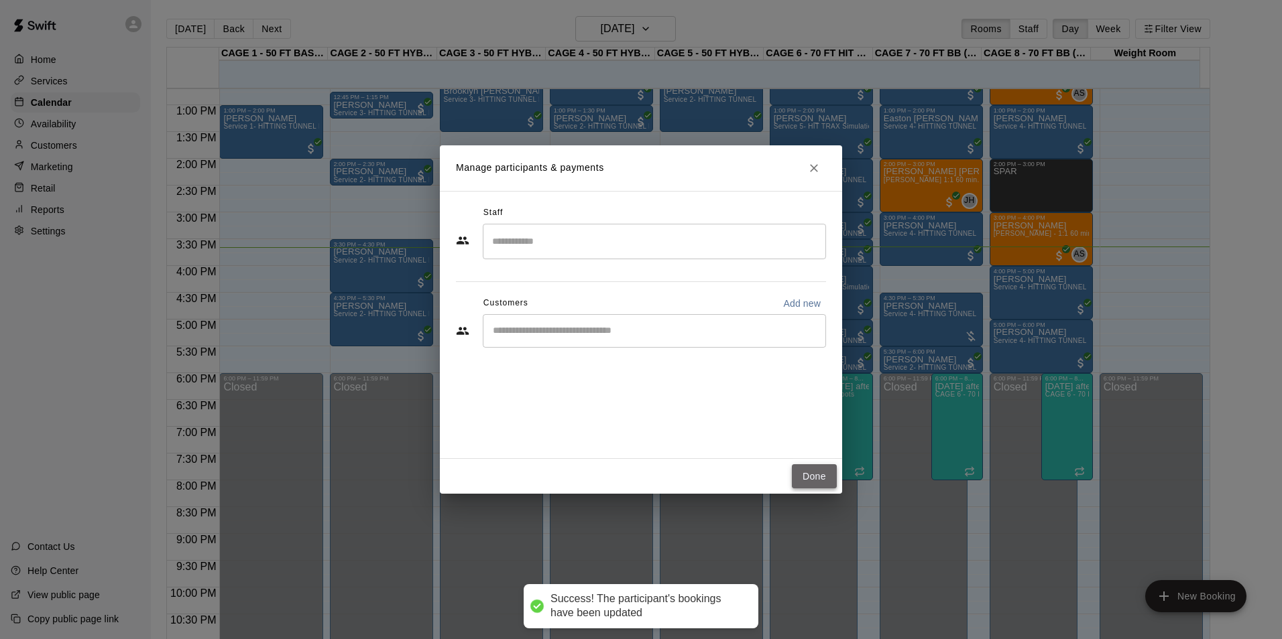
click at [824, 473] on button "Done" at bounding box center [814, 477] width 45 height 25
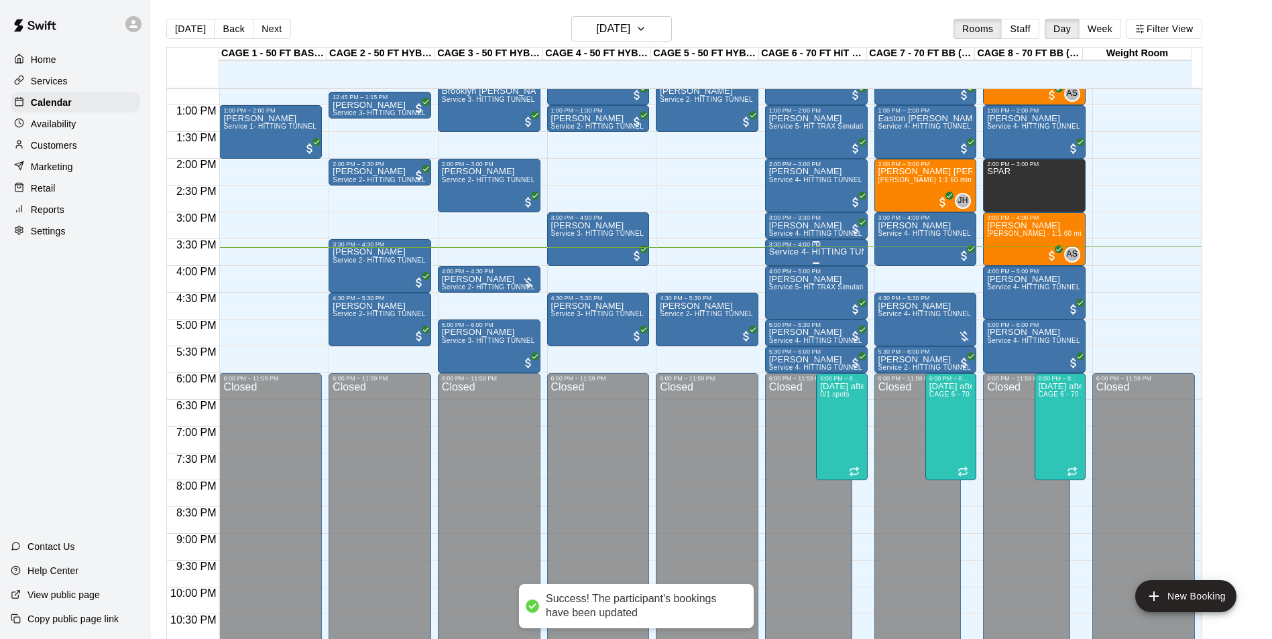
click at [784, 252] on p "Service 4- HITTING TUNNEL RENTAL - 70ft Baseball" at bounding box center [816, 252] width 95 height 0
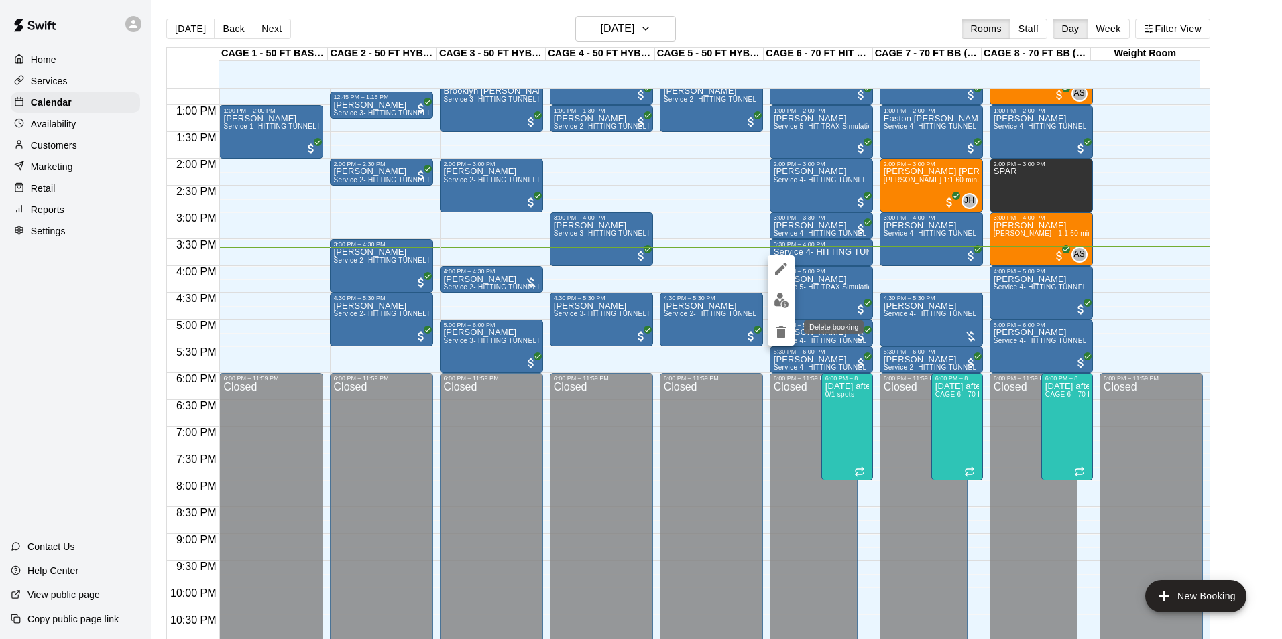
click at [778, 337] on icon "delete" at bounding box center [780, 332] width 9 height 12
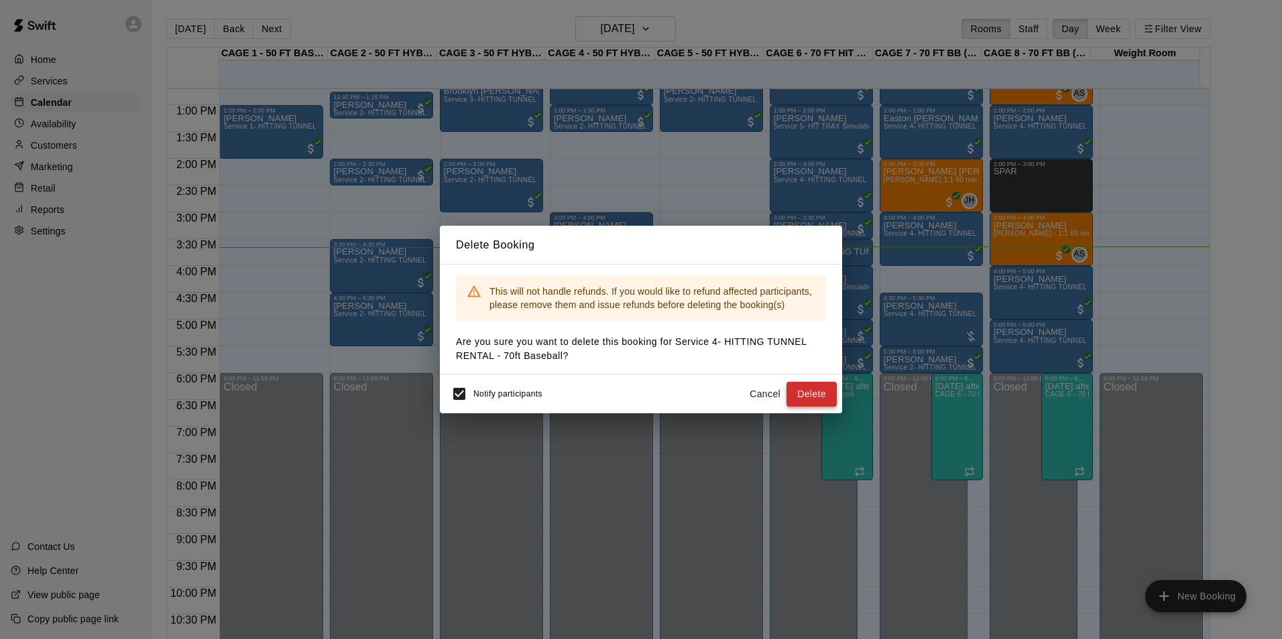
click at [798, 394] on button "Delete" at bounding box center [811, 394] width 50 height 25
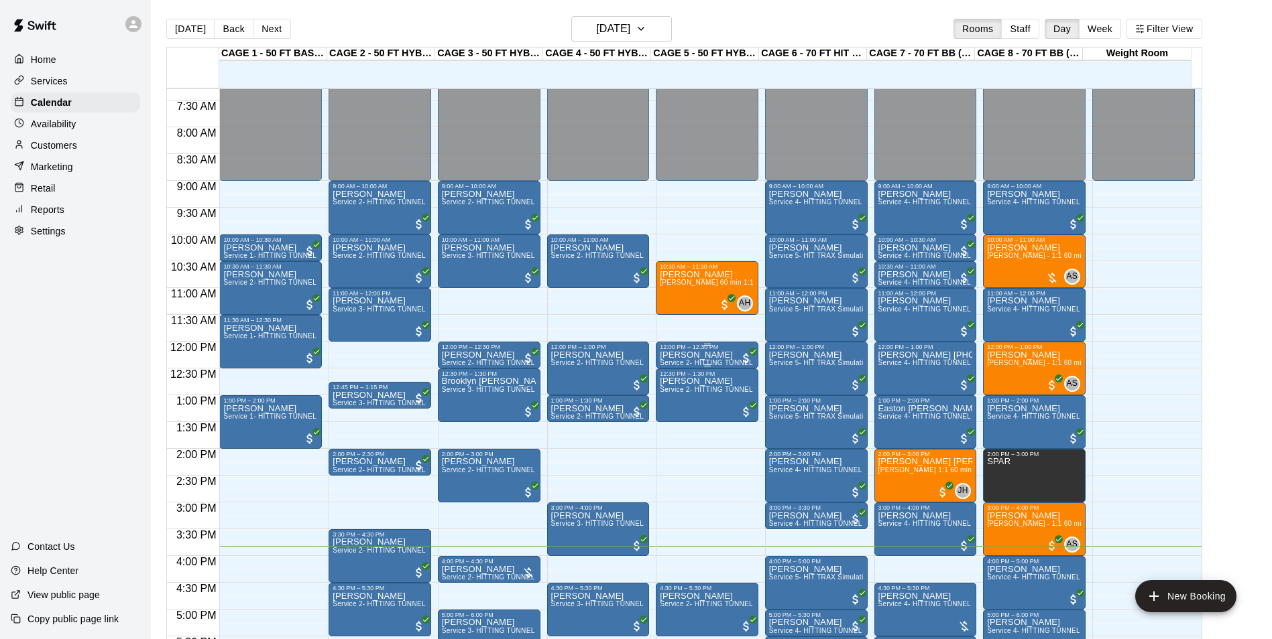
scroll to position [413, 0]
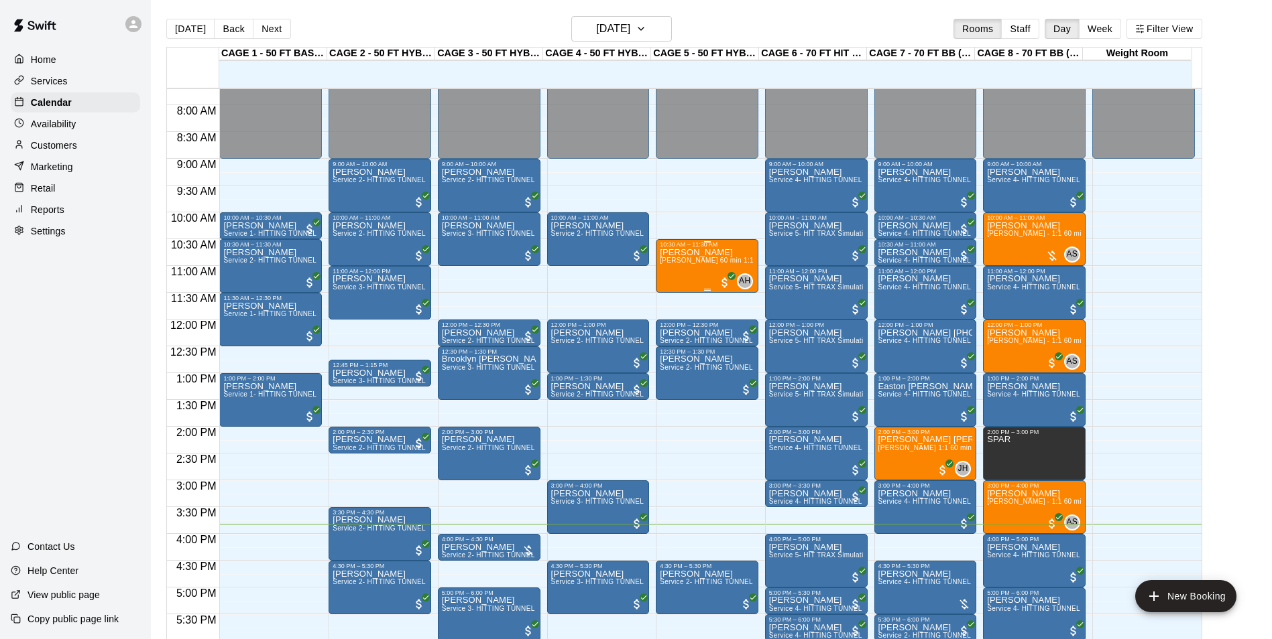
click at [666, 278] on div "Mason Minton Andrew Haley 60 min 1:1 lessons - baseball hitting / fielding / pi…" at bounding box center [707, 567] width 95 height 639
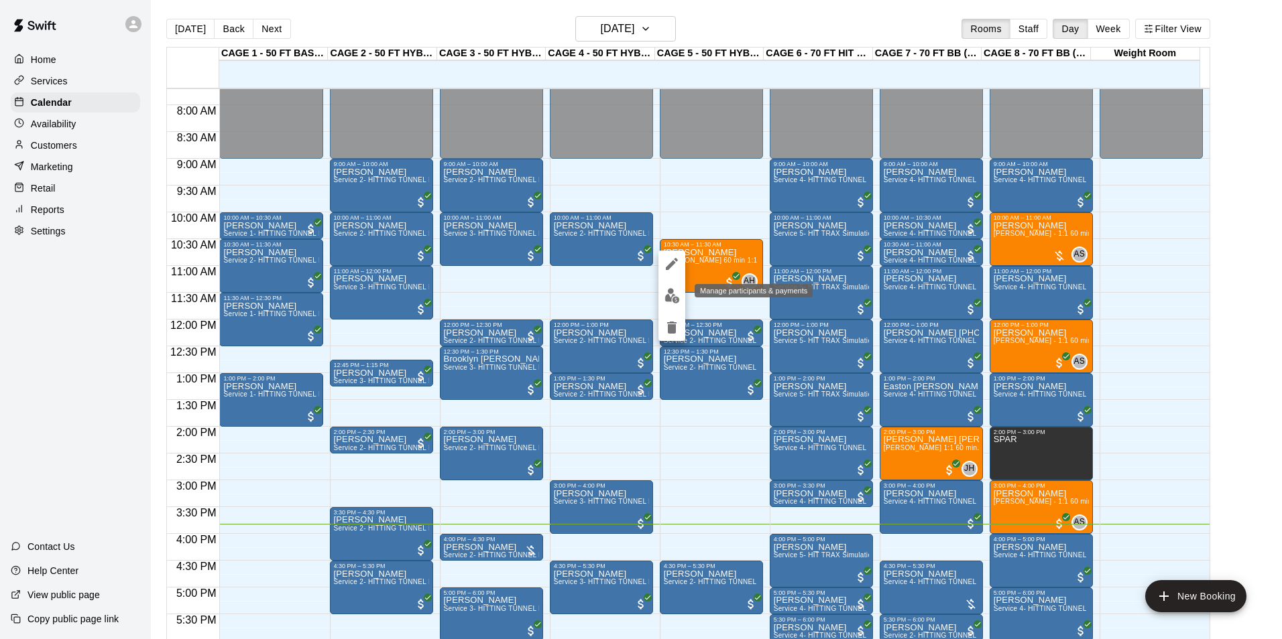
click at [663, 286] on button "edit" at bounding box center [671, 296] width 27 height 26
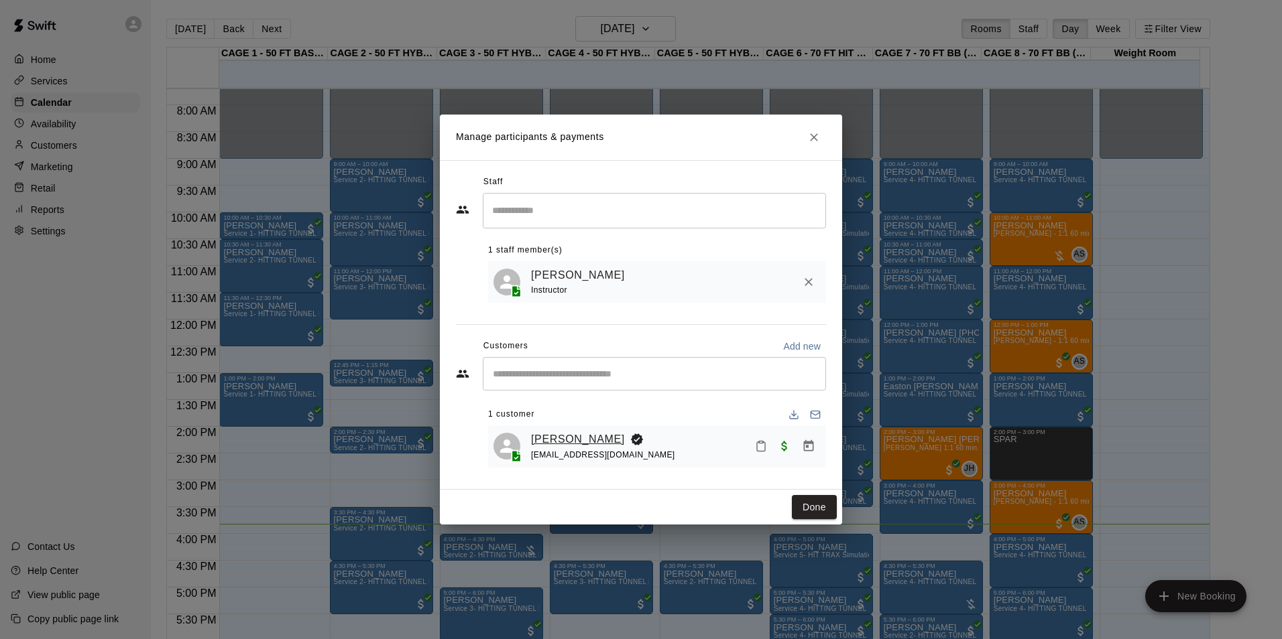
click at [551, 434] on link "[PERSON_NAME]" at bounding box center [578, 439] width 94 height 17
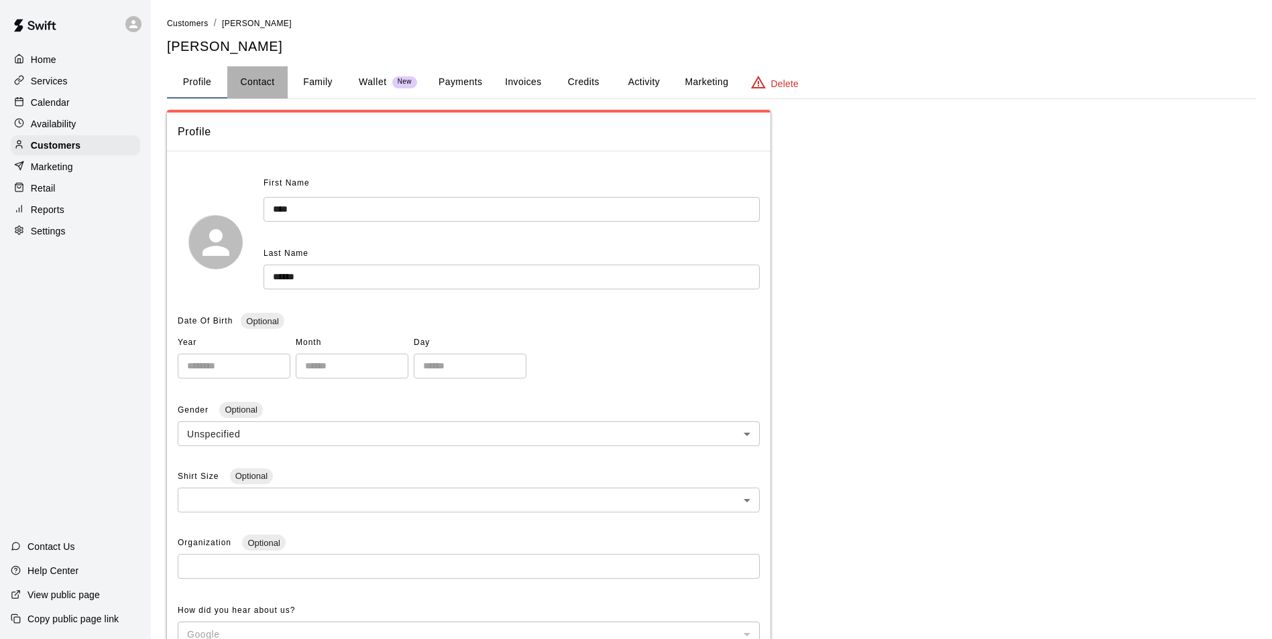
click at [270, 83] on button "Contact" at bounding box center [257, 82] width 60 height 32
select select "**"
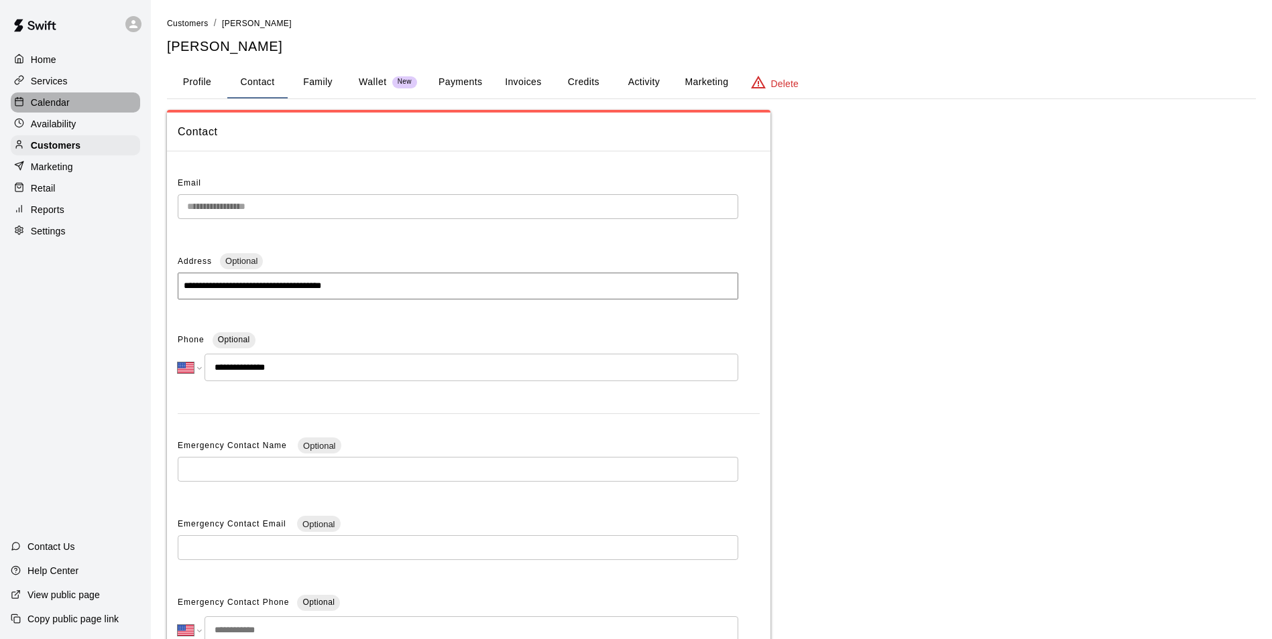
click at [62, 100] on p "Calendar" at bounding box center [50, 102] width 39 height 13
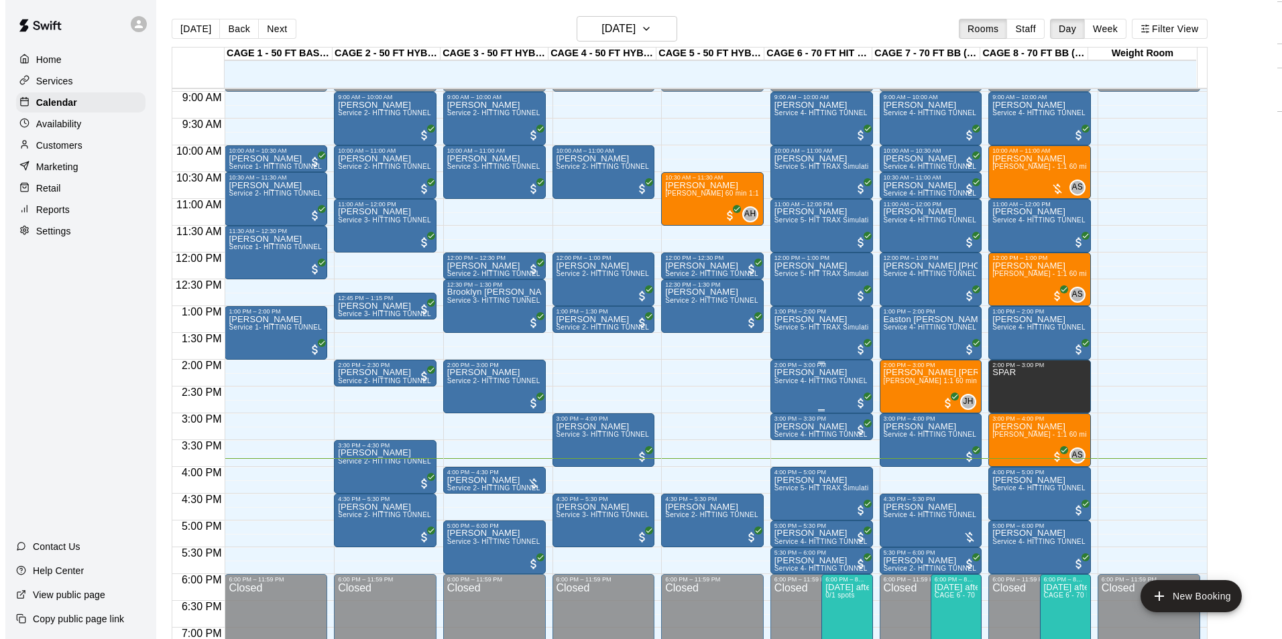
scroll to position [413, 0]
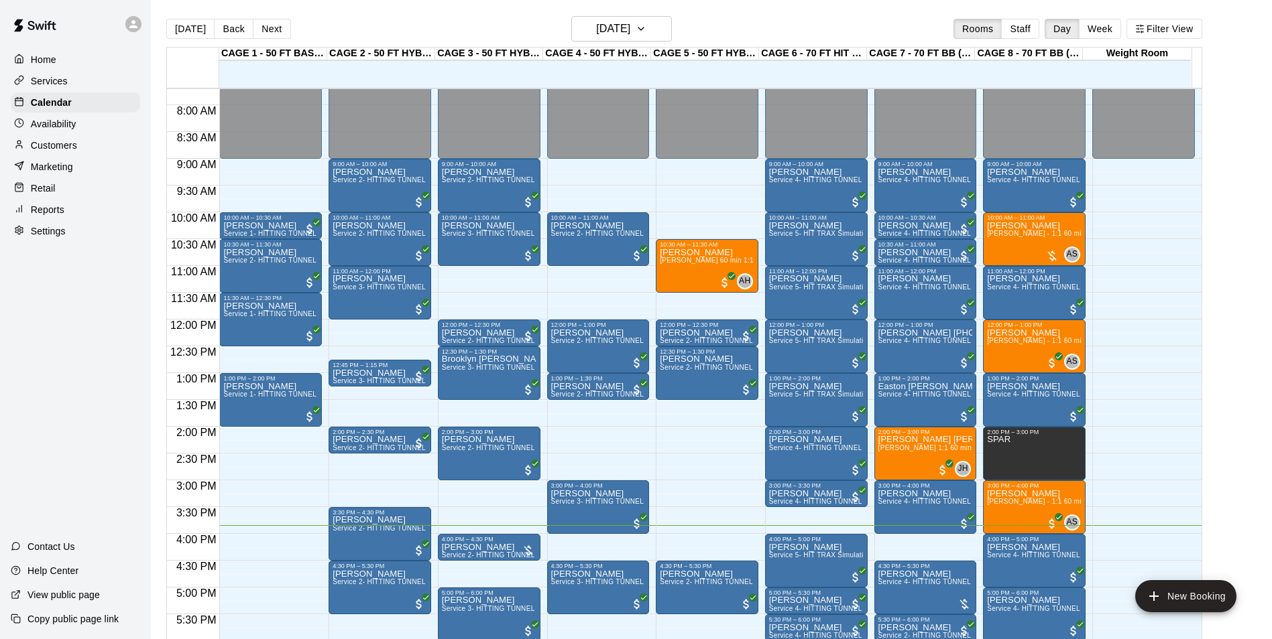
click at [617, 15] on main "Today Back Next Sunday Aug 17 Rooms Staff Day Week Filter View CAGE 1 - 50 FT B…" at bounding box center [711, 330] width 1121 height 661
click at [620, 25] on h6 "[DATE]" at bounding box center [613, 28] width 34 height 19
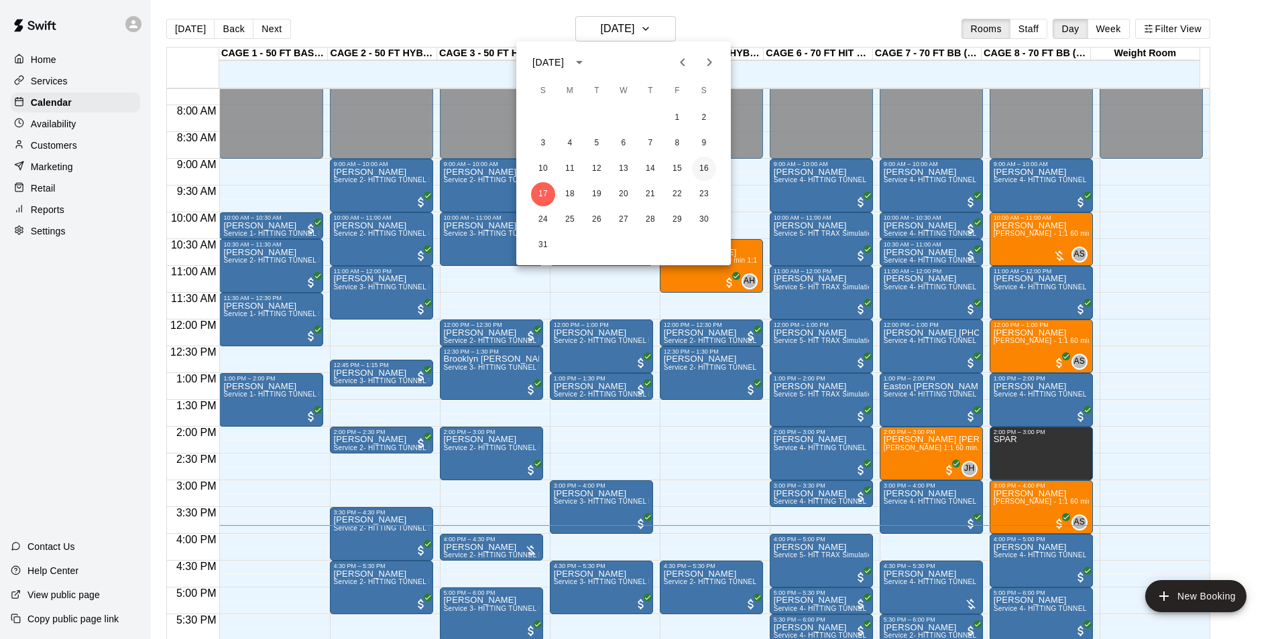
click at [715, 166] on button "16" at bounding box center [704, 169] width 24 height 24
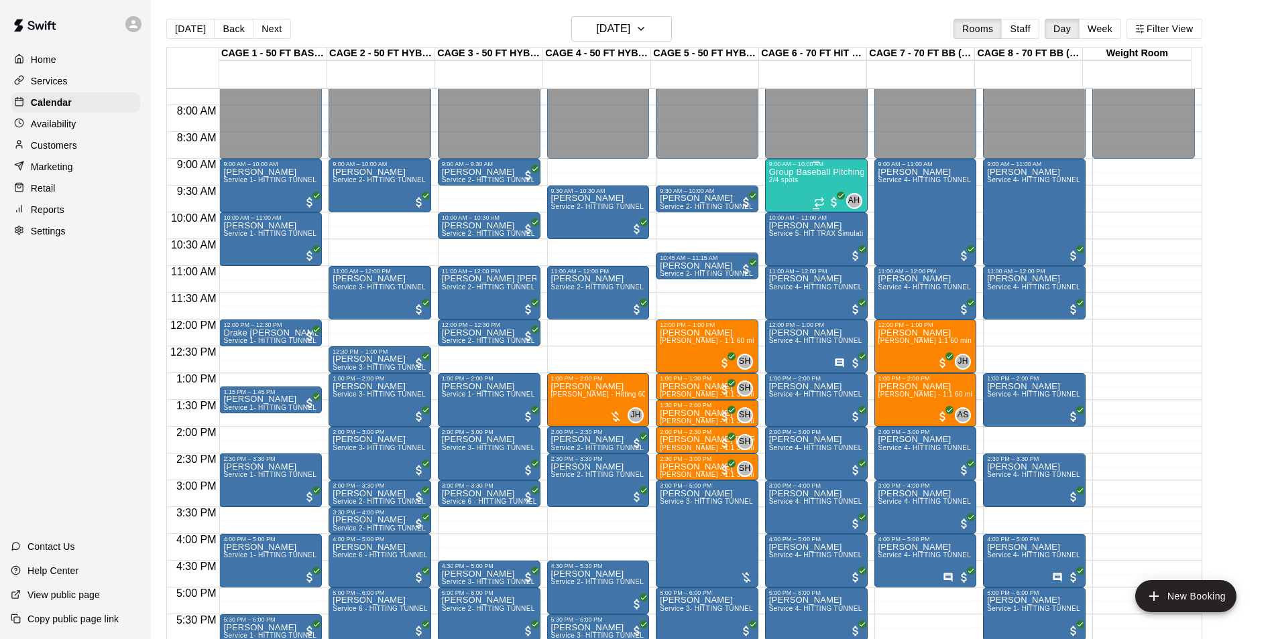
click at [778, 198] on div "Group Baseball Pitching - ages 9-12yrs old 2/4 spots" at bounding box center [816, 487] width 95 height 639
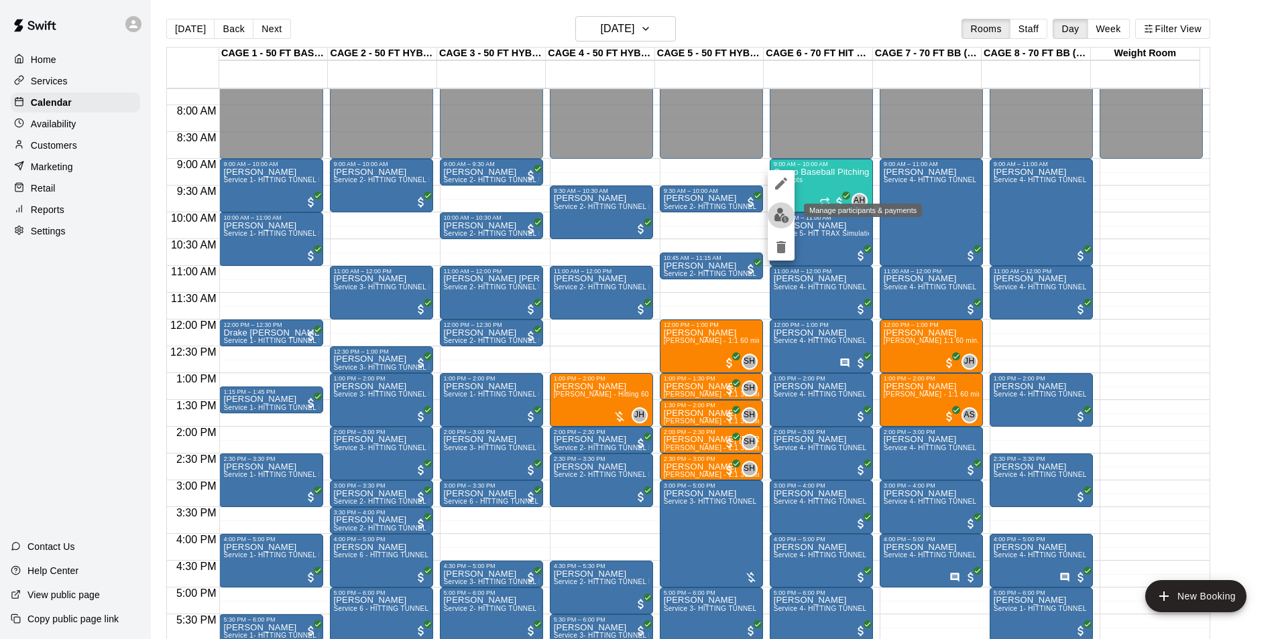
click at [781, 224] on button "edit" at bounding box center [780, 215] width 27 height 26
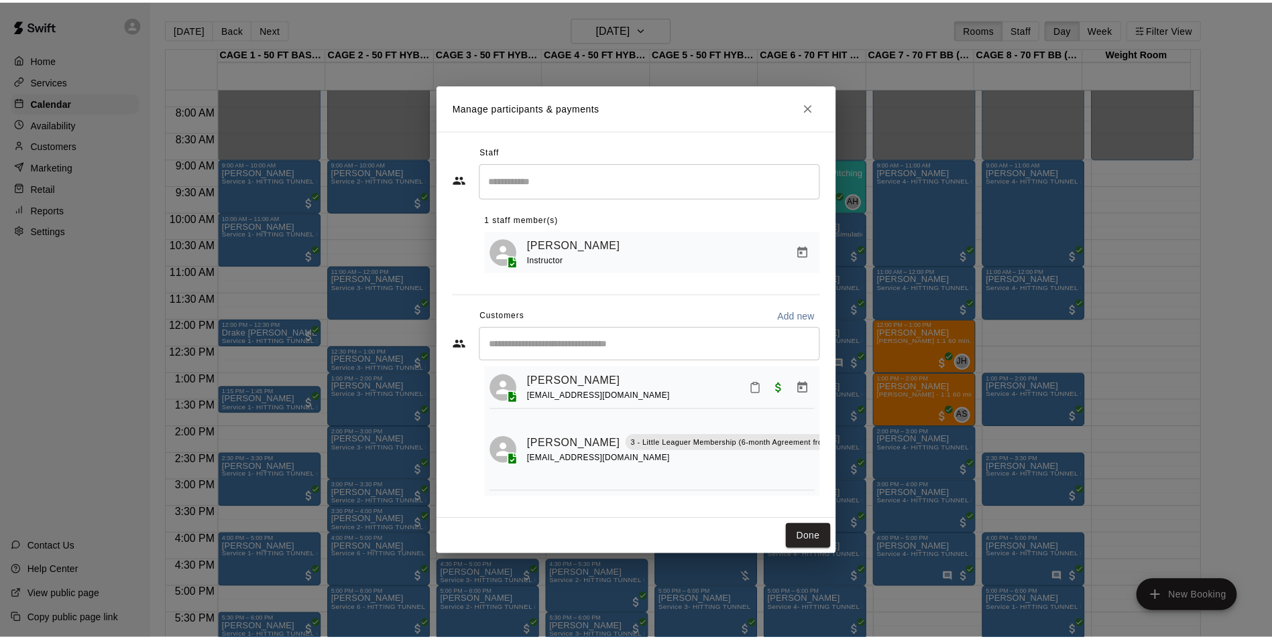
scroll to position [40, 0]
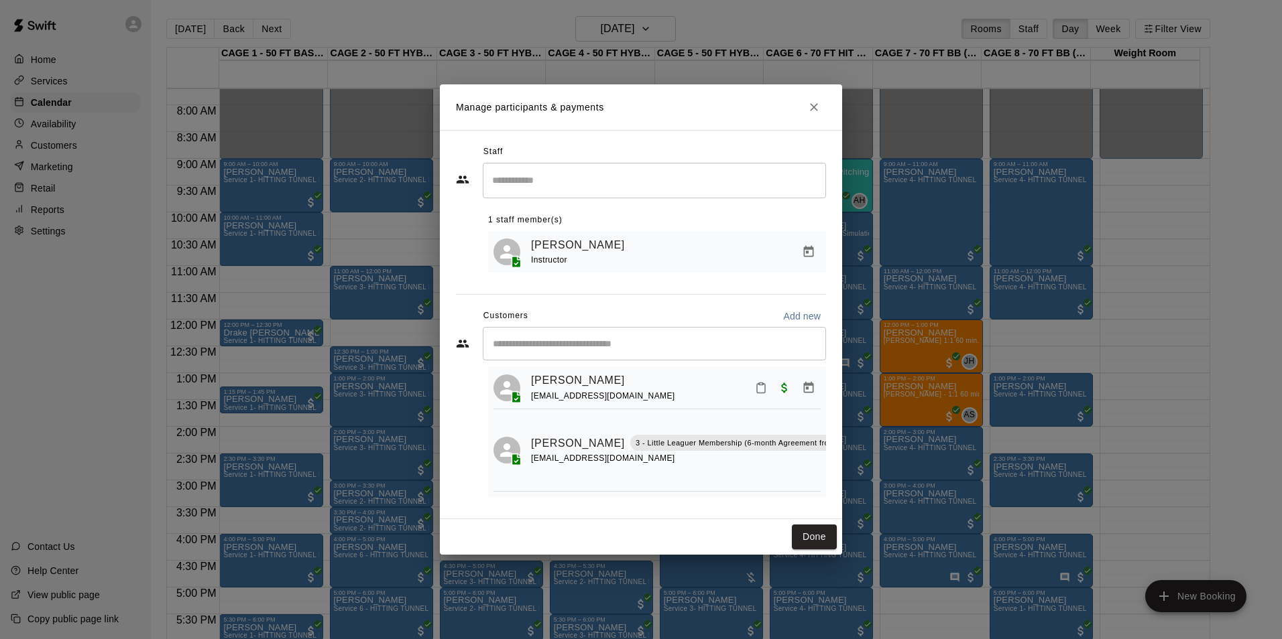
drag, startPoint x: 823, startPoint y: 534, endPoint x: 681, endPoint y: 483, distance: 150.7
click at [823, 534] on button "Done" at bounding box center [814, 537] width 45 height 25
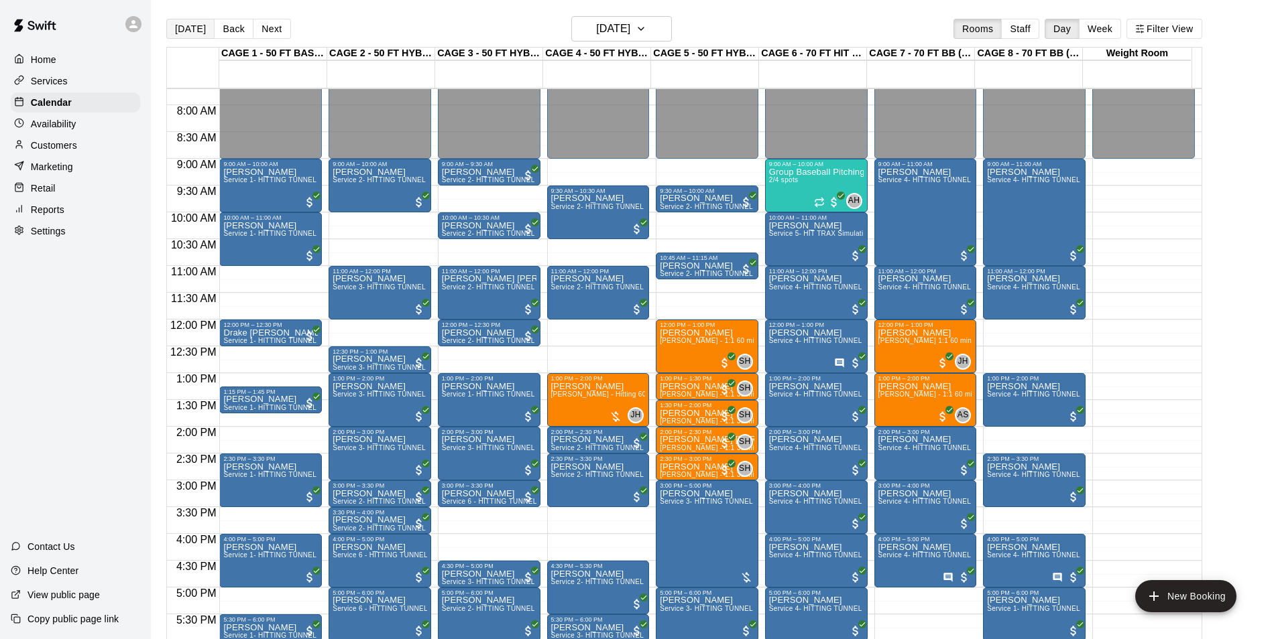
click at [184, 25] on button "[DATE]" at bounding box center [190, 29] width 48 height 20
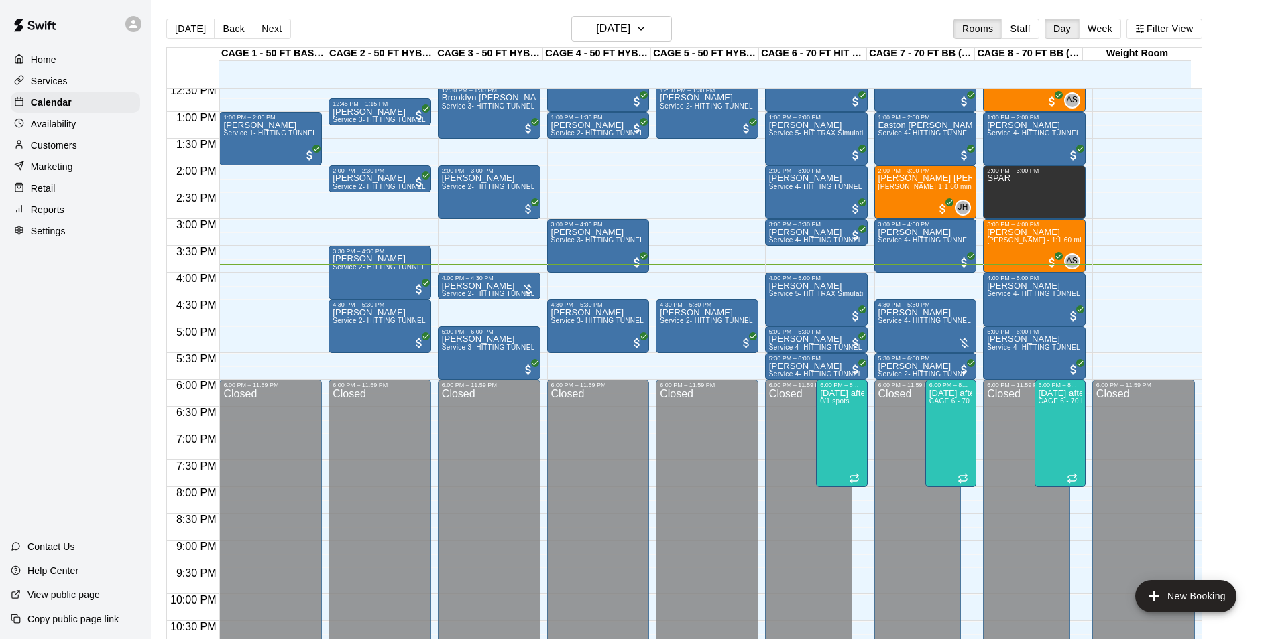
scroll to position [672, 0]
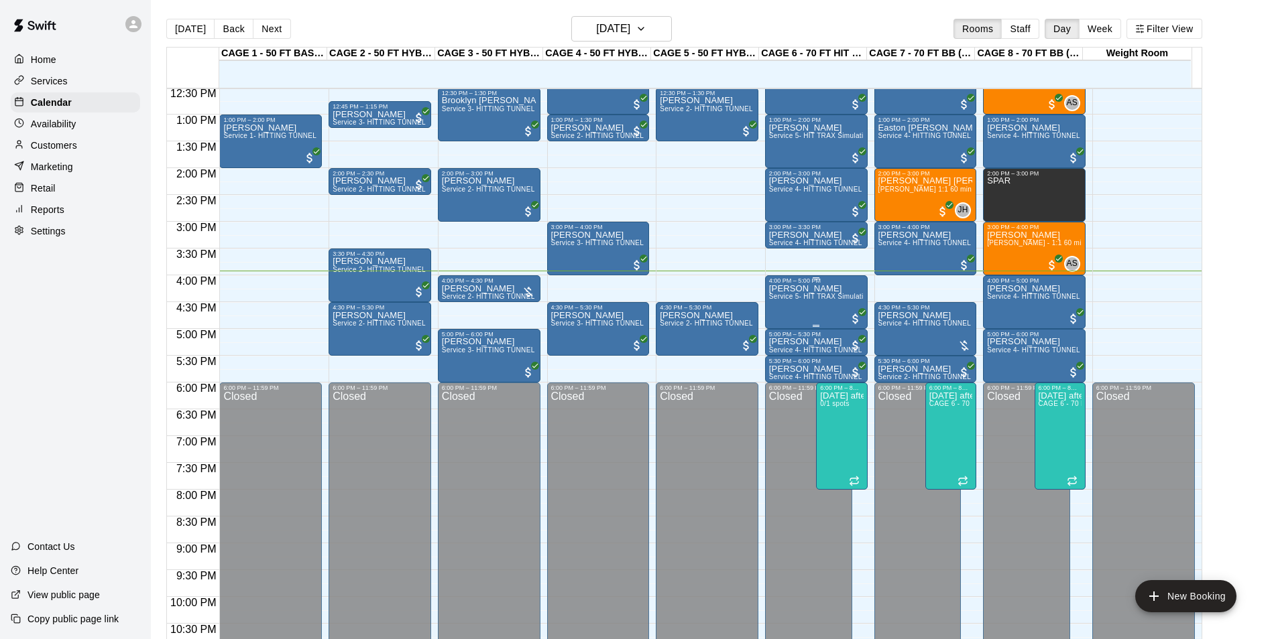
click at [787, 314] on div "Krista Marks Service 5- HIT TRAX Simulation Tunnel" at bounding box center [816, 603] width 95 height 639
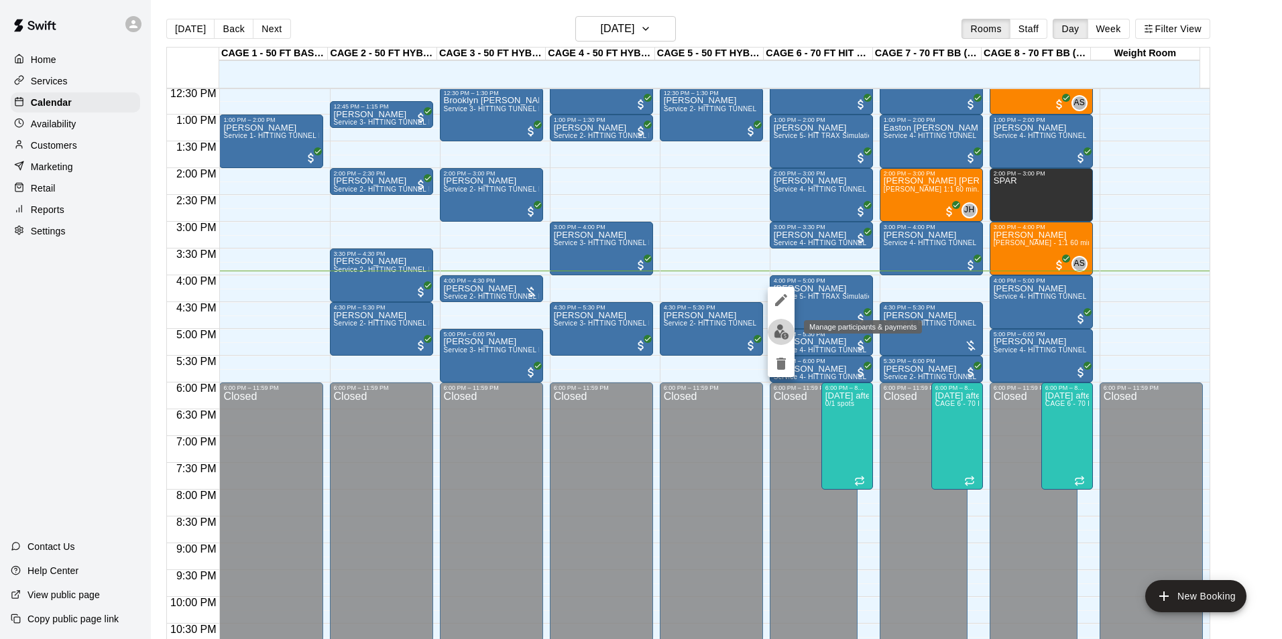
click at [787, 325] on img "edit" at bounding box center [781, 331] width 15 height 15
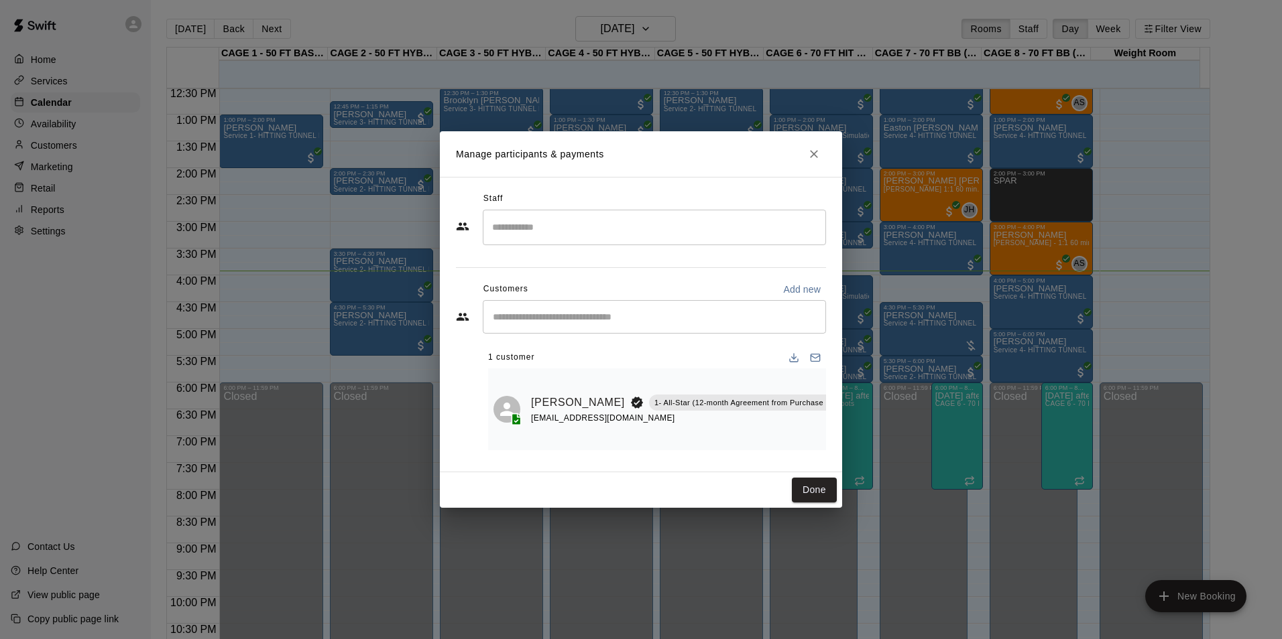
click at [938, 385] on div "Manage participants & payments Staff ​ Customers Add new ​ 1 customer Tyson Mar…" at bounding box center [641, 319] width 1282 height 639
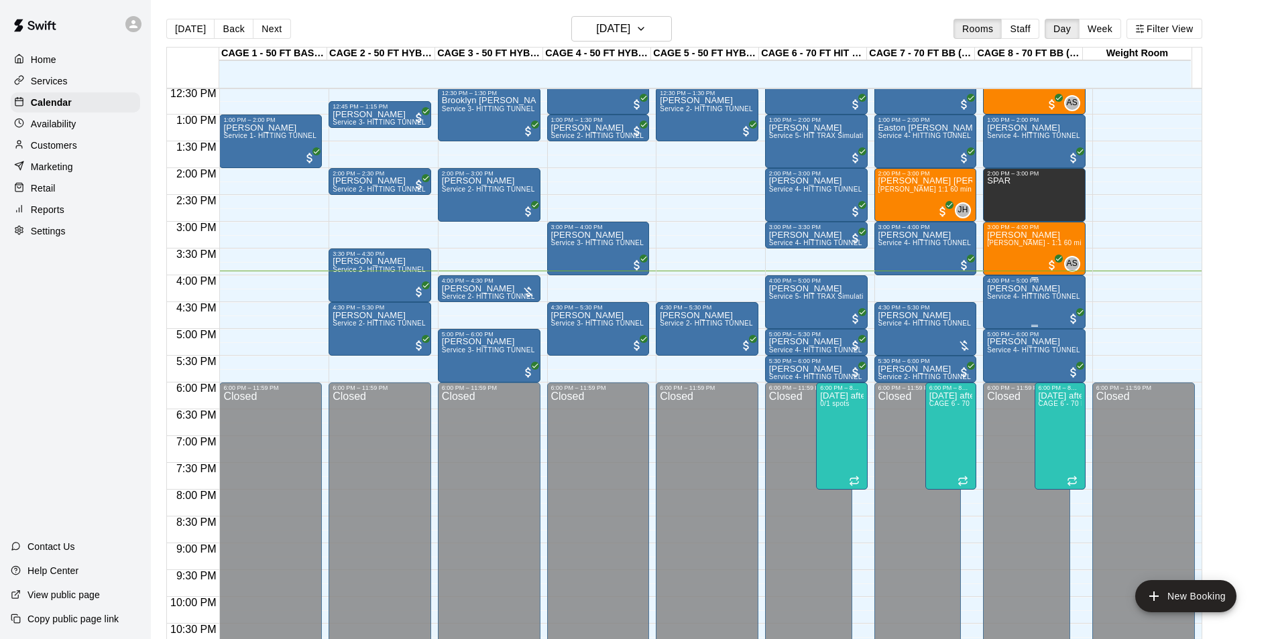
click at [1009, 316] on div "Casey Scatena Service 4- HITTING TUNNEL RENTAL - 70ft Baseball" at bounding box center [1034, 603] width 95 height 639
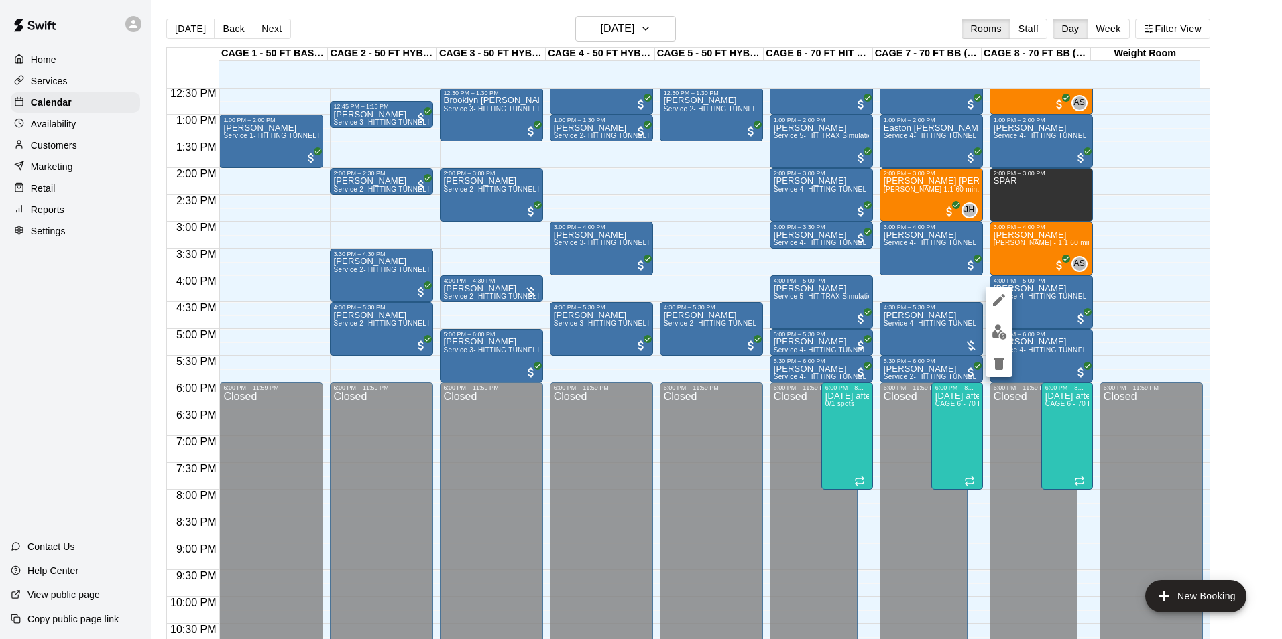
click at [1005, 330] on img "edit" at bounding box center [998, 331] width 15 height 15
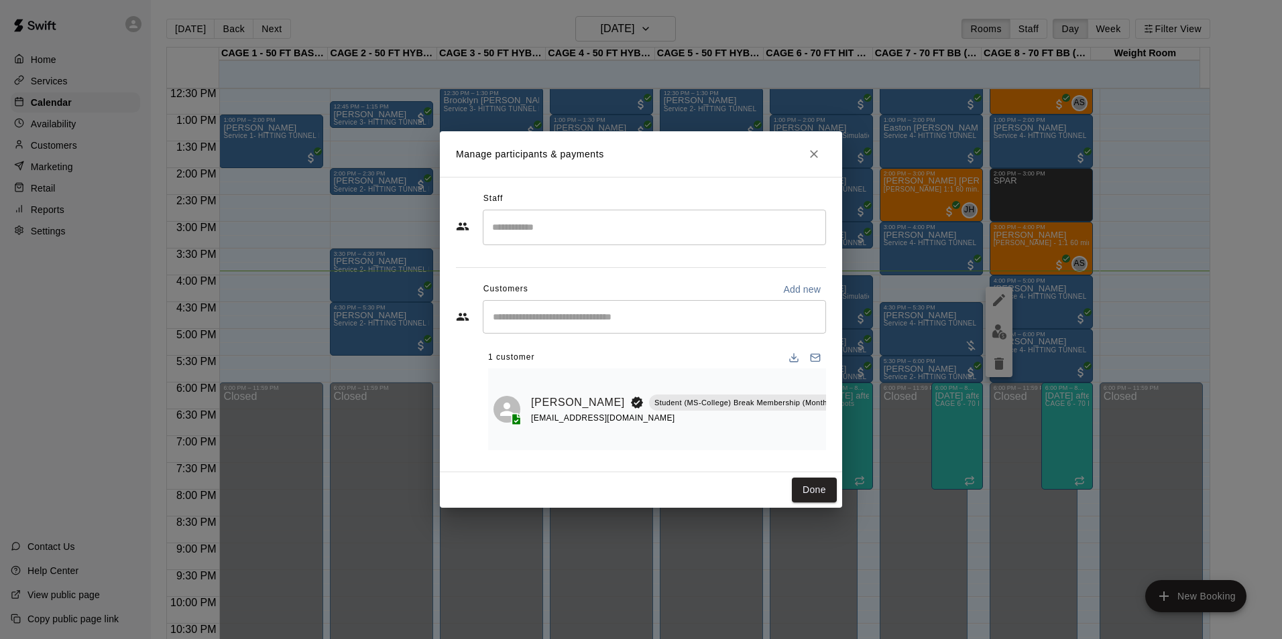
click at [941, 371] on div "Manage participants & payments Staff ​ Customers Add new ​ 1 customer Hayden Sc…" at bounding box center [641, 319] width 1282 height 639
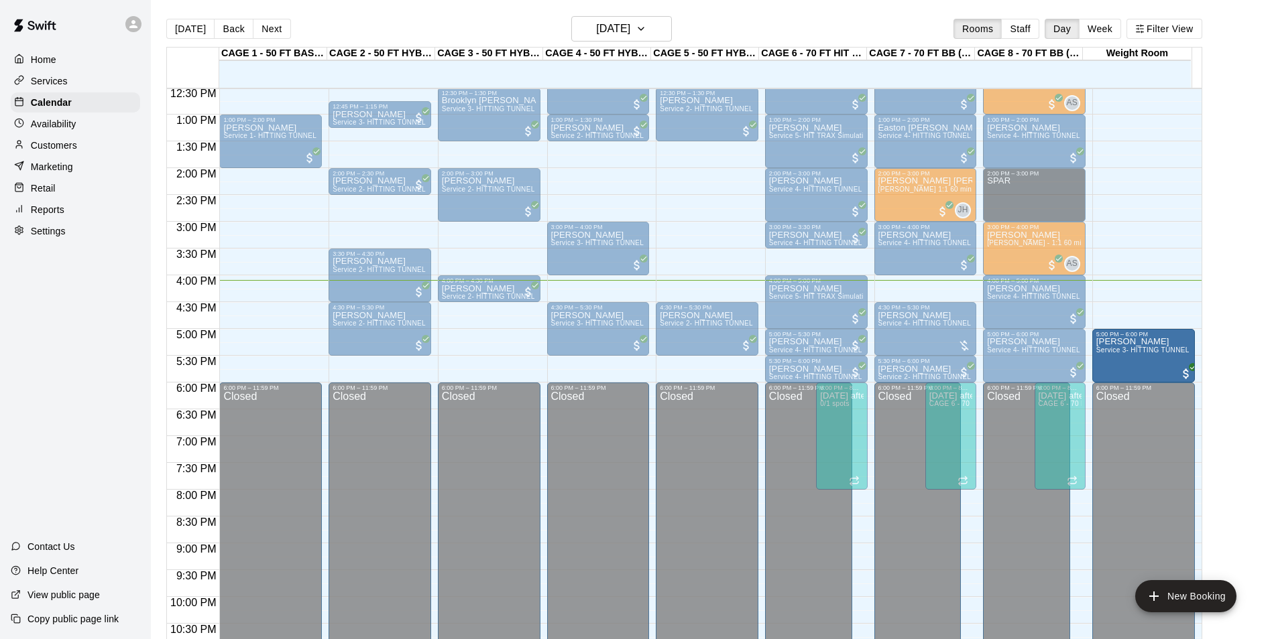
drag, startPoint x: 451, startPoint y: 359, endPoint x: 1110, endPoint y: 369, distance: 659.0
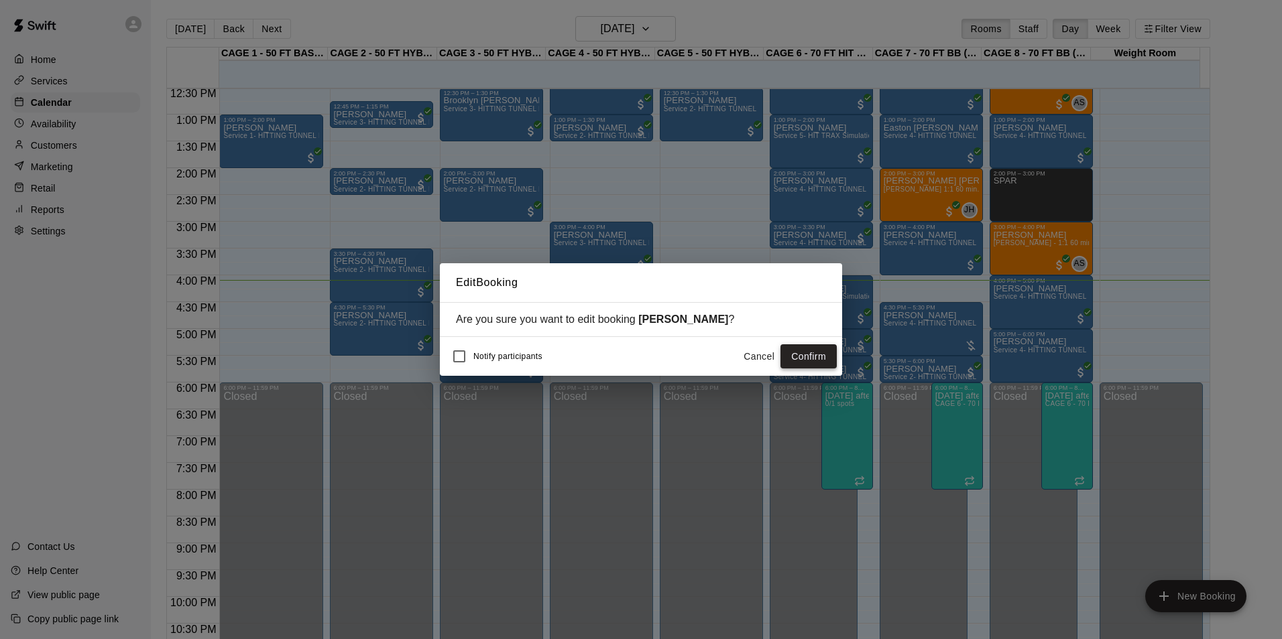
click at [804, 357] on button "Confirm" at bounding box center [808, 357] width 56 height 25
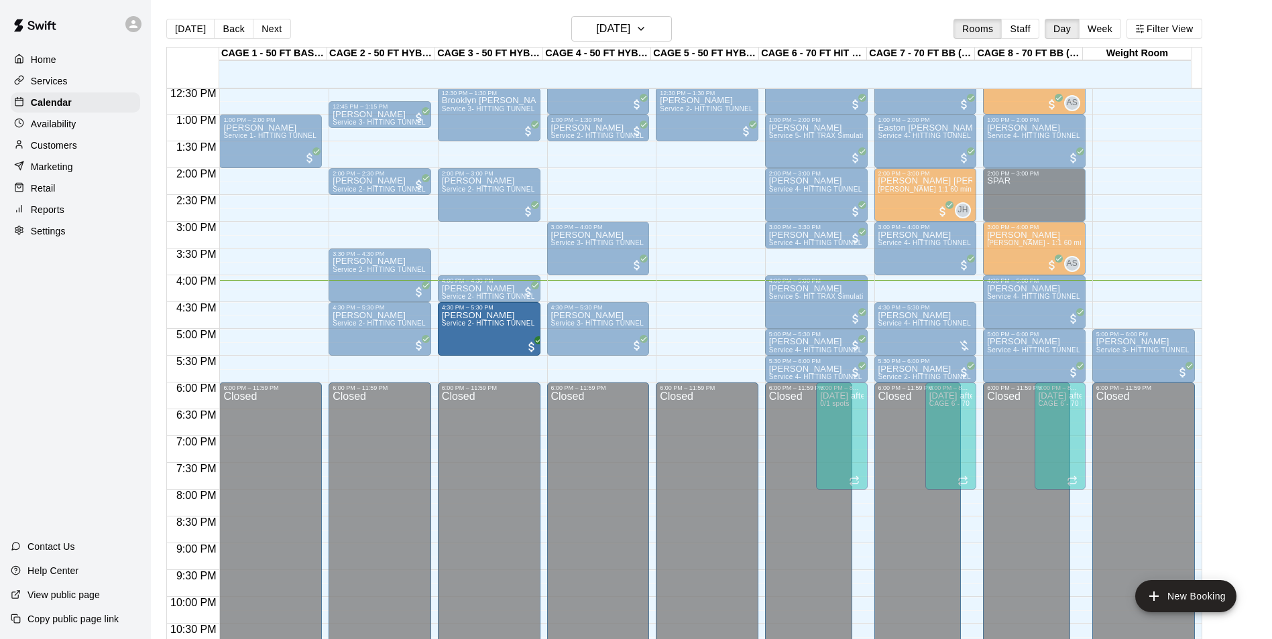
drag, startPoint x: 666, startPoint y: 336, endPoint x: 539, endPoint y: 343, distance: 127.5
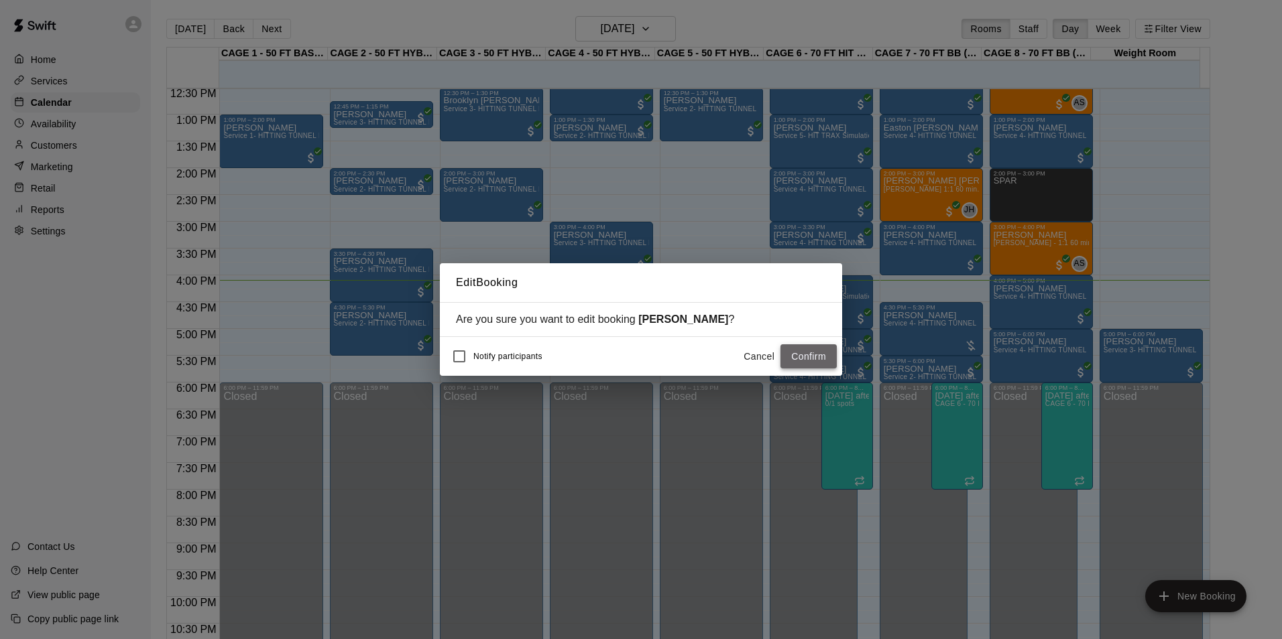
click at [793, 355] on button "Confirm" at bounding box center [808, 357] width 56 height 25
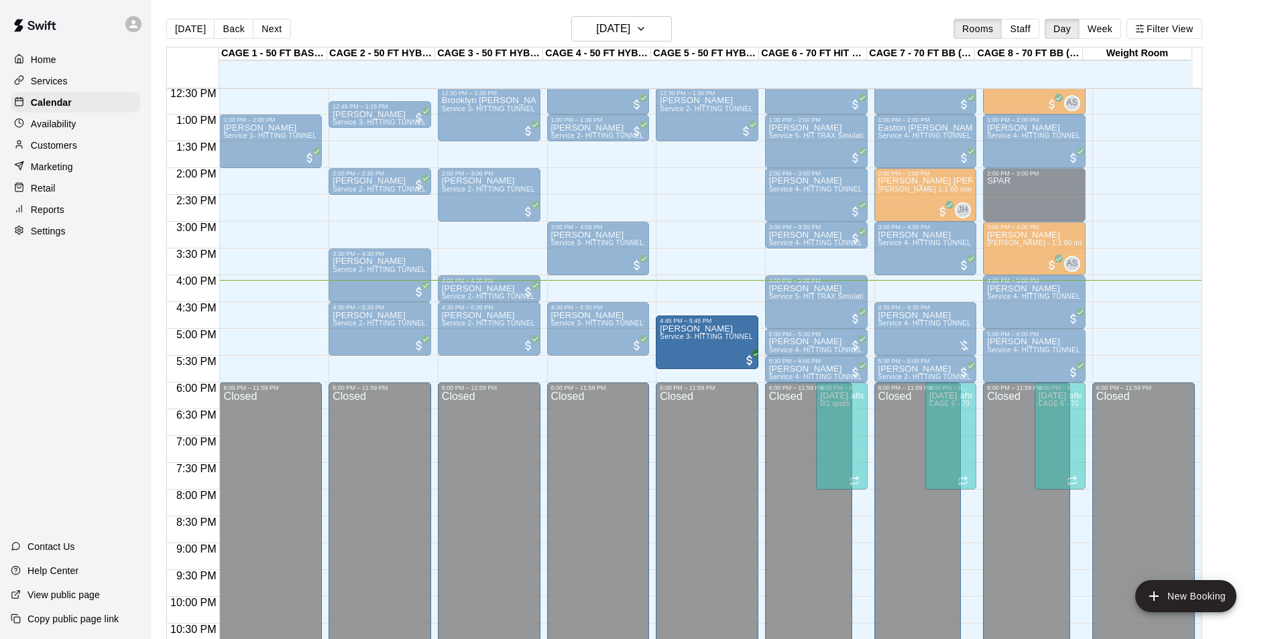
drag, startPoint x: 1103, startPoint y: 366, endPoint x: 762, endPoint y: 365, distance: 341.2
drag, startPoint x: 1134, startPoint y: 364, endPoint x: 759, endPoint y: 371, distance: 375.4
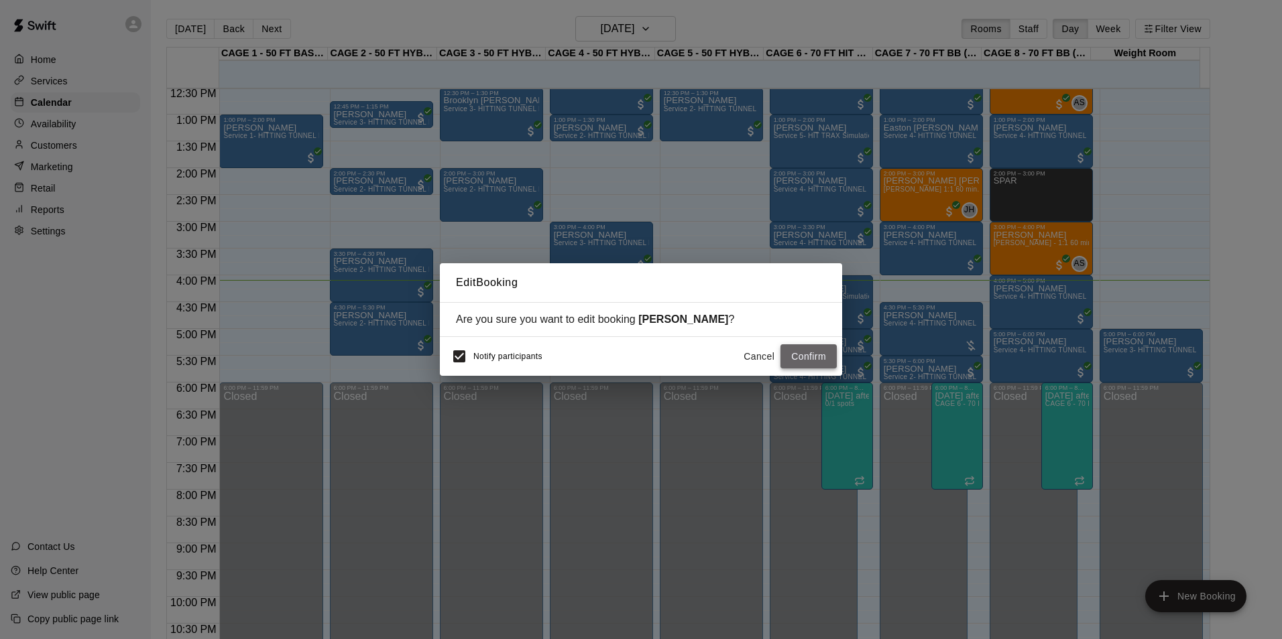
click at [807, 369] on button "Confirm" at bounding box center [808, 357] width 56 height 25
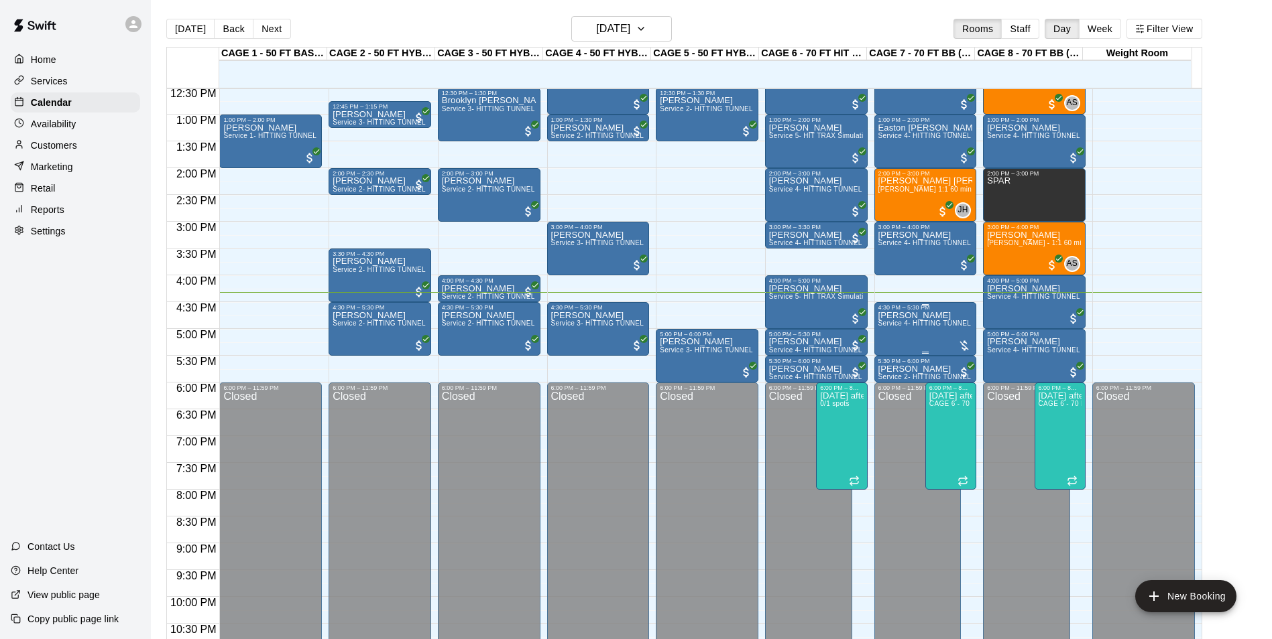
click at [916, 336] on div "Bret Cook Service 4- HITTING TUNNEL RENTAL - 70ft Baseball" at bounding box center [925, 630] width 95 height 639
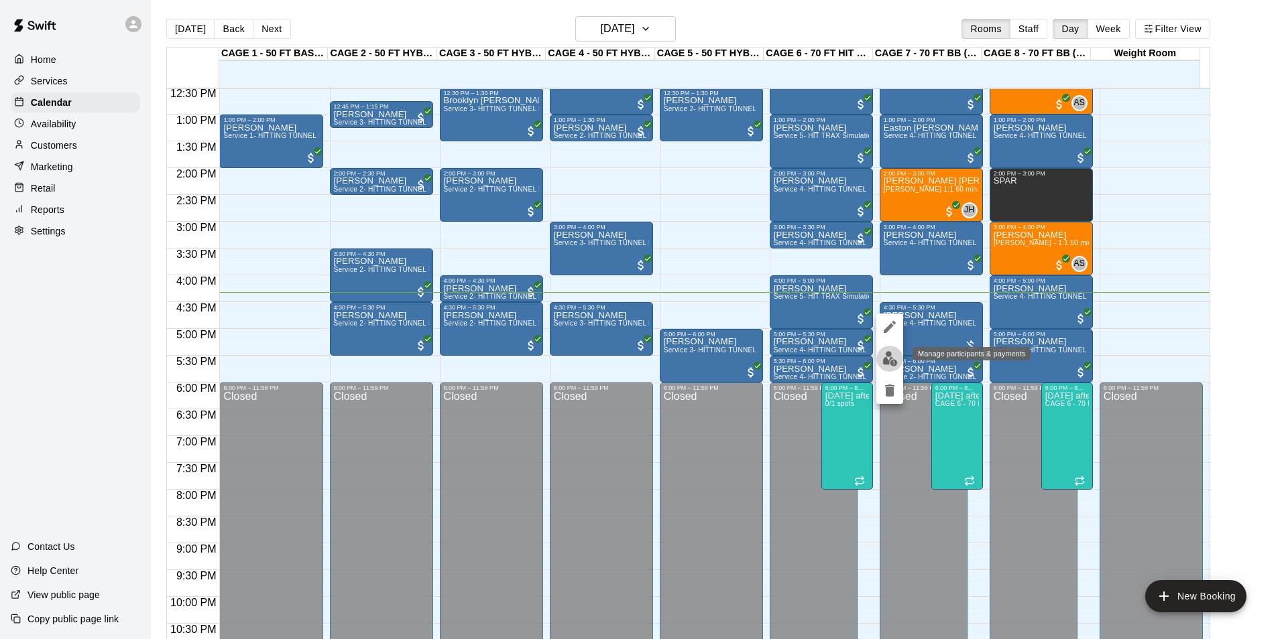
click at [894, 353] on img "edit" at bounding box center [889, 358] width 15 height 15
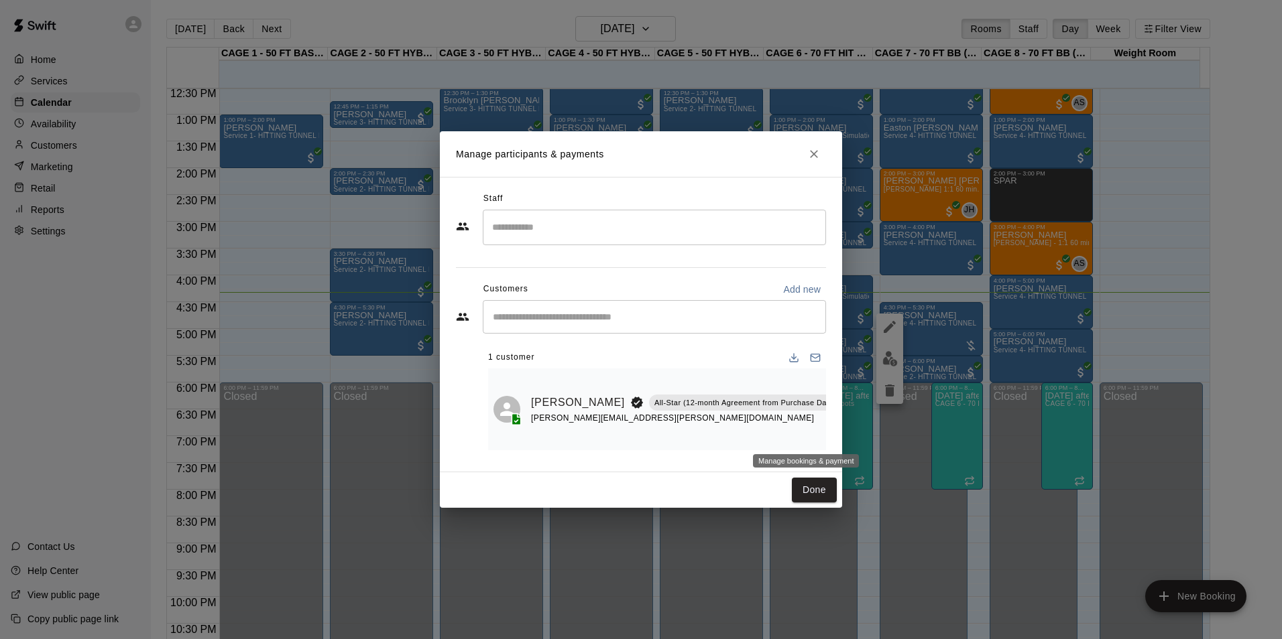
click at [868, 440] on icon "Manage bookings & payment" at bounding box center [874, 432] width 13 height 13
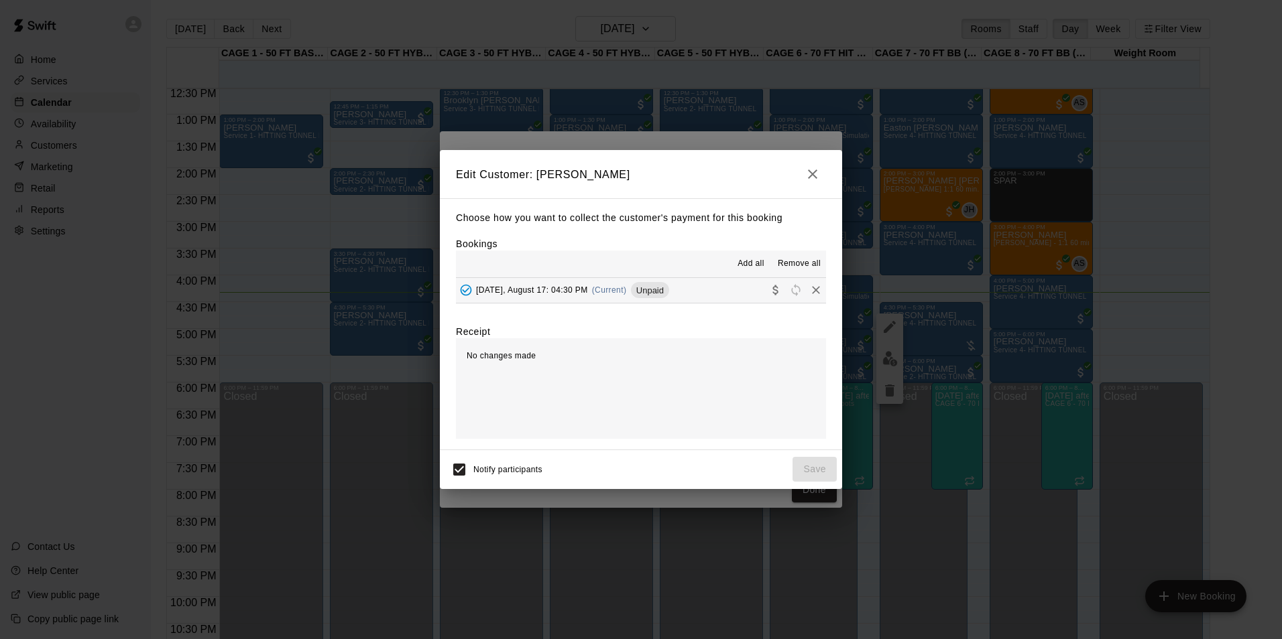
click at [723, 288] on button "Sunday, August 17: 04:30 PM (Current) Unpaid" at bounding box center [641, 290] width 370 height 25
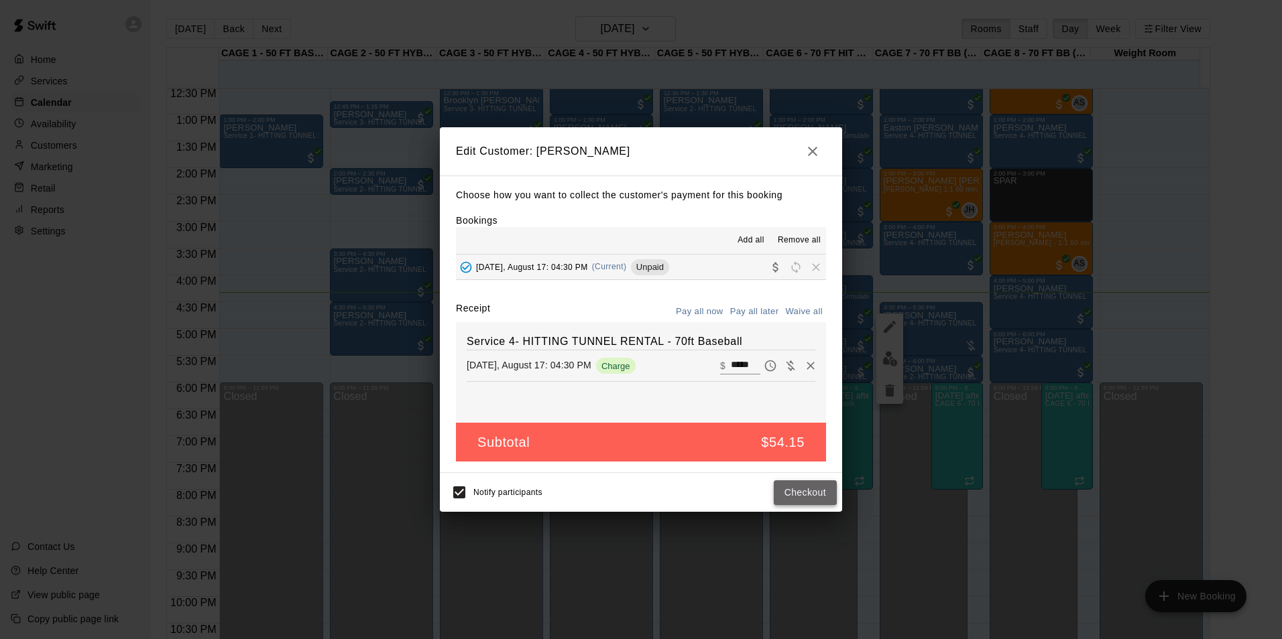
click at [785, 487] on button "Checkout" at bounding box center [805, 493] width 63 height 25
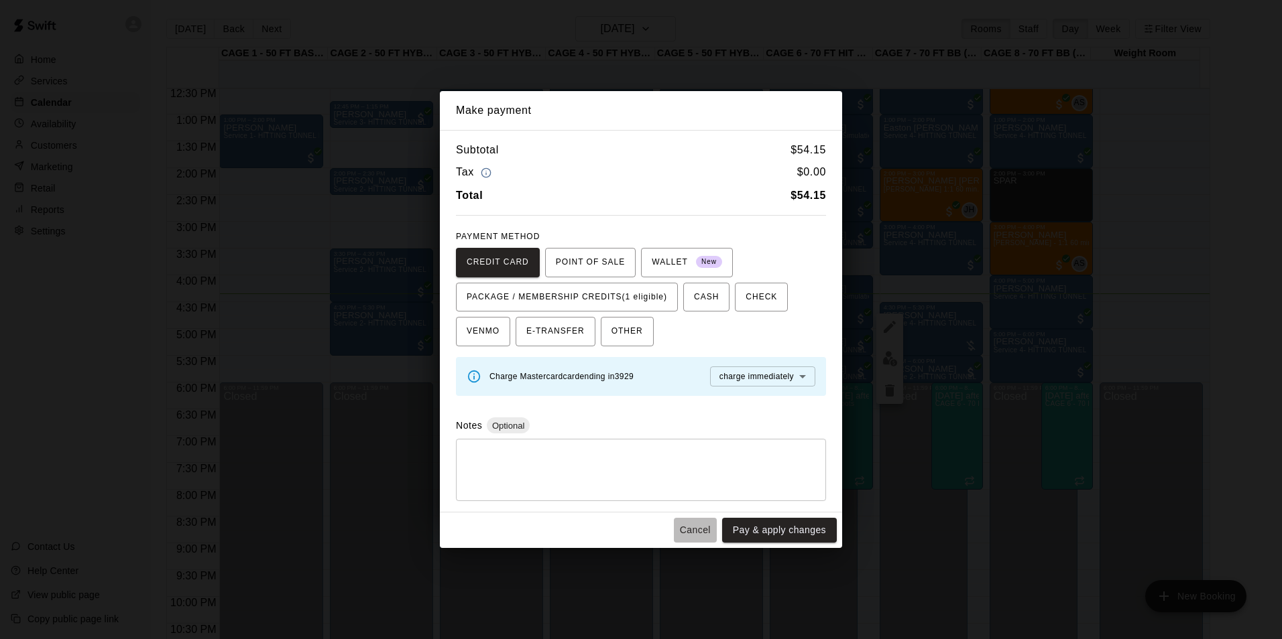
click at [704, 522] on button "Cancel" at bounding box center [695, 530] width 43 height 25
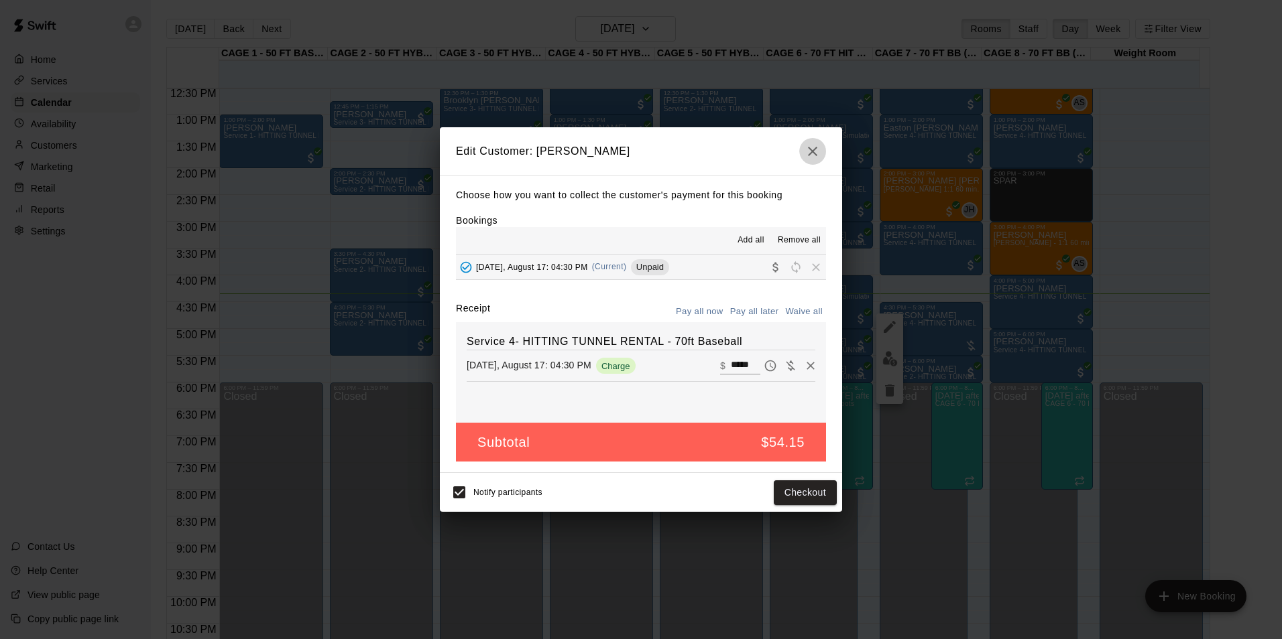
click at [813, 154] on icon "button" at bounding box center [812, 151] width 16 height 16
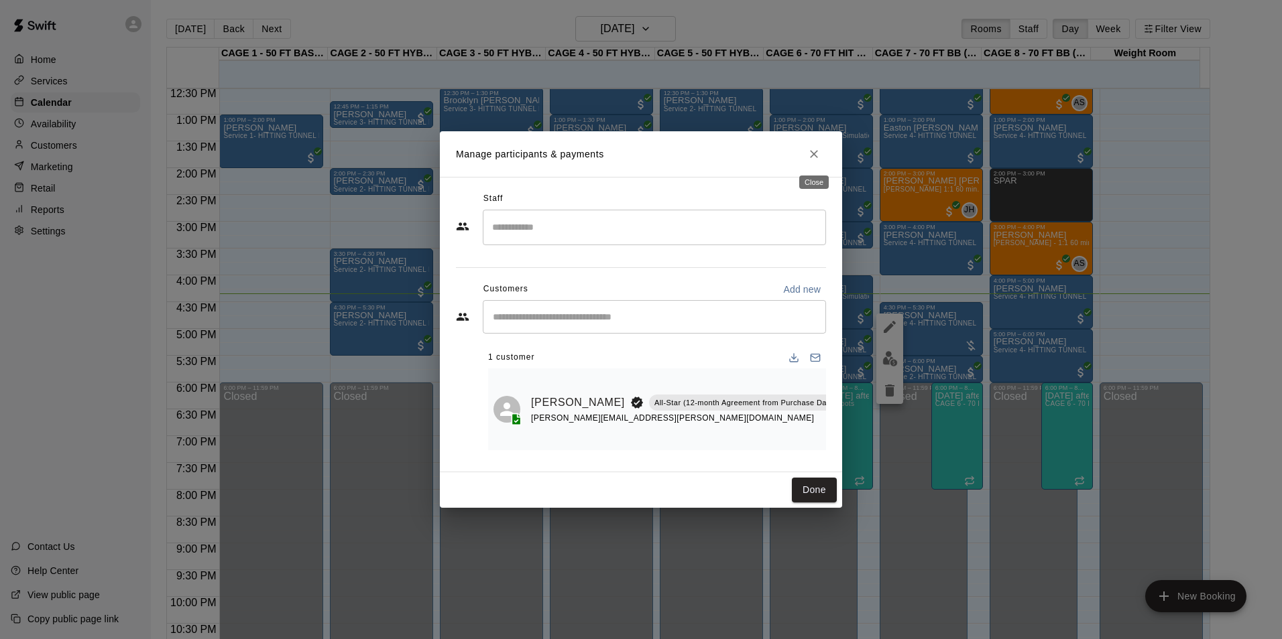
click at [811, 156] on icon "Close" at bounding box center [813, 153] width 13 height 13
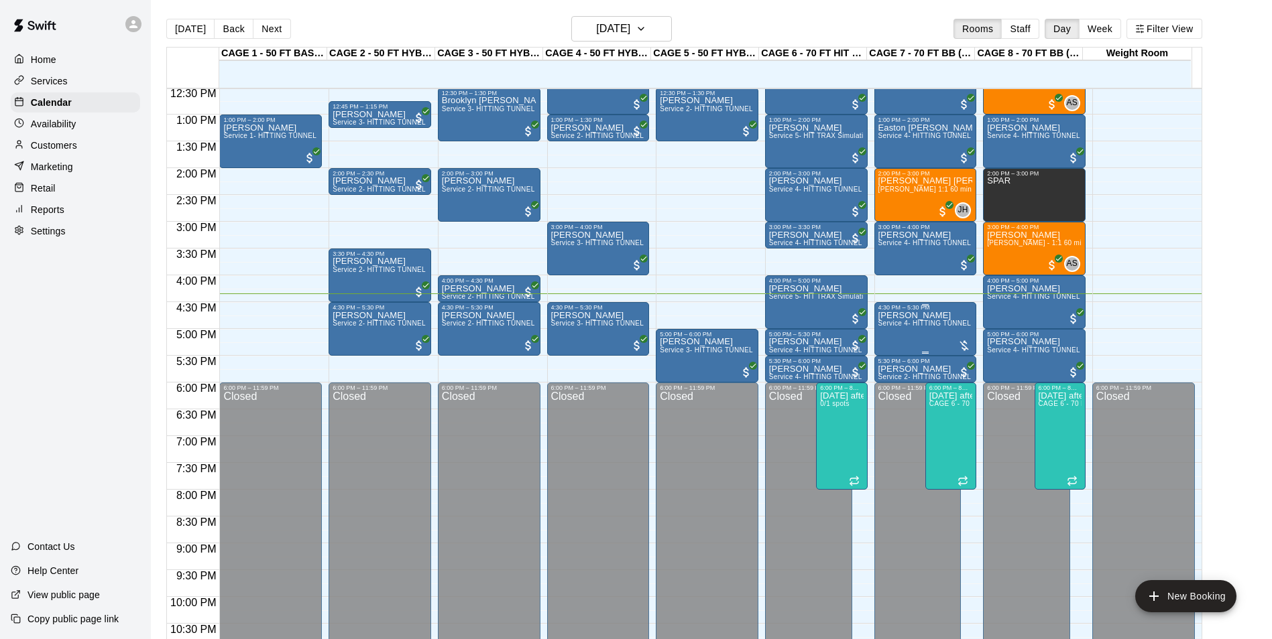
click at [888, 342] on div "Bret Cook Service 4- HITTING TUNNEL RENTAL - 70ft Baseball" at bounding box center [925, 630] width 95 height 639
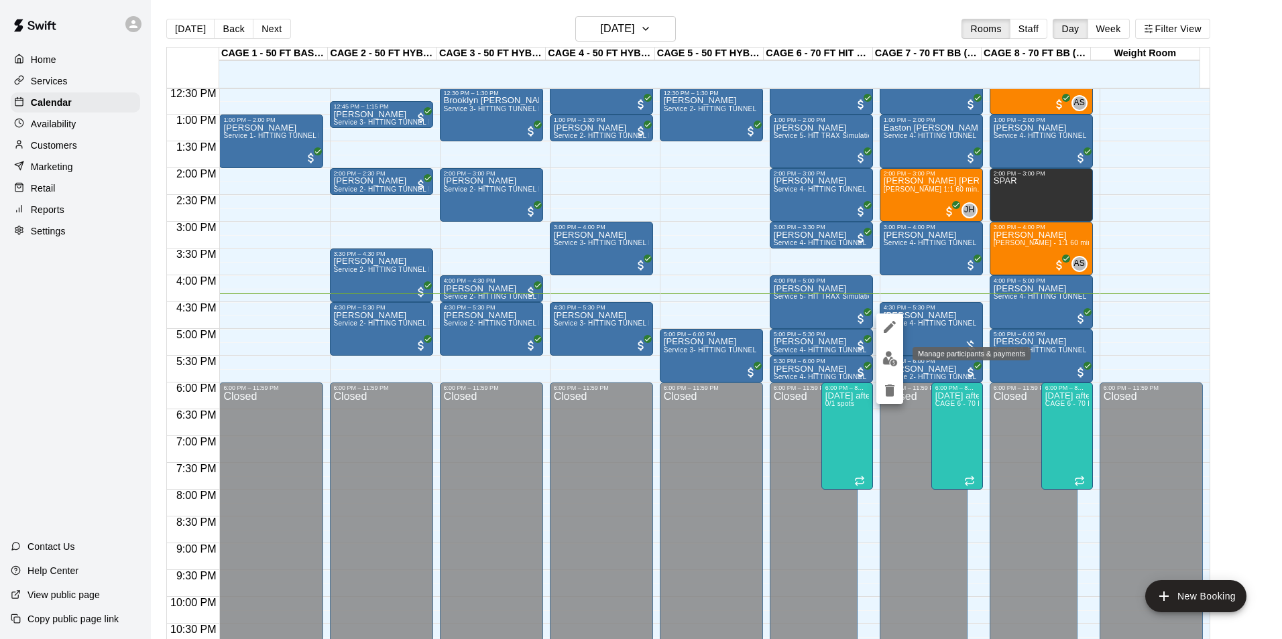
click at [885, 367] on button "edit" at bounding box center [889, 359] width 27 height 26
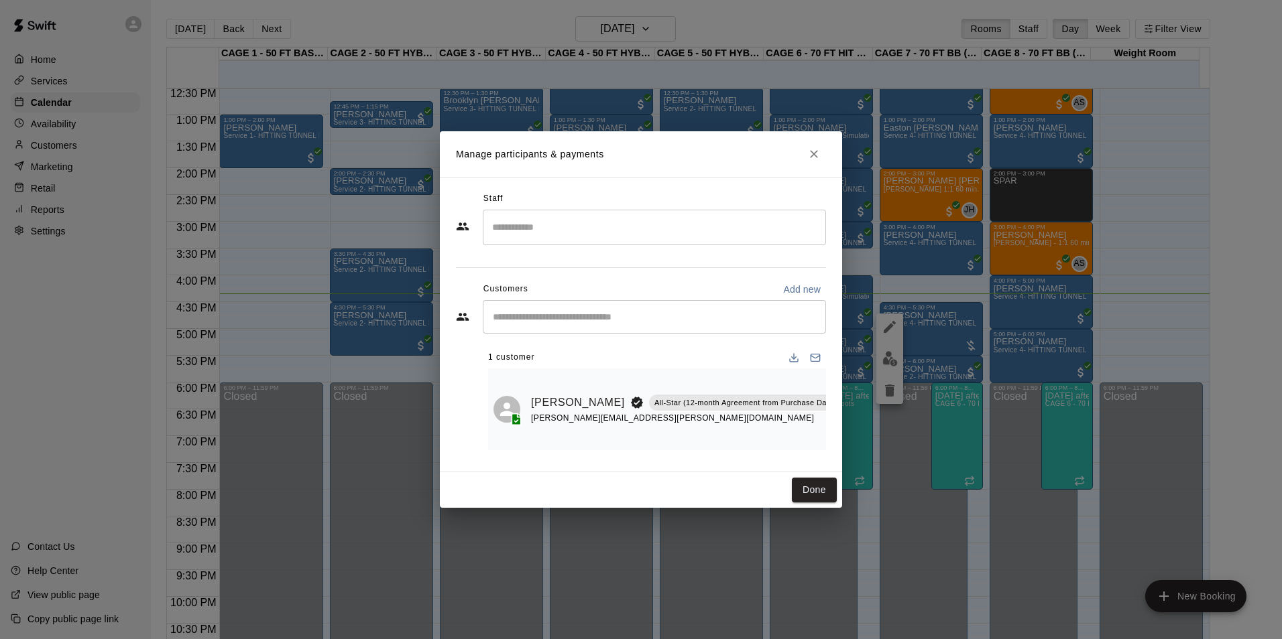
click at [888, 366] on div "Manage participants & payments Staff ​ Customers Add new ​ 1 customer Bret Cook…" at bounding box center [641, 319] width 1282 height 639
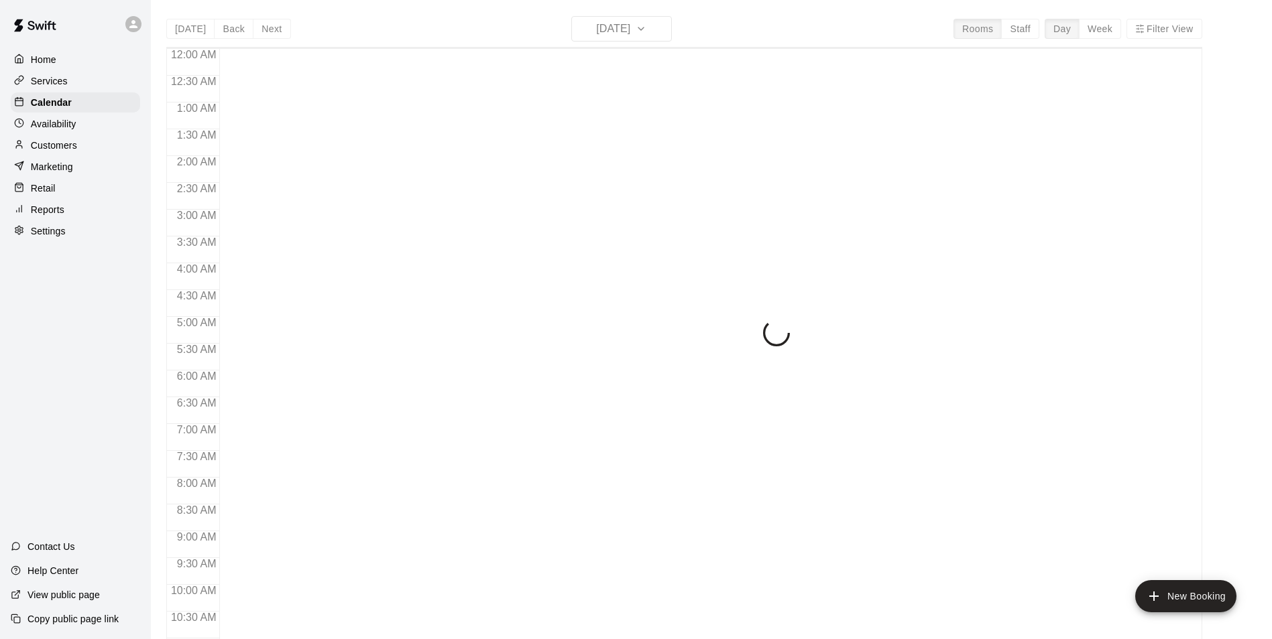
scroll to position [681, 0]
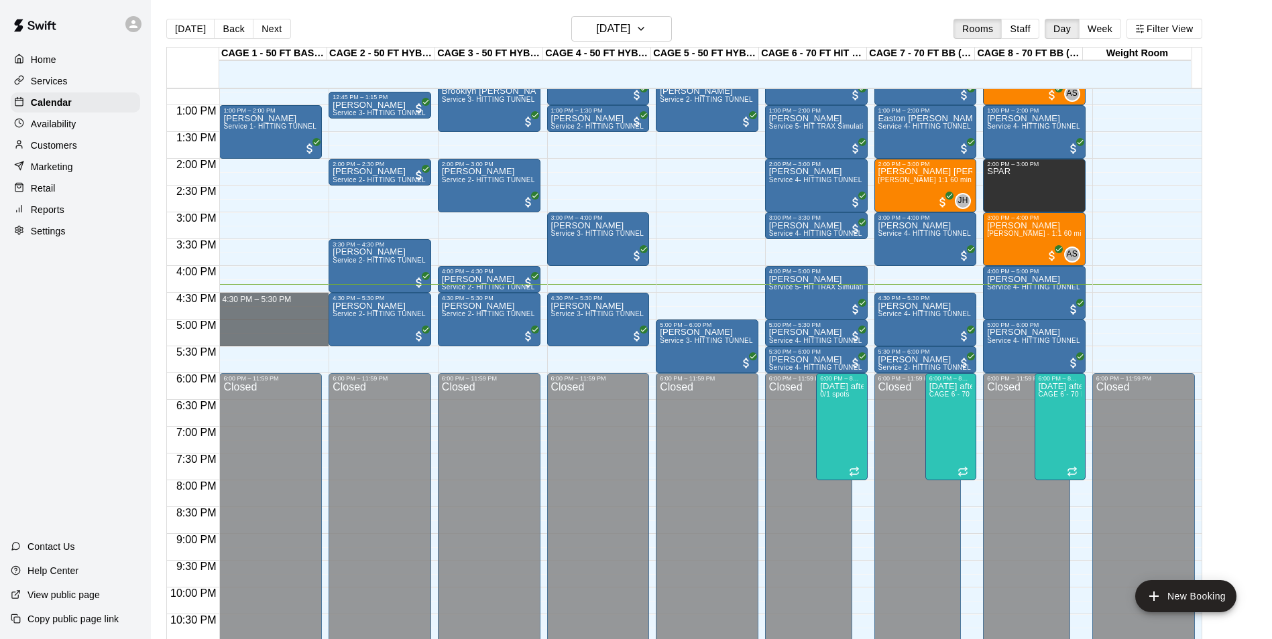
drag, startPoint x: 253, startPoint y: 297, endPoint x: 257, endPoint y: 344, distance: 47.0
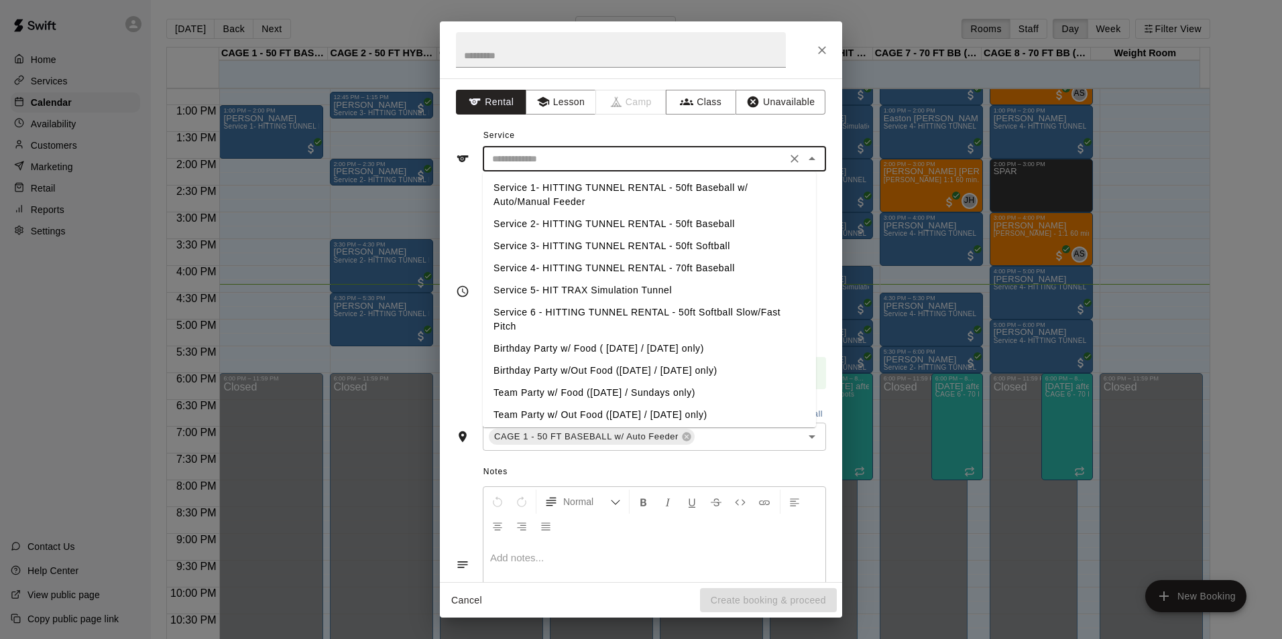
click at [611, 161] on input "text" at bounding box center [635, 159] width 296 height 17
click at [639, 196] on li "Service 1- HITTING TUNNEL RENTAL - 50ft Baseball w/ Auto/Manual Feeder" at bounding box center [649, 195] width 333 height 36
type input "**********"
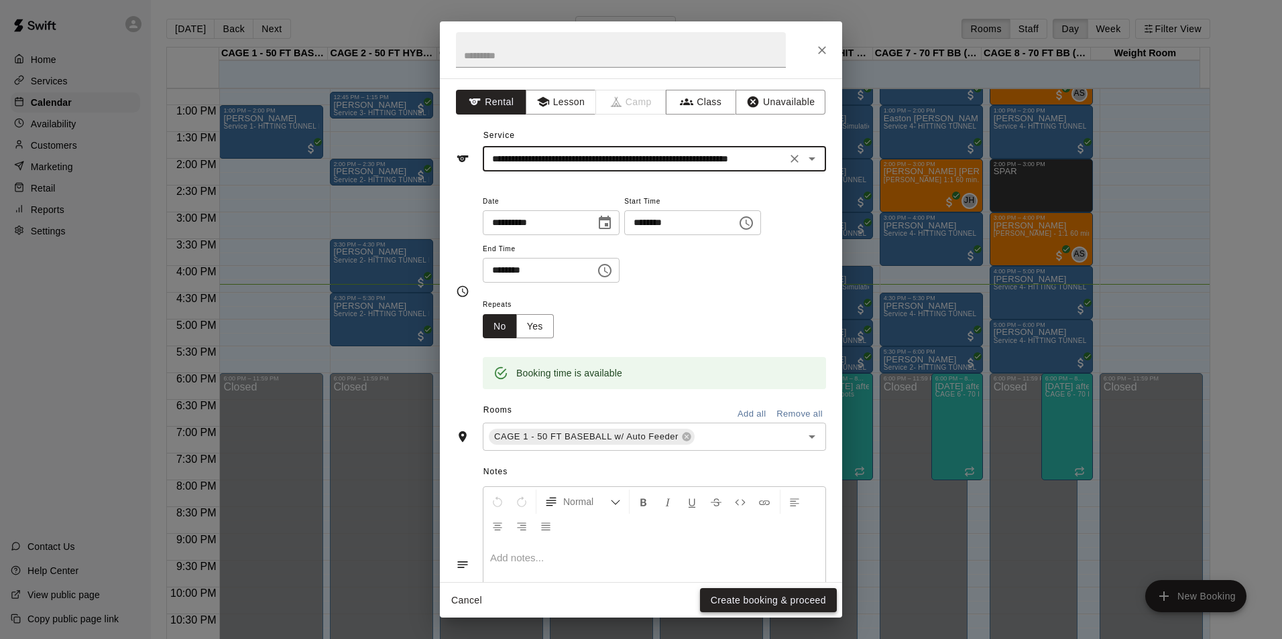
click at [780, 600] on button "Create booking & proceed" at bounding box center [768, 601] width 137 height 25
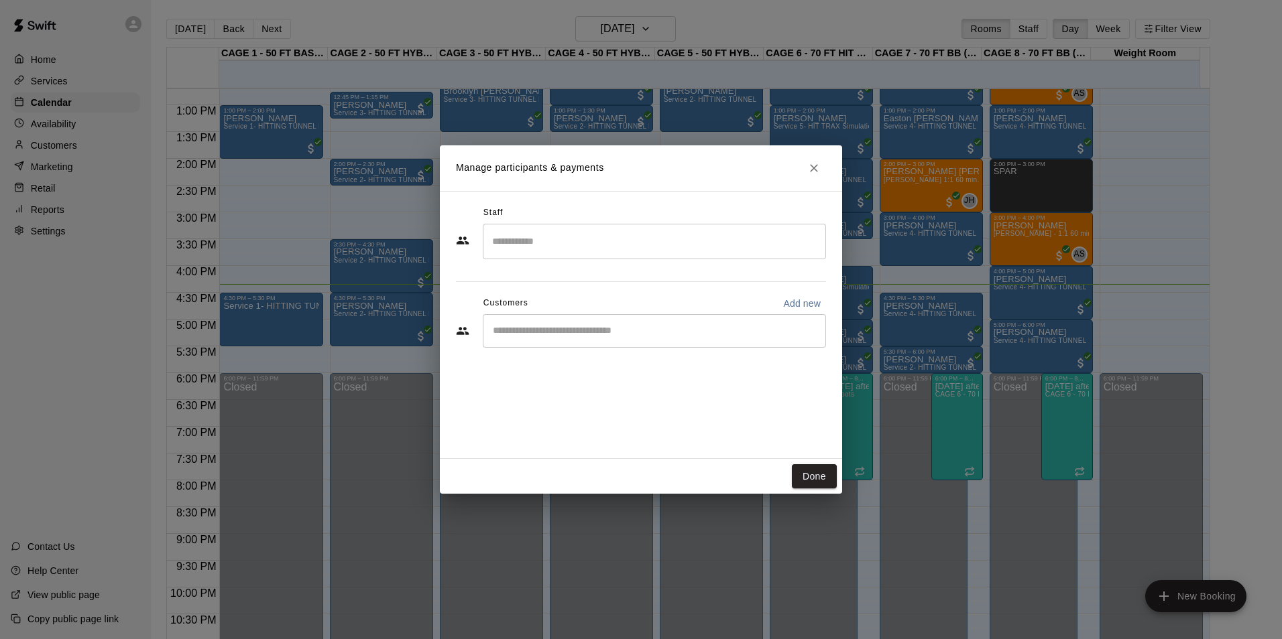
click at [610, 326] on input "Start typing to search customers..." at bounding box center [654, 330] width 331 height 13
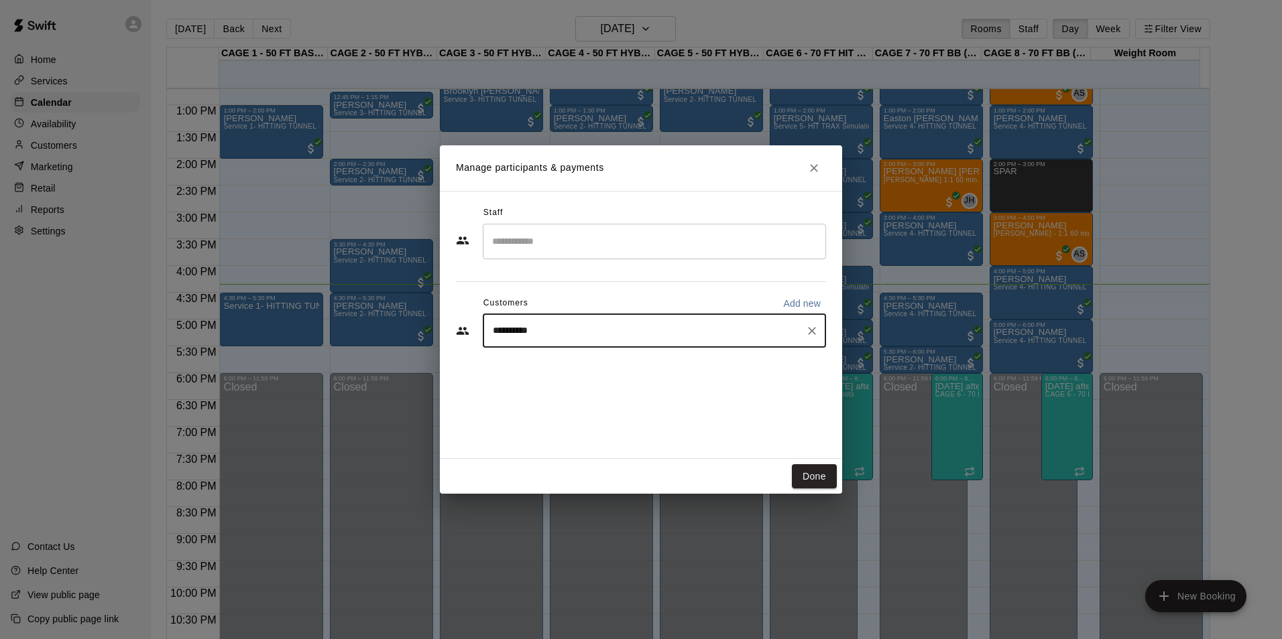
type input "**********"
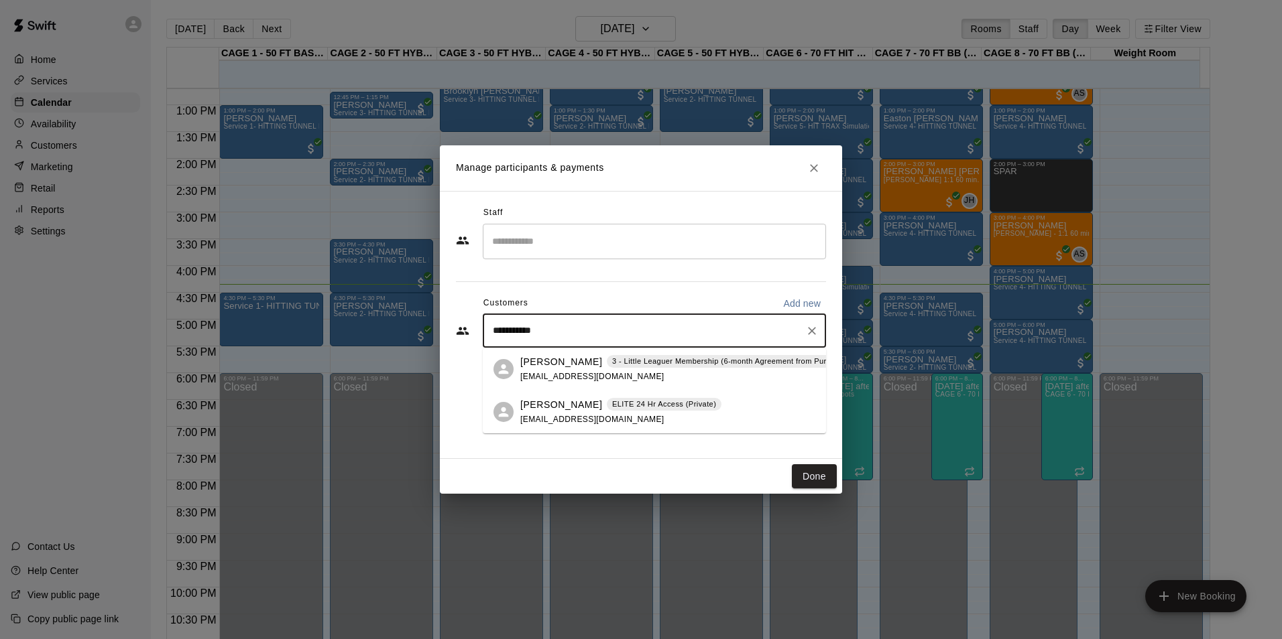
click at [541, 414] on div "[PERSON_NAME] ELITE 24 Hr Access (Private) [EMAIL_ADDRESS][DOMAIN_NAME]" at bounding box center [620, 412] width 201 height 29
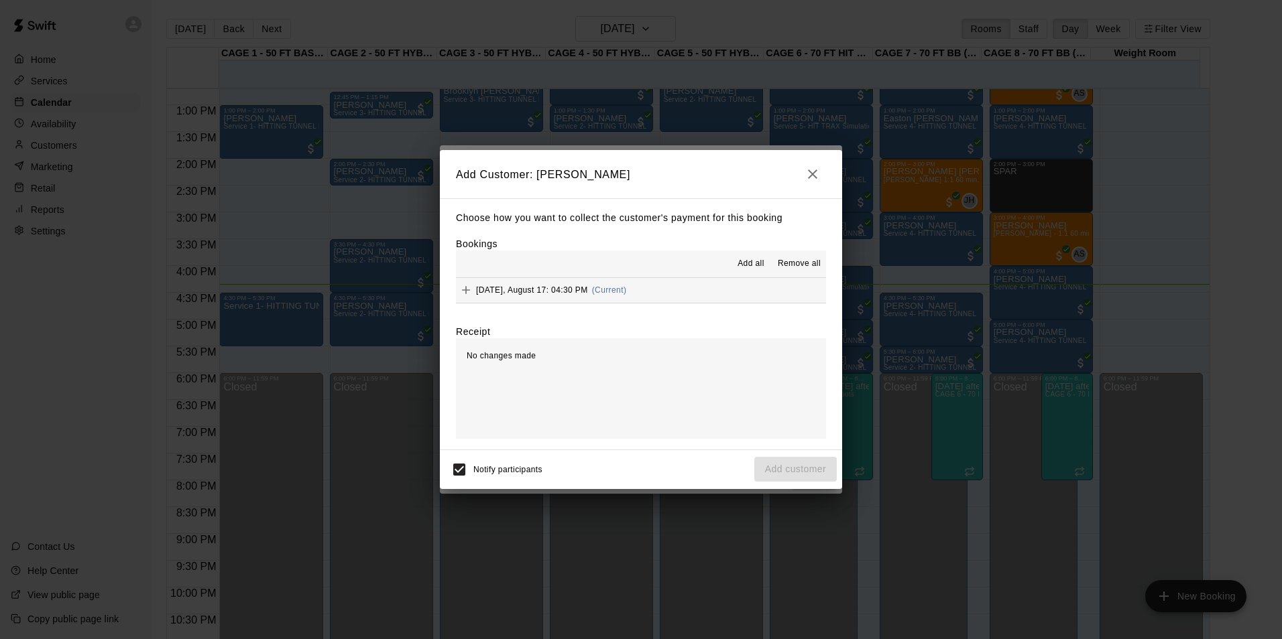
click at [721, 299] on button "[DATE], August 17: 04:30 PM (Current)" at bounding box center [641, 290] width 370 height 25
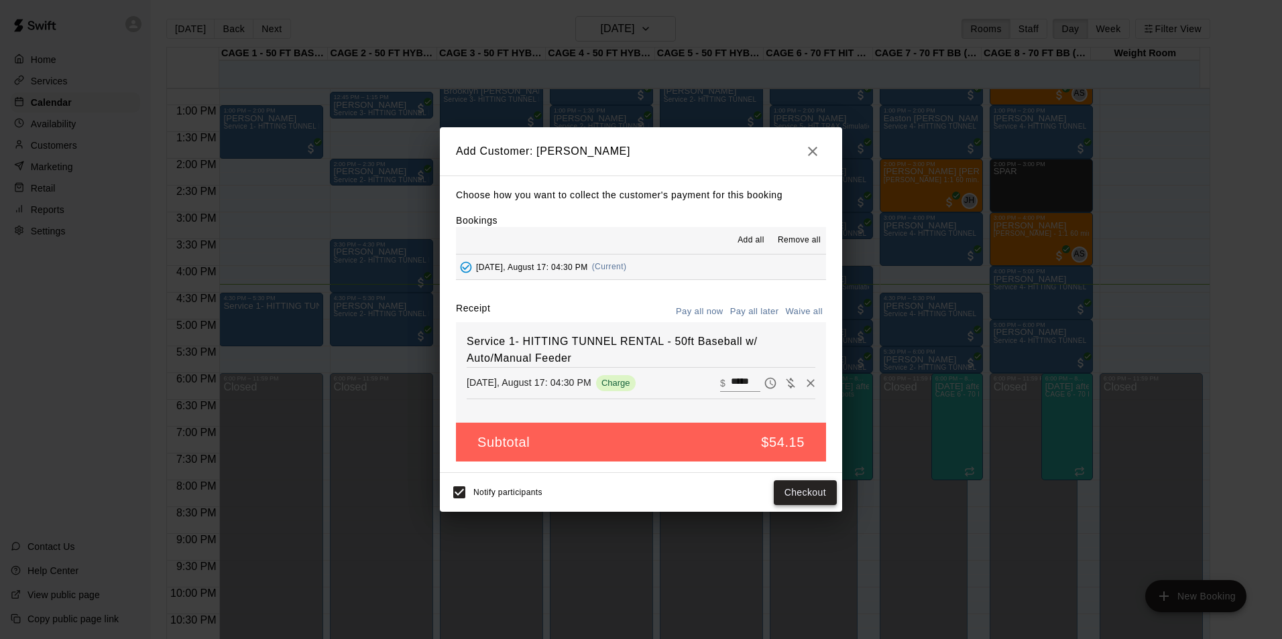
click at [806, 491] on button "Checkout" at bounding box center [805, 493] width 63 height 25
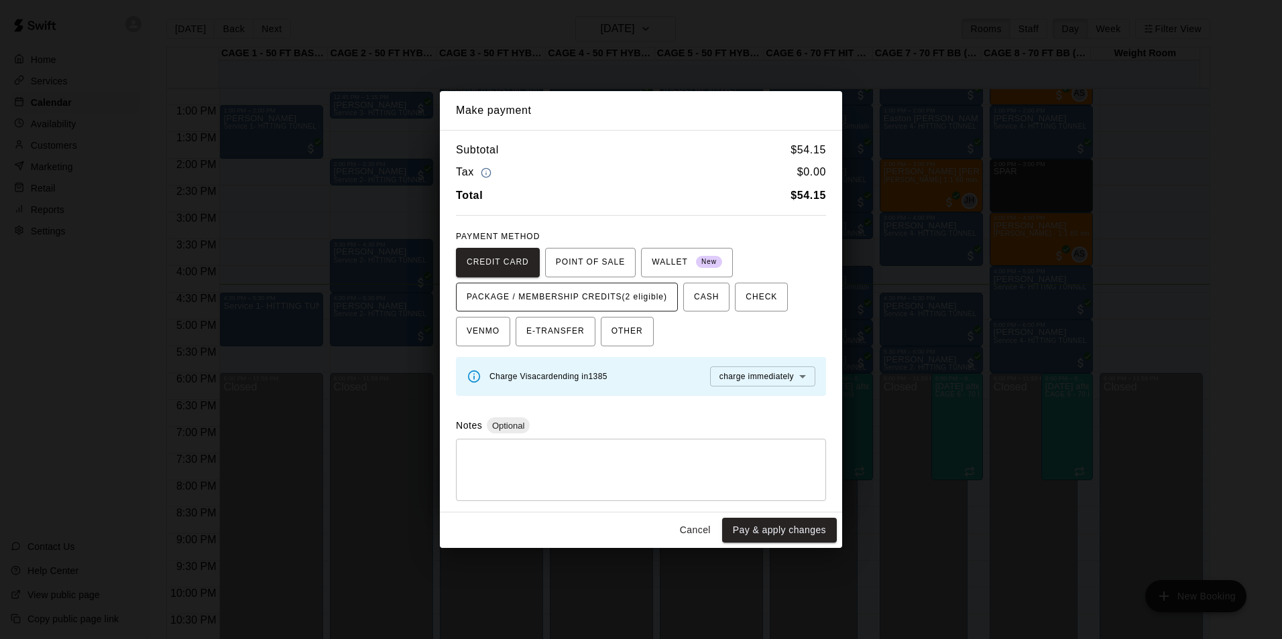
click at [587, 302] on span "PACKAGE / MEMBERSHIP CREDITS (2 eligible)" at bounding box center [567, 297] width 200 height 21
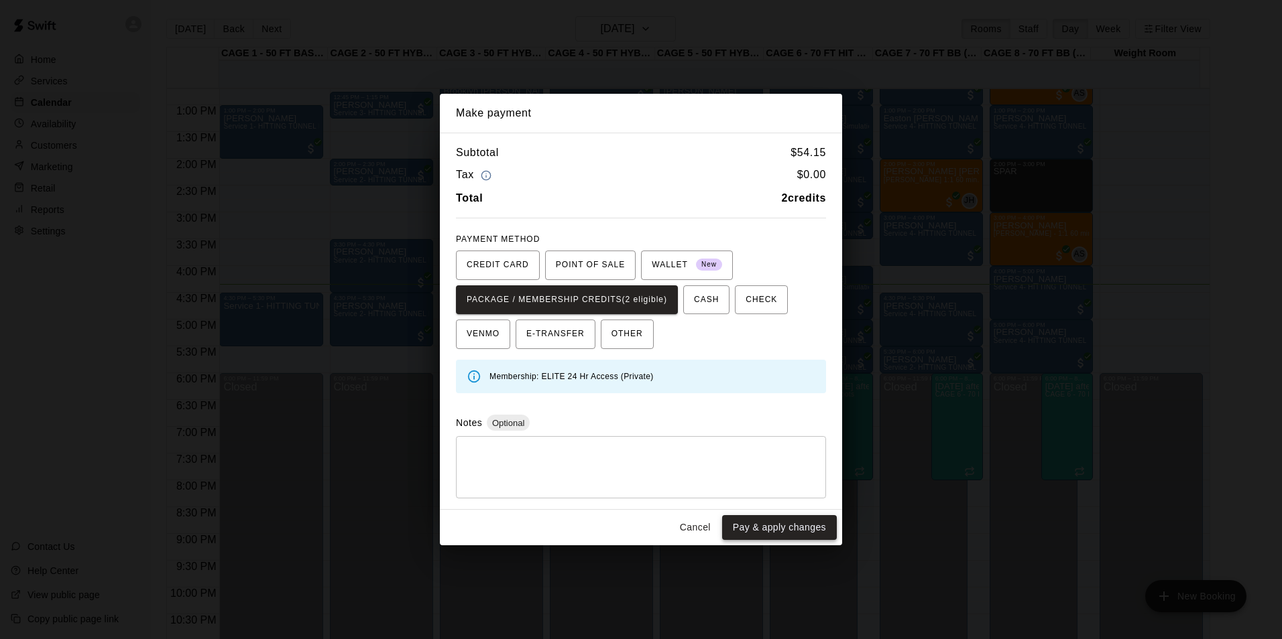
click at [768, 526] on button "Pay & apply changes" at bounding box center [779, 527] width 115 height 25
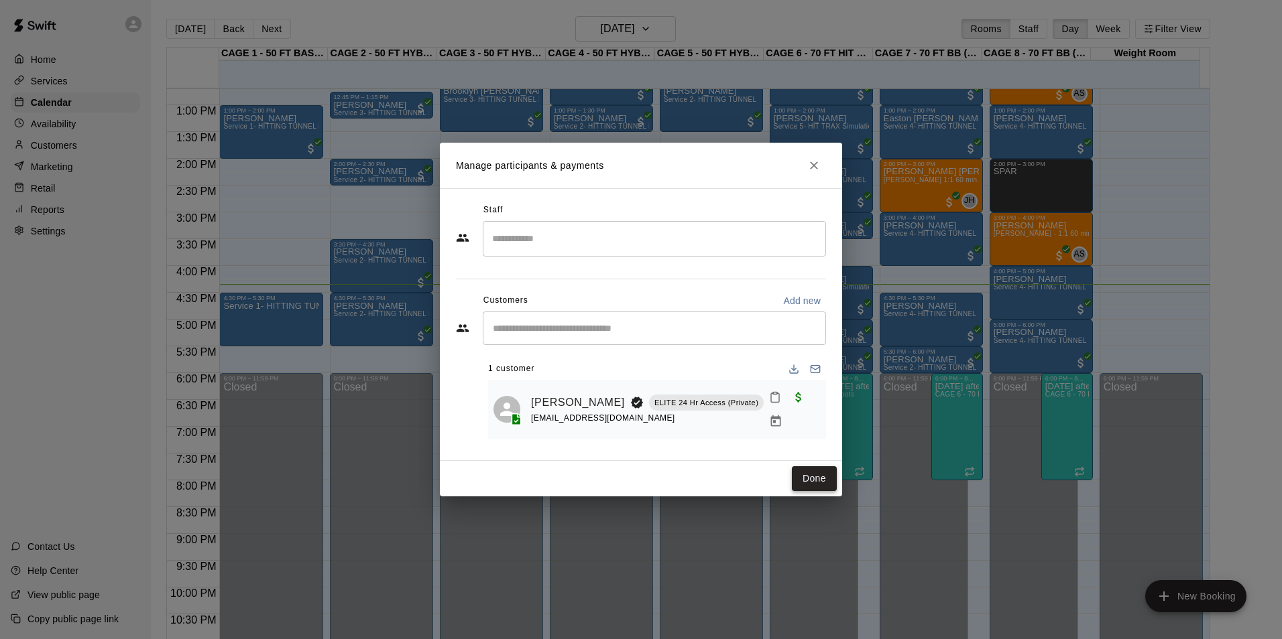
click at [803, 477] on button "Done" at bounding box center [814, 479] width 45 height 25
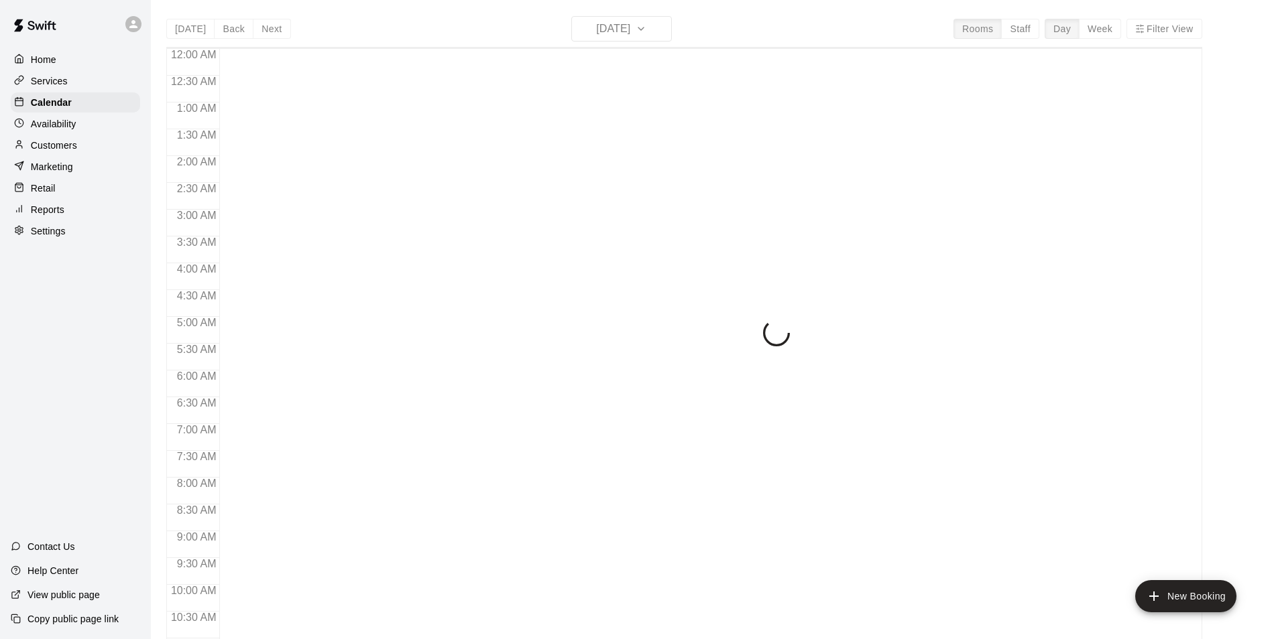
scroll to position [681, 0]
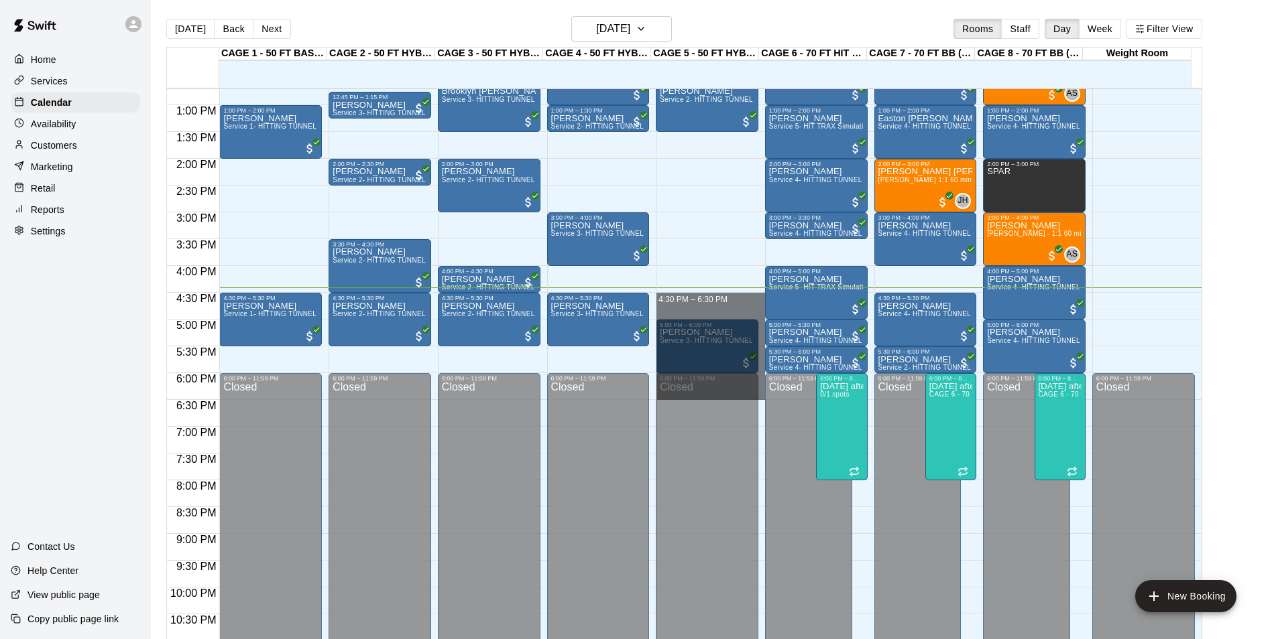
drag, startPoint x: 736, startPoint y: 302, endPoint x: 757, endPoint y: 393, distance: 93.5
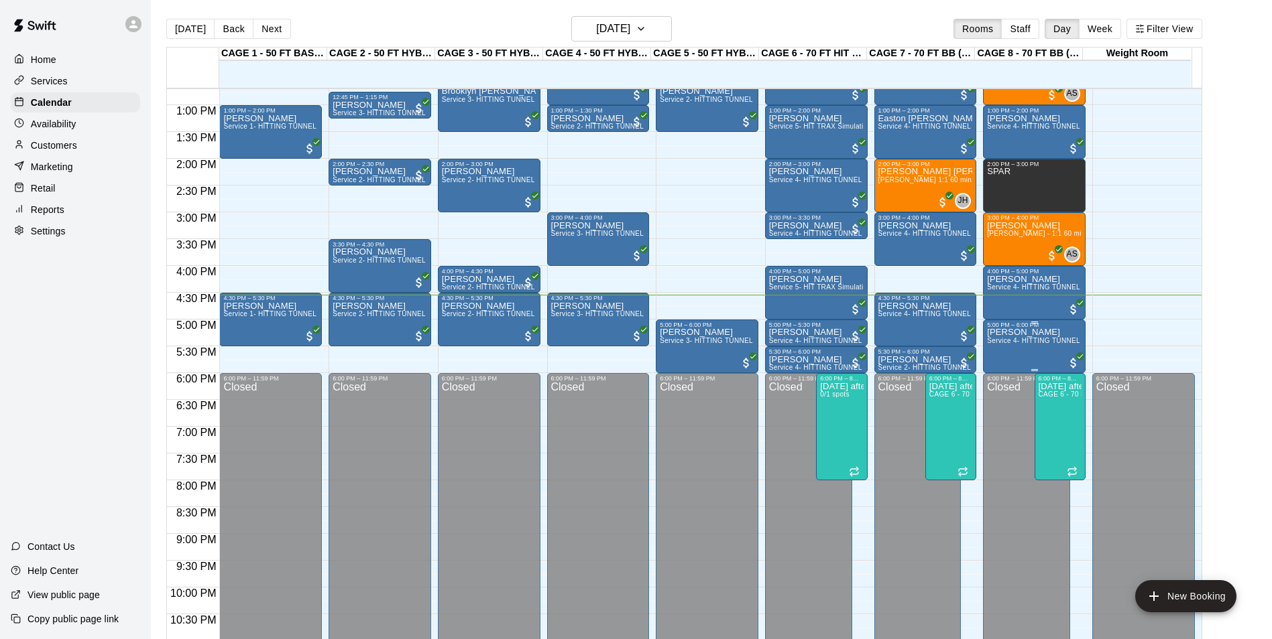
click at [996, 360] on div "[PERSON_NAME] Service 4- HITTING TUNNEL RENTAL - 70ft Baseball" at bounding box center [1034, 647] width 95 height 639
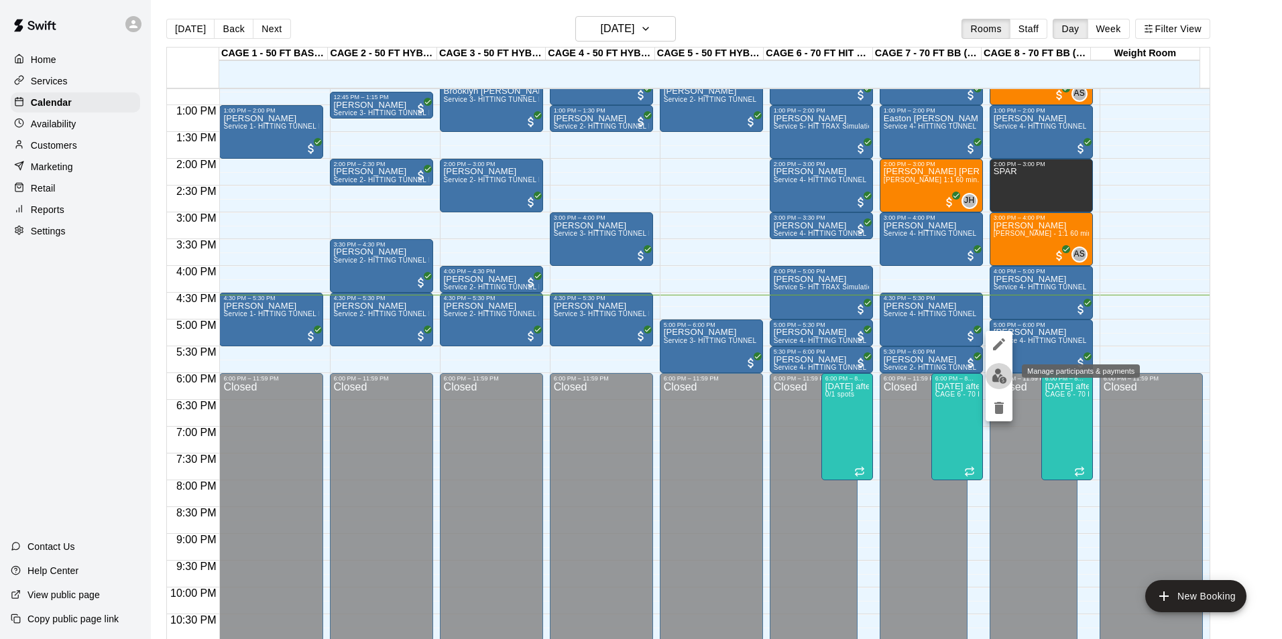
click at [1000, 377] on img "edit" at bounding box center [998, 376] width 15 height 15
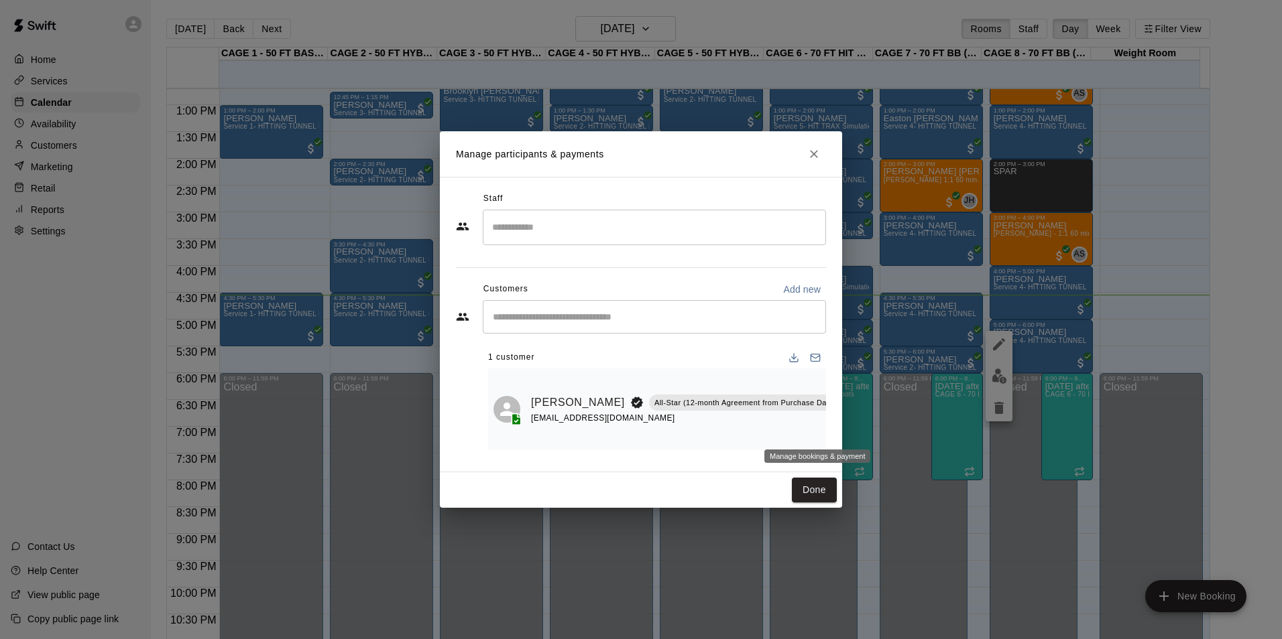
click at [863, 436] on button "Manage bookings & payment" at bounding box center [875, 433] width 24 height 24
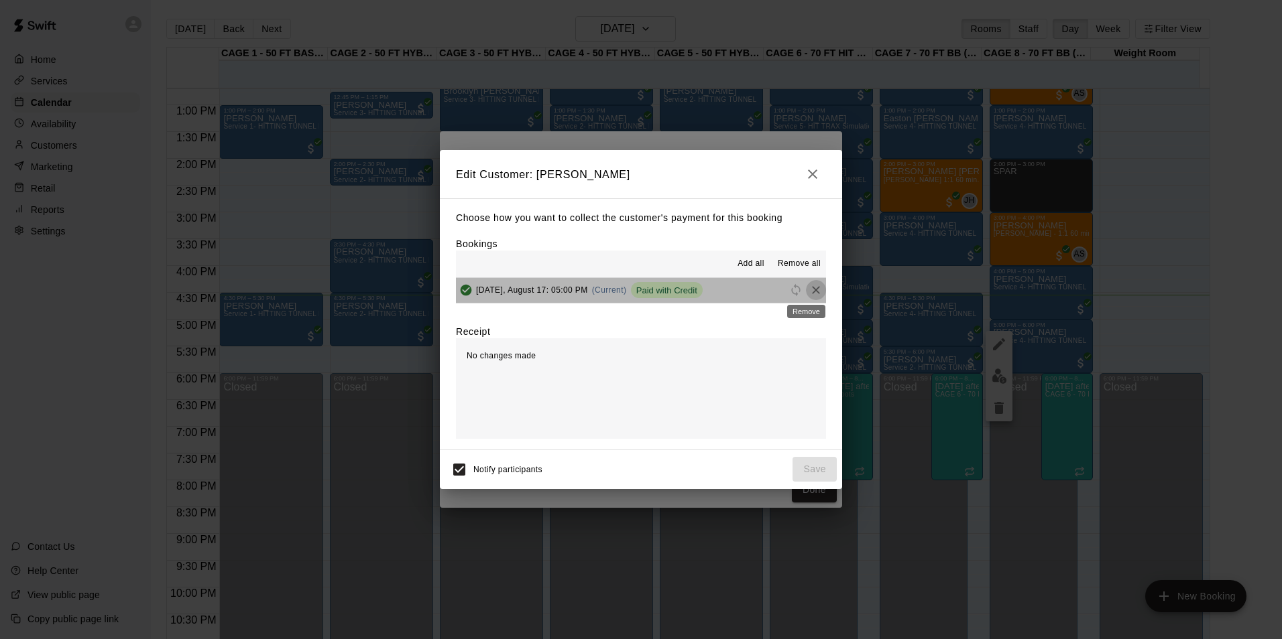
click at [809, 286] on icon "Remove" at bounding box center [815, 290] width 13 height 13
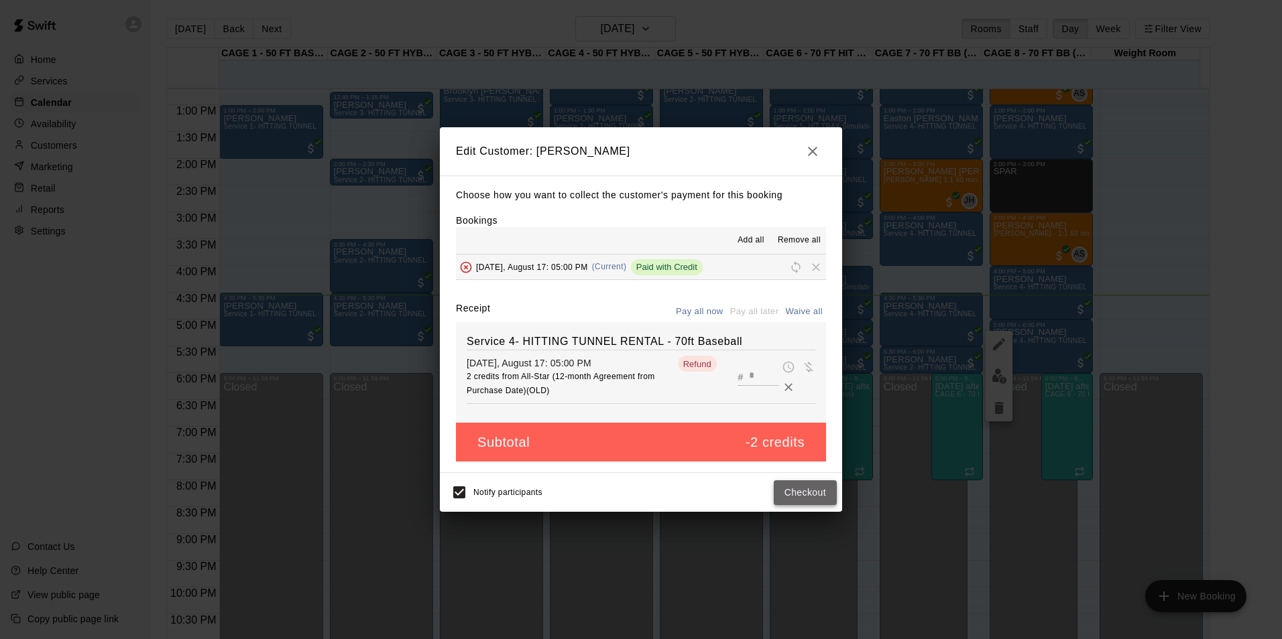
click at [814, 498] on button "Checkout" at bounding box center [805, 493] width 63 height 25
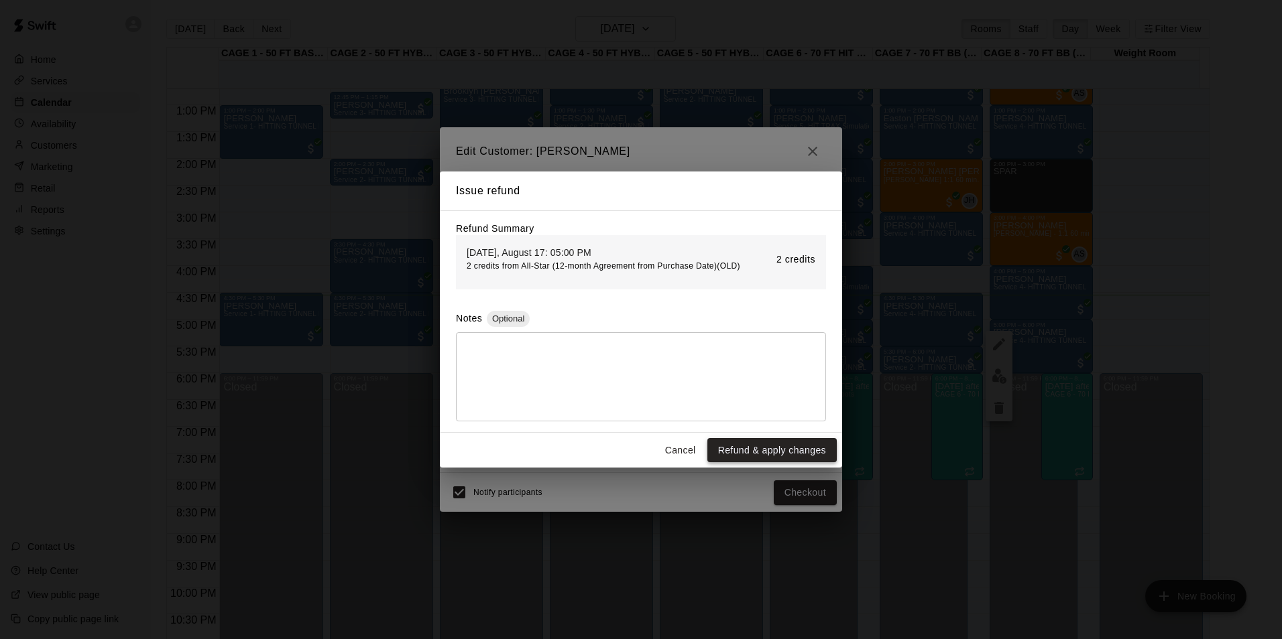
click at [800, 445] on button "Refund & apply changes" at bounding box center [771, 450] width 129 height 25
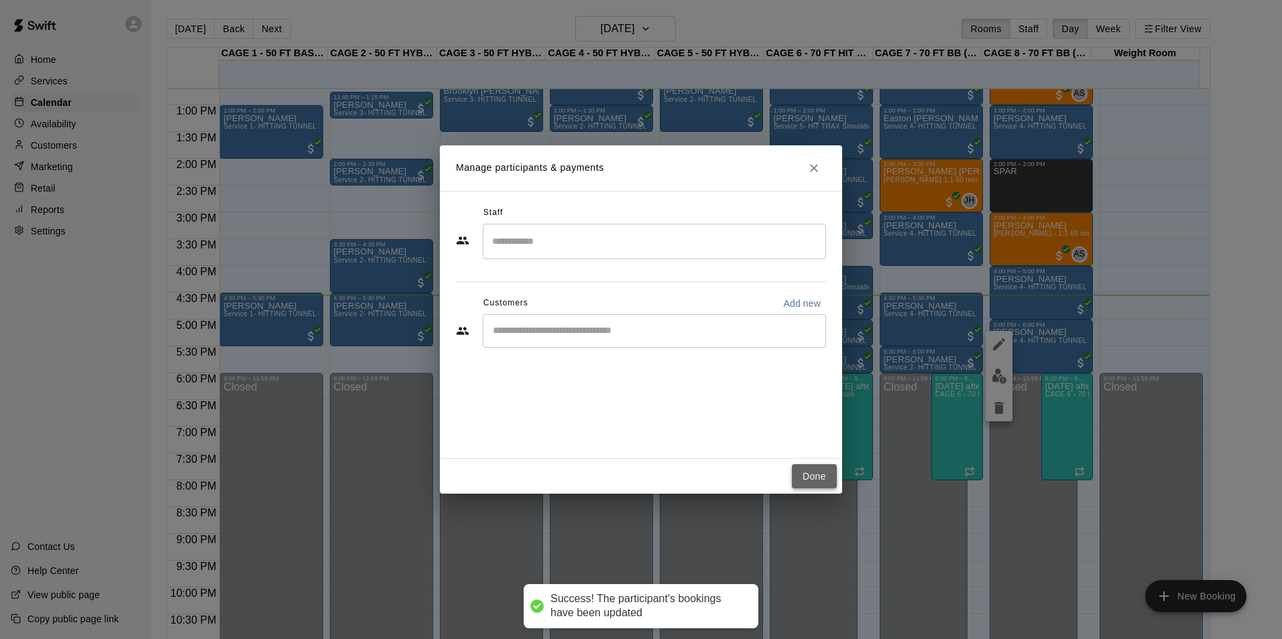
click at [814, 480] on button "Done" at bounding box center [814, 477] width 45 height 25
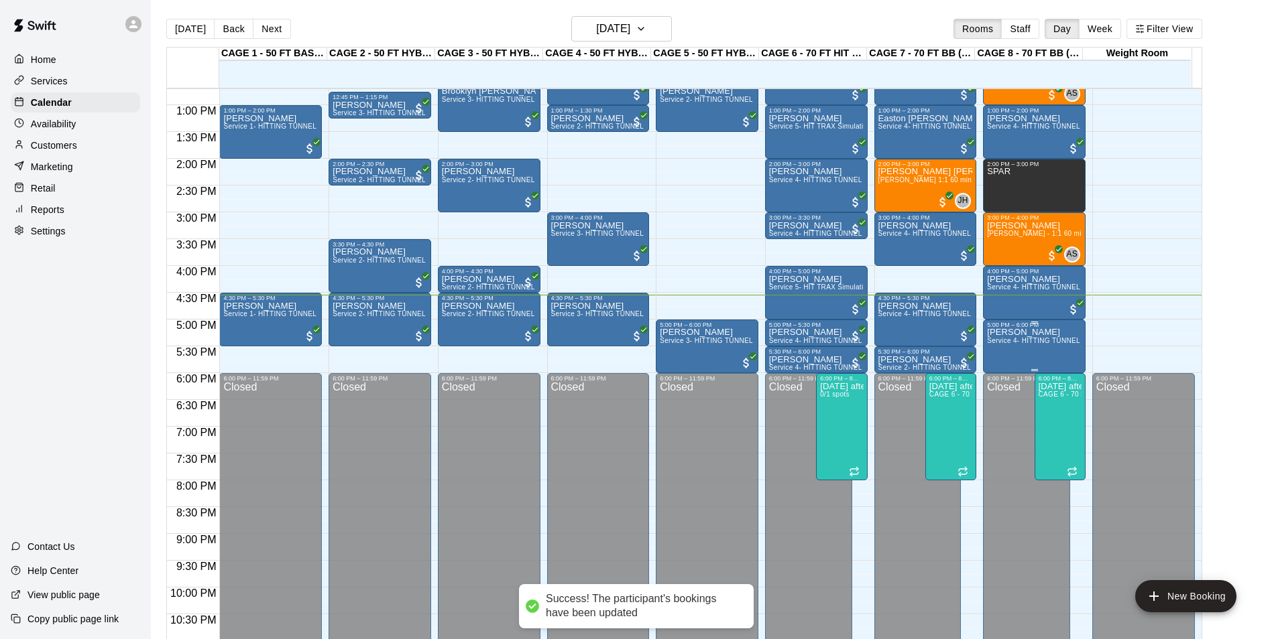
click at [1016, 358] on div "[PERSON_NAME] Service 4- HITTING TUNNEL RENTAL - 70ft Baseball" at bounding box center [1034, 647] width 95 height 639
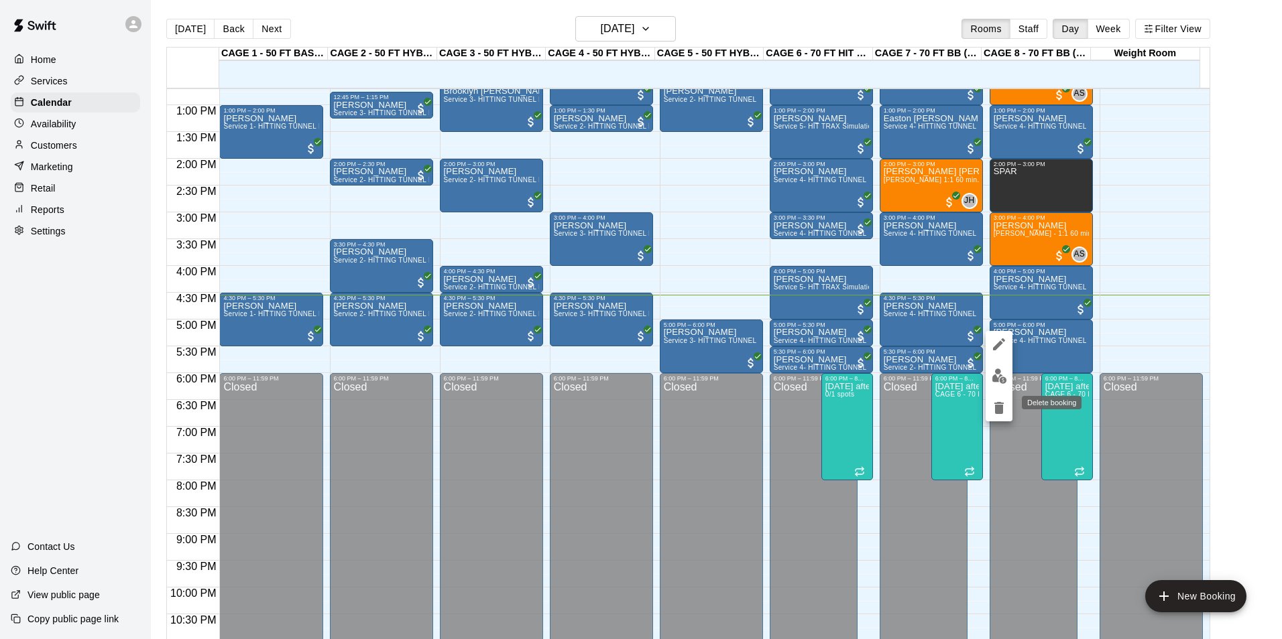
click at [997, 409] on icon "delete" at bounding box center [998, 408] width 9 height 12
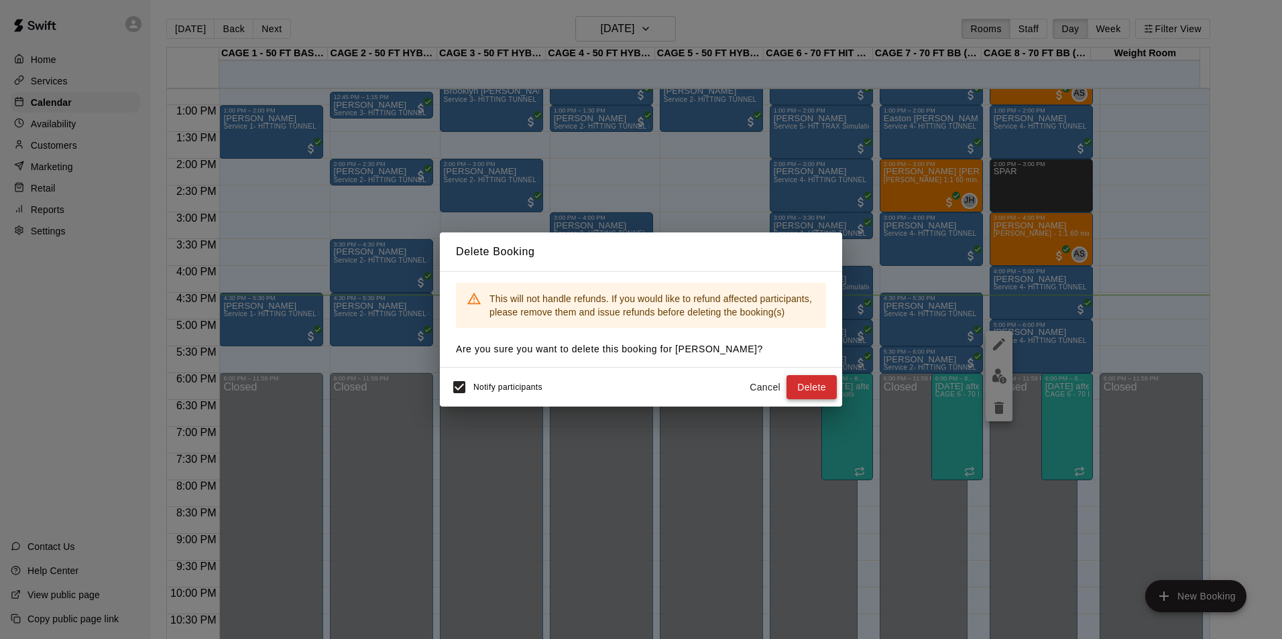
click at [808, 386] on button "Delete" at bounding box center [811, 387] width 50 height 25
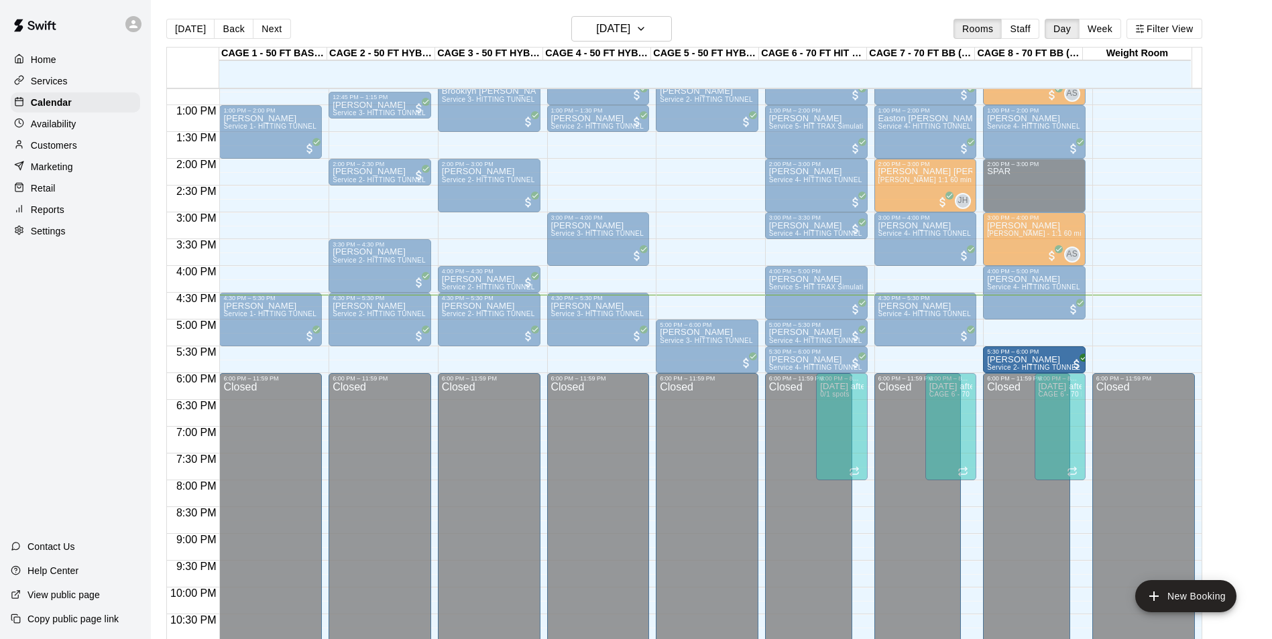
drag, startPoint x: 896, startPoint y: 364, endPoint x: 987, endPoint y: 369, distance: 91.3
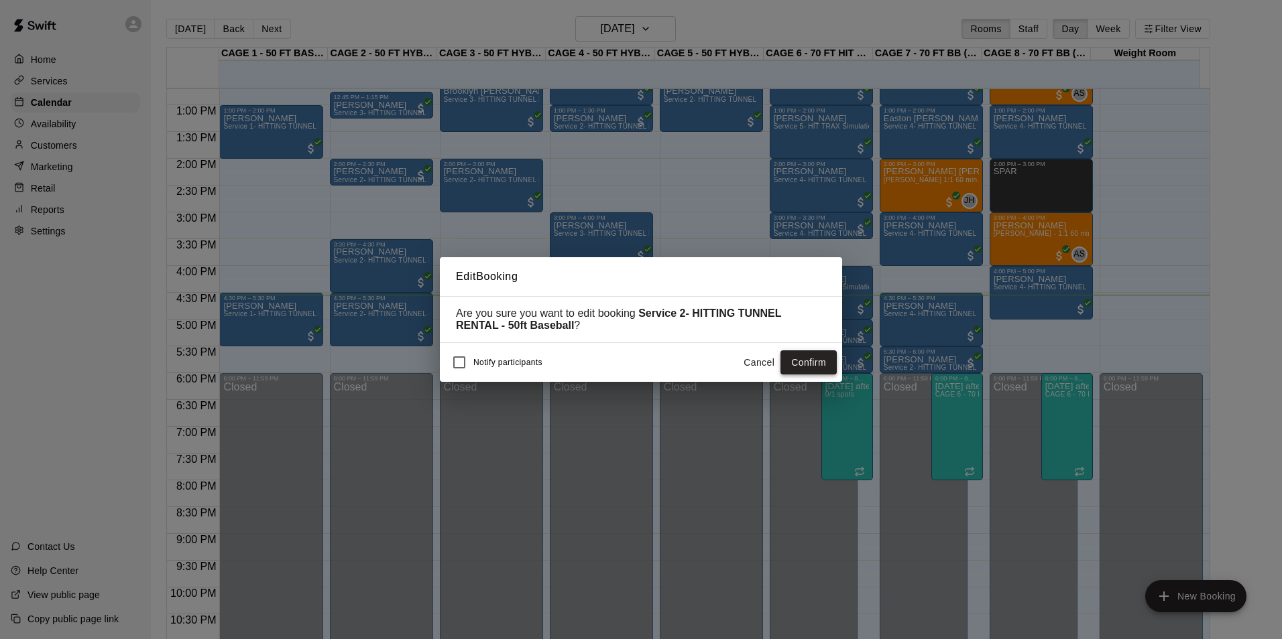
click at [808, 359] on button "Confirm" at bounding box center [808, 363] width 56 height 25
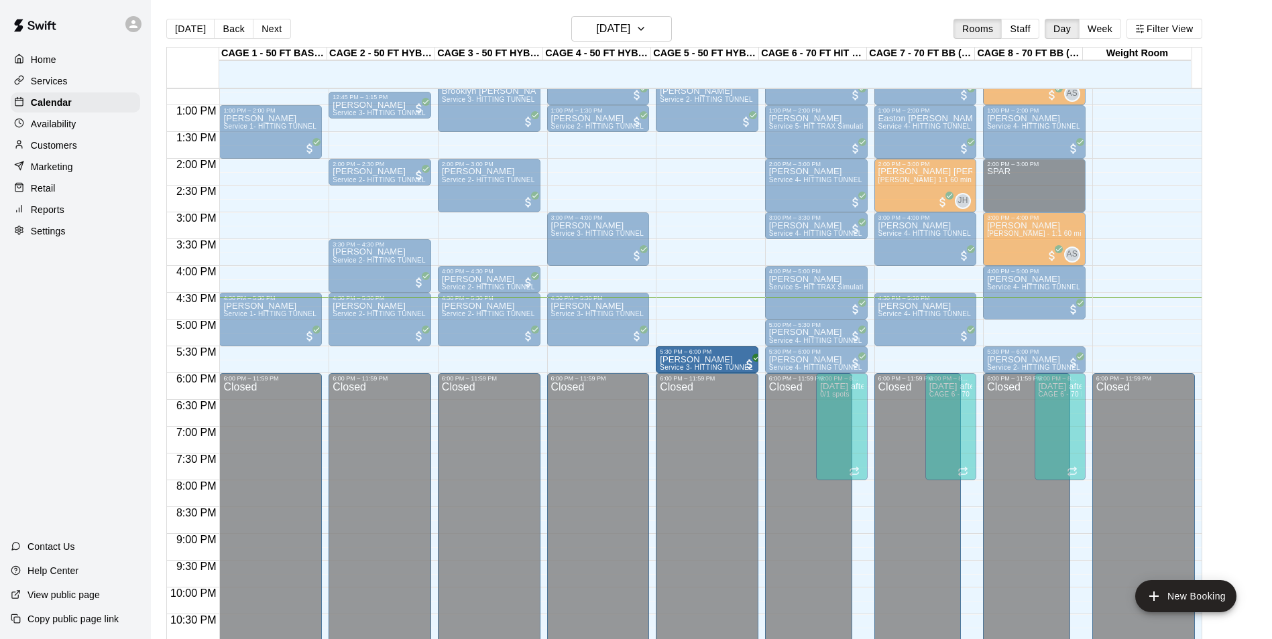
drag, startPoint x: 706, startPoint y: 323, endPoint x: 706, endPoint y: 353, distance: 29.5
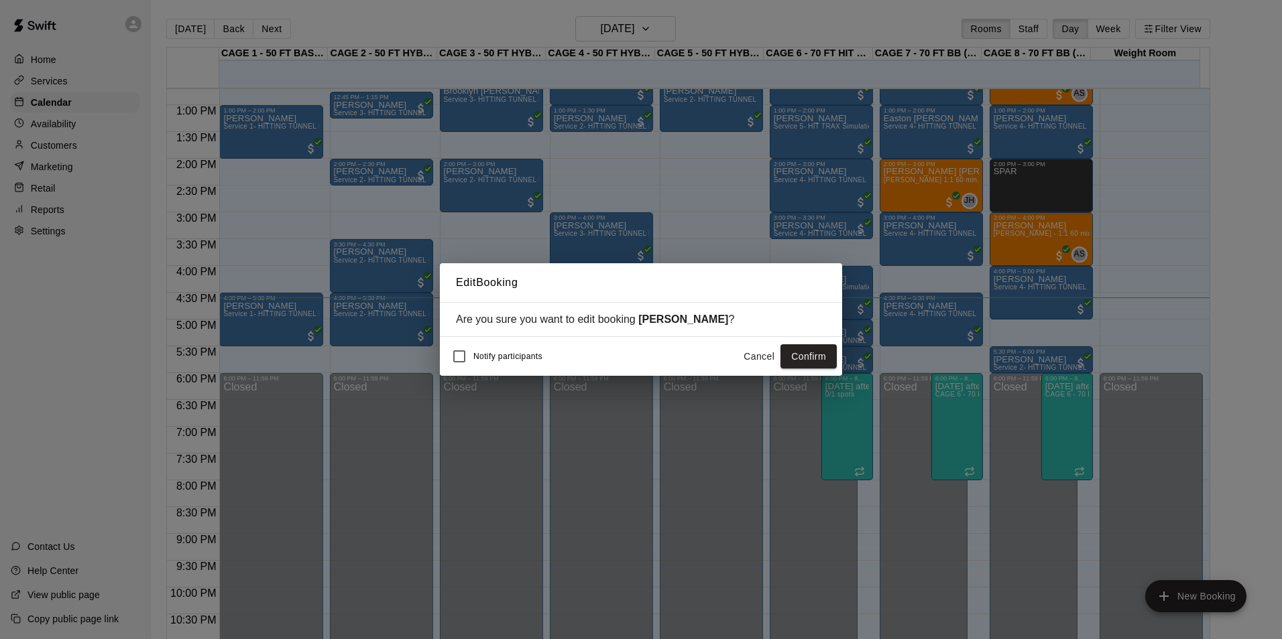
click at [747, 358] on button "Cancel" at bounding box center [758, 357] width 43 height 25
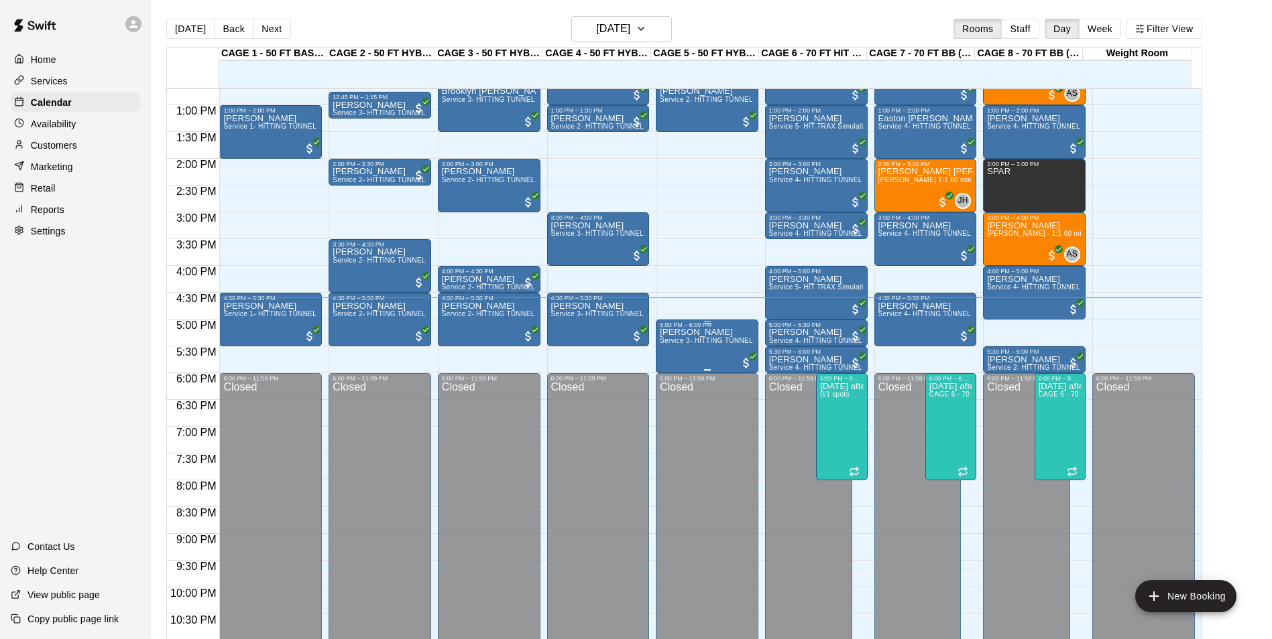
click at [676, 352] on div "[PERSON_NAME] Service 3- HITTING TUNNEL RENTAL - 50ft Softball" at bounding box center [707, 647] width 95 height 639
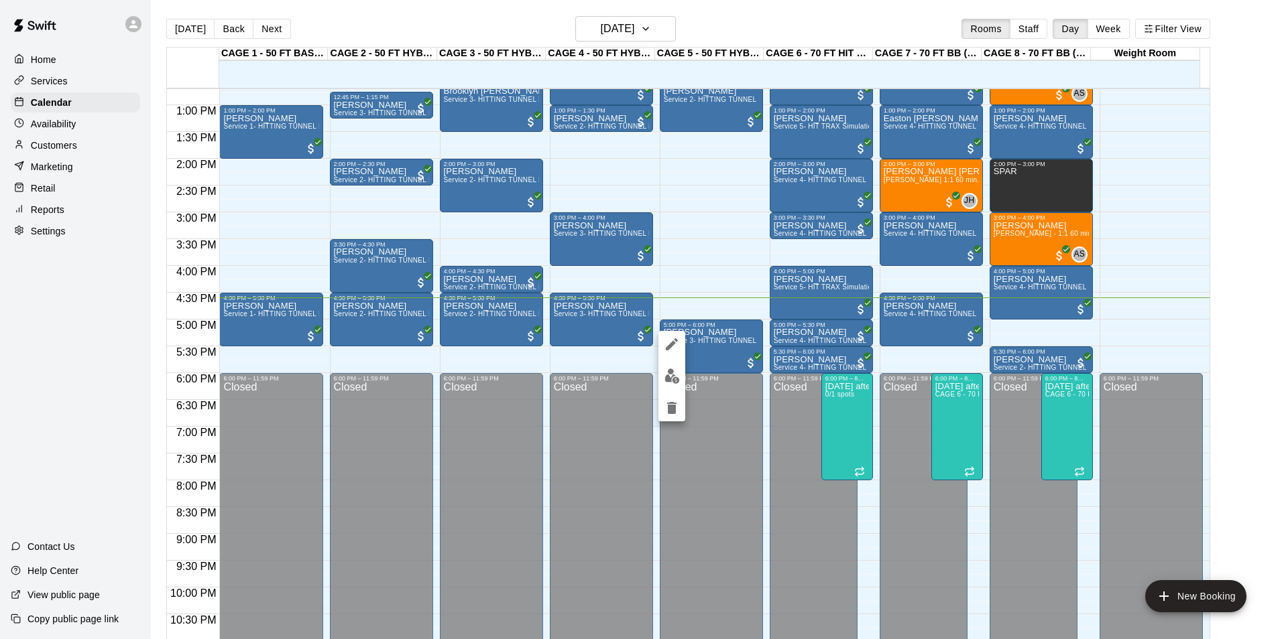
click at [668, 347] on icon "edit" at bounding box center [672, 344] width 12 height 12
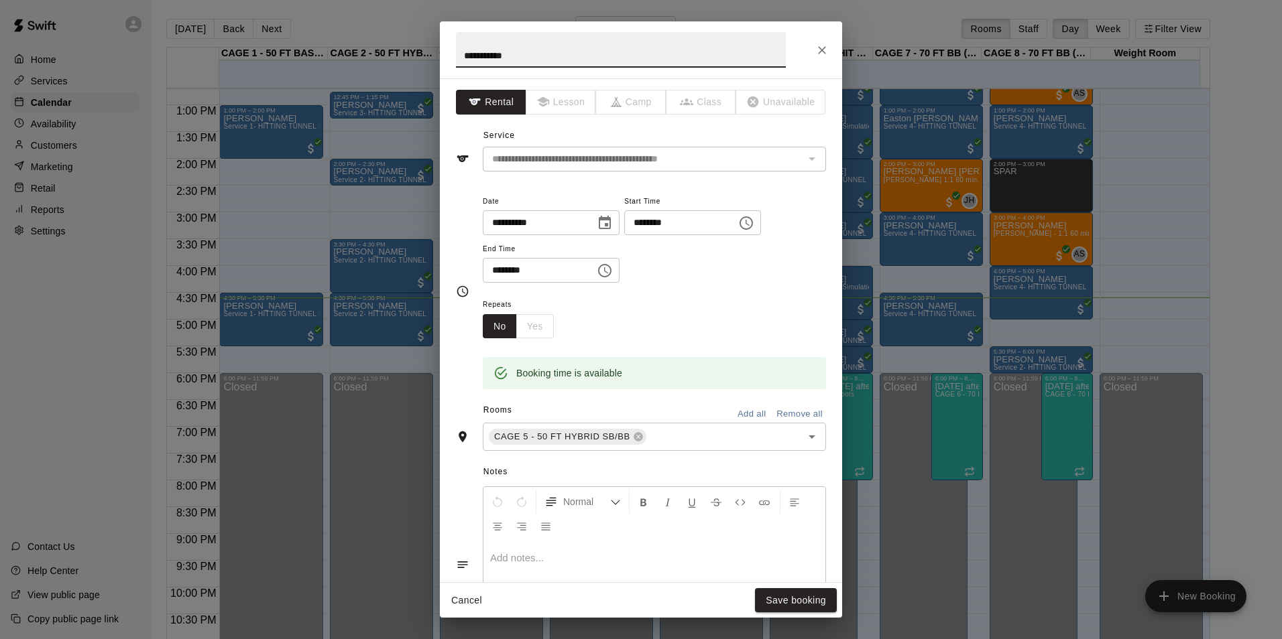
click at [497, 273] on input "********" at bounding box center [534, 270] width 103 height 25
click at [666, 223] on input "********" at bounding box center [675, 222] width 103 height 25
type input "********"
click at [775, 605] on button "Save booking" at bounding box center [796, 601] width 82 height 25
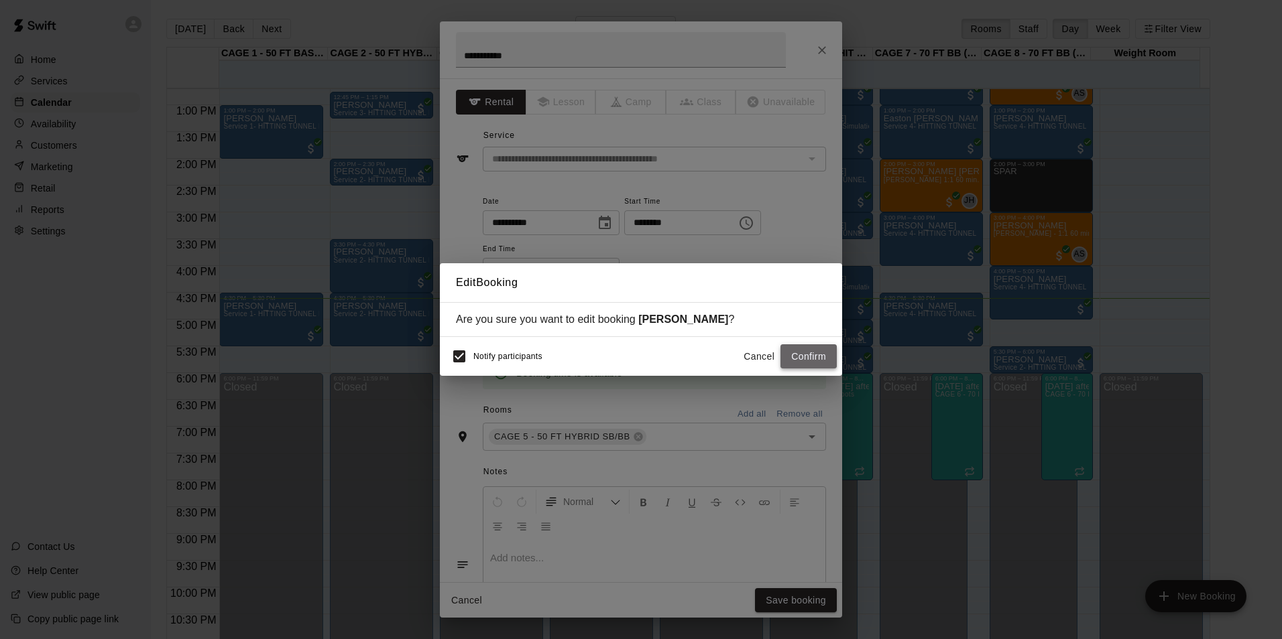
click at [797, 365] on button "Confirm" at bounding box center [808, 357] width 56 height 25
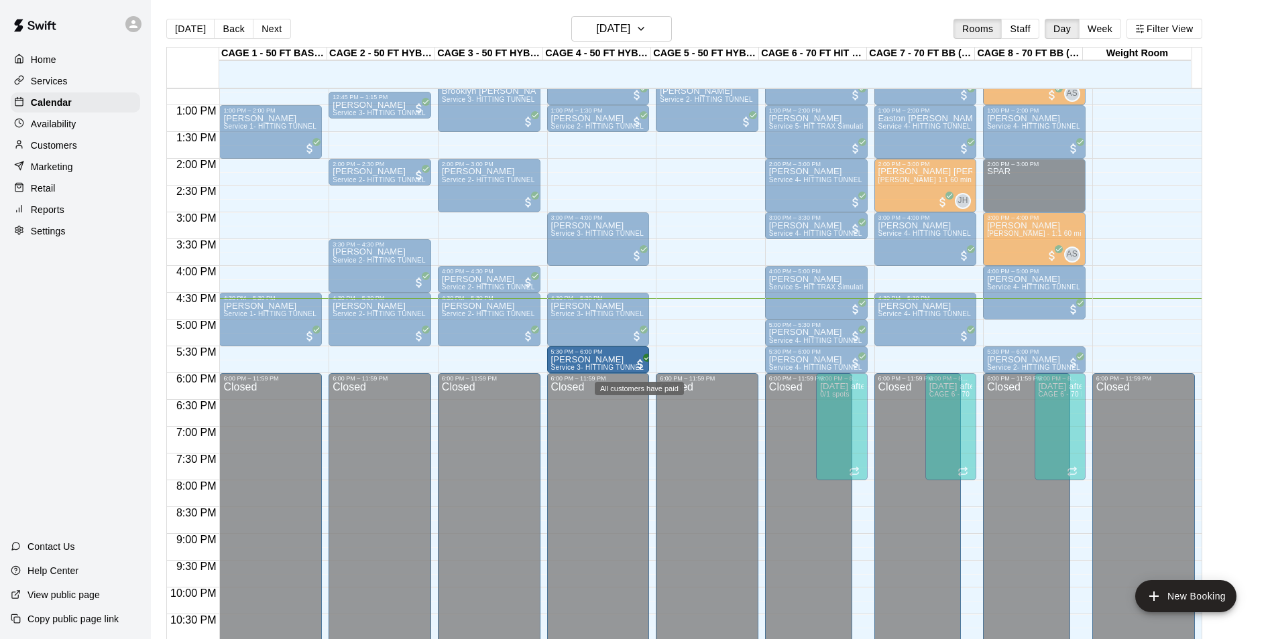
drag, startPoint x: 677, startPoint y: 360, endPoint x: 633, endPoint y: 365, distance: 43.9
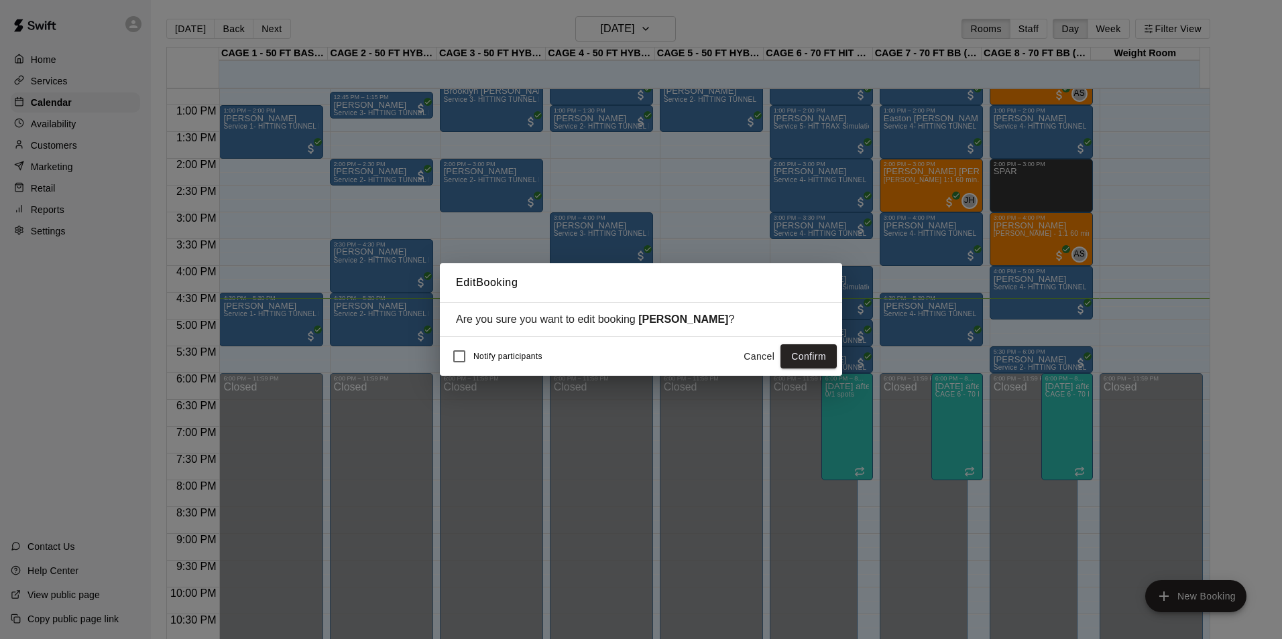
click at [803, 350] on button "Confirm" at bounding box center [808, 357] width 56 height 25
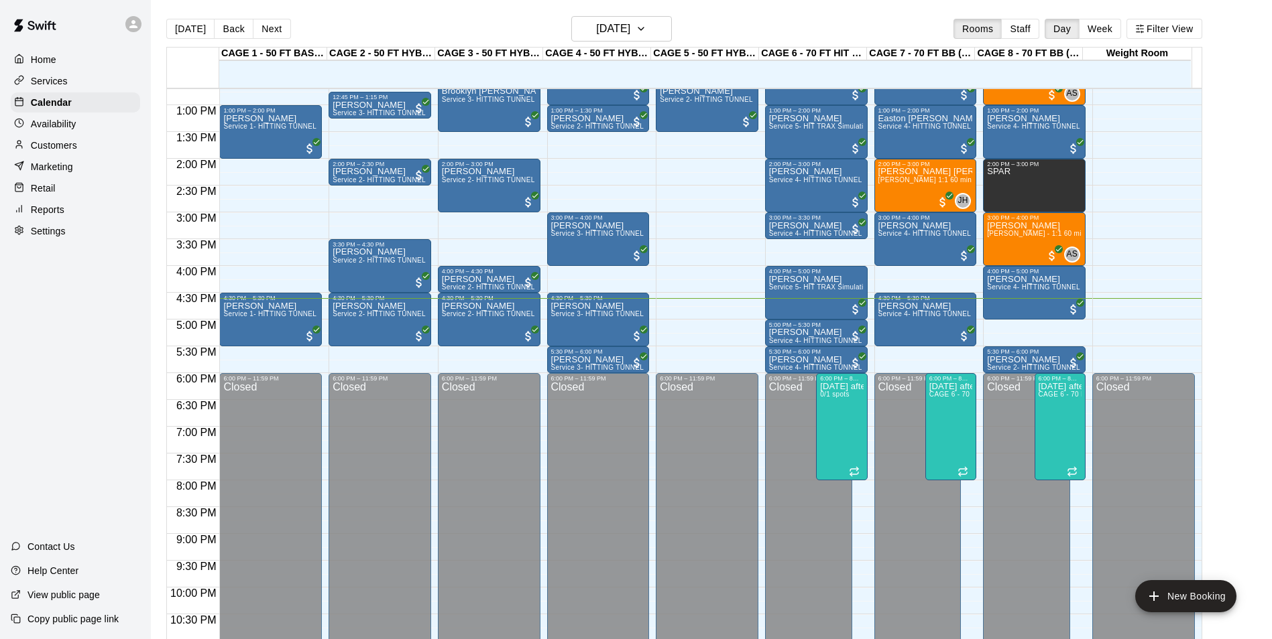
click at [45, 149] on p "Customers" at bounding box center [54, 145] width 46 height 13
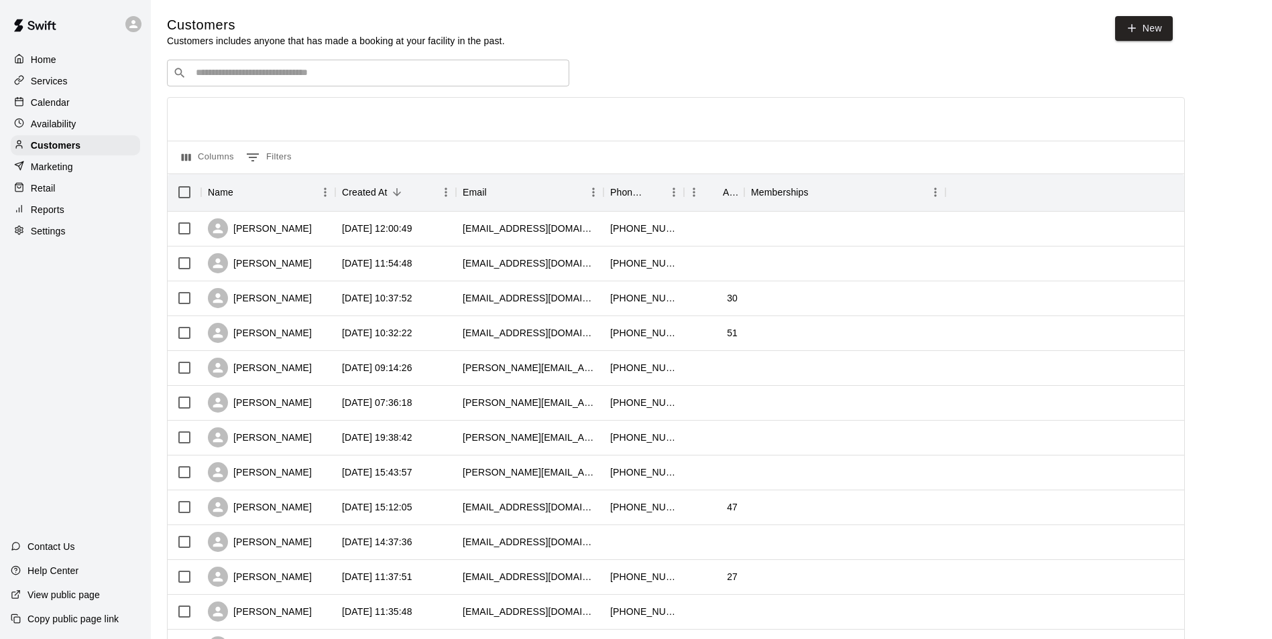
click at [63, 133] on div "Availability" at bounding box center [75, 124] width 129 height 20
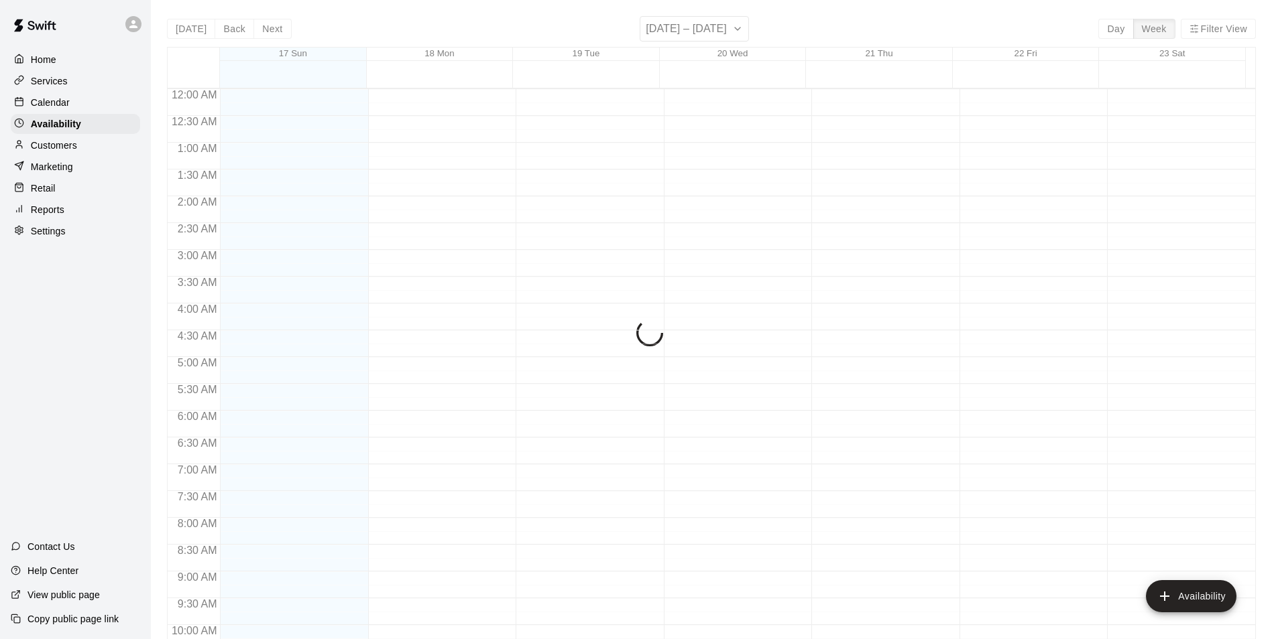
scroll to position [722, 0]
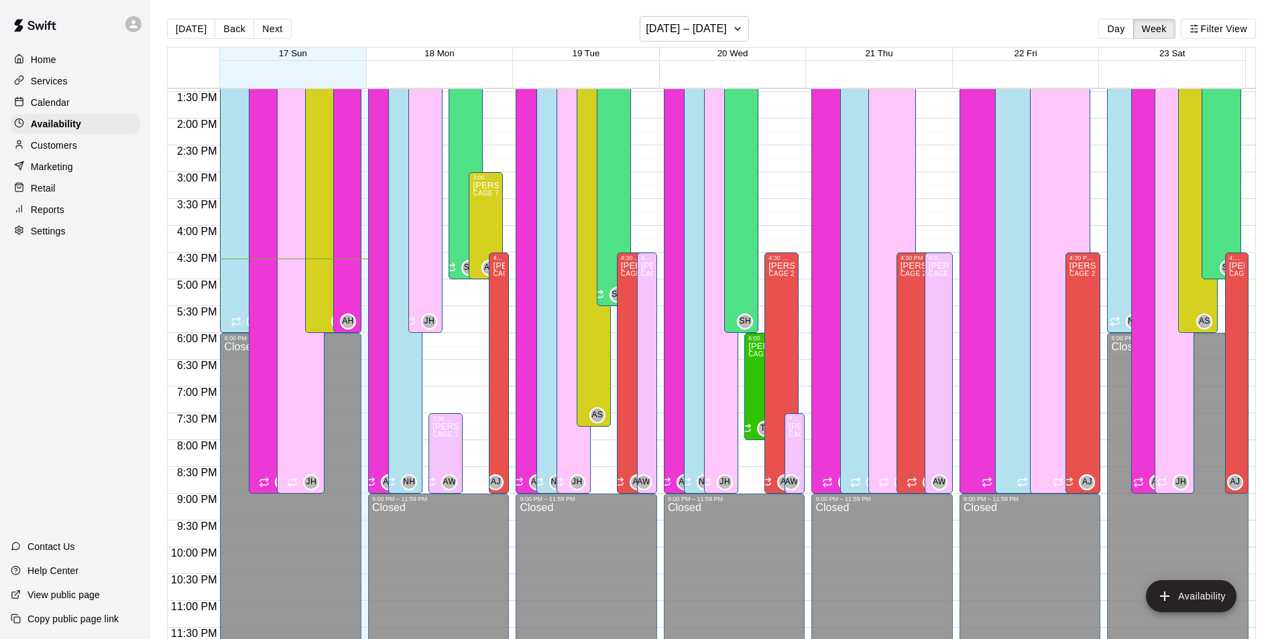
click at [49, 81] on p "Services" at bounding box center [49, 80] width 37 height 13
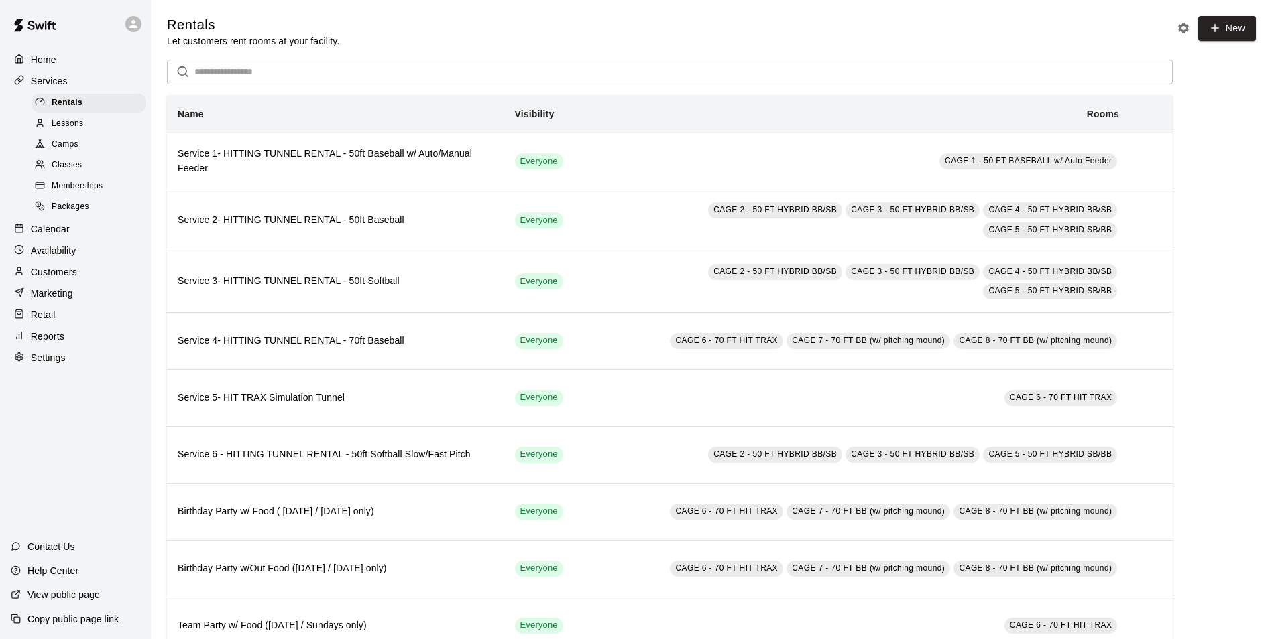
click at [73, 131] on span "Lessons" at bounding box center [68, 123] width 32 height 13
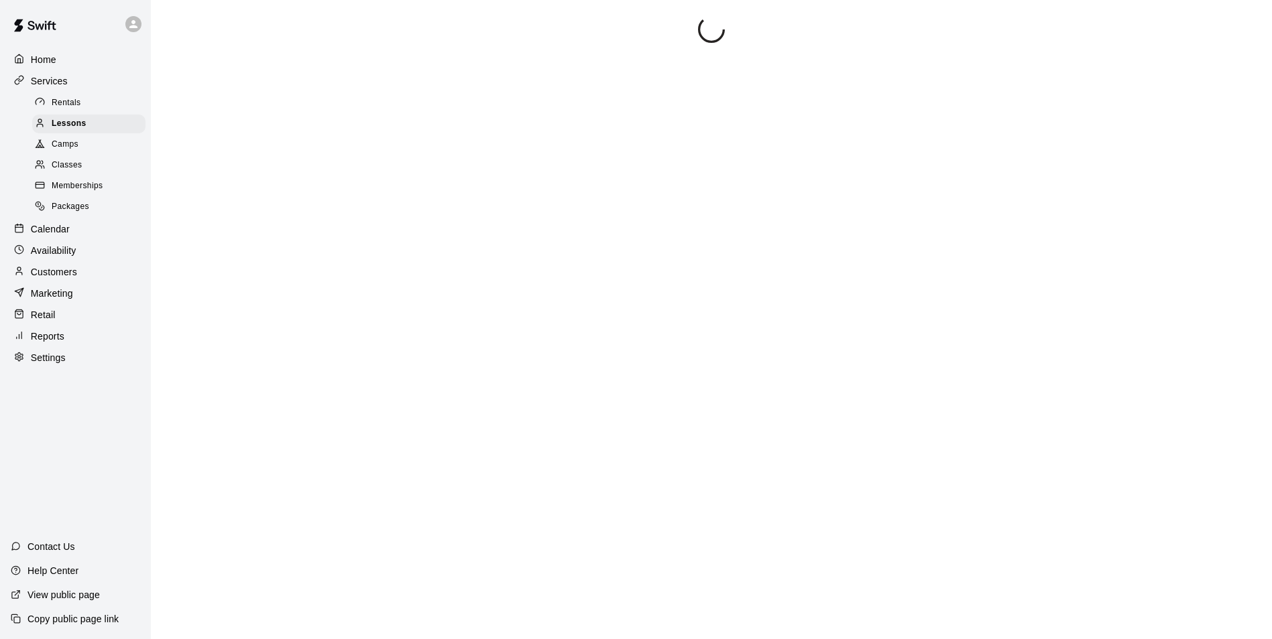
click at [79, 97] on div "Rentals" at bounding box center [88, 103] width 113 height 19
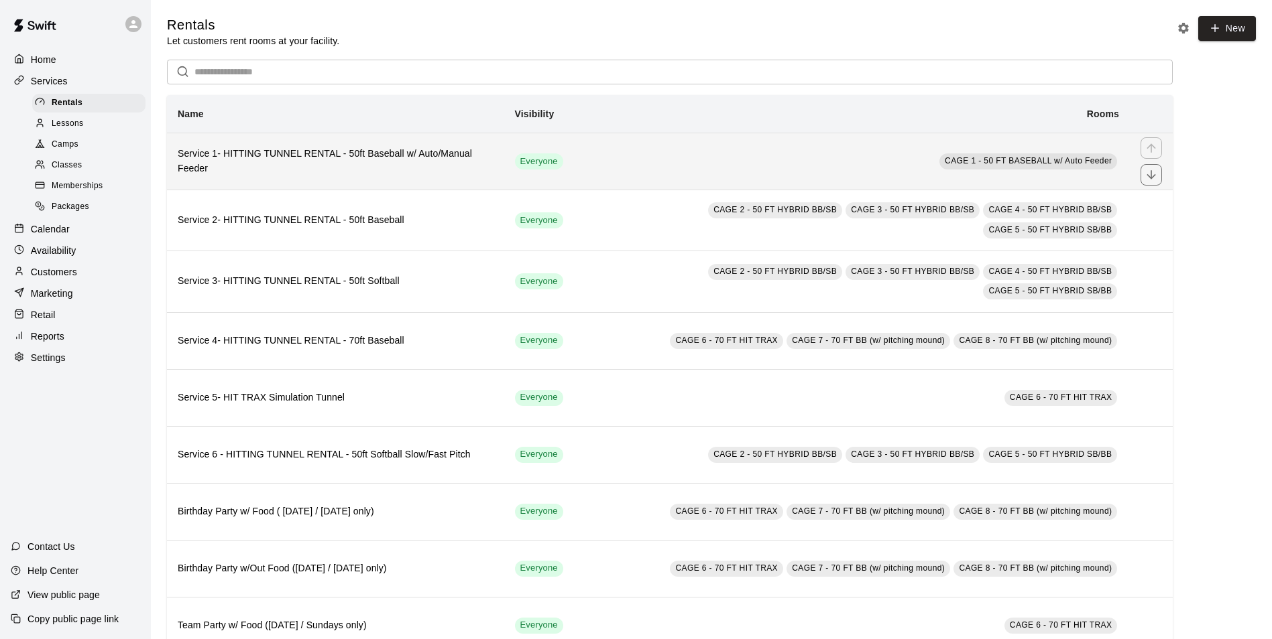
click at [778, 162] on td "CAGE 1 - 50 FT BASEBALL w/ Auto Feeder" at bounding box center [852, 161] width 556 height 57
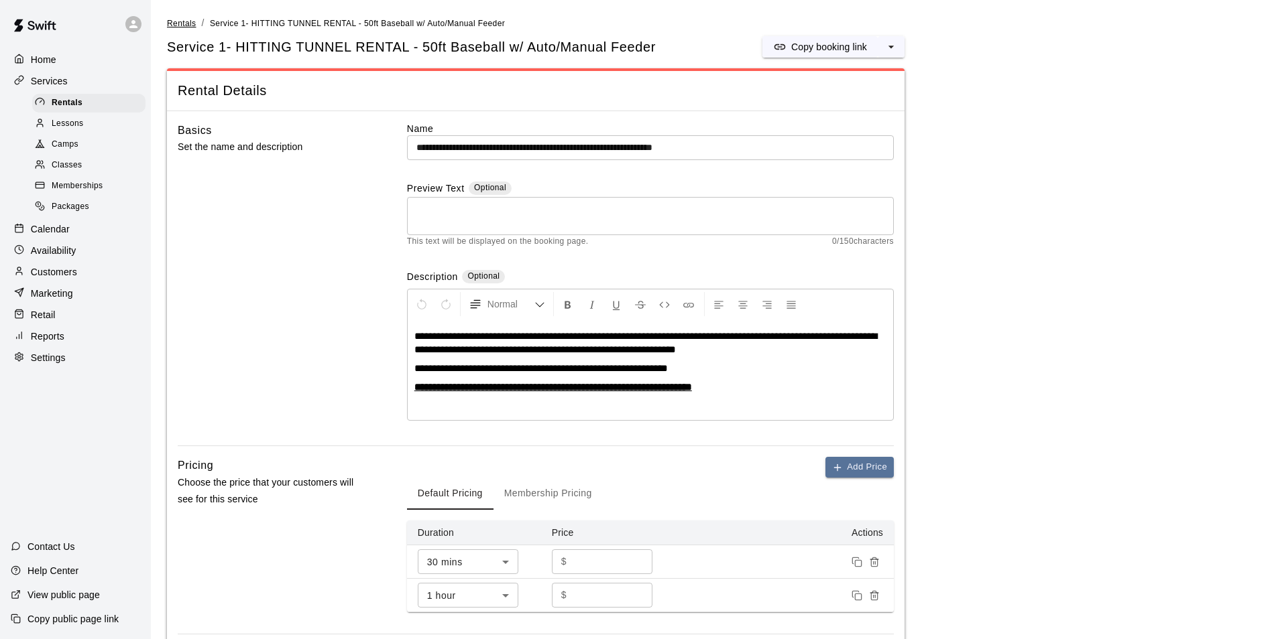
click at [176, 22] on span "Rentals" at bounding box center [181, 23] width 29 height 9
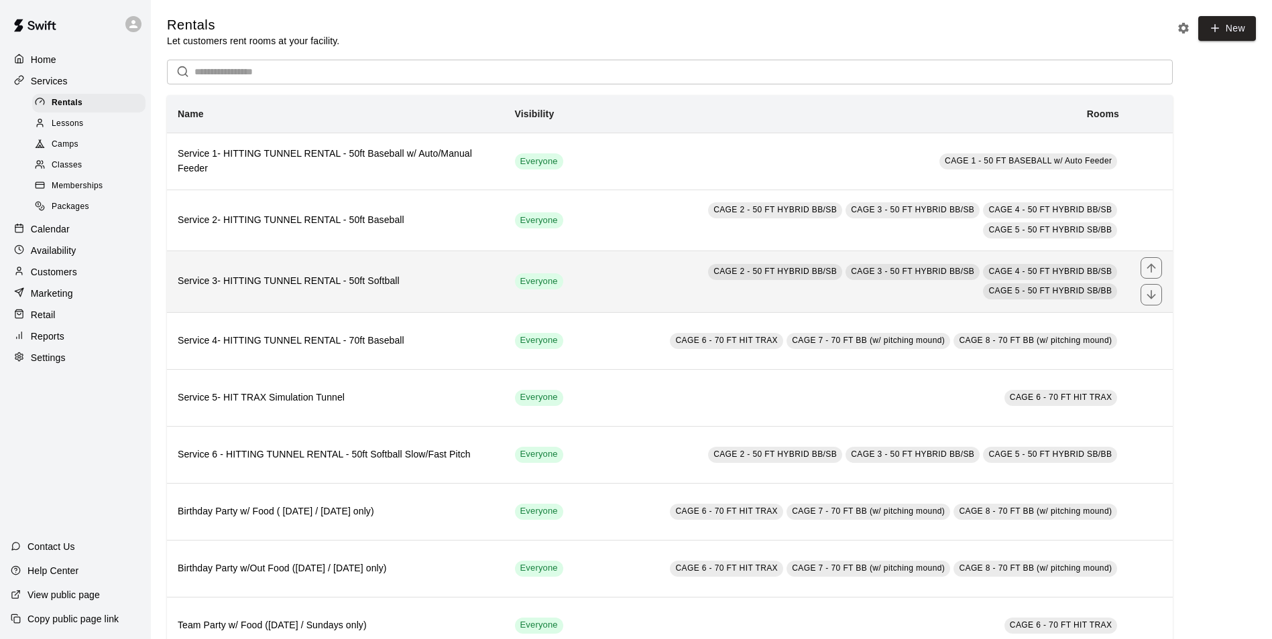
click at [386, 265] on th "Service 3- HITTING TUNNEL RENTAL - 50ft Softball" at bounding box center [335, 281] width 337 height 61
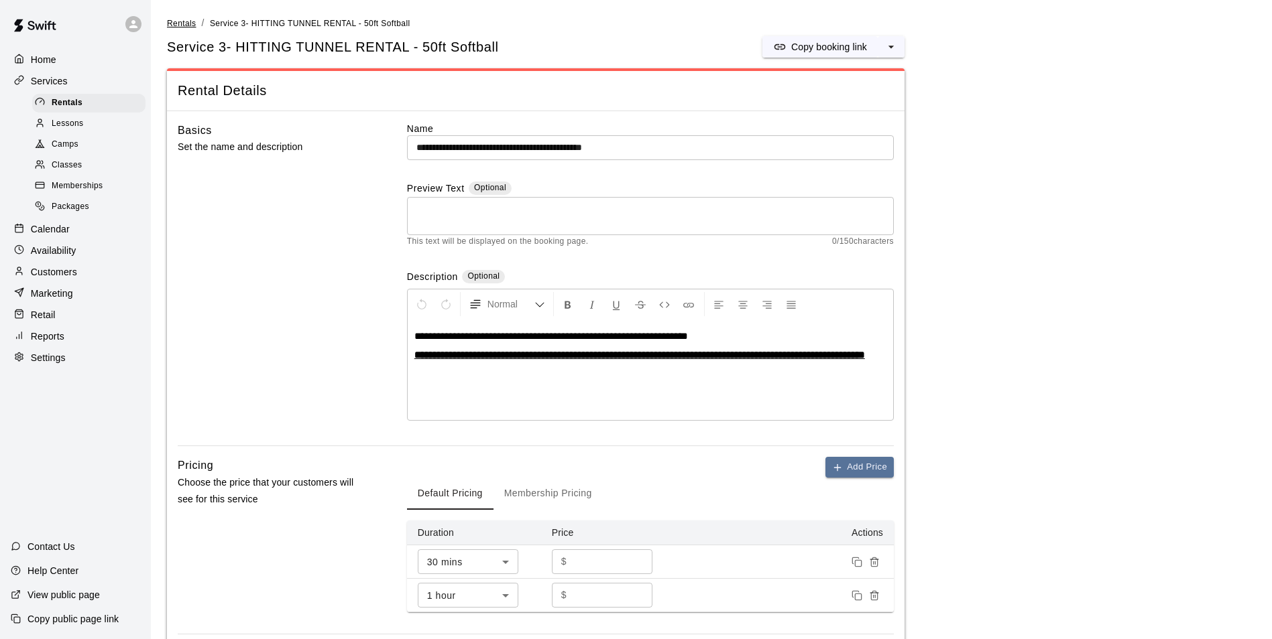
click at [173, 22] on span "Rentals" at bounding box center [181, 23] width 29 height 9
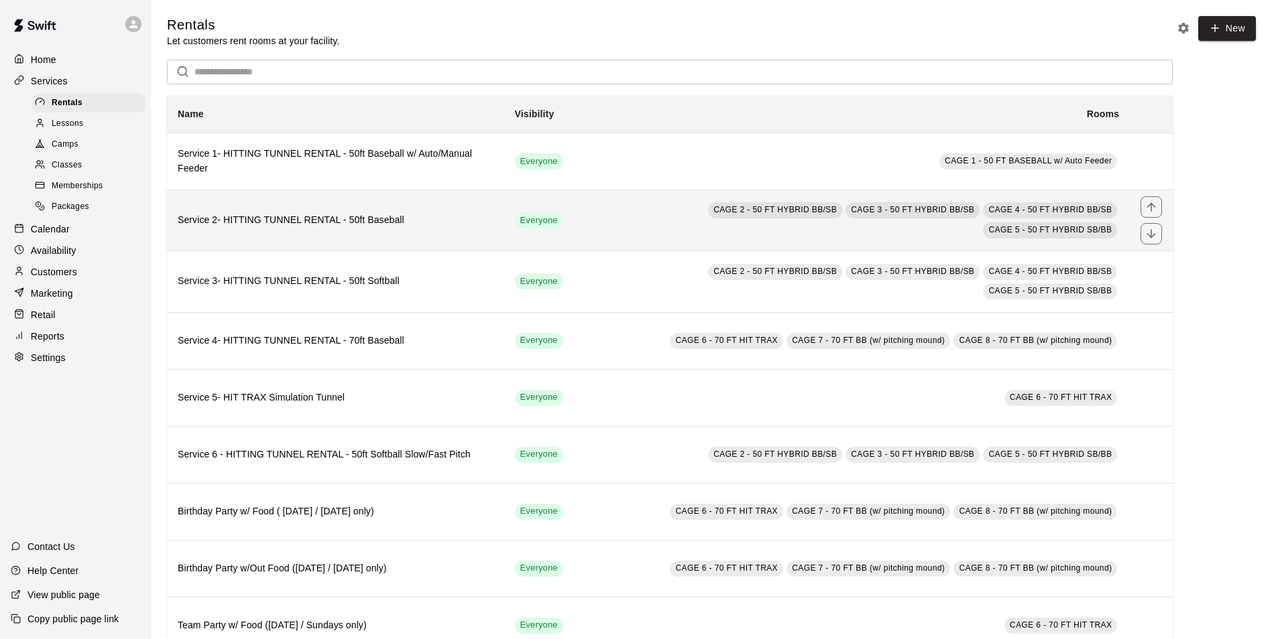
click at [347, 227] on h6 "Service 2- HITTING TUNNEL RENTAL - 50ft Baseball" at bounding box center [336, 220] width 316 height 15
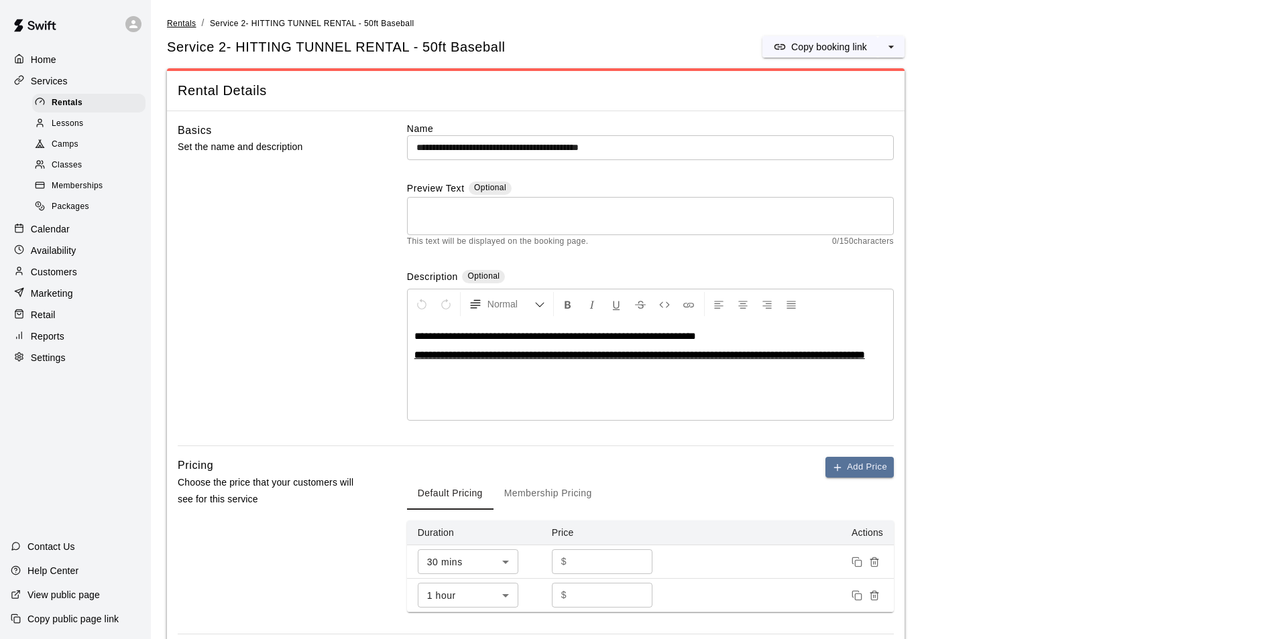
click at [181, 19] on span "Rentals" at bounding box center [181, 23] width 29 height 9
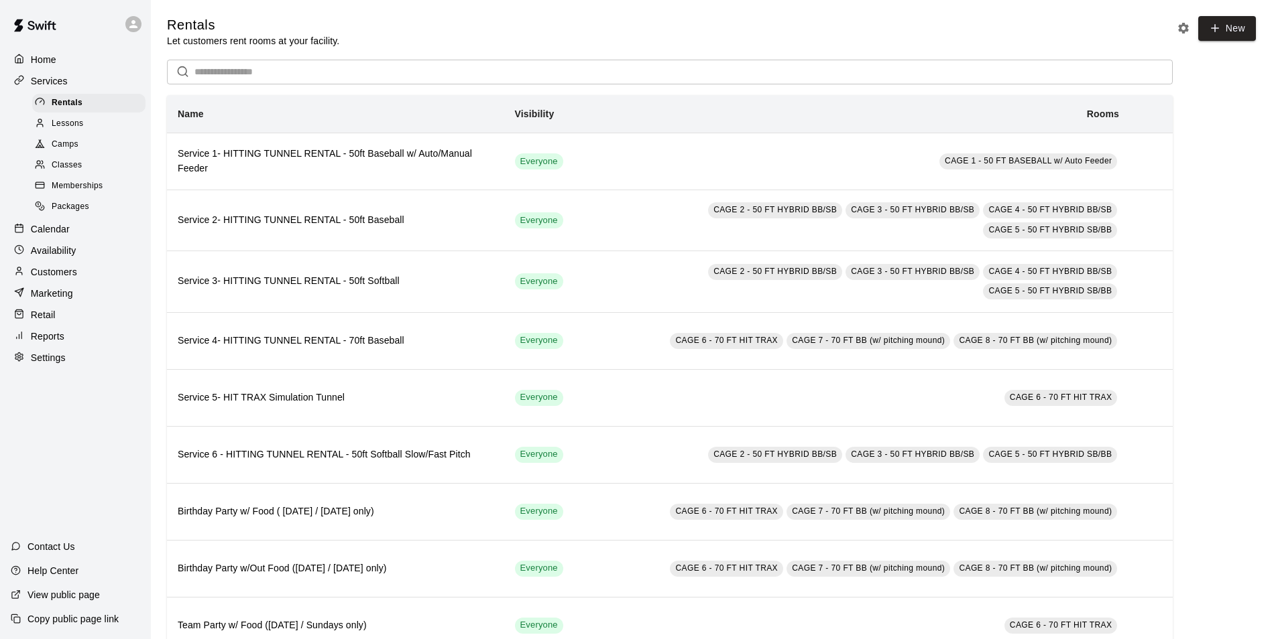
click at [60, 235] on p "Calendar" at bounding box center [50, 229] width 39 height 13
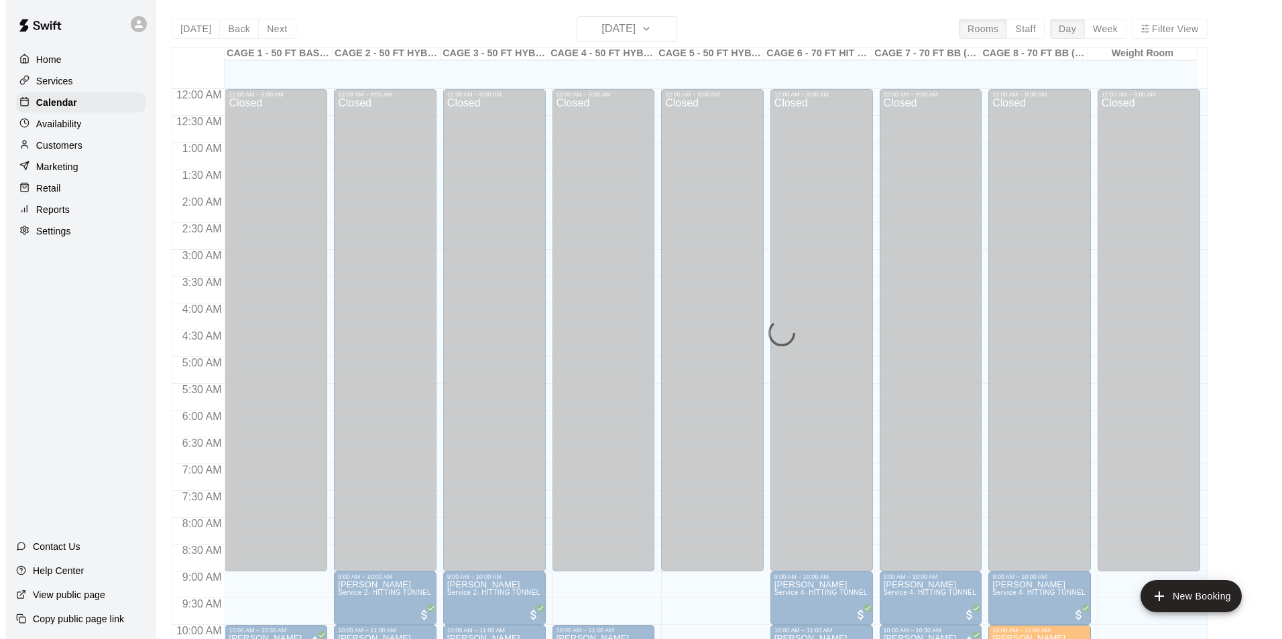
scroll to position [681, 0]
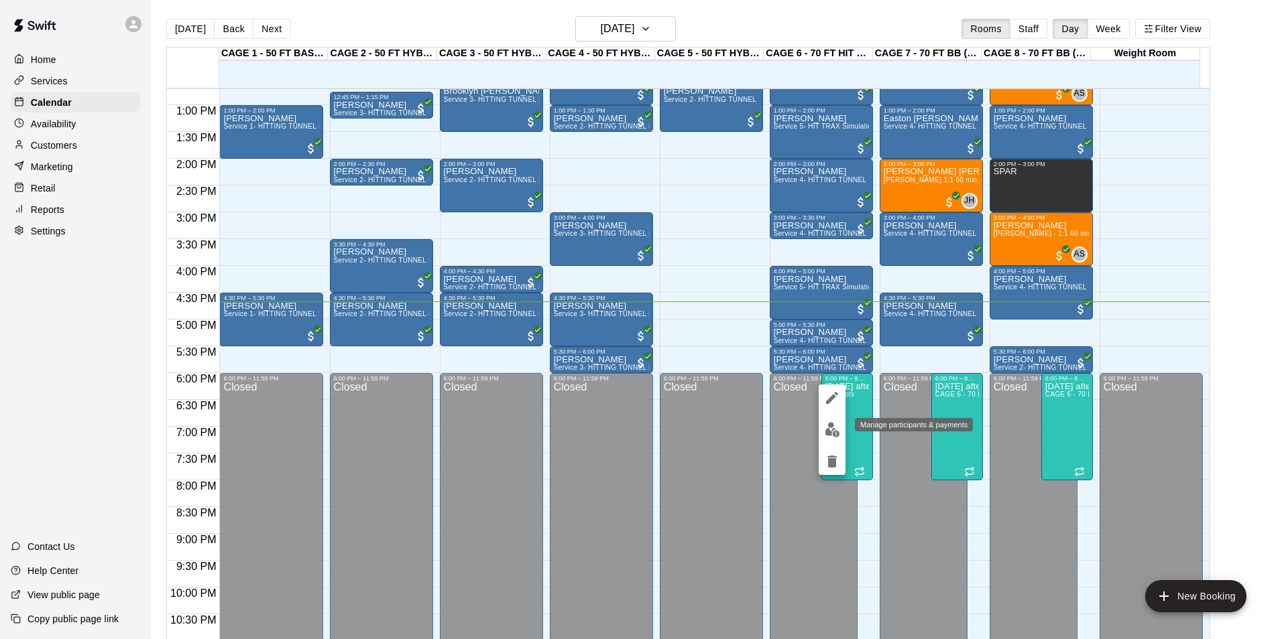
click at [833, 423] on img "edit" at bounding box center [831, 429] width 15 height 15
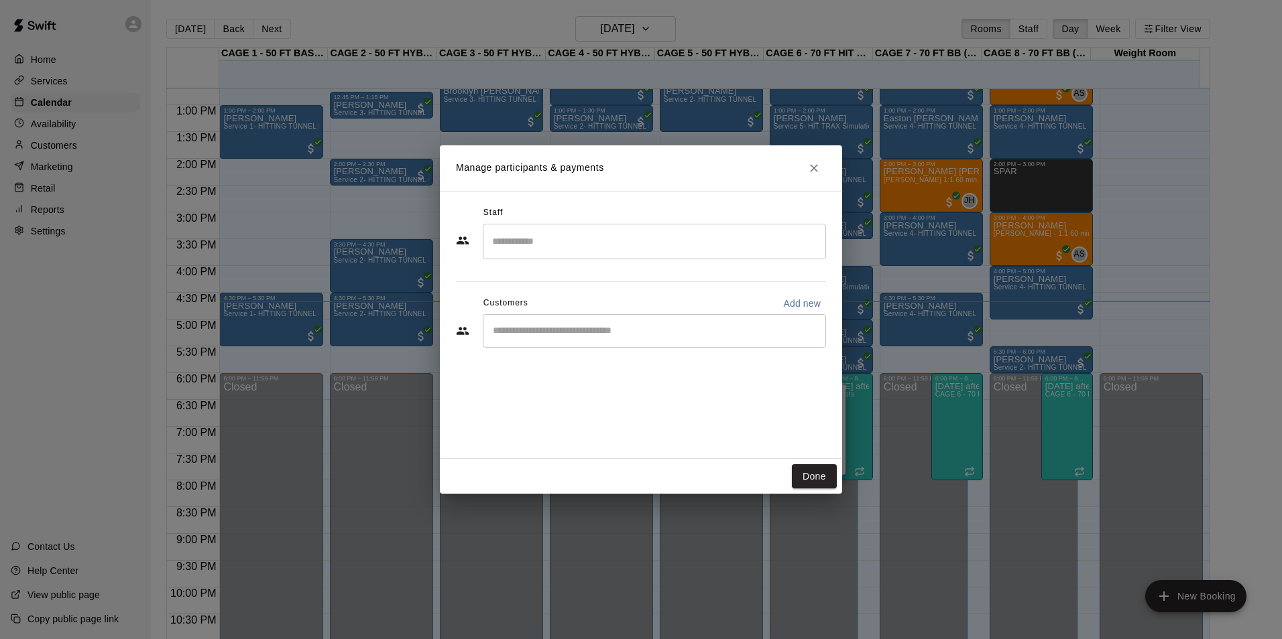
click at [991, 441] on div "Manage participants & payments Staff ​ Customers Add new ​ Done" at bounding box center [641, 319] width 1282 height 639
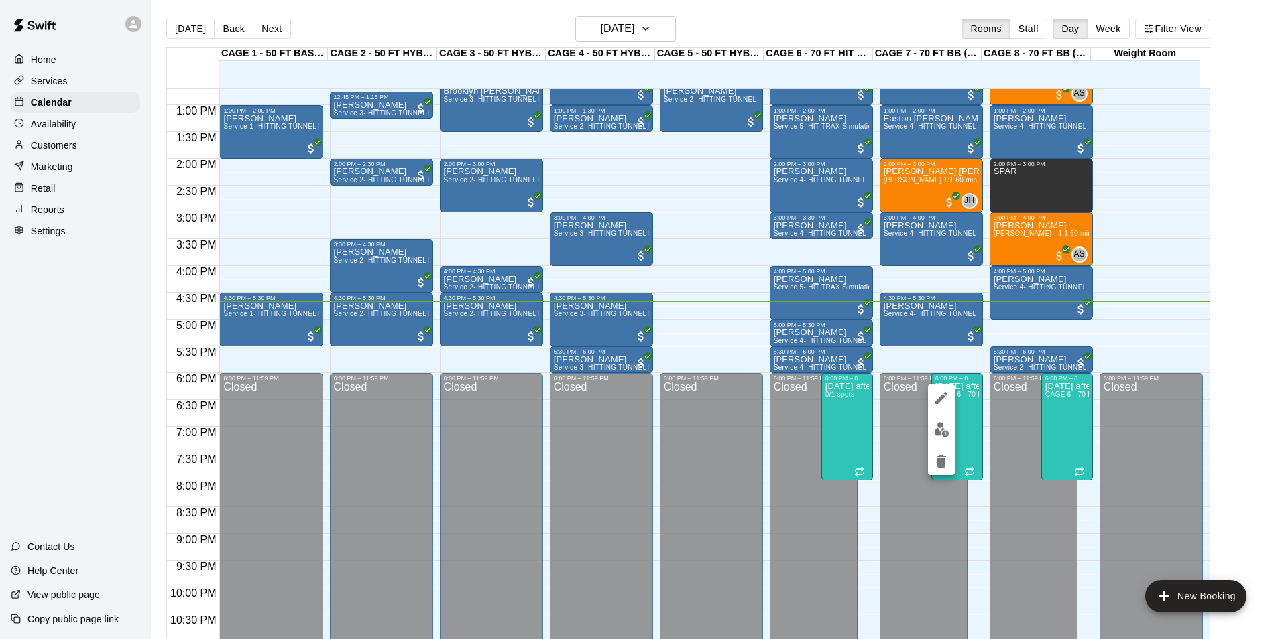
click at [948, 430] on img "edit" at bounding box center [941, 429] width 15 height 15
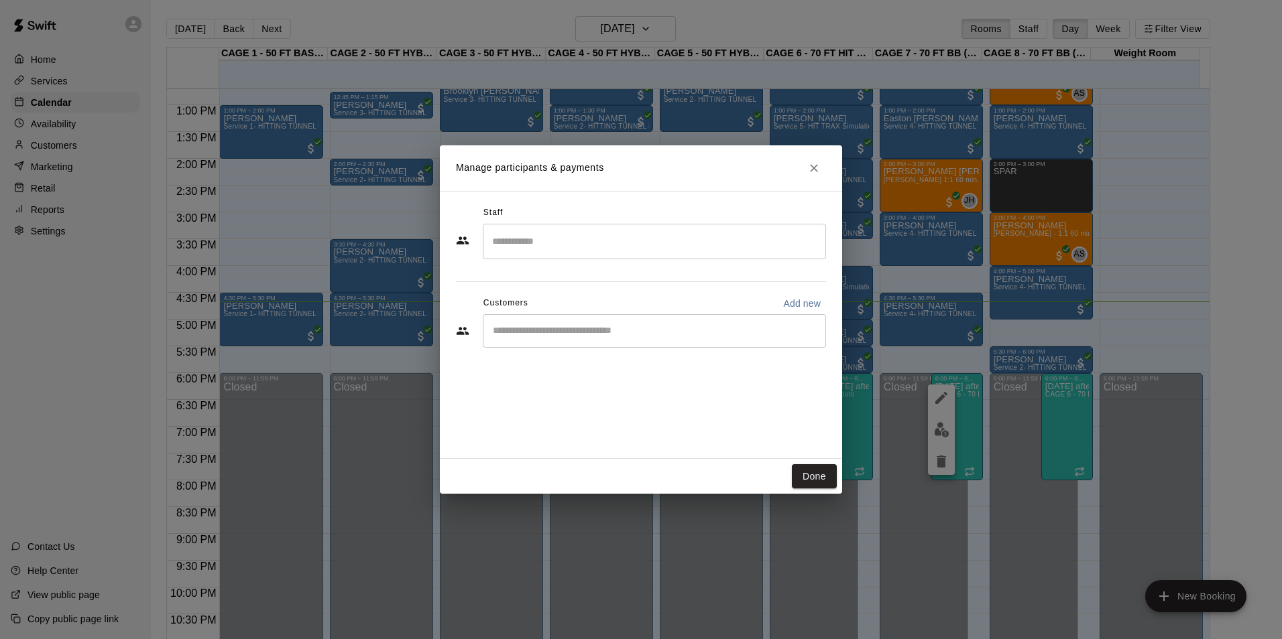
click at [948, 430] on div "Manage participants & payments Staff ​ Customers Add new ​ Done" at bounding box center [641, 319] width 1282 height 639
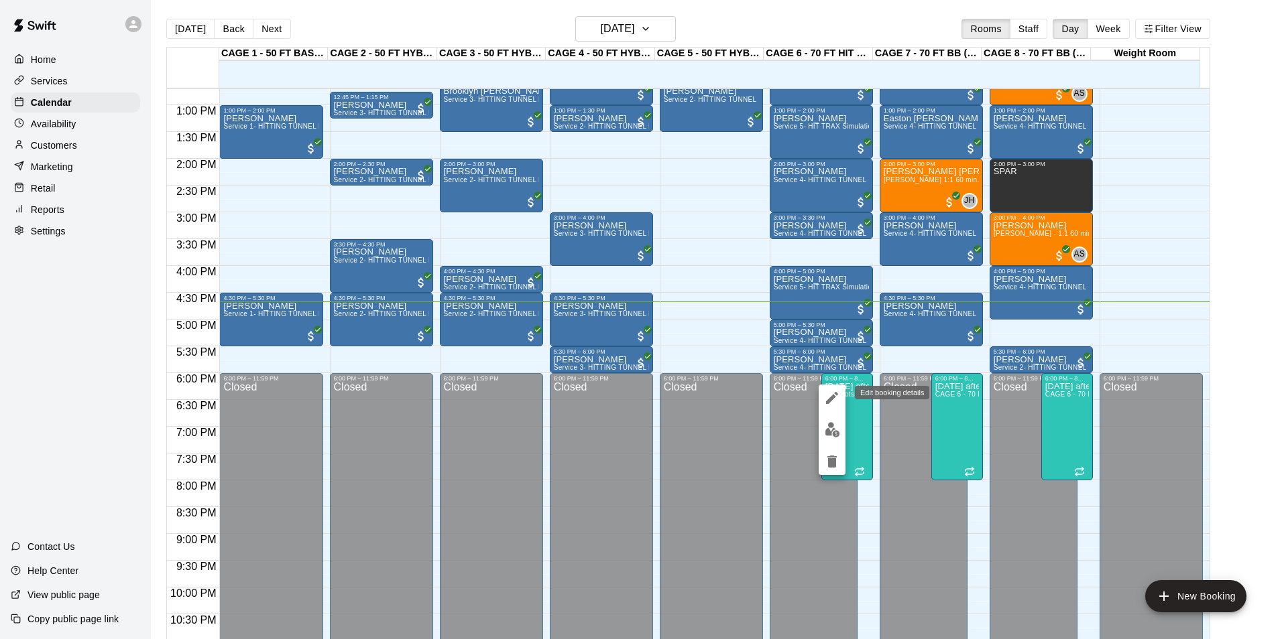
click at [838, 399] on icon "edit" at bounding box center [832, 398] width 16 height 16
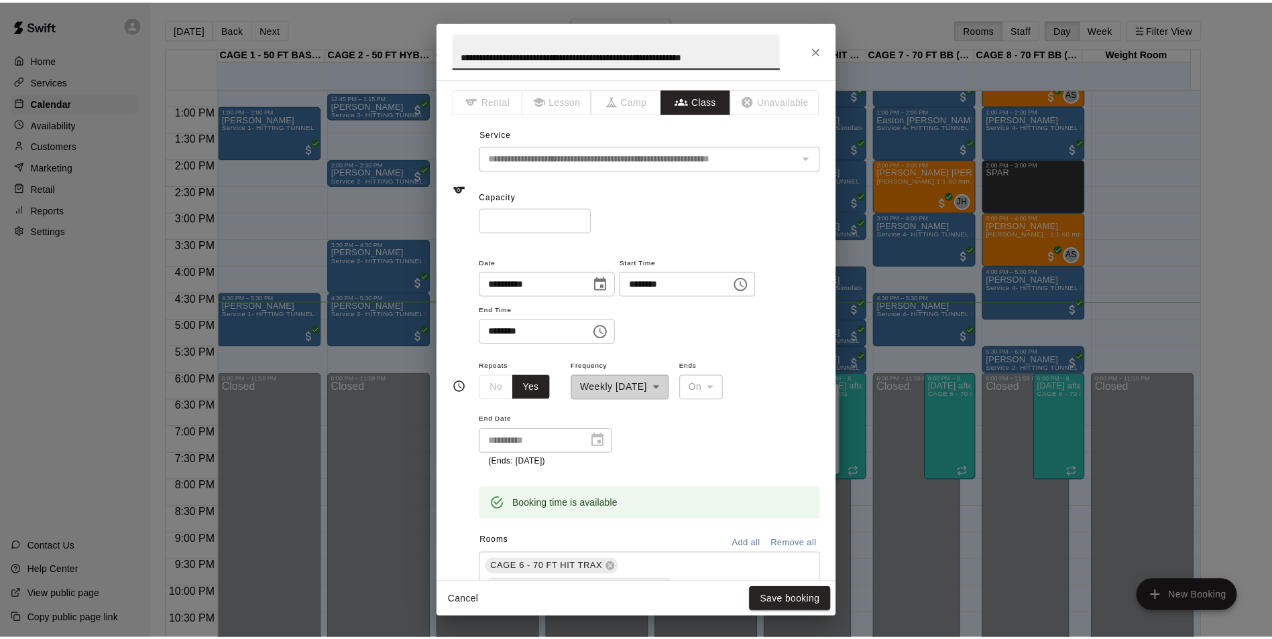
scroll to position [0, 0]
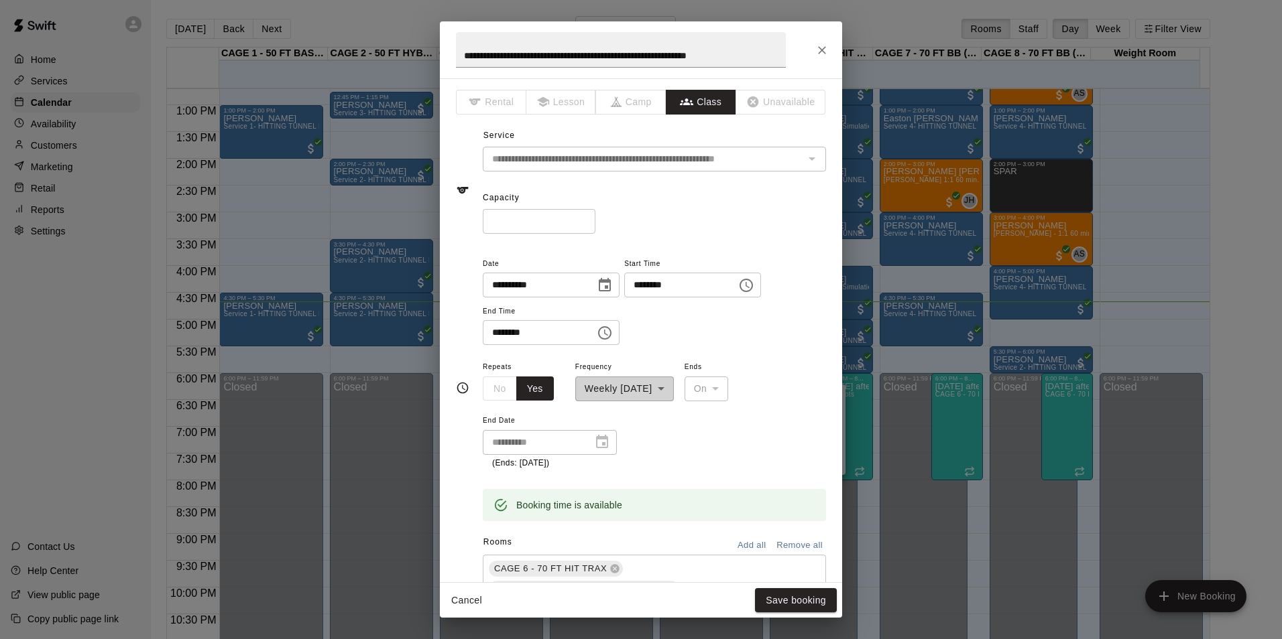
click at [973, 418] on div "**********" at bounding box center [641, 319] width 1282 height 639
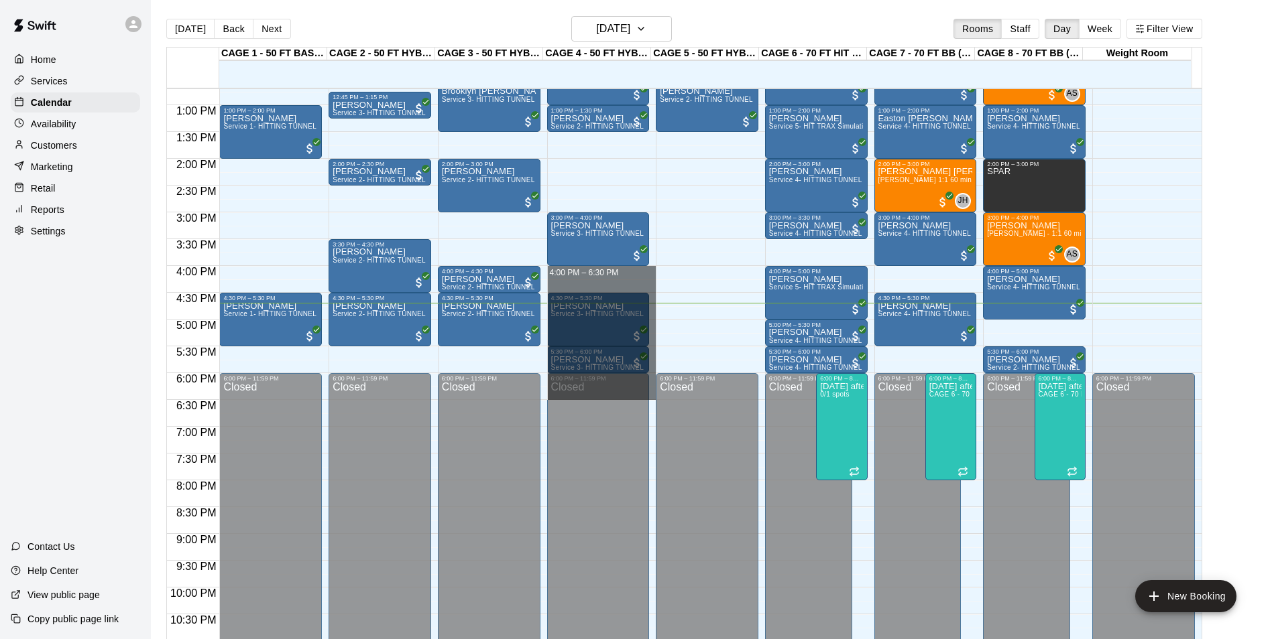
drag, startPoint x: 626, startPoint y: 272, endPoint x: 619, endPoint y: 395, distance: 122.9
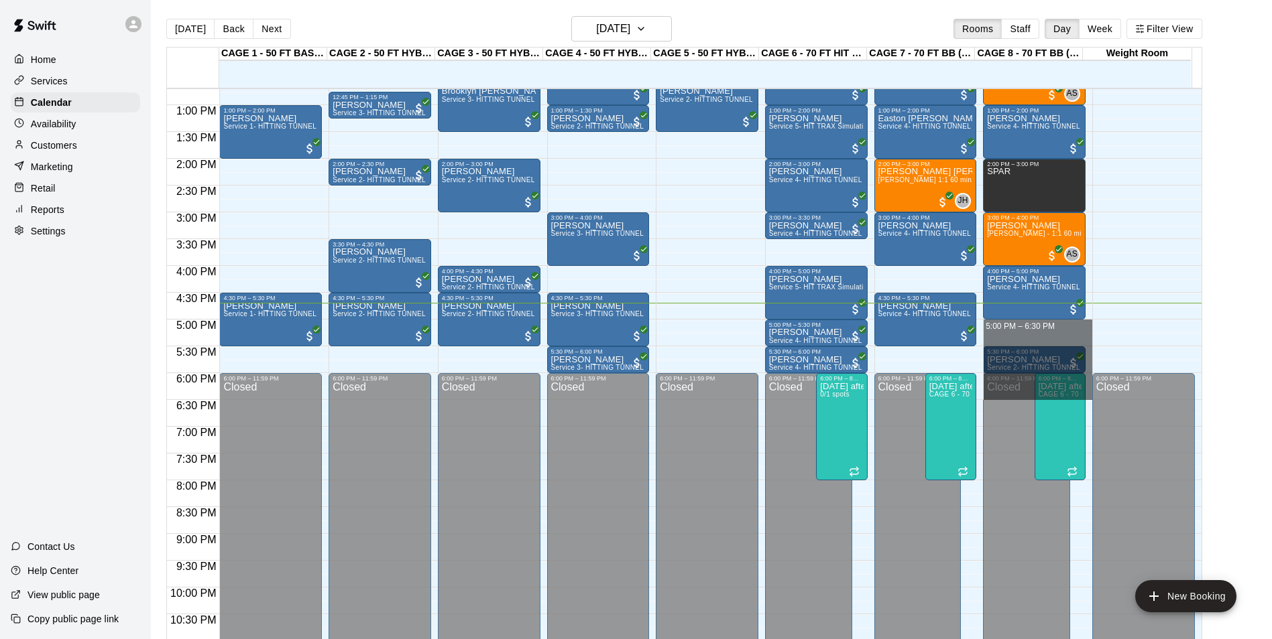
drag, startPoint x: 1025, startPoint y: 328, endPoint x: 1036, endPoint y: 393, distance: 65.2
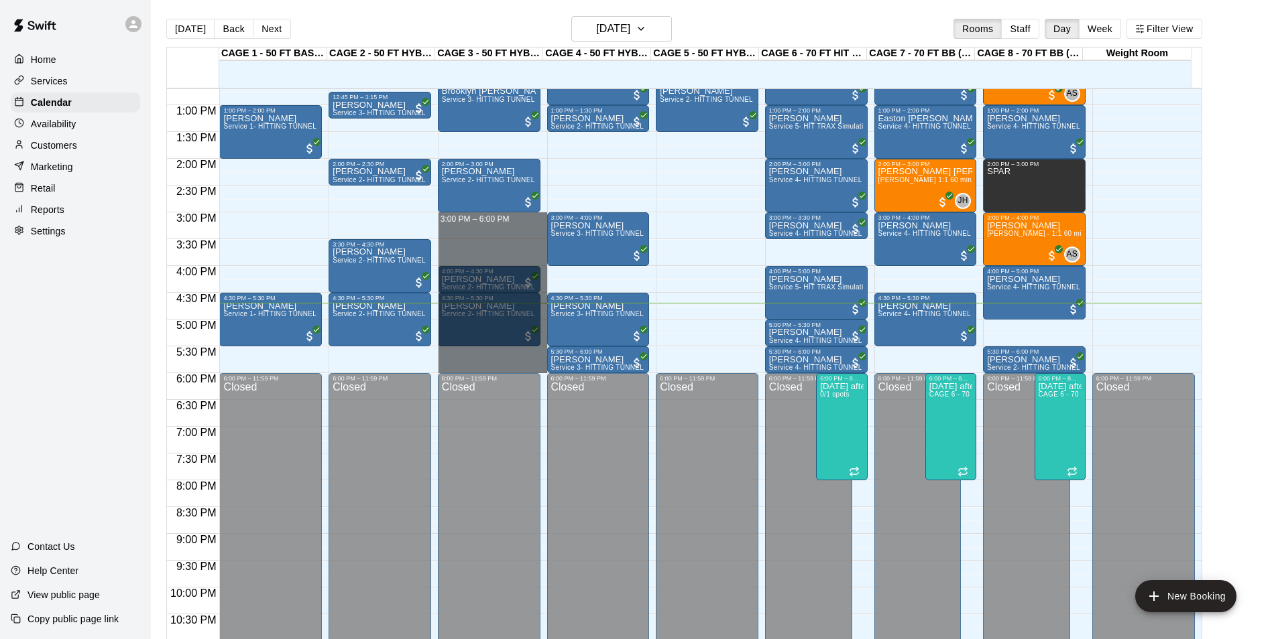
drag, startPoint x: 466, startPoint y: 223, endPoint x: 465, endPoint y: 363, distance: 140.1
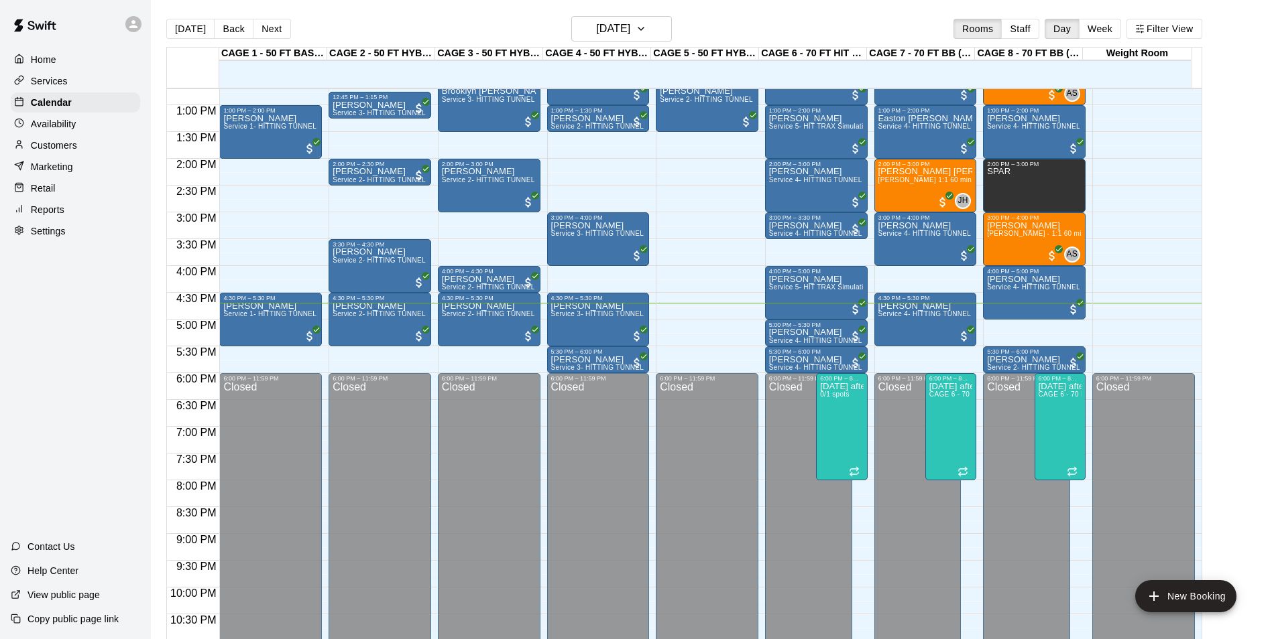
click at [393, 223] on div "12:00 AM – 9:00 AM Closed 9:00 AM – 10:00 AM [PERSON_NAME] Service 2- HITTING T…" at bounding box center [379, 51] width 103 height 1287
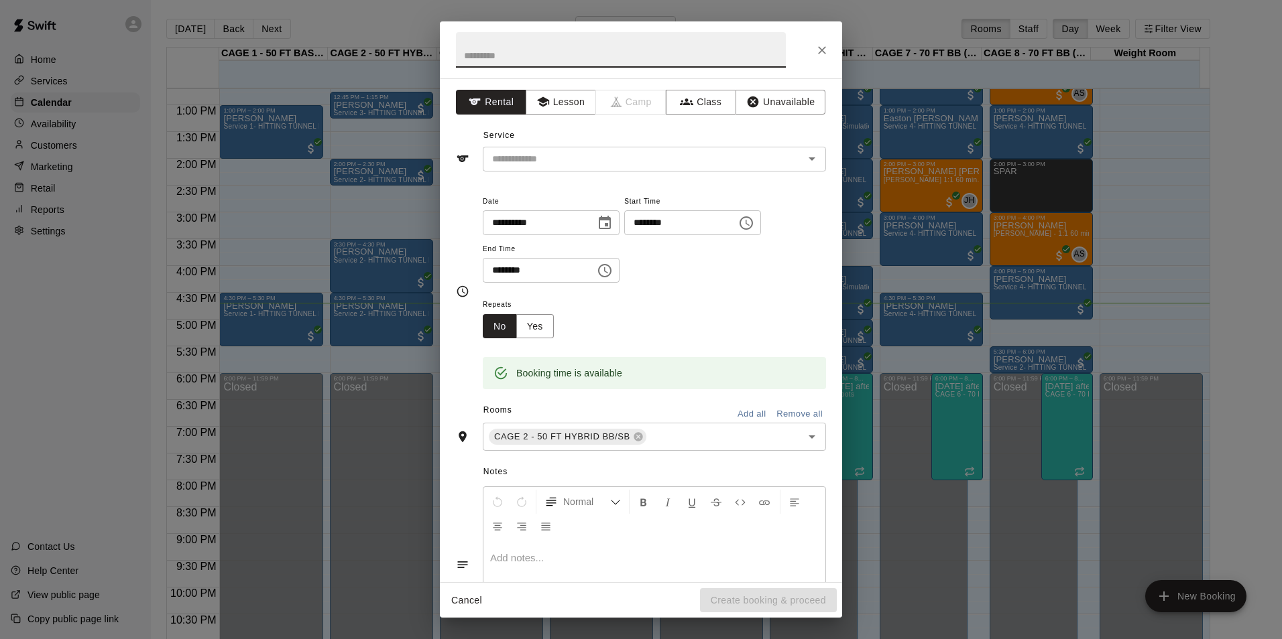
click at [1268, 355] on div "**********" at bounding box center [641, 319] width 1282 height 639
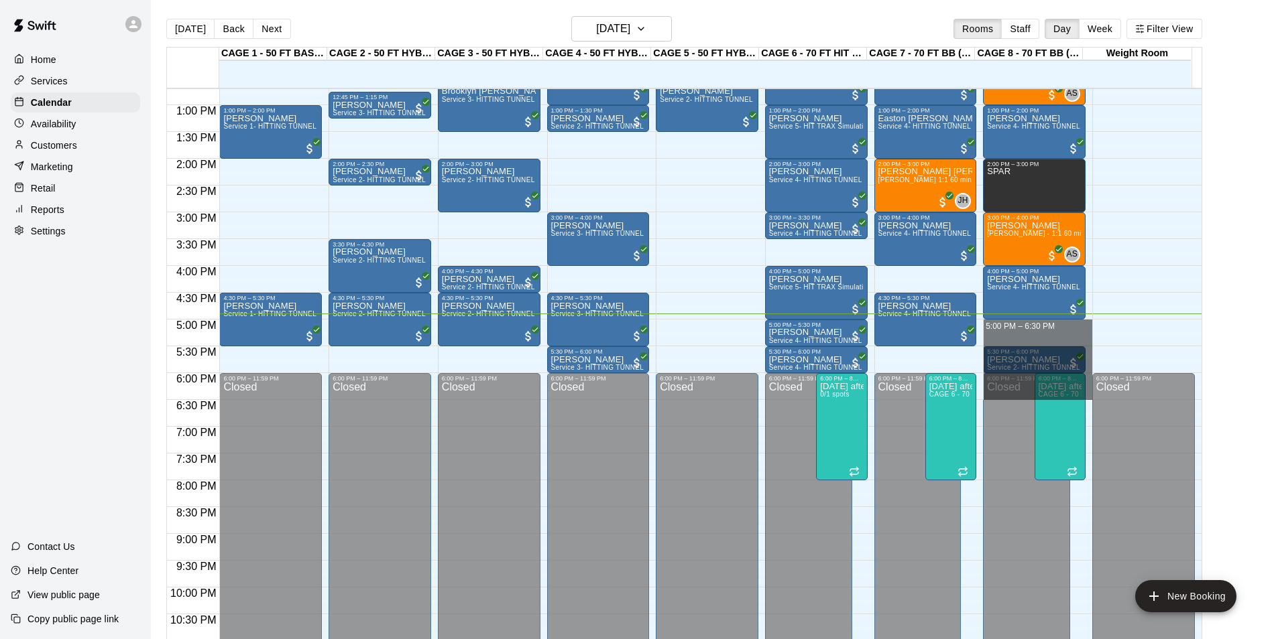
drag, startPoint x: 1018, startPoint y: 326, endPoint x: 1044, endPoint y: 399, distance: 77.6
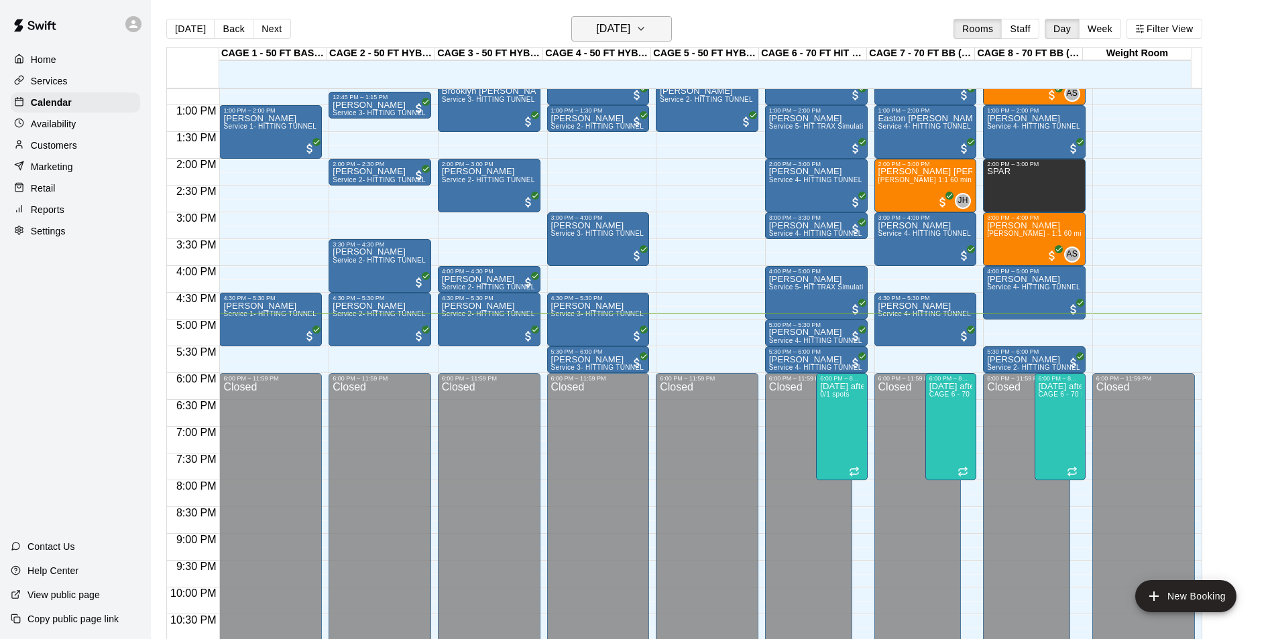
click at [596, 31] on h6 "[DATE]" at bounding box center [613, 28] width 34 height 19
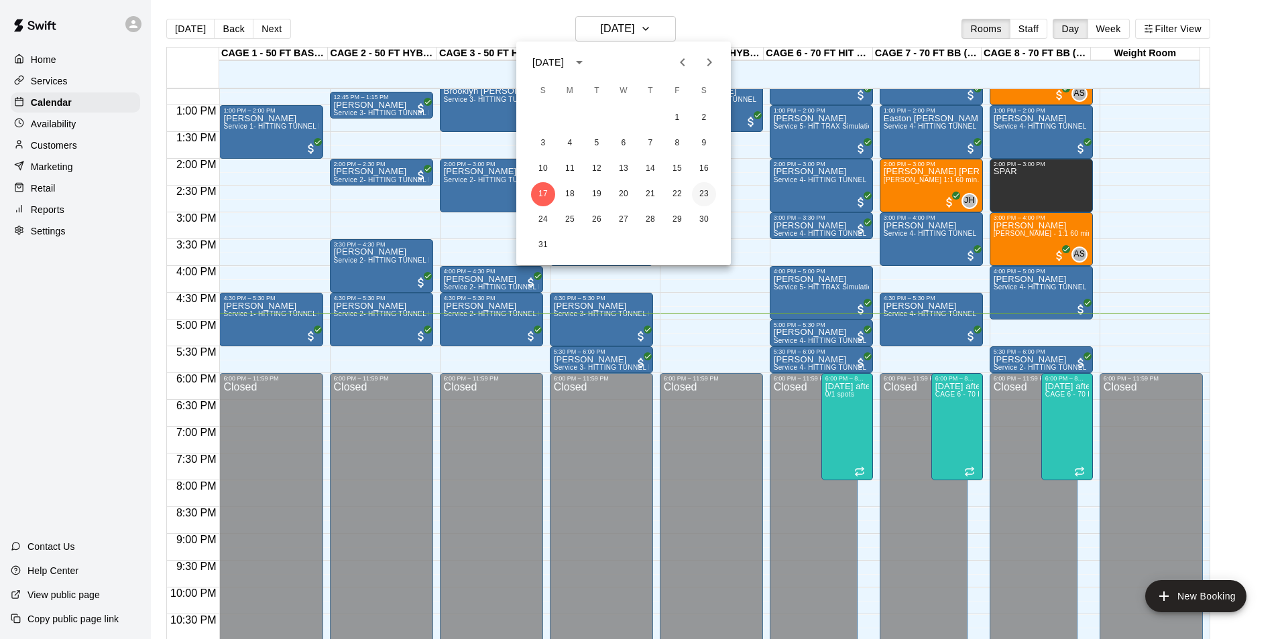
click at [701, 197] on button "23" at bounding box center [704, 194] width 24 height 24
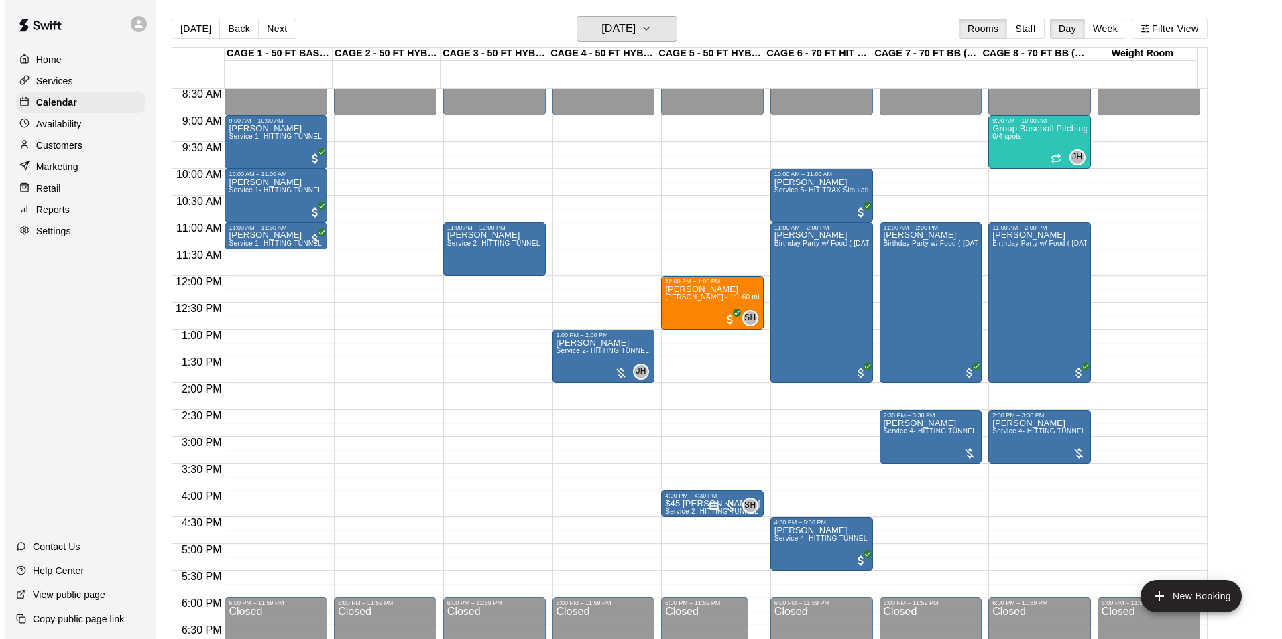
scroll to position [480, 0]
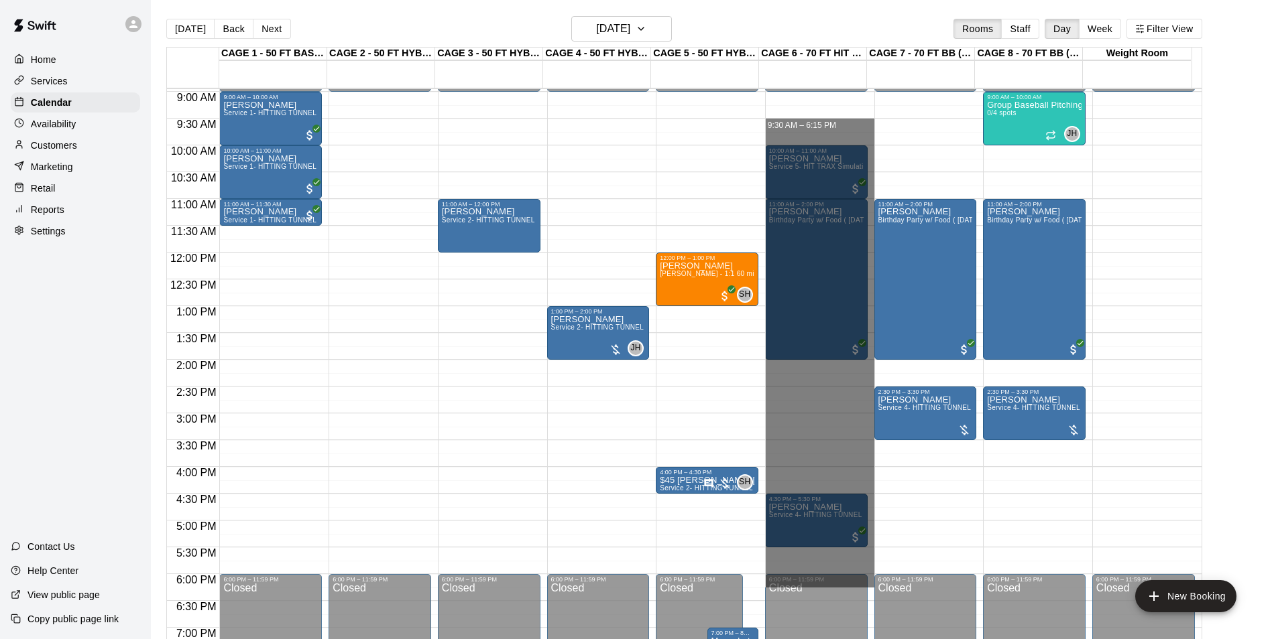
drag, startPoint x: 784, startPoint y: 125, endPoint x: 810, endPoint y: 576, distance: 451.8
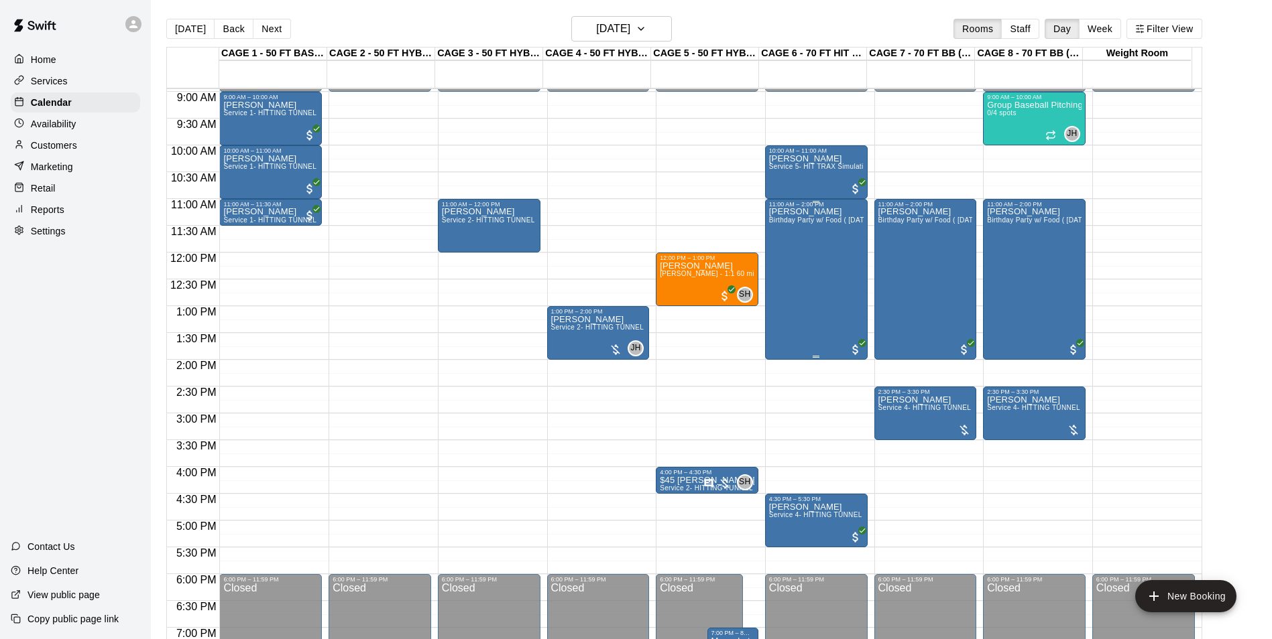
click at [804, 294] on div "[PERSON_NAME] Birthday Party w/ Food ( [DATE] / [DATE] only)" at bounding box center [816, 527] width 95 height 639
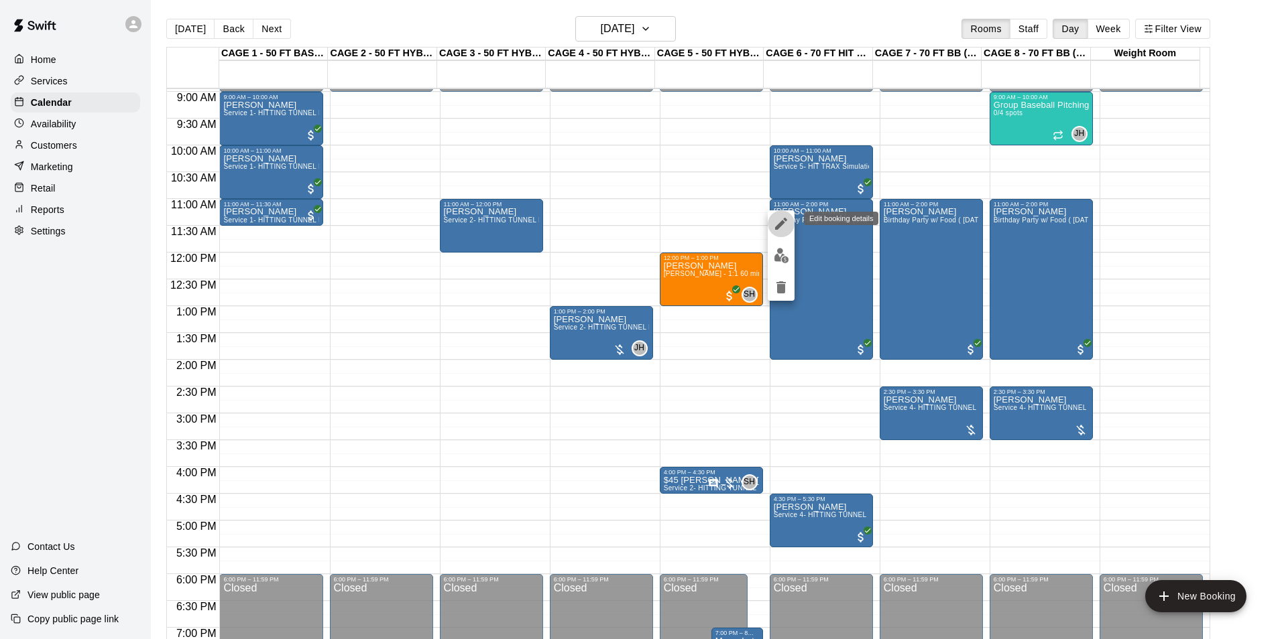
click at [779, 228] on icon "edit" at bounding box center [781, 224] width 12 height 12
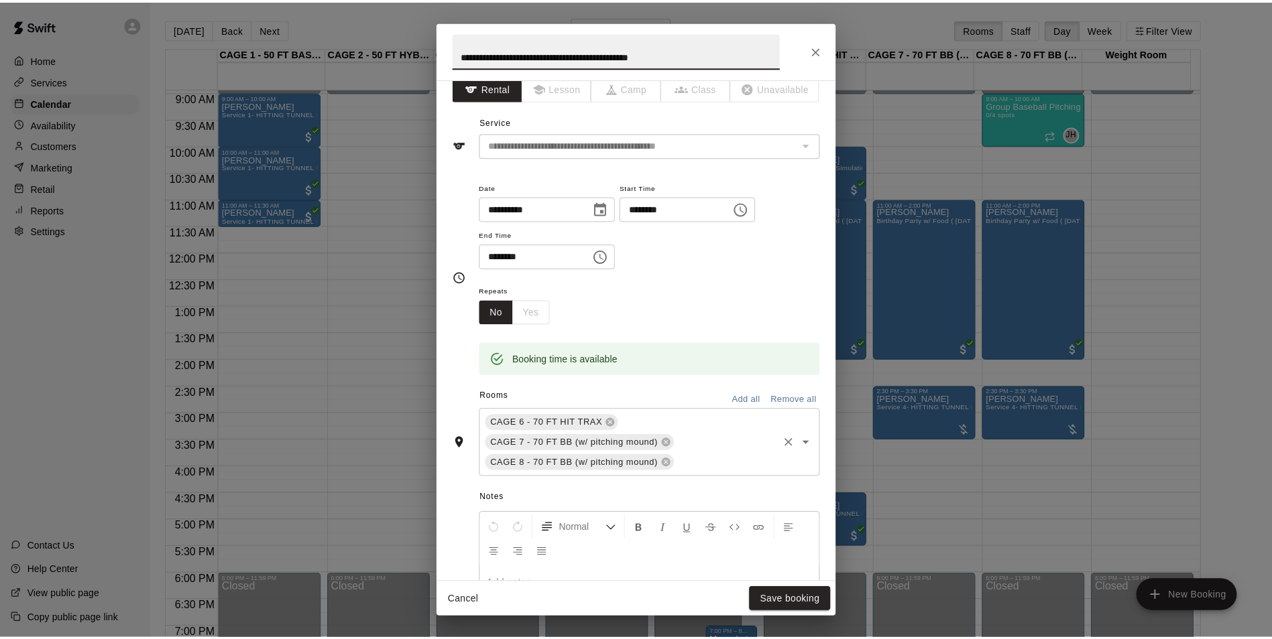
scroll to position [0, 0]
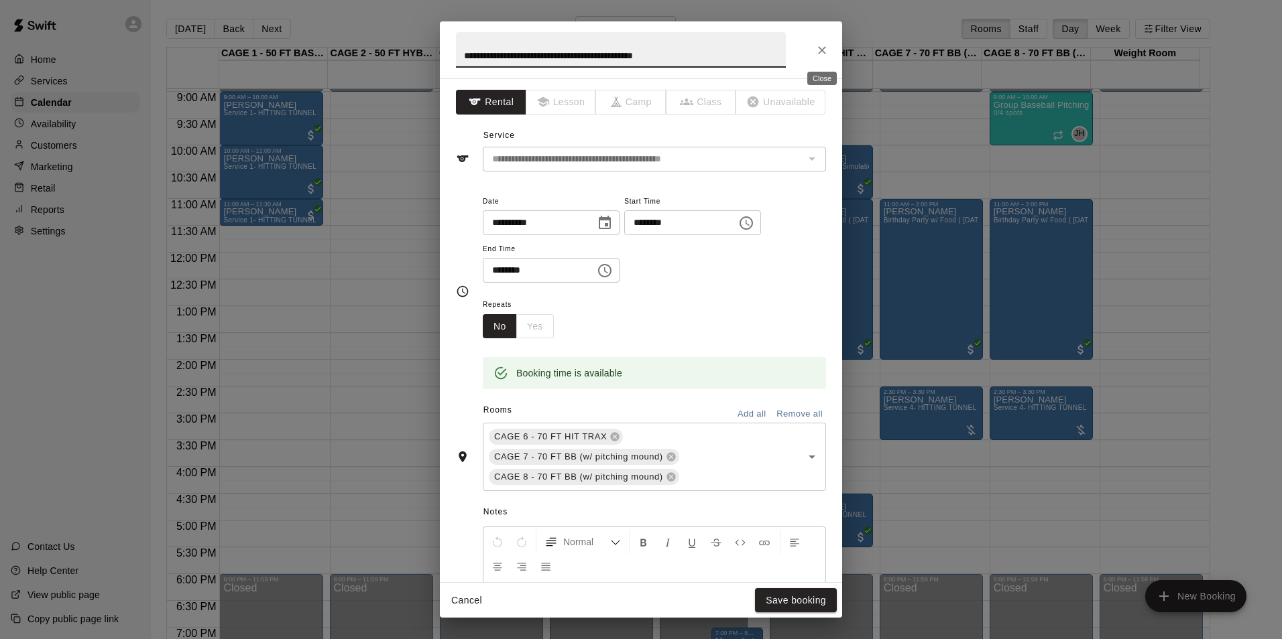
click at [820, 52] on icon "Close" at bounding box center [821, 50] width 13 height 13
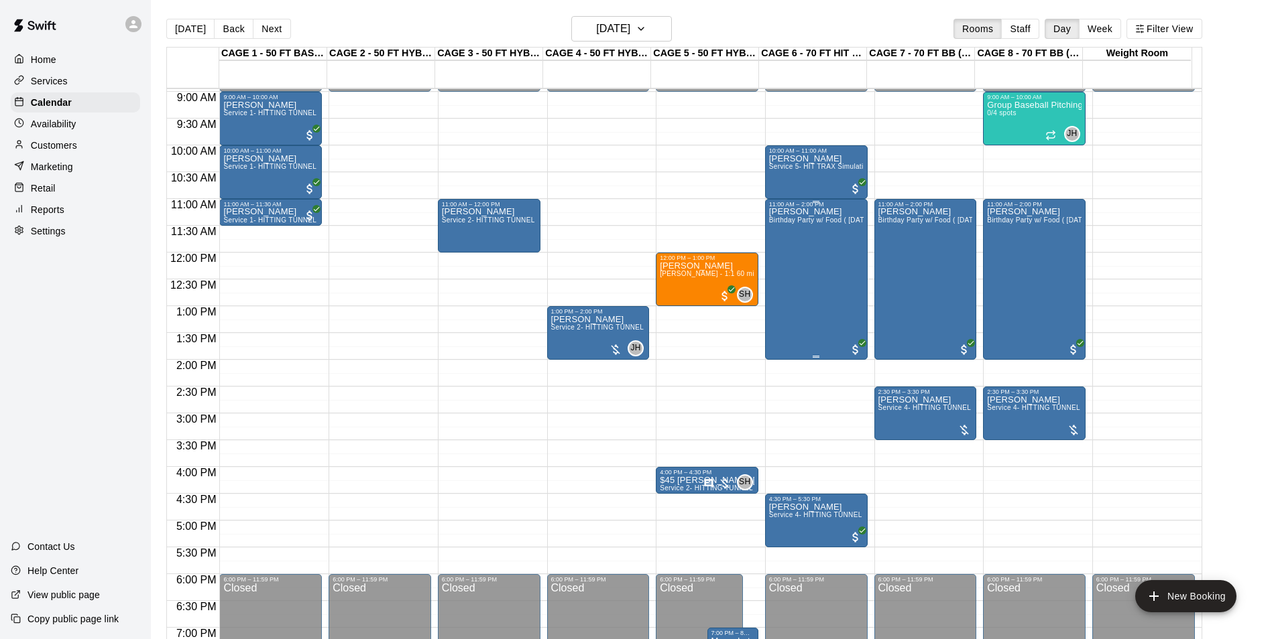
click at [805, 274] on div "[PERSON_NAME] Birthday Party w/ Food ( [DATE] / [DATE] only)" at bounding box center [816, 527] width 95 height 639
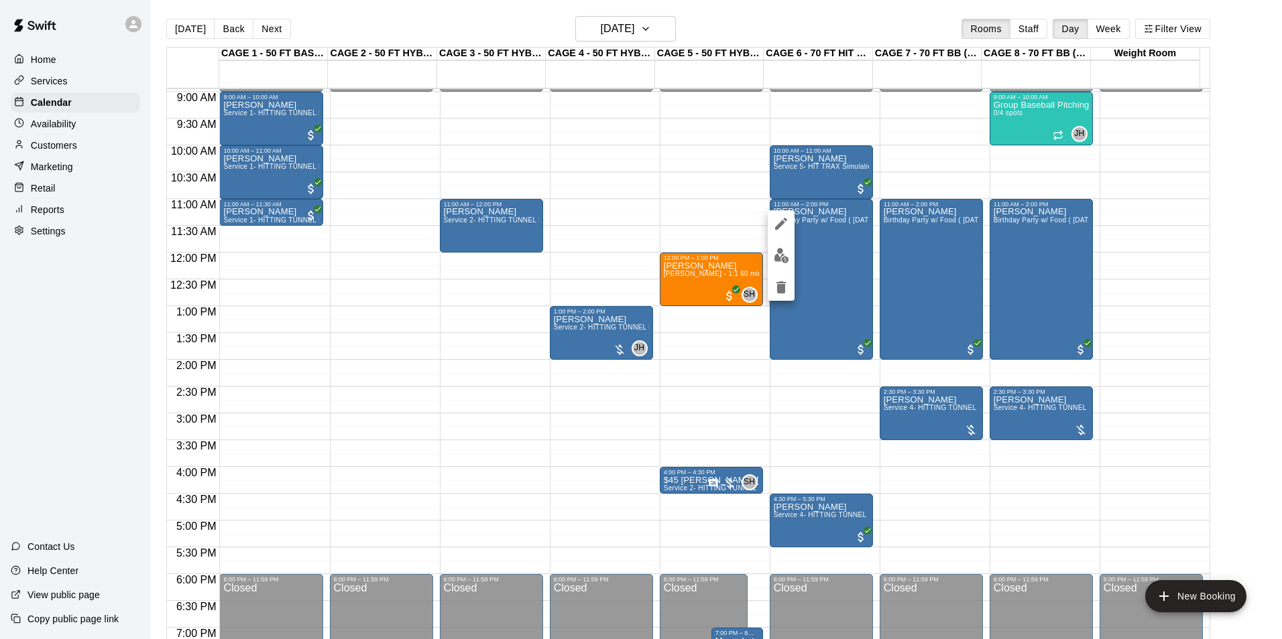
click at [784, 262] on img "edit" at bounding box center [781, 255] width 15 height 15
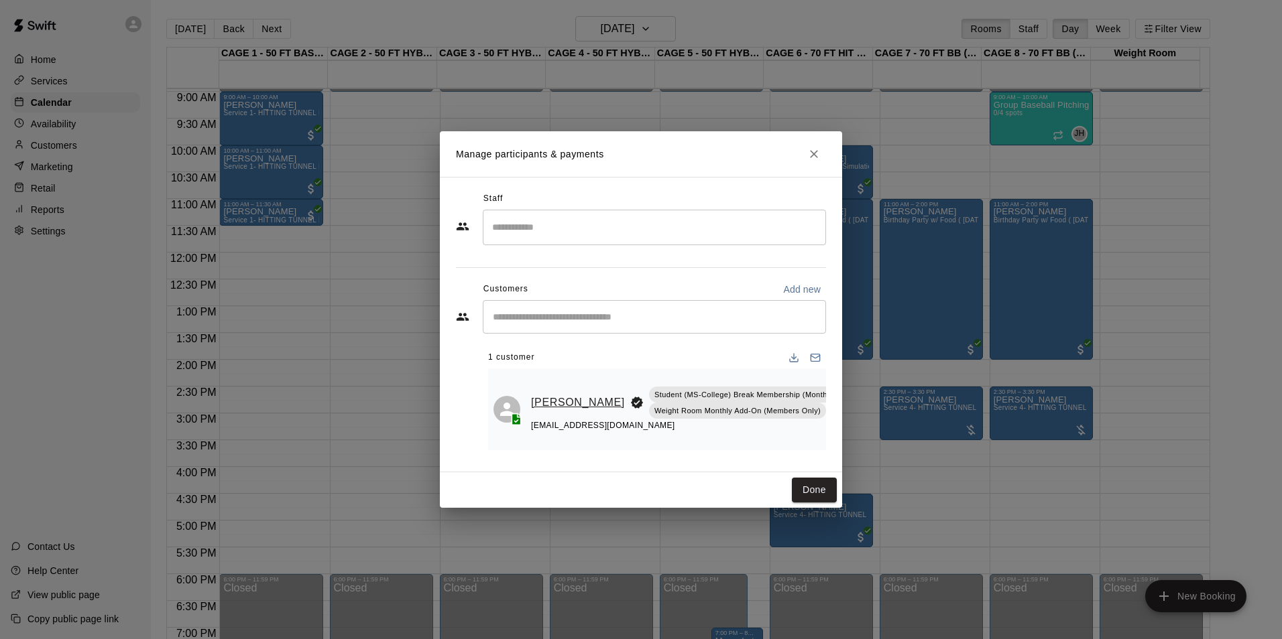
click at [558, 394] on link "[PERSON_NAME]" at bounding box center [578, 402] width 94 height 17
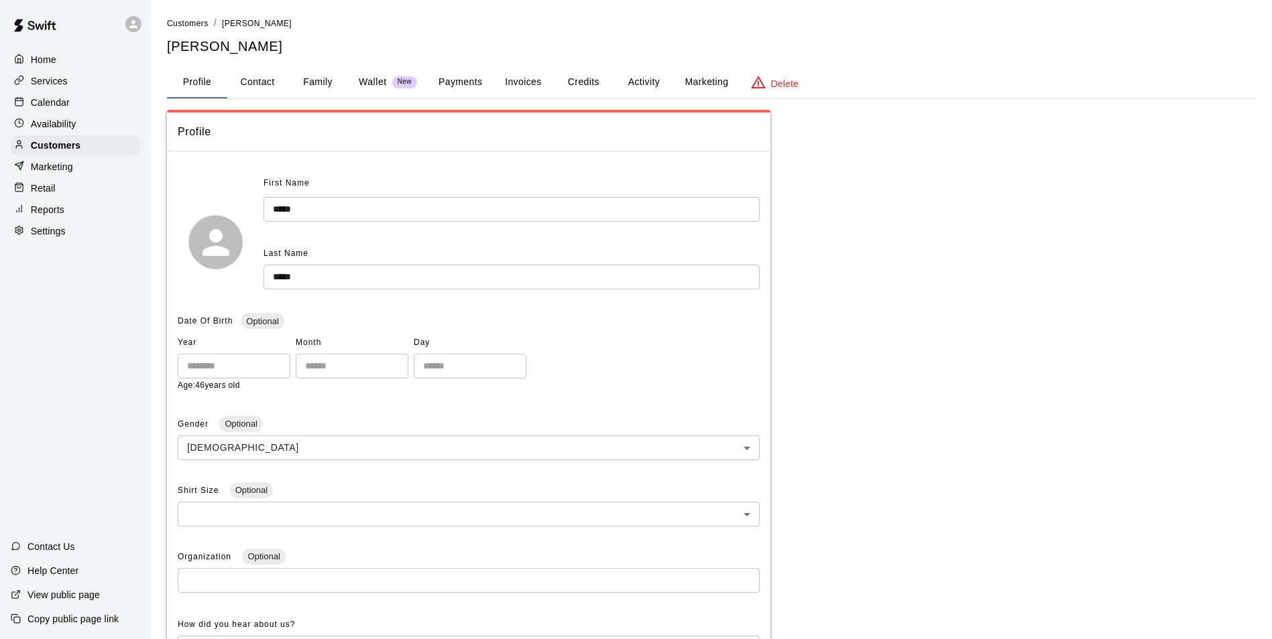
click at [263, 93] on button "Contact" at bounding box center [257, 82] width 60 height 32
select select "**"
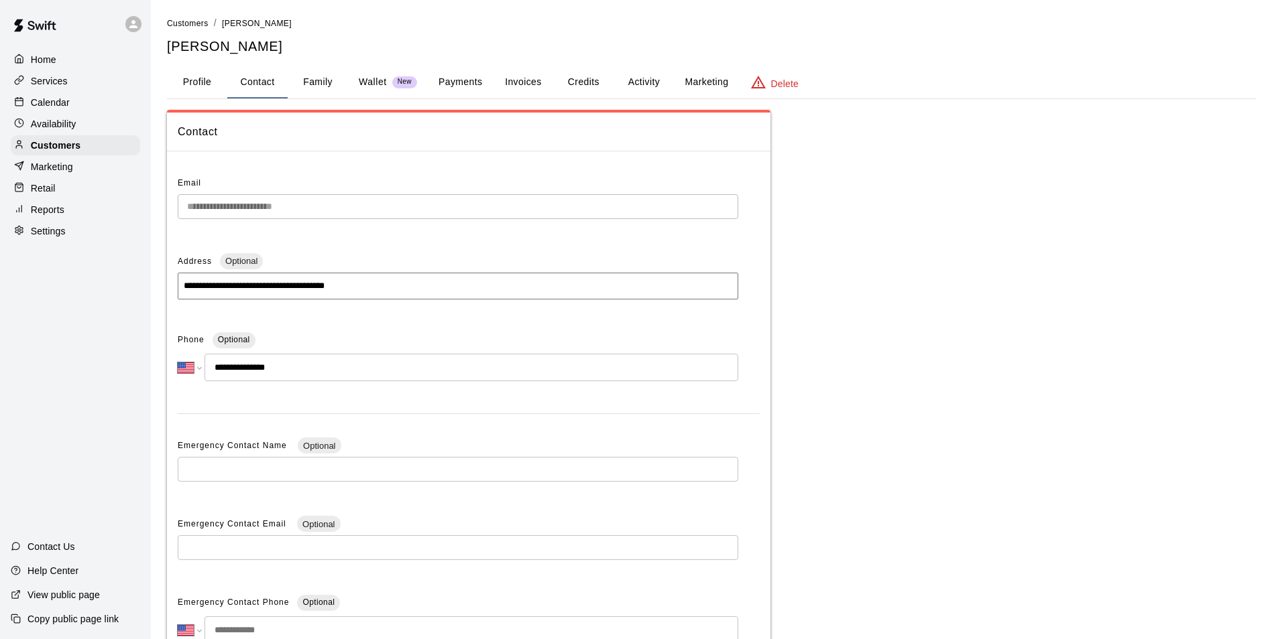
click at [334, 90] on button "Family" at bounding box center [318, 82] width 60 height 32
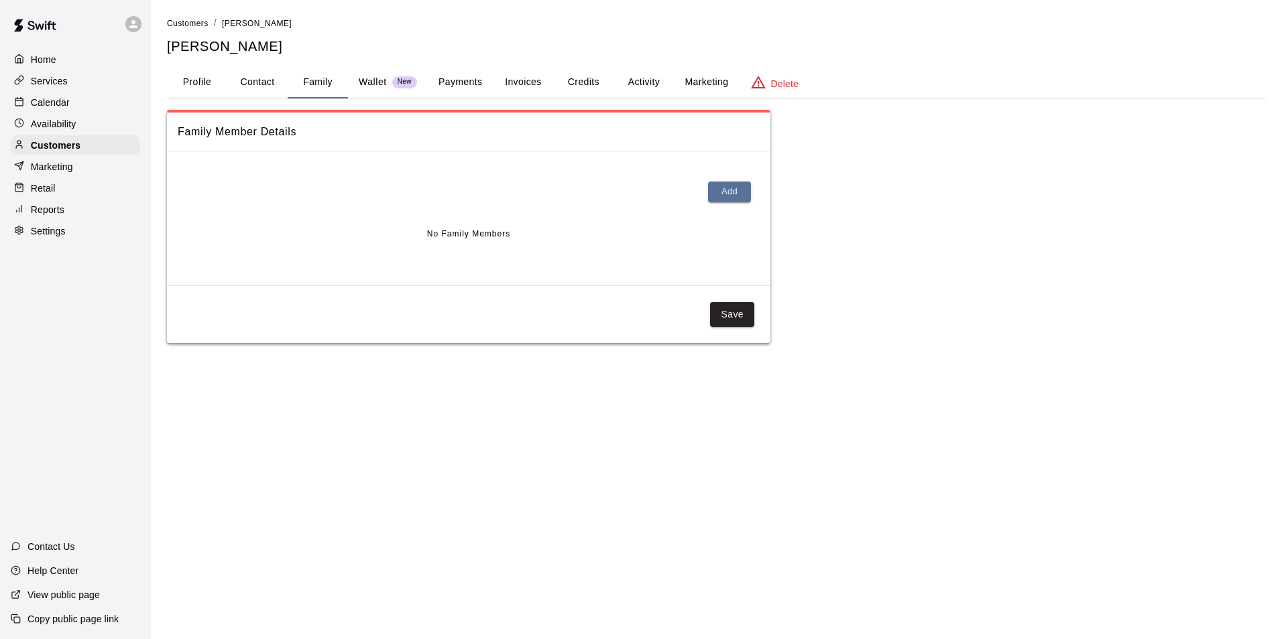
click at [68, 102] on p "Calendar" at bounding box center [50, 102] width 39 height 13
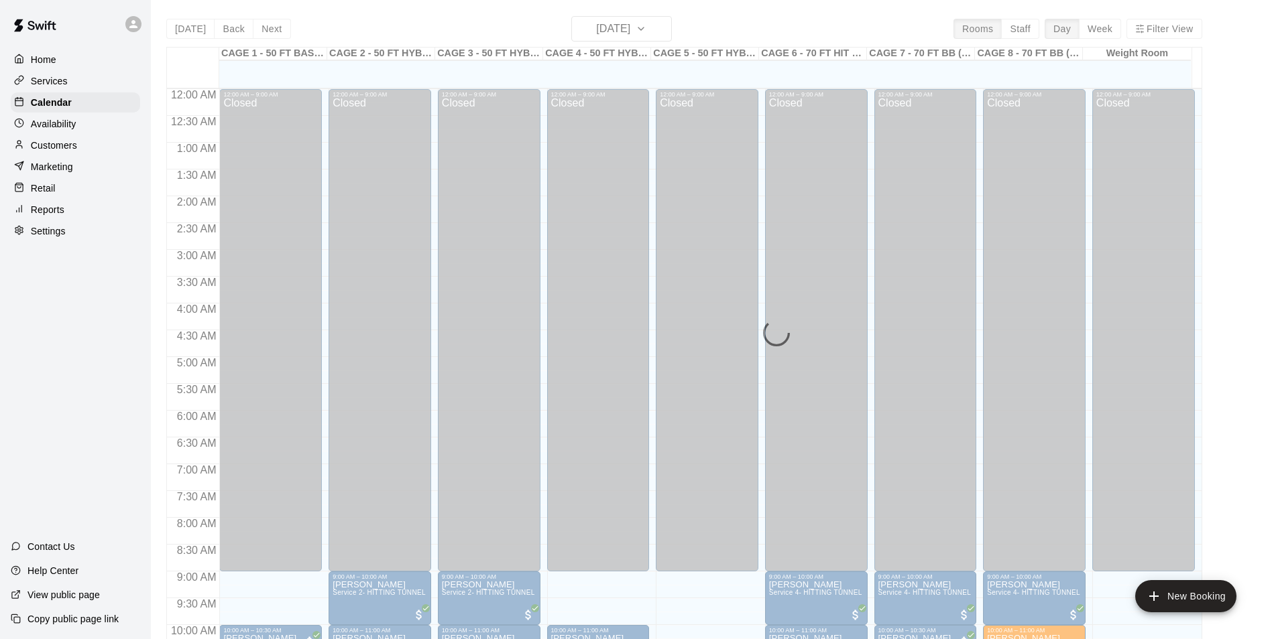
scroll to position [681, 0]
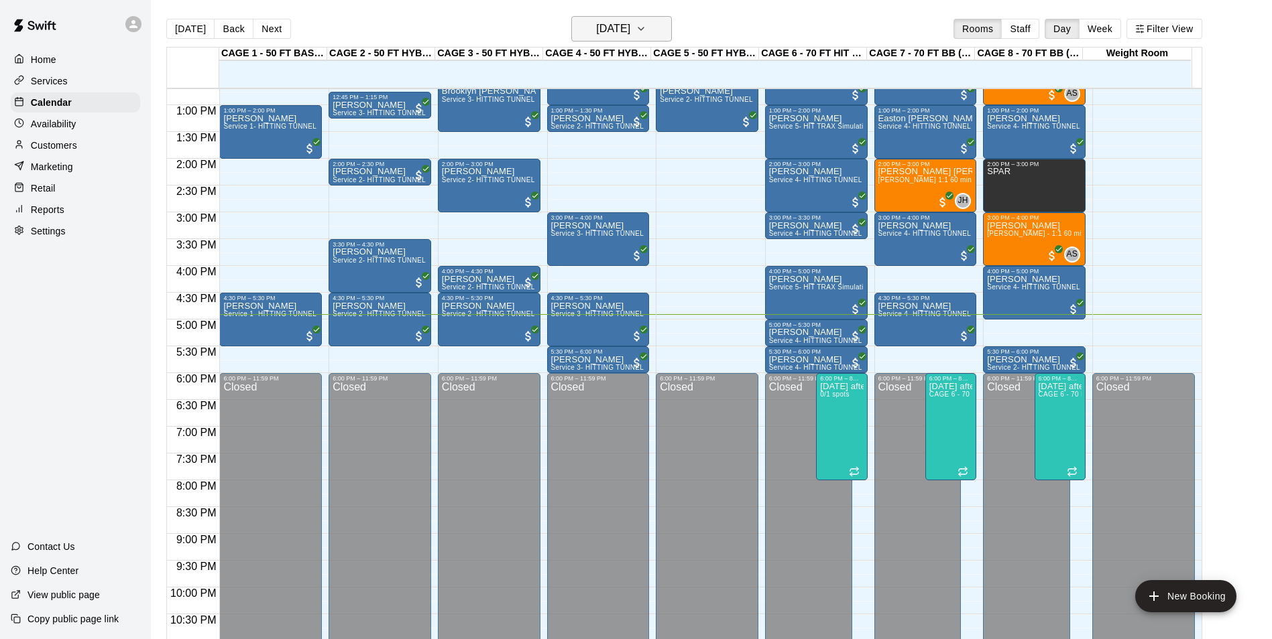
click at [630, 36] on h6 "[DATE]" at bounding box center [613, 28] width 34 height 19
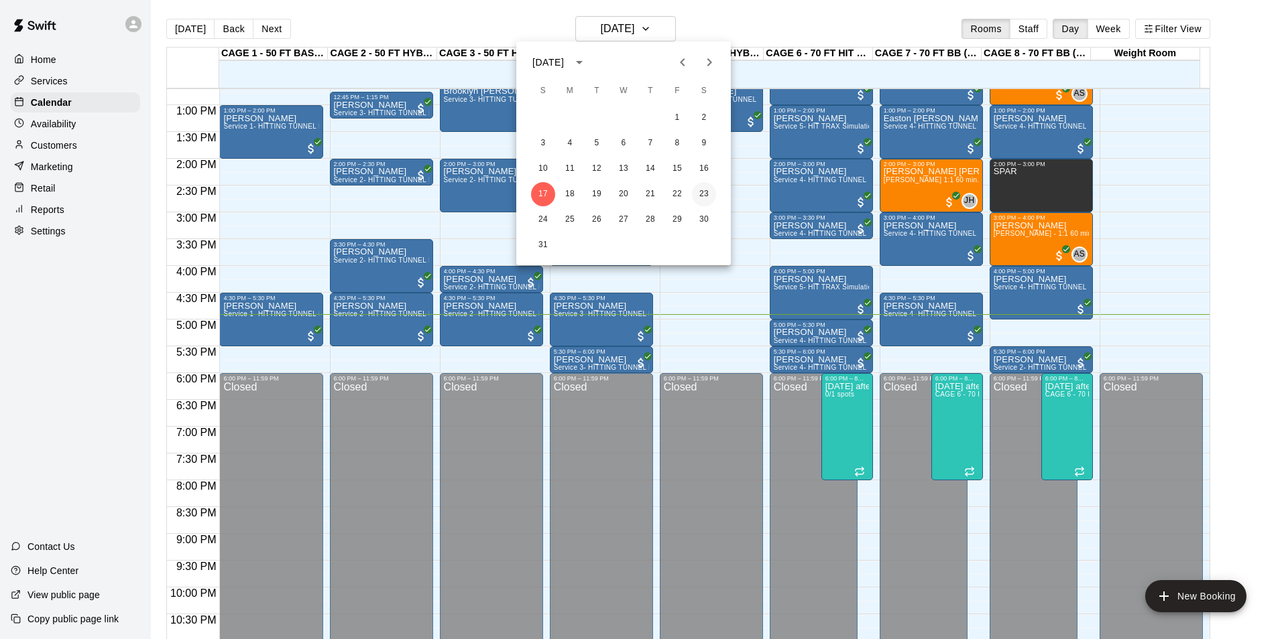
click at [711, 195] on button "23" at bounding box center [704, 194] width 24 height 24
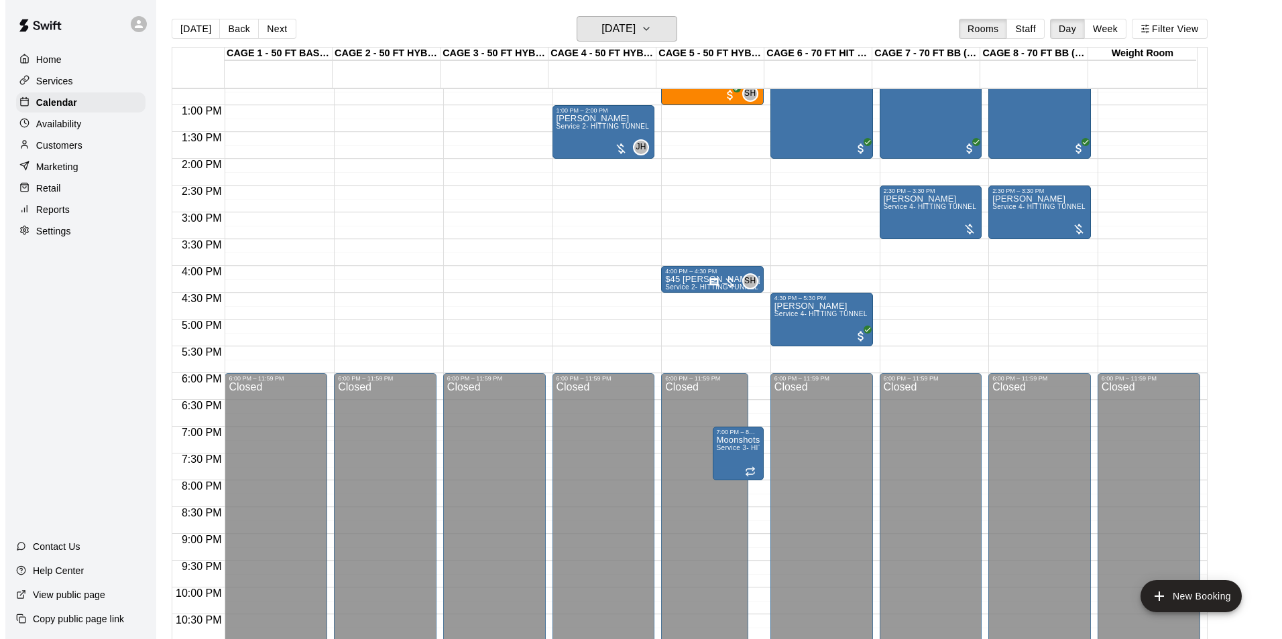
scroll to position [413, 0]
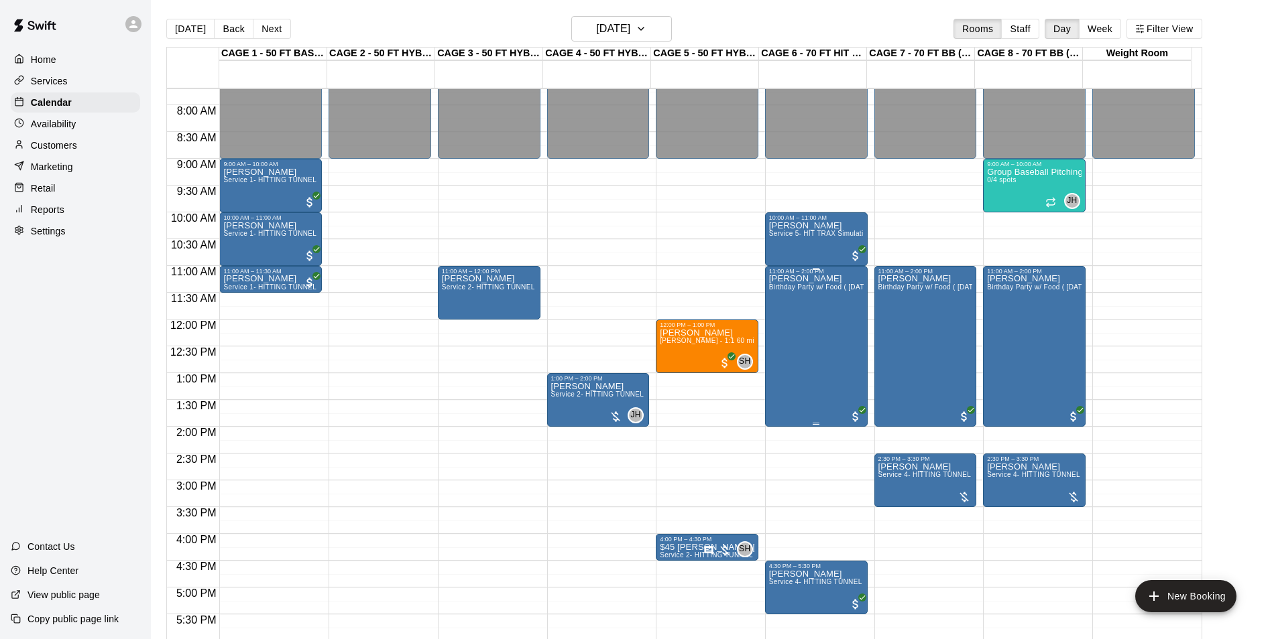
click at [813, 338] on div "[PERSON_NAME] Birthday Party w/ Food ( [DATE] / [DATE] only)" at bounding box center [816, 594] width 95 height 639
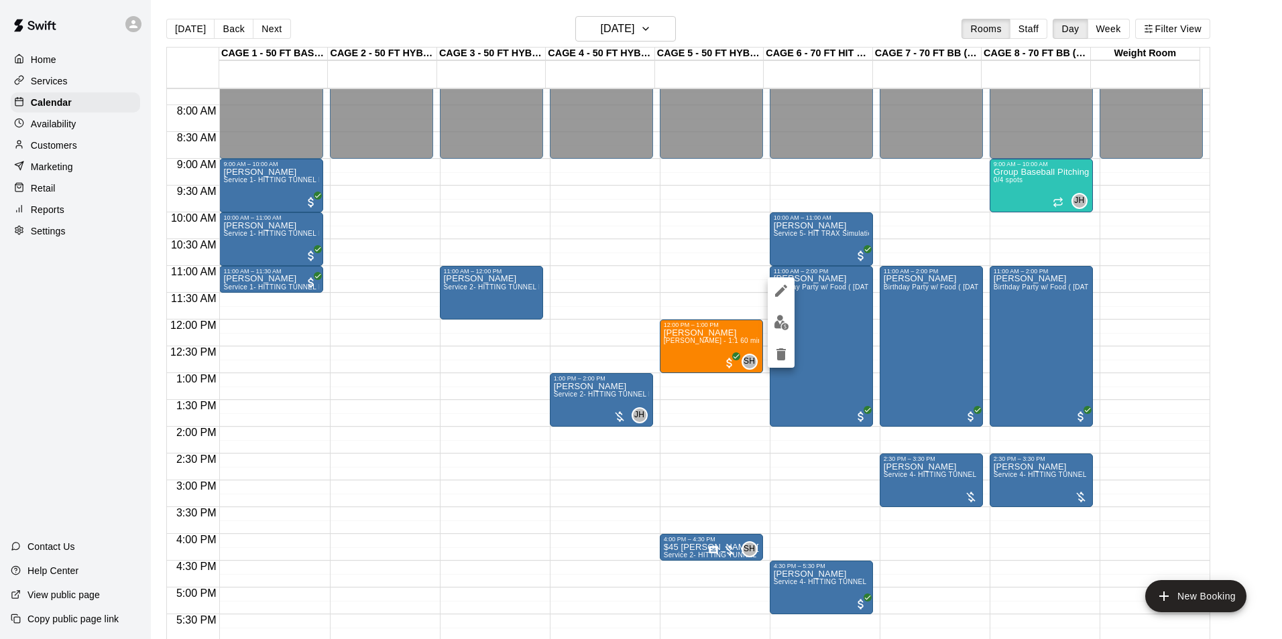
click at [784, 298] on icon "edit" at bounding box center [781, 291] width 16 height 16
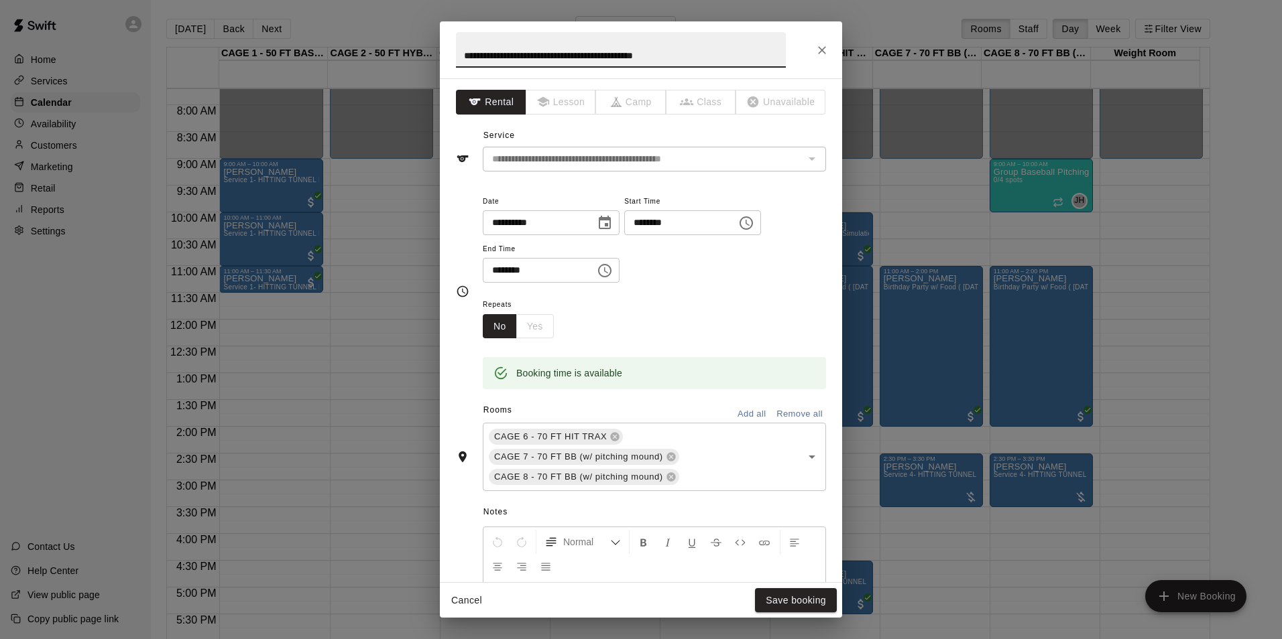
click at [944, 242] on div "**********" at bounding box center [641, 319] width 1282 height 639
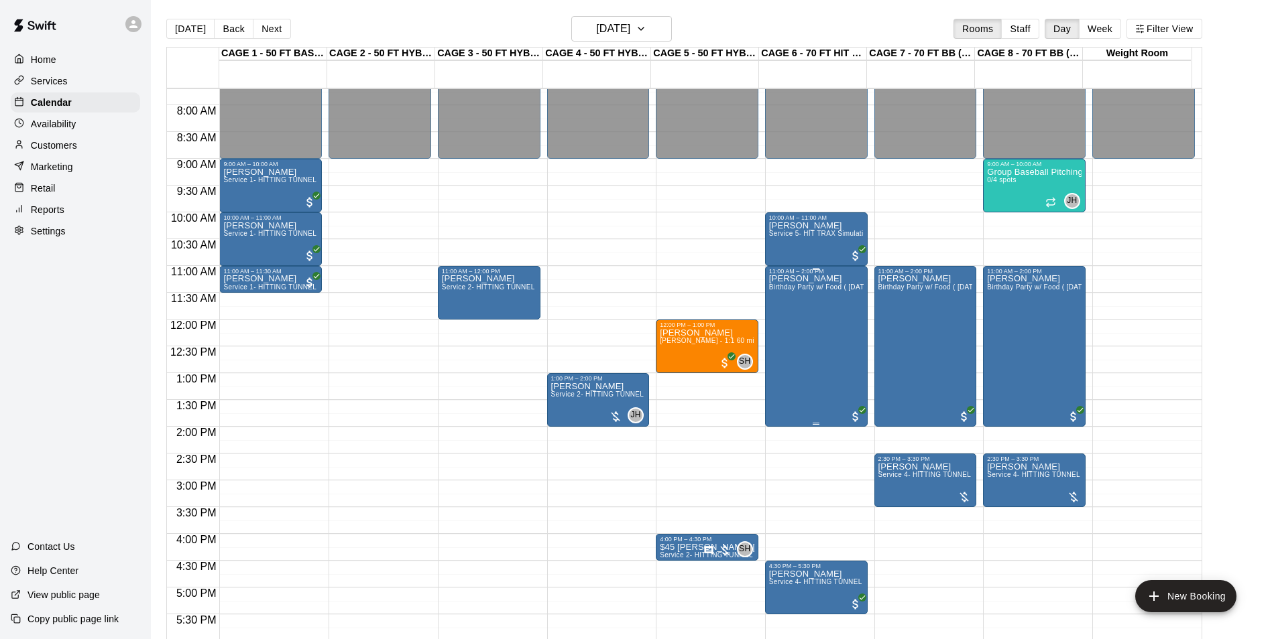
click at [810, 367] on div "[PERSON_NAME] Birthday Party w/ Food ( [DATE] / [DATE] only)" at bounding box center [816, 594] width 95 height 639
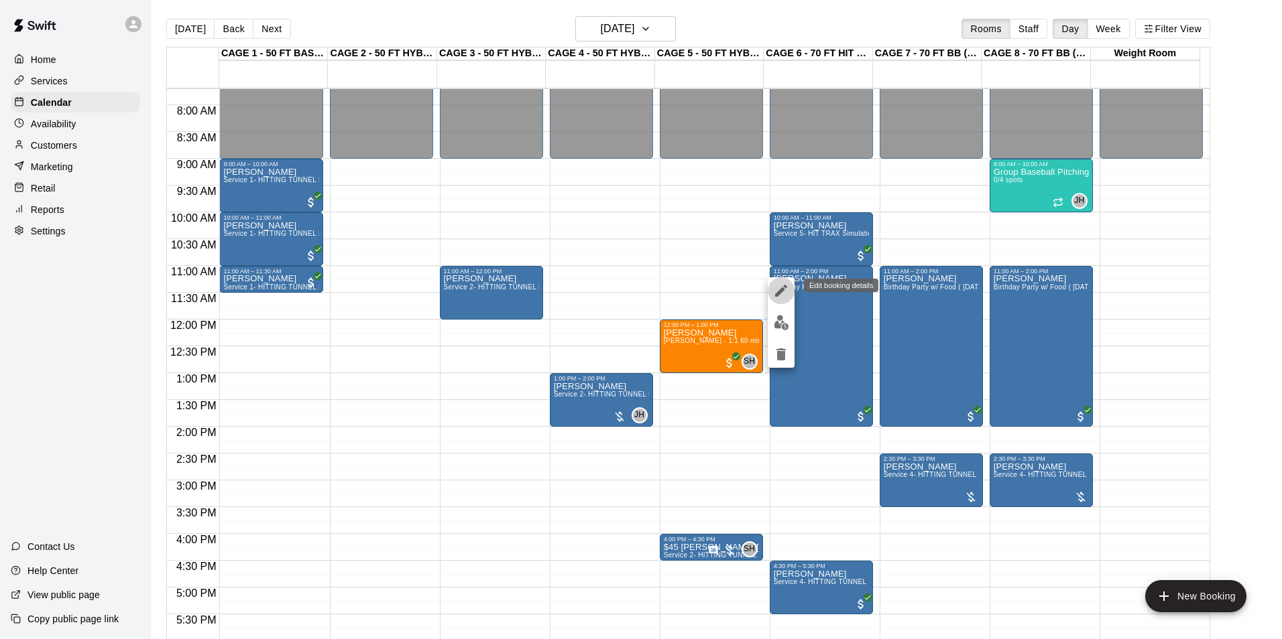
click at [790, 291] on button "edit" at bounding box center [780, 291] width 27 height 27
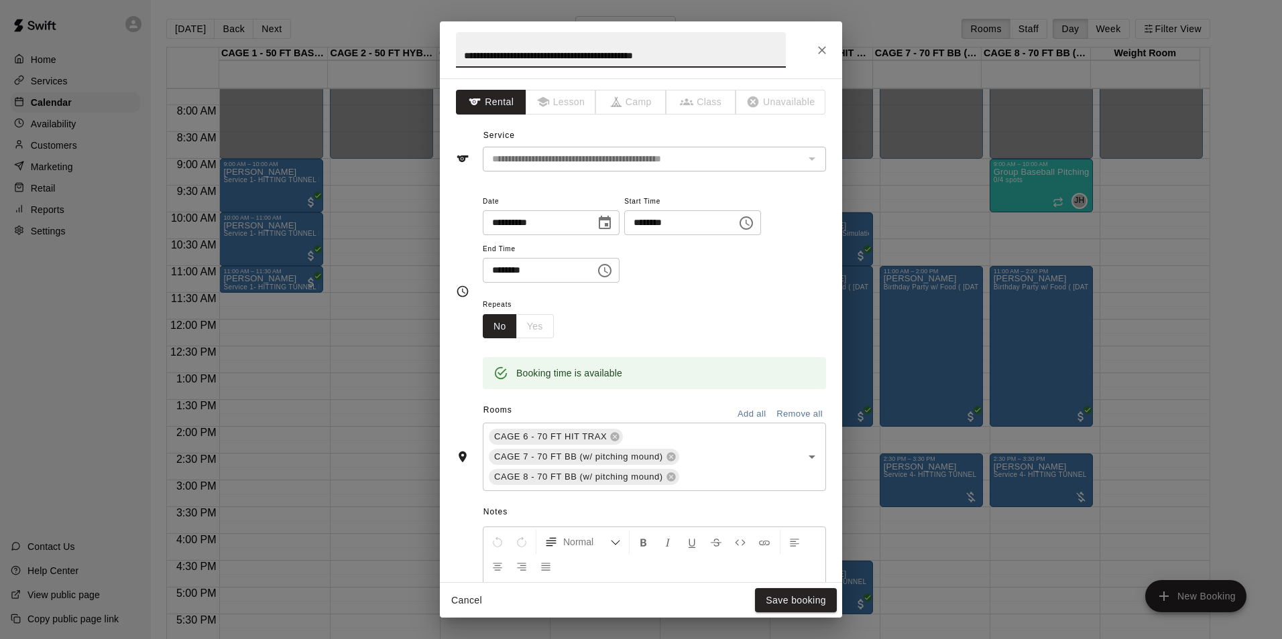
scroll to position [254, 0]
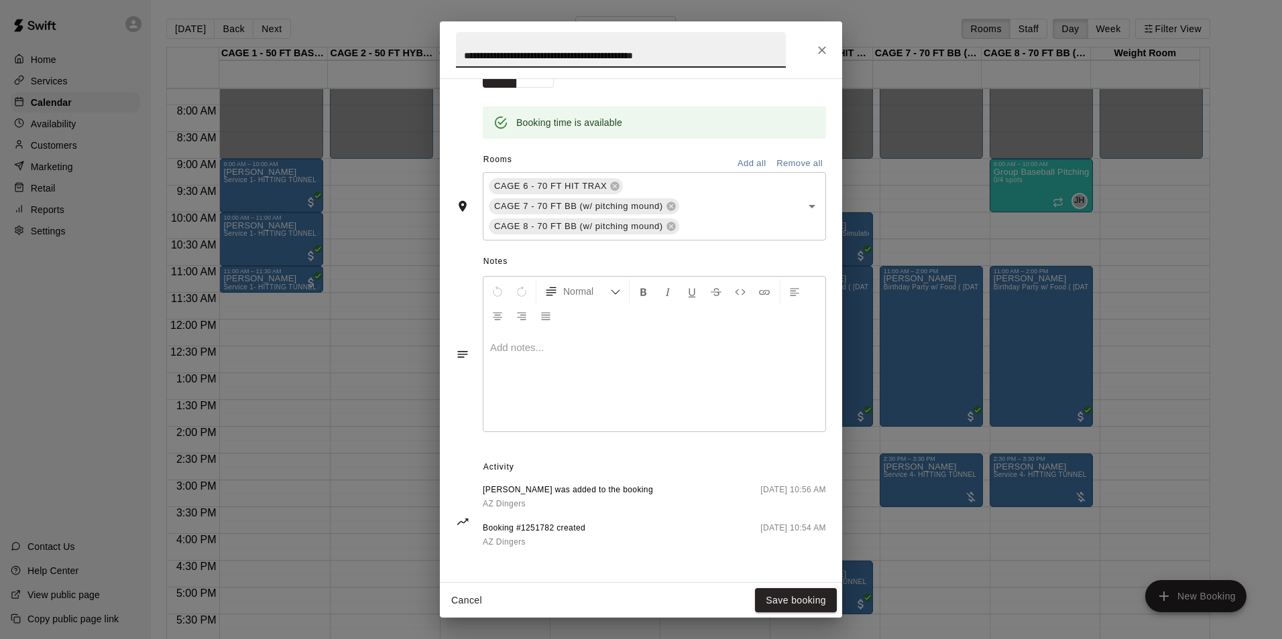
click at [554, 358] on div at bounding box center [654, 381] width 342 height 101
click at [493, 257] on span "Notes" at bounding box center [654, 261] width 343 height 21
drag, startPoint x: 493, startPoint y: 257, endPoint x: 652, endPoint y: 261, distance: 158.2
click at [652, 261] on span "Notes" at bounding box center [654, 261] width 343 height 21
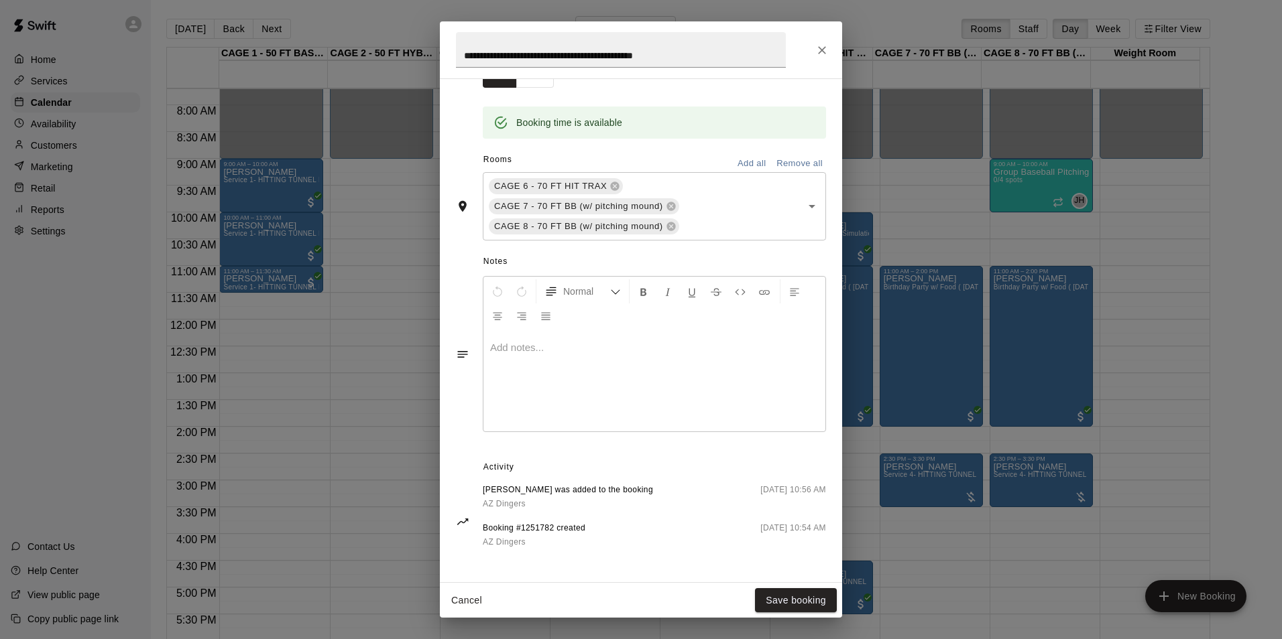
click at [596, 345] on p at bounding box center [654, 347] width 328 height 13
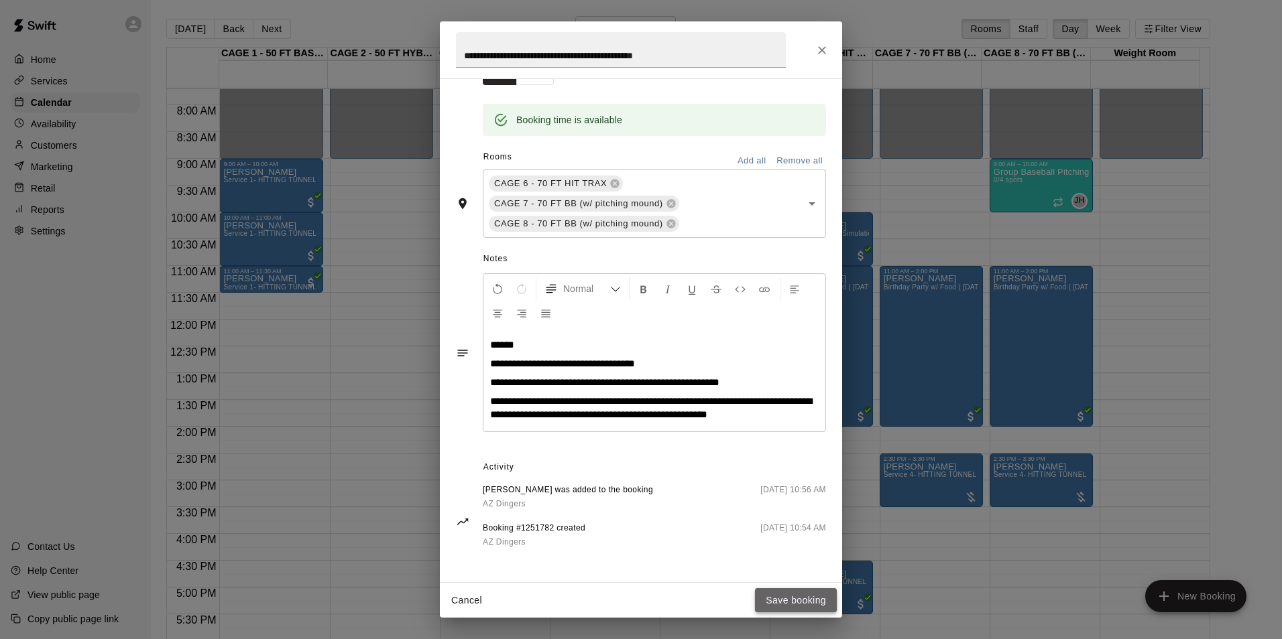
click at [802, 605] on button "Save booking" at bounding box center [796, 601] width 82 height 25
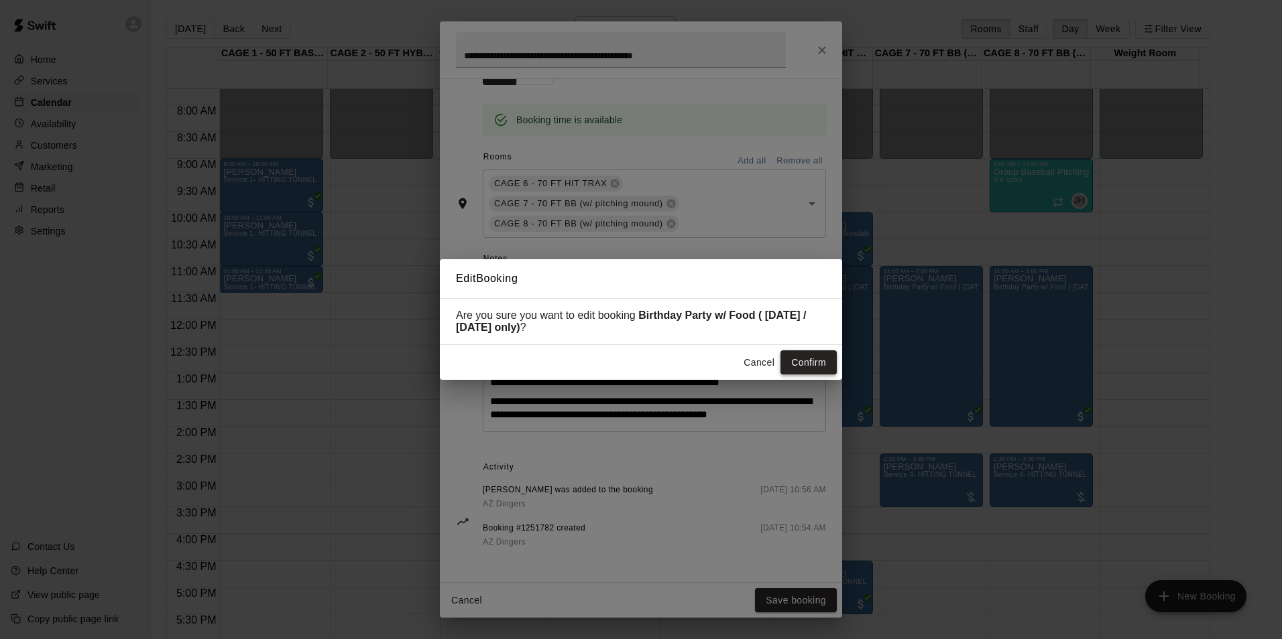
click at [798, 365] on button "Confirm" at bounding box center [808, 363] width 56 height 25
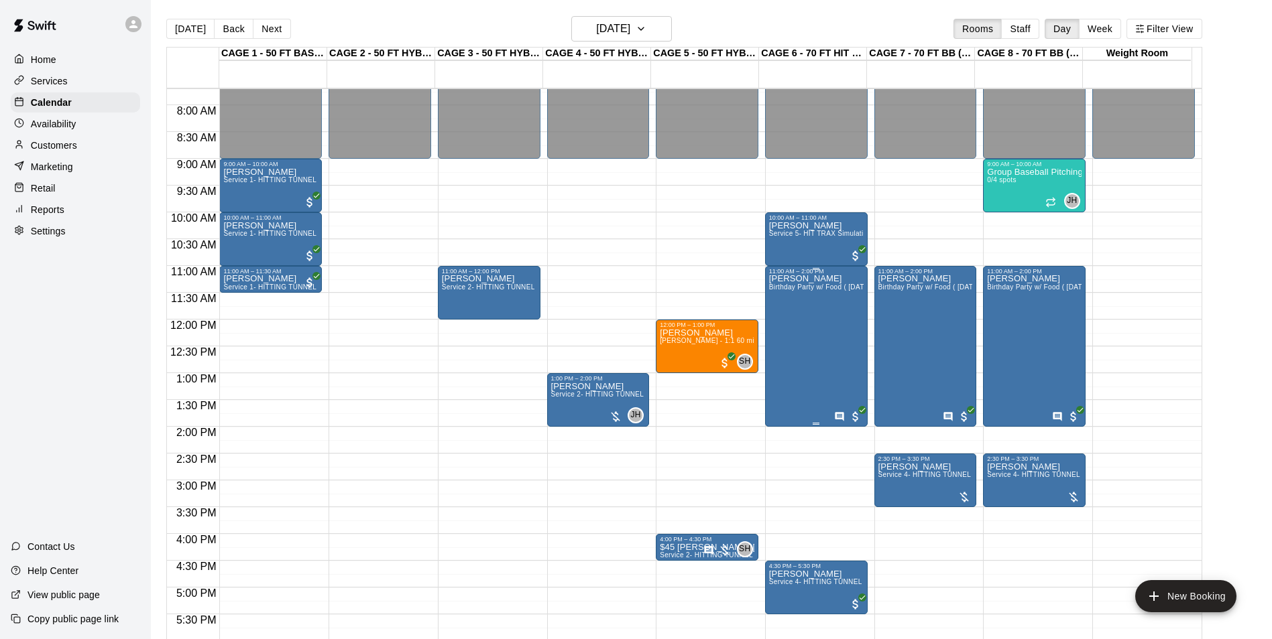
click at [791, 394] on div "[PERSON_NAME] Birthday Party w/ Food ( [DATE] / [DATE] only)" at bounding box center [816, 594] width 95 height 639
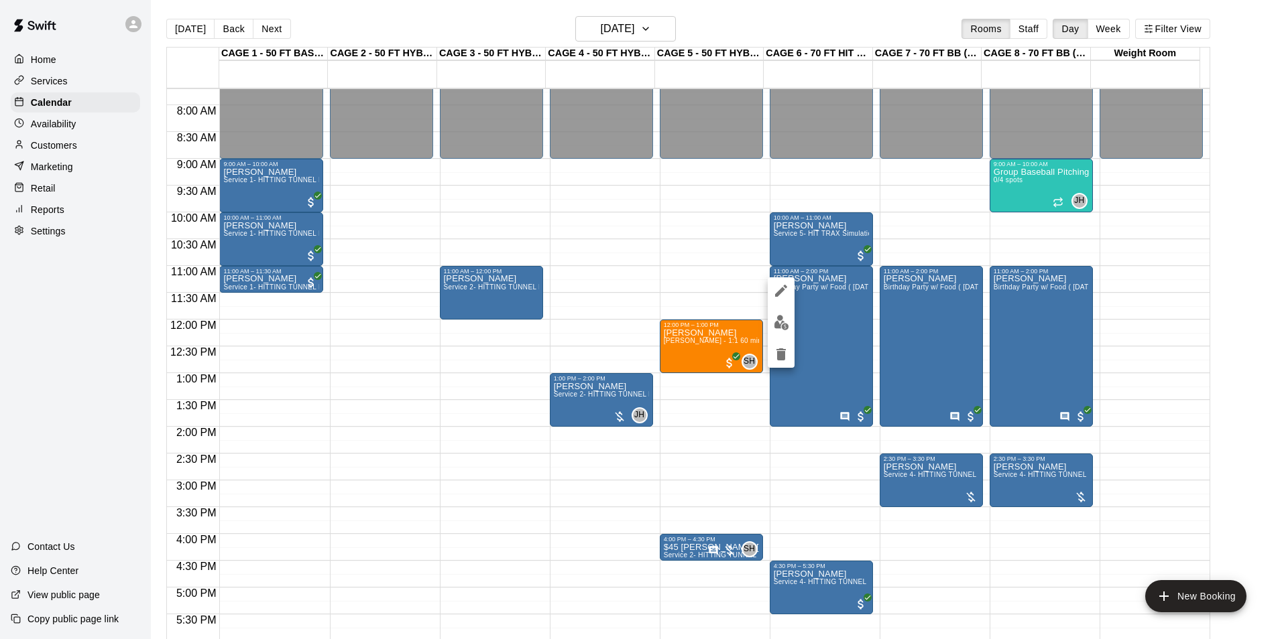
click at [785, 289] on icon "edit" at bounding box center [781, 291] width 16 height 16
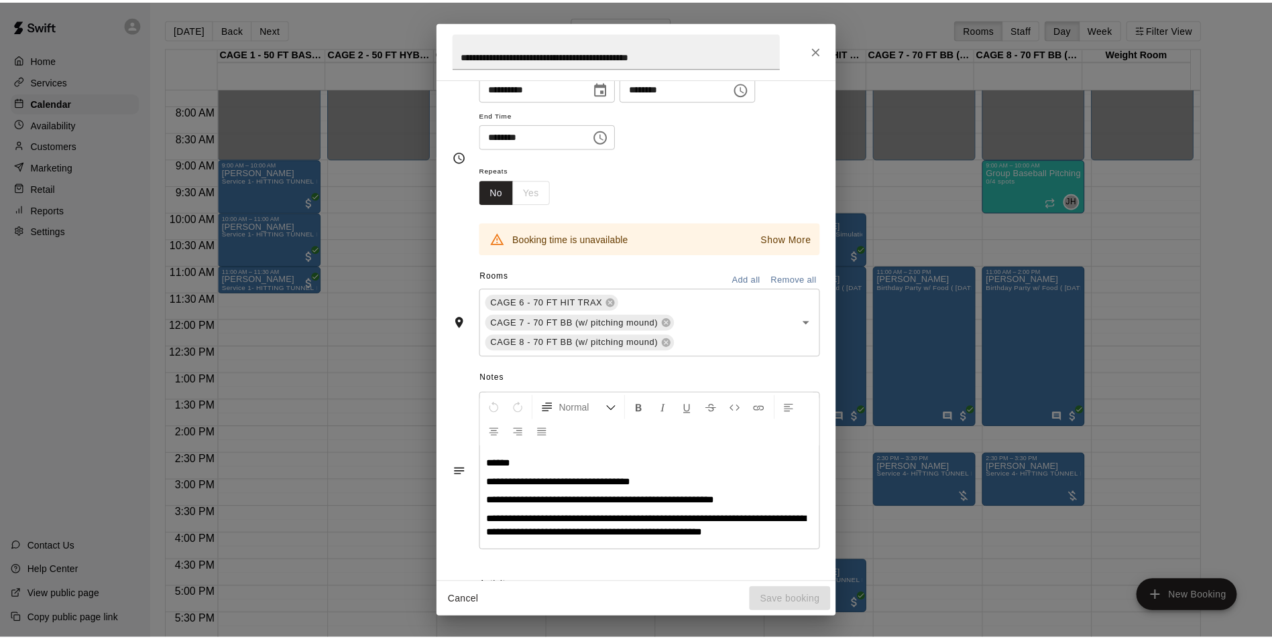
scroll to position [257, 0]
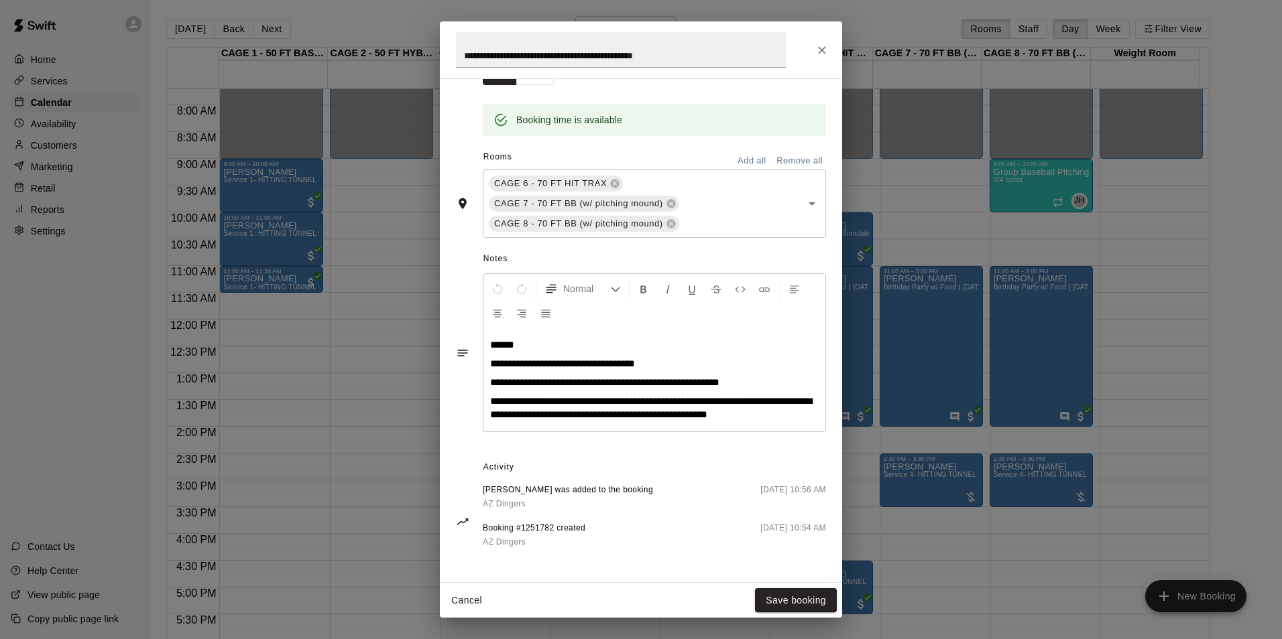
click at [769, 418] on p "**********" at bounding box center [654, 408] width 328 height 27
click at [988, 530] on div "**********" at bounding box center [641, 319] width 1282 height 639
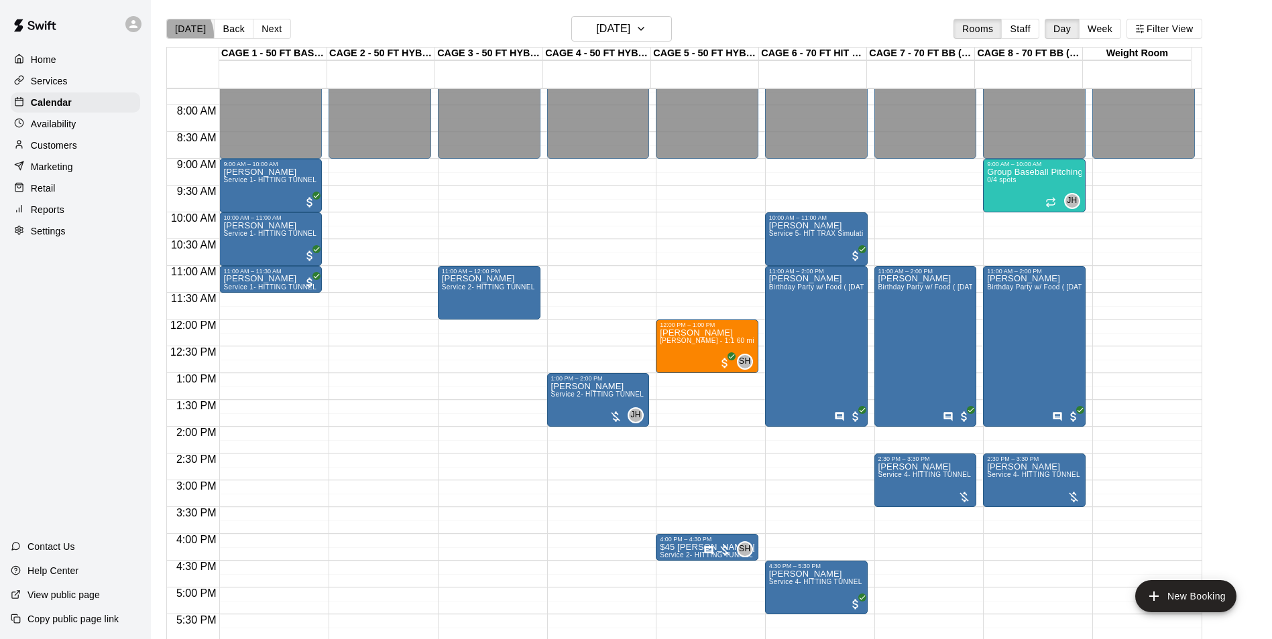
click at [177, 34] on button "[DATE]" at bounding box center [190, 29] width 48 height 20
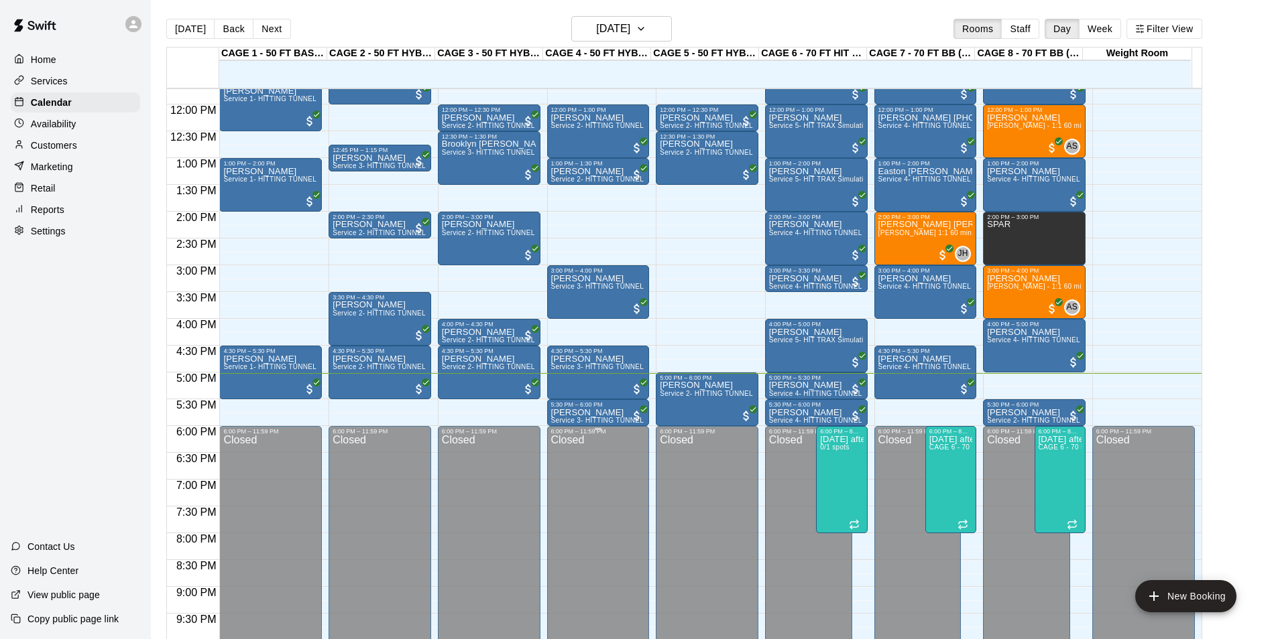
scroll to position [681, 0]
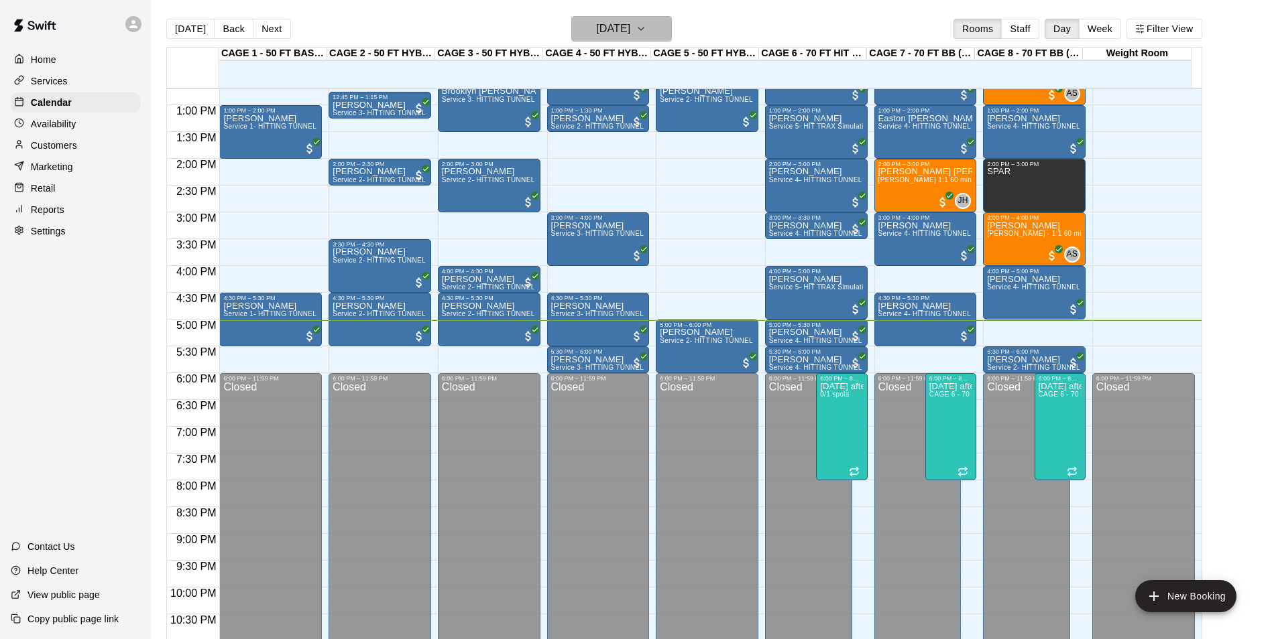
click at [630, 25] on h6 "[DATE]" at bounding box center [613, 28] width 34 height 19
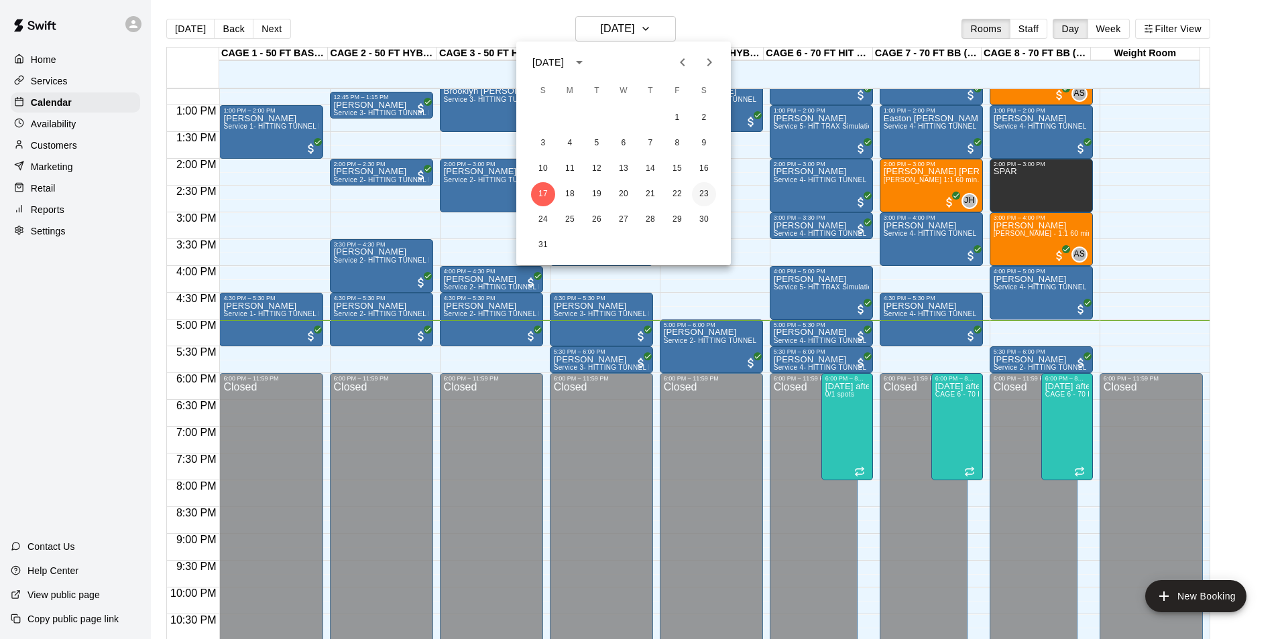
click at [708, 190] on button "23" at bounding box center [704, 194] width 24 height 24
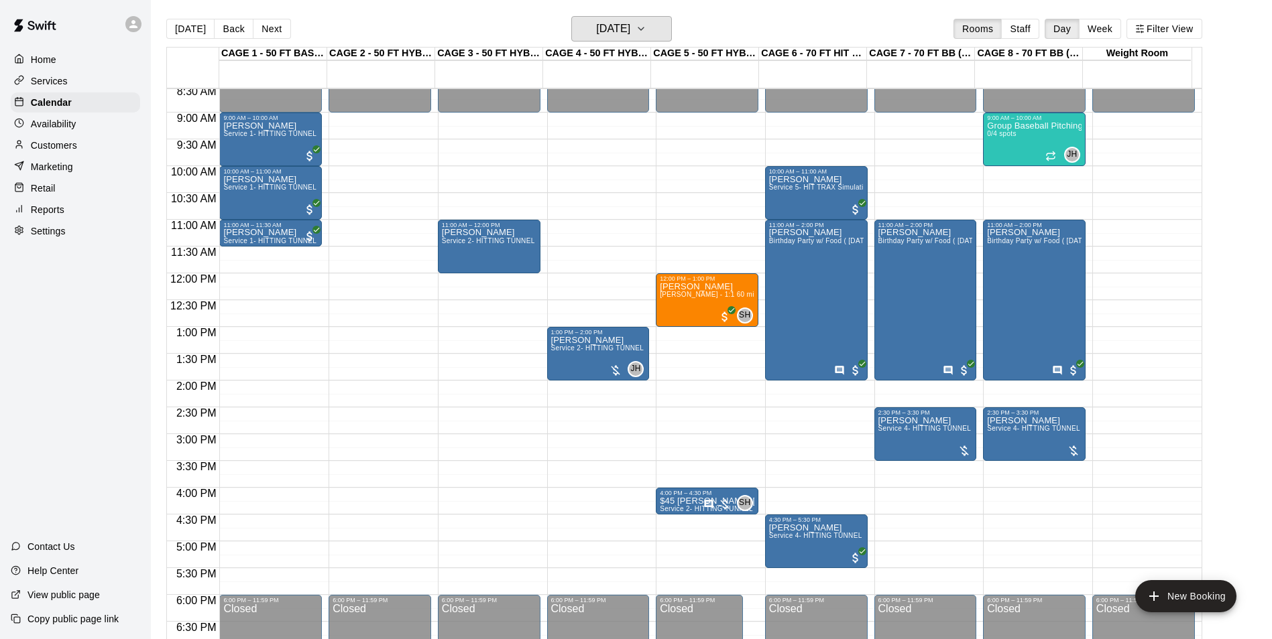
scroll to position [480, 0]
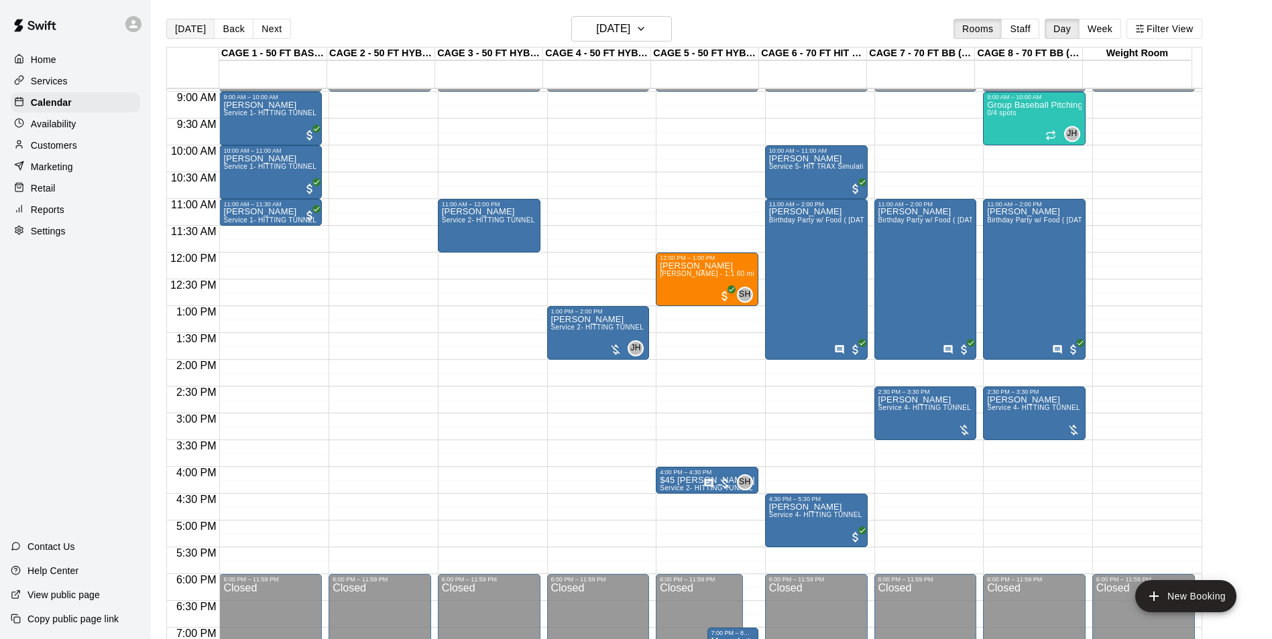
click at [187, 32] on button "[DATE]" at bounding box center [190, 29] width 48 height 20
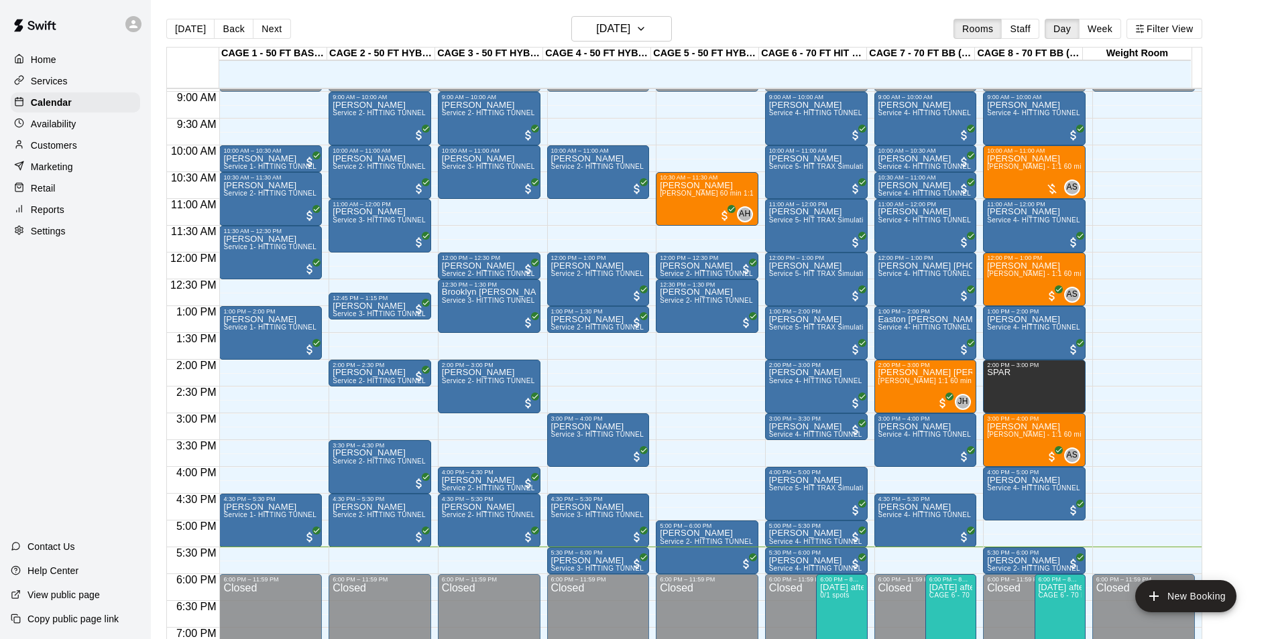
click at [267, 33] on button "Next" at bounding box center [272, 29] width 38 height 20
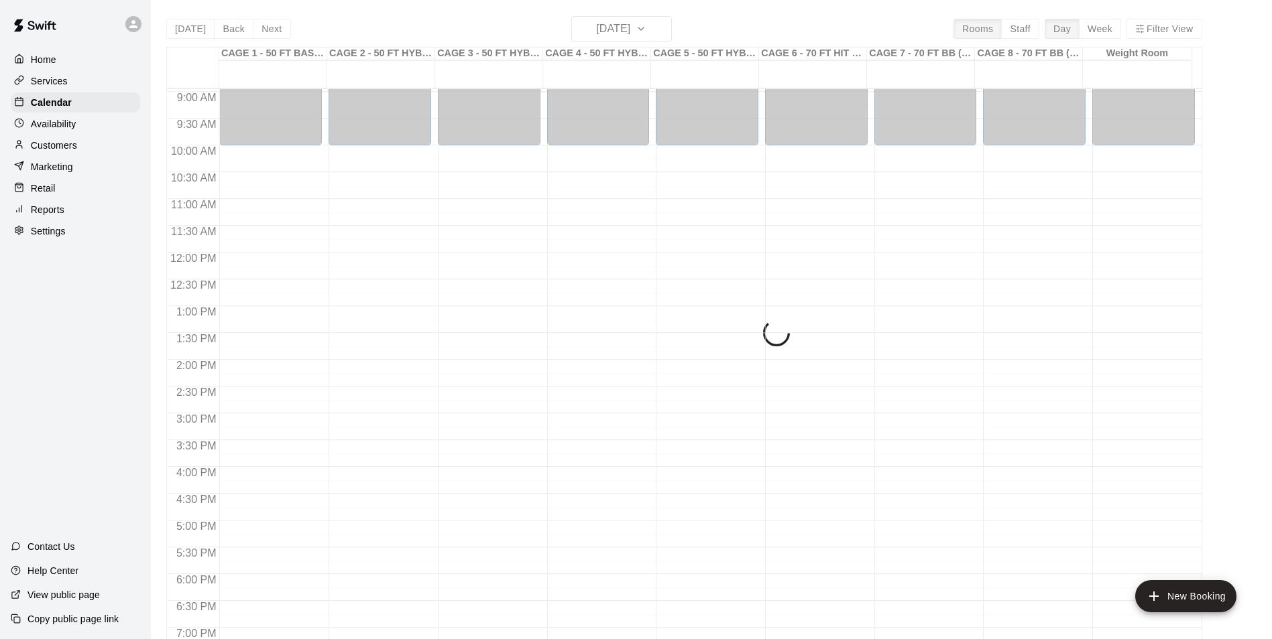
click at [267, 28] on div "[DATE] Back [DATE][DATE] Rooms Staff Day Week Filter View CAGE 1 - 50 FT BASEBA…" at bounding box center [684, 335] width 1036 height 639
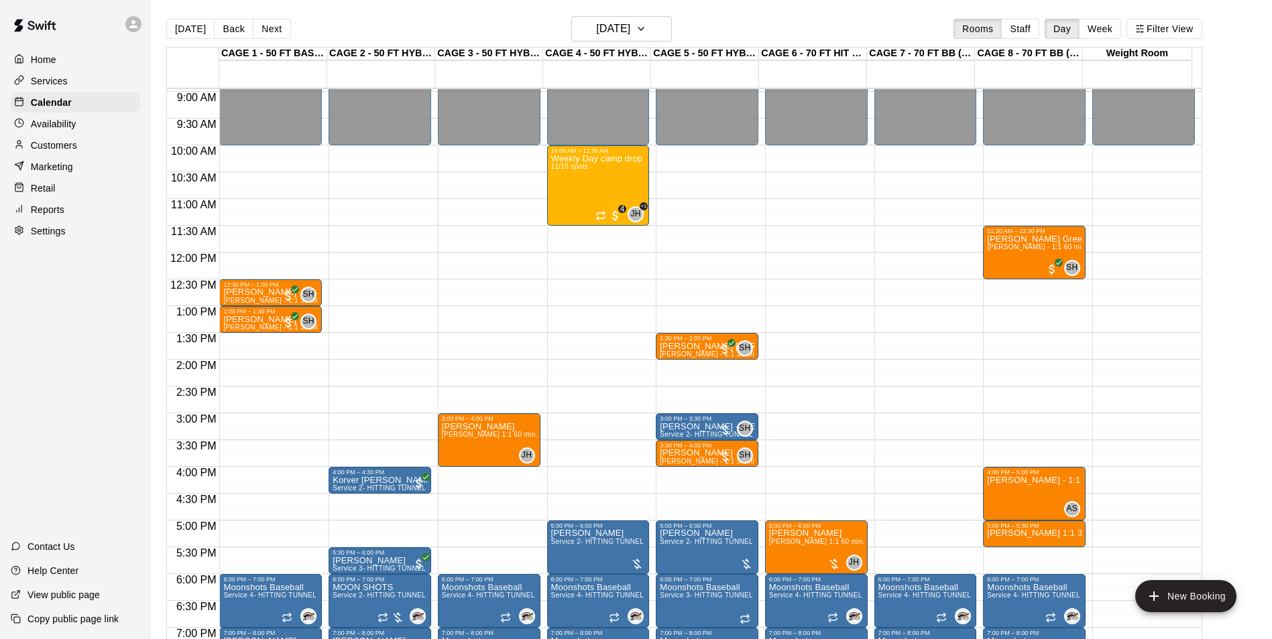
click at [267, 28] on button "Next" at bounding box center [272, 29] width 38 height 20
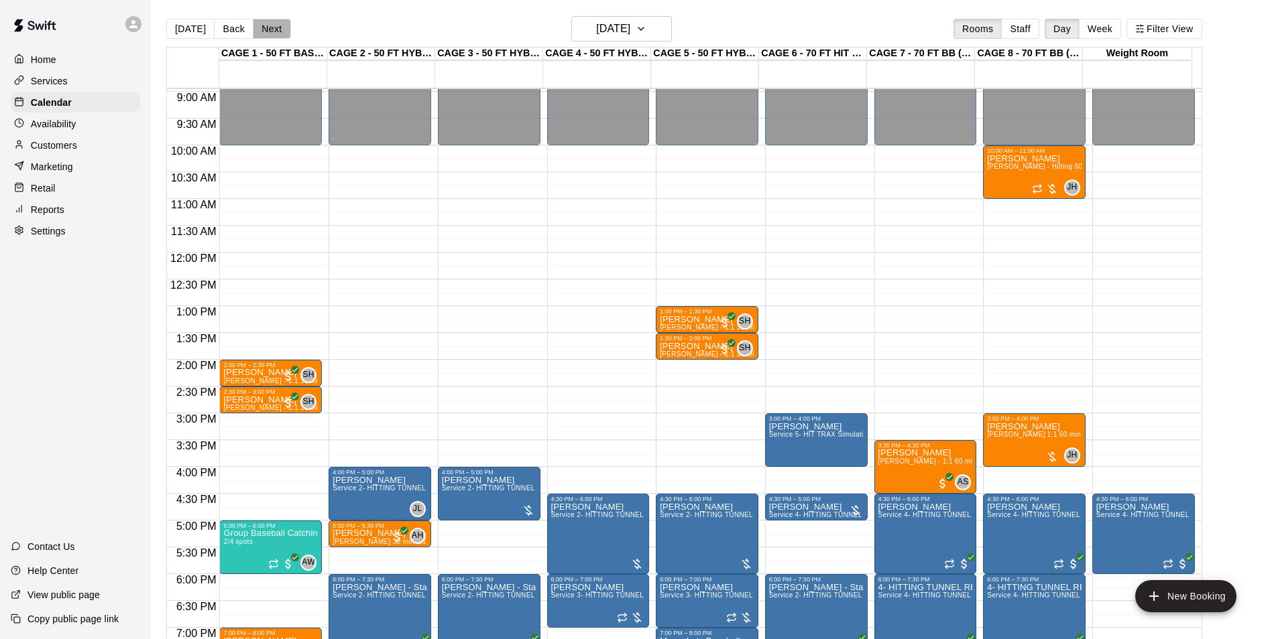
click at [267, 28] on button "Next" at bounding box center [272, 29] width 38 height 20
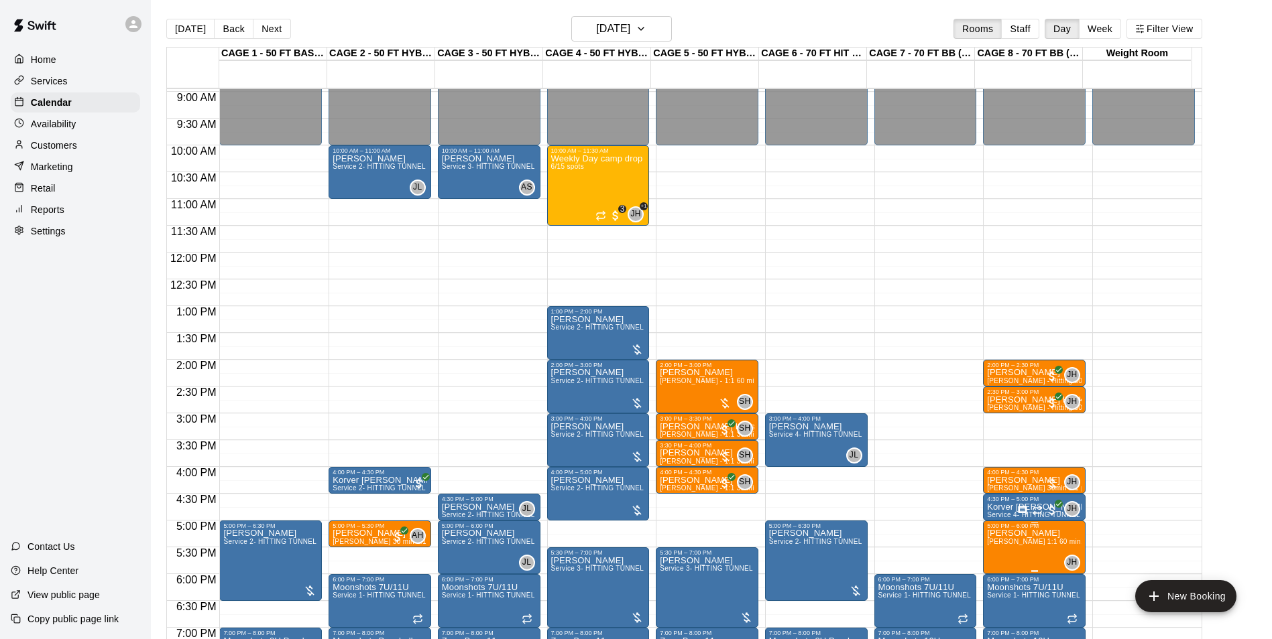
click at [1004, 546] on span "[PERSON_NAME] 1:1 60 min. pitching Lesson" at bounding box center [1060, 541] width 147 height 7
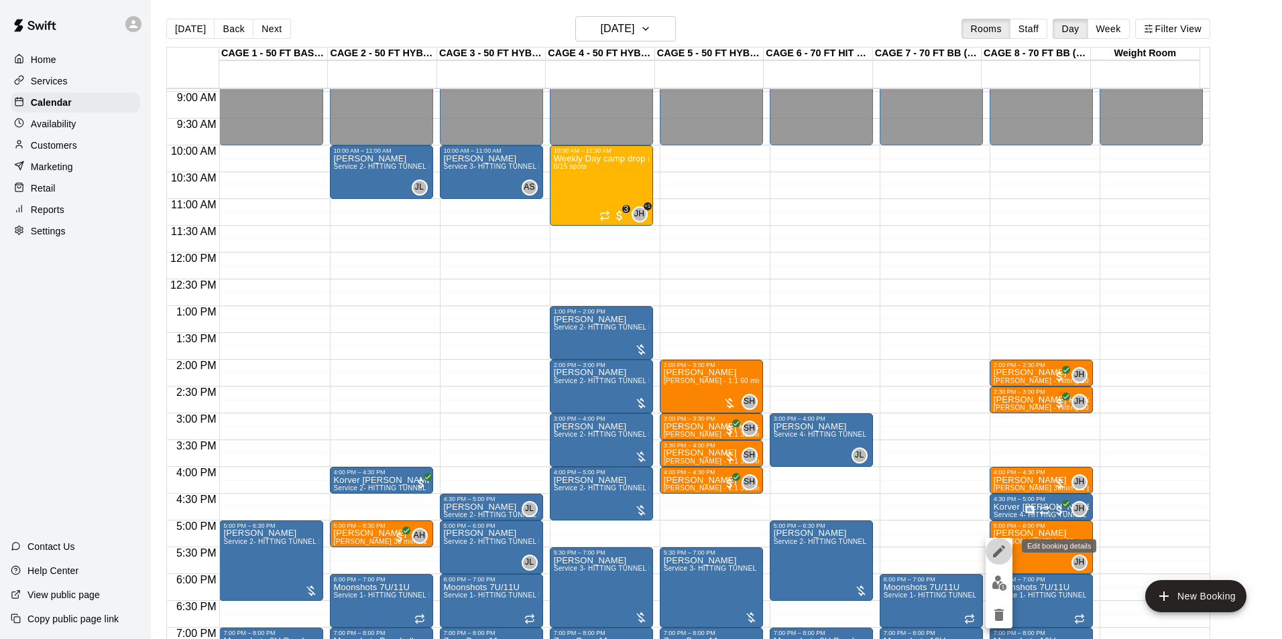
click at [1001, 558] on icon "edit" at bounding box center [999, 552] width 16 height 16
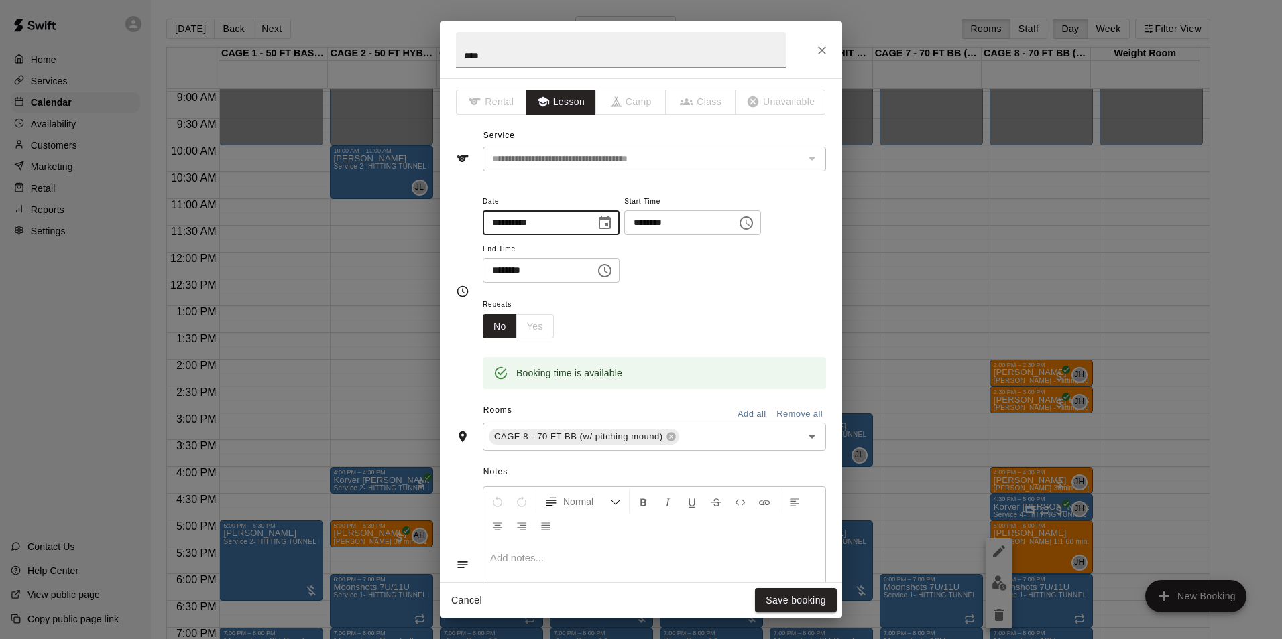
click at [586, 223] on input "**********" at bounding box center [534, 222] width 103 height 25
click at [611, 223] on icon "Choose date, selected date is Aug 20, 2025" at bounding box center [605, 222] width 12 height 13
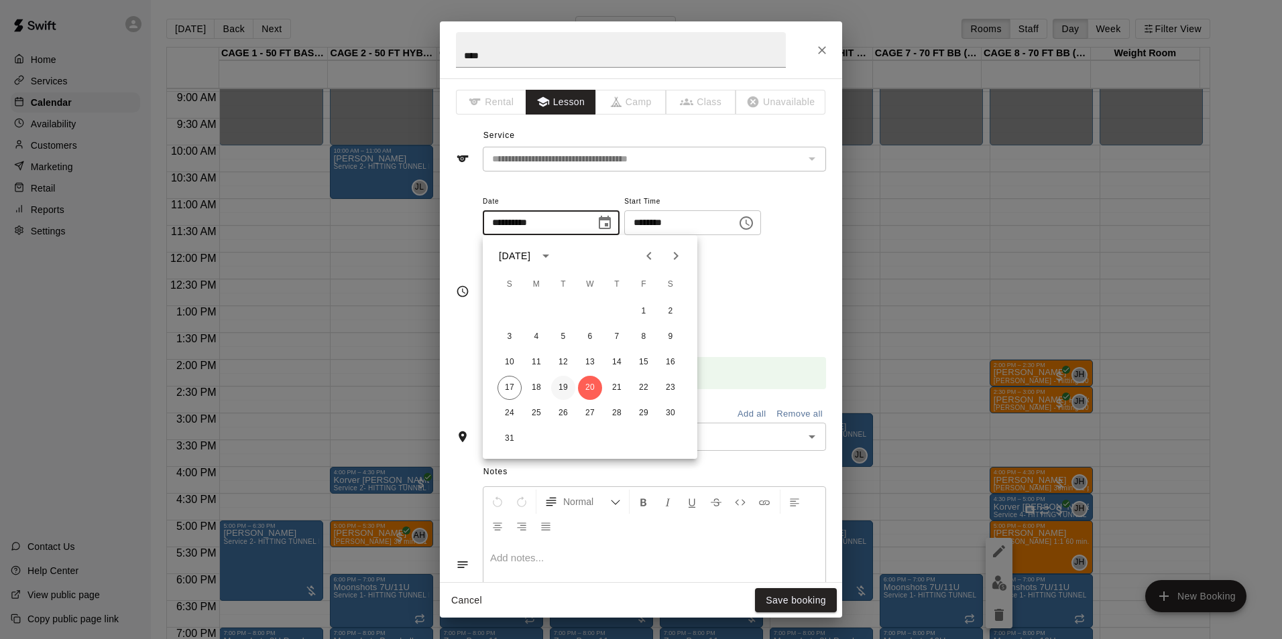
click at [562, 388] on button "19" at bounding box center [563, 388] width 24 height 24
type input "**********"
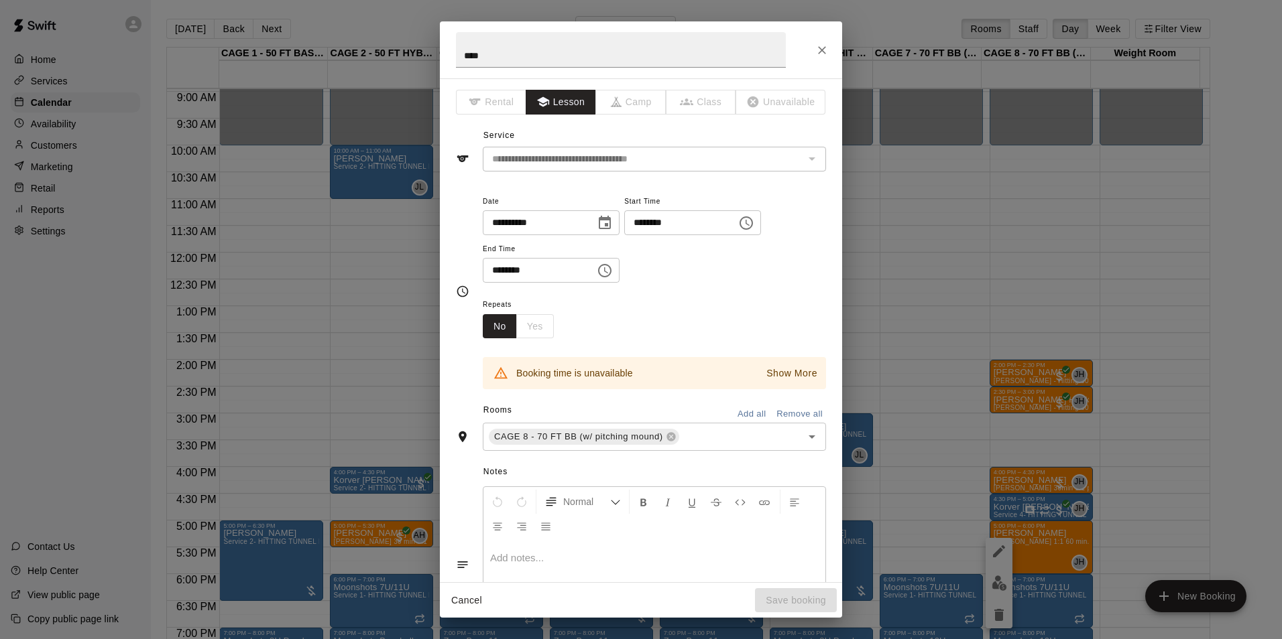
click at [655, 225] on input "********" at bounding box center [675, 222] width 103 height 25
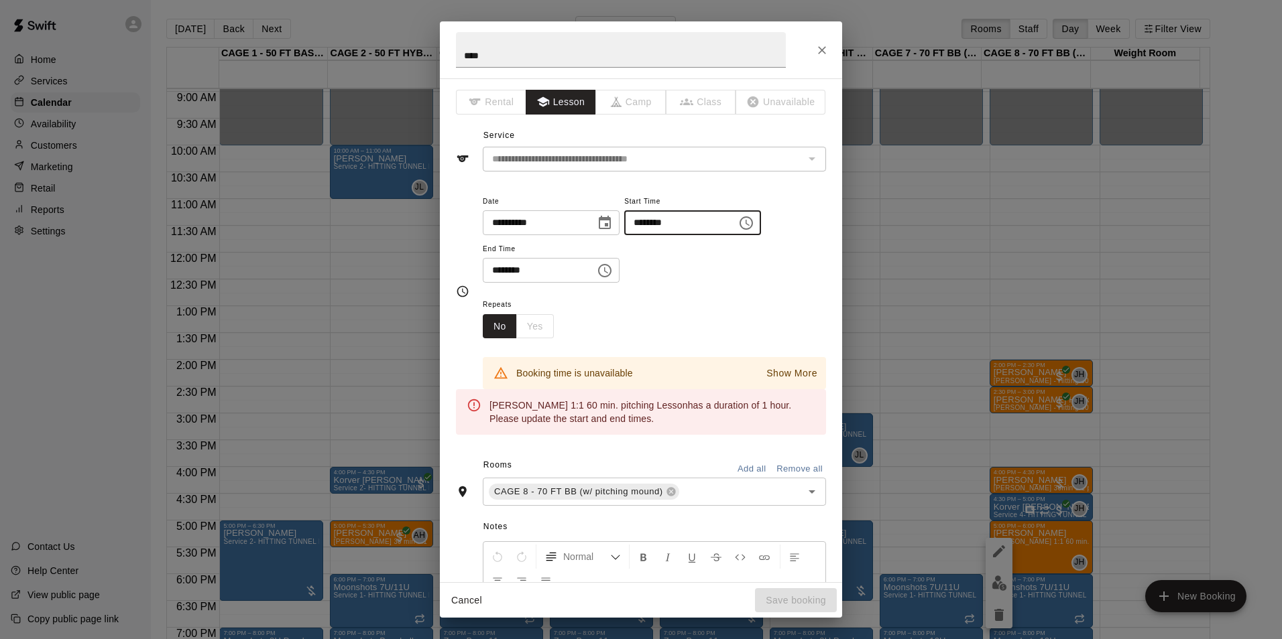
type input "********"
click at [499, 269] on input "********" at bounding box center [534, 270] width 103 height 25
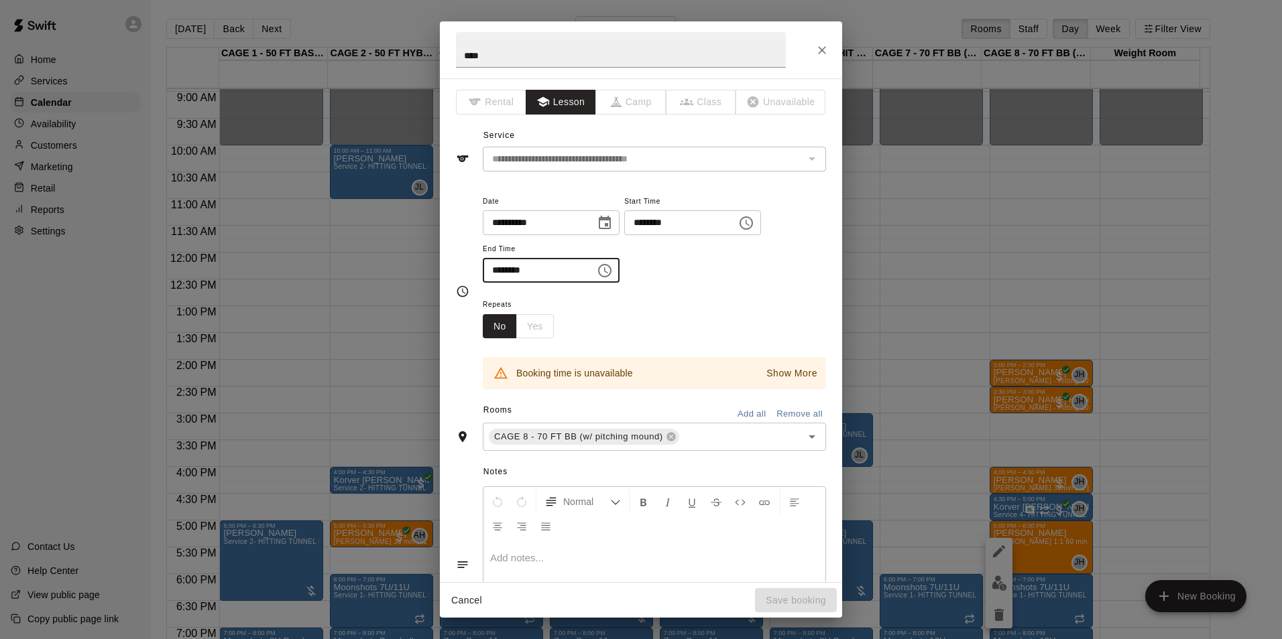
type input "********"
click at [679, 273] on div "**********" at bounding box center [654, 238] width 343 height 90
click at [732, 290] on div "**********" at bounding box center [654, 245] width 343 height 104
click at [671, 438] on icon at bounding box center [670, 437] width 9 height 9
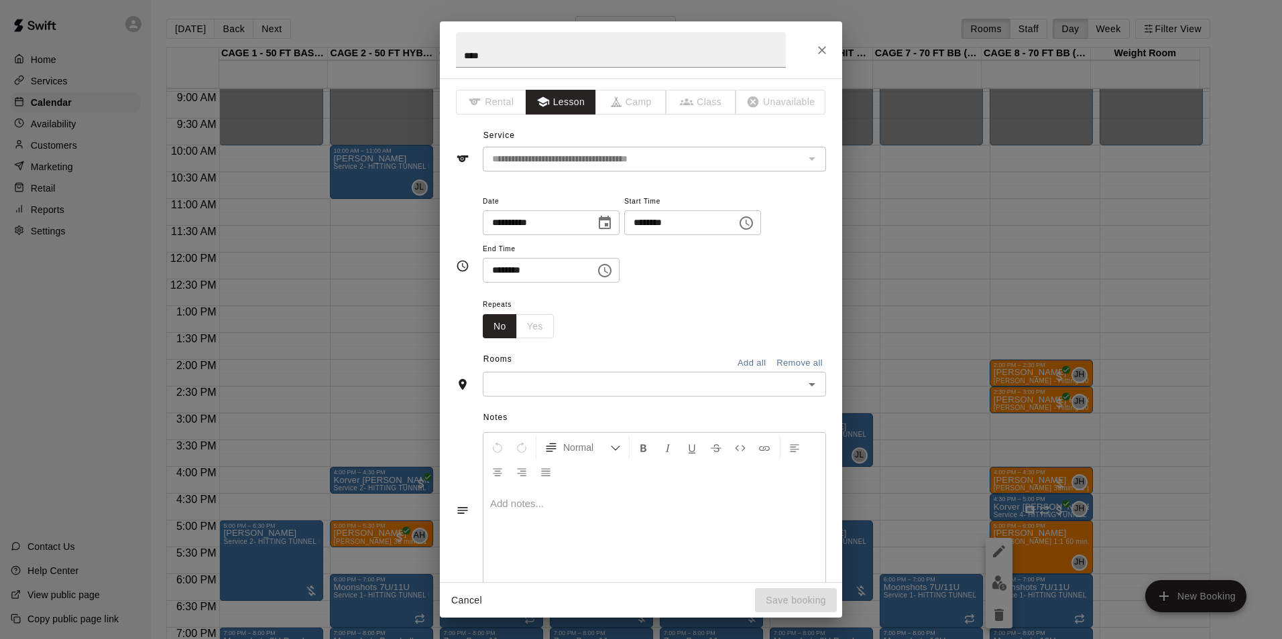
click at [677, 390] on input "text" at bounding box center [643, 384] width 313 height 17
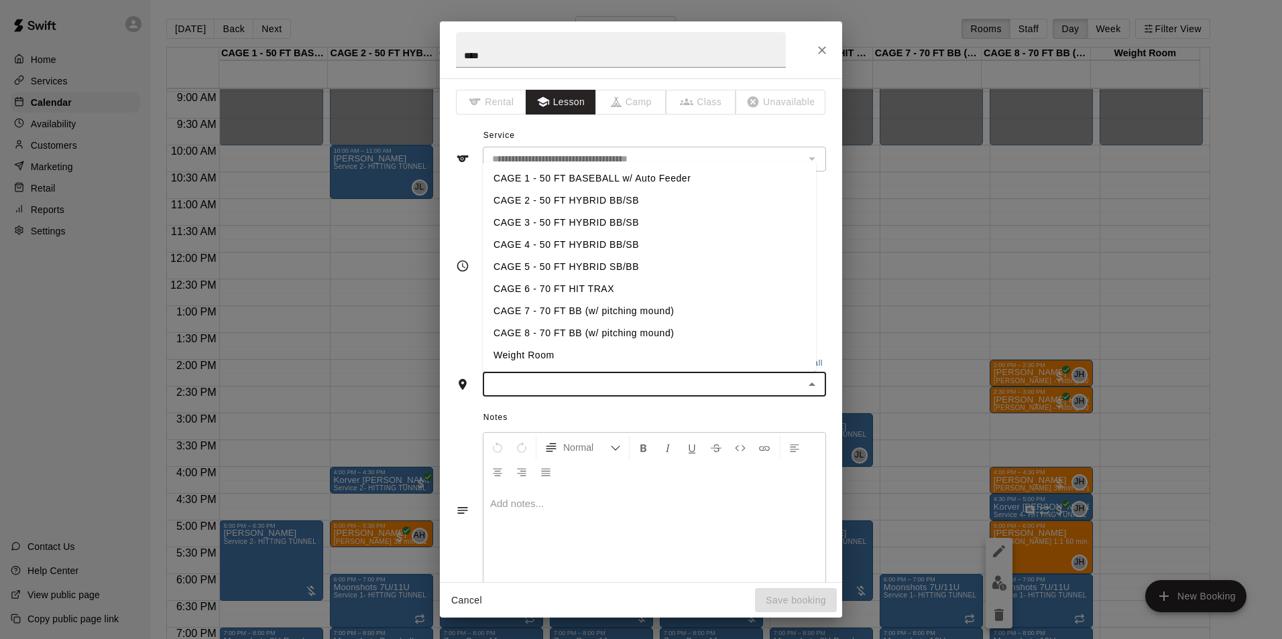
click at [729, 389] on input "text" at bounding box center [643, 384] width 313 height 17
click at [755, 384] on input "text" at bounding box center [643, 384] width 313 height 17
click at [584, 314] on li "CAGE 7 - 70 FT BB (w/ pitching mound)" at bounding box center [649, 311] width 333 height 22
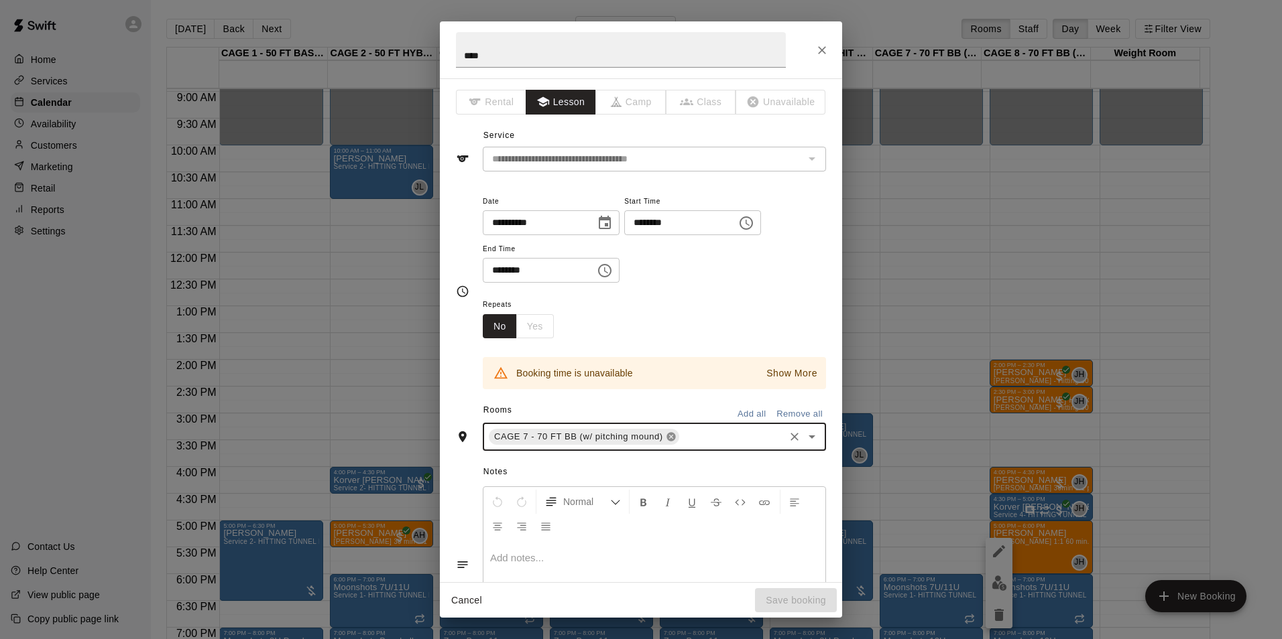
click at [668, 434] on icon at bounding box center [670, 437] width 9 height 9
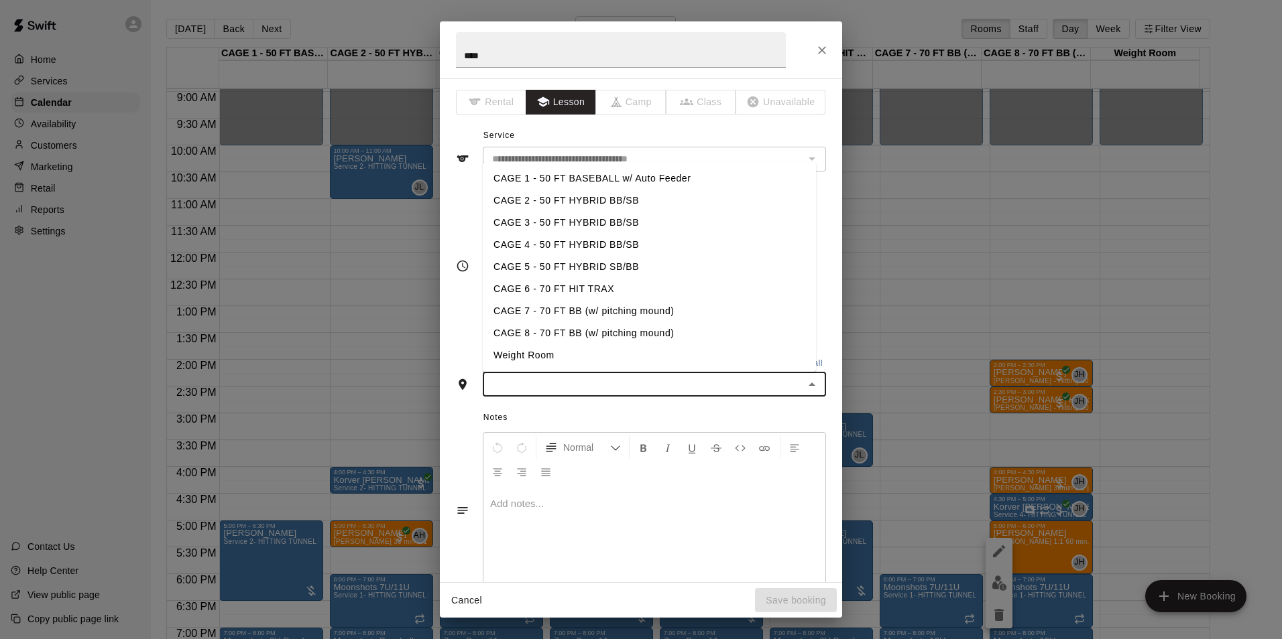
click at [667, 388] on input "text" at bounding box center [643, 384] width 313 height 17
click at [612, 294] on li "CAGE 6 - 70 FT HIT TRAX" at bounding box center [649, 289] width 333 height 22
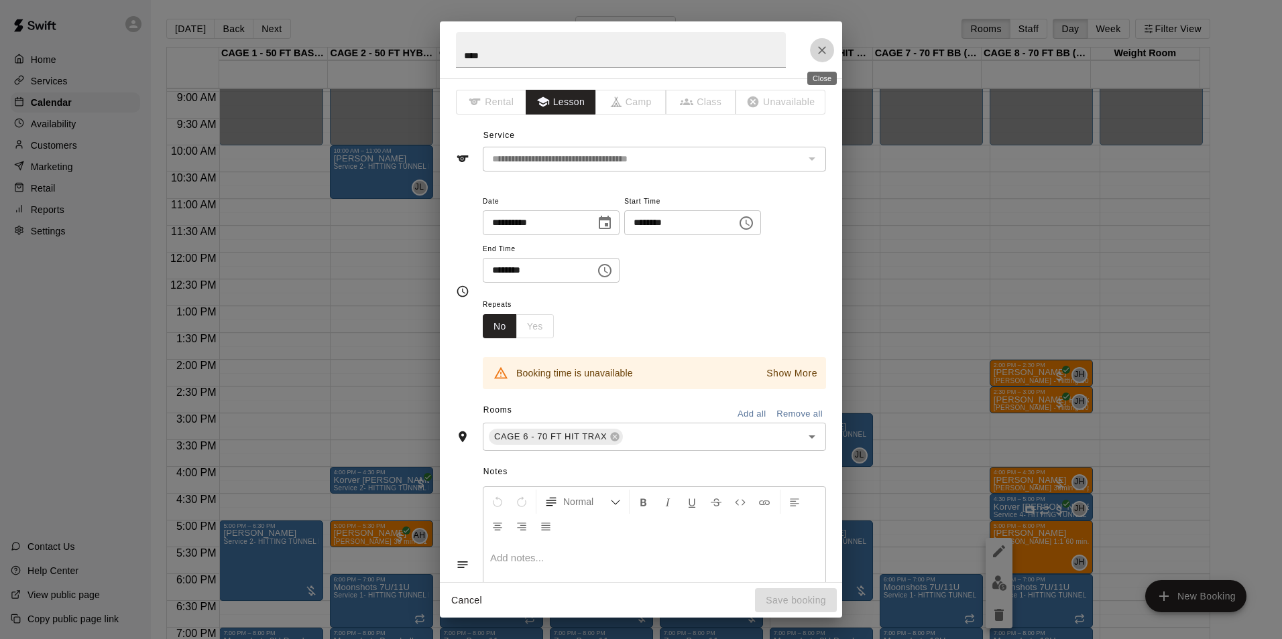
click at [822, 52] on icon "Close" at bounding box center [821, 50] width 13 height 13
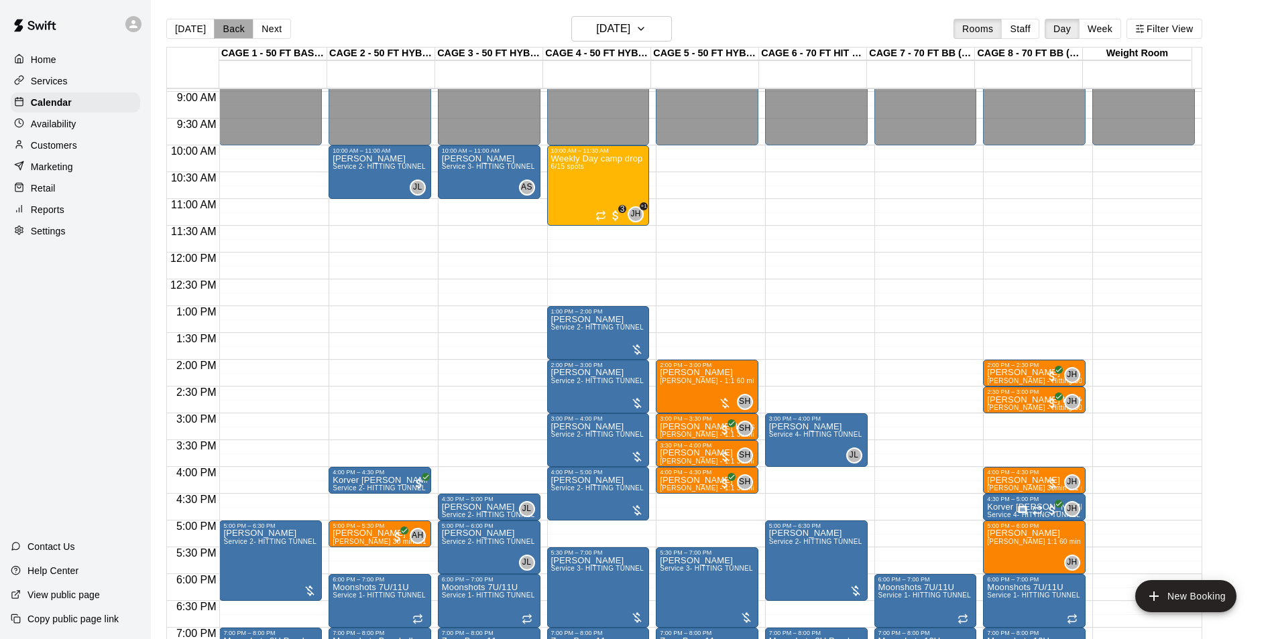
click at [219, 35] on button "Back" at bounding box center [234, 29] width 40 height 20
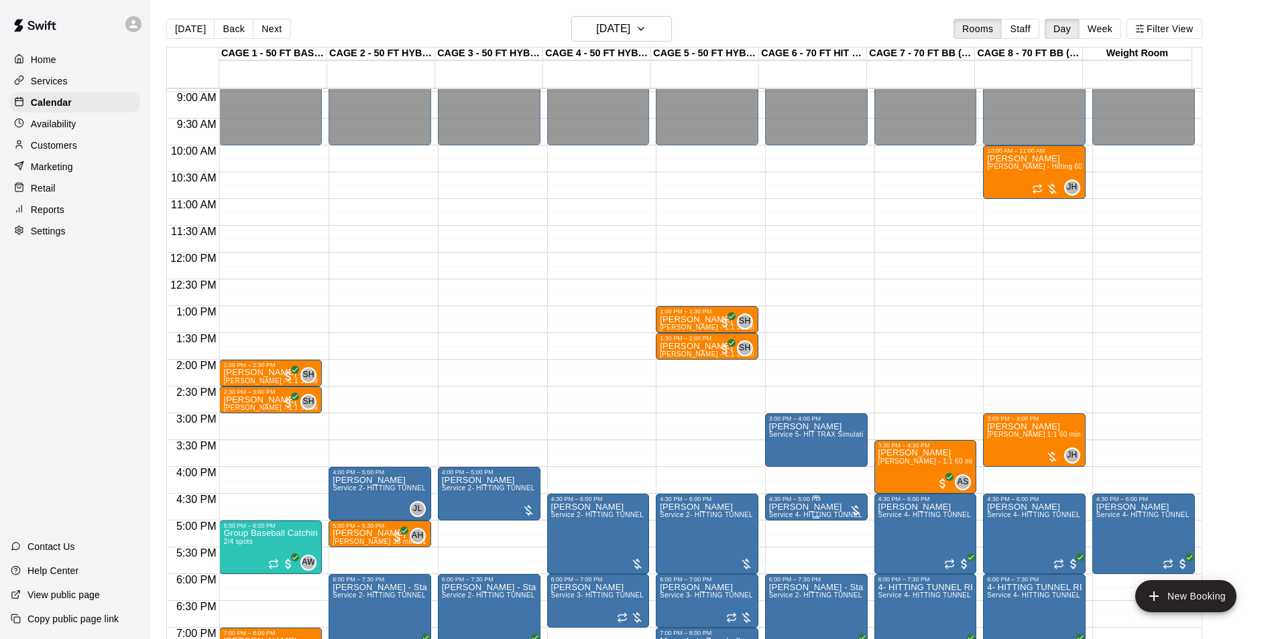
click at [800, 501] on div "4:30 PM – 5:00 PM" at bounding box center [816, 499] width 95 height 7
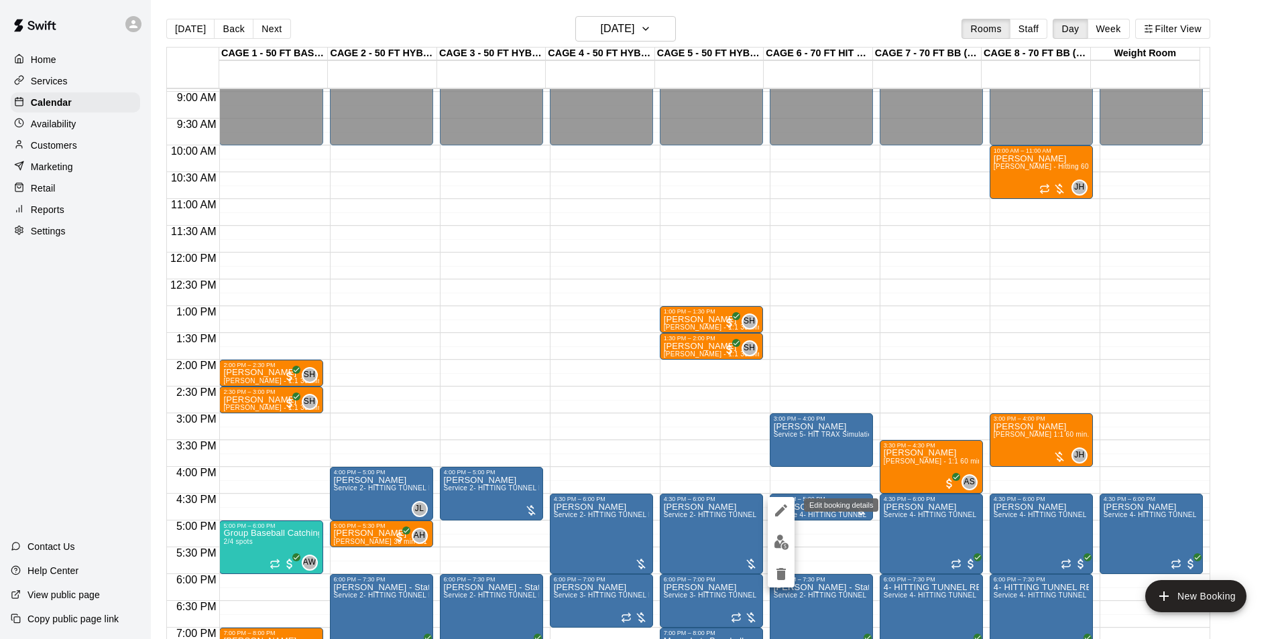
click at [784, 517] on icon "edit" at bounding box center [781, 511] width 16 height 16
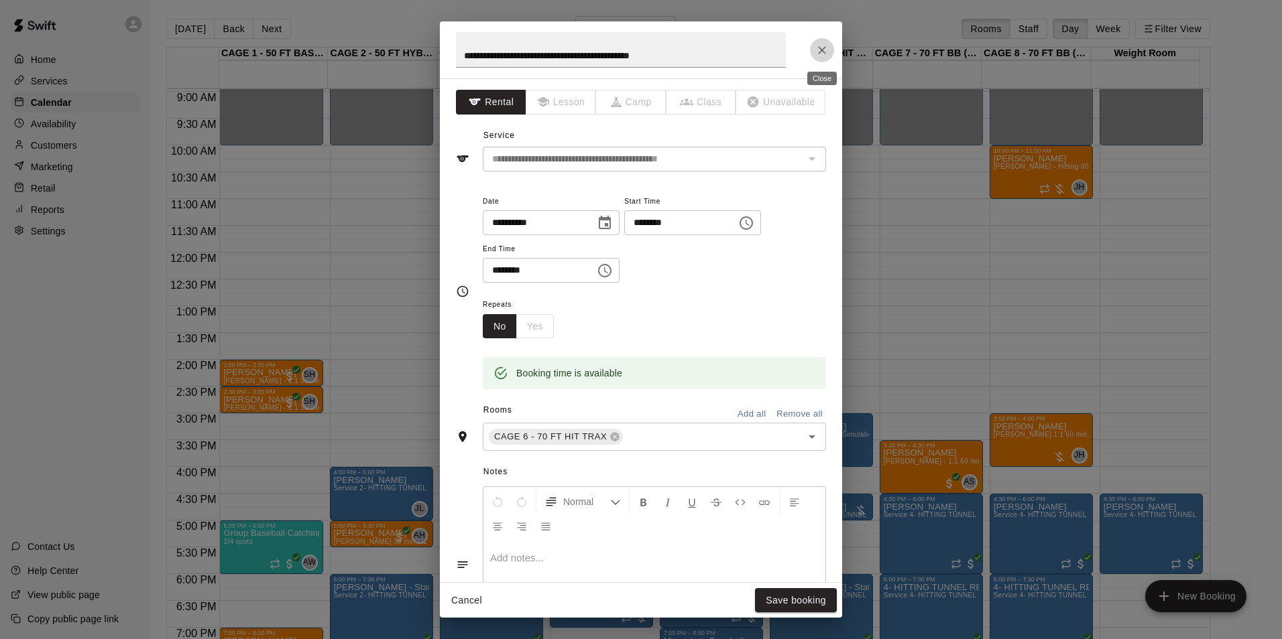
click at [820, 49] on icon "Close" at bounding box center [821, 50] width 13 height 13
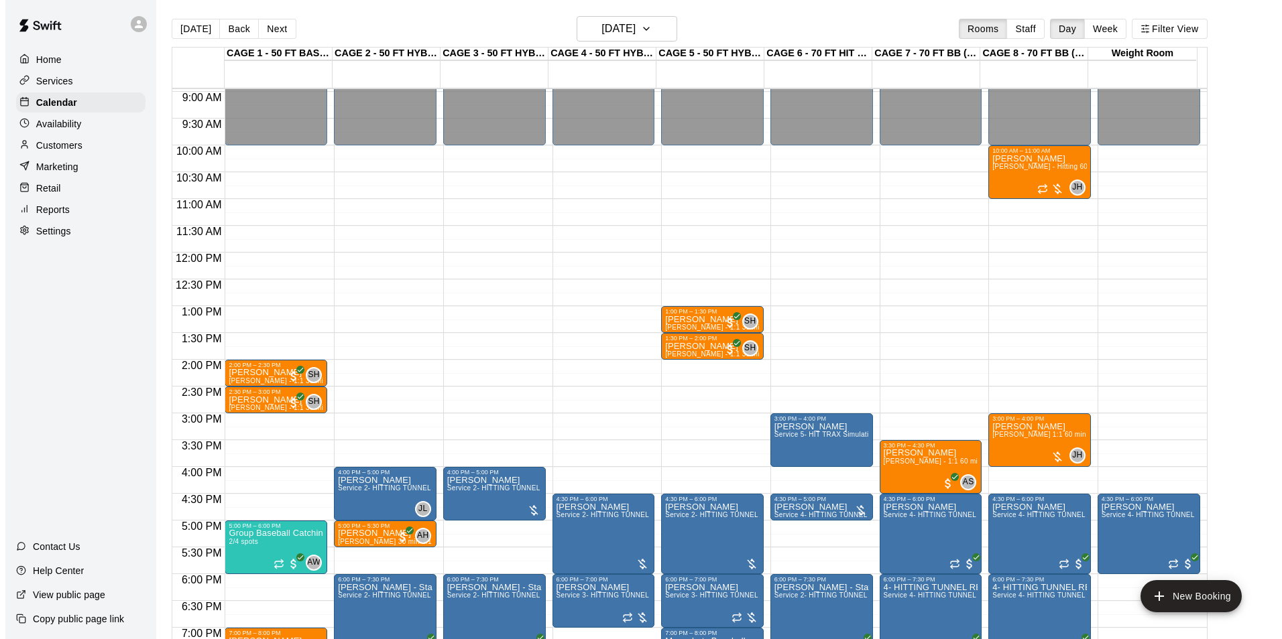
scroll to position [547, 0]
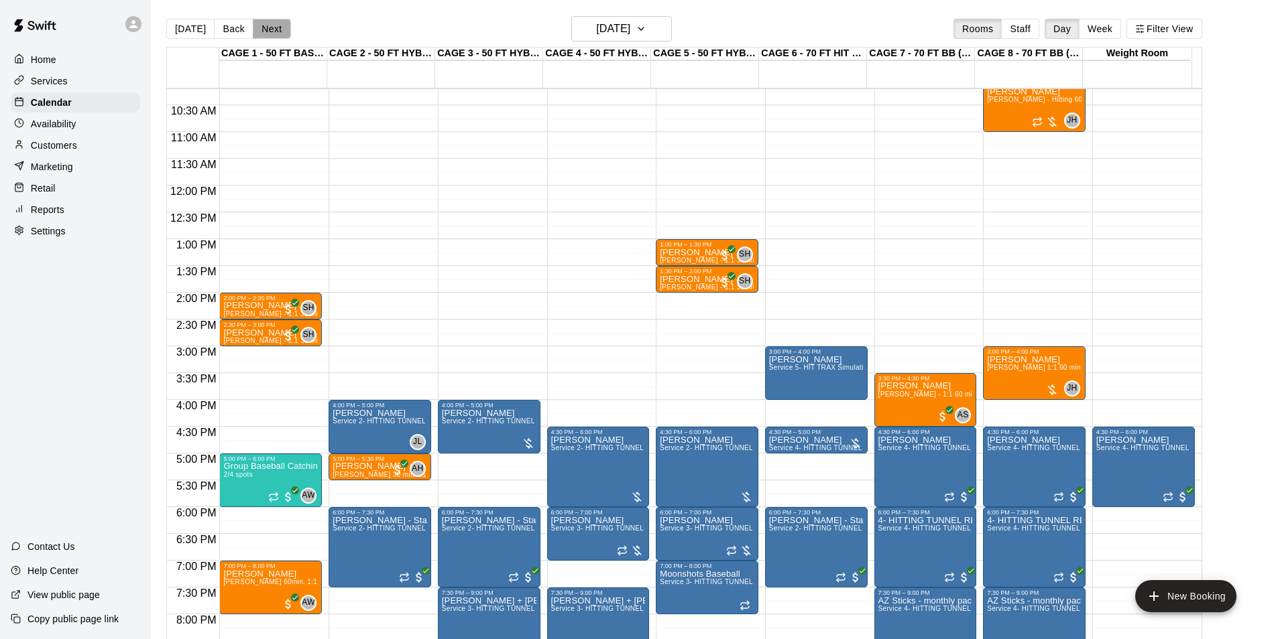
click at [275, 29] on button "Next" at bounding box center [272, 29] width 38 height 20
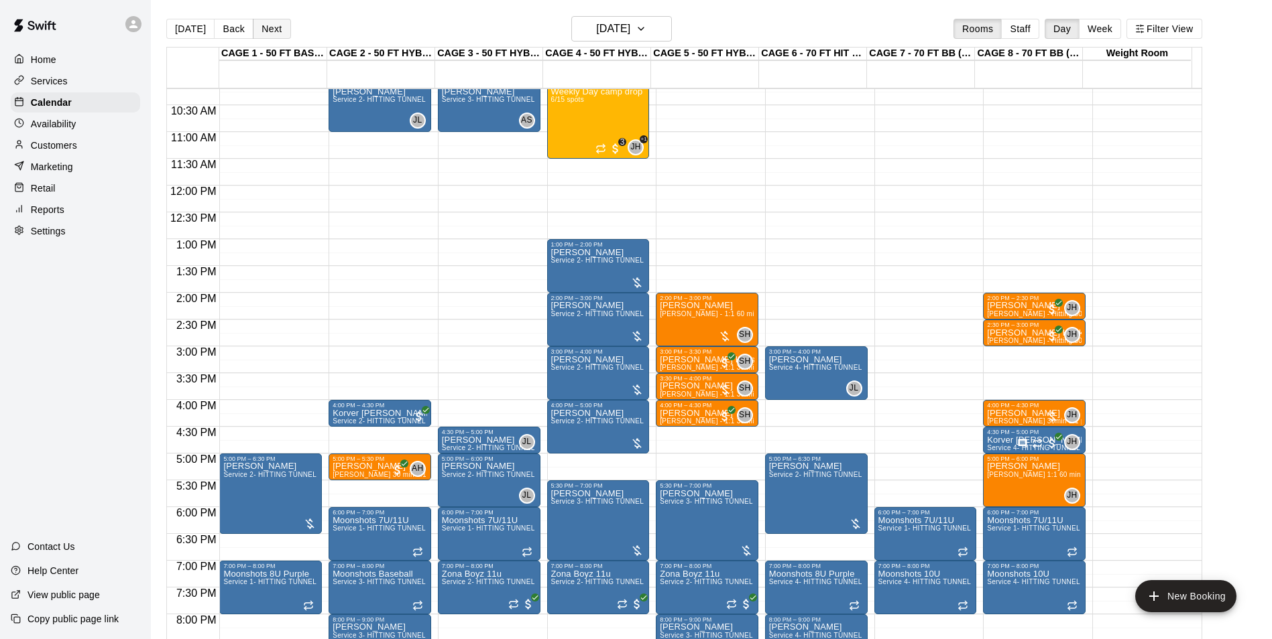
click at [275, 29] on button "Next" at bounding box center [272, 29] width 38 height 20
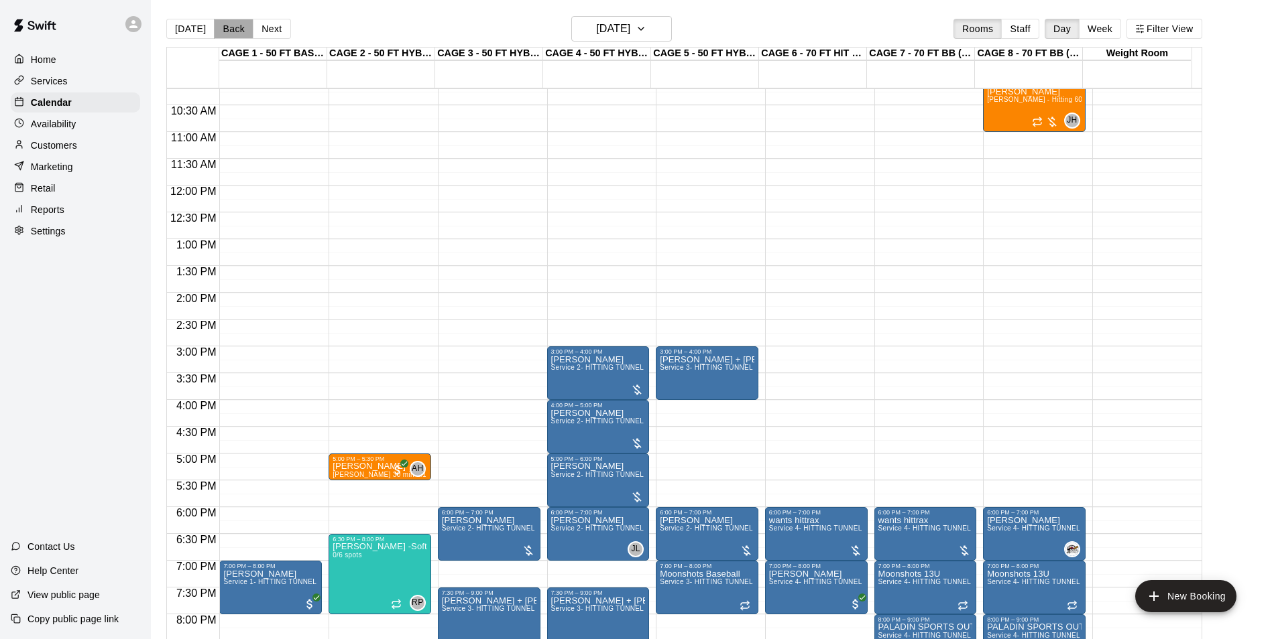
click at [233, 31] on button "Back" at bounding box center [234, 29] width 40 height 20
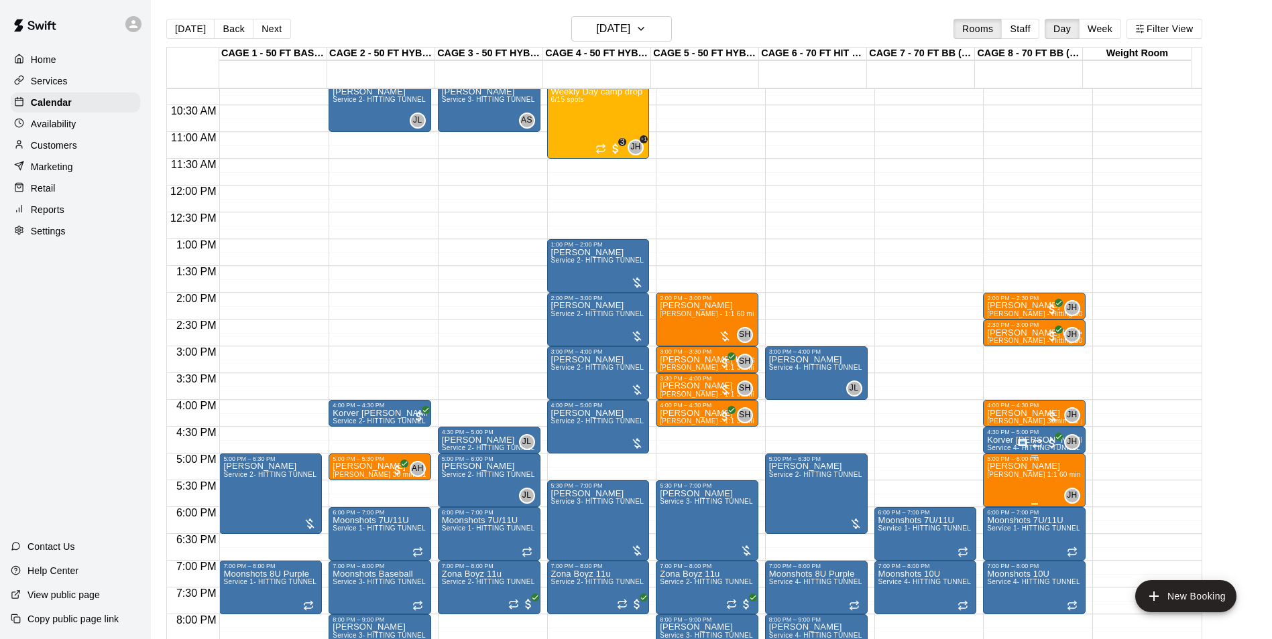
click at [993, 473] on span "[PERSON_NAME] 1:1 60 min. pitching Lesson" at bounding box center [1060, 474] width 147 height 7
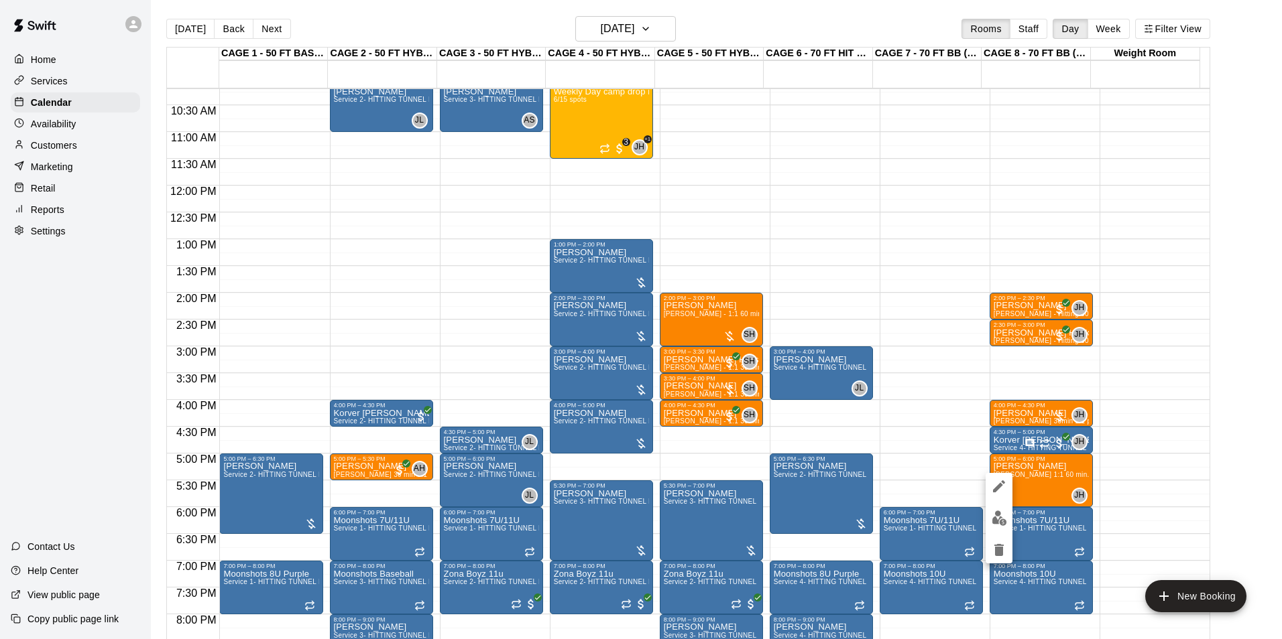
click at [993, 489] on icon "edit" at bounding box center [999, 487] width 16 height 16
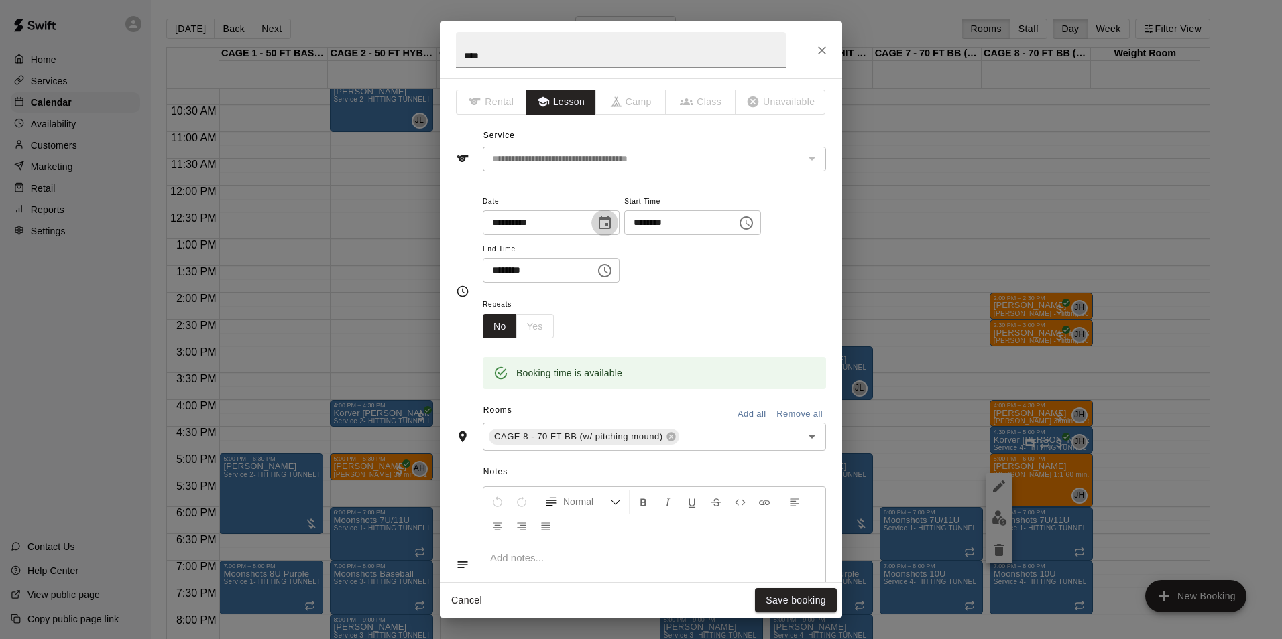
click at [613, 225] on icon "Choose date, selected date is Aug 20, 2025" at bounding box center [605, 223] width 16 height 16
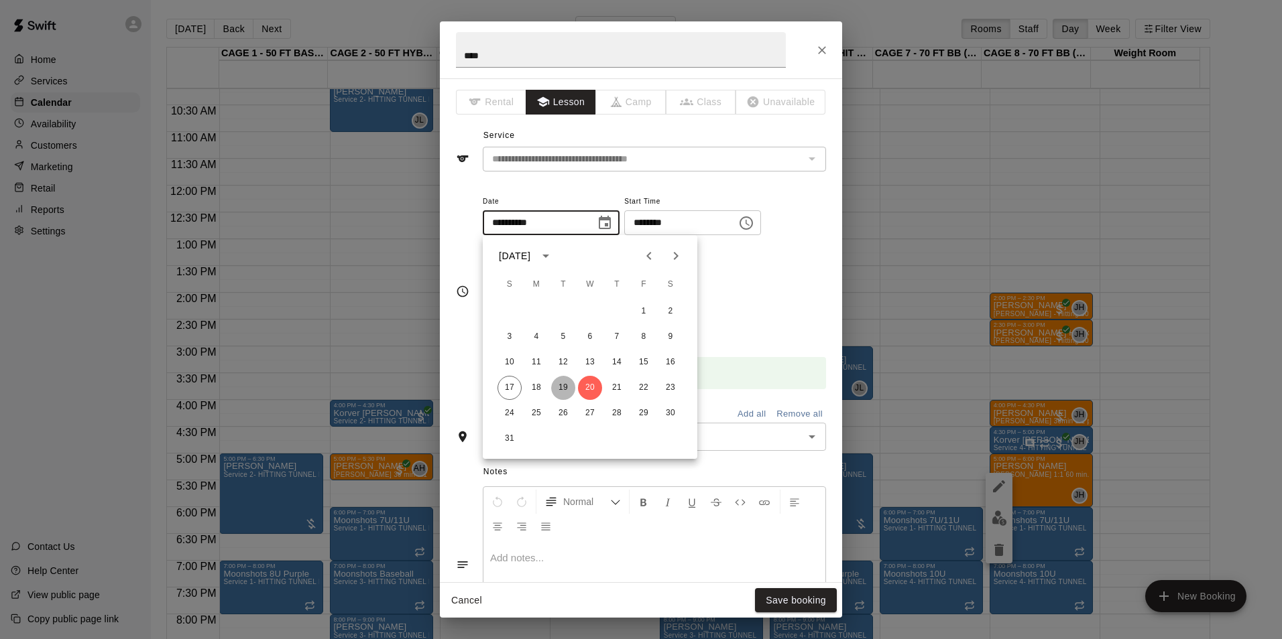
click at [561, 383] on button "19" at bounding box center [563, 388] width 24 height 24
type input "**********"
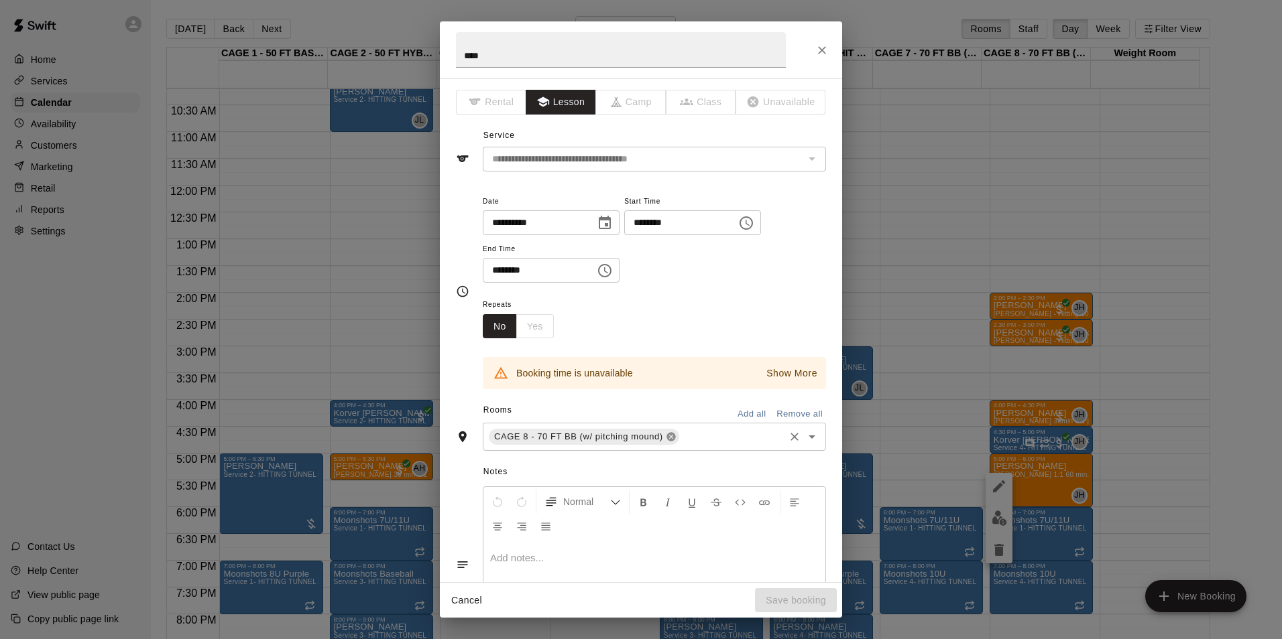
click at [666, 432] on icon at bounding box center [671, 437] width 11 height 11
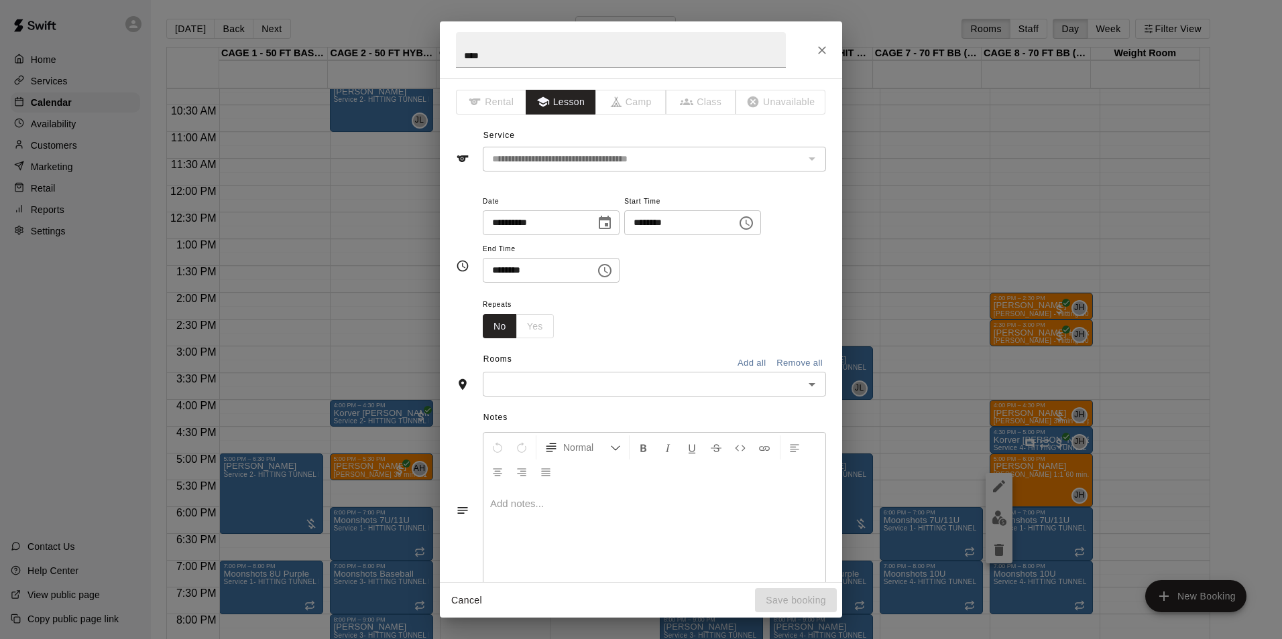
click at [655, 385] on input "text" at bounding box center [643, 384] width 313 height 17
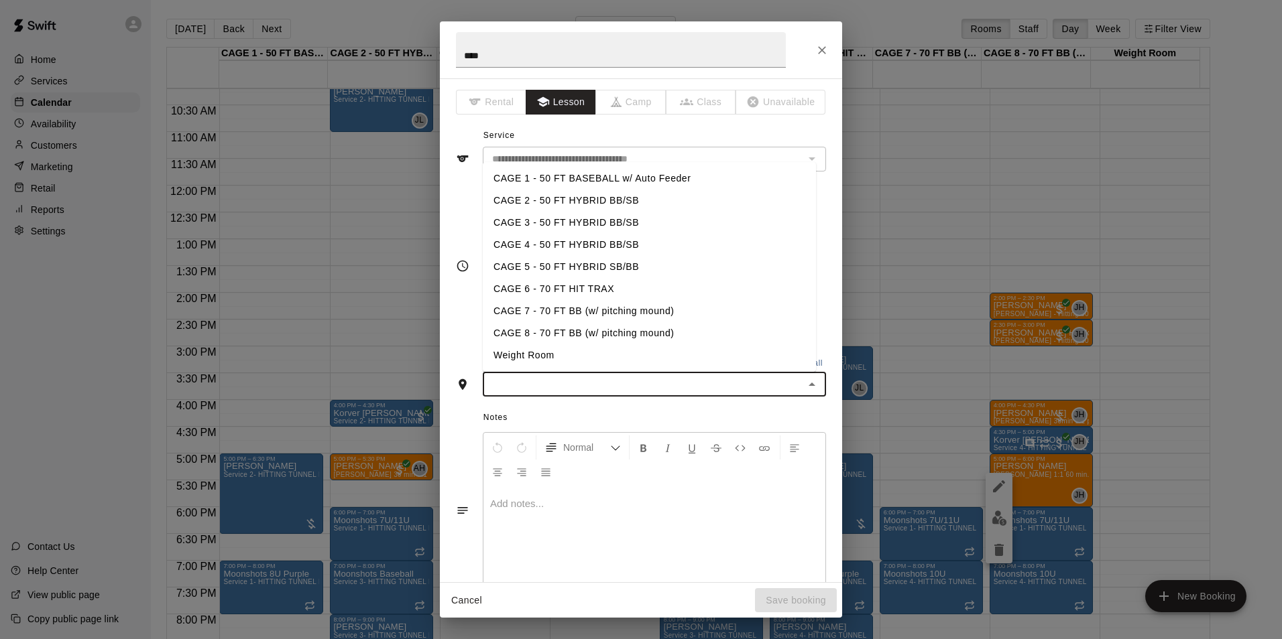
click at [612, 315] on li "CAGE 7 - 70 FT BB (w/ pitching mound)" at bounding box center [649, 311] width 333 height 22
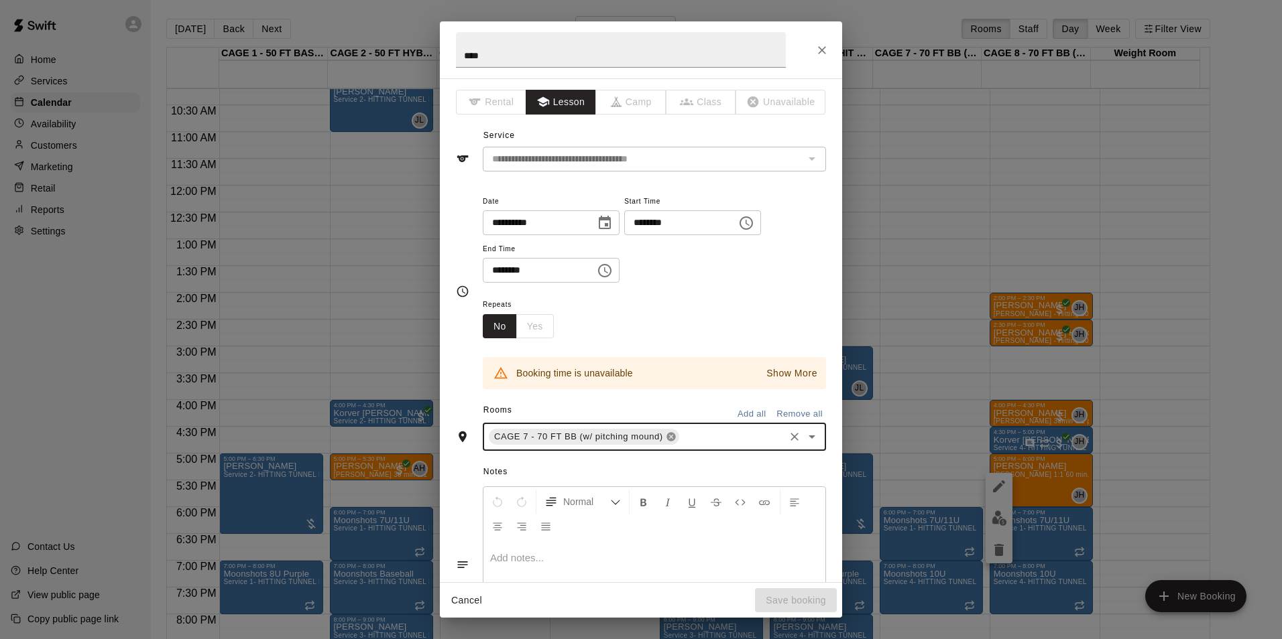
click at [668, 443] on div "CAGE 7 - 70 FT BB (w/ pitching mound)" at bounding box center [584, 437] width 190 height 16
click at [668, 435] on icon at bounding box center [670, 437] width 9 height 9
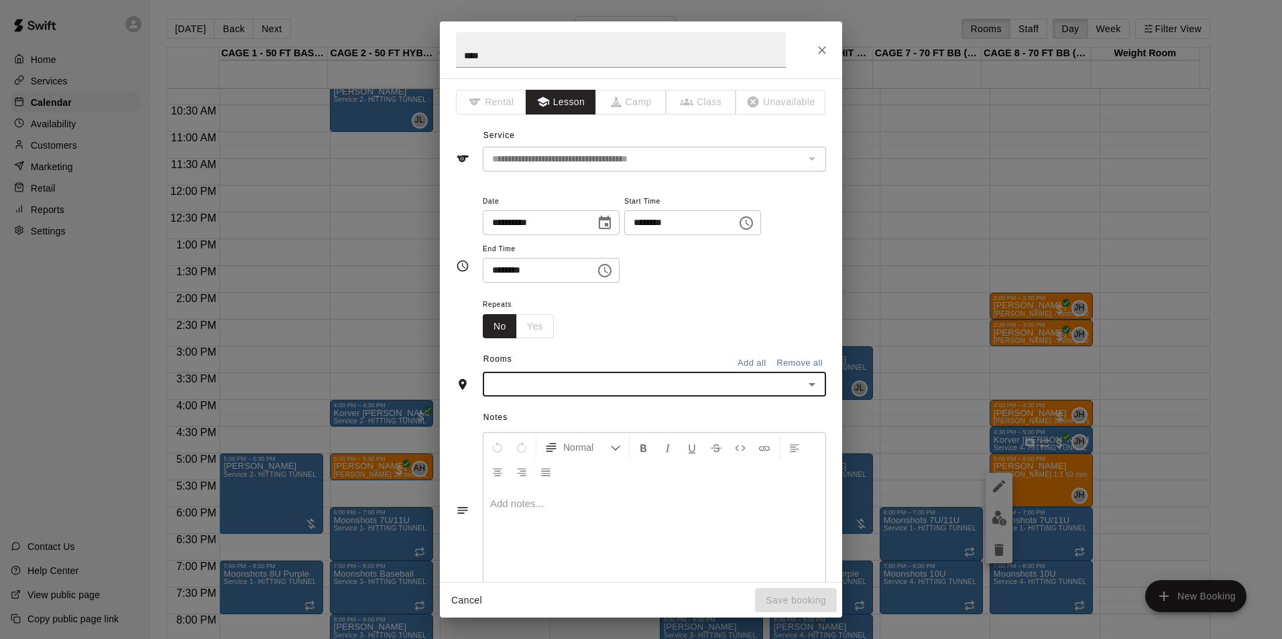
click at [654, 393] on div "​" at bounding box center [654, 384] width 343 height 25
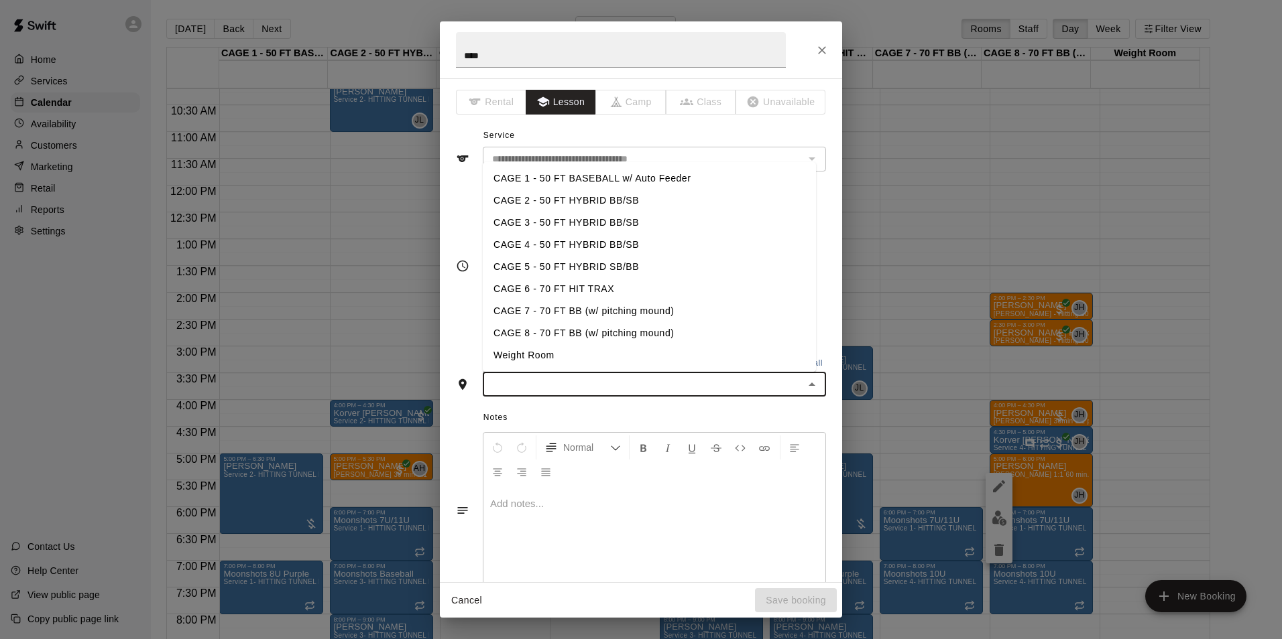
click at [611, 296] on li "CAGE 6 - 70 FT HIT TRAX" at bounding box center [649, 289] width 333 height 22
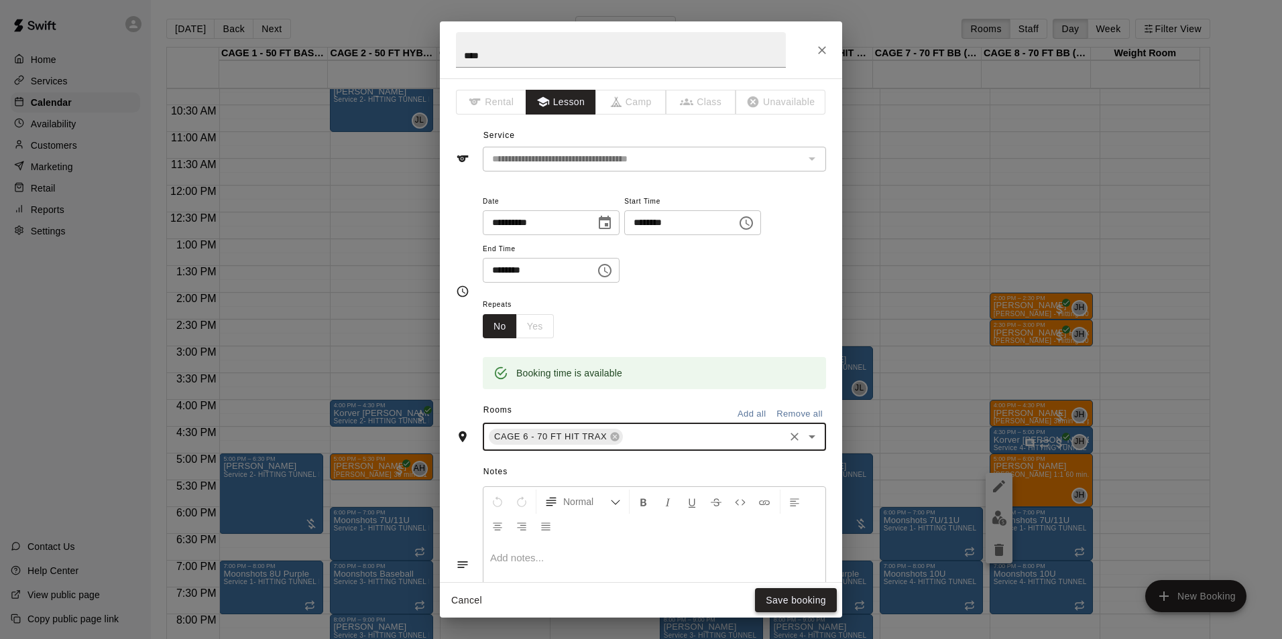
click at [818, 595] on button "Save booking" at bounding box center [796, 601] width 82 height 25
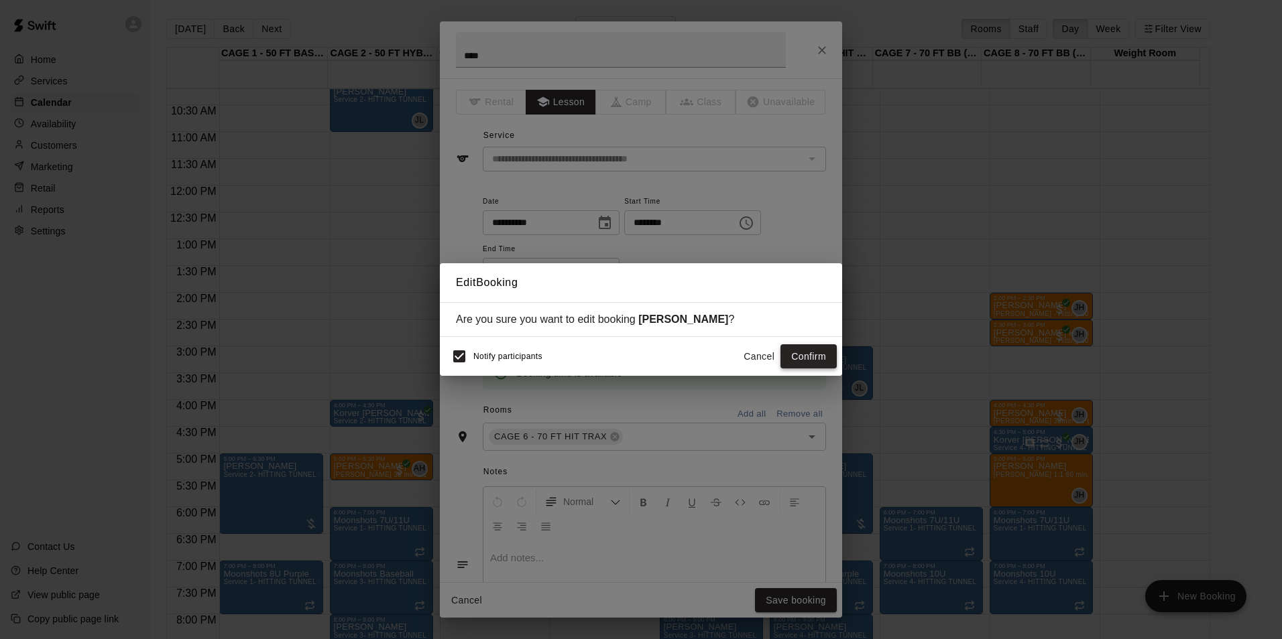
click at [803, 359] on button "Confirm" at bounding box center [808, 357] width 56 height 25
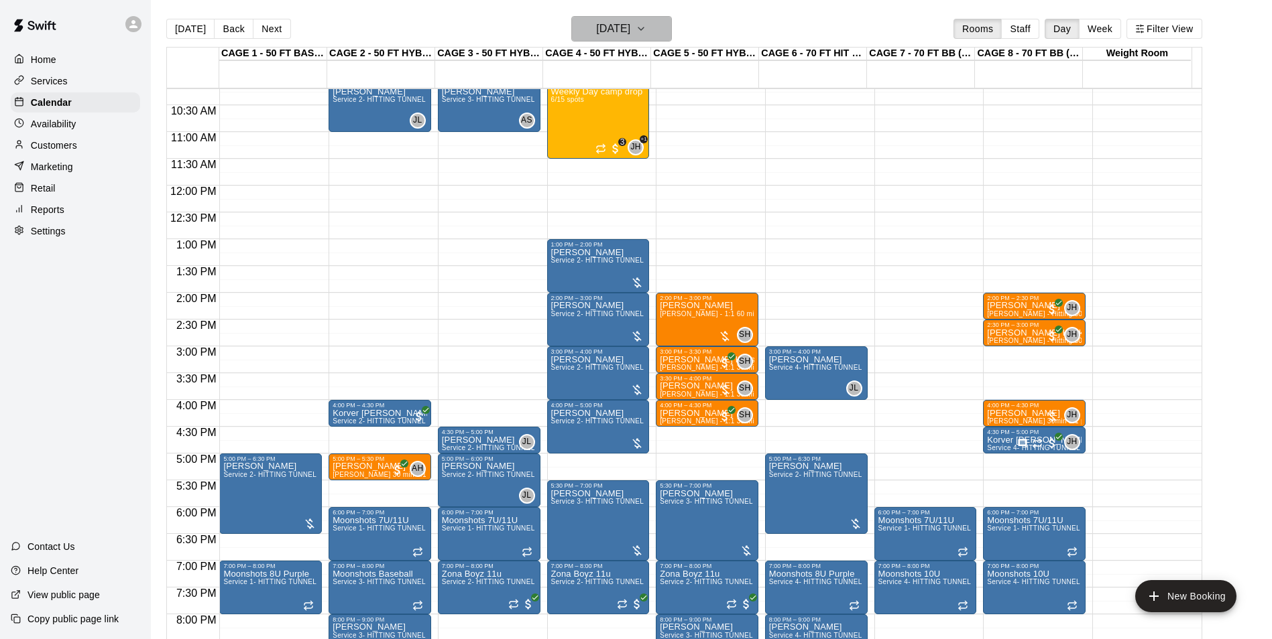
click at [630, 31] on h6 "[DATE]" at bounding box center [613, 28] width 34 height 19
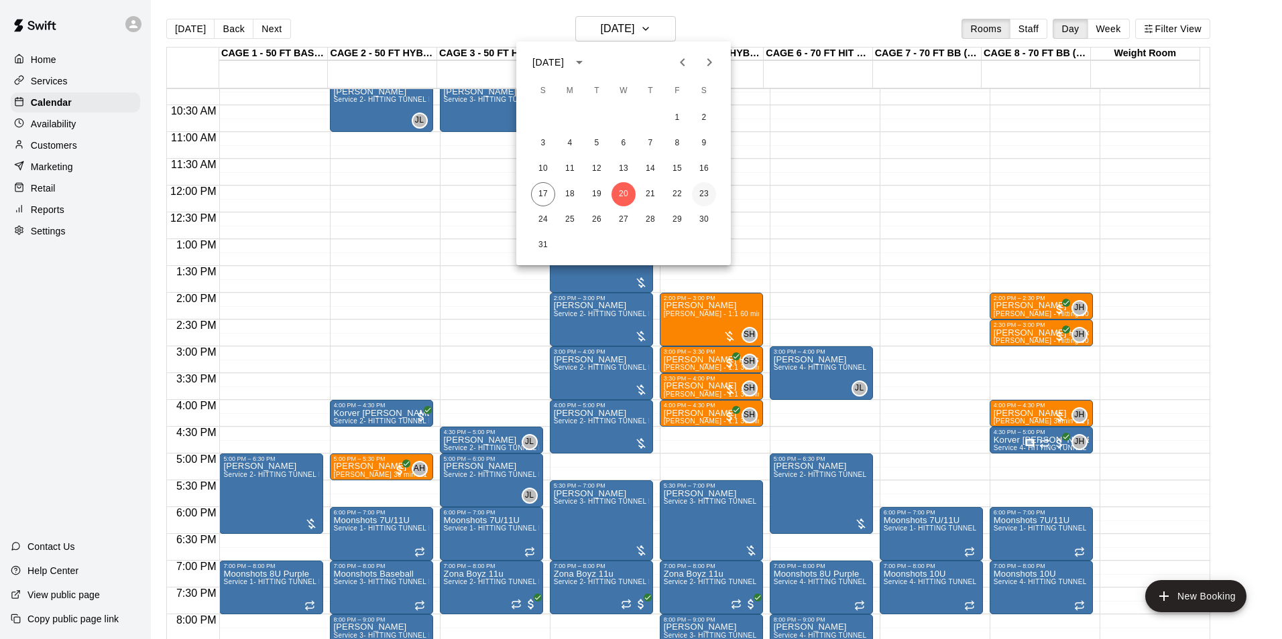
click at [706, 198] on button "23" at bounding box center [704, 194] width 24 height 24
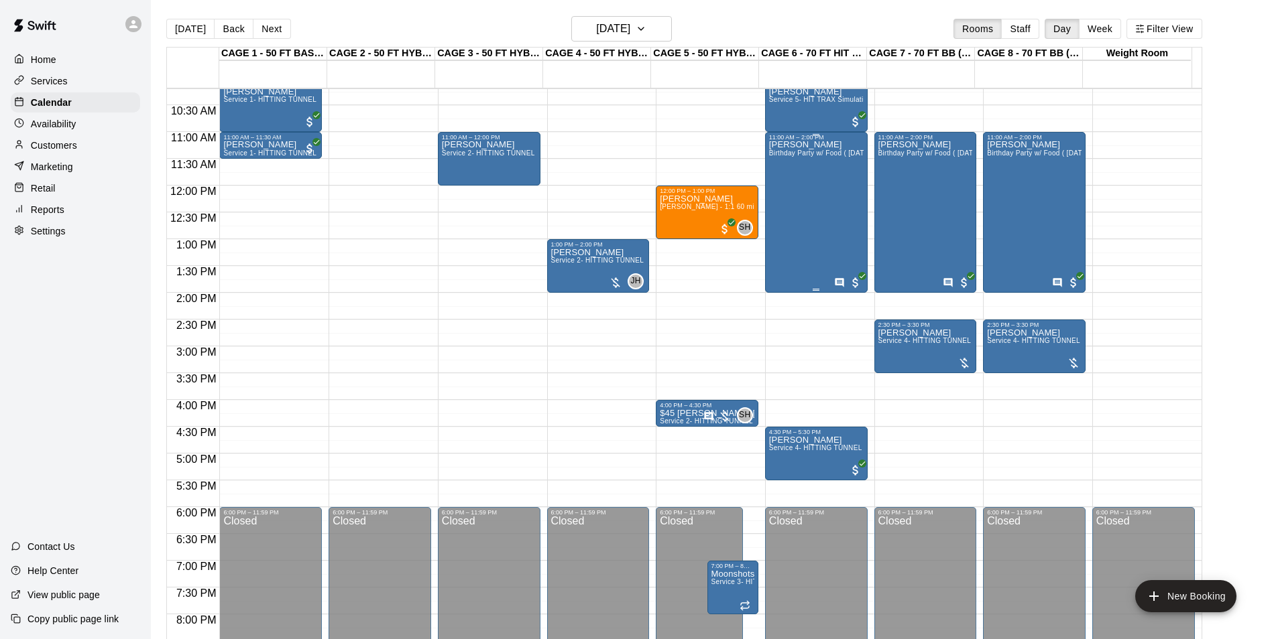
click at [798, 222] on div "[PERSON_NAME] Birthday Party w/ Food ( [DATE] / [DATE] only)" at bounding box center [816, 460] width 95 height 639
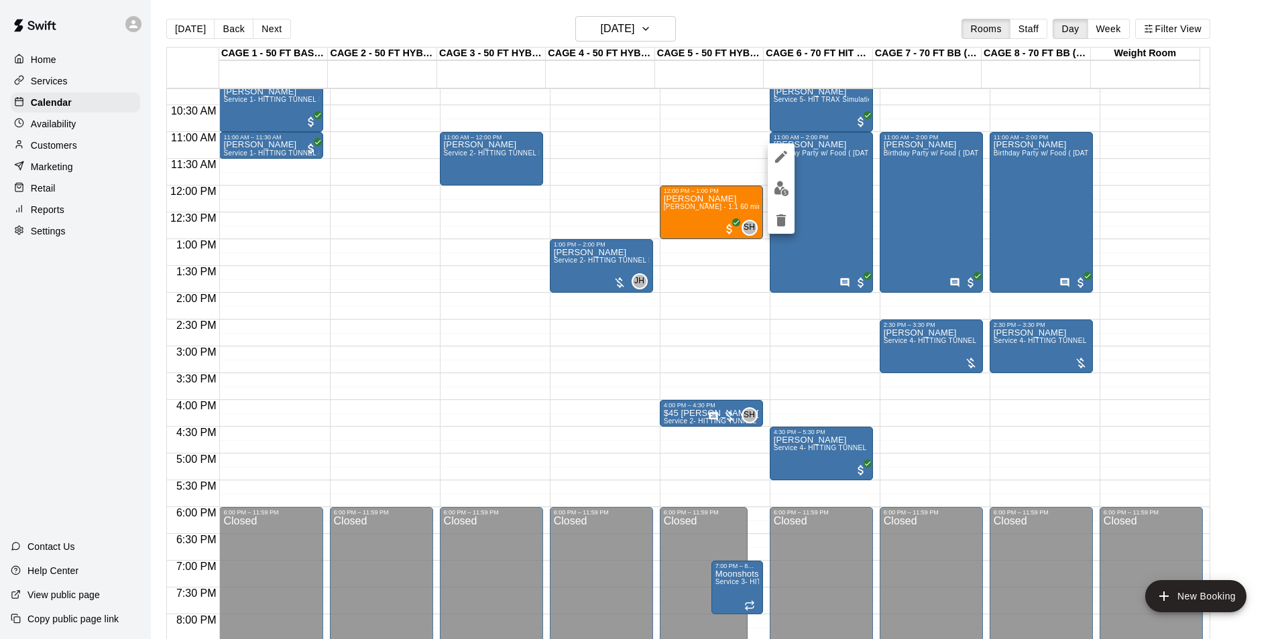
click at [778, 162] on icon "edit" at bounding box center [781, 157] width 12 height 12
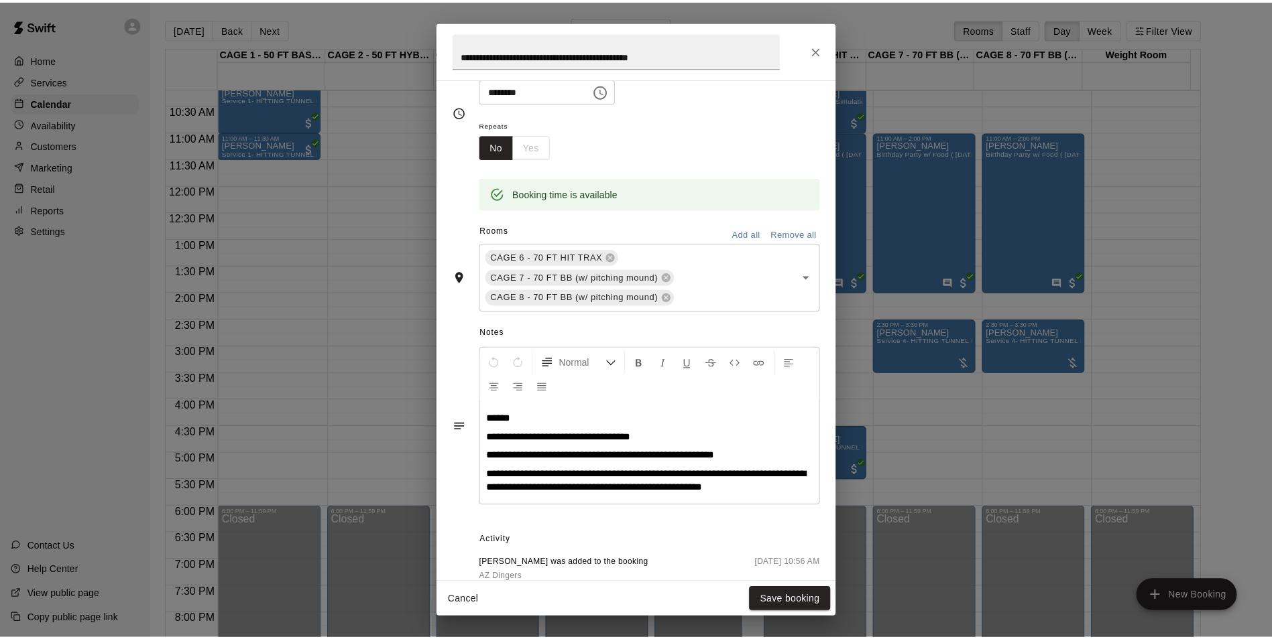
scroll to position [257, 0]
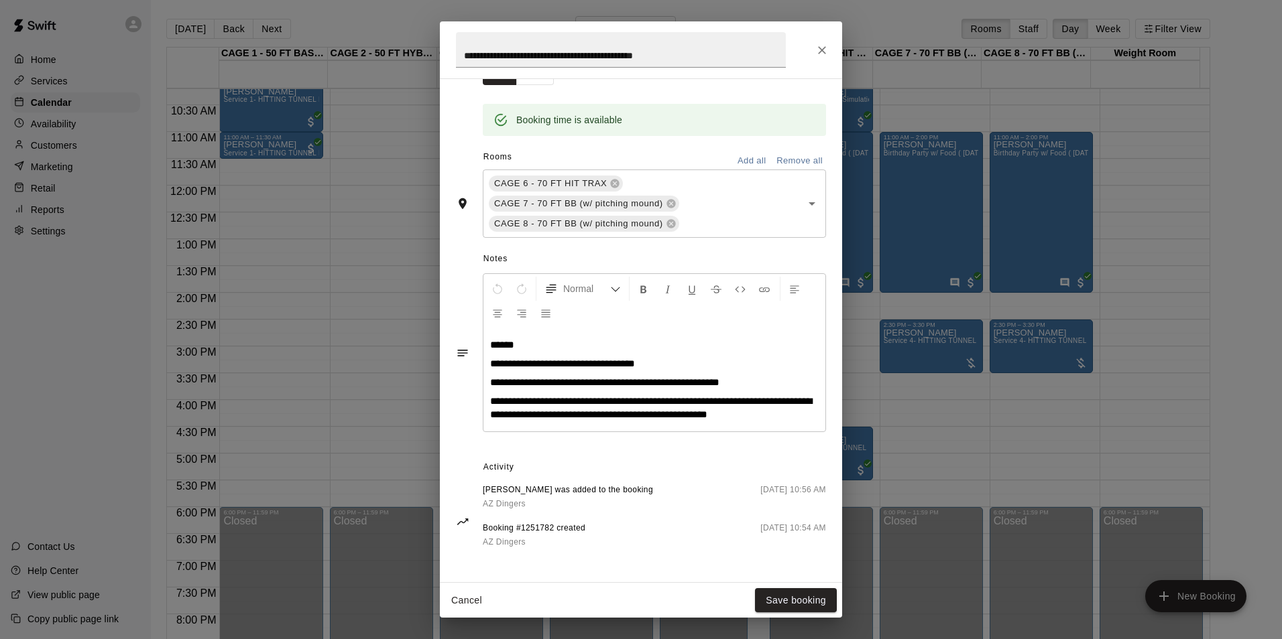
click at [584, 338] on p "******" at bounding box center [654, 344] width 328 height 13
click at [765, 419] on div "**********" at bounding box center [654, 379] width 342 height 103
click at [486, 340] on div "**********" at bounding box center [654, 379] width 342 height 103
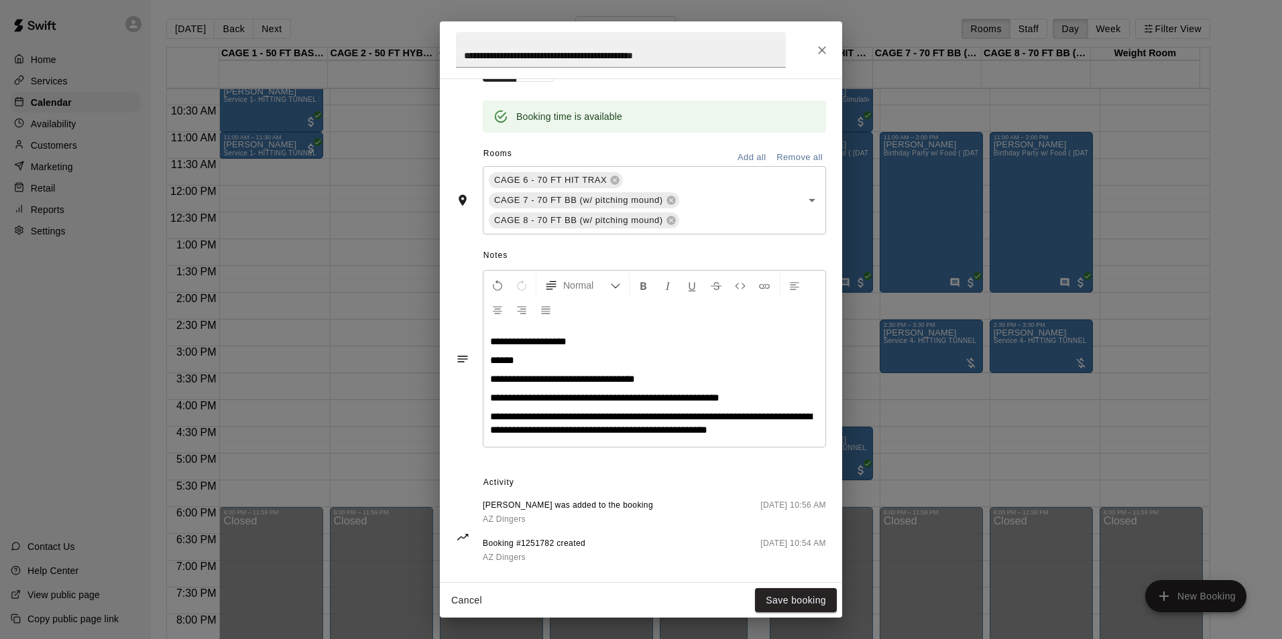
click at [528, 362] on p "******" at bounding box center [654, 360] width 328 height 13
click at [829, 610] on button "Save booking" at bounding box center [796, 601] width 82 height 25
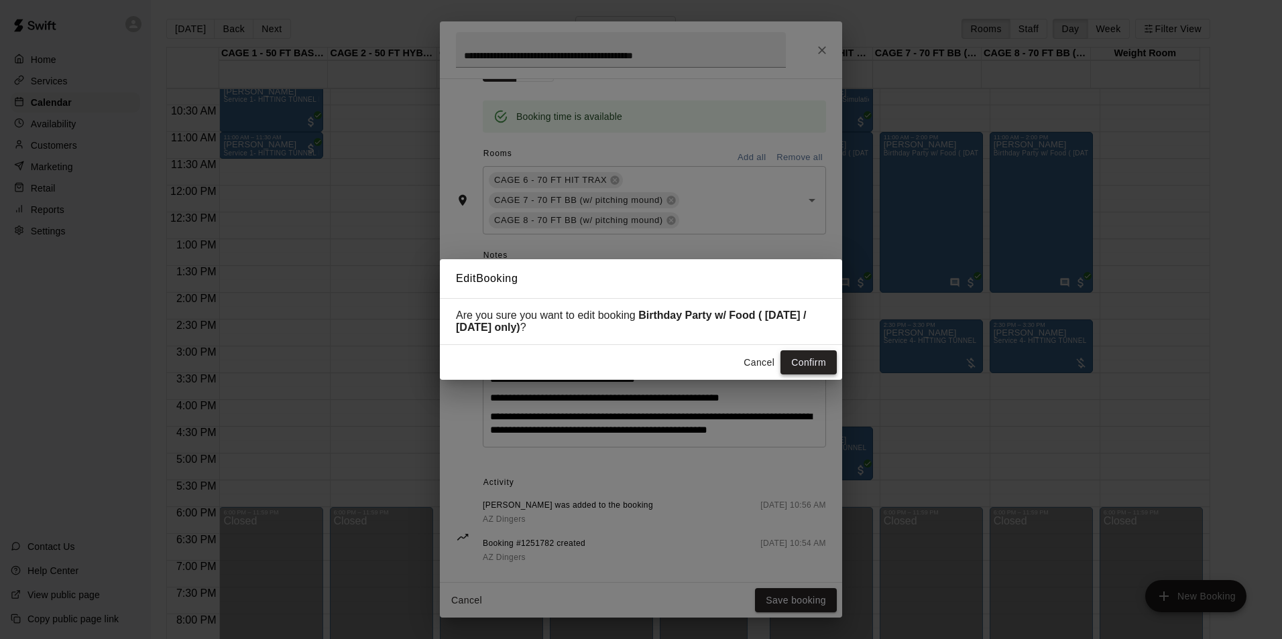
click at [798, 365] on button "Confirm" at bounding box center [808, 363] width 56 height 25
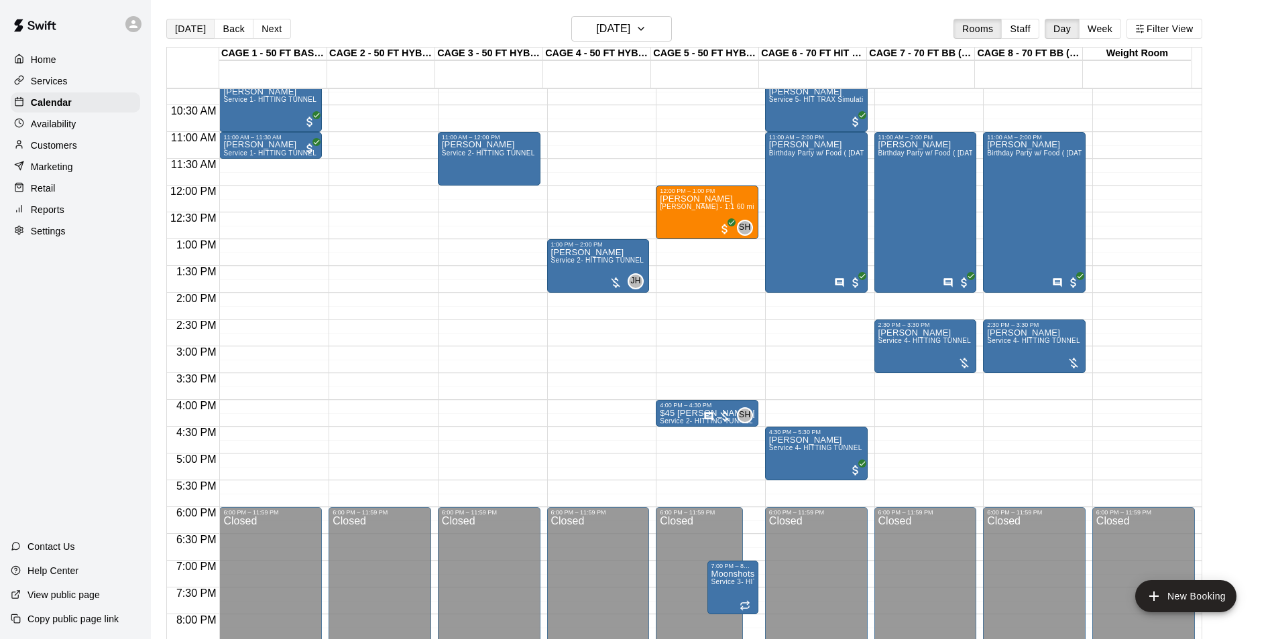
click at [198, 33] on button "[DATE]" at bounding box center [190, 29] width 48 height 20
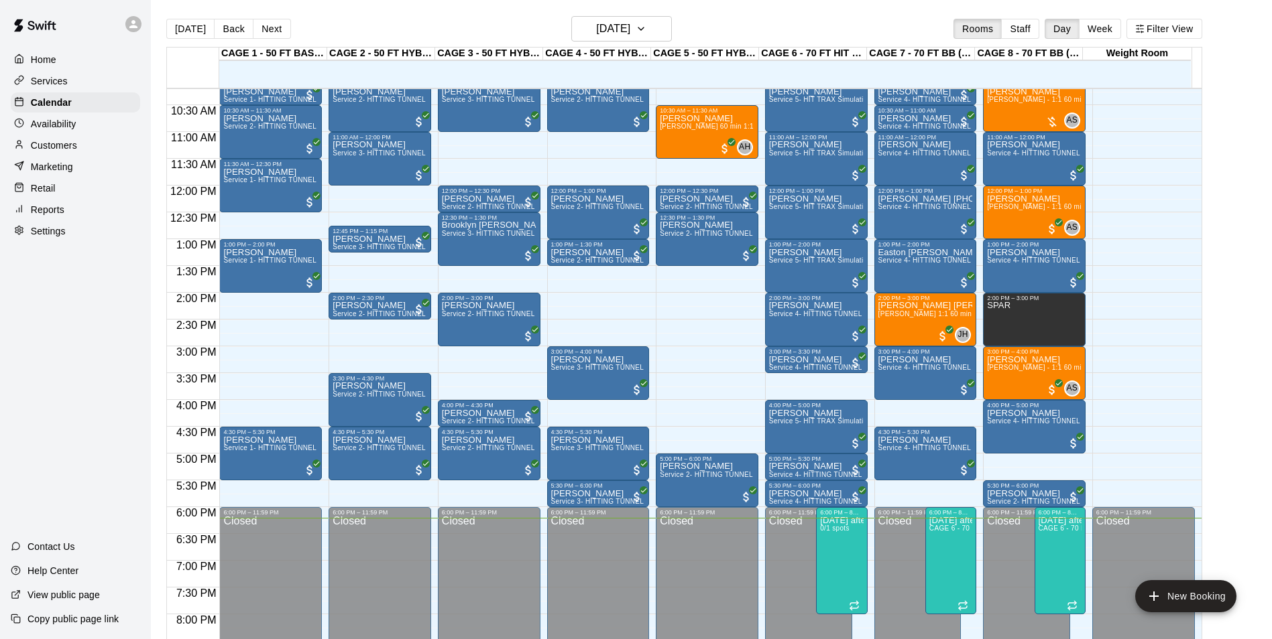
click at [77, 149] on p "Customers" at bounding box center [54, 145] width 46 height 13
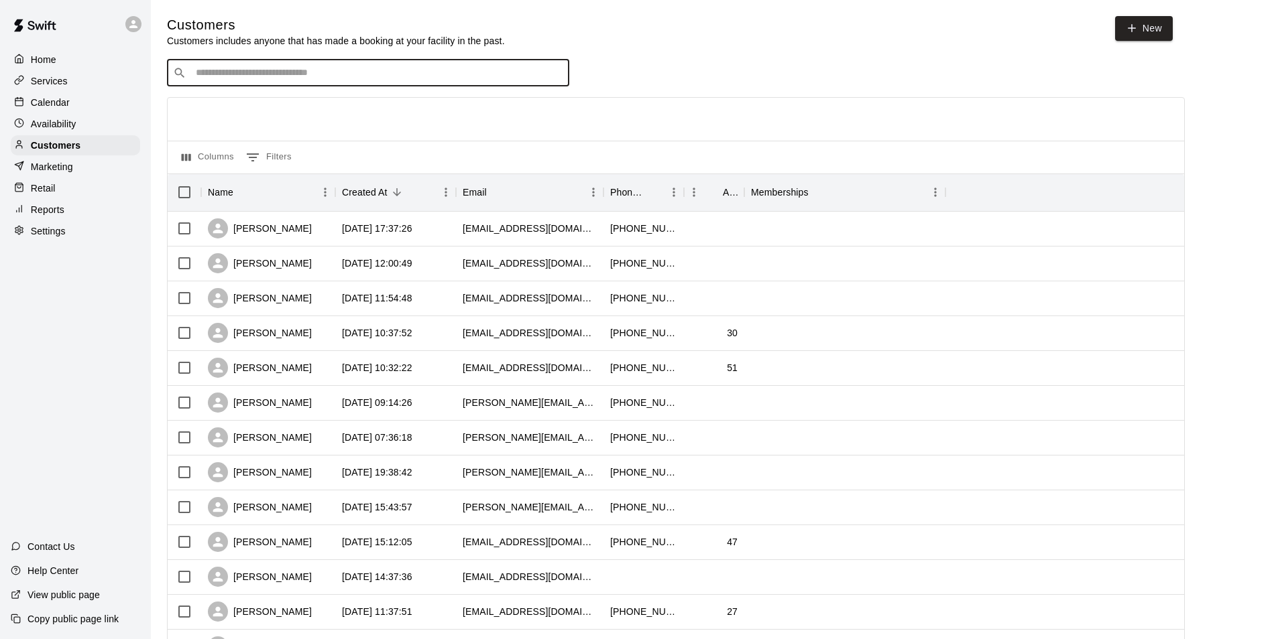
click at [298, 72] on input "Search customers by name or email" at bounding box center [377, 72] width 371 height 13
type input "*"
type input "*****"
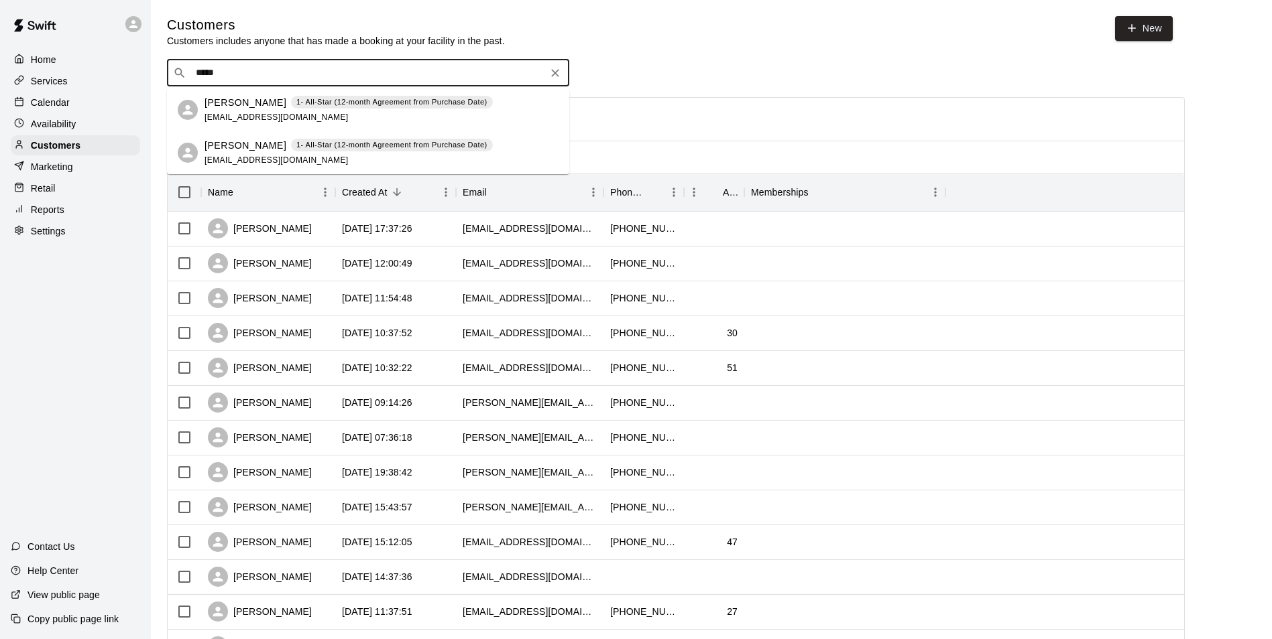
click at [239, 122] on div "[PERSON_NAME] 1- All-Star (12-month Agreement from Purchase Date) [EMAIL_ADDRES…" at bounding box center [348, 110] width 288 height 29
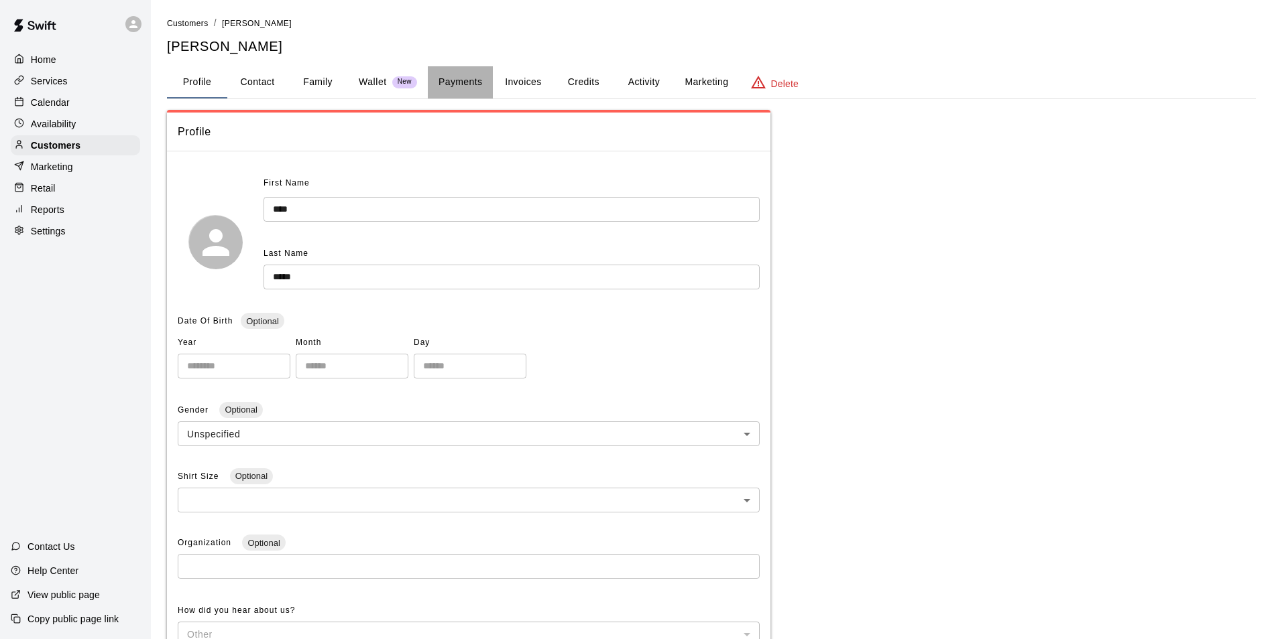
click at [475, 84] on button "Payments" at bounding box center [460, 82] width 65 height 32
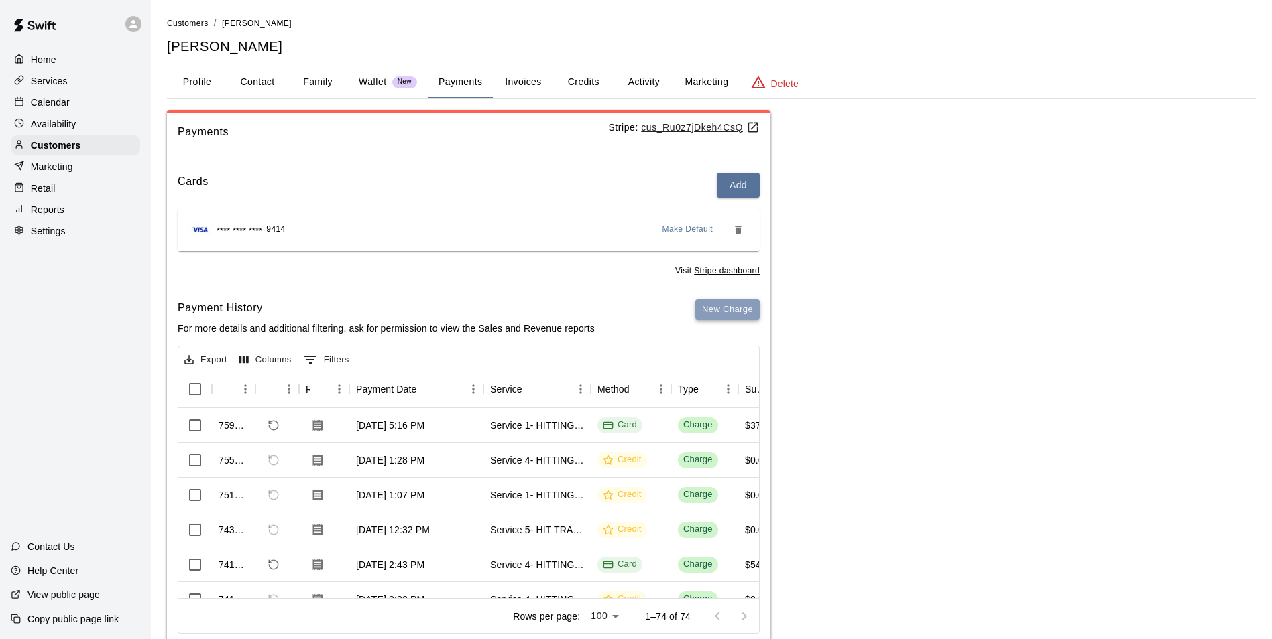
click at [740, 313] on button "New Charge" at bounding box center [727, 310] width 64 height 21
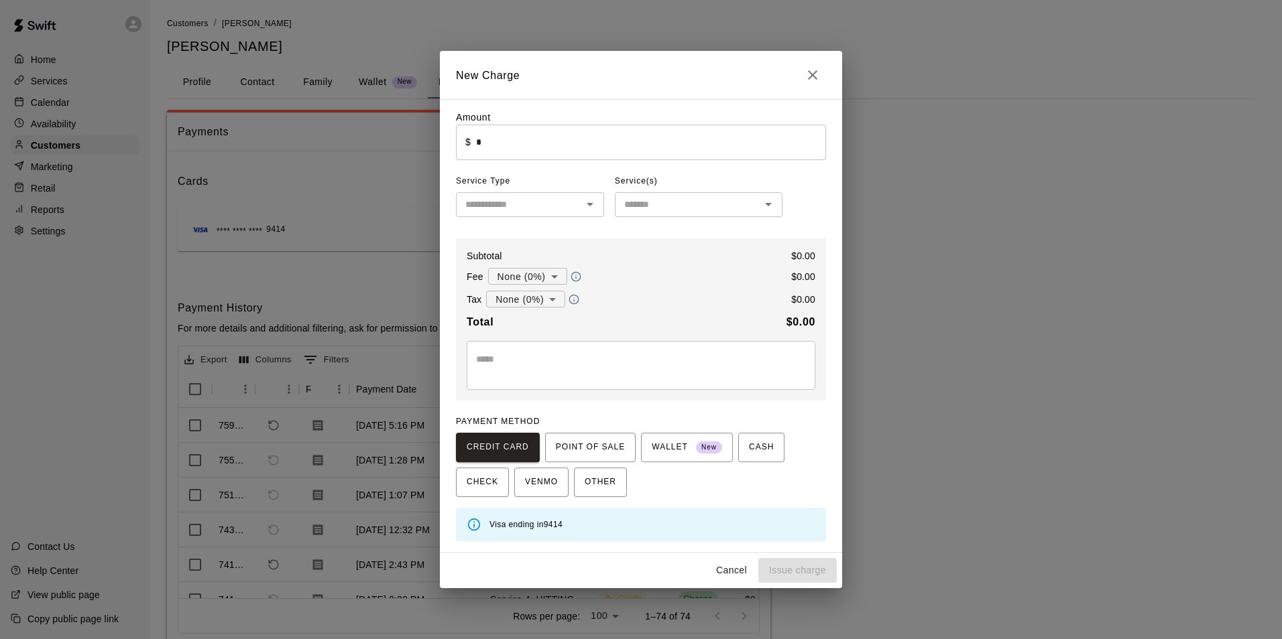
click at [505, 146] on input "*" at bounding box center [651, 143] width 350 height 36
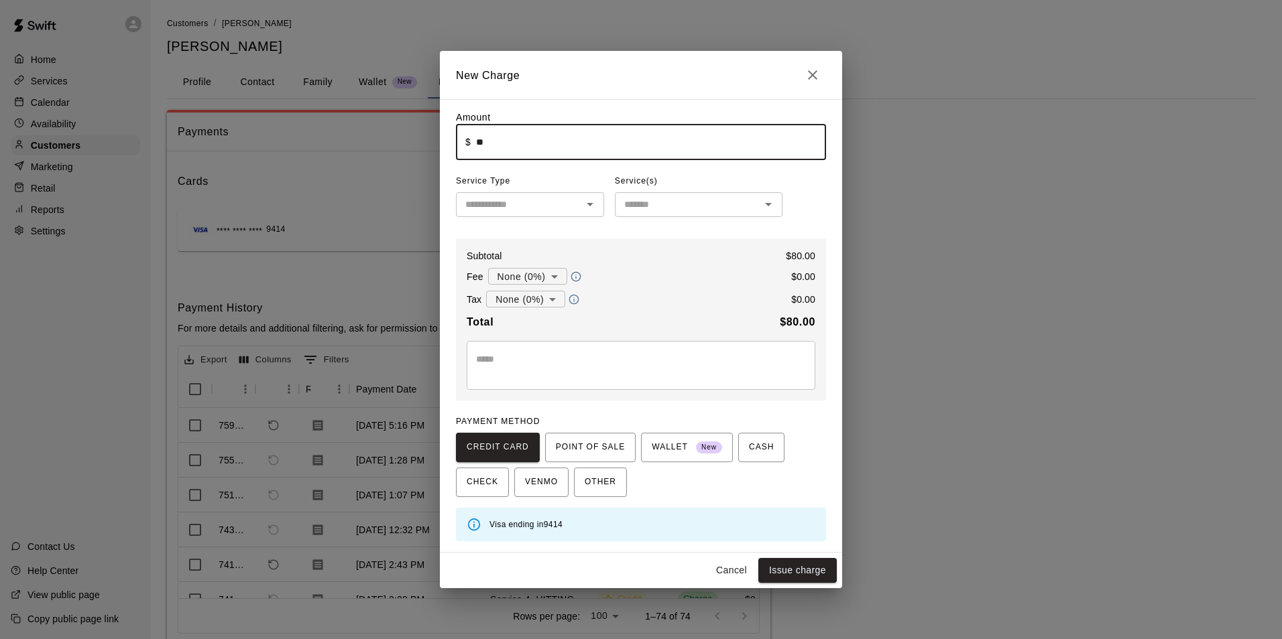
type input "*****"
click at [529, 208] on input "text" at bounding box center [519, 204] width 118 height 17
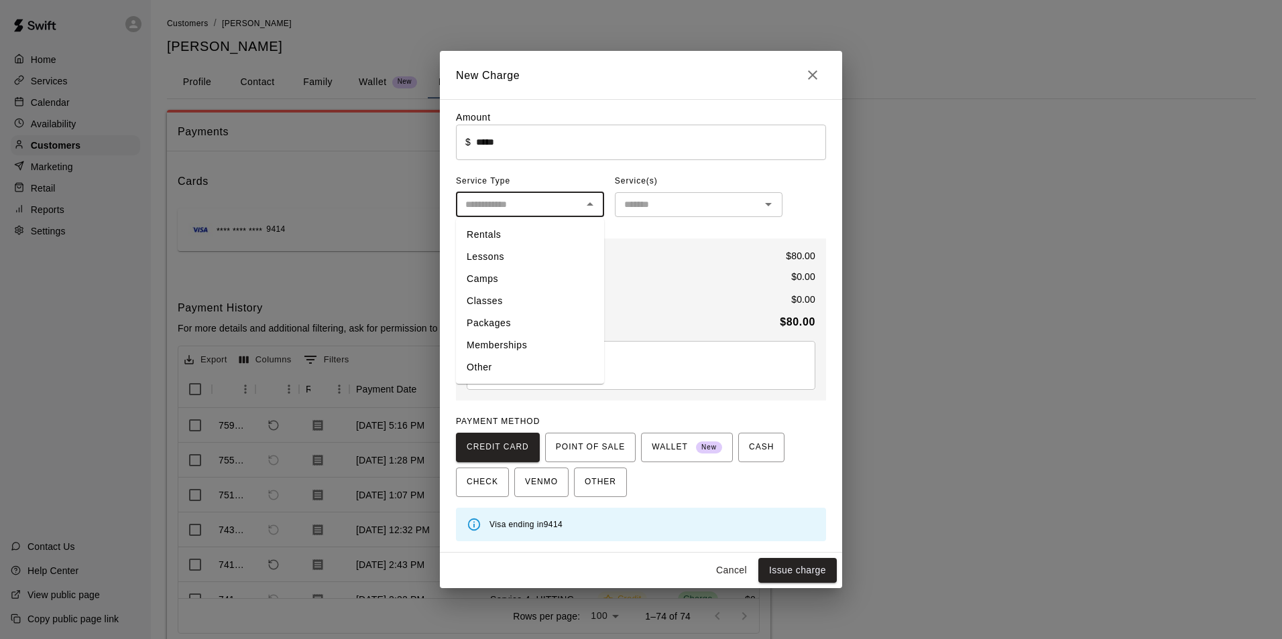
click at [493, 365] on li "Other" at bounding box center [530, 368] width 148 height 22
type input "*****"
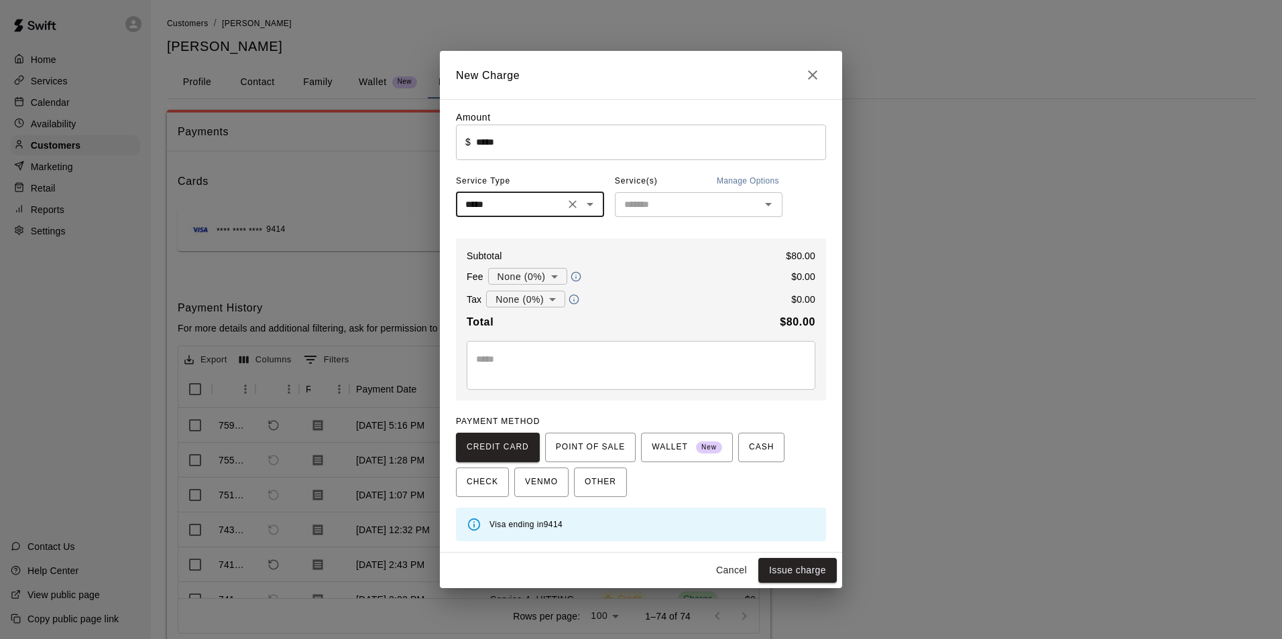
click at [641, 198] on input "text" at bounding box center [687, 204] width 137 height 17
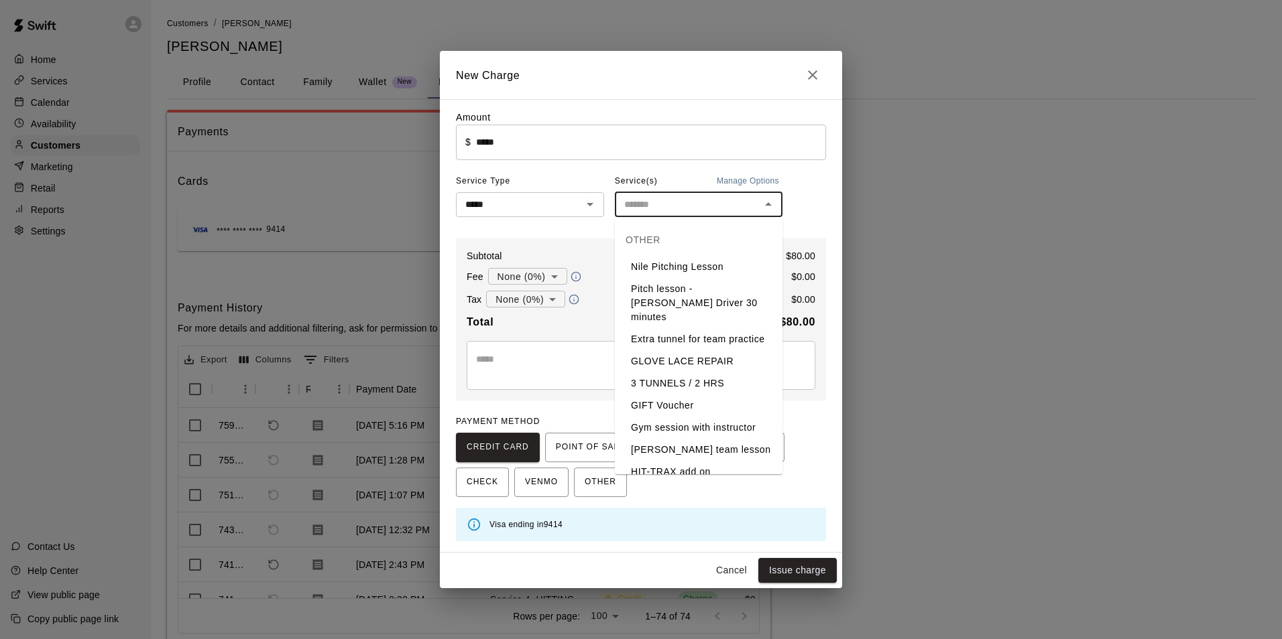
click at [676, 362] on li "GLOVE LACE REPAIR" at bounding box center [699, 362] width 168 height 22
type input "**********"
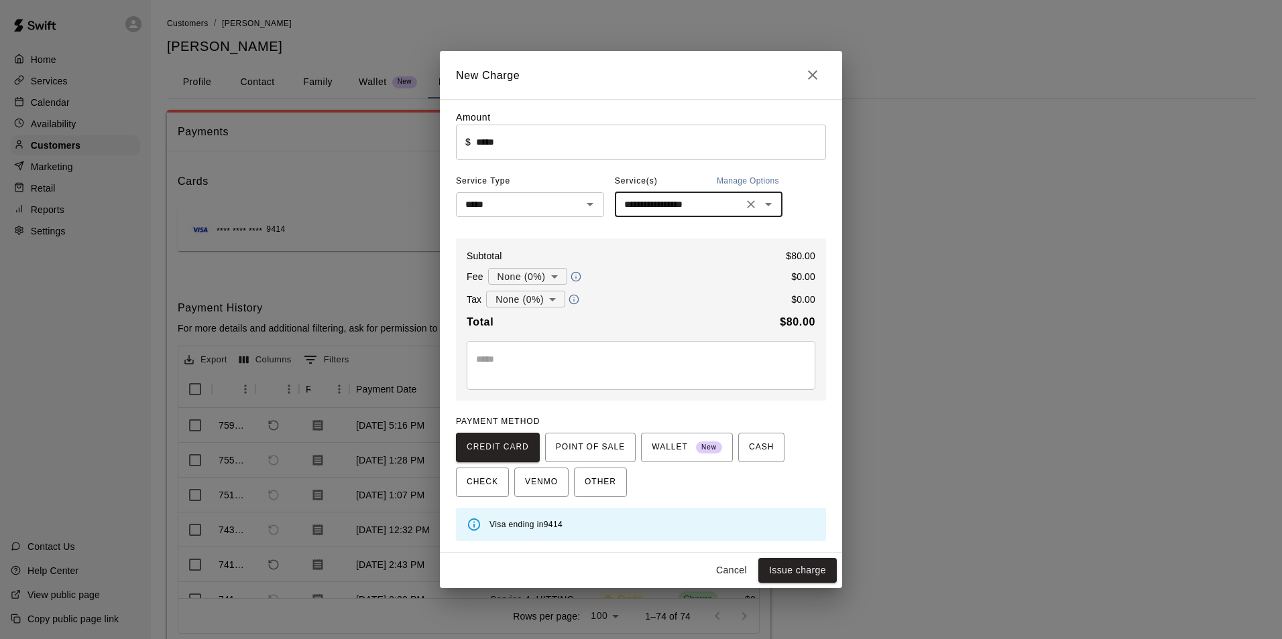
click at [793, 571] on button "Issue charge" at bounding box center [797, 570] width 78 height 25
type input "*"
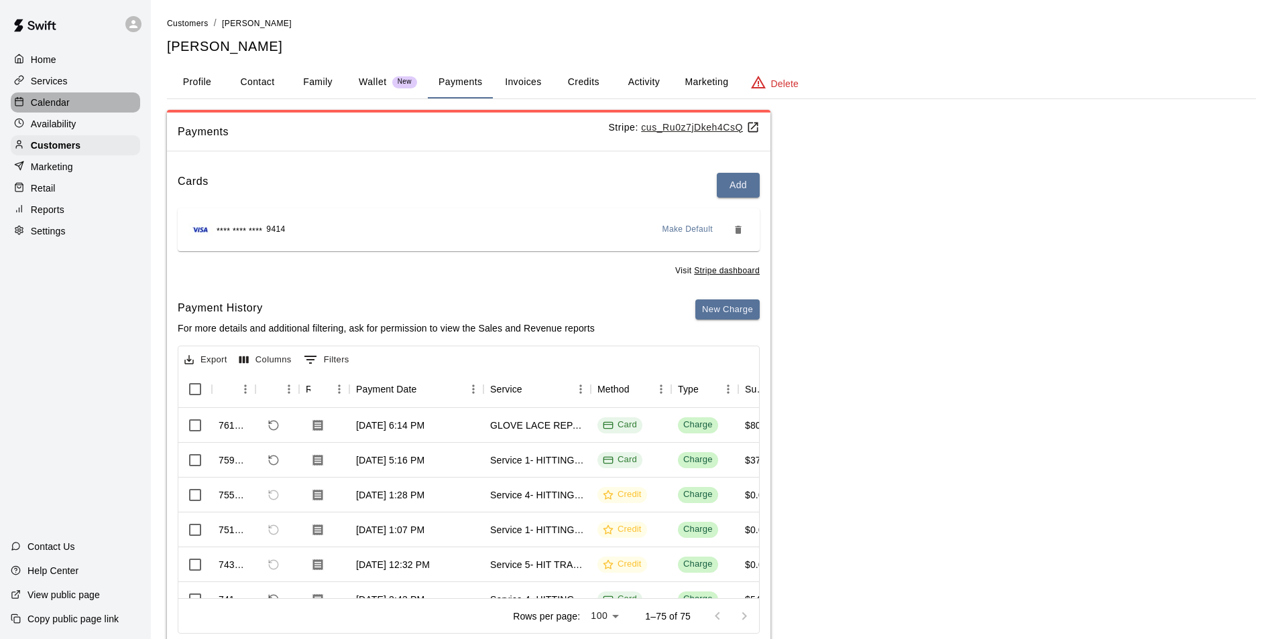
click at [94, 104] on div "Calendar" at bounding box center [75, 103] width 129 height 20
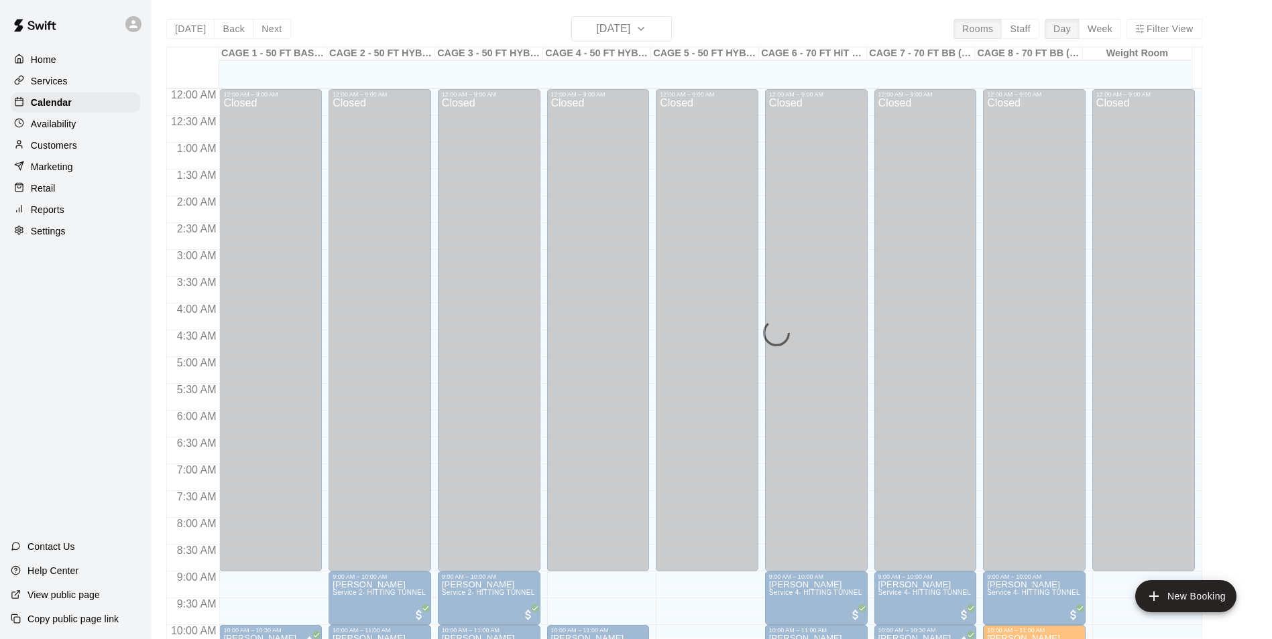
scroll to position [681, 0]
